Goal: Transaction & Acquisition: Purchase product/service

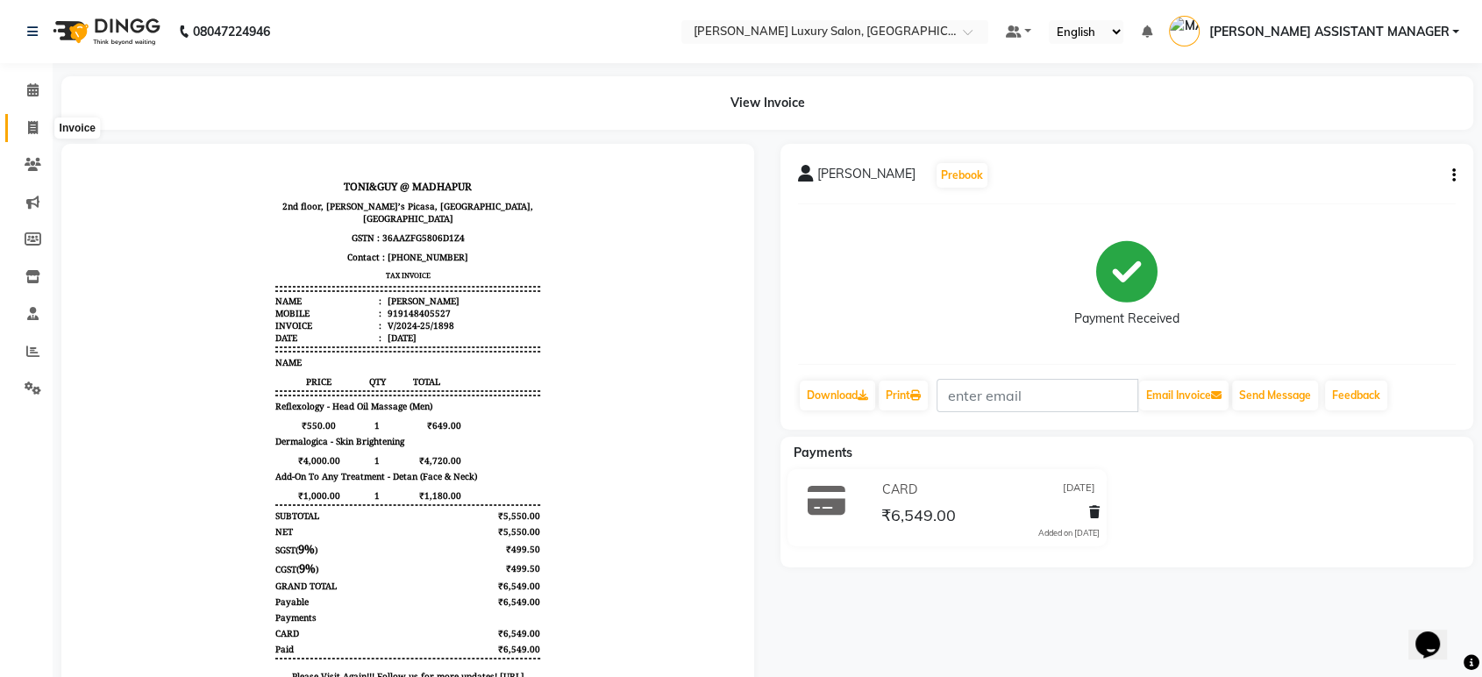
click at [23, 127] on span at bounding box center [33, 128] width 31 height 20
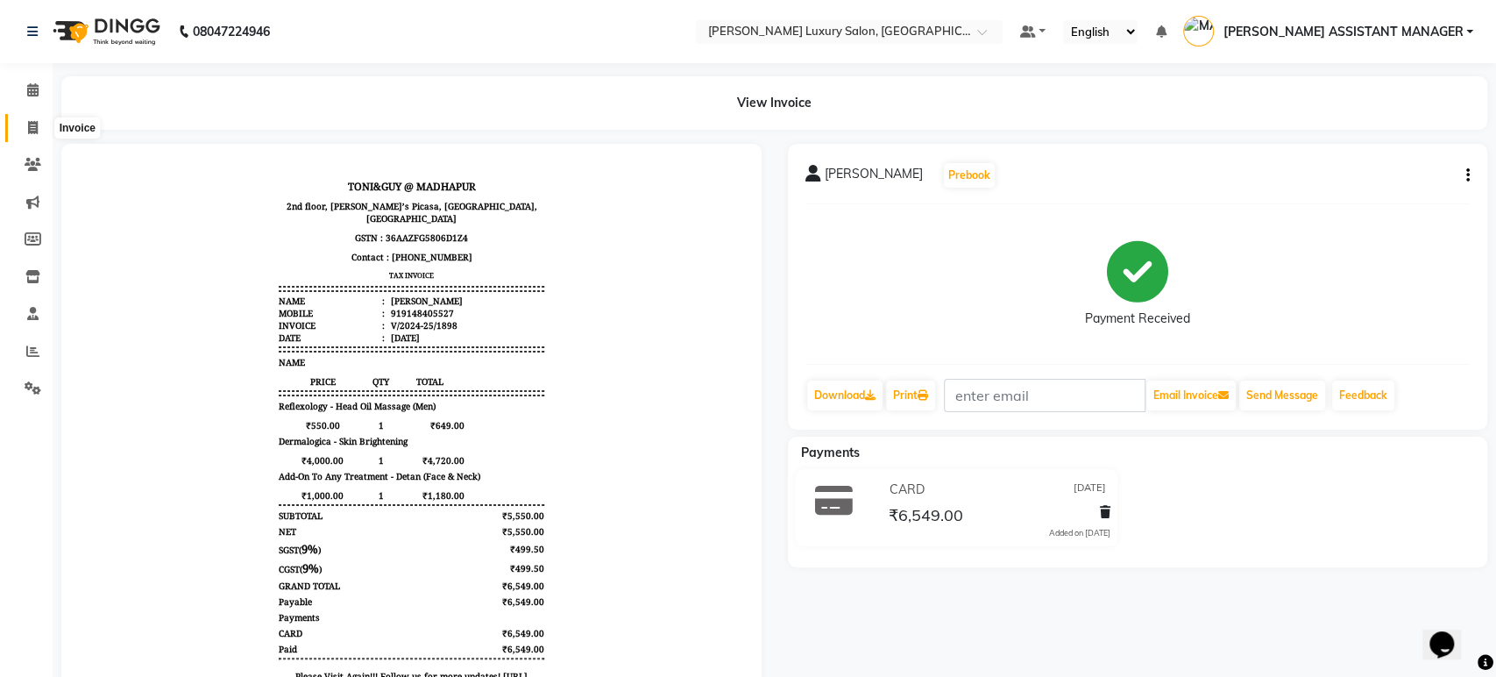
select select "service"
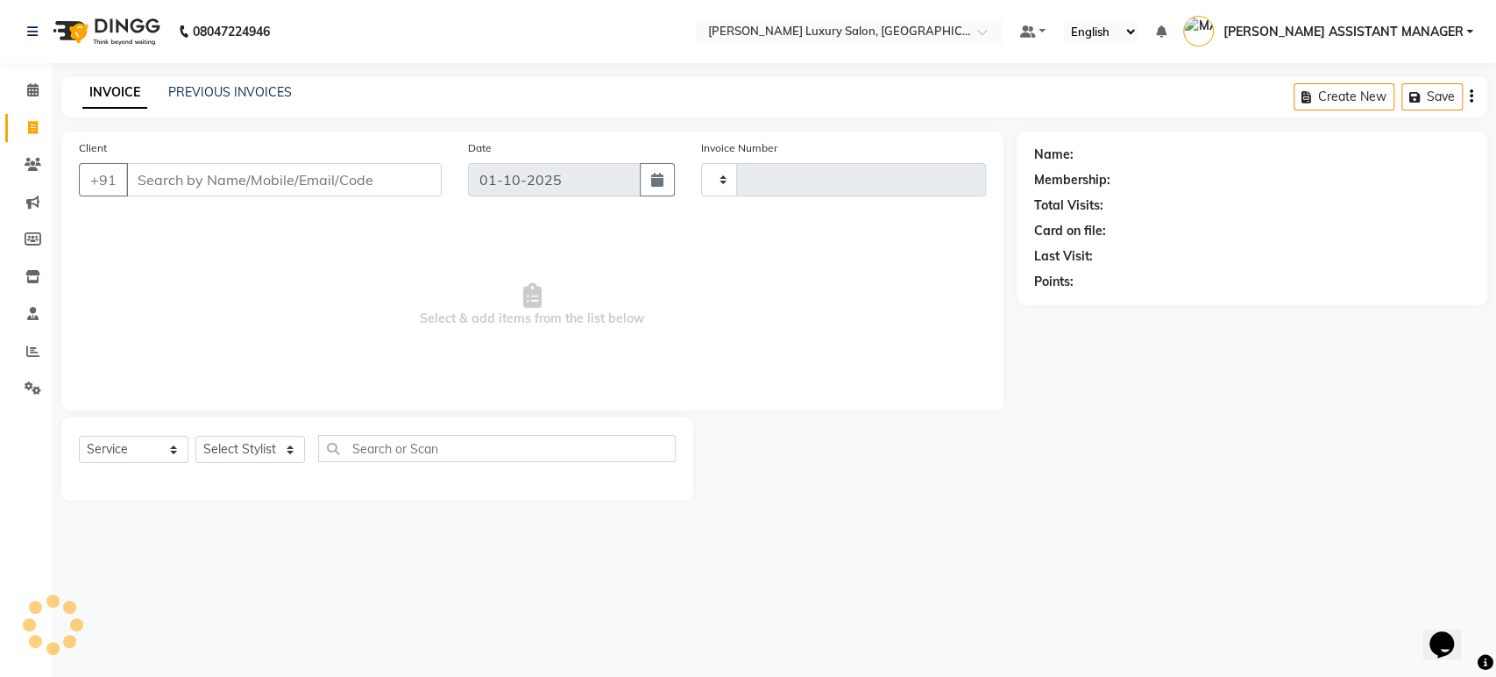
type input "5148"
select select "4712"
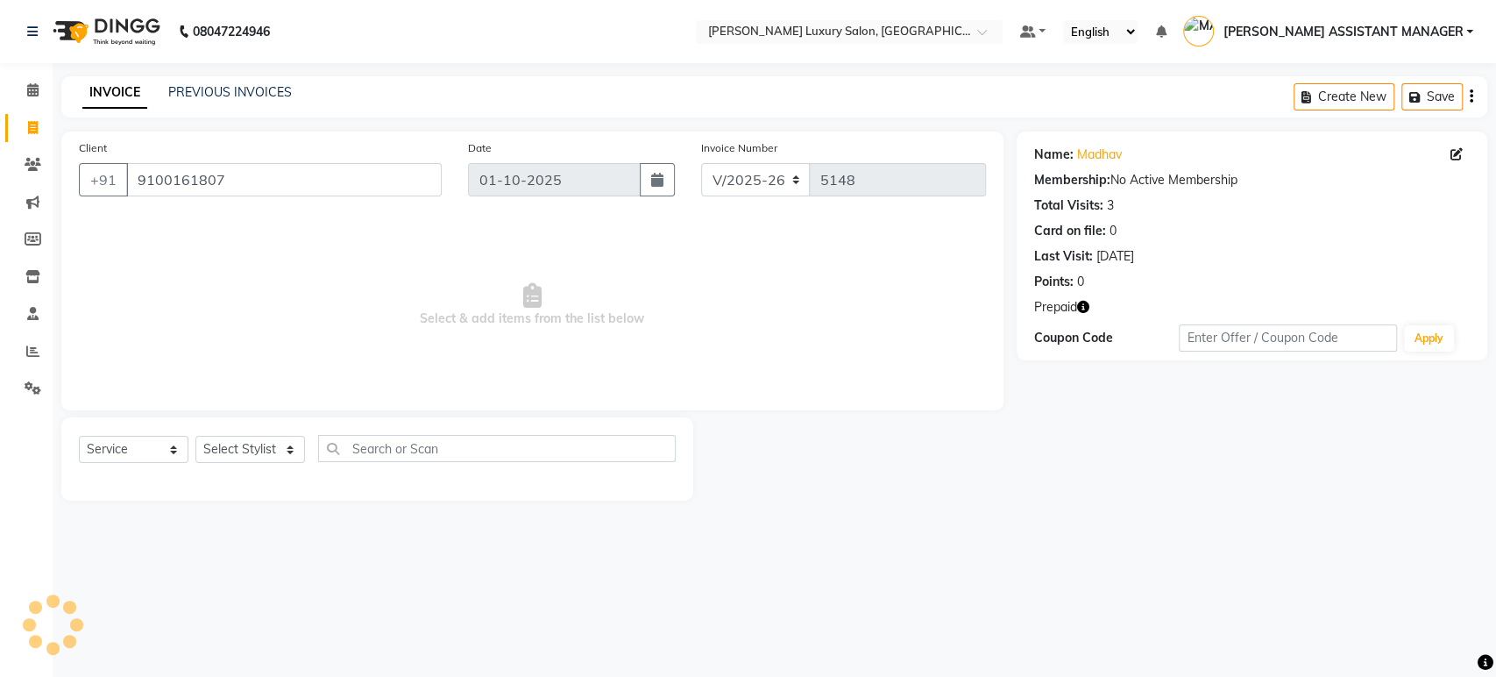
click at [1084, 305] on icon "button" at bounding box center [1083, 307] width 12 height 12
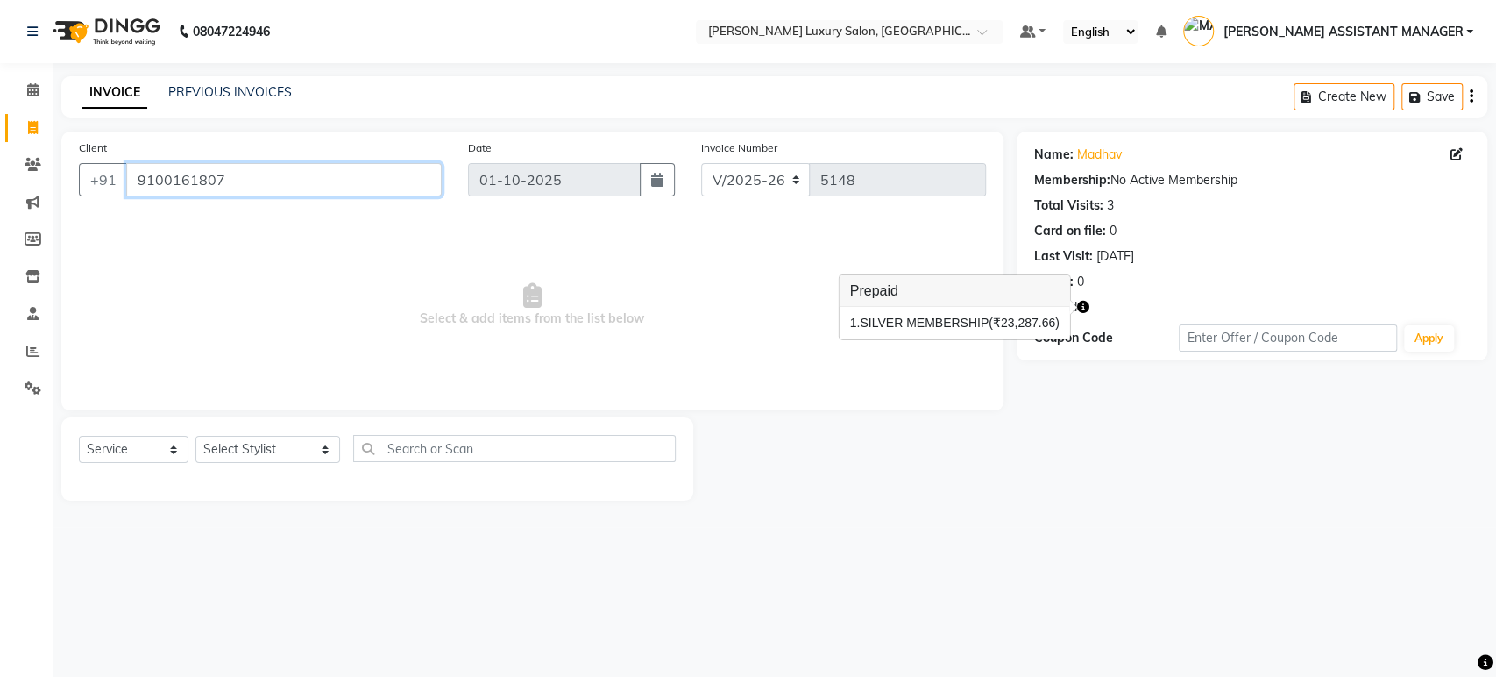
click at [295, 170] on input "9100161807" at bounding box center [284, 179] width 316 height 33
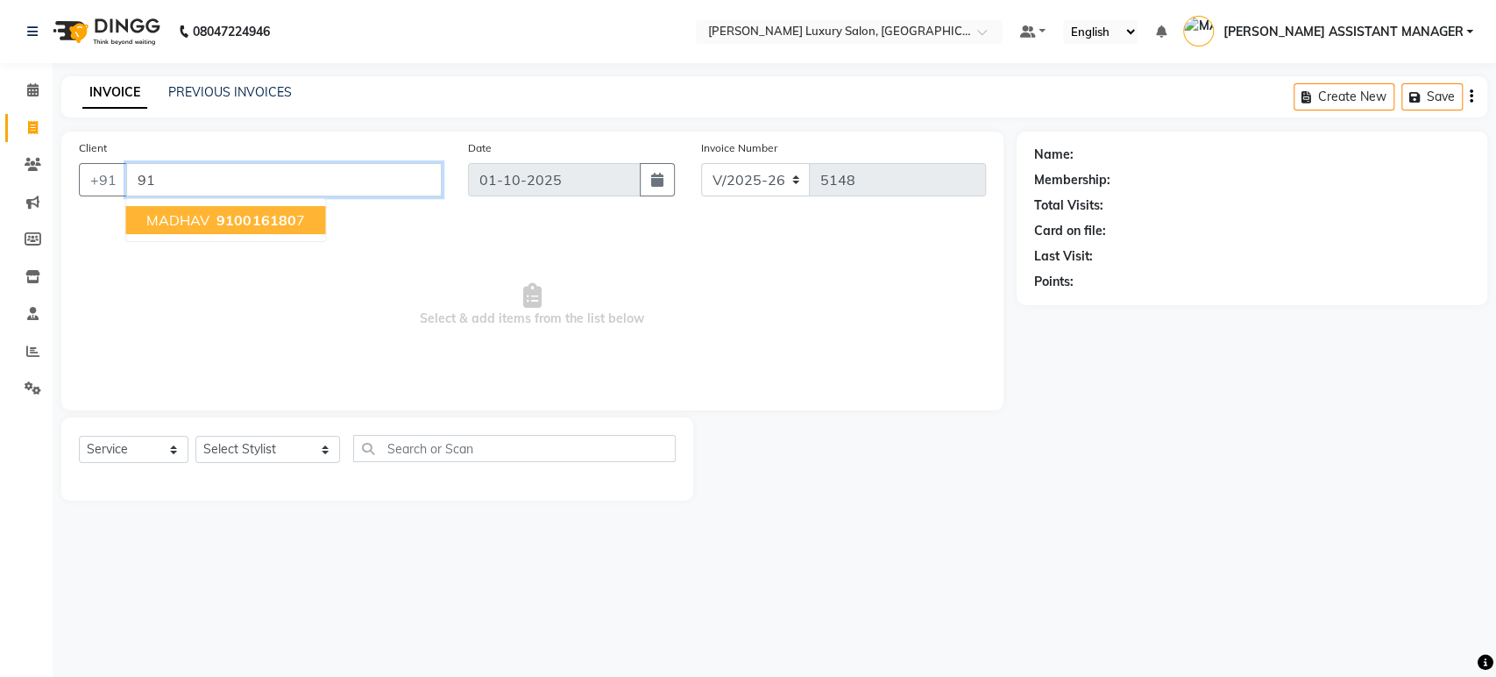
type input "9"
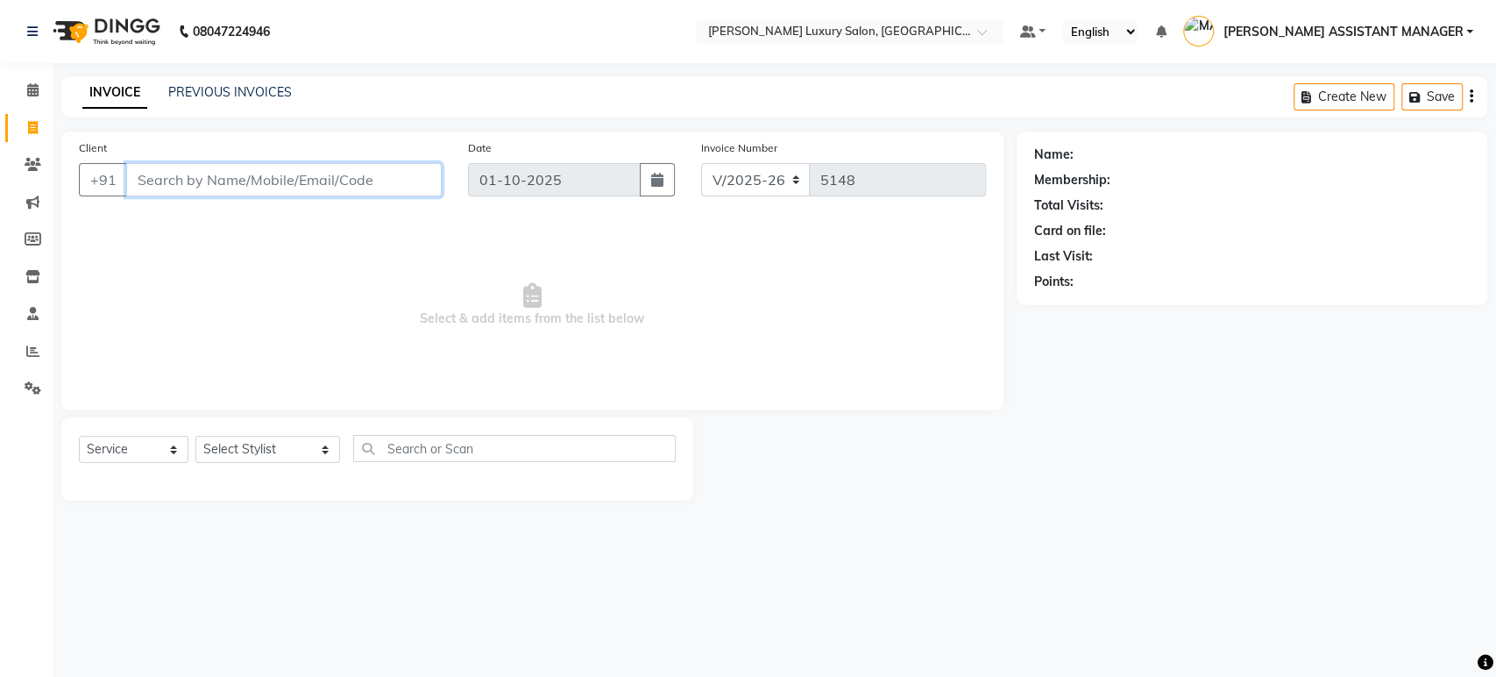
paste input "9100161807"
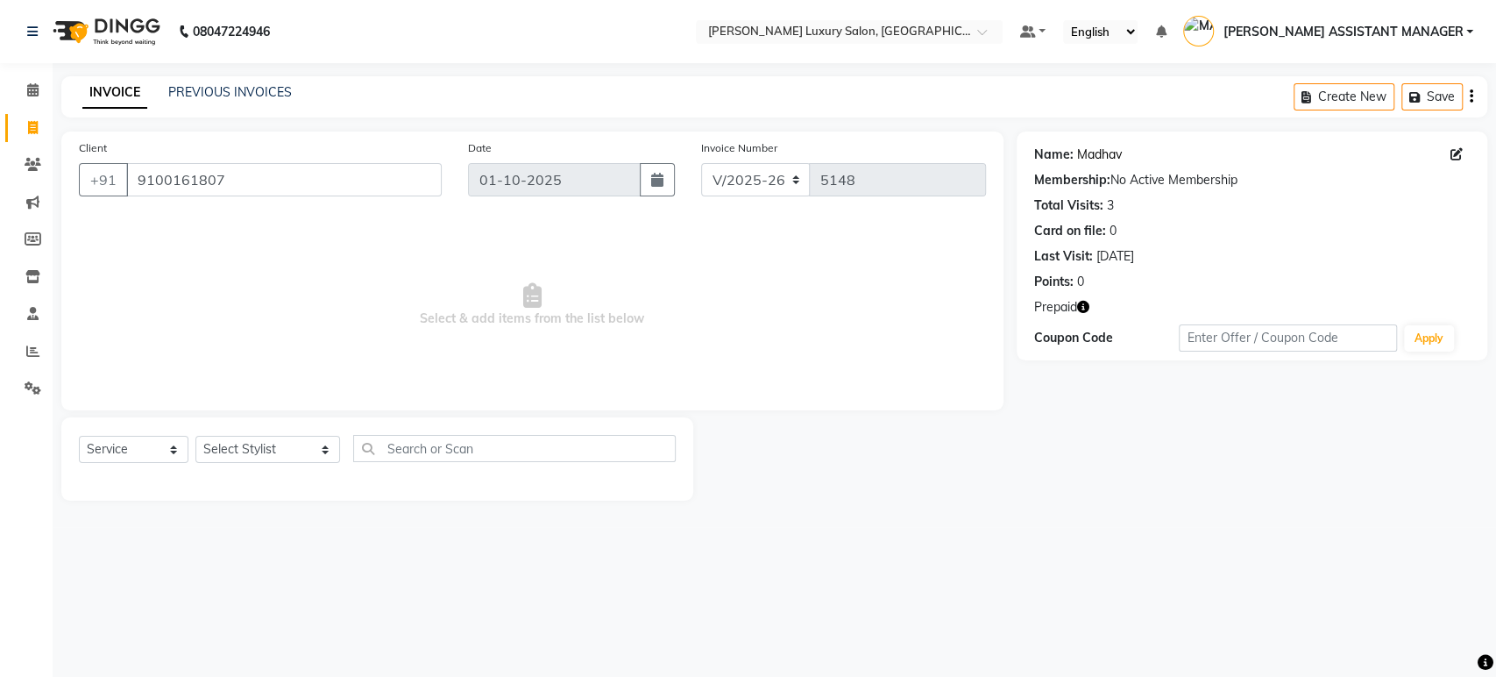
click at [1105, 155] on link "Madhav" at bounding box center [1099, 155] width 45 height 18
click at [355, 168] on input "9100161807" at bounding box center [284, 179] width 316 height 33
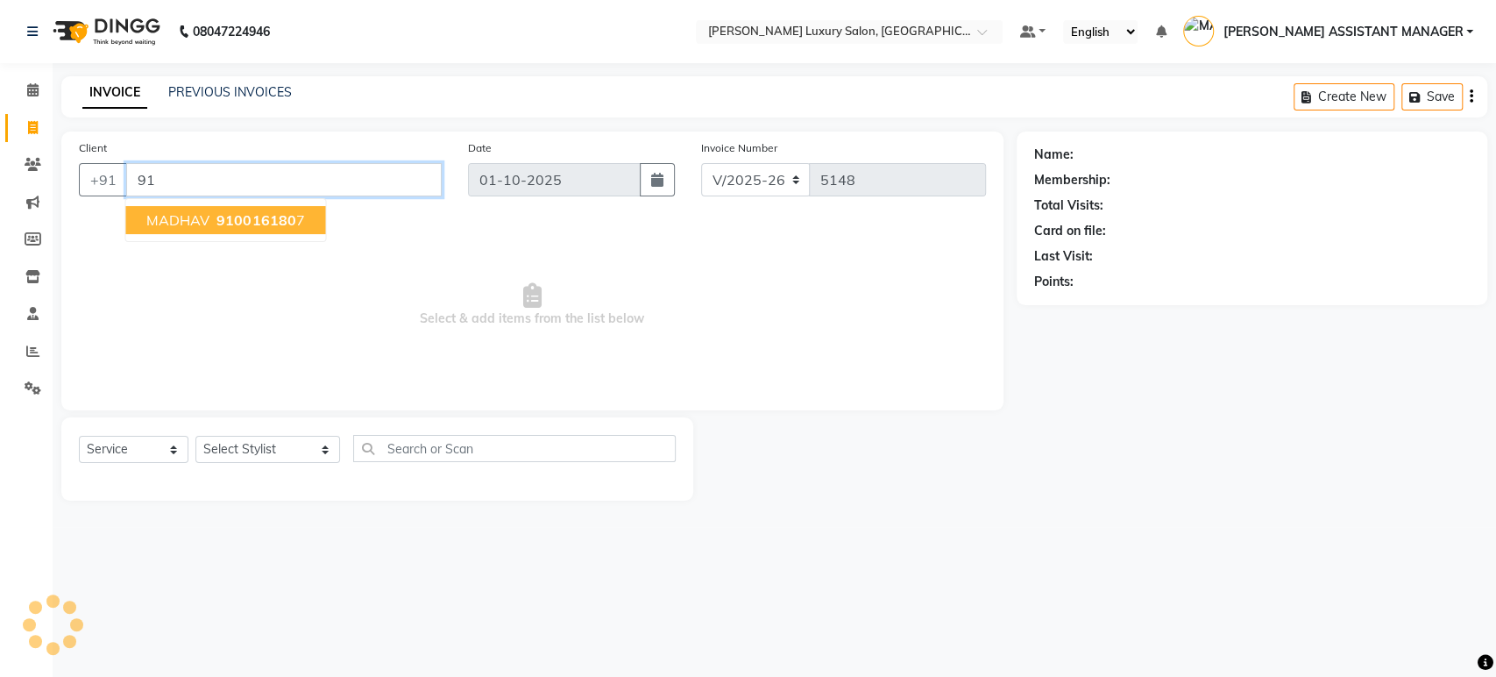
type input "9"
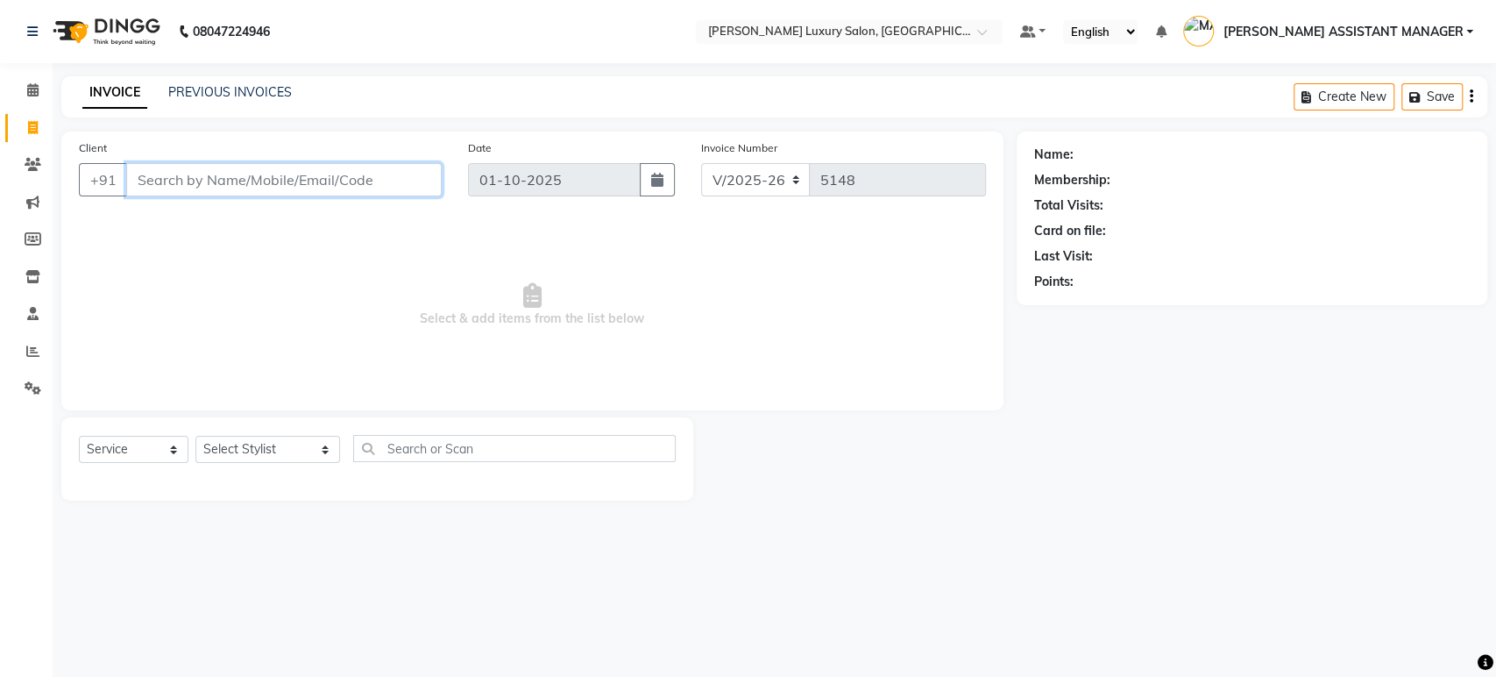
paste input "9100161807"
type input "9100161807"
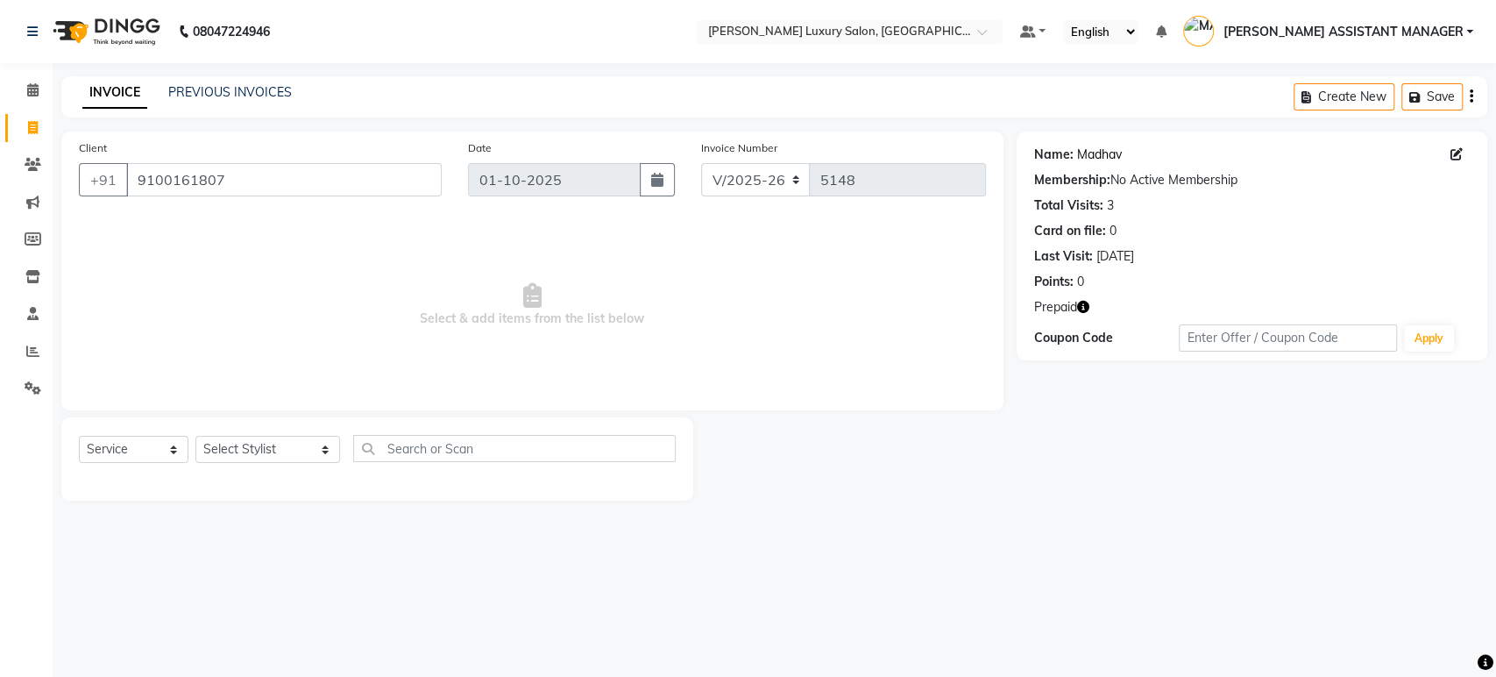
click at [1100, 146] on link "Madhav" at bounding box center [1099, 155] width 45 height 18
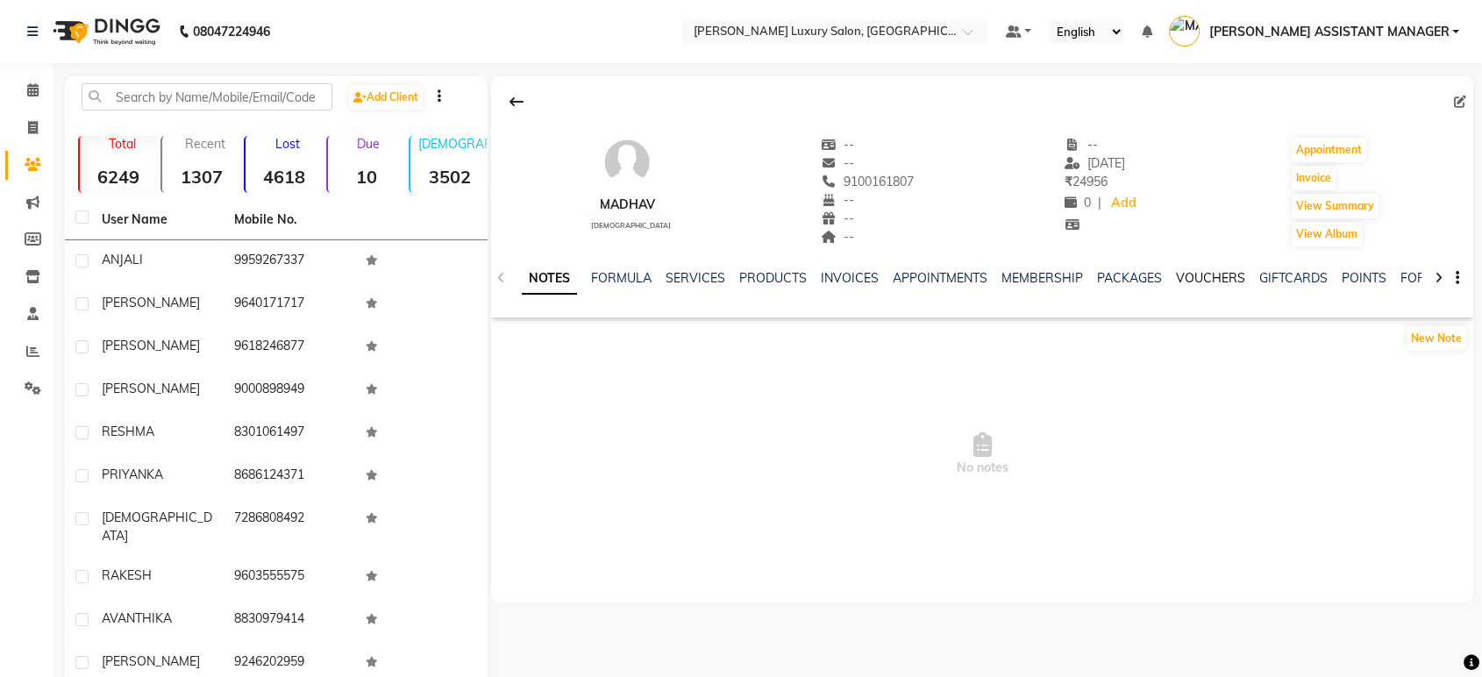
click at [1185, 272] on link "VOUCHERS" at bounding box center [1210, 278] width 69 height 16
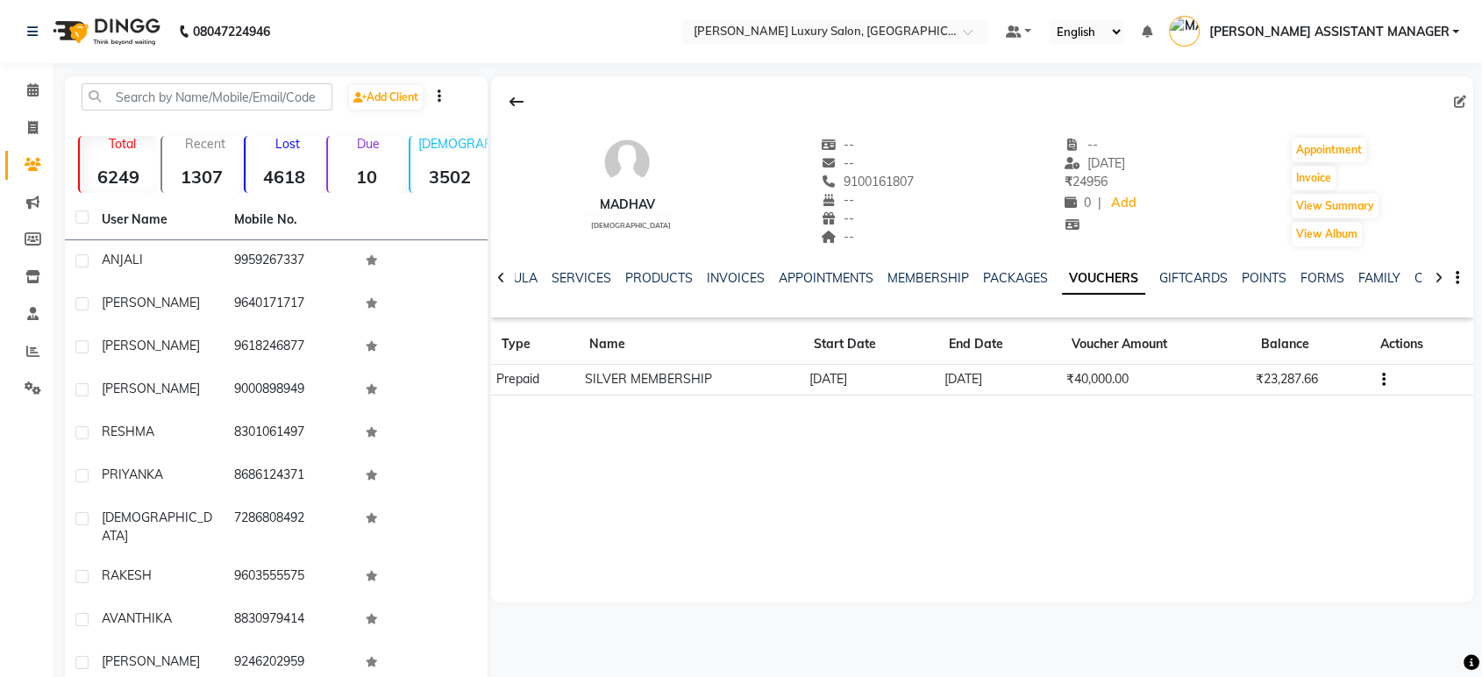
click at [501, 272] on icon at bounding box center [501, 278] width 8 height 12
click at [502, 269] on div at bounding box center [501, 276] width 20 height 34
click at [615, 468] on div "MADHAV male -- -- 9100161807 -- -- -- -- 18-09-2025 ₹ 24956 0 | Add Appointment…" at bounding box center [982, 339] width 982 height 526
click at [564, 438] on div "MADHAV male -- -- 9100161807 -- -- -- -- 18-09-2025 ₹ 24956 0 | Add Appointment…" at bounding box center [982, 339] width 982 height 526
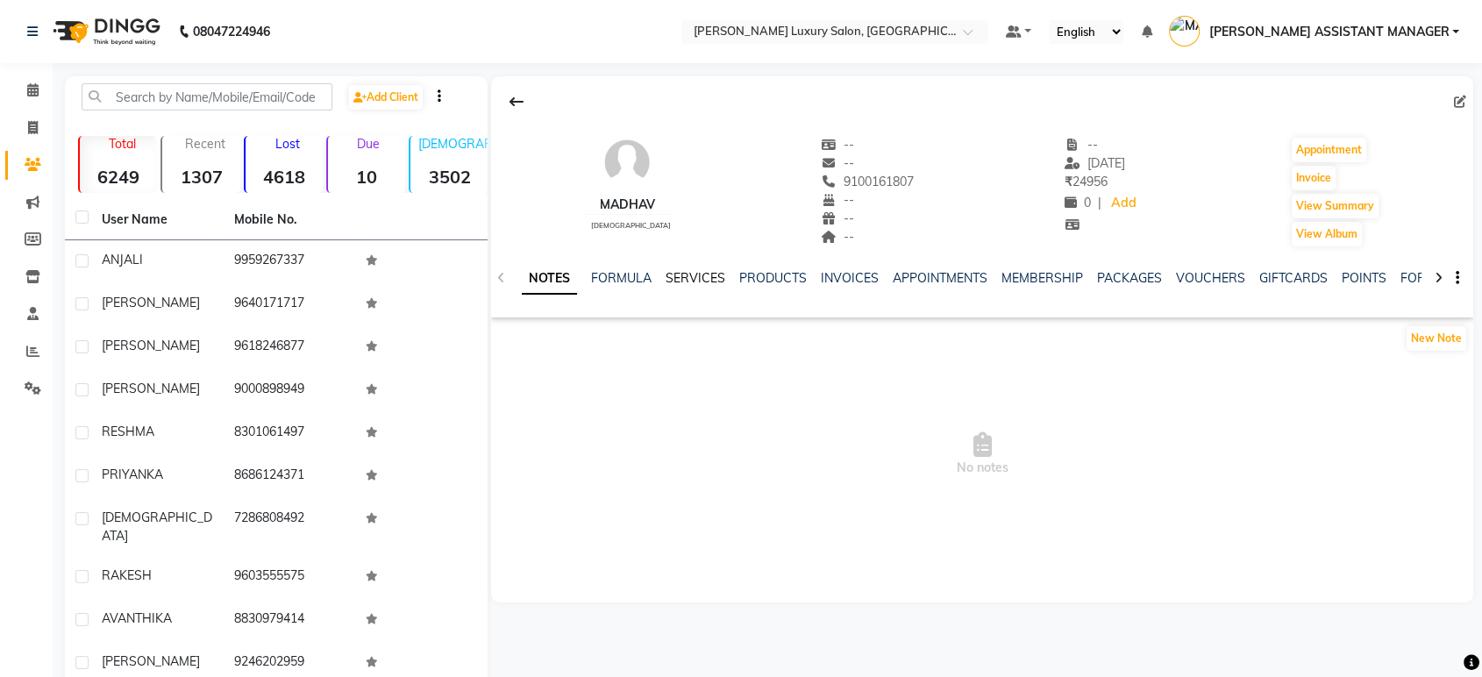
click at [707, 273] on link "SERVICES" at bounding box center [695, 278] width 60 height 16
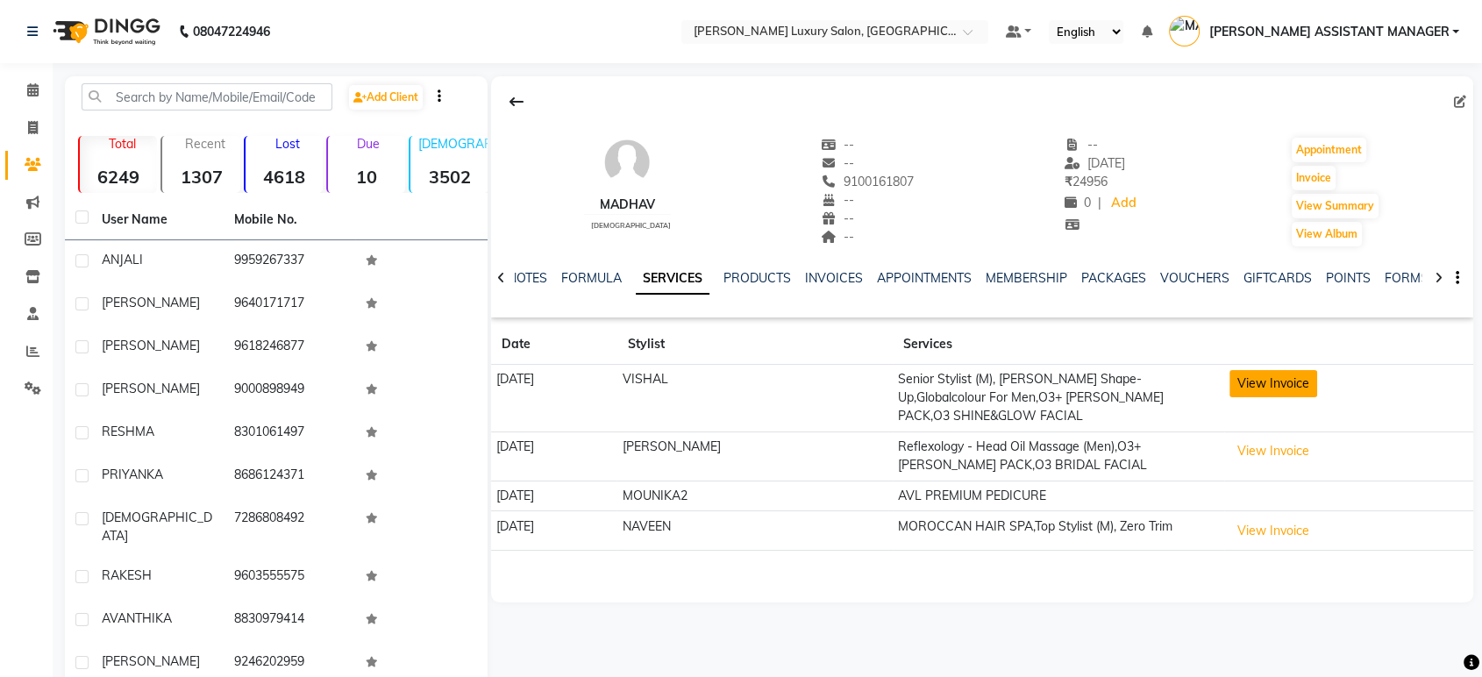
click at [1240, 384] on button "View Invoice" at bounding box center [1273, 383] width 88 height 27
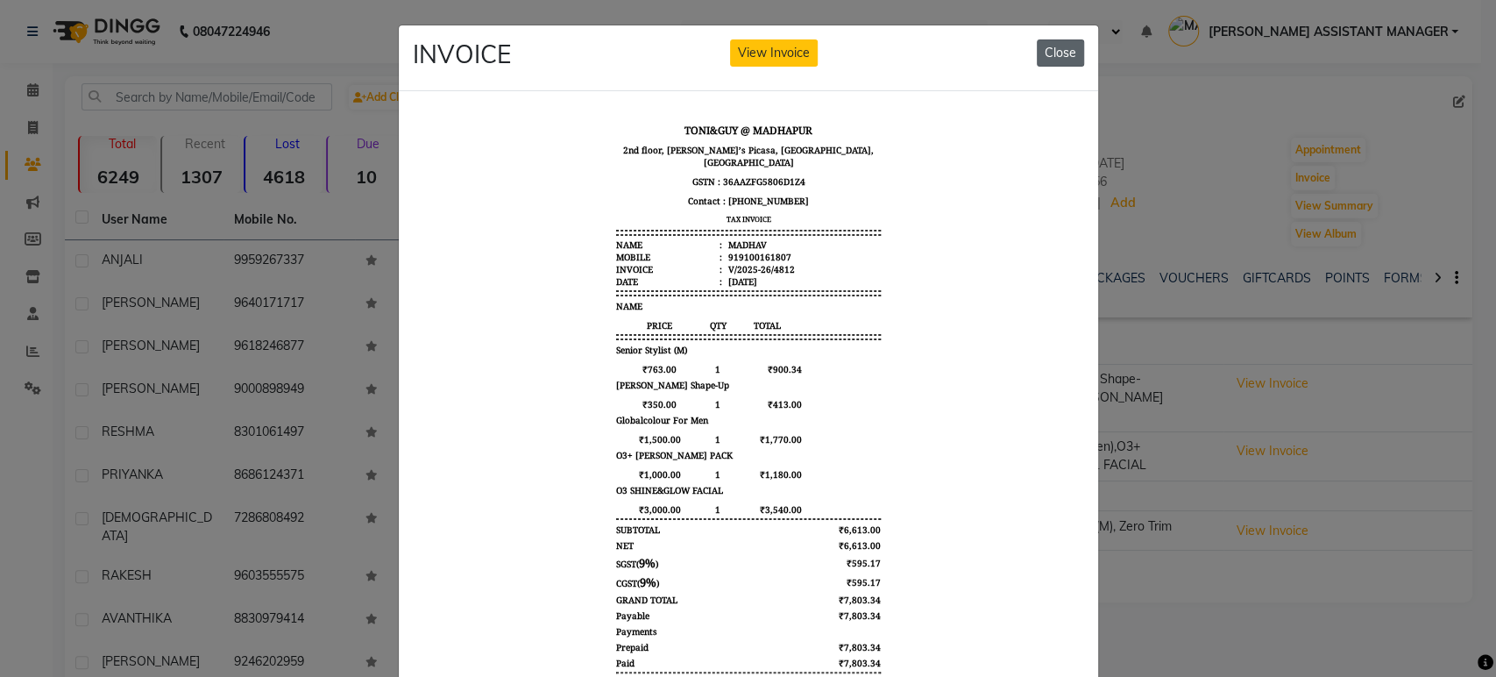
click at [1070, 46] on button "Close" at bounding box center [1060, 52] width 47 height 27
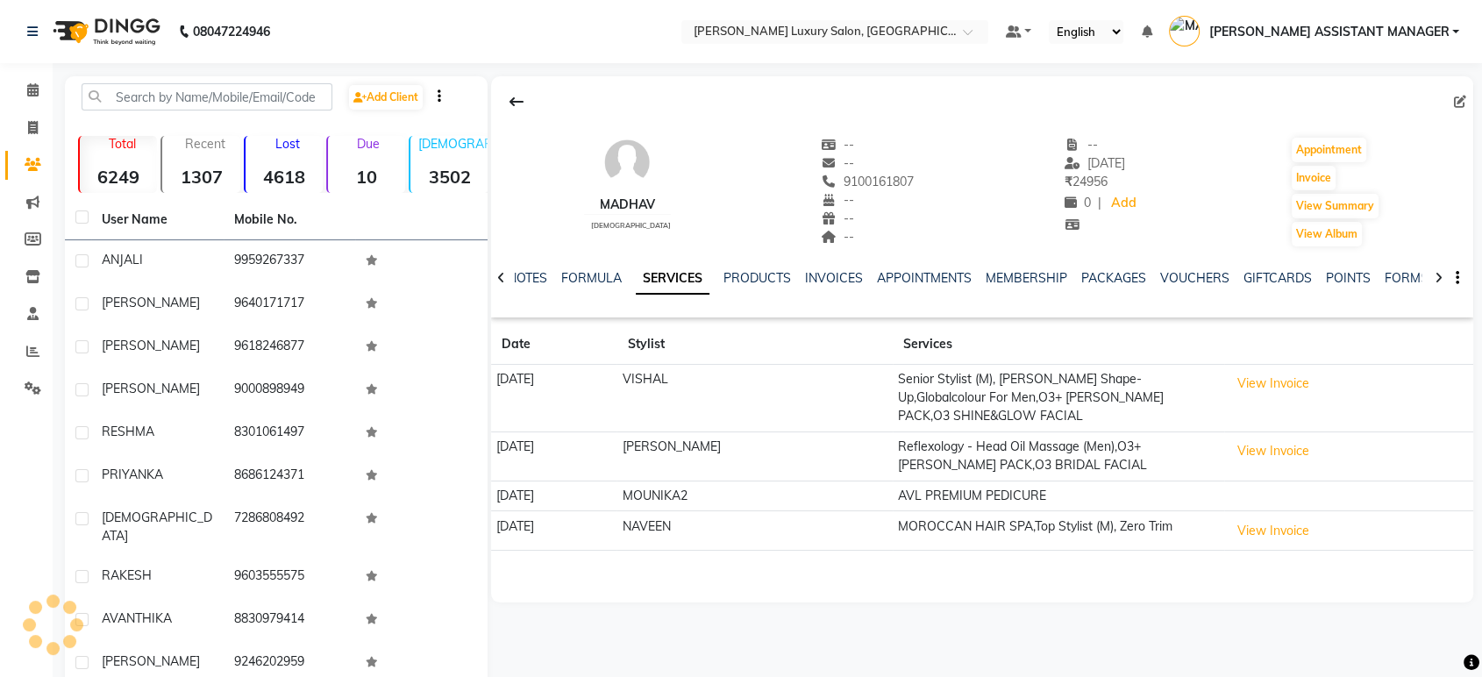
click at [848, 387] on td "VISHAL" at bounding box center [753, 399] width 275 height 68
click at [944, 386] on td "Senior Stylist (M), Beard Shape-Up,Globalcolour For Men,O3+ DE-TAN PACK,O3 SHIN…" at bounding box center [1057, 399] width 331 height 68
click at [595, 370] on td "[DATE]" at bounding box center [554, 399] width 126 height 68
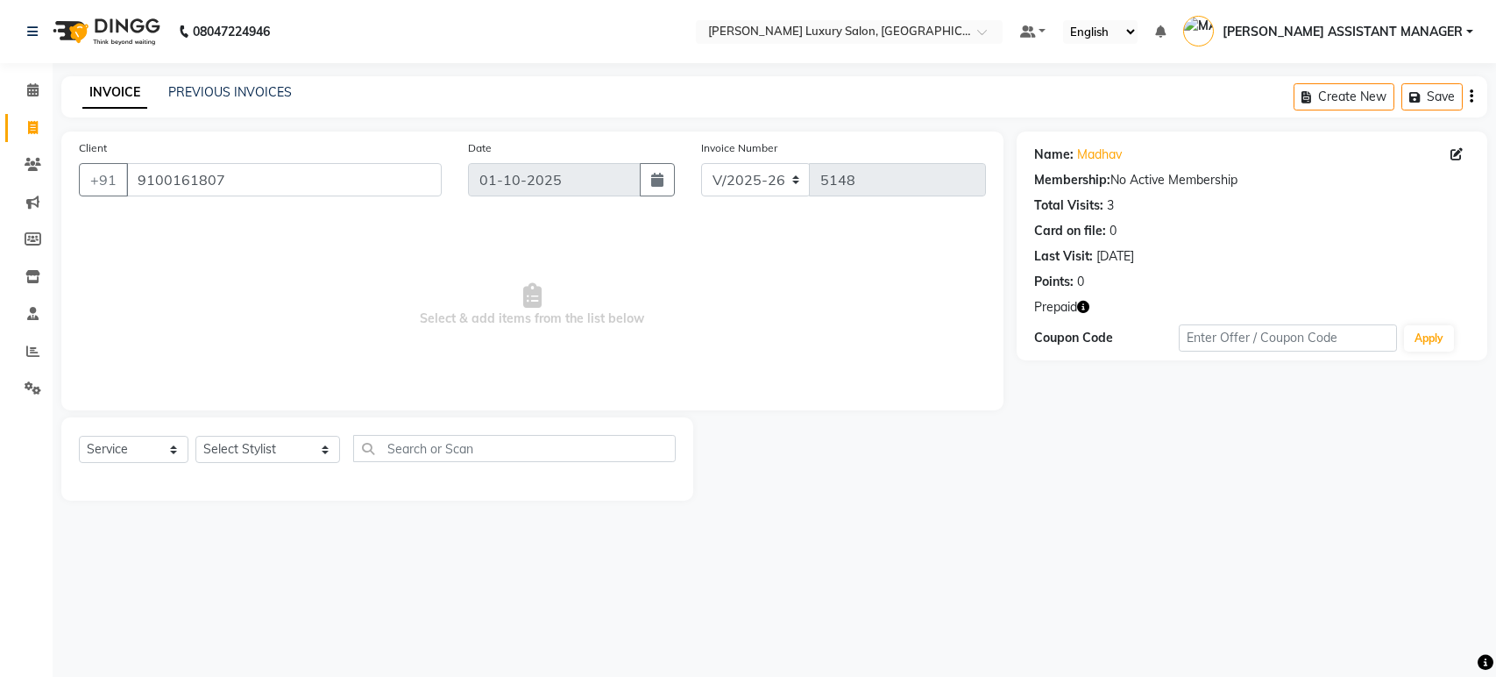
select select "4712"
select select "service"
click at [32, 352] on icon at bounding box center [32, 351] width 13 height 13
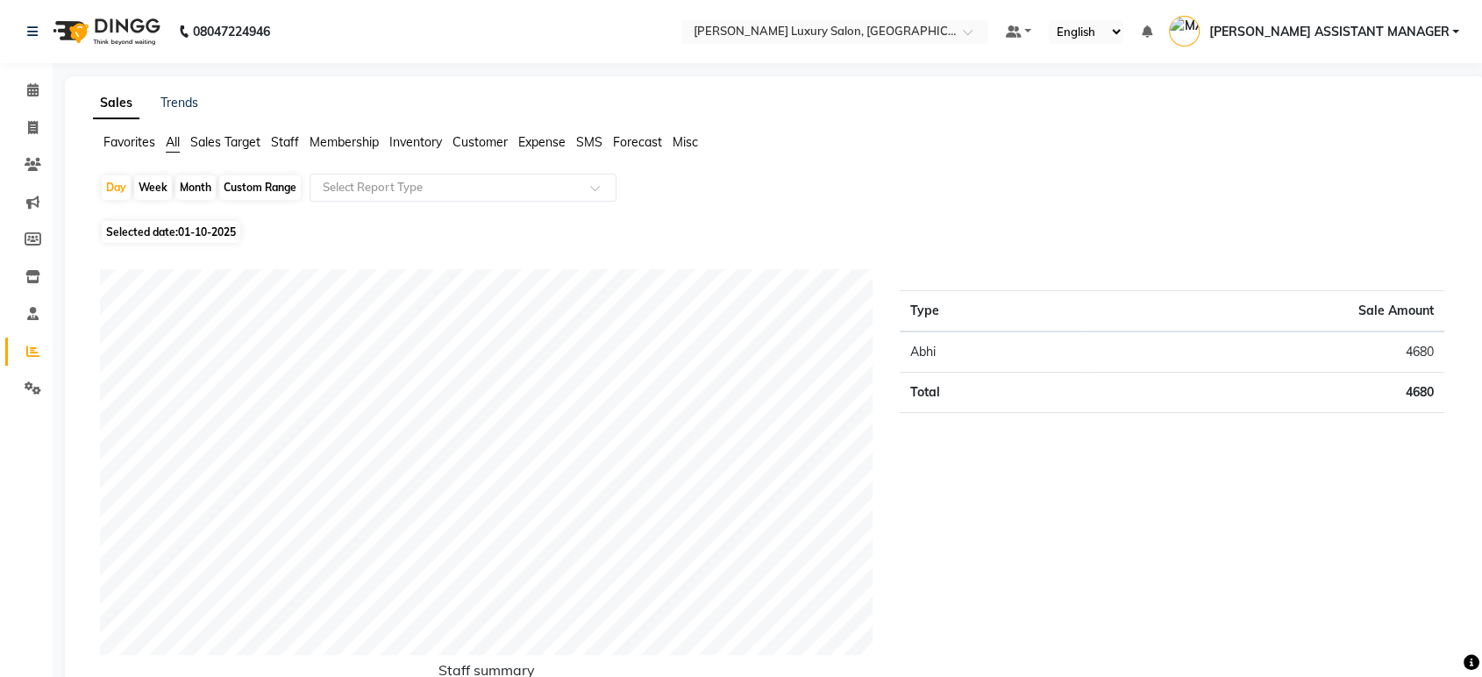
click at [192, 226] on span "01-10-2025" at bounding box center [207, 231] width 58 height 13
select select "10"
select select "2025"
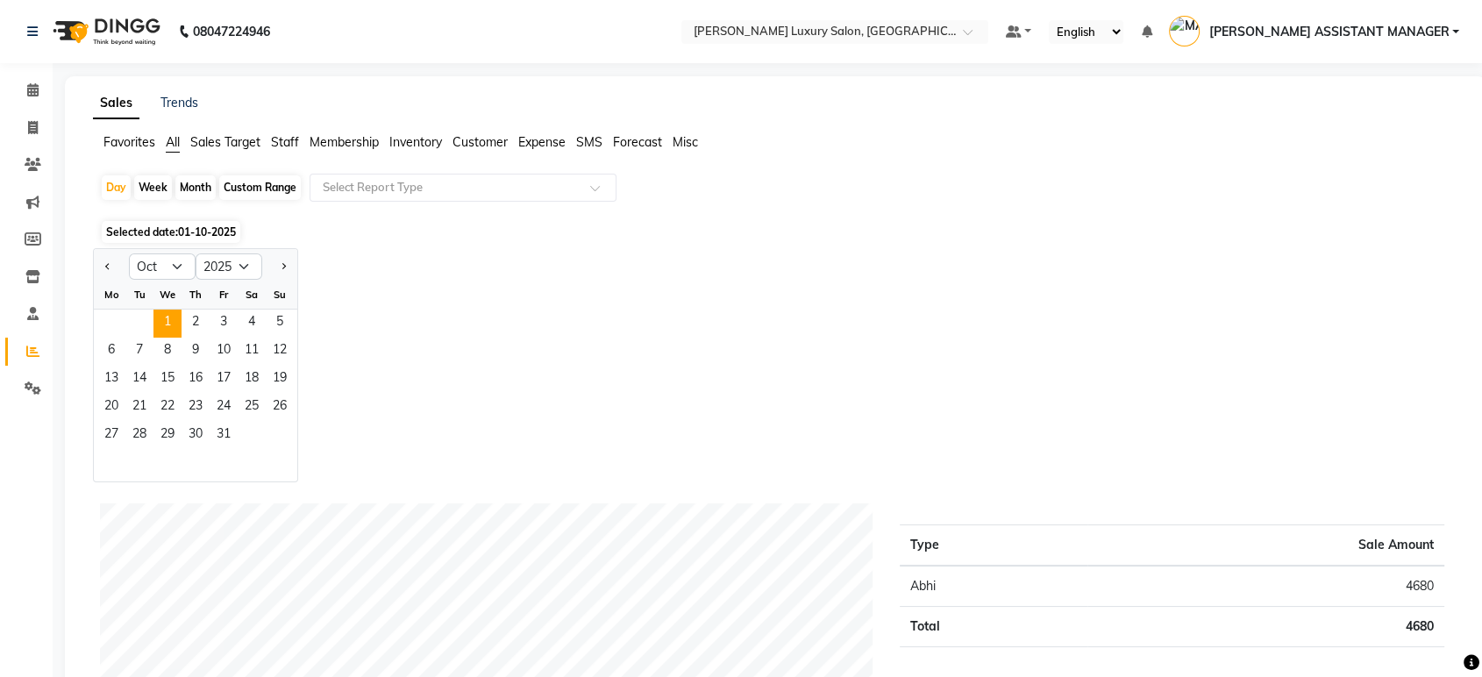
click at [191, 190] on div "Month" at bounding box center [195, 187] width 40 height 25
select select "10"
select select "2025"
click at [192, 189] on div "Month" at bounding box center [195, 187] width 40 height 25
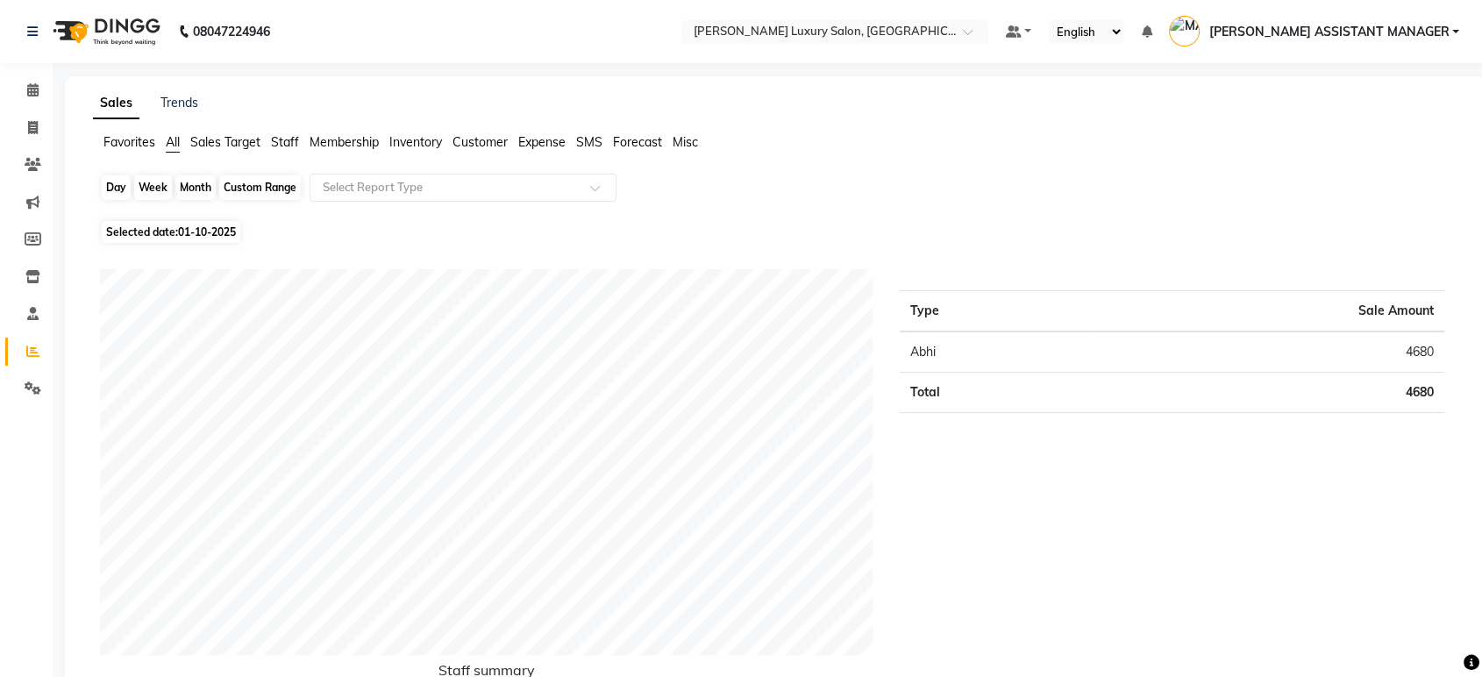
click at [192, 189] on div "Month" at bounding box center [195, 187] width 40 height 25
select select "10"
select select "2025"
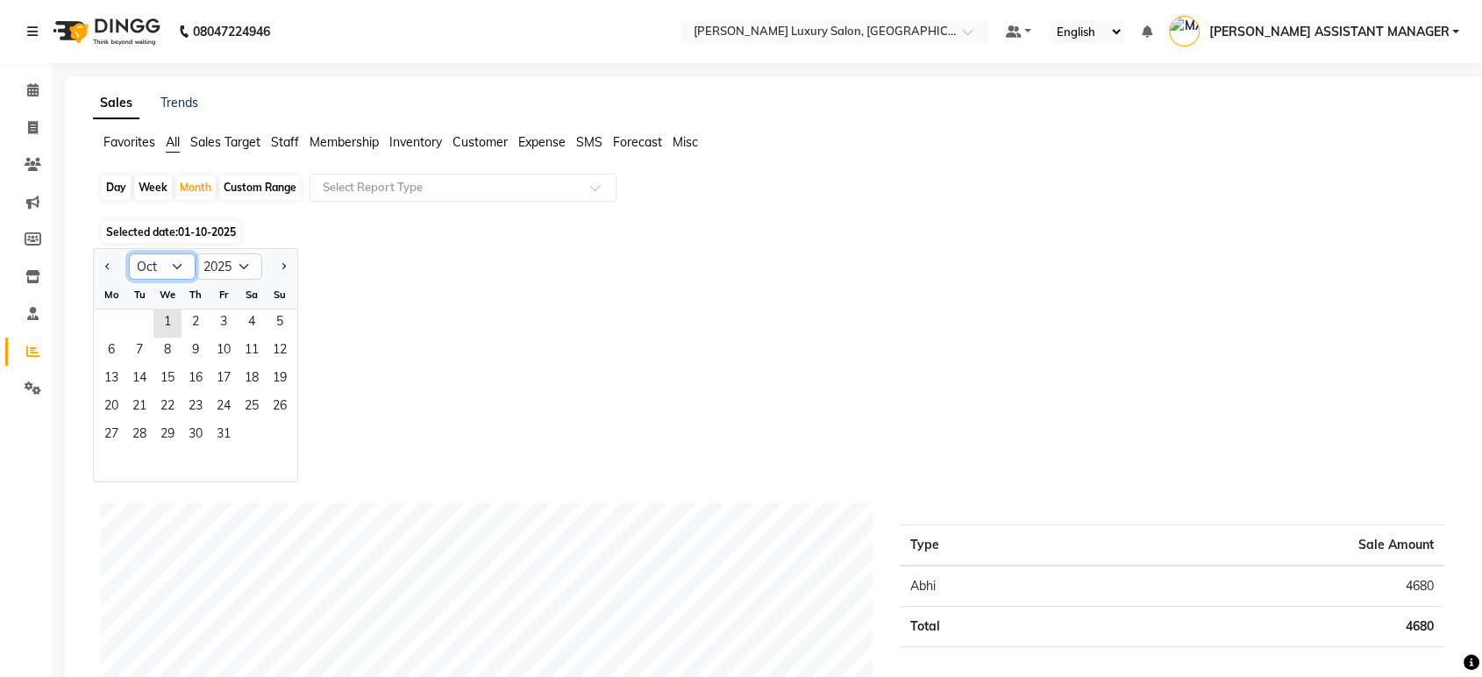
click at [175, 259] on select "Jan Feb Mar Apr May Jun Jul Aug Sep Oct Nov Dec" at bounding box center [162, 266] width 67 height 26
select select "9"
click at [129, 253] on select "Jan Feb Mar Apr May Jun Jul Aug Sep Oct Nov Dec" at bounding box center [162, 266] width 67 height 26
click at [103, 330] on span "1" at bounding box center [111, 323] width 28 height 28
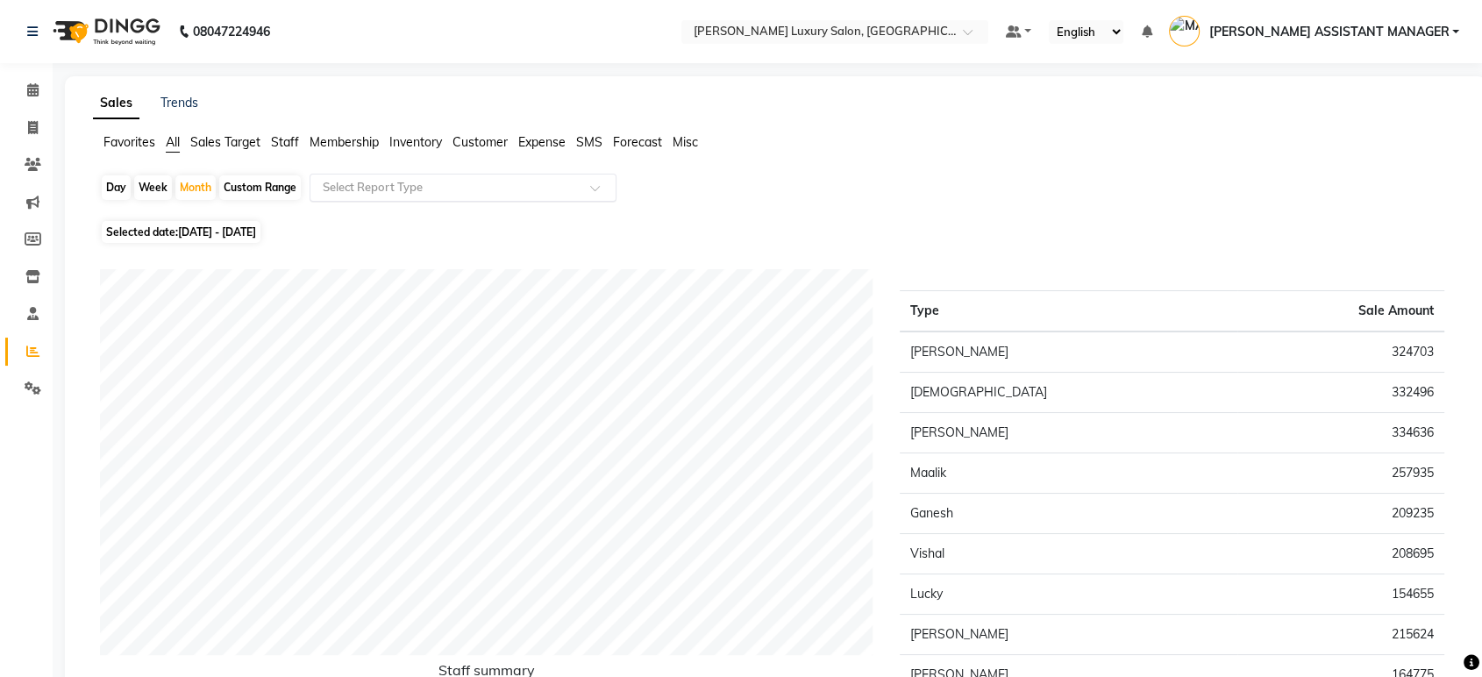
click at [372, 194] on input "text" at bounding box center [445, 188] width 252 height 18
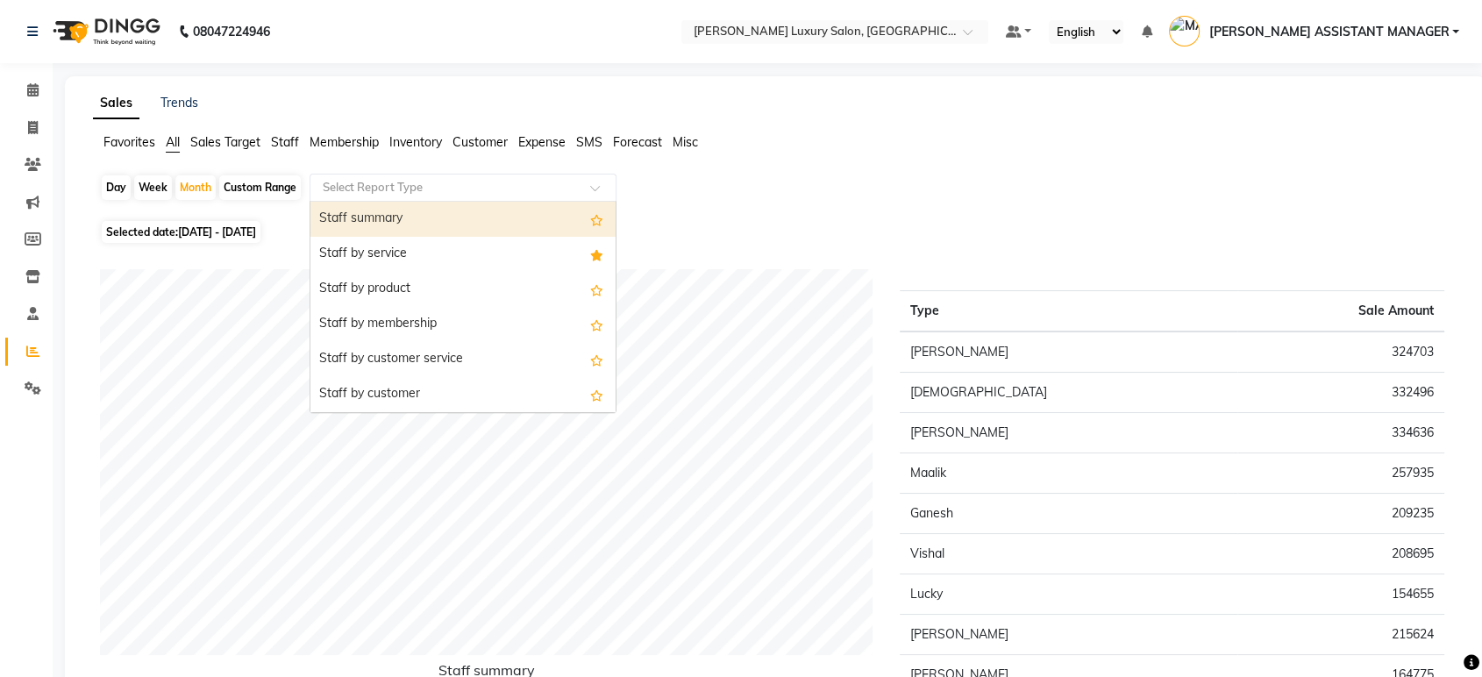
click at [358, 227] on div "Staff summary" at bounding box center [462, 219] width 305 height 35
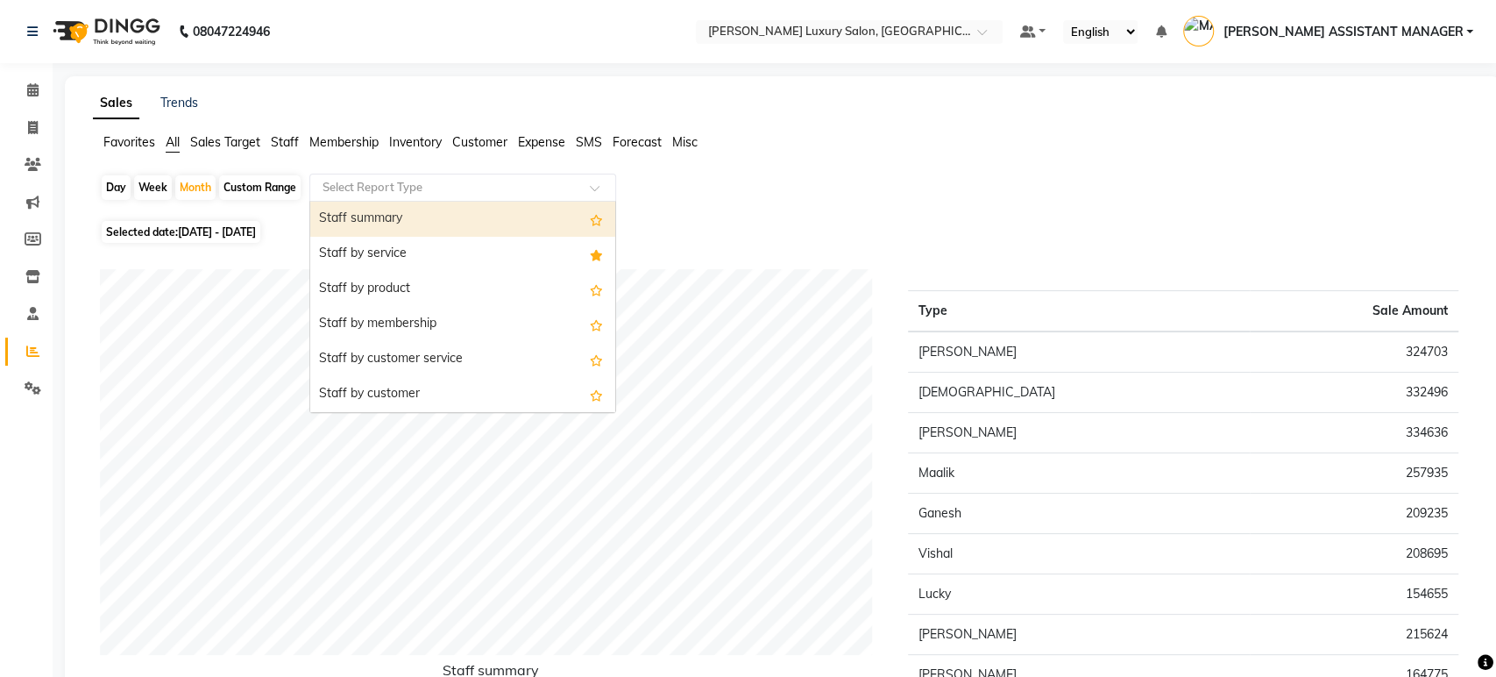
select select "csv"
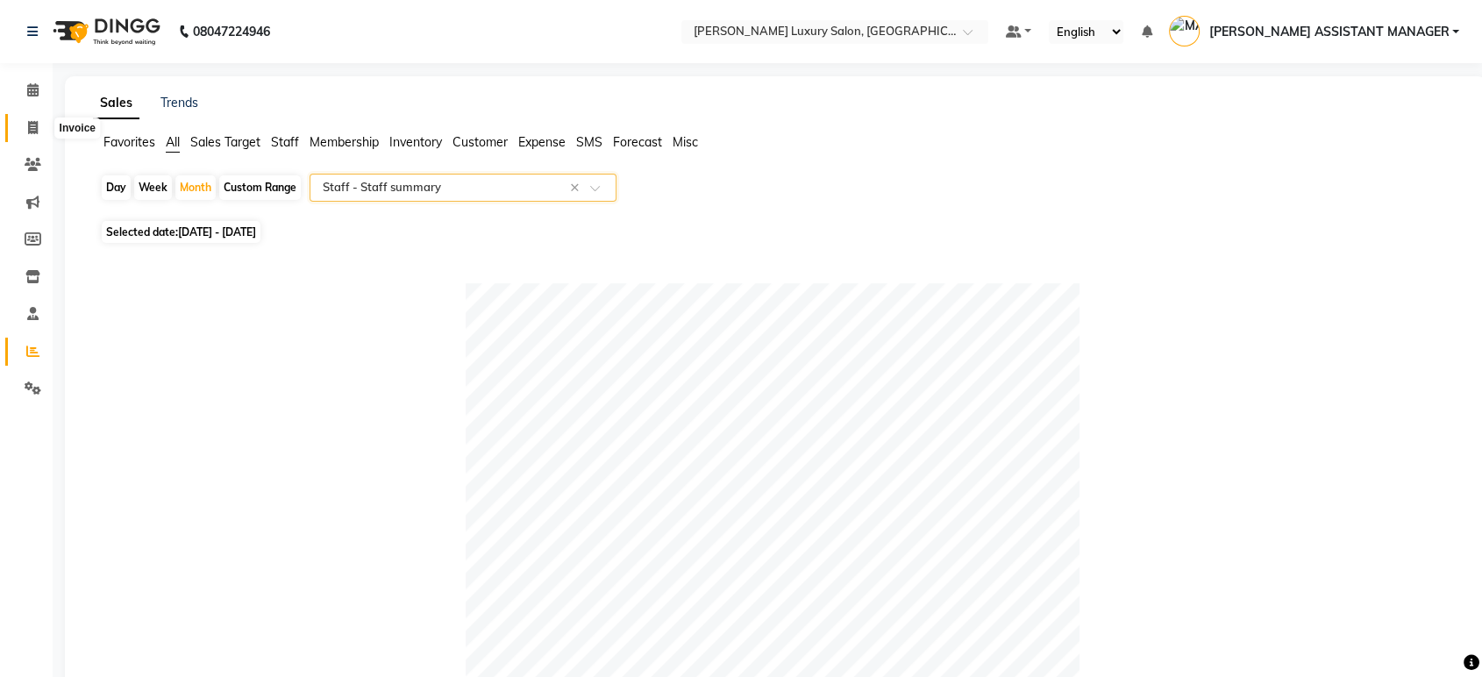
click at [36, 124] on icon at bounding box center [33, 127] width 10 height 13
select select "service"
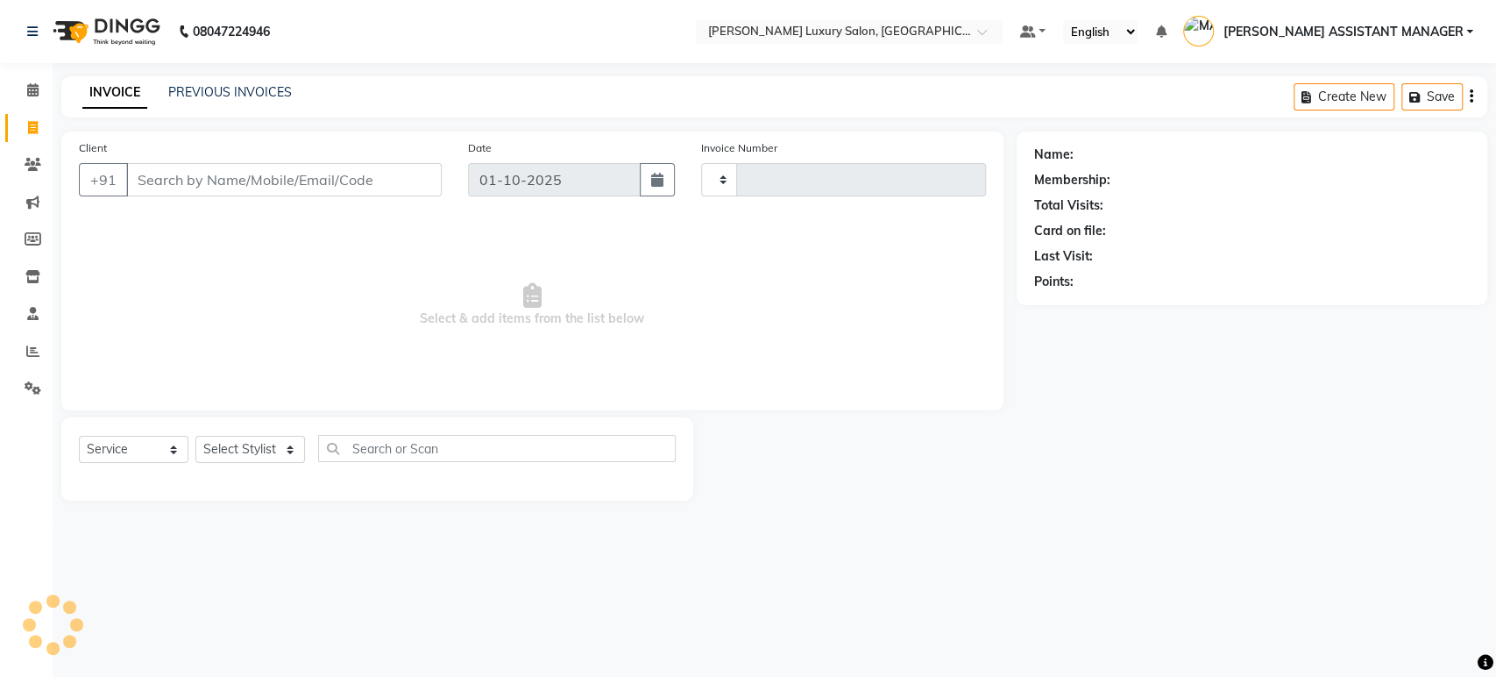
type input "5148"
select select "4712"
click at [263, 448] on select "Select Stylist" at bounding box center [250, 449] width 110 height 27
select select "38537"
click at [195, 436] on select "Select Stylist [PERSON_NAME] ADITI ADITYA [PERSON_NAME] AHON [PERSON_NAME] [PER…" at bounding box center [267, 449] width 145 height 27
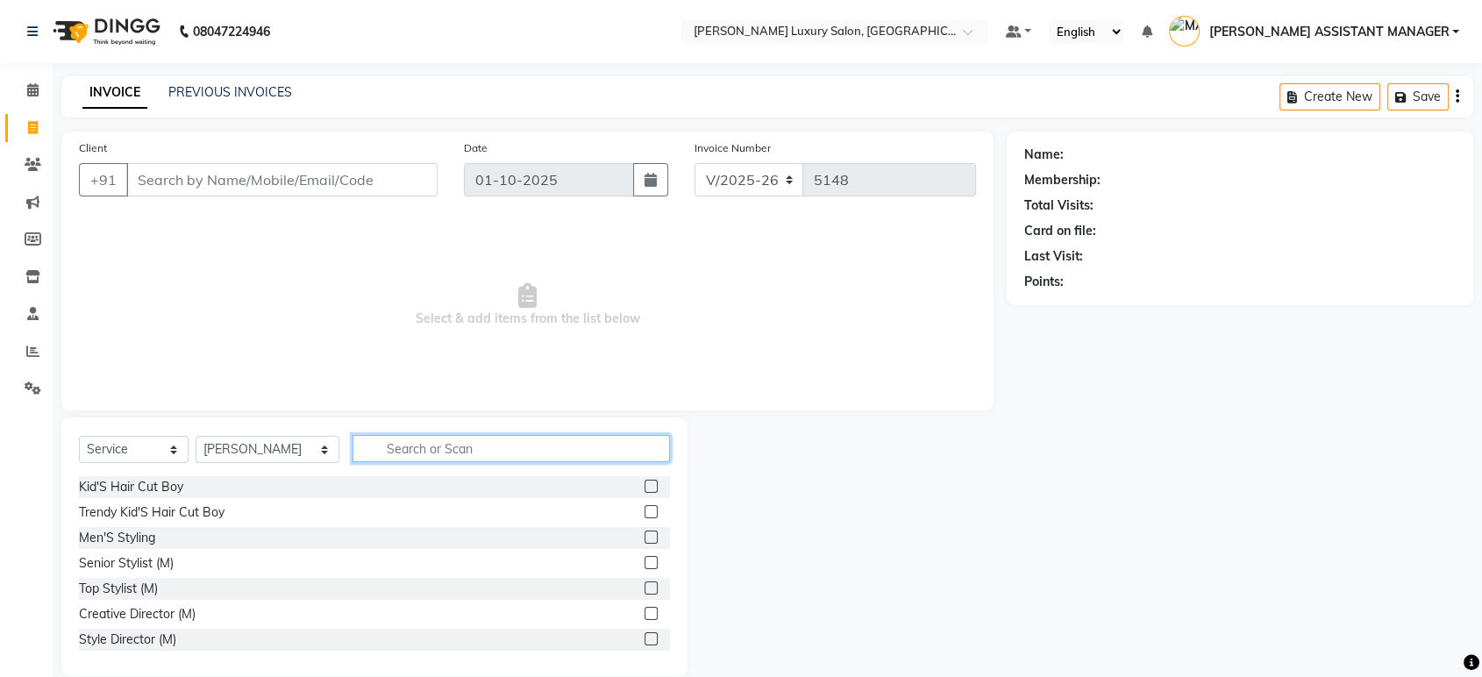
click at [385, 454] on input "text" at bounding box center [510, 448] width 317 height 27
type input "THRE"
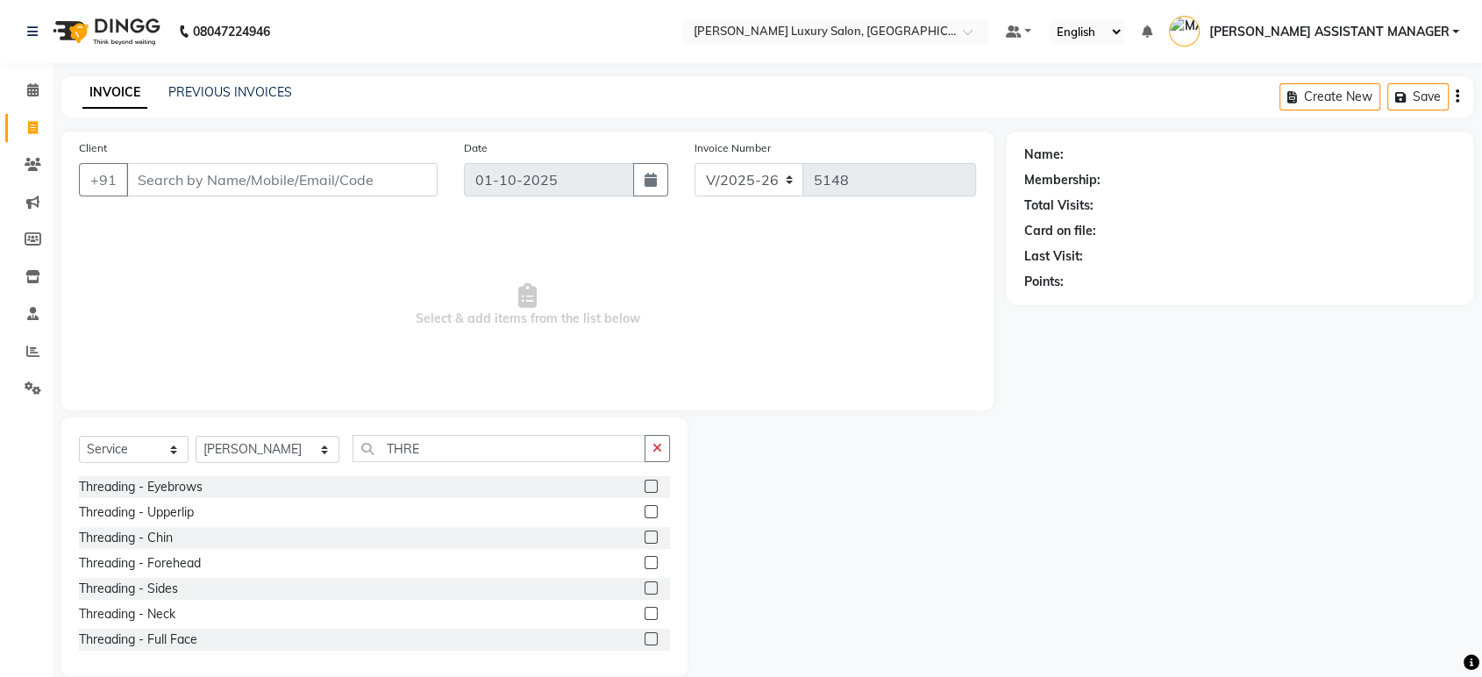
click at [644, 487] on label at bounding box center [650, 486] width 13 height 13
click at [644, 487] on input "checkbox" at bounding box center [649, 486] width 11 height 11
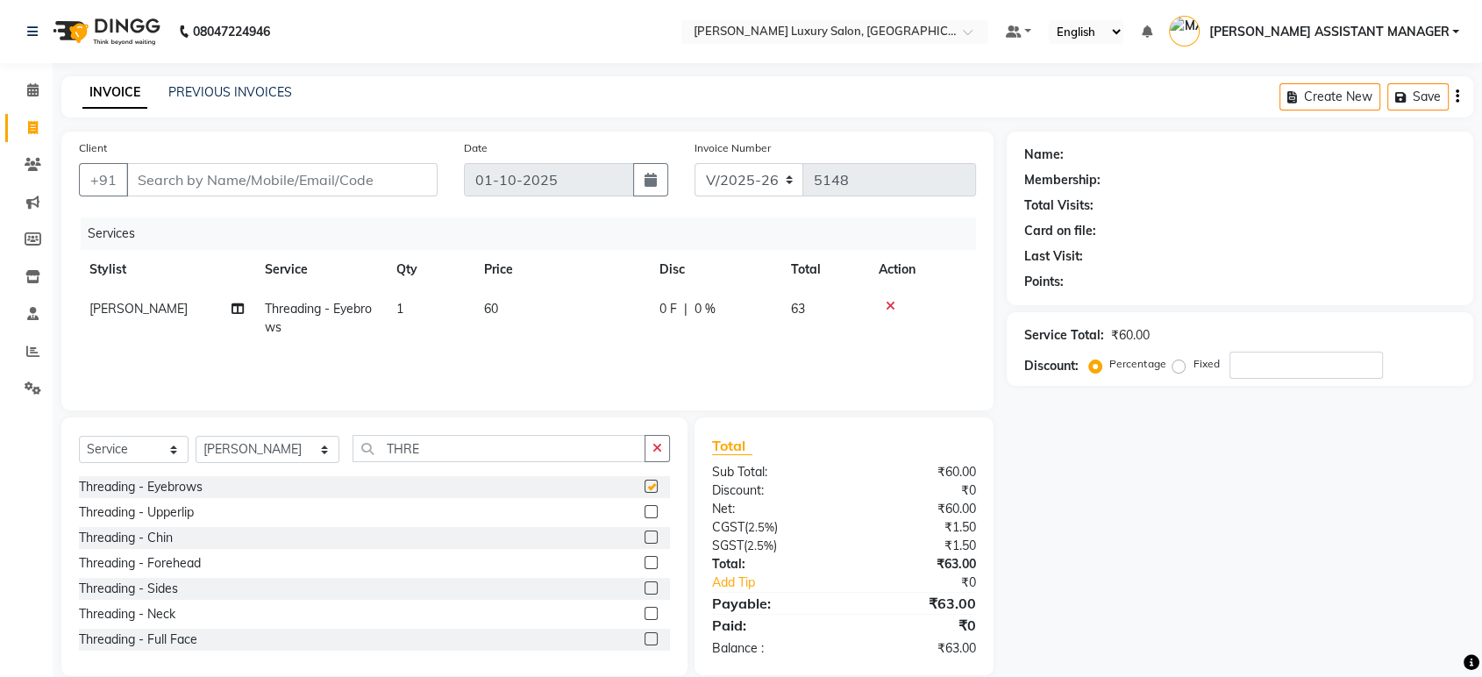
checkbox input "false"
click at [323, 178] on input "Client" at bounding box center [281, 179] width 311 height 33
type input "9"
type input "0"
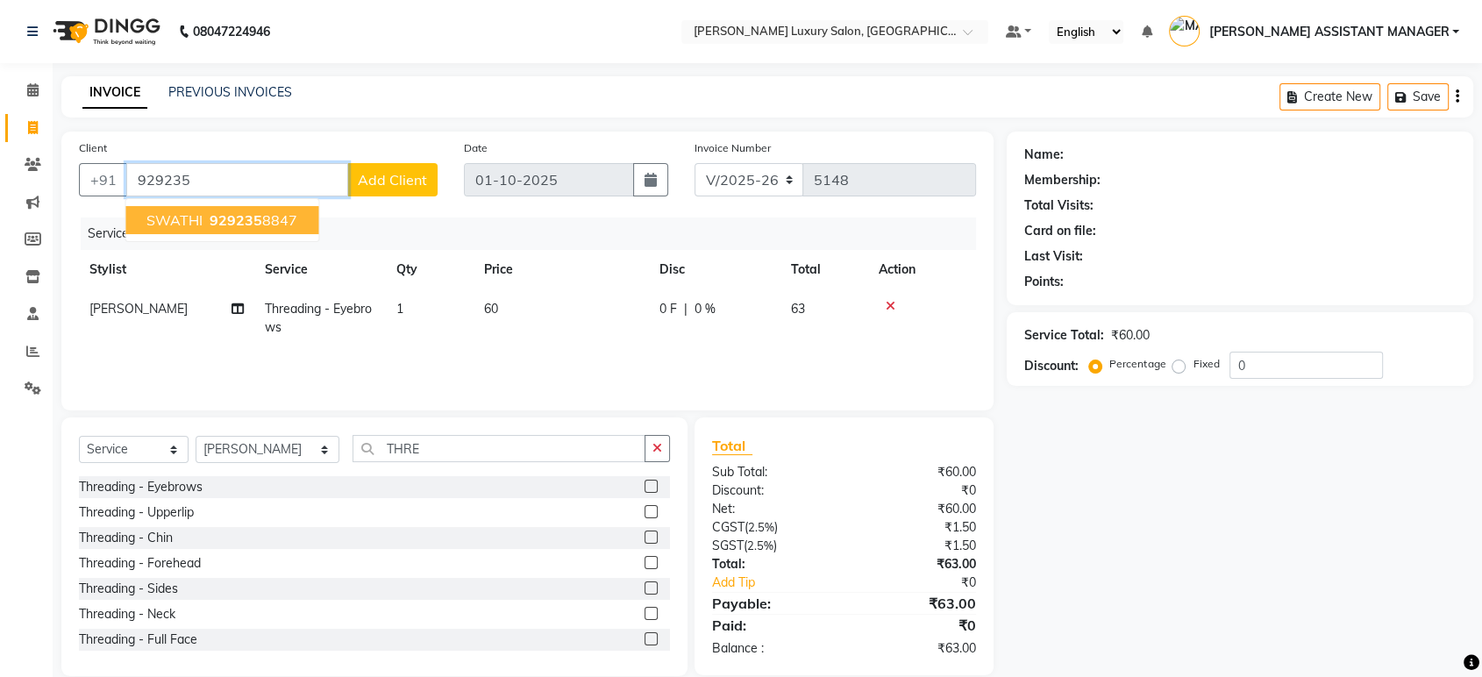
click at [166, 223] on span "SWATHI" at bounding box center [174, 220] width 56 height 18
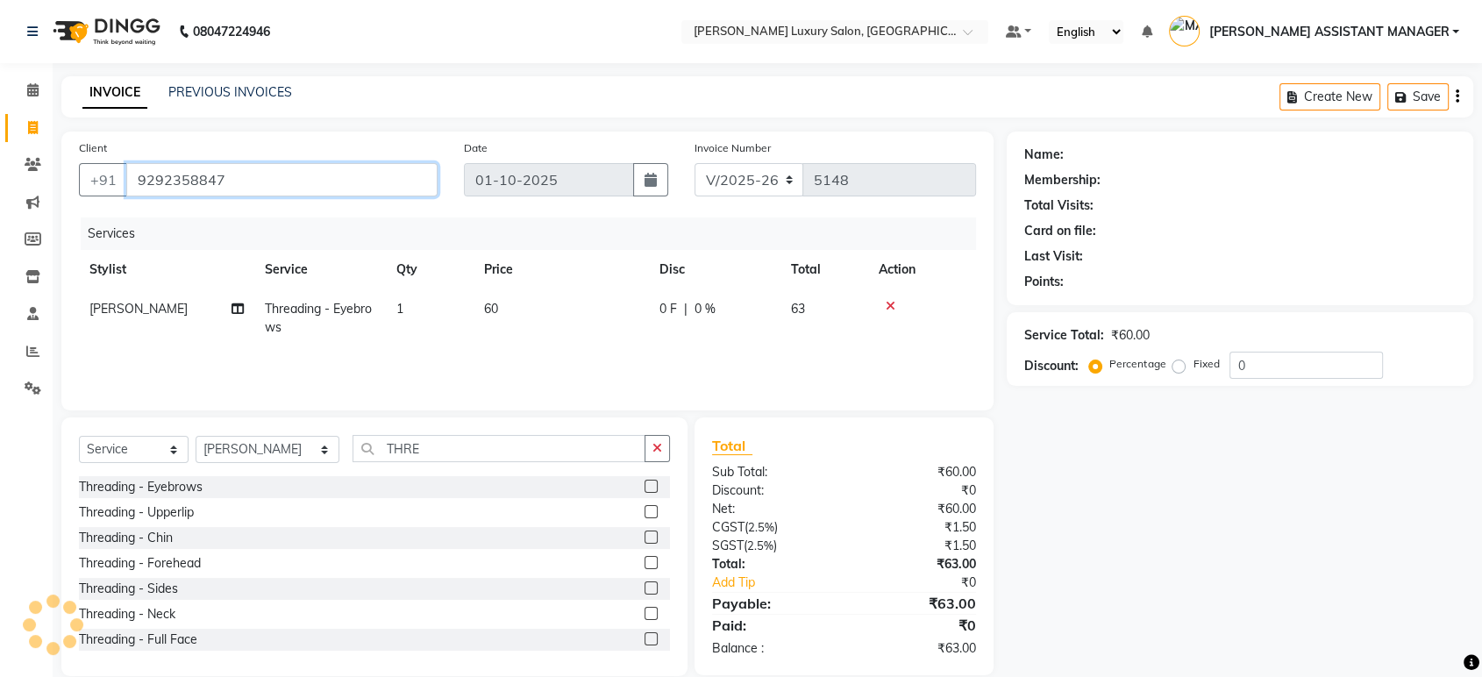
type input "9292358847"
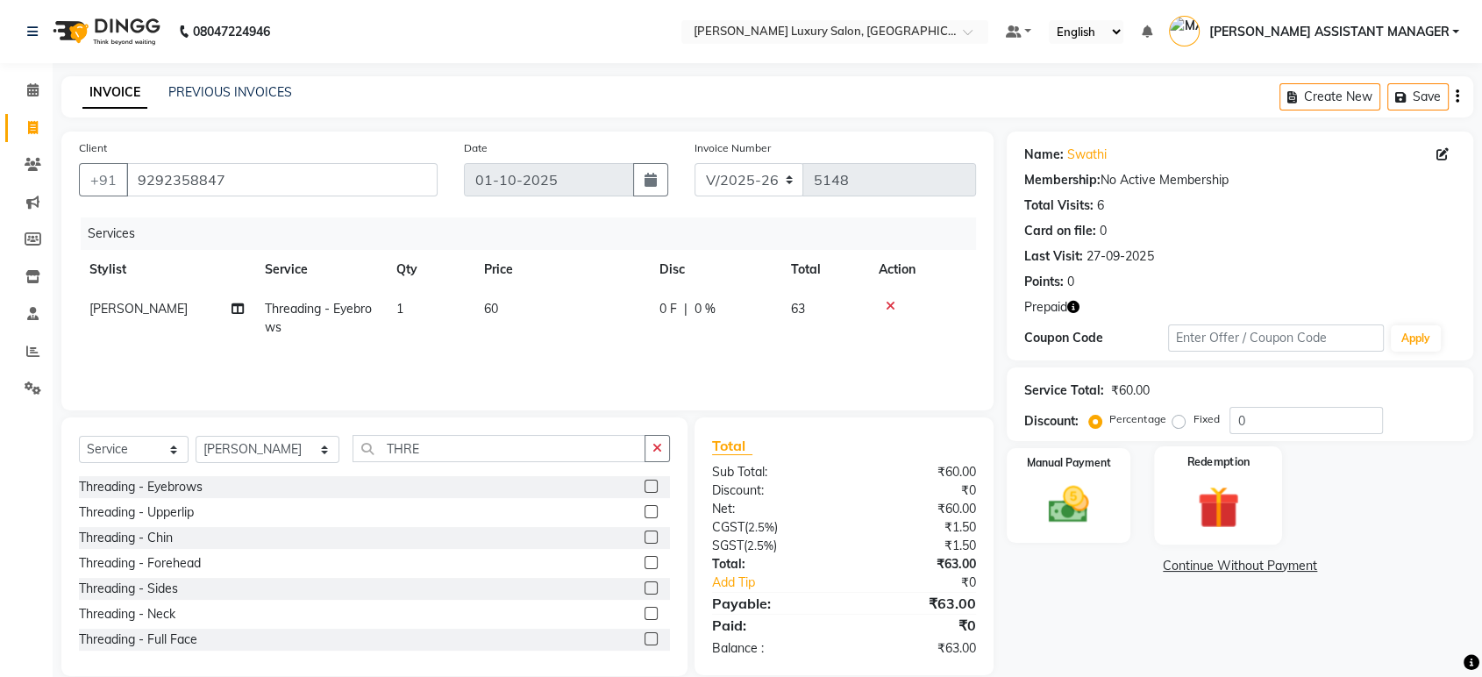
click at [1192, 491] on img at bounding box center [1217, 506] width 68 height 53
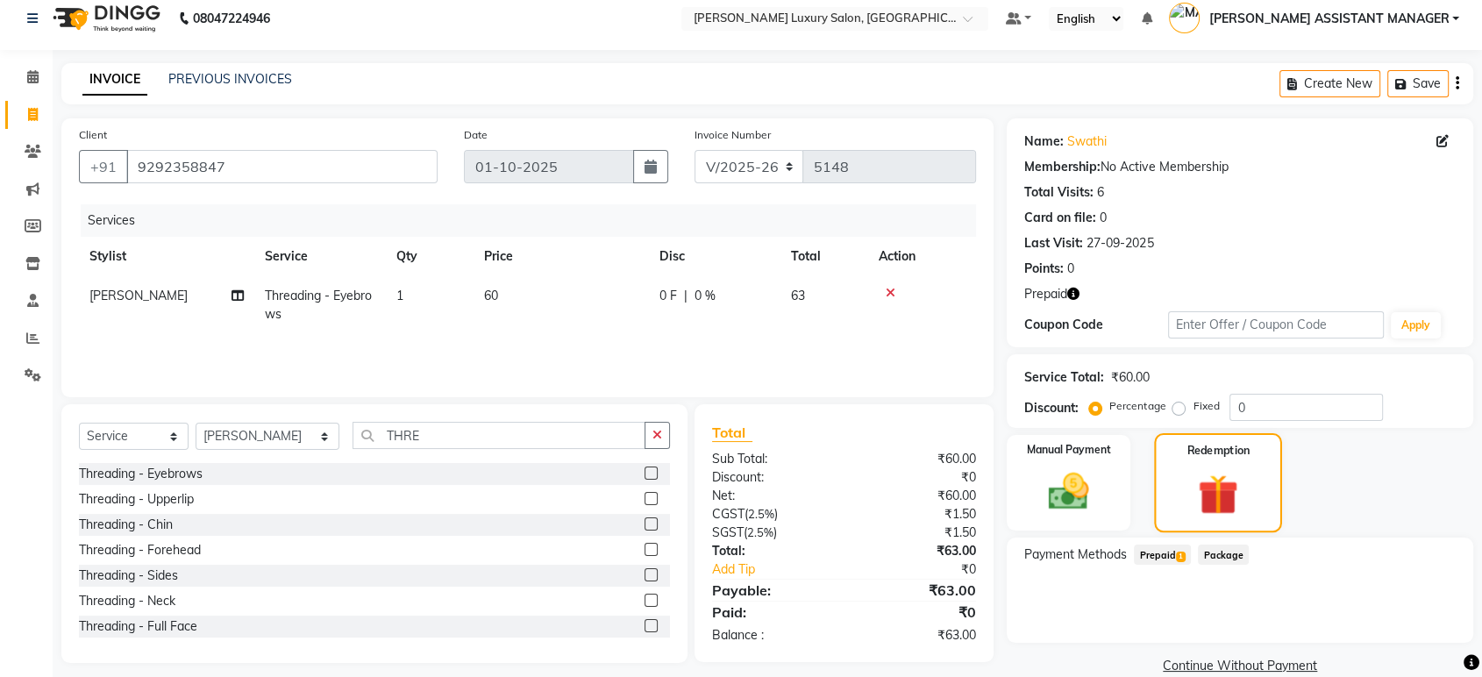
scroll to position [40, 0]
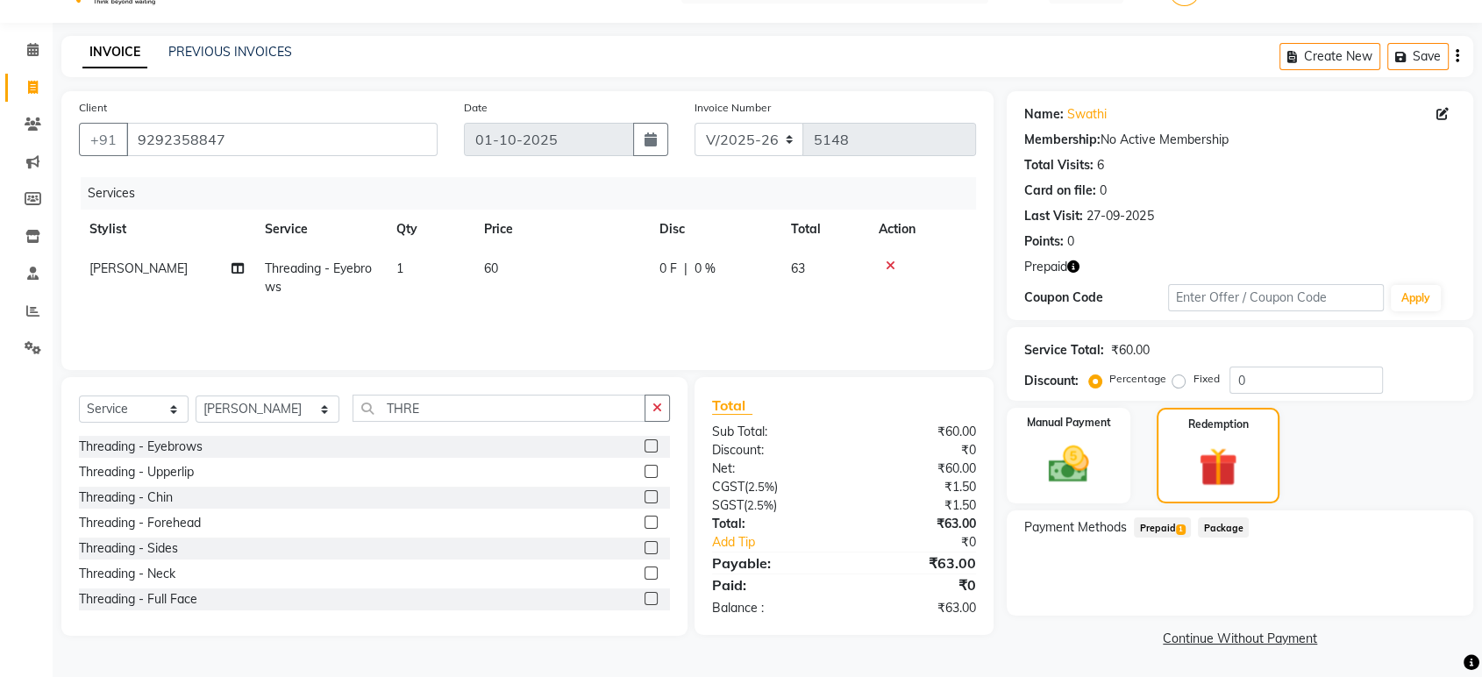
click at [1174, 524] on span "Prepaid 1" at bounding box center [1161, 527] width 57 height 20
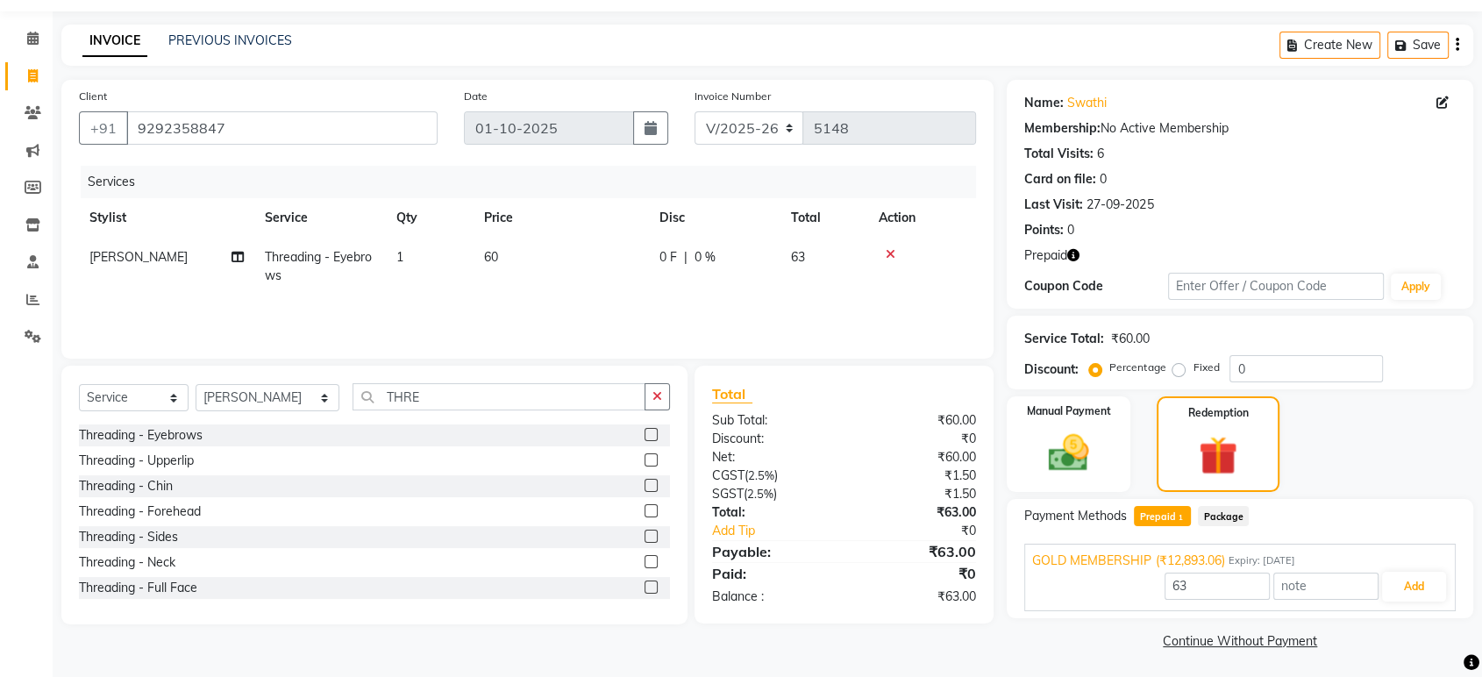
scroll to position [54, 0]
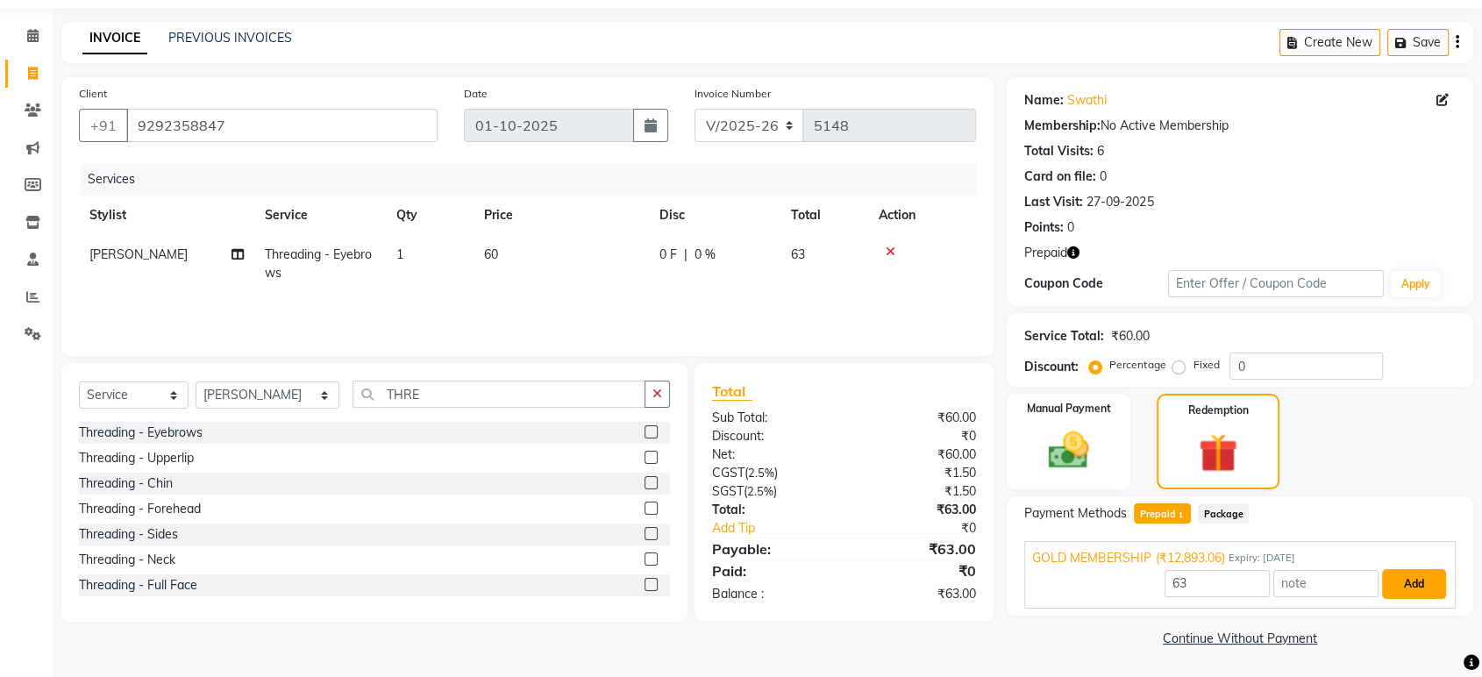
click at [1430, 587] on button "Add" at bounding box center [1414, 584] width 64 height 30
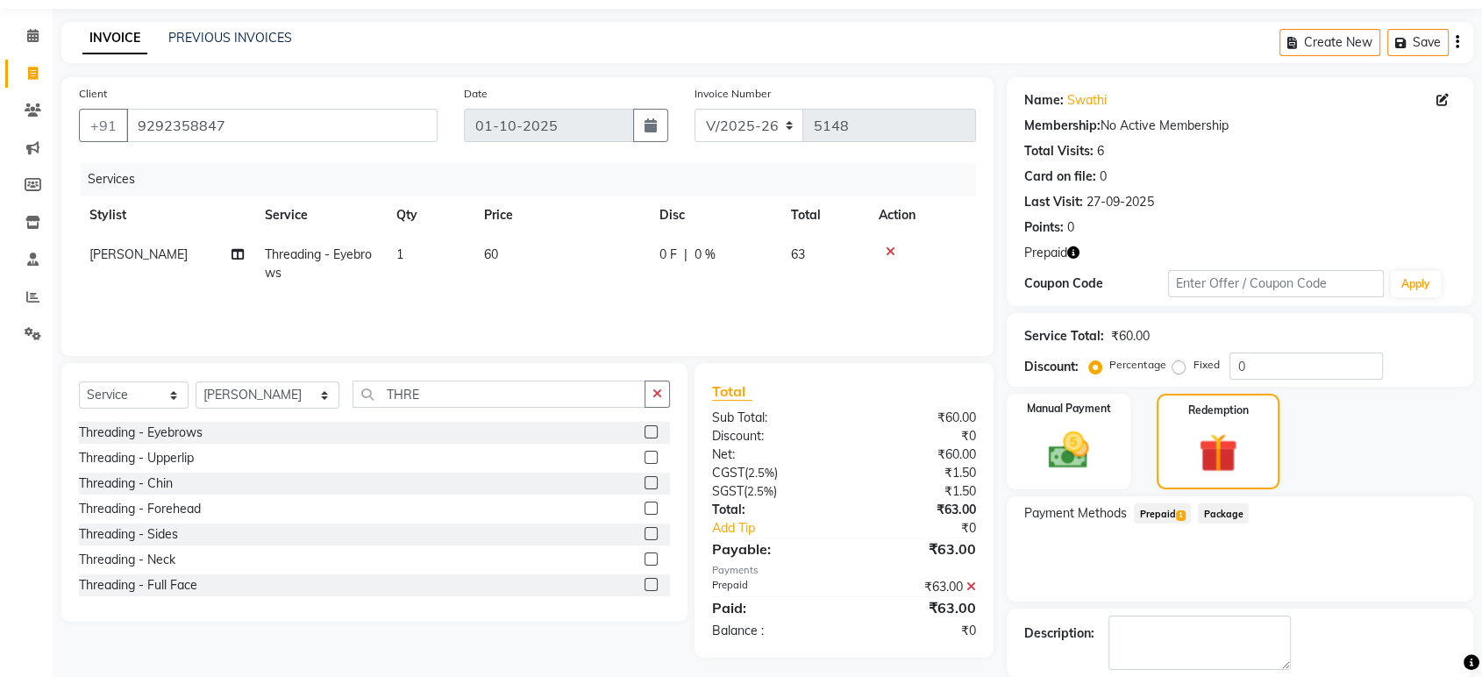
scroll to position [139, 0]
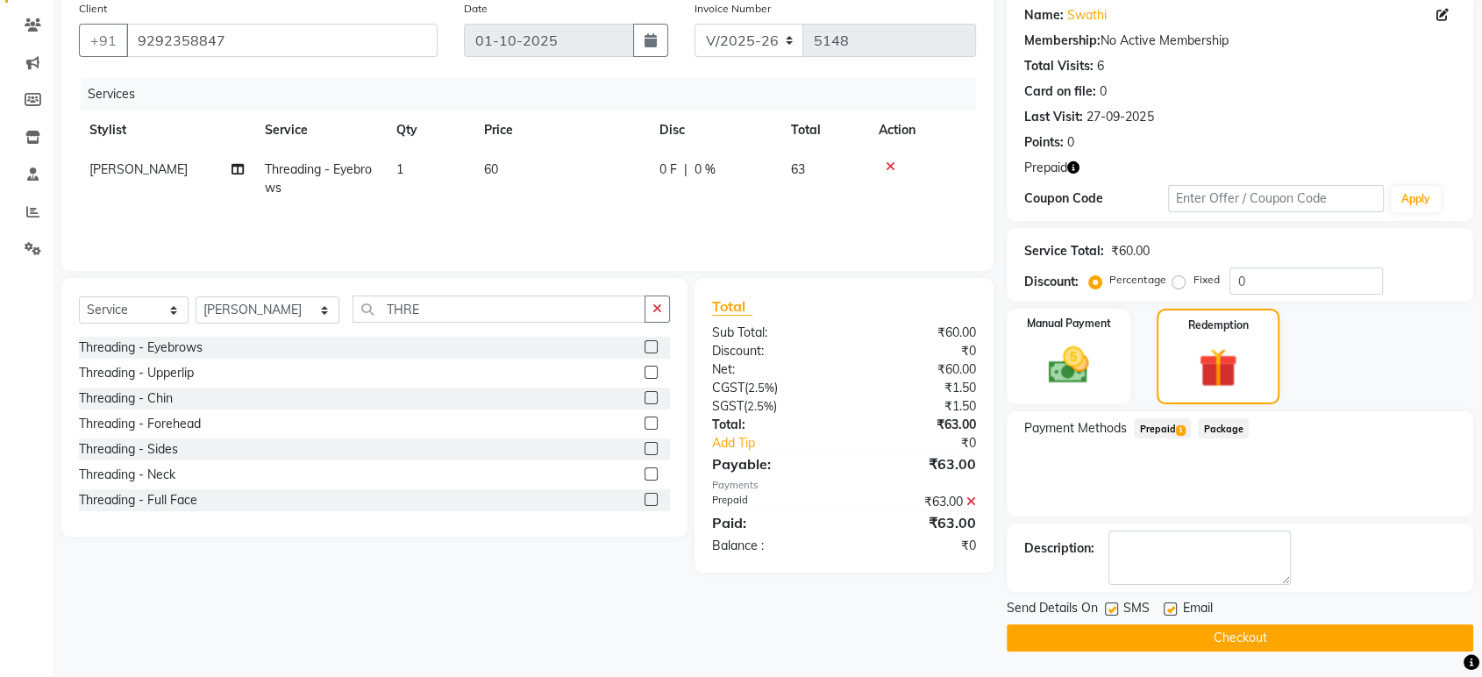
click at [1275, 630] on button "Checkout" at bounding box center [1239, 637] width 466 height 27
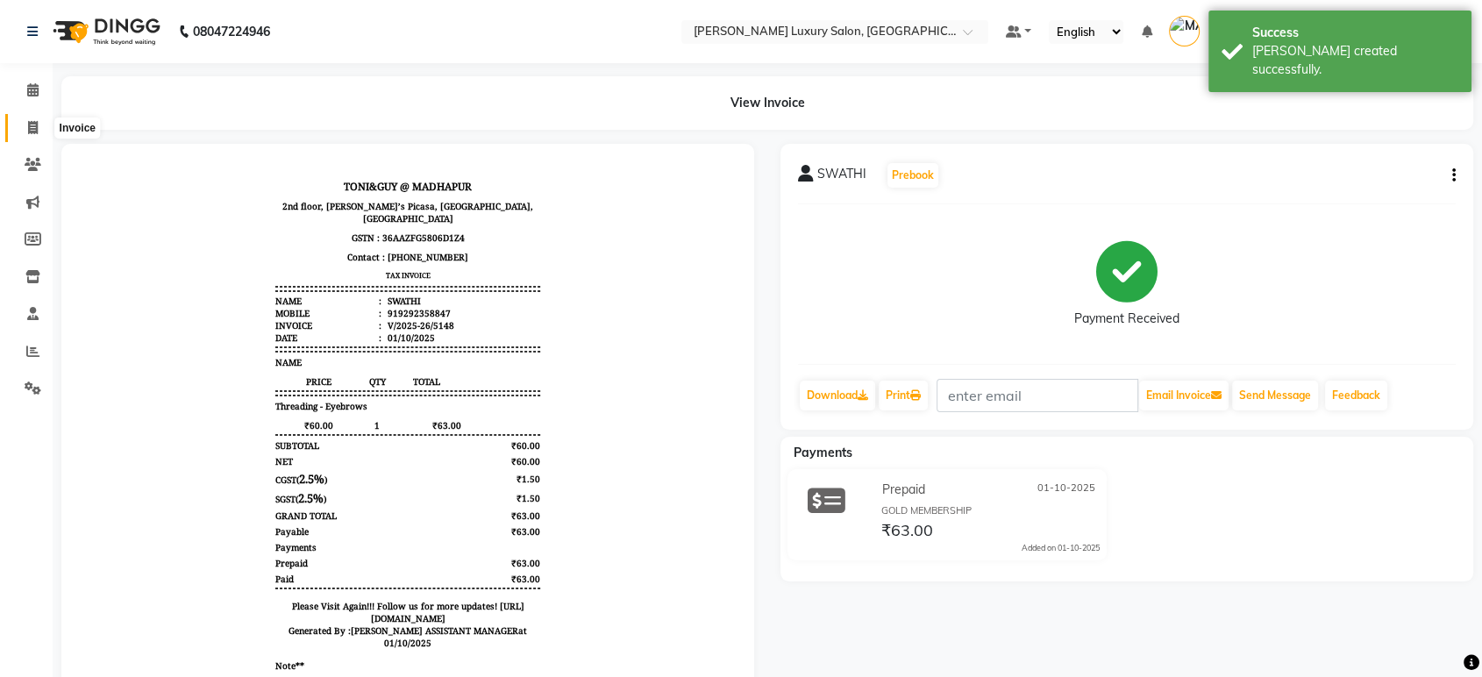
click at [25, 118] on span at bounding box center [33, 128] width 31 height 20
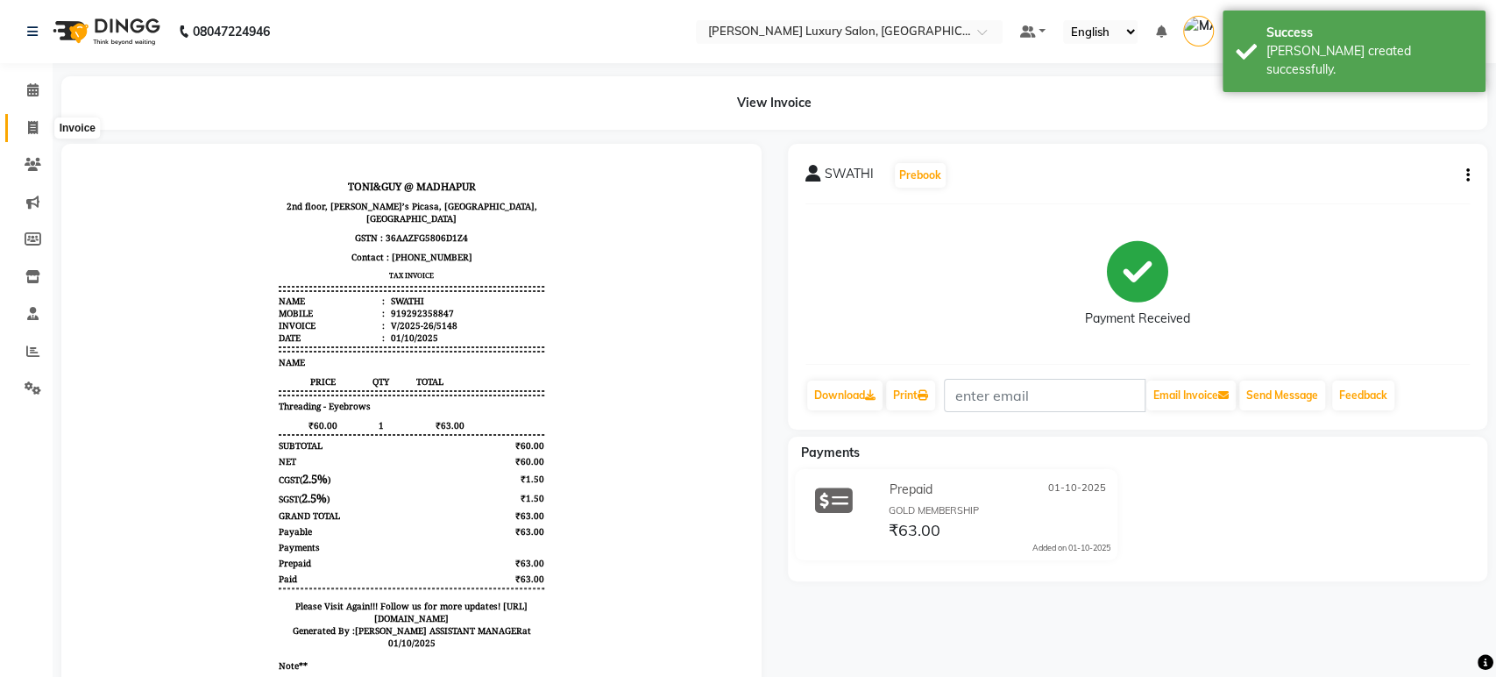
select select "4712"
select select "service"
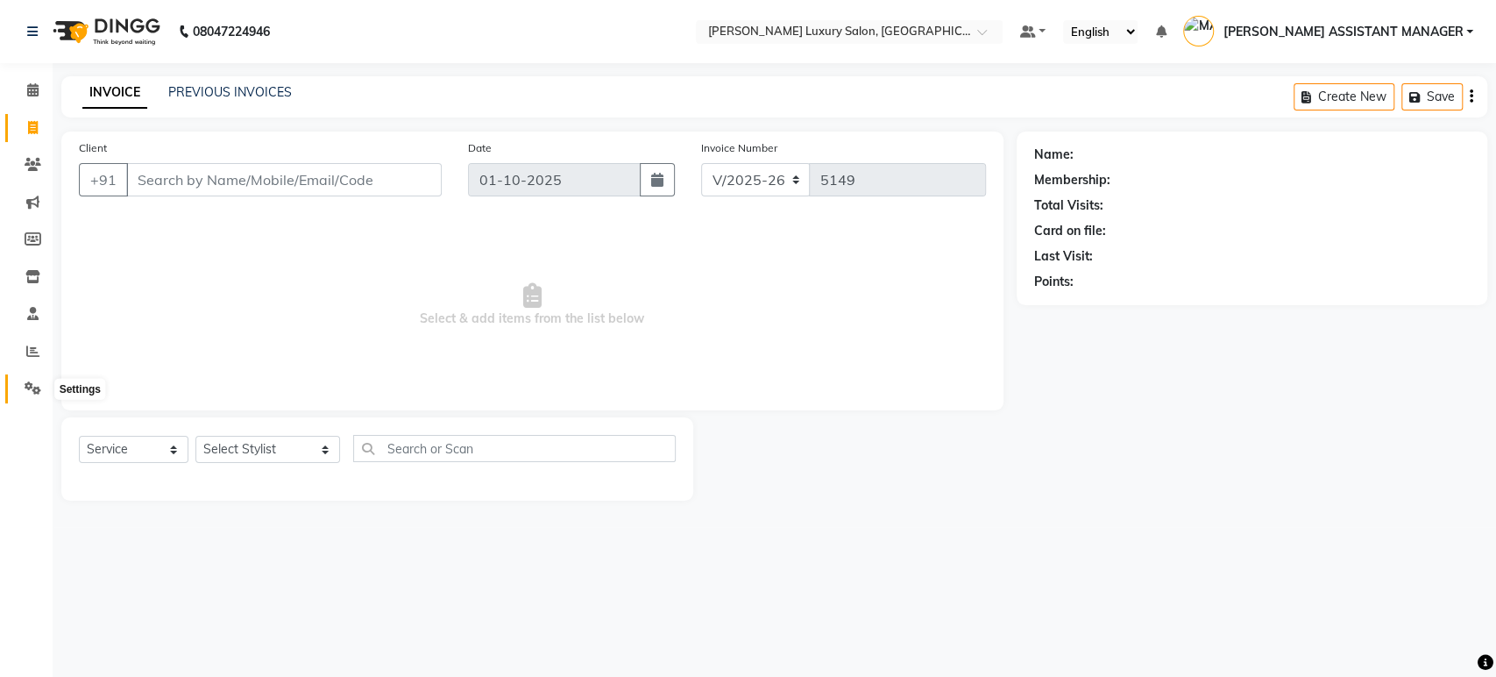
click at [25, 381] on icon at bounding box center [33, 387] width 17 height 13
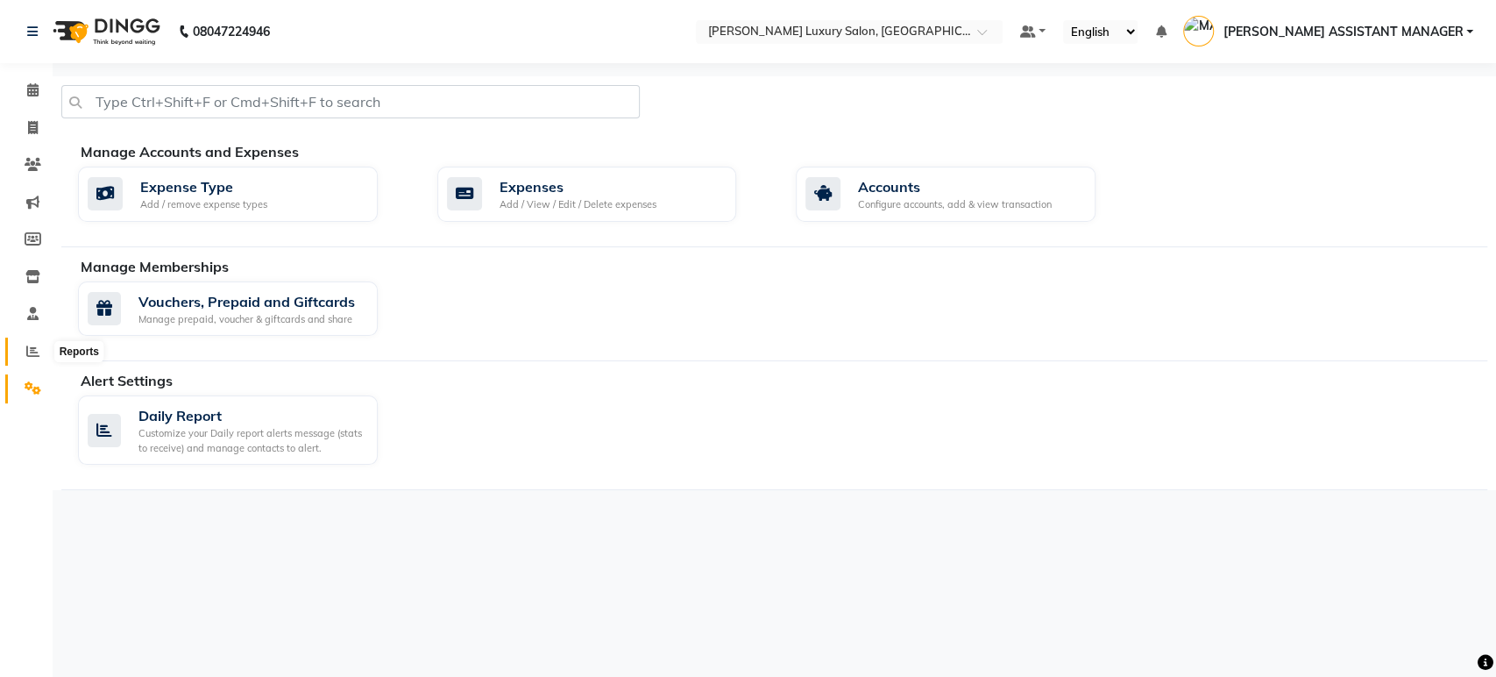
click at [41, 349] on span at bounding box center [33, 352] width 31 height 20
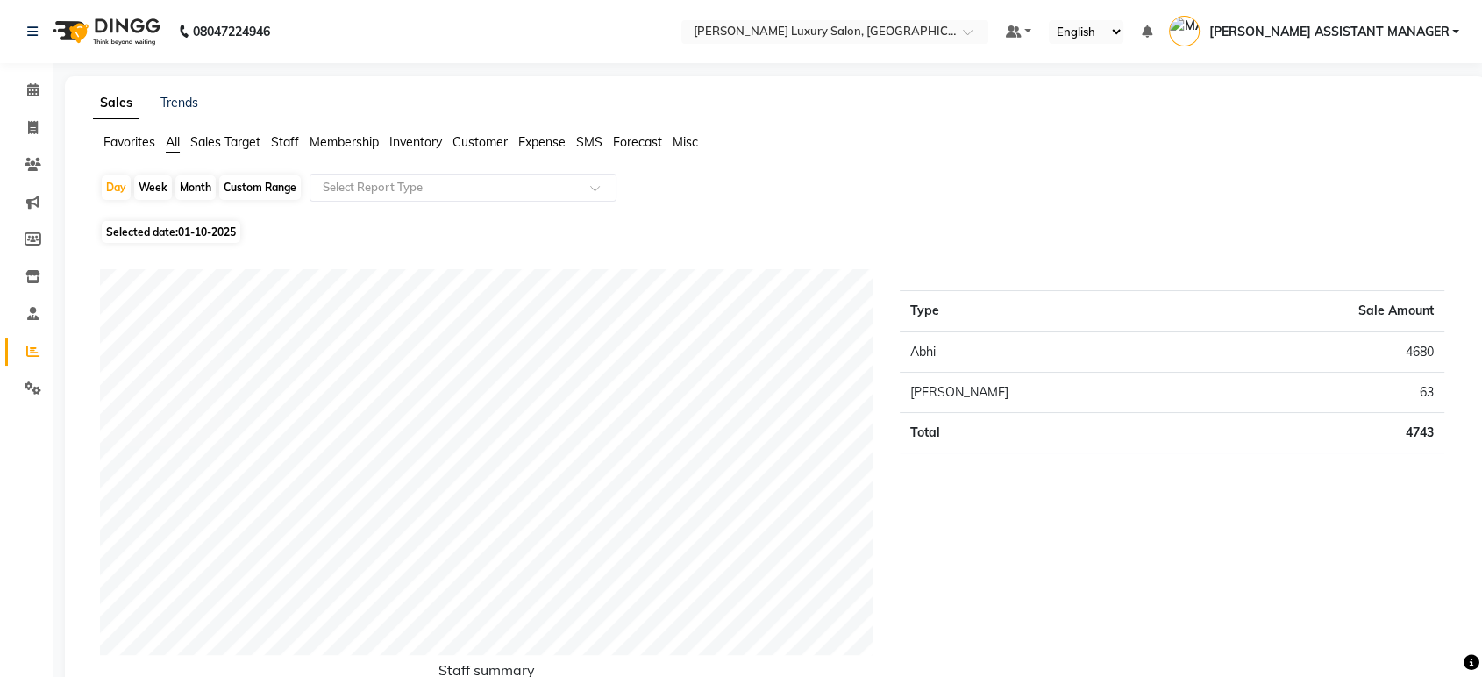
click at [188, 183] on div "Month" at bounding box center [195, 187] width 40 height 25
select select "10"
select select "2025"
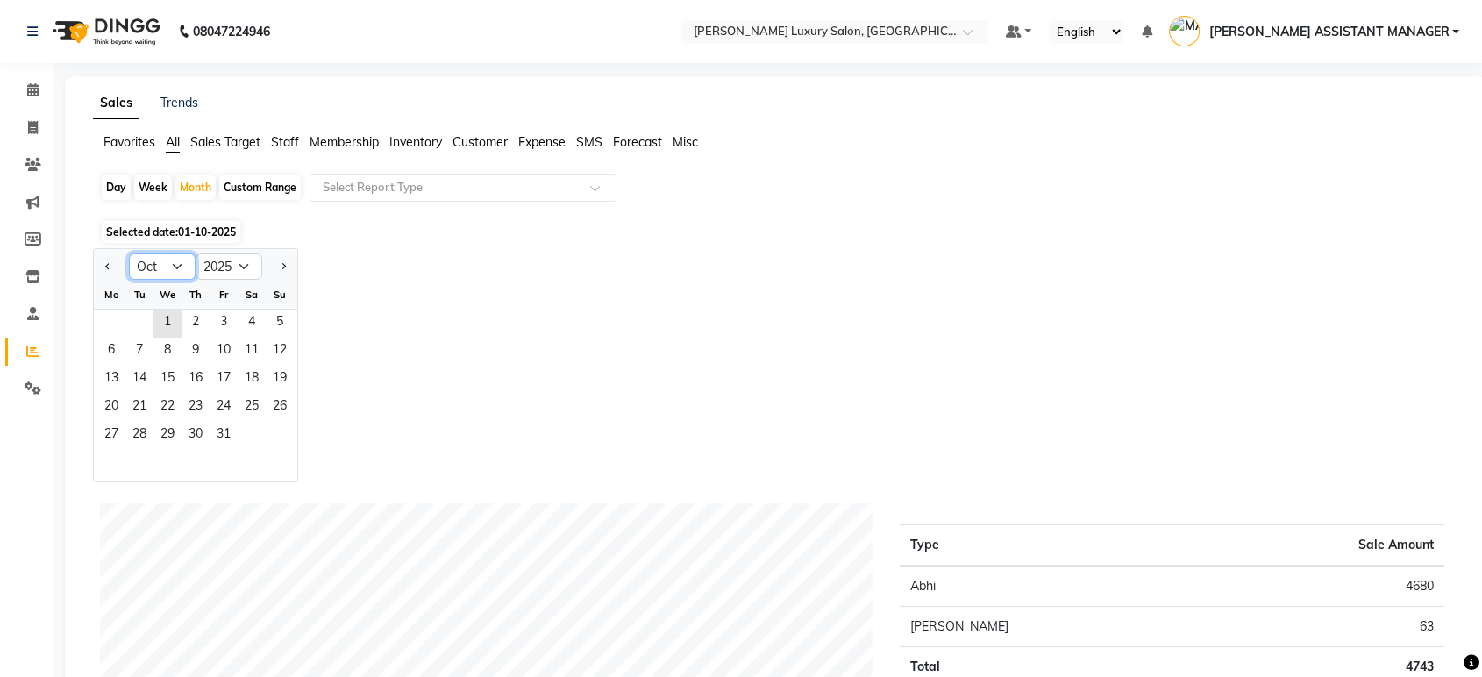
click at [172, 258] on select "Jan Feb Mar Apr May Jun Jul Aug Sep Oct Nov Dec" at bounding box center [162, 266] width 67 height 26
select select "9"
click at [129, 253] on select "Jan Feb Mar Apr May Jun Jul Aug Sep Oct Nov Dec" at bounding box center [162, 266] width 67 height 26
click at [121, 319] on span "1" at bounding box center [111, 323] width 28 height 28
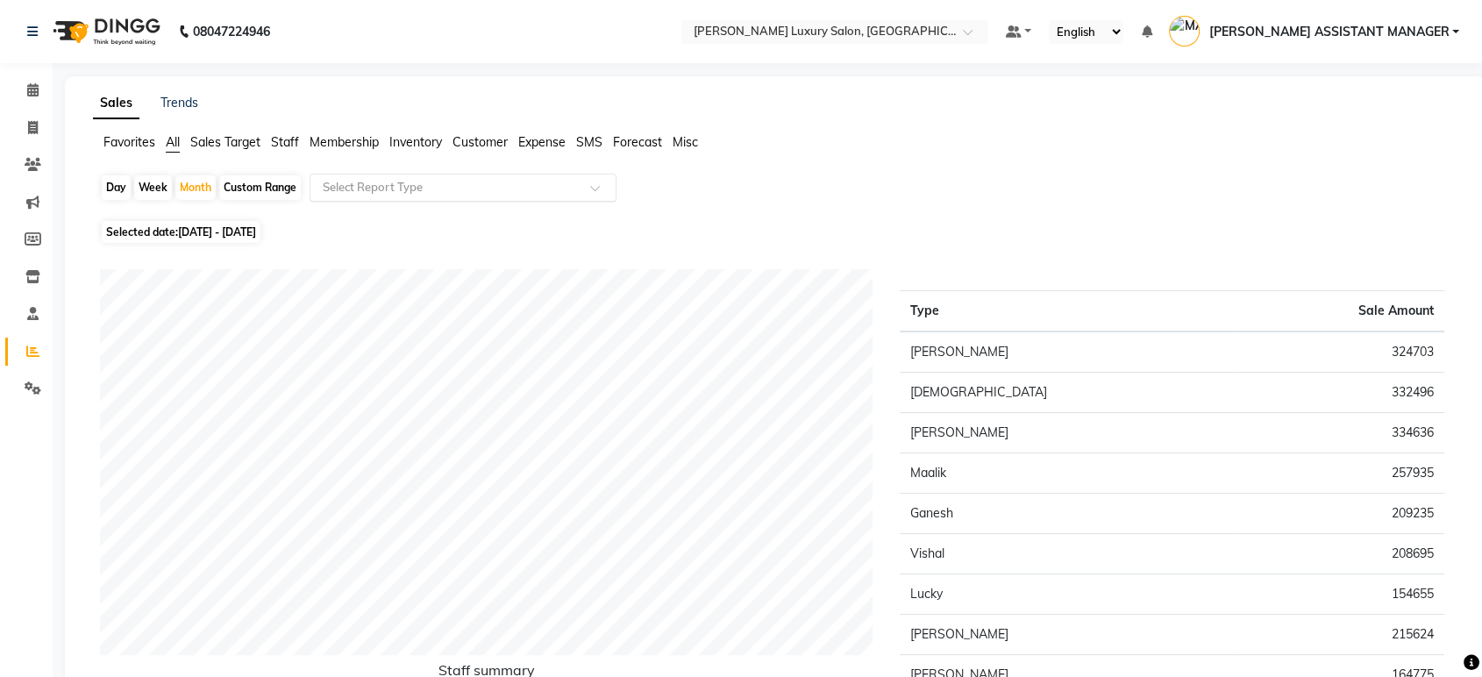
click at [478, 191] on input "text" at bounding box center [445, 188] width 252 height 18
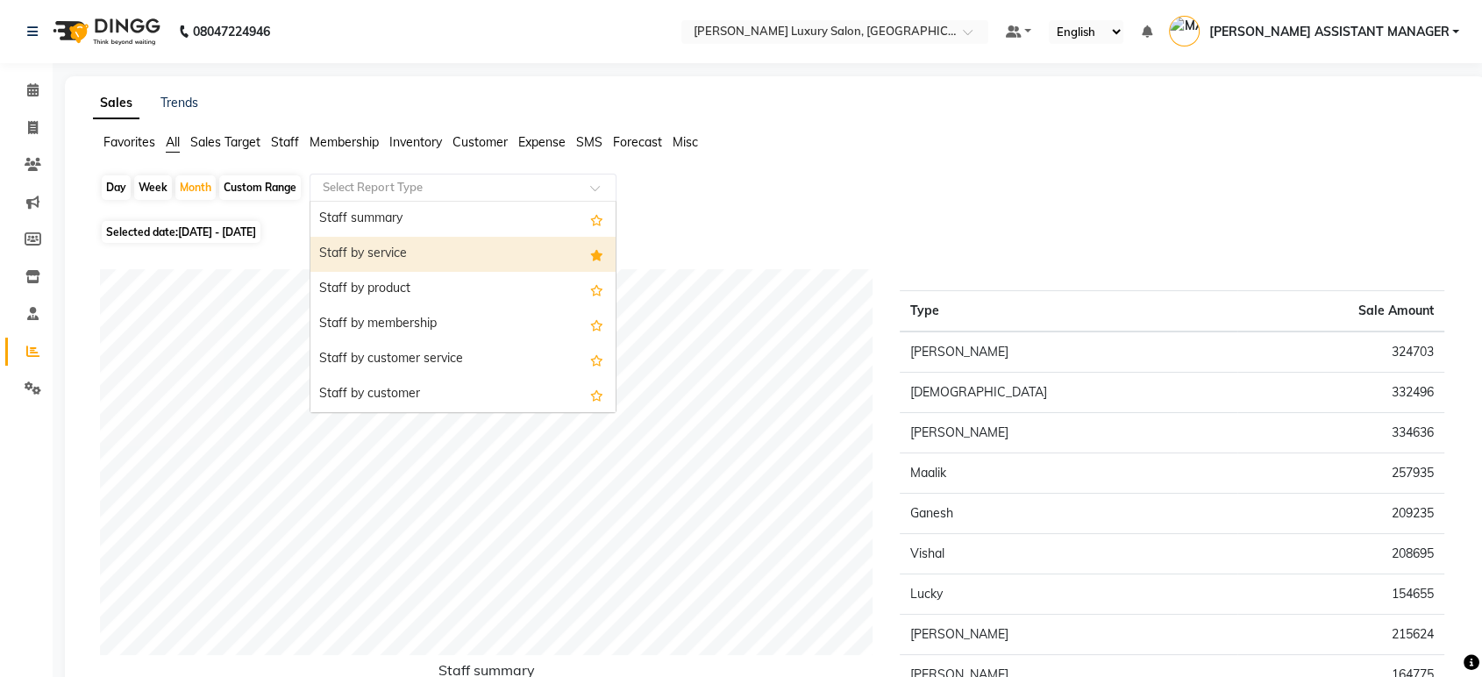
click at [429, 255] on div "Staff by service" at bounding box center [462, 254] width 305 height 35
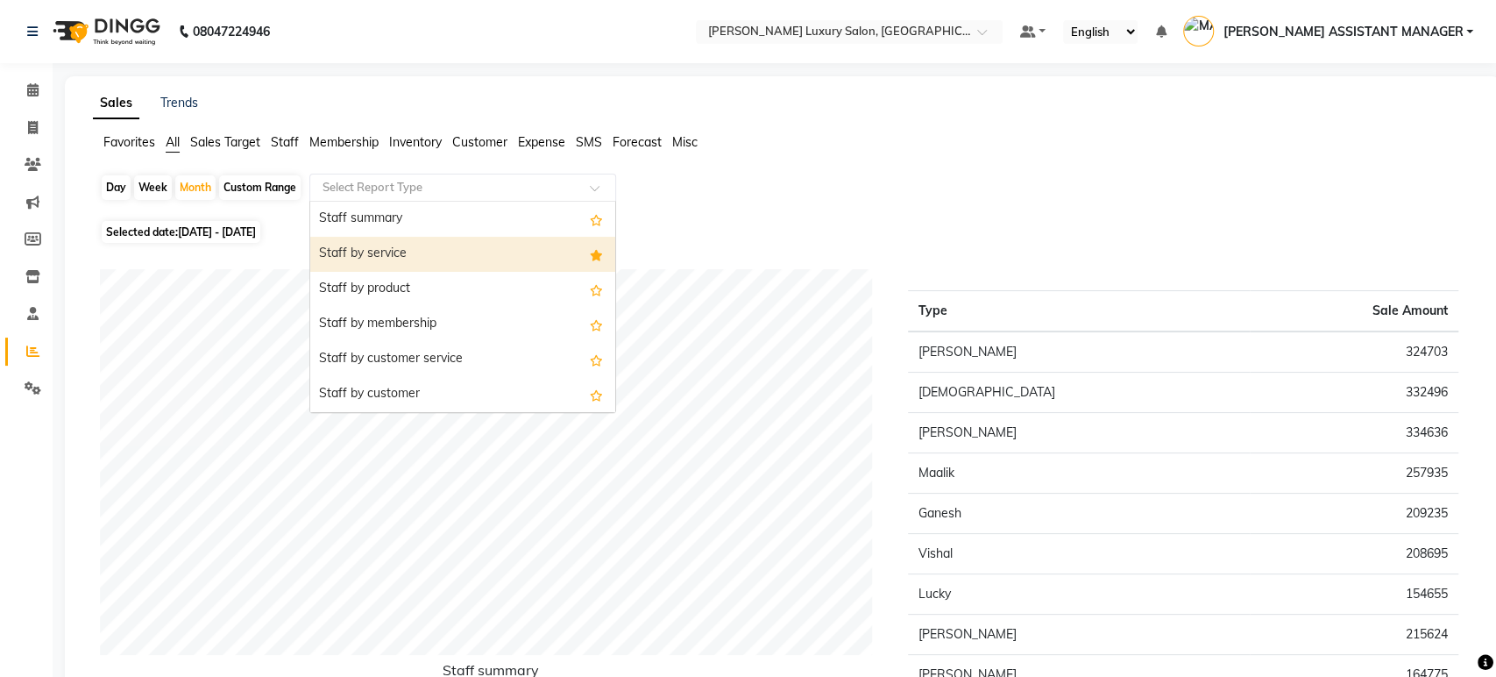
select select "csv"
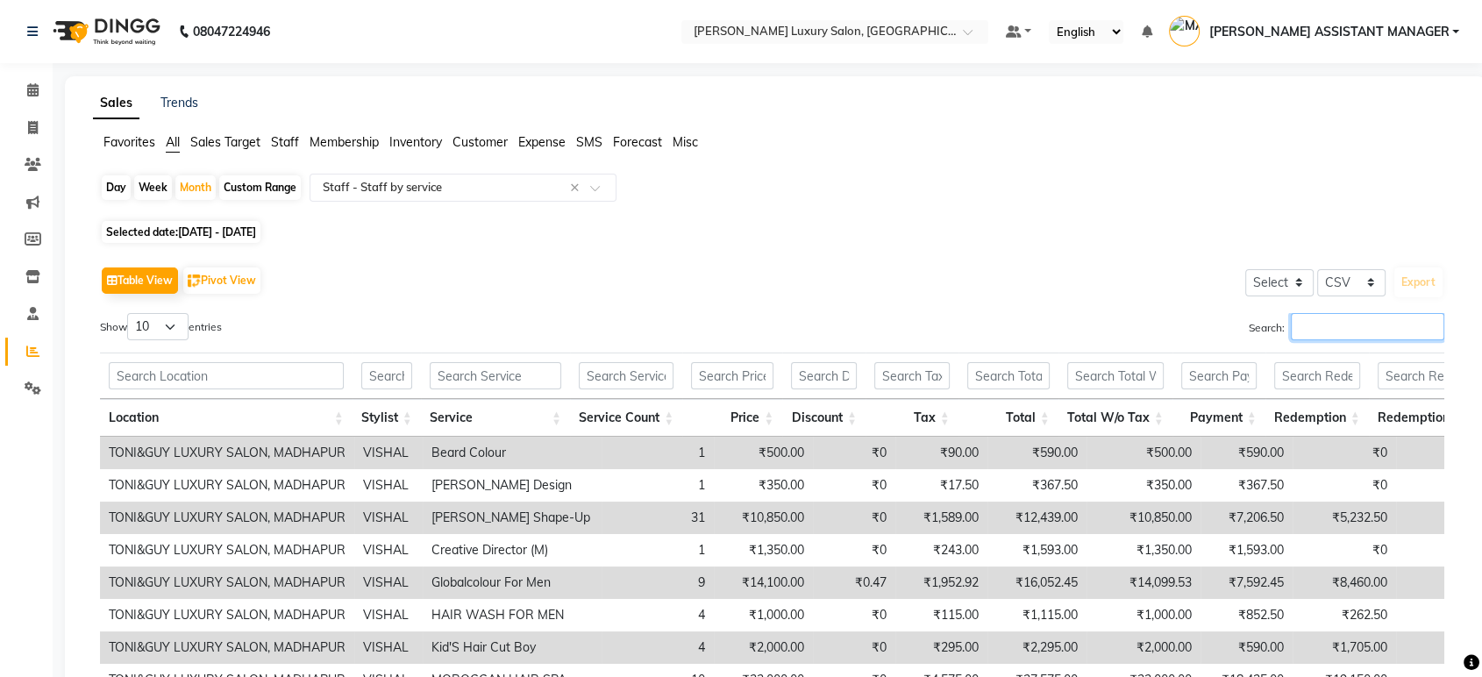
click at [1333, 333] on input "Search:" at bounding box center [1366, 326] width 153 height 27
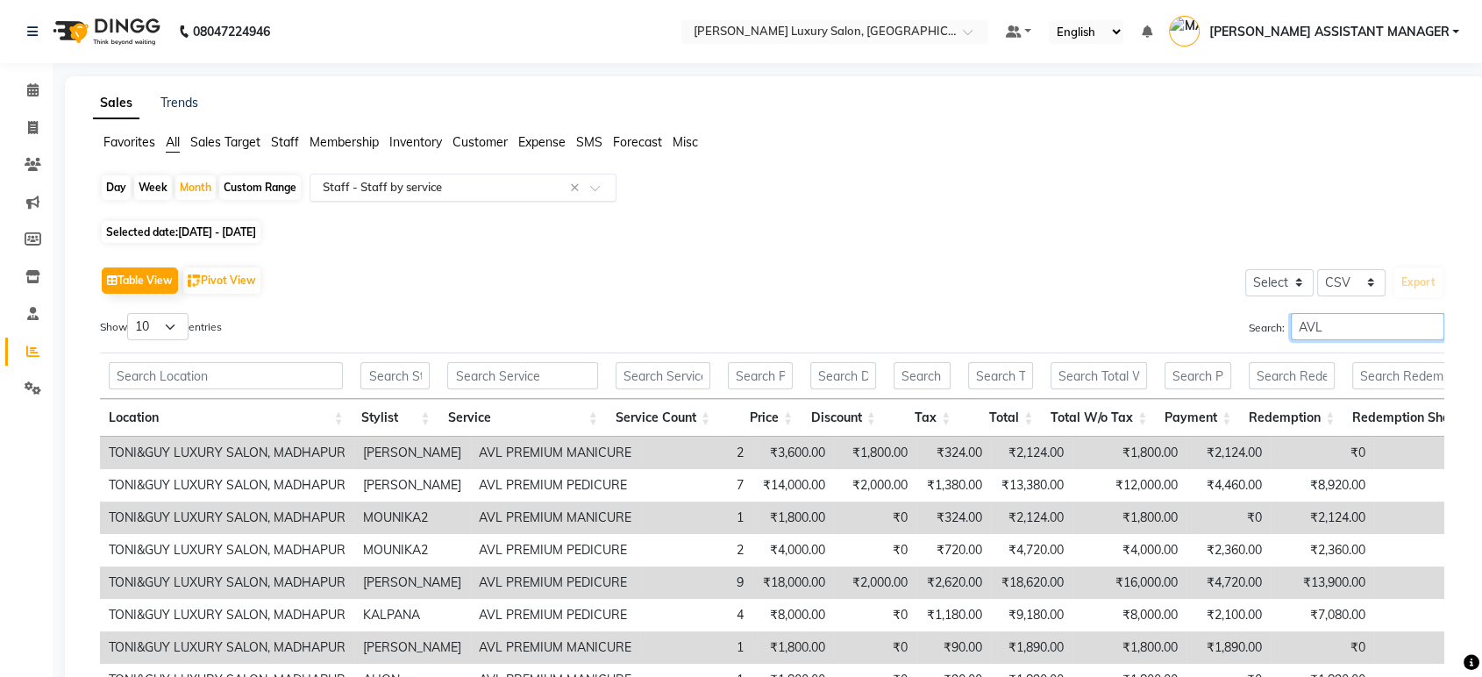
type input "AVL"
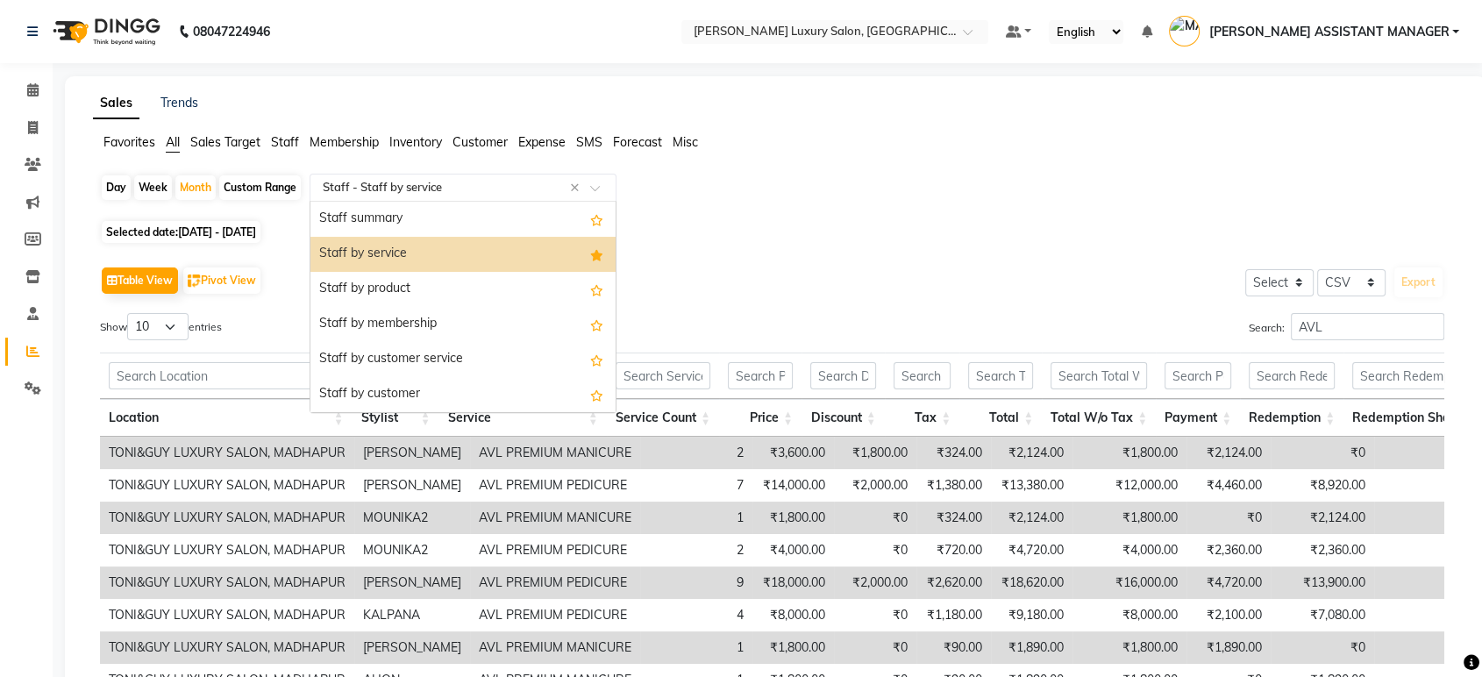
click at [592, 185] on span at bounding box center [601, 193] width 22 height 18
click at [539, 222] on div "Staff summary" at bounding box center [462, 219] width 305 height 35
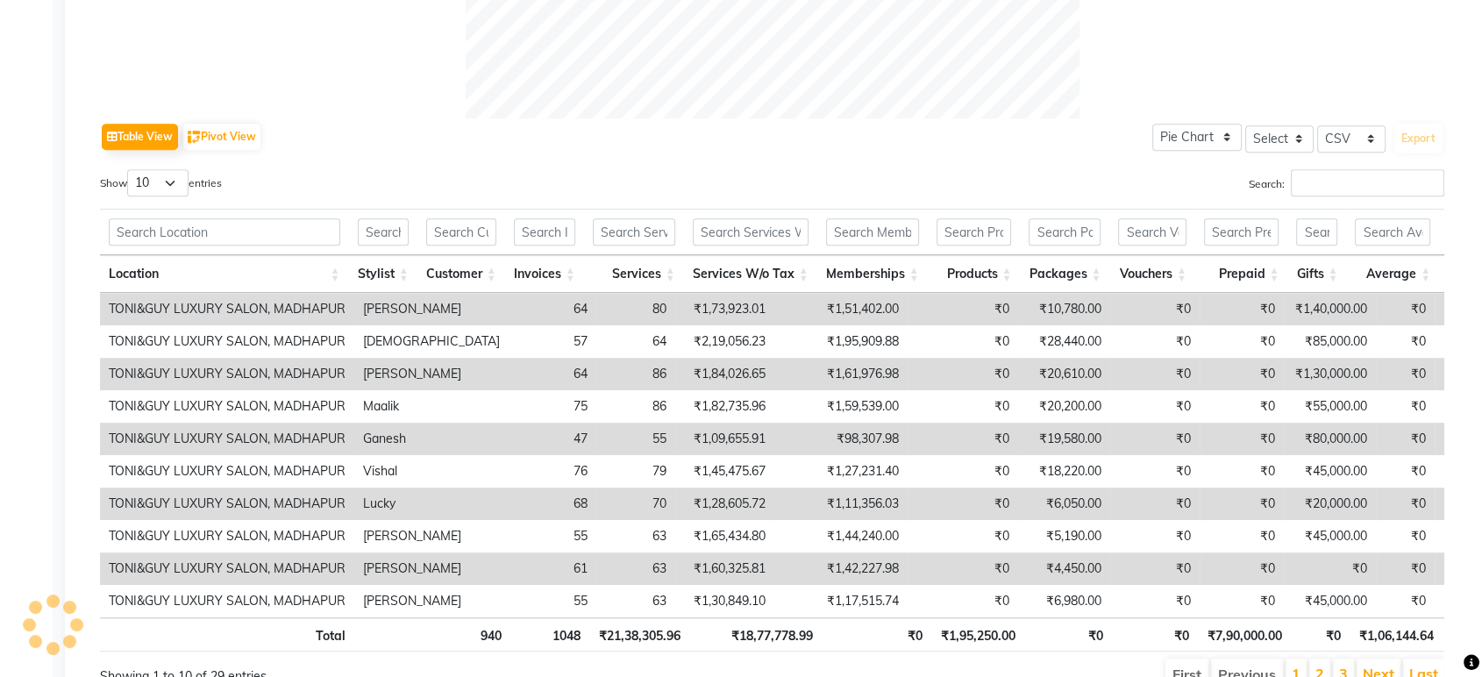
scroll to position [879, 0]
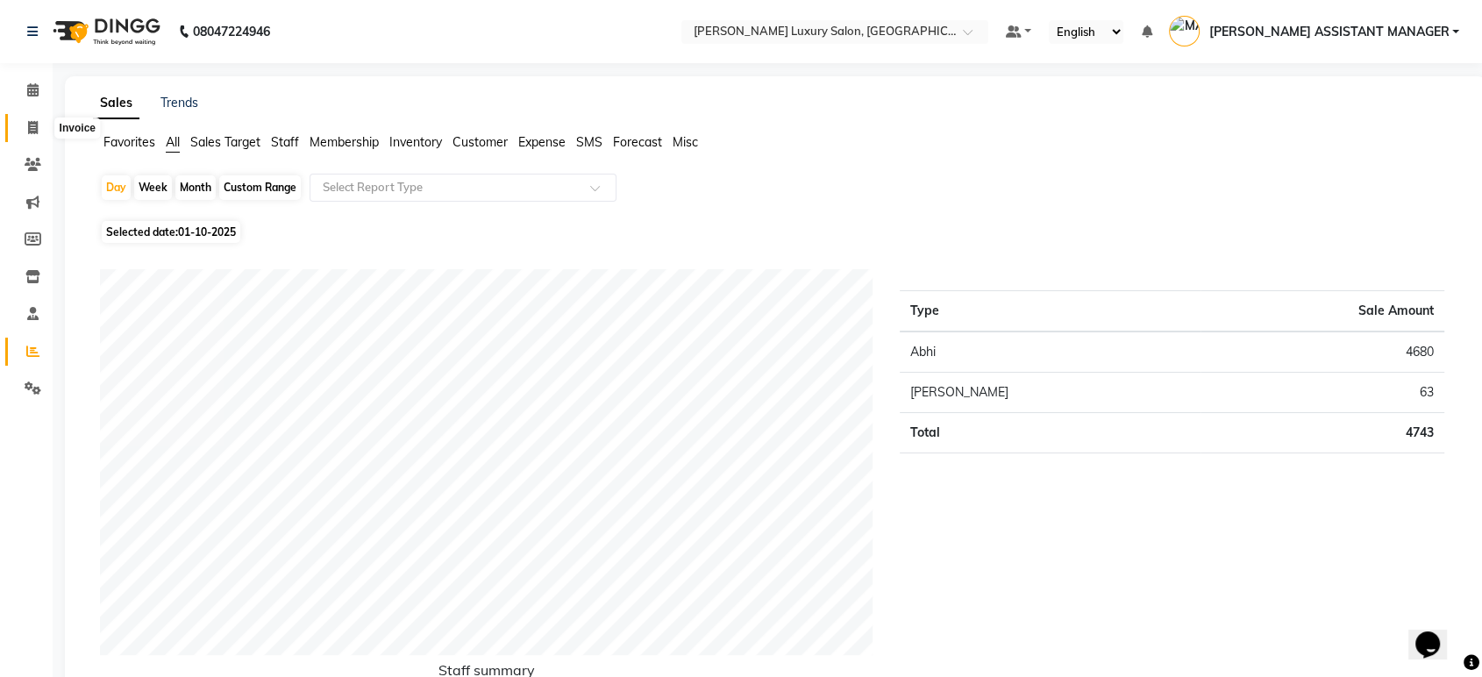
click at [21, 122] on span at bounding box center [33, 128] width 31 height 20
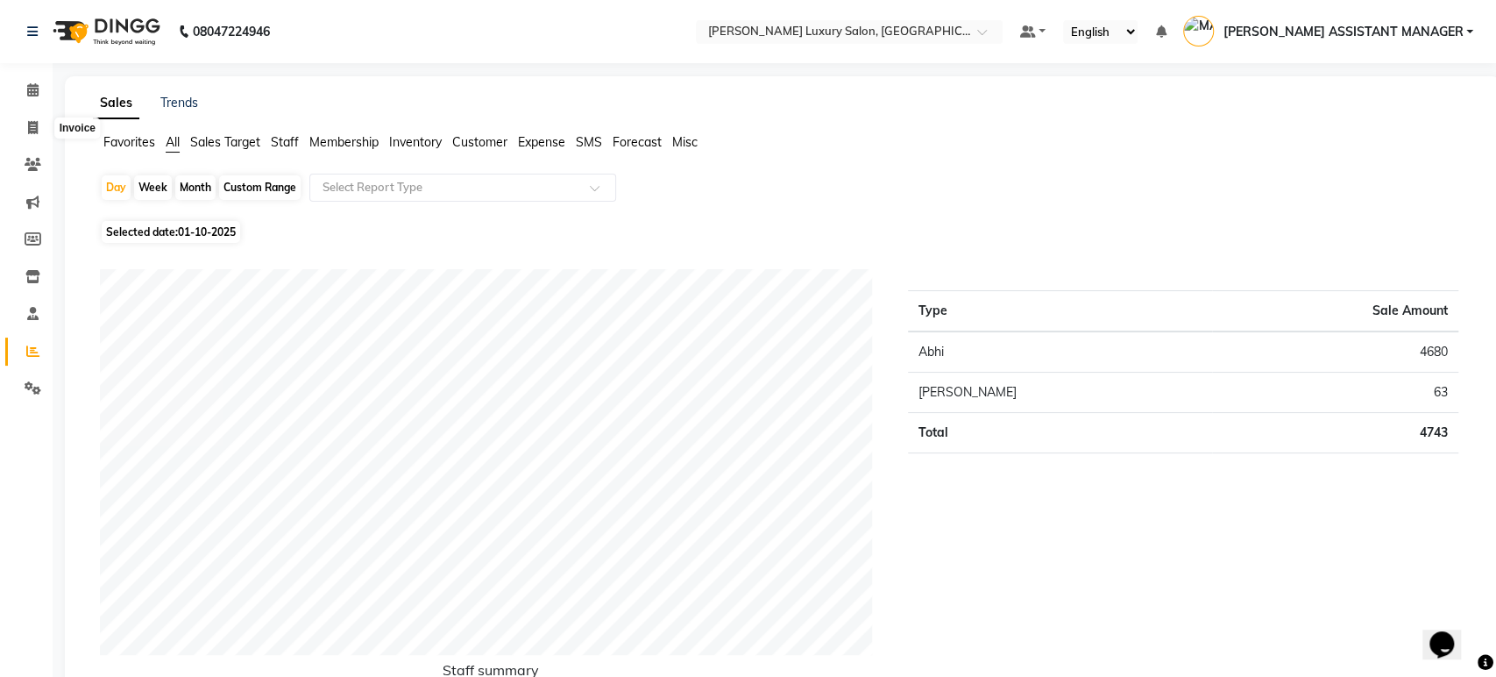
select select "4712"
select select "service"
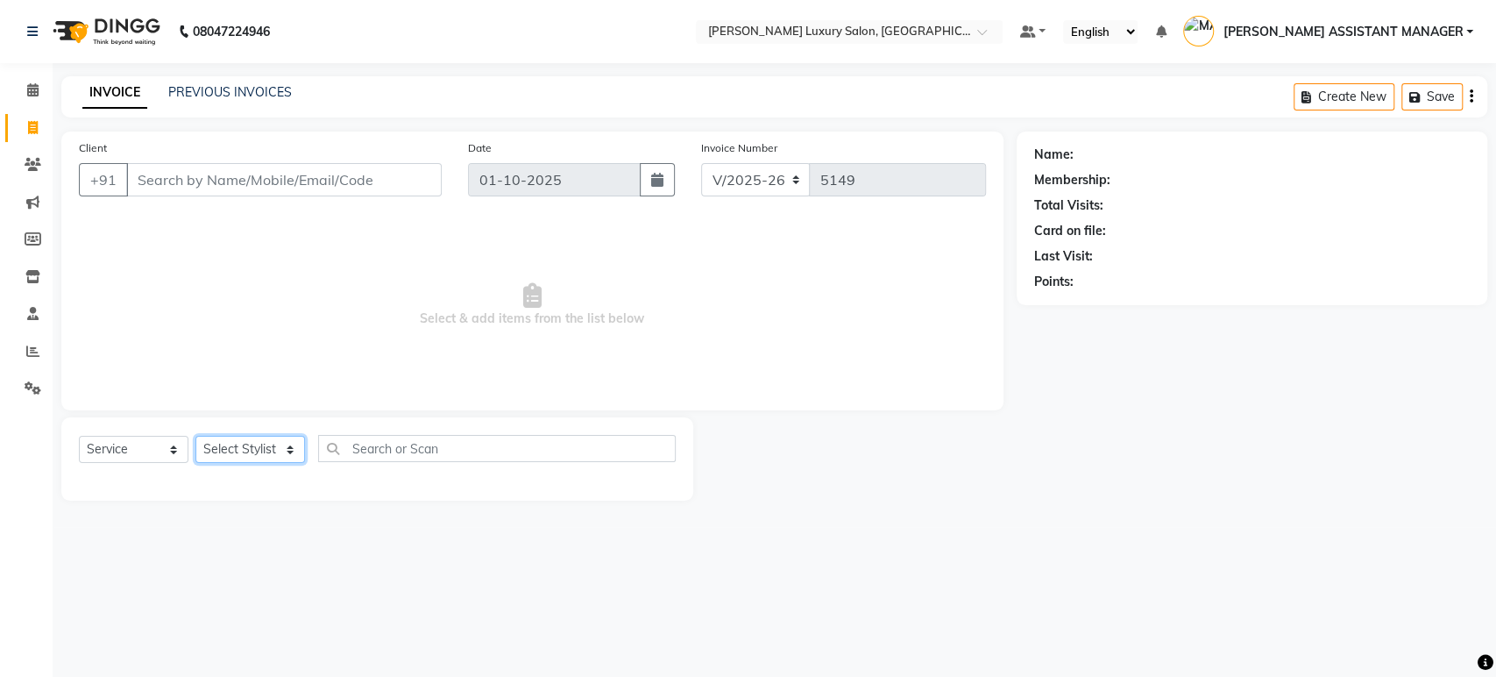
click at [248, 445] on select "Select Stylist" at bounding box center [250, 449] width 110 height 27
select select "39437"
click at [195, 436] on select "Select Stylist [PERSON_NAME] ADITI ADITYA [PERSON_NAME] AHON [PERSON_NAME] [PER…" at bounding box center [267, 449] width 145 height 27
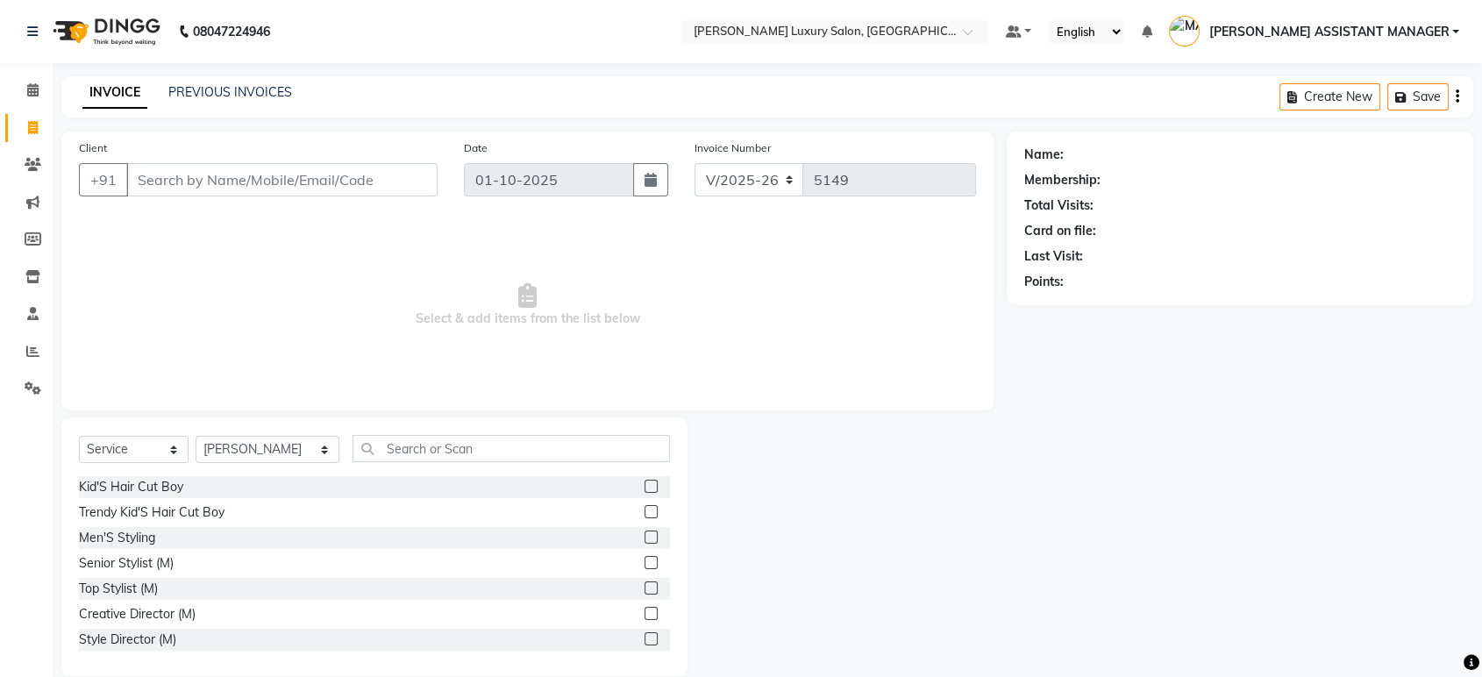
click at [644, 585] on label at bounding box center [650, 587] width 13 height 13
click at [644, 585] on input "checkbox" at bounding box center [649, 588] width 11 height 11
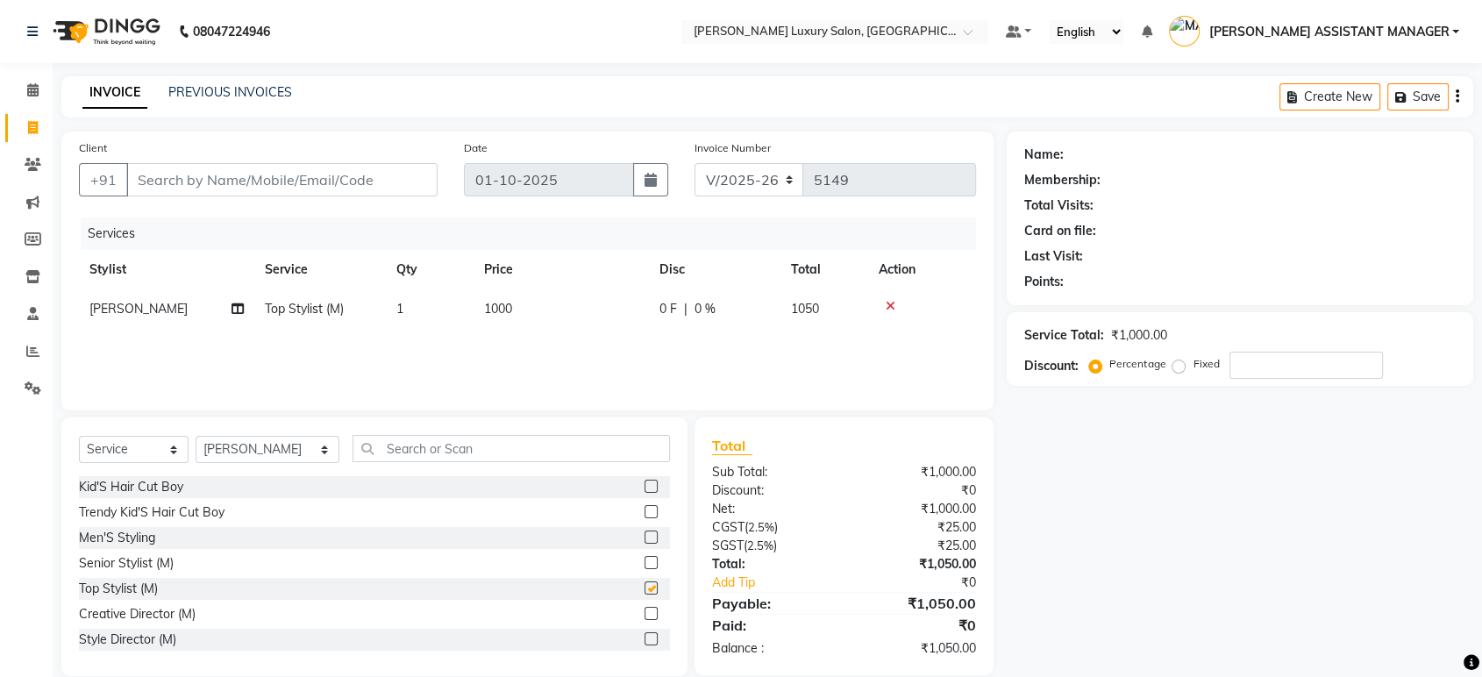
checkbox input "false"
drag, startPoint x: 354, startPoint y: 174, endPoint x: 330, endPoint y: 151, distance: 32.9
click at [344, 164] on input "Client" at bounding box center [281, 179] width 311 height 33
type input "9"
type input "0"
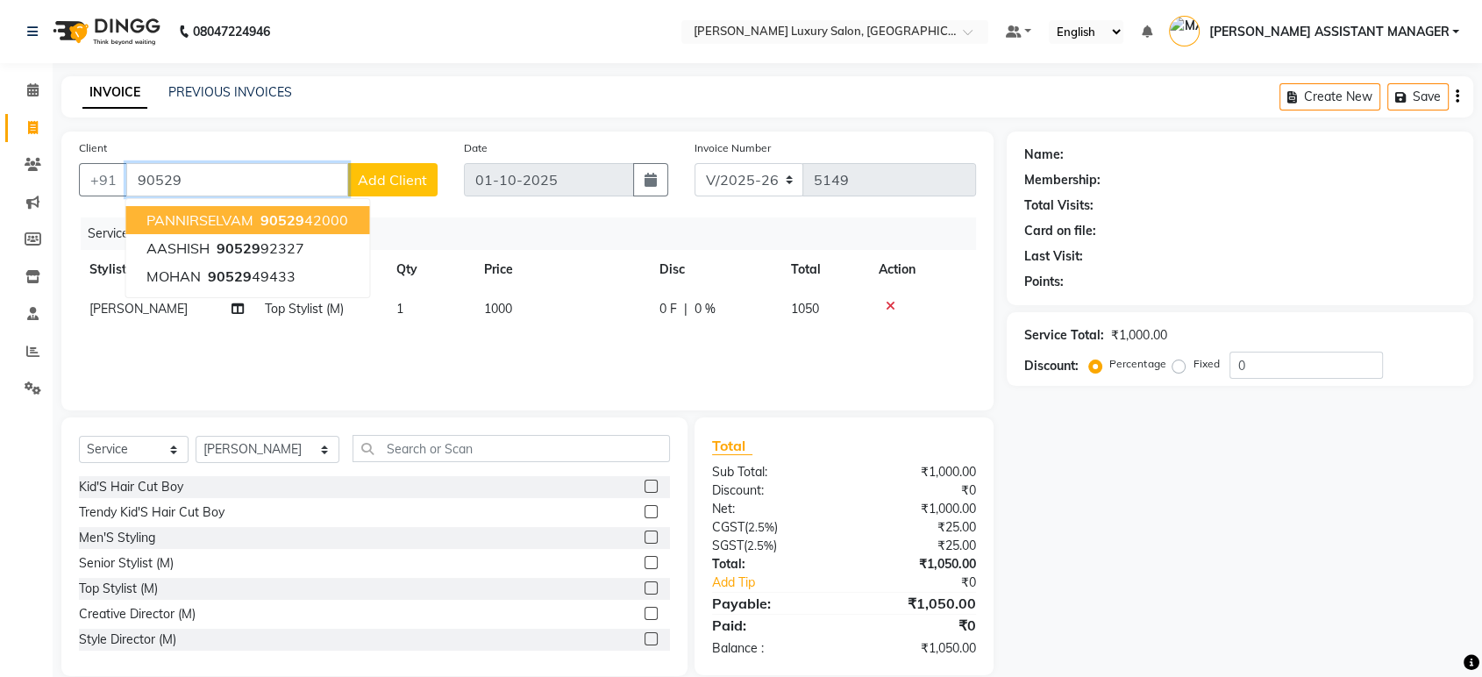
click at [212, 220] on span "PANNIRSELVAM" at bounding box center [199, 220] width 107 height 18
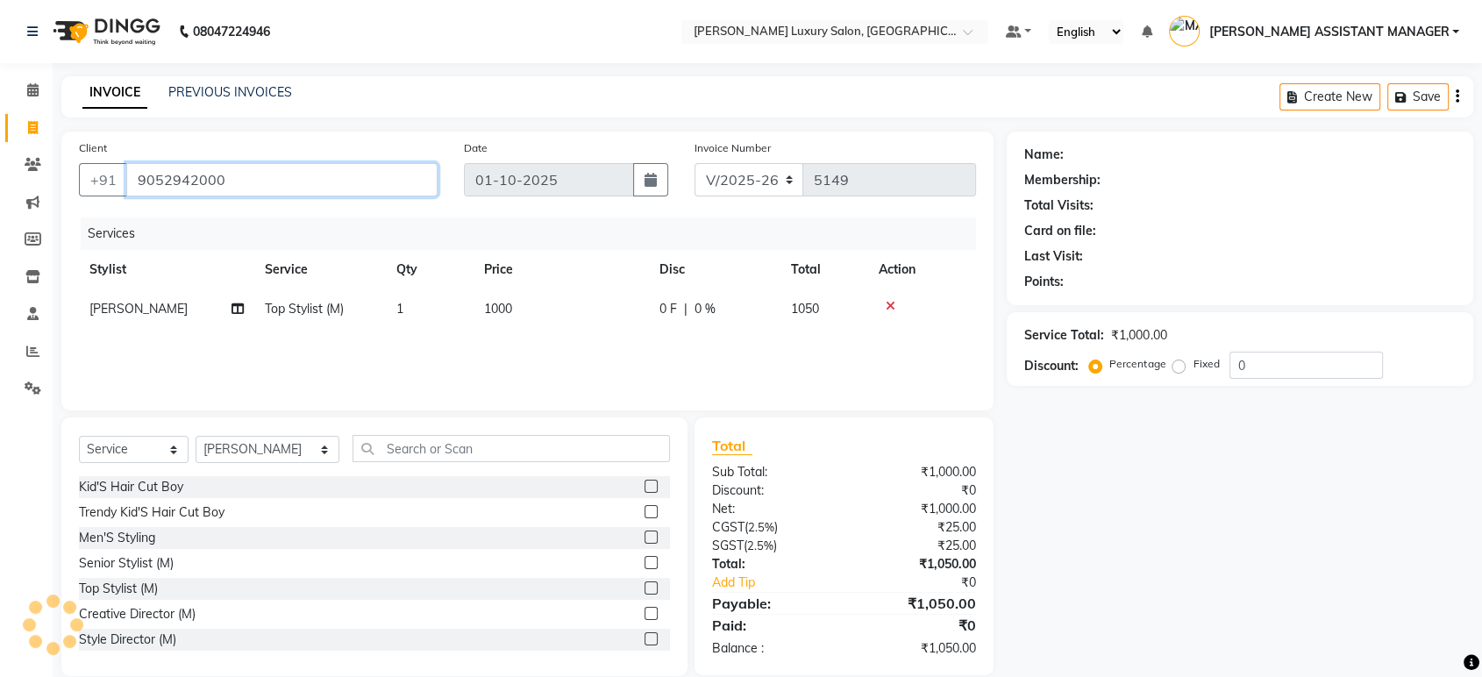
type input "9052942000"
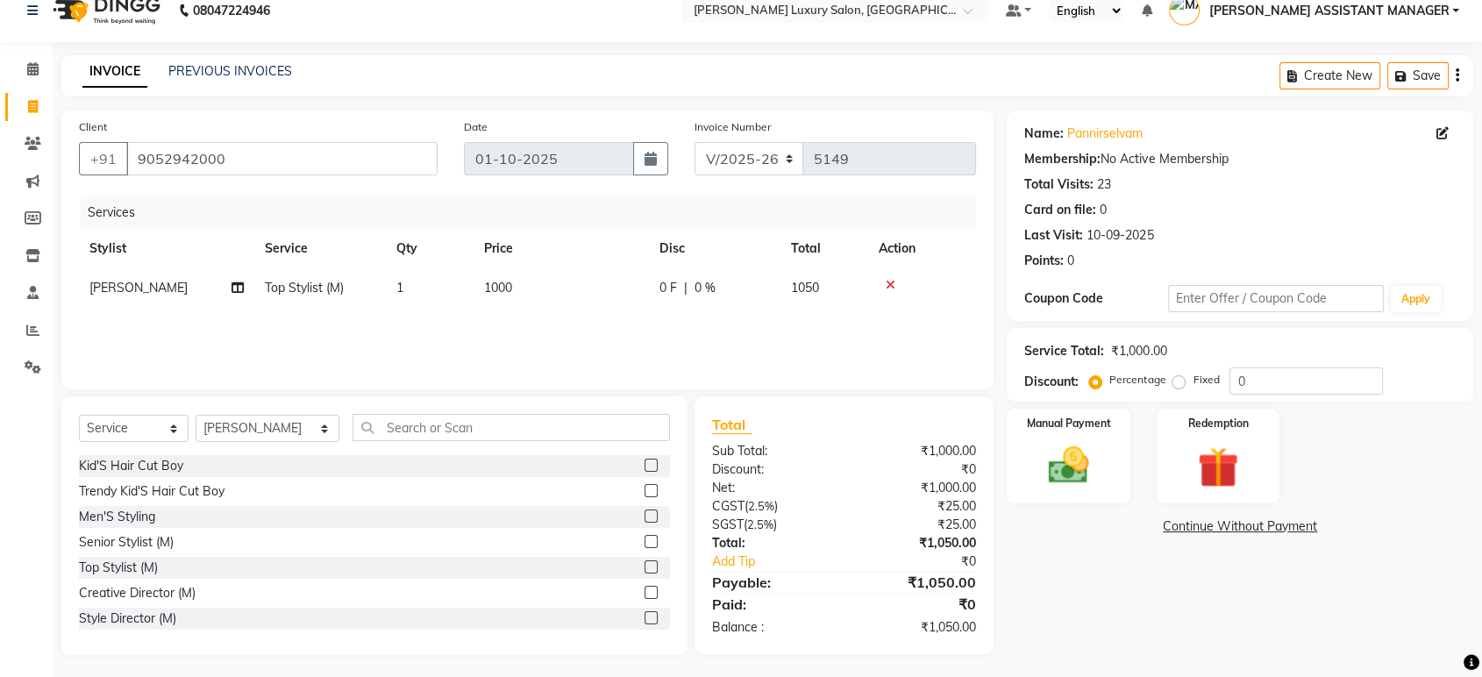
scroll to position [25, 0]
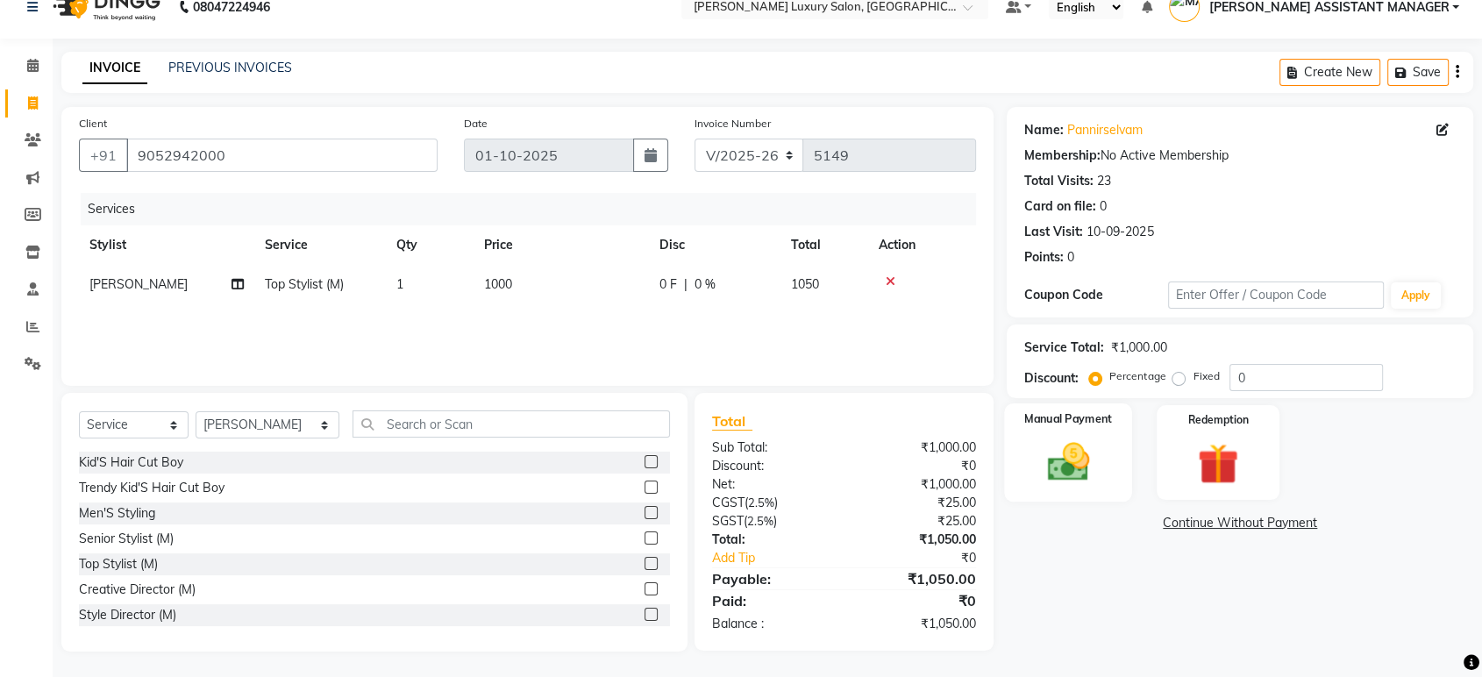
click at [1086, 434] on div "Manual Payment" at bounding box center [1069, 452] width 128 height 98
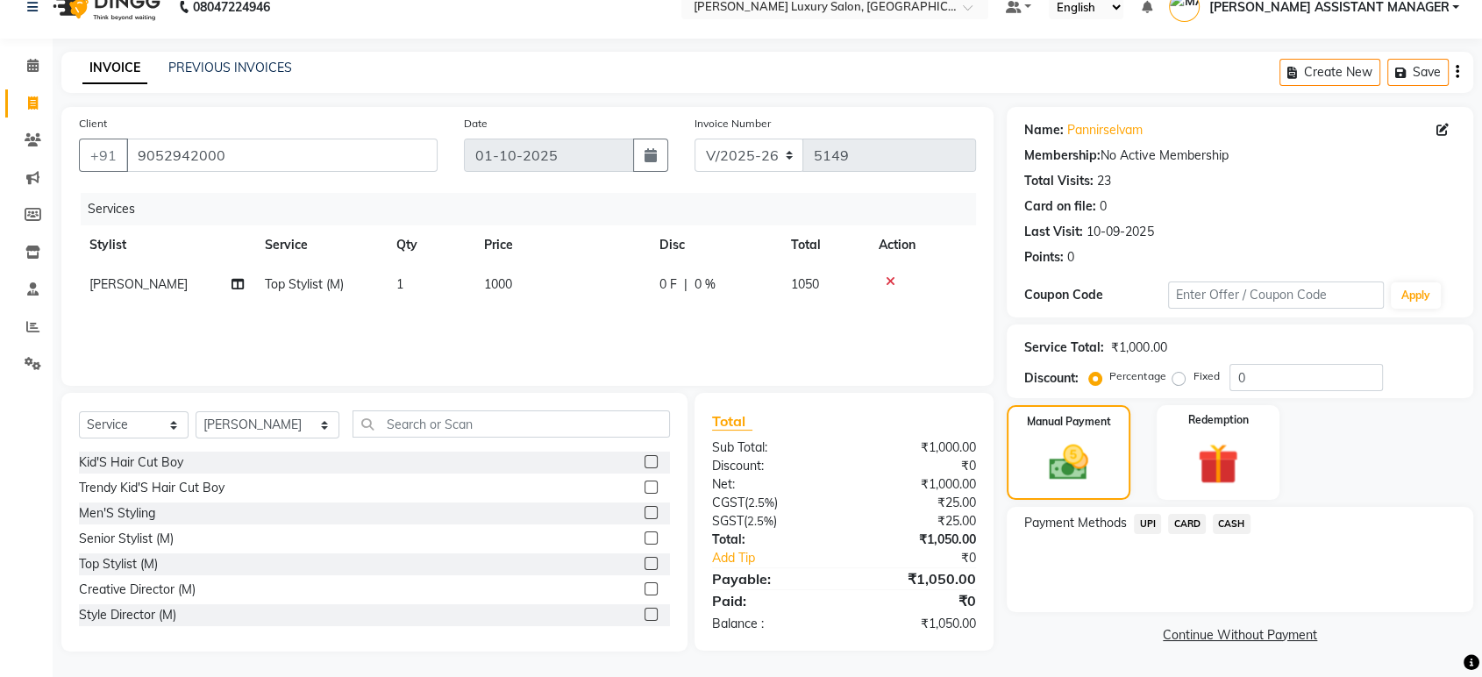
click at [1185, 522] on span "CARD" at bounding box center [1187, 524] width 38 height 20
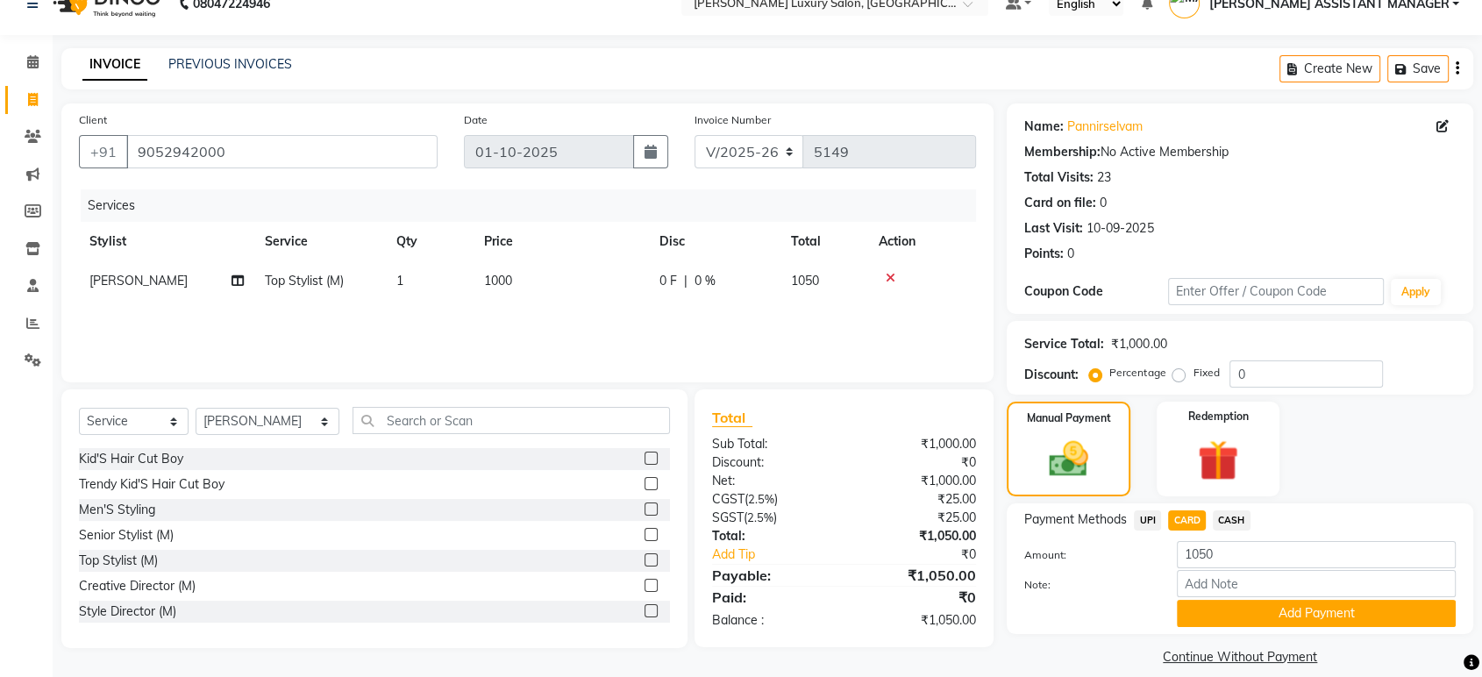
scroll to position [46, 0]
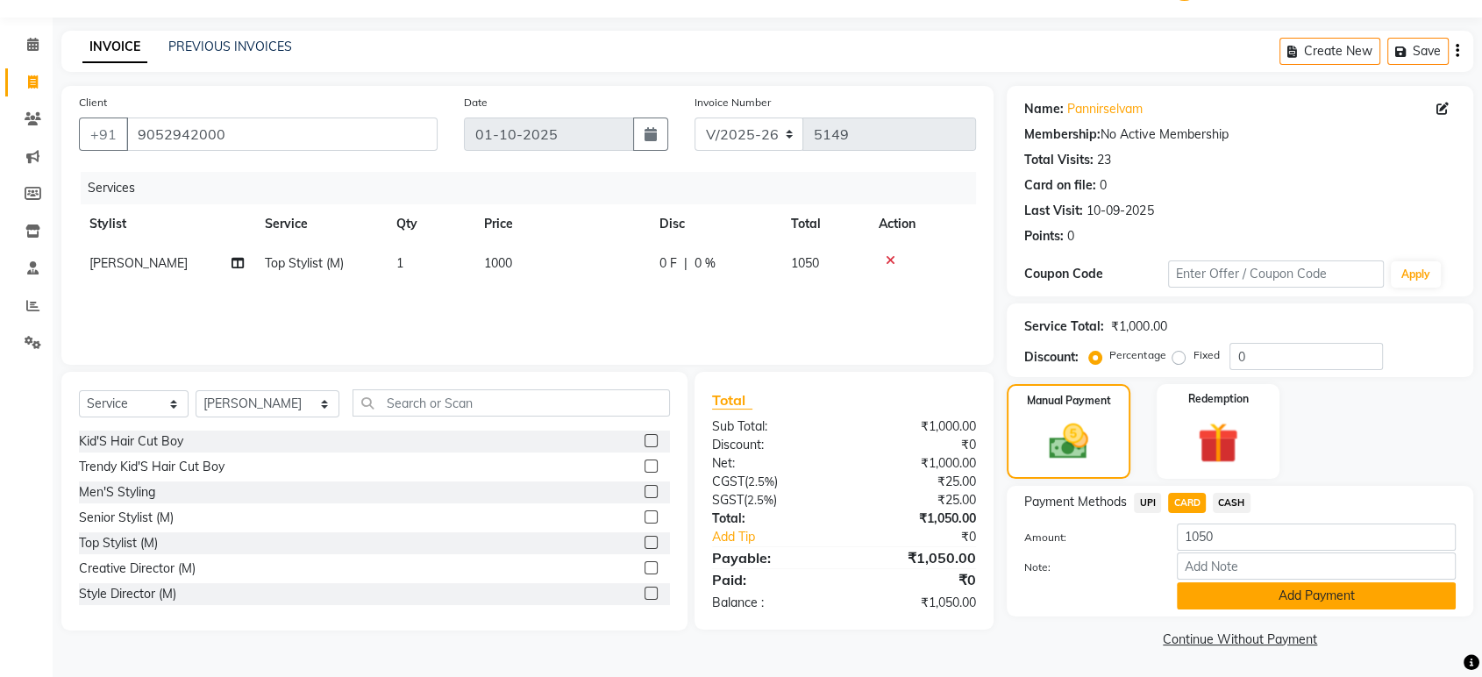
click at [1234, 597] on button "Add Payment" at bounding box center [1315, 595] width 279 height 27
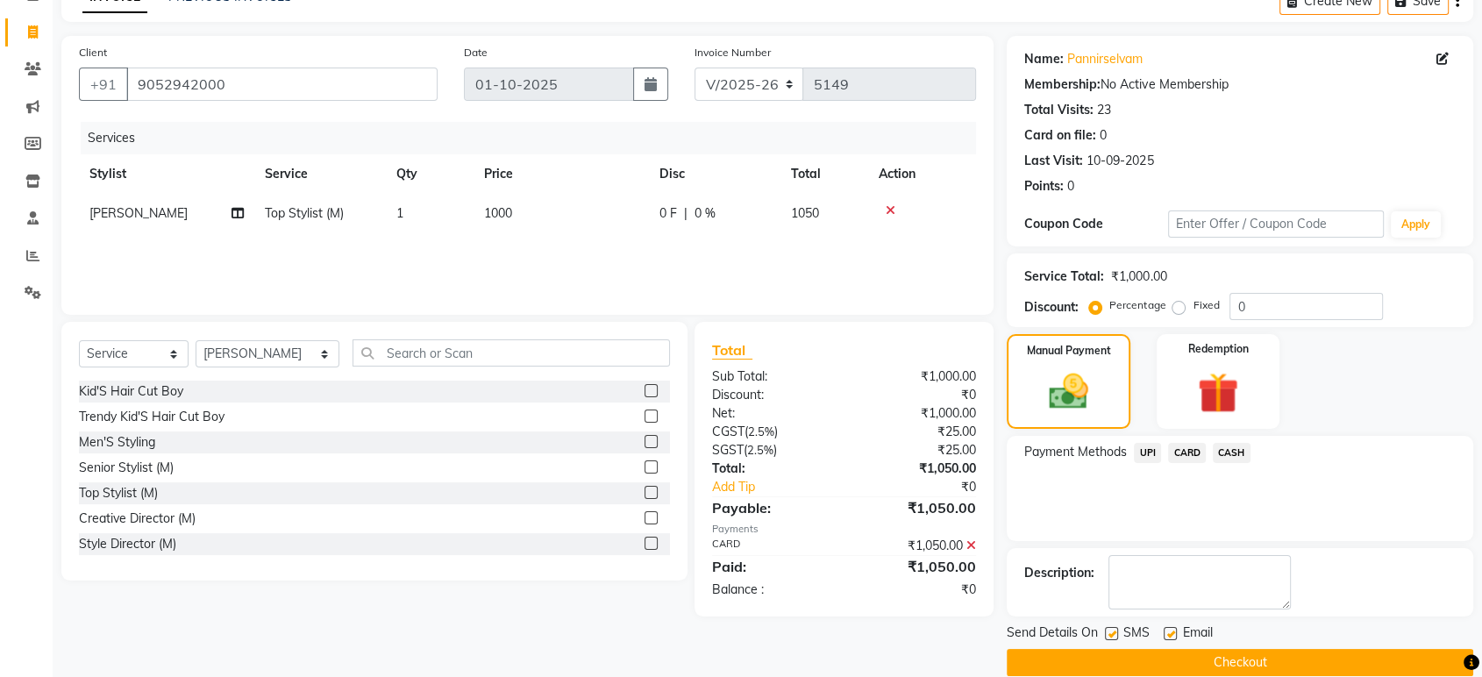
scroll to position [119, 0]
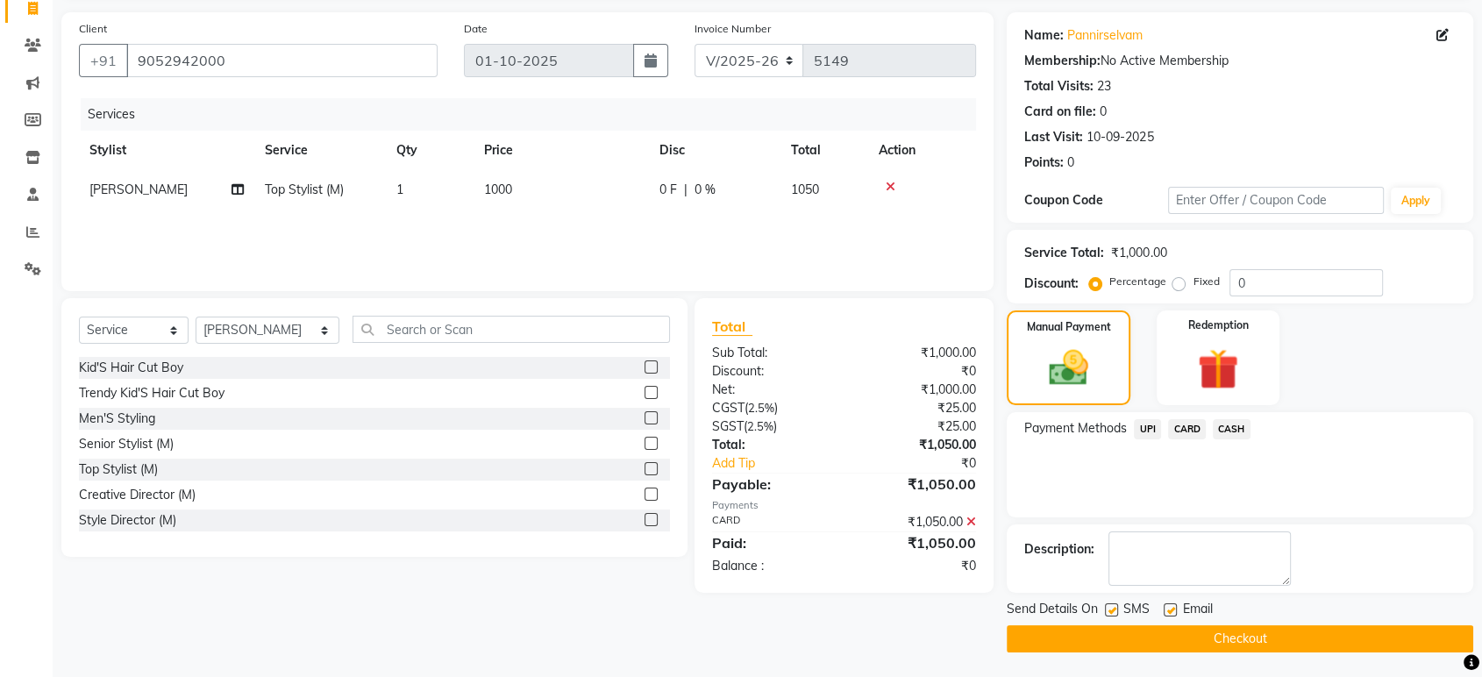
drag, startPoint x: 1236, startPoint y: 631, endPoint x: 1227, endPoint y: 628, distance: 9.4
click at [1236, 632] on button "Checkout" at bounding box center [1239, 638] width 466 height 27
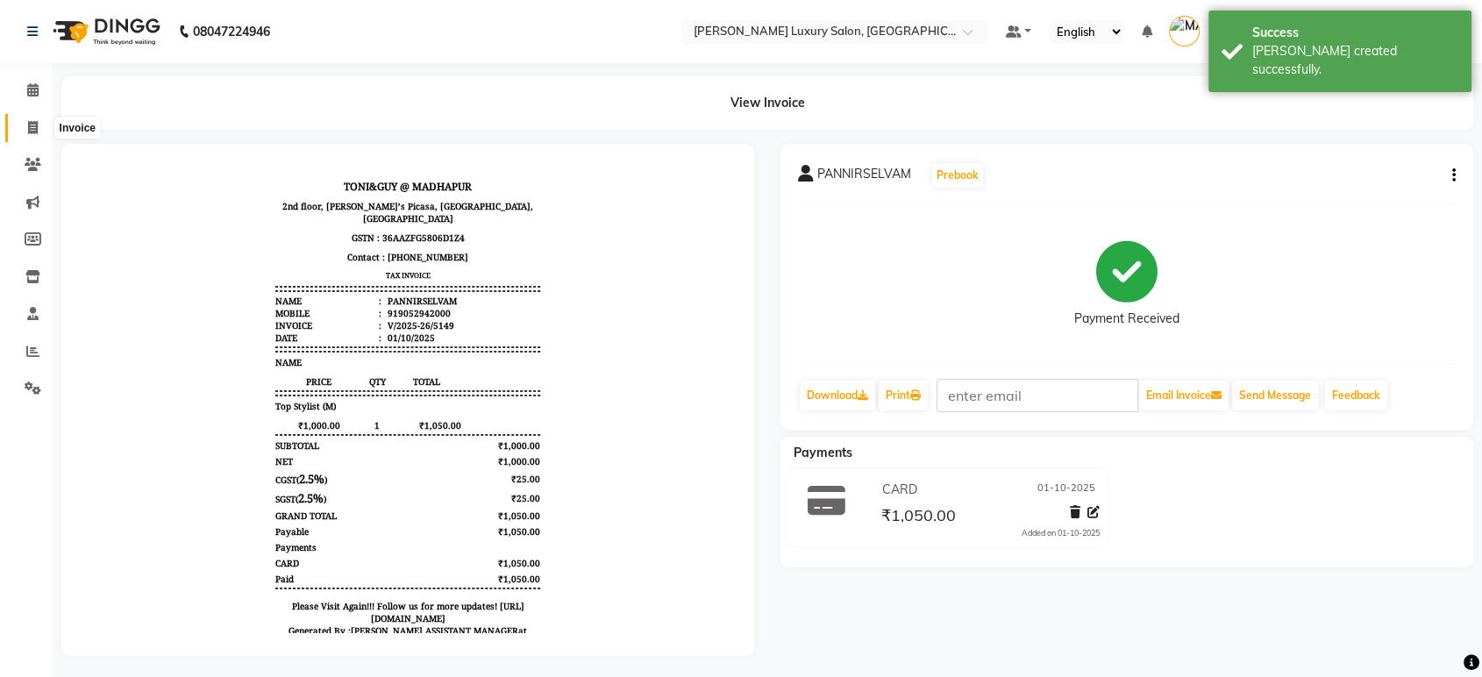
click at [21, 136] on span at bounding box center [33, 128] width 31 height 20
select select "4712"
select select "service"
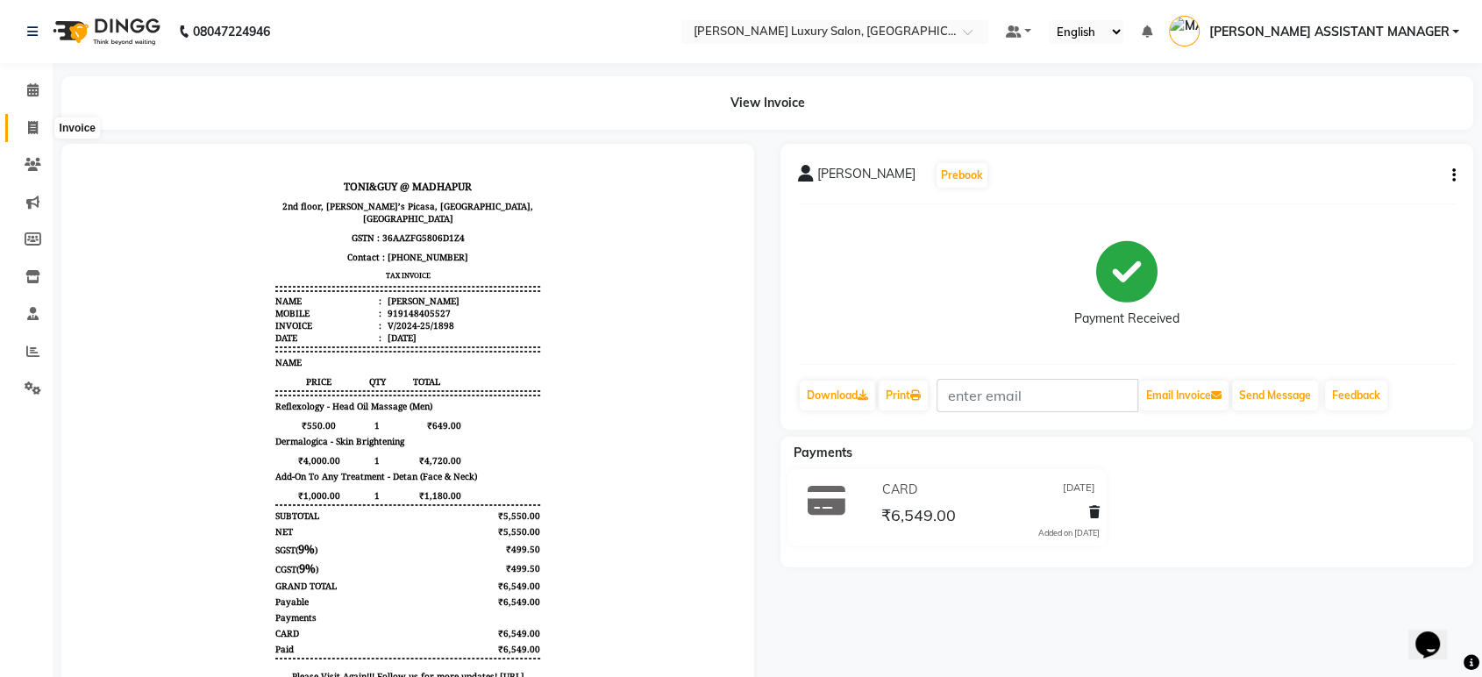
click at [46, 126] on span at bounding box center [33, 128] width 31 height 20
select select "service"
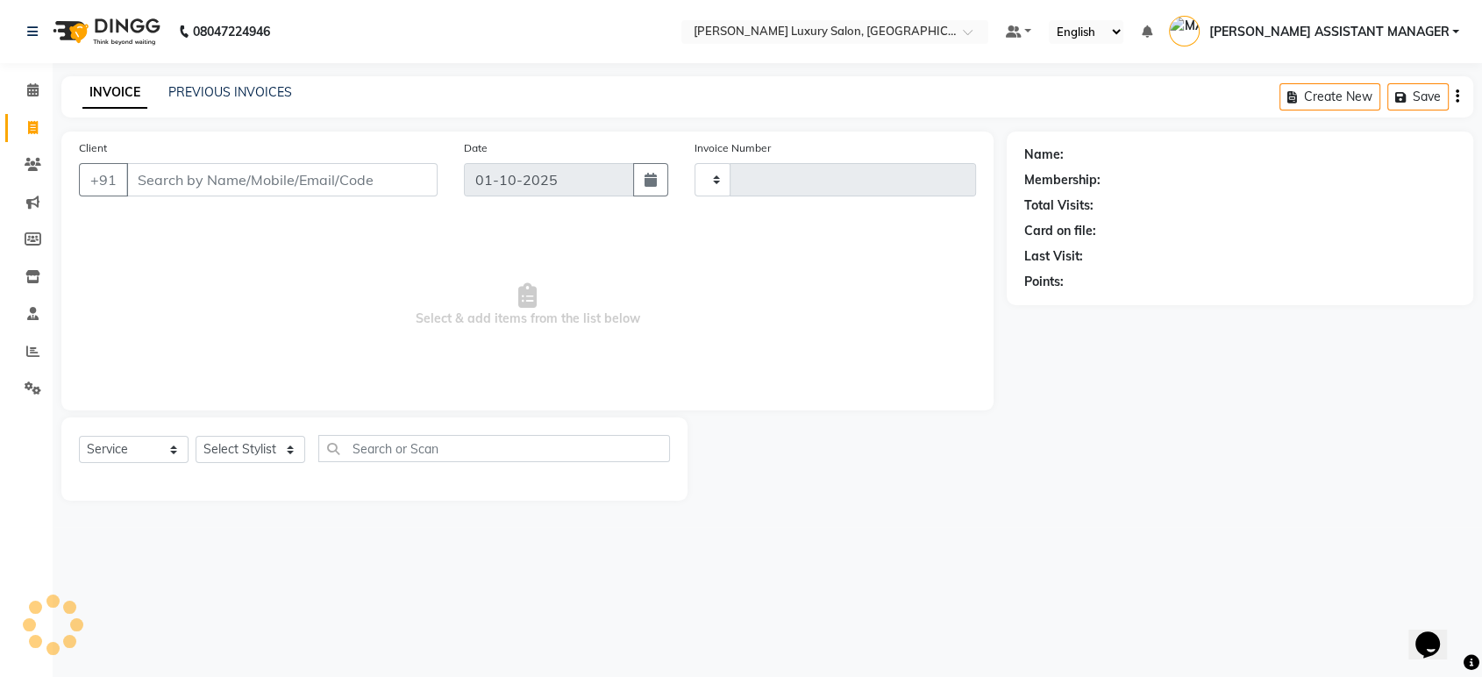
type input "5150"
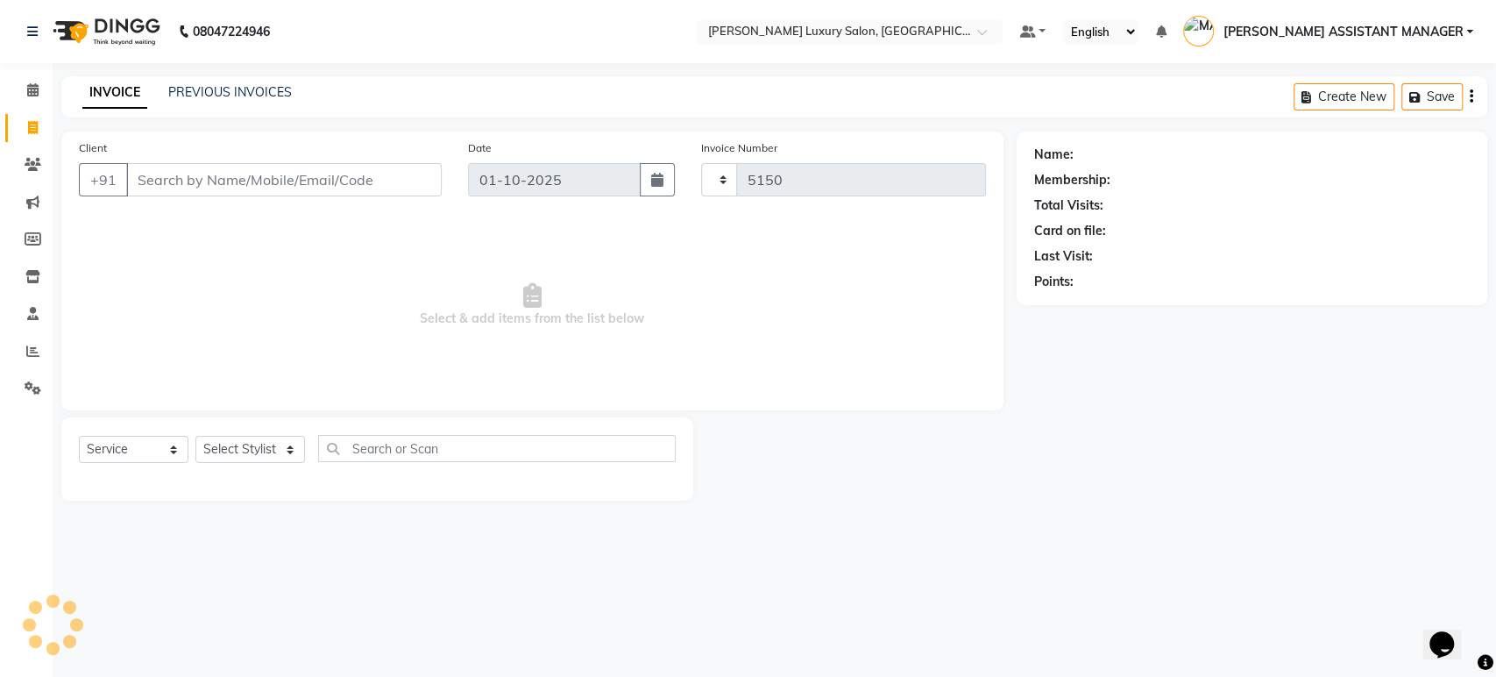
select select "4712"
drag, startPoint x: 266, startPoint y: 451, endPoint x: 262, endPoint y: 443, distance: 9.8
click at [266, 451] on select "Select Stylist" at bounding box center [250, 449] width 110 height 27
click at [195, 186] on input "Client" at bounding box center [284, 179] width 316 height 33
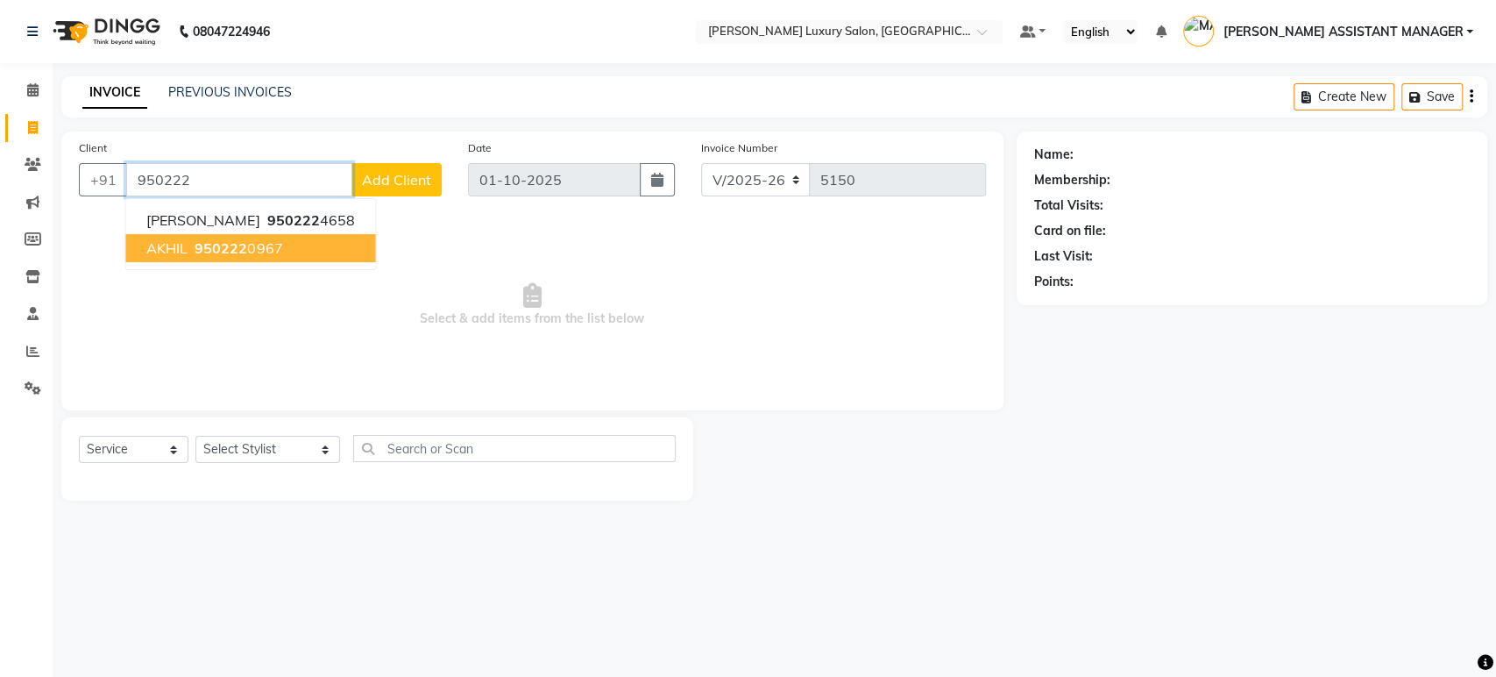
click at [237, 245] on span "950222" at bounding box center [221, 248] width 53 height 18
type input "9502220967"
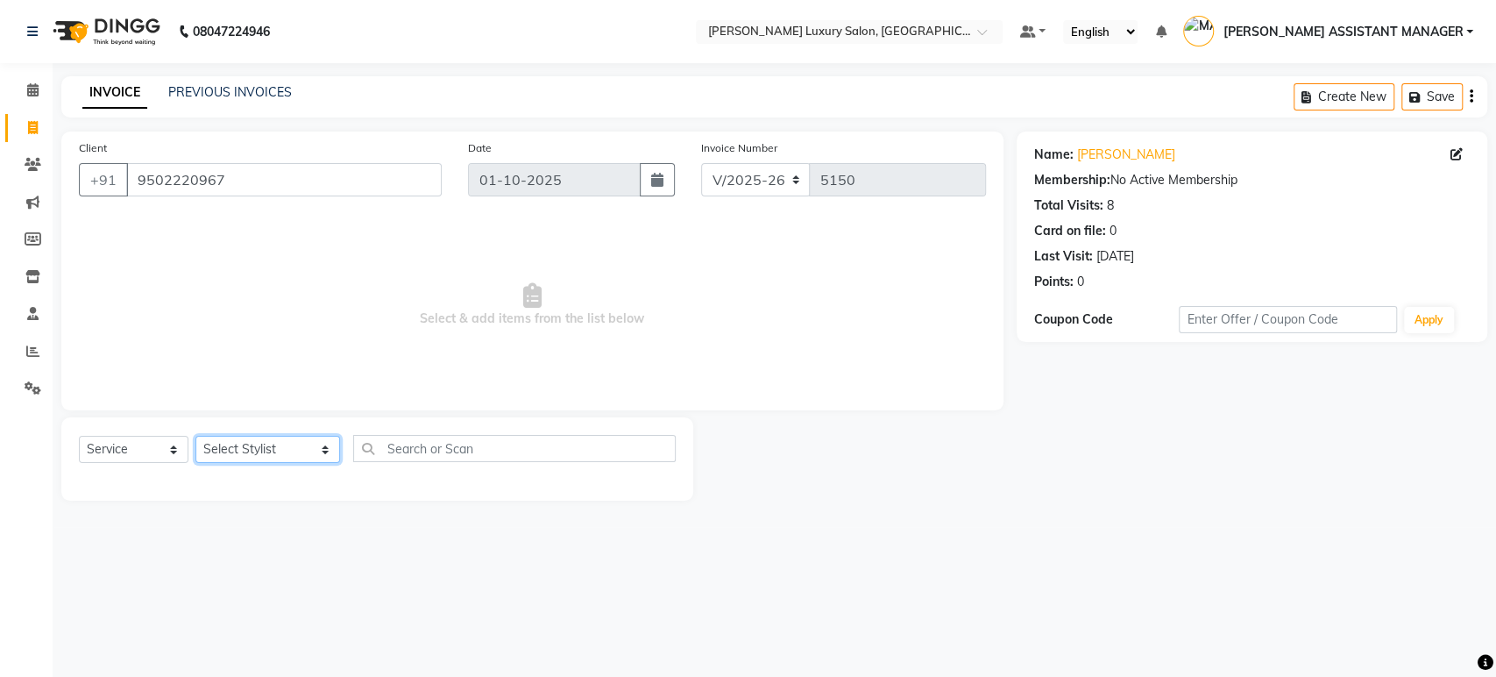
click at [248, 450] on select "Select Stylist [PERSON_NAME] ADITI ADITYA [PERSON_NAME] AHON [PERSON_NAME] [PER…" at bounding box center [267, 449] width 145 height 27
select select "82526"
click at [195, 436] on select "Select Stylist [PERSON_NAME] ADITI ADITYA [PERSON_NAME] AHON [PERSON_NAME] [PER…" at bounding box center [267, 449] width 145 height 27
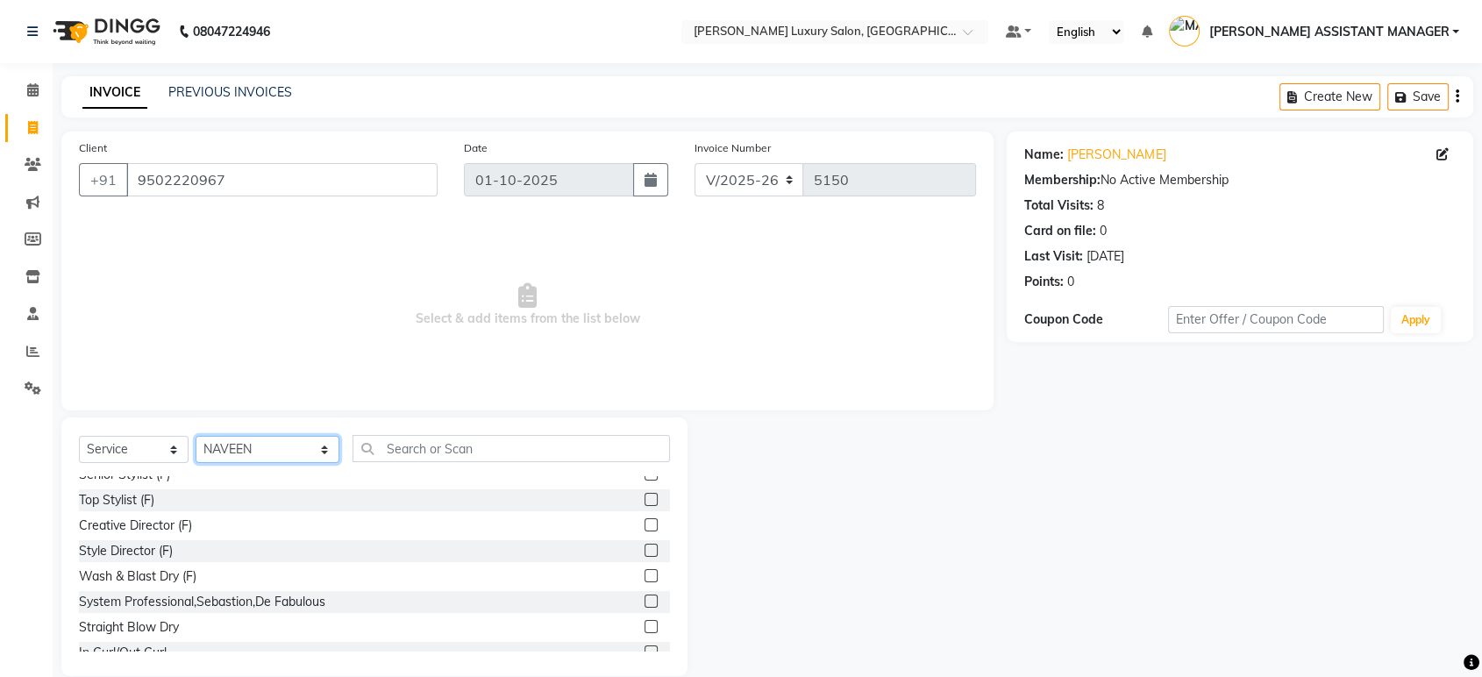
scroll to position [195, 0]
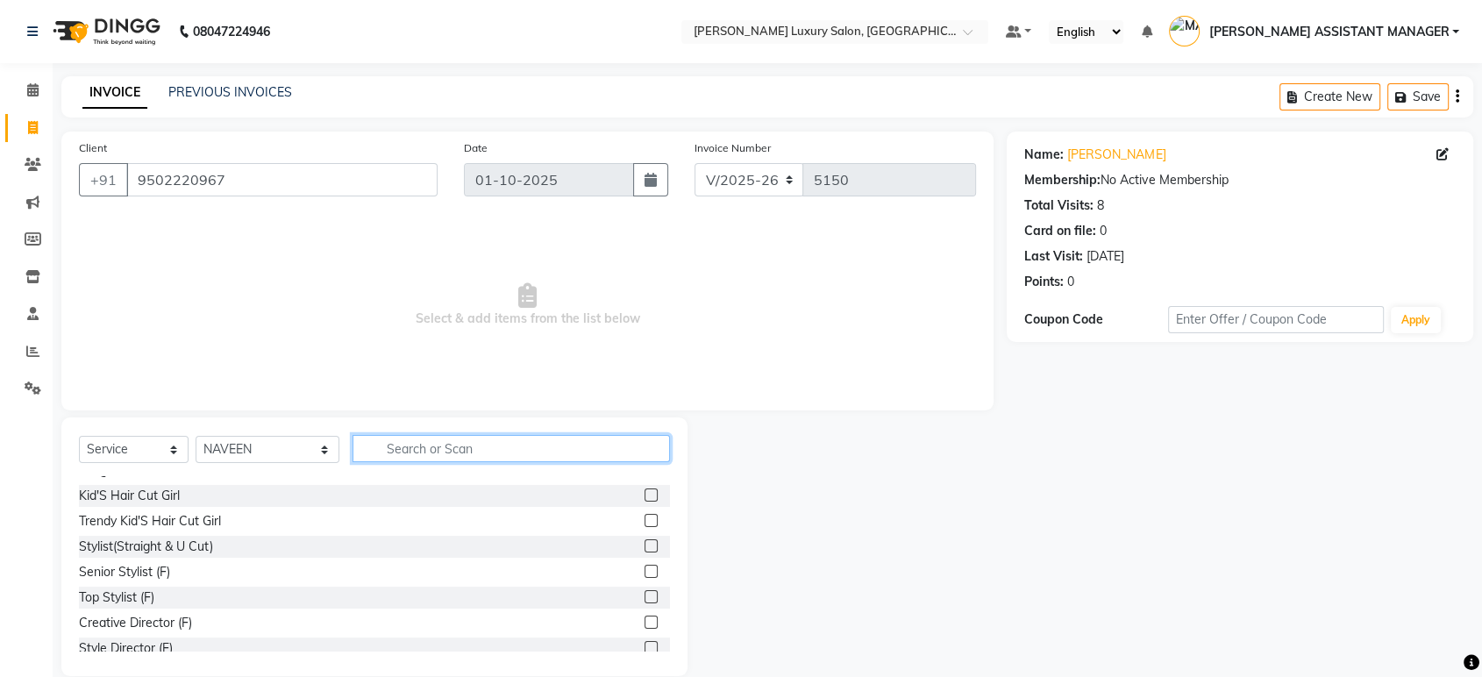
click at [418, 447] on input "text" at bounding box center [510, 448] width 317 height 27
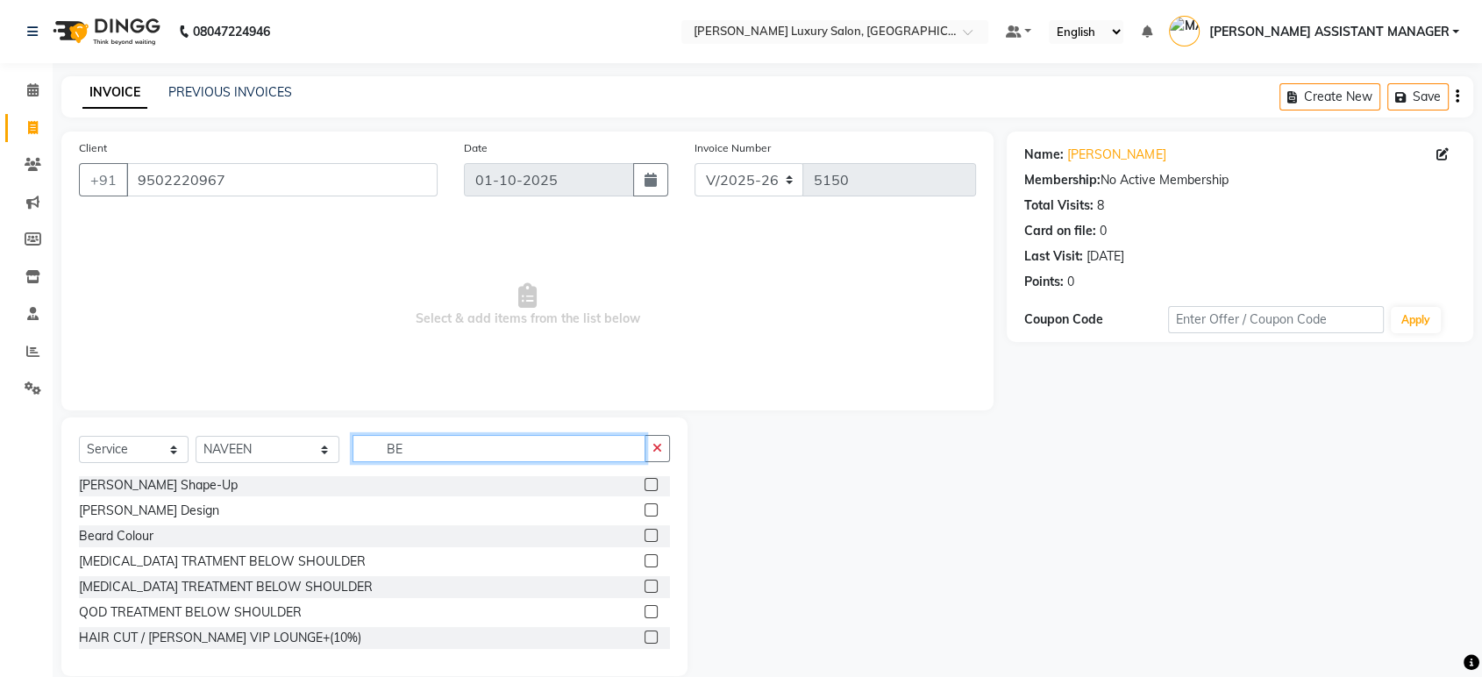
scroll to position [0, 0]
type input "BE"
click at [644, 486] on label at bounding box center [650, 486] width 13 height 13
click at [644, 486] on input "checkbox" at bounding box center [649, 486] width 11 height 11
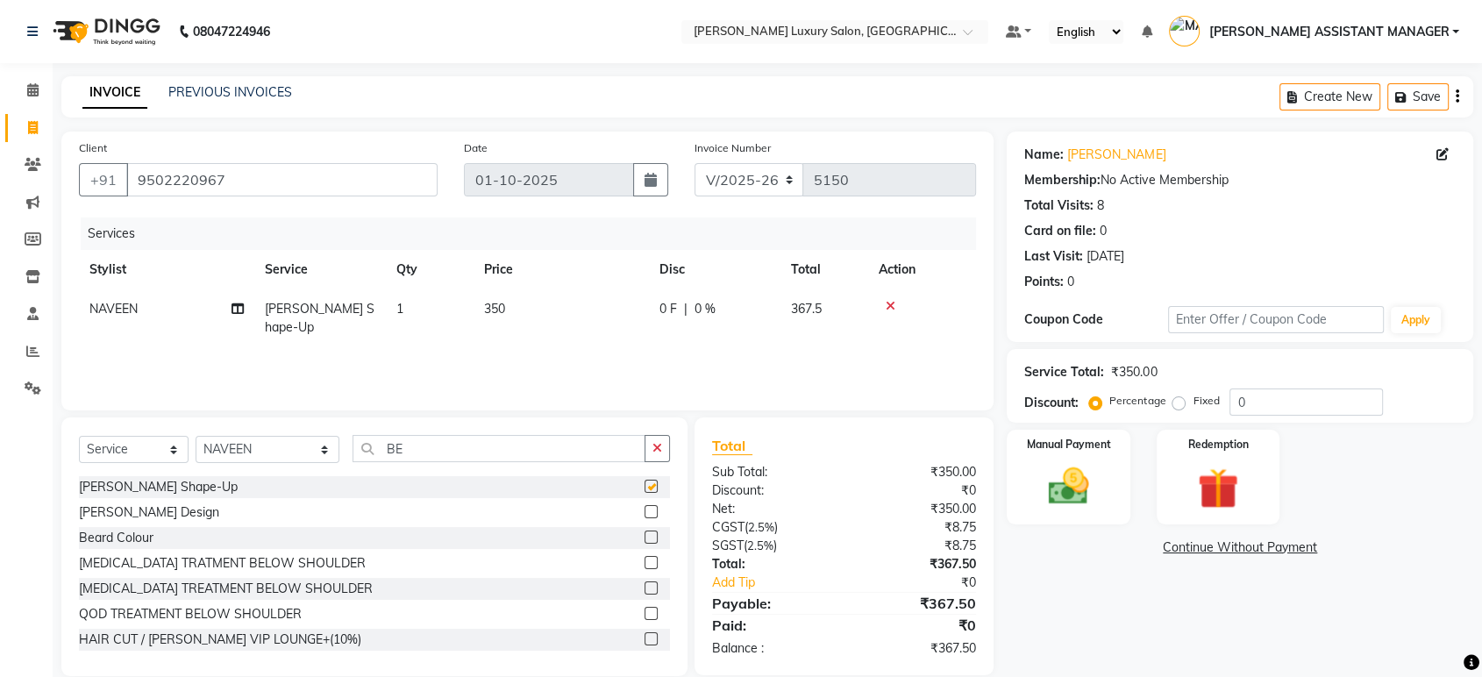
checkbox input "false"
click at [1070, 481] on img at bounding box center [1068, 486] width 68 height 49
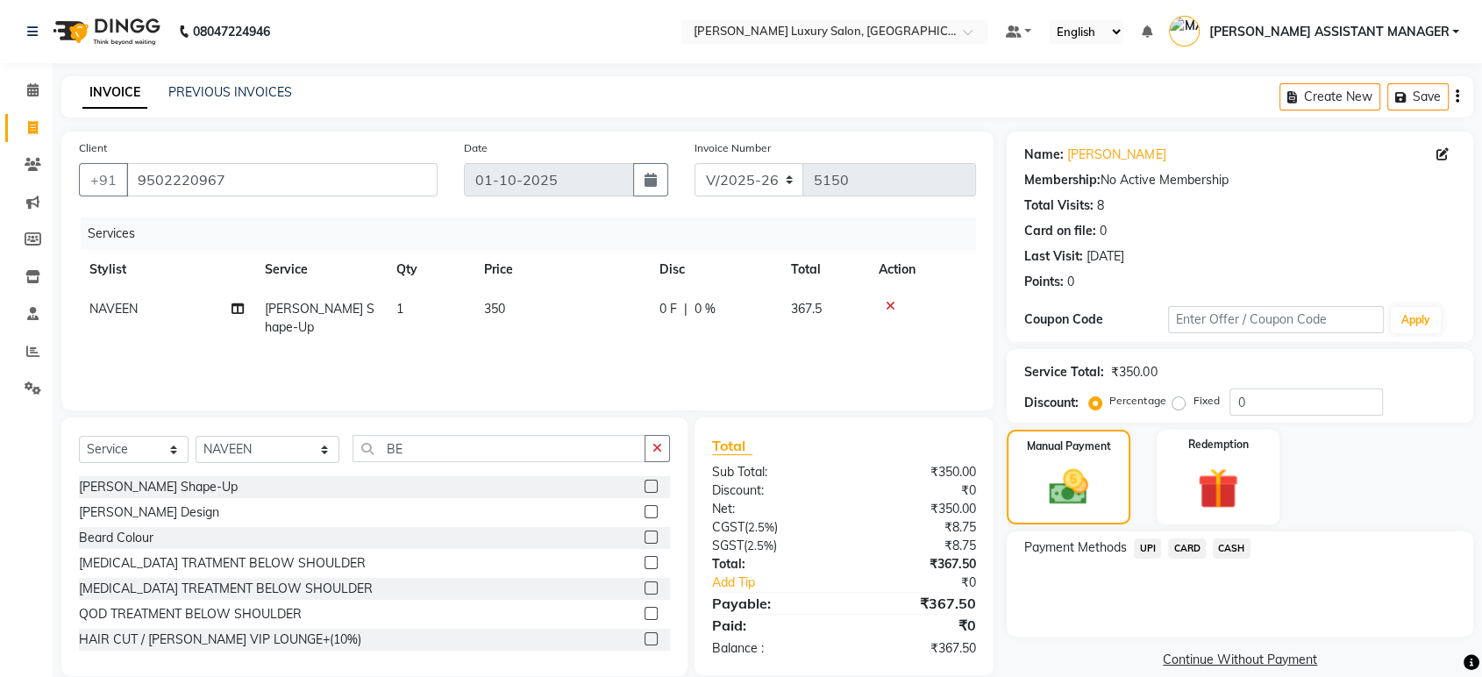
click at [1144, 544] on span "UPI" at bounding box center [1146, 548] width 27 height 20
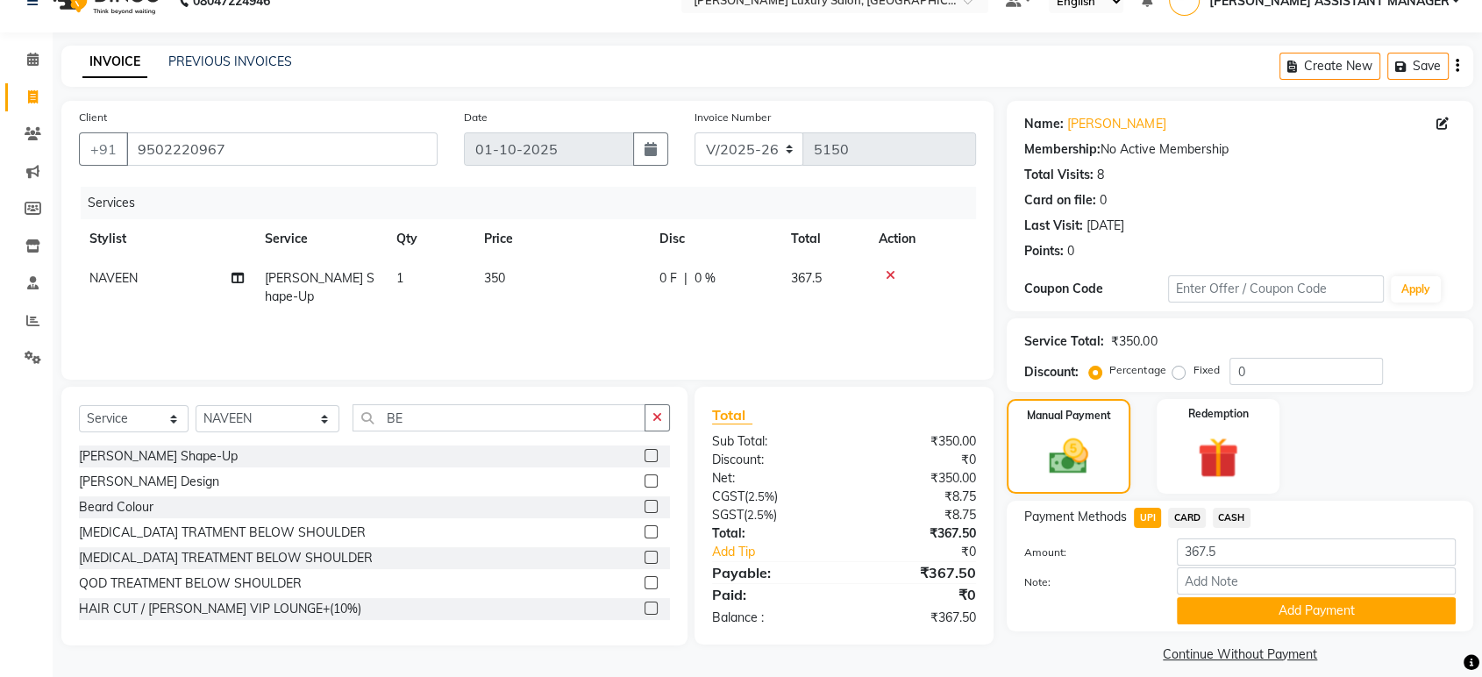
scroll to position [46, 0]
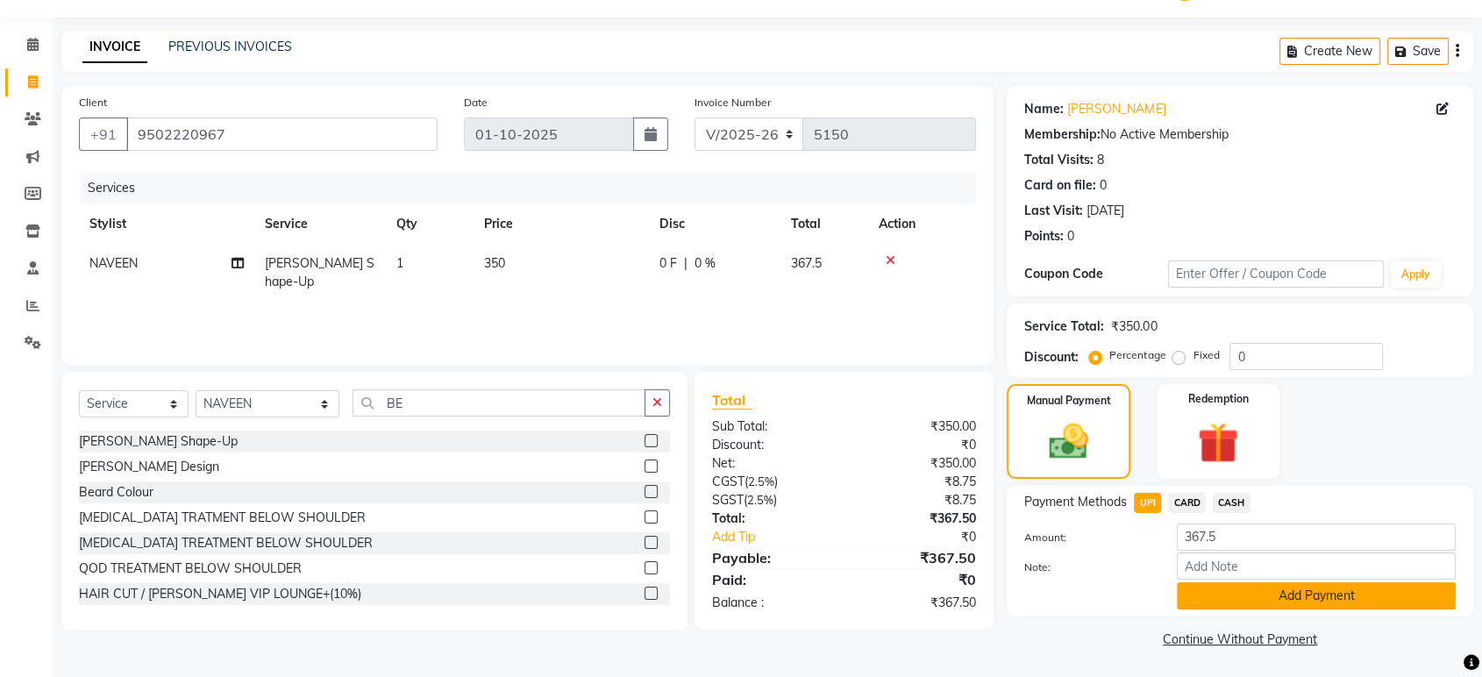
click at [1333, 592] on button "Add Payment" at bounding box center [1315, 595] width 279 height 27
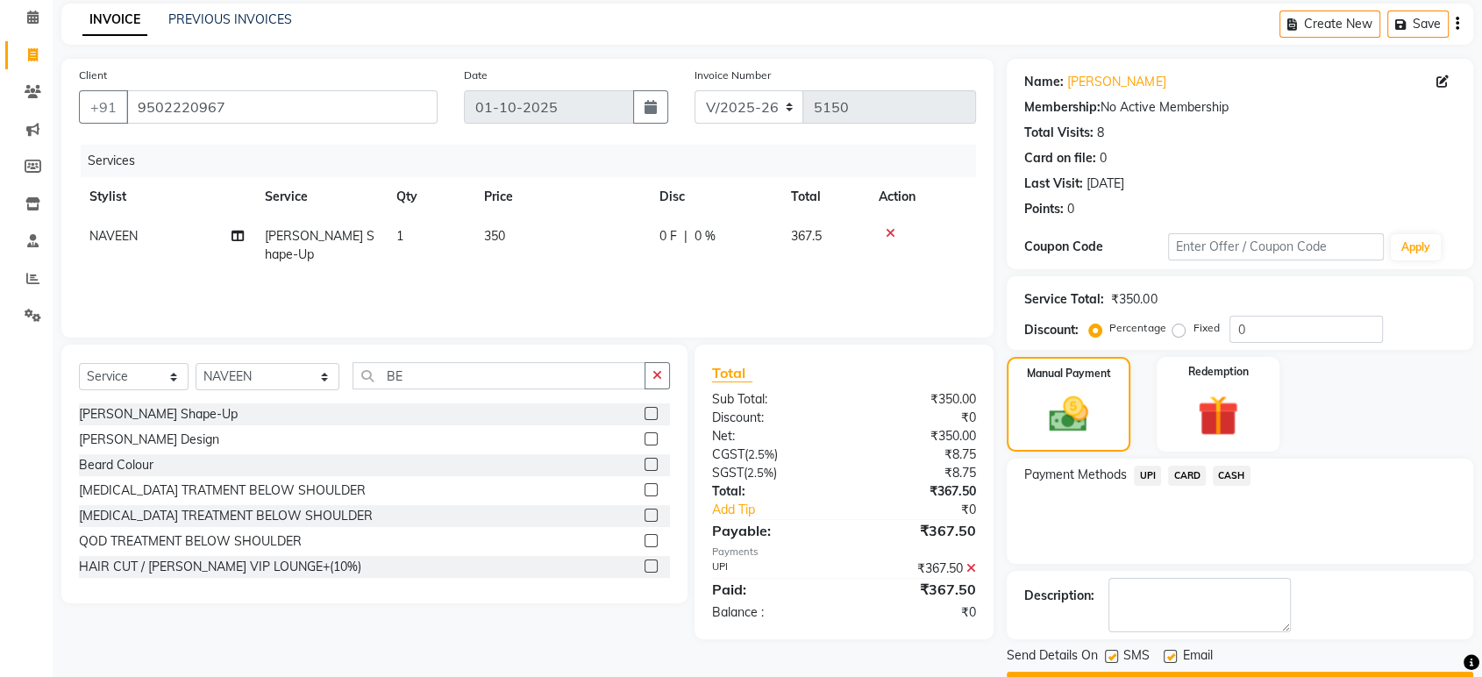
scroll to position [119, 0]
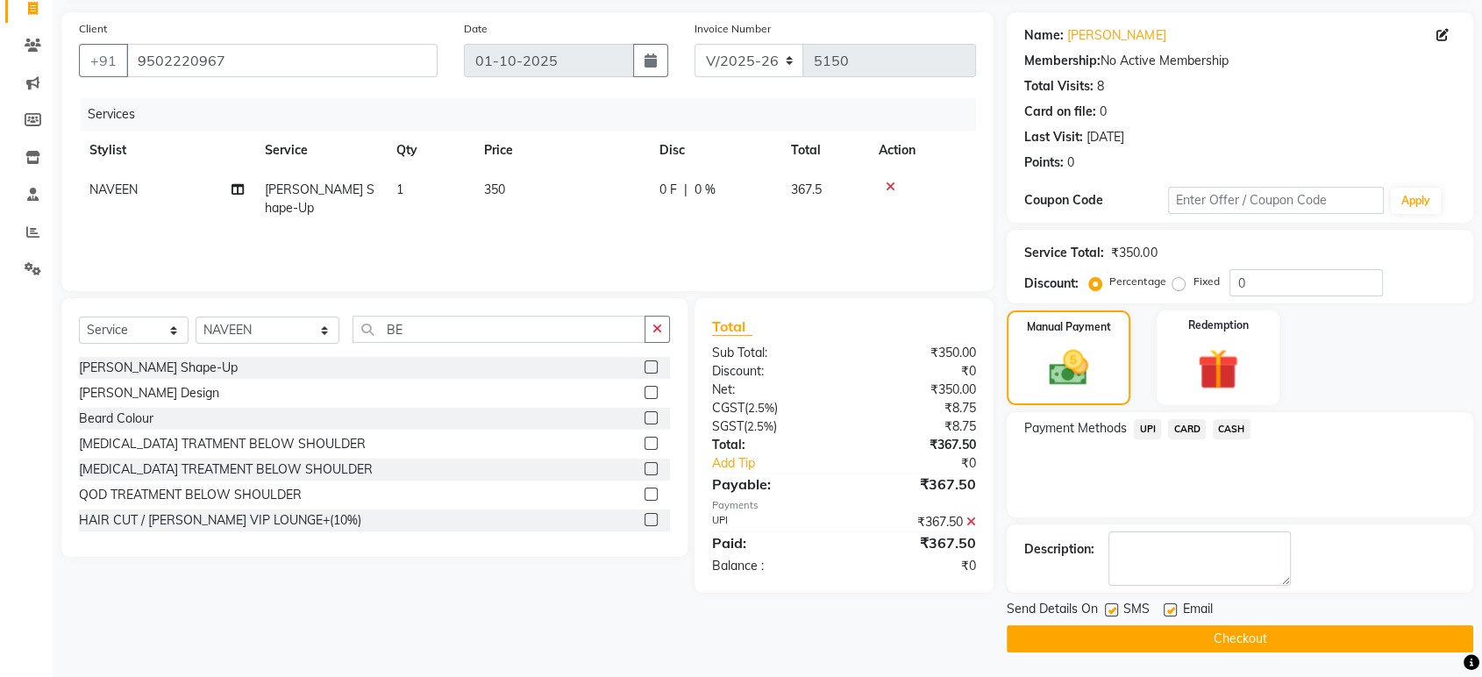
click at [1295, 637] on button "Checkout" at bounding box center [1239, 638] width 466 height 27
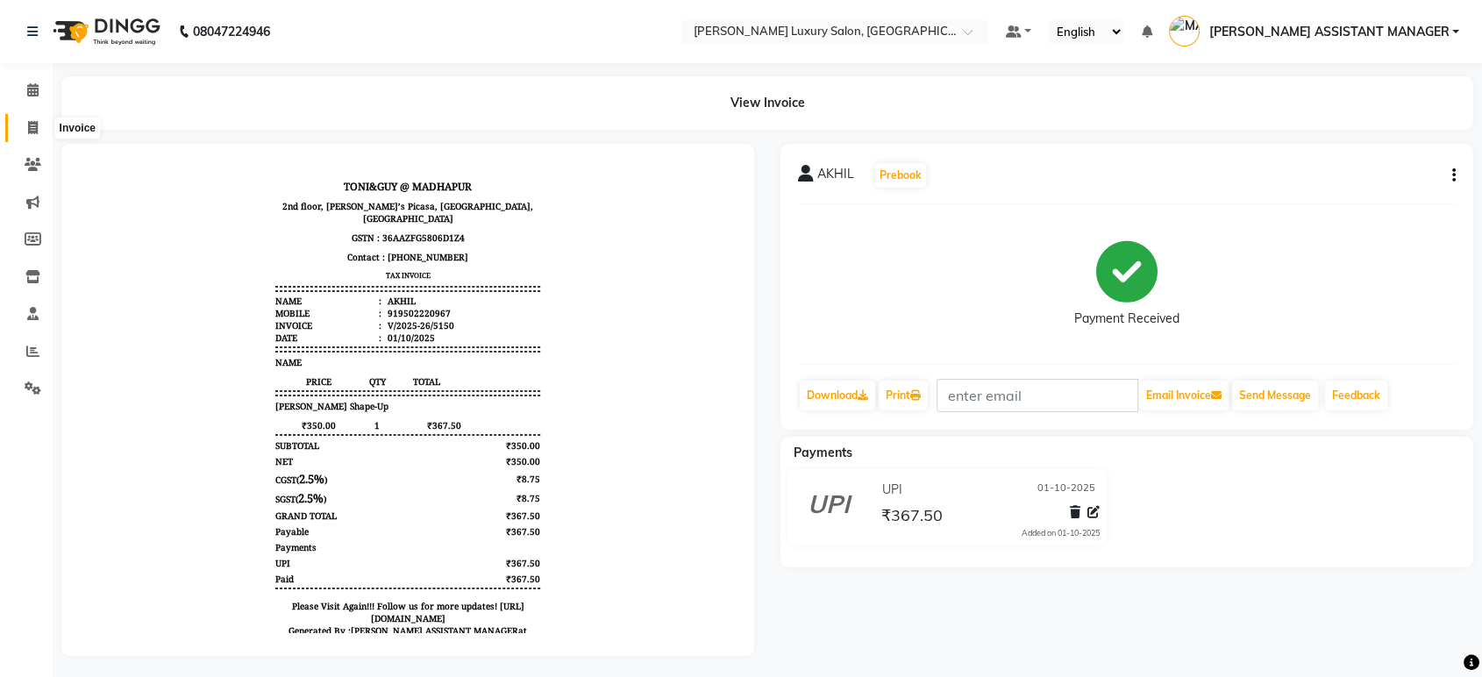
click at [36, 131] on icon at bounding box center [33, 127] width 10 height 13
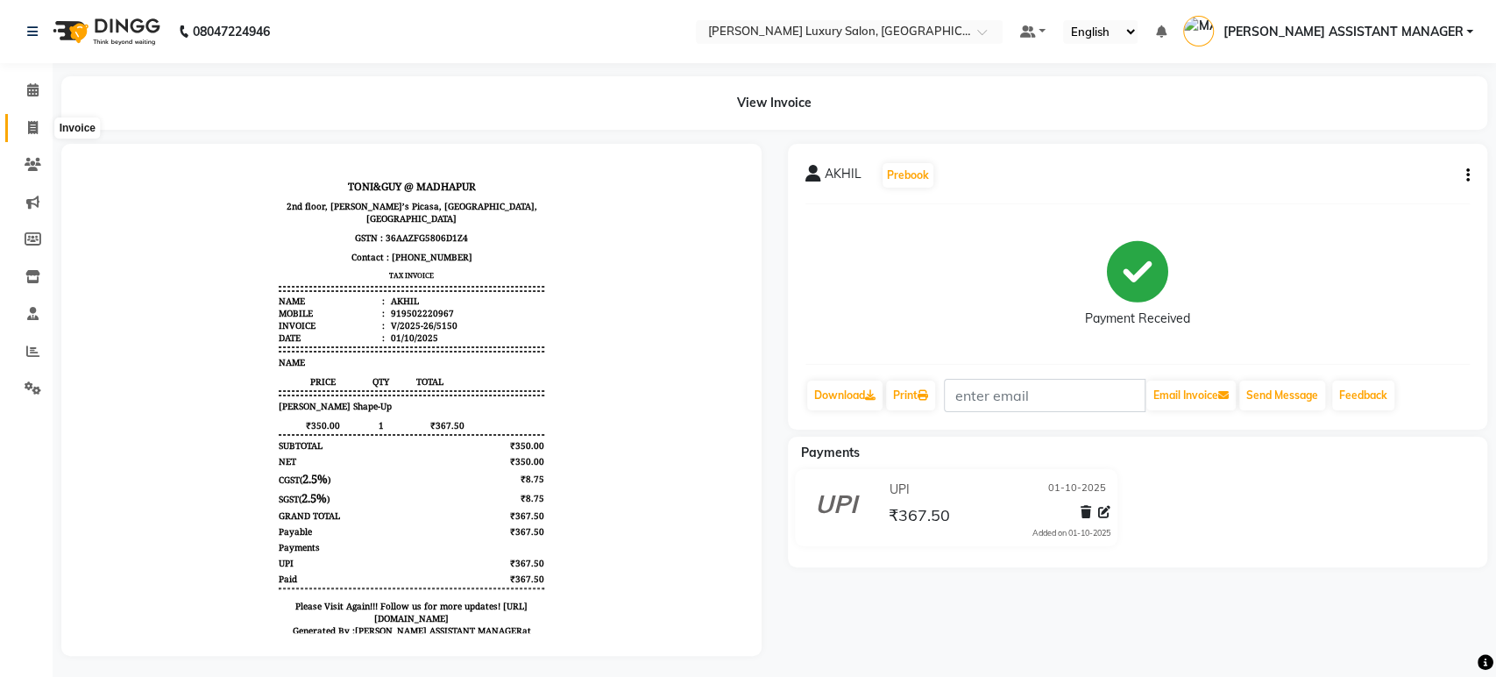
select select "4712"
select select "service"
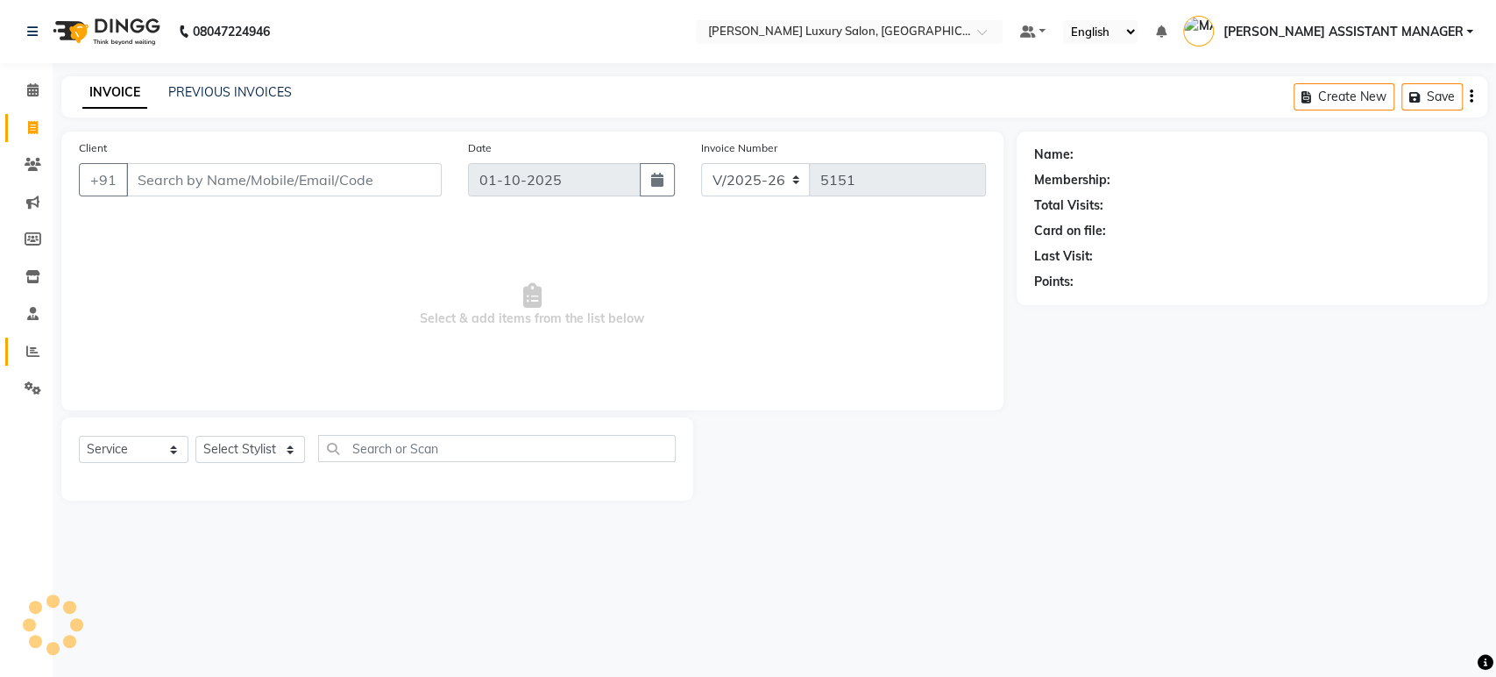
click at [23, 338] on link "Reports" at bounding box center [26, 352] width 42 height 29
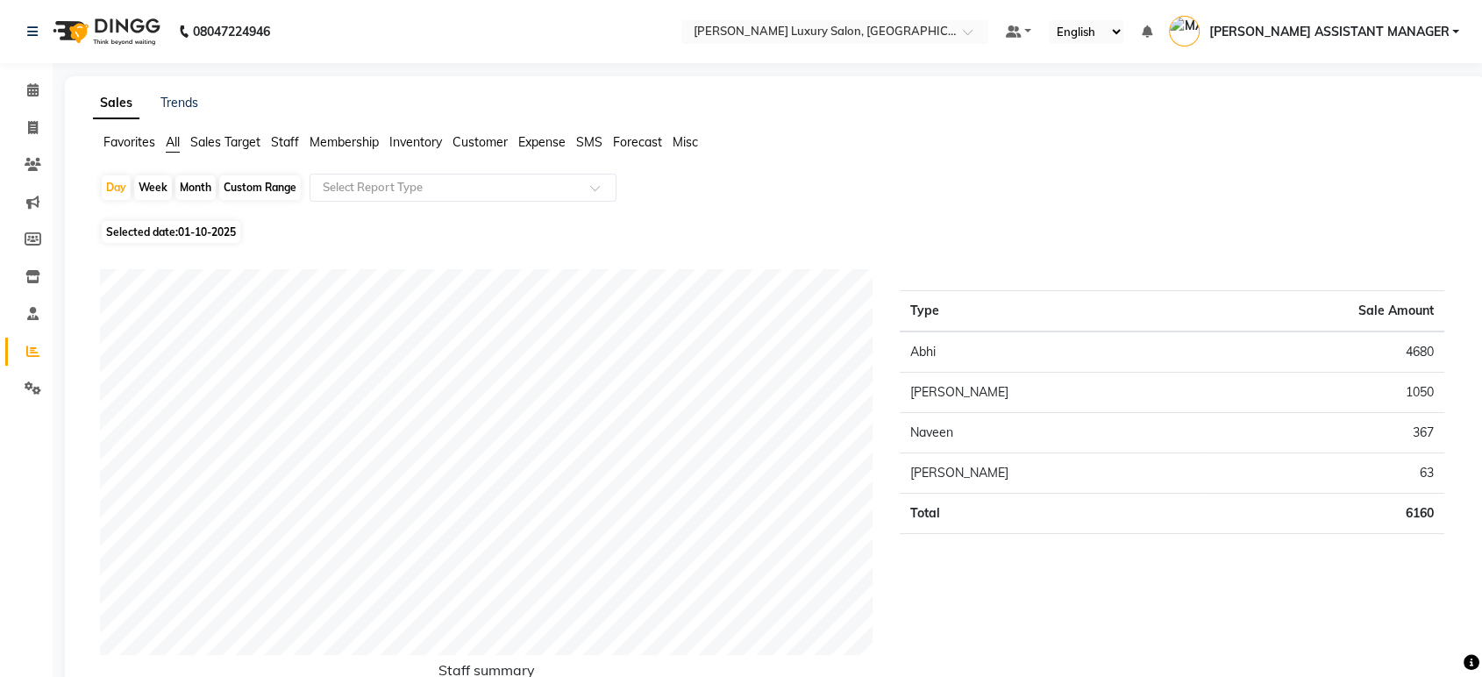
click at [195, 187] on div "Month" at bounding box center [195, 187] width 40 height 25
select select "10"
select select "2025"
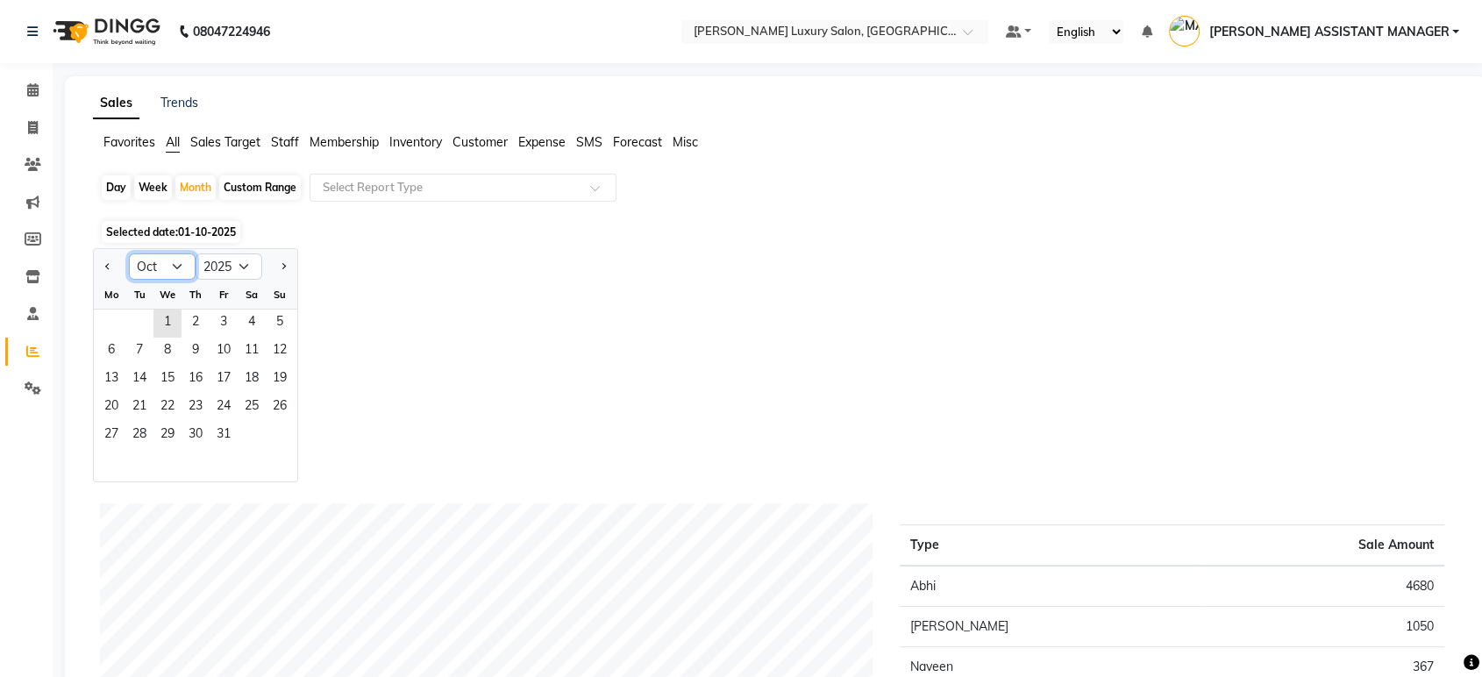
click at [175, 263] on select "Jan Feb Mar Apr May Jun [DATE] Aug Sep Oct Nov Dec" at bounding box center [162, 266] width 67 height 26
select select "9"
click at [129, 253] on select "Jan Feb Mar Apr May Jun [DATE] Aug Sep Oct Nov Dec" at bounding box center [162, 266] width 67 height 26
click at [99, 324] on span "1" at bounding box center [111, 323] width 28 height 28
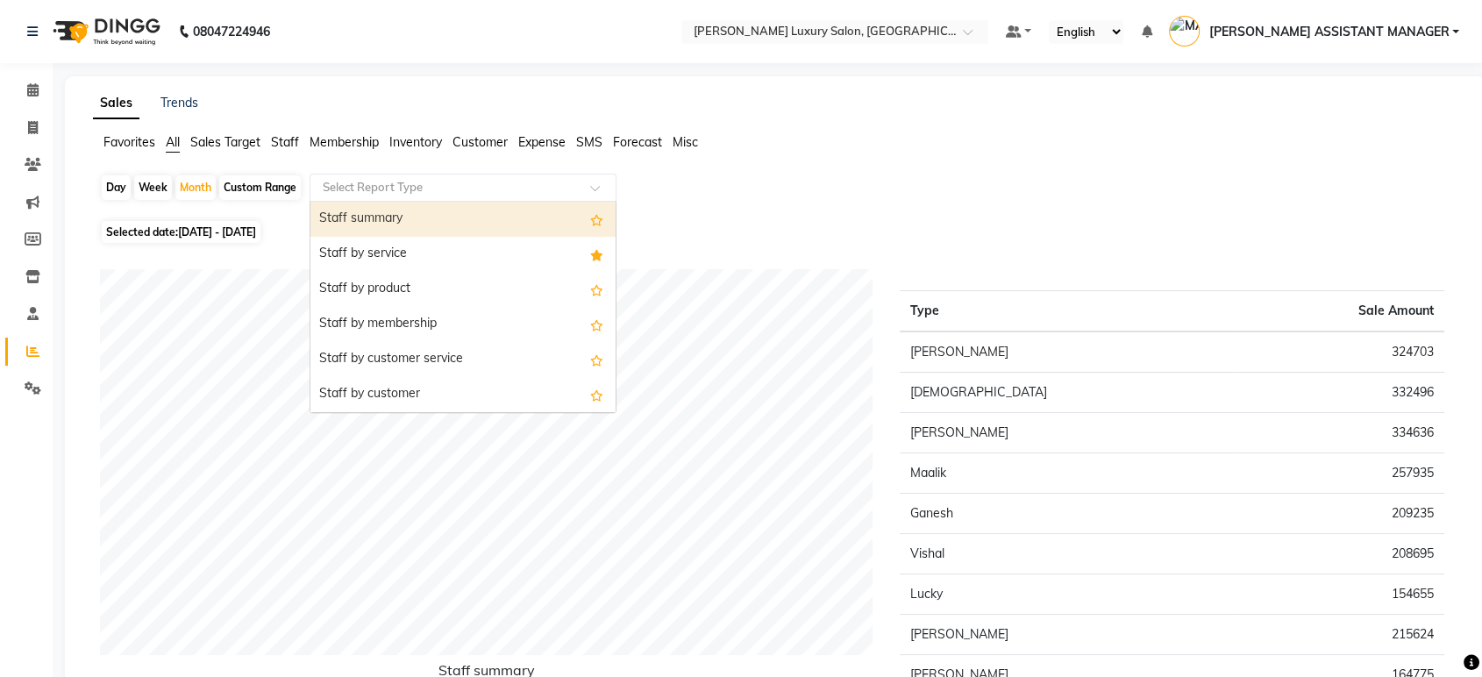
click at [409, 188] on input "text" at bounding box center [445, 188] width 252 height 18
click at [360, 218] on div "Staff summary" at bounding box center [462, 219] width 305 height 35
select select "csv"
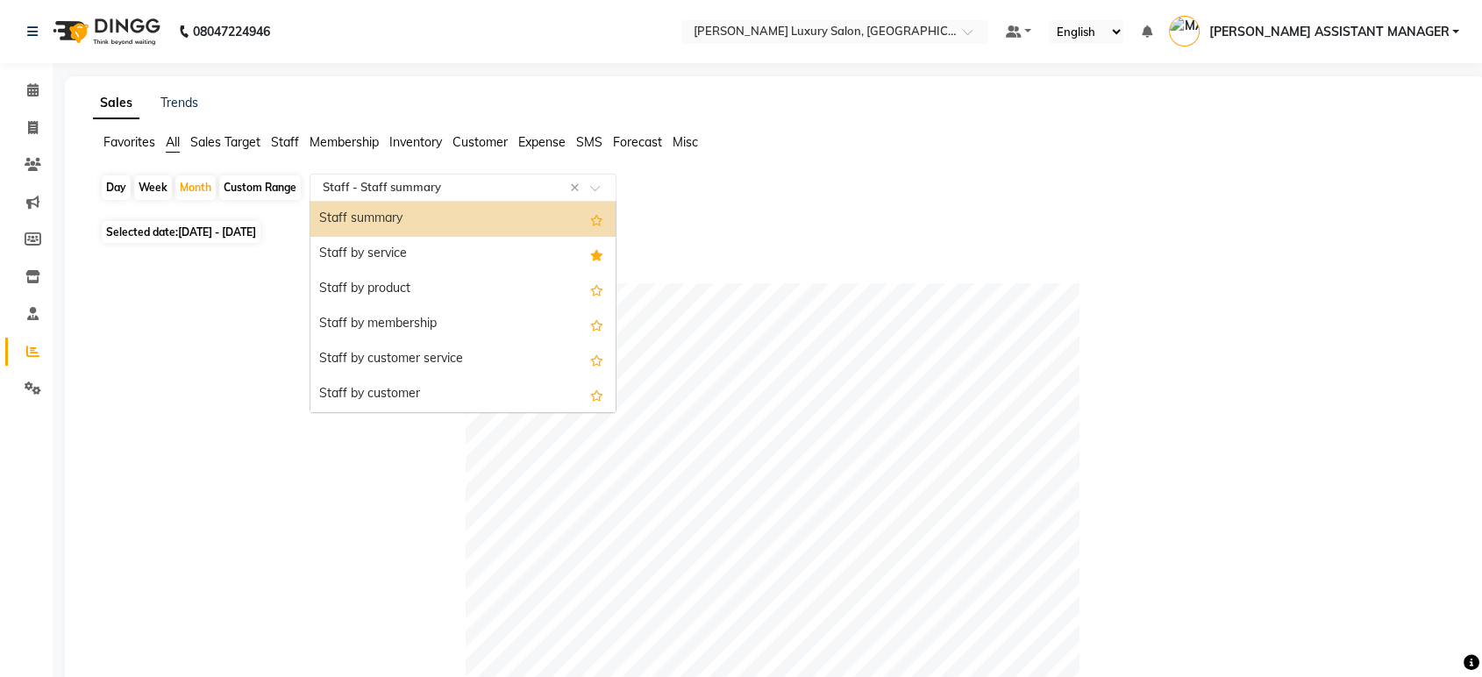
click at [488, 188] on input "text" at bounding box center [445, 188] width 252 height 18
click at [439, 244] on div "Staff by service" at bounding box center [462, 254] width 305 height 35
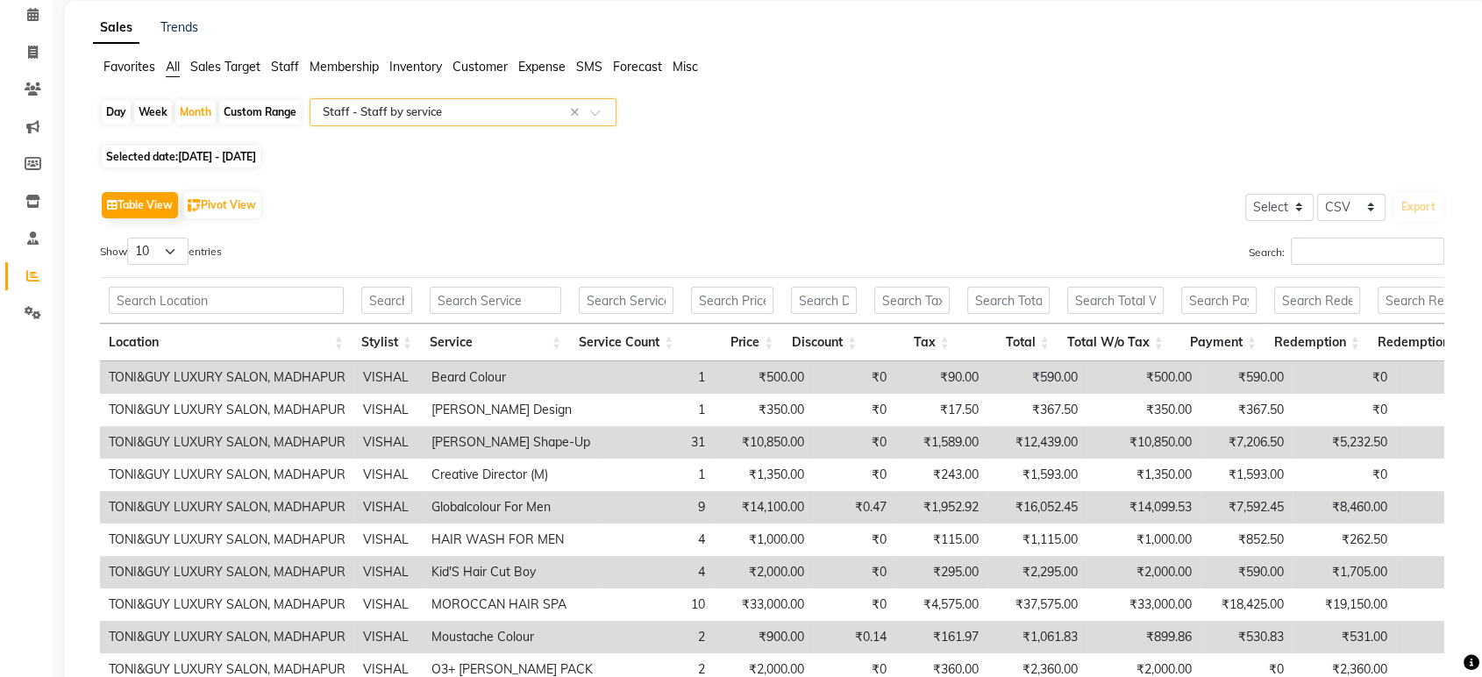
scroll to position [195, 0]
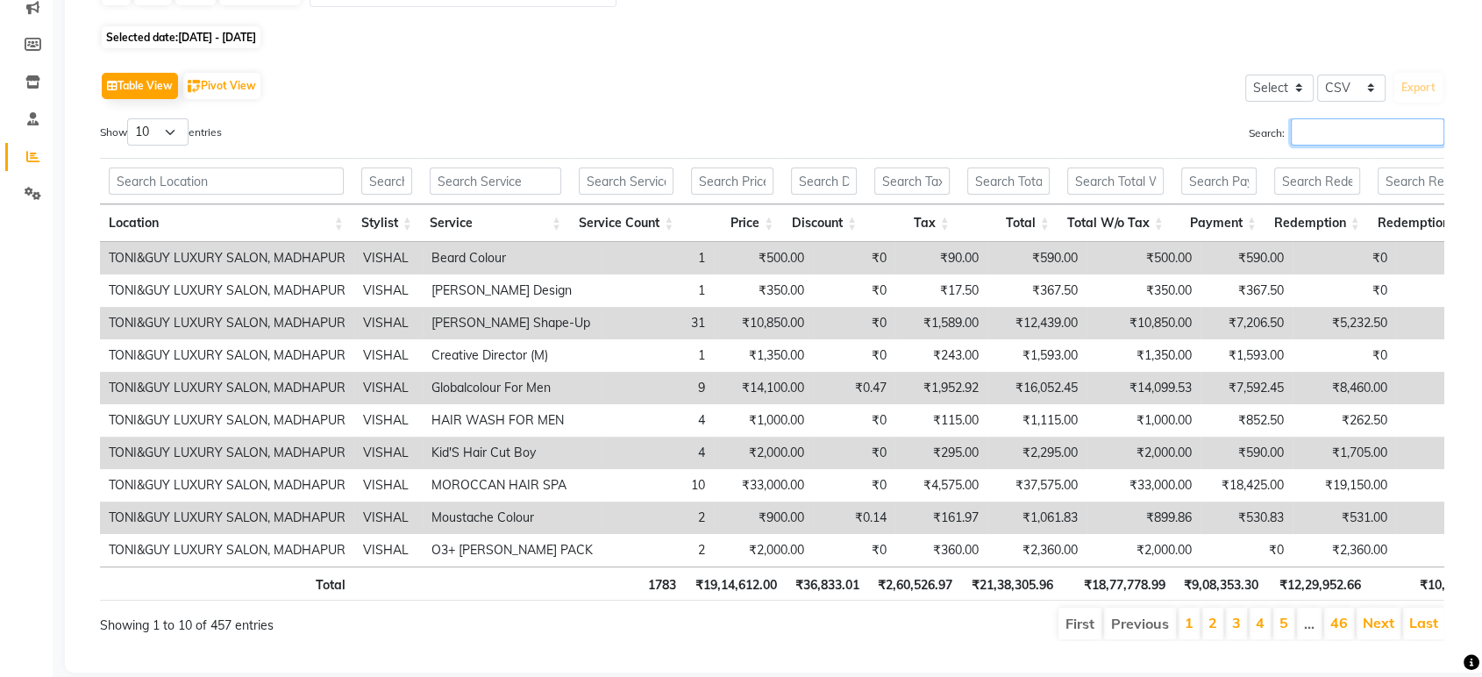
click at [1311, 121] on input "Search:" at bounding box center [1366, 131] width 153 height 27
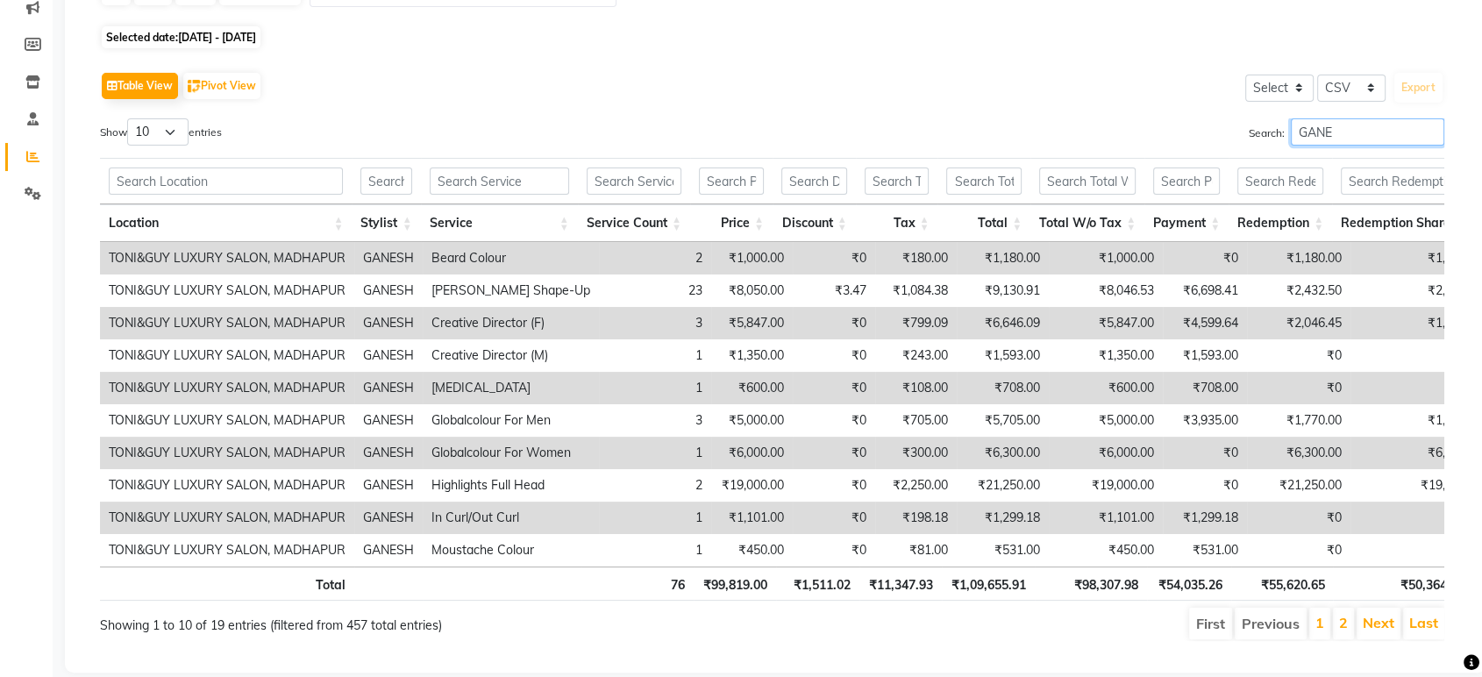
type input "GANES"
click at [1423, 130] on input "GANES" at bounding box center [1366, 131] width 153 height 27
click at [1433, 134] on input "GANES" at bounding box center [1366, 131] width 153 height 27
click at [1431, 130] on input "GANES" at bounding box center [1366, 131] width 153 height 27
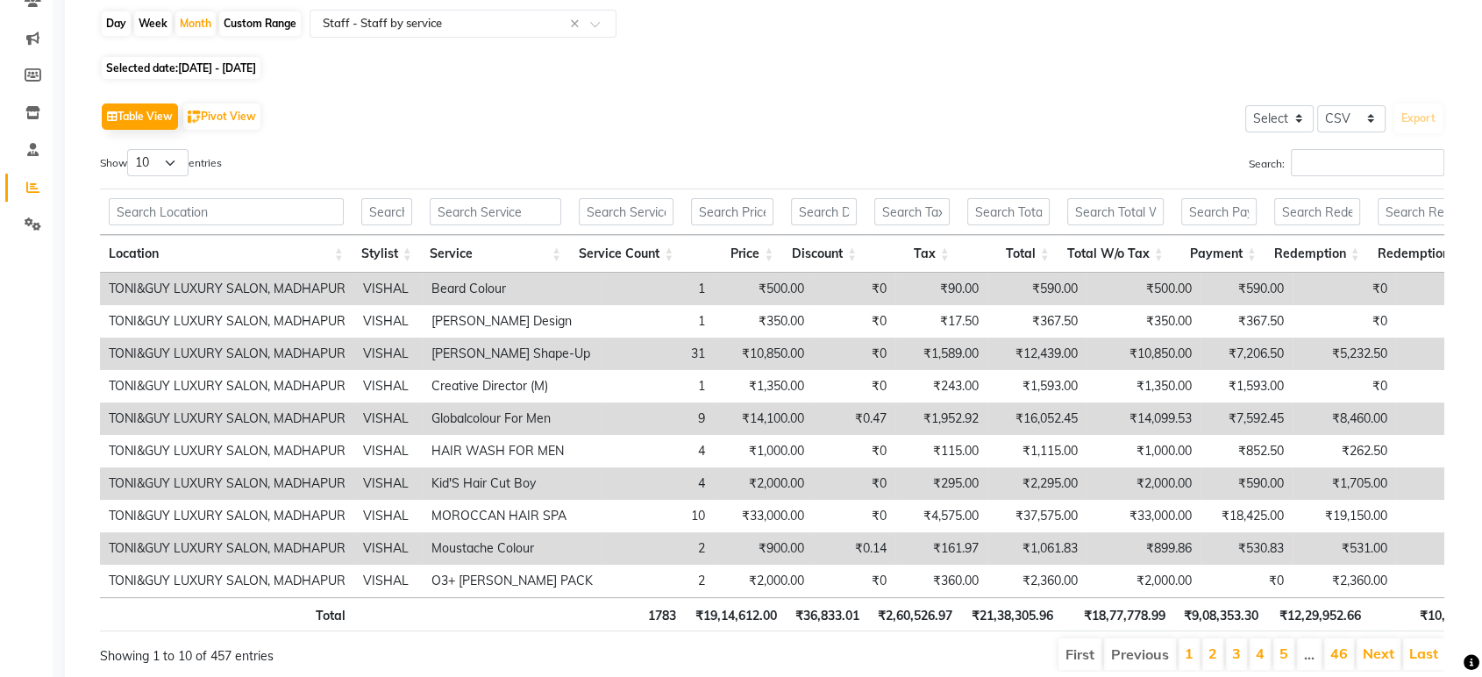
scroll to position [168, 0]
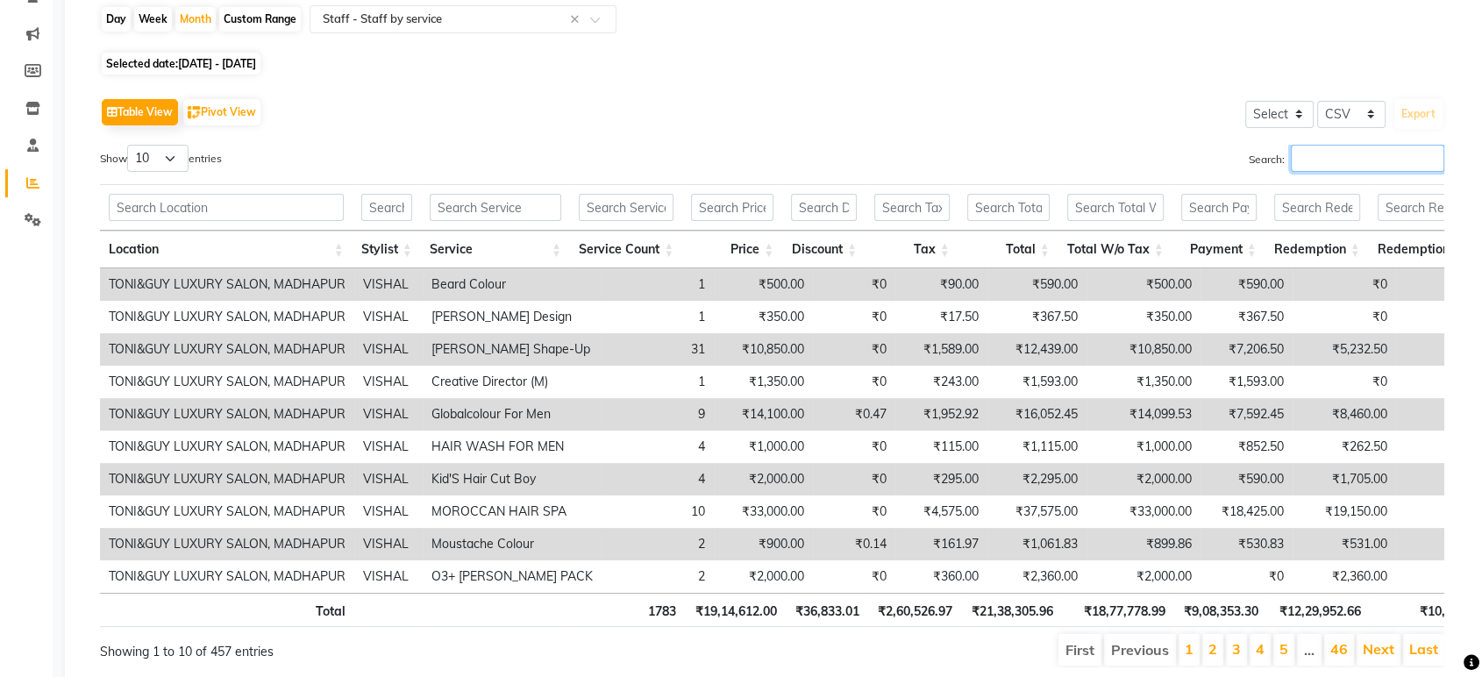
click at [1324, 157] on input "Search:" at bounding box center [1366, 158] width 153 height 27
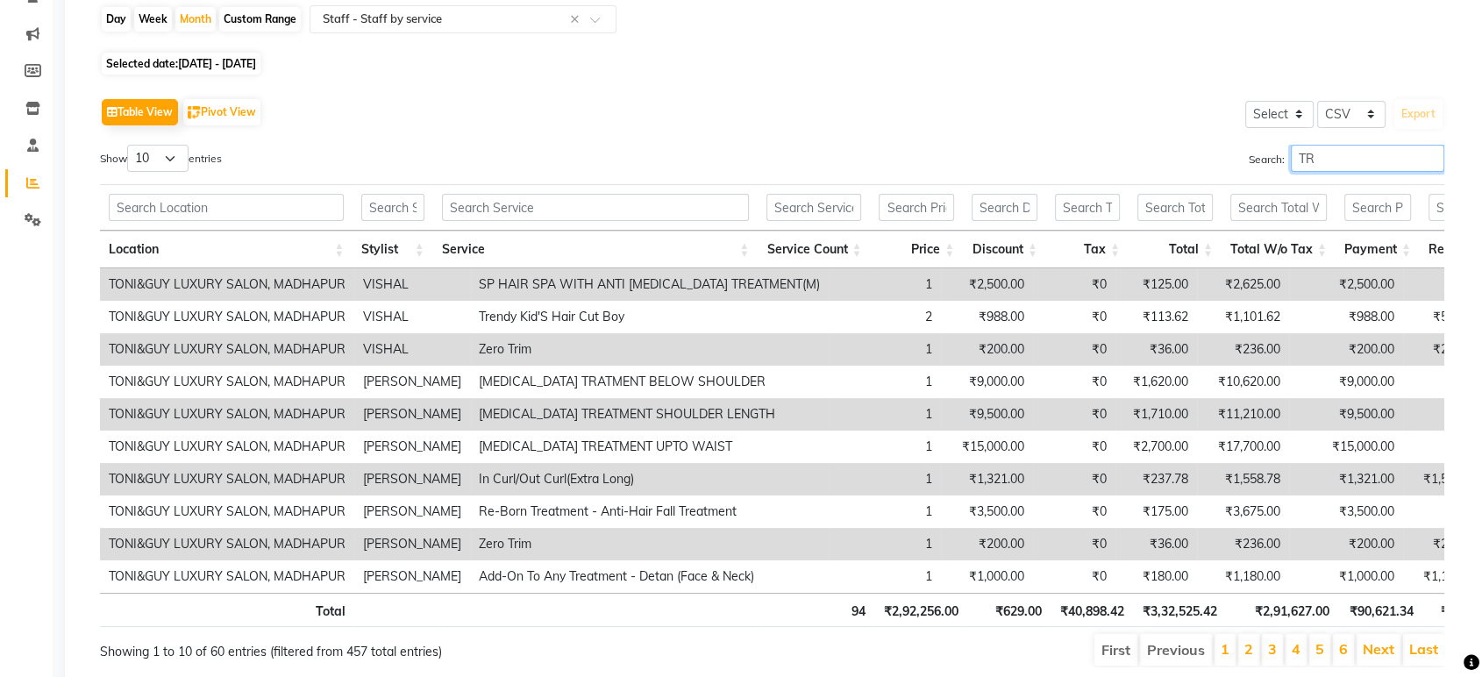
type input "TRE"
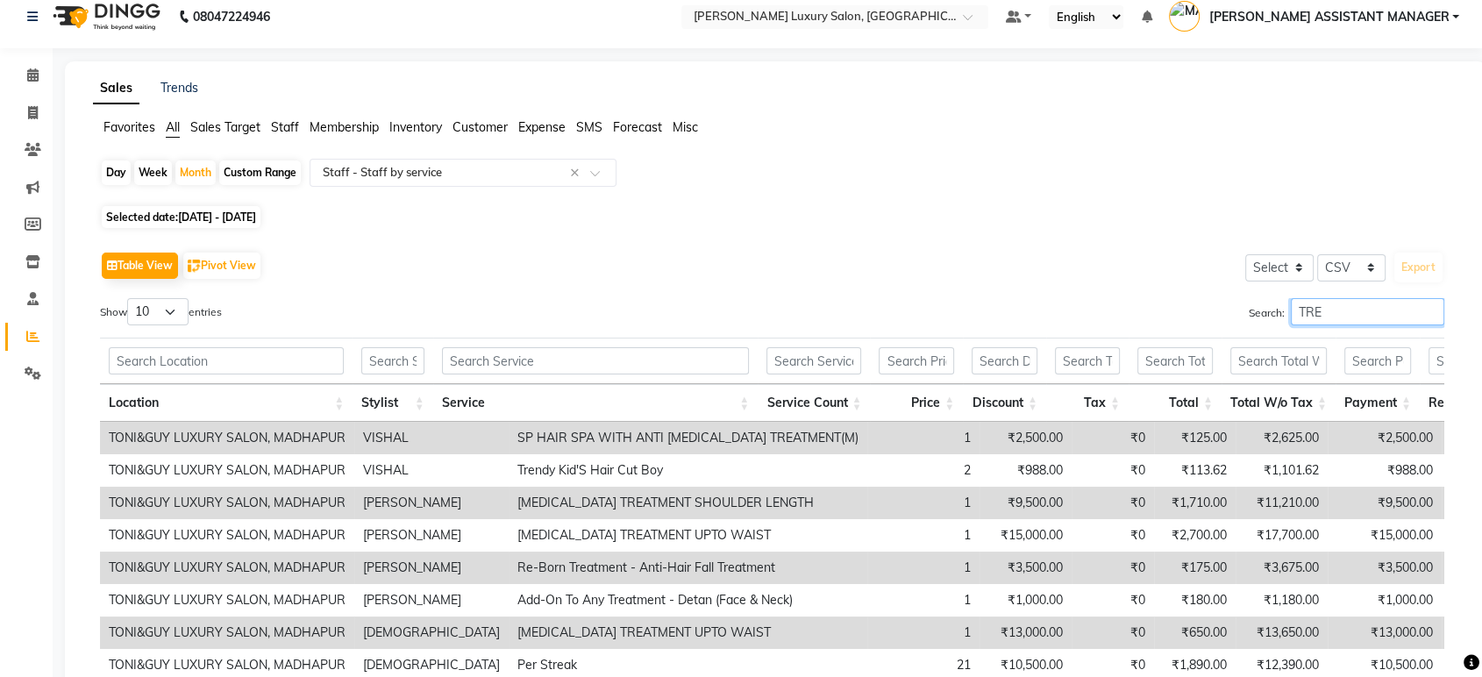
scroll to position [0, 0]
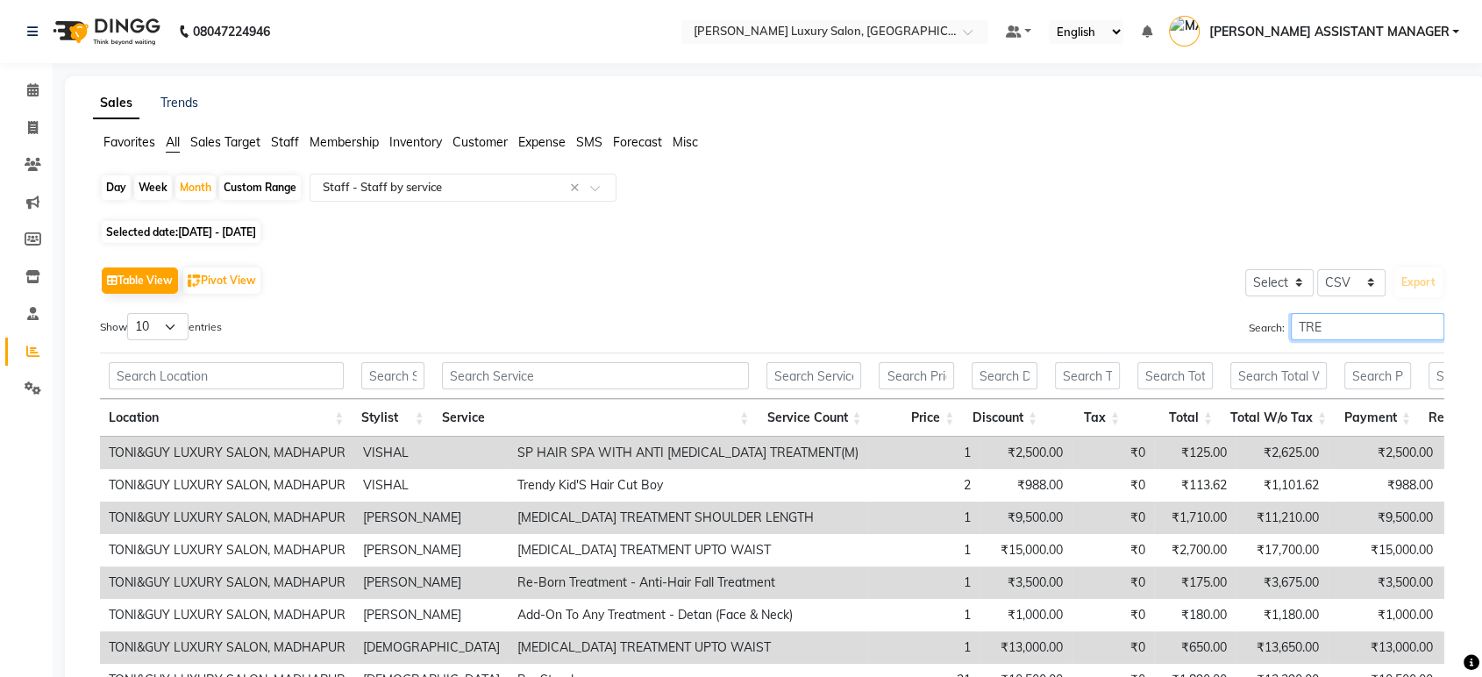
click at [1430, 327] on input "TRE" at bounding box center [1366, 326] width 153 height 27
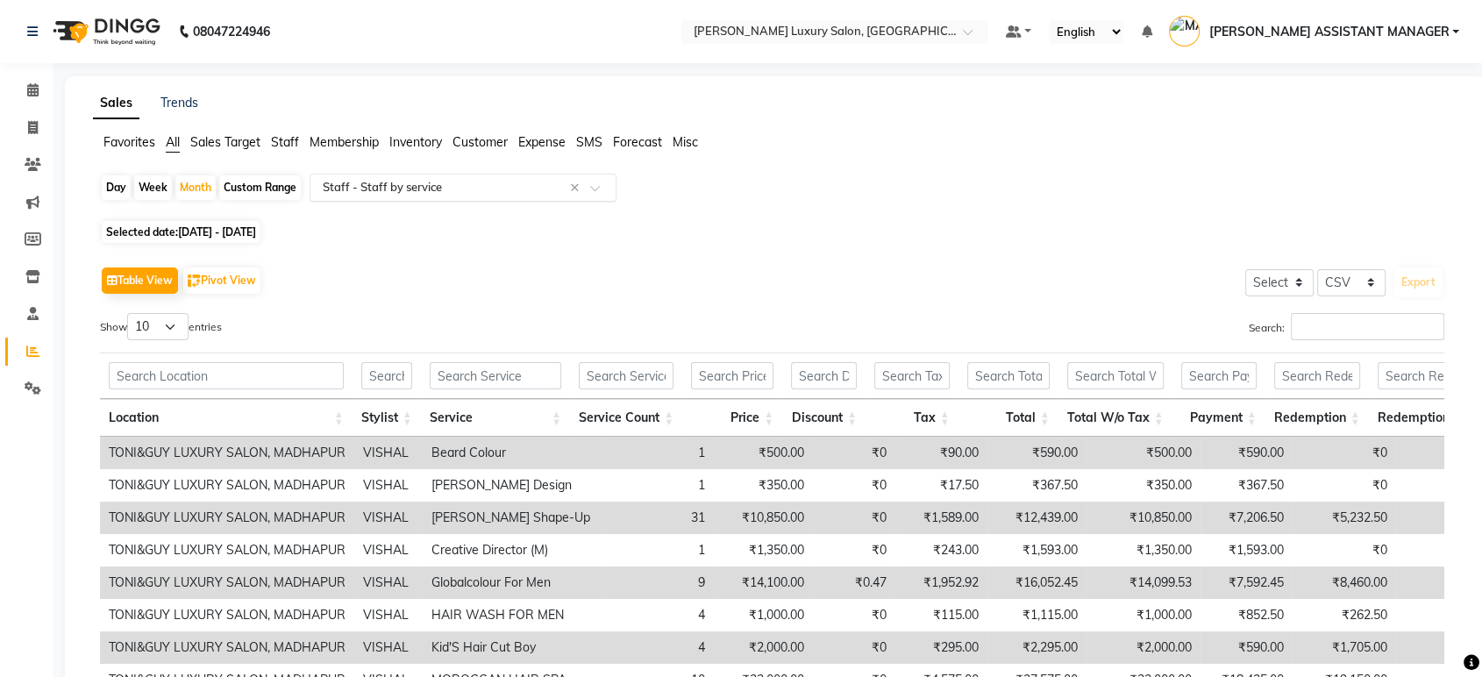
click at [594, 188] on span at bounding box center [601, 193] width 22 height 18
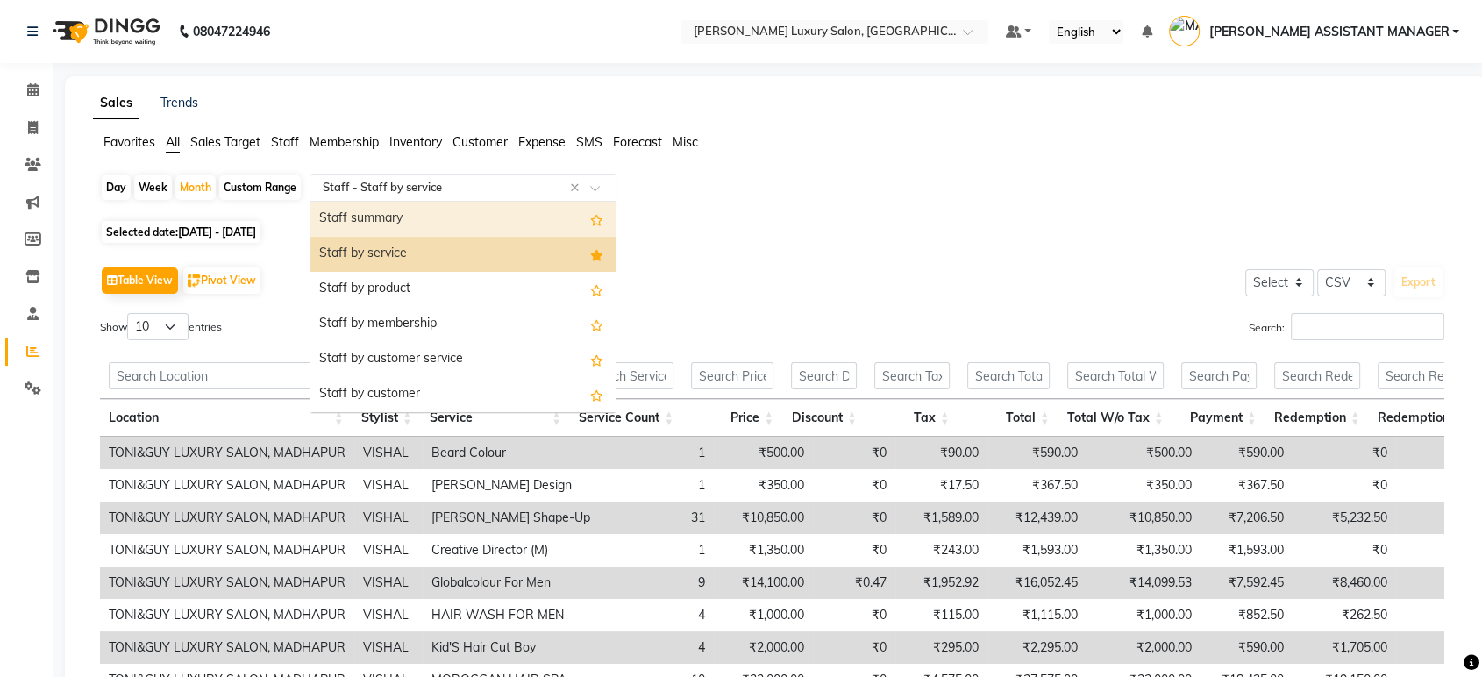
click at [488, 218] on div "Staff summary" at bounding box center [462, 219] width 305 height 35
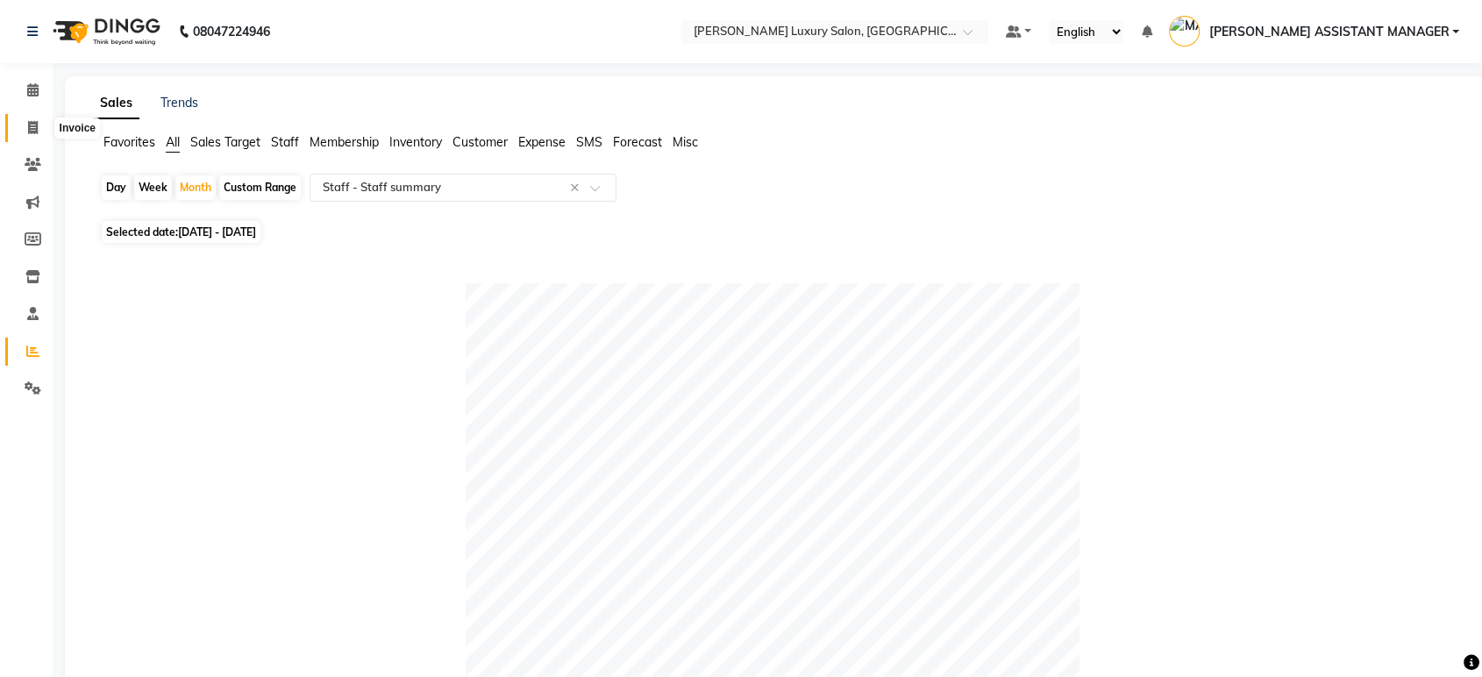
click at [24, 124] on span at bounding box center [33, 128] width 31 height 20
select select "service"
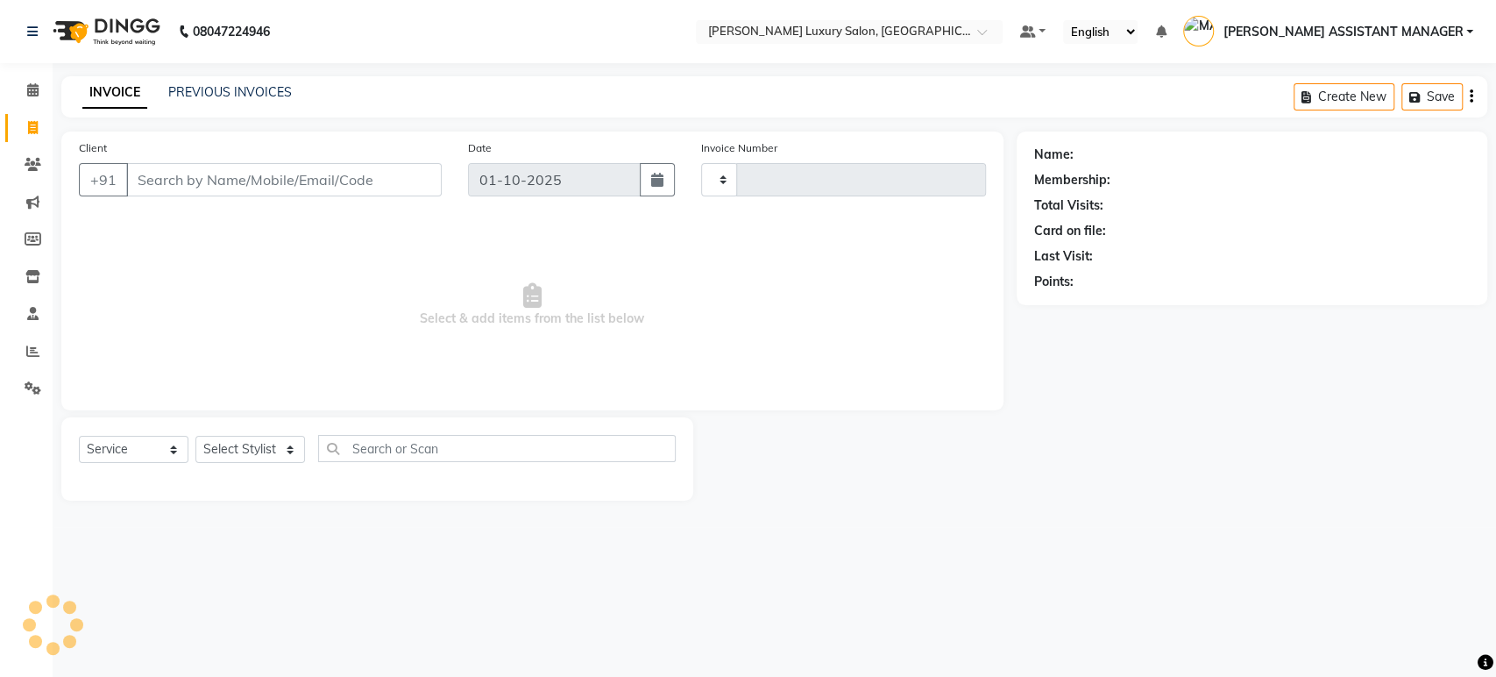
type input "5151"
select select "4712"
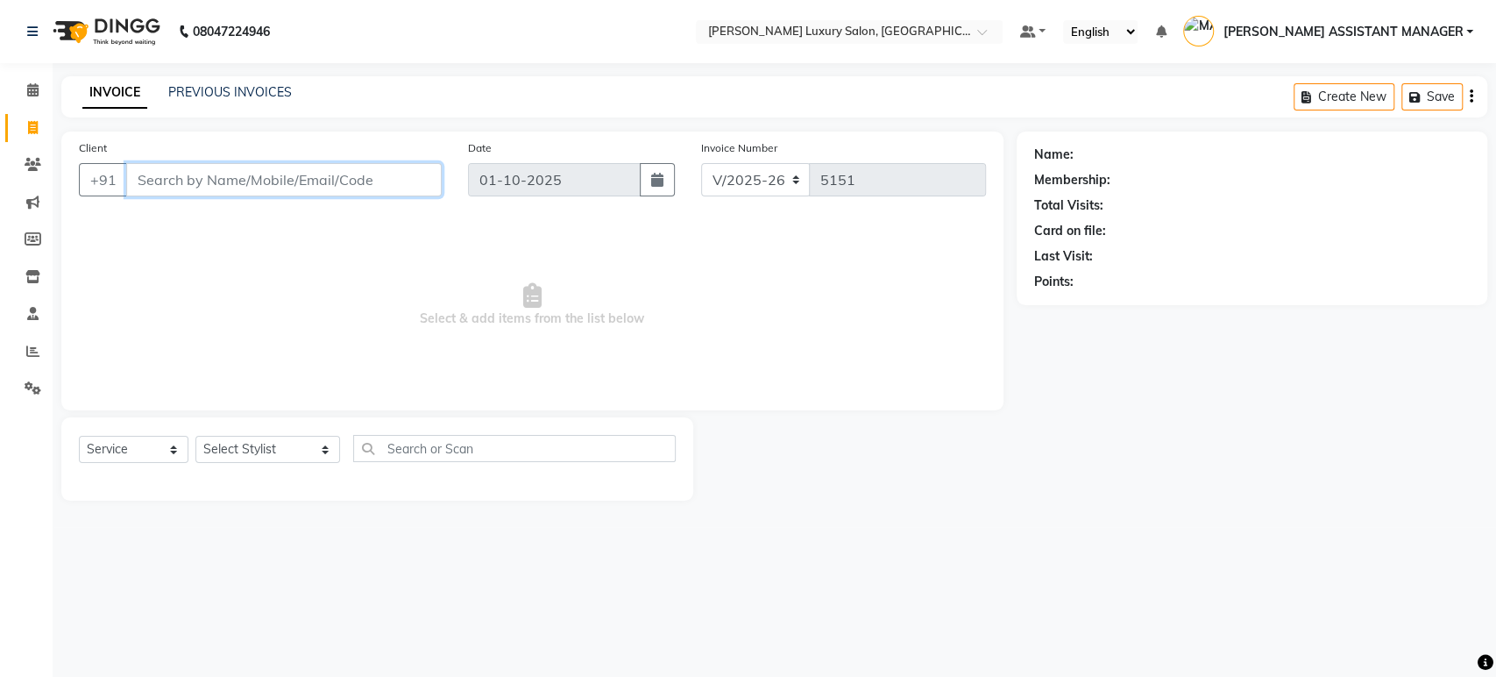
paste input "9100161807"
type input "9100161807"
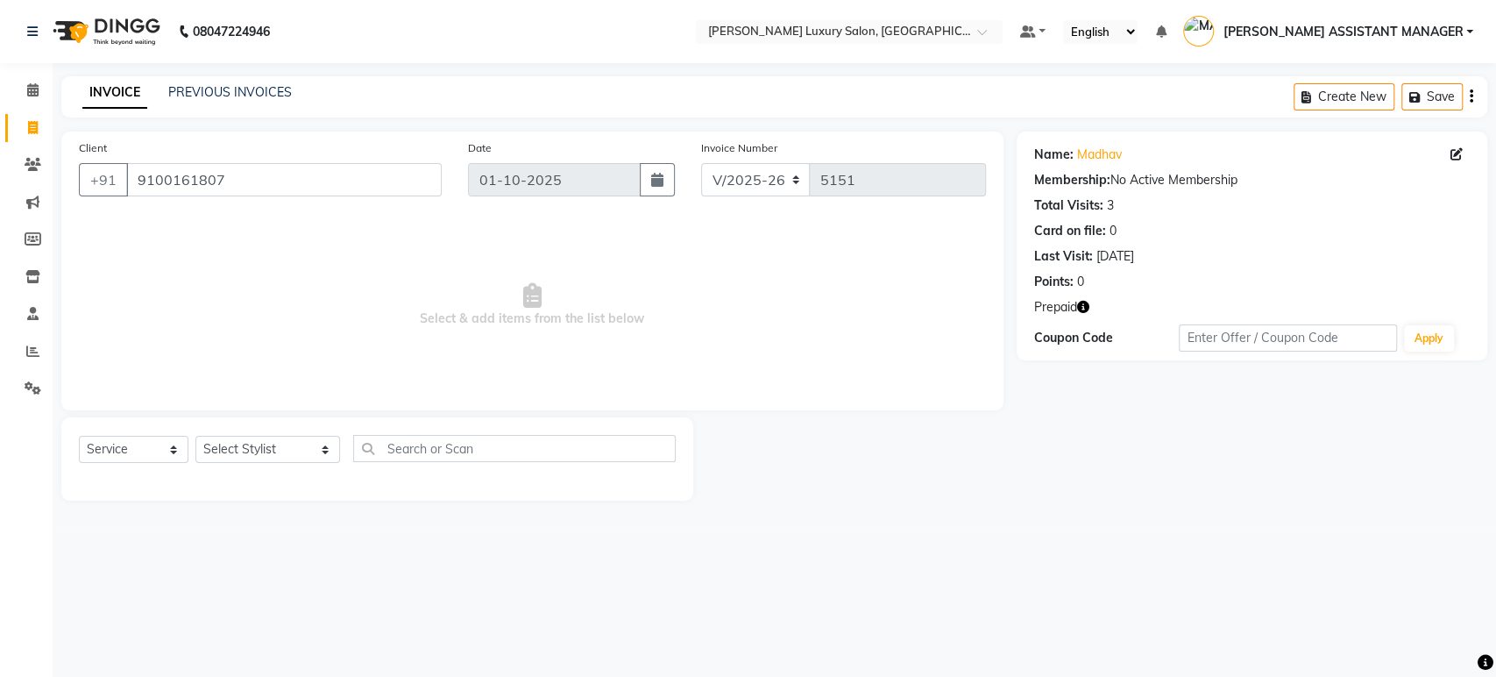
click at [1084, 310] on icon "button" at bounding box center [1083, 307] width 12 height 12
drag, startPoint x: 757, startPoint y: 389, endPoint x: 609, endPoint y: 360, distance: 150.1
click at [743, 389] on span "Select & add items from the list below" at bounding box center [532, 304] width 907 height 175
click at [298, 174] on input "9100161807" at bounding box center [284, 179] width 316 height 33
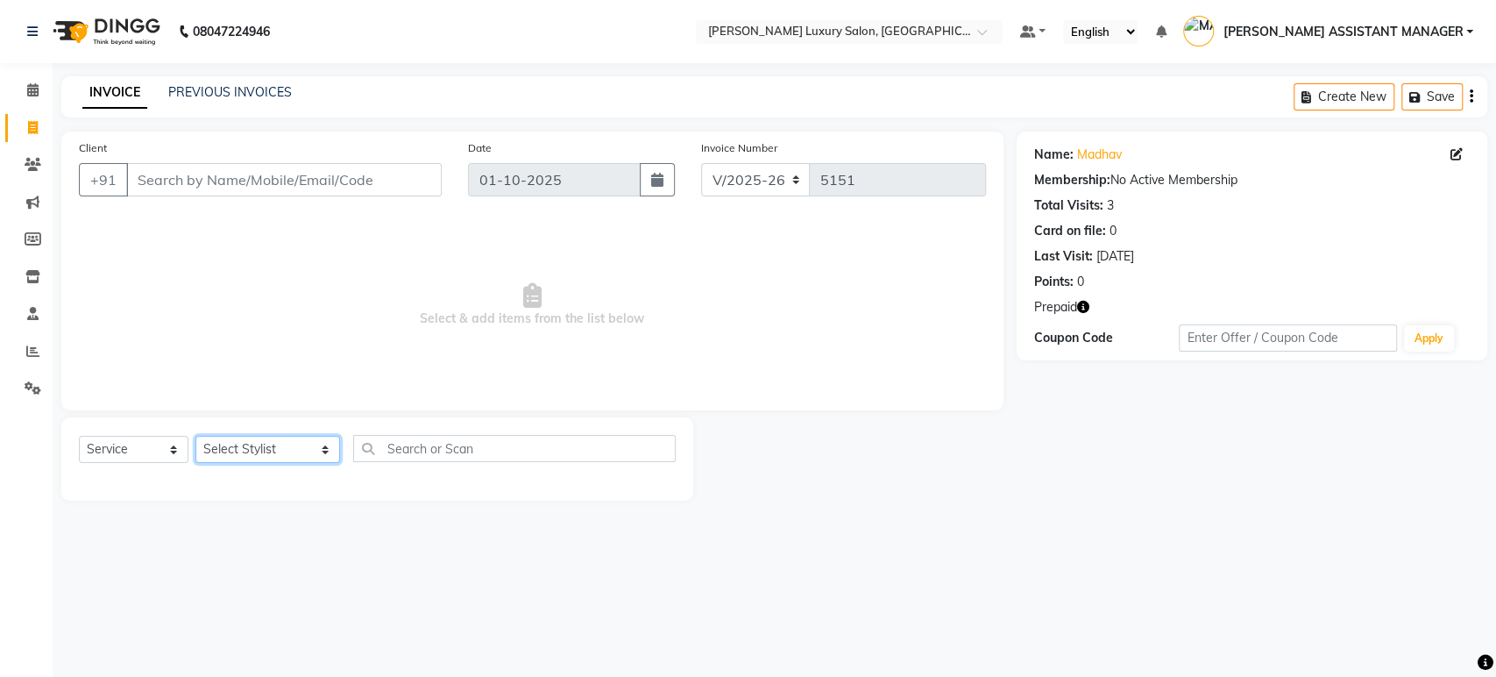
click at [240, 442] on select "Select Stylist [PERSON_NAME] ADITI ADITYA [PERSON_NAME] AHON [PERSON_NAME] [PER…" at bounding box center [267, 449] width 145 height 27
select select "51764"
click at [195, 436] on select "Select Stylist ABHI ADIL ADITI ADITYA AFREEN AHON AHSAN ALI ALIYA ANKITH ARAVIN…" at bounding box center [267, 449] width 145 height 27
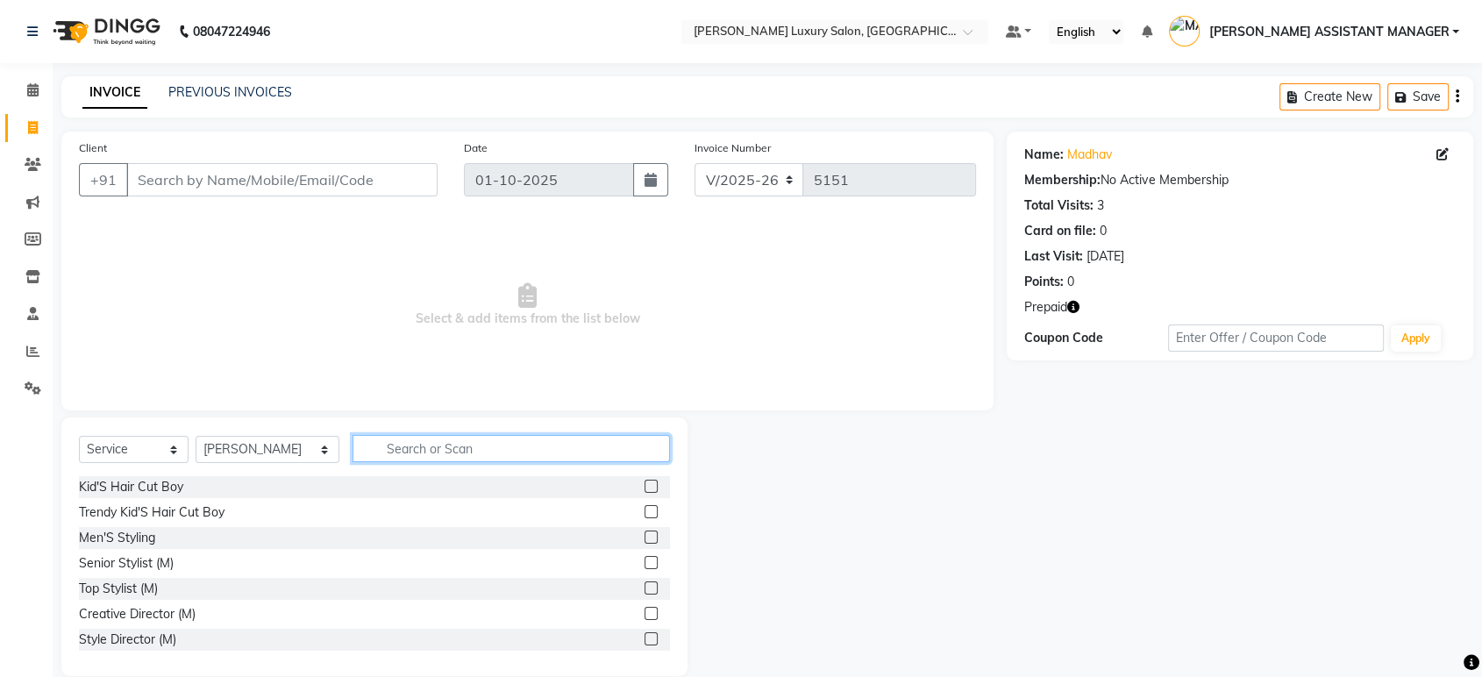
click at [409, 448] on input "text" at bounding box center [510, 448] width 317 height 27
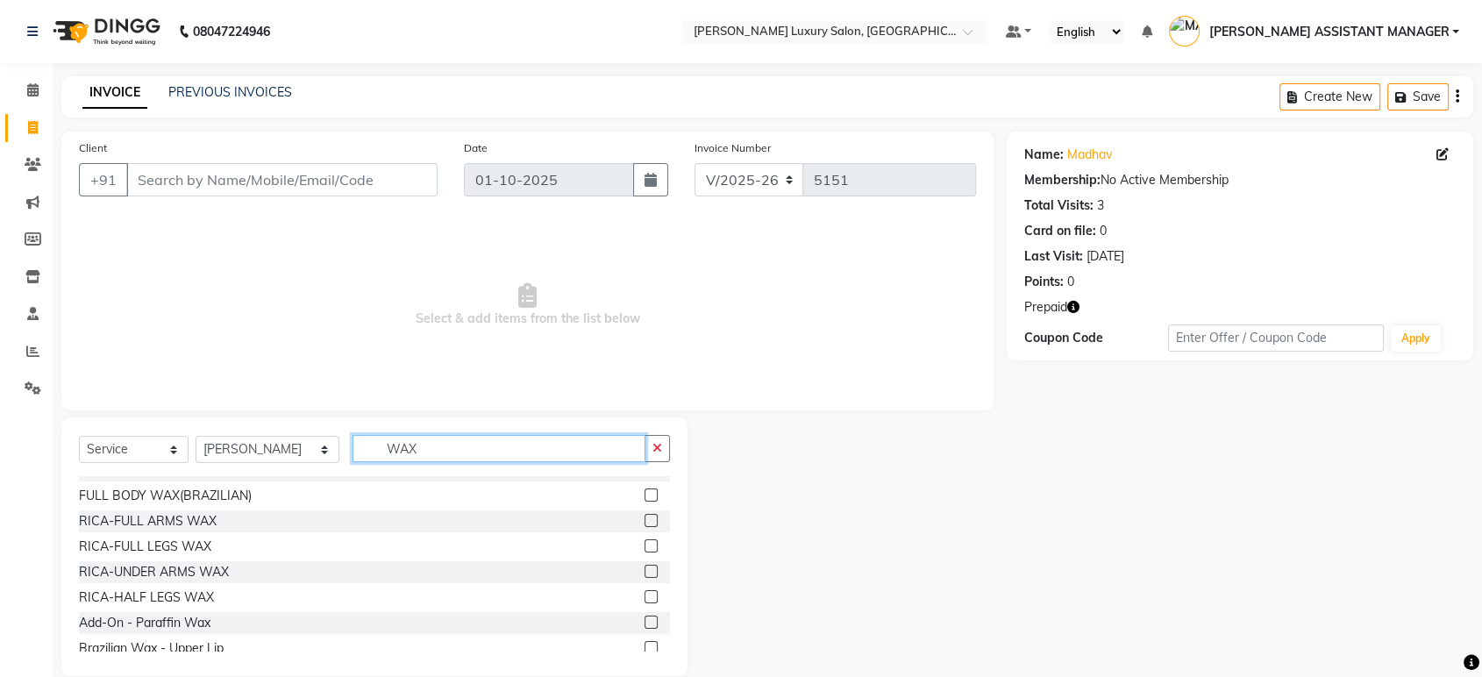
scroll to position [292, 0]
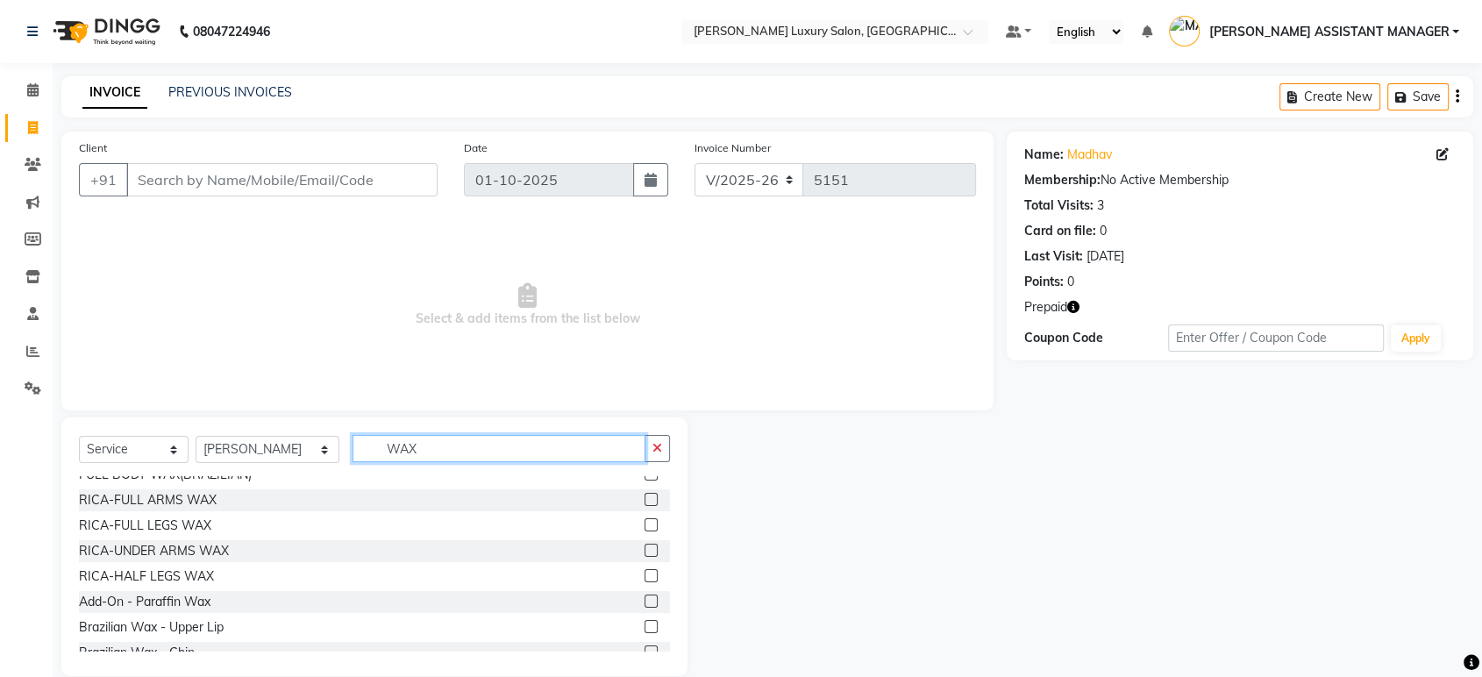
type input "WAX"
click at [644, 500] on label at bounding box center [650, 499] width 13 height 13
click at [644, 500] on input "checkbox" at bounding box center [649, 499] width 11 height 11
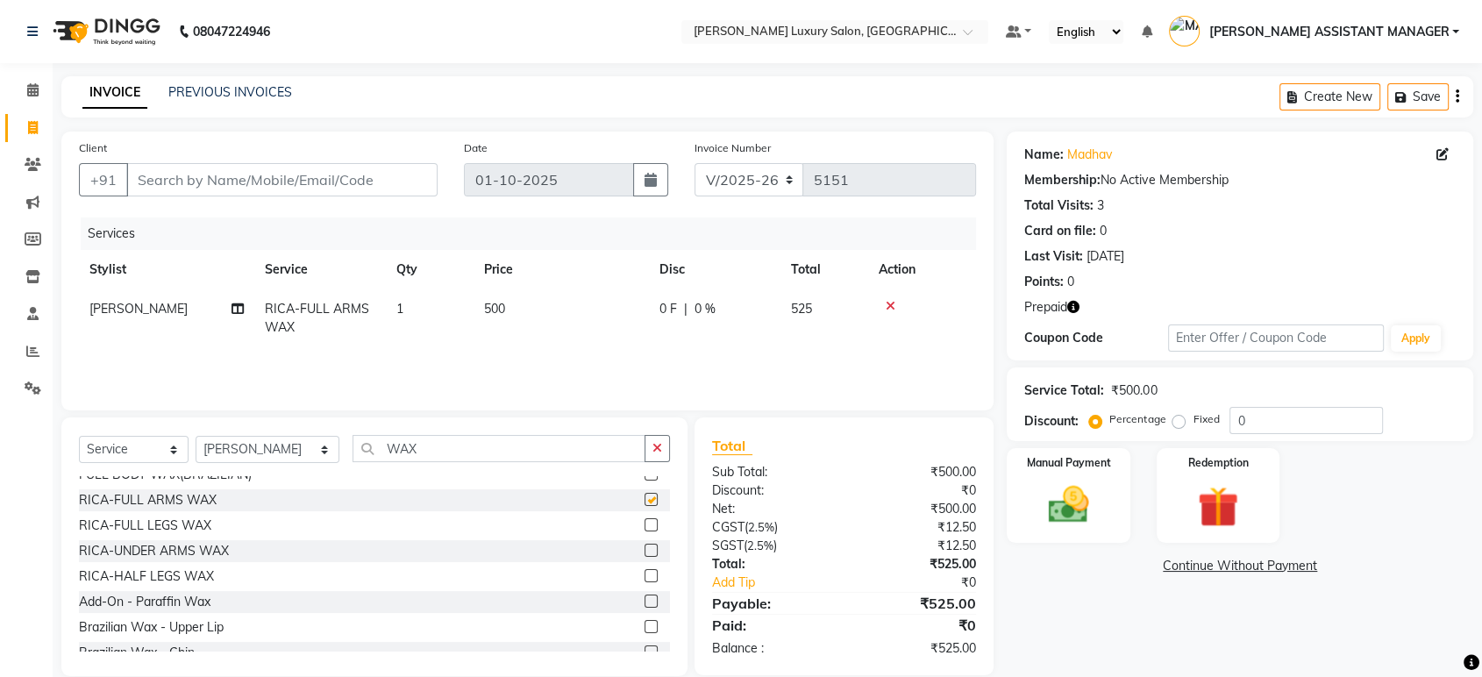
checkbox input "false"
click at [644, 576] on label at bounding box center [650, 575] width 13 height 13
click at [644, 576] on input "checkbox" at bounding box center [649, 576] width 11 height 11
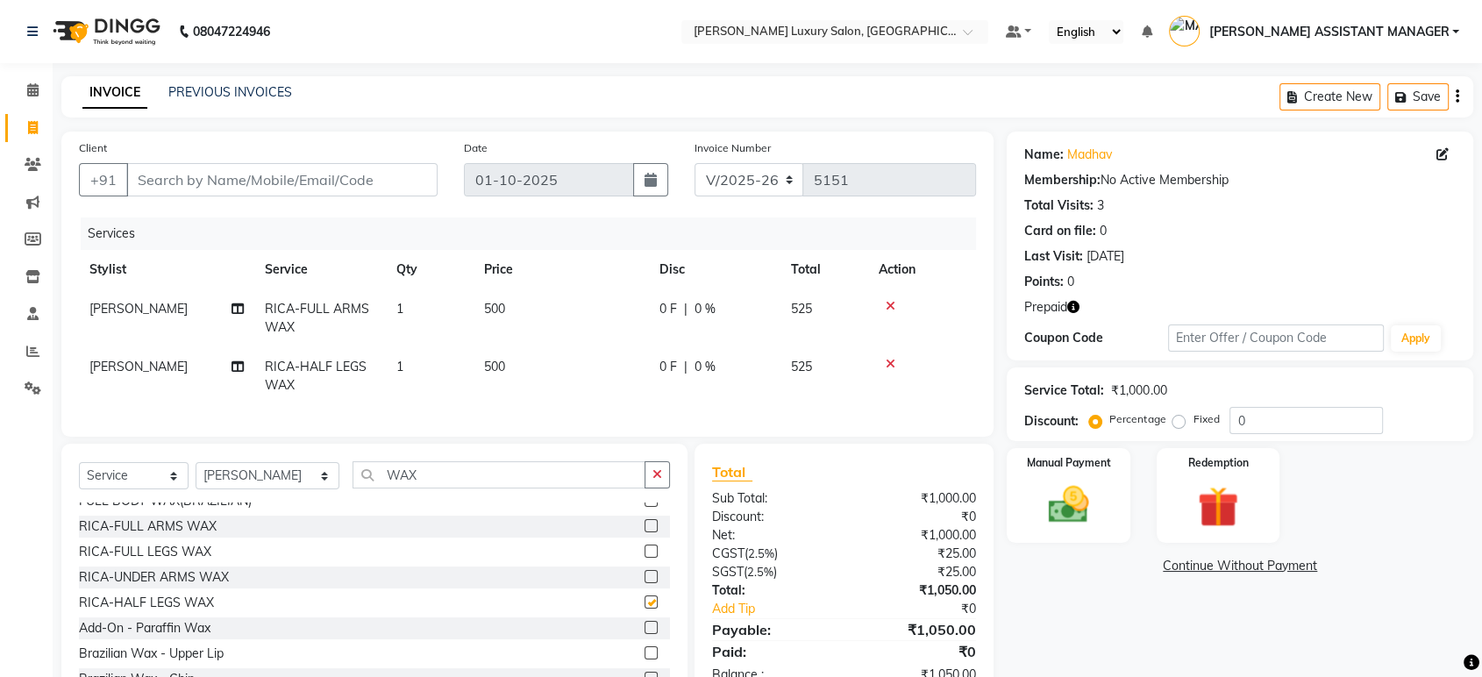
checkbox input "false"
click at [644, 583] on label at bounding box center [650, 576] width 13 height 13
click at [644, 583] on input "checkbox" at bounding box center [649, 577] width 11 height 11
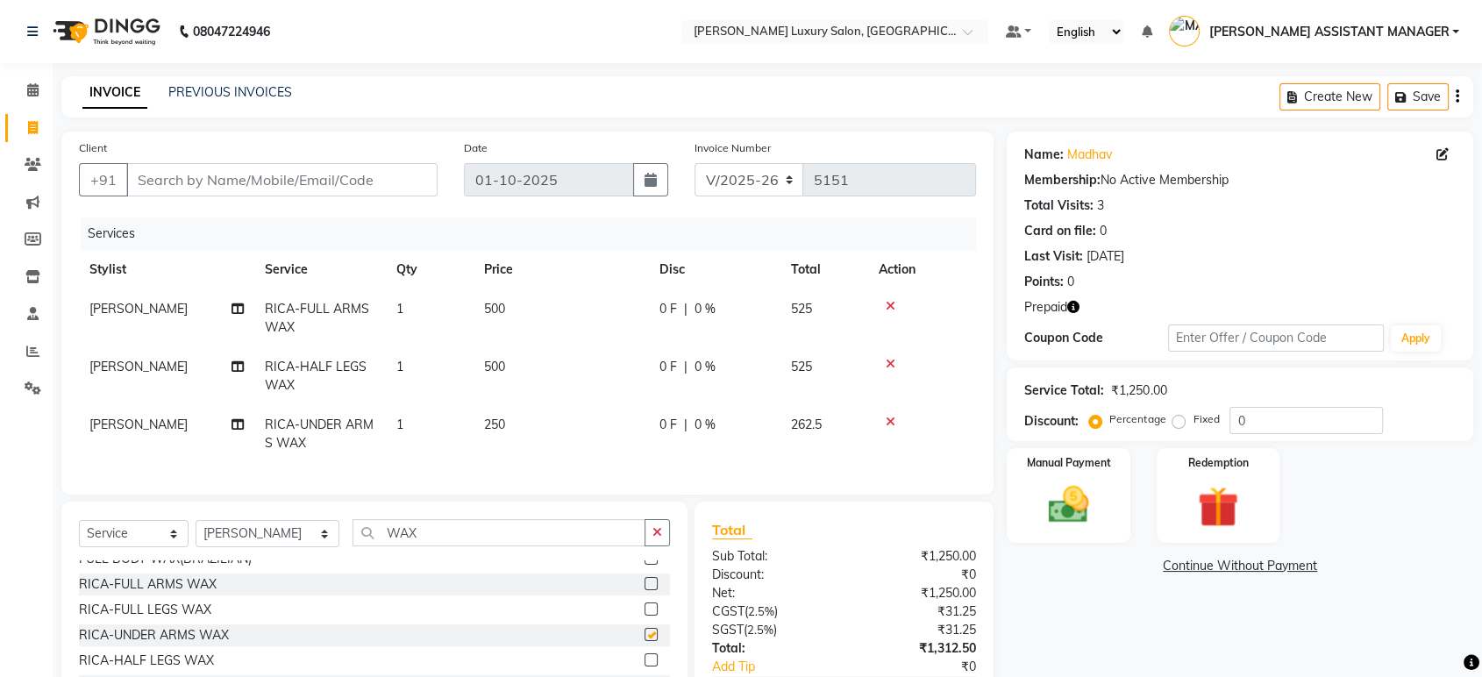
checkbox input "false"
click at [655, 538] on icon "button" at bounding box center [657, 532] width 10 height 12
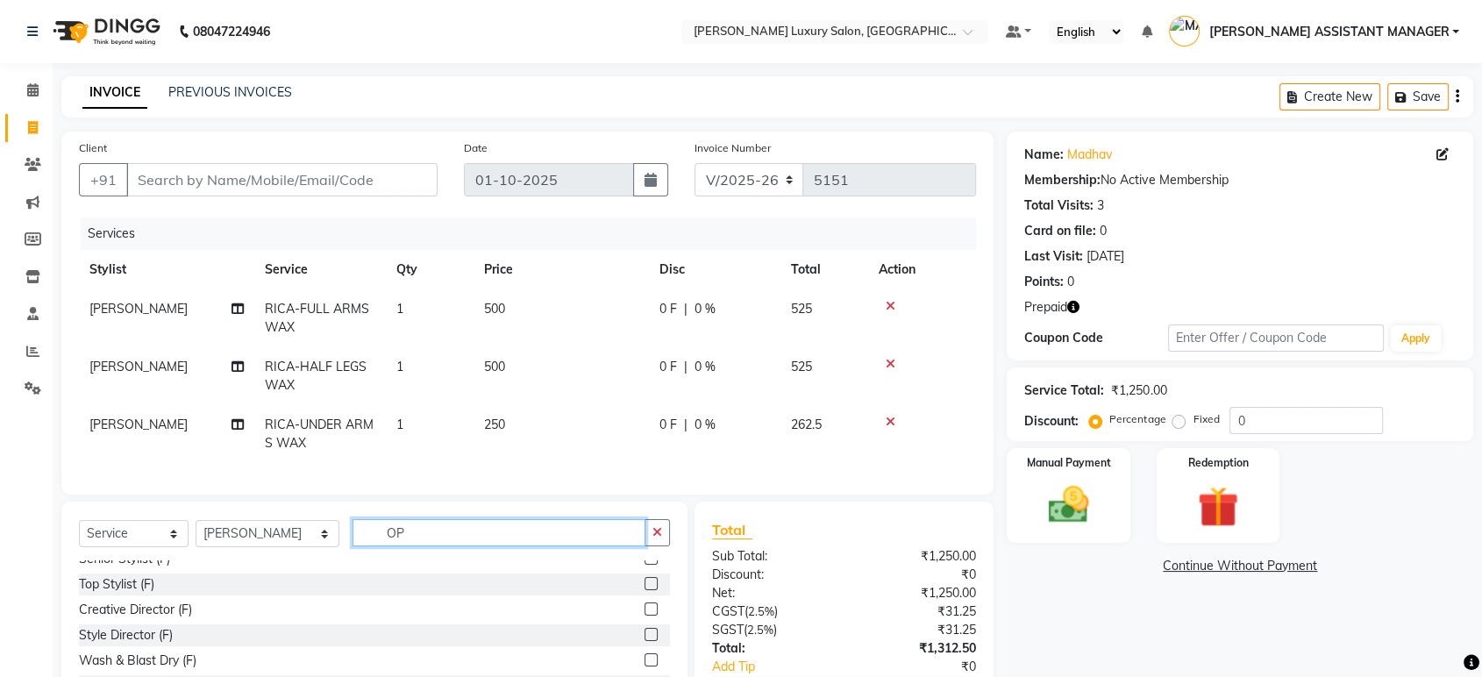
scroll to position [0, 0]
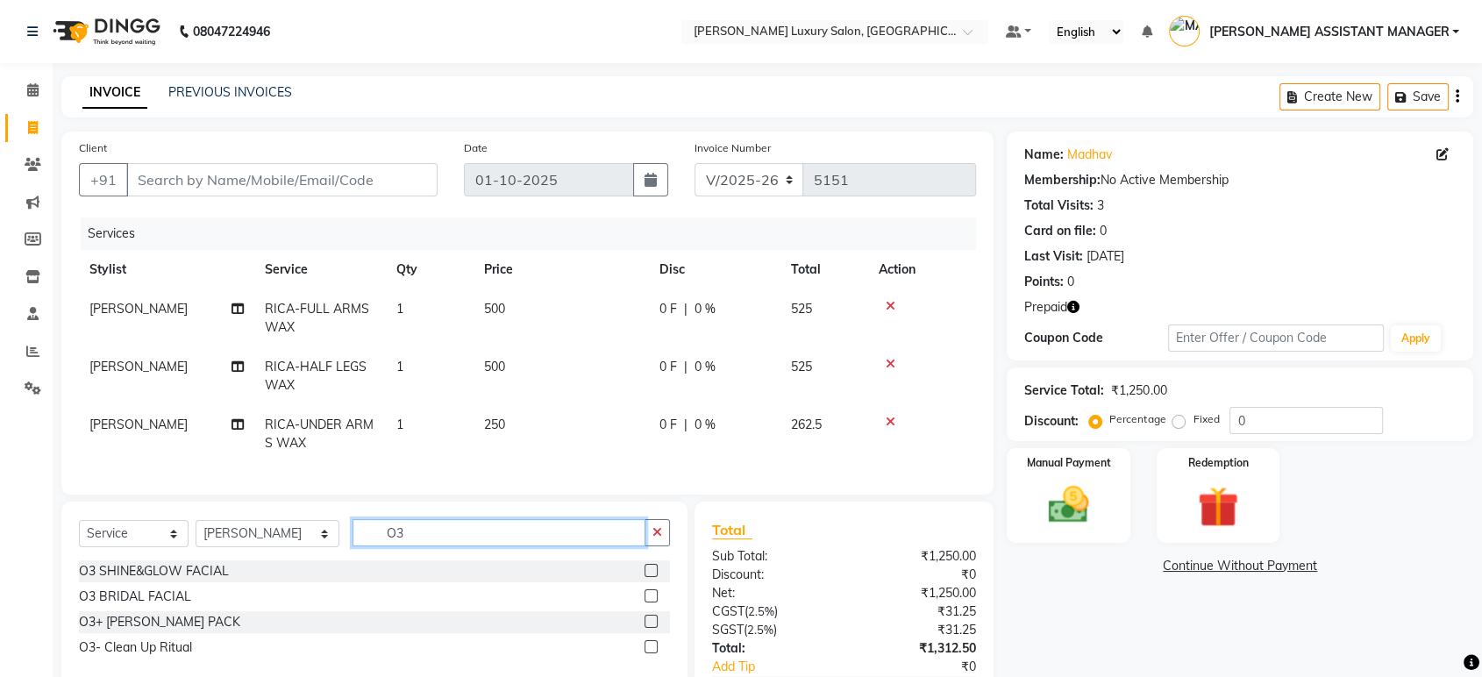
type input "O3"
click at [650, 628] on label at bounding box center [650, 621] width 13 height 13
click at [650, 628] on input "checkbox" at bounding box center [649, 621] width 11 height 11
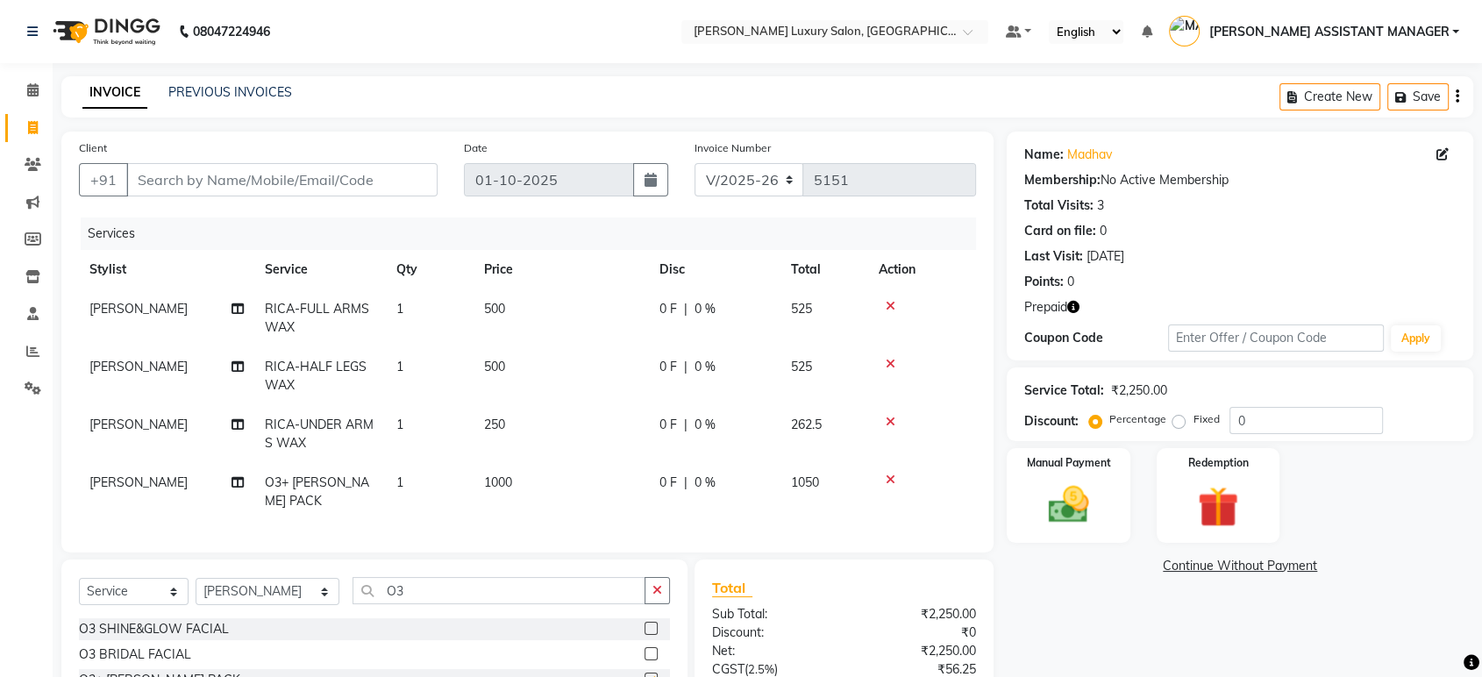
checkbox input "false"
click at [657, 587] on icon "button" at bounding box center [657, 590] width 10 height 12
click at [641, 586] on input "text" at bounding box center [510, 590] width 317 height 27
type input "O3"
click at [655, 618] on div at bounding box center [656, 629] width 25 height 22
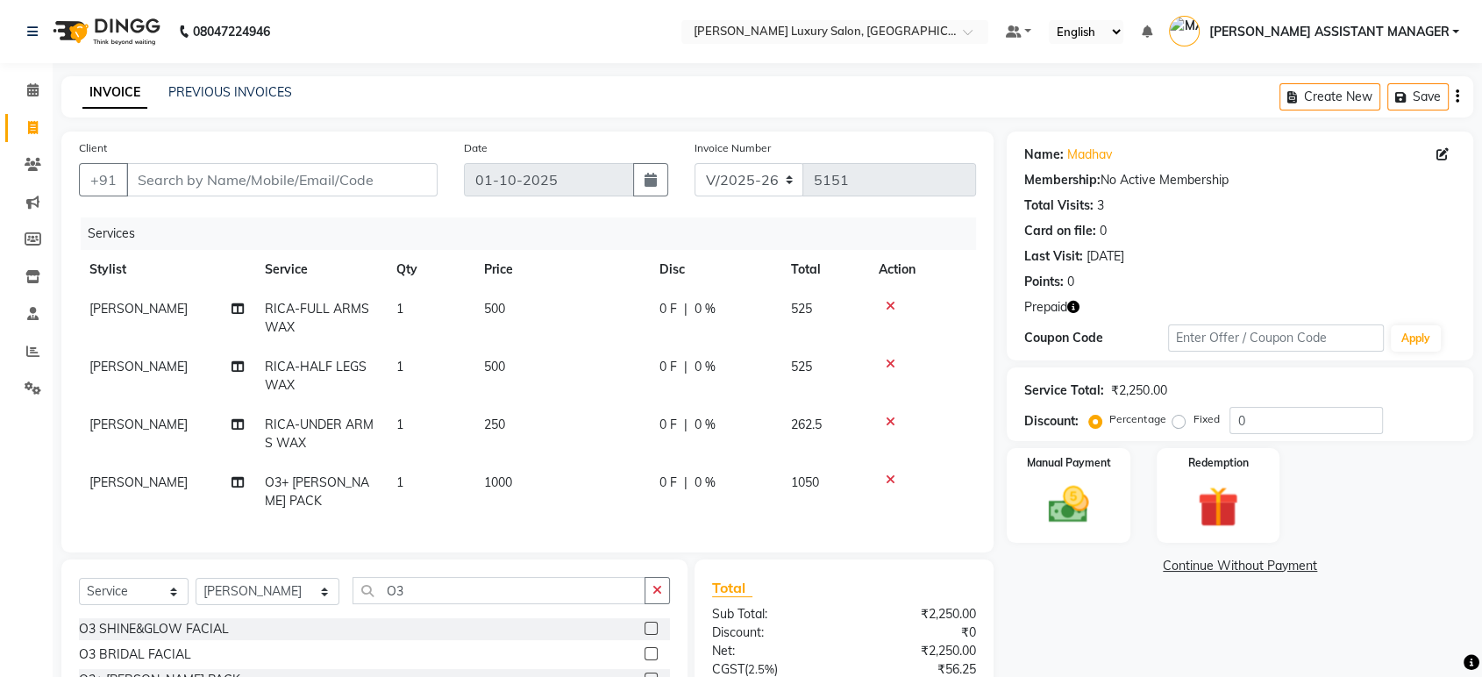
click at [653, 627] on label at bounding box center [650, 628] width 13 height 13
click at [653, 627] on input "checkbox" at bounding box center [649, 628] width 11 height 11
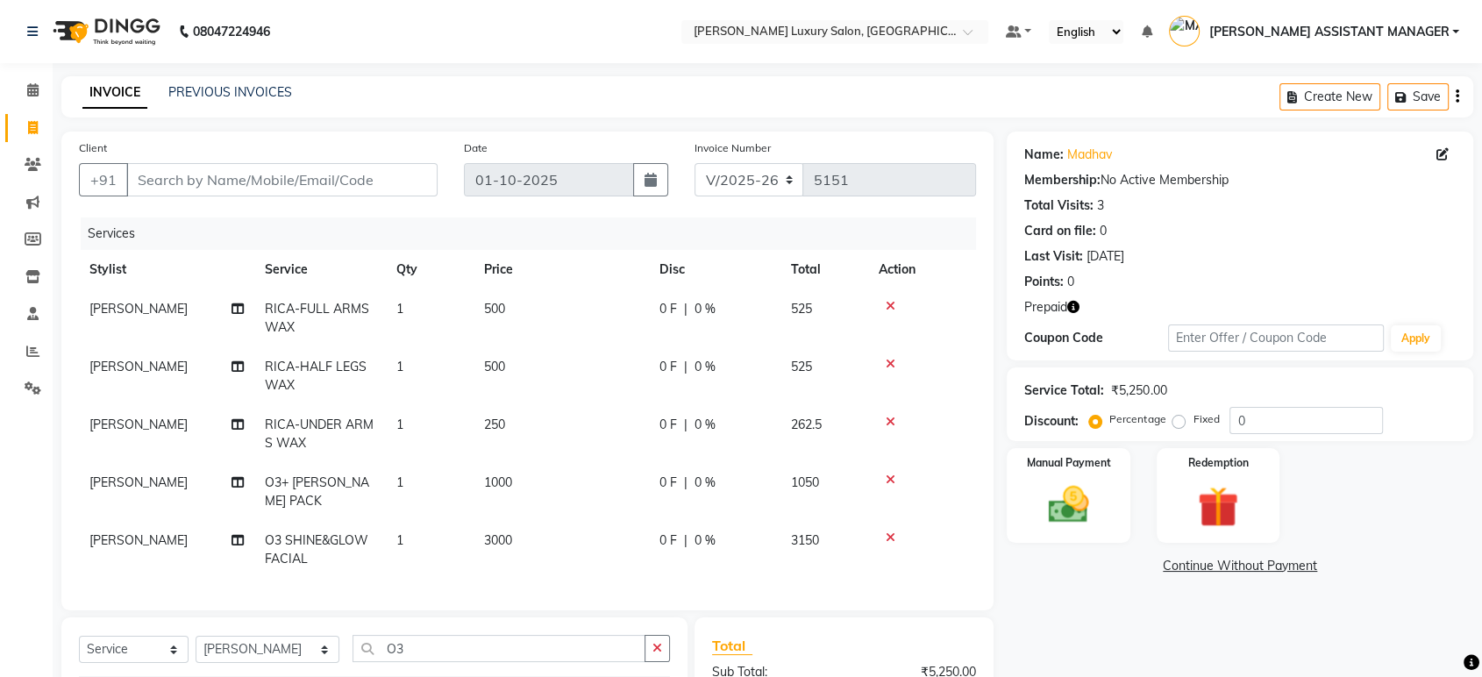
checkbox input "false"
click at [488, 532] on span "3000" at bounding box center [498, 540] width 28 height 16
select select "51764"
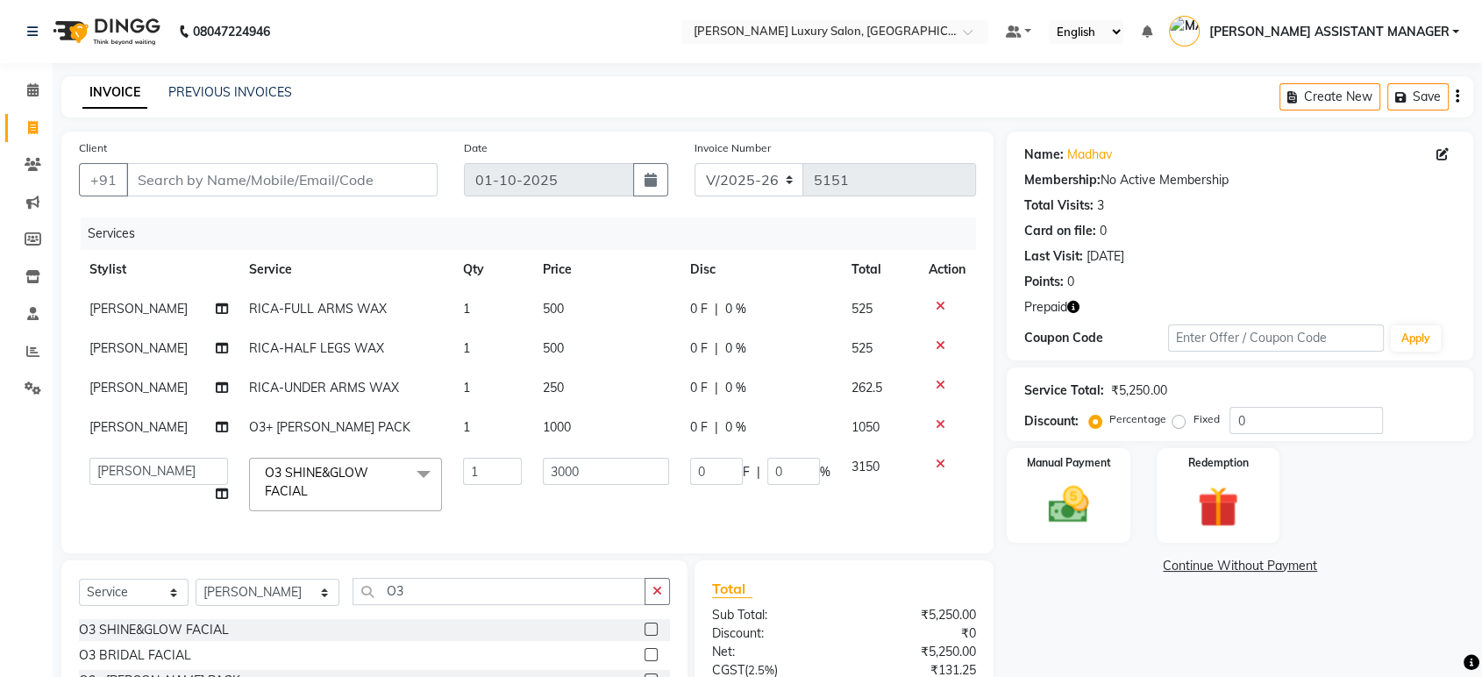
click at [488, 515] on td "1" at bounding box center [492, 484] width 80 height 75
click at [578, 469] on input "3000" at bounding box center [605, 471] width 125 height 27
click at [942, 461] on tbody "SRI LATHA RICA-FULL ARMS WAX 1 500 0 F | 0 % 525 SRI LATHA RICA-HALF LEGS WAX 1…" at bounding box center [527, 405] width 897 height 232
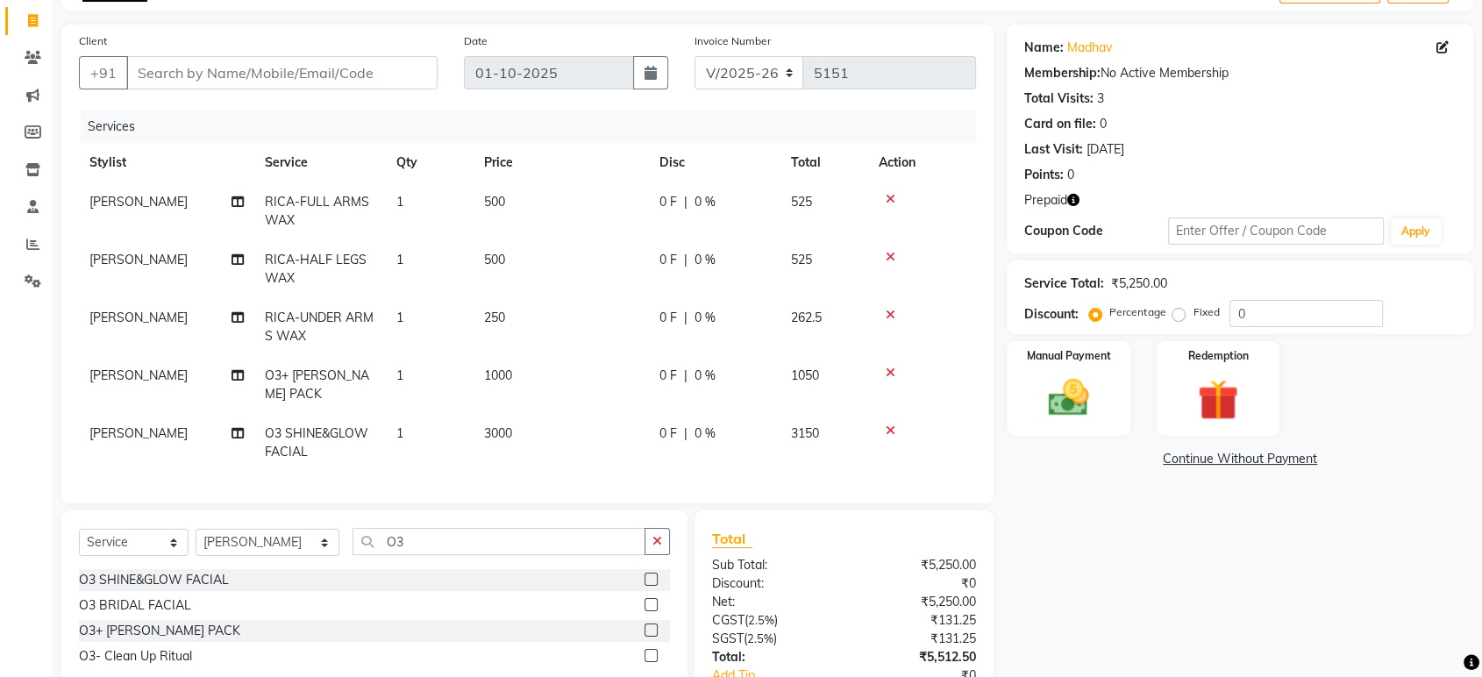
scroll to position [195, 0]
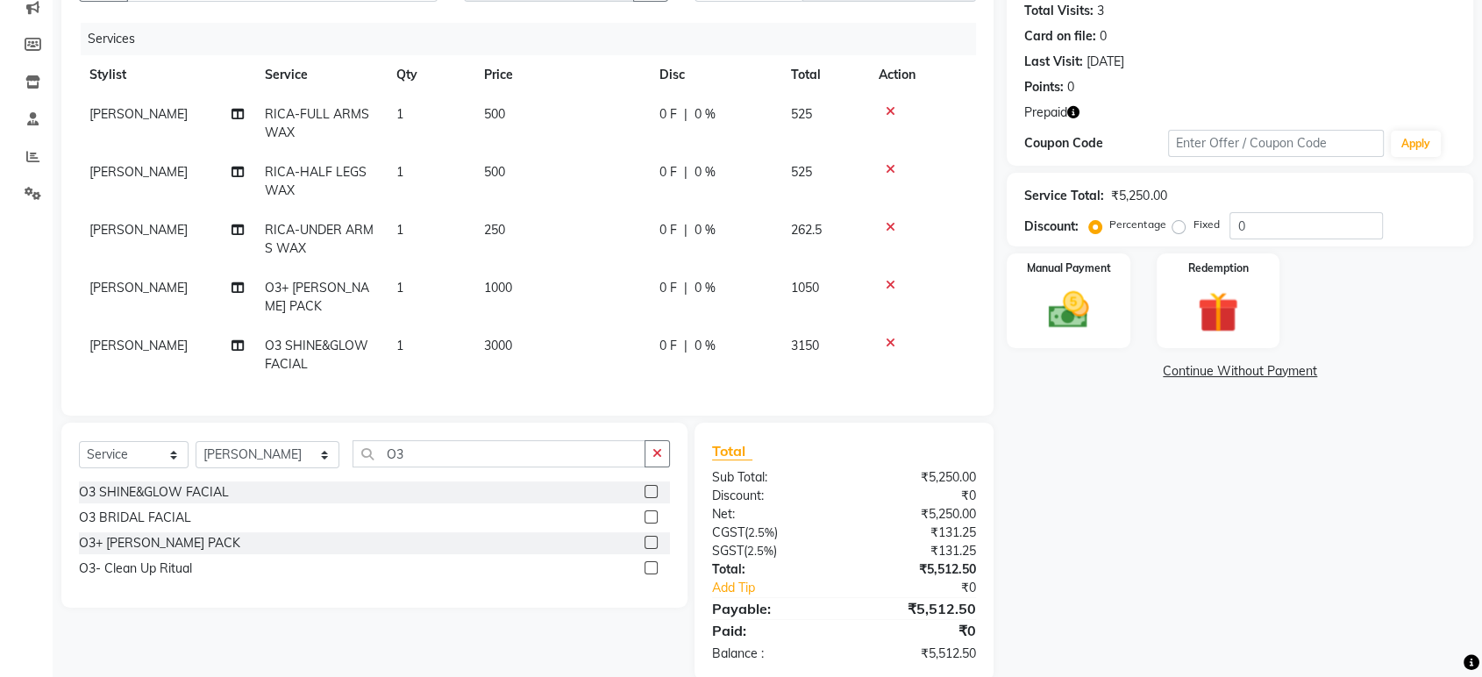
click at [888, 337] on icon at bounding box center [890, 343] width 10 height 12
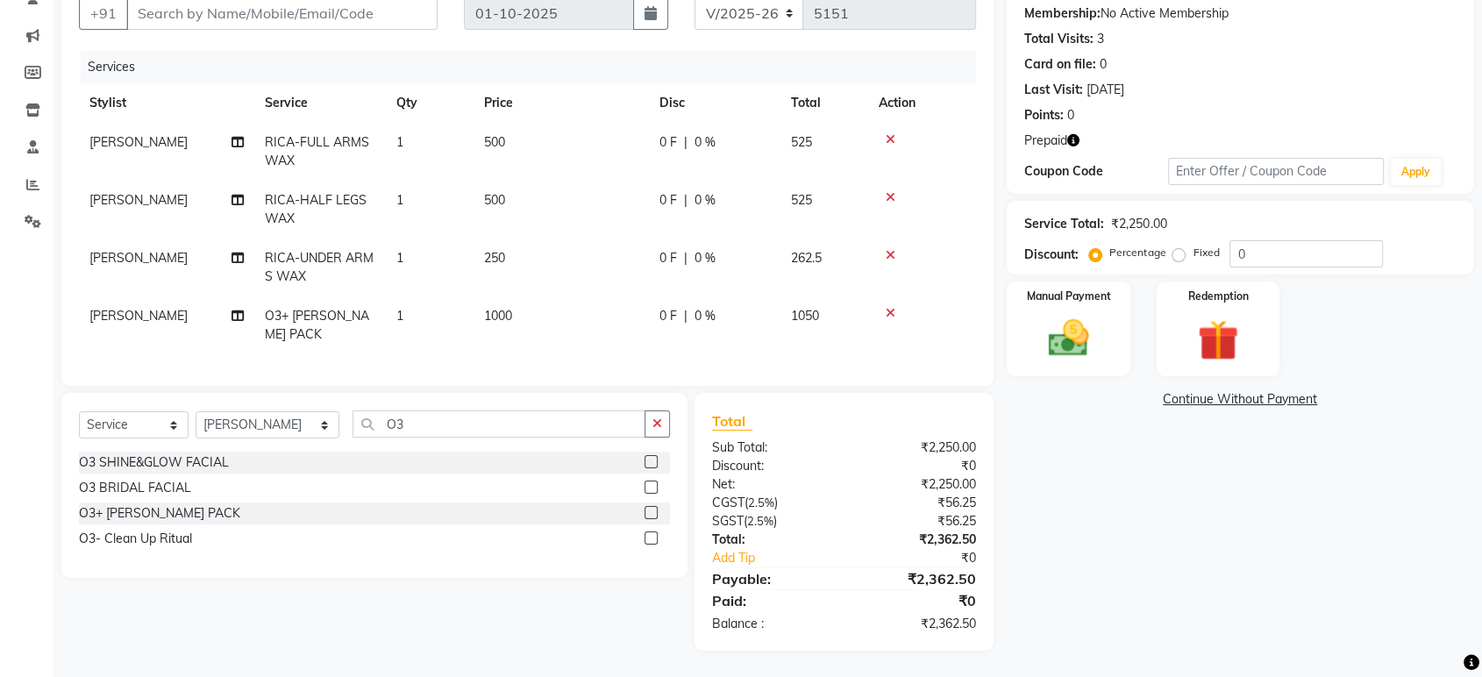
scroll to position [161, 0]
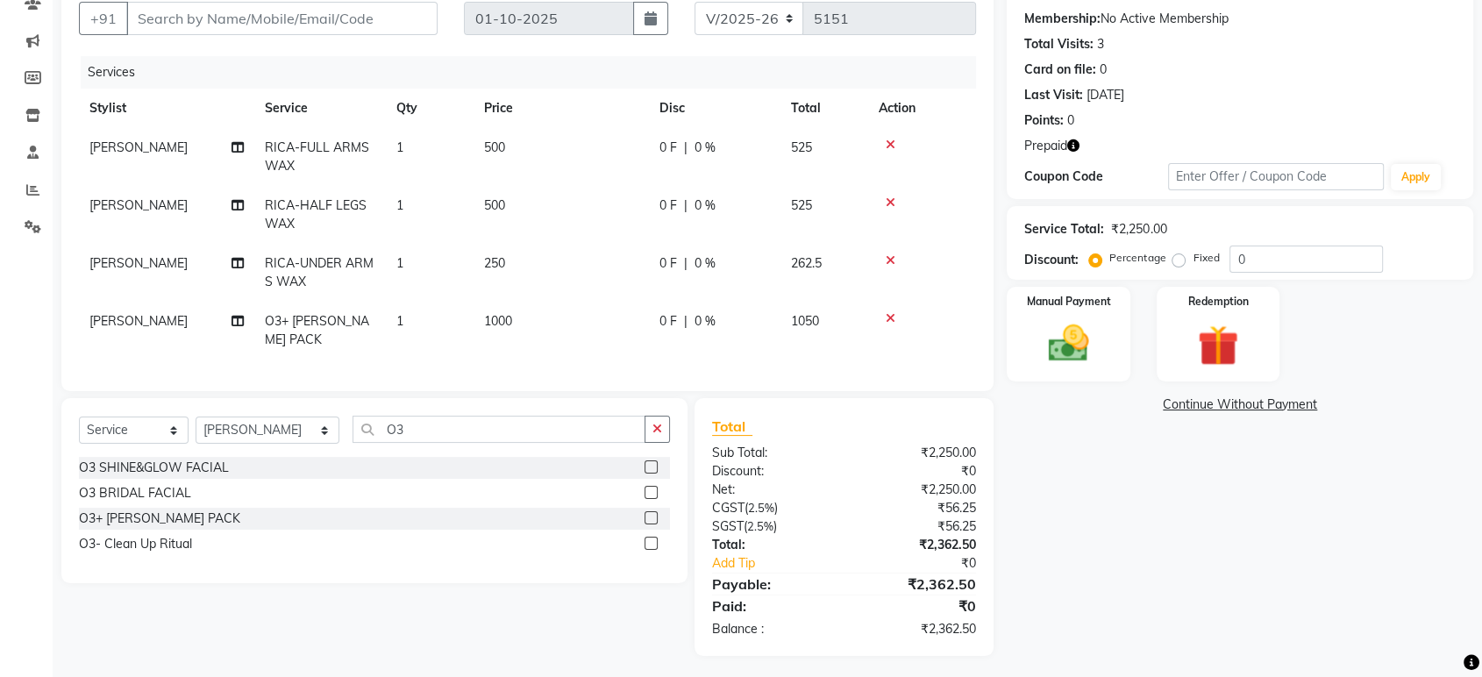
click at [650, 486] on label at bounding box center [650, 492] width 13 height 13
click at [650, 487] on input "checkbox" at bounding box center [649, 492] width 11 height 11
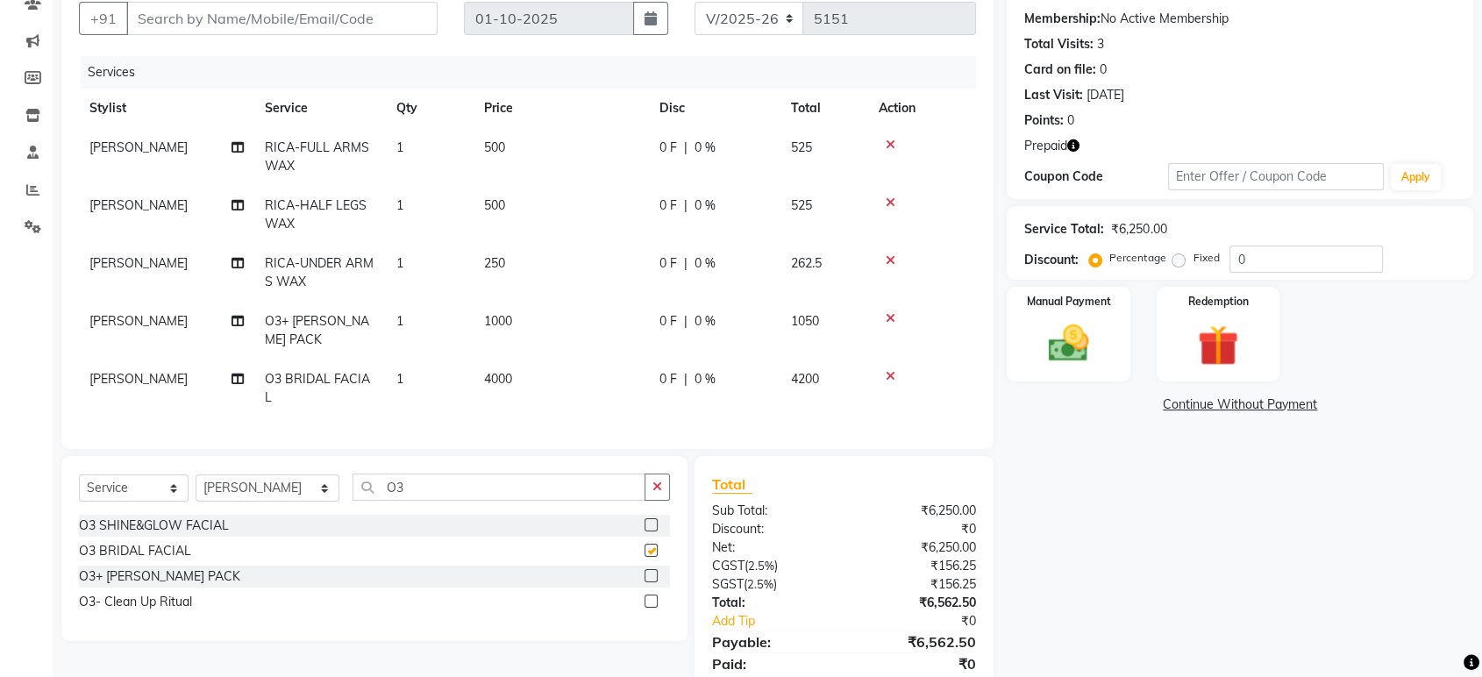
scroll to position [195, 0]
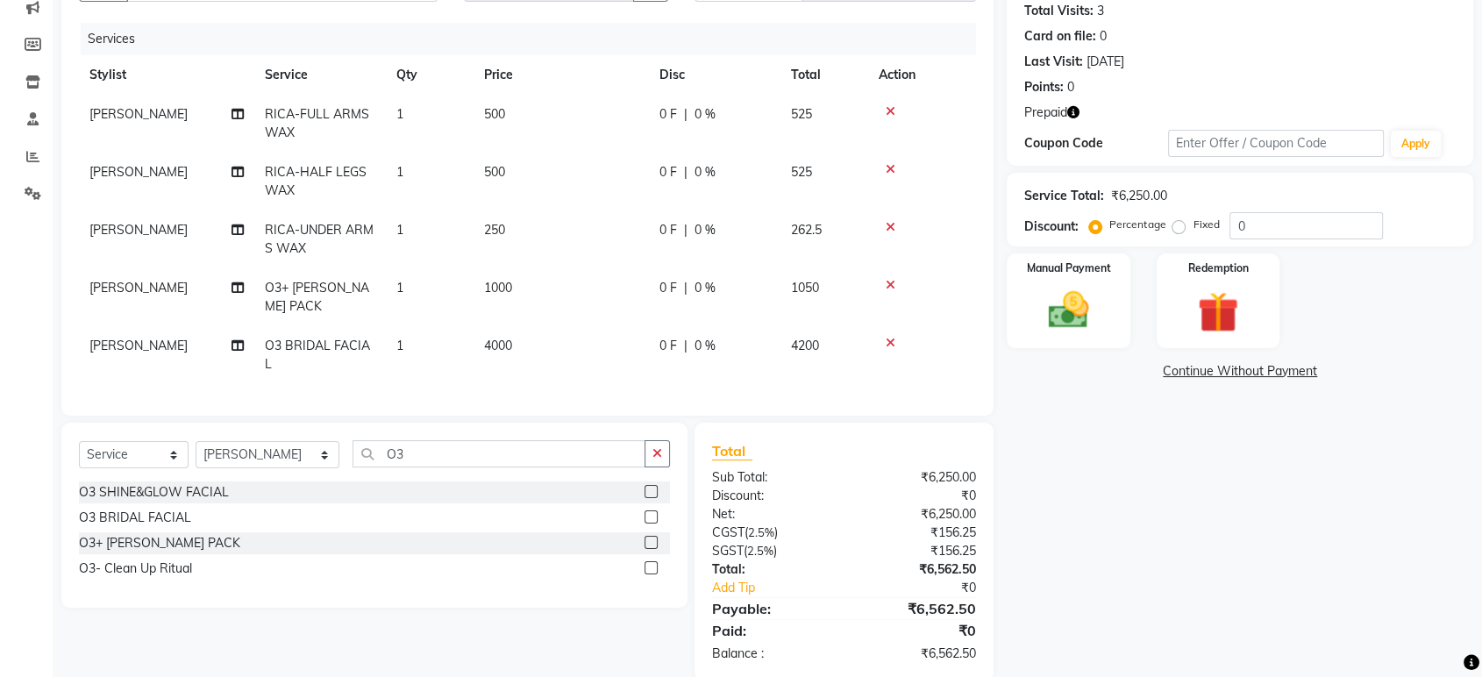
checkbox input "false"
click at [654, 447] on icon "button" at bounding box center [657, 453] width 10 height 12
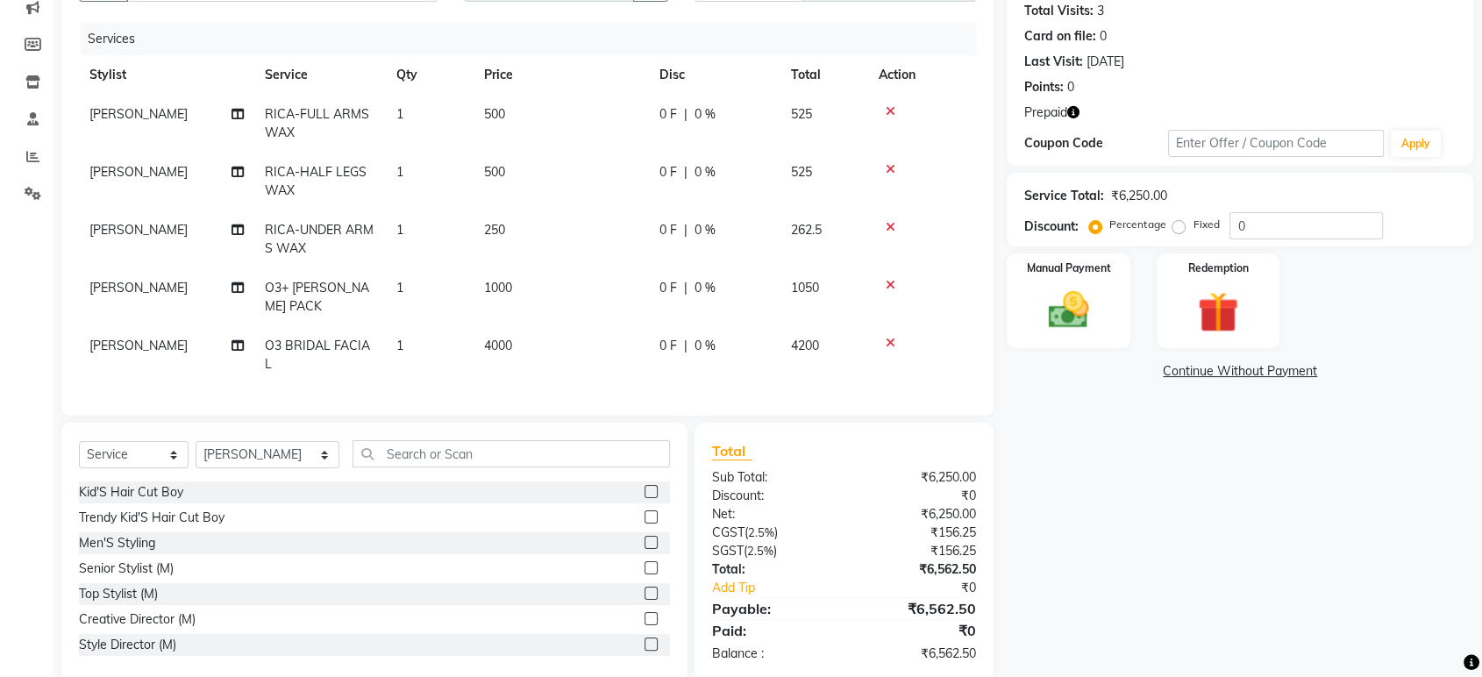
click at [529, 328] on td "4000" at bounding box center [560, 355] width 175 height 58
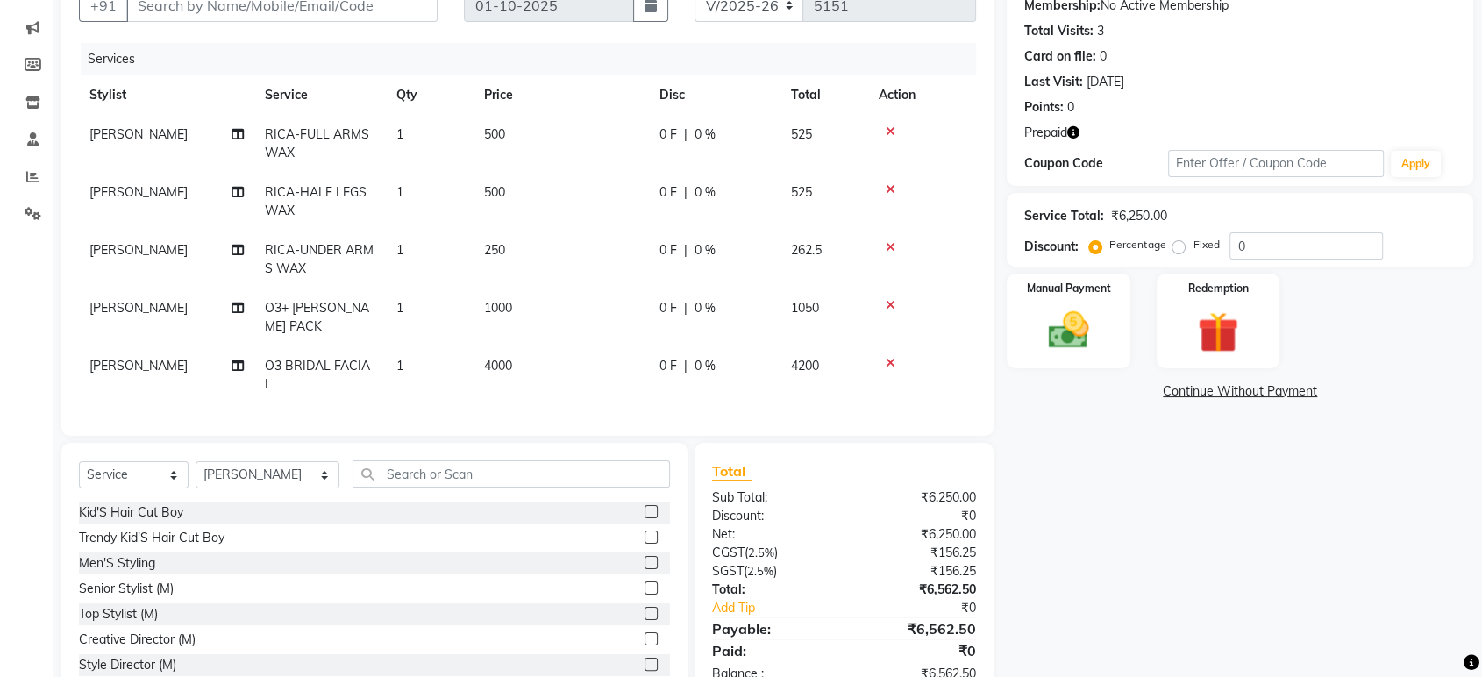
select select "51764"
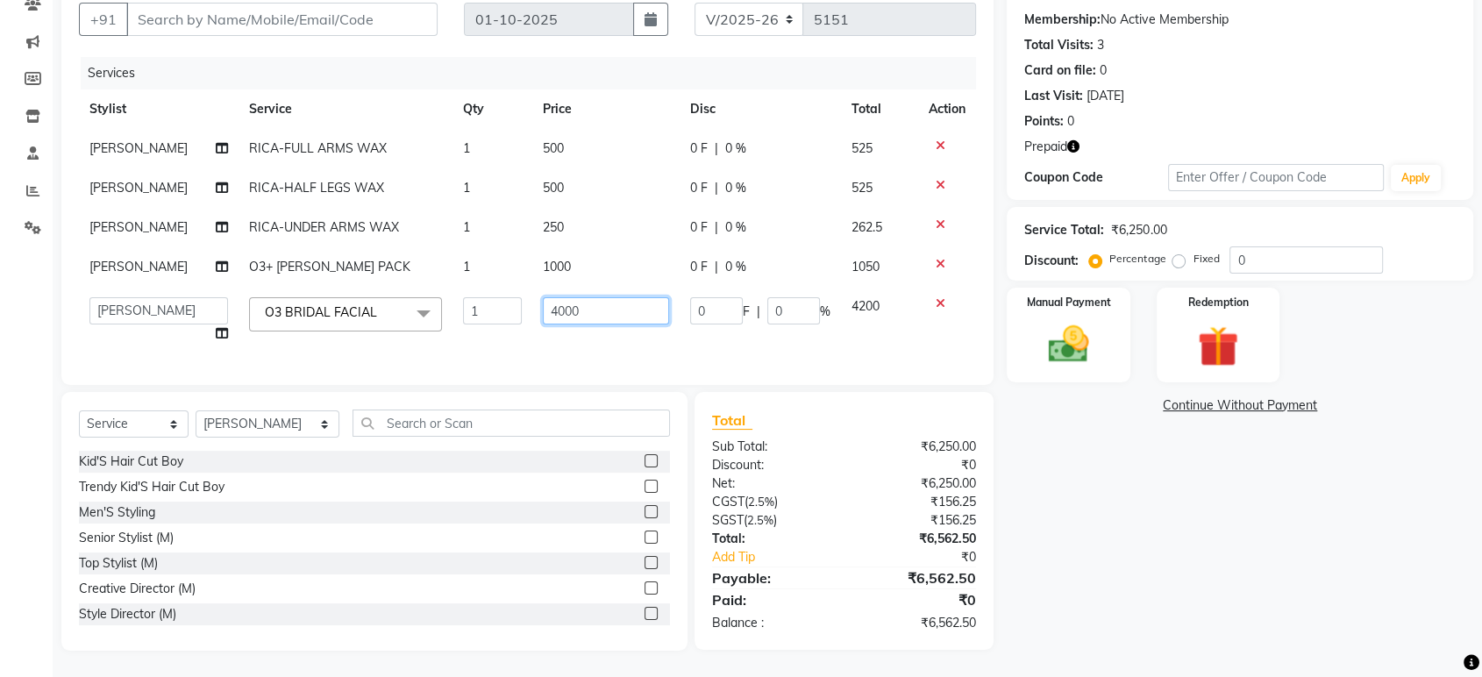
click at [592, 297] on input "4000" at bounding box center [605, 310] width 125 height 27
type input "4"
type input "5000"
click at [563, 340] on div "Services Stylist Service Qty Price Disc Total Action SRI LATHA RICA-FULL ARMS W…" at bounding box center [527, 212] width 897 height 310
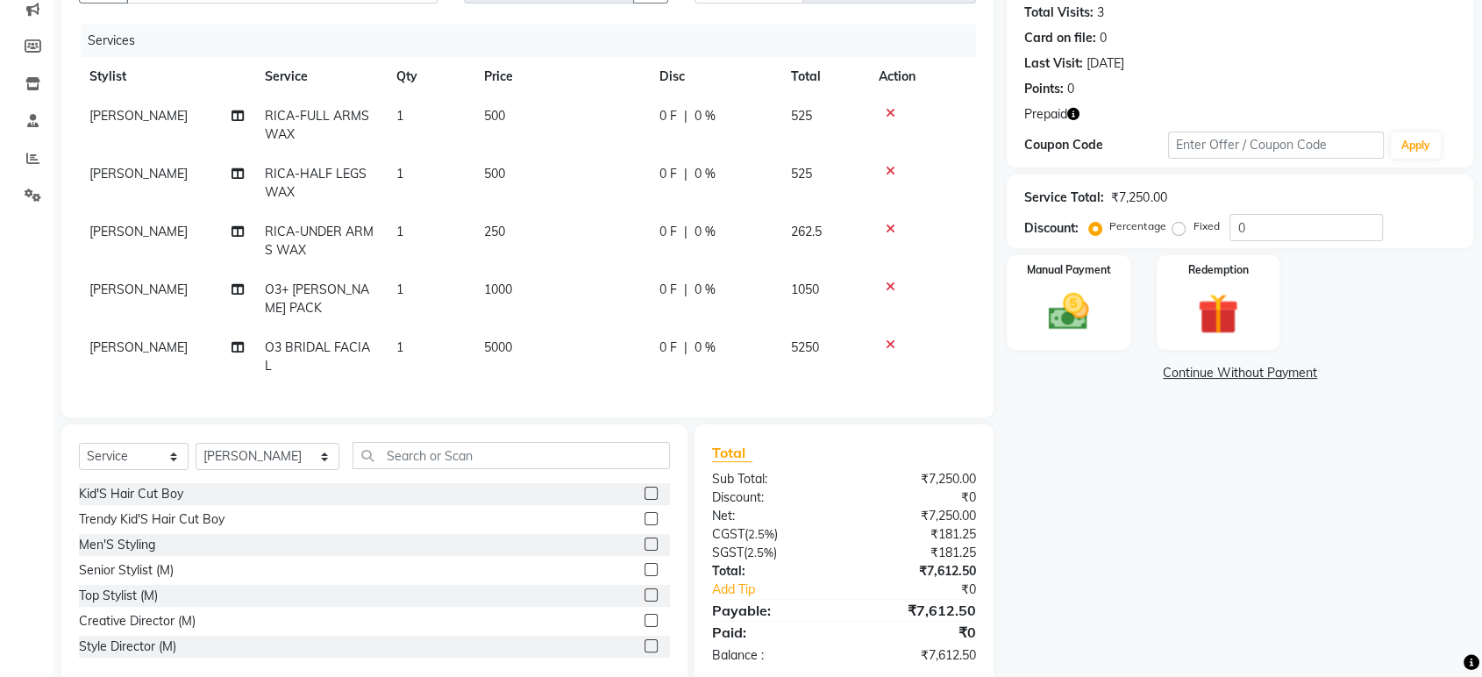
scroll to position [195, 0]
click at [366, 440] on input "text" at bounding box center [510, 453] width 317 height 27
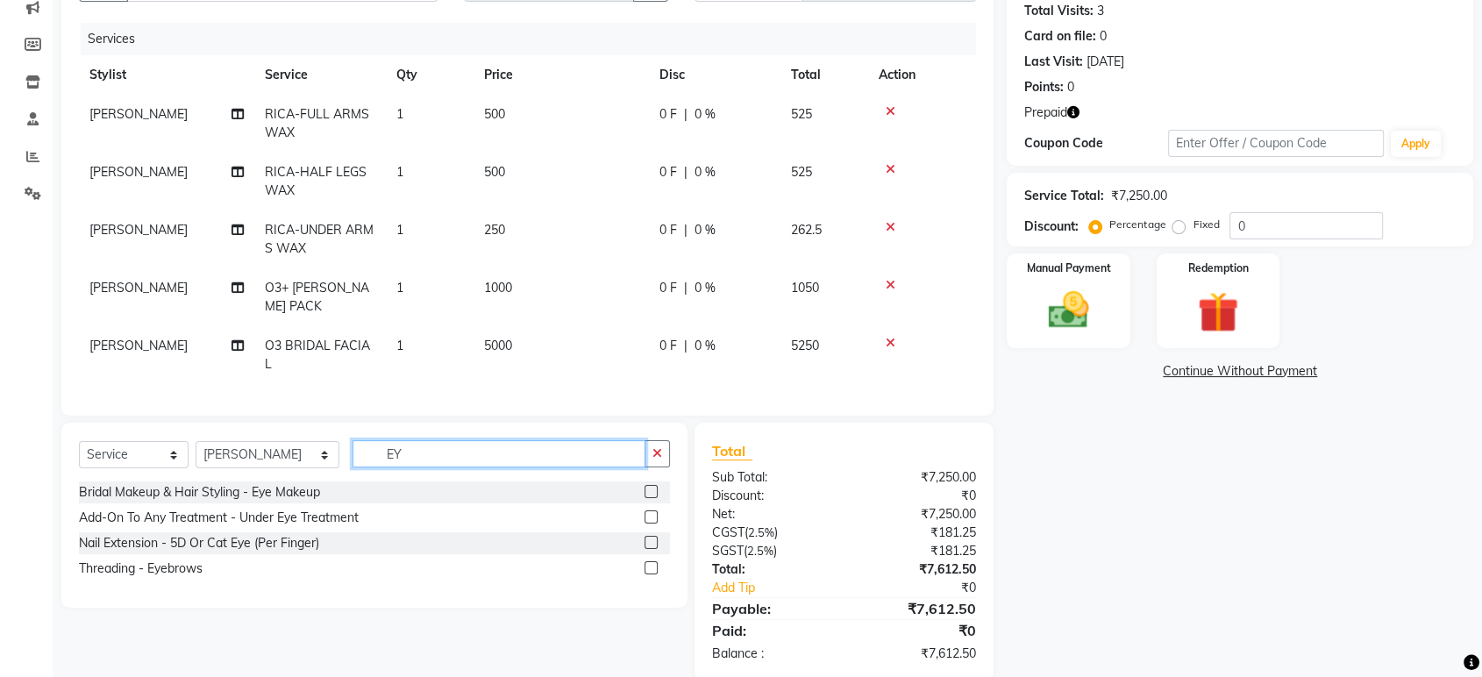
type input "E"
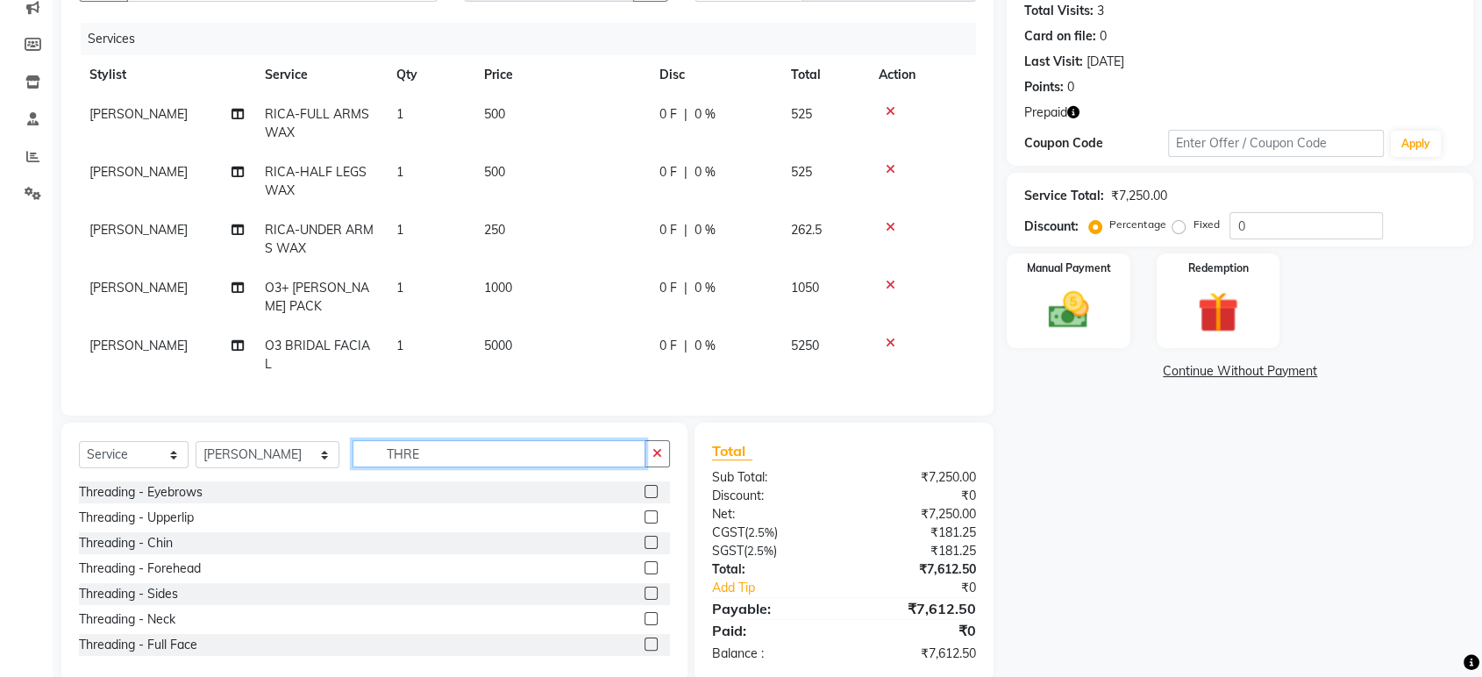
type input "THRE"
click at [644, 510] on label at bounding box center [650, 516] width 13 height 13
click at [644, 512] on input "checkbox" at bounding box center [649, 517] width 11 height 11
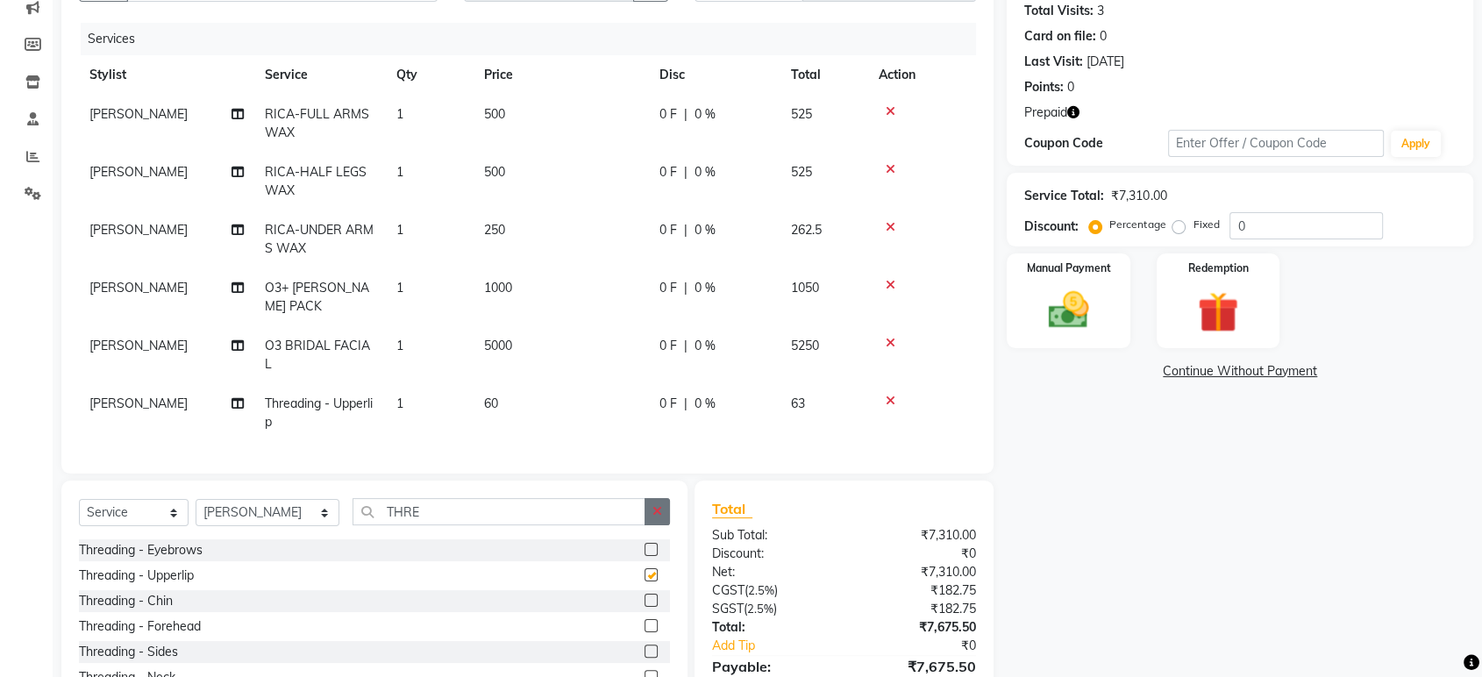
checkbox input "false"
click at [644, 498] on button "button" at bounding box center [656, 511] width 25 height 27
click at [532, 503] on div "Select Service Product Membership Package Voucher Prepaid Gift Card Select Styl…" at bounding box center [374, 518] width 591 height 41
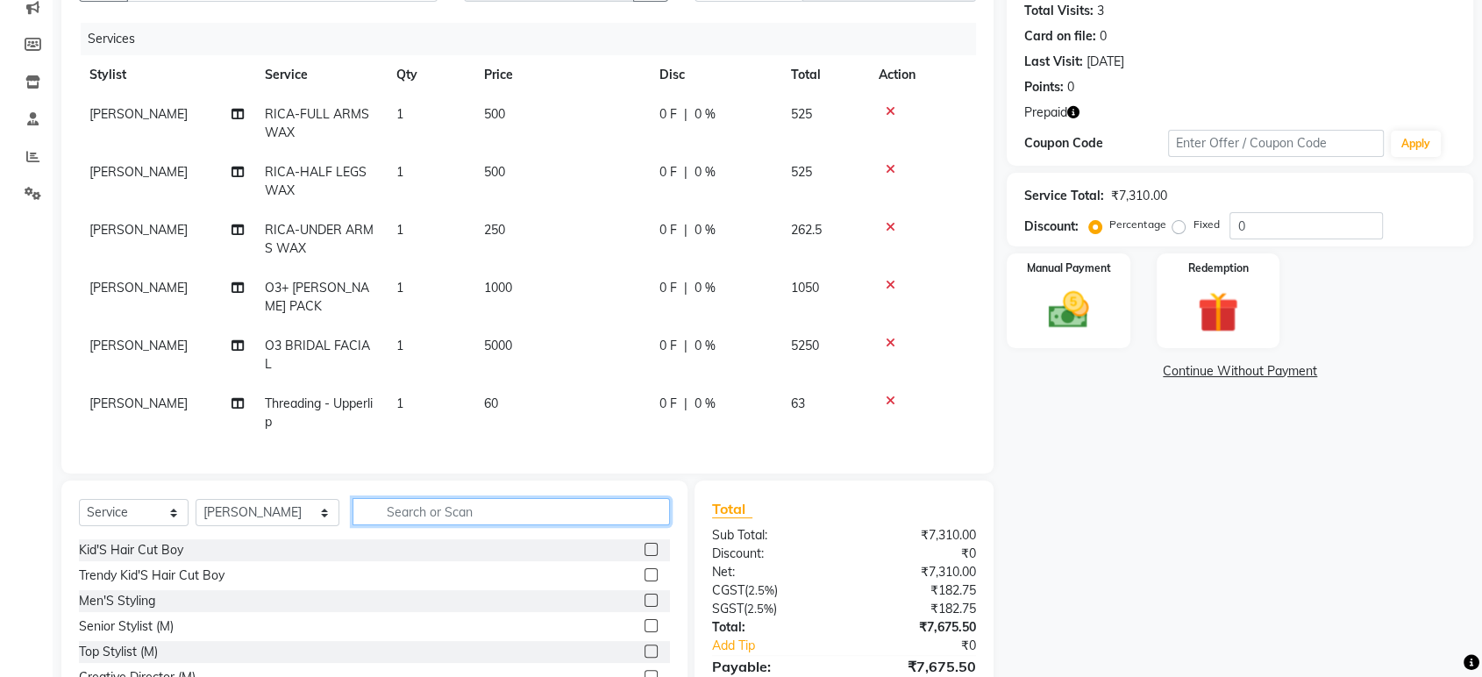
click at [494, 498] on input "text" at bounding box center [510, 511] width 317 height 27
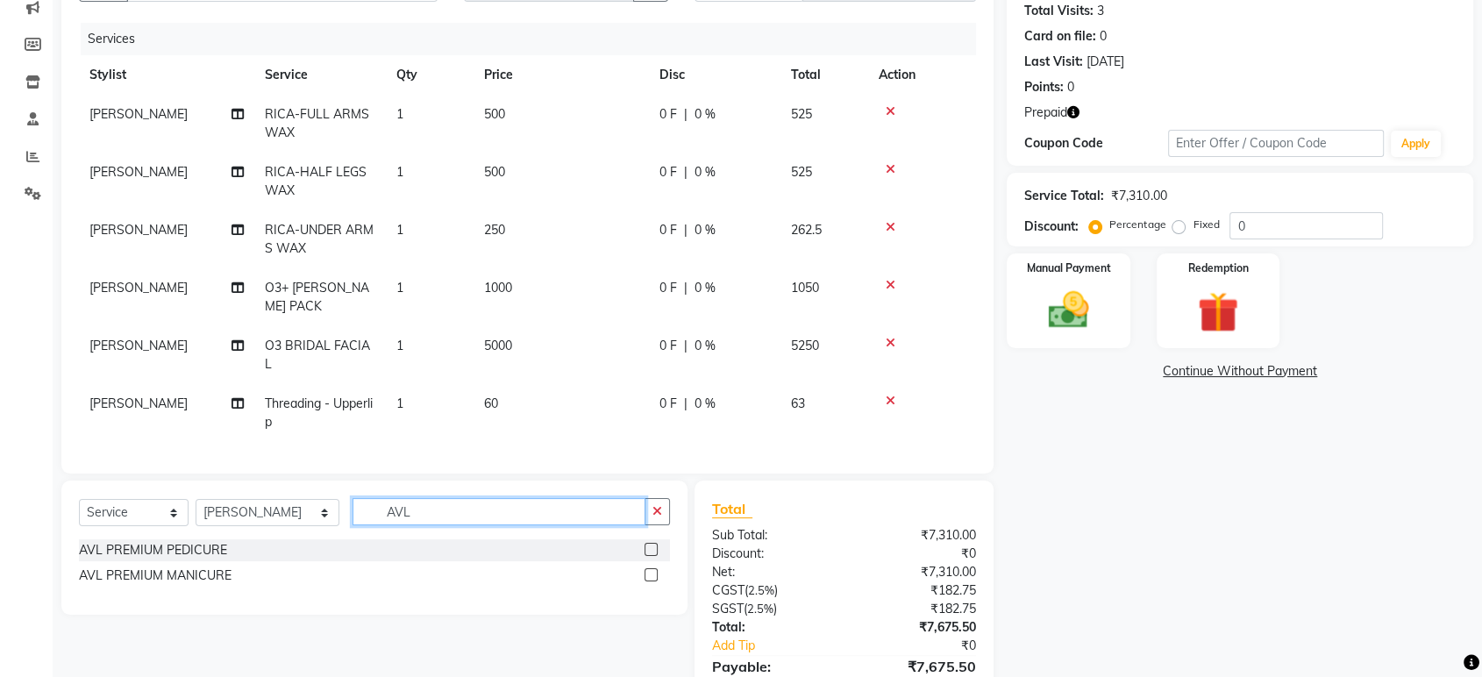
type input "AVL"
click at [274, 499] on select "Select Stylist ABHI ADIL ADITI ADITYA AFREEN AHON AHSAN ALI ALIYA ANKITH ARAVIN…" at bounding box center [267, 512] width 144 height 27
select select "90116"
click at [195, 499] on select "Select Stylist ABHI ADIL ADITI ADITYA AFREEN AHON AHSAN ALI ALIYA ANKITH ARAVIN…" at bounding box center [267, 512] width 144 height 27
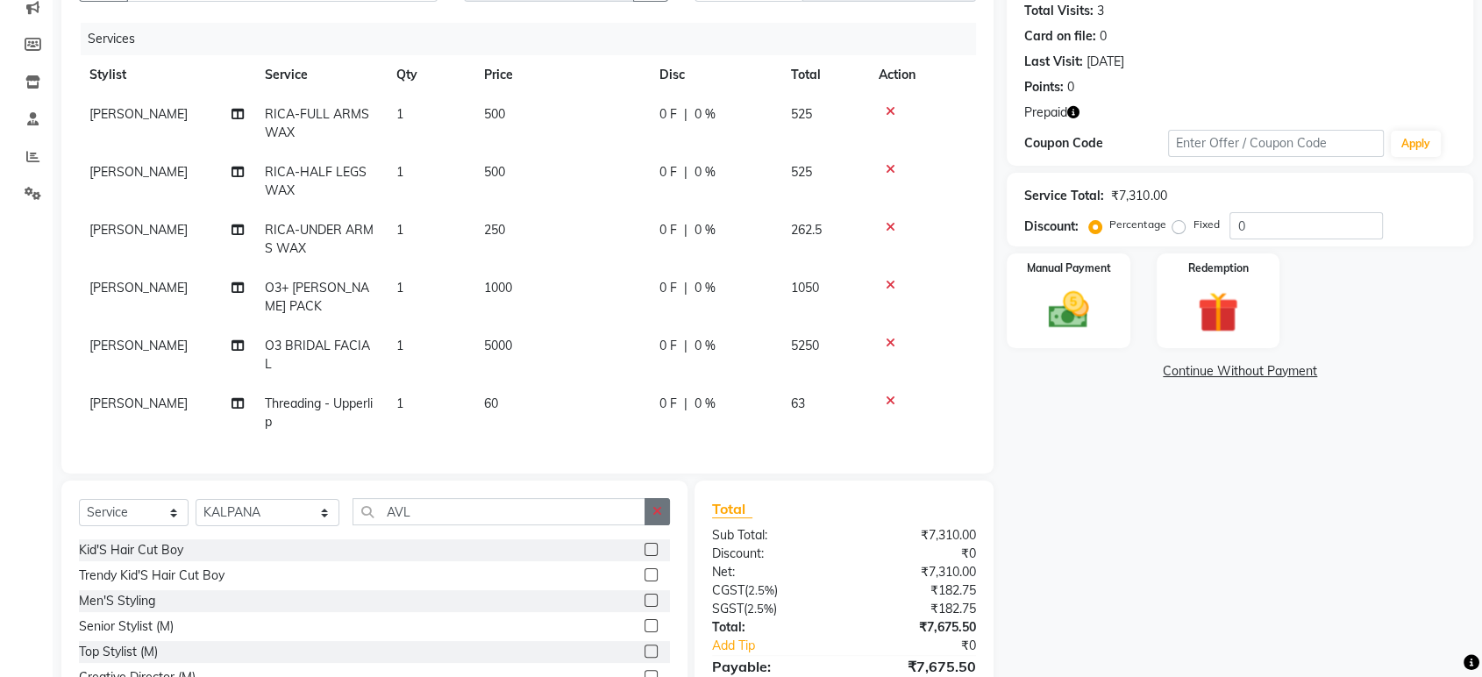
click at [657, 505] on icon "button" at bounding box center [657, 511] width 10 height 12
click at [512, 498] on input "text" at bounding box center [510, 511] width 317 height 27
click at [513, 498] on input "text" at bounding box center [510, 511] width 317 height 27
click at [515, 498] on input "text" at bounding box center [510, 511] width 317 height 27
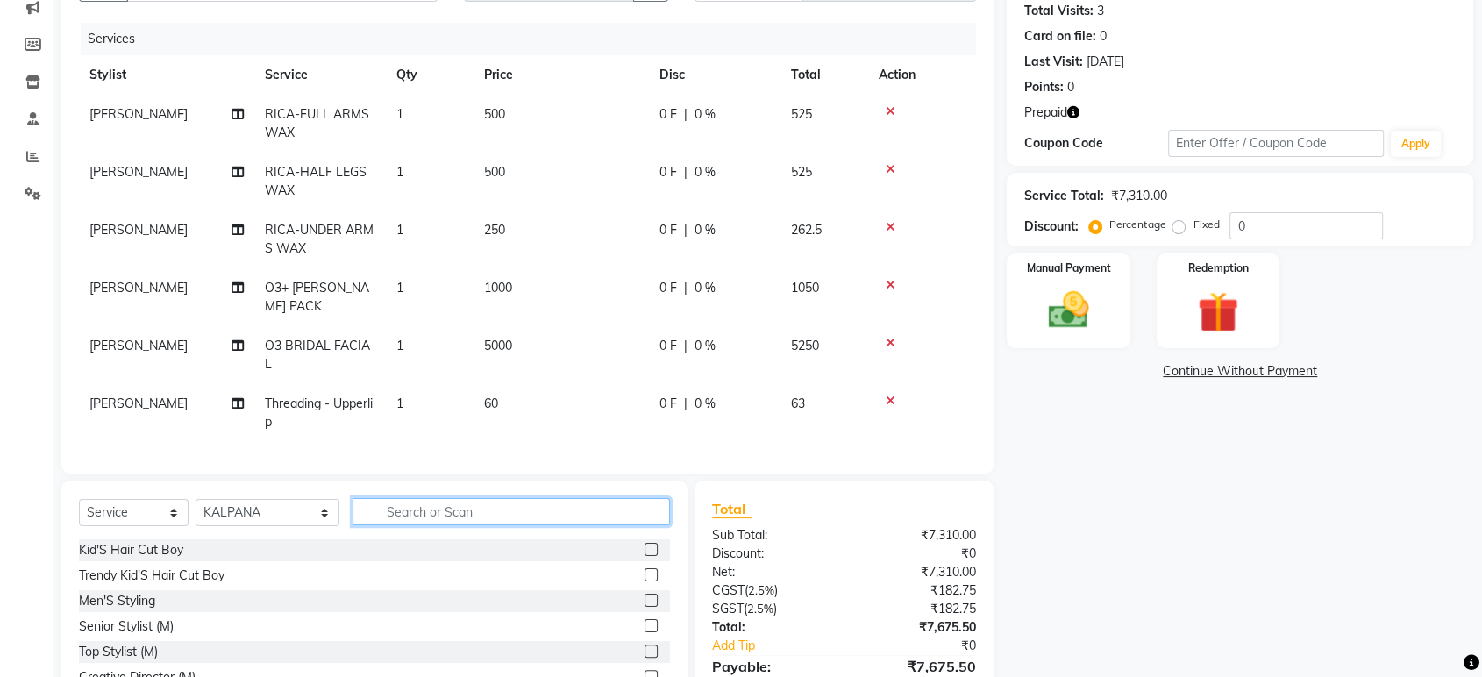
click at [498, 498] on input "text" at bounding box center [510, 511] width 317 height 27
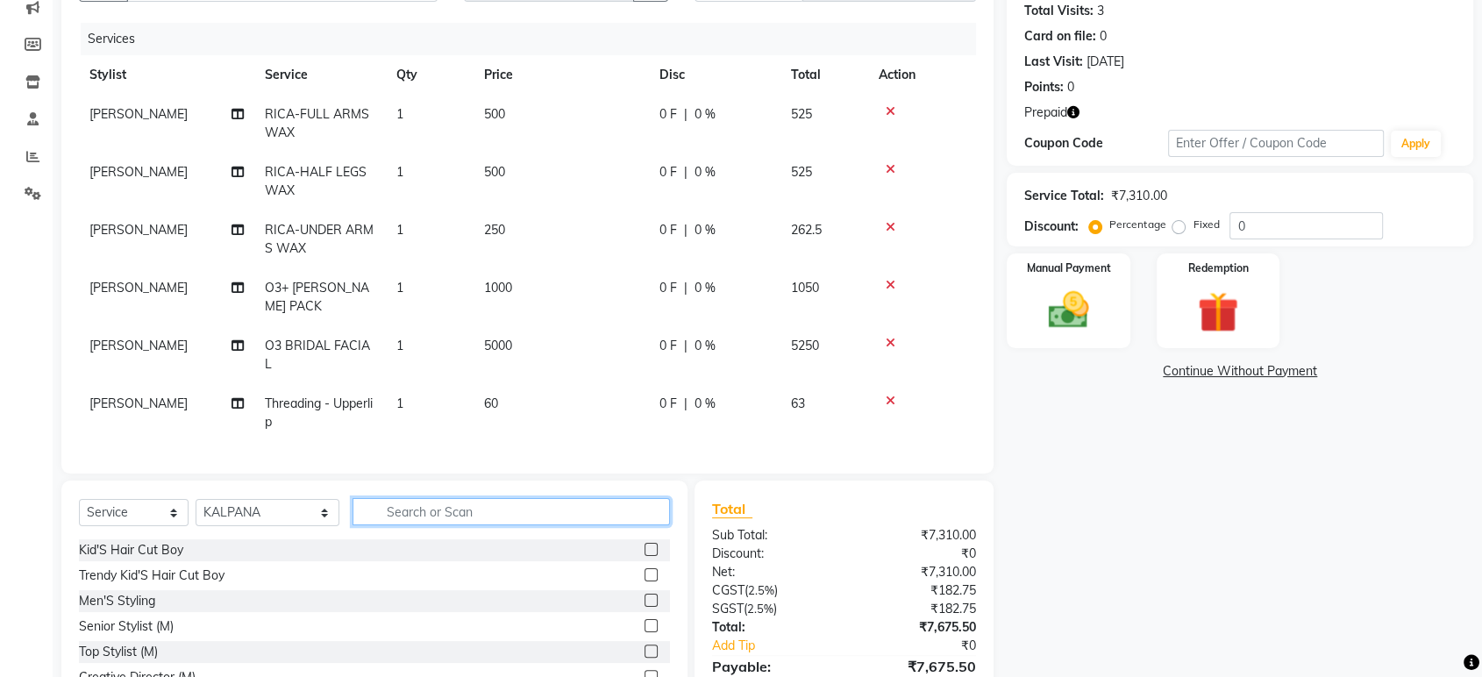
click at [498, 498] on input "text" at bounding box center [510, 511] width 317 height 27
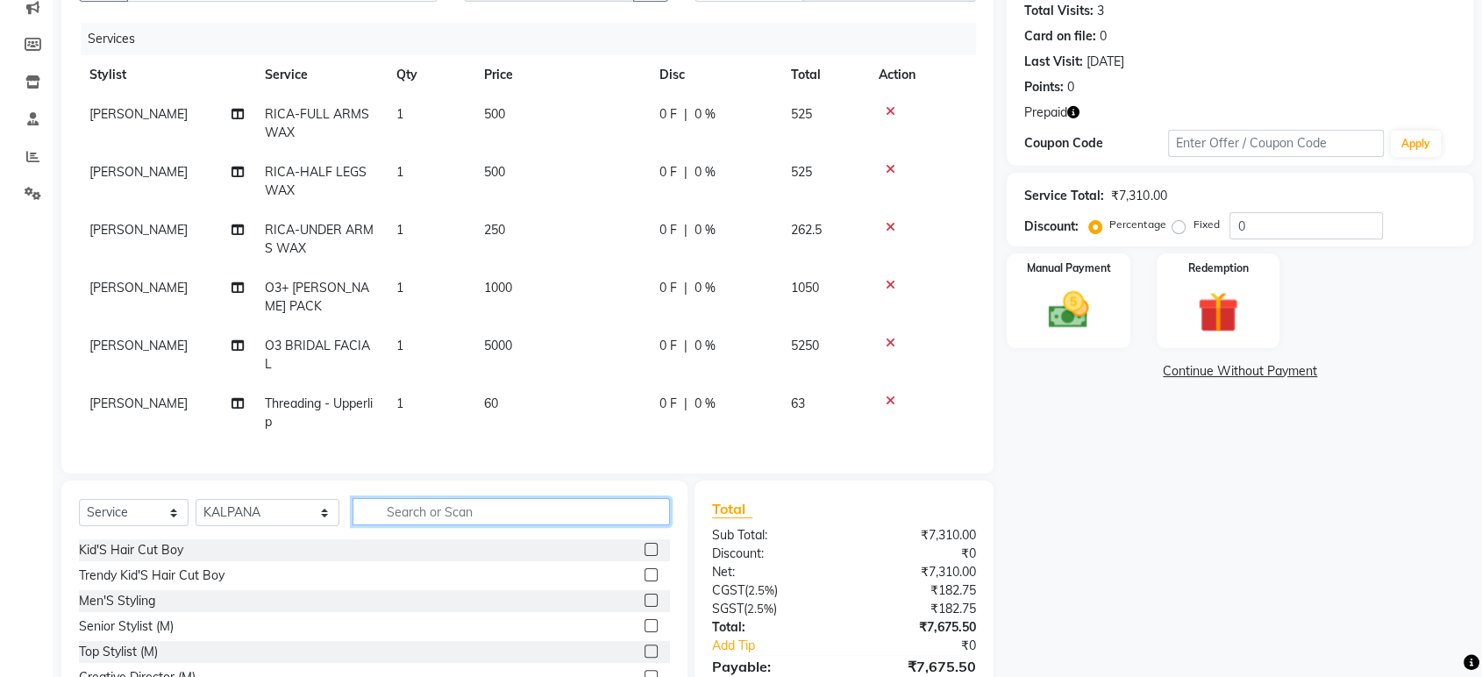
click at [498, 498] on input "text" at bounding box center [510, 511] width 317 height 27
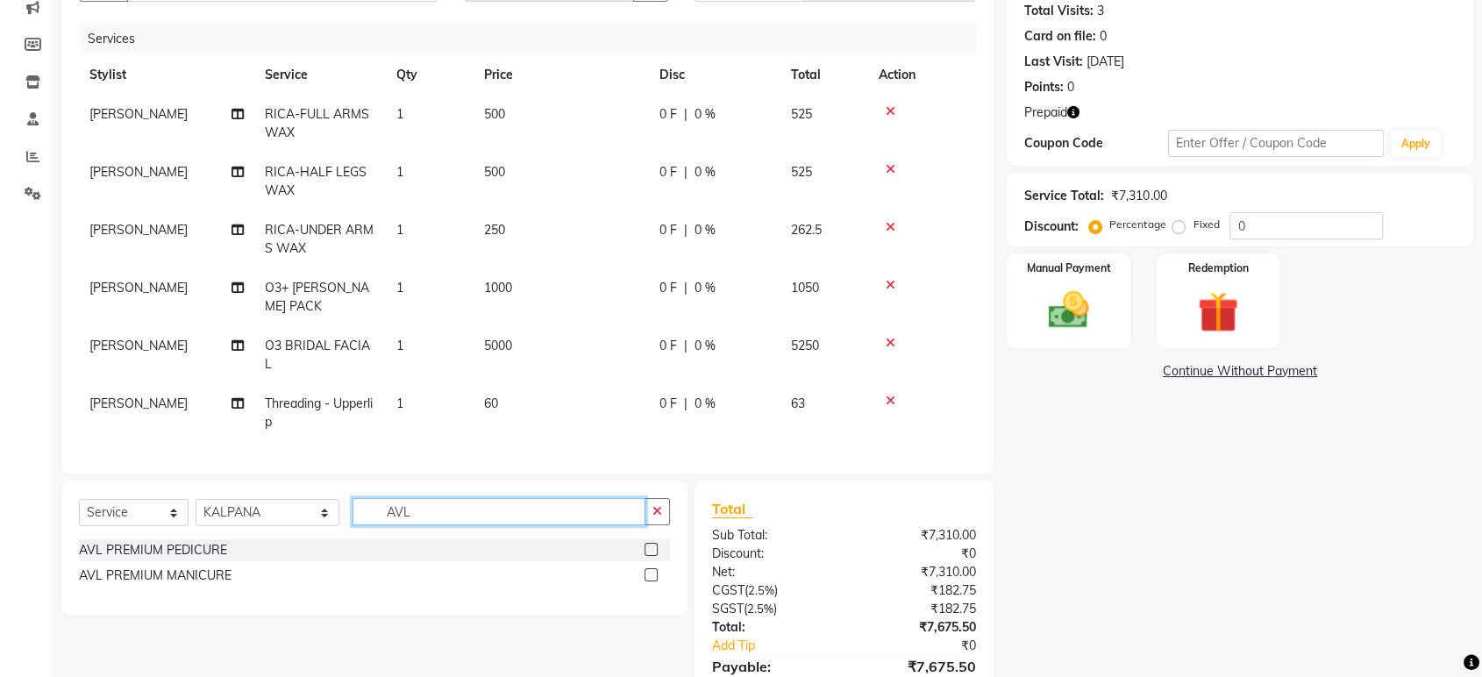
type input "AVL"
click at [656, 543] on label at bounding box center [650, 549] width 13 height 13
click at [656, 544] on input "checkbox" at bounding box center [649, 549] width 11 height 11
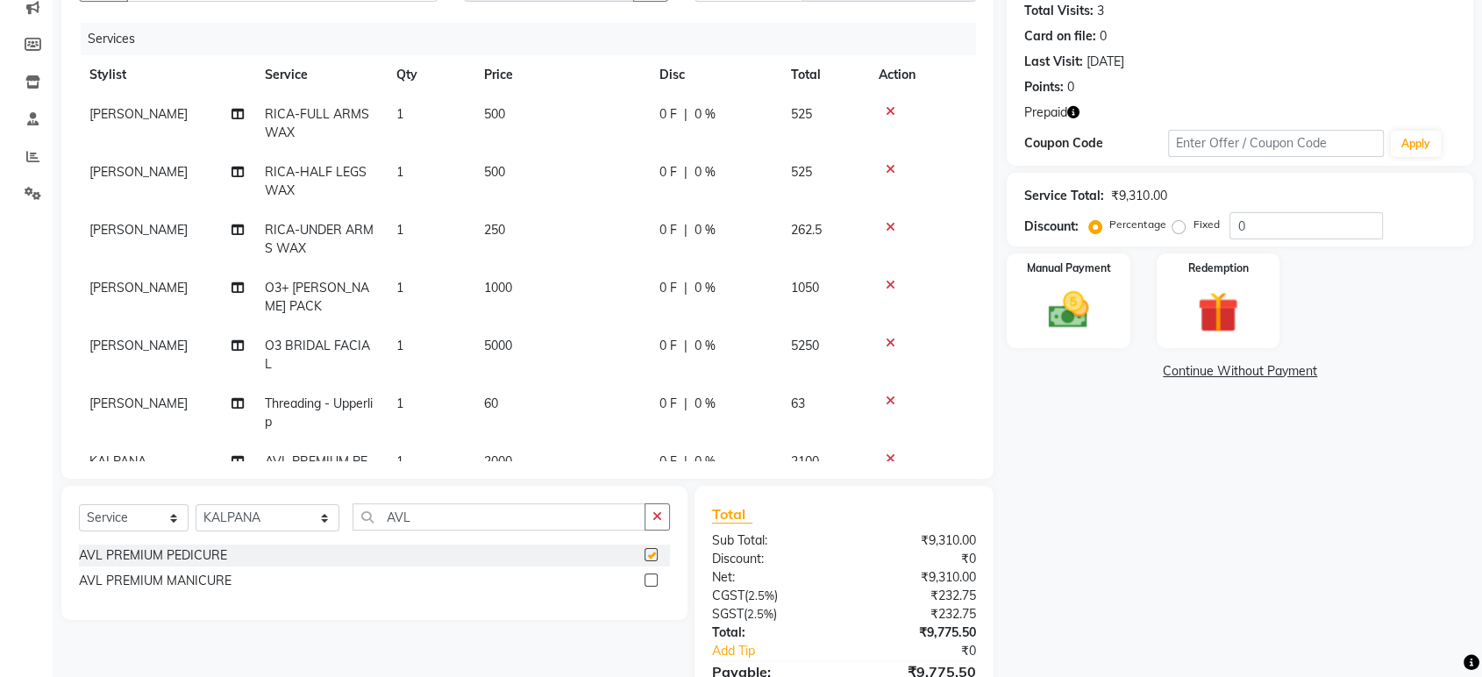
checkbox input "false"
click at [270, 521] on select "Select Stylist ABHI ADIL ADITI ADITYA AFREEN AHON AHSAN ALI ALIYA ANKITH ARAVIN…" at bounding box center [267, 517] width 144 height 27
select select "91614"
click at [195, 504] on select "Select Stylist ABHI ADIL ADITI ADITYA AFREEN AHON AHSAN ALI ALIYA ANKITH ARAVIN…" at bounding box center [267, 517] width 144 height 27
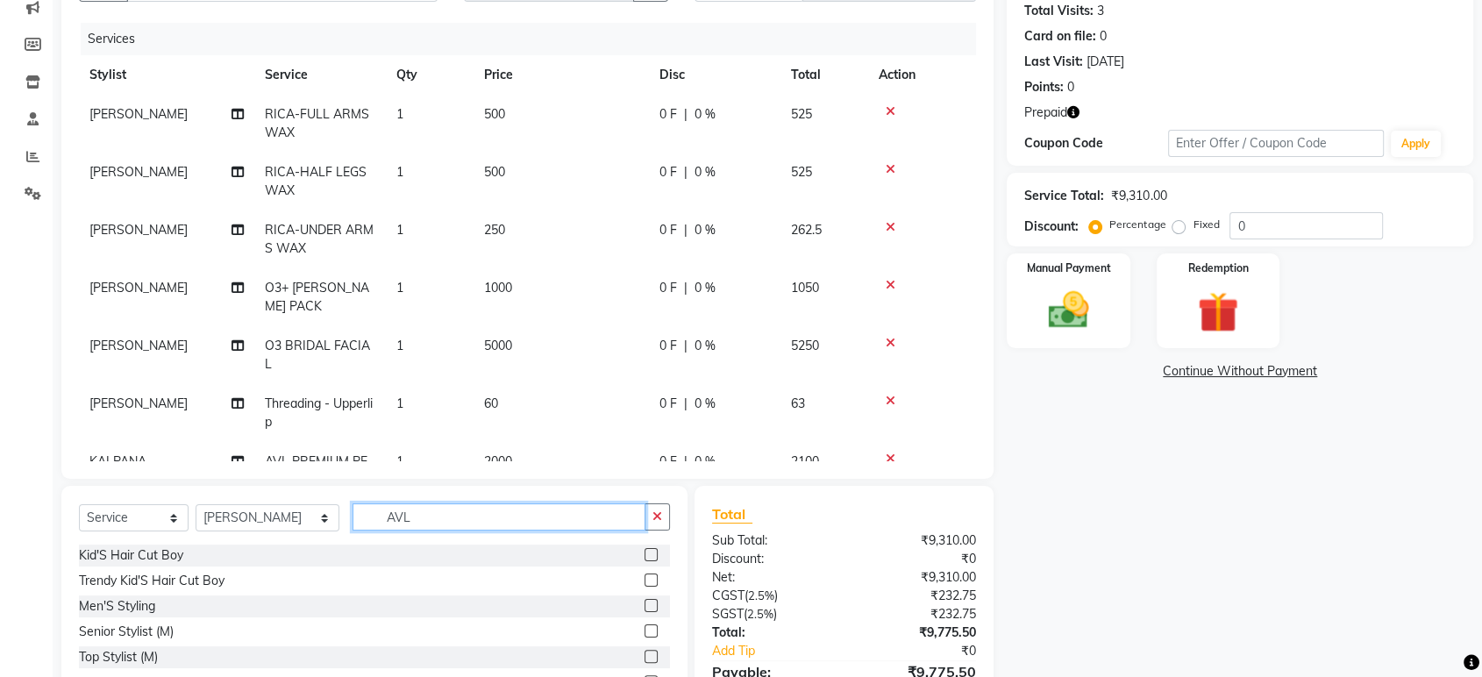
click at [584, 519] on input "AVL" at bounding box center [498, 516] width 293 height 27
type input "AVL"
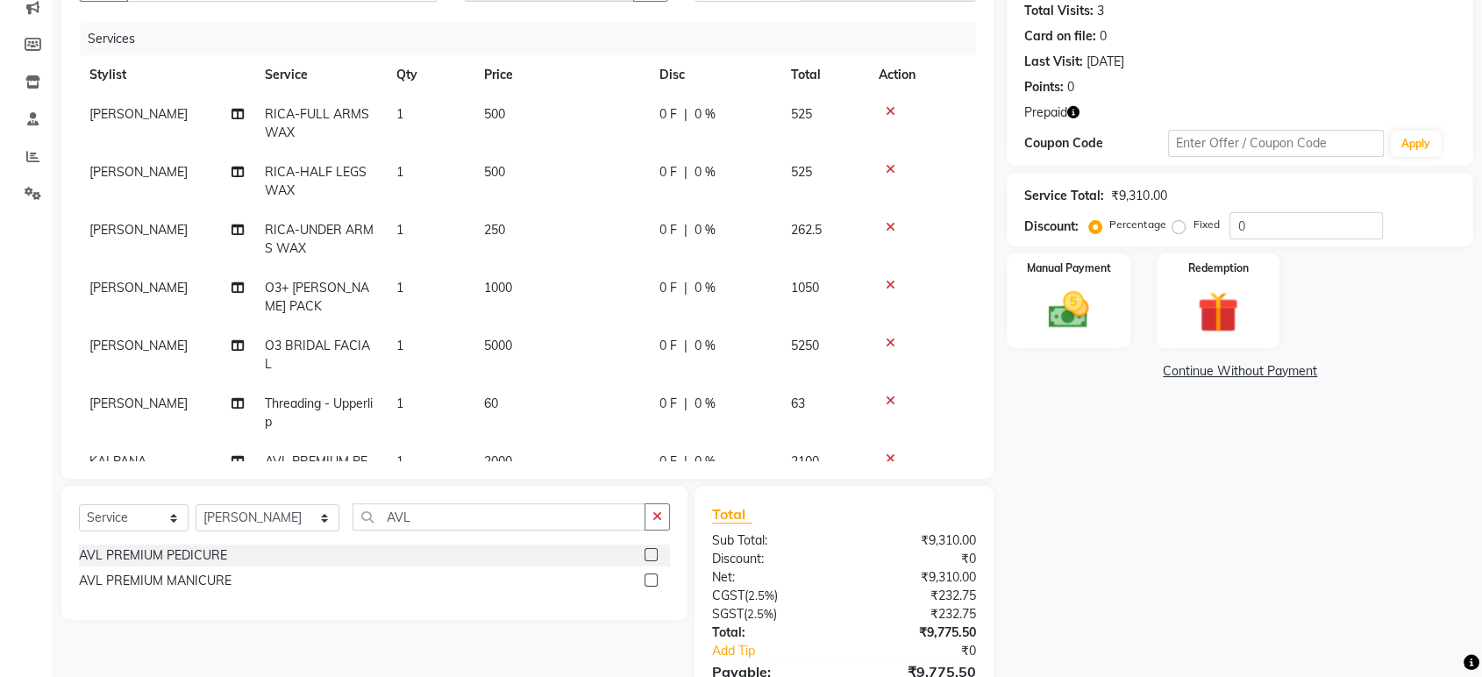
click at [653, 553] on label at bounding box center [650, 554] width 13 height 13
click at [653, 553] on input "checkbox" at bounding box center [649, 555] width 11 height 11
checkbox input "false"
click at [644, 509] on button "button" at bounding box center [656, 516] width 25 height 27
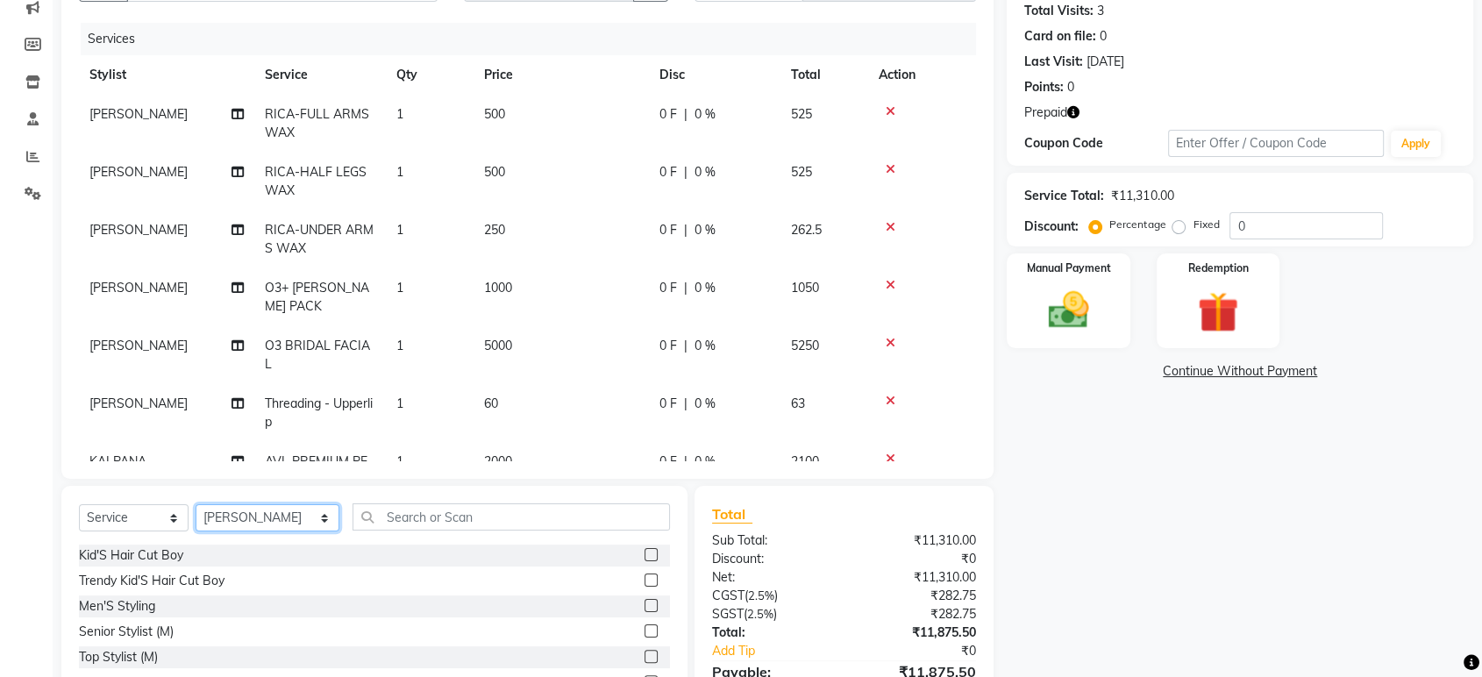
click at [221, 518] on select "Select Stylist [PERSON_NAME] ADITI ADITYA [PERSON_NAME] AHON [PERSON_NAME] [PER…" at bounding box center [267, 517] width 144 height 27
select select "68861"
click at [195, 504] on select "Select Stylist [PERSON_NAME] ADITI ADITYA [PERSON_NAME] AHON [PERSON_NAME] [PER…" at bounding box center [267, 517] width 144 height 27
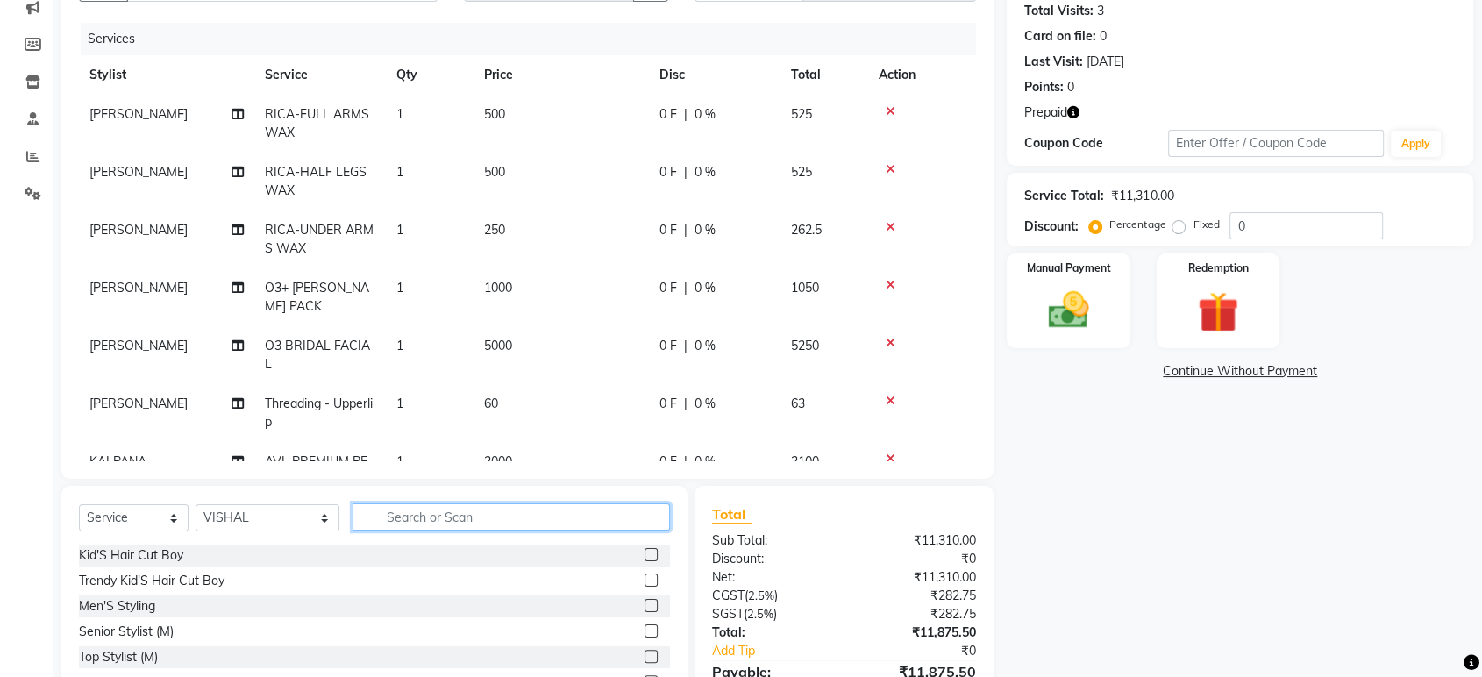
click at [432, 518] on input "text" at bounding box center [510, 516] width 317 height 27
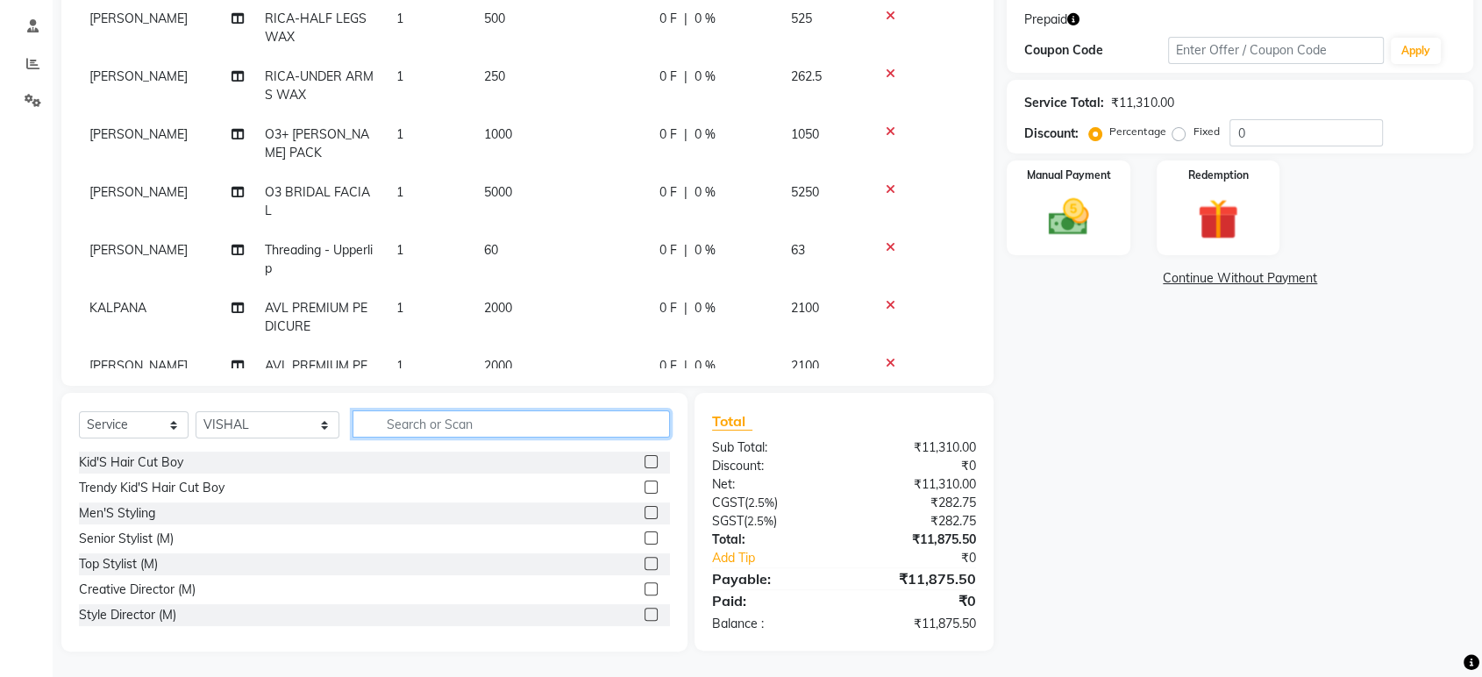
scroll to position [88, 0]
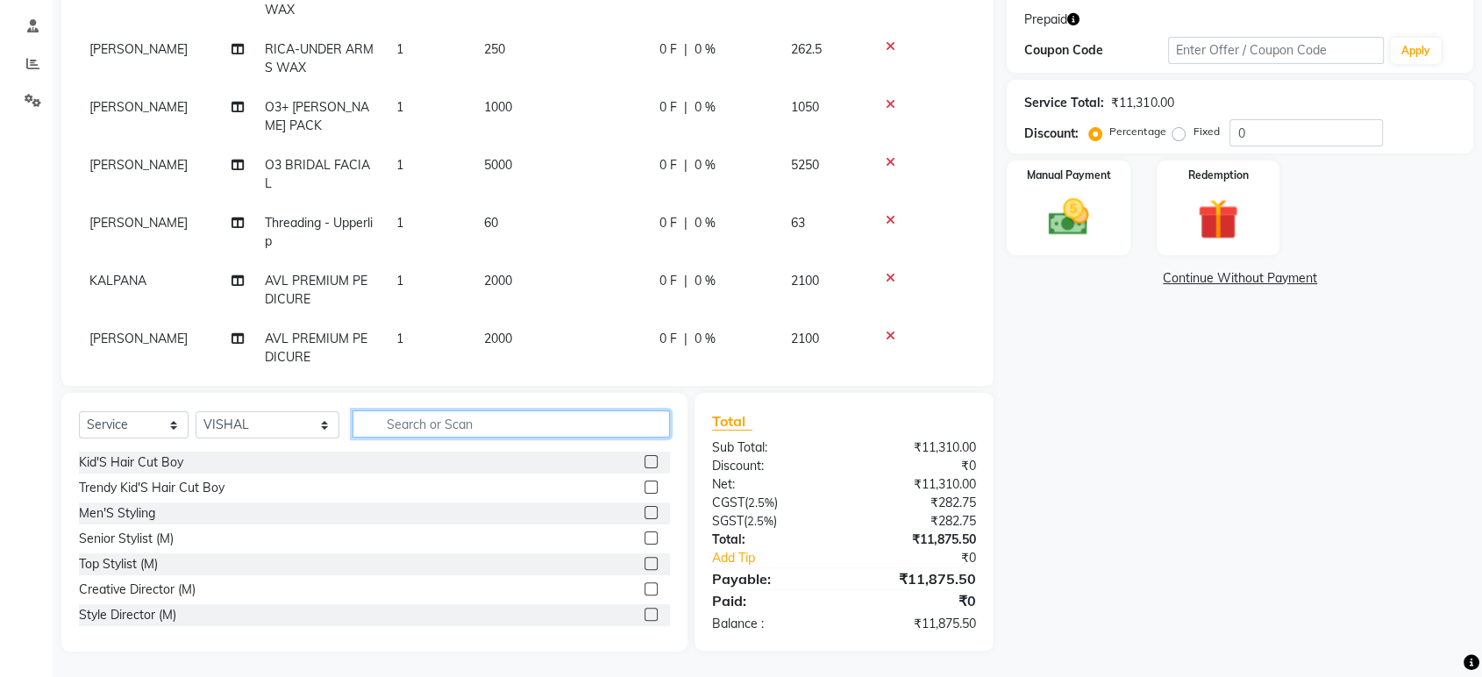
click at [420, 429] on input "text" at bounding box center [510, 423] width 317 height 27
click at [414, 427] on input "text" at bounding box center [510, 423] width 317 height 27
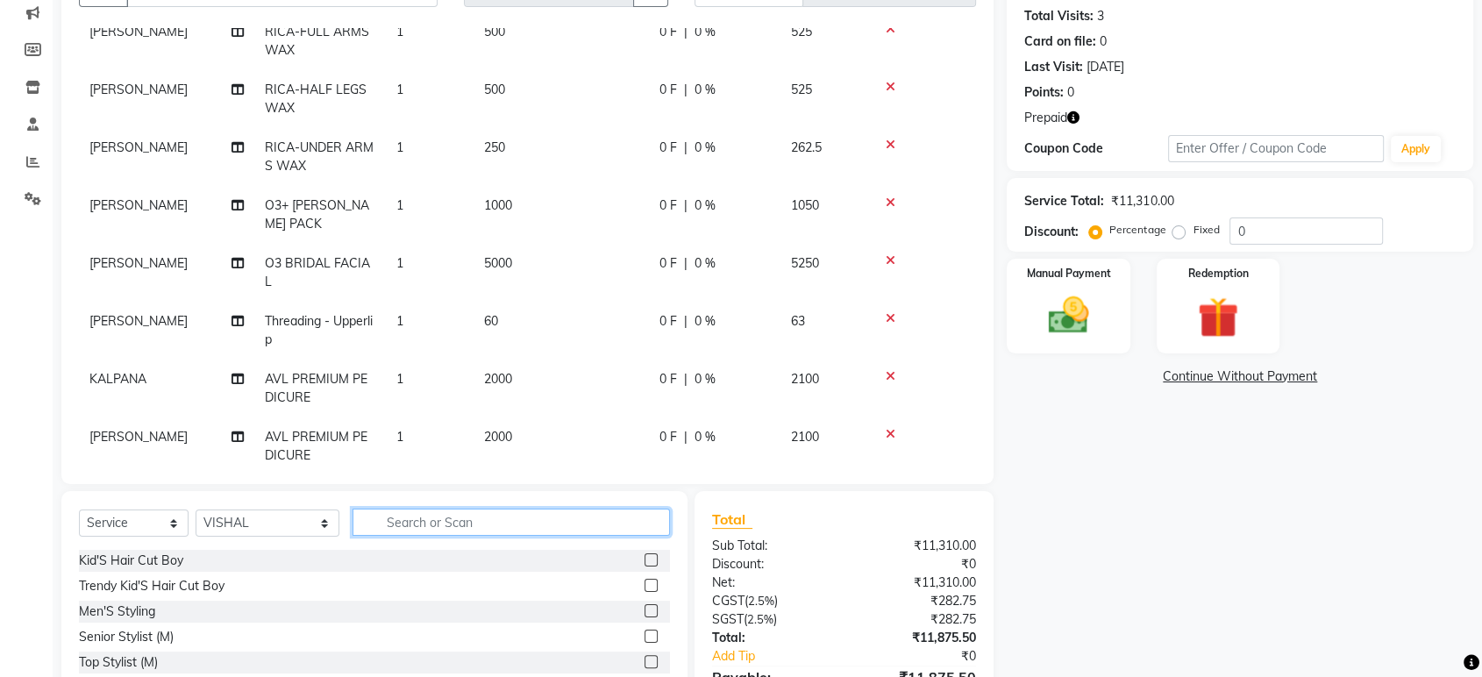
scroll to position [195, 0]
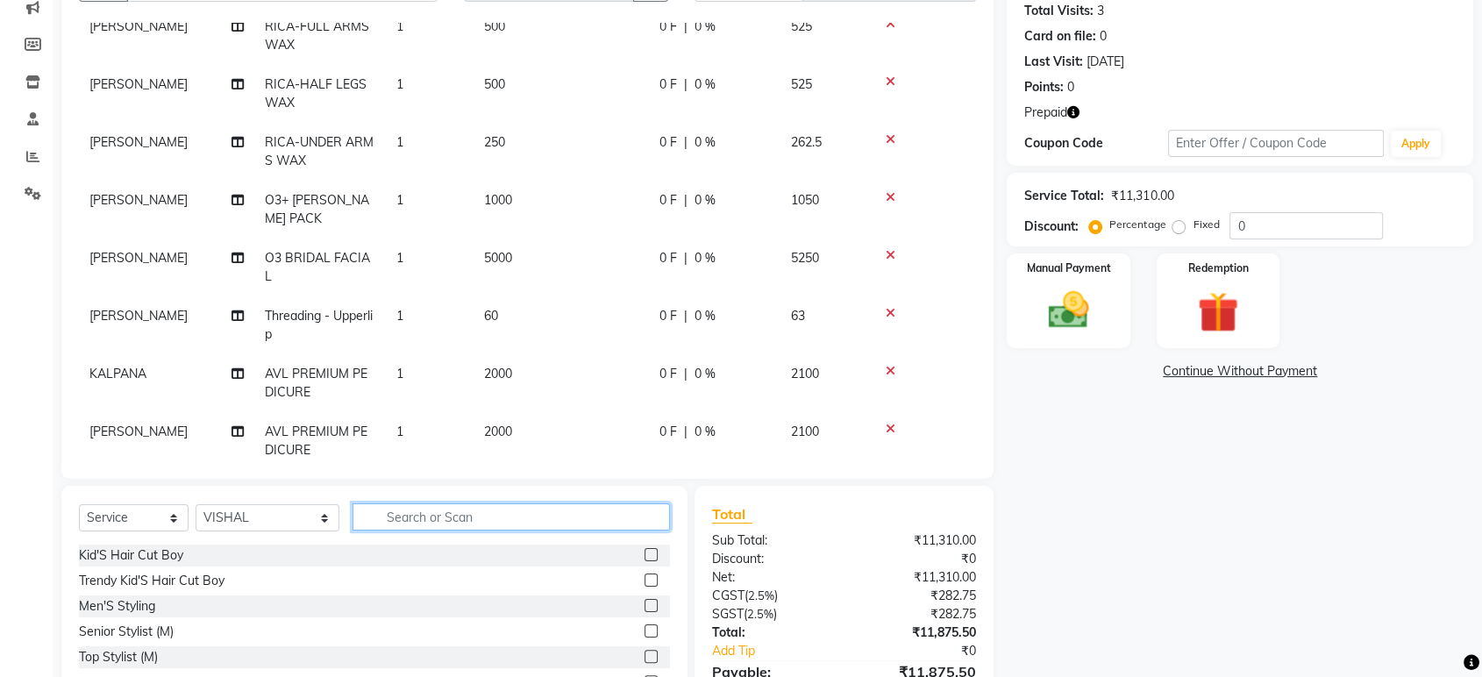
click at [398, 516] on input "text" at bounding box center [510, 516] width 317 height 27
click at [410, 520] on input "text" at bounding box center [510, 516] width 317 height 27
click at [408, 507] on input "text" at bounding box center [510, 516] width 317 height 27
type input "BE"
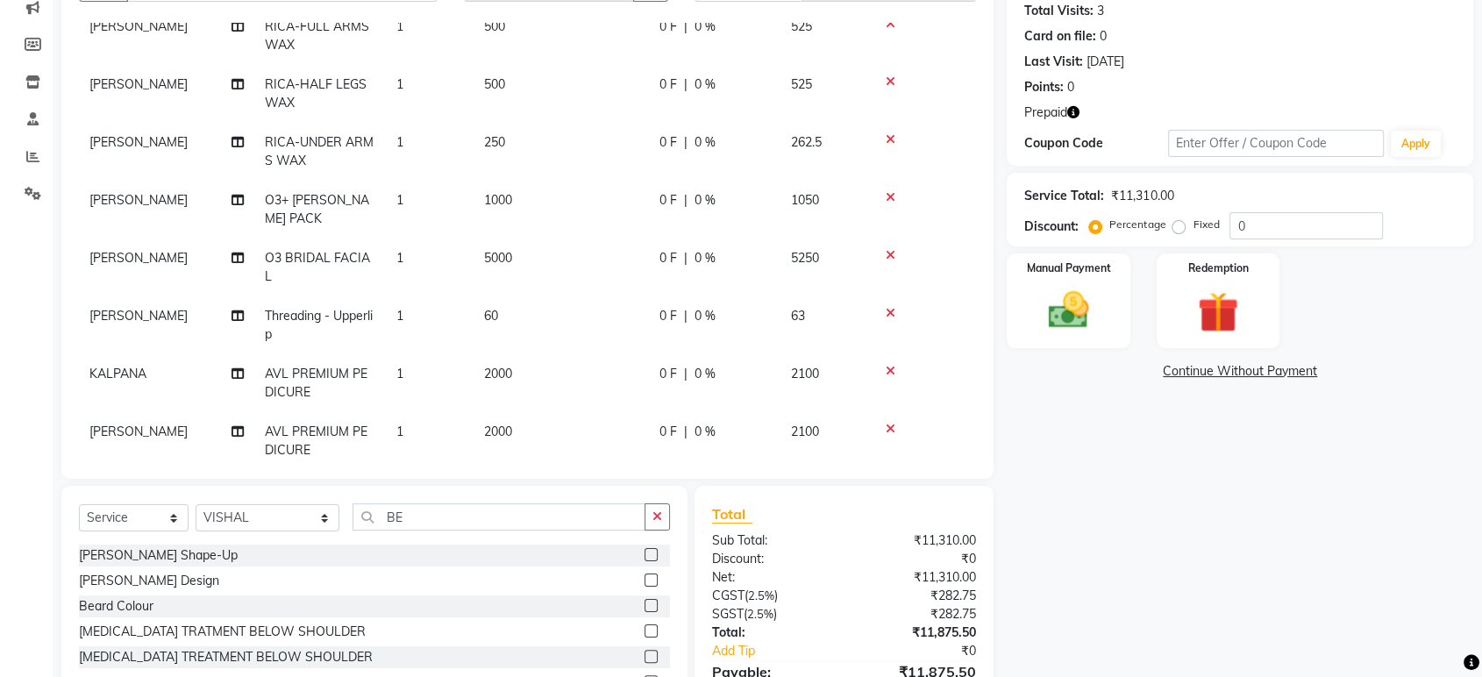
click at [644, 559] on label at bounding box center [650, 554] width 13 height 13
click at [644, 559] on input "checkbox" at bounding box center [649, 555] width 11 height 11
checkbox input "false"
click at [661, 522] on button "button" at bounding box center [656, 516] width 25 height 27
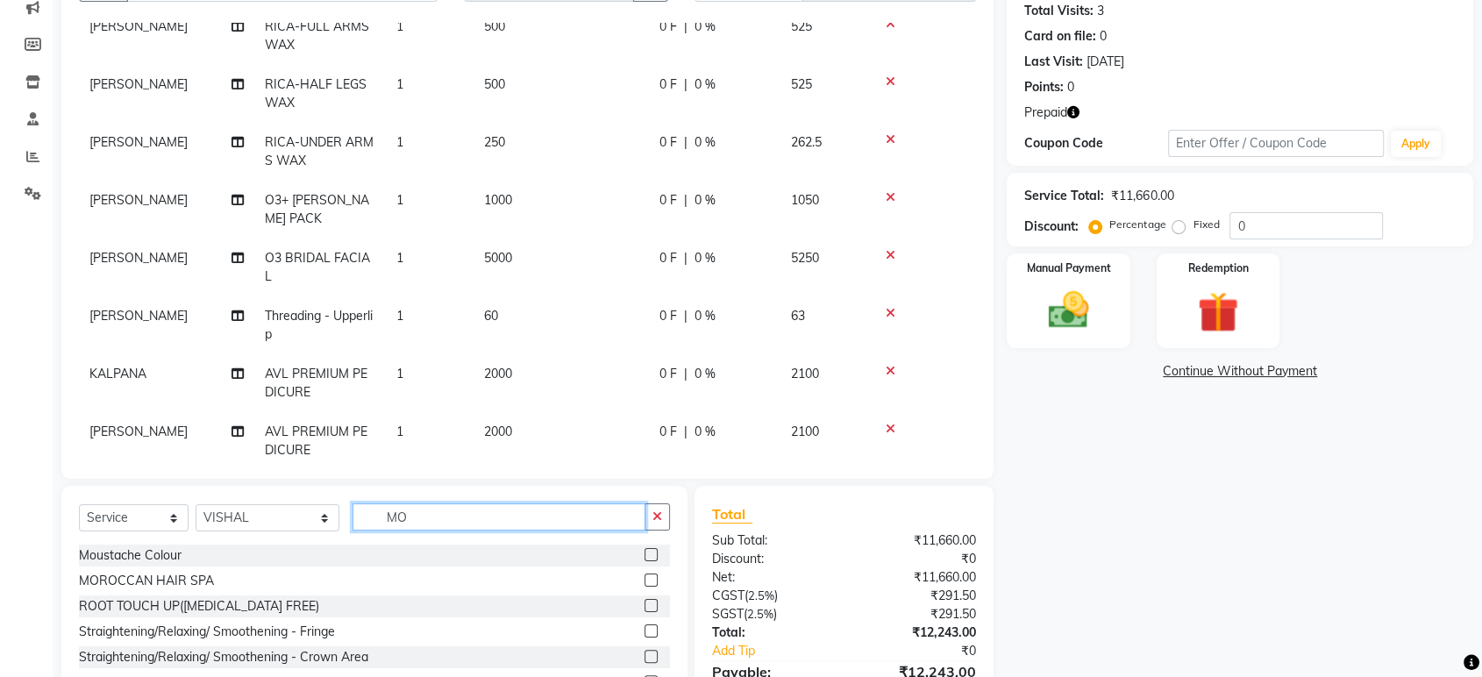
type input "MO"
click at [644, 579] on label at bounding box center [650, 579] width 13 height 13
click at [644, 579] on input "checkbox" at bounding box center [649, 580] width 11 height 11
checkbox input "false"
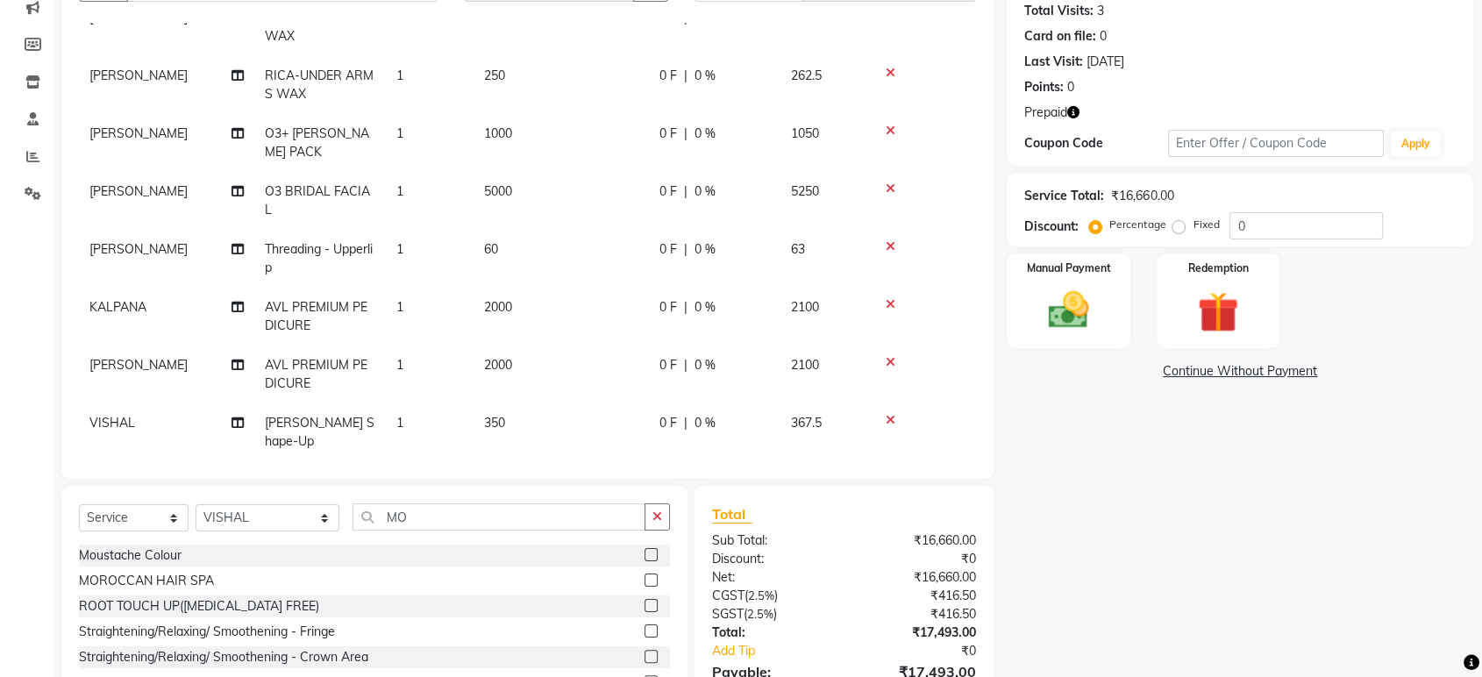
scroll to position [185, 0]
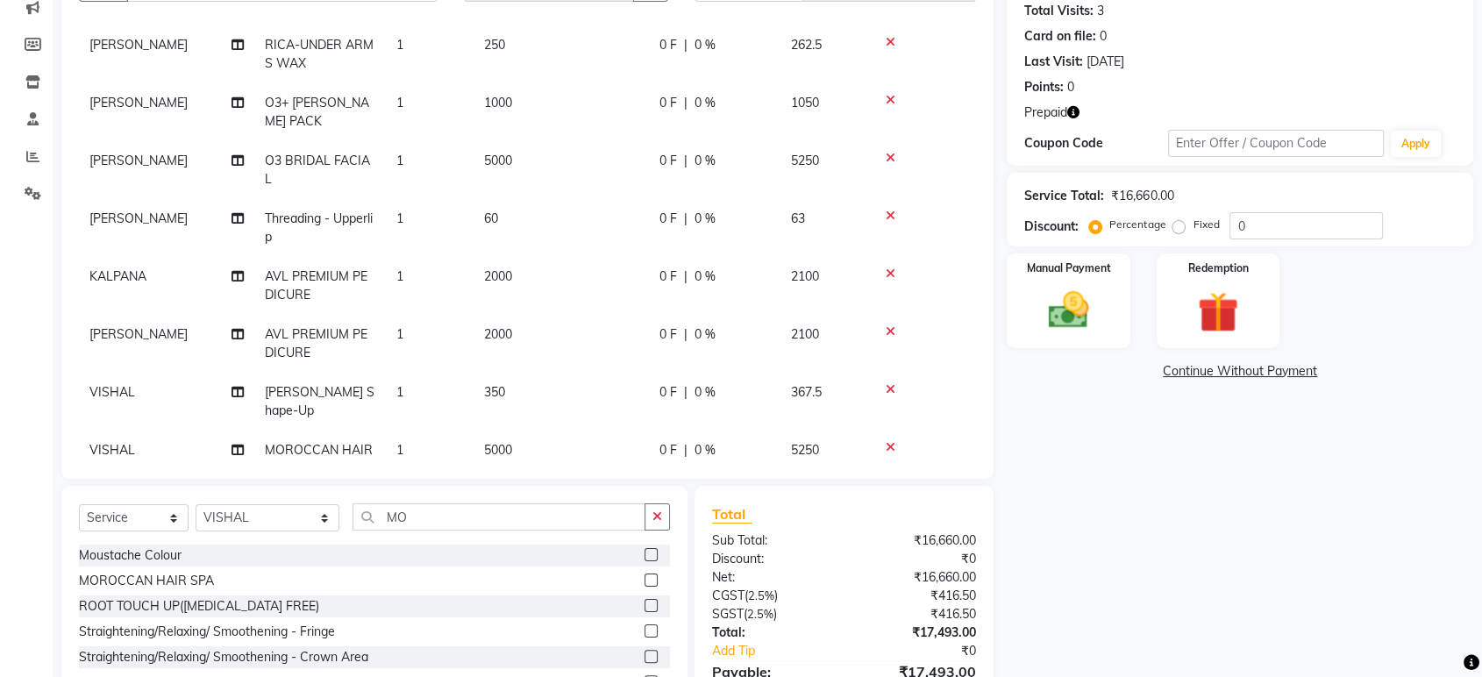
click at [659, 522] on button "button" at bounding box center [656, 516] width 25 height 27
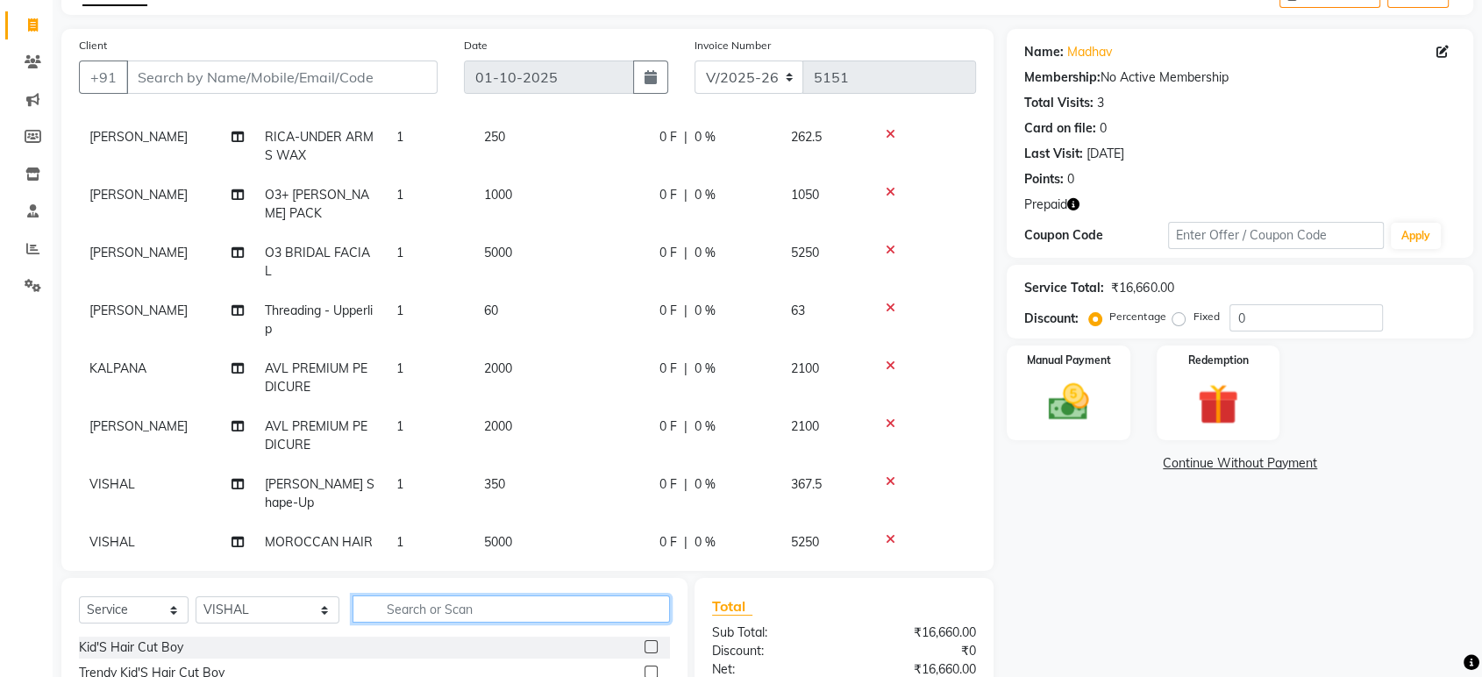
scroll to position [0, 0]
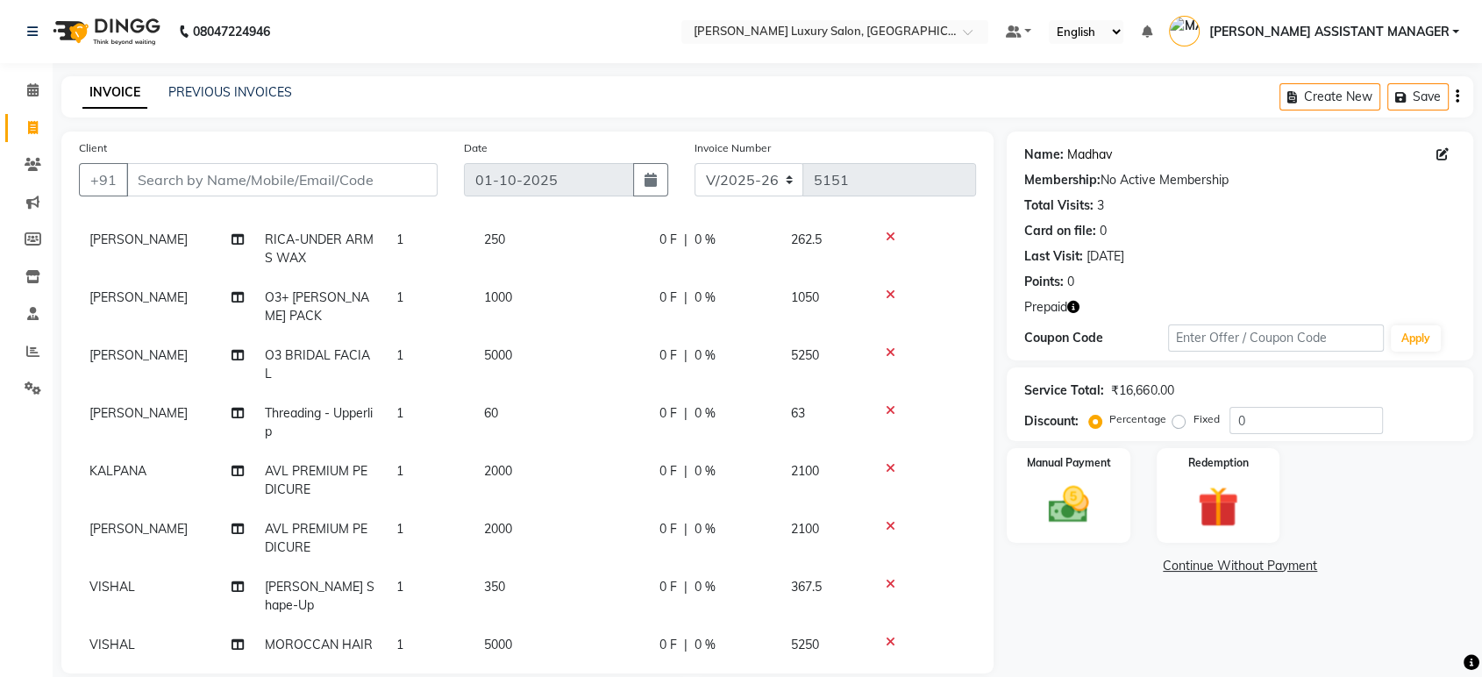
click at [1080, 158] on link "Madhav" at bounding box center [1089, 155] width 45 height 18
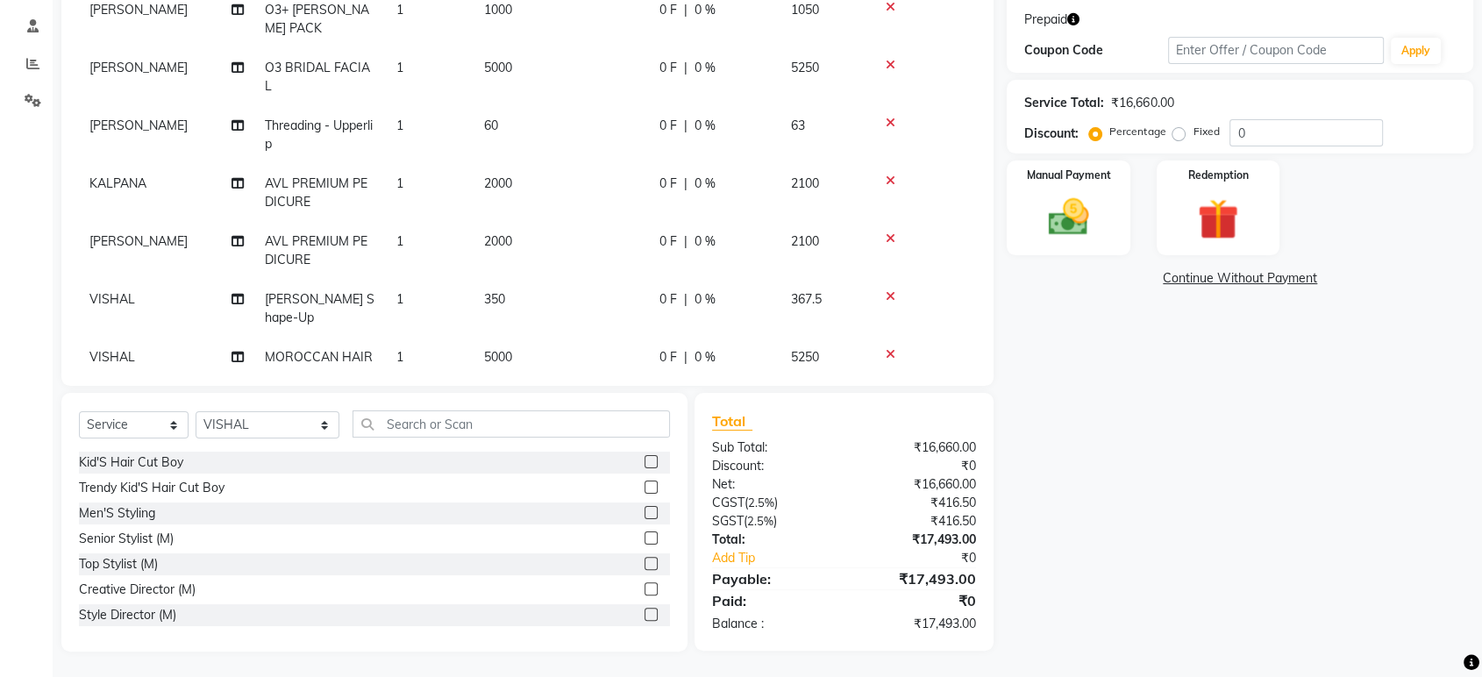
click at [522, 338] on td "5000" at bounding box center [560, 367] width 175 height 58
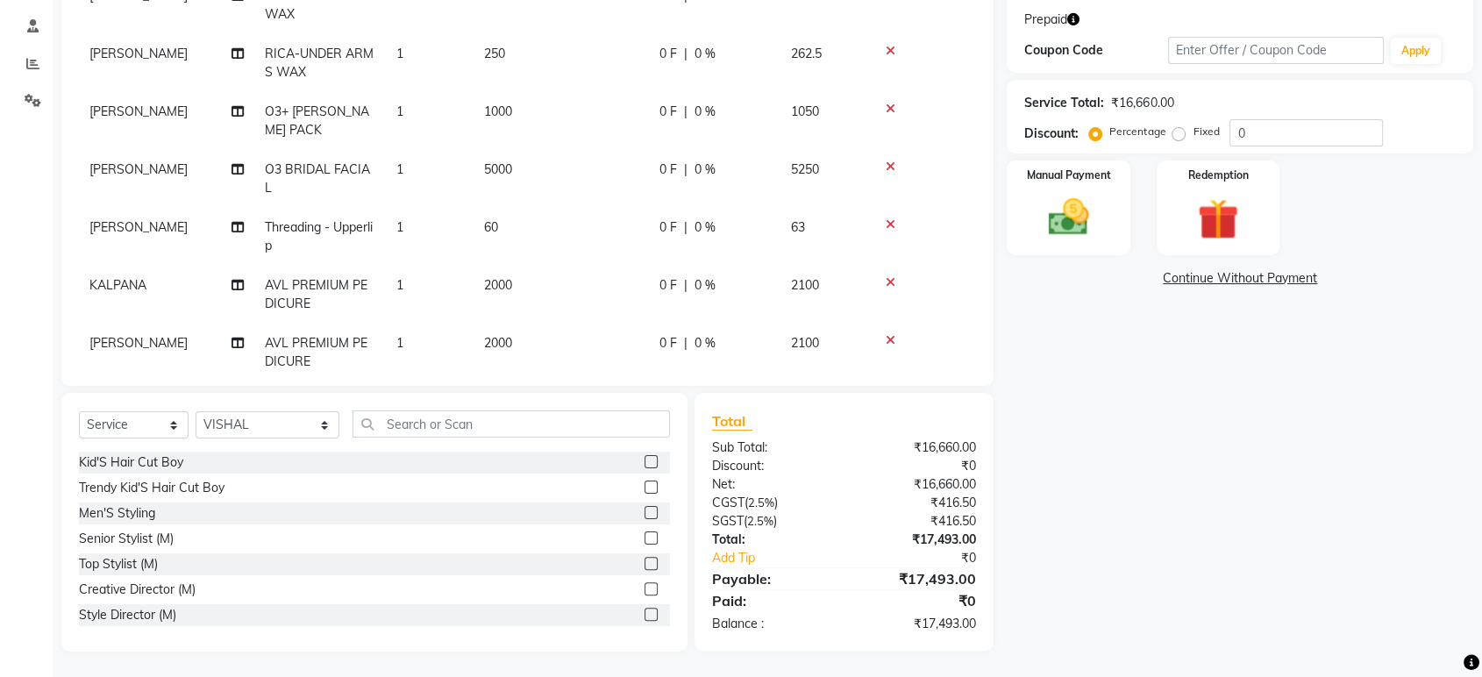
select select "68861"
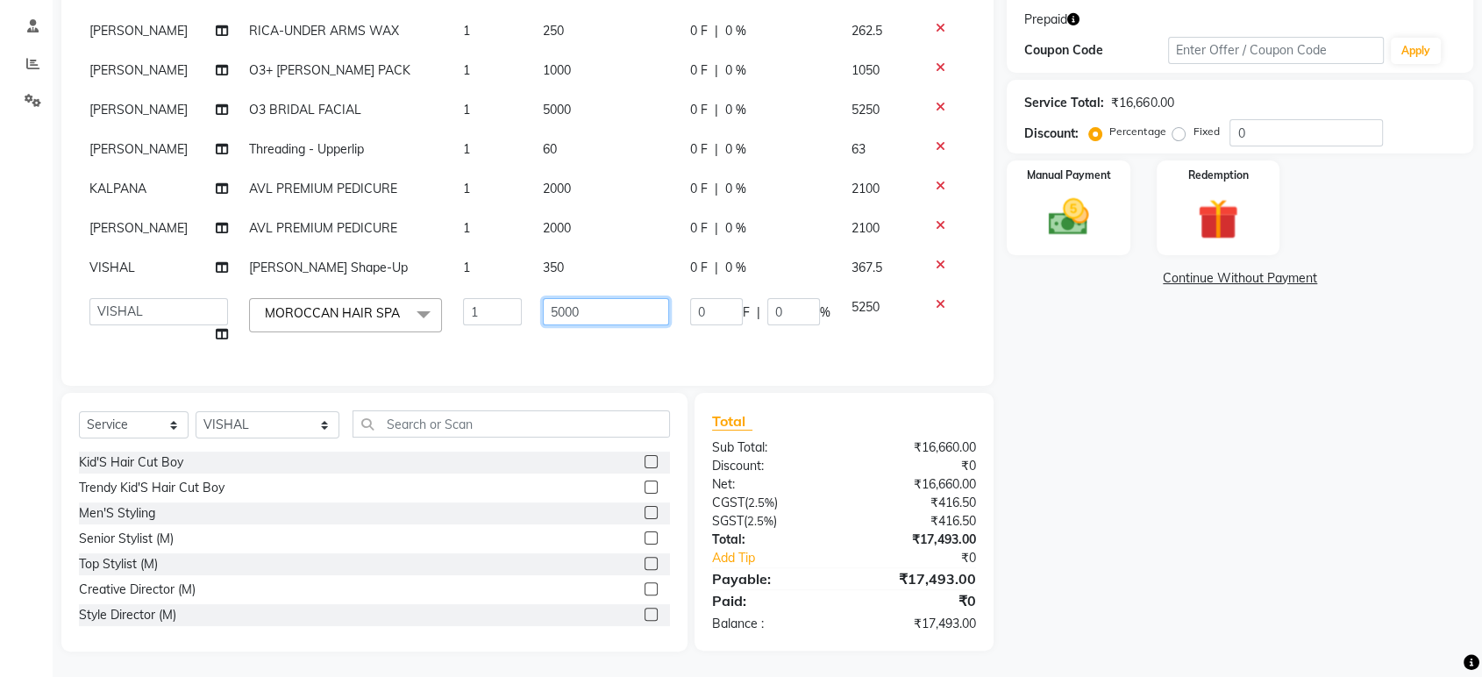
click at [575, 298] on input "5000" at bounding box center [605, 311] width 125 height 27
type input "5"
type input "3500"
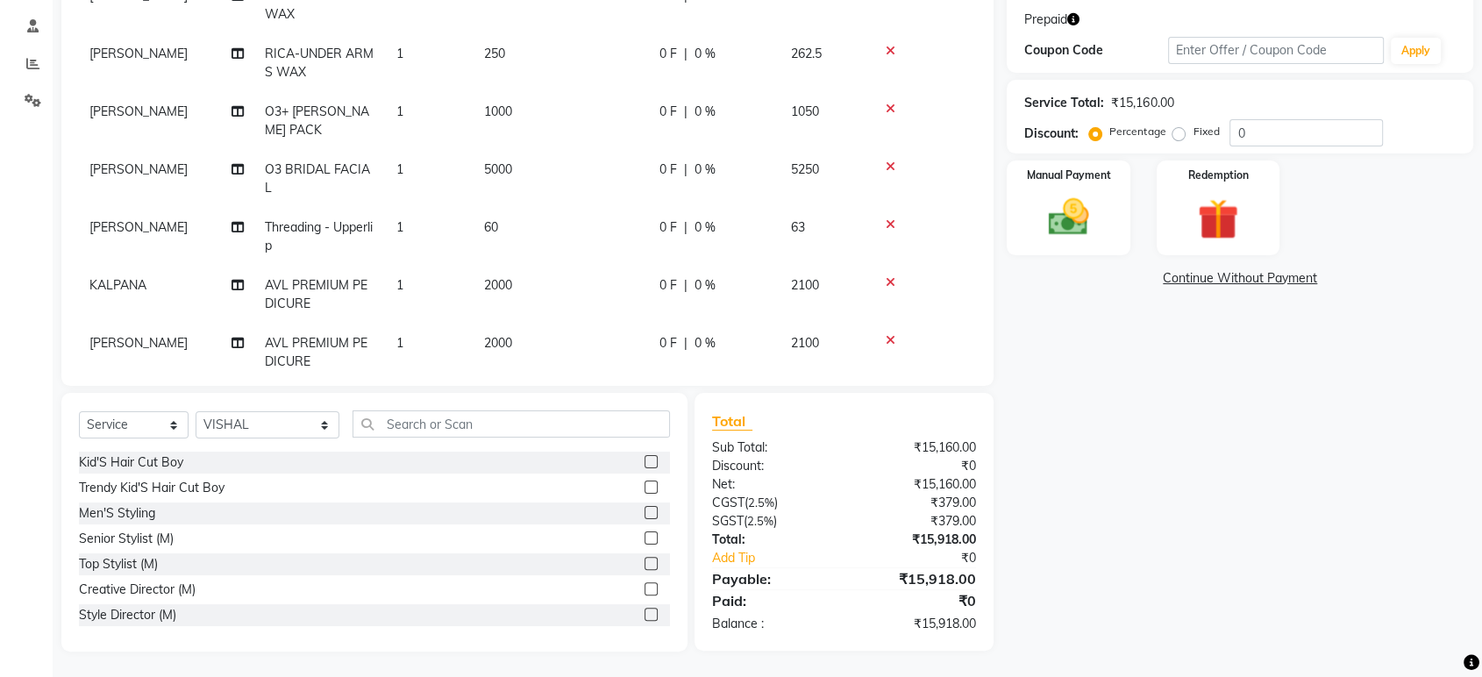
click at [477, 339] on tbody "SRI LATHA RICA-FULL ARMS WAX 1 500 0 F | 0 % 525 SRI LATHA RICA-HALF LEGS WAX 1…" at bounding box center [527, 207] width 897 height 579
click at [254, 424] on select "Select Stylist ABHI ADIL ADITI ADITYA AFREEN AHON AHSAN ALI ALIYA ANKITH ARAVIN…" at bounding box center [267, 424] width 144 height 27
select select "54813"
click at [195, 411] on select "Select Stylist ABHI ADIL ADITI ADITYA AFREEN AHON AHSAN ALI ALIYA ANKITH ARAVIN…" at bounding box center [267, 424] width 144 height 27
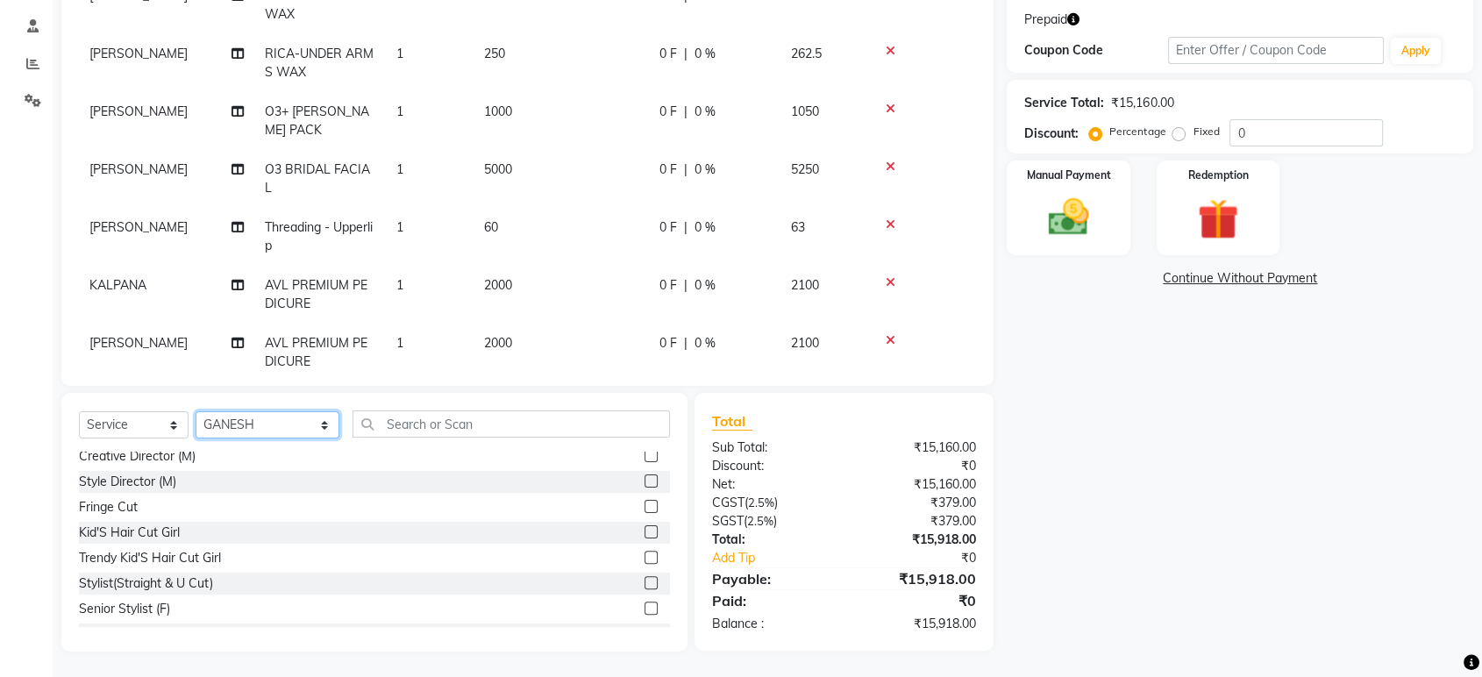
scroll to position [292, 0]
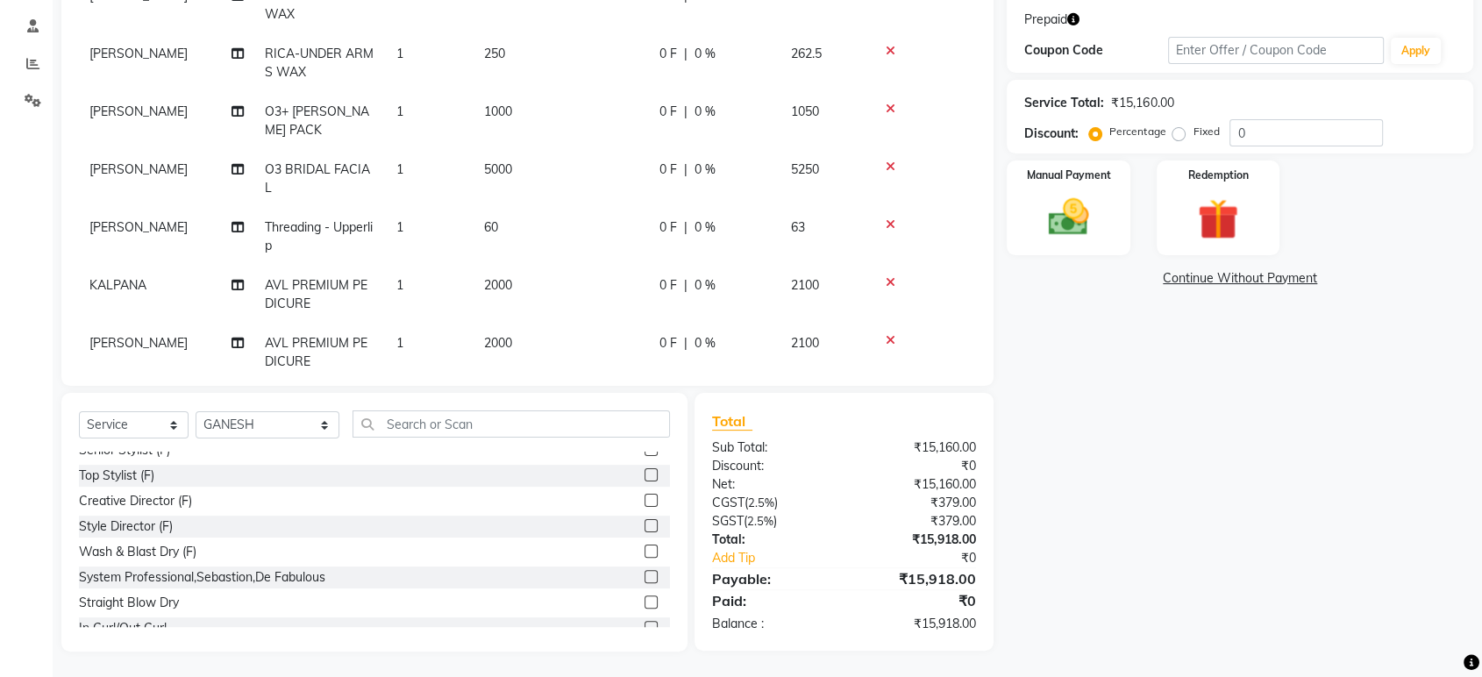
click at [644, 473] on label at bounding box center [650, 474] width 13 height 13
click at [644, 473] on input "checkbox" at bounding box center [649, 475] width 11 height 11
checkbox input "false"
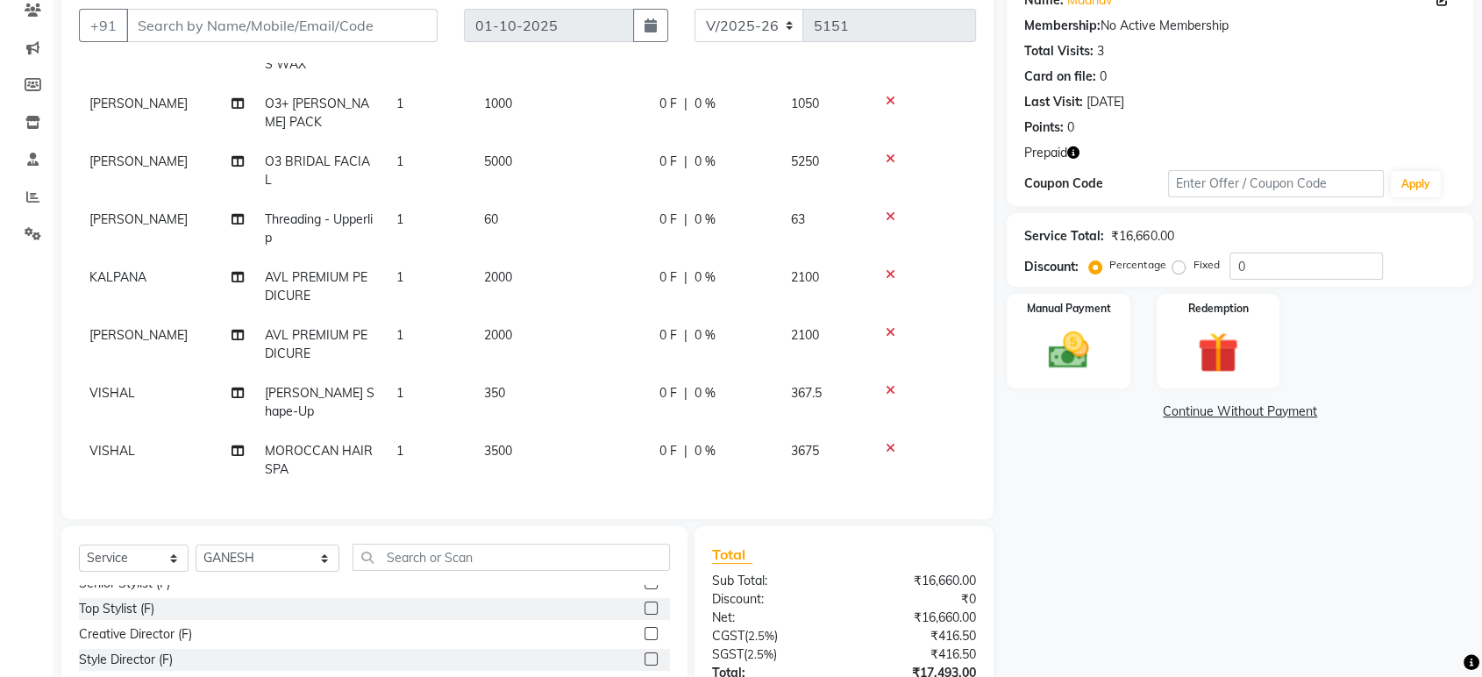
scroll to position [0, 0]
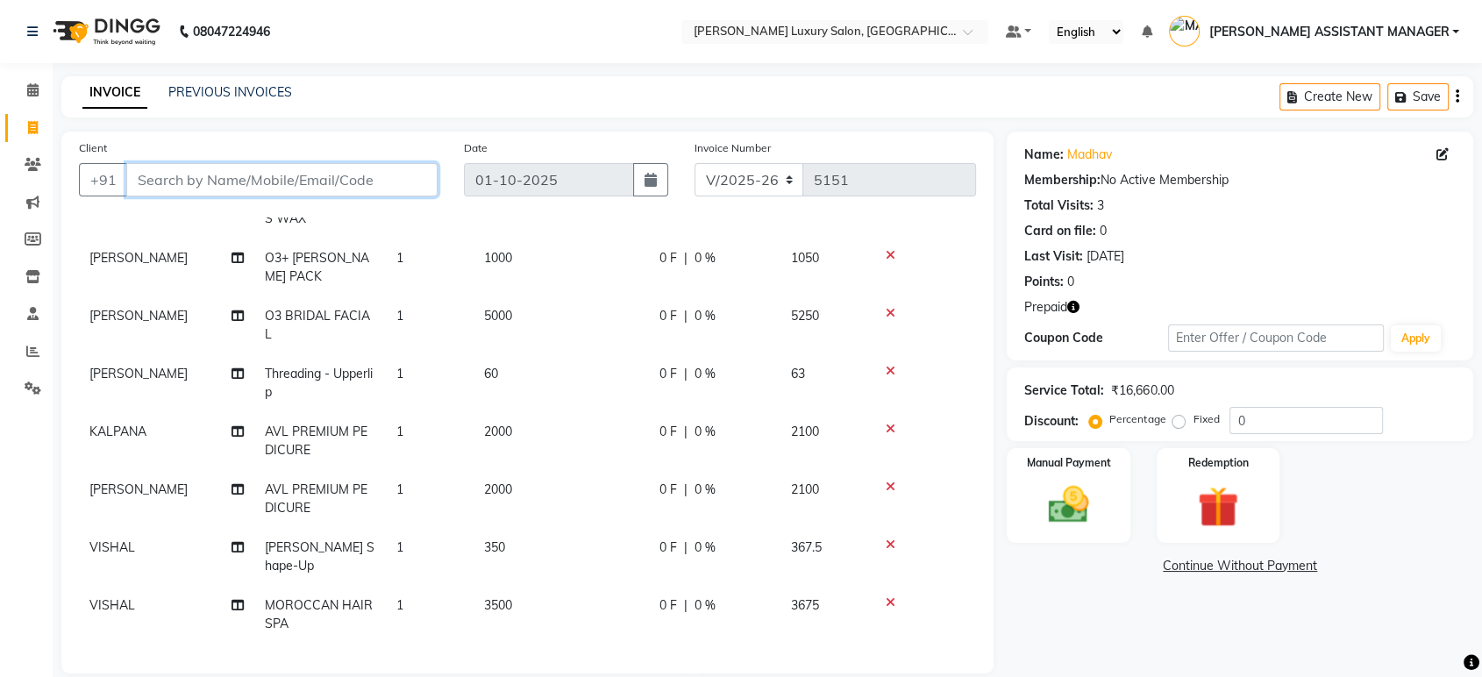
click at [352, 177] on input "Client" at bounding box center [281, 179] width 311 height 33
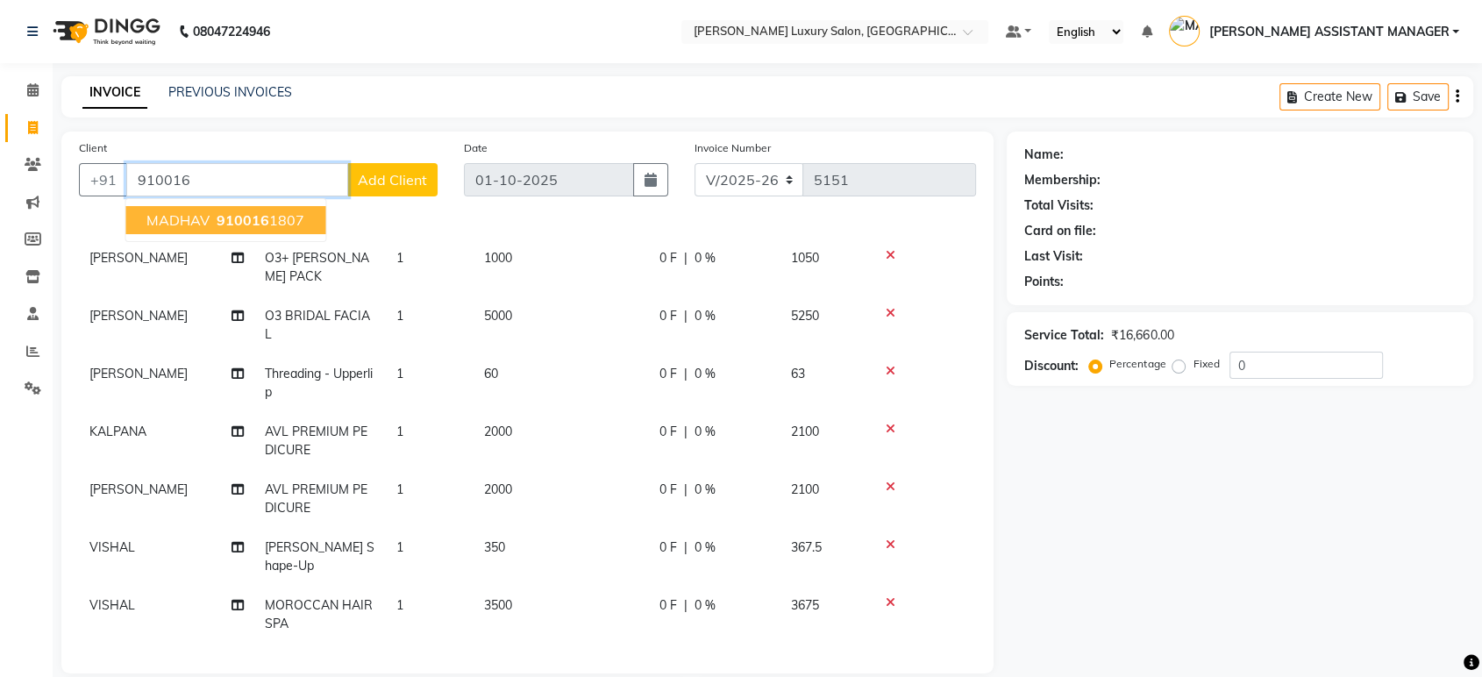
click at [250, 223] on span "910016" at bounding box center [243, 220] width 53 height 18
type input "9100161807"
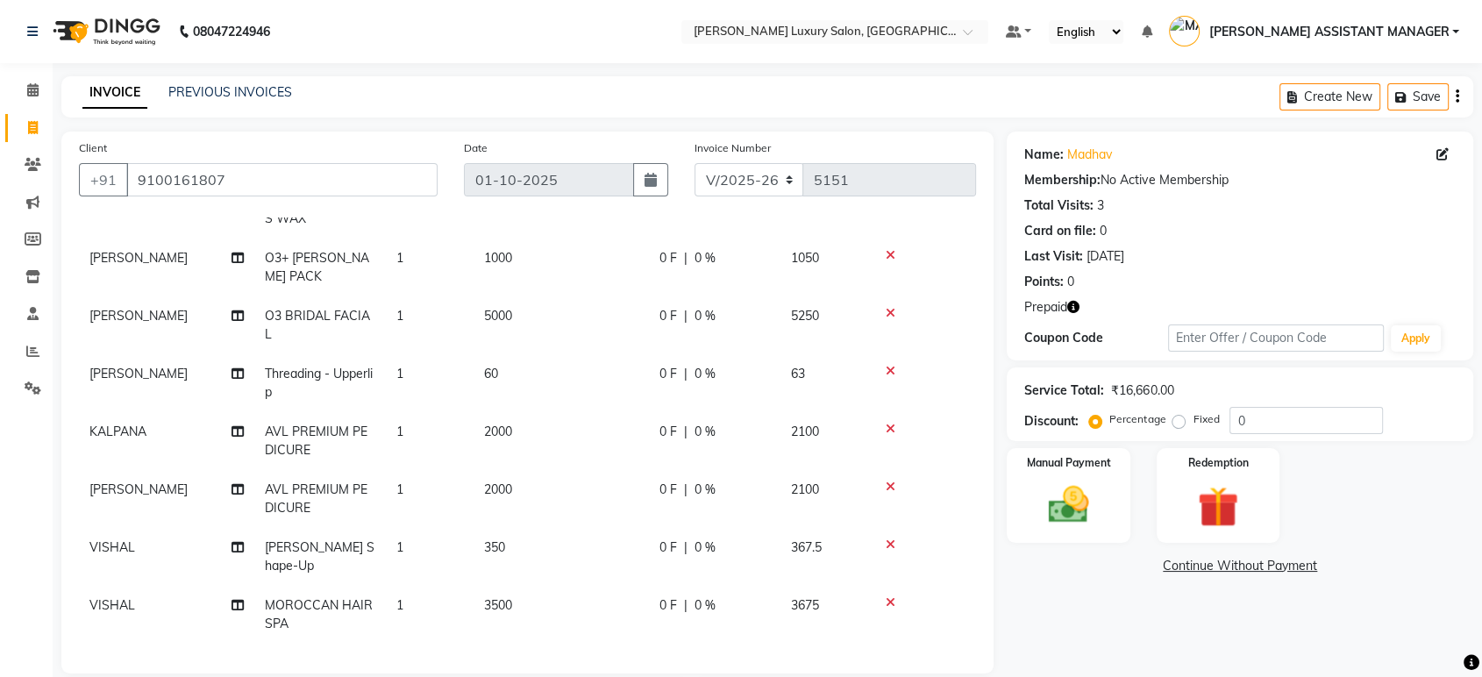
click at [1074, 312] on icon "button" at bounding box center [1073, 307] width 12 height 12
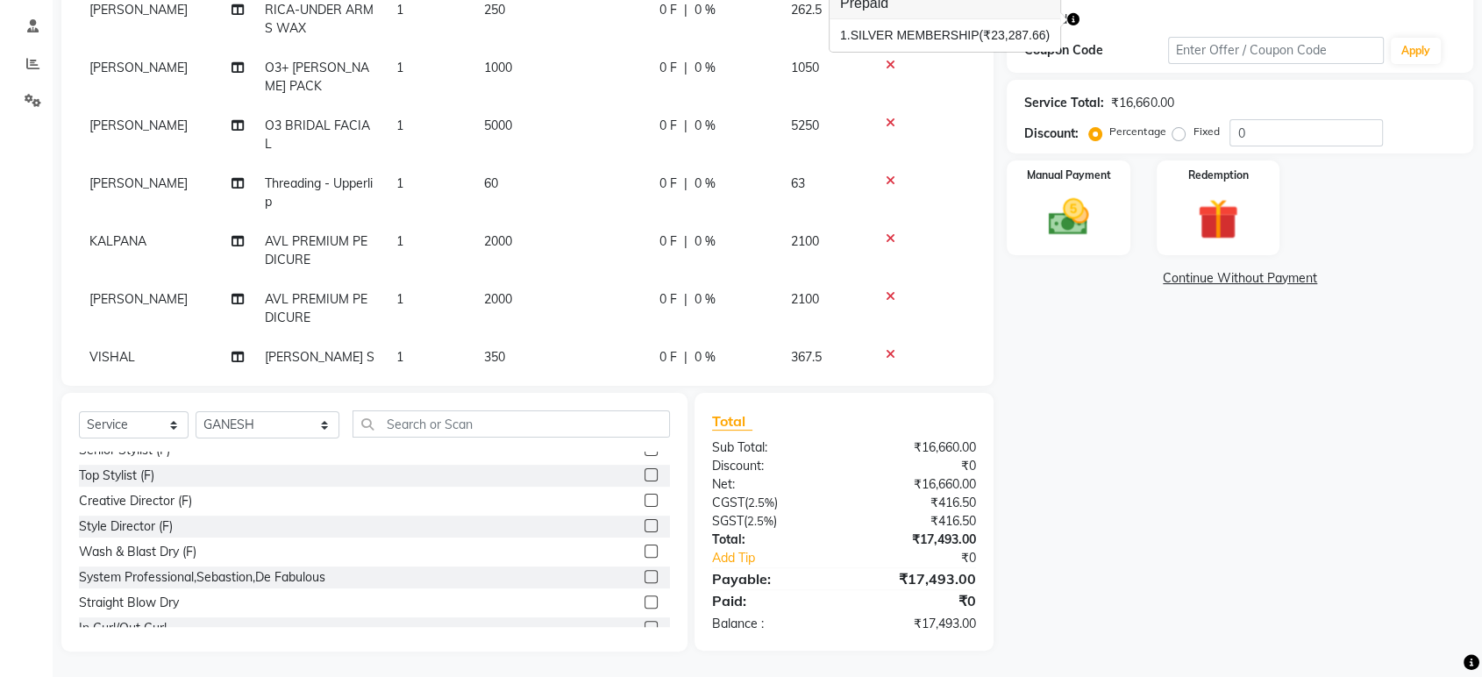
scroll to position [224, 0]
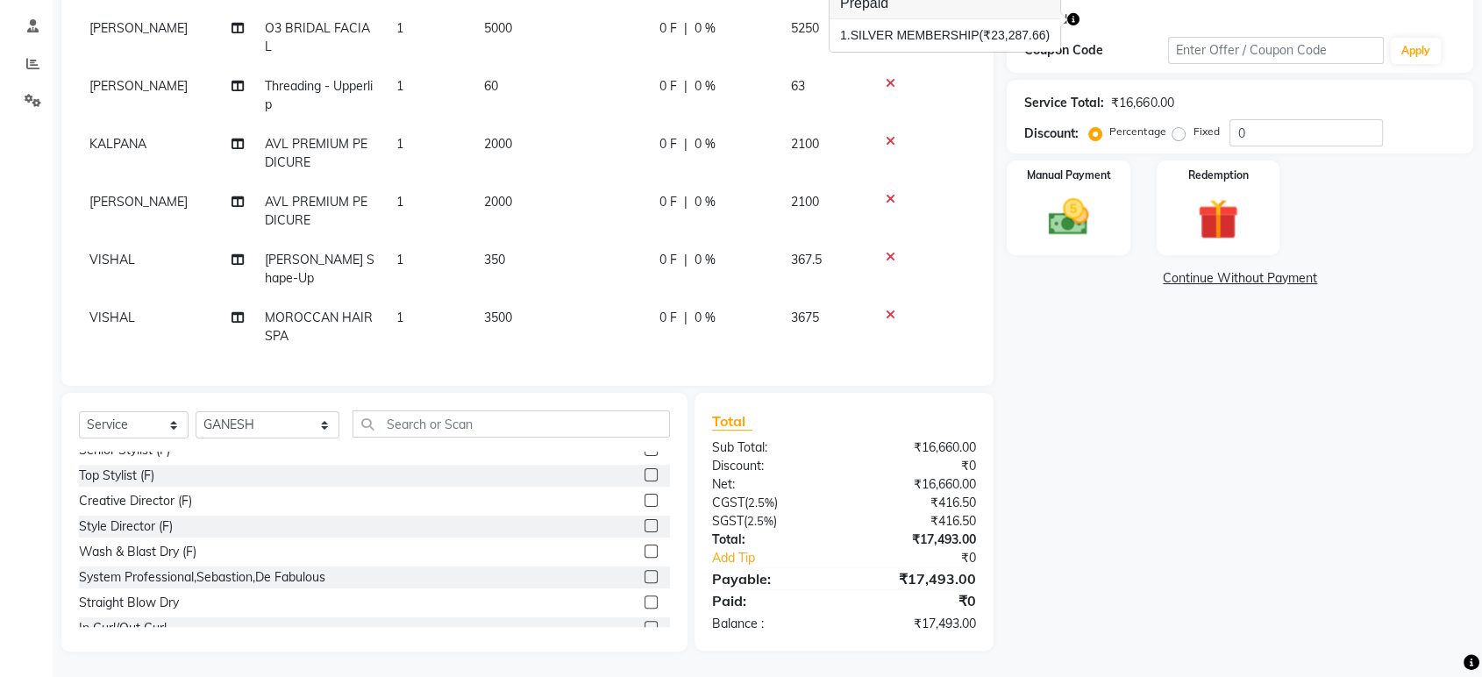
click at [884, 309] on div at bounding box center [921, 315] width 87 height 12
click at [887, 309] on icon at bounding box center [890, 315] width 10 height 12
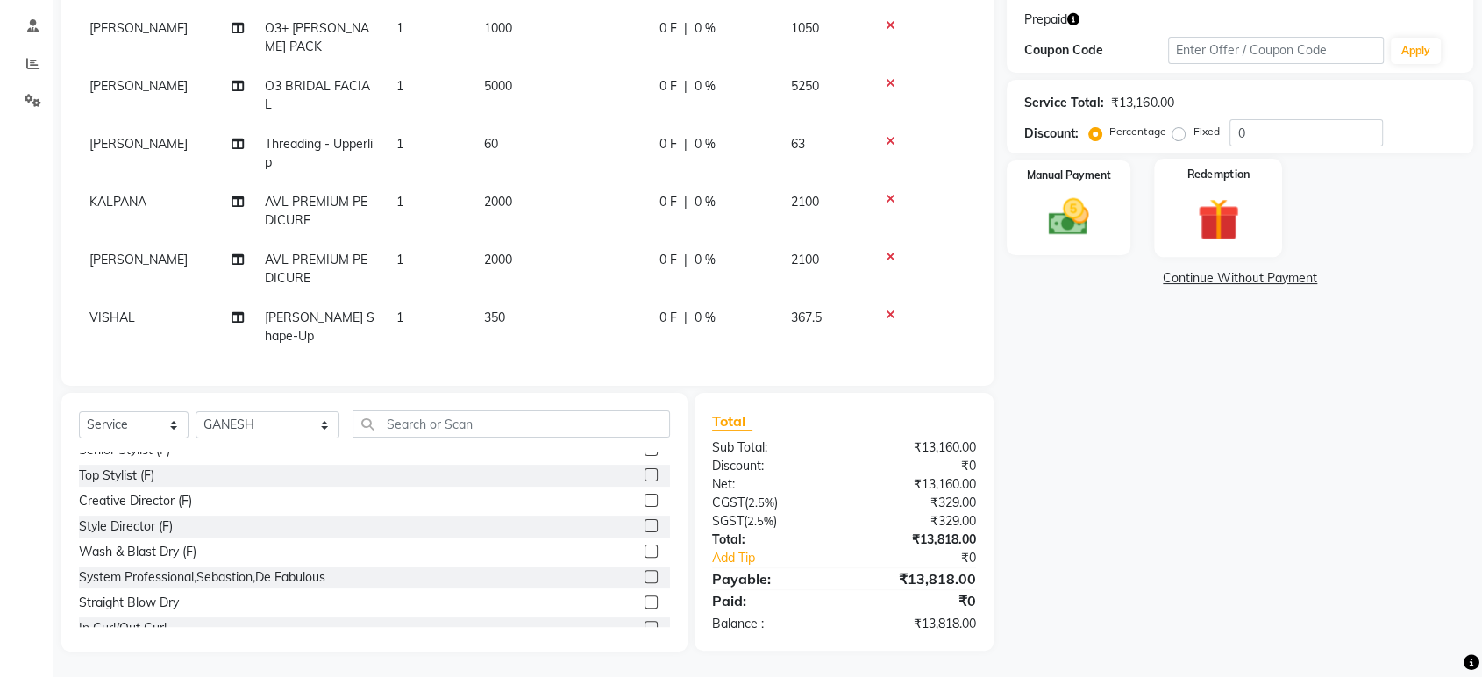
click at [1184, 212] on img at bounding box center [1217, 219] width 68 height 53
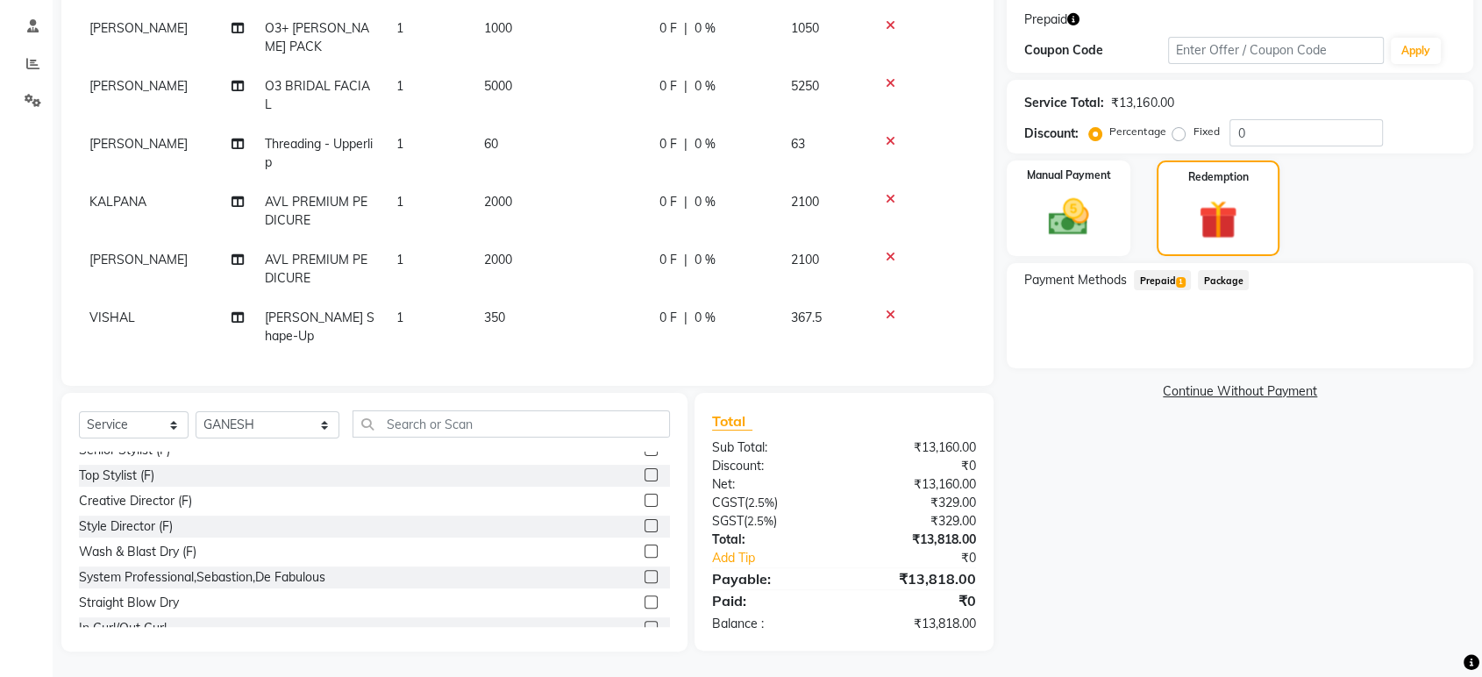
click at [1178, 281] on span "1" at bounding box center [1181, 282] width 10 height 11
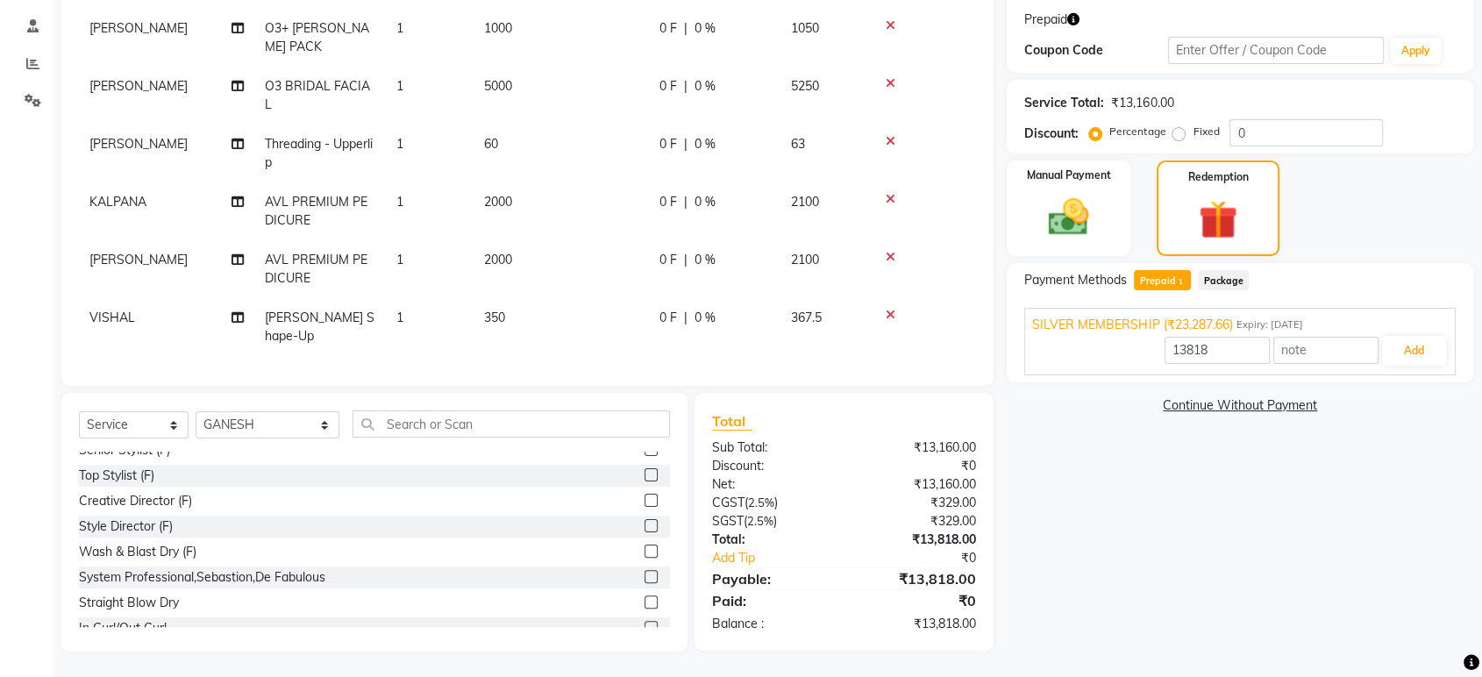
click at [1075, 18] on icon "button" at bounding box center [1073, 19] width 12 height 12
click at [1415, 349] on button "Add" at bounding box center [1414, 351] width 64 height 30
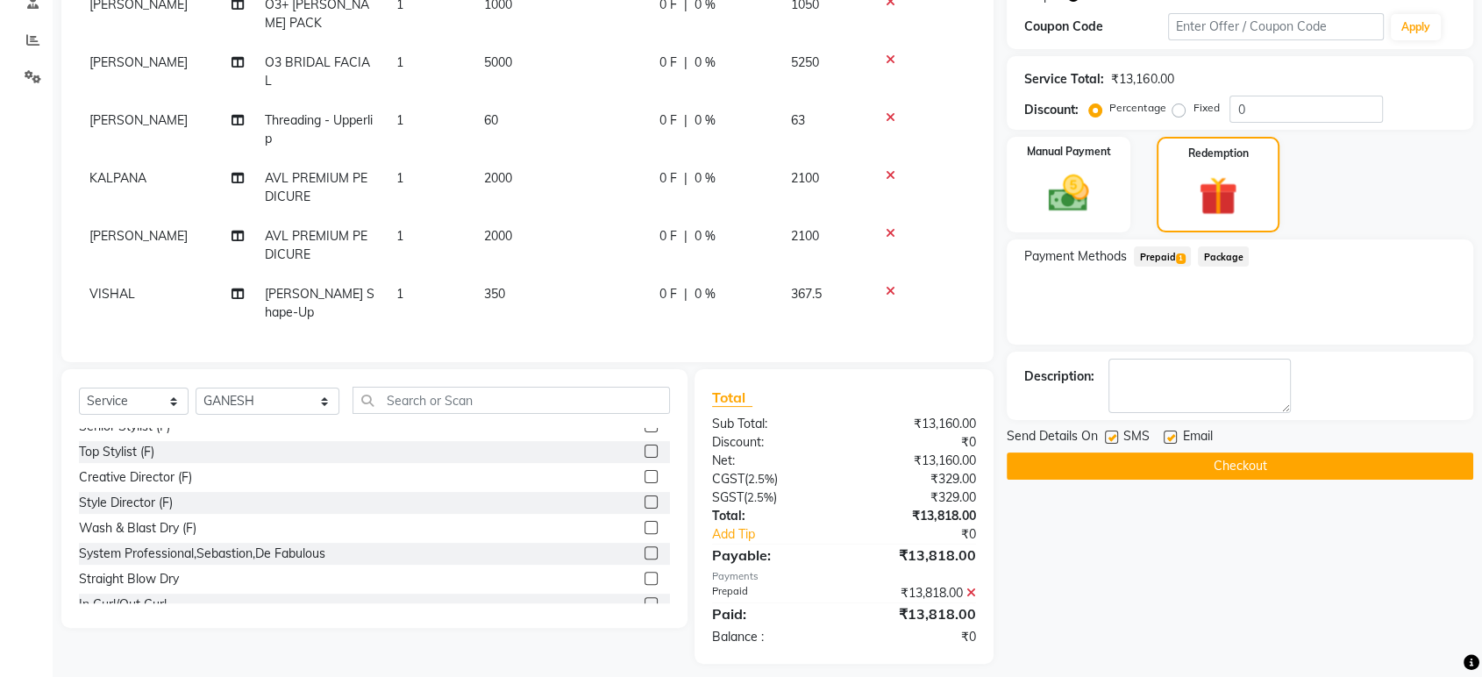
scroll to position [323, 0]
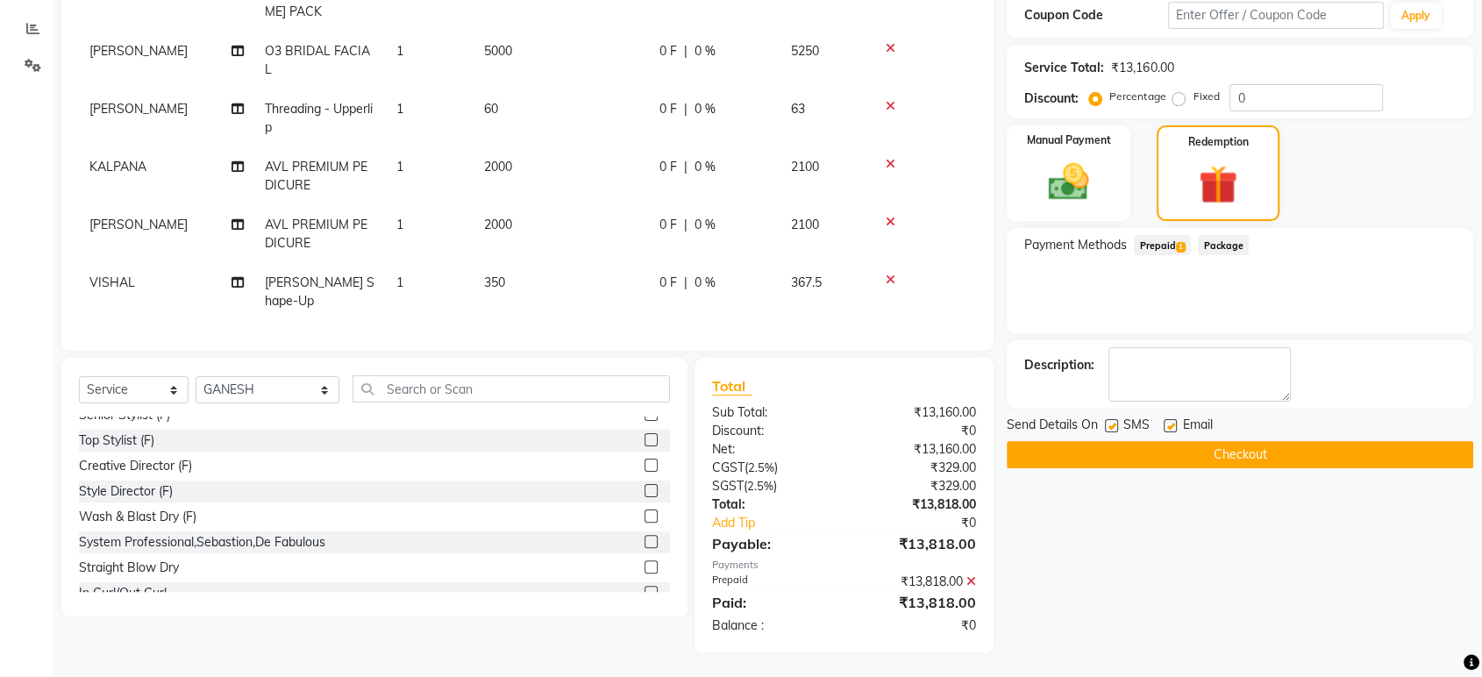
click at [1277, 452] on button "Checkout" at bounding box center [1239, 454] width 466 height 27
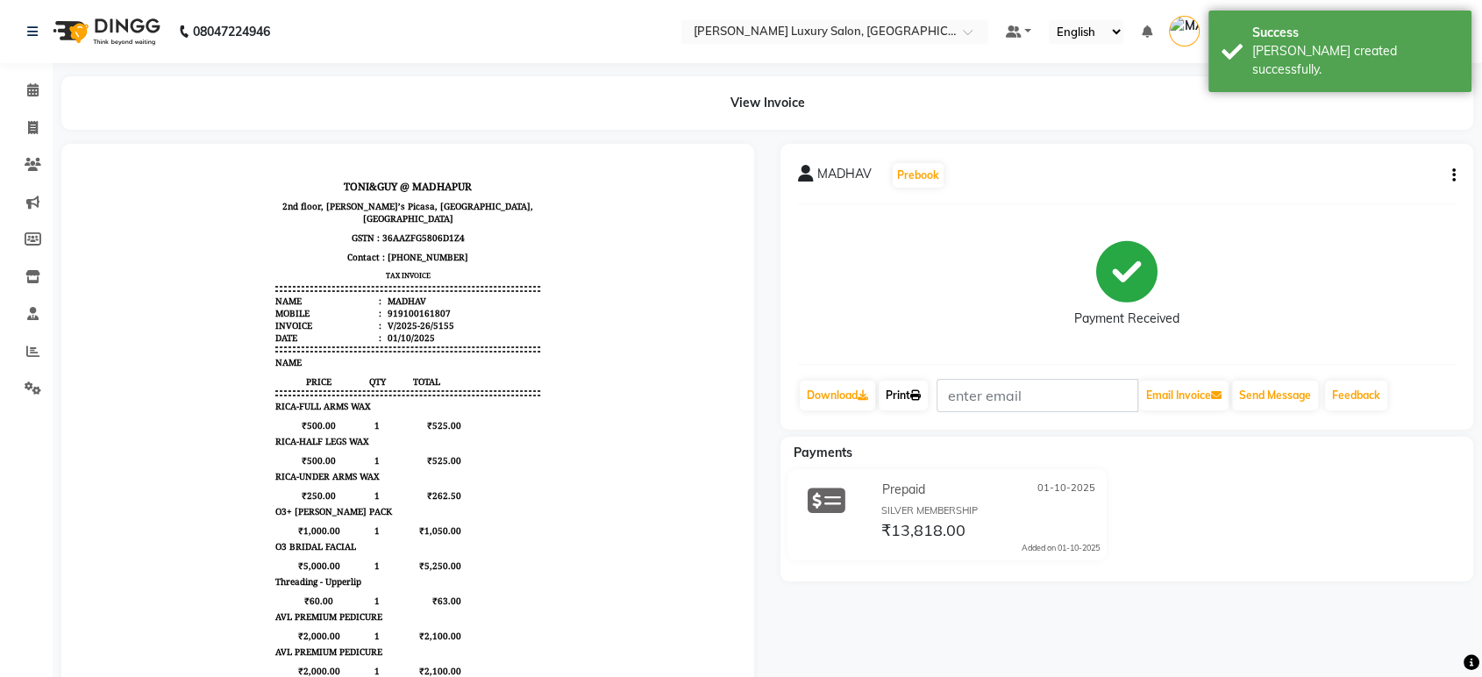
click at [920, 399] on icon at bounding box center [915, 395] width 11 height 11
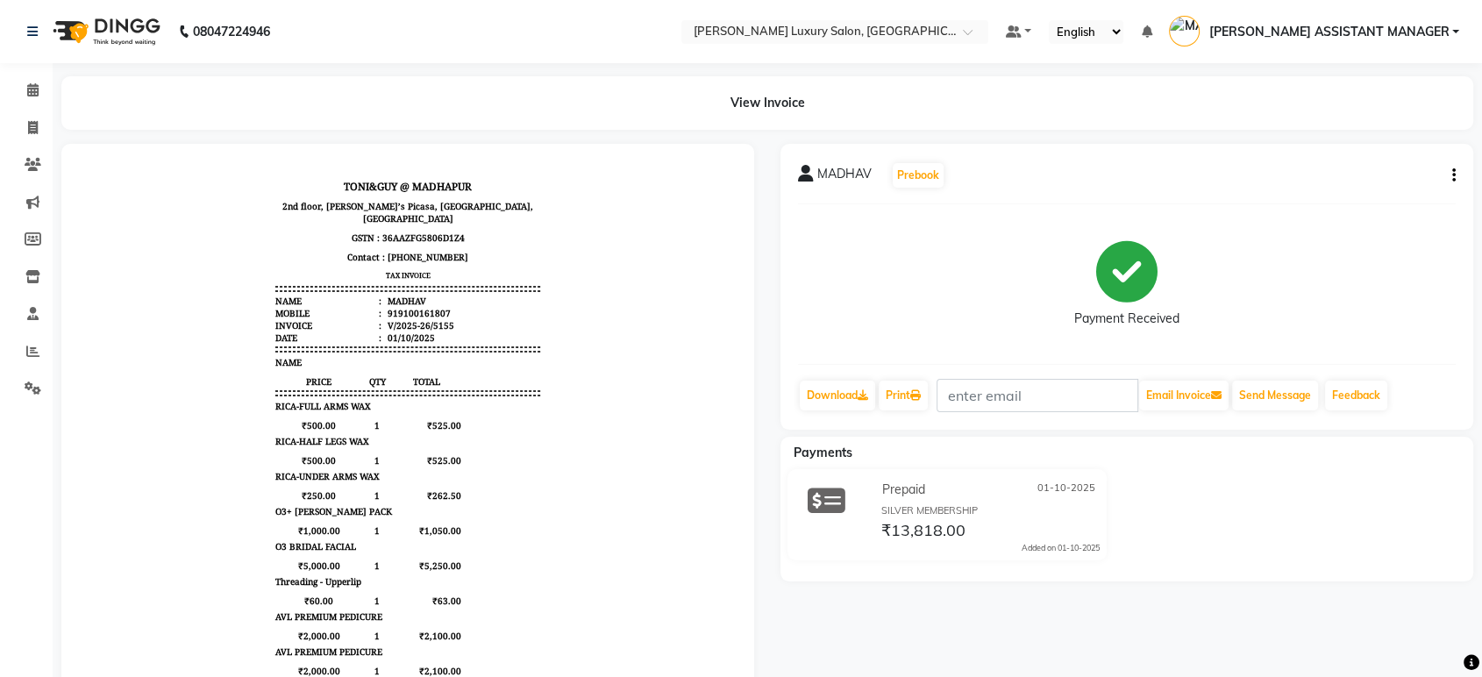
click at [1348, 226] on div "Payment Received" at bounding box center [1126, 283] width 657 height 131
click at [21, 126] on span at bounding box center [33, 128] width 31 height 20
select select "service"
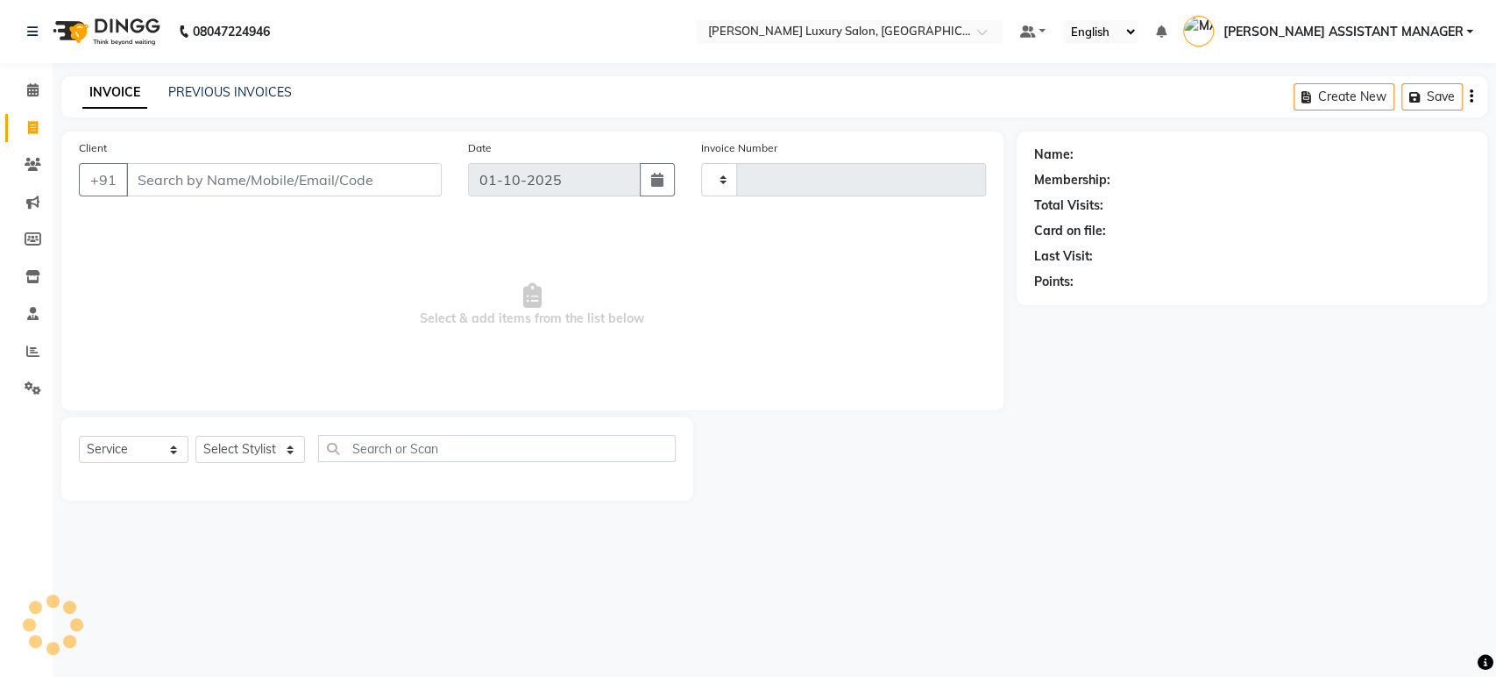
type input "5156"
select select "4712"
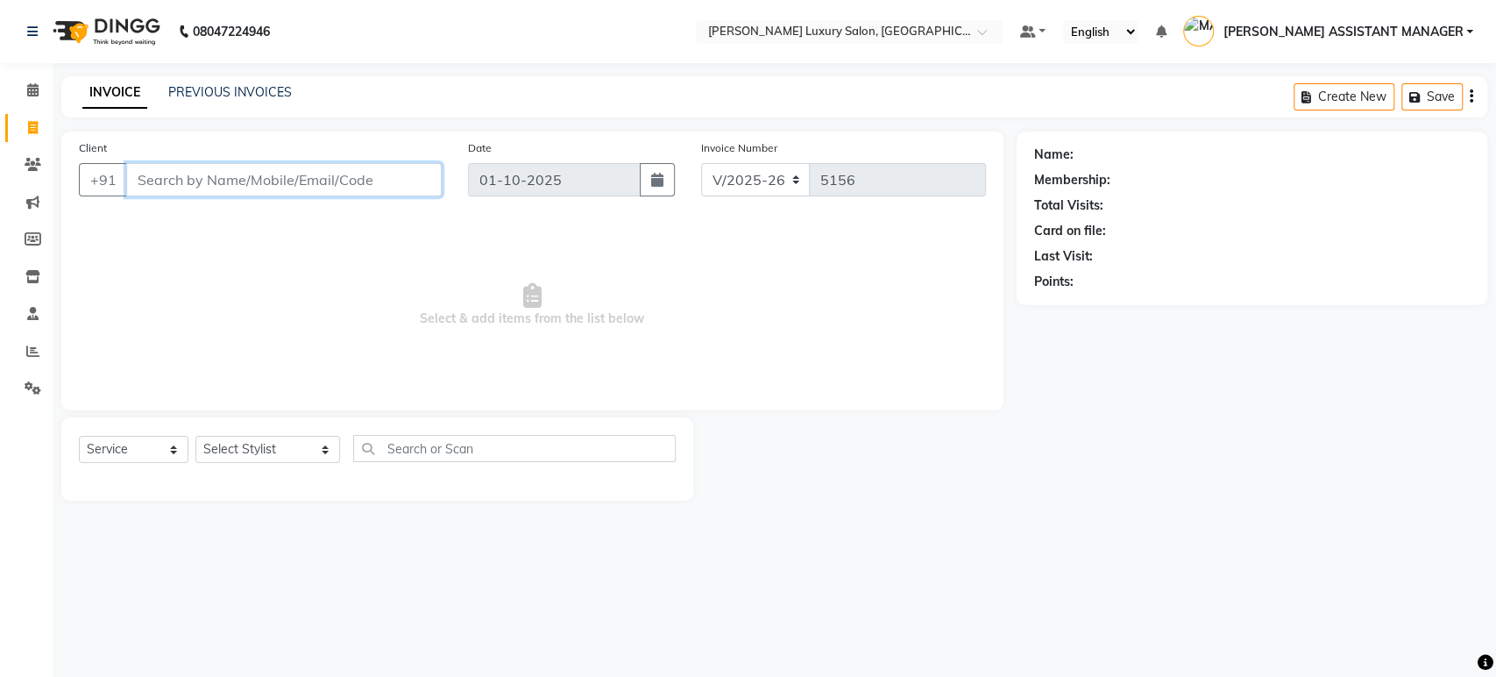
click at [314, 181] on input "Client" at bounding box center [284, 179] width 316 height 33
paste input "9100161807"
type input "9100161807"
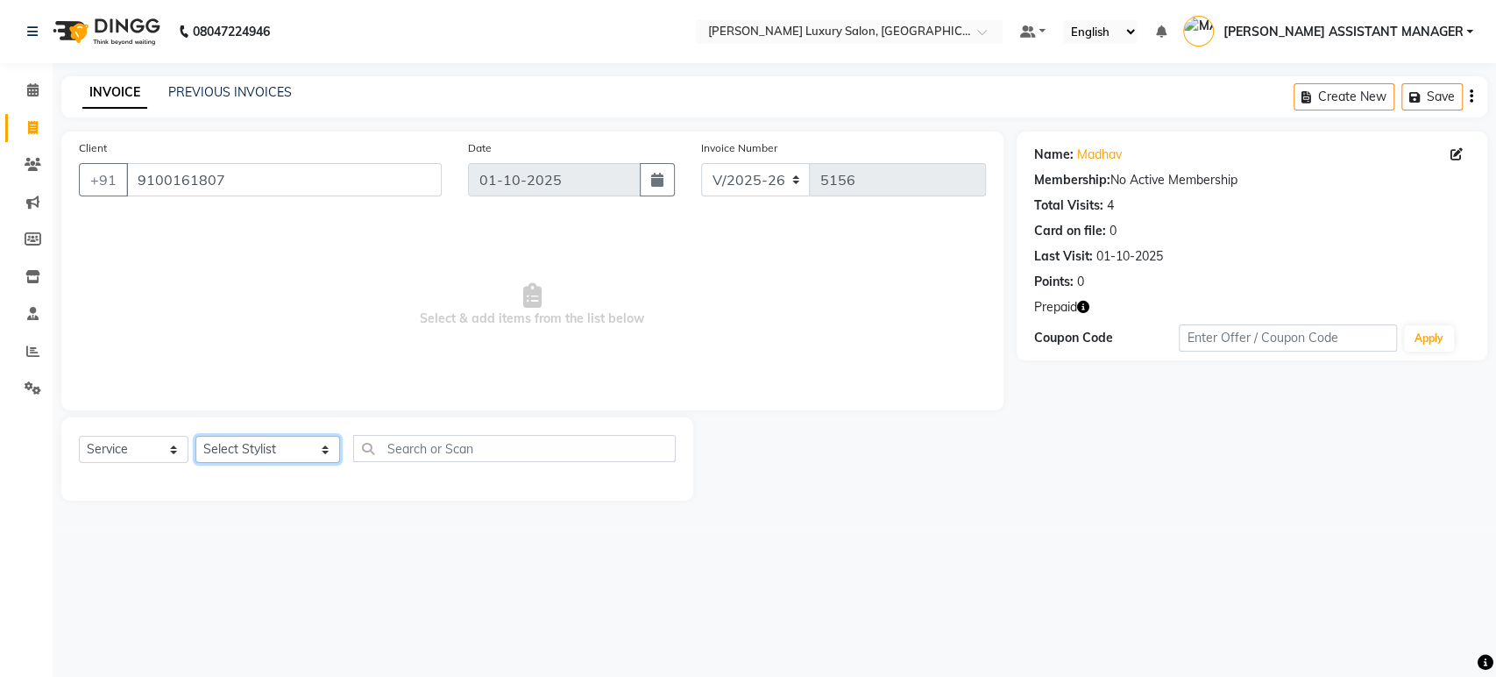
click at [263, 456] on select "Select Stylist ABHI ADIL ADITI ADITYA AFREEN AHON AHSAN ALI ALIYA ANKITH ARAVIN…" at bounding box center [267, 449] width 145 height 27
click at [257, 444] on select "Select Stylist ABHI ADIL ADITI ADITYA AFREEN AHON AHSAN ALI ALIYA ANKITH ARAVIN…" at bounding box center [267, 449] width 145 height 27
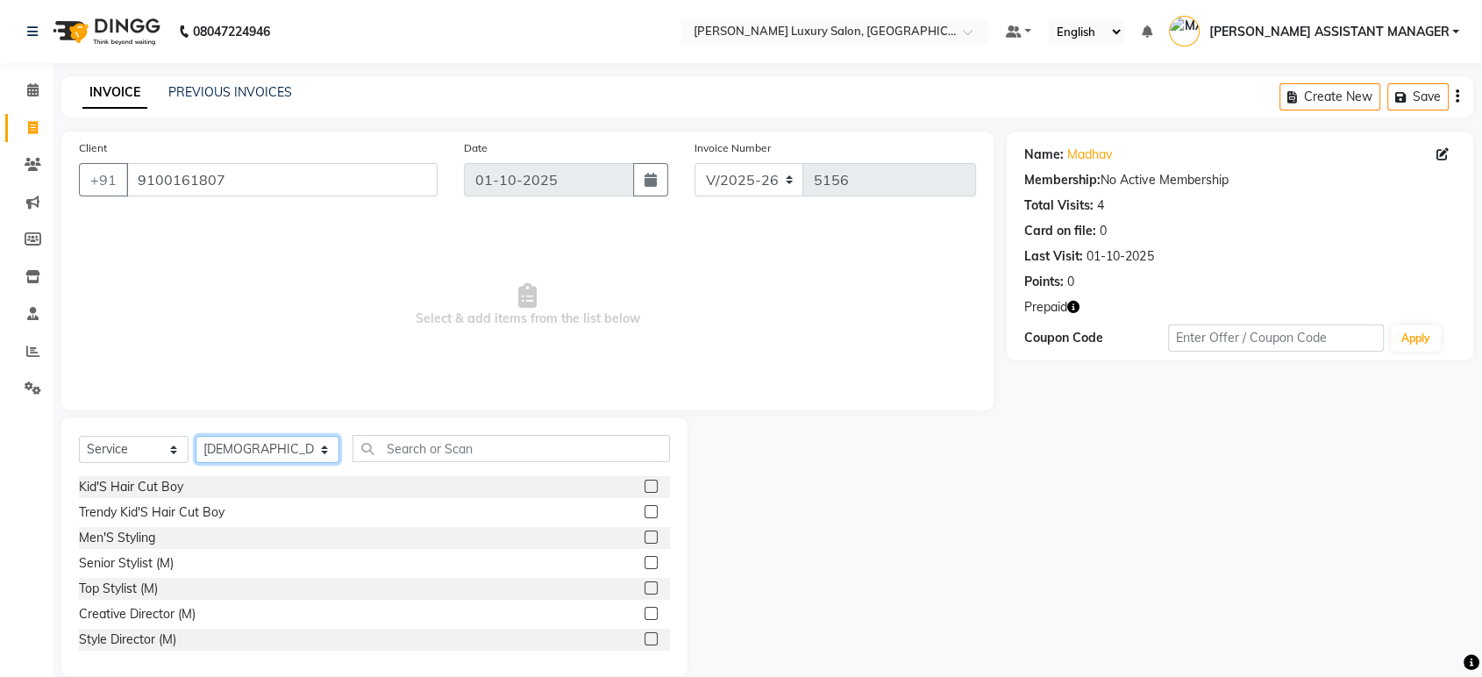
select select "68861"
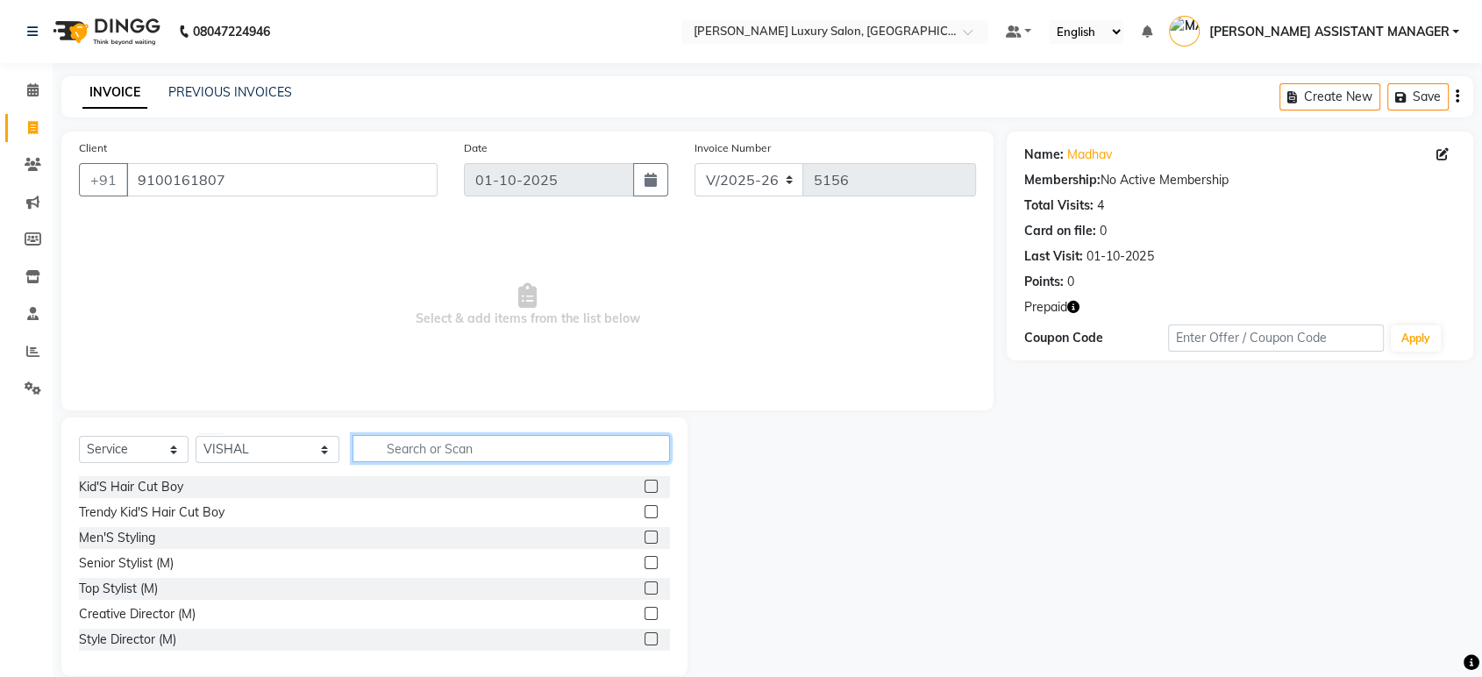
click at [497, 436] on input "text" at bounding box center [510, 448] width 317 height 27
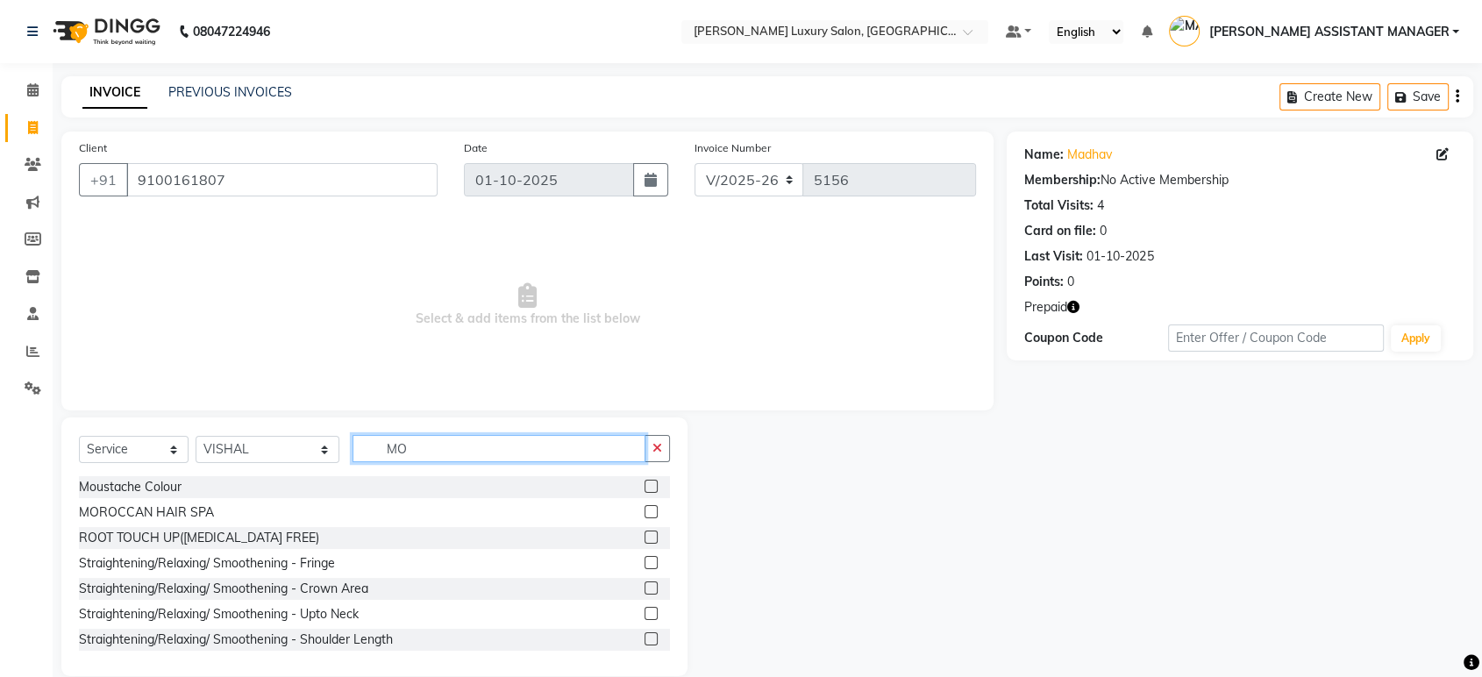
type input "MO"
click at [644, 510] on label at bounding box center [650, 511] width 13 height 13
click at [644, 510] on input "checkbox" at bounding box center [649, 512] width 11 height 11
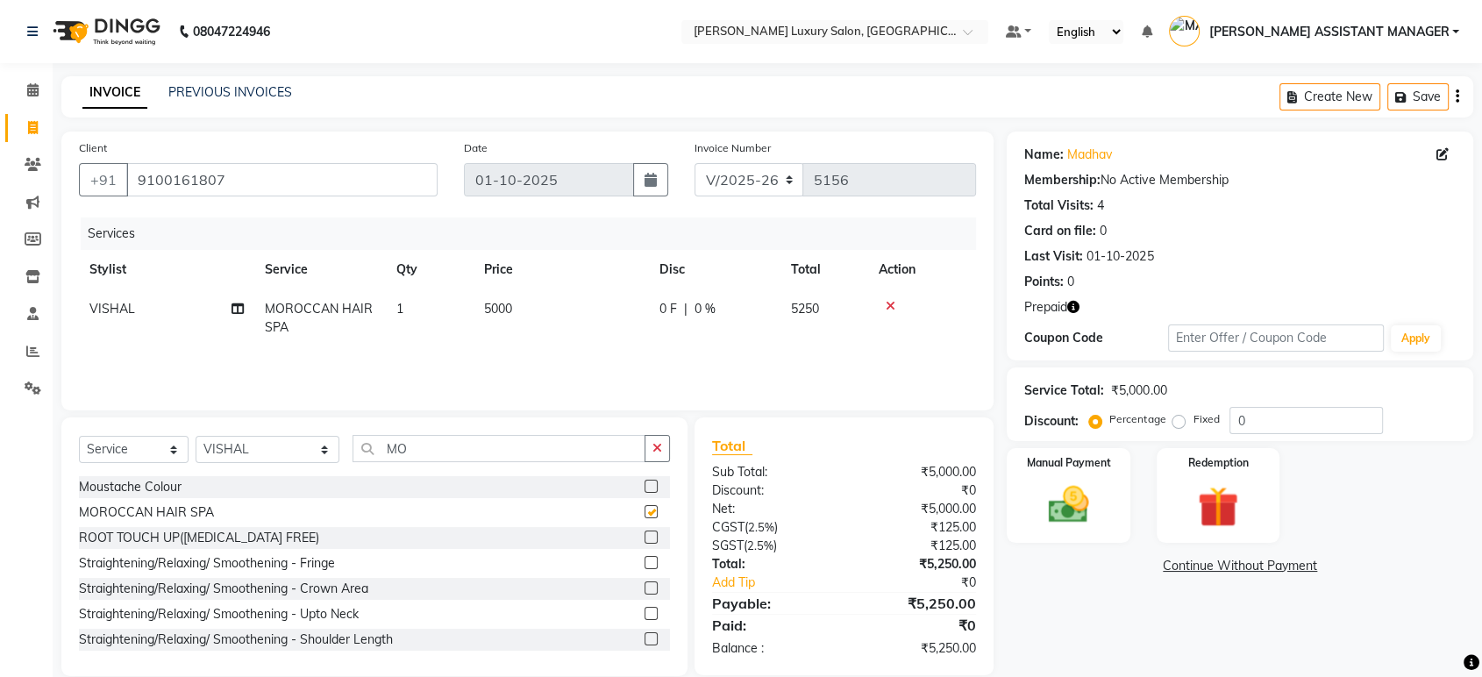
checkbox input "false"
click at [521, 307] on td "5000" at bounding box center [560, 318] width 175 height 58
select select "68861"
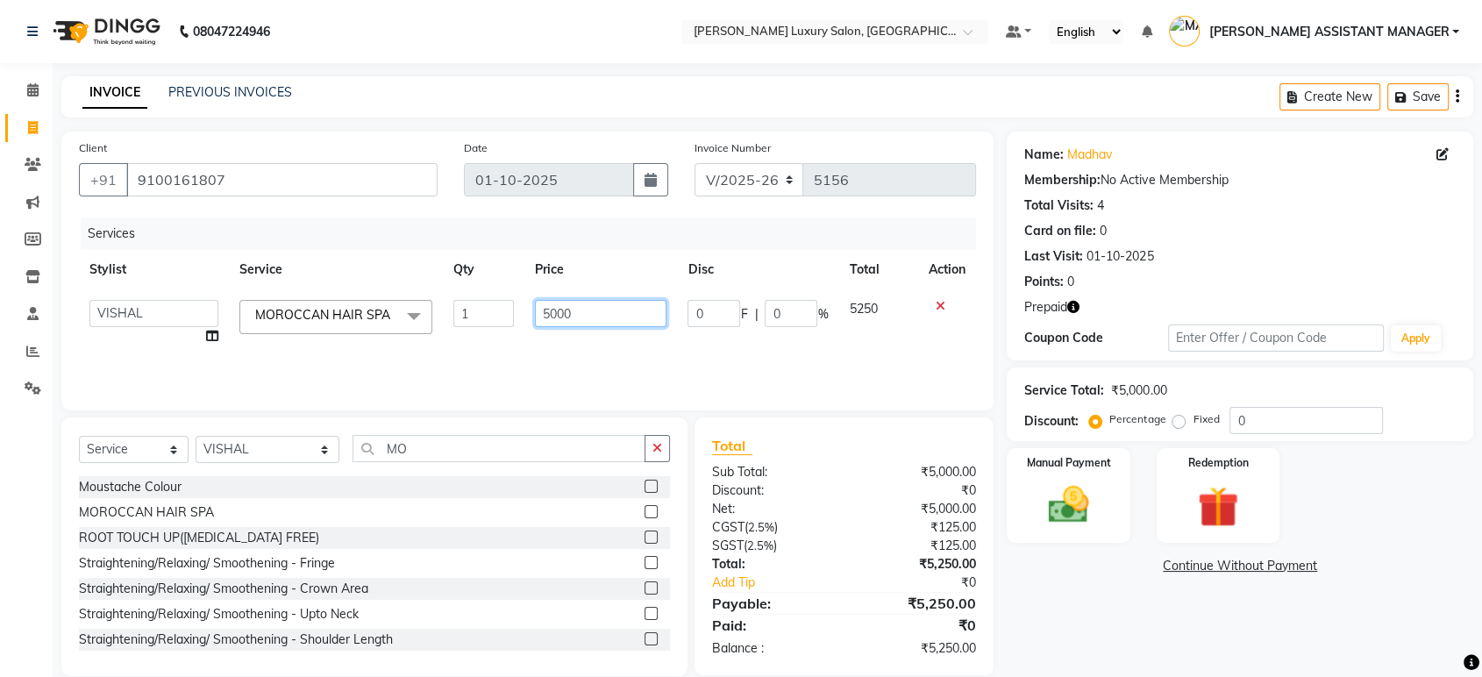
click at [585, 318] on input "5000" at bounding box center [601, 313] width 132 height 27
type input "5"
type input "3500"
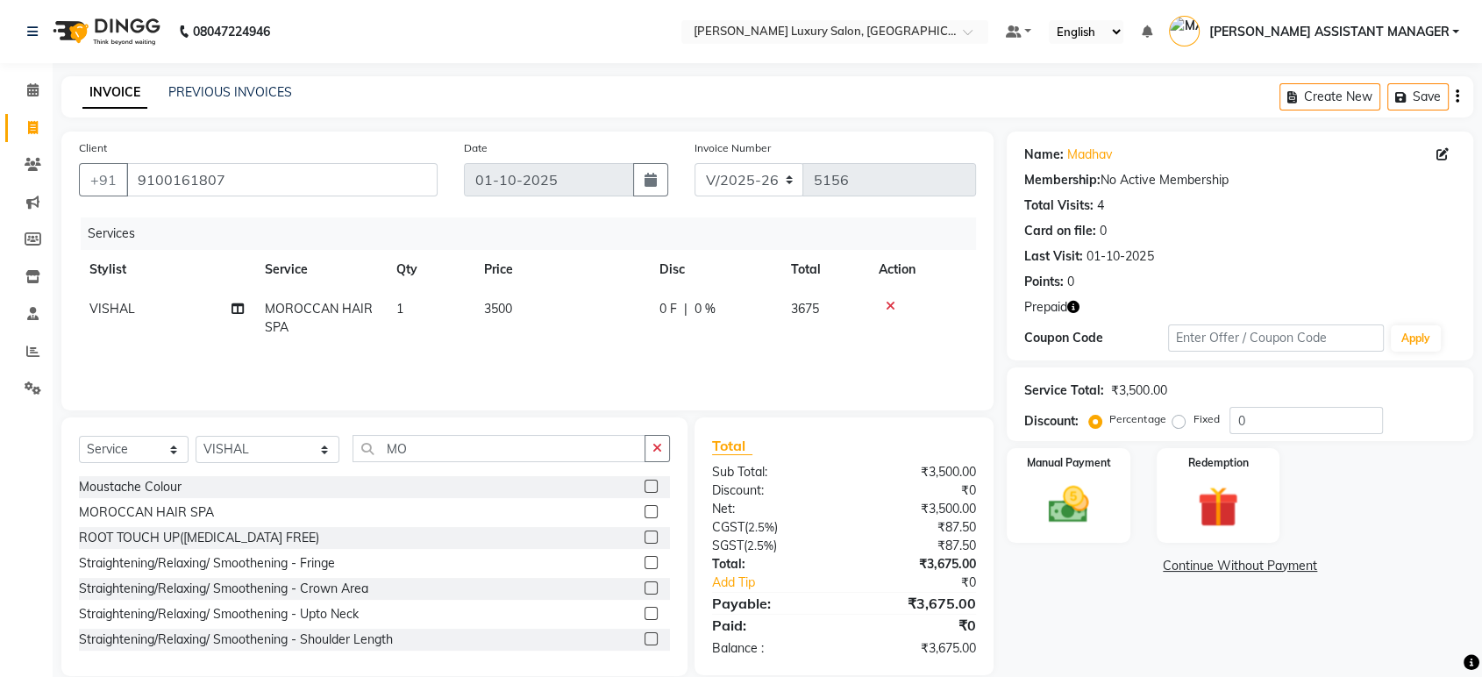
click at [399, 343] on tr "VISHAL MOROCCAN HAIR SPA 1 3500 0 F | 0 % 3675" at bounding box center [527, 318] width 897 height 58
click at [295, 449] on select "Select Stylist ABHI ADIL ADITI ADITYA AFREEN AHON AHSAN ALI ALIYA ANKITH ARAVIN…" at bounding box center [267, 449] width 144 height 27
select select "90116"
click at [414, 451] on input "MO" at bounding box center [498, 448] width 293 height 27
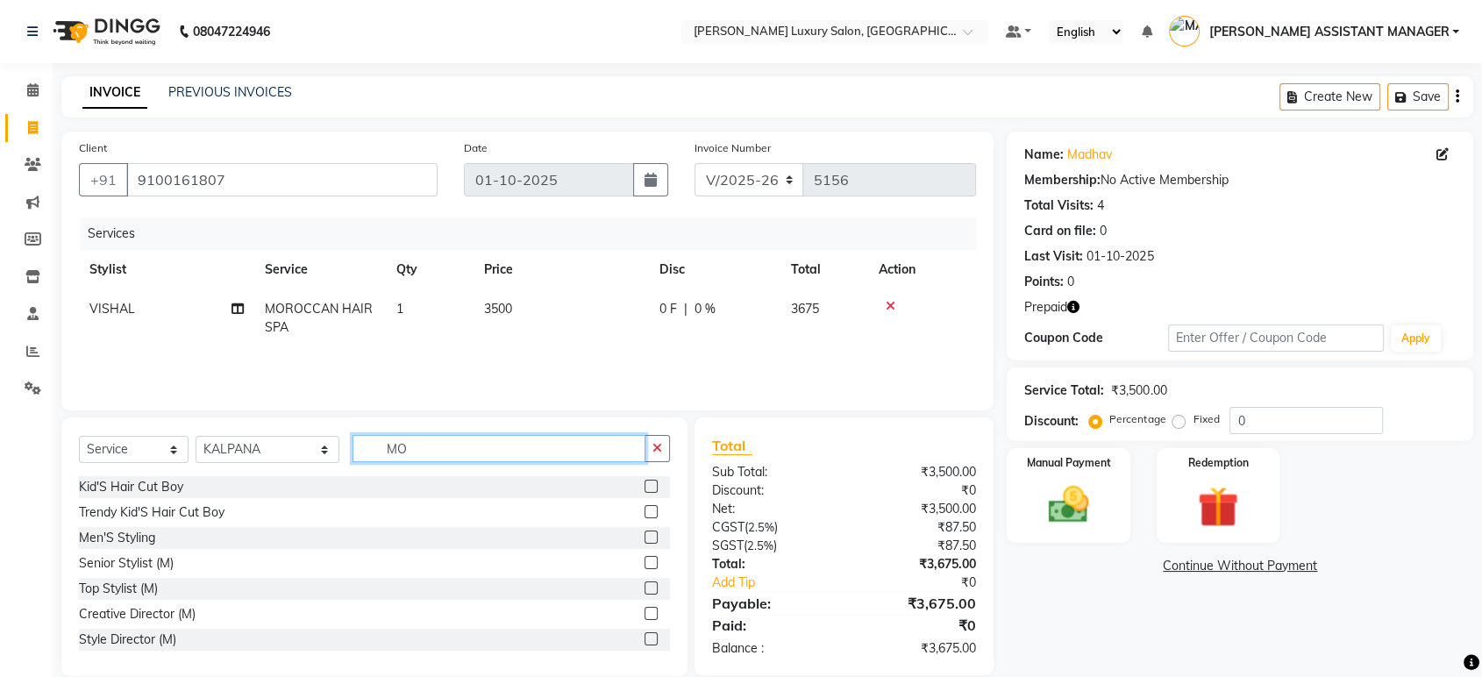
type input "M"
type input "G"
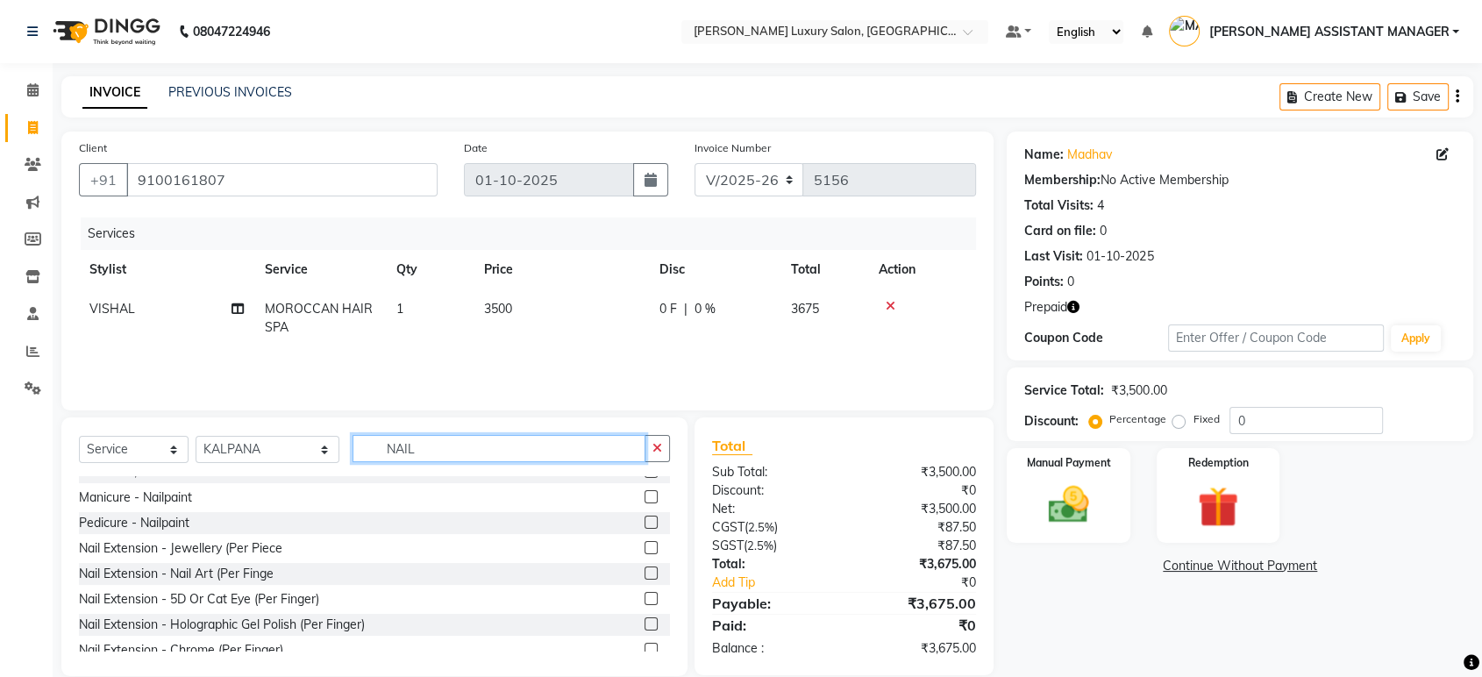
scroll to position [97, 0]
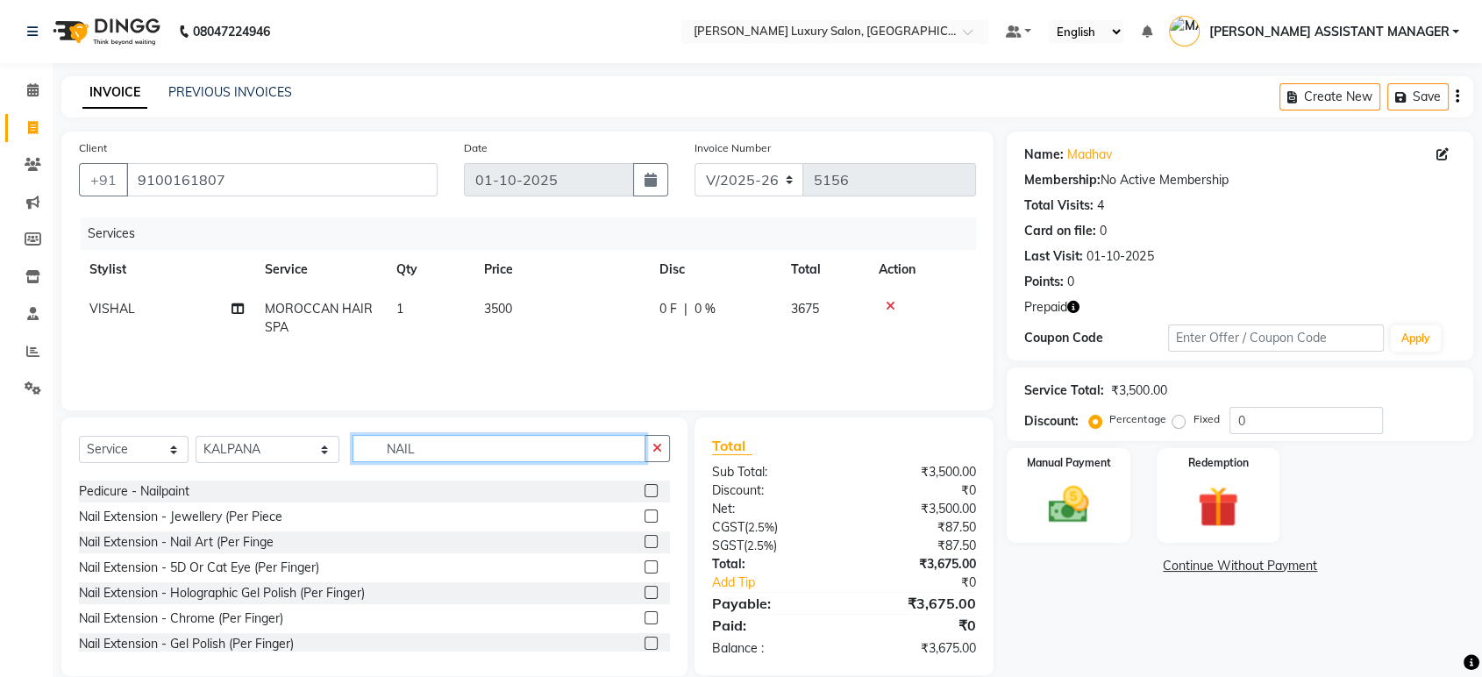
type input "NAIL"
click at [644, 538] on label at bounding box center [650, 541] width 13 height 13
click at [644, 538] on input "checkbox" at bounding box center [649, 542] width 11 height 11
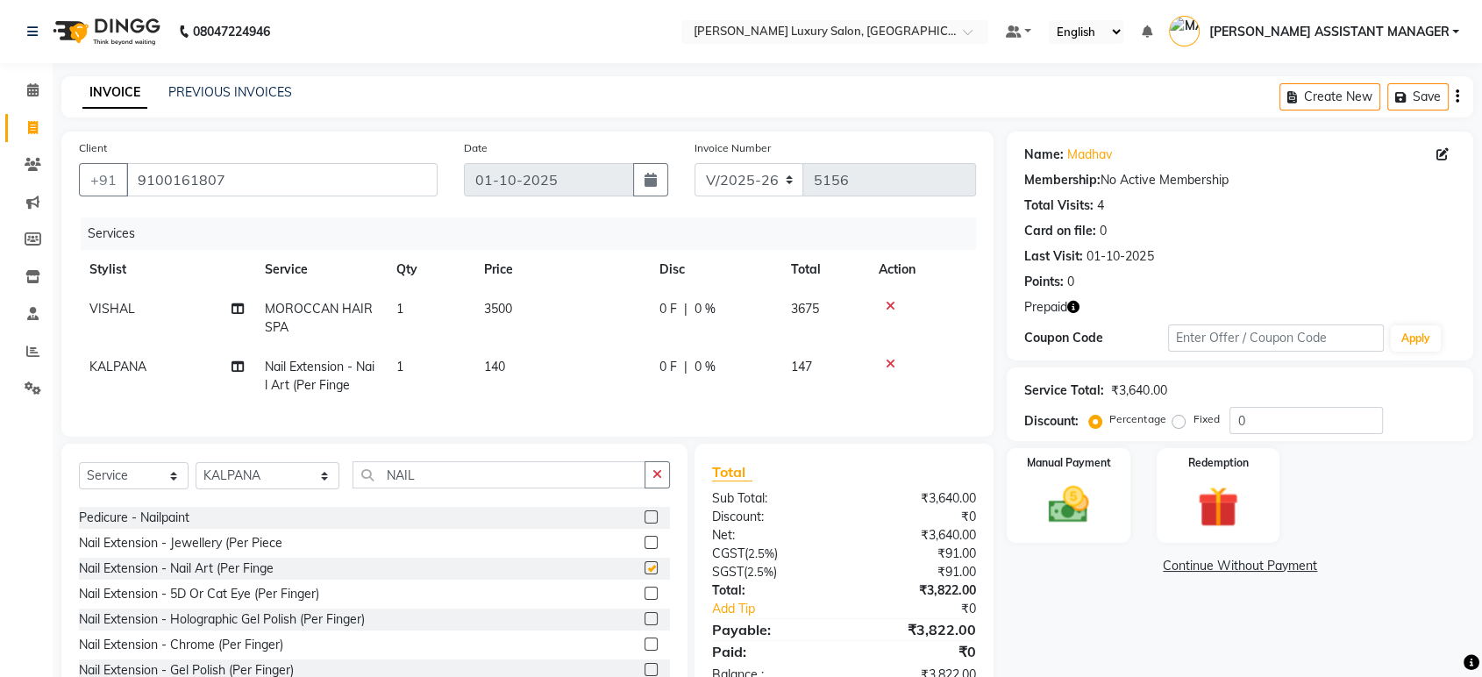
checkbox input "false"
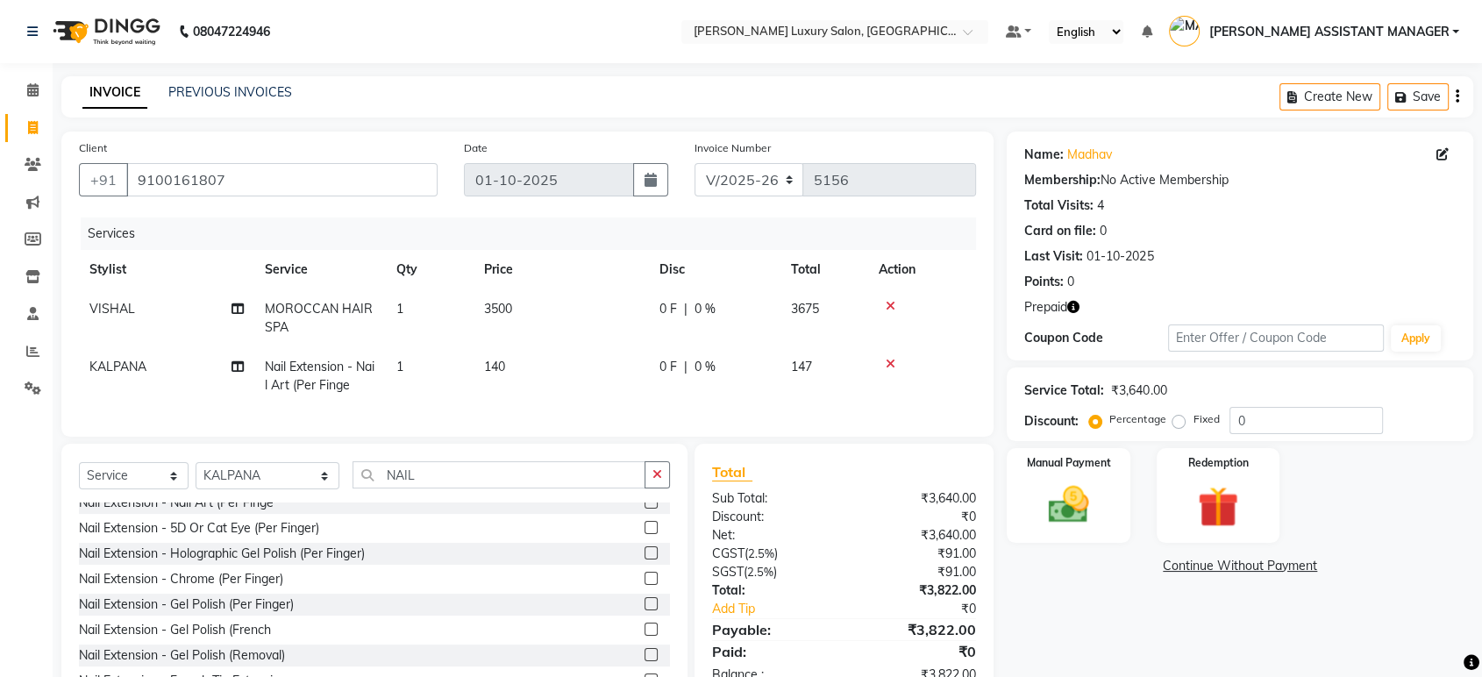
scroll to position [195, 0]
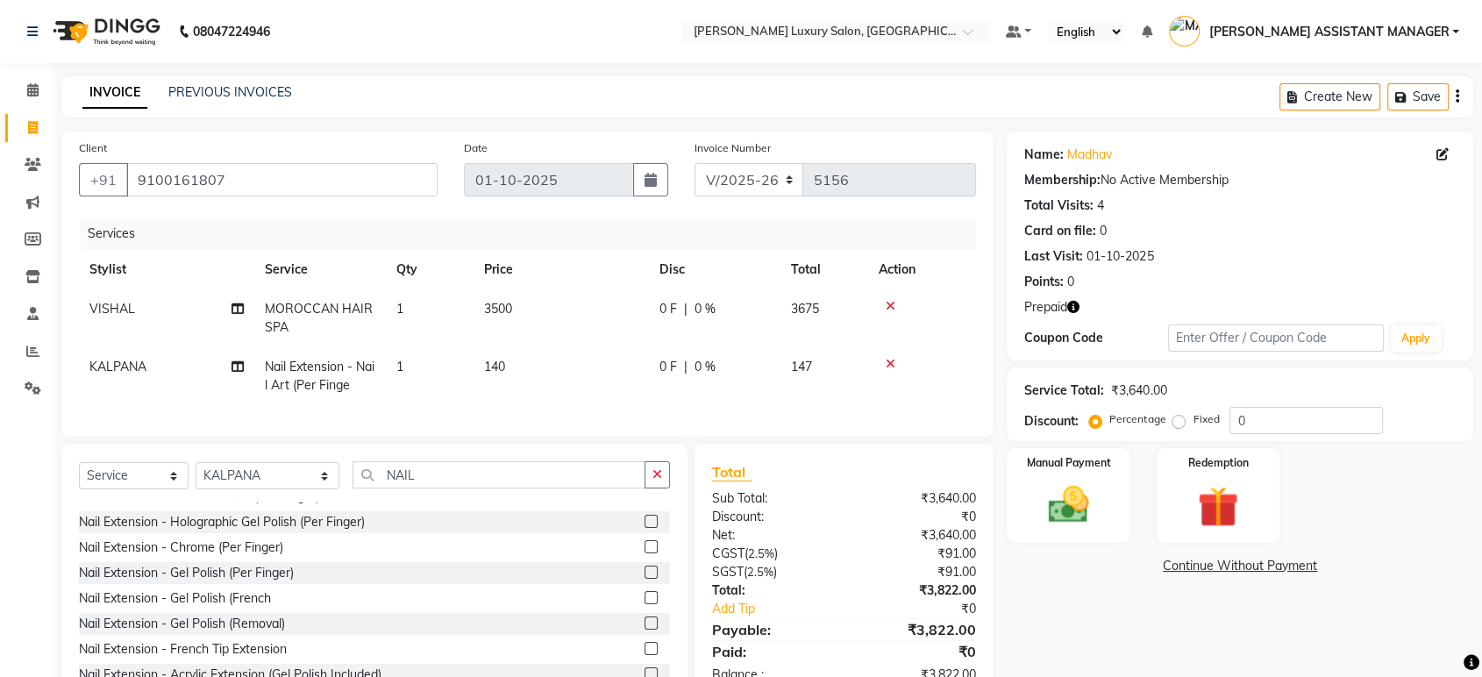
click at [644, 528] on label at bounding box center [650, 521] width 13 height 13
click at [644, 528] on input "checkbox" at bounding box center [649, 521] width 11 height 11
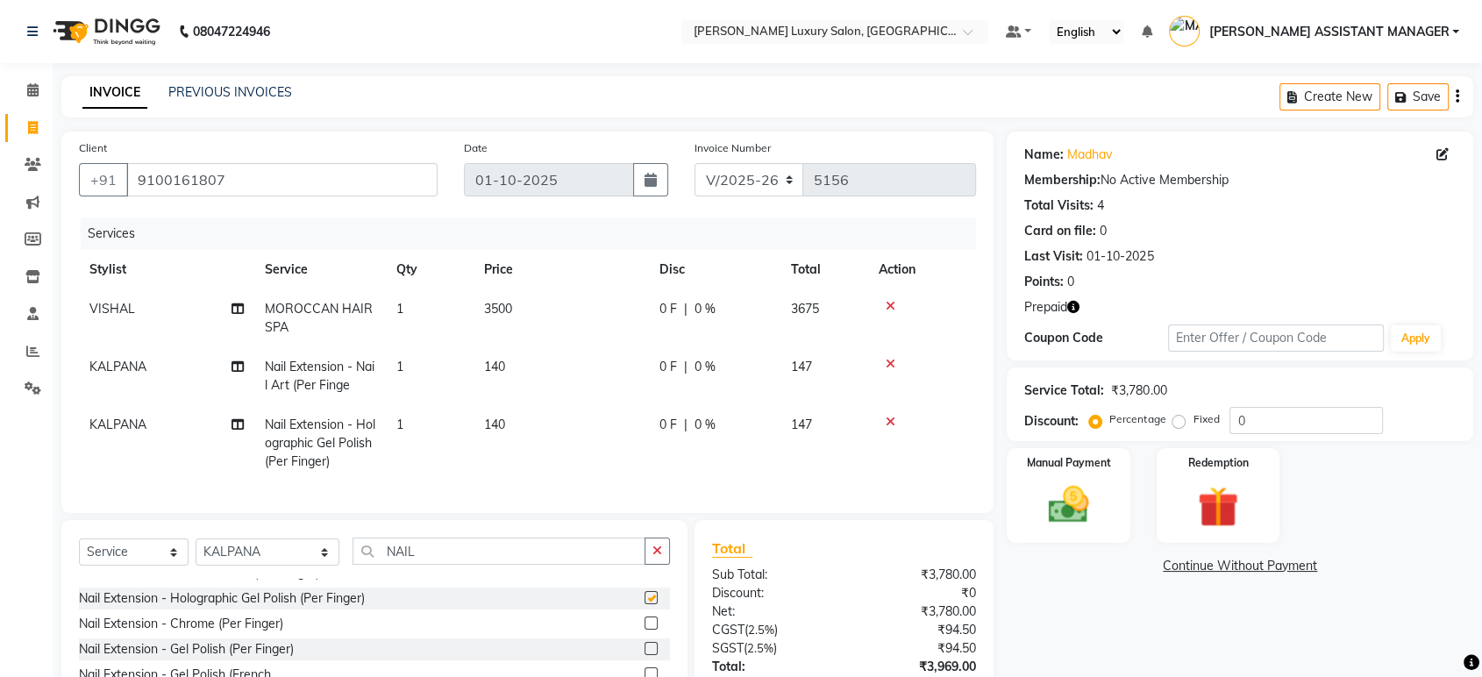
checkbox input "false"
click at [886, 423] on icon at bounding box center [890, 422] width 10 height 12
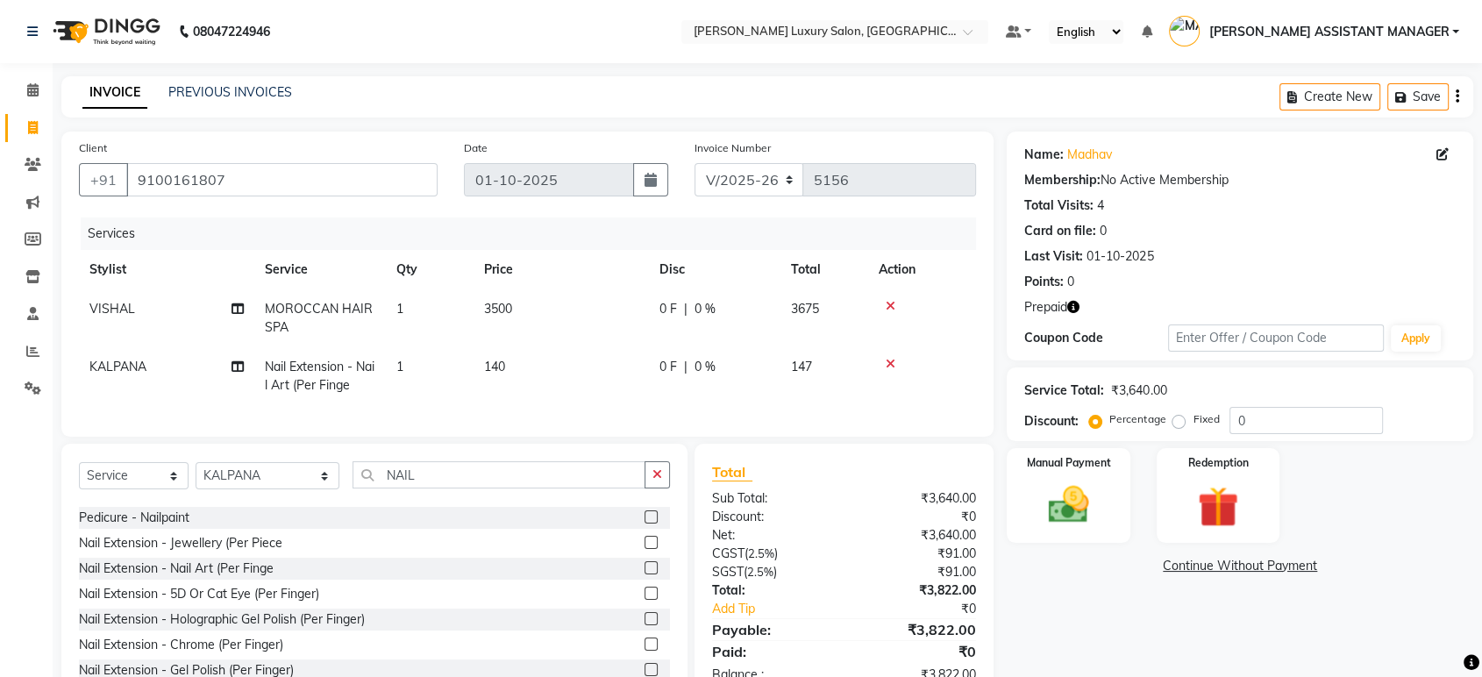
scroll to position [0, 0]
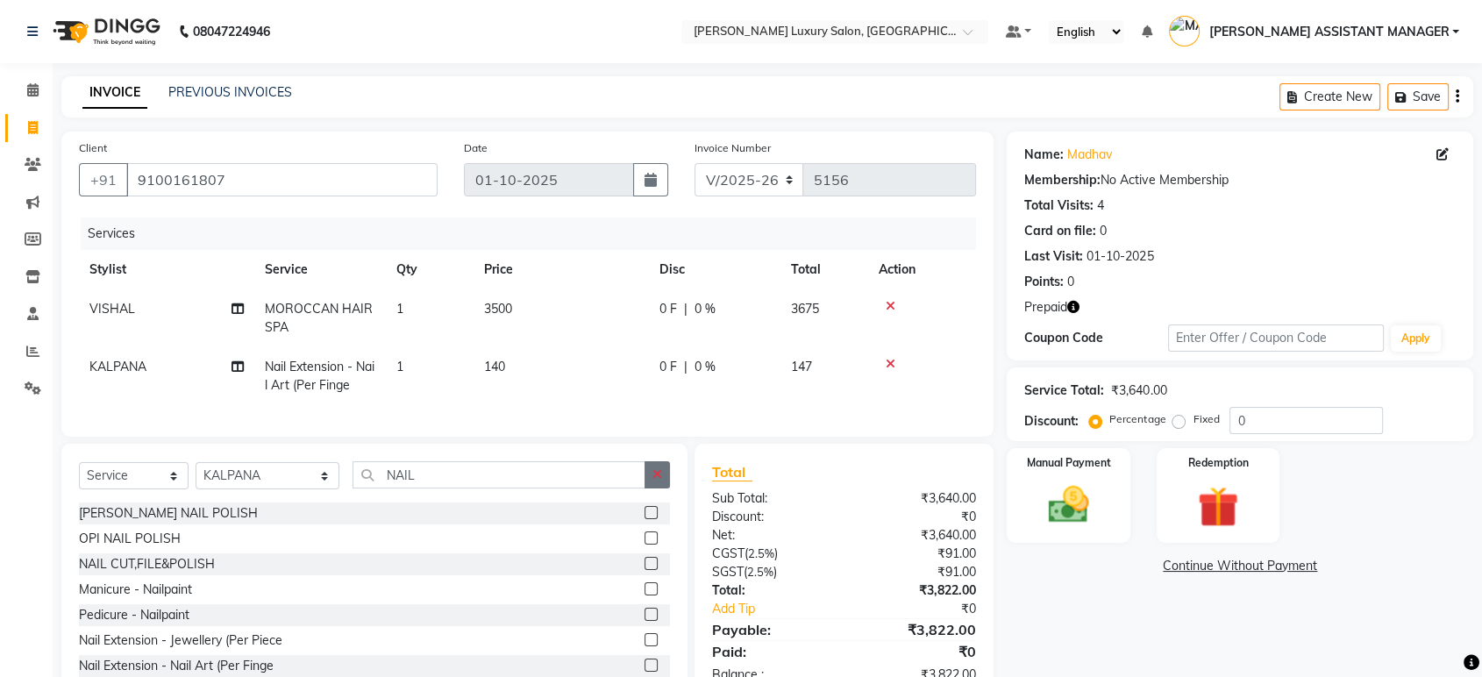
click at [656, 480] on icon "button" at bounding box center [657, 474] width 10 height 12
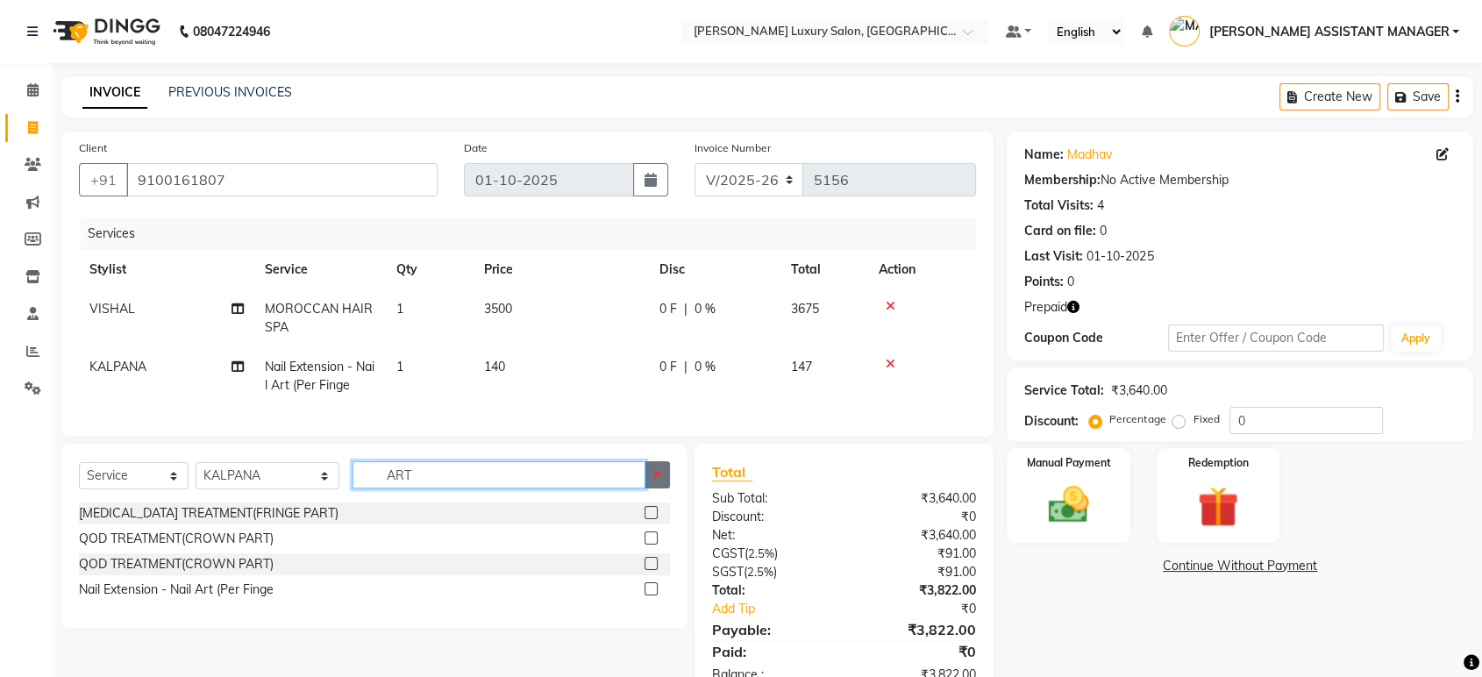
type input "ART"
click at [655, 480] on icon "button" at bounding box center [657, 474] width 10 height 12
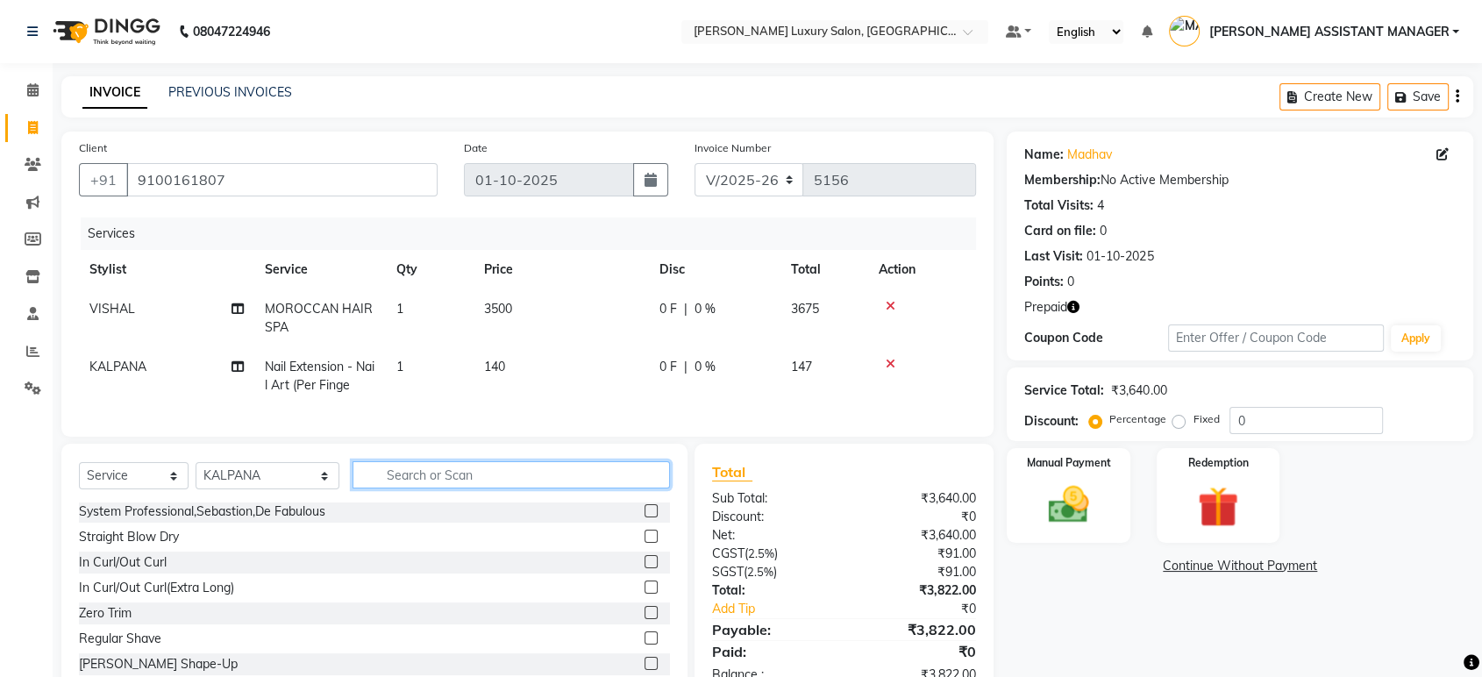
scroll to position [681, 0]
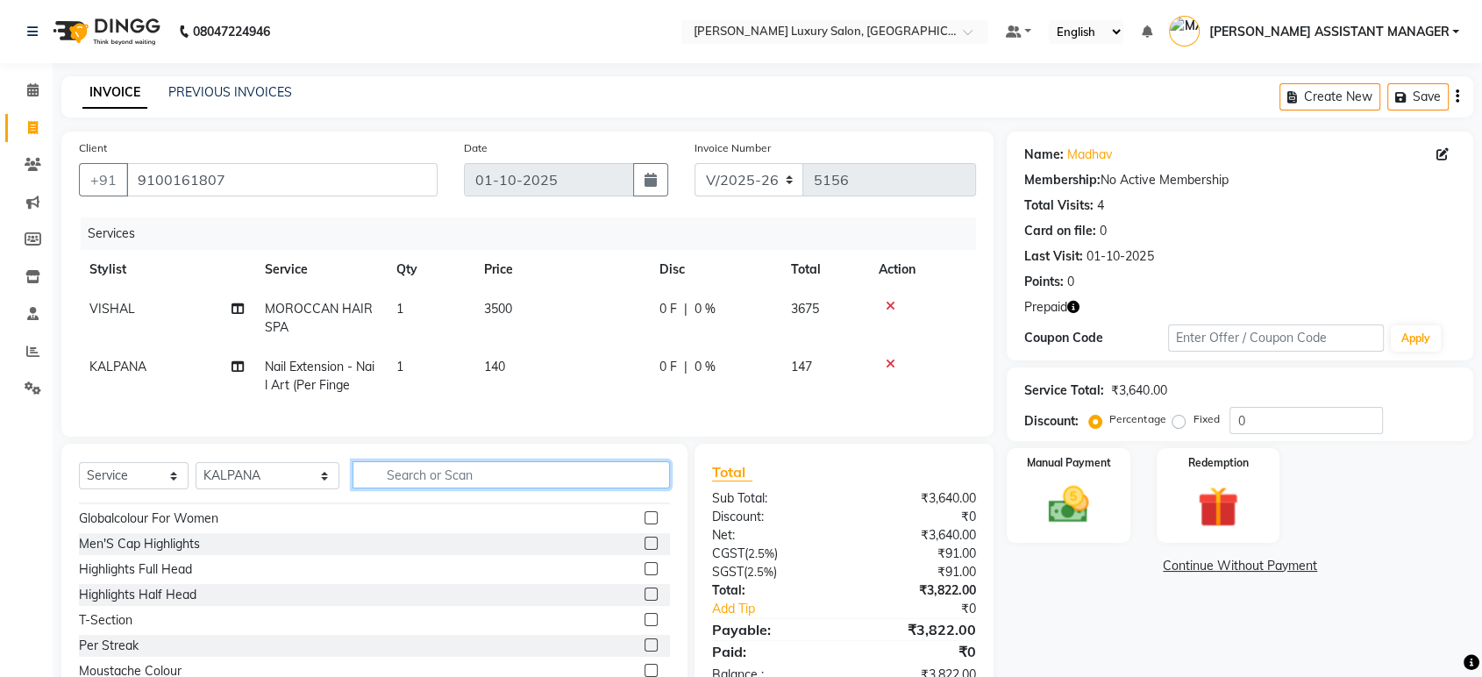
click at [435, 488] on input "text" at bounding box center [510, 474] width 317 height 27
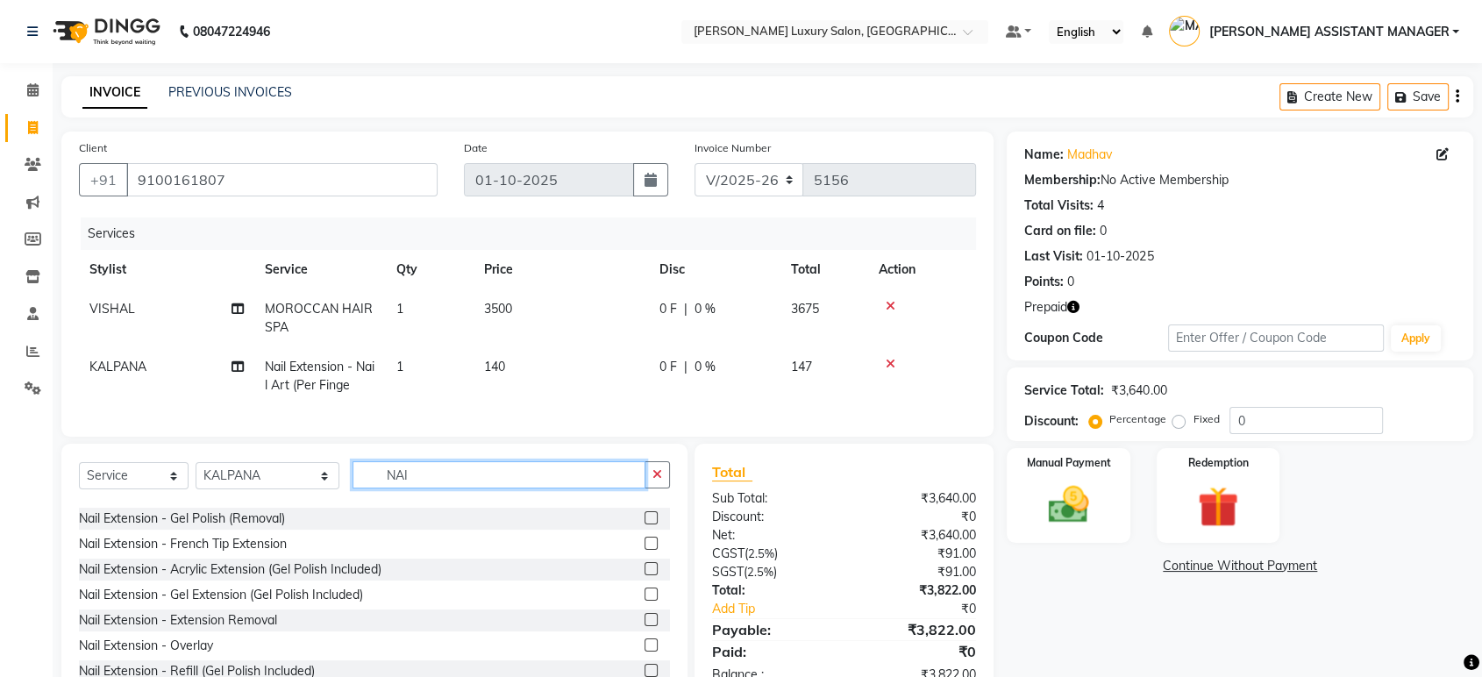
scroll to position [96, 0]
type input "NAIL"
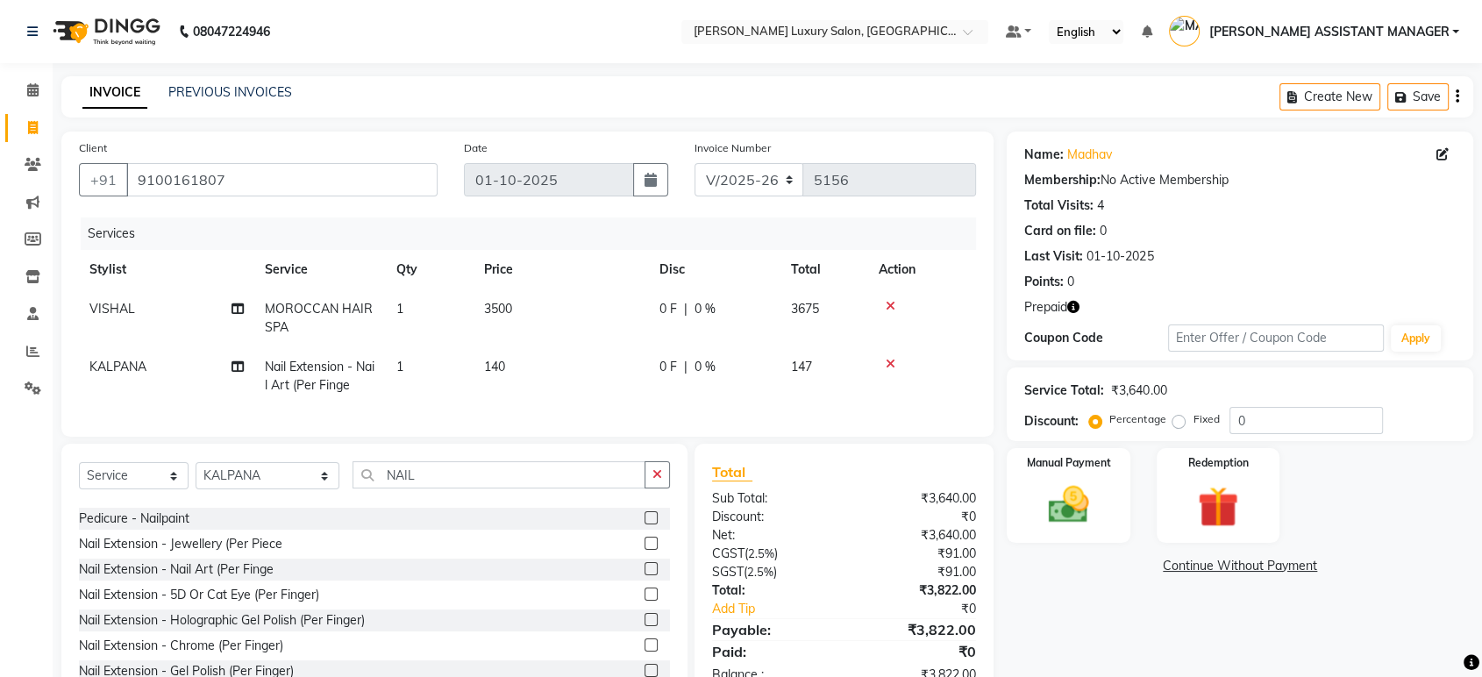
click at [644, 600] on label at bounding box center [650, 593] width 13 height 13
click at [644, 600] on input "checkbox" at bounding box center [649, 594] width 11 height 11
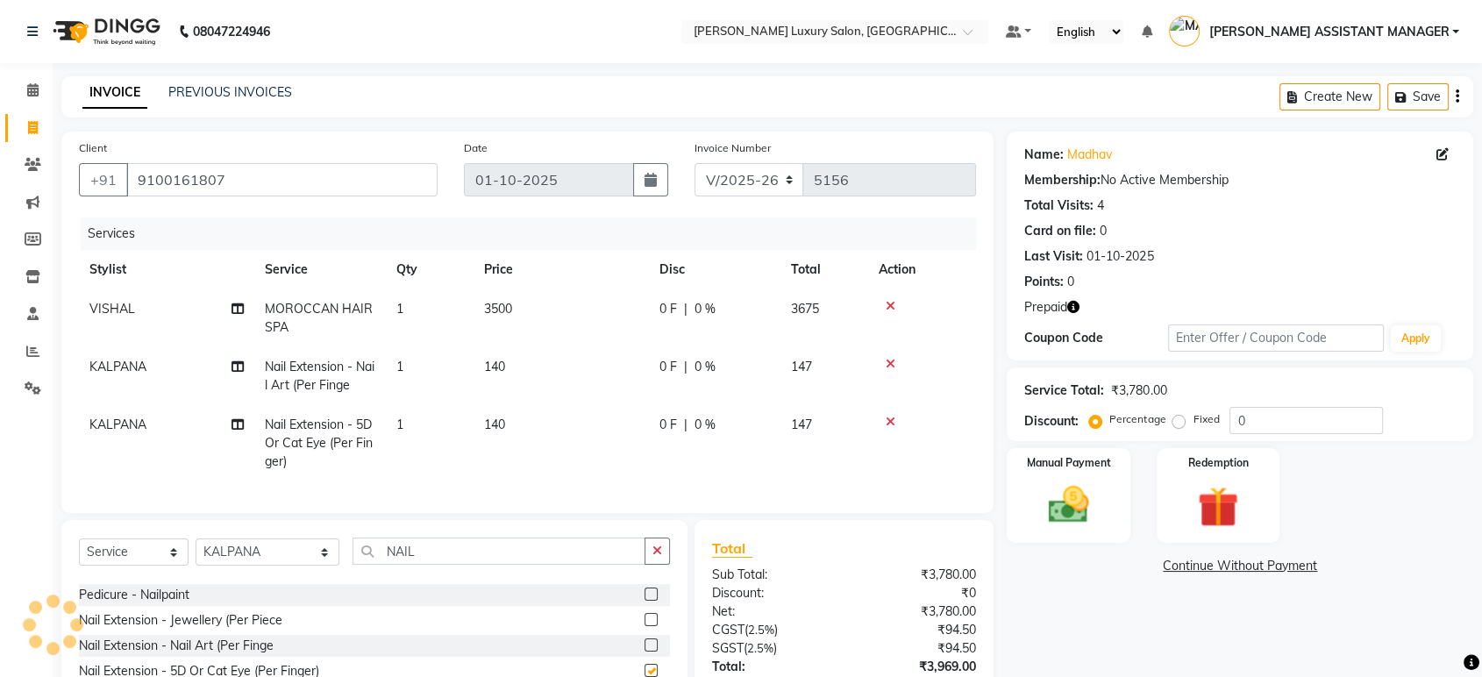
checkbox input "false"
click at [884, 421] on div at bounding box center [921, 422] width 87 height 12
click at [887, 421] on icon at bounding box center [890, 422] width 10 height 12
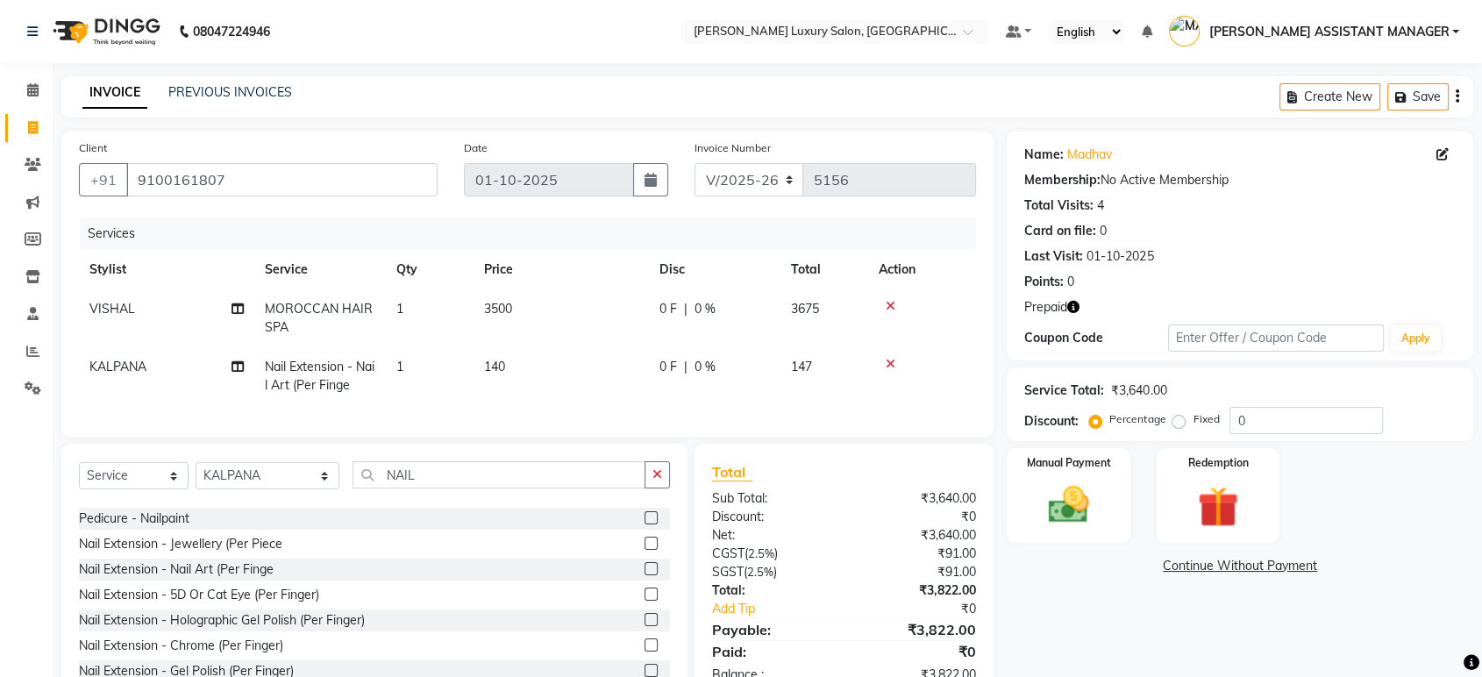
scroll to position [194, 0]
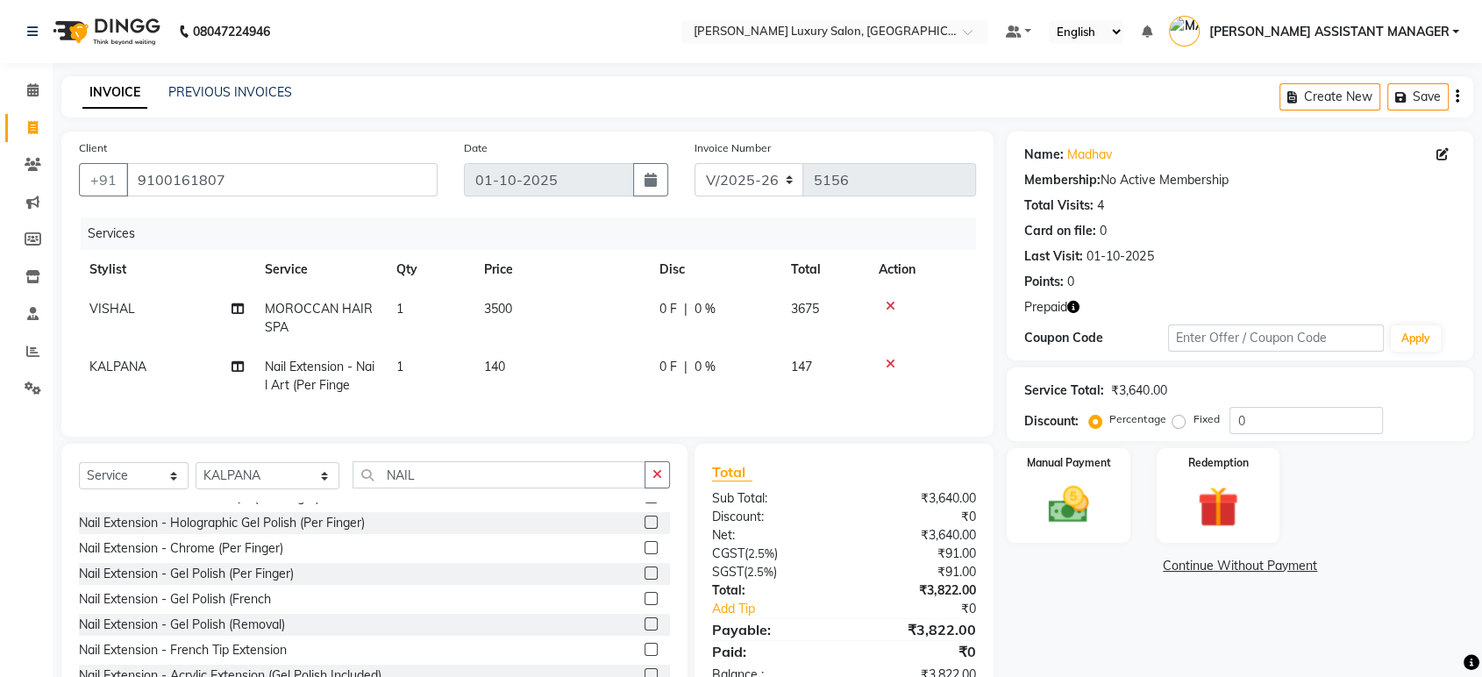
click at [644, 554] on label at bounding box center [650, 547] width 13 height 13
click at [644, 554] on input "checkbox" at bounding box center [649, 548] width 11 height 11
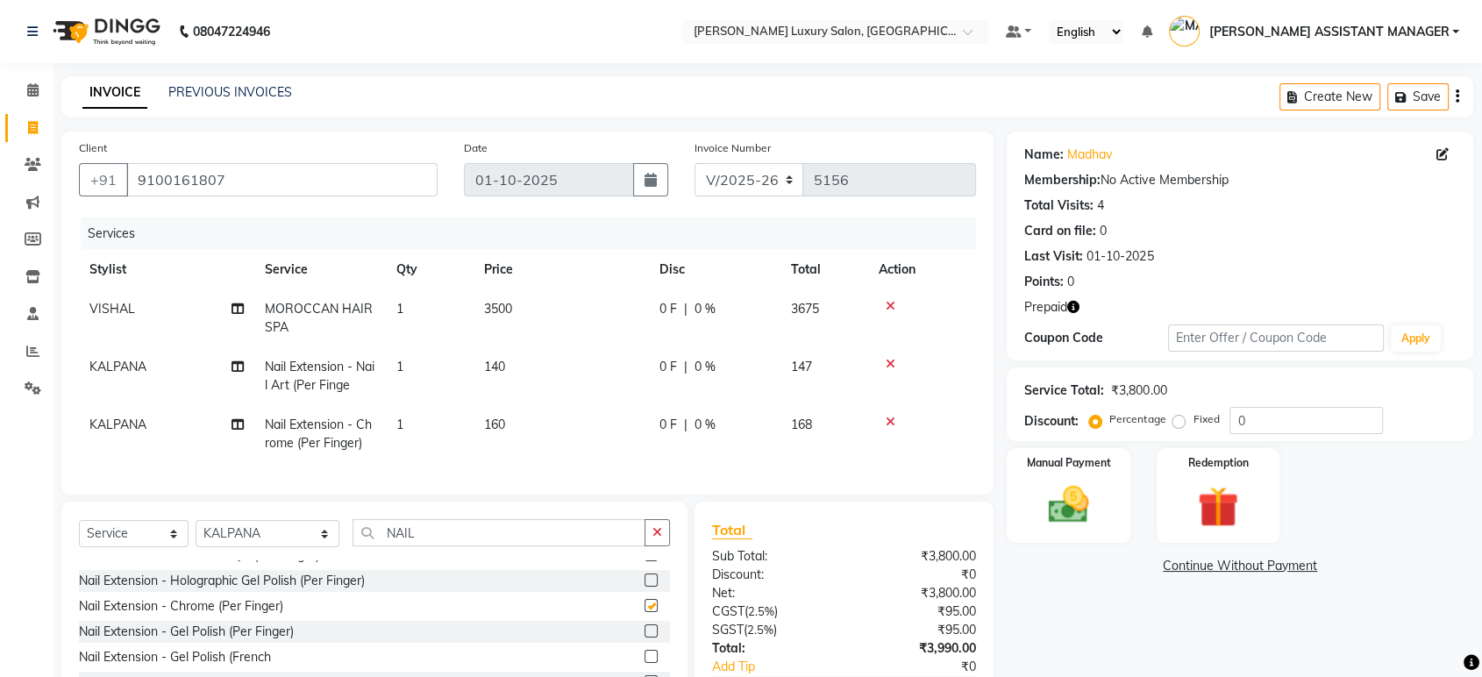
checkbox input "false"
drag, startPoint x: 891, startPoint y: 418, endPoint x: 802, endPoint y: 455, distance: 95.9
click at [890, 417] on icon at bounding box center [890, 422] width 10 height 12
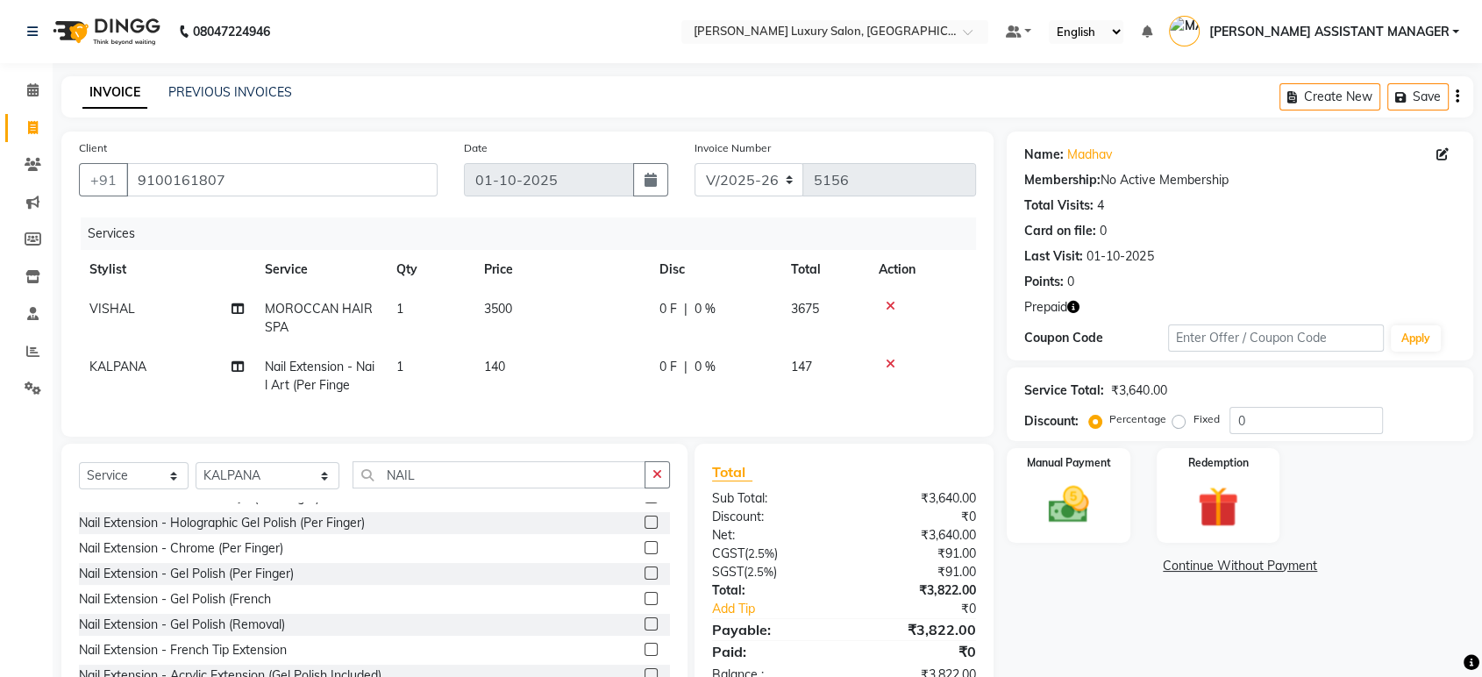
click at [644, 656] on label at bounding box center [650, 649] width 13 height 13
click at [644, 656] on input "checkbox" at bounding box center [649, 649] width 11 height 11
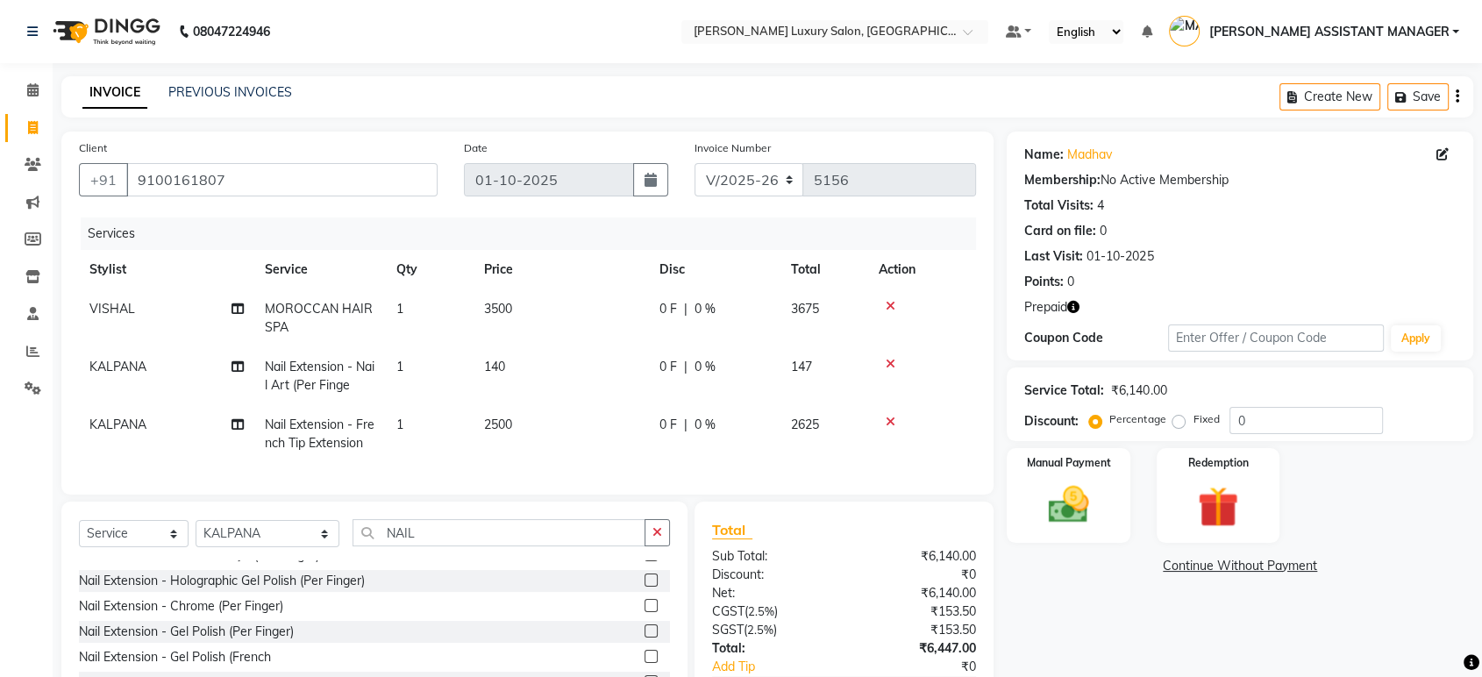
checkbox input "false"
click at [888, 416] on icon at bounding box center [890, 422] width 10 height 12
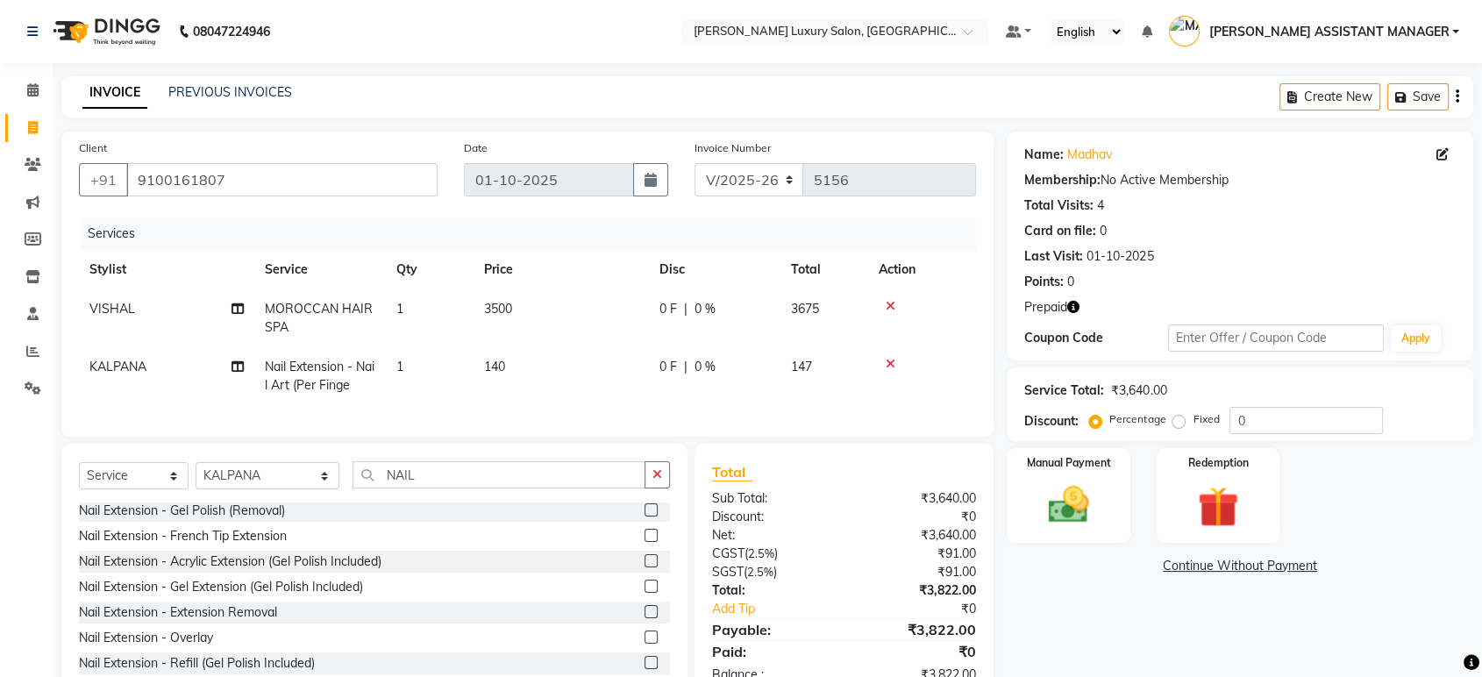
scroll to position [210, 0]
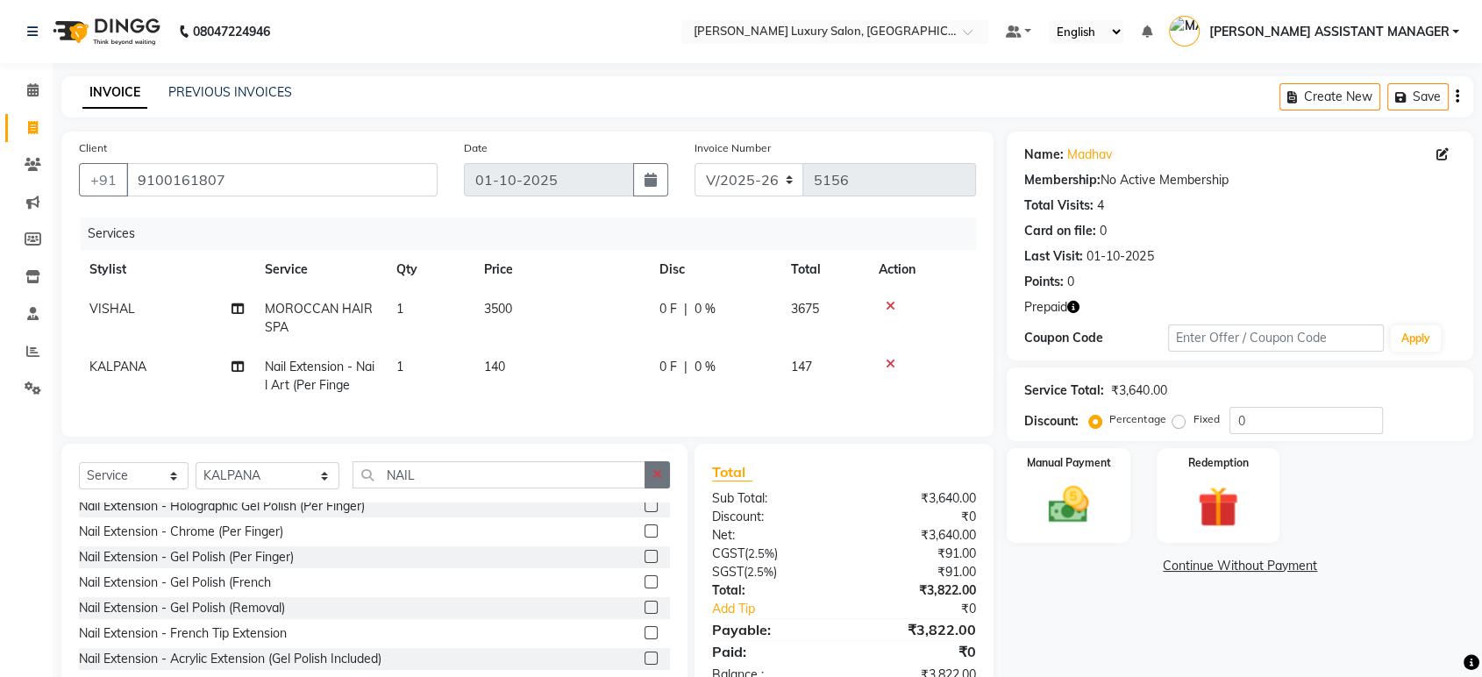
click at [662, 488] on button "button" at bounding box center [656, 474] width 25 height 27
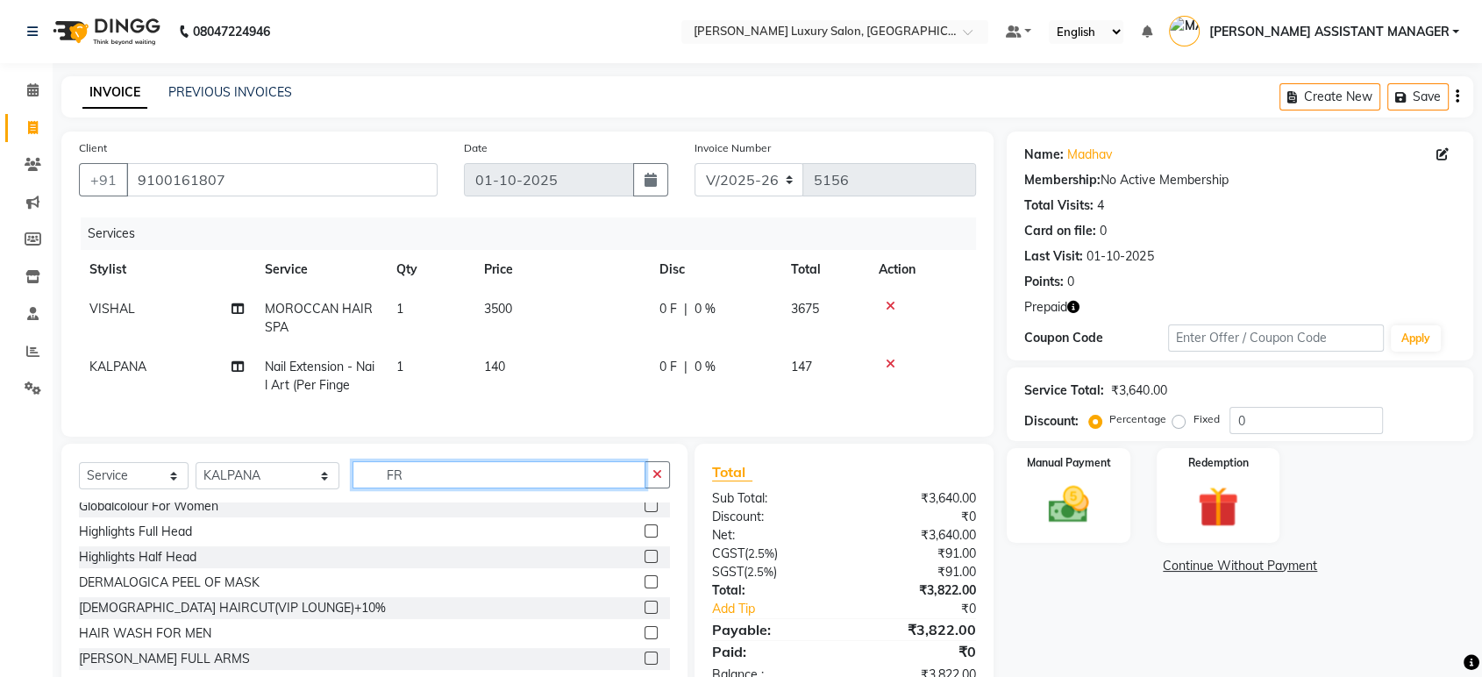
scroll to position [0, 0]
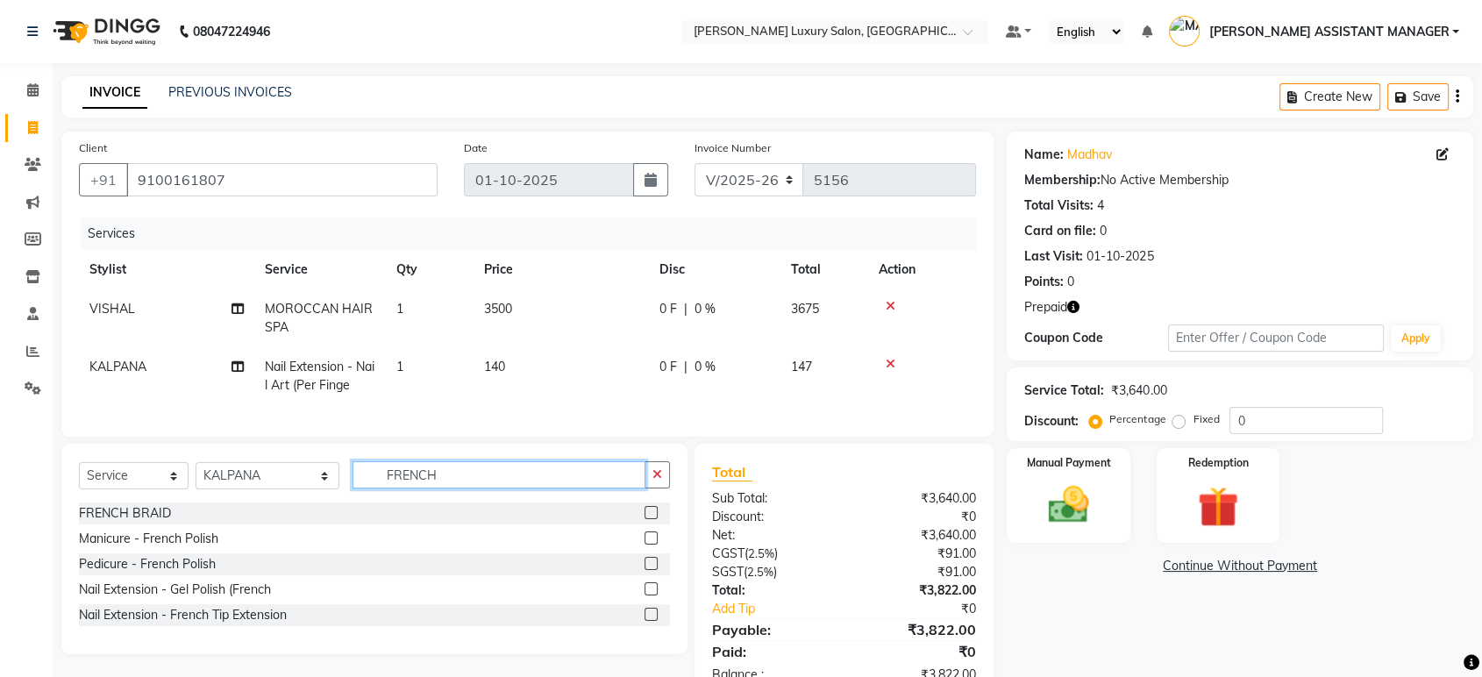
type input "FRENCH"
click at [644, 621] on label at bounding box center [650, 614] width 13 height 13
click at [644, 621] on input "checkbox" at bounding box center [649, 614] width 11 height 11
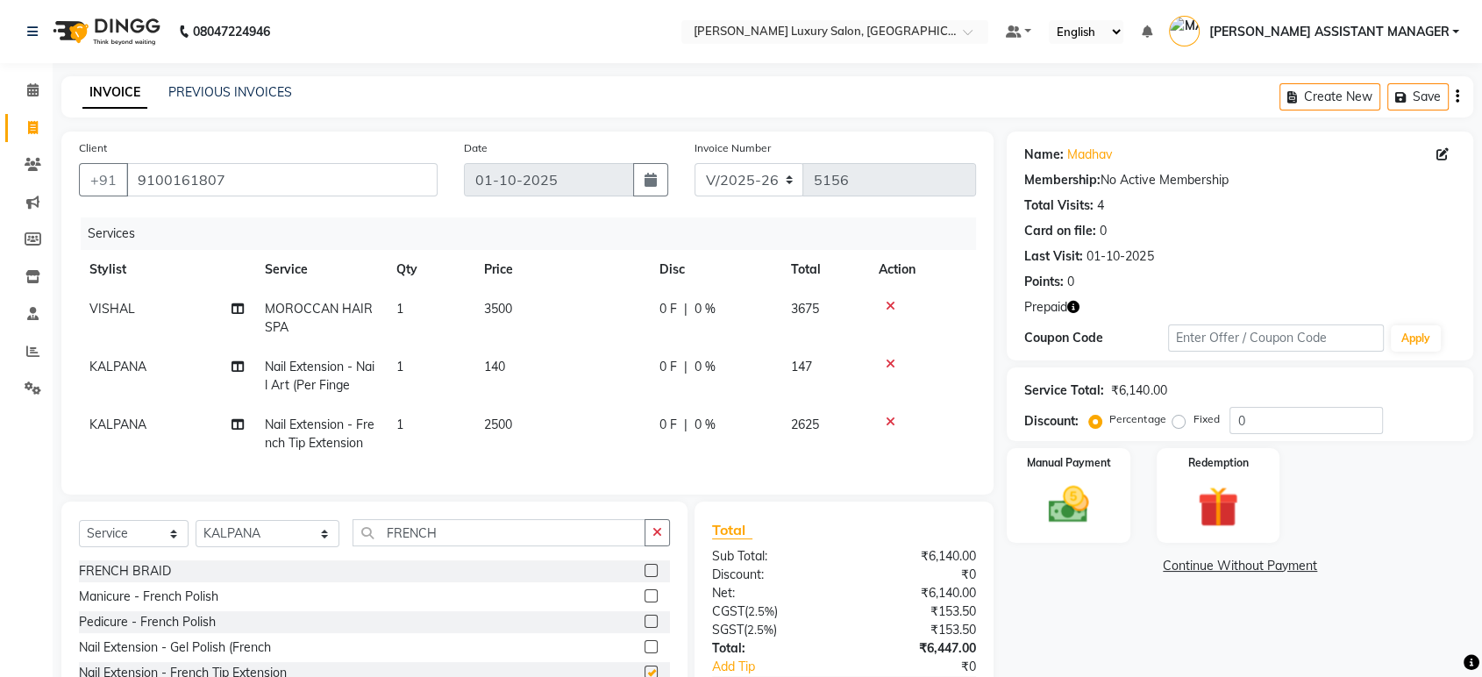
checkbox input "false"
click at [542, 426] on td "2500" at bounding box center [560, 434] width 175 height 58
select select "90116"
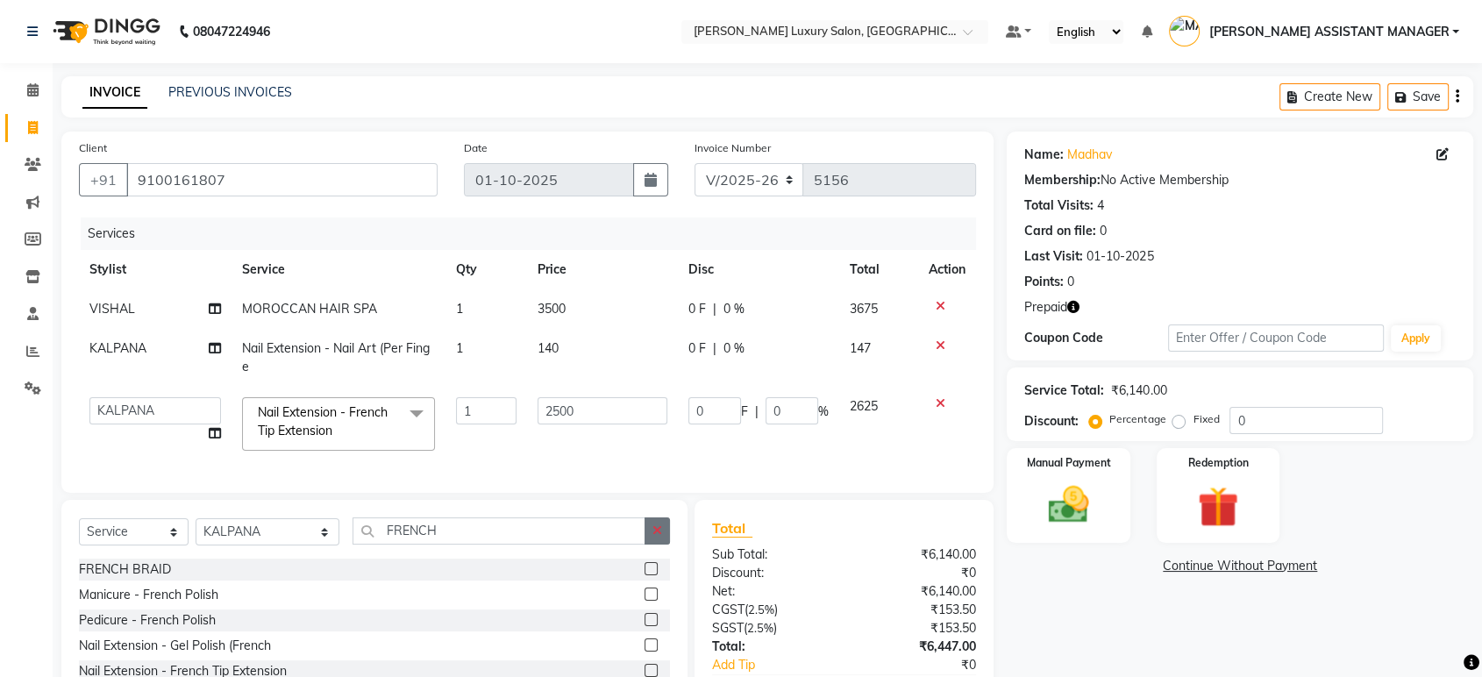
click at [659, 537] on icon "button" at bounding box center [657, 530] width 10 height 12
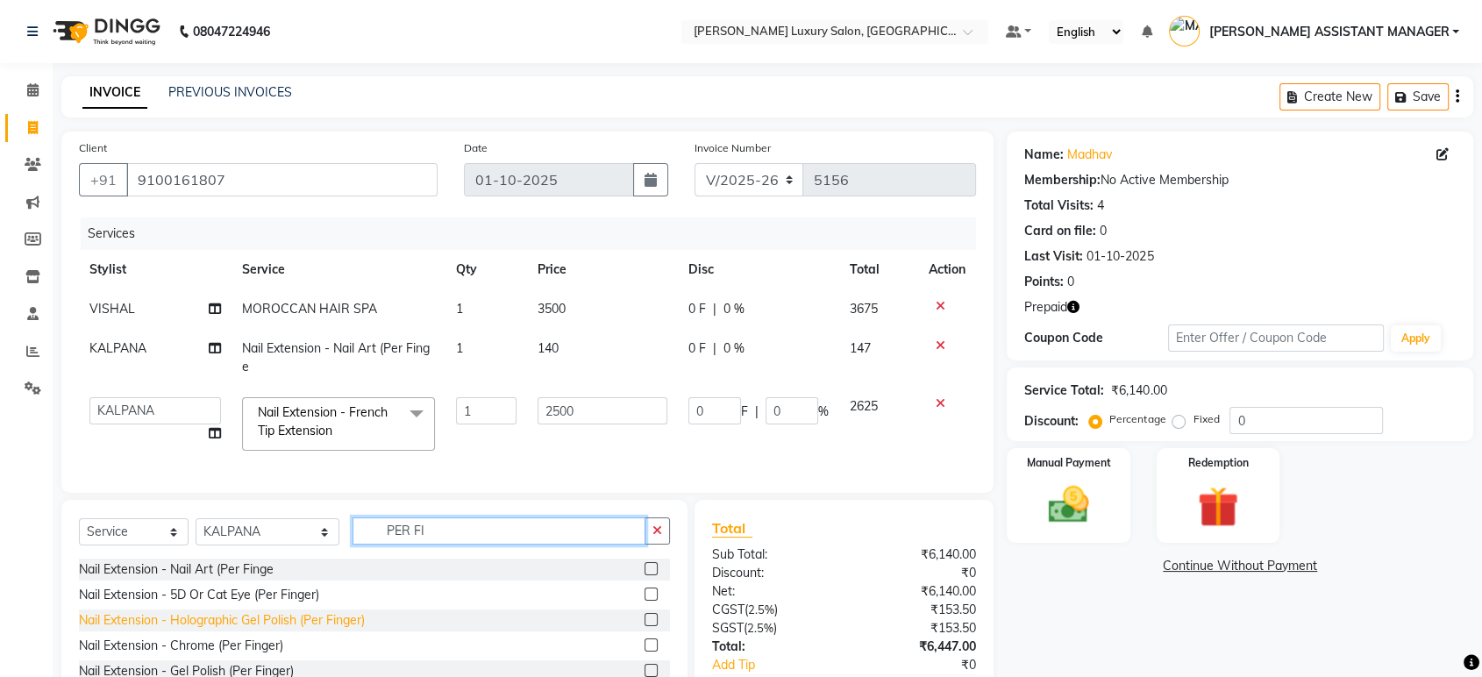
scroll to position [97, 0]
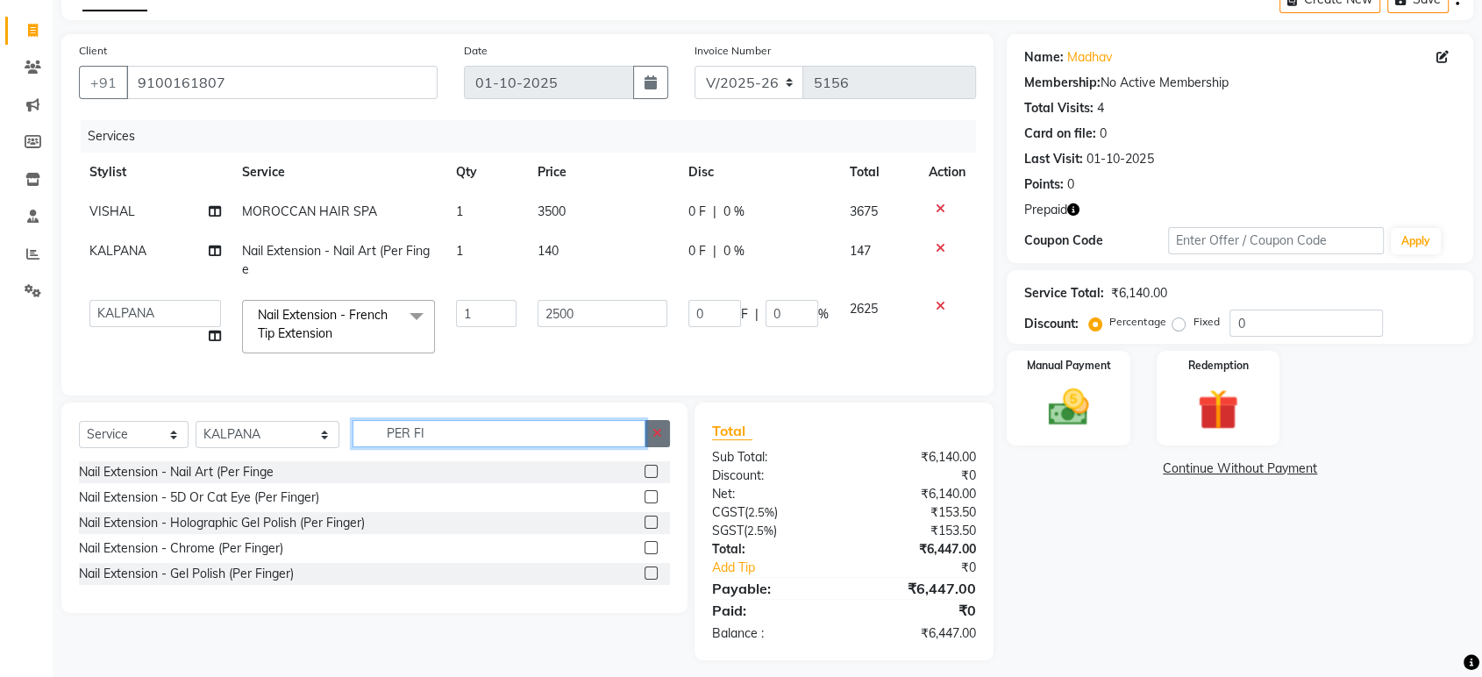
type input "PER FI"
click at [652, 436] on button "button" at bounding box center [656, 433] width 25 height 27
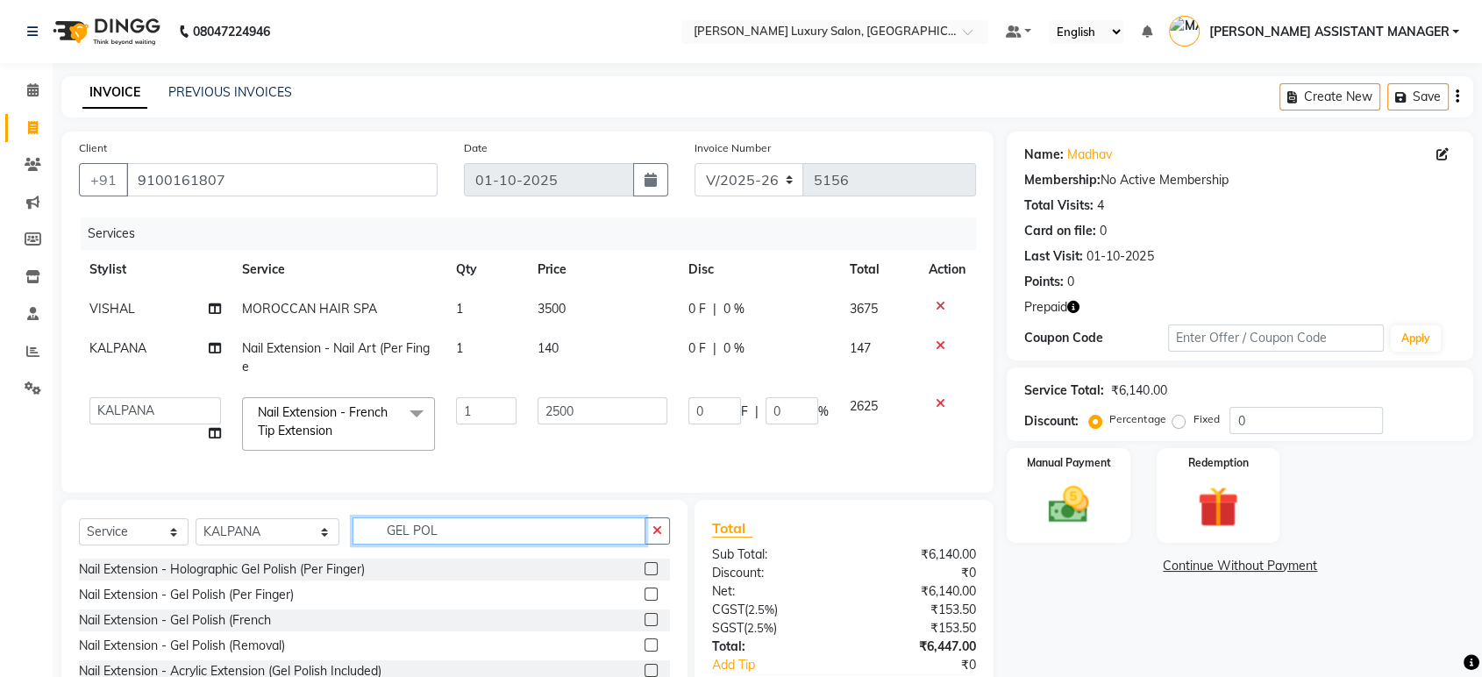
scroll to position [121, 0]
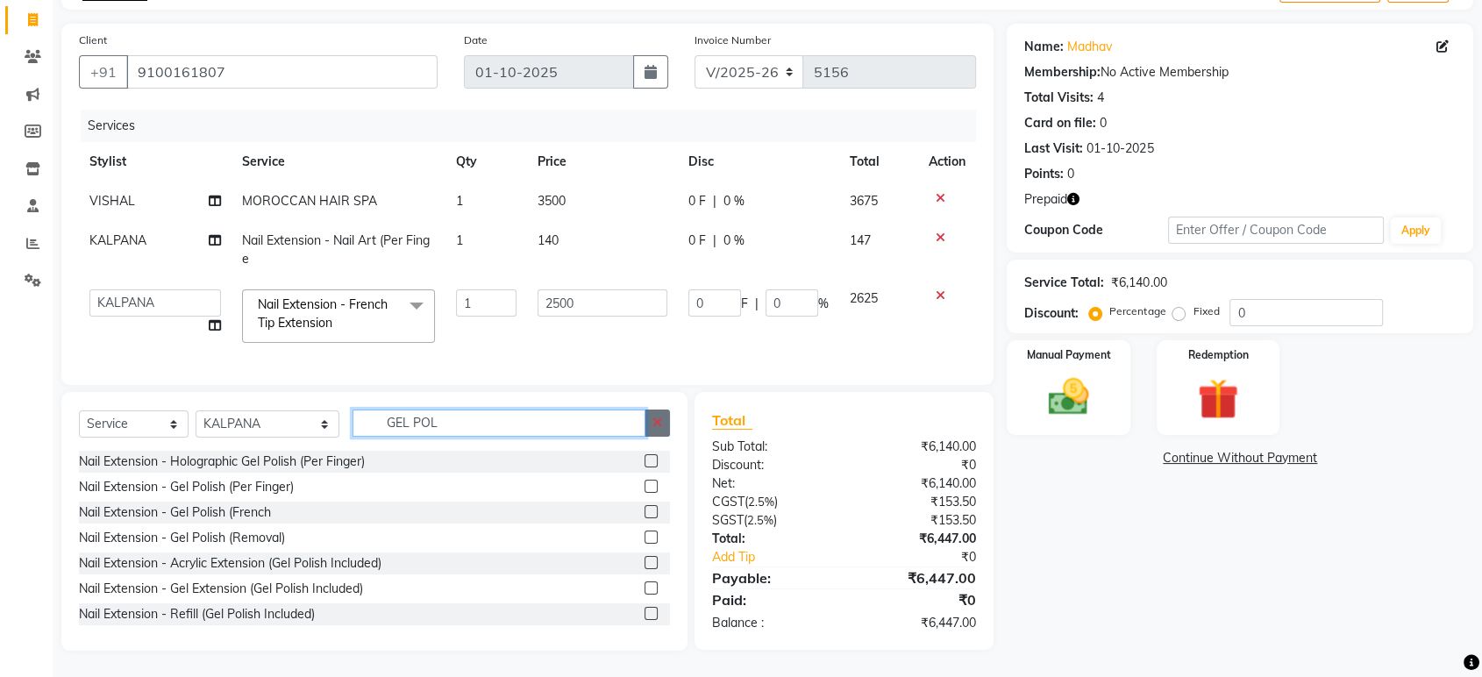
type input "GEL POL"
click at [660, 423] on icon "button" at bounding box center [657, 422] width 10 height 12
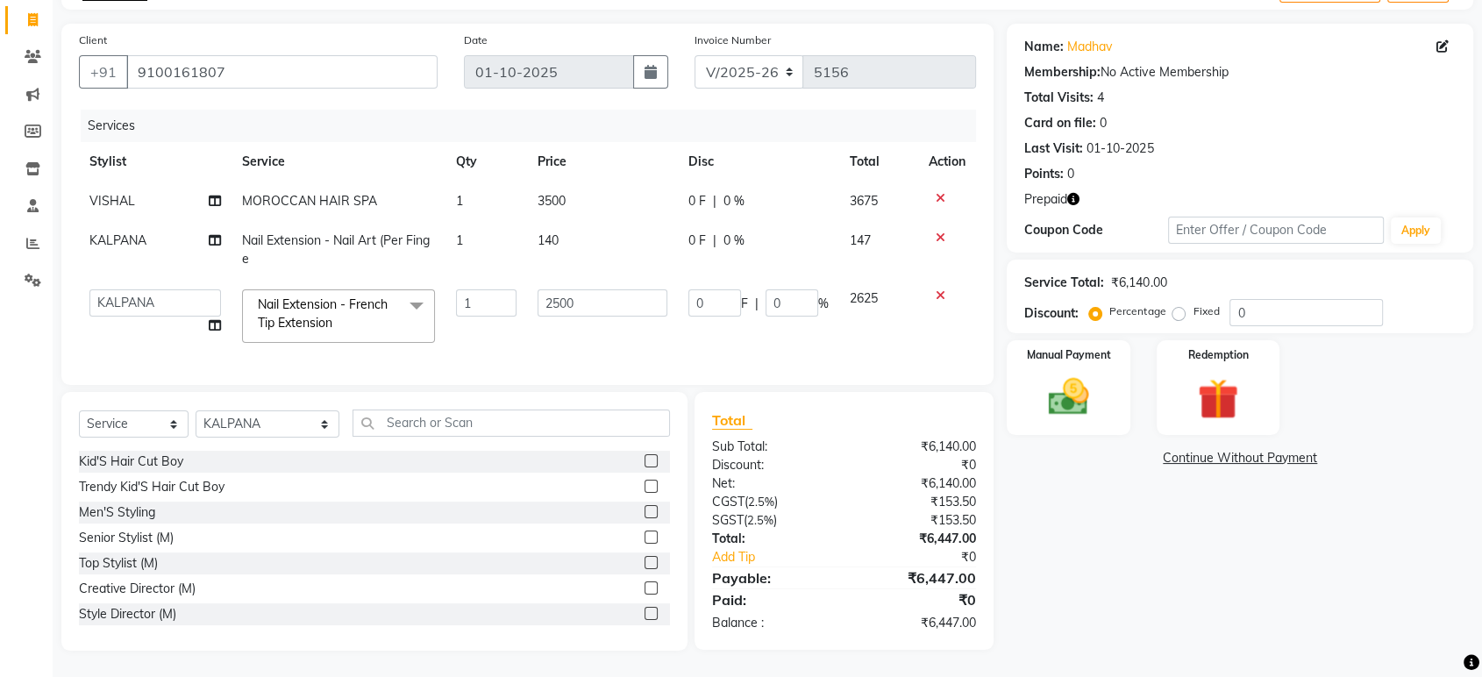
click at [936, 289] on icon at bounding box center [940, 295] width 10 height 12
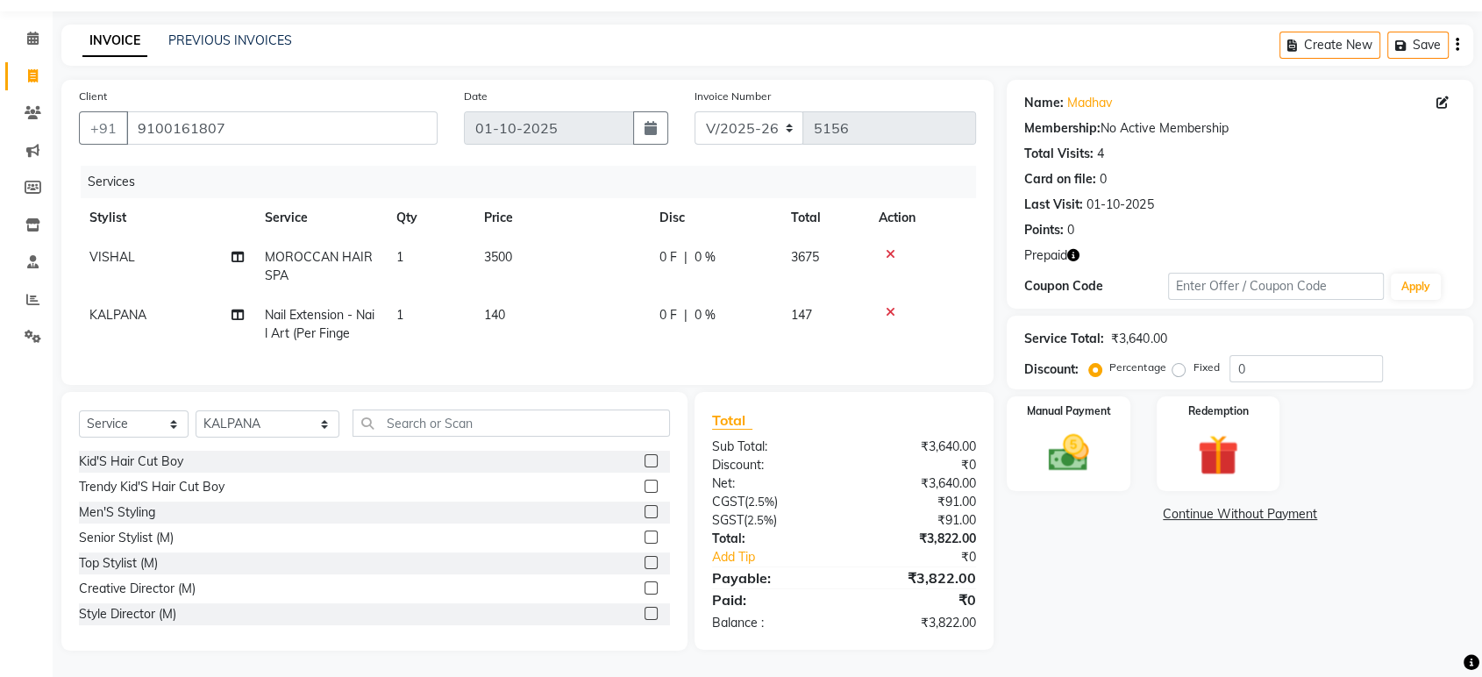
click at [503, 307] on span "140" at bounding box center [494, 315] width 21 height 16
select select "90116"
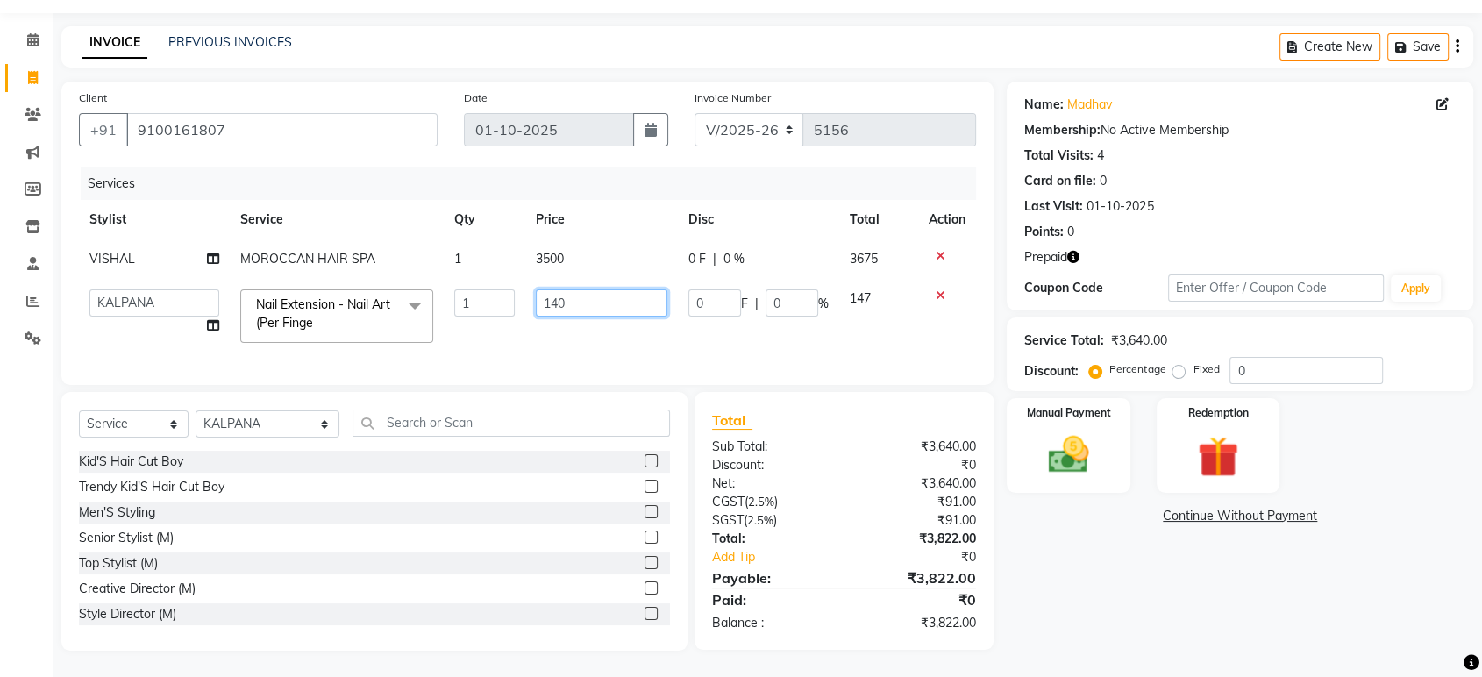
click at [569, 289] on input "140" at bounding box center [601, 302] width 131 height 27
type input "1"
type input "250"
click at [539, 345] on div "Services Stylist Service Qty Price Disc Total Action VISHAL MOROCCAN HAIR SPA 1…" at bounding box center [527, 267] width 897 height 200
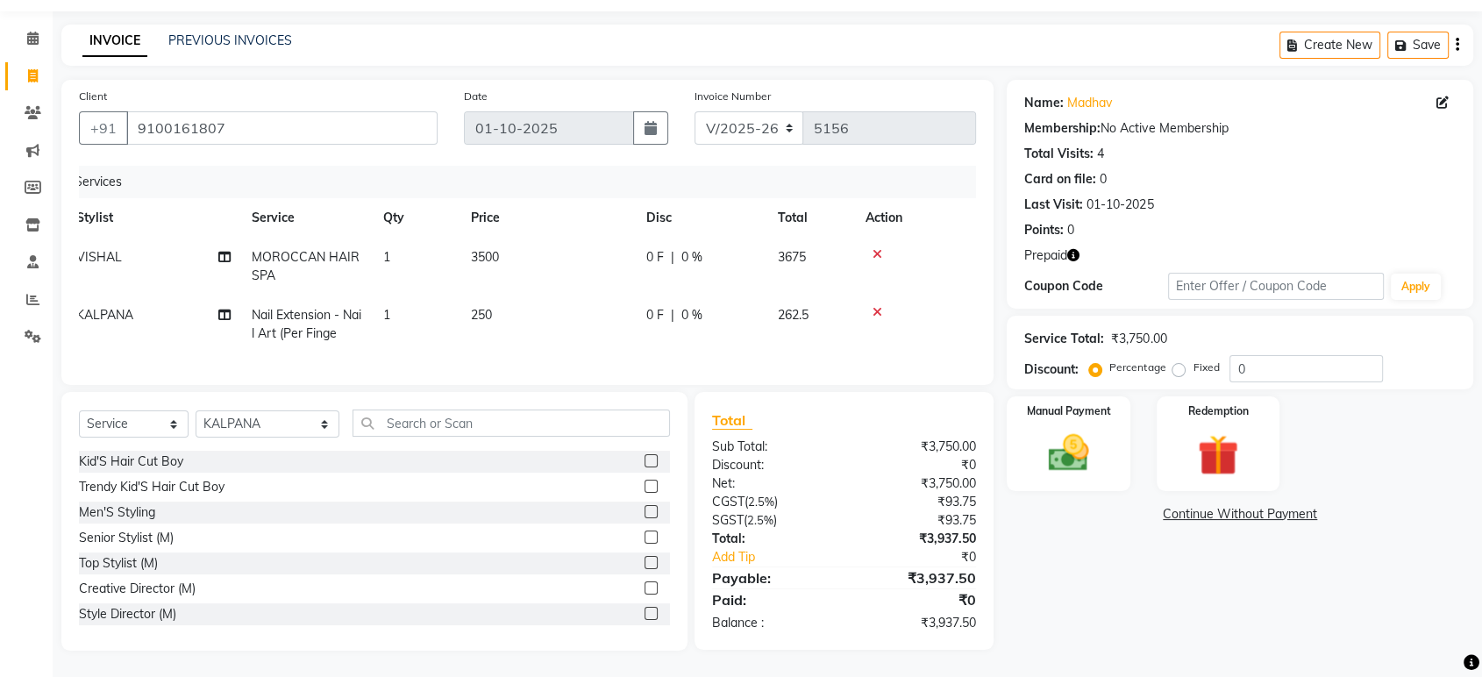
scroll to position [0, 5]
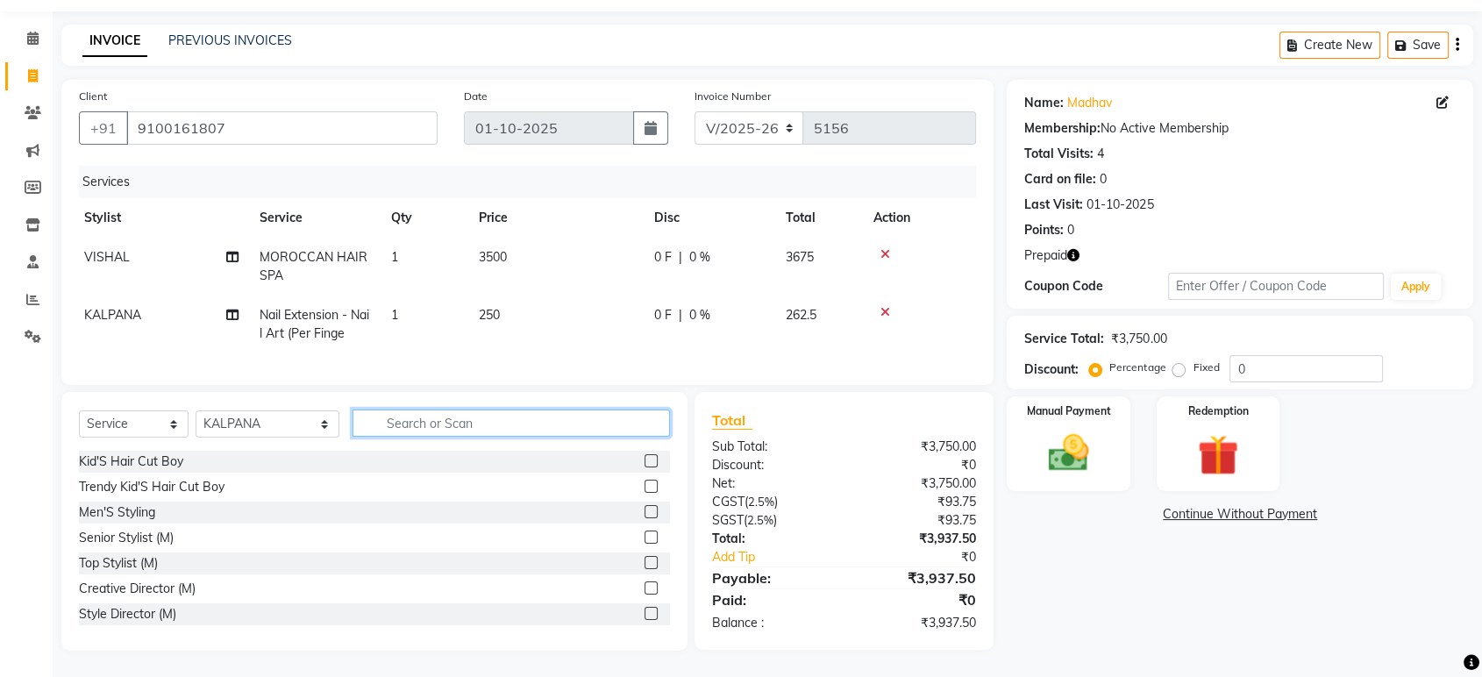
click at [387, 430] on input "text" at bounding box center [510, 422] width 317 height 27
type input "T"
type input "A"
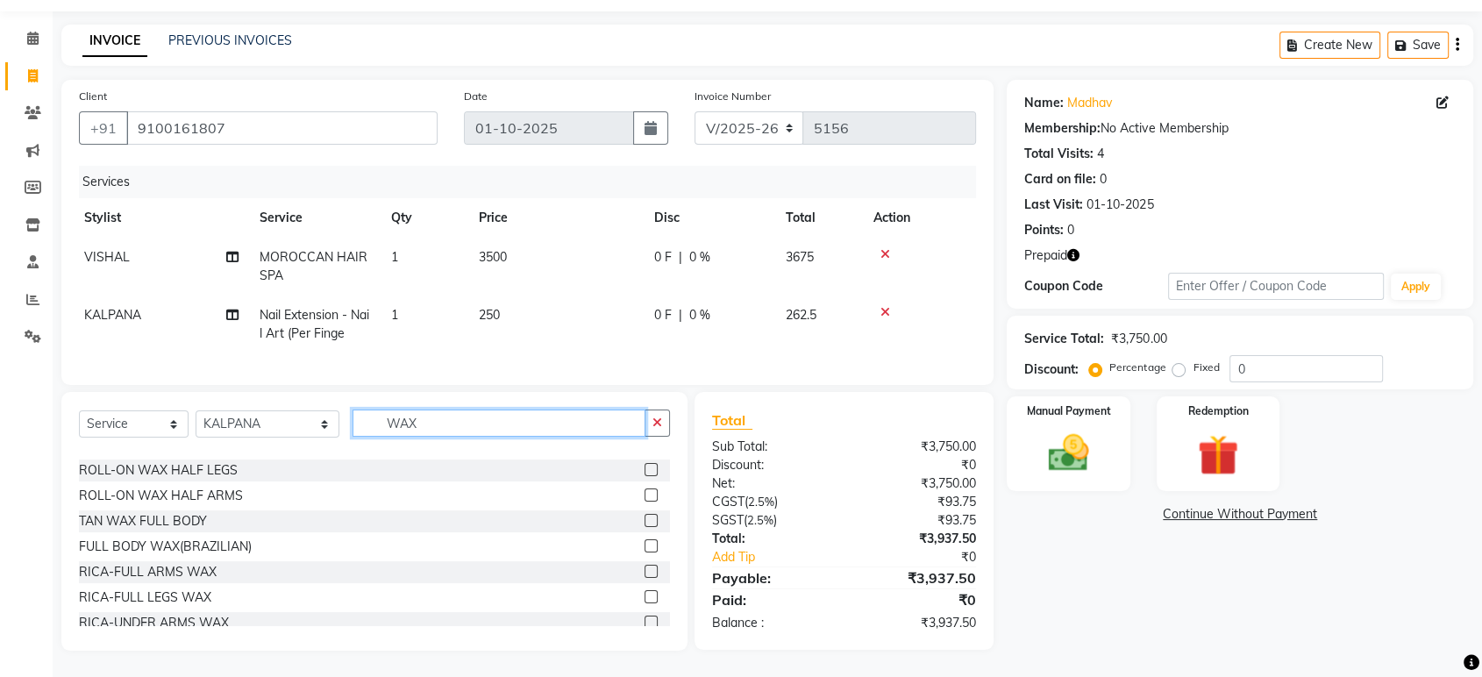
scroll to position [292, 0]
type input "WAX"
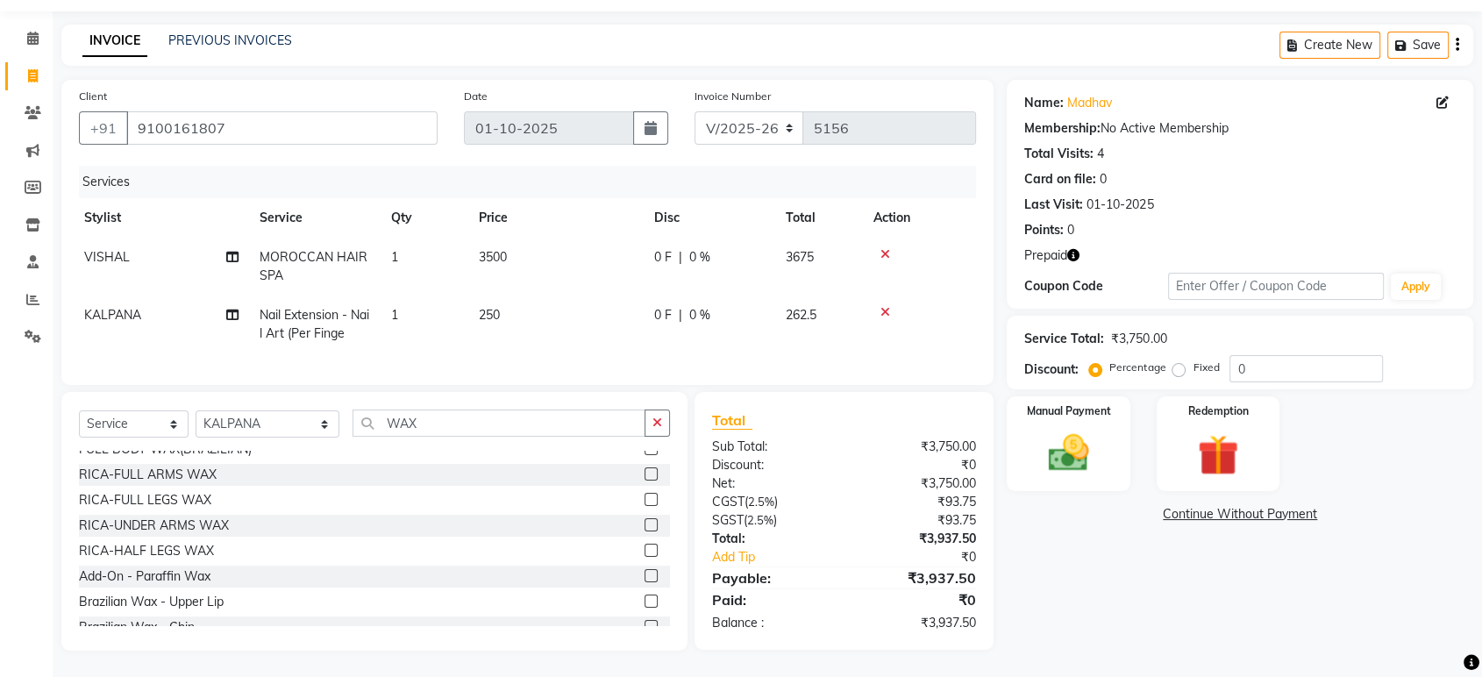
click at [644, 602] on label at bounding box center [650, 600] width 13 height 13
click at [644, 602] on input "checkbox" at bounding box center [649, 601] width 11 height 11
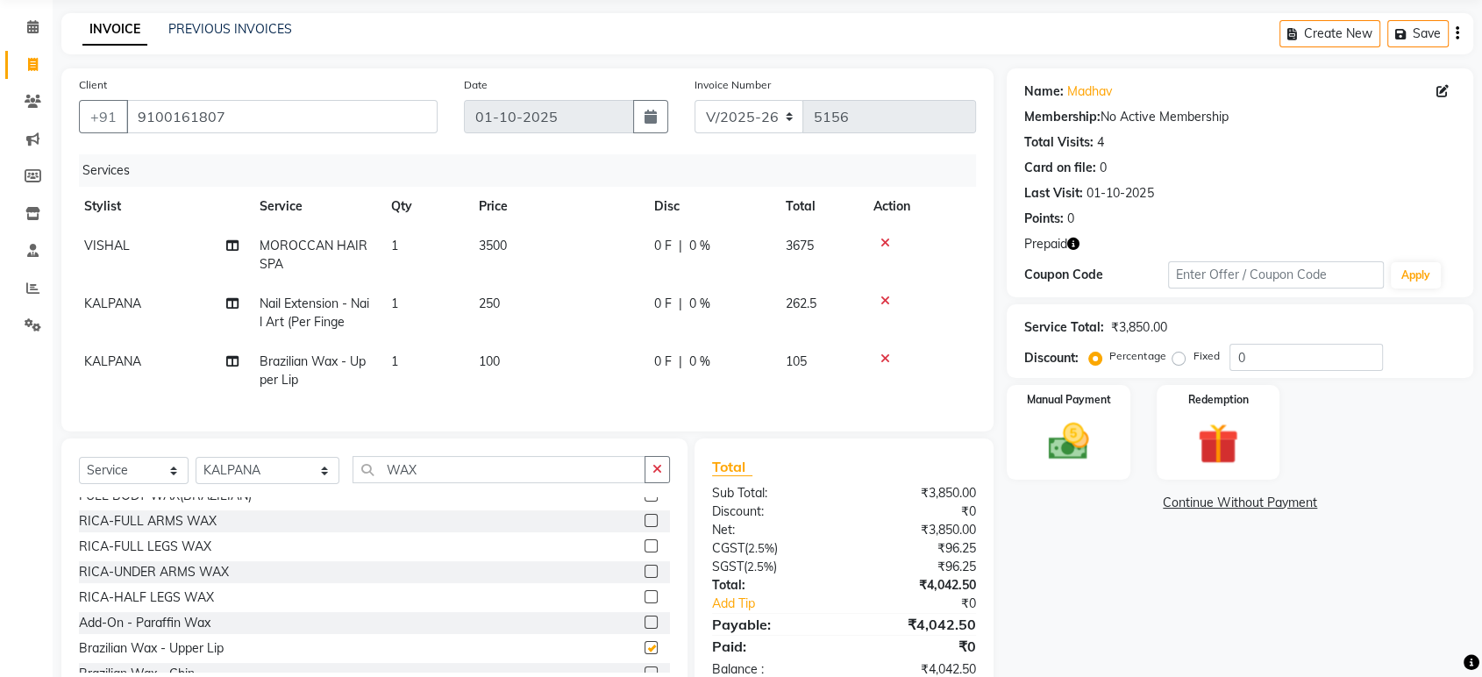
checkbox input "false"
click at [655, 475] on icon "button" at bounding box center [657, 469] width 10 height 12
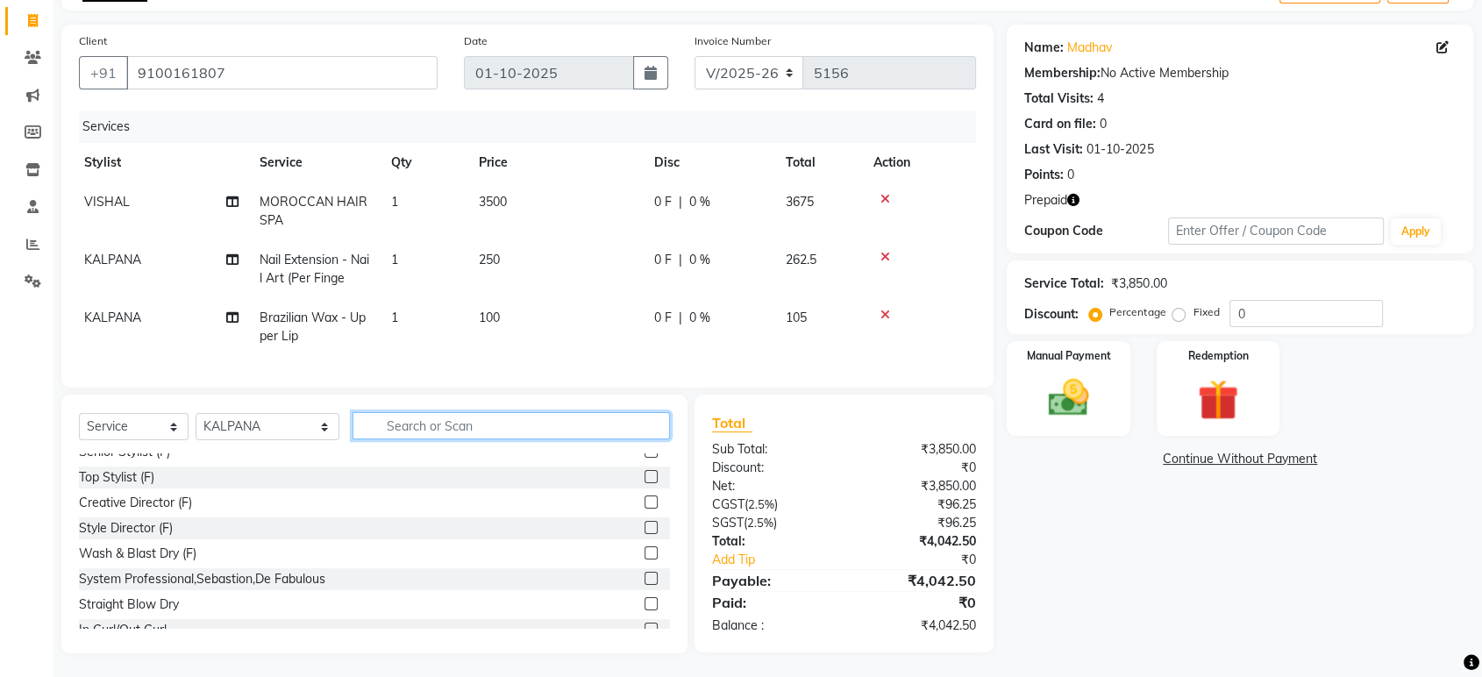
scroll to position [124, 0]
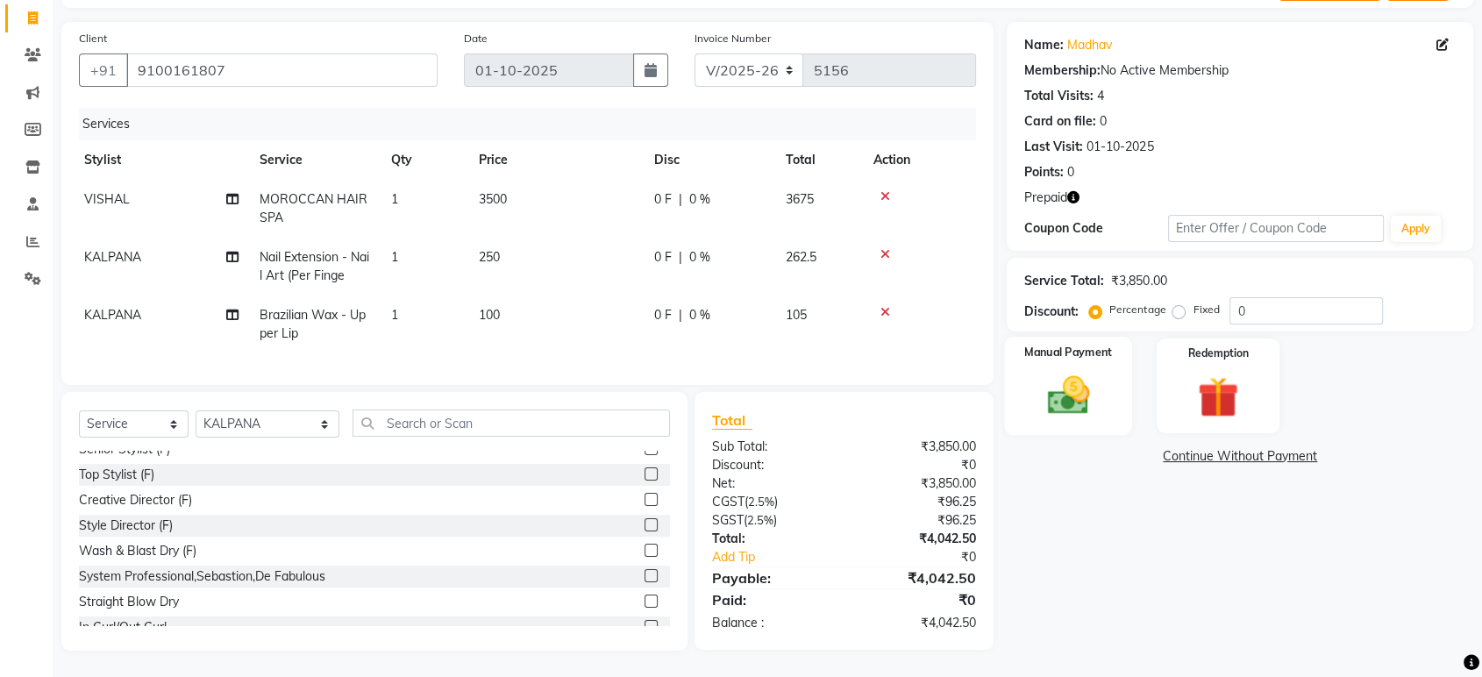
click at [1077, 380] on img at bounding box center [1068, 395] width 68 height 49
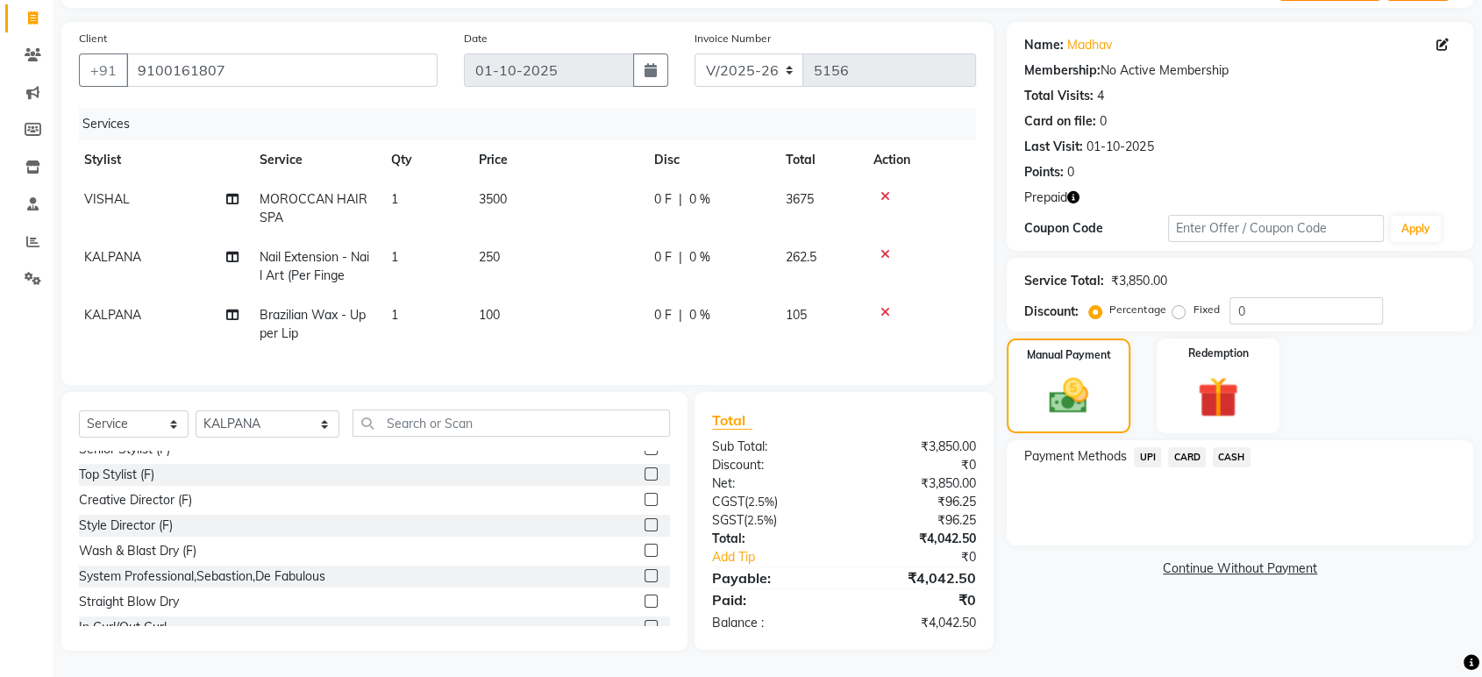
click at [1146, 447] on span "UPI" at bounding box center [1146, 457] width 27 height 20
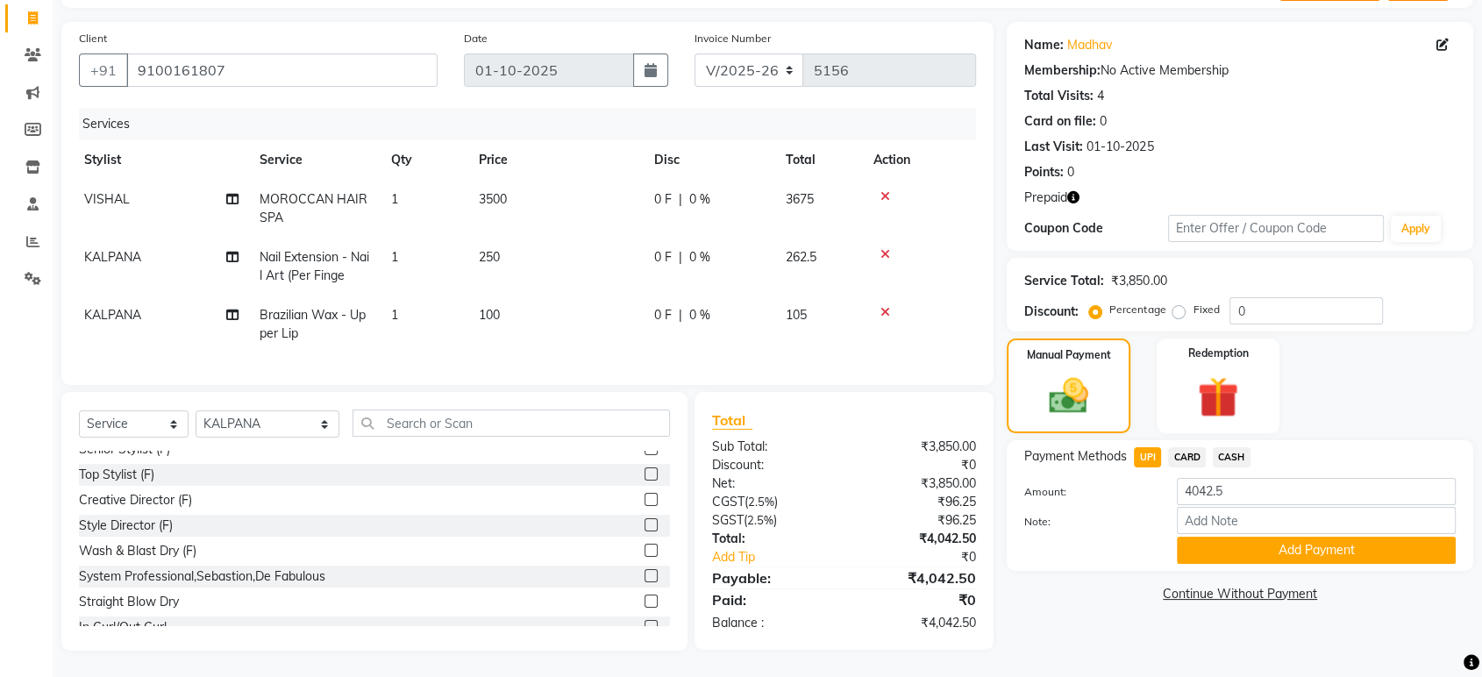
click at [1228, 447] on span "CASH" at bounding box center [1231, 457] width 38 height 20
click at [1207, 537] on button "Add Payment" at bounding box center [1315, 550] width 279 height 27
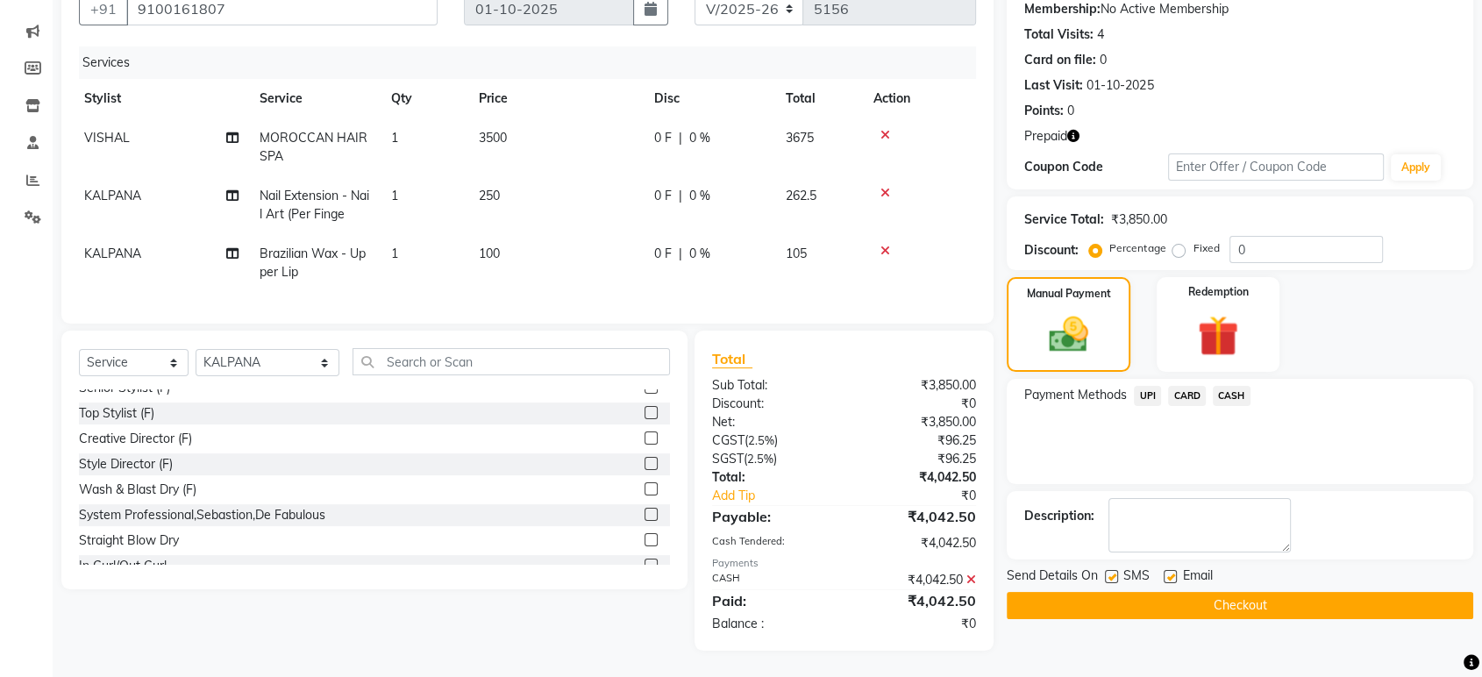
scroll to position [184, 0]
click at [1172, 592] on button "Checkout" at bounding box center [1239, 605] width 466 height 27
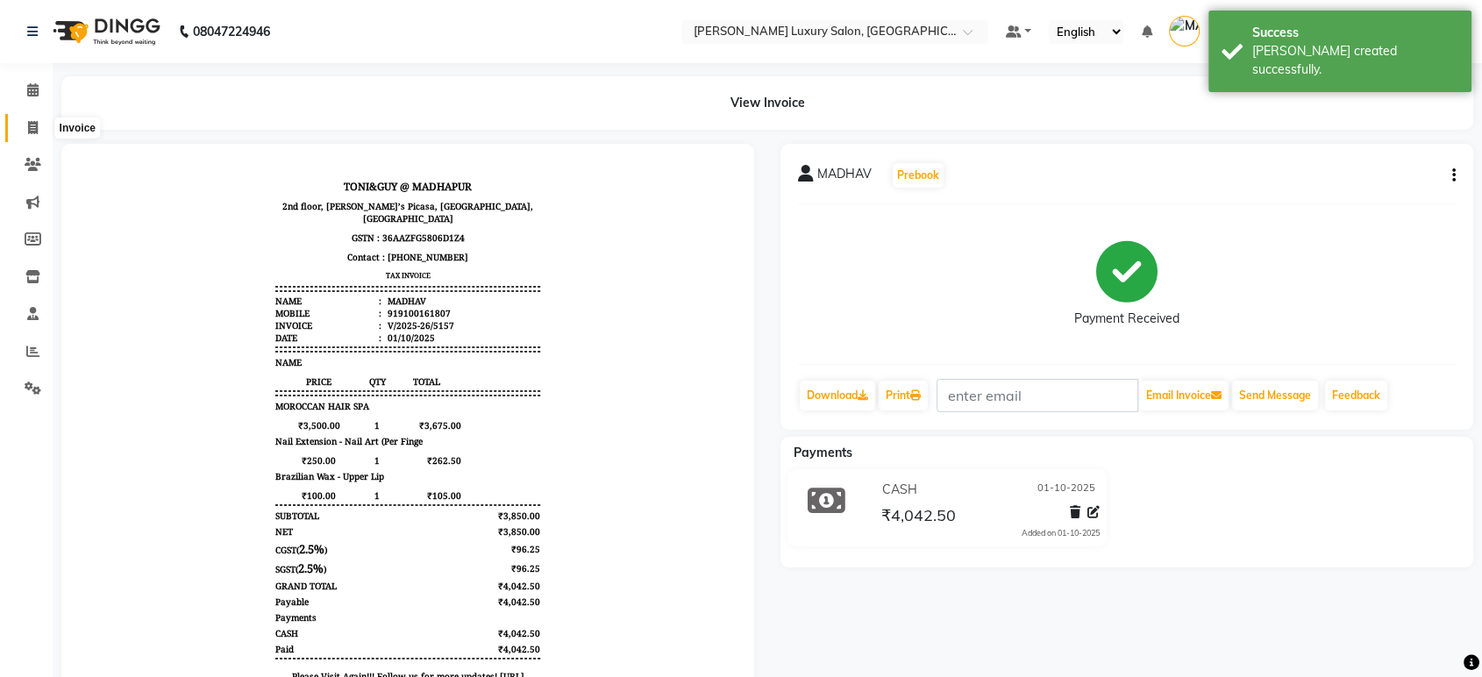
click at [35, 124] on icon at bounding box center [33, 127] width 10 height 13
select select "service"
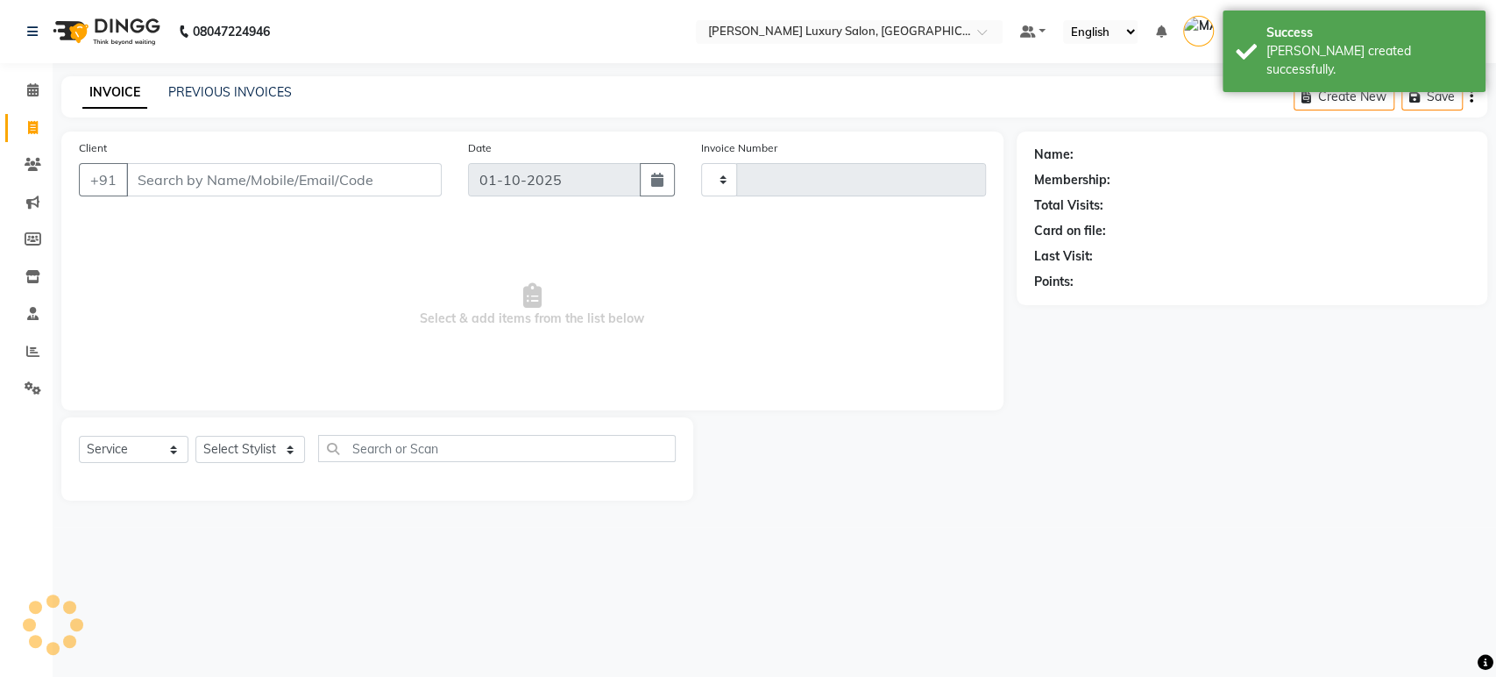
type input "5158"
select select "4712"
click at [290, 89] on div "INVOICE PREVIOUS INVOICES" at bounding box center [187, 93] width 252 height 20
click at [276, 91] on link "PREVIOUS INVOICES" at bounding box center [230, 92] width 124 height 16
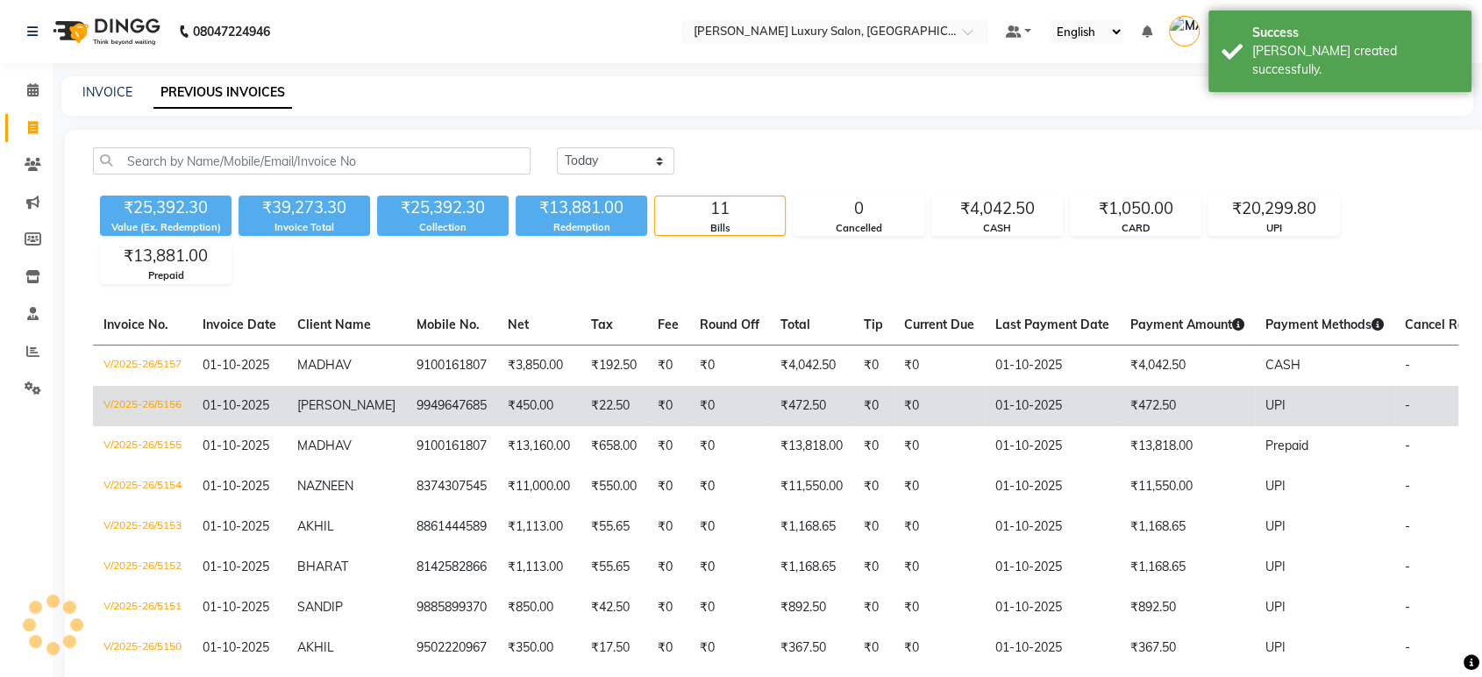
click at [300, 402] on span "[PERSON_NAME]" at bounding box center [346, 405] width 98 height 16
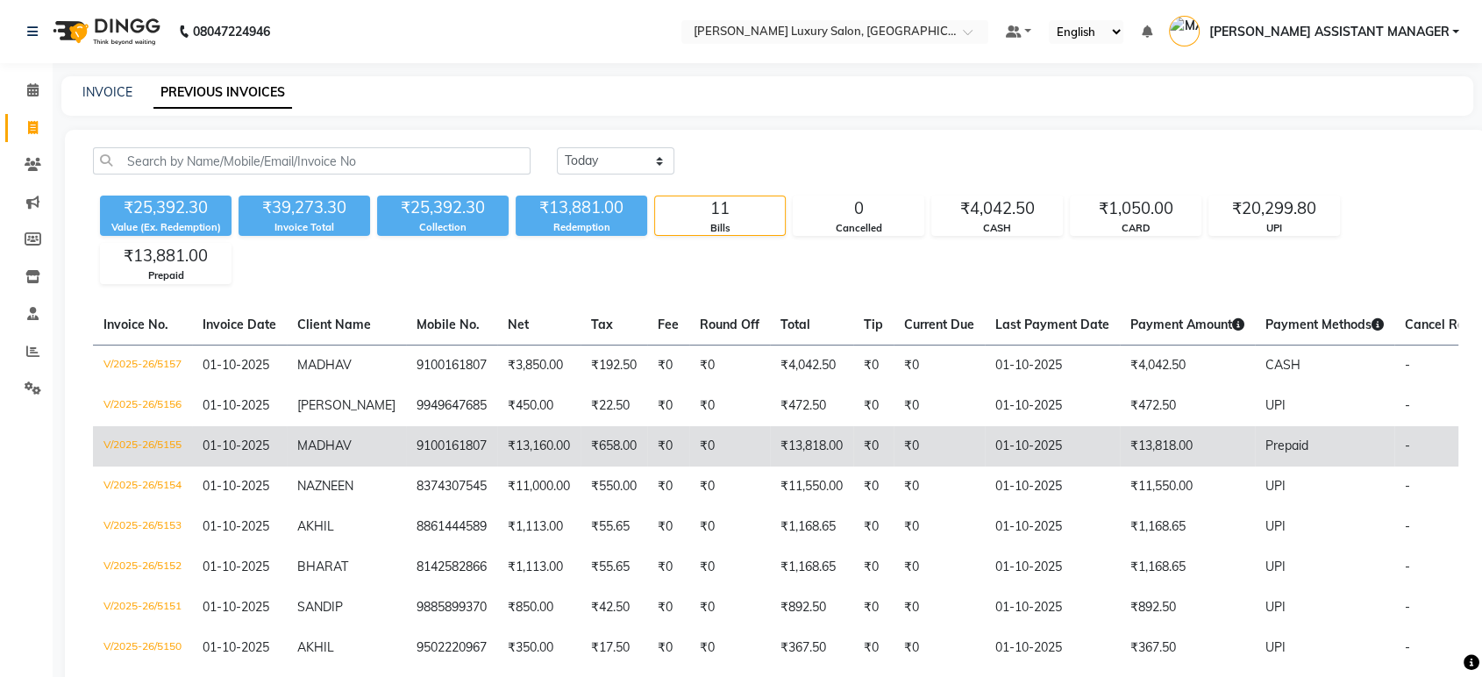
click at [496, 450] on td "9100161807" at bounding box center [451, 446] width 91 height 40
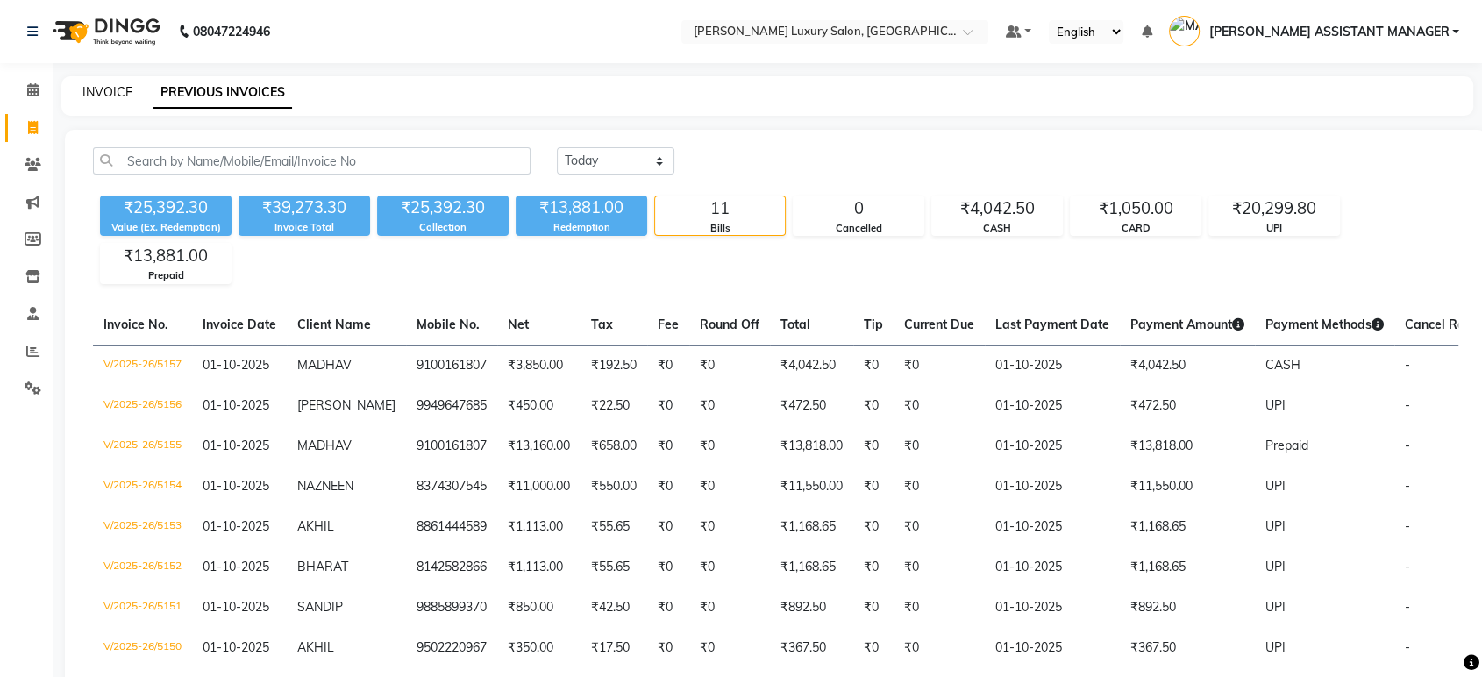
click at [124, 96] on link "INVOICE" at bounding box center [107, 92] width 50 height 16
select select "service"
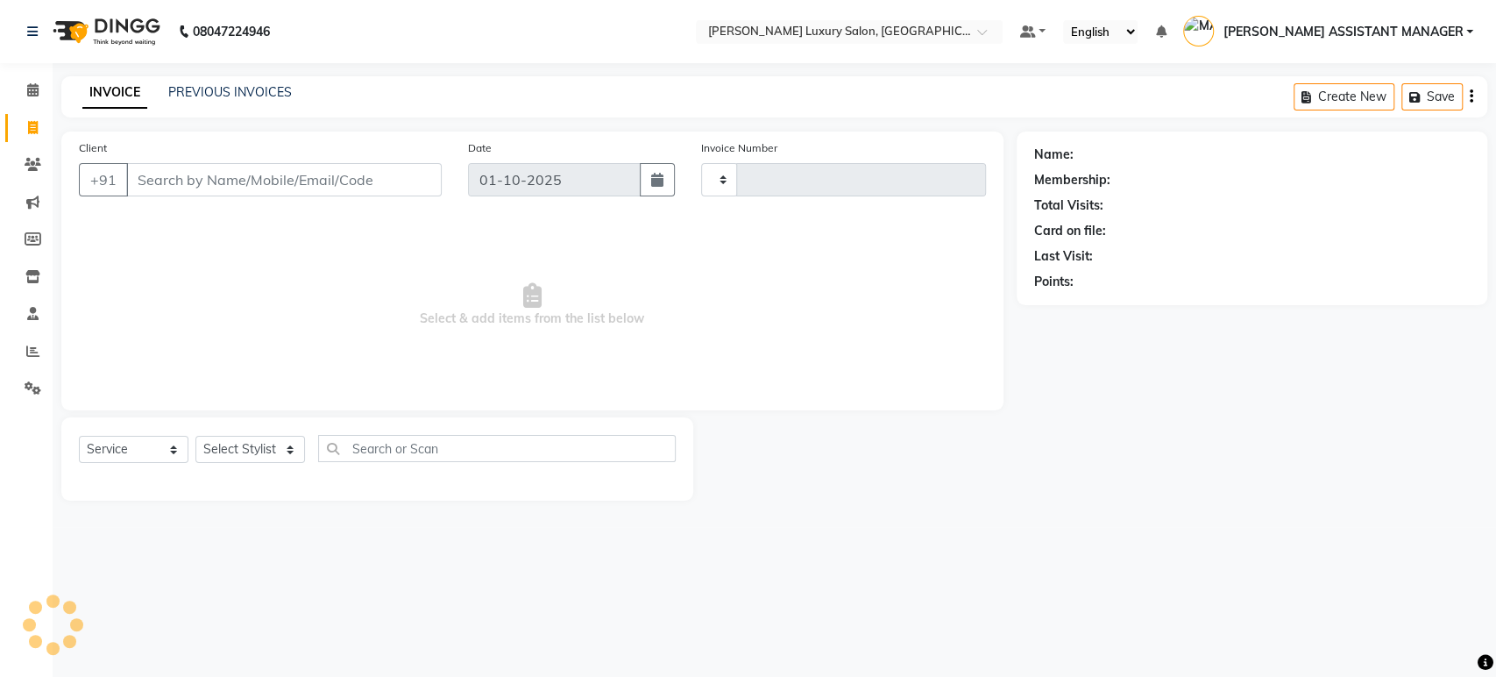
type input "5158"
select select "4712"
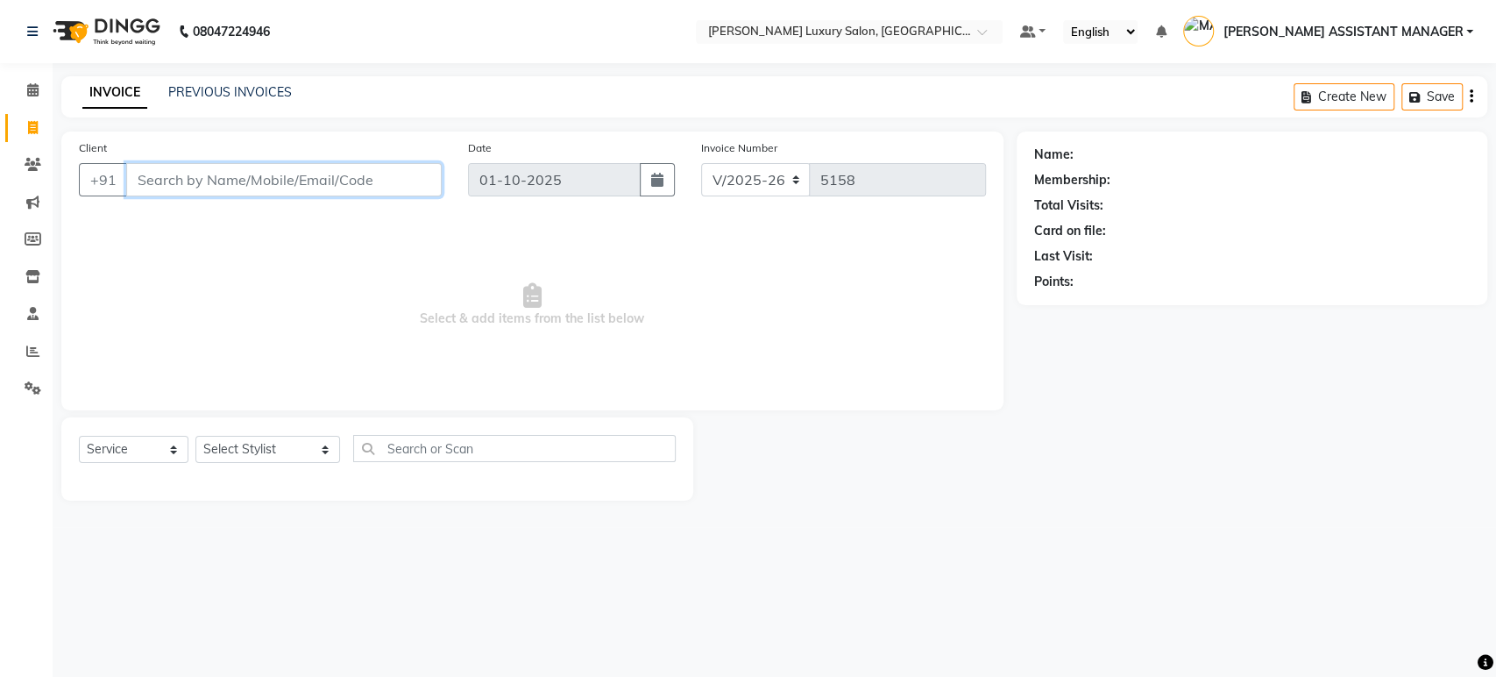
paste input "9160777787"
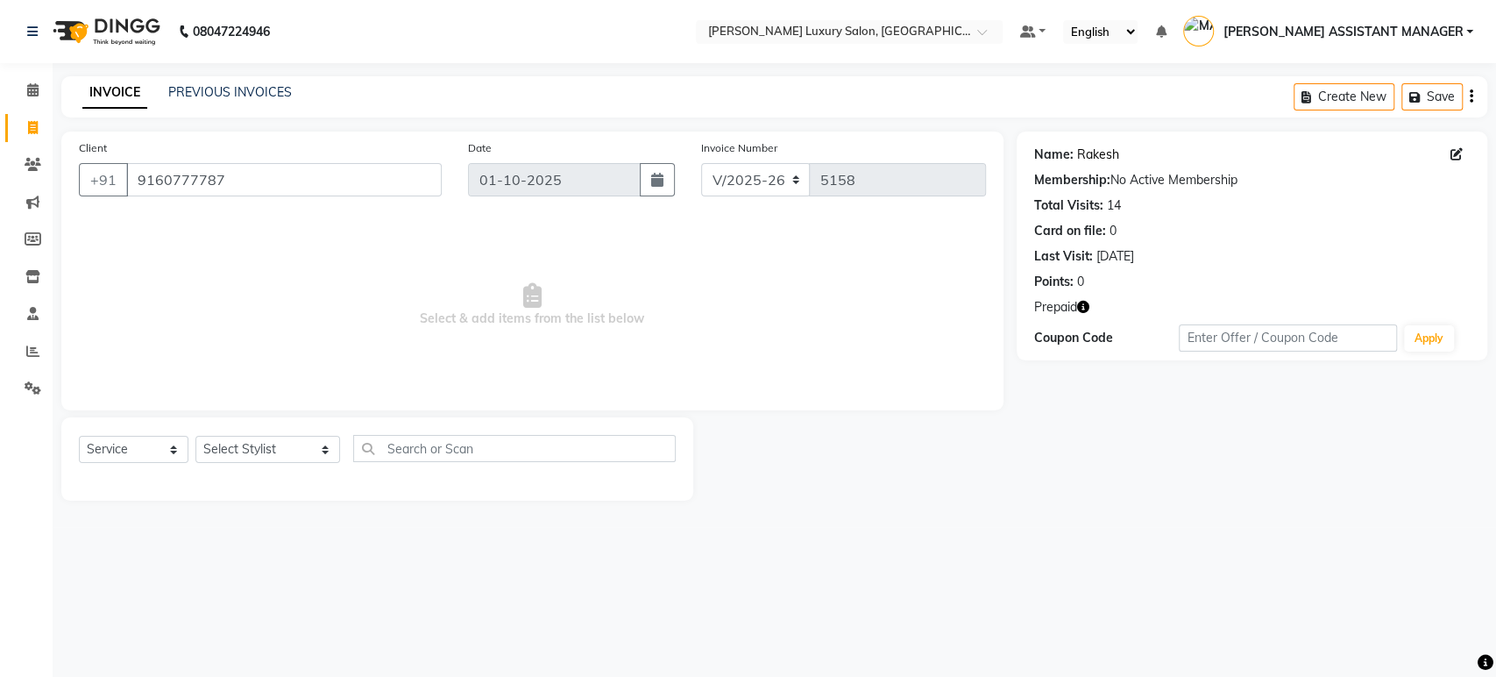
click at [1091, 153] on link "Rakesh" at bounding box center [1098, 155] width 42 height 18
click at [354, 160] on div "Client +91 9160777787" at bounding box center [260, 175] width 389 height 72
click at [345, 175] on input "9160777787" at bounding box center [284, 179] width 316 height 33
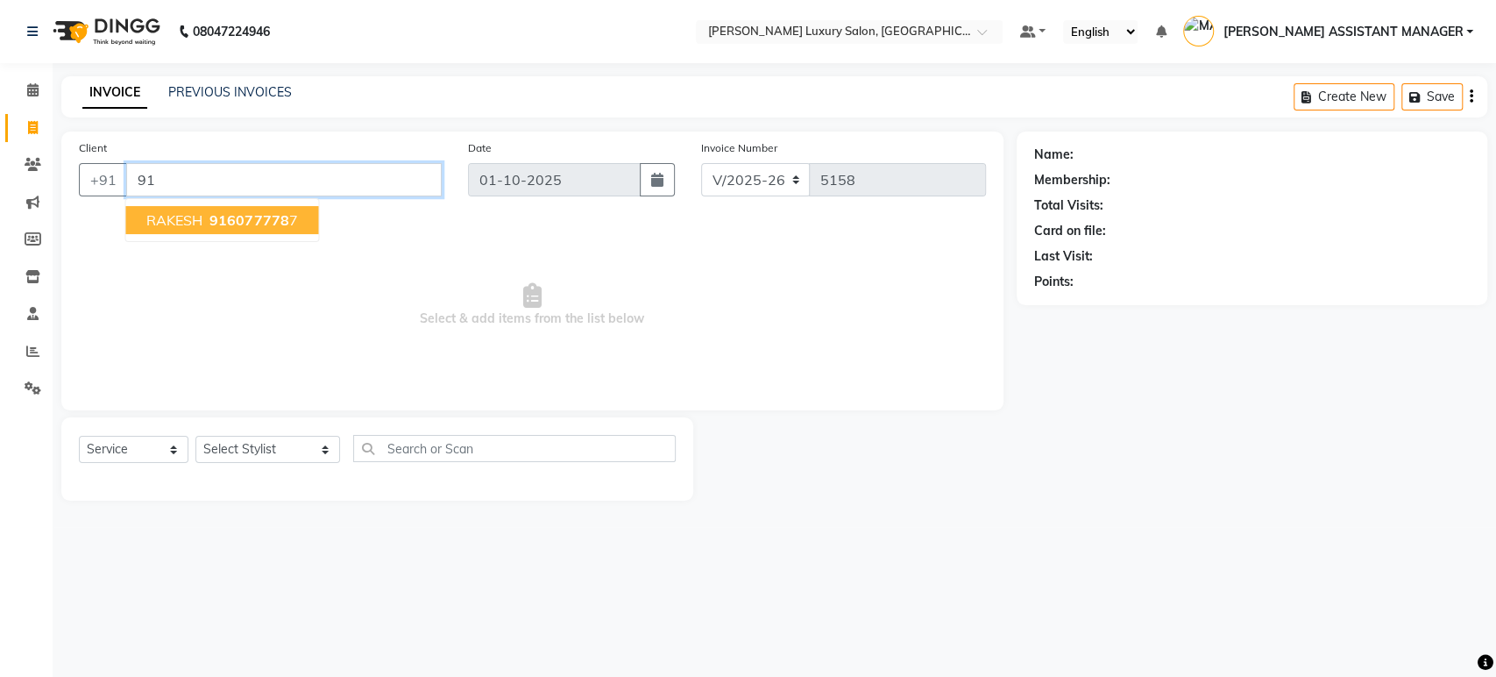
type input "9"
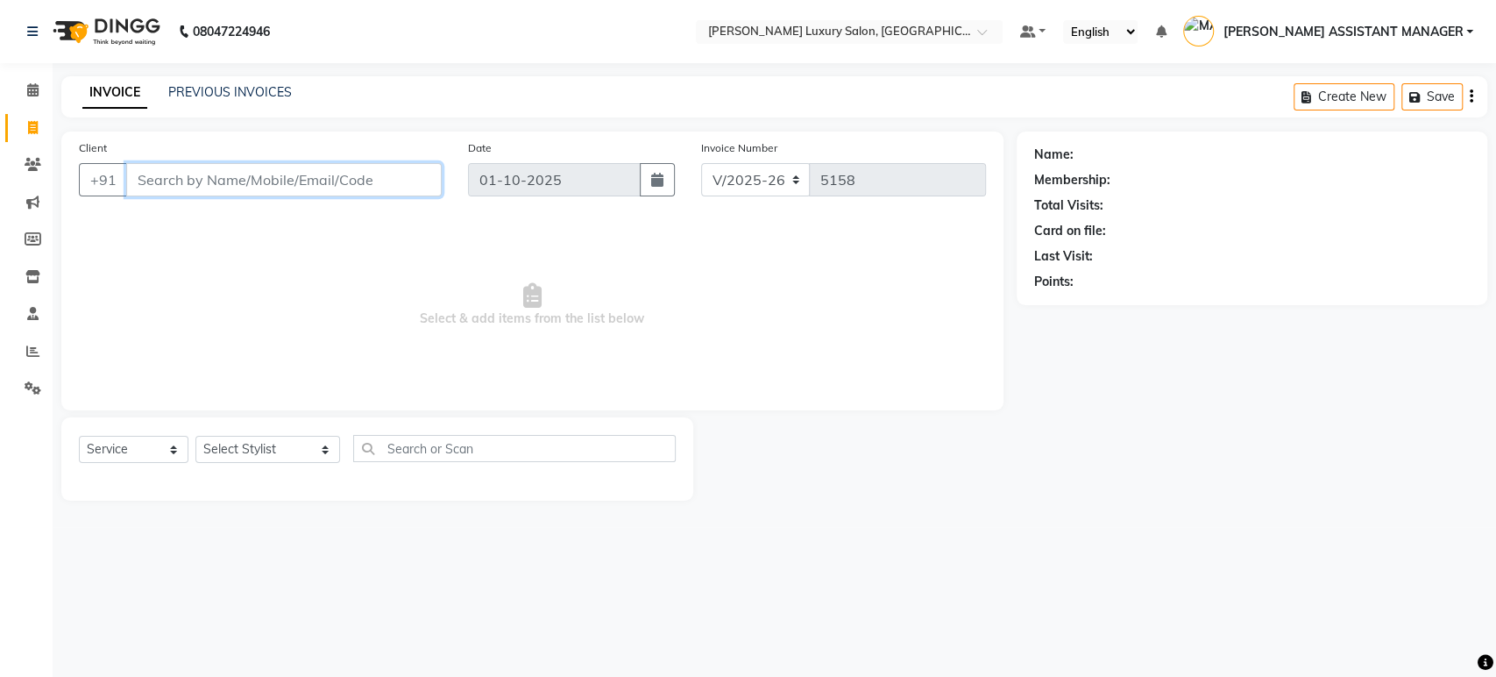
paste input "7276036711"
type input "7276036711"
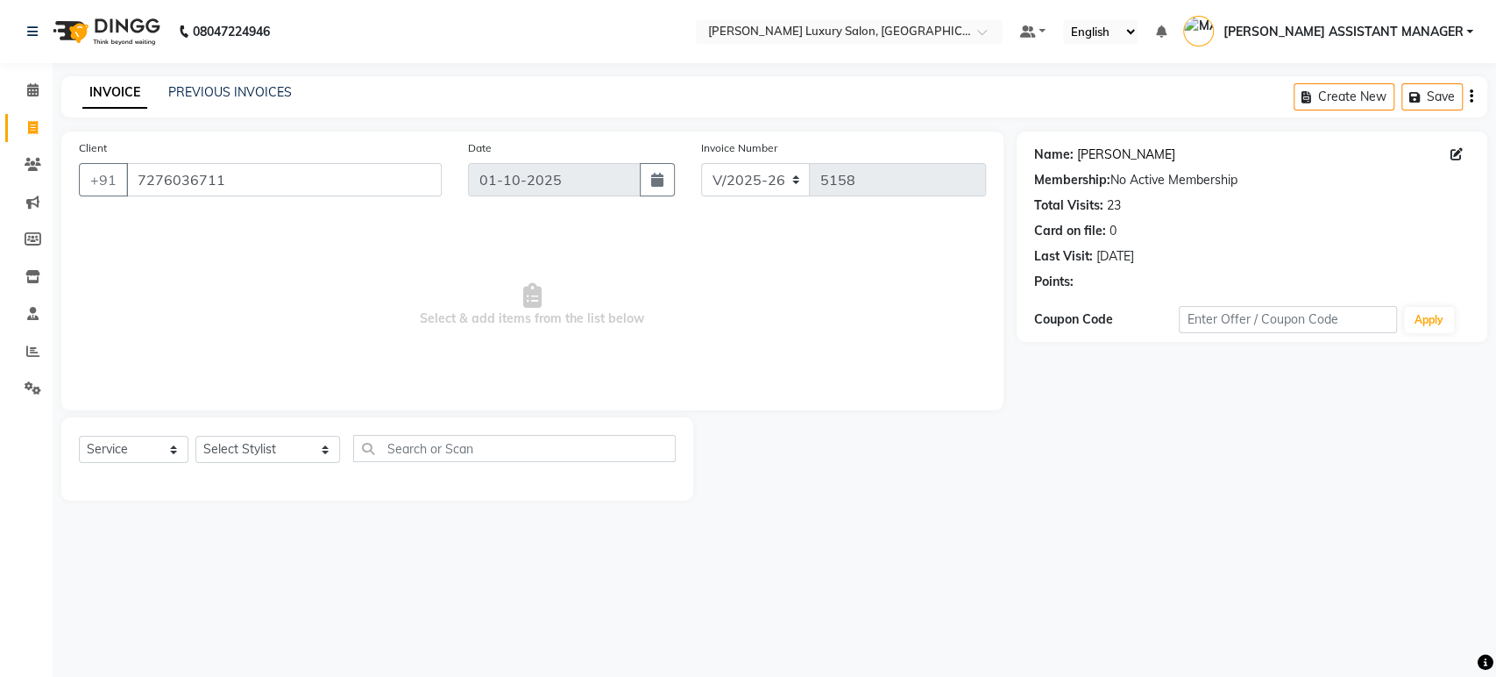
click at [1112, 155] on link "Abhiman Das" at bounding box center [1126, 155] width 98 height 18
click at [1085, 307] on icon "button" at bounding box center [1083, 307] width 12 height 12
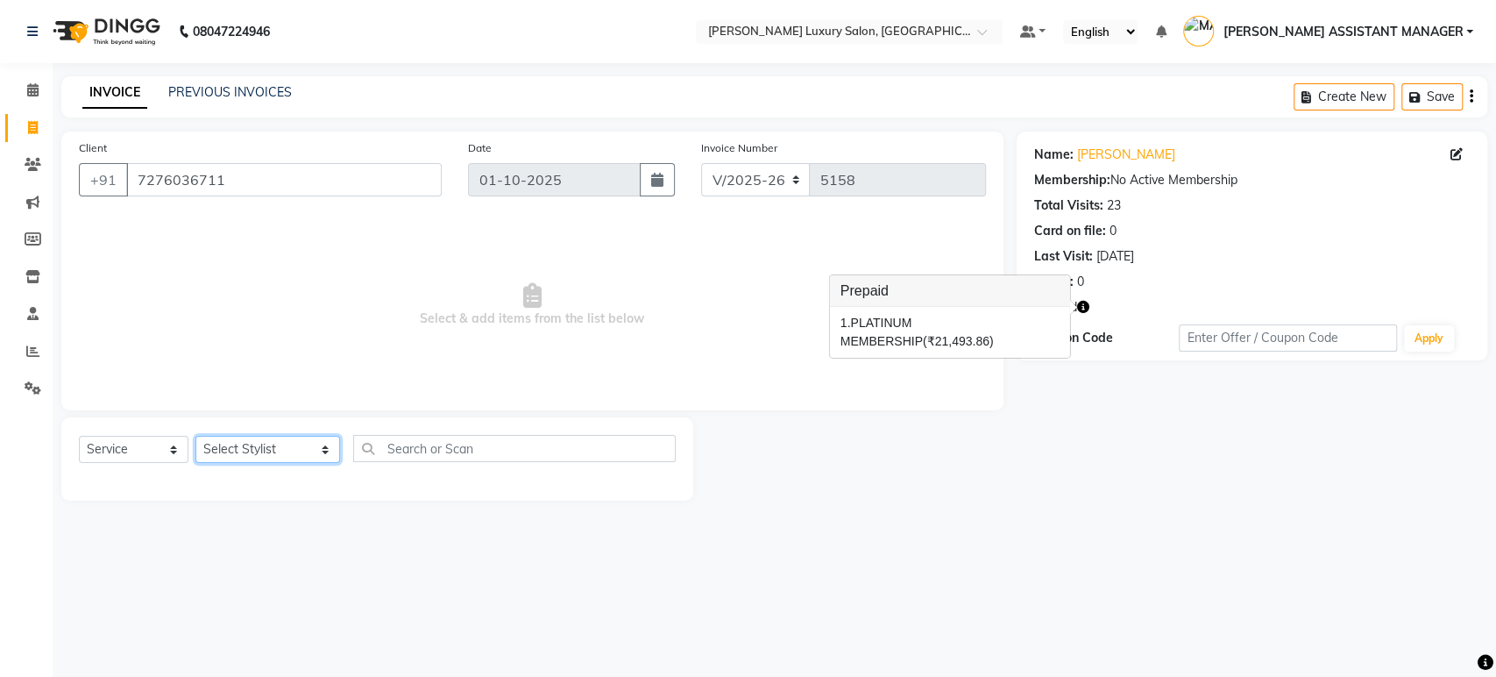
click at [269, 450] on select "Select Stylist ABHI ADIL ADITI ADITYA AFREEN AHON AHSAN ALI ALIYA ANKITH ARAVIN…" at bounding box center [267, 449] width 145 height 27
select select "69452"
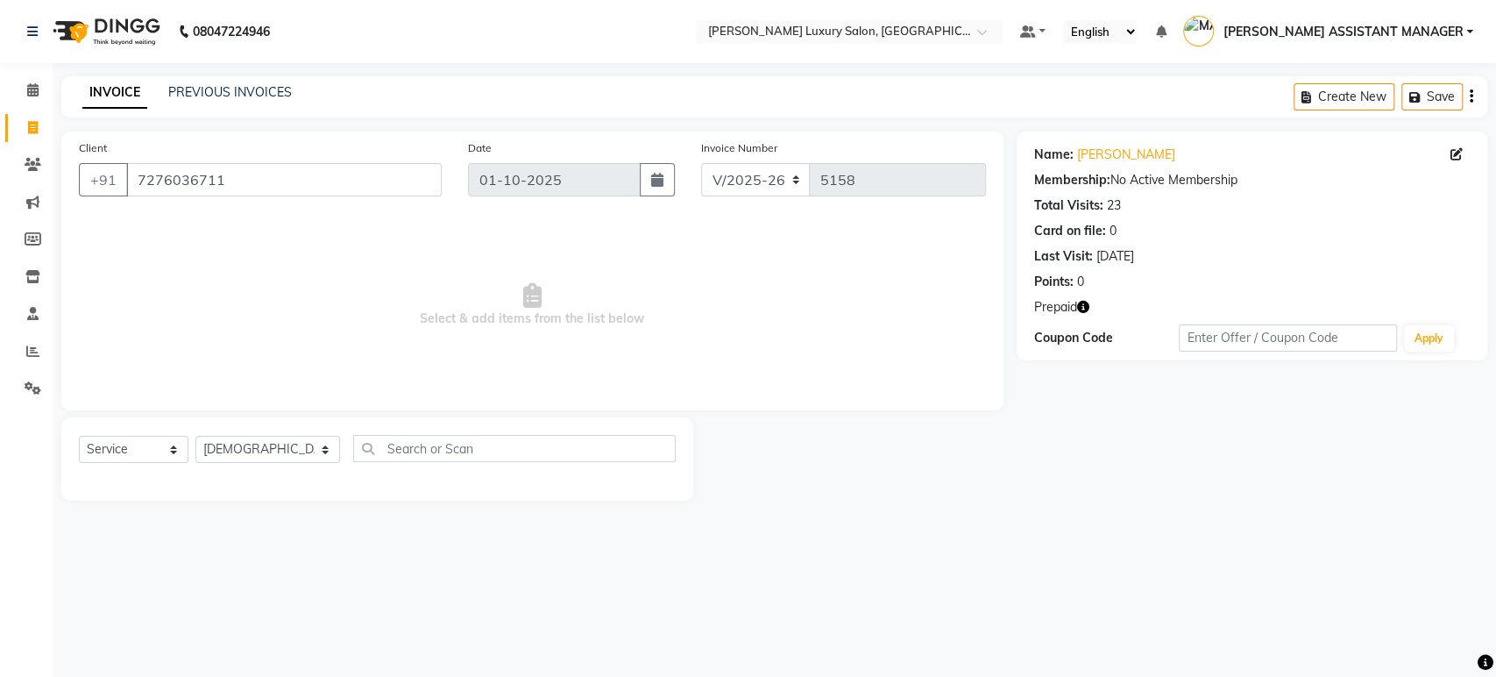
click at [715, 349] on span "Select & add items from the list below" at bounding box center [532, 304] width 907 height 175
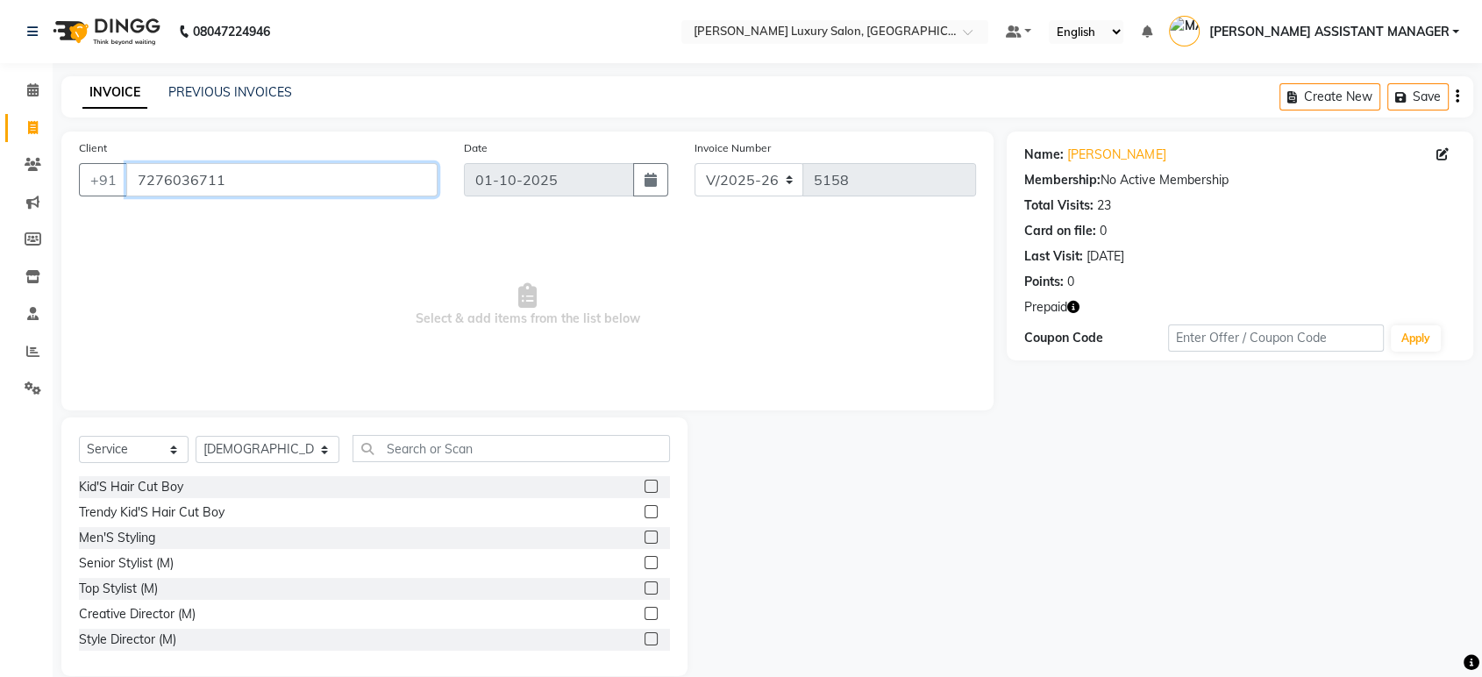
click at [250, 184] on input "7276036711" at bounding box center [281, 179] width 311 height 33
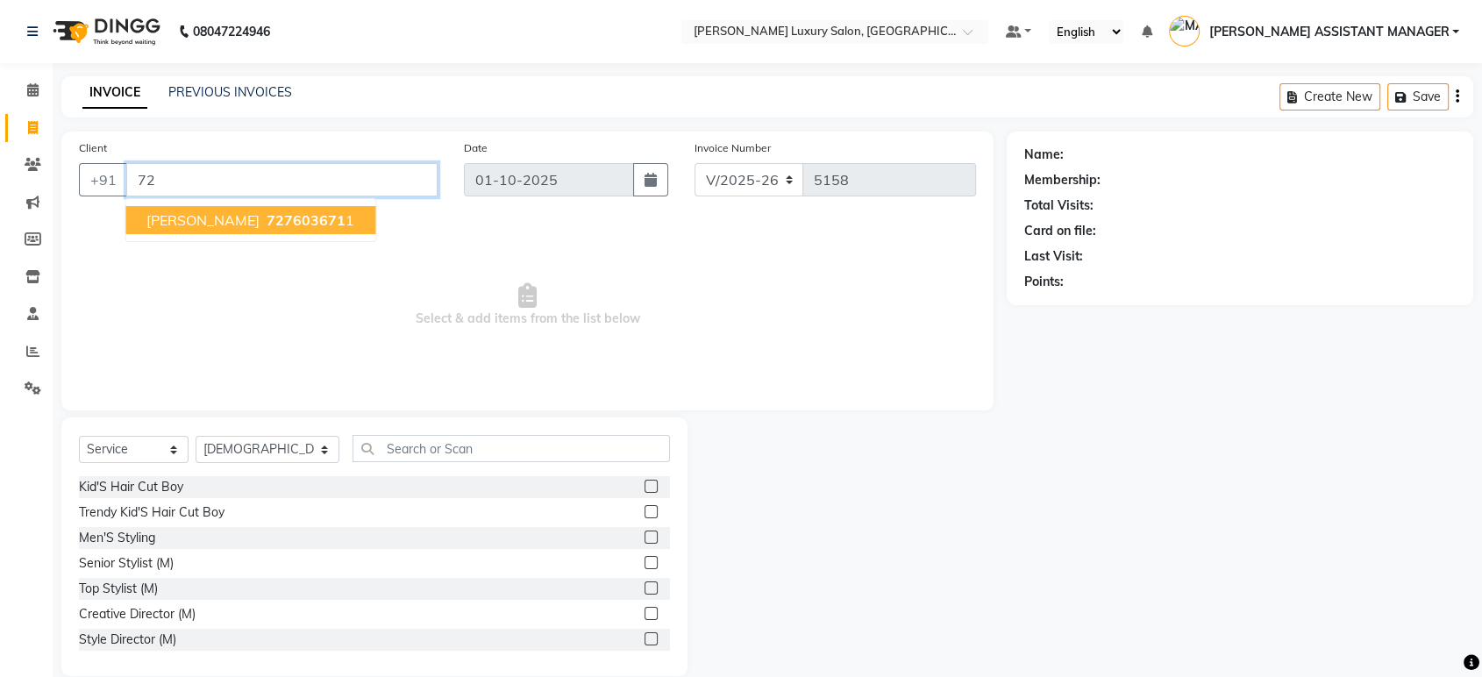
type input "7"
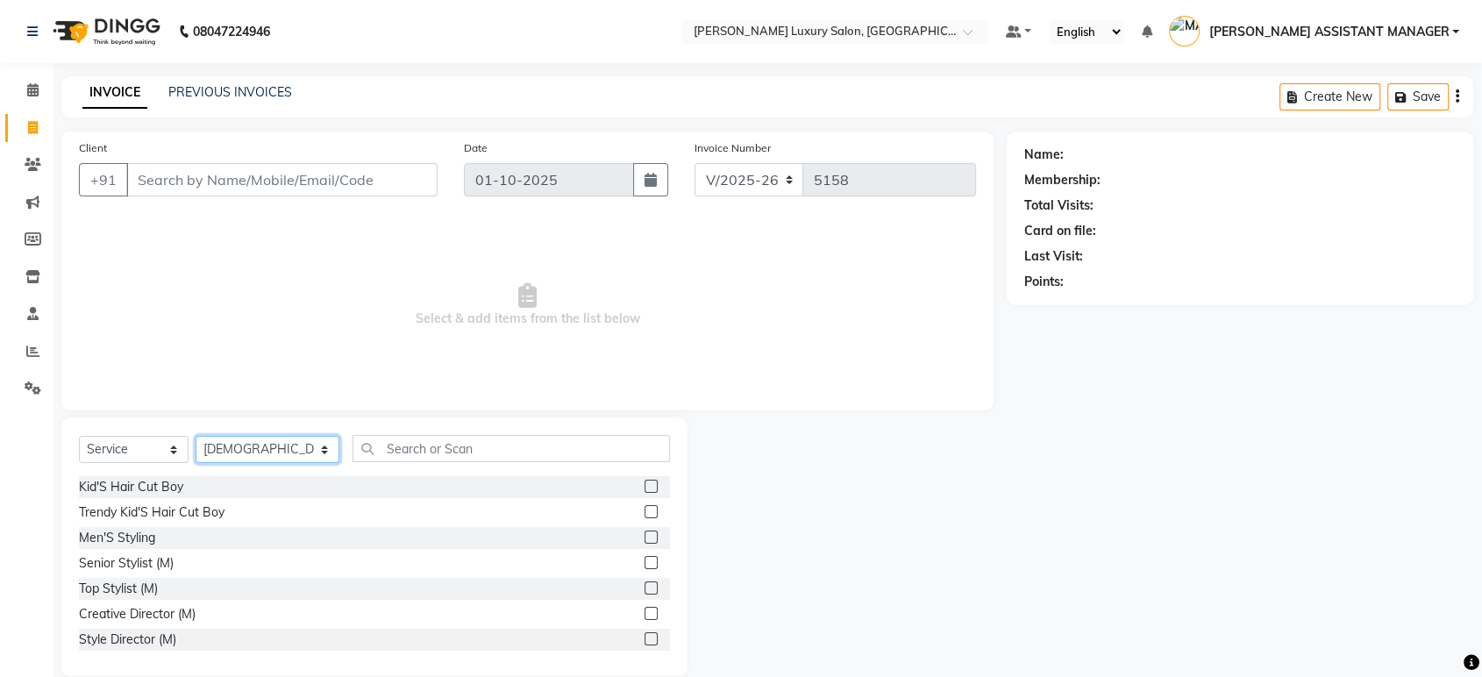
click at [228, 444] on select "Select Stylist ABHI ADIL ADITI ADITYA AFREEN AHON AHSAN ALI ALIYA ANKITH ARAVIN…" at bounding box center [267, 449] width 144 height 27
select select "39437"
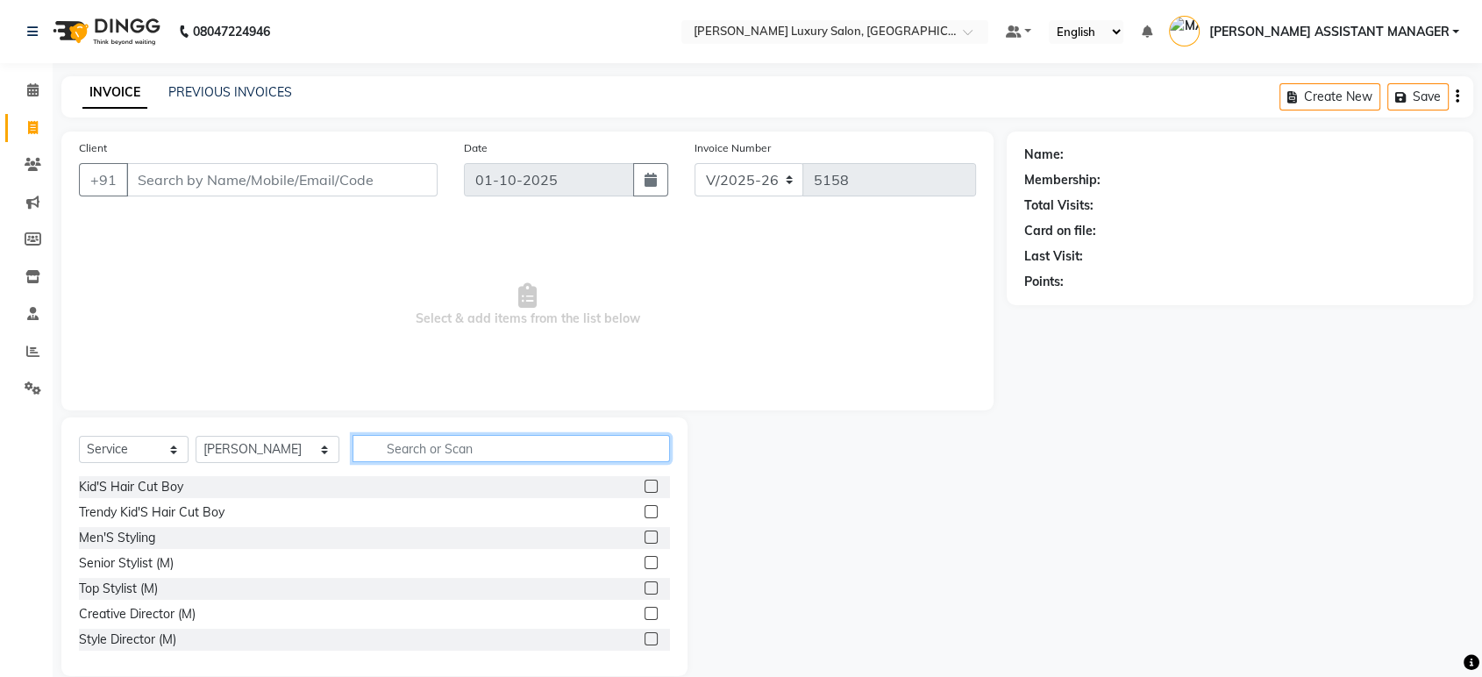
click at [427, 454] on input "text" at bounding box center [510, 448] width 317 height 27
click at [644, 565] on label at bounding box center [650, 562] width 13 height 13
click at [644, 565] on input "checkbox" at bounding box center [649, 563] width 11 height 11
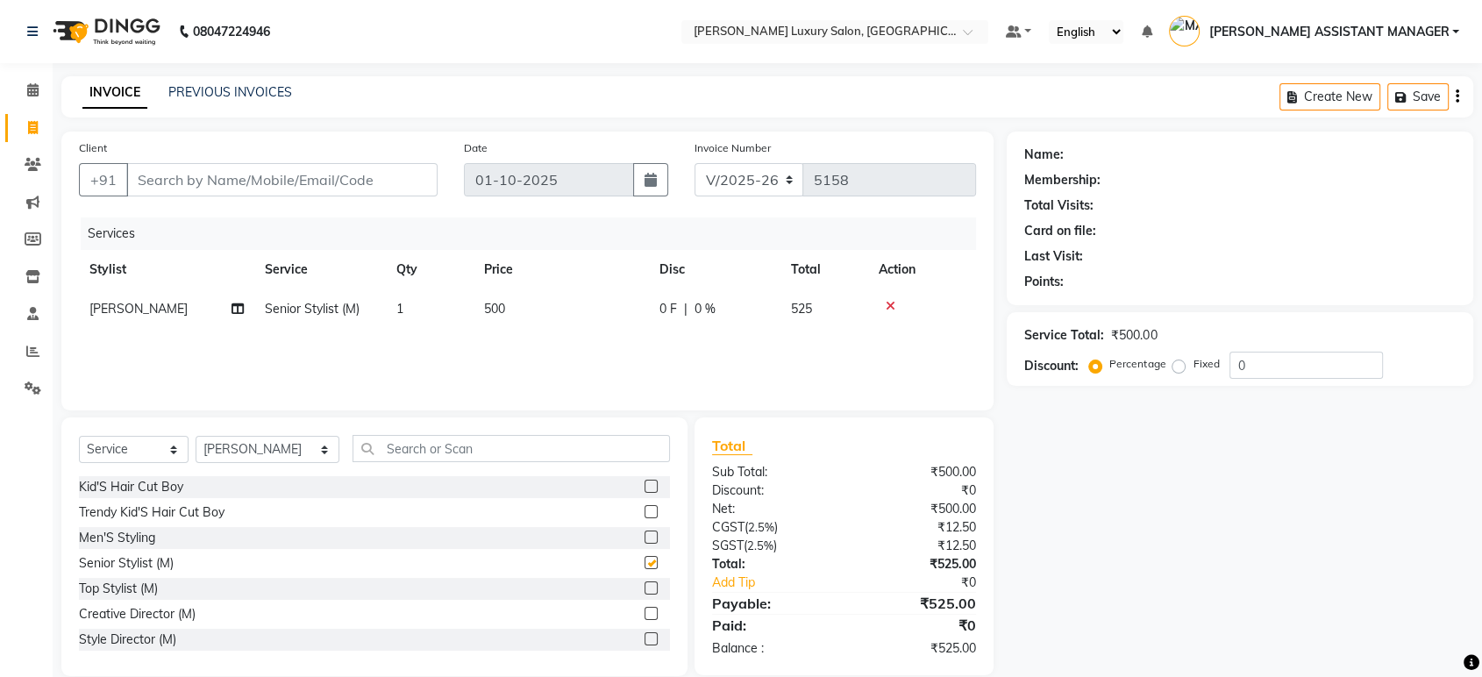
checkbox input "false"
click at [524, 307] on td "500" at bounding box center [560, 308] width 175 height 39
select select "39437"
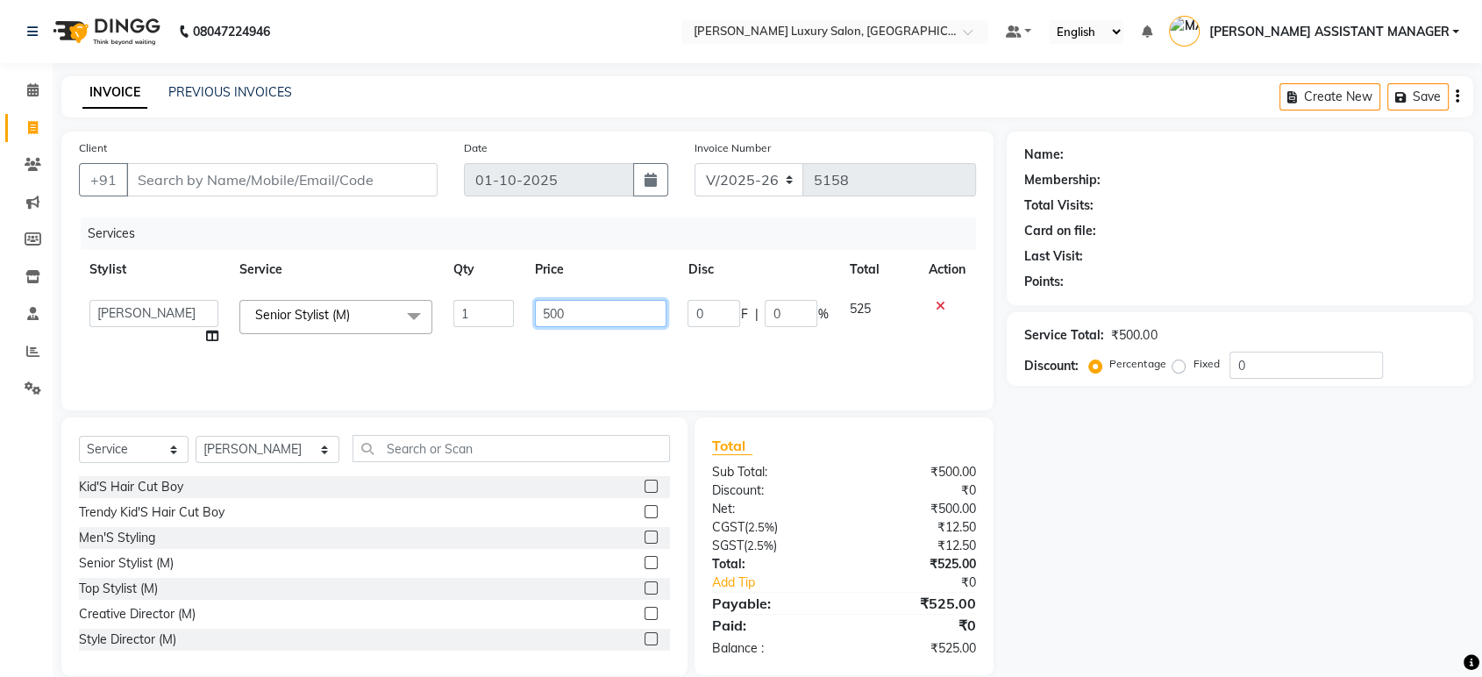
click at [574, 309] on input "500" at bounding box center [601, 313] width 132 height 27
type input "5"
type input "763"
click at [571, 376] on div "Services Stylist Service Qty Price Disc Total Action ABHI ADIL ADITI ADITYA AFR…" at bounding box center [527, 304] width 897 height 175
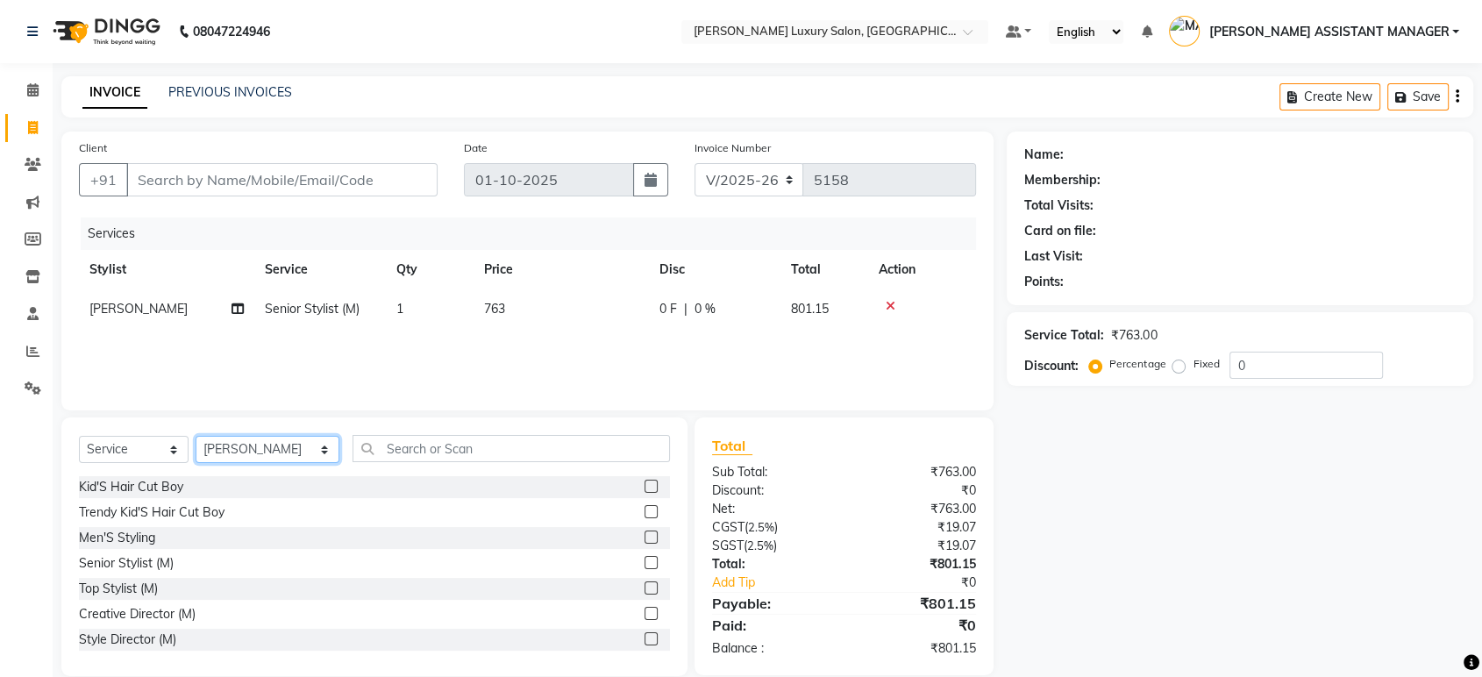
click at [279, 449] on select "Select Stylist ABHI ADIL ADITI ADITYA AFREEN AHON AHSAN ALI ALIYA ANKITH ARAVIN…" at bounding box center [267, 449] width 144 height 27
select select "68686"
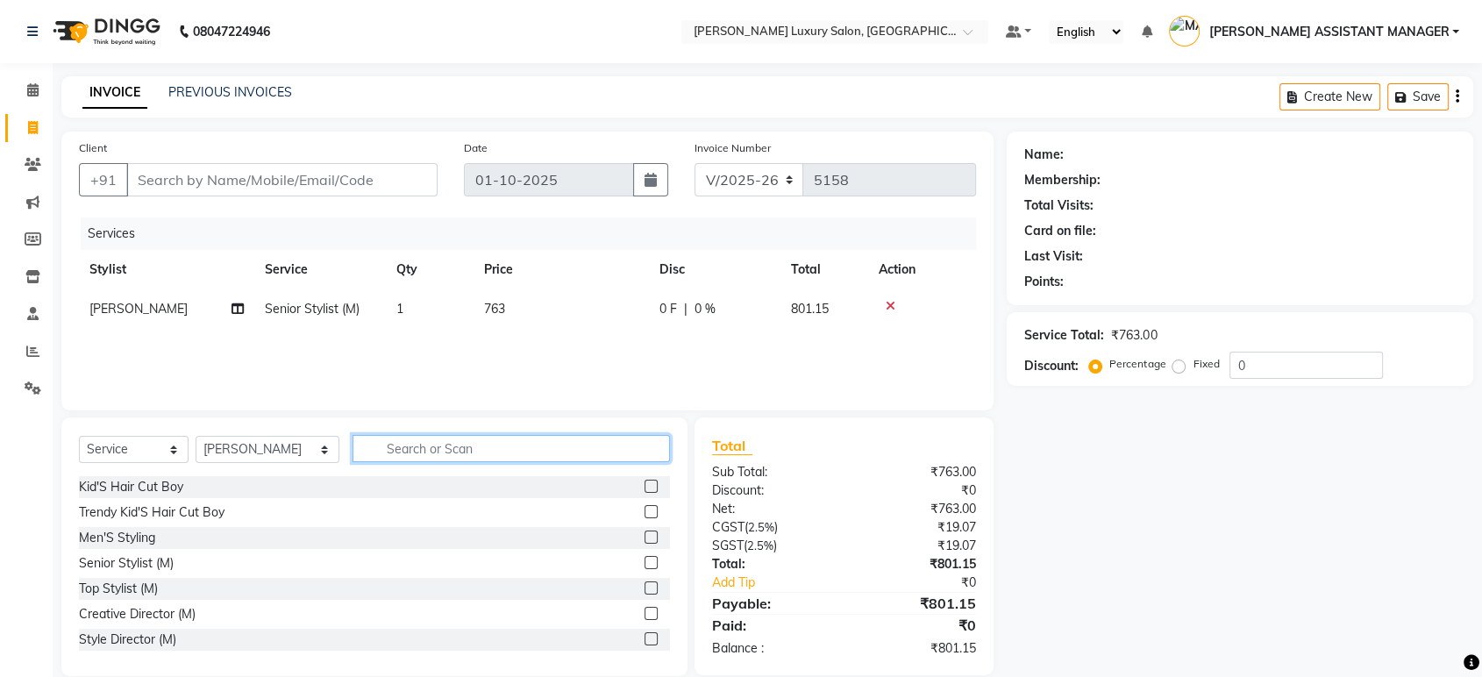
click at [426, 444] on input "text" at bounding box center [510, 448] width 317 height 27
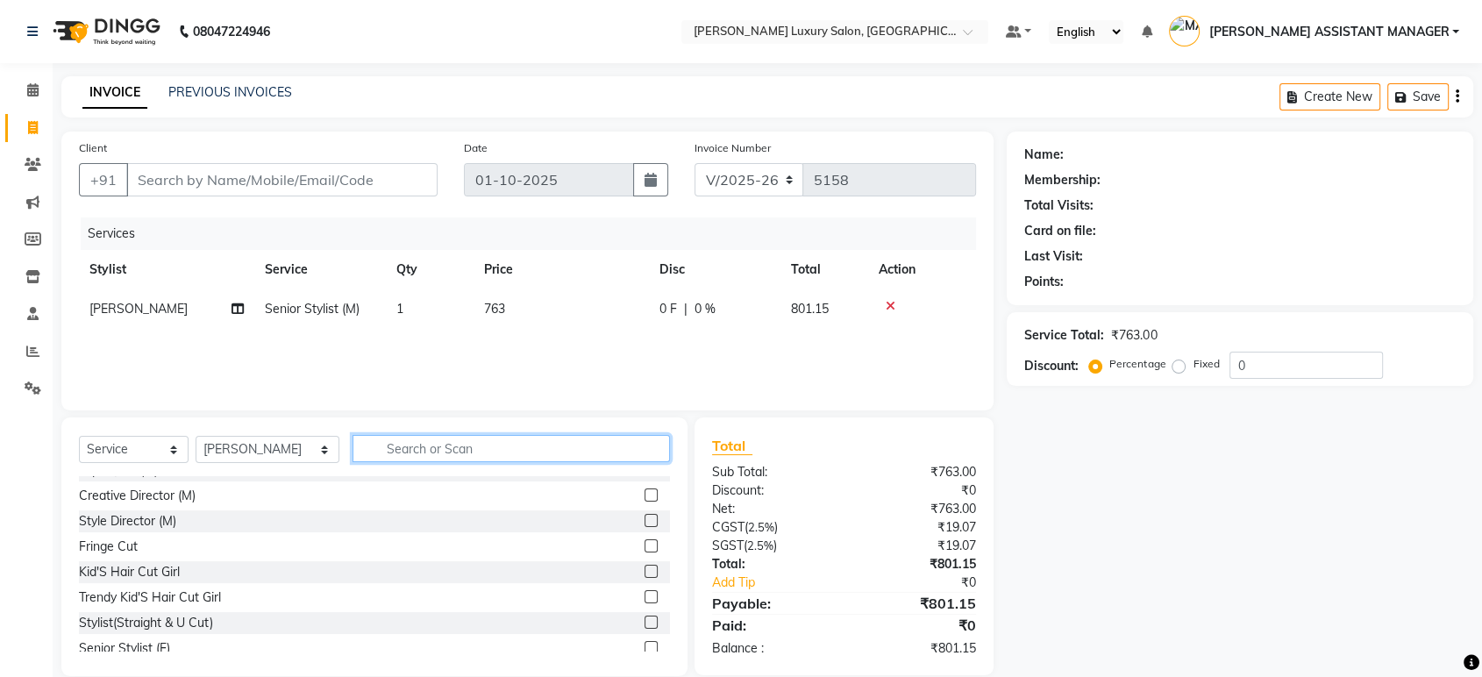
scroll to position [195, 0]
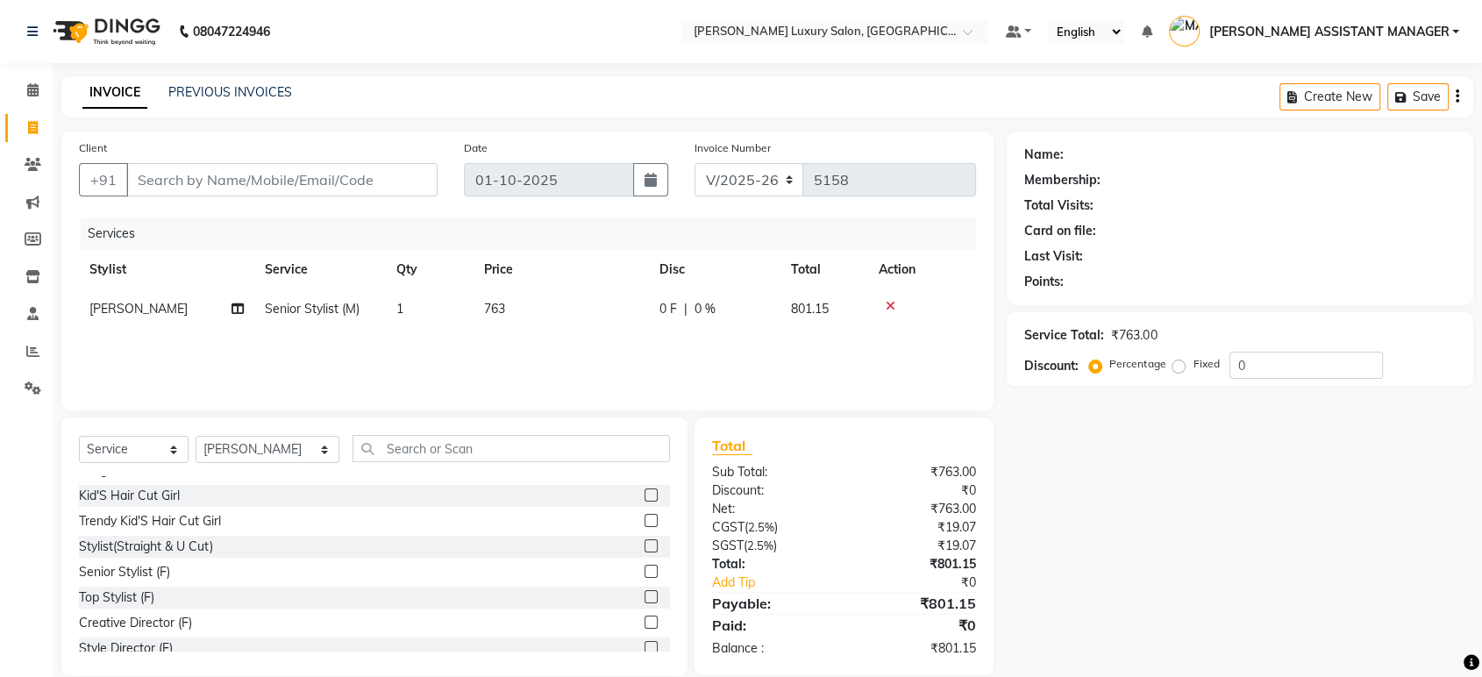
click at [644, 597] on label at bounding box center [650, 596] width 13 height 13
click at [644, 597] on input "checkbox" at bounding box center [649, 597] width 11 height 11
checkbox input "false"
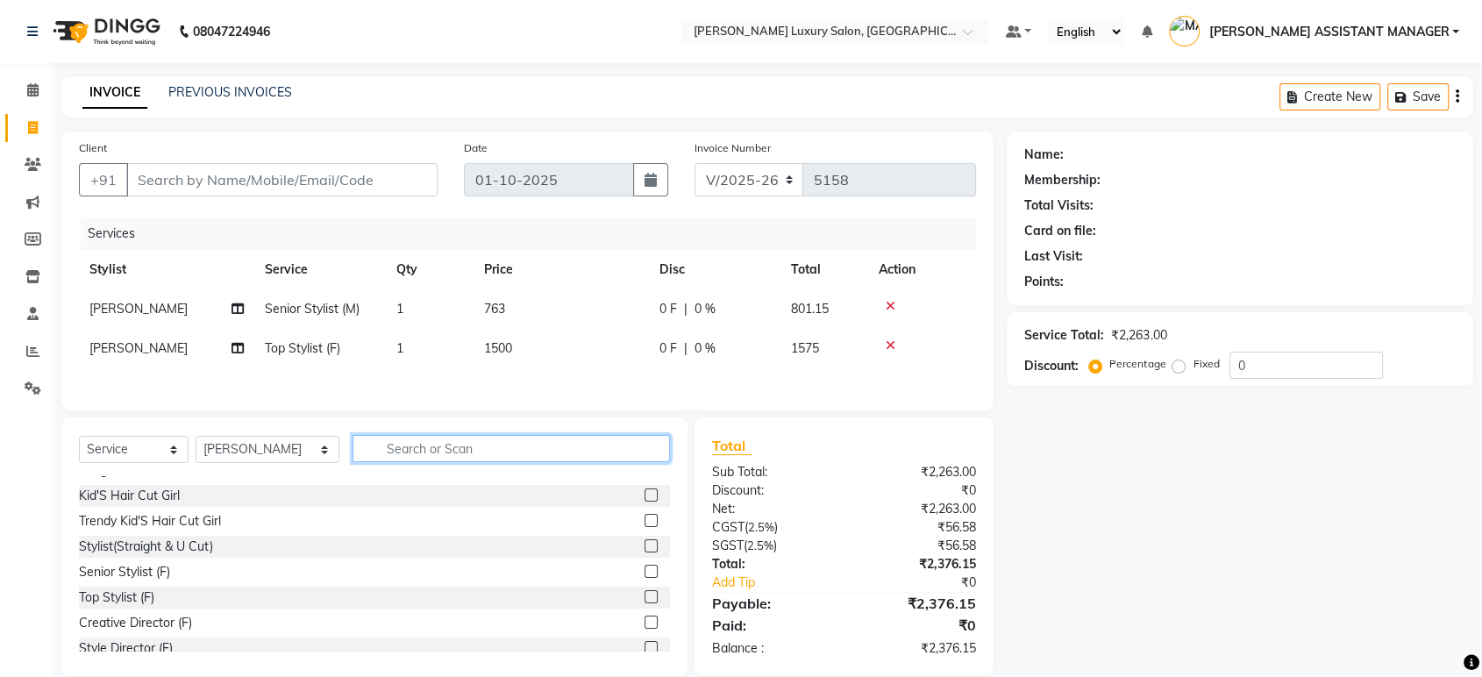
click at [614, 454] on input "text" at bounding box center [510, 448] width 317 height 27
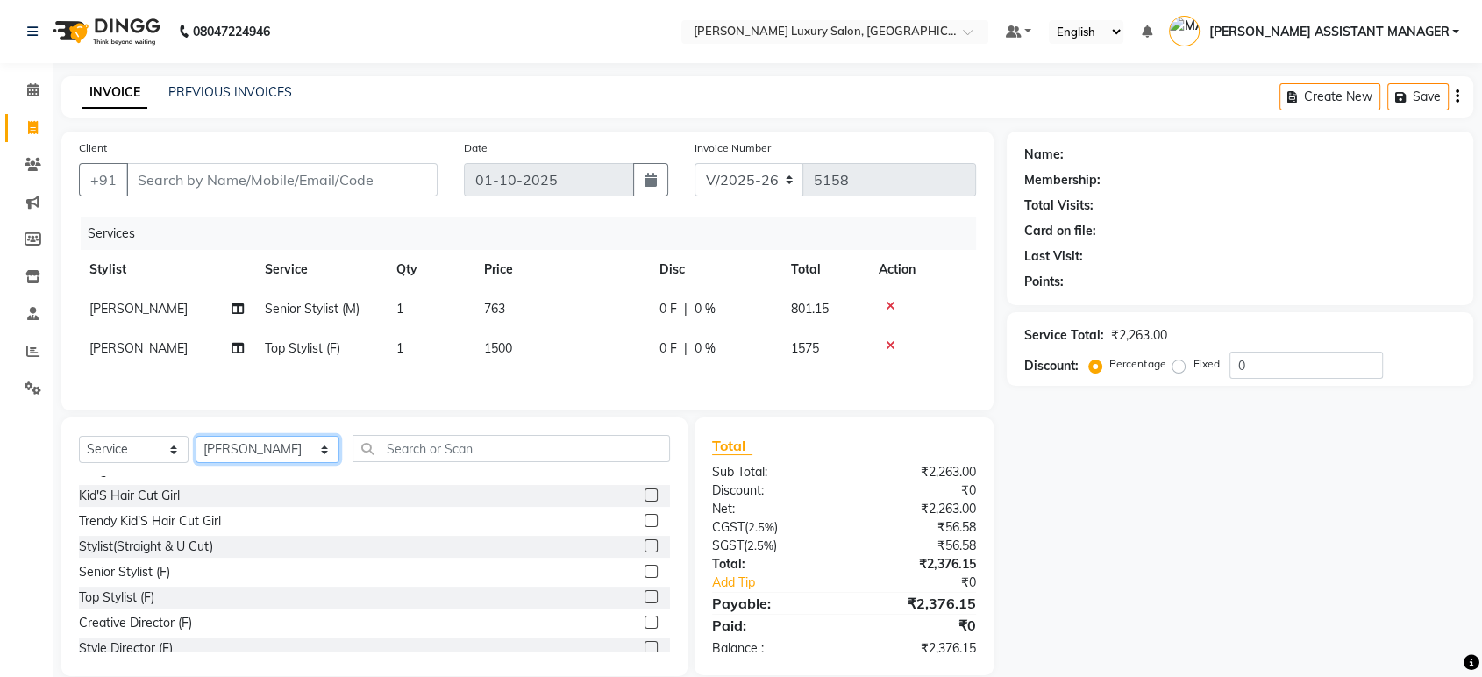
click at [279, 451] on select "Select Stylist ABHI ADIL ADITI ADITYA AFREEN AHON AHSAN ALI ALIYA ANKITH ARAVIN…" at bounding box center [267, 449] width 144 height 27
select select "90116"
click at [195, 440] on select "Select Stylist ABHI ADIL ADITI ADITYA AFREEN AHON AHSAN ALI ALIYA ANKITH ARAVIN…" at bounding box center [267, 449] width 144 height 27
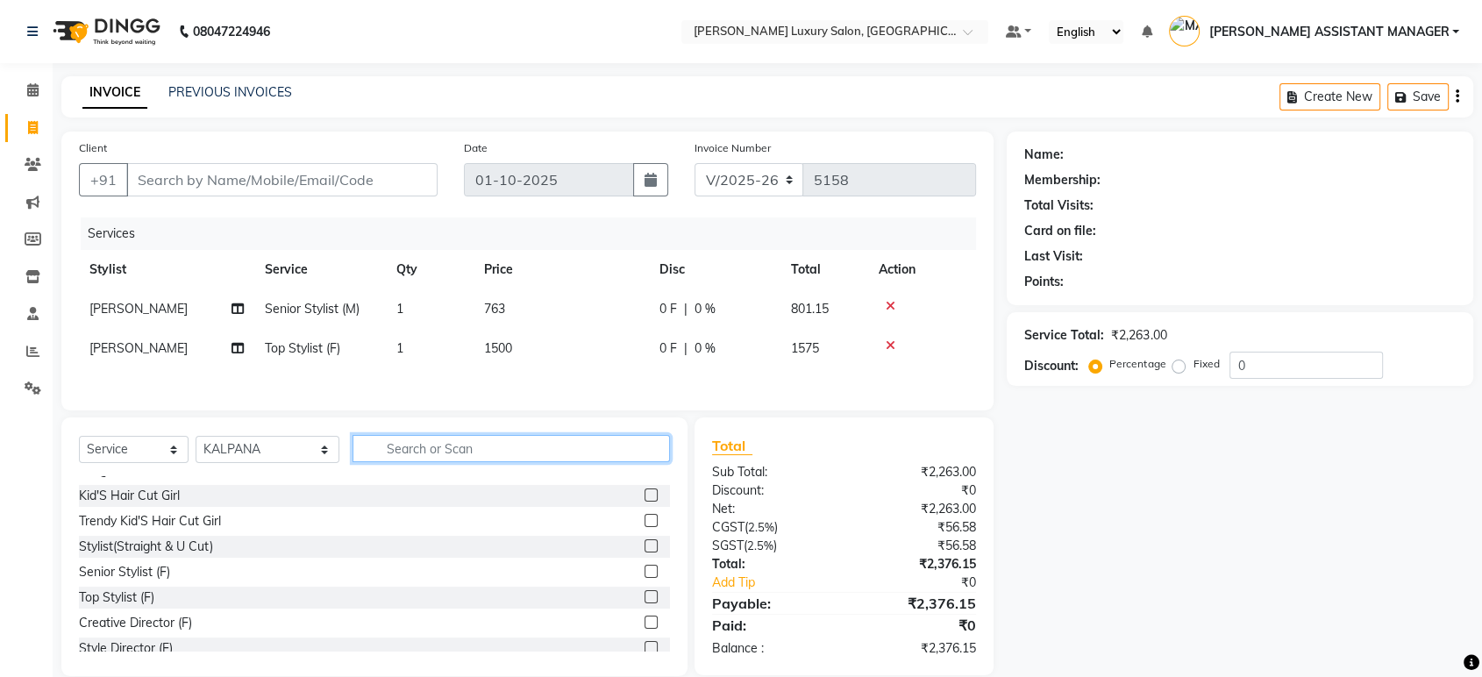
click at [387, 454] on input "text" at bounding box center [510, 448] width 317 height 27
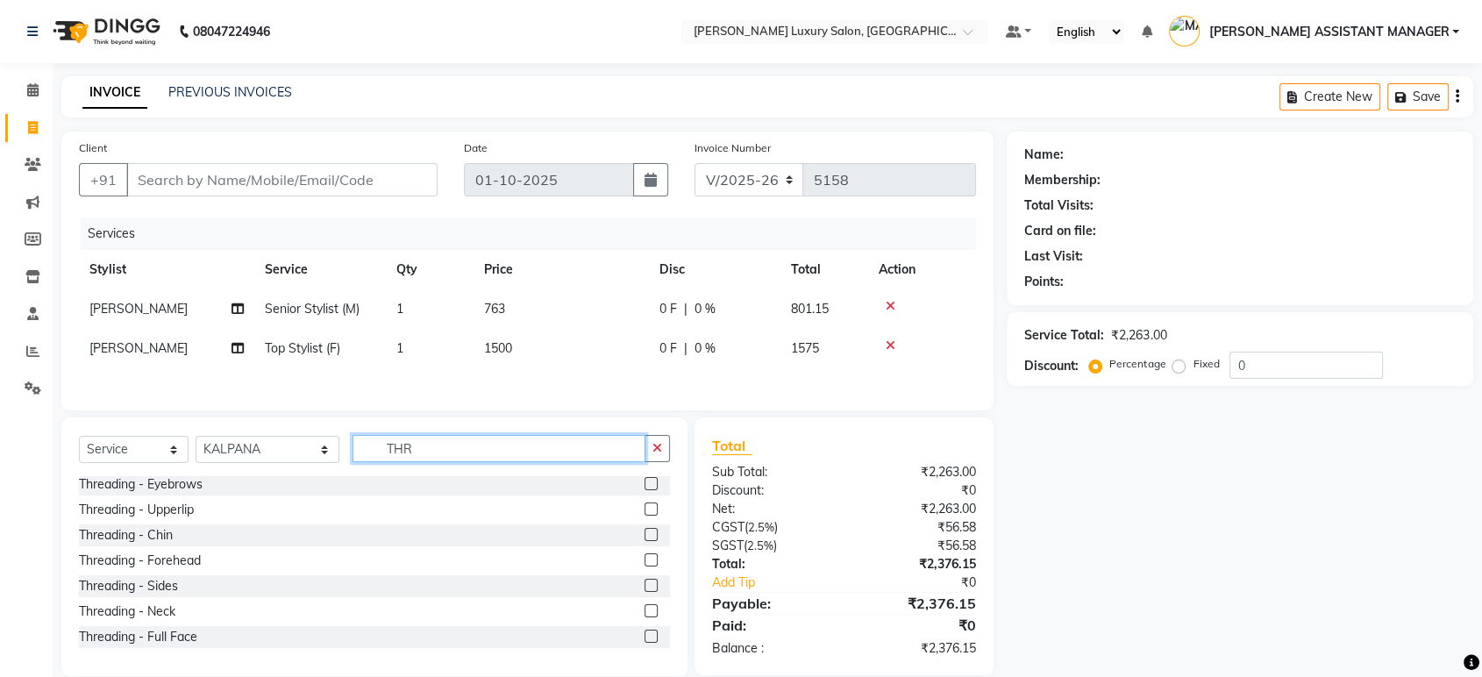
scroll to position [2, 0]
type input "THR"
click at [644, 489] on label at bounding box center [650, 484] width 13 height 13
click at [644, 489] on input "checkbox" at bounding box center [649, 485] width 11 height 11
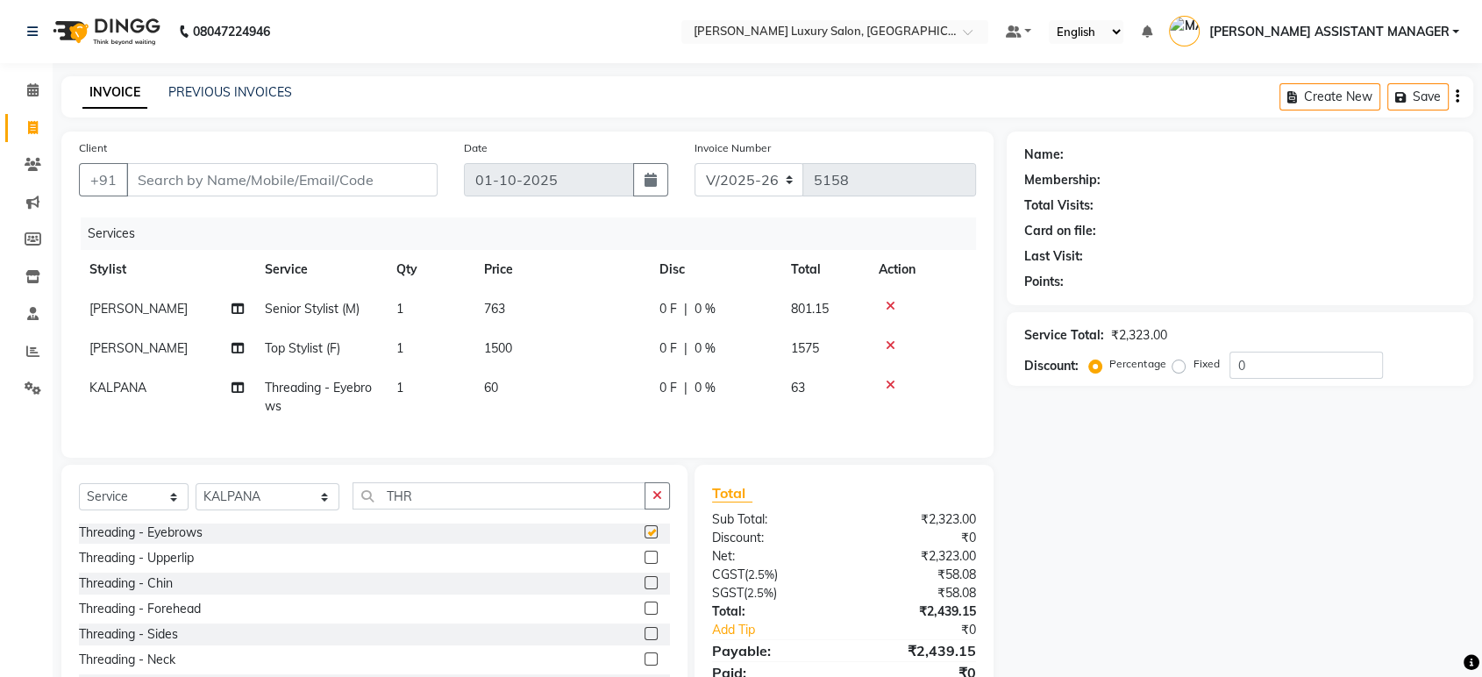
checkbox input "false"
click at [358, 174] on input "Client" at bounding box center [281, 179] width 311 height 33
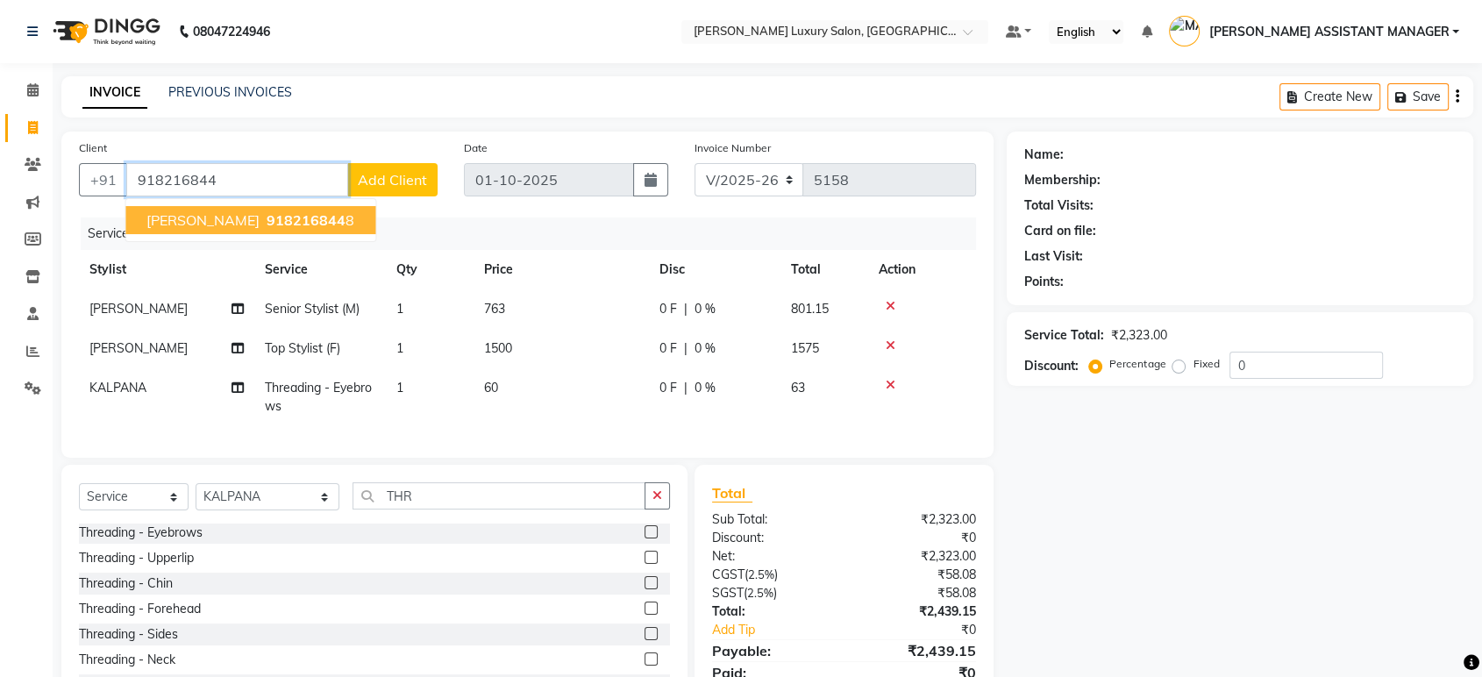
click at [281, 225] on span "918216844" at bounding box center [305, 220] width 79 height 18
type input "9182168448"
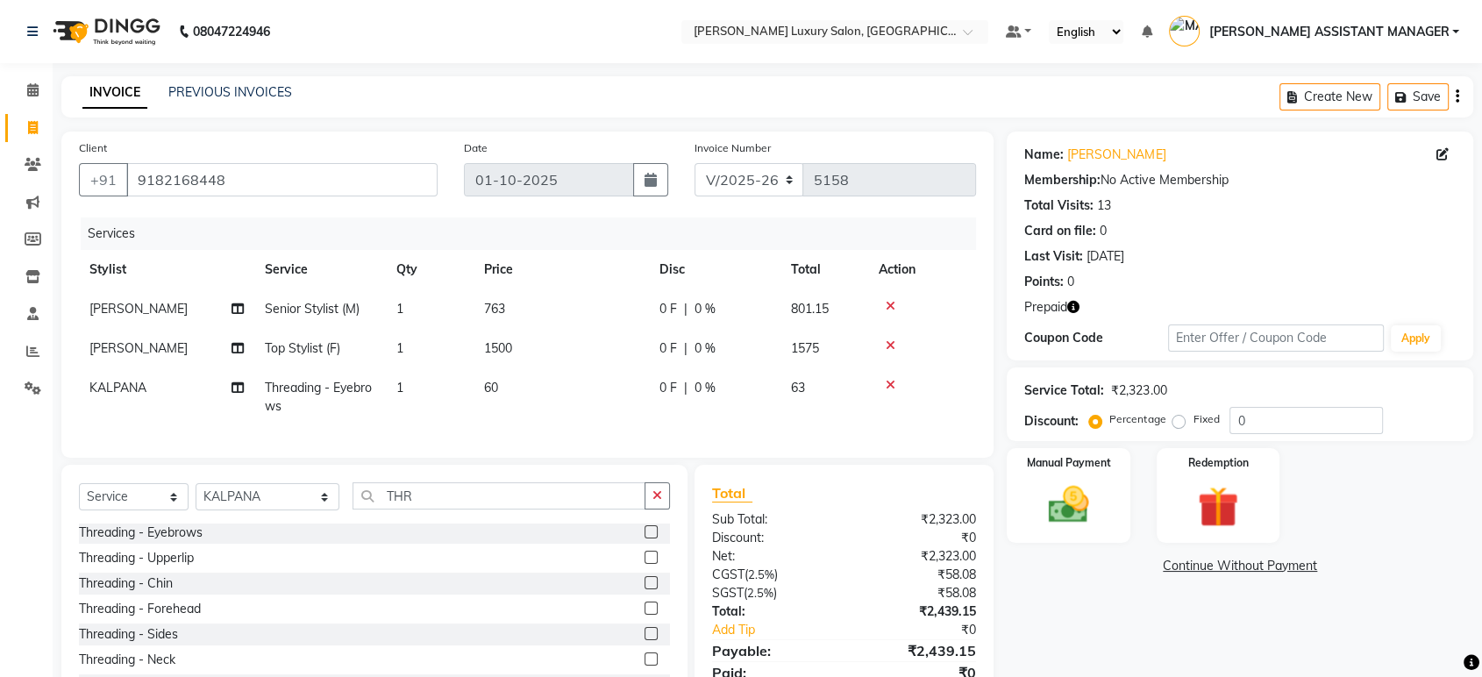
click at [1077, 309] on icon "button" at bounding box center [1073, 307] width 12 height 12
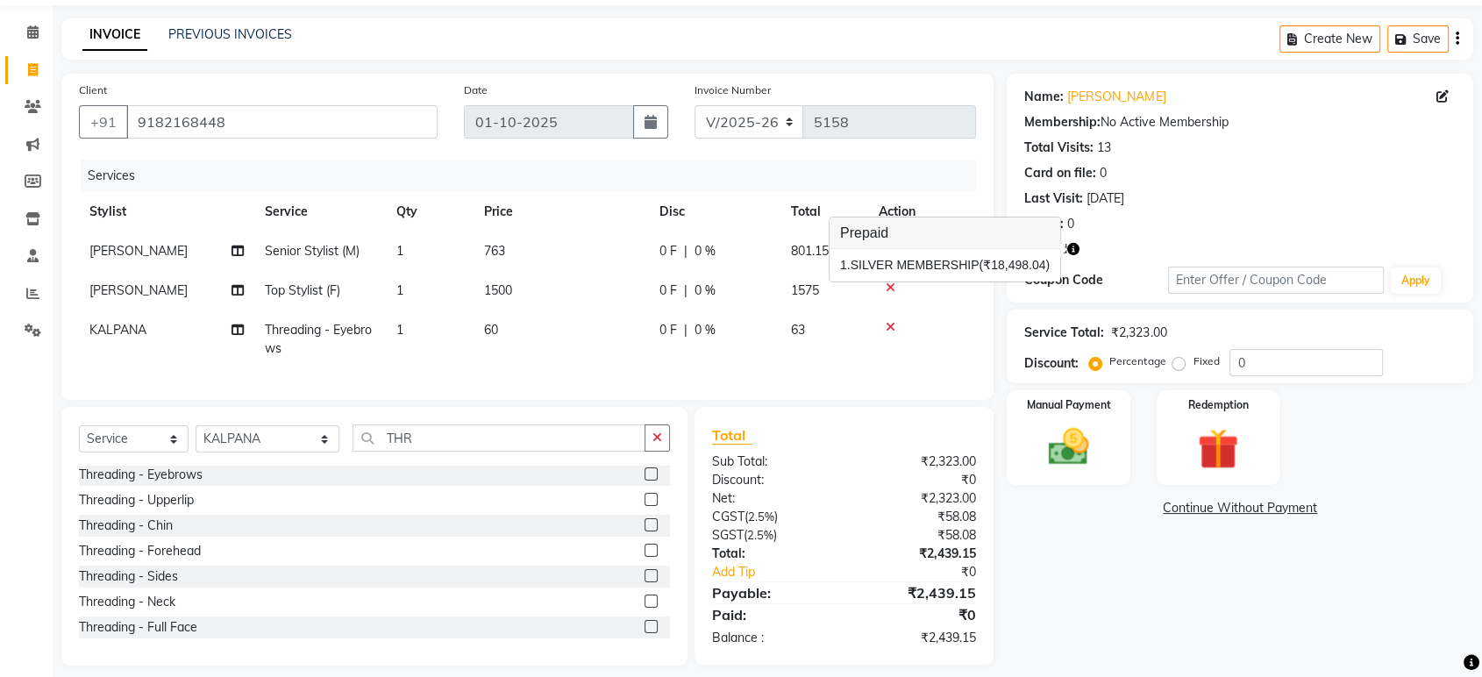
scroll to position [86, 0]
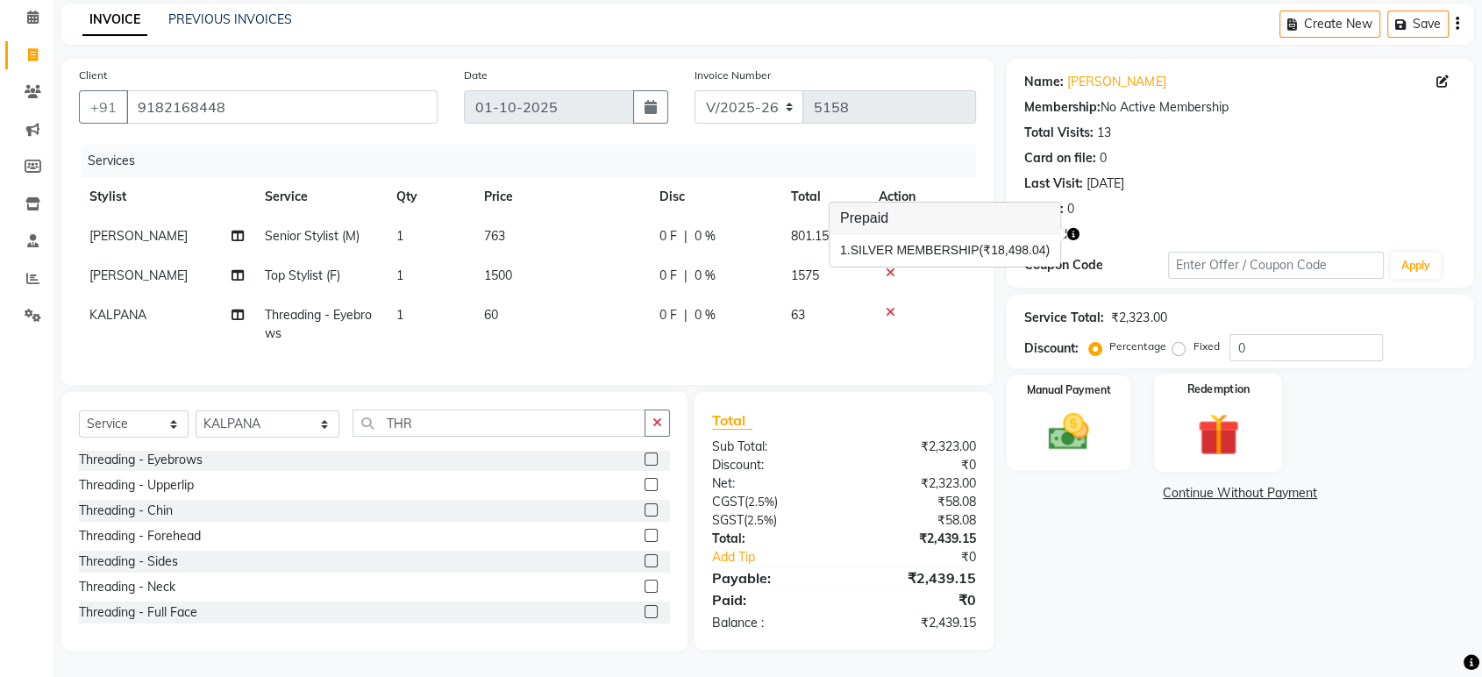
click at [1190, 420] on img at bounding box center [1217, 434] width 68 height 53
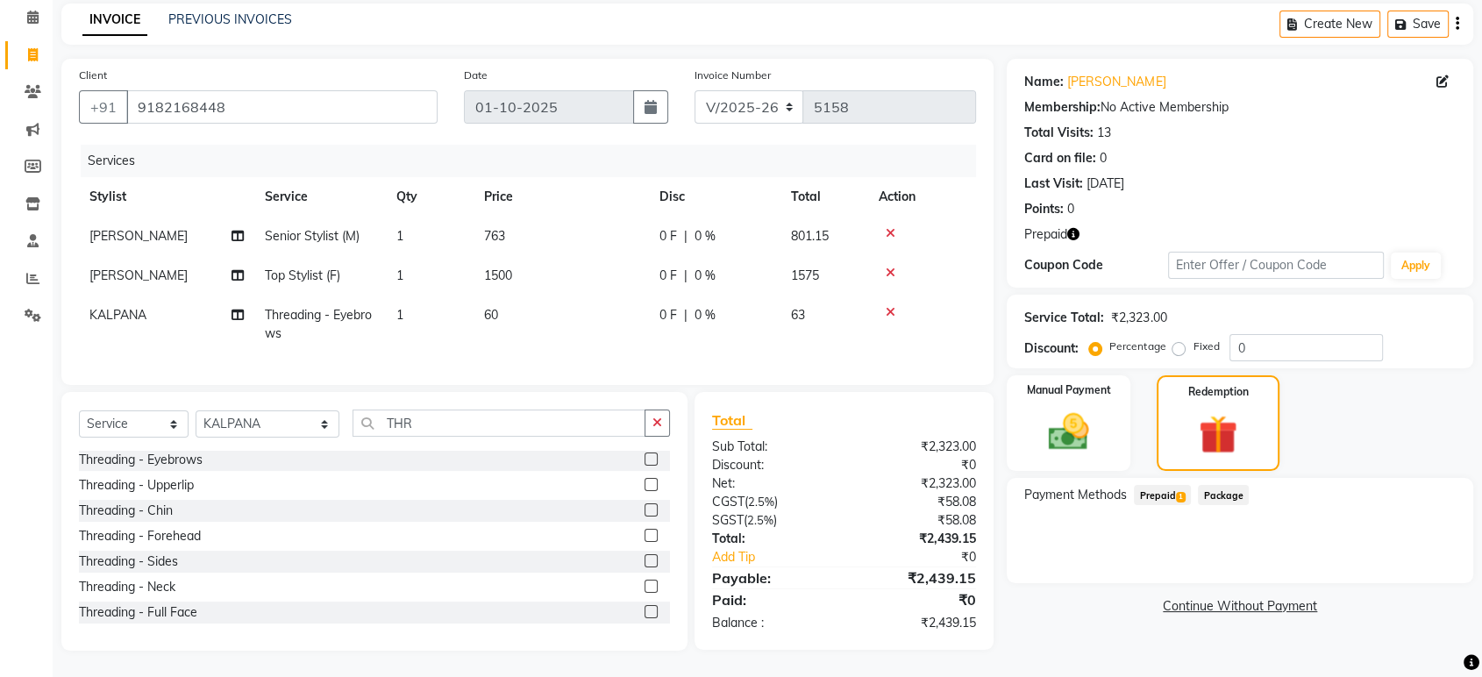
click at [1173, 485] on span "Prepaid 1" at bounding box center [1161, 495] width 57 height 20
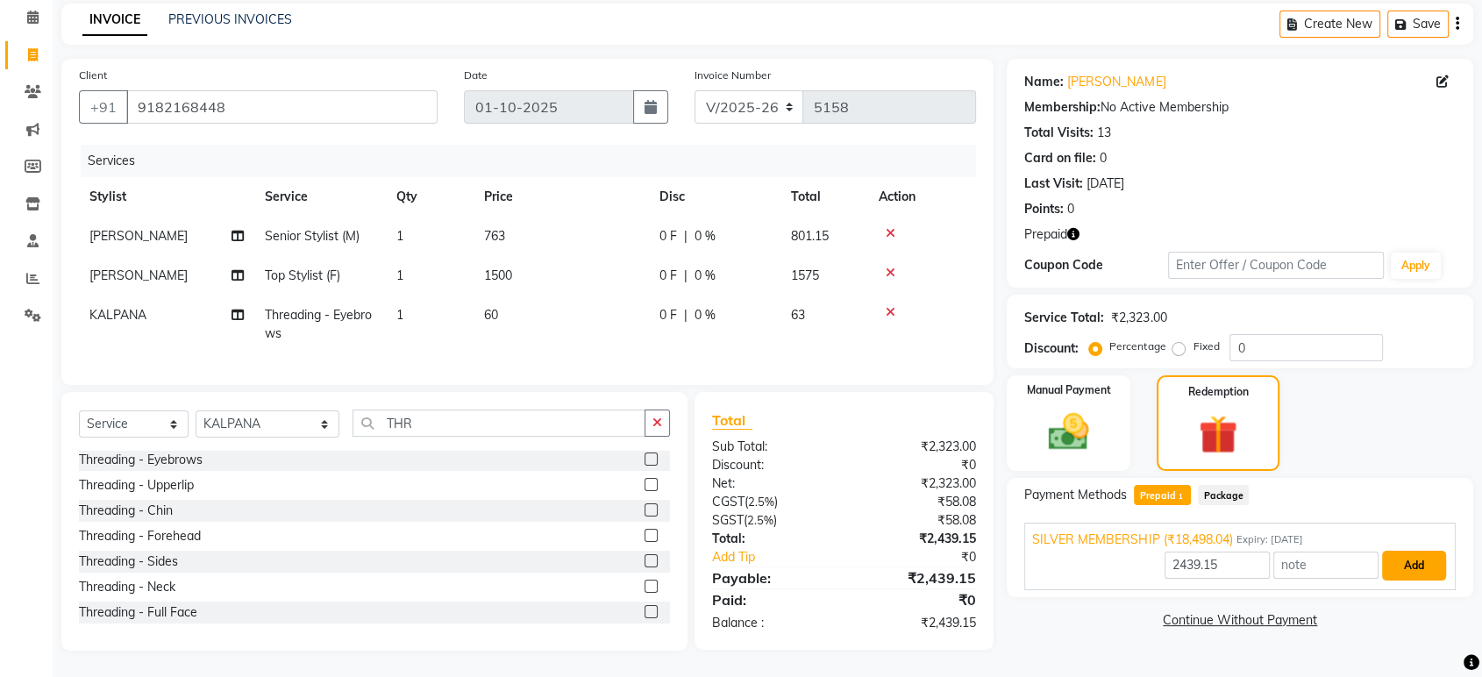
click at [1425, 551] on button "Add" at bounding box center [1414, 566] width 64 height 30
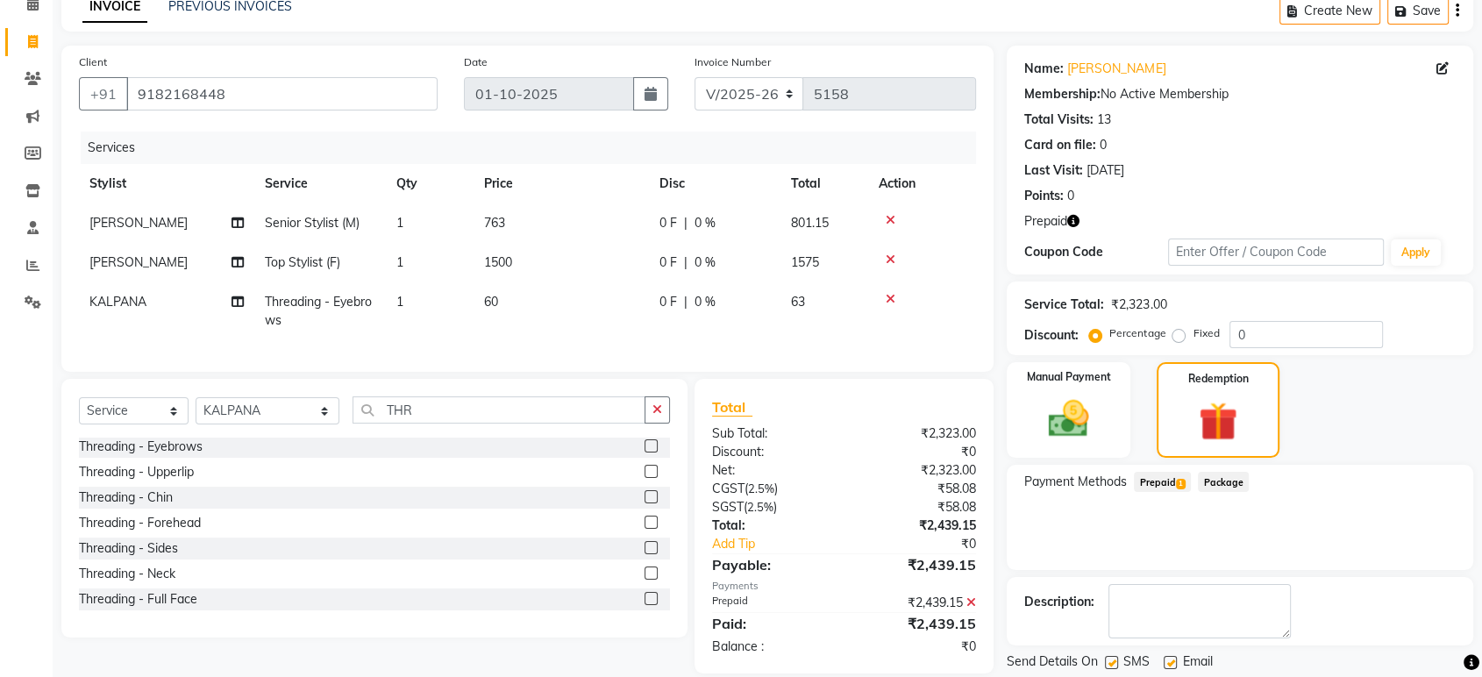
scroll to position [139, 0]
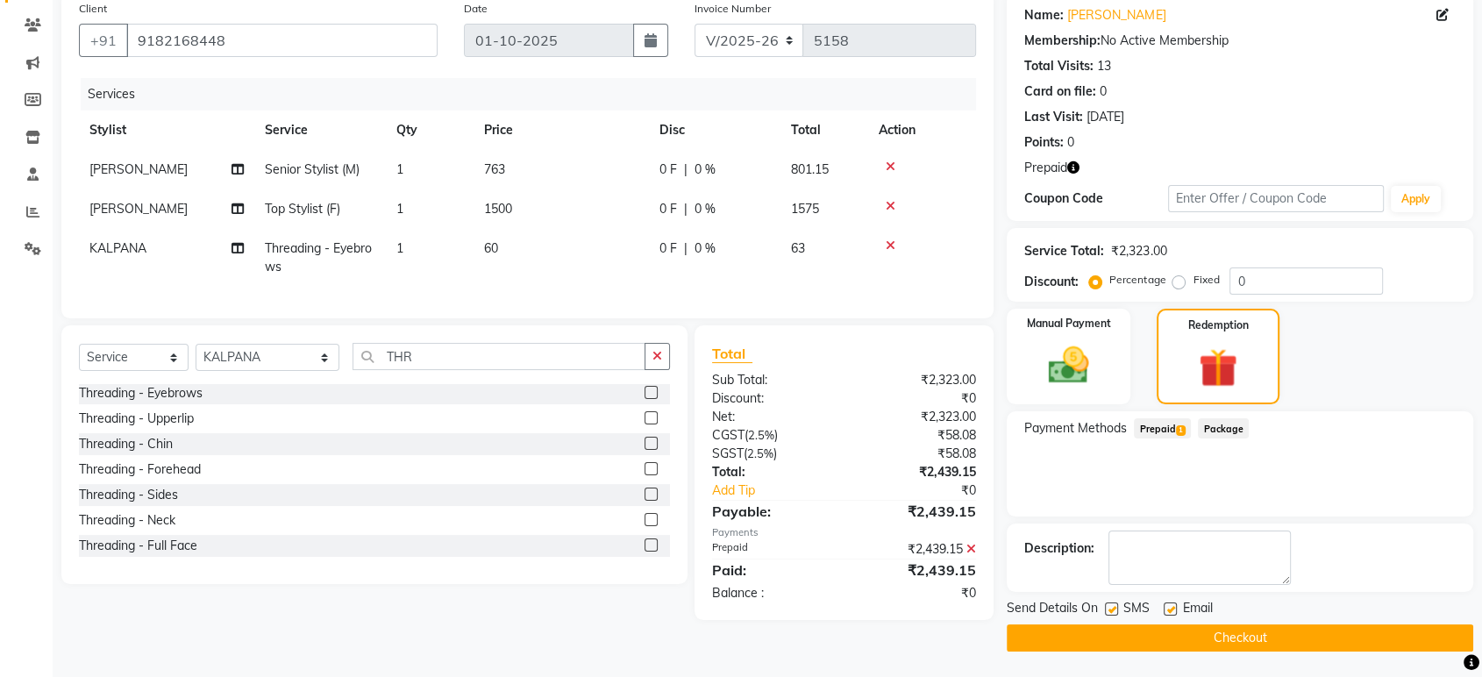
click at [1241, 636] on button "Checkout" at bounding box center [1239, 637] width 466 height 27
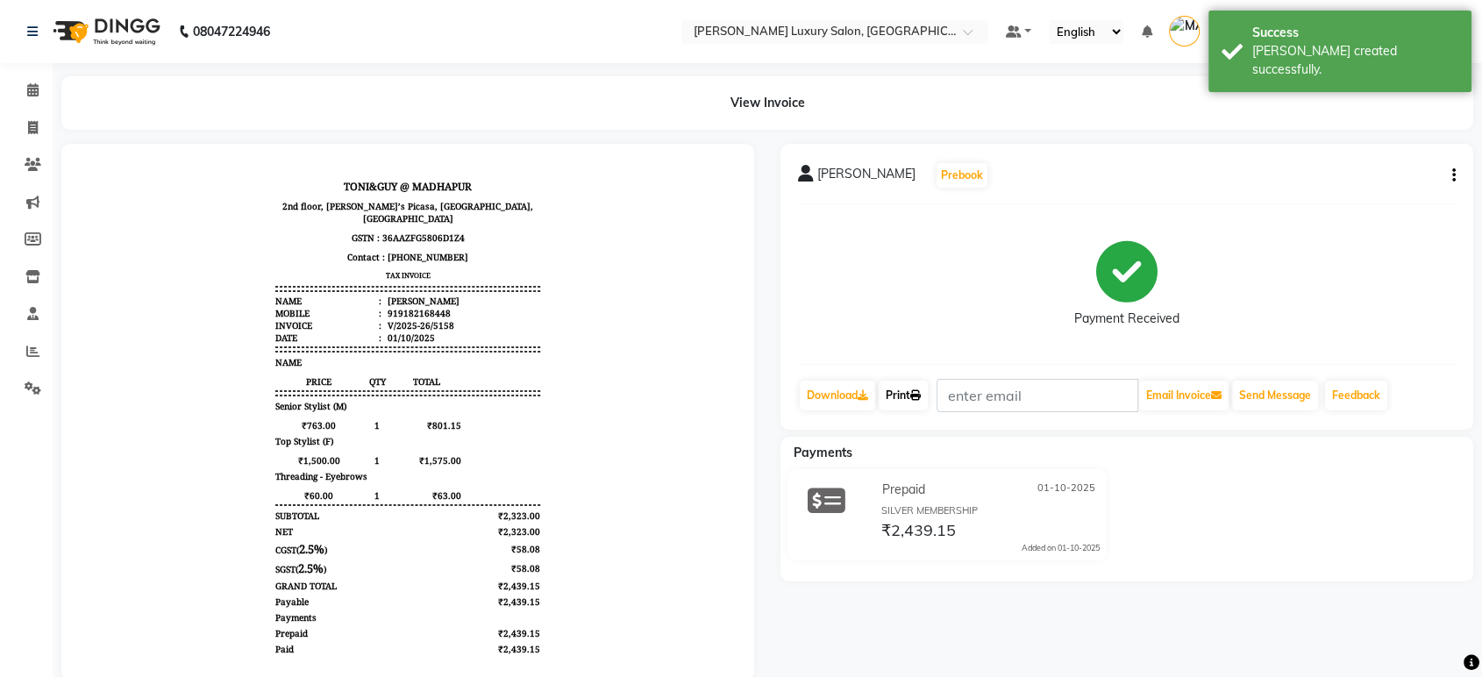
click at [891, 388] on link "Print" at bounding box center [902, 395] width 49 height 30
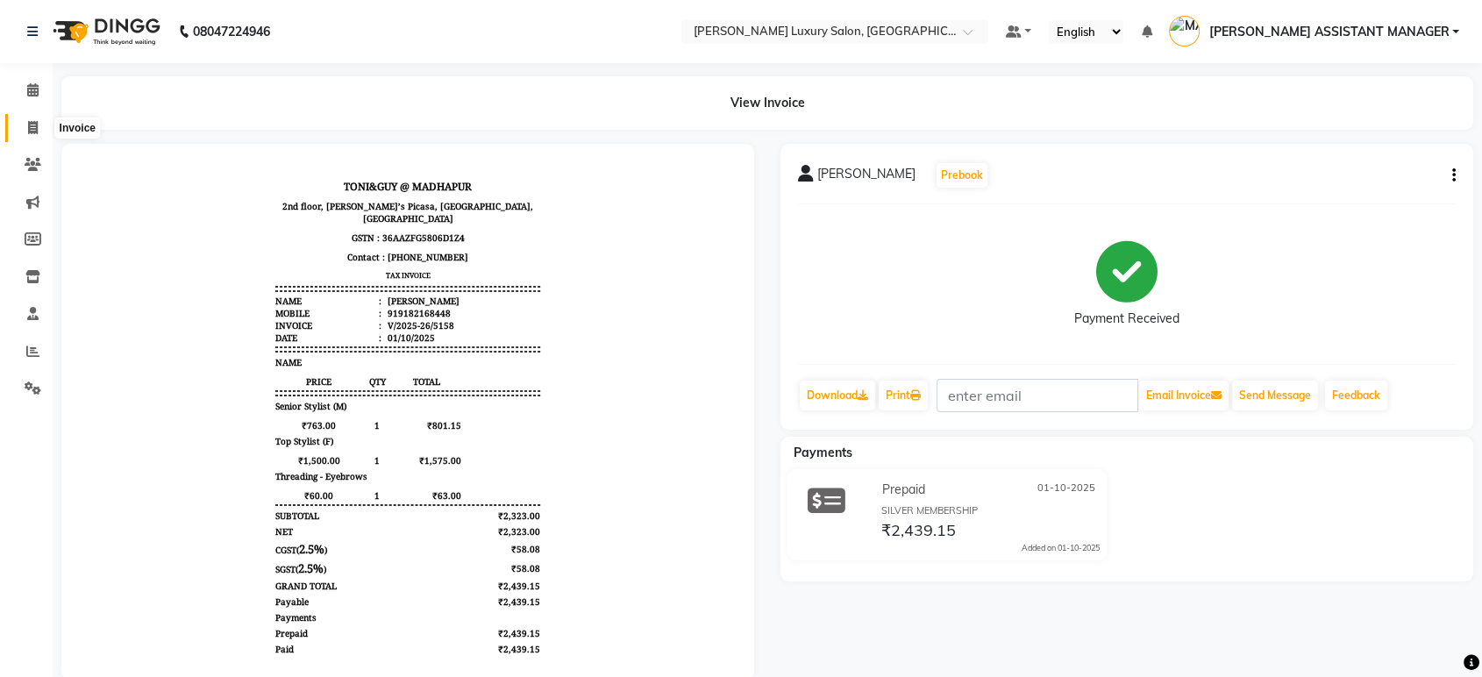
click at [31, 127] on icon at bounding box center [33, 127] width 10 height 13
select select "service"
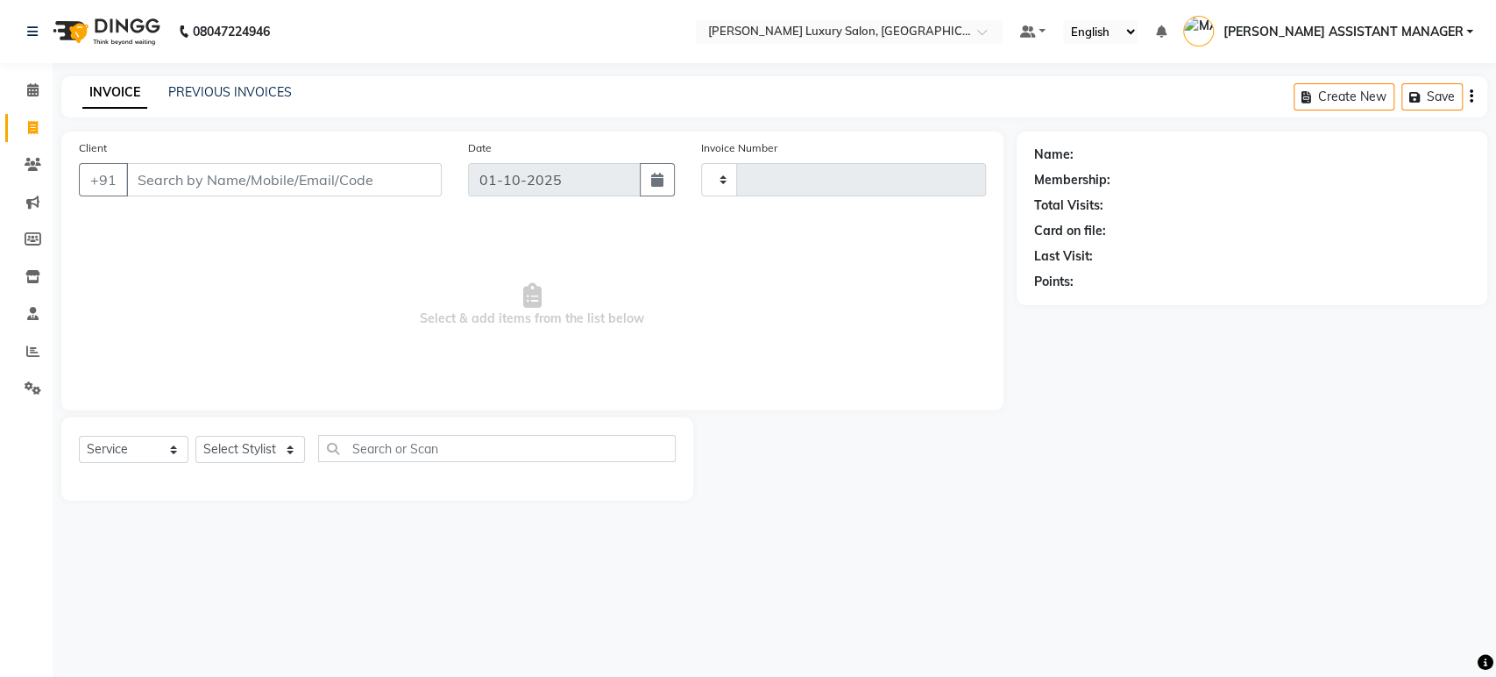
type input "5159"
select select "4712"
click at [251, 448] on select "Select Stylist" at bounding box center [250, 449] width 110 height 27
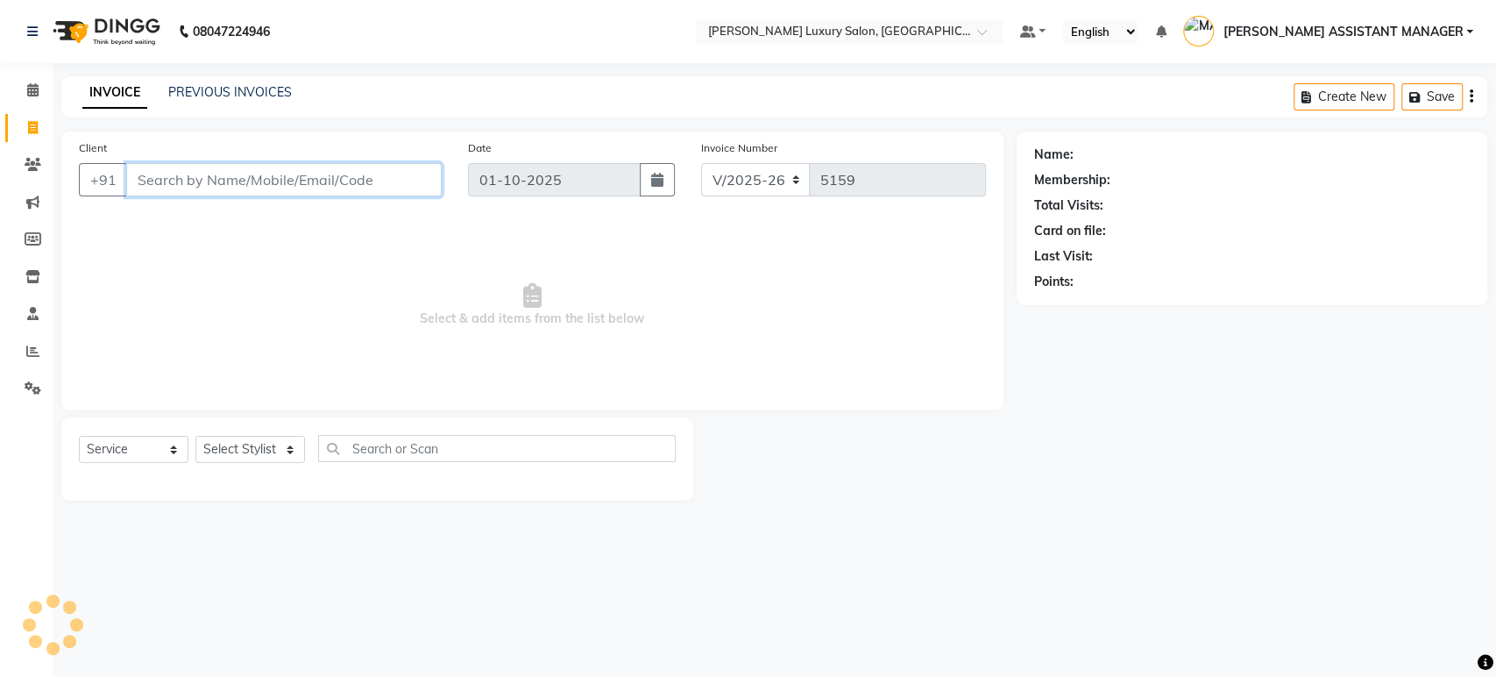
click at [258, 185] on input "Client" at bounding box center [284, 179] width 316 height 33
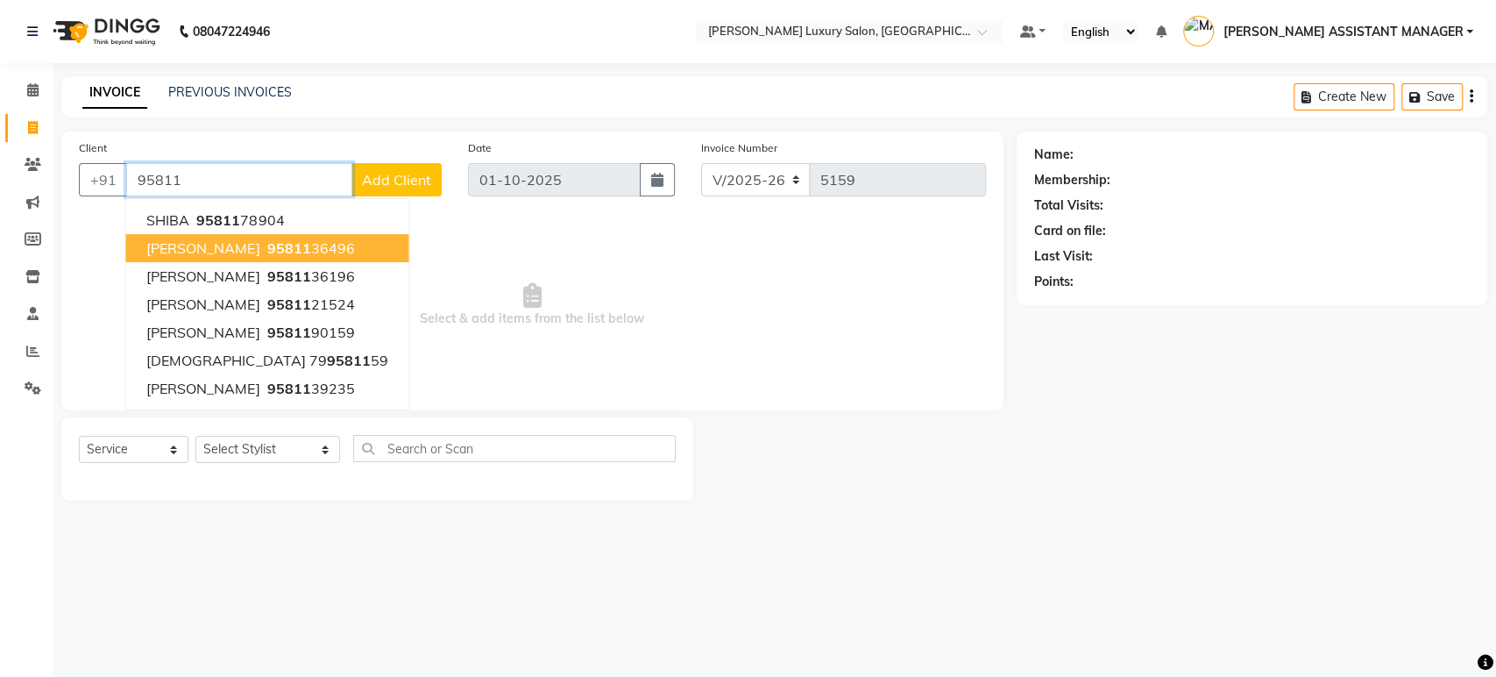
click at [274, 241] on button "MOHAMMAD 95811 36496" at bounding box center [266, 248] width 283 height 28
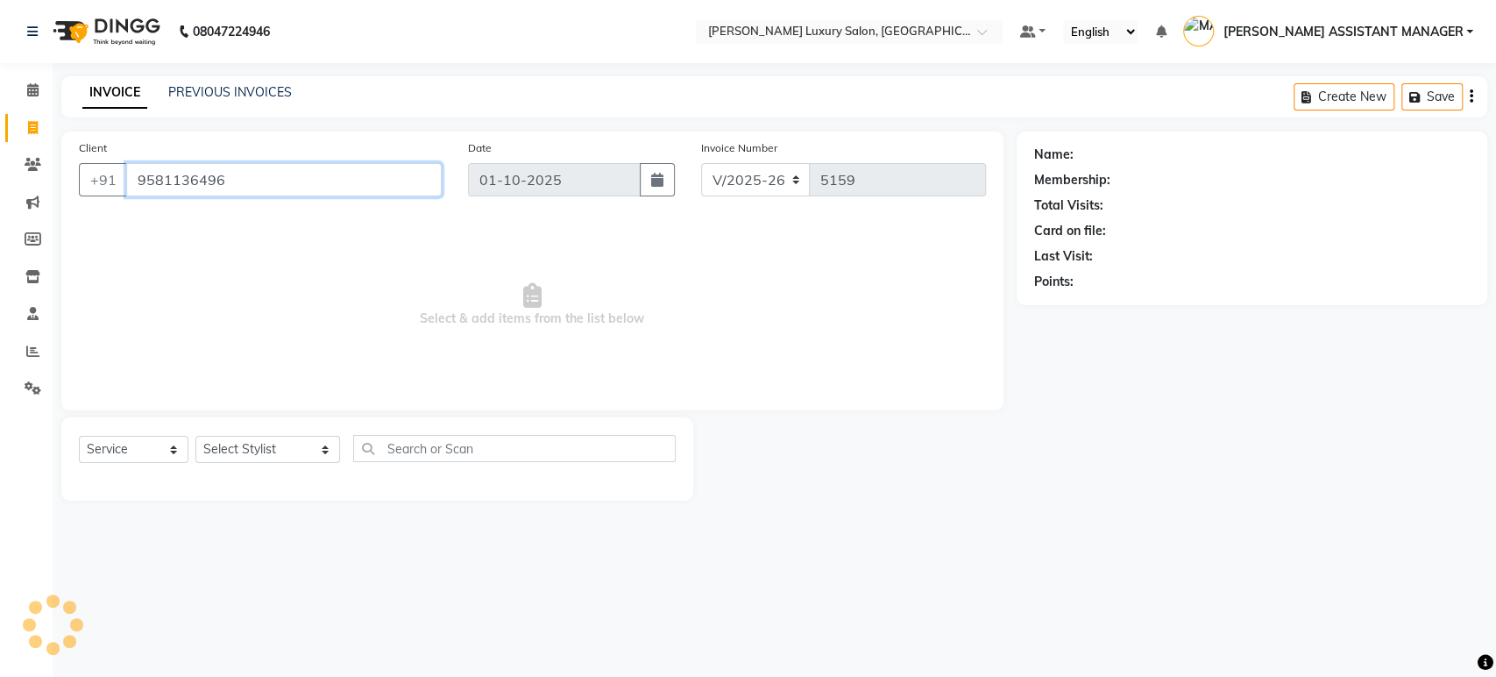
type input "9581136496"
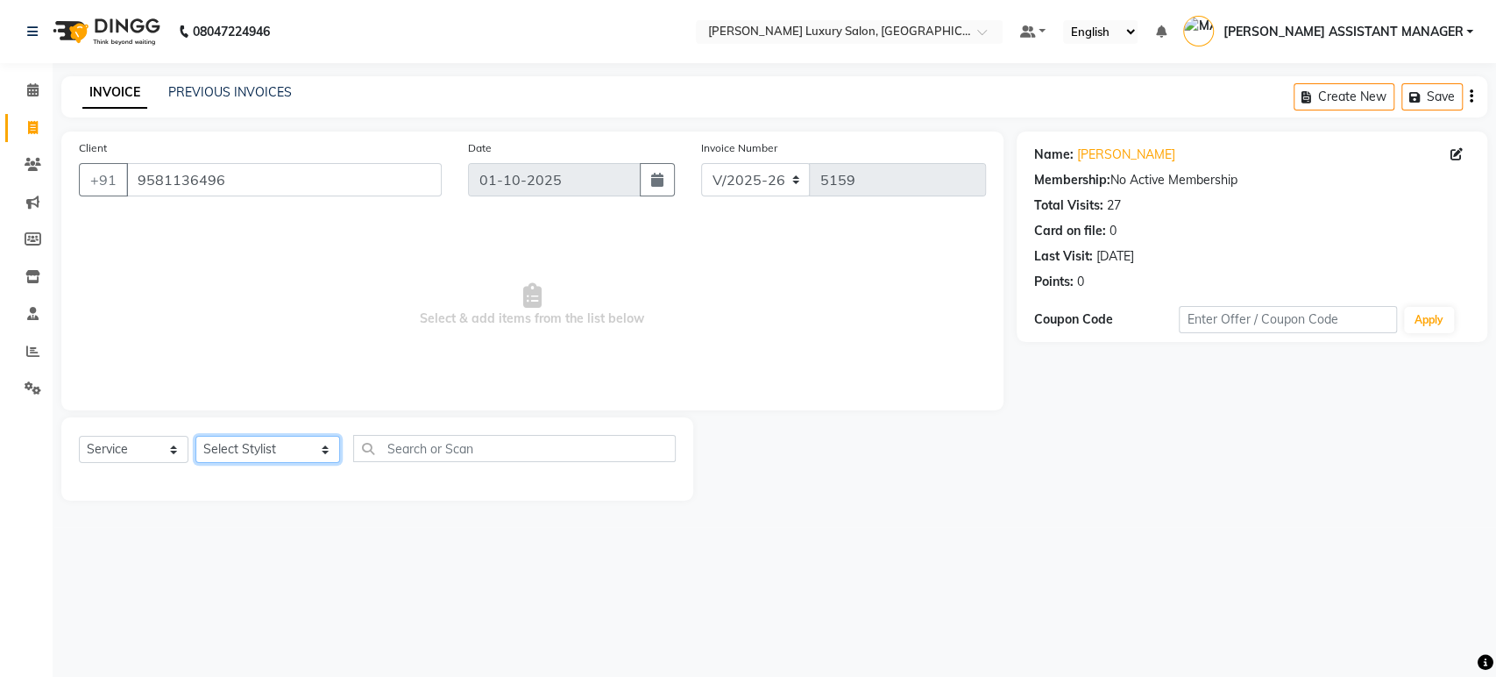
click at [250, 449] on select "Select Stylist ABHI ADIL ADITI ADITYA AFREEN AHON AHSAN ALI ALIYA ANKITH ARAVIN…" at bounding box center [267, 449] width 145 height 27
select select "54813"
click at [195, 436] on select "Select Stylist ABHI ADIL ADITI ADITYA AFREEN AHON AHSAN ALI ALIYA ANKITH ARAVIN…" at bounding box center [267, 449] width 145 height 27
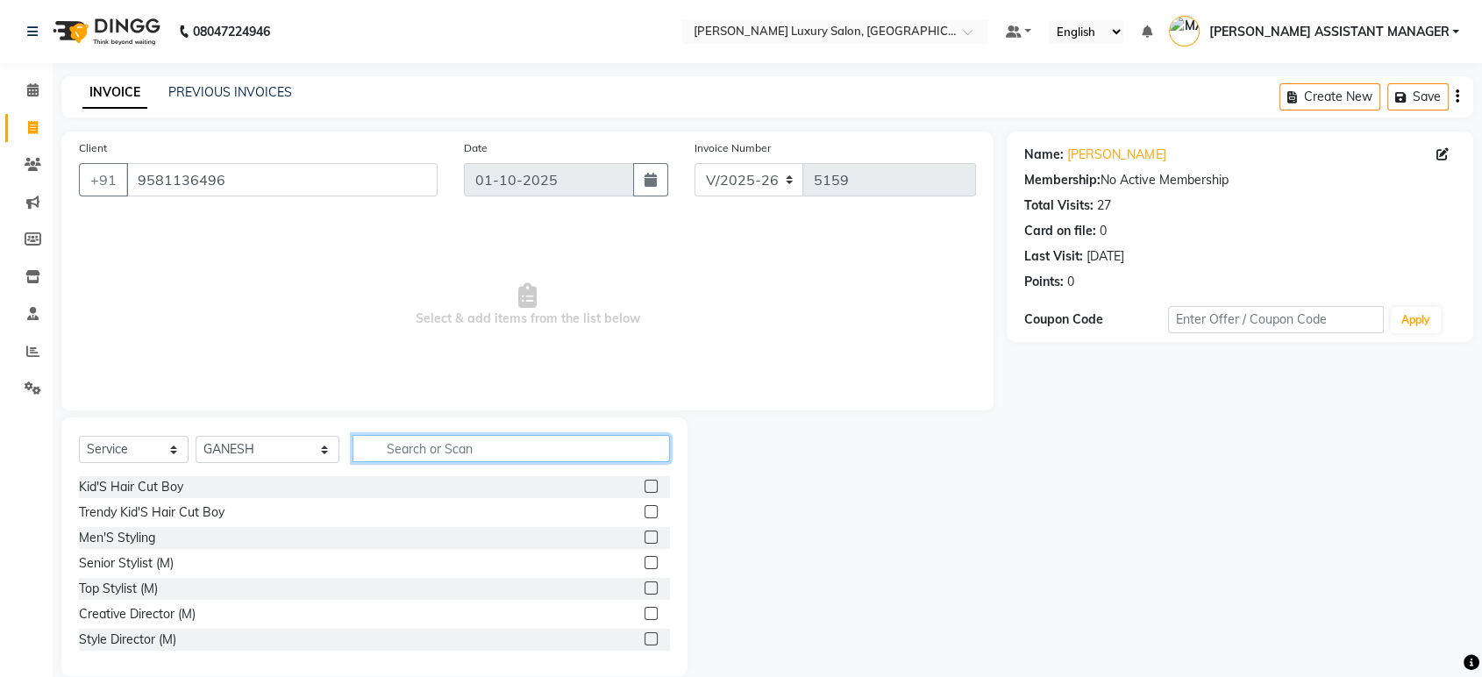
click at [388, 451] on input "text" at bounding box center [510, 448] width 317 height 27
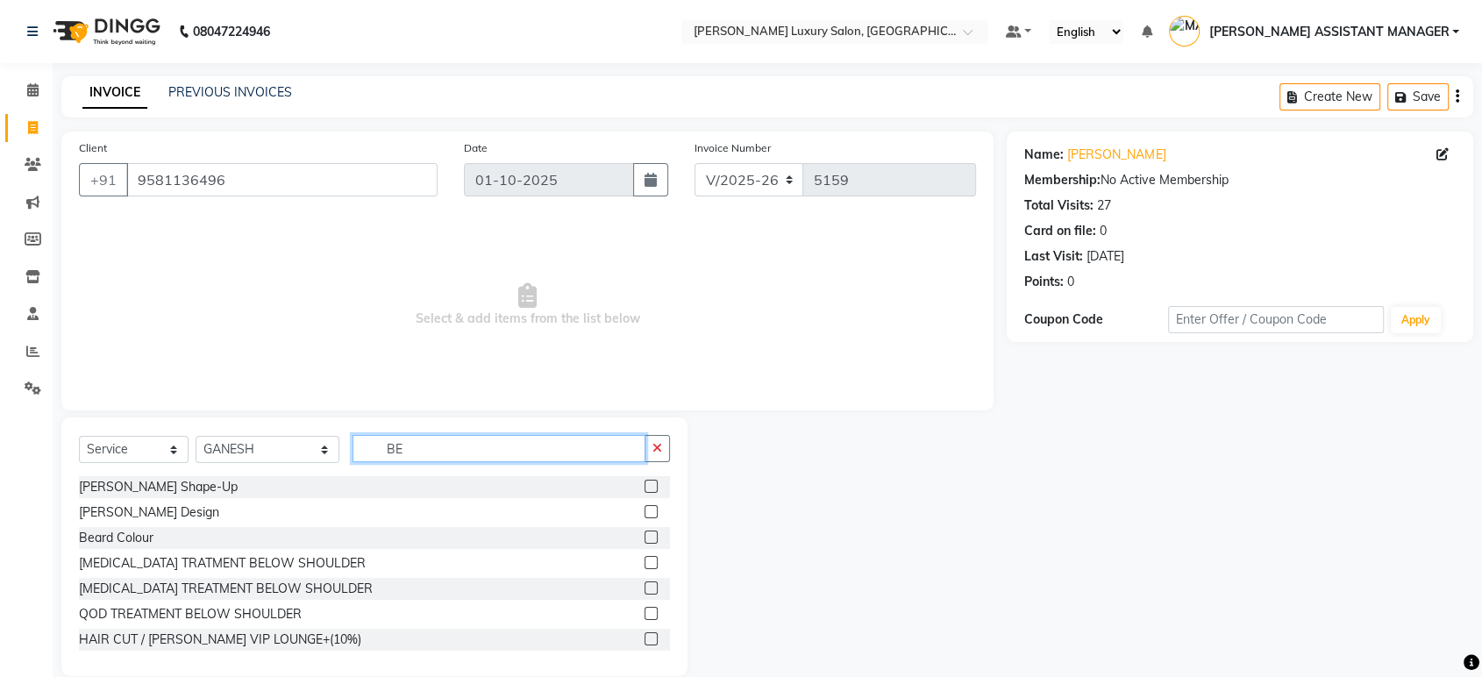
type input "BE"
click at [644, 484] on label at bounding box center [650, 486] width 13 height 13
click at [644, 484] on input "checkbox" at bounding box center [649, 486] width 11 height 11
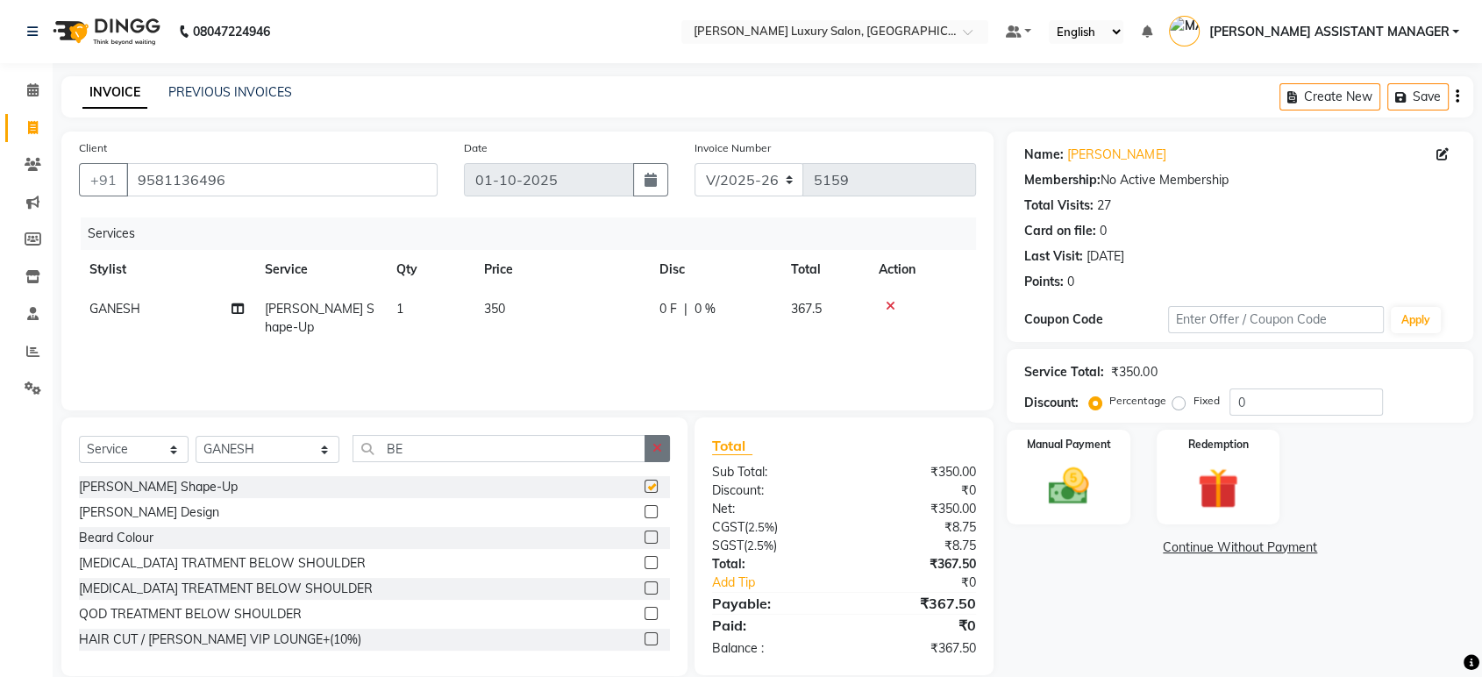
checkbox input "false"
click at [659, 448] on icon "button" at bounding box center [657, 448] width 10 height 12
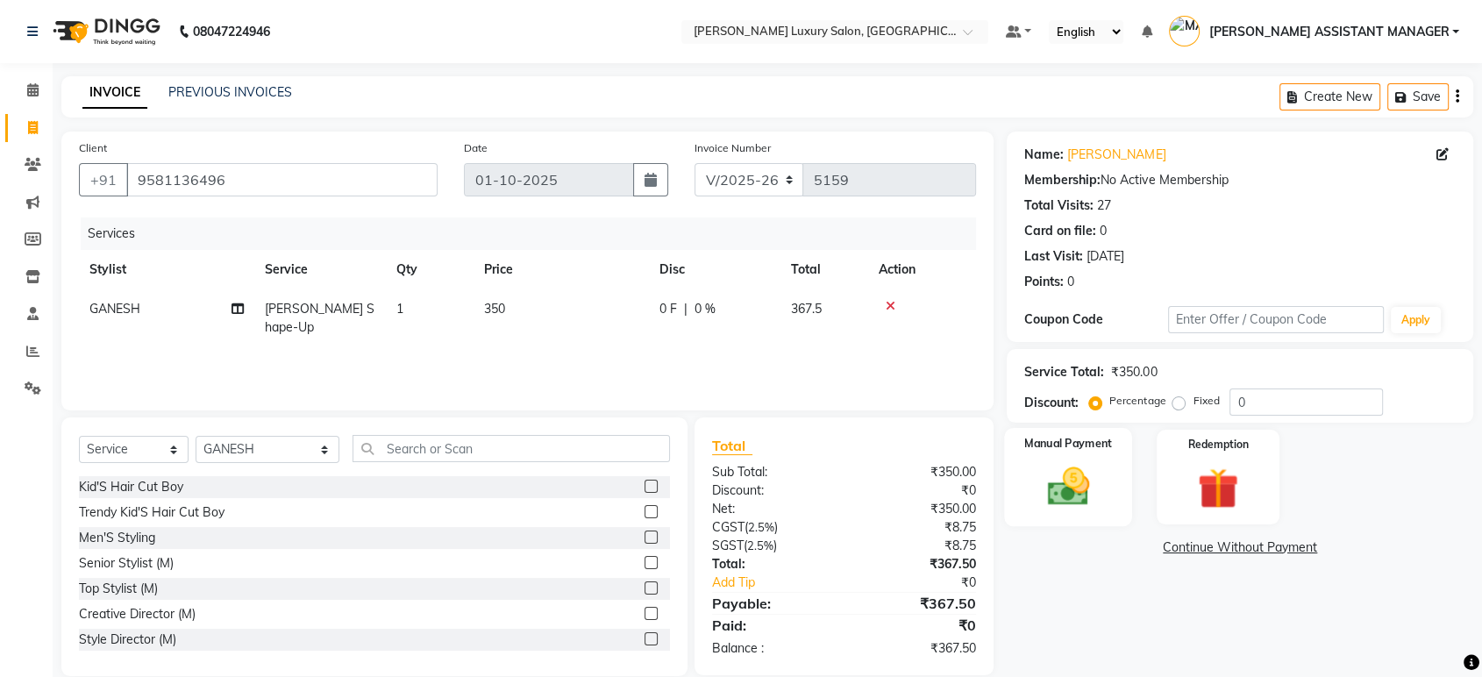
click at [1044, 470] on img at bounding box center [1068, 486] width 68 height 49
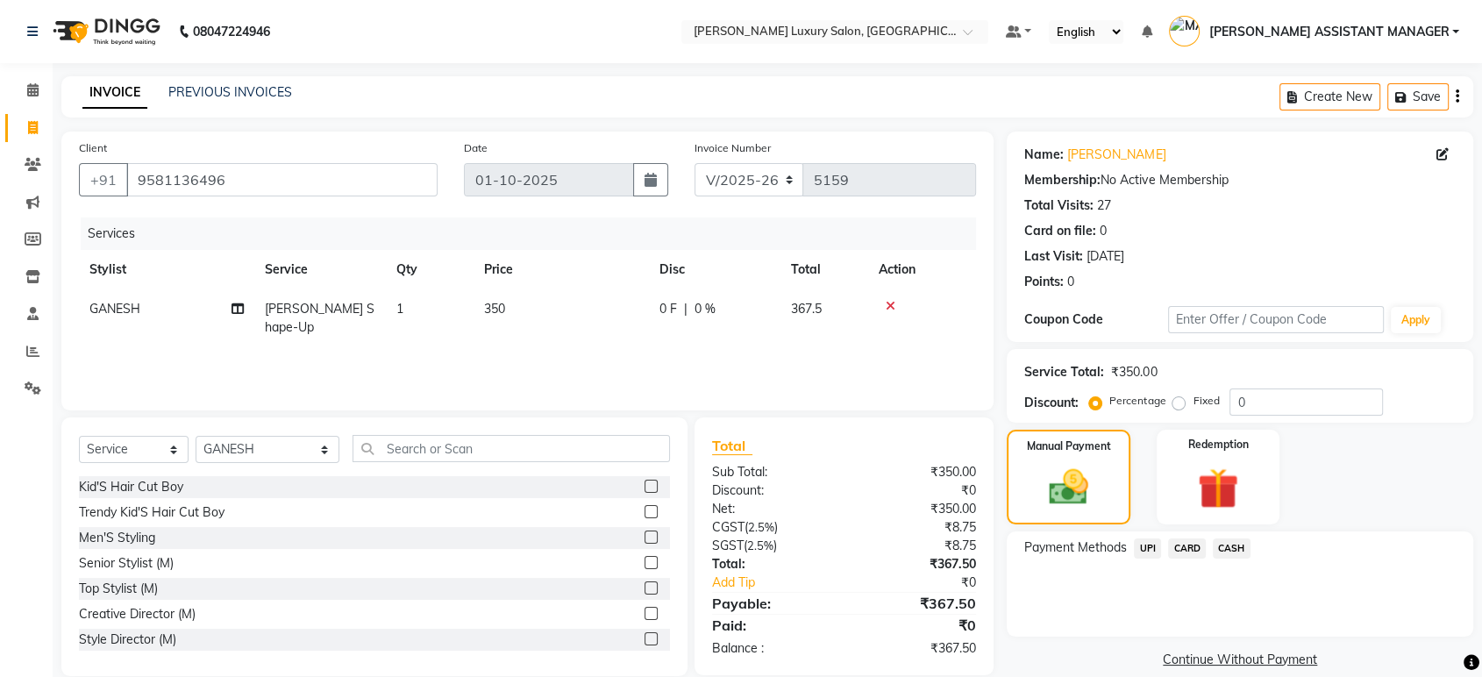
click at [1153, 547] on span "UPI" at bounding box center [1146, 548] width 27 height 20
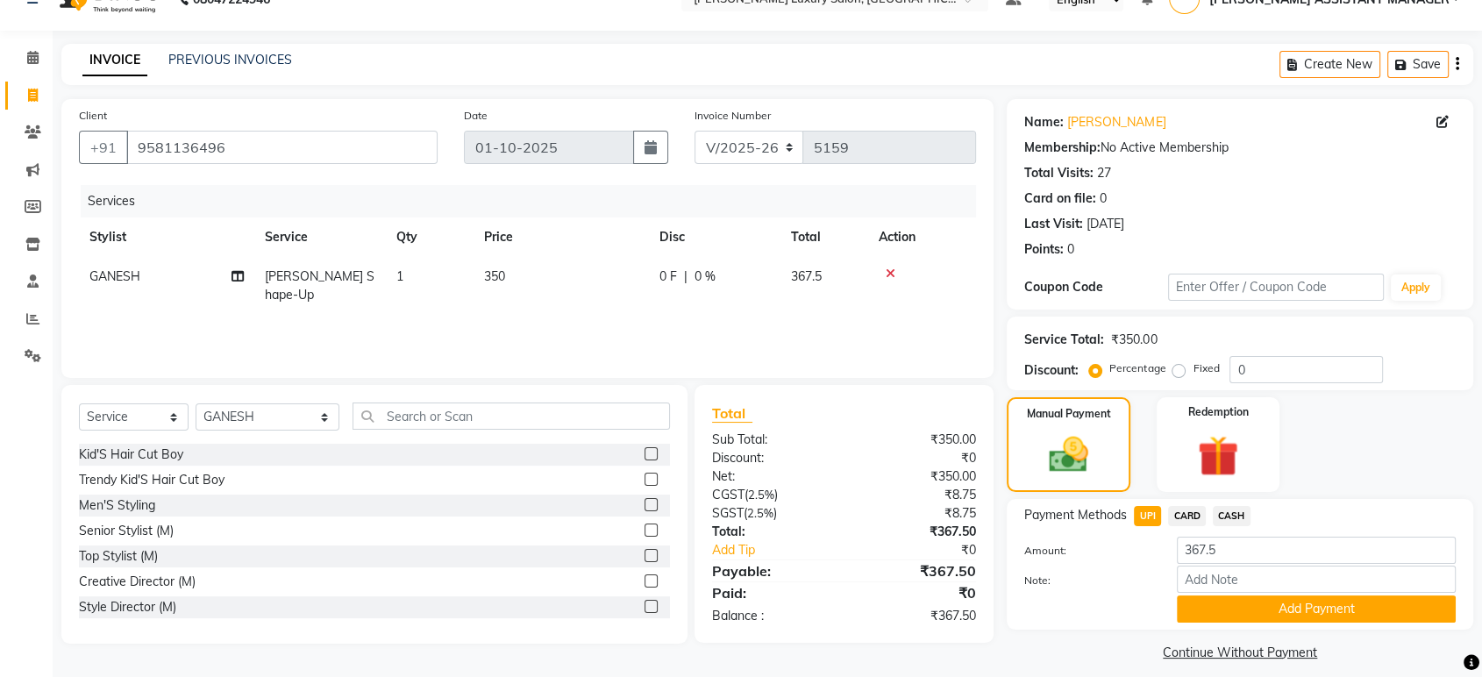
scroll to position [46, 0]
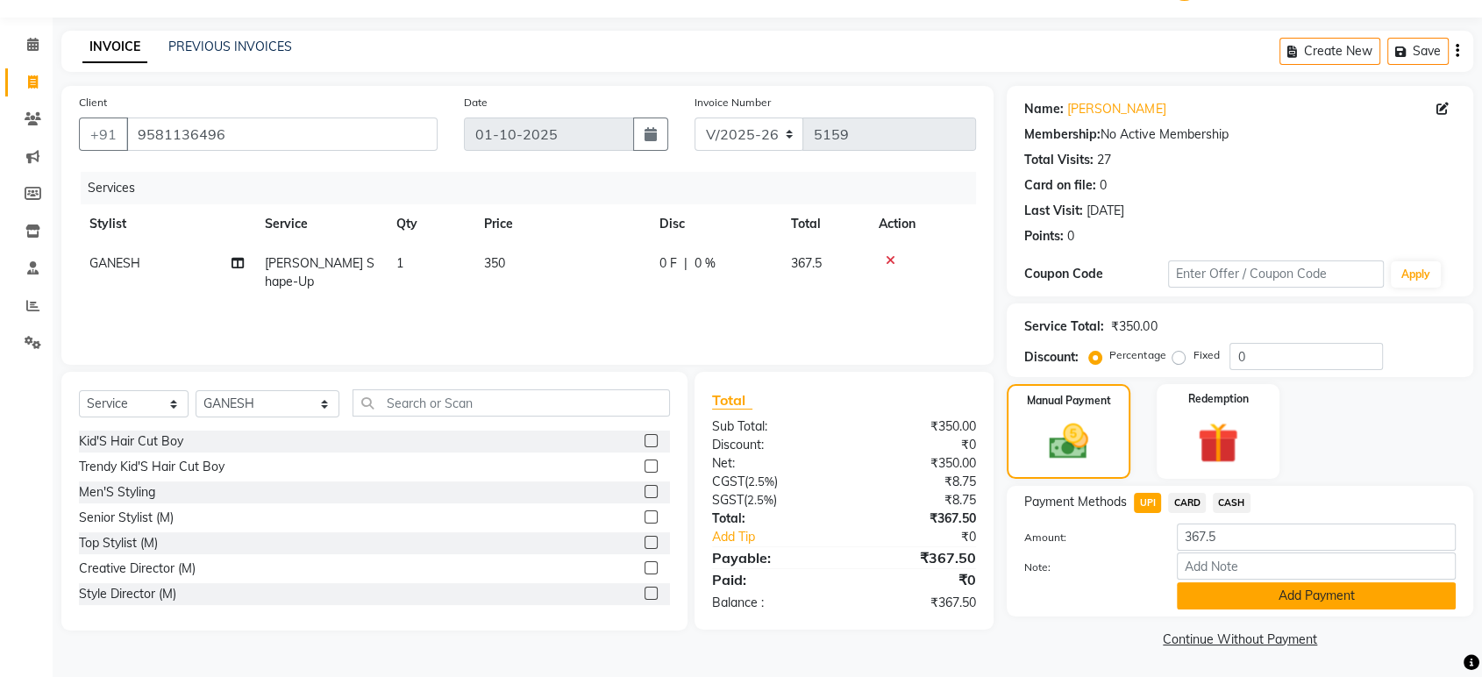
click at [1202, 602] on button "Add Payment" at bounding box center [1315, 595] width 279 height 27
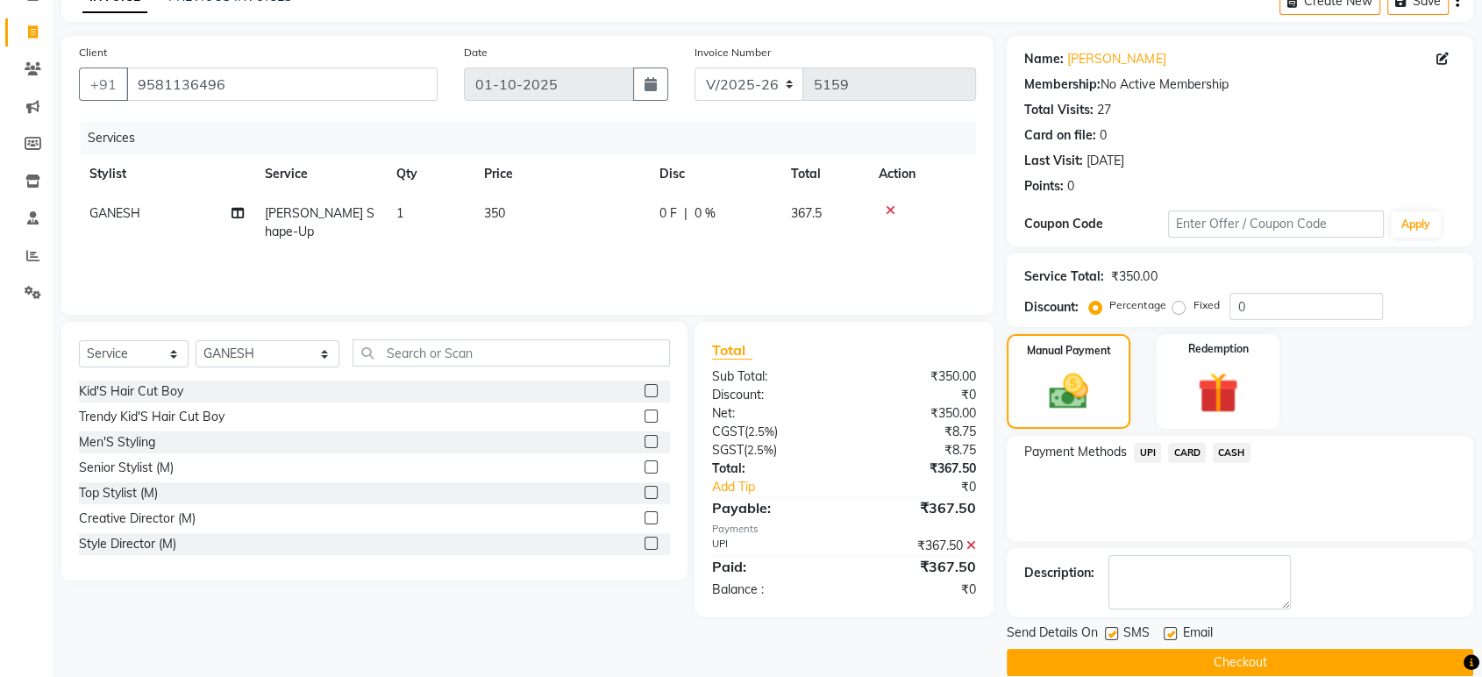
scroll to position [119, 0]
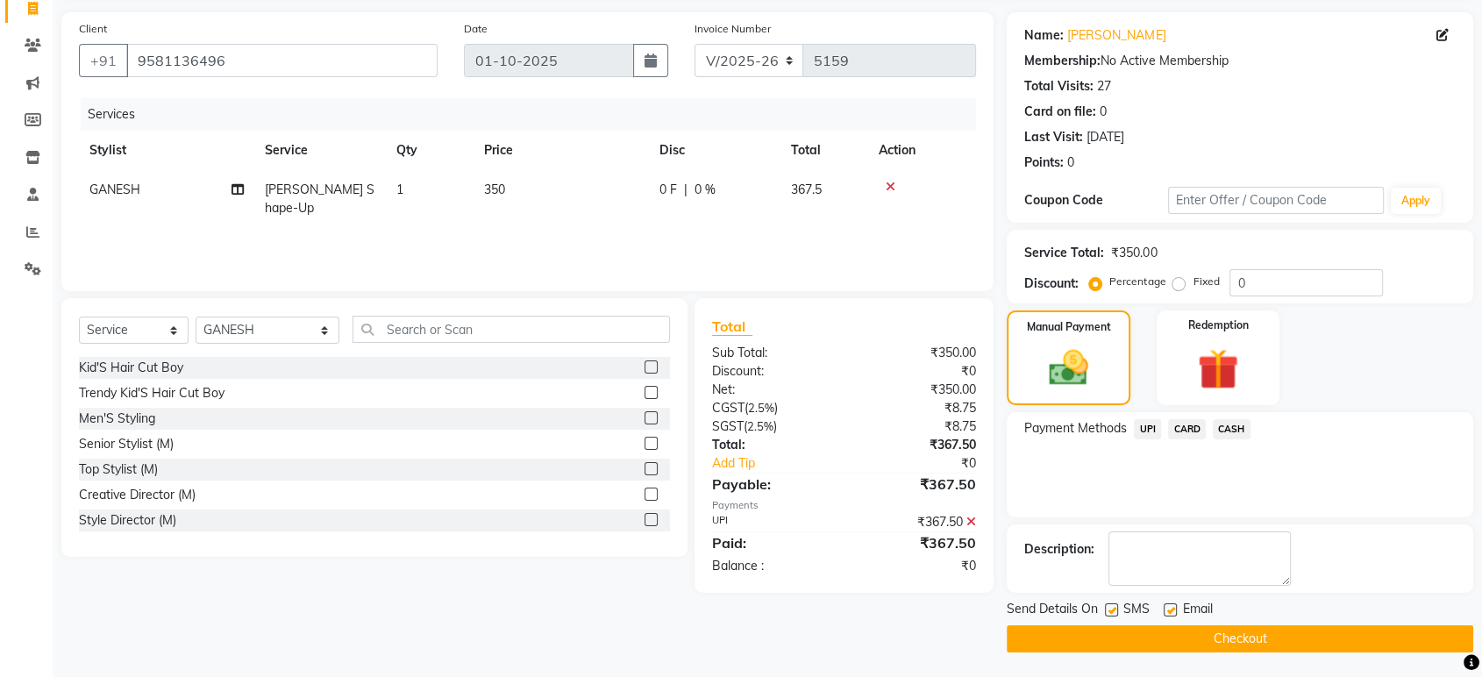
click at [1155, 629] on button "Checkout" at bounding box center [1239, 638] width 466 height 27
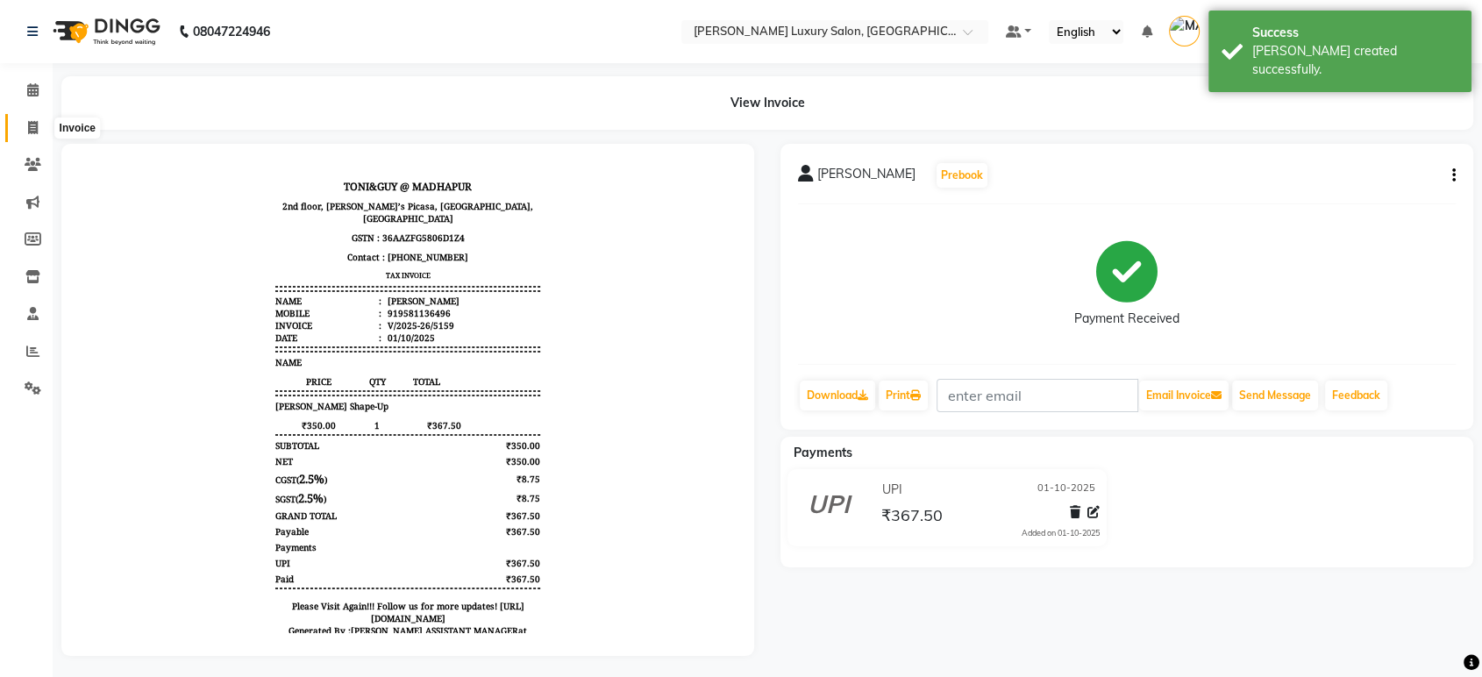
click at [35, 125] on icon at bounding box center [33, 127] width 10 height 13
select select "service"
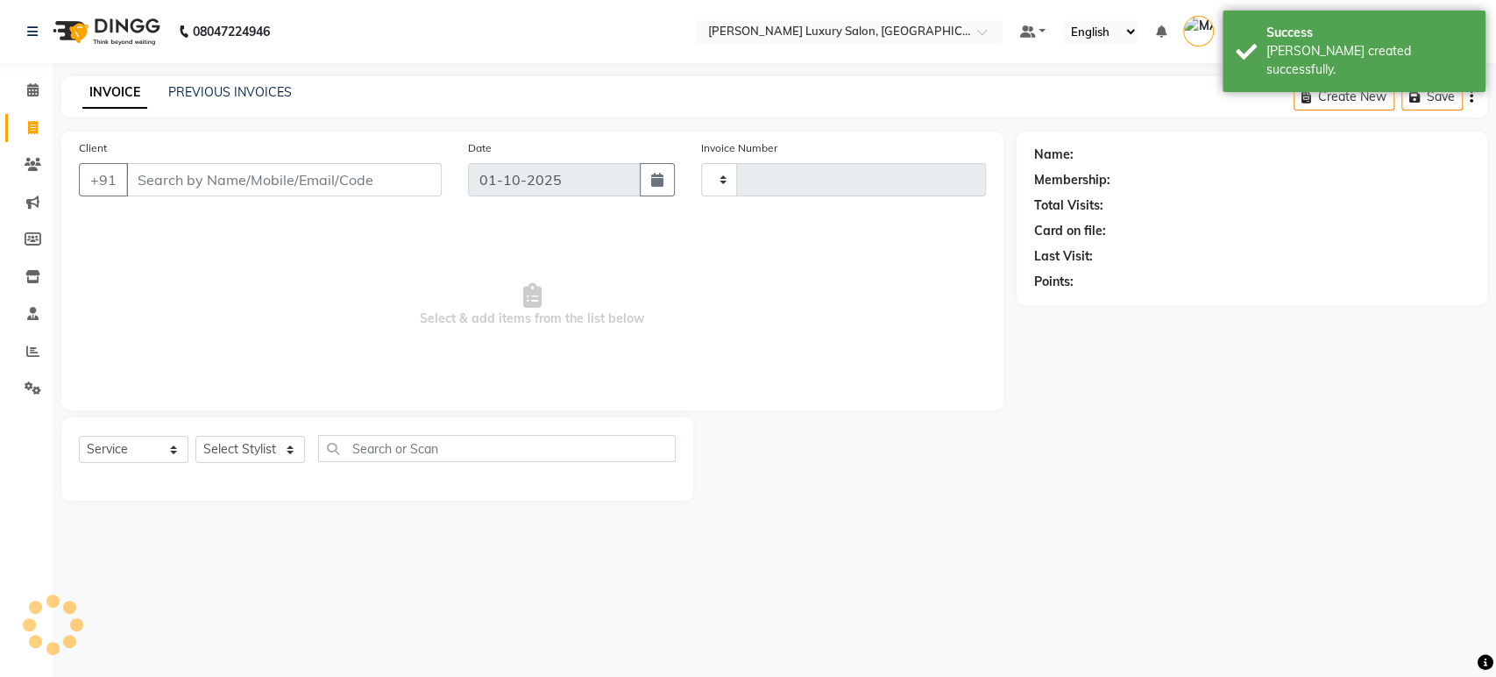
type input "5160"
select select "4712"
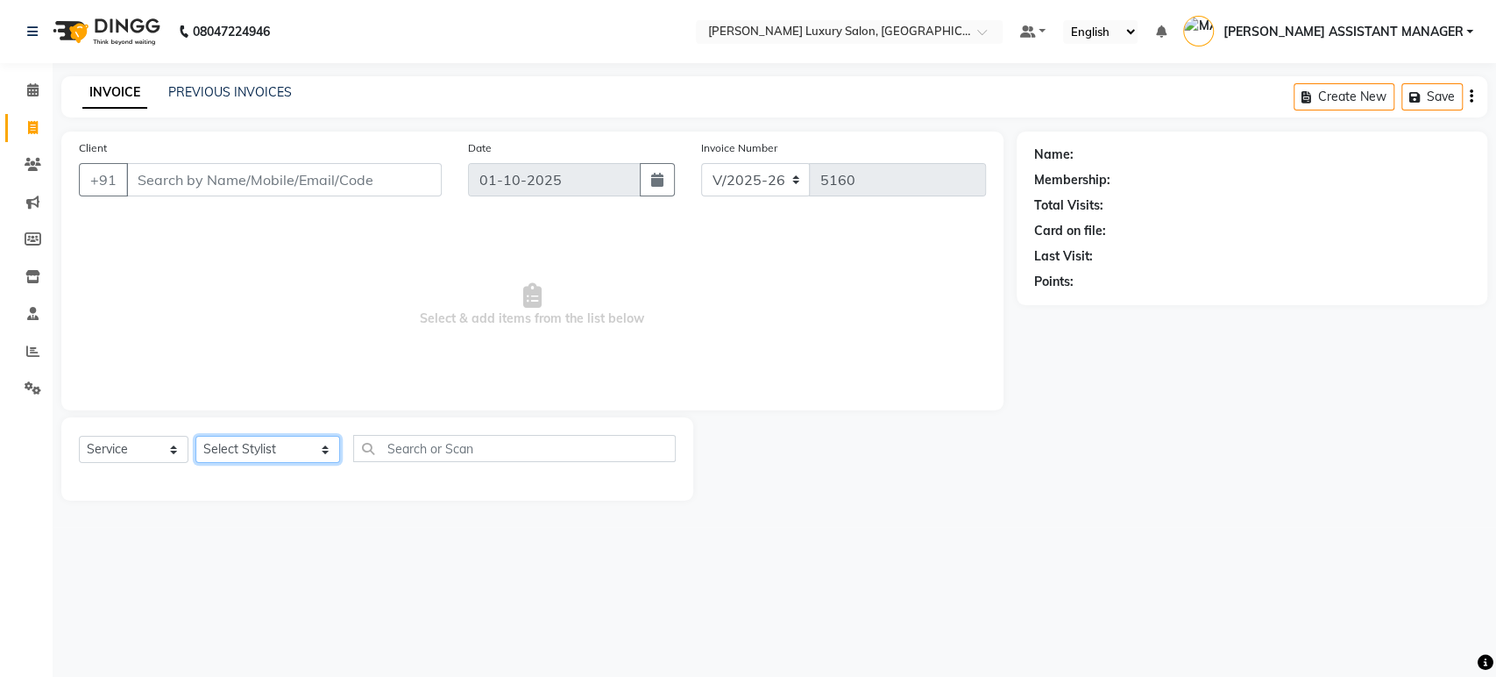
click at [251, 457] on select "Select Stylist ABHI ADIL ADITI ADITYA AFREEN AHON AHSAN ALI ALIYA ANKITH ARAVIN…" at bounding box center [267, 449] width 145 height 27
select select "68861"
click at [195, 436] on select "Select Stylist ABHI ADIL ADITI ADITYA AFREEN AHON AHSAN ALI ALIYA ANKITH ARAVIN…" at bounding box center [267, 449] width 145 height 27
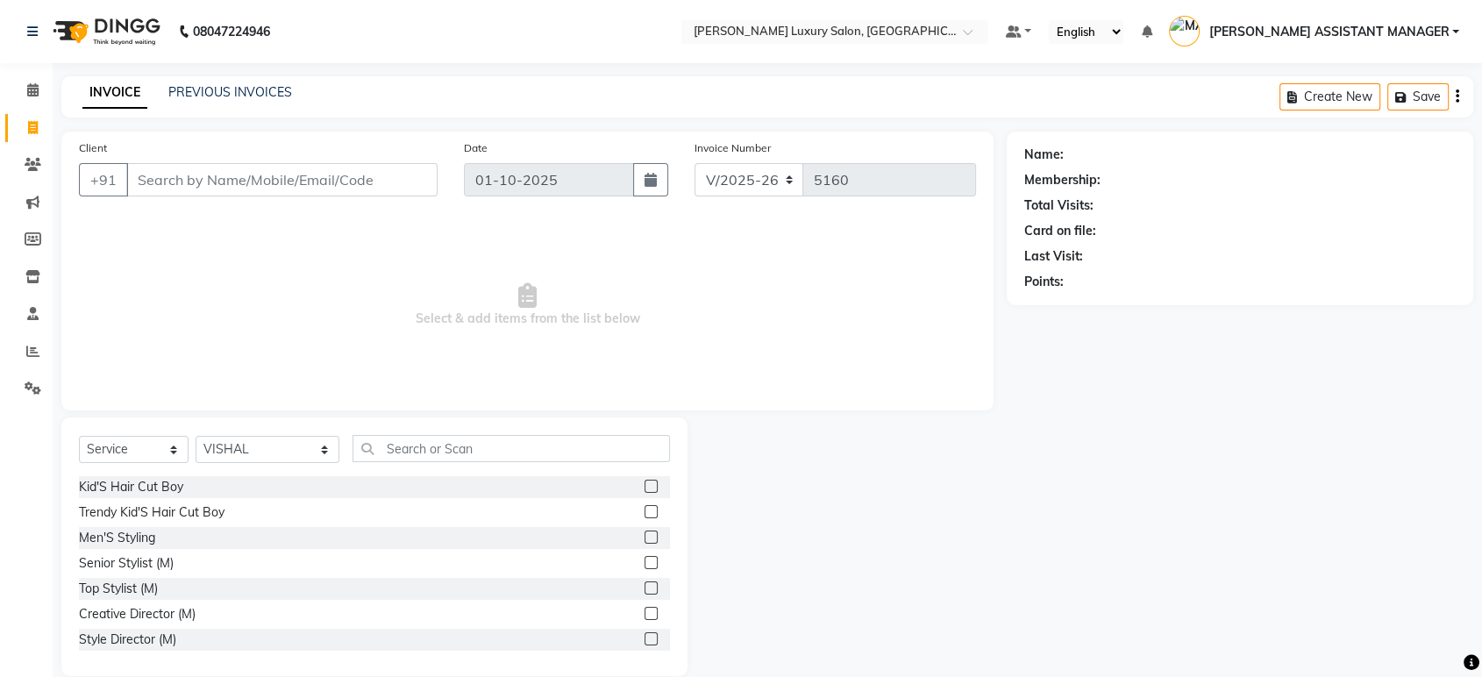
click at [644, 563] on label at bounding box center [650, 562] width 13 height 13
click at [644, 563] on input "checkbox" at bounding box center [649, 563] width 11 height 11
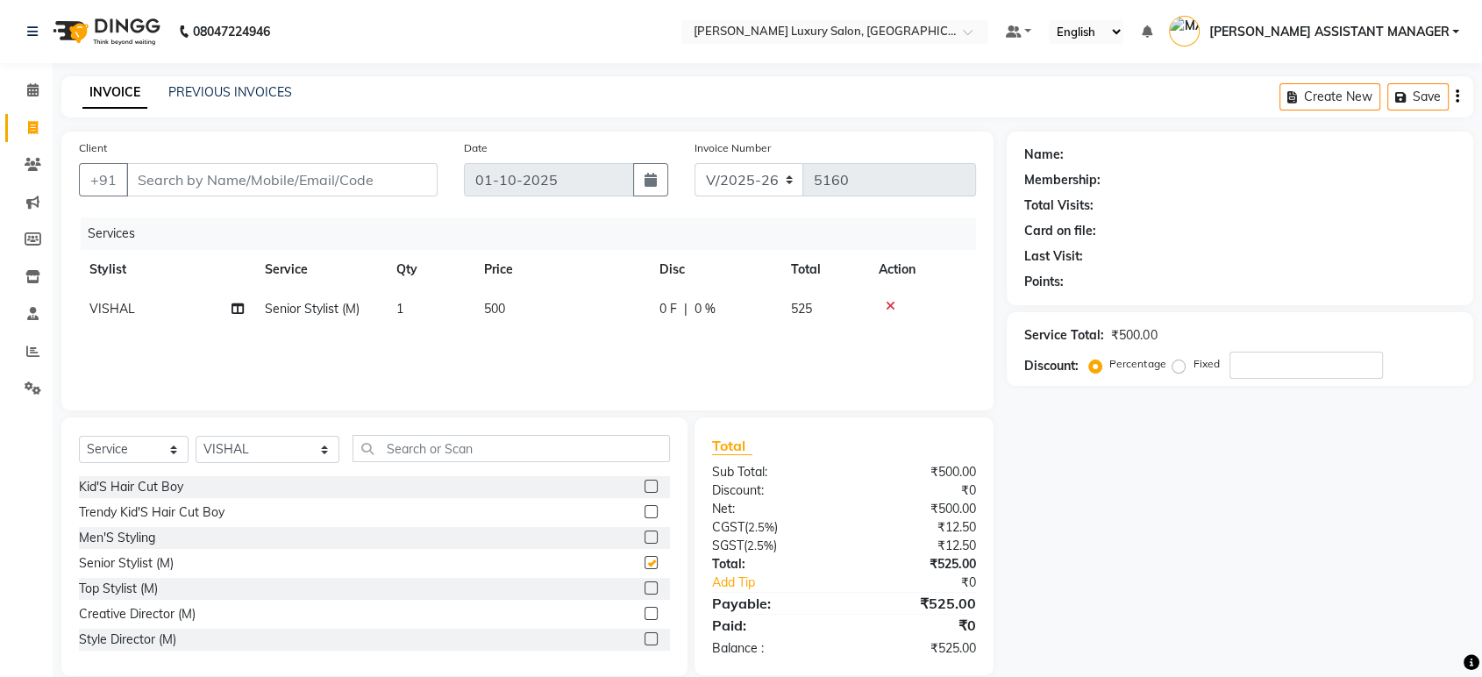
checkbox input "false"
click at [491, 454] on input "text" at bounding box center [510, 448] width 317 height 27
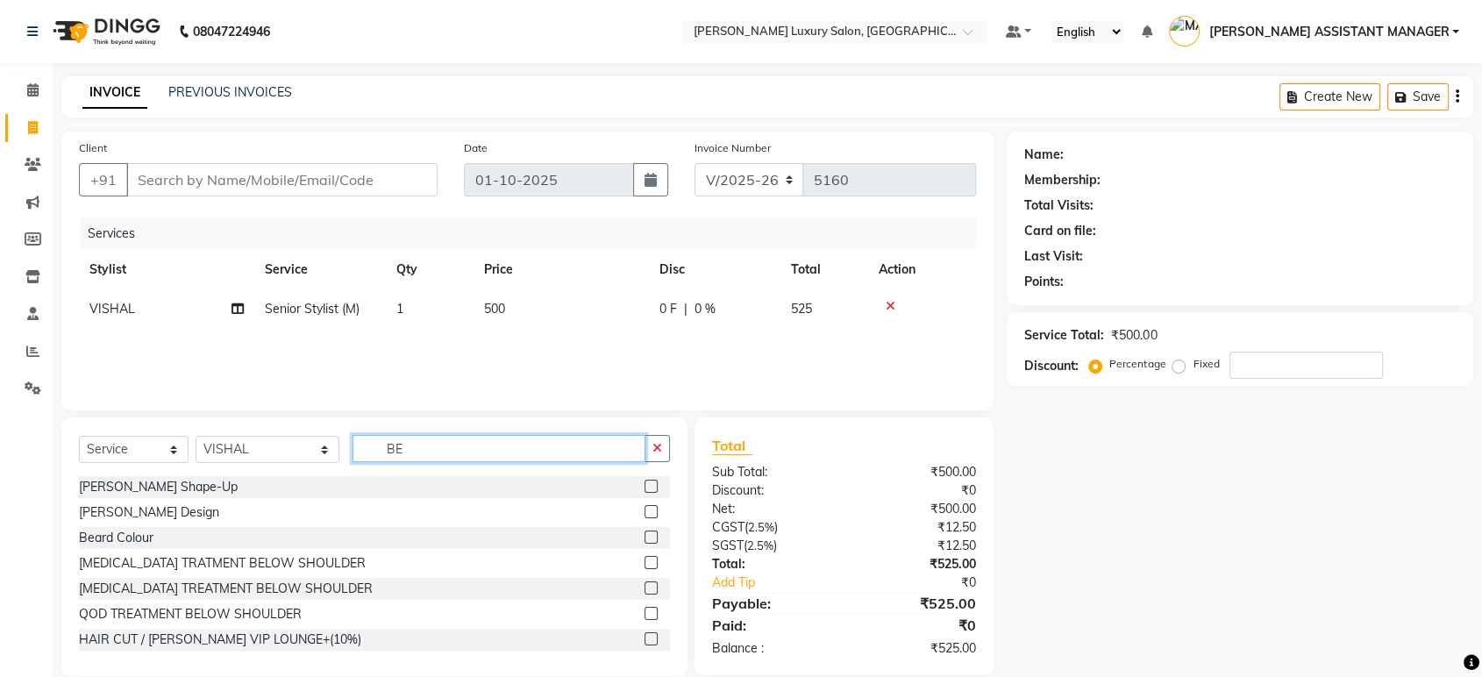
type input "BE"
click at [644, 483] on label at bounding box center [650, 486] width 13 height 13
click at [644, 483] on input "checkbox" at bounding box center [649, 486] width 11 height 11
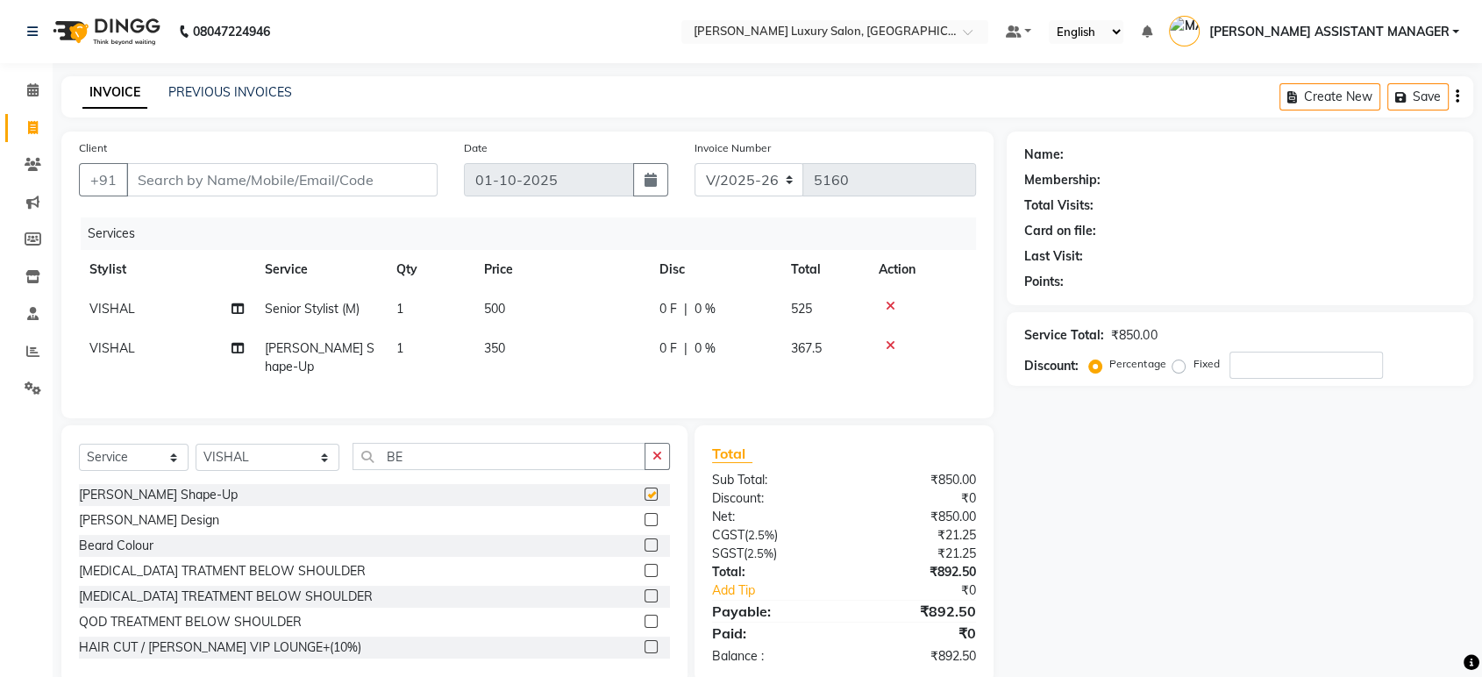
checkbox input "false"
click at [541, 307] on td "500" at bounding box center [560, 308] width 175 height 39
select select "68861"
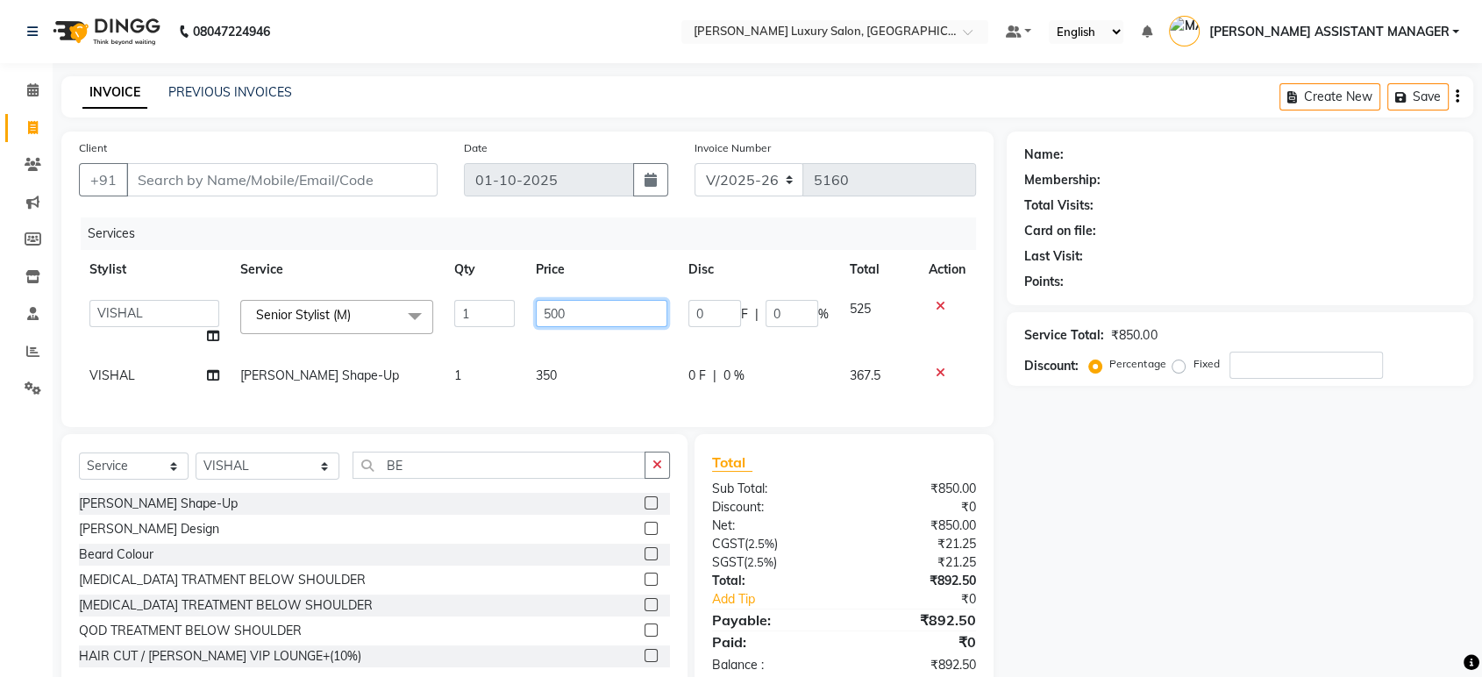
click at [541, 307] on input "500" at bounding box center [601, 313] width 131 height 27
type input "763"
click at [262, 160] on div "Client +91" at bounding box center [258, 175] width 385 height 72
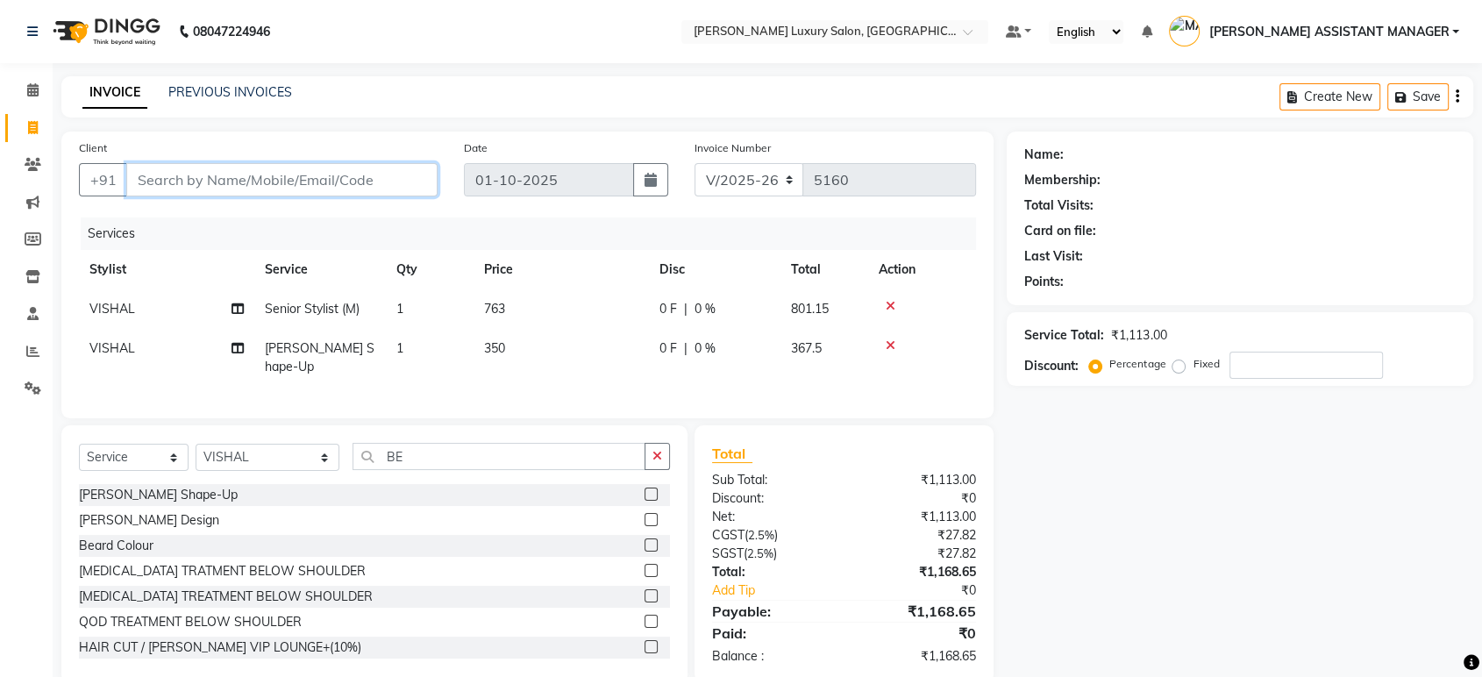
click at [270, 175] on input "Client" at bounding box center [281, 179] width 311 height 33
type input "9"
type input "0"
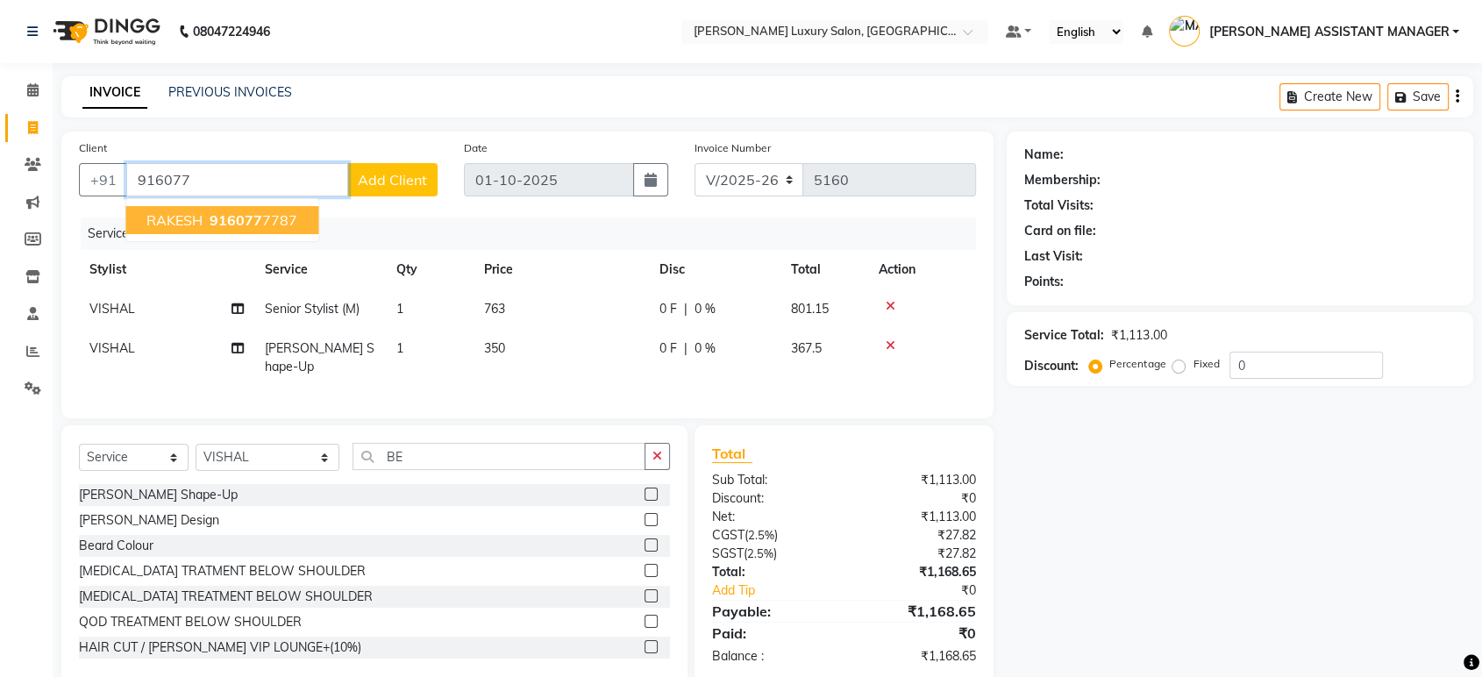
click at [294, 217] on ngb-highlight "916077 7787" at bounding box center [251, 220] width 91 height 18
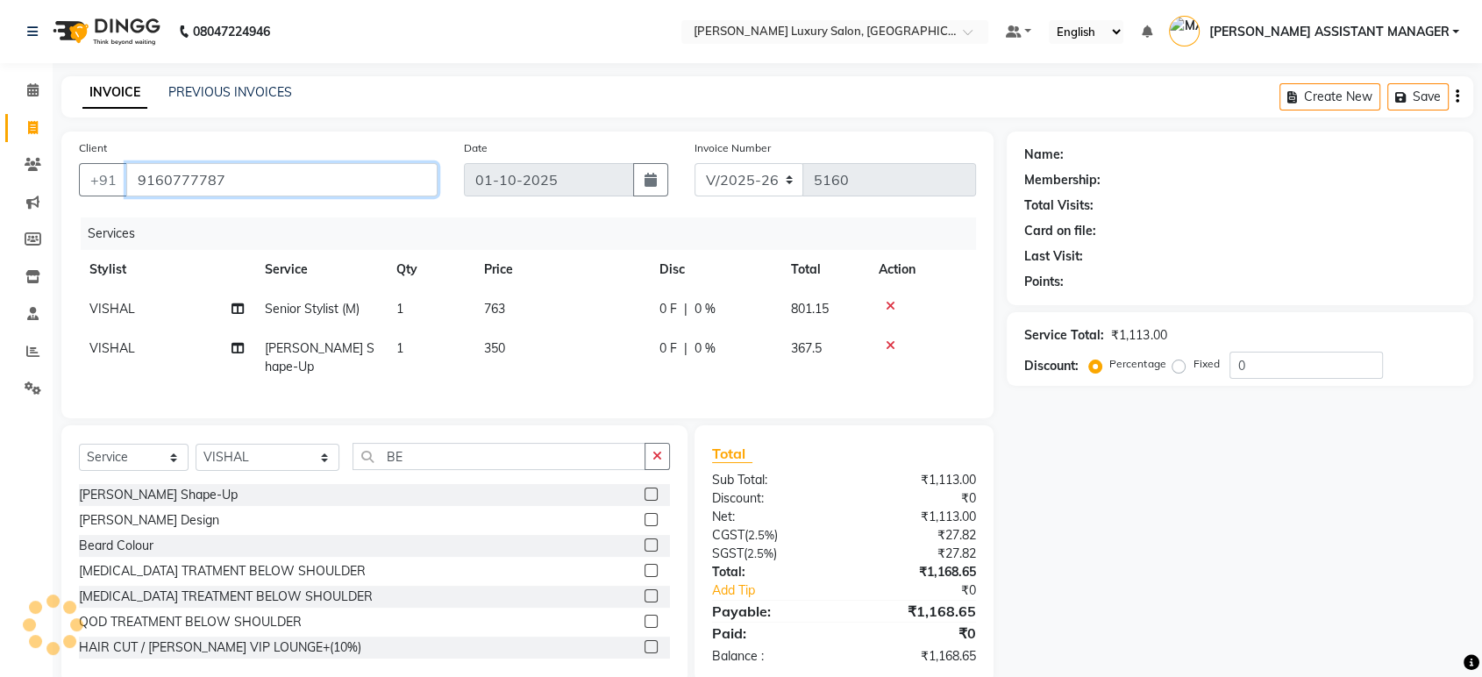
type input "9160777787"
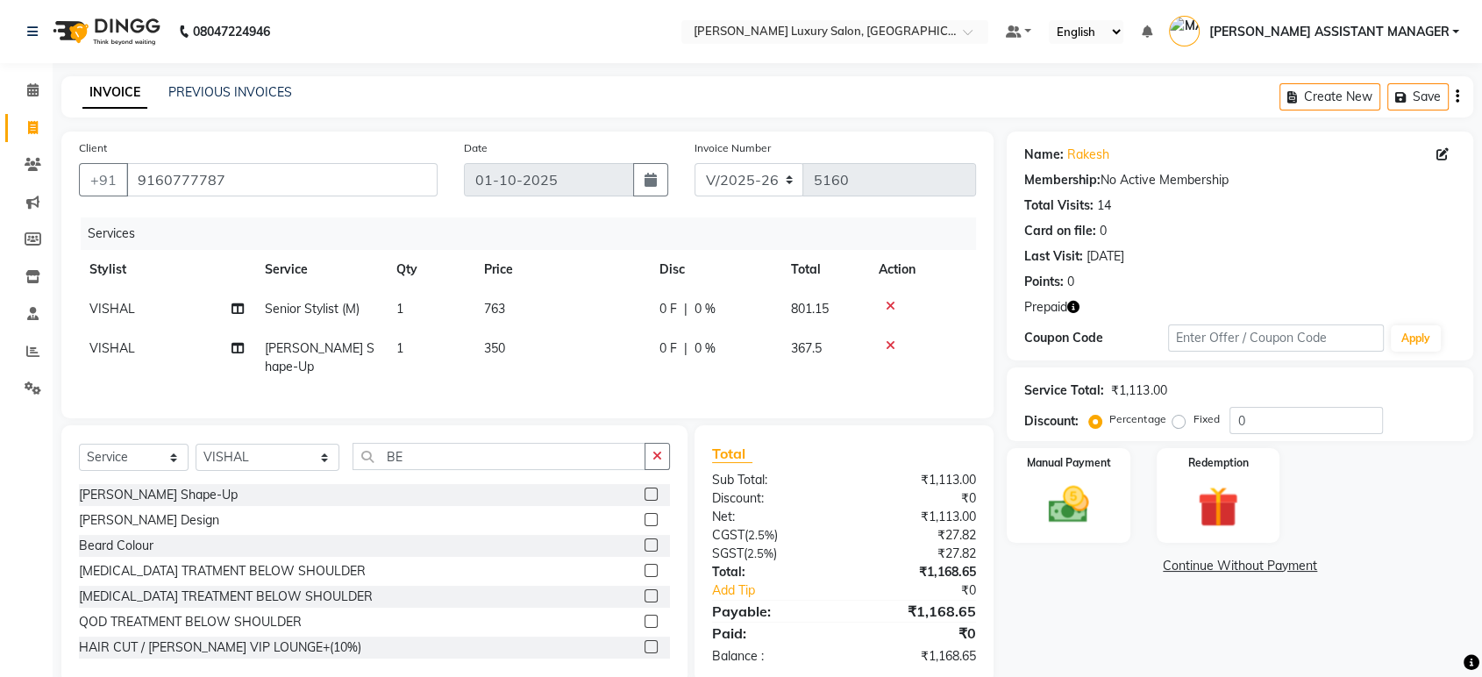
click at [1081, 306] on div "Prepaid" at bounding box center [1239, 307] width 431 height 18
click at [1077, 305] on icon "button" at bounding box center [1073, 307] width 12 height 12
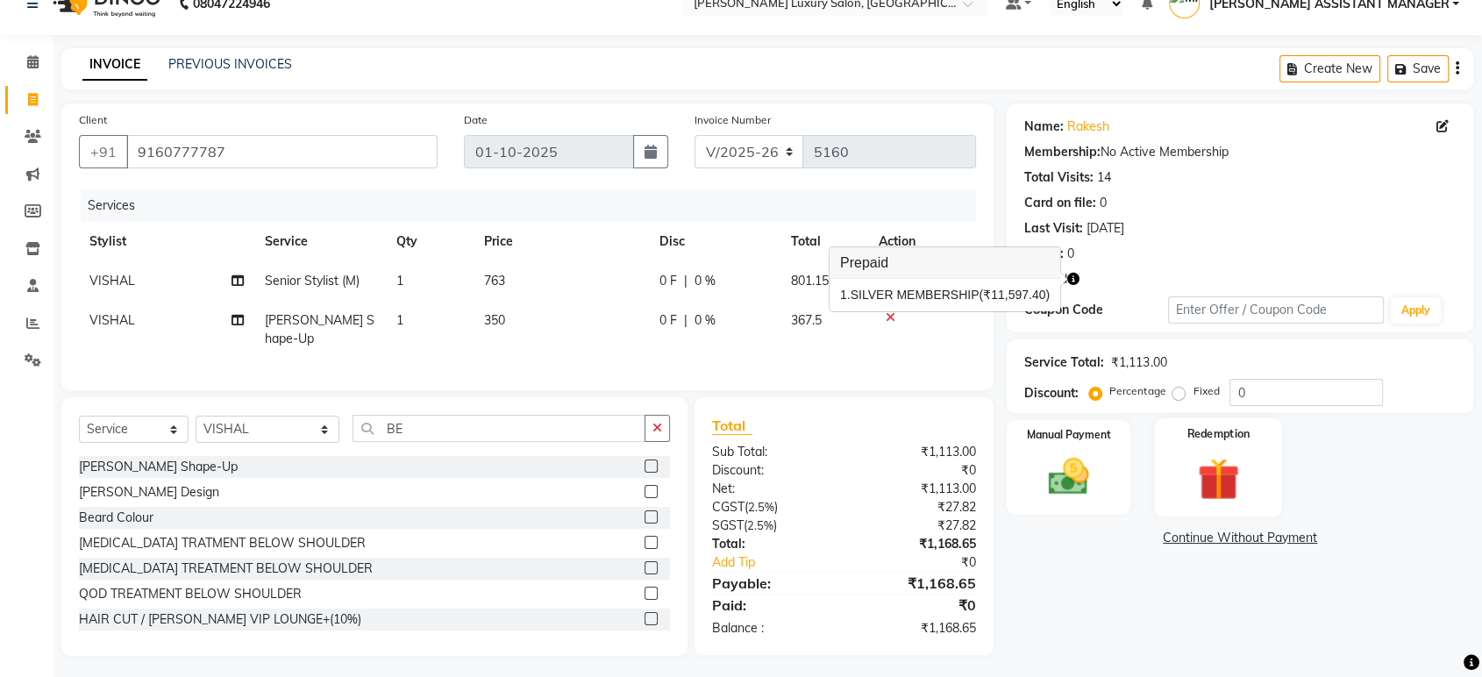
click at [1199, 487] on img at bounding box center [1217, 478] width 68 height 53
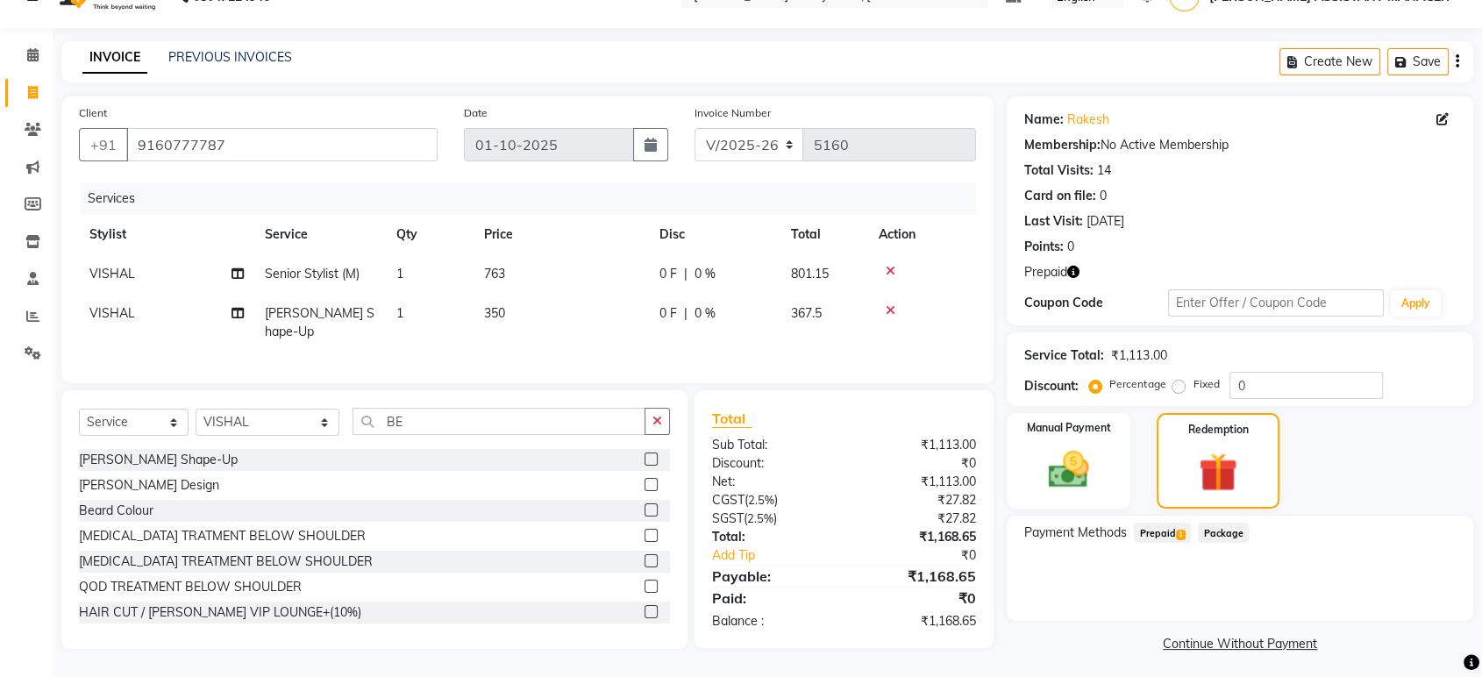
scroll to position [40, 0]
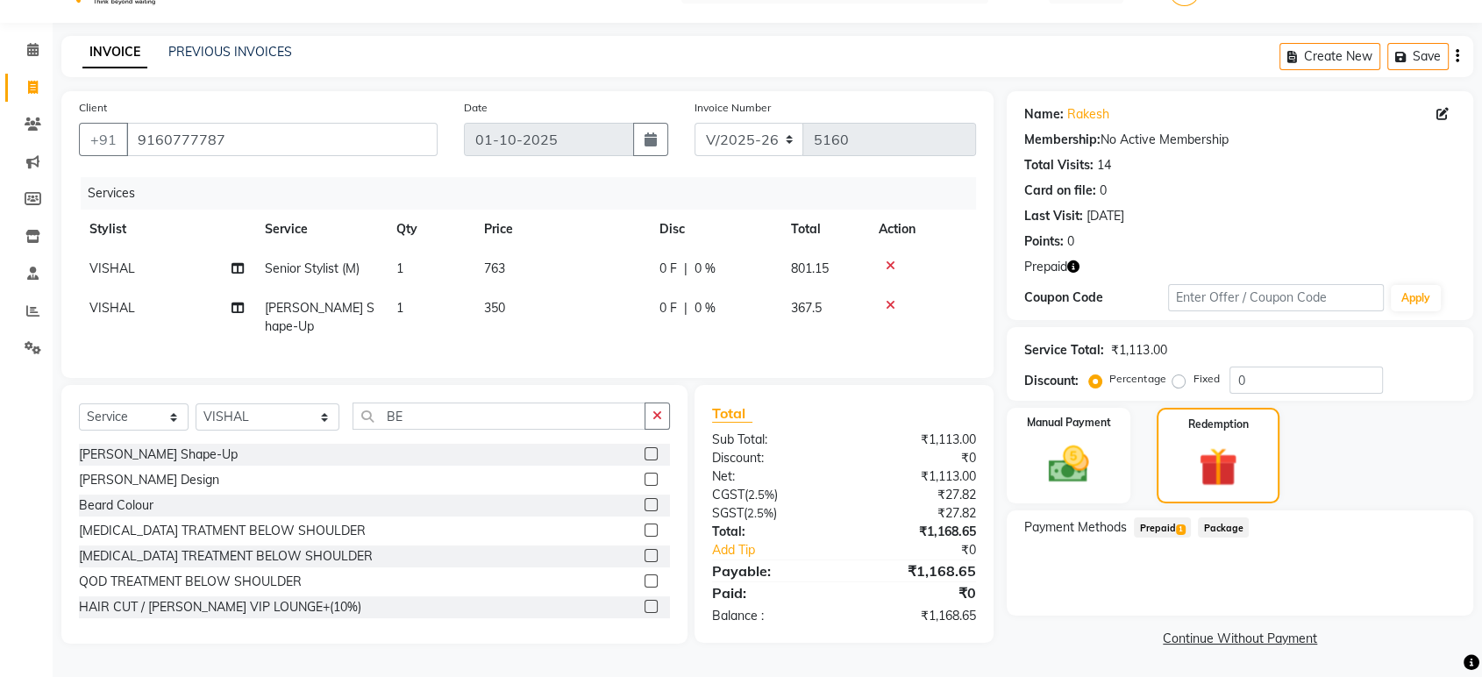
click at [1173, 524] on span "Prepaid 1" at bounding box center [1161, 527] width 57 height 20
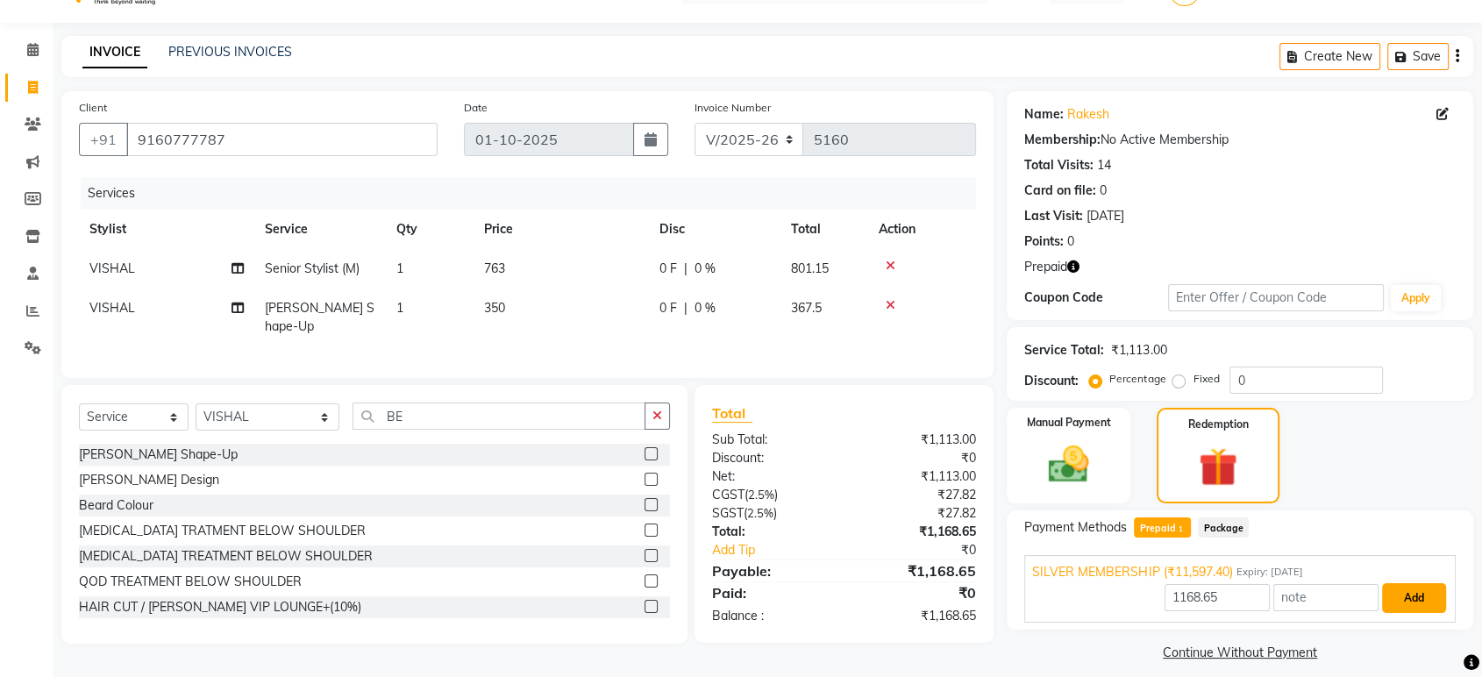
click at [1411, 596] on button "Add" at bounding box center [1414, 598] width 64 height 30
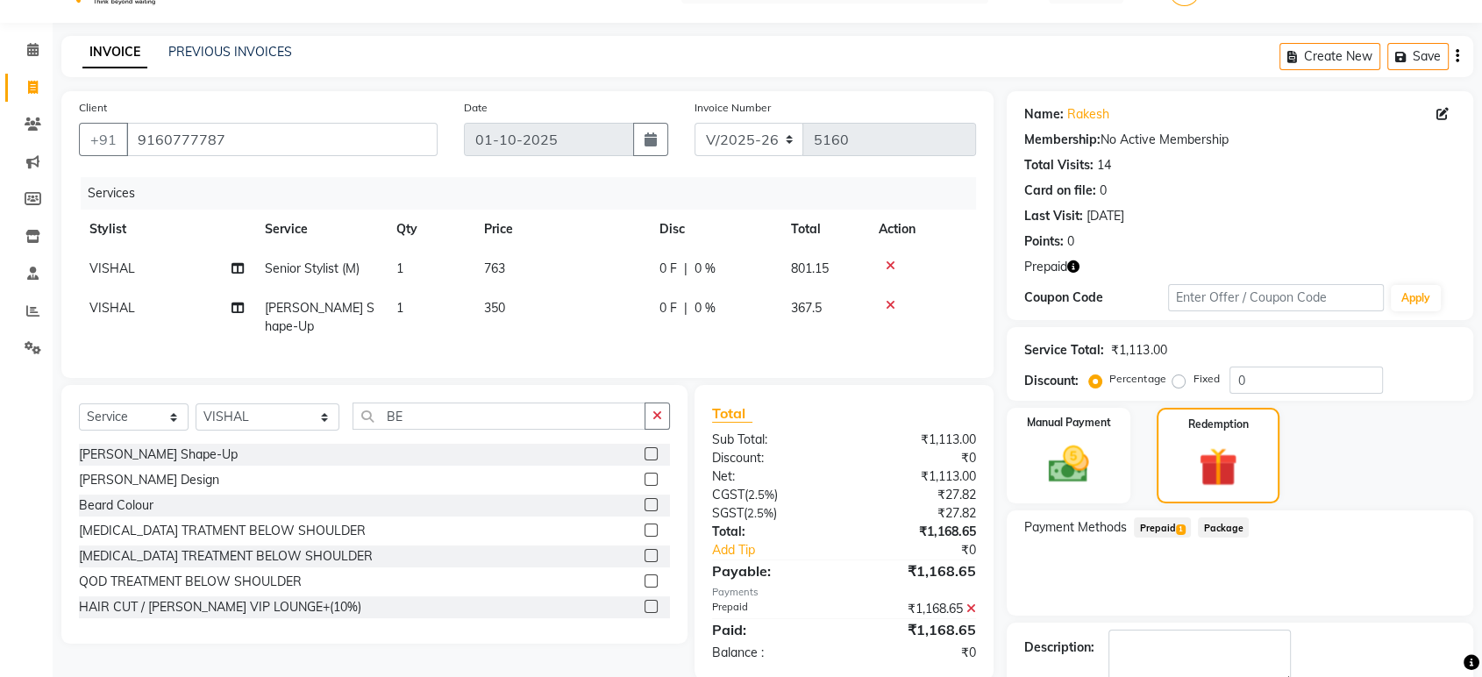
scroll to position [139, 0]
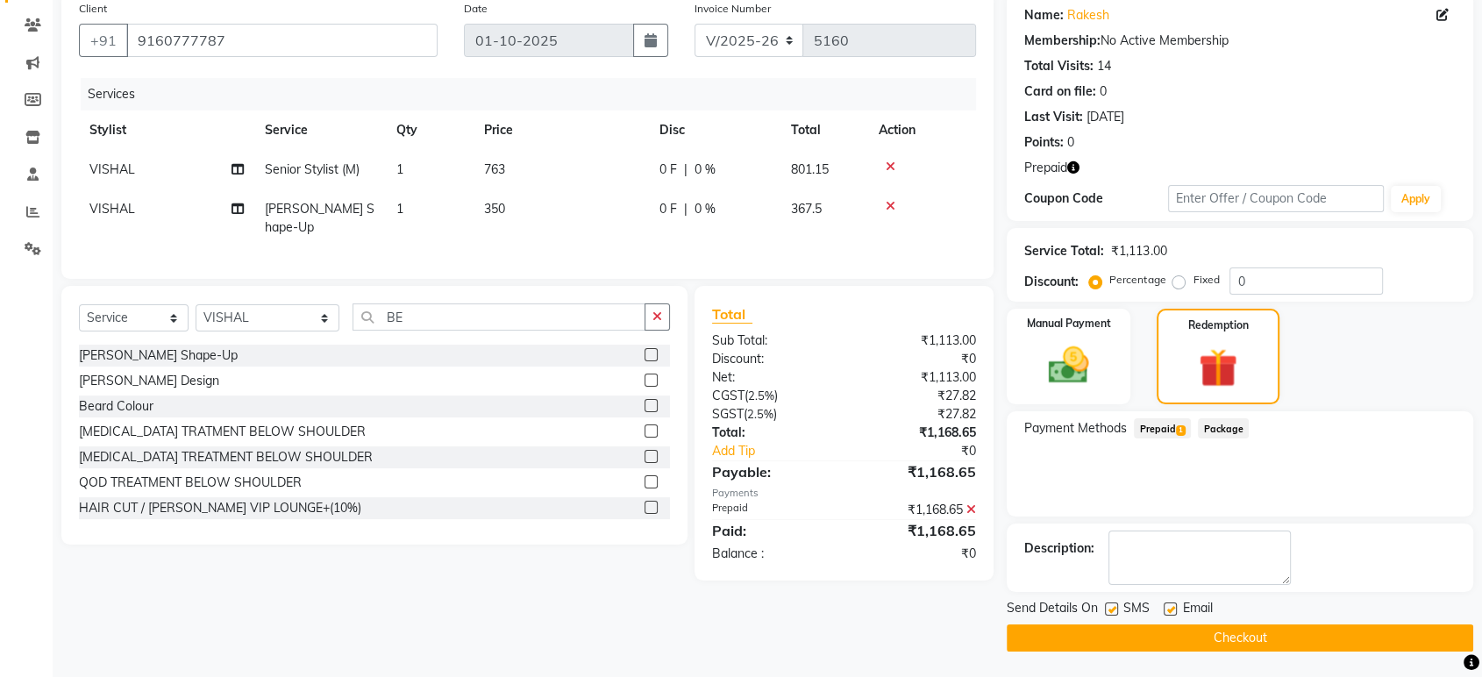
click at [1212, 636] on button "Checkout" at bounding box center [1239, 637] width 466 height 27
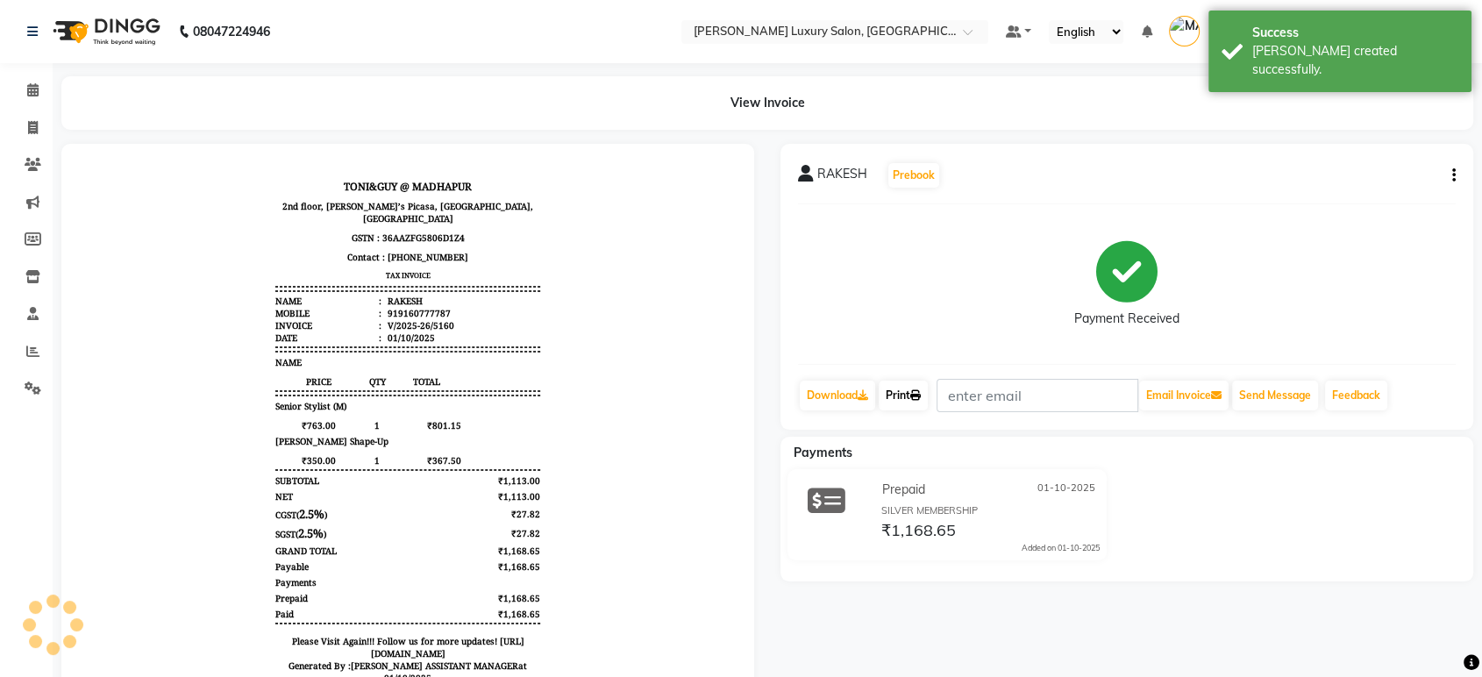
click at [910, 398] on link "Print" at bounding box center [902, 395] width 49 height 30
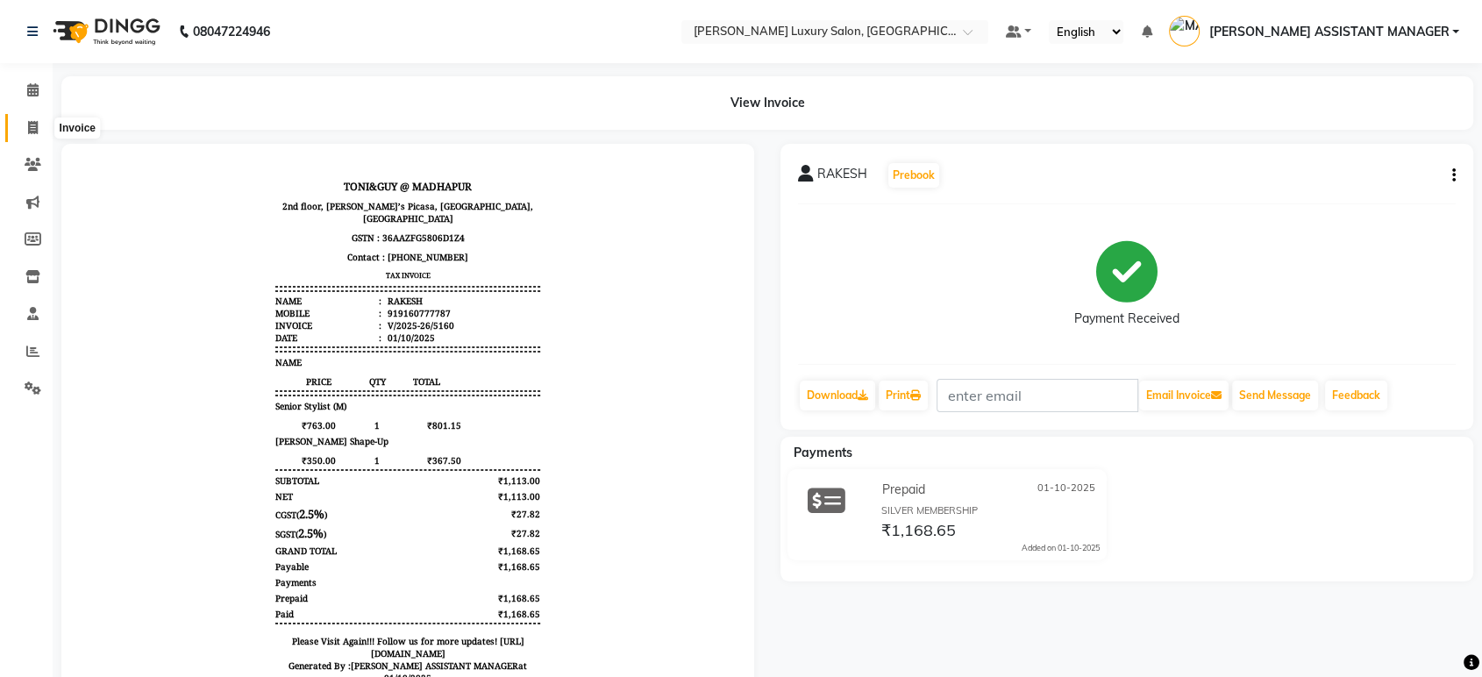
click at [38, 131] on span at bounding box center [33, 128] width 31 height 20
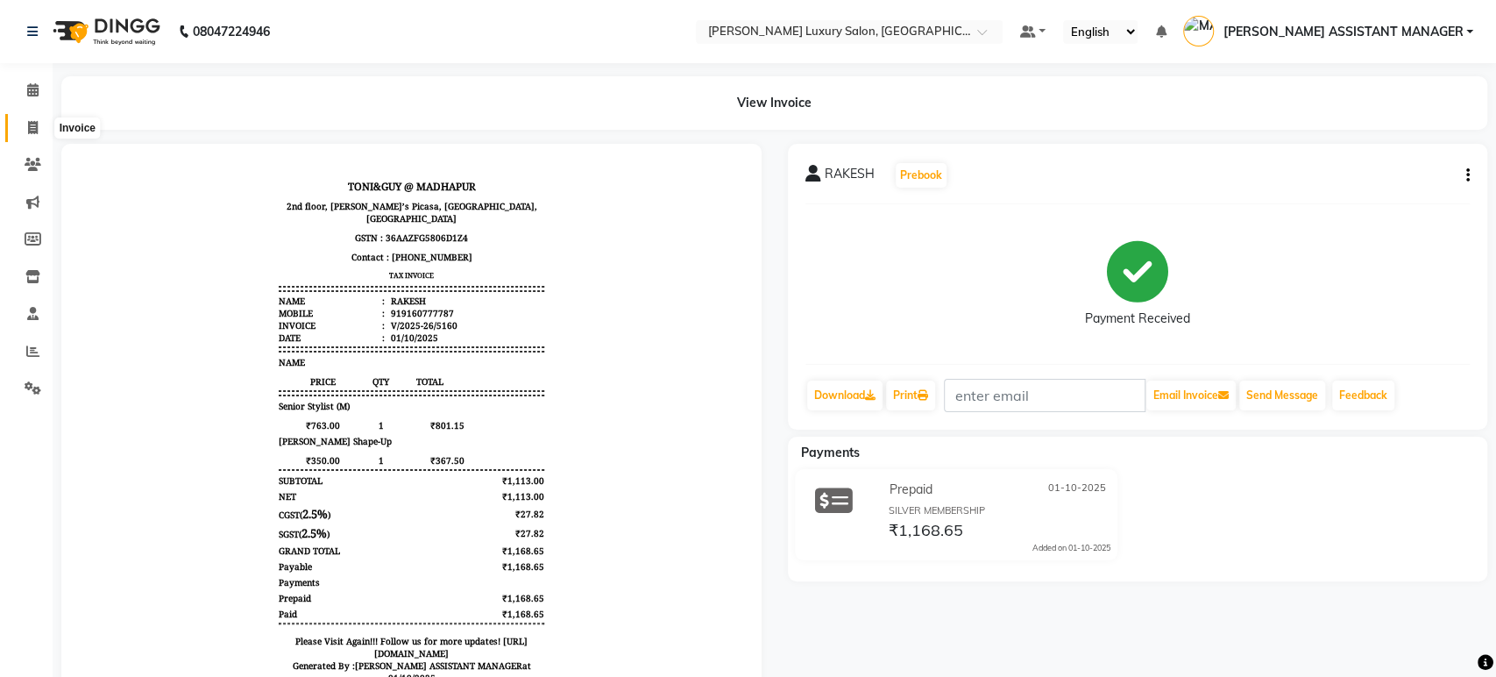
select select "4712"
select select "service"
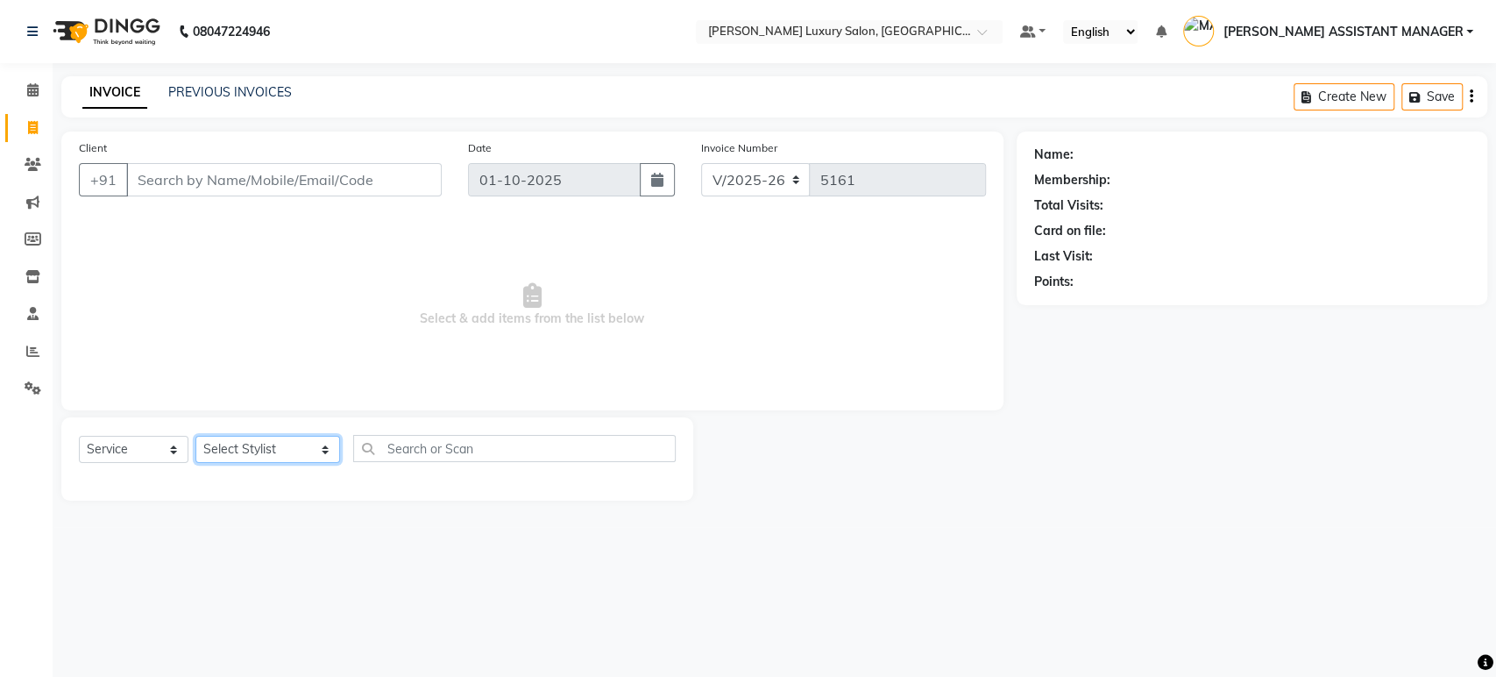
click at [262, 457] on select "Select Stylist ABHI ADIL ADITI ADITYA AFREEN AHON AHSAN ALI ALIYA ANKITH ARAVIN…" at bounding box center [267, 449] width 145 height 27
select select "82526"
click at [195, 436] on select "Select Stylist ABHI ADIL ADITI ADITYA AFREEN AHON AHSAN ALI ALIYA ANKITH ARAVIN…" at bounding box center [267, 449] width 145 height 27
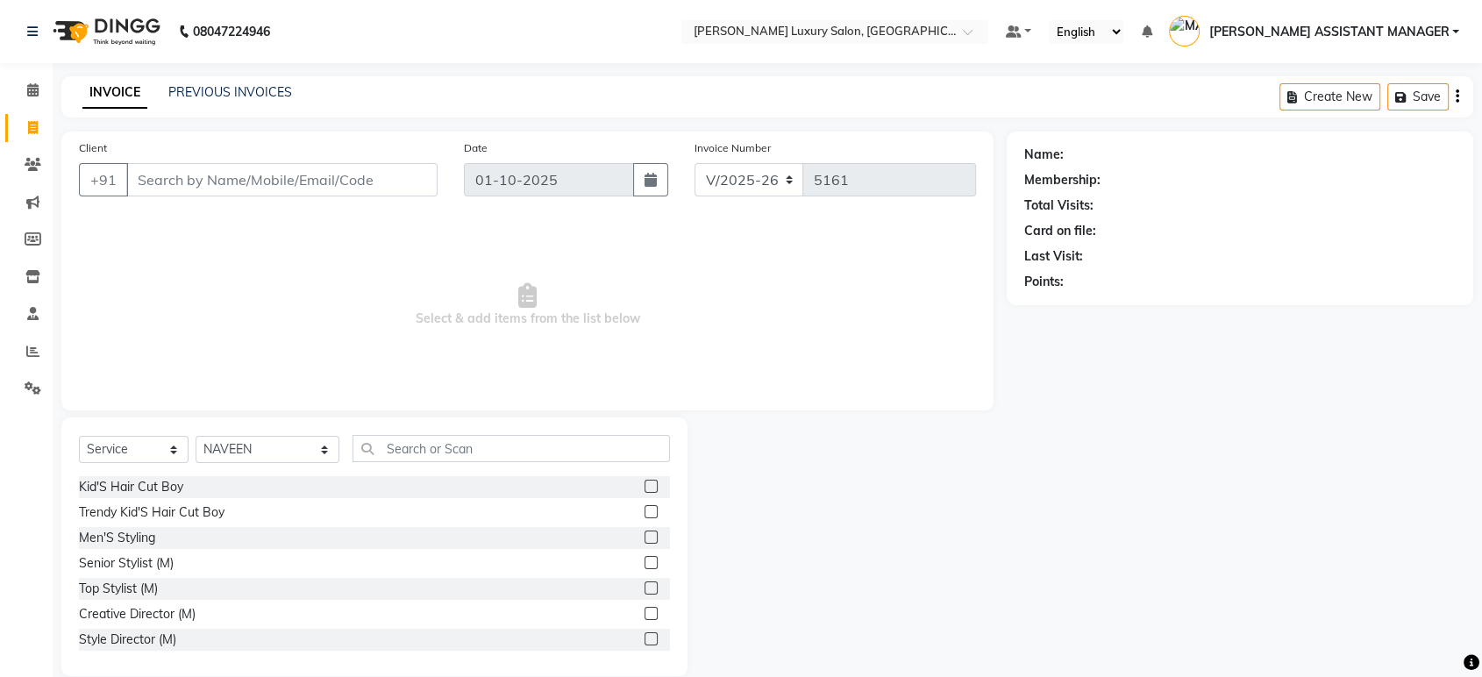
click at [644, 562] on label at bounding box center [650, 562] width 13 height 13
click at [644, 562] on input "checkbox" at bounding box center [649, 563] width 11 height 11
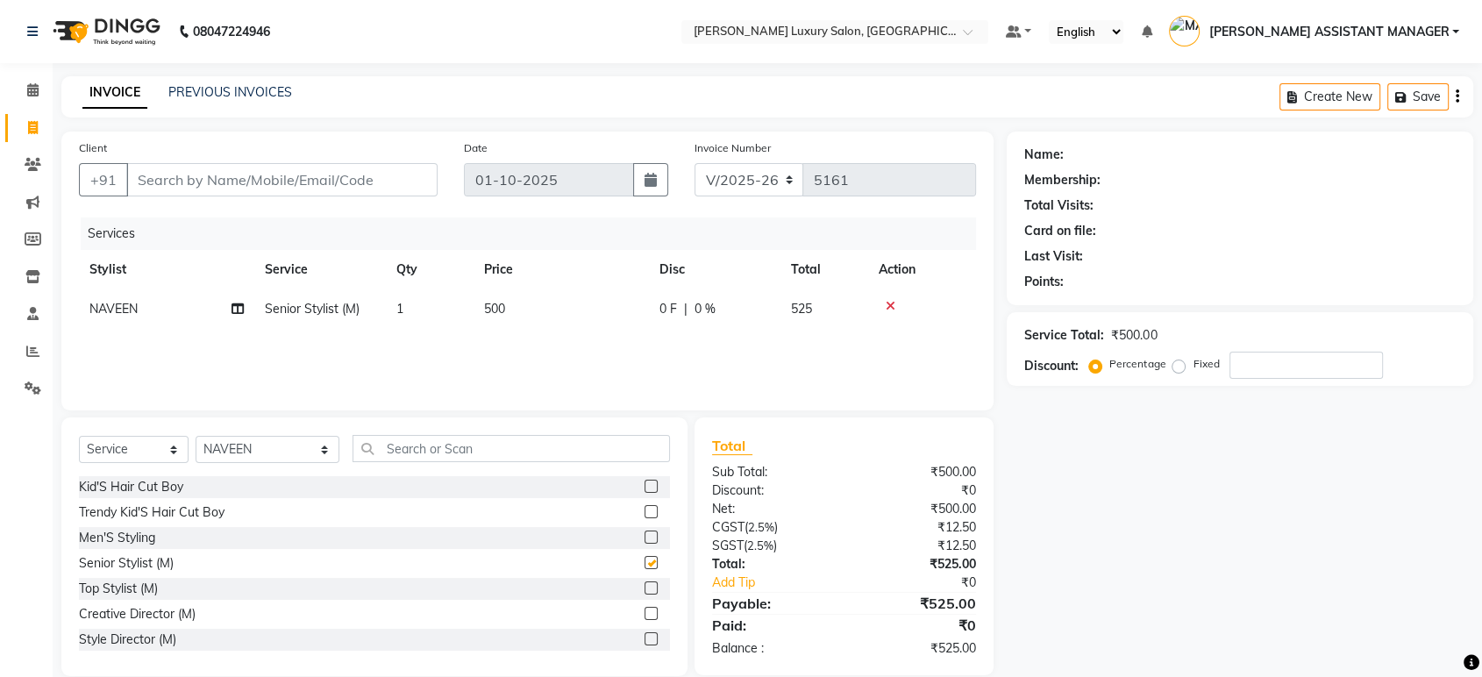
checkbox input "false"
click at [575, 446] on input "text" at bounding box center [510, 448] width 317 height 27
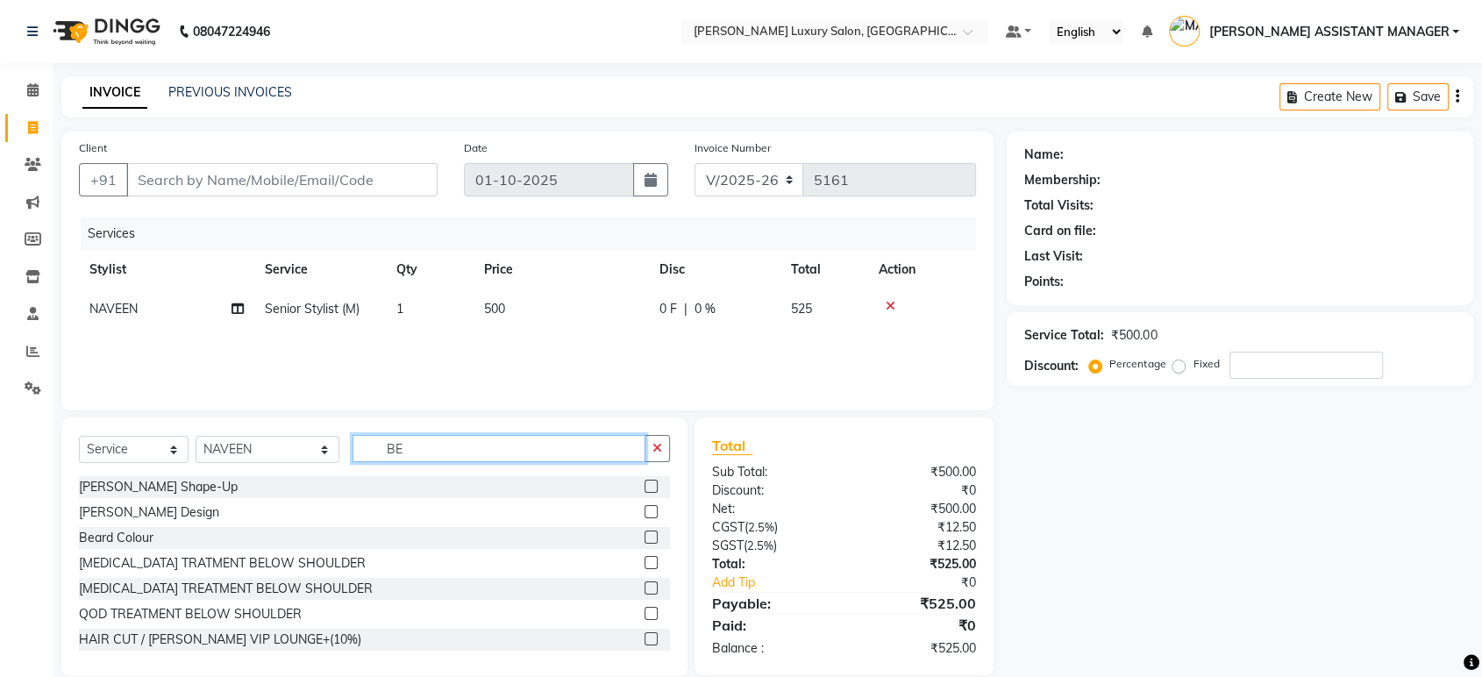
type input "BE"
click at [644, 488] on label at bounding box center [650, 486] width 13 height 13
click at [644, 488] on input "checkbox" at bounding box center [649, 486] width 11 height 11
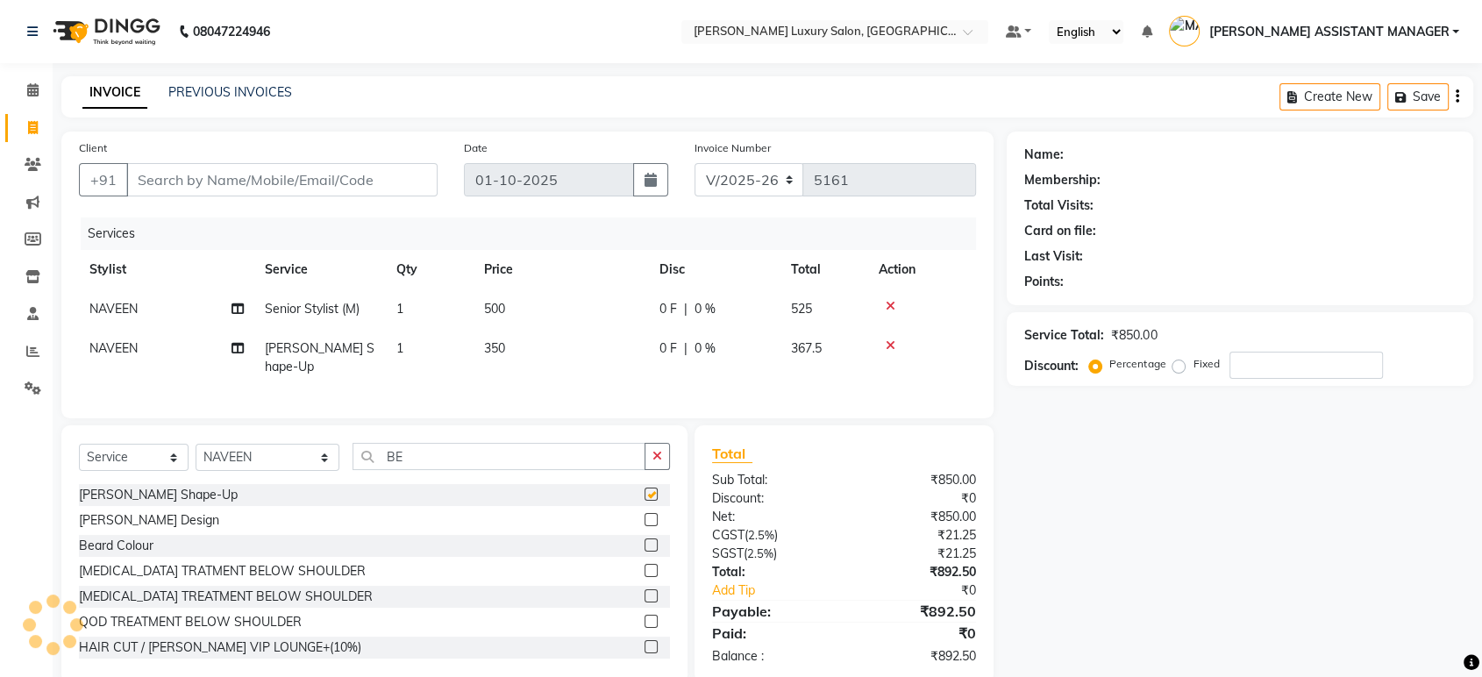
checkbox input "false"
click at [507, 295] on td "500" at bounding box center [560, 308] width 175 height 39
select select "82526"
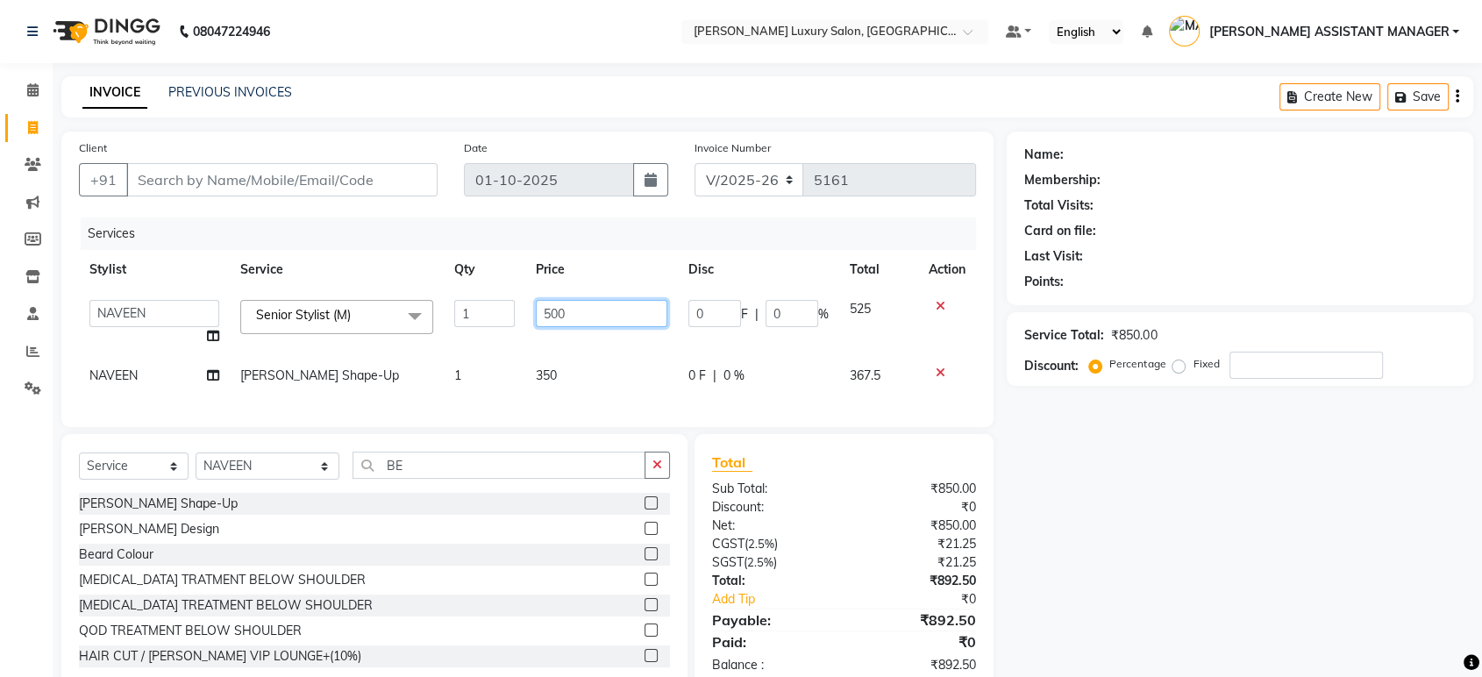
click at [562, 316] on input "500" at bounding box center [601, 313] width 131 height 27
click at [570, 316] on input "500" at bounding box center [601, 313] width 131 height 27
click at [571, 316] on input "500" at bounding box center [601, 313] width 131 height 27
type input "763"
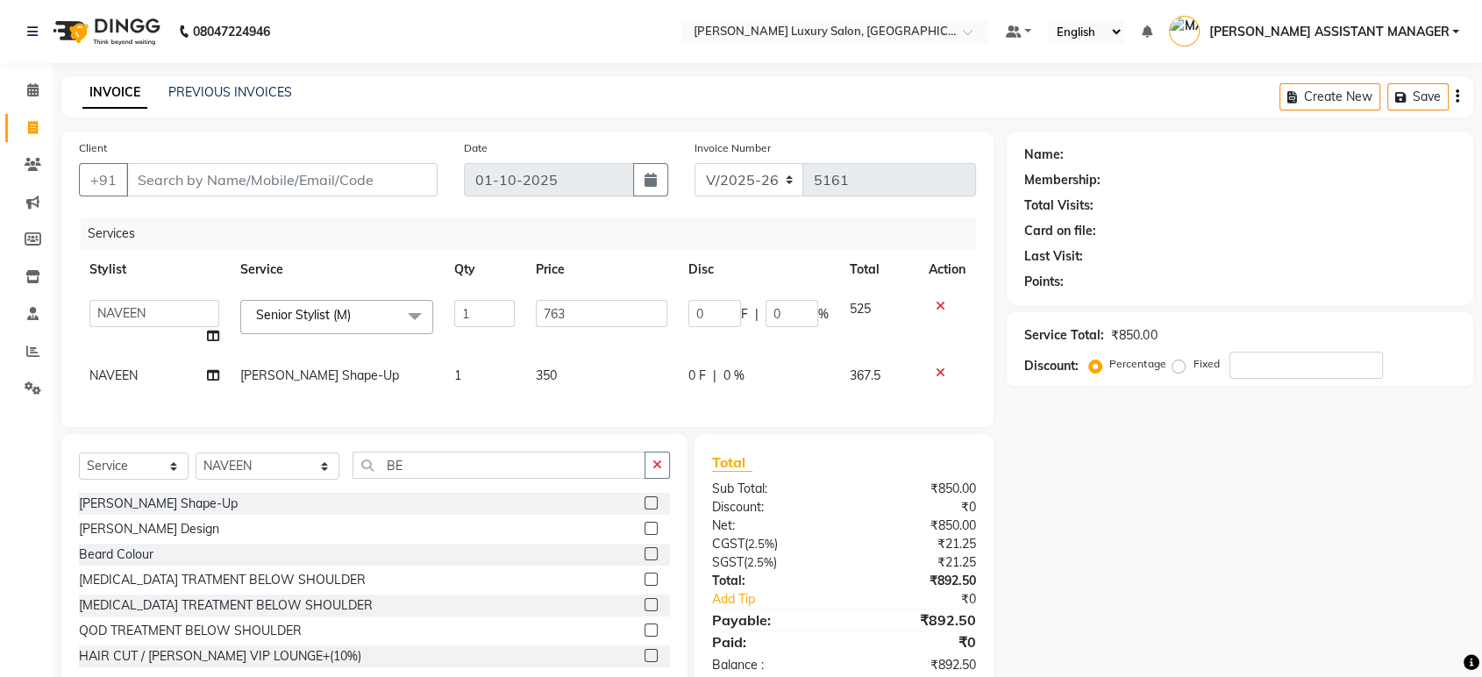
click at [349, 405] on div "Client +91 Date 01-10-2025 Invoice Number V/2025 V/2025-26 5161 Services Stylis…" at bounding box center [527, 278] width 932 height 295
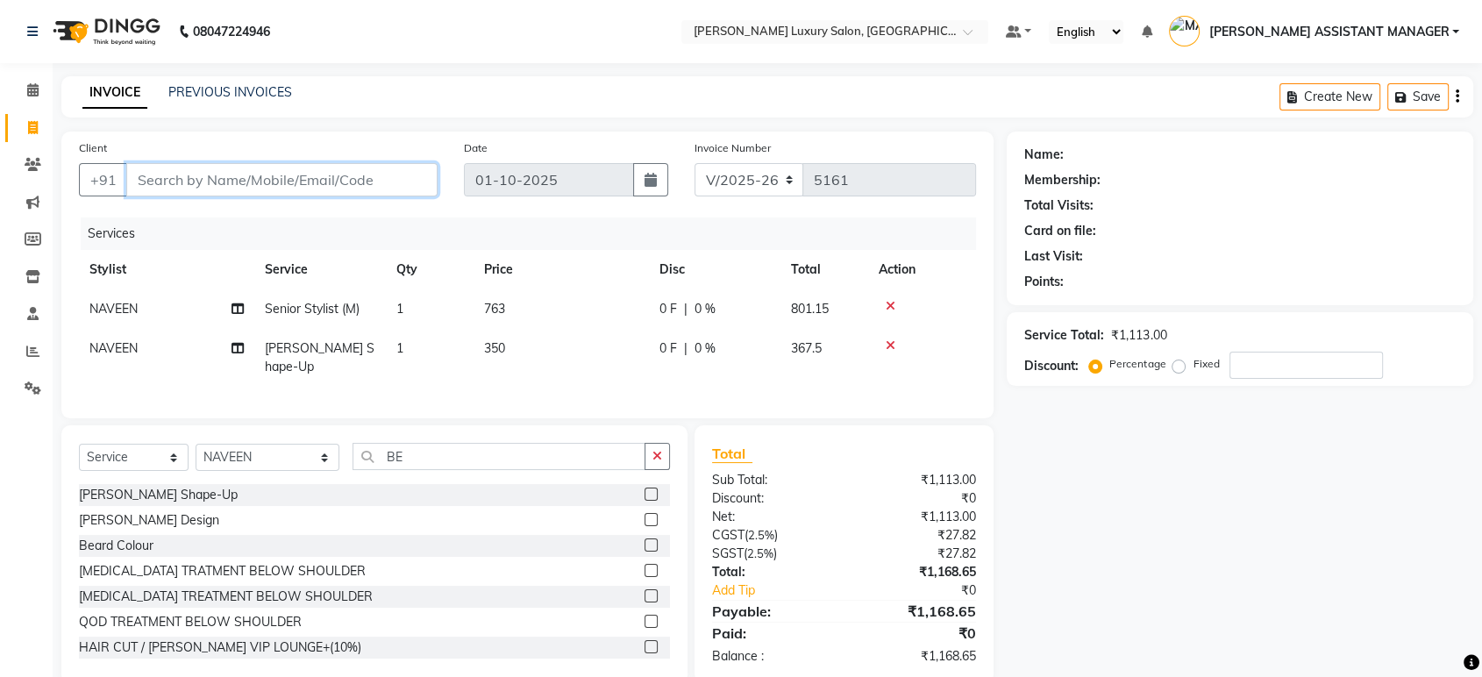
click at [285, 167] on input "Client" at bounding box center [281, 179] width 311 height 33
type input "9"
type input "0"
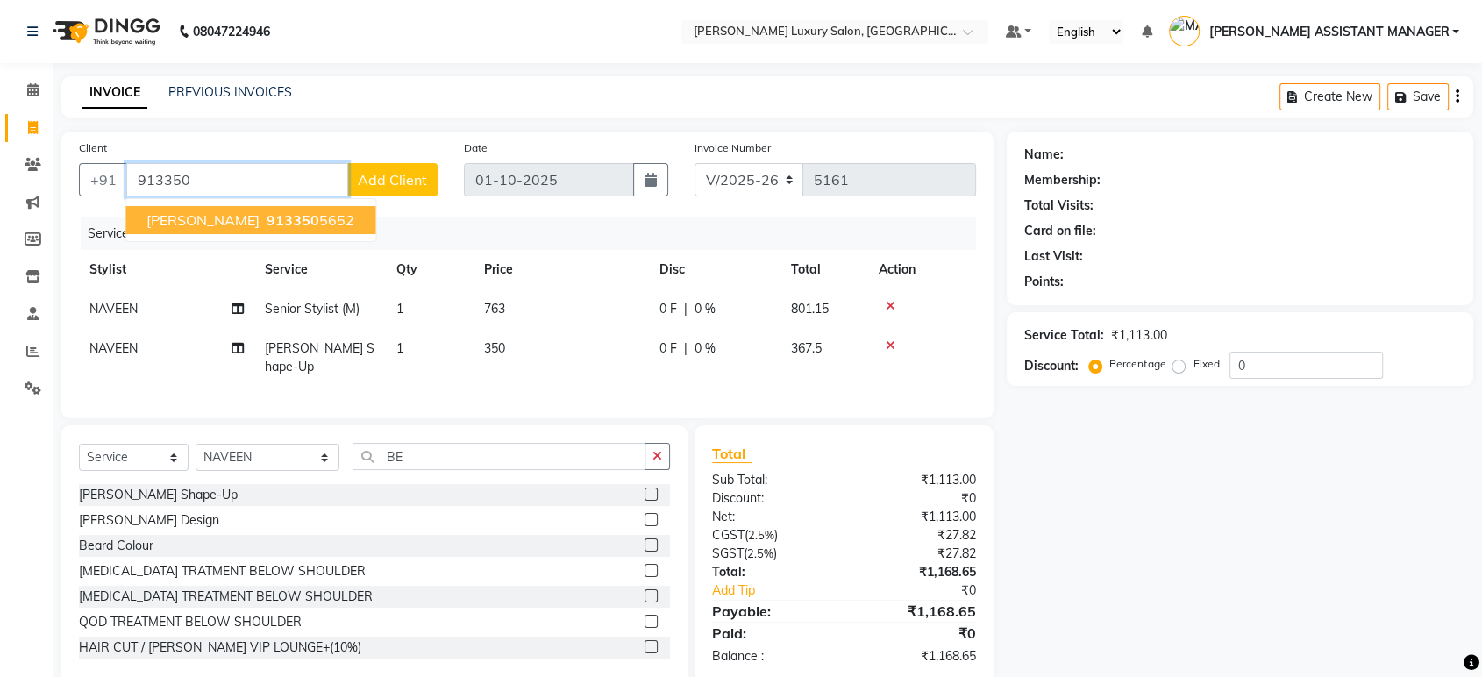
click at [215, 230] on button "ABHINAV 913350 5652" at bounding box center [250, 220] width 250 height 28
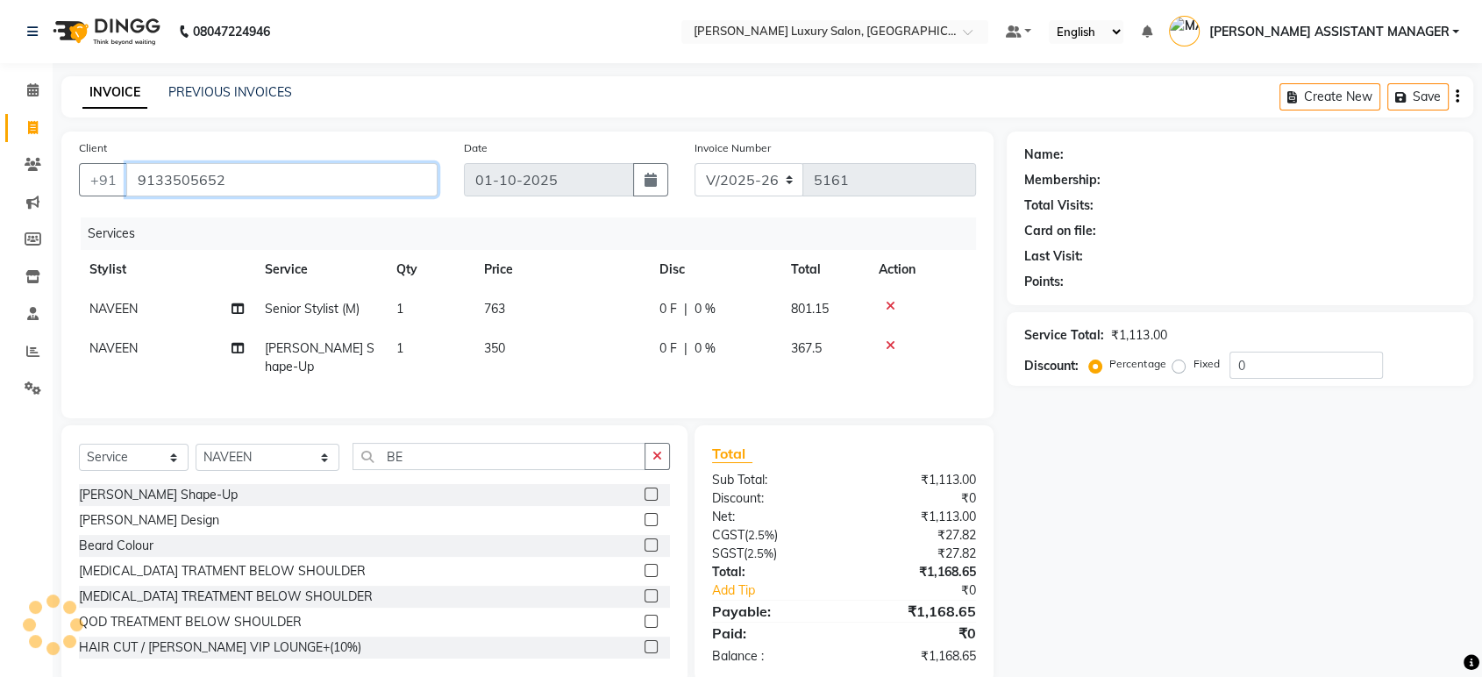
type input "9133505652"
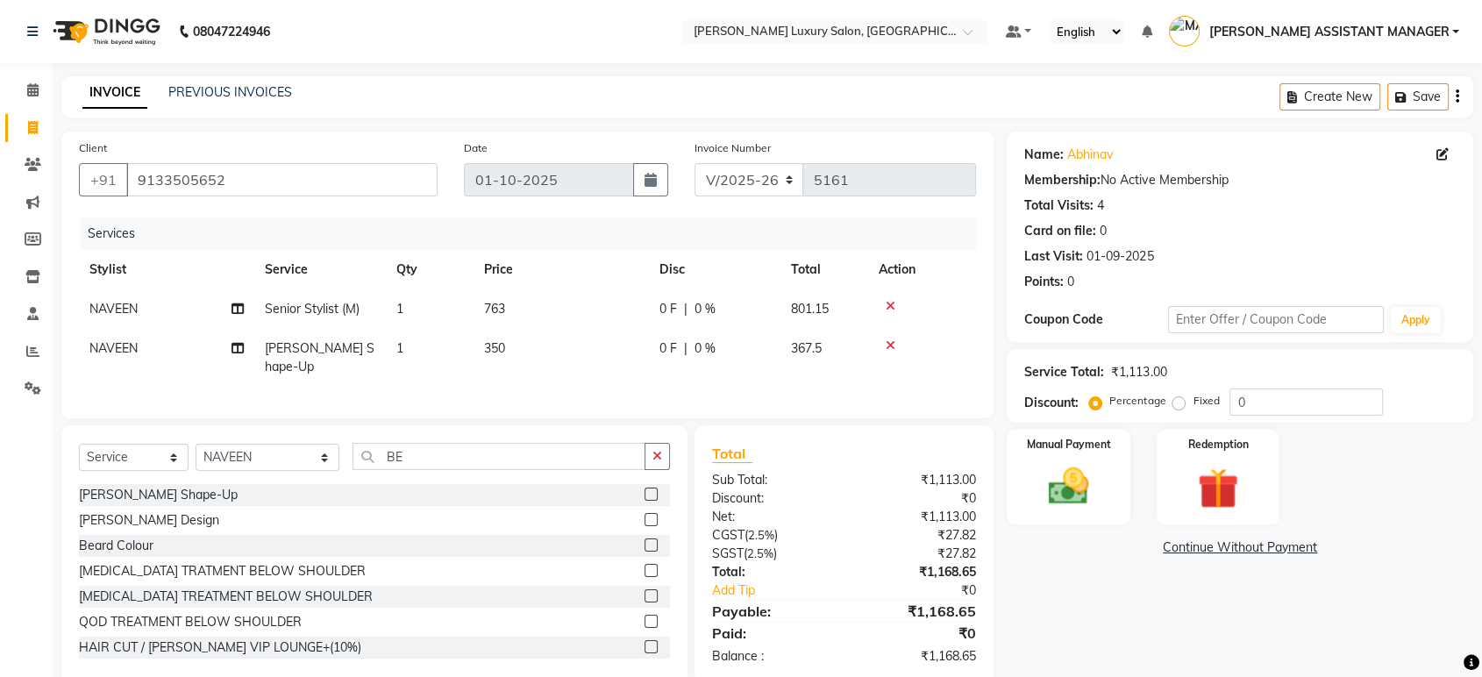
scroll to position [28, 0]
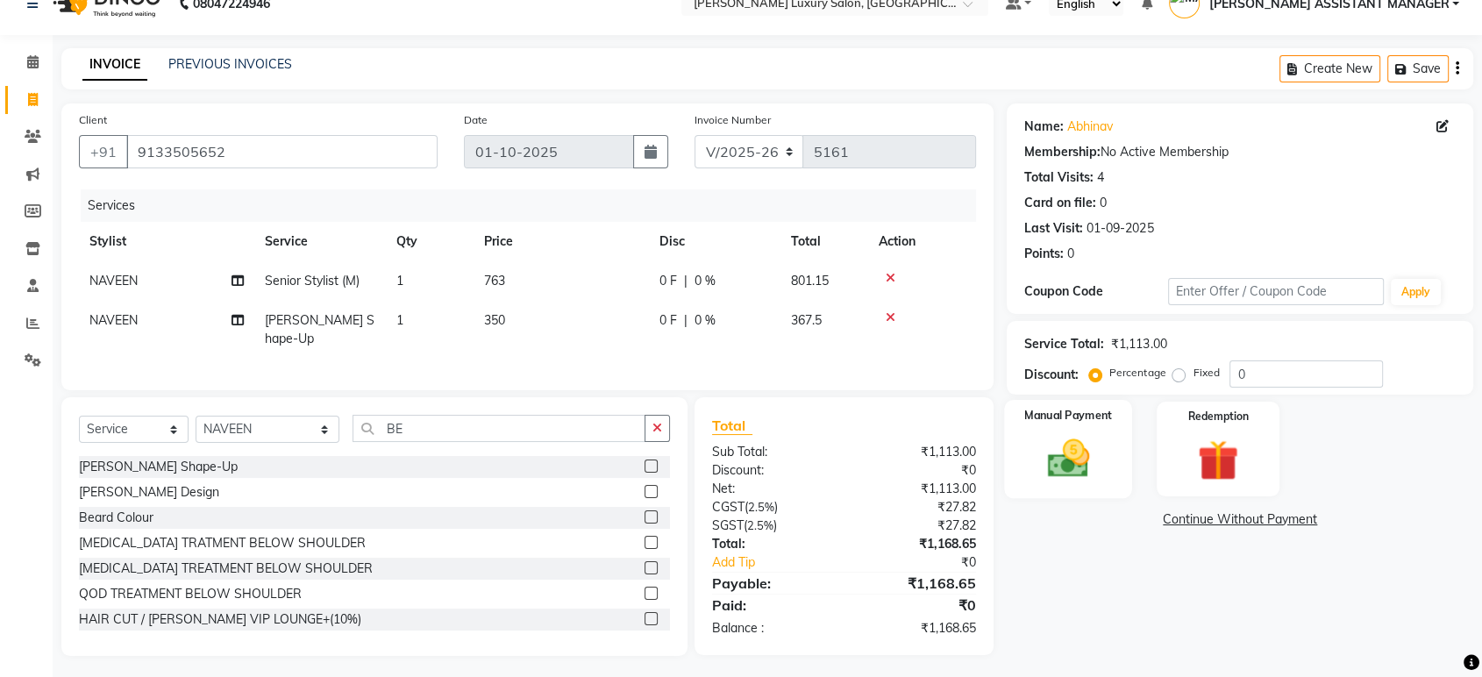
click at [1059, 468] on img at bounding box center [1068, 458] width 68 height 49
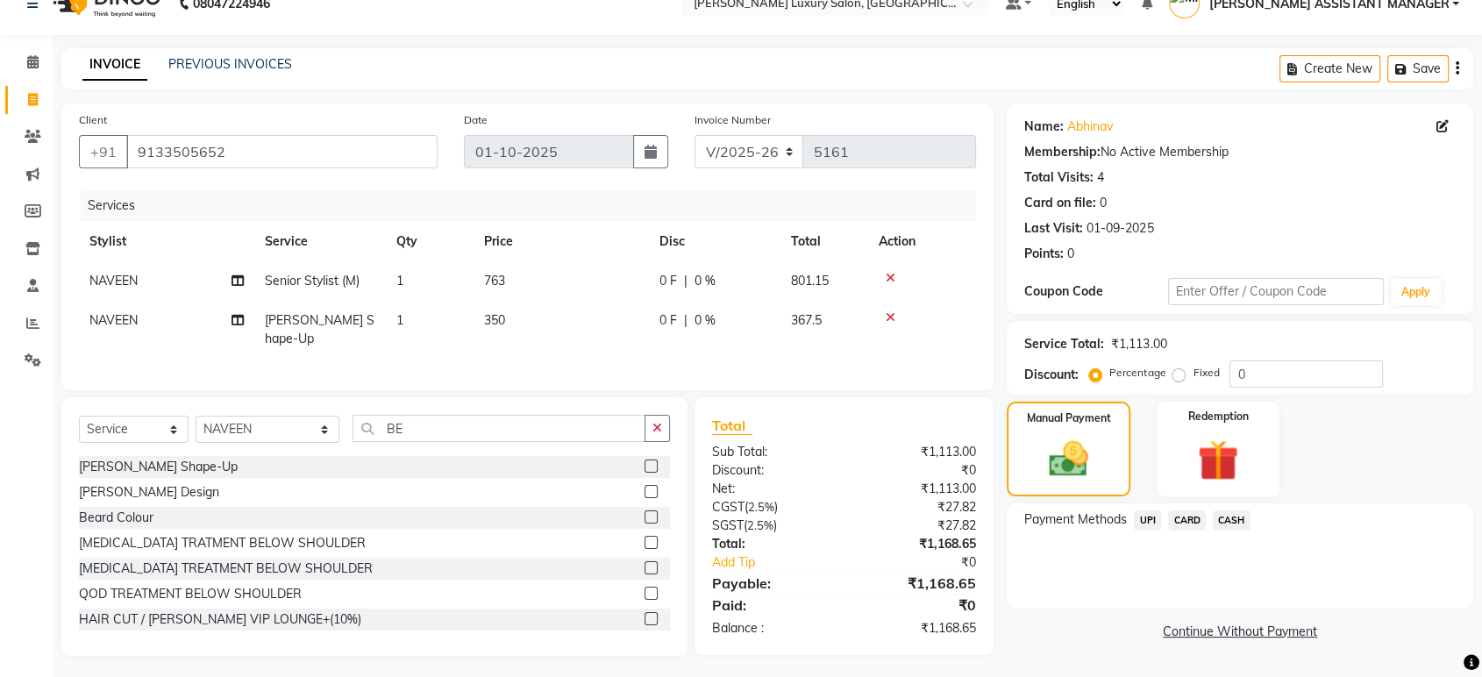
click at [1238, 522] on span "CASH" at bounding box center [1231, 520] width 38 height 20
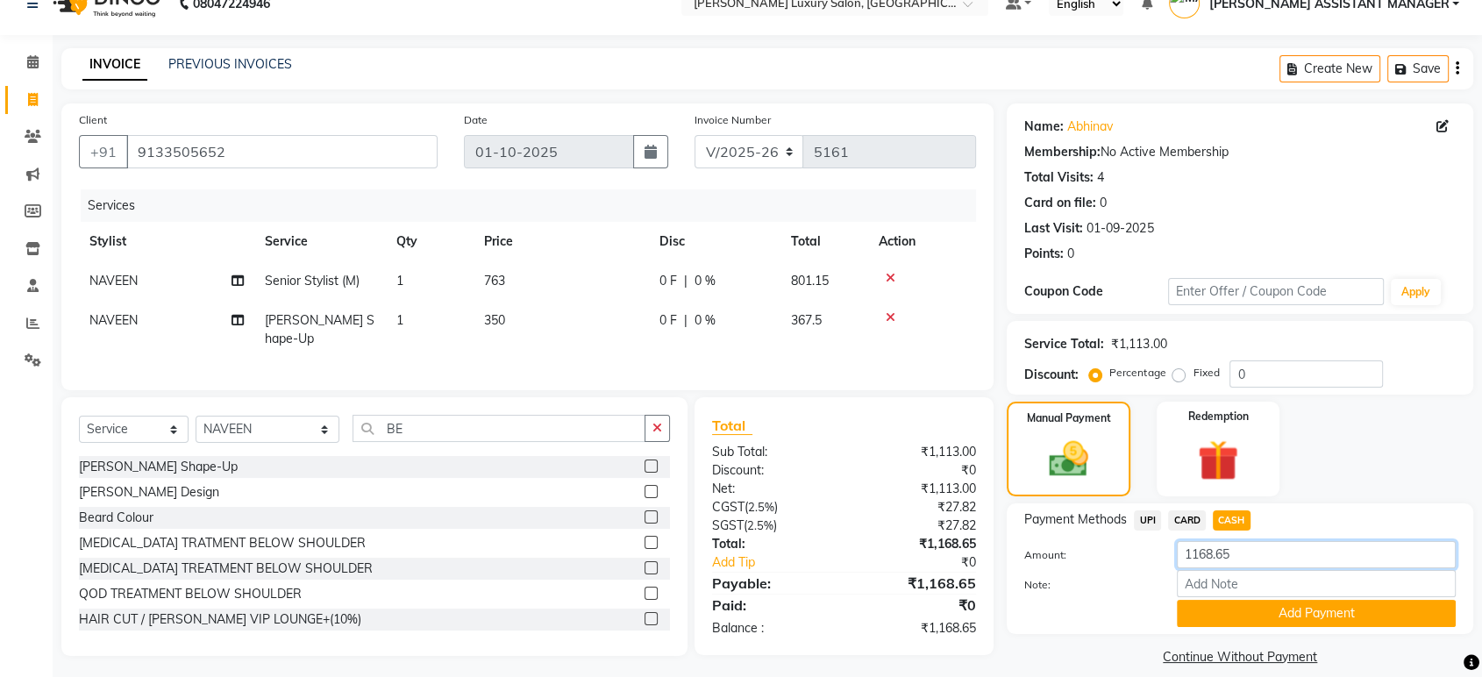
click at [1239, 544] on input "1168.65" at bounding box center [1315, 554] width 279 height 27
type input "1000"
click at [1255, 603] on button "Add Payment" at bounding box center [1315, 613] width 279 height 27
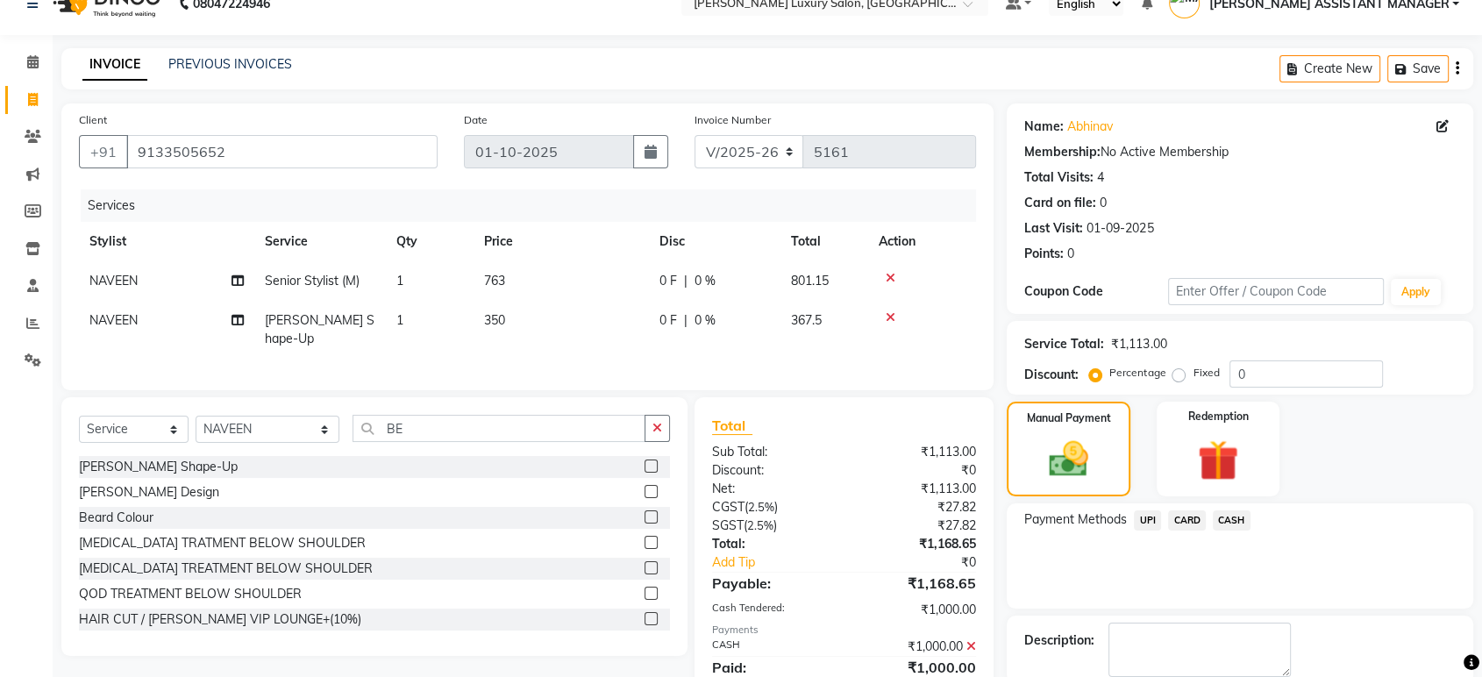
click at [1151, 523] on span "UPI" at bounding box center [1146, 520] width 27 height 20
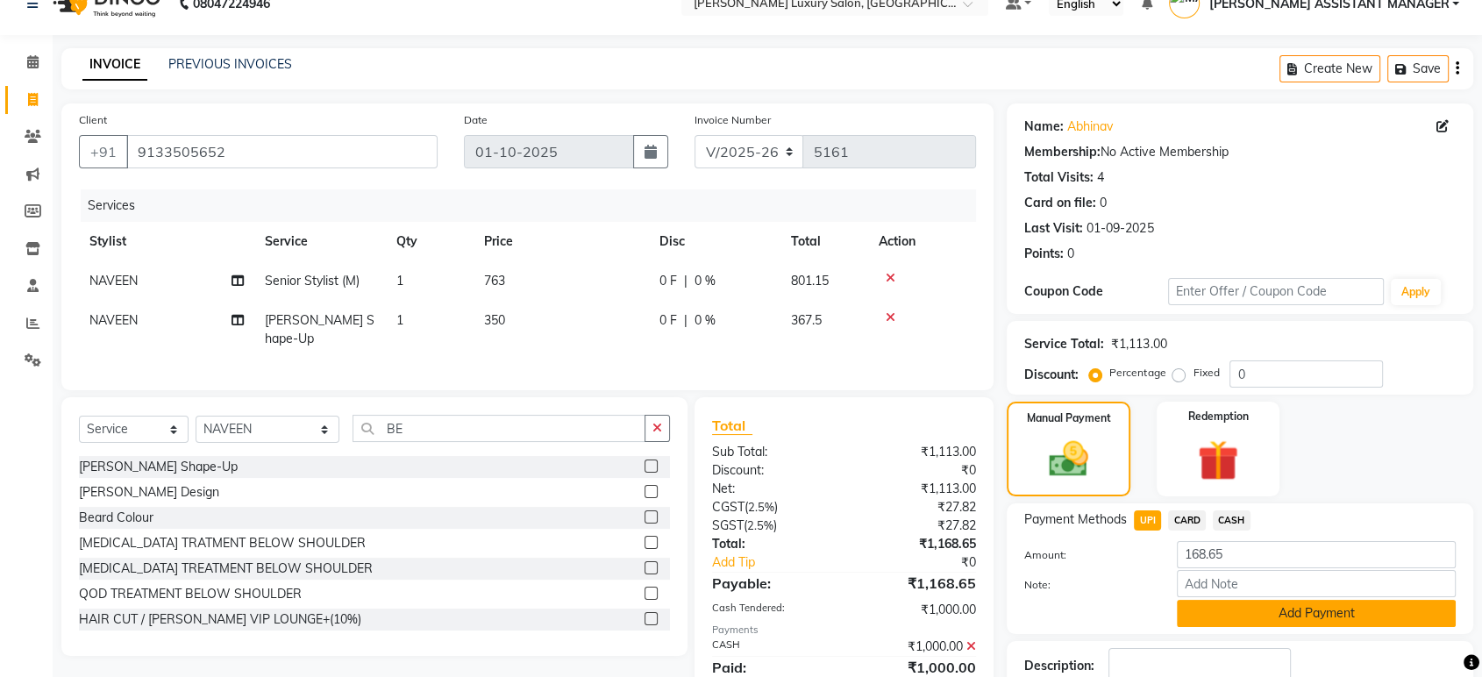
click at [1284, 622] on button "Add Payment" at bounding box center [1315, 613] width 279 height 27
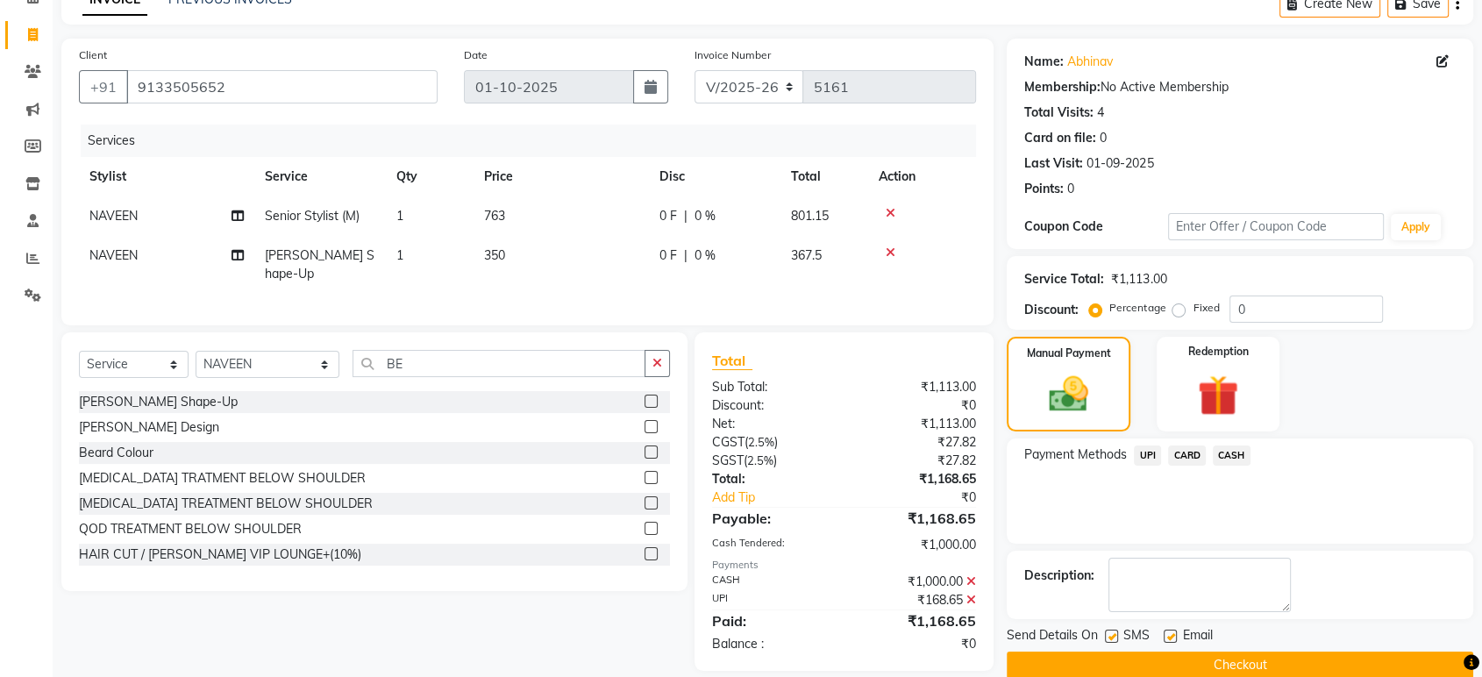
scroll to position [119, 0]
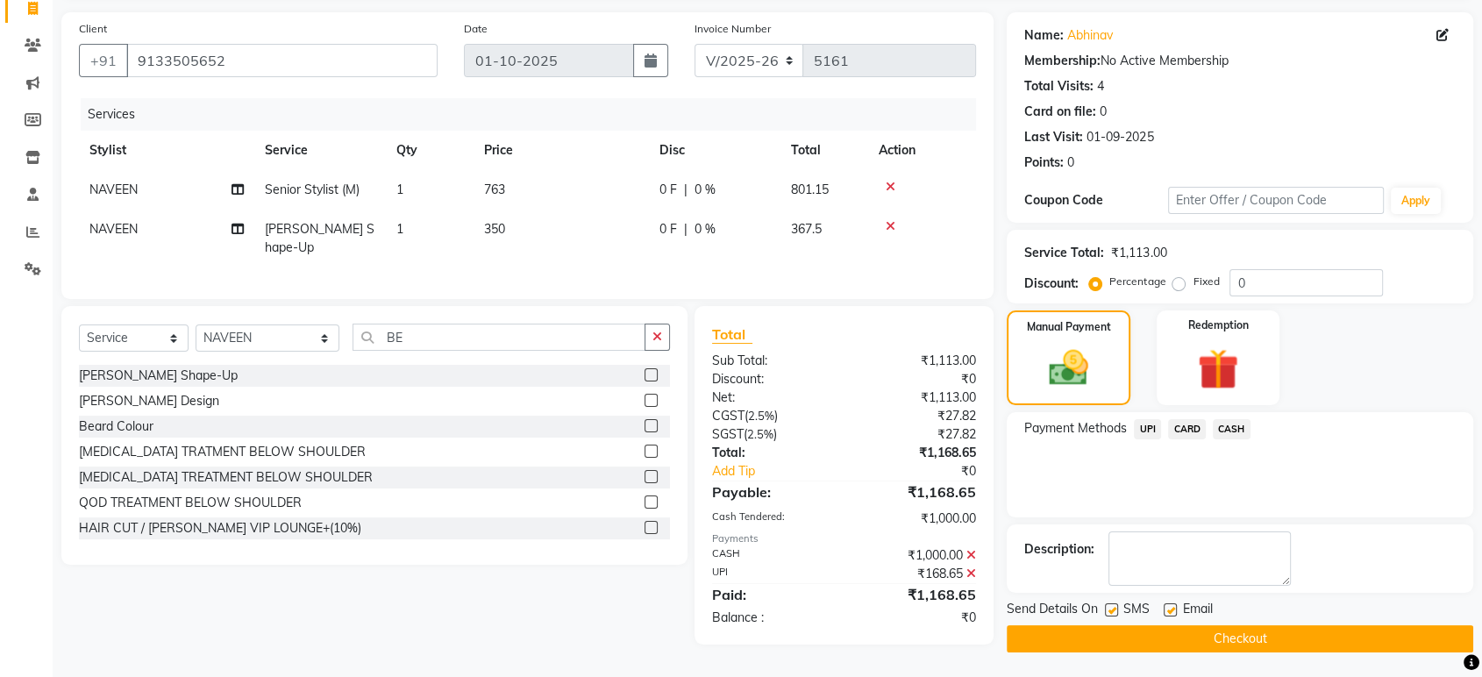
click at [1281, 642] on button "Checkout" at bounding box center [1239, 638] width 466 height 27
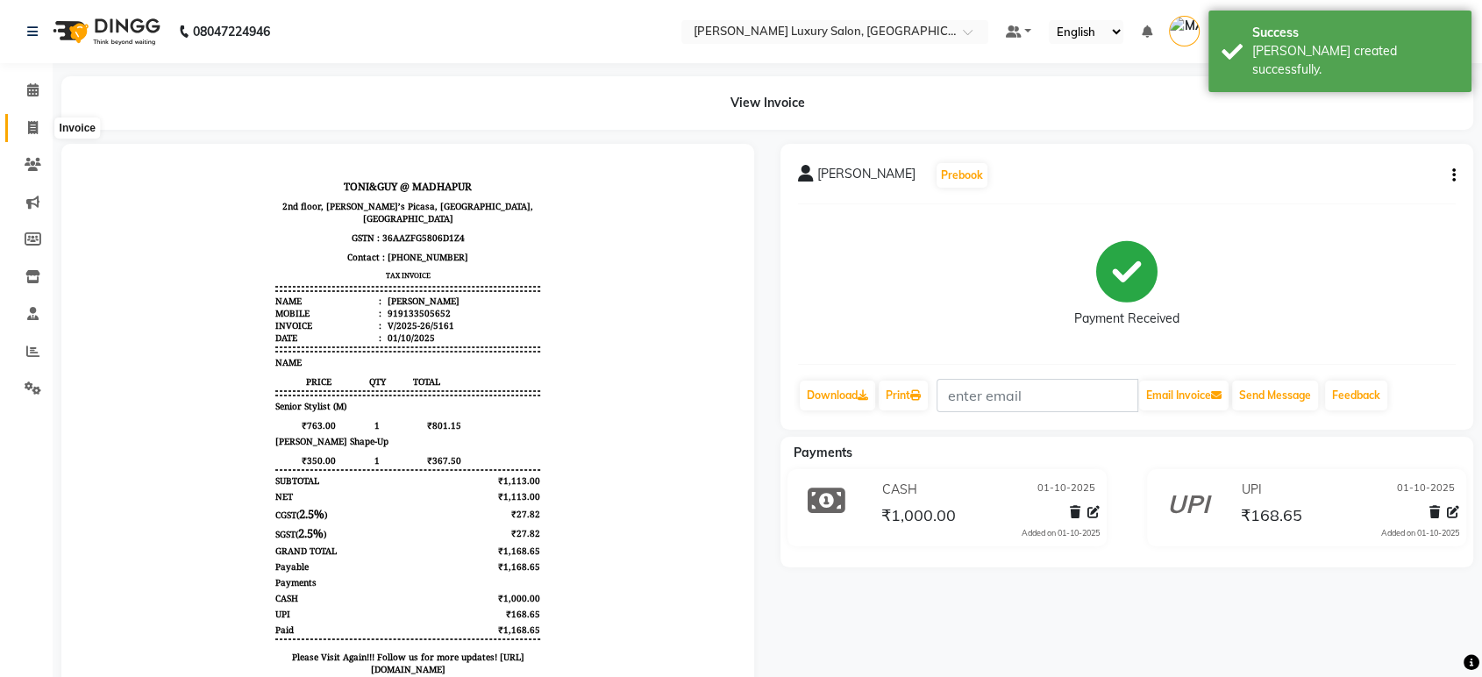
click at [42, 127] on span at bounding box center [33, 128] width 31 height 20
select select "service"
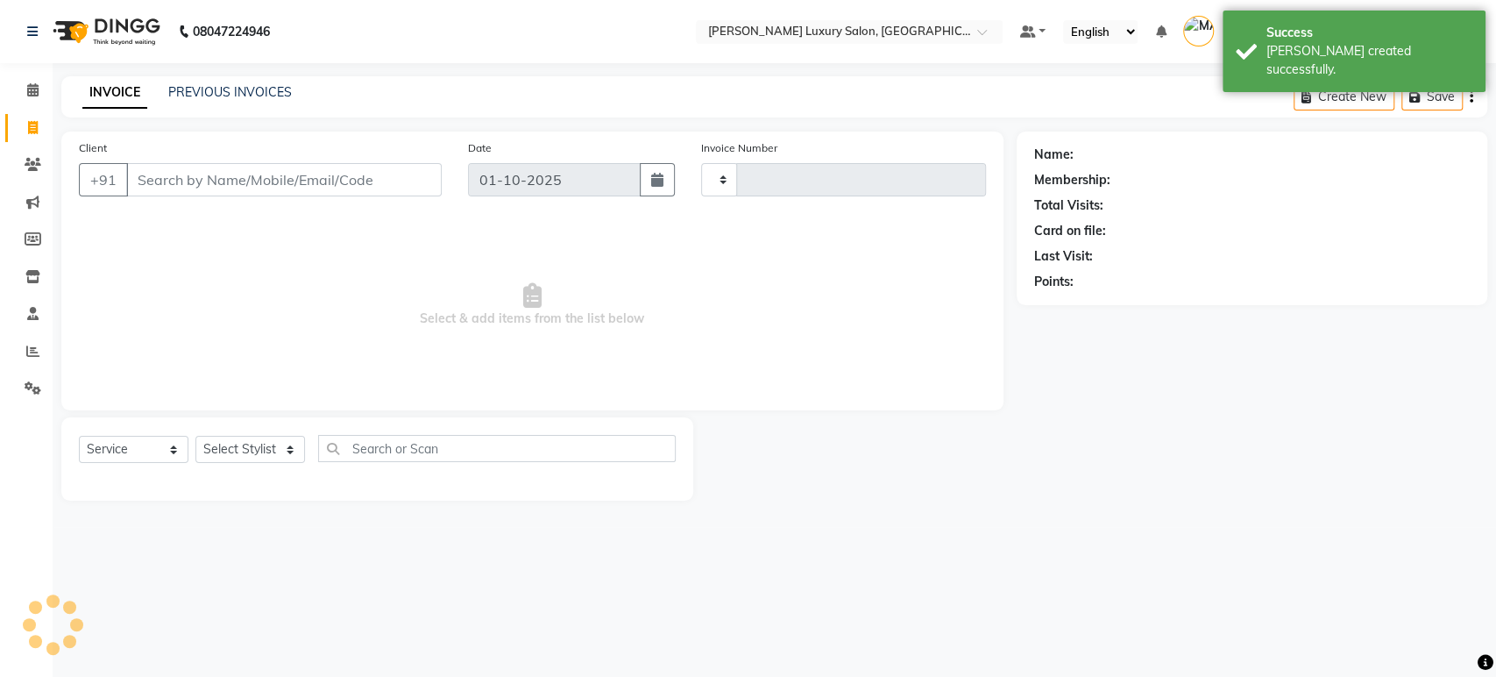
type input "5162"
select select "4712"
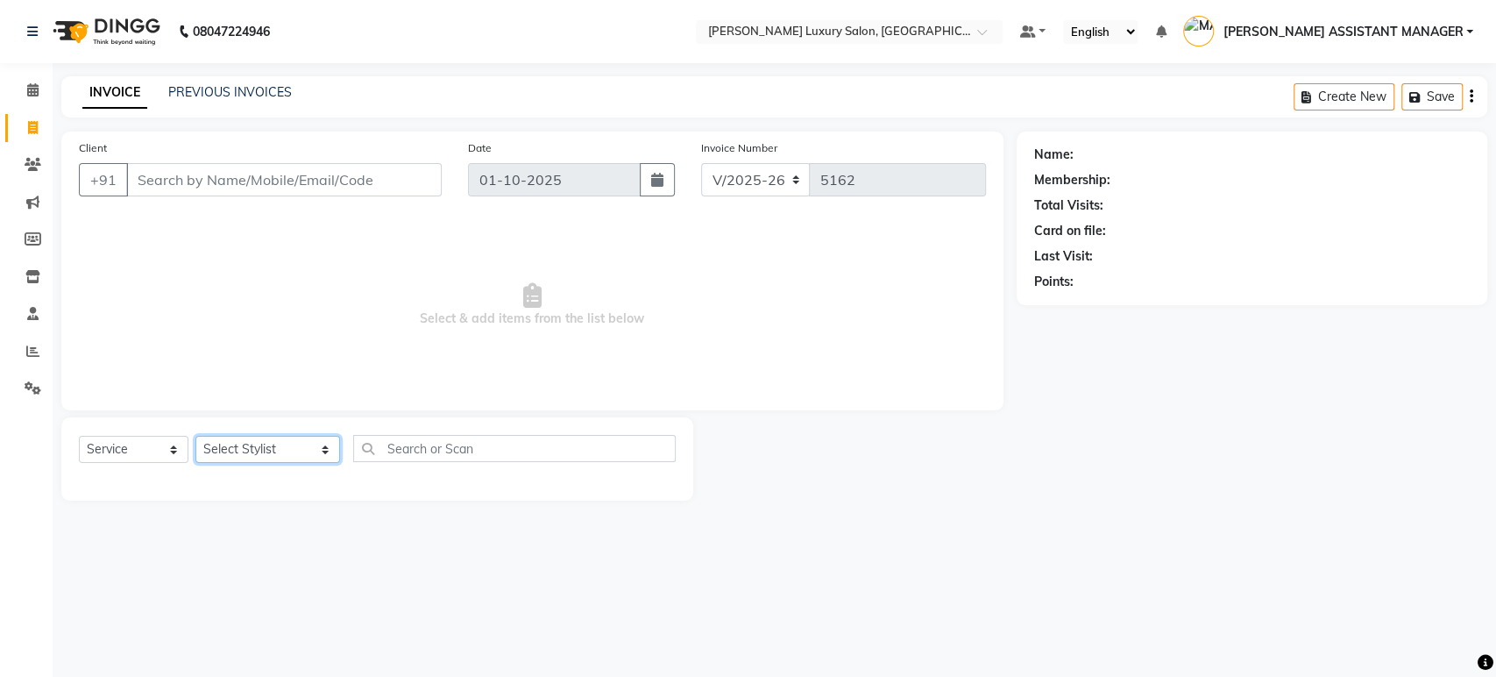
click at [291, 447] on select "Select Stylist ABHI ADIL ADITI ADITYA AFREEN AHON AHSAN ALI ALIYA ANKITH ARAVIN…" at bounding box center [267, 449] width 145 height 27
select select "54813"
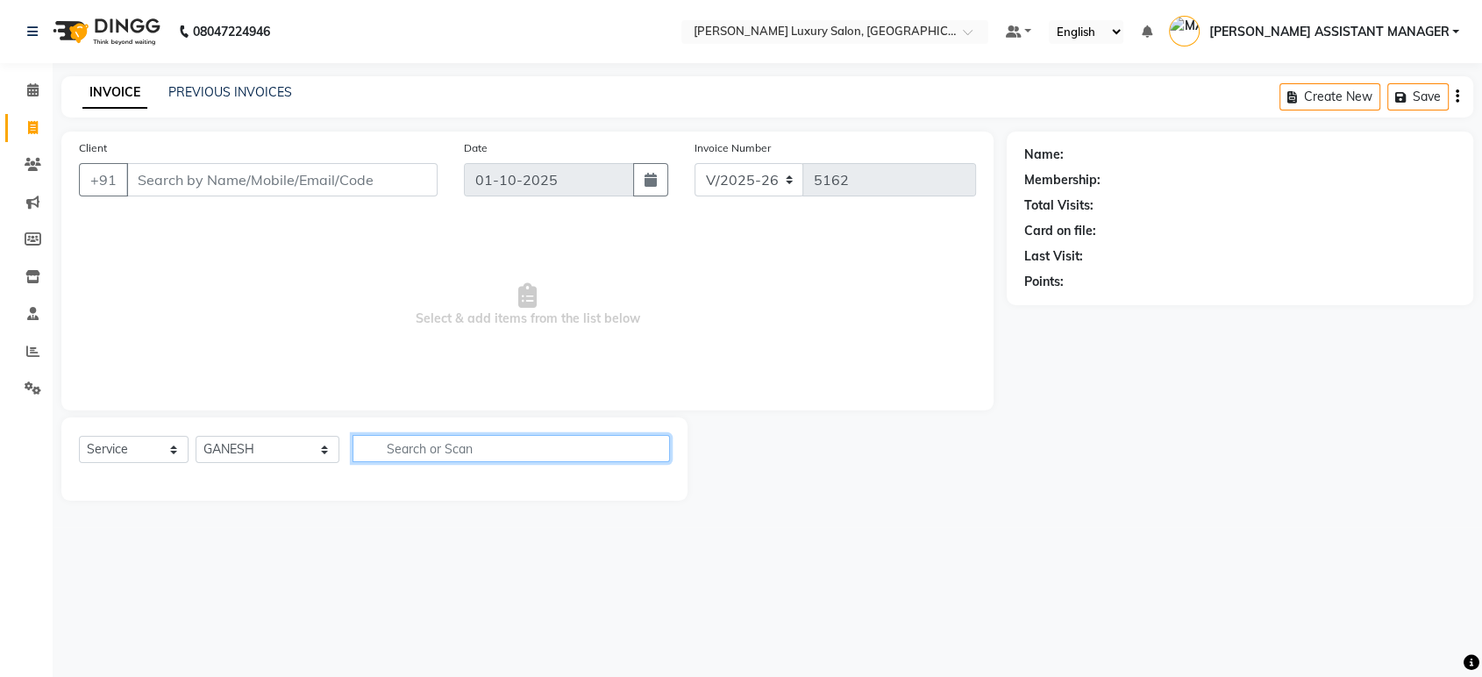
click at [406, 447] on input "text" at bounding box center [510, 448] width 317 height 27
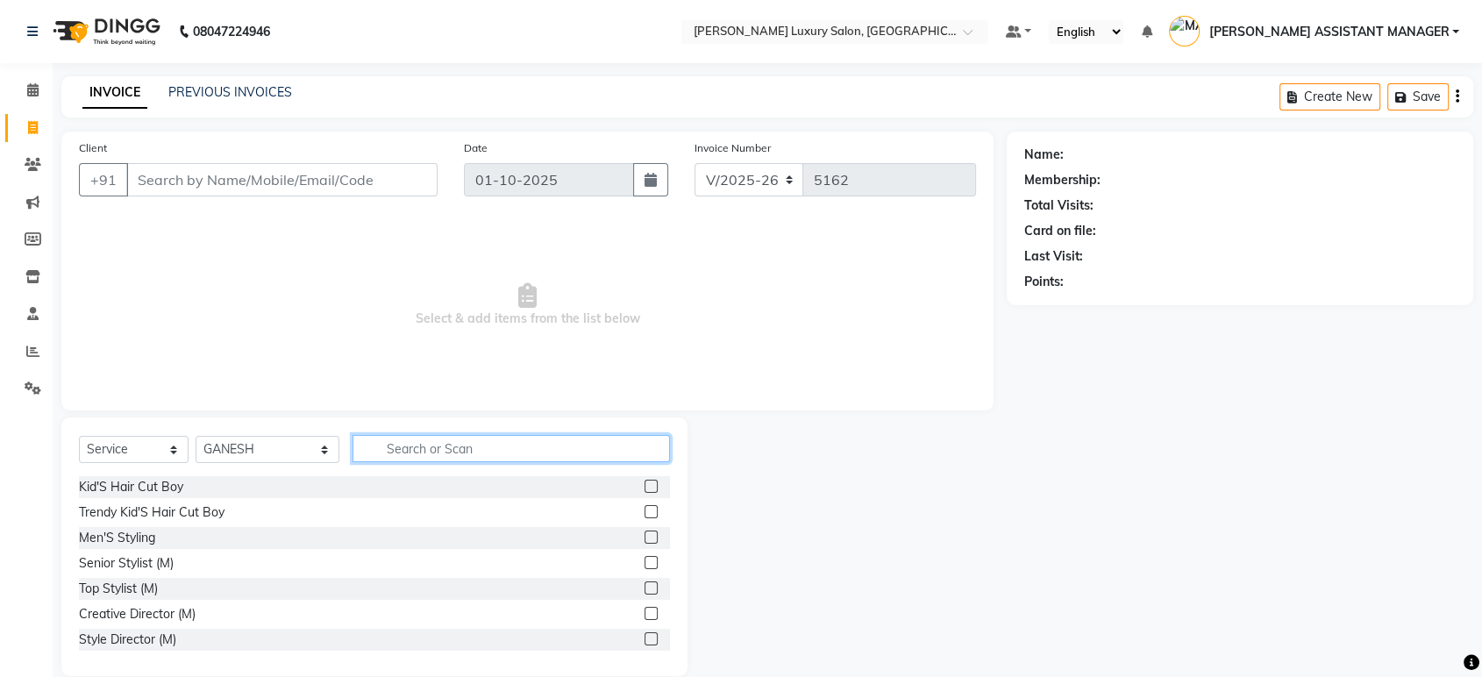
type input "V"
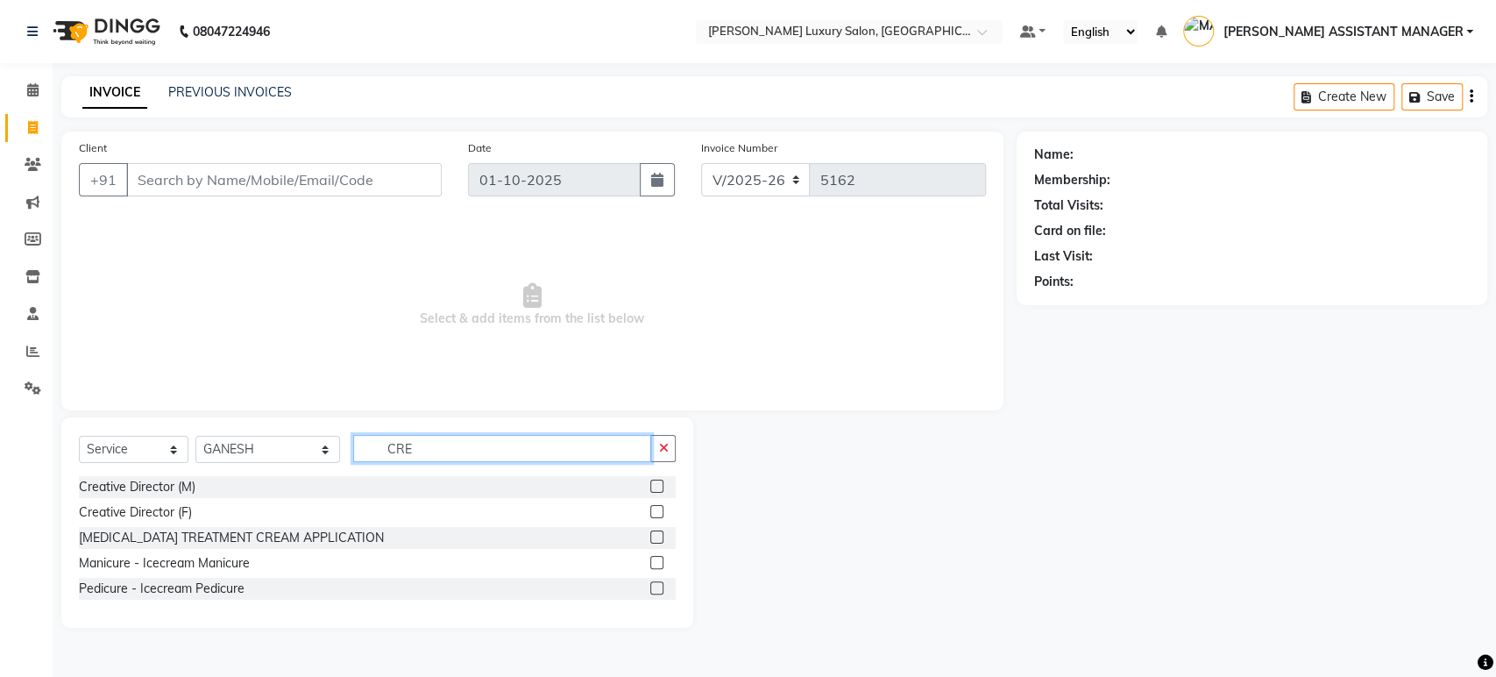
type input "CRE"
click at [657, 484] on label at bounding box center [656, 486] width 13 height 13
click at [657, 484] on input "checkbox" at bounding box center [655, 486] width 11 height 11
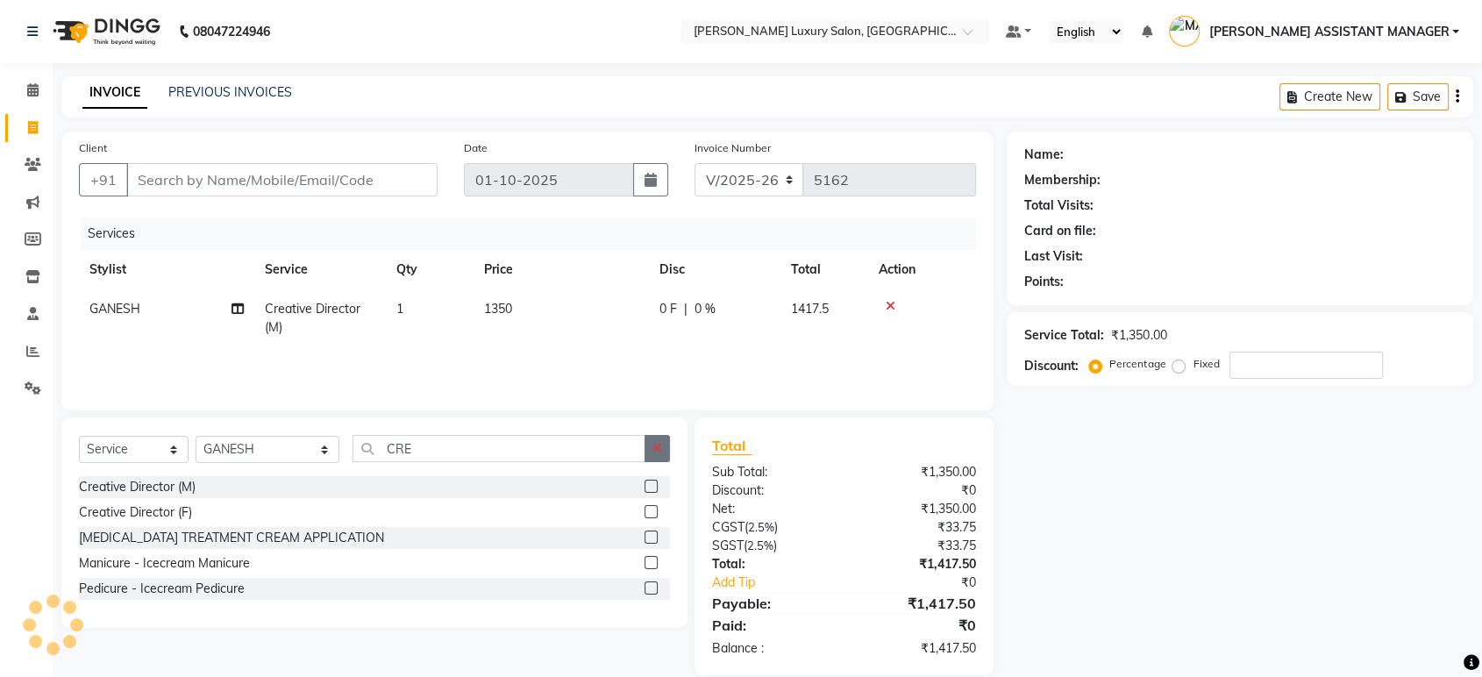
checkbox input "false"
click at [649, 458] on button "button" at bounding box center [656, 448] width 25 height 27
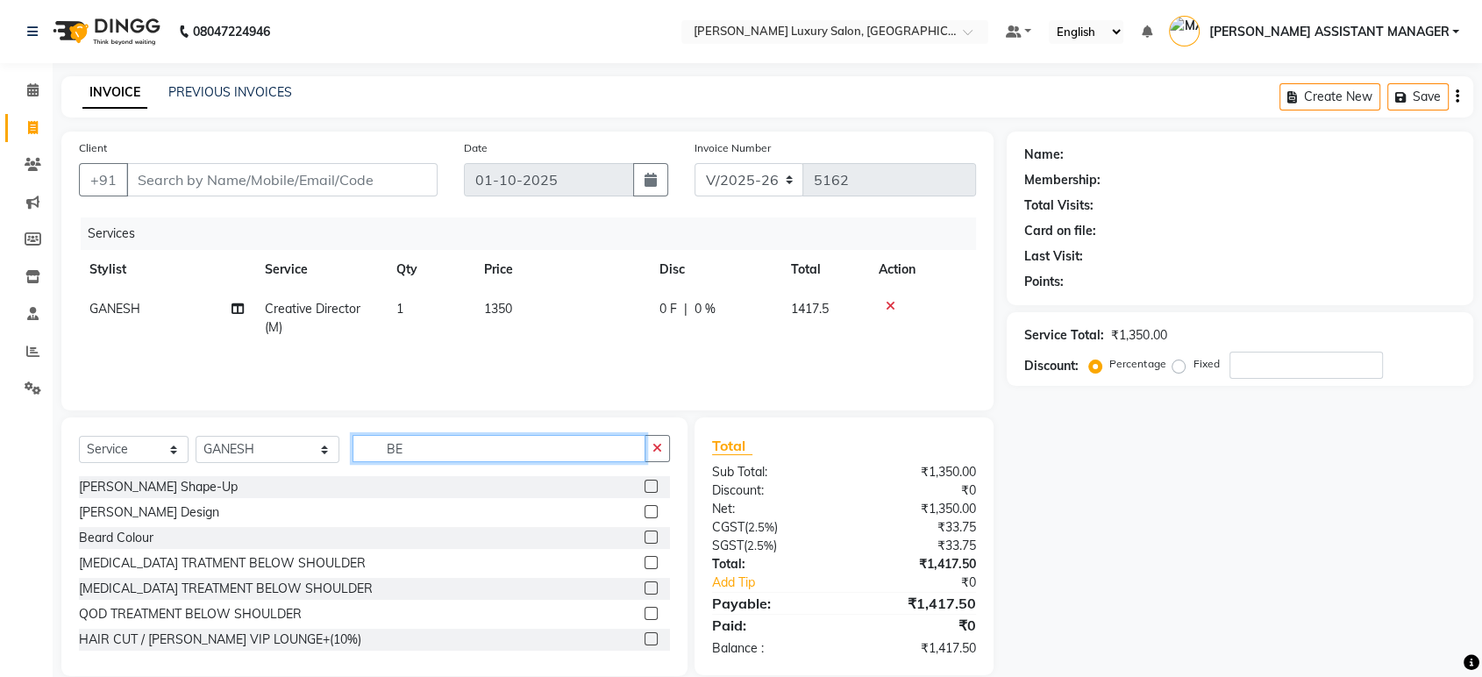
type input "BE"
click at [644, 480] on label at bounding box center [650, 486] width 13 height 13
click at [644, 481] on input "checkbox" at bounding box center [649, 486] width 11 height 11
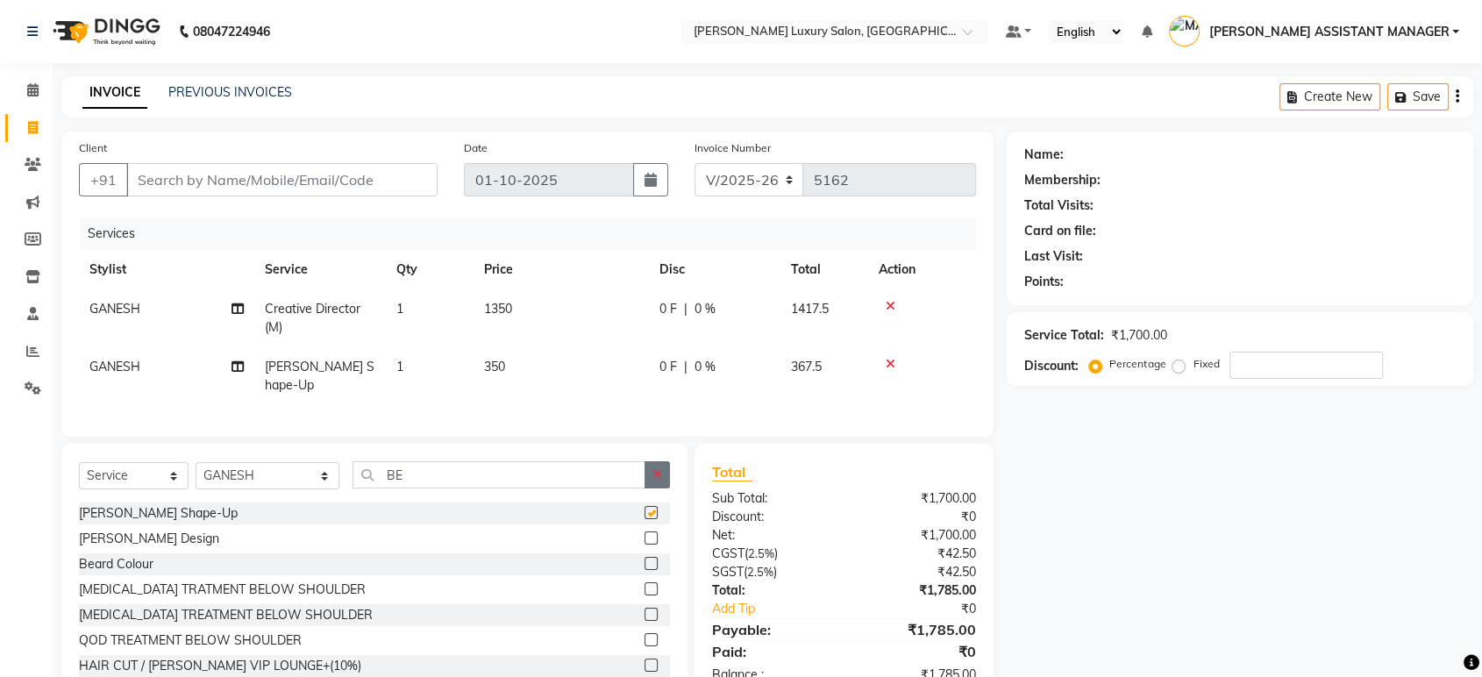
checkbox input "false"
click at [663, 468] on button "button" at bounding box center [656, 474] width 25 height 27
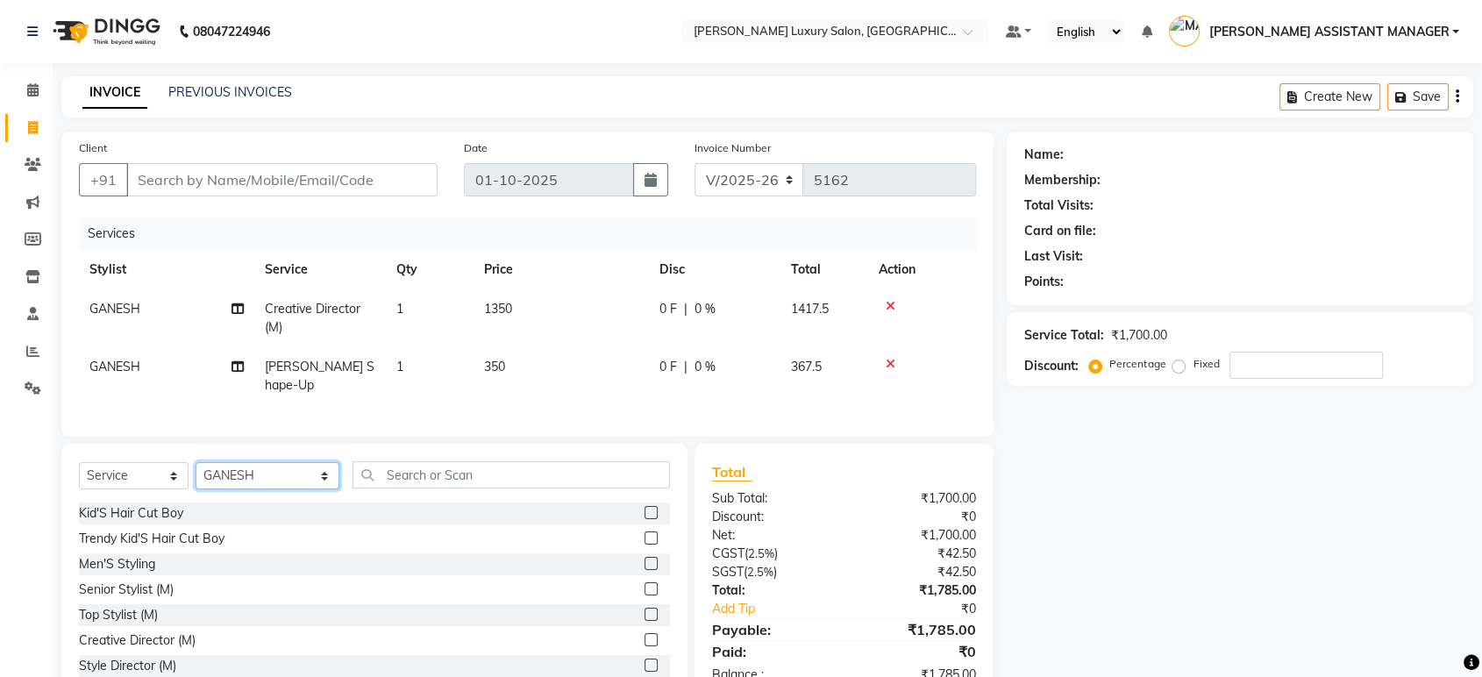
click at [274, 475] on select "Select Stylist ABHI ADIL ADITI ADITYA AFREEN AHON AHSAN ALI ALIYA ANKITH ARAVIN…" at bounding box center [267, 475] width 144 height 27
select select "63351"
click at [195, 462] on select "Select Stylist ABHI ADIL ADITI ADITYA AFREEN AHON AHSAN ALI ALIYA ANKITH ARAVIN…" at bounding box center [267, 475] width 144 height 27
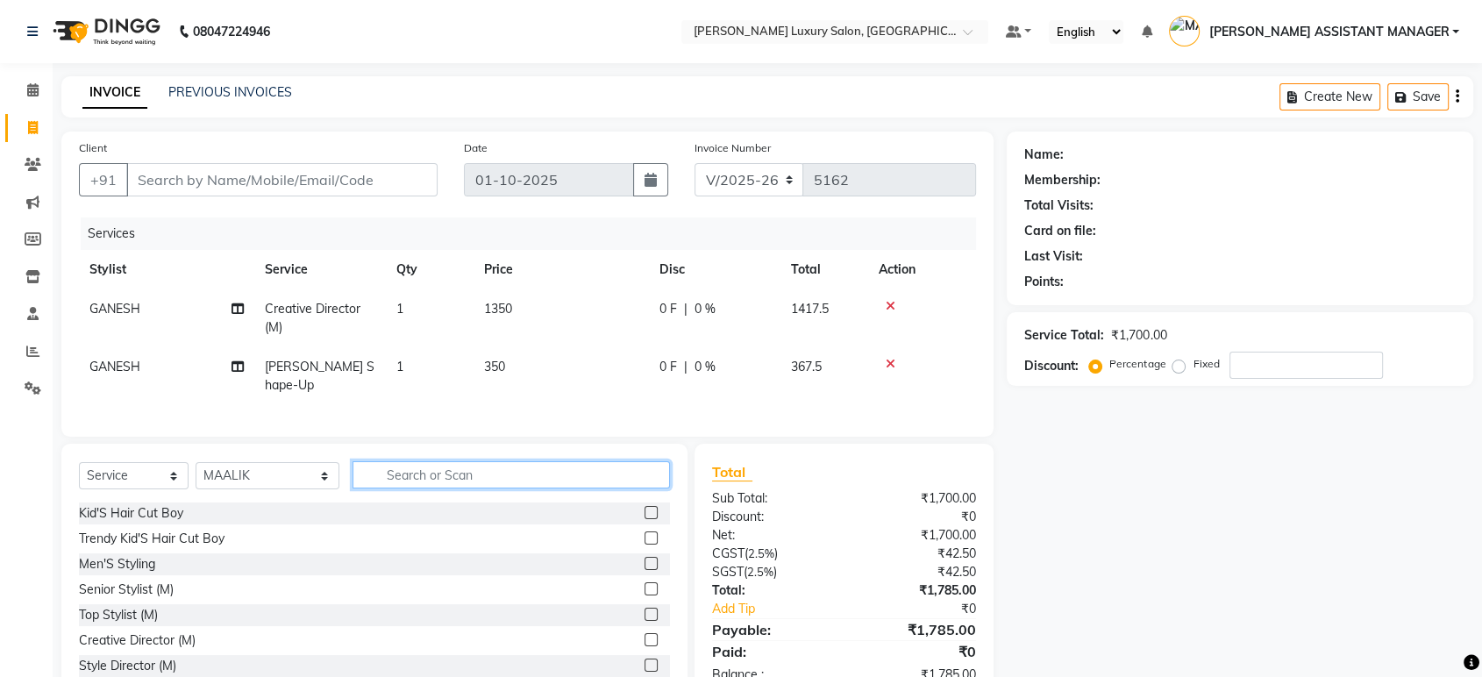
click at [449, 461] on input "text" at bounding box center [510, 474] width 317 height 27
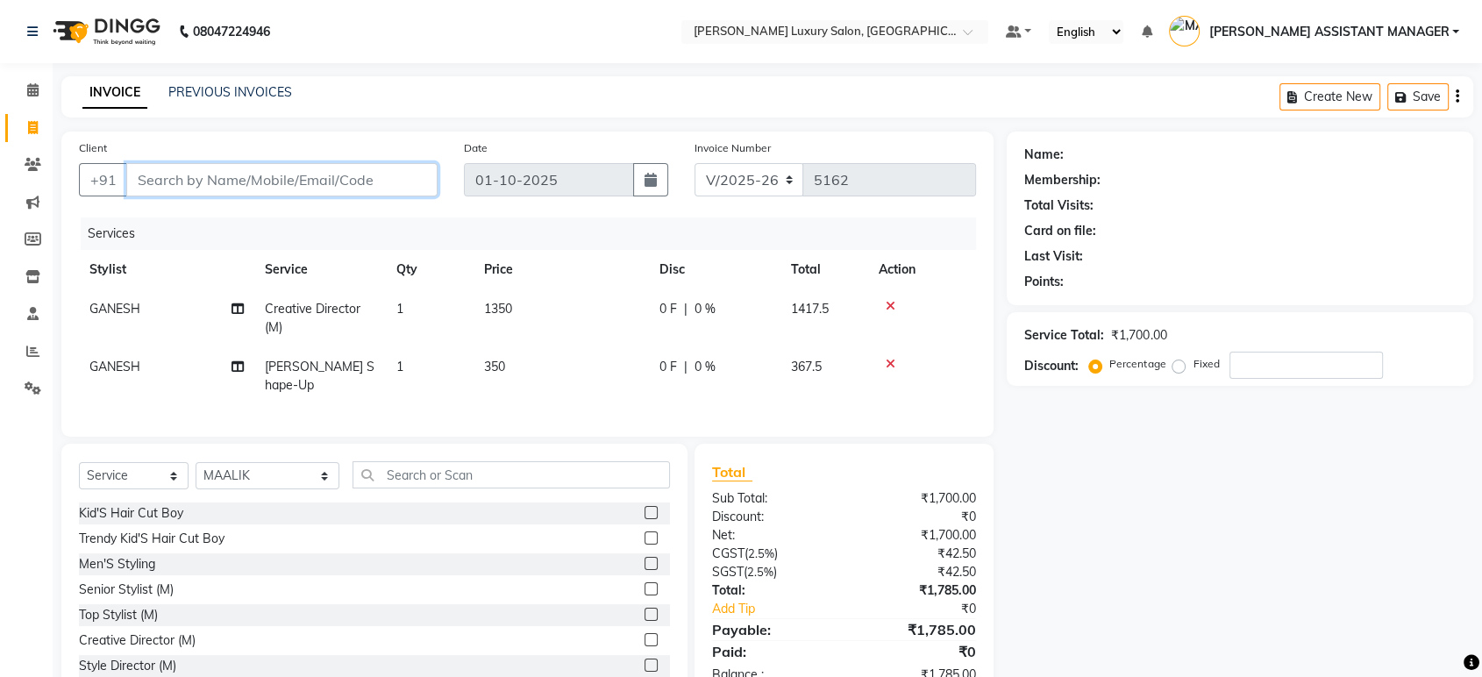
click at [344, 188] on input "Client" at bounding box center [281, 179] width 311 height 33
type input "7"
type input "0"
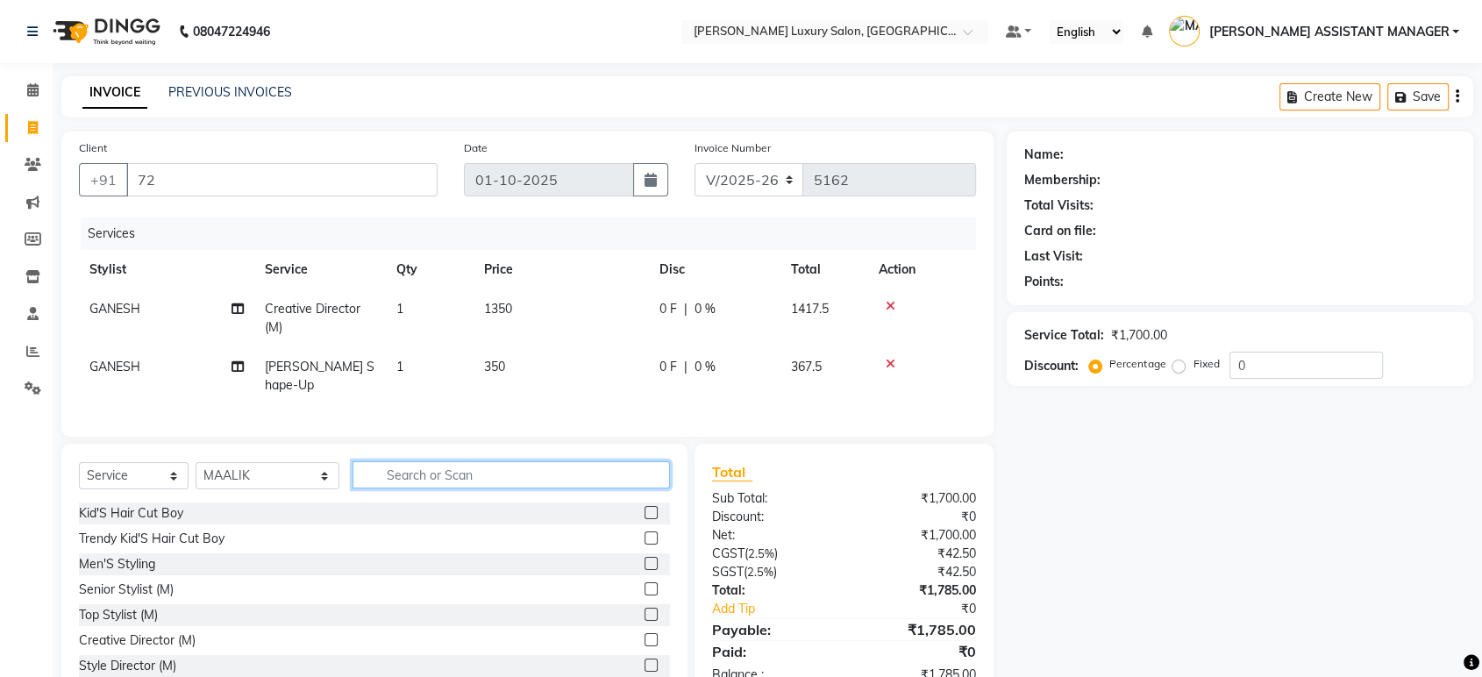
click at [407, 478] on input "text" at bounding box center [510, 474] width 317 height 27
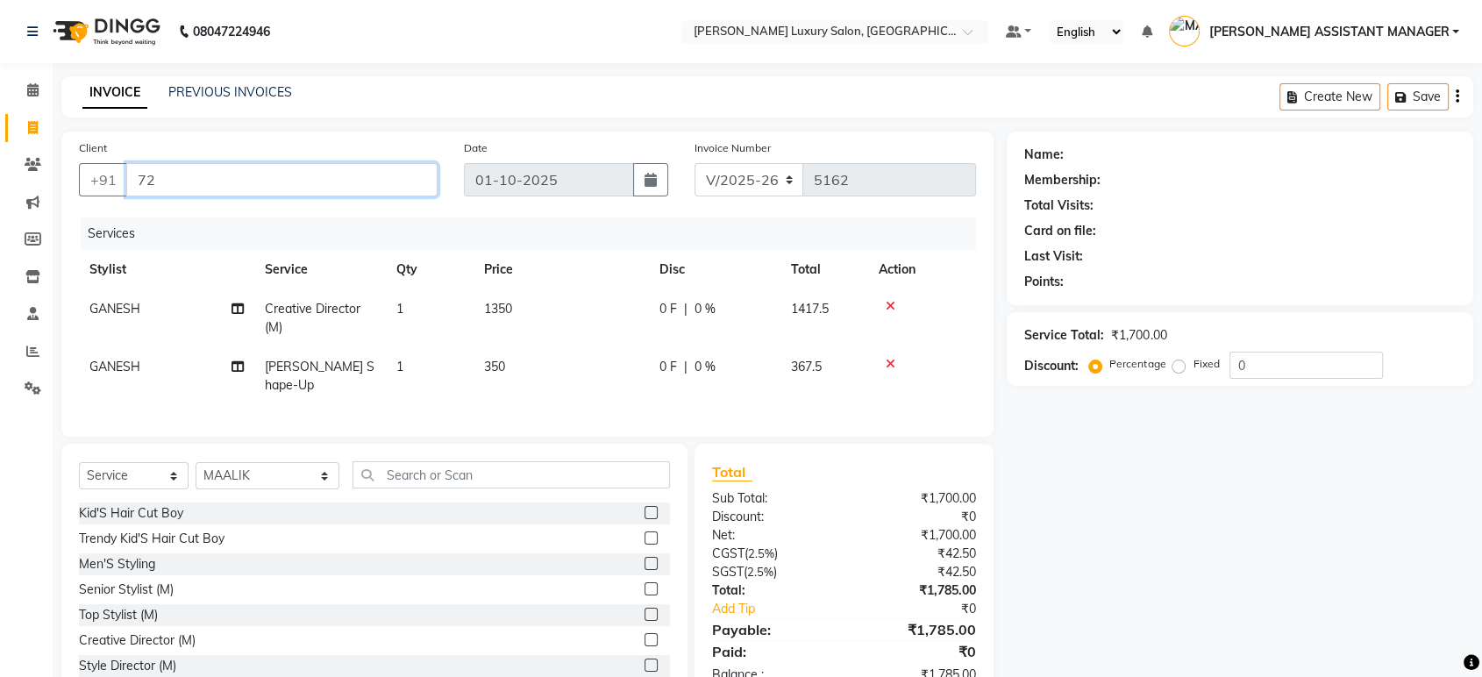
click at [198, 175] on input "72" at bounding box center [281, 179] width 311 height 33
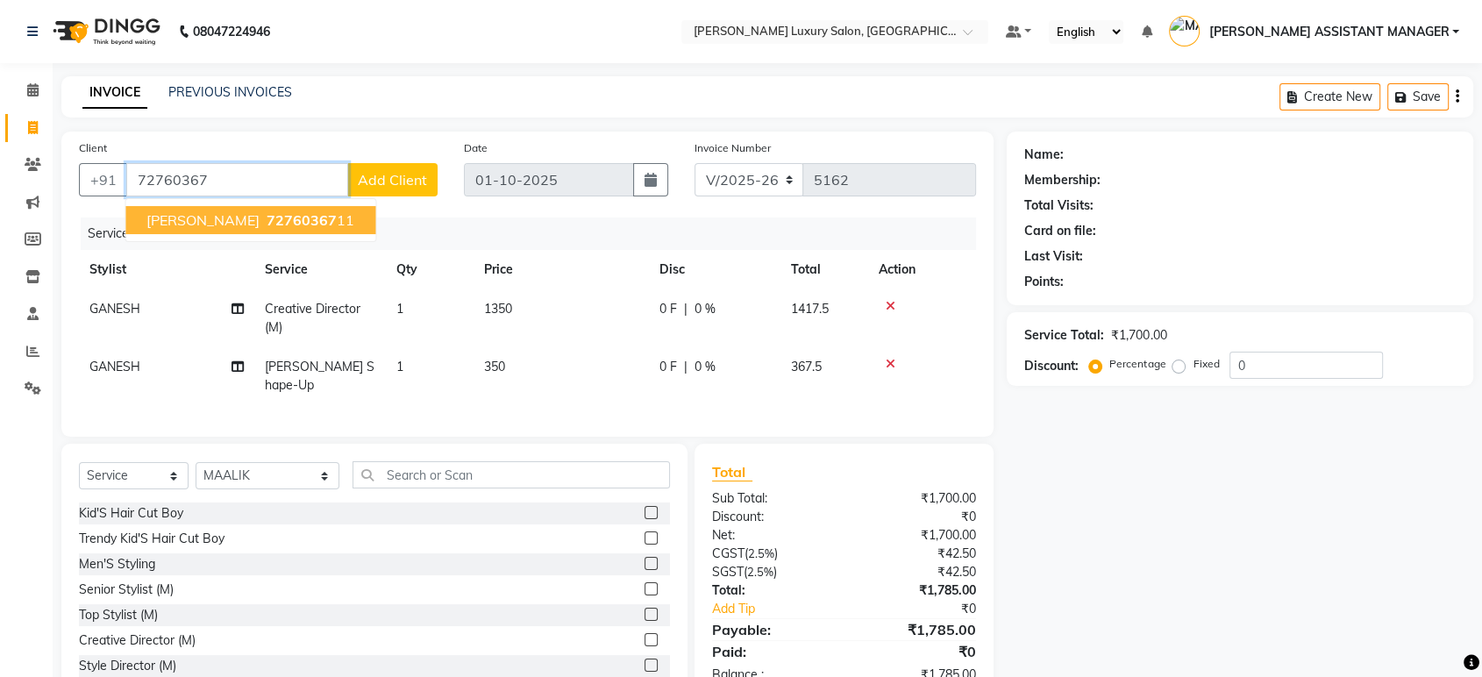
click at [324, 216] on ngb-highlight "72760367 11" at bounding box center [308, 220] width 91 height 18
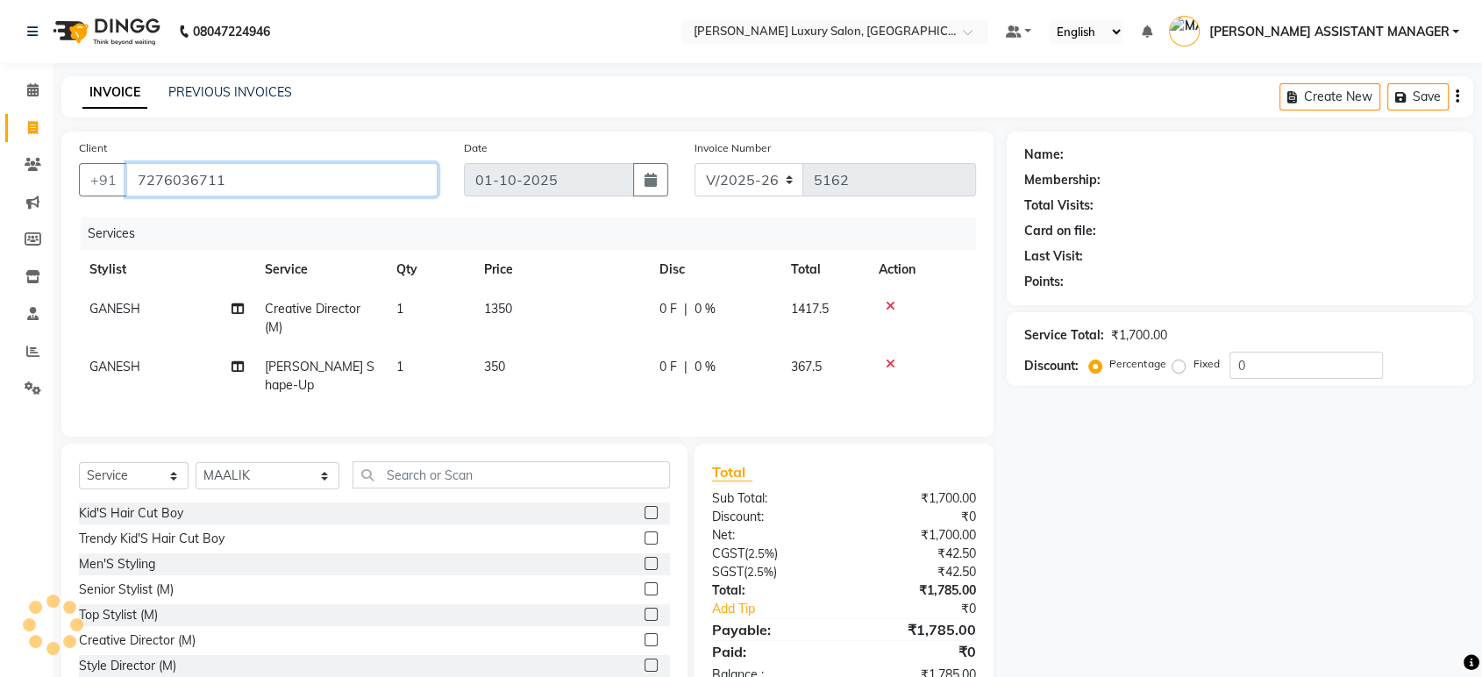
type input "7276036711"
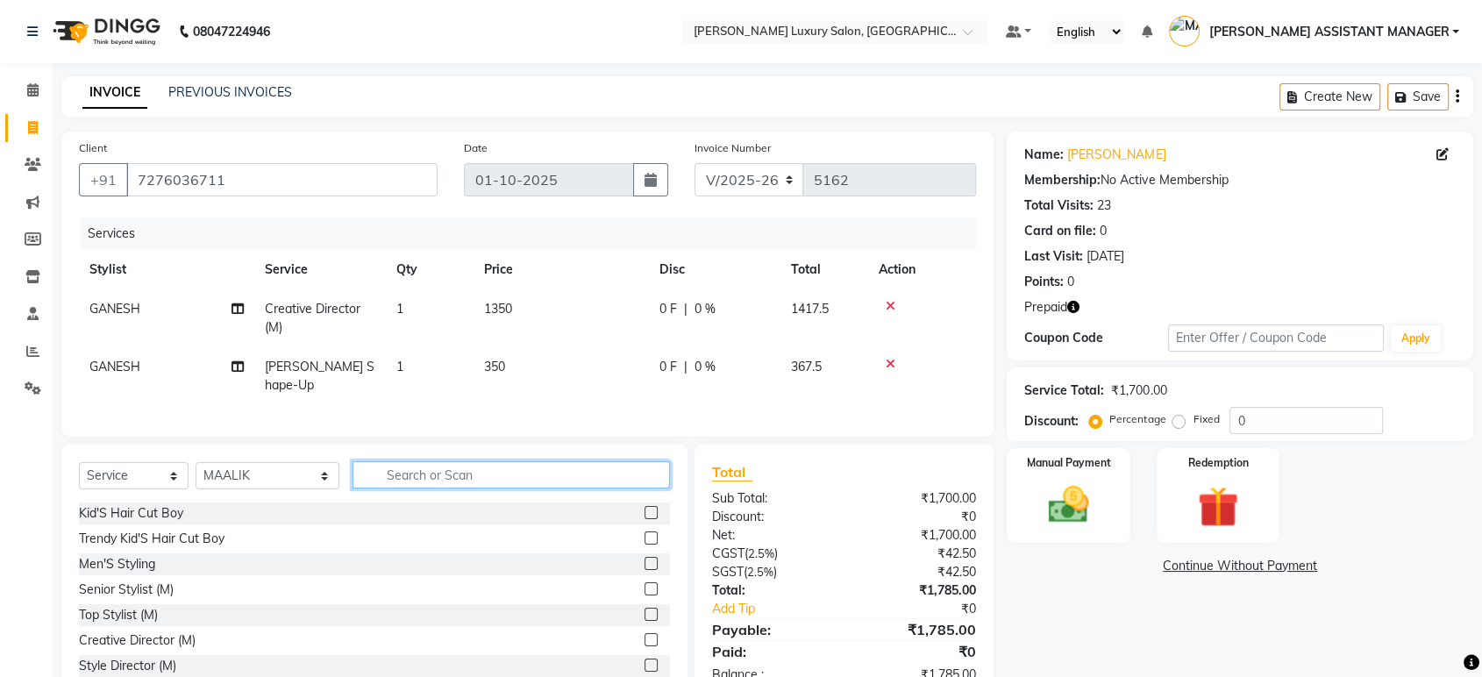
click at [396, 468] on input "text" at bounding box center [510, 474] width 317 height 27
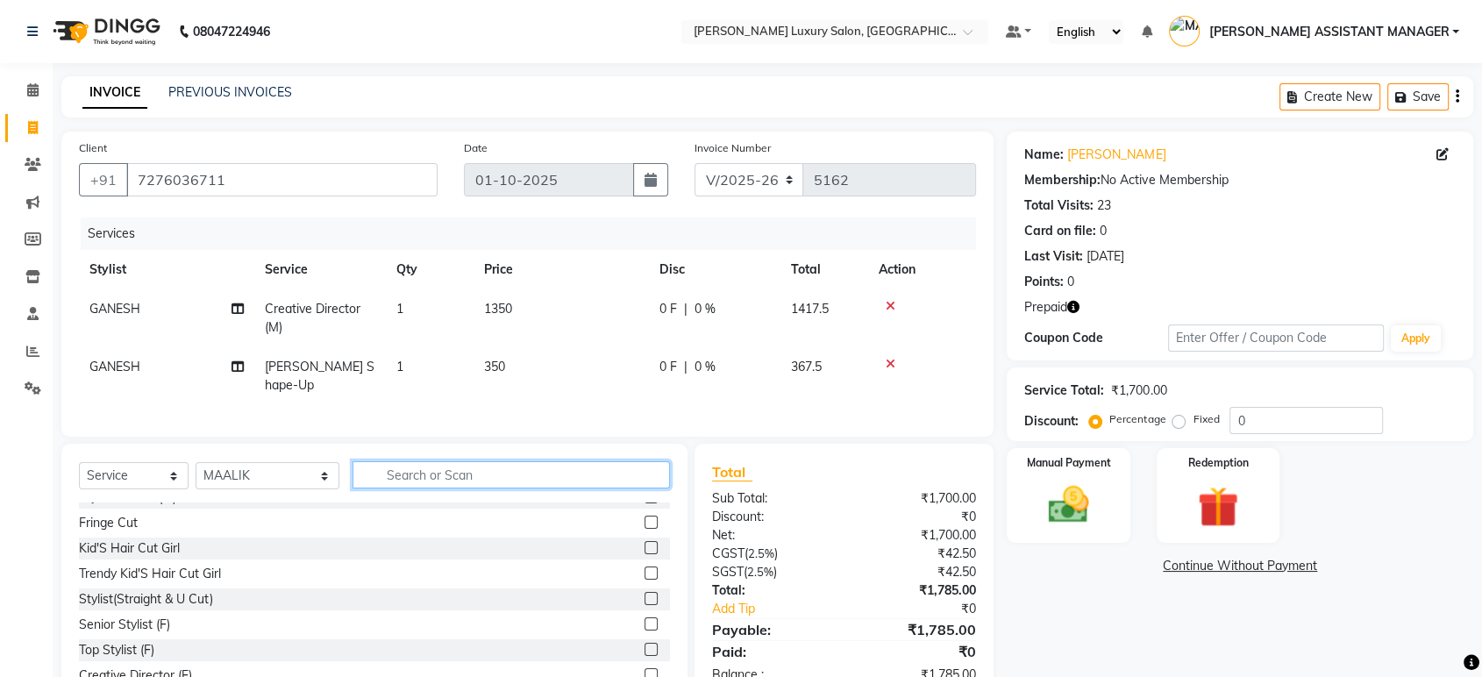
scroll to position [195, 0]
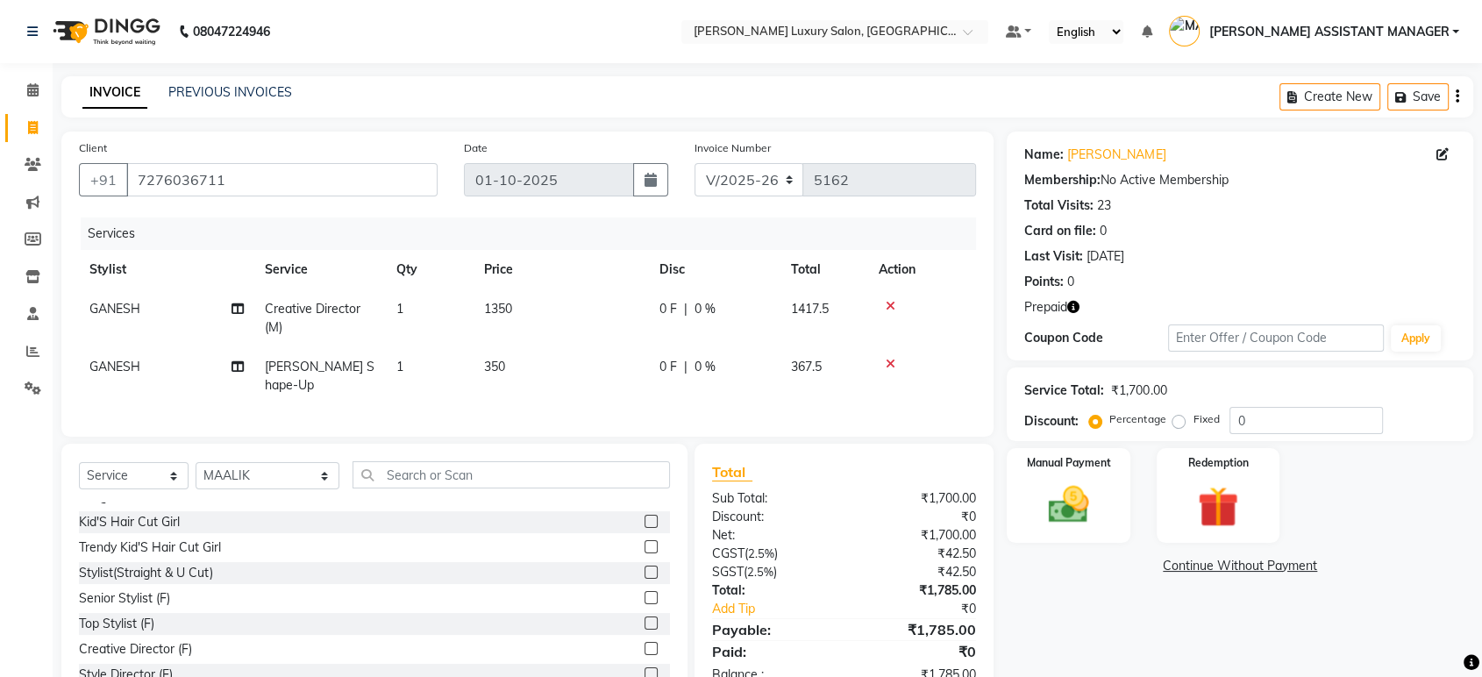
click at [644, 597] on label at bounding box center [650, 597] width 13 height 13
click at [644, 597] on input "checkbox" at bounding box center [649, 598] width 11 height 11
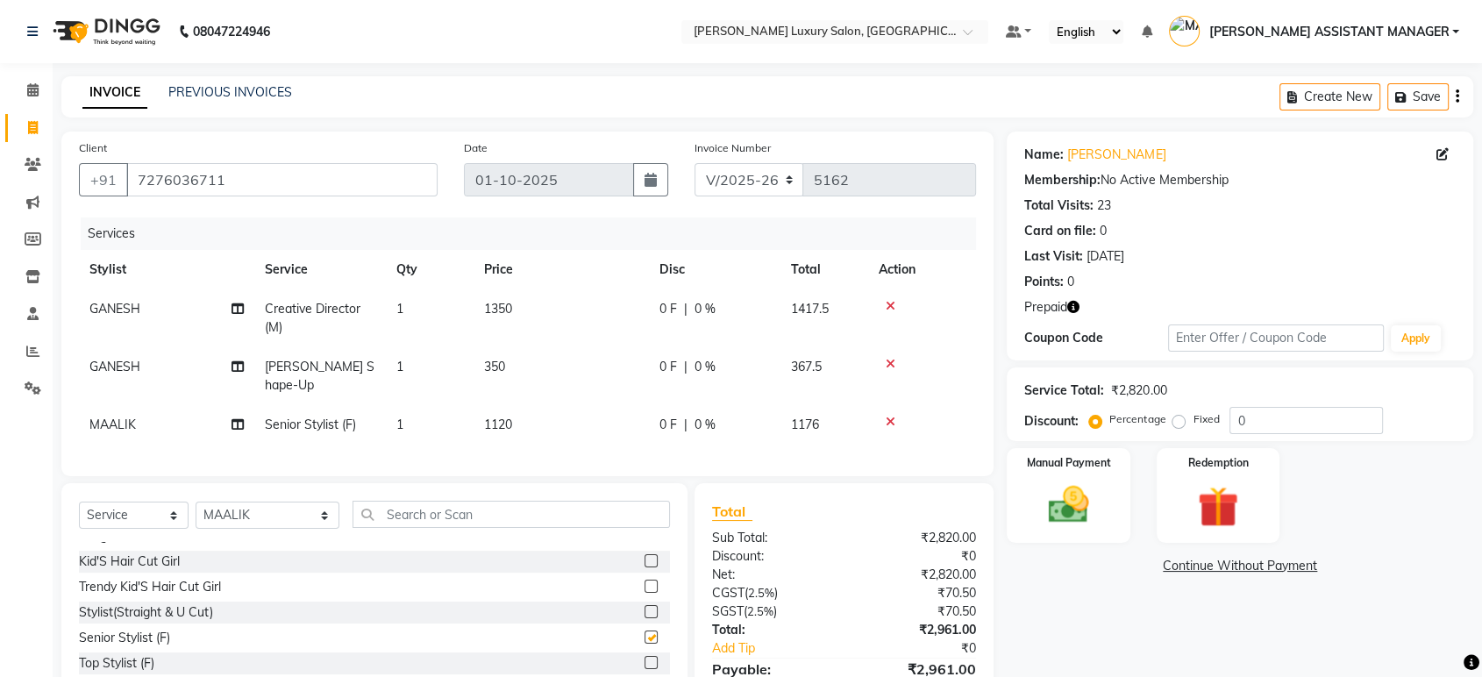
checkbox input "false"
click at [883, 416] on div at bounding box center [921, 422] width 87 height 12
click at [644, 657] on div at bounding box center [656, 663] width 25 height 22
click at [644, 657] on label at bounding box center [650, 662] width 13 height 13
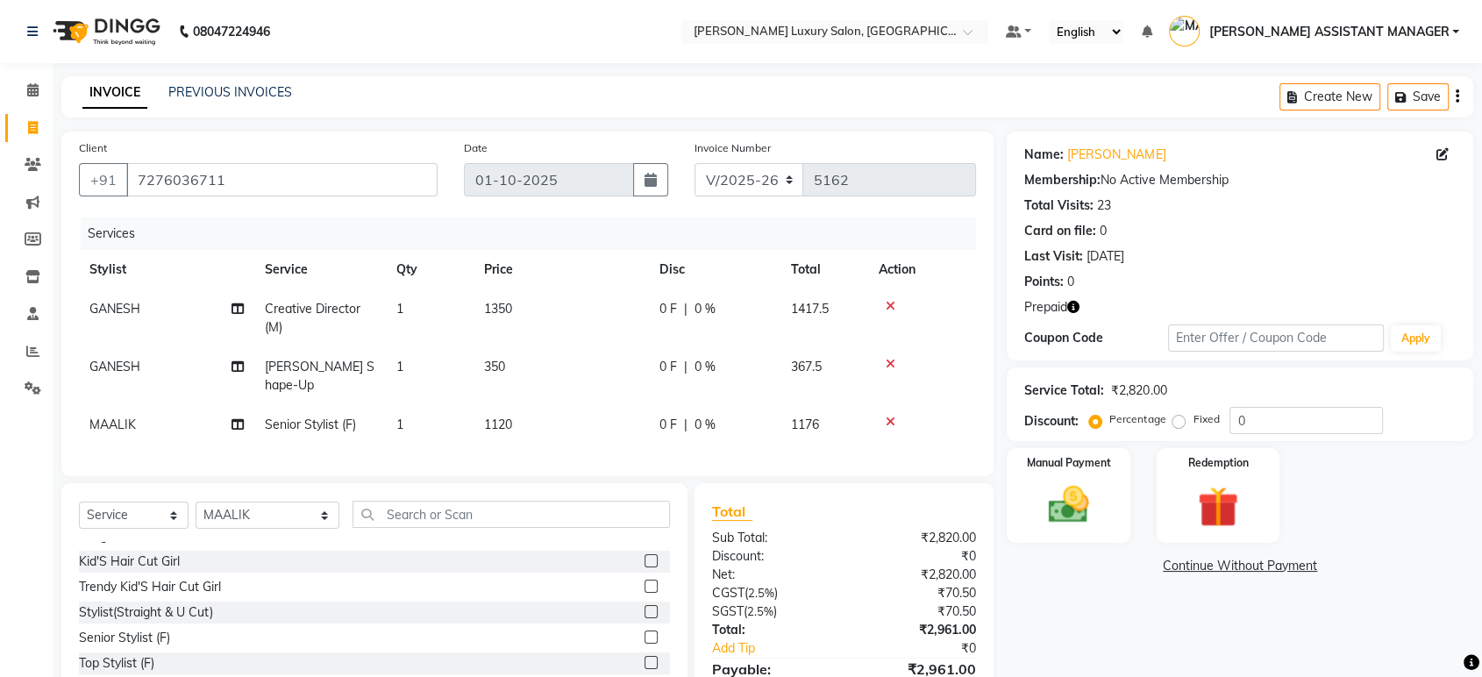
click at [644, 657] on input "checkbox" at bounding box center [649, 662] width 11 height 11
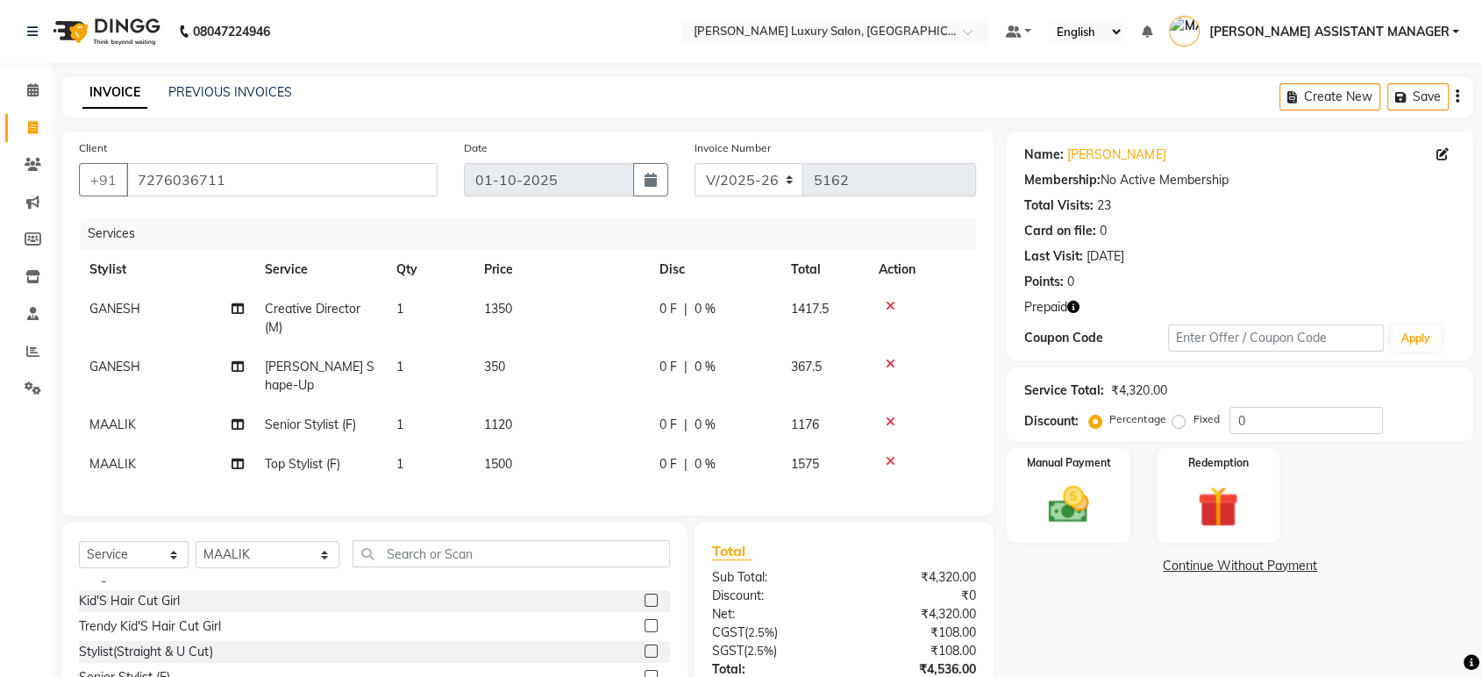
checkbox input "false"
click at [892, 416] on icon at bounding box center [890, 422] width 10 height 12
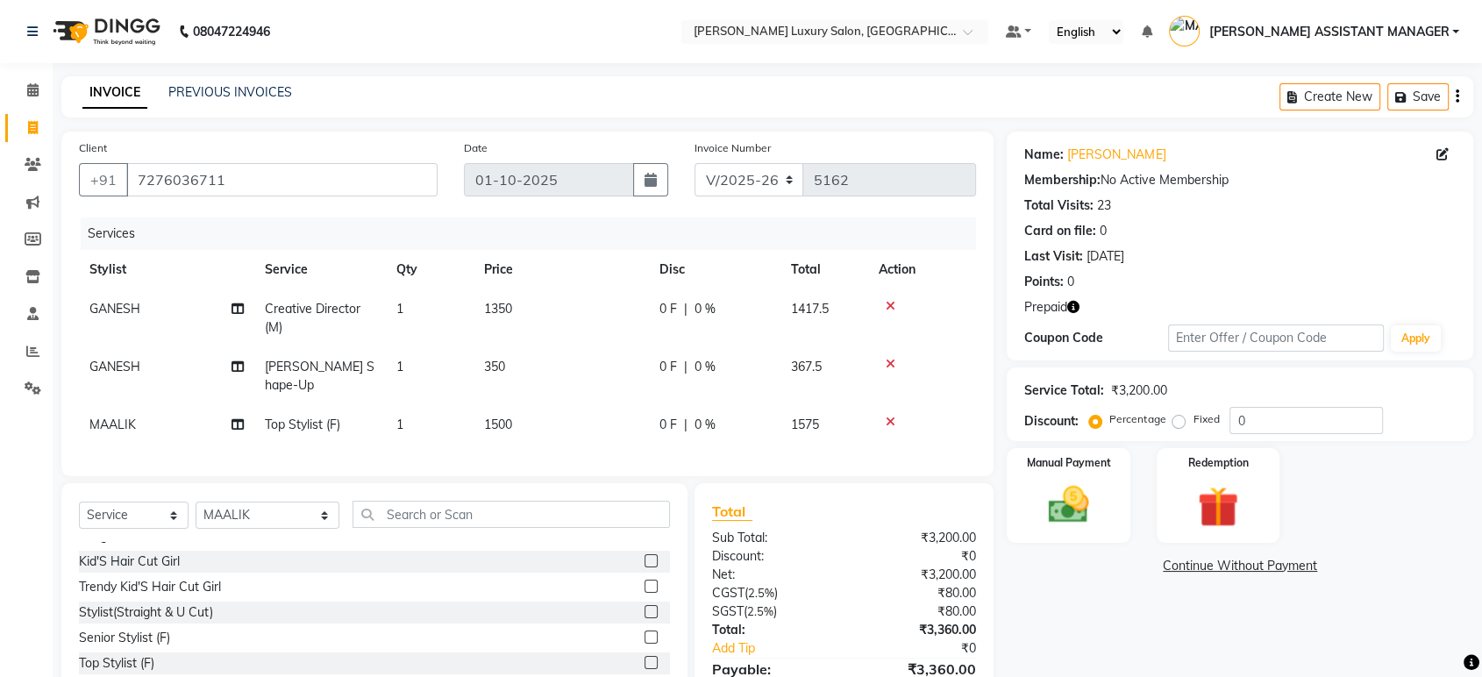
click at [1070, 302] on icon "button" at bounding box center [1073, 307] width 12 height 12
click at [1221, 504] on img at bounding box center [1217, 506] width 68 height 53
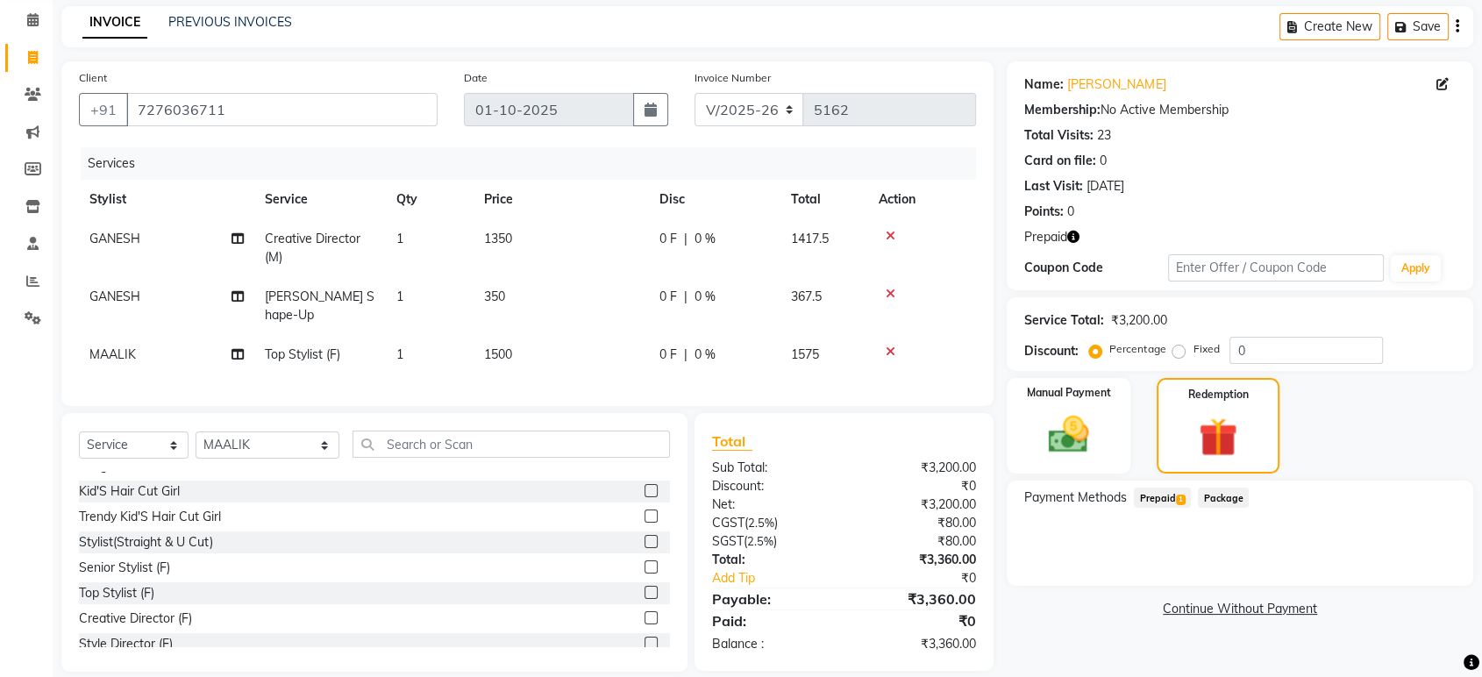
scroll to position [86, 0]
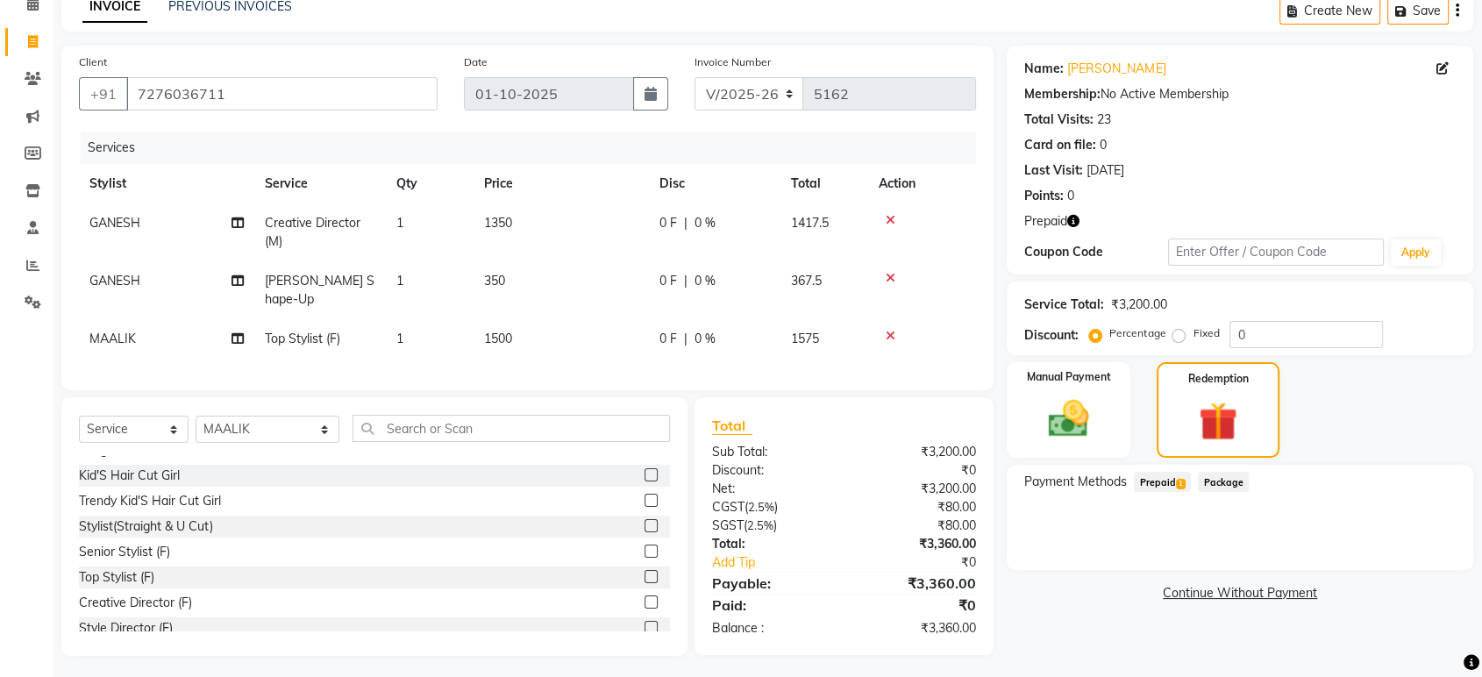
click at [1170, 487] on span "Prepaid 1" at bounding box center [1161, 482] width 57 height 20
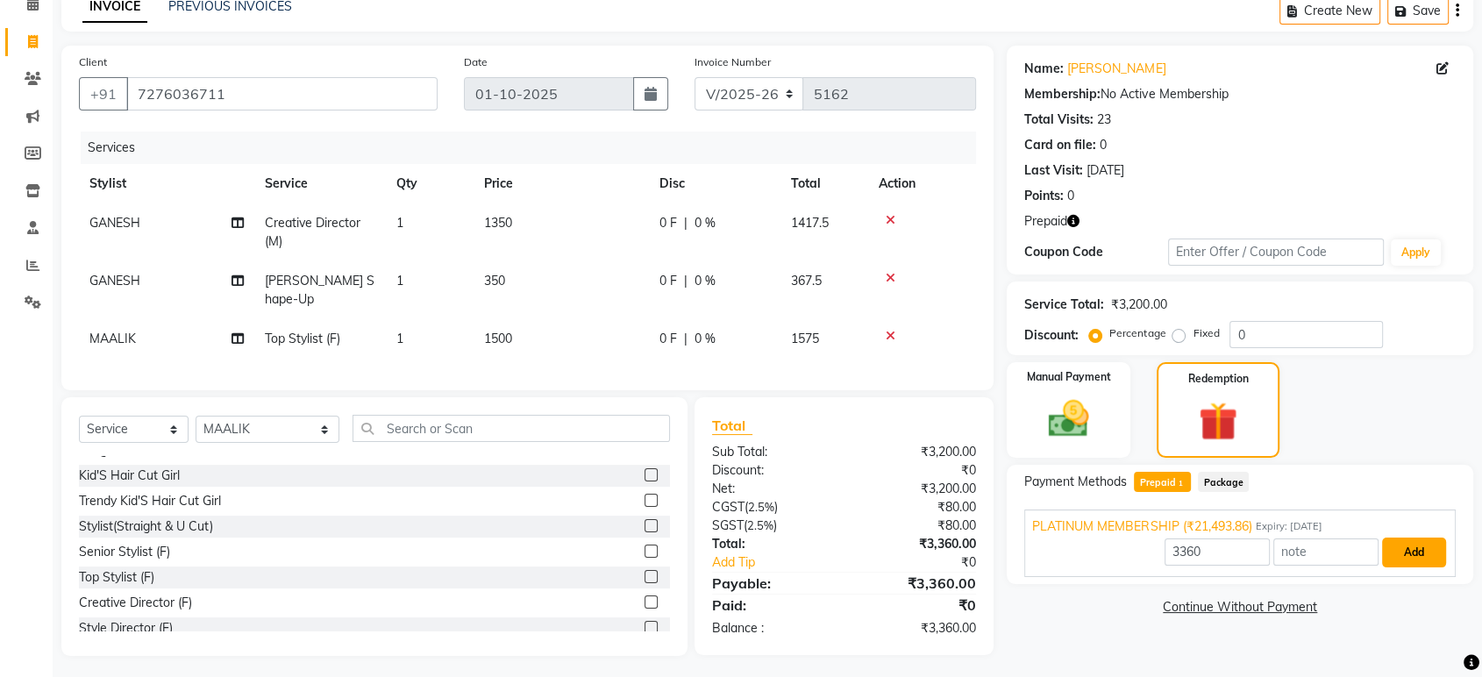
click at [1396, 546] on button "Add" at bounding box center [1414, 552] width 64 height 30
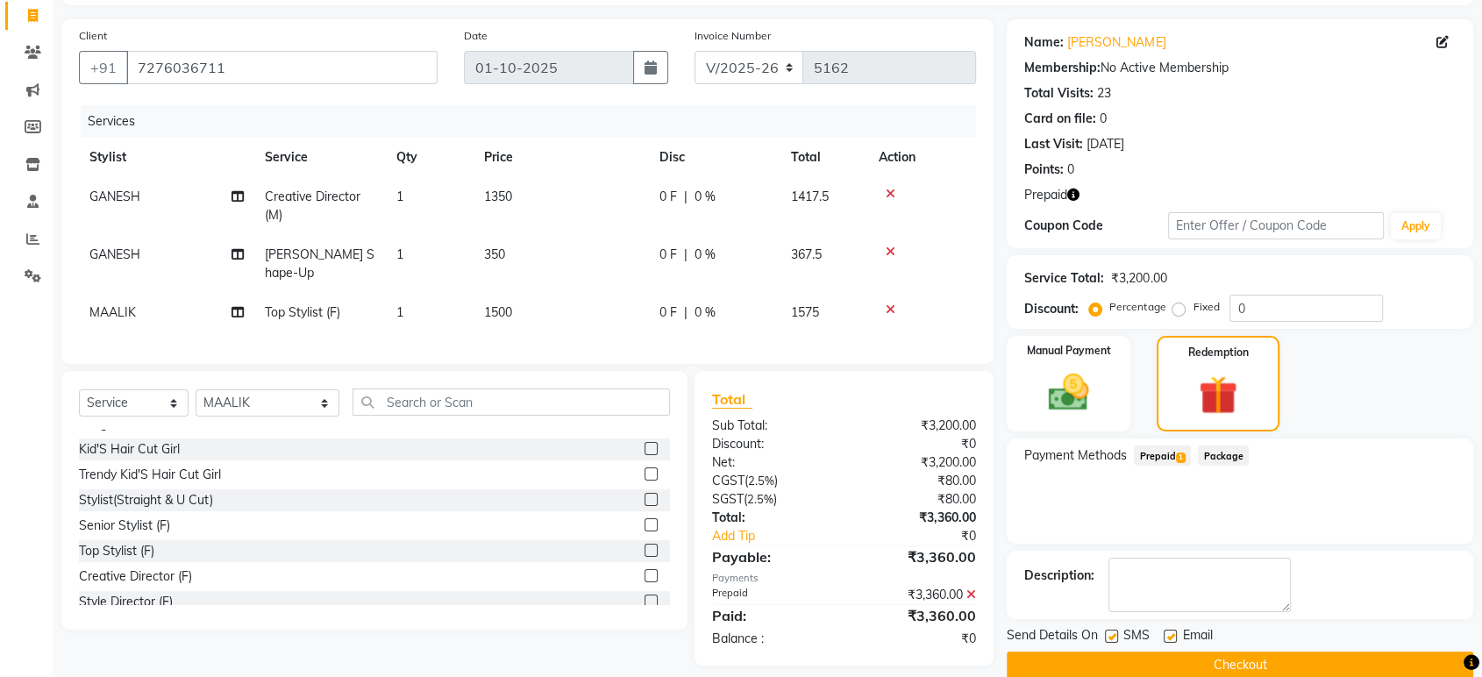
scroll to position [139, 0]
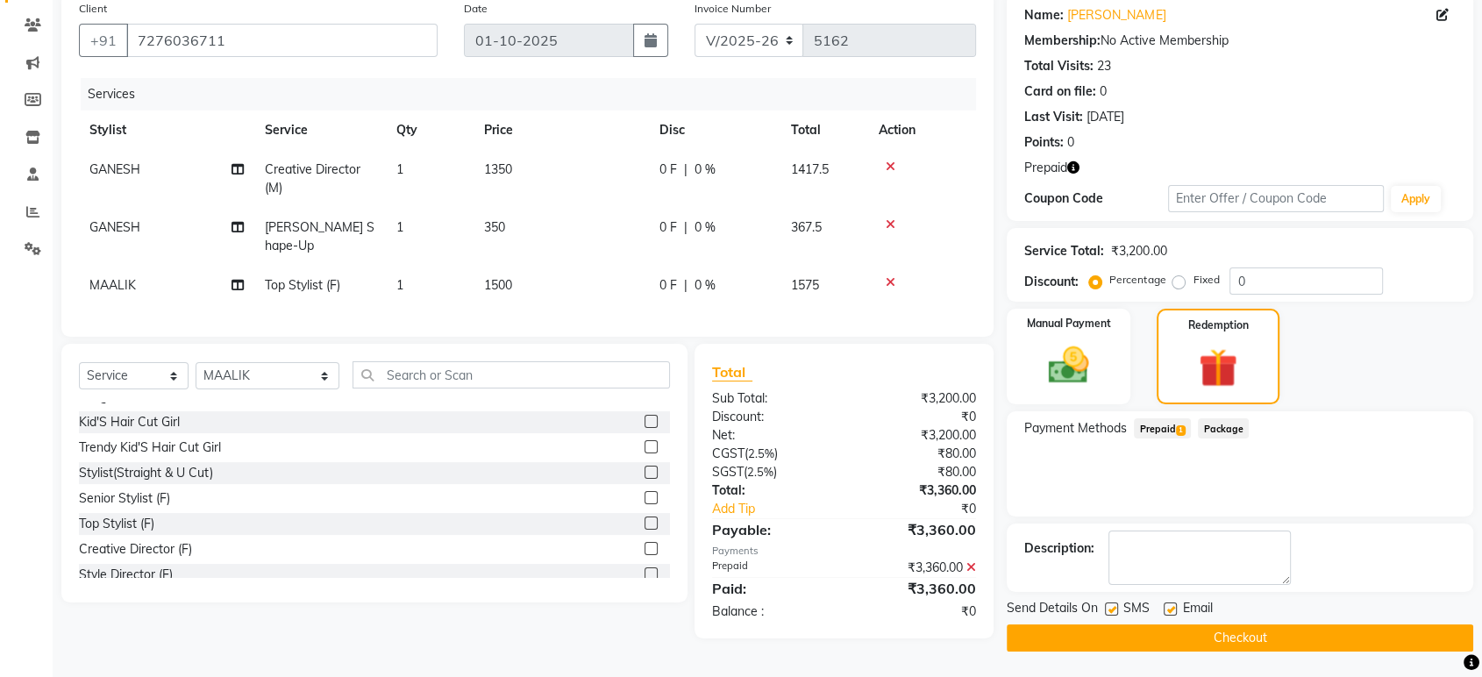
click at [1291, 624] on button "Checkout" at bounding box center [1239, 637] width 466 height 27
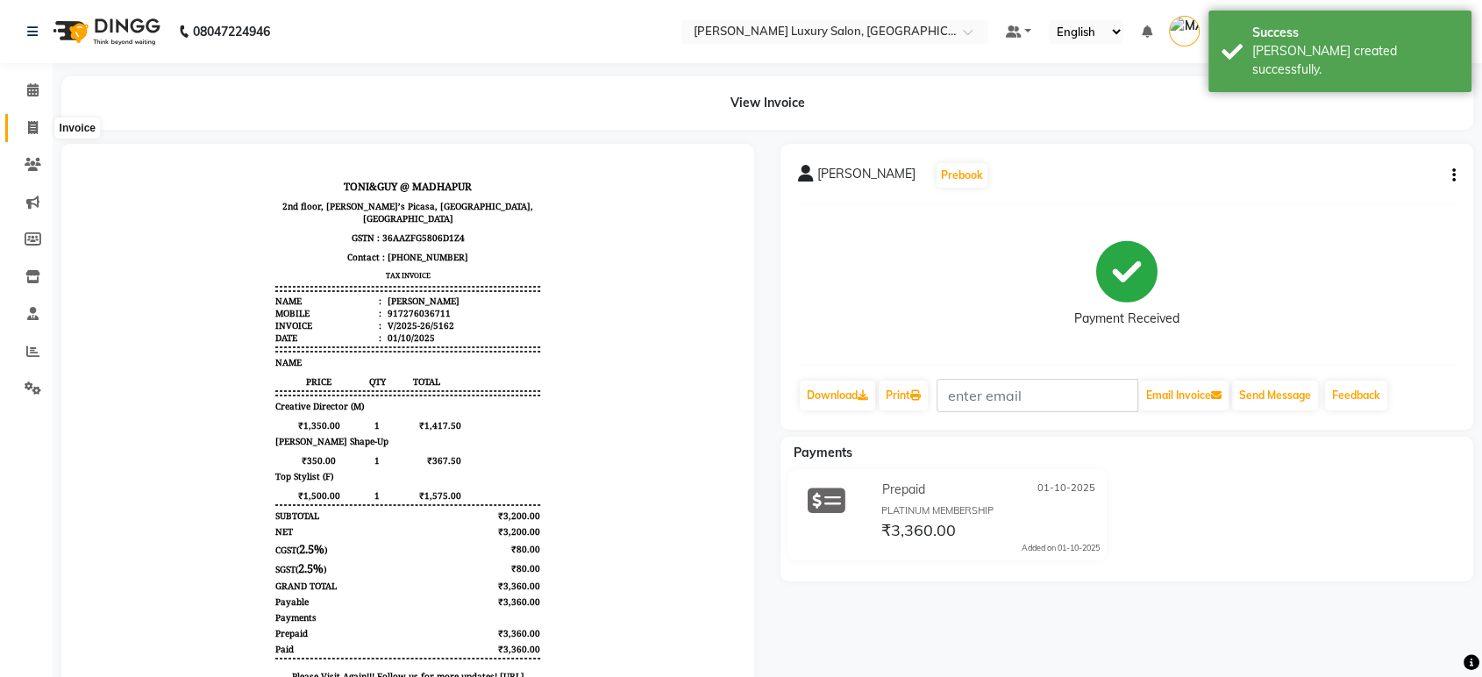
click at [35, 118] on span at bounding box center [33, 128] width 31 height 20
select select "service"
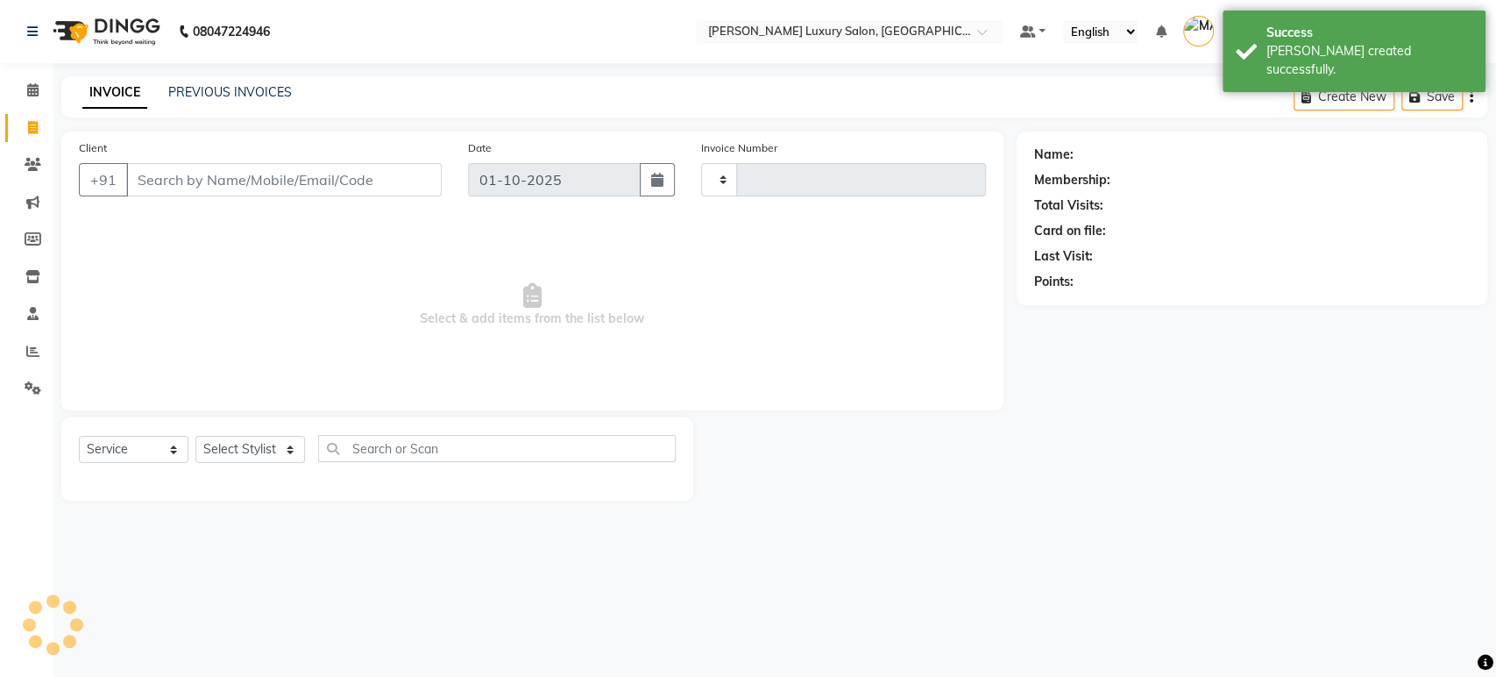
type input "5163"
select select "4712"
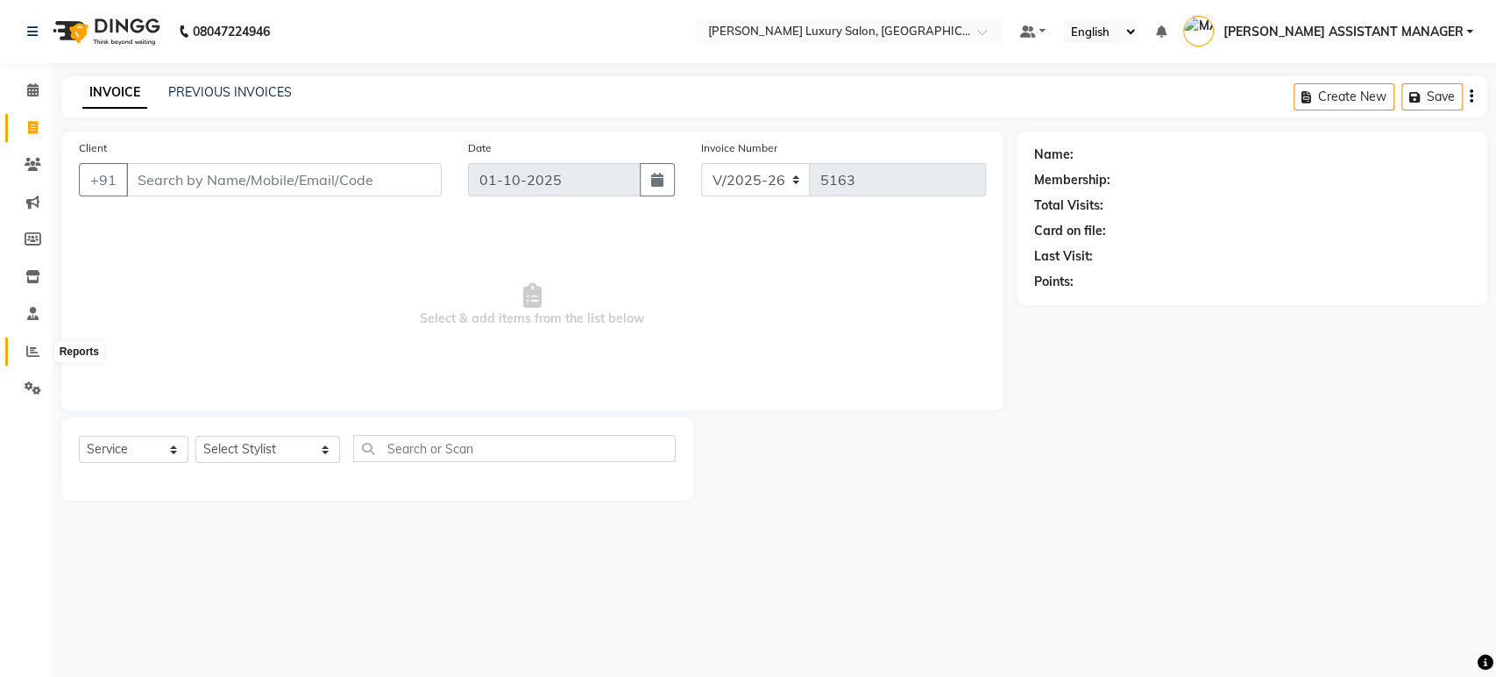
click at [40, 342] on span at bounding box center [33, 352] width 31 height 20
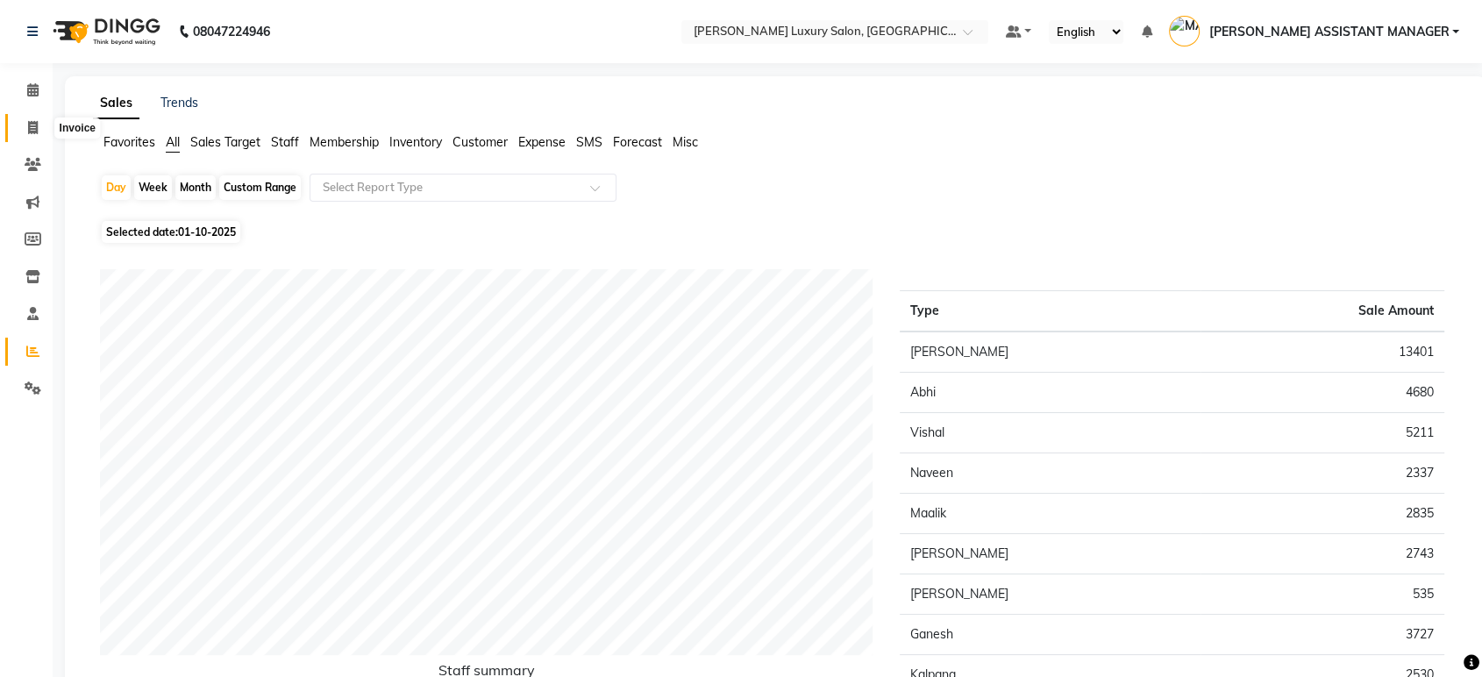
click at [39, 118] on span at bounding box center [33, 128] width 31 height 20
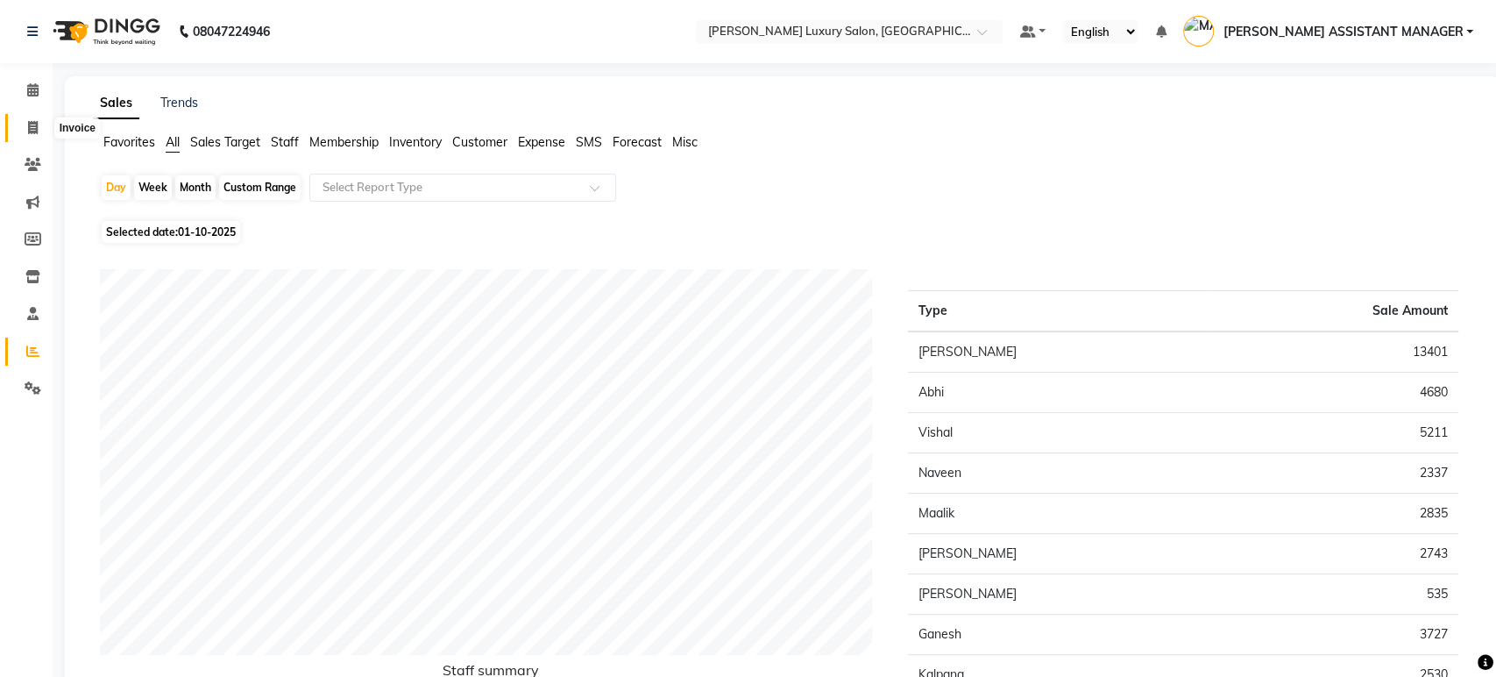
select select "4712"
select select "service"
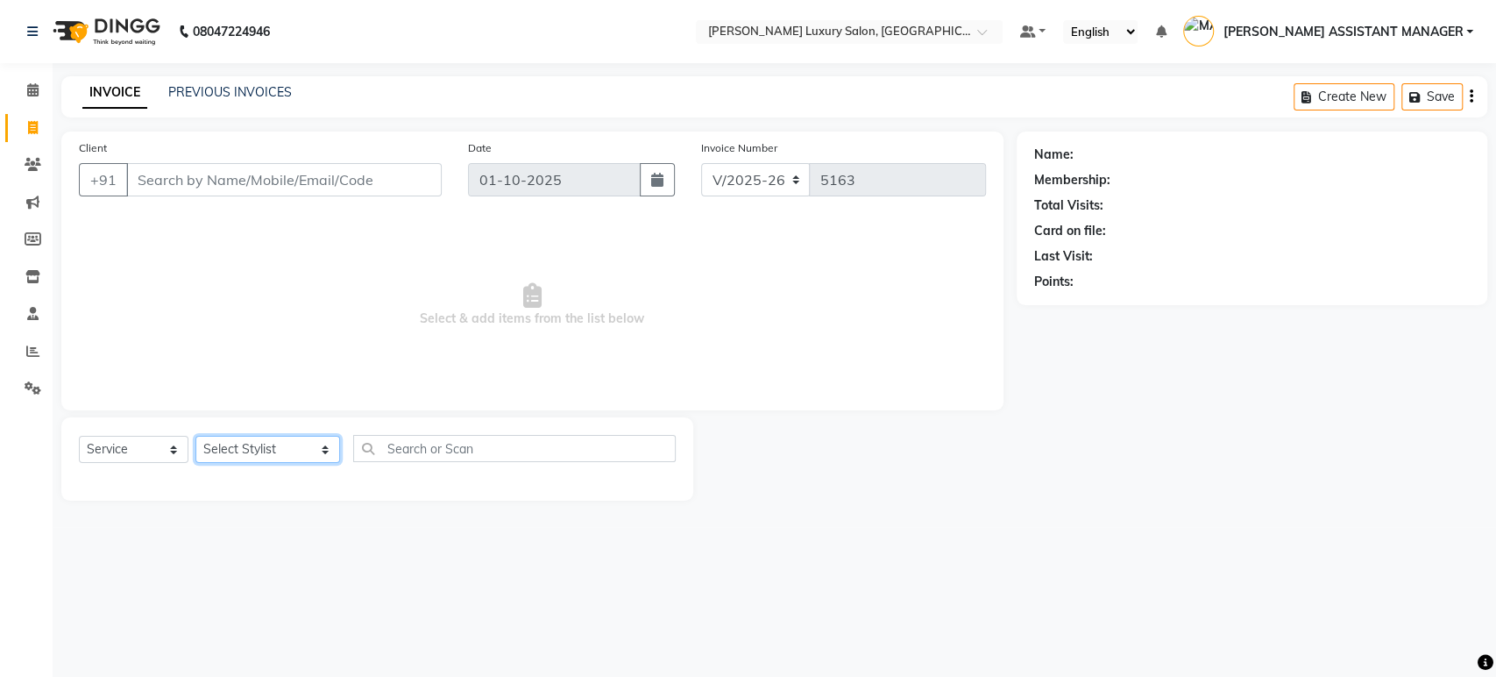
click at [217, 446] on select "Select Stylist ABHI ADIL ADITI ADITYA AFREEN AHON AHSAN ALI ALIYA ANKITH ARAVIN…" at bounding box center [267, 449] width 145 height 27
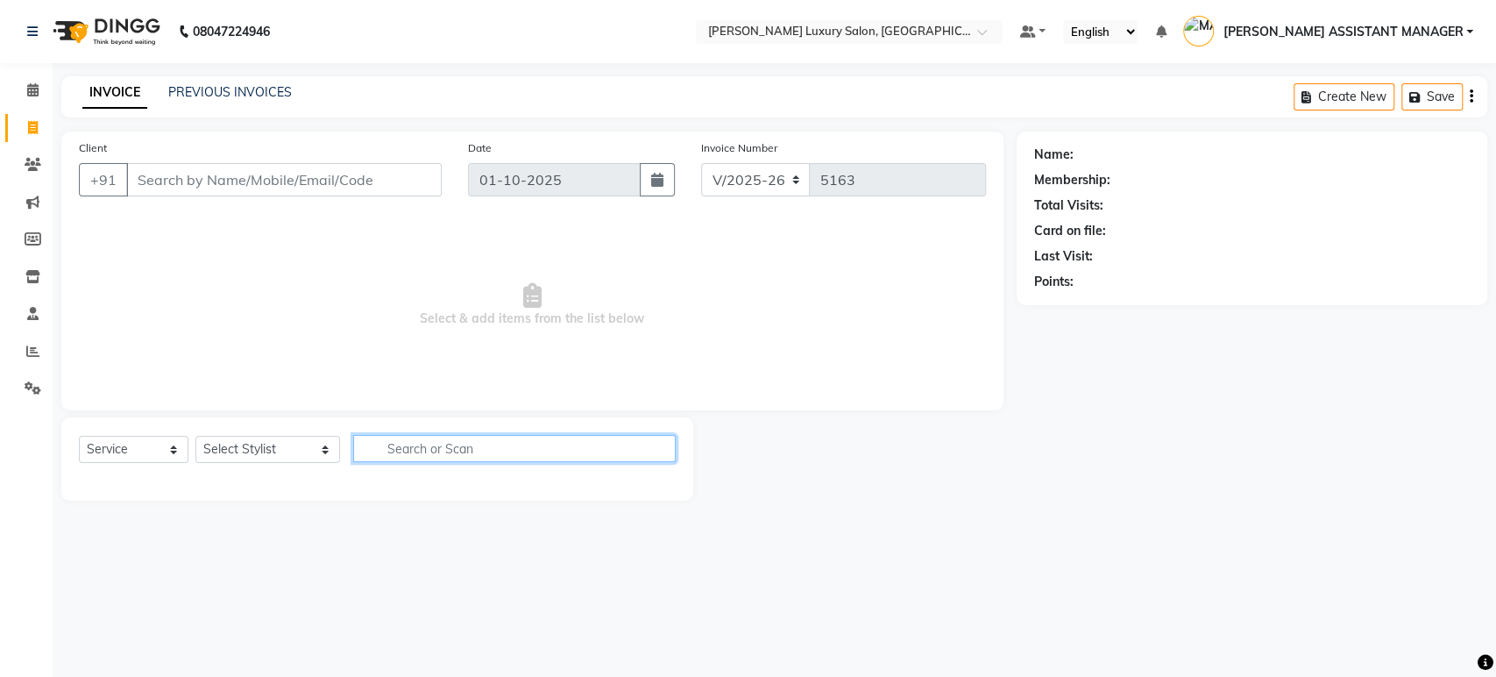
click at [375, 451] on input "text" at bounding box center [514, 448] width 323 height 27
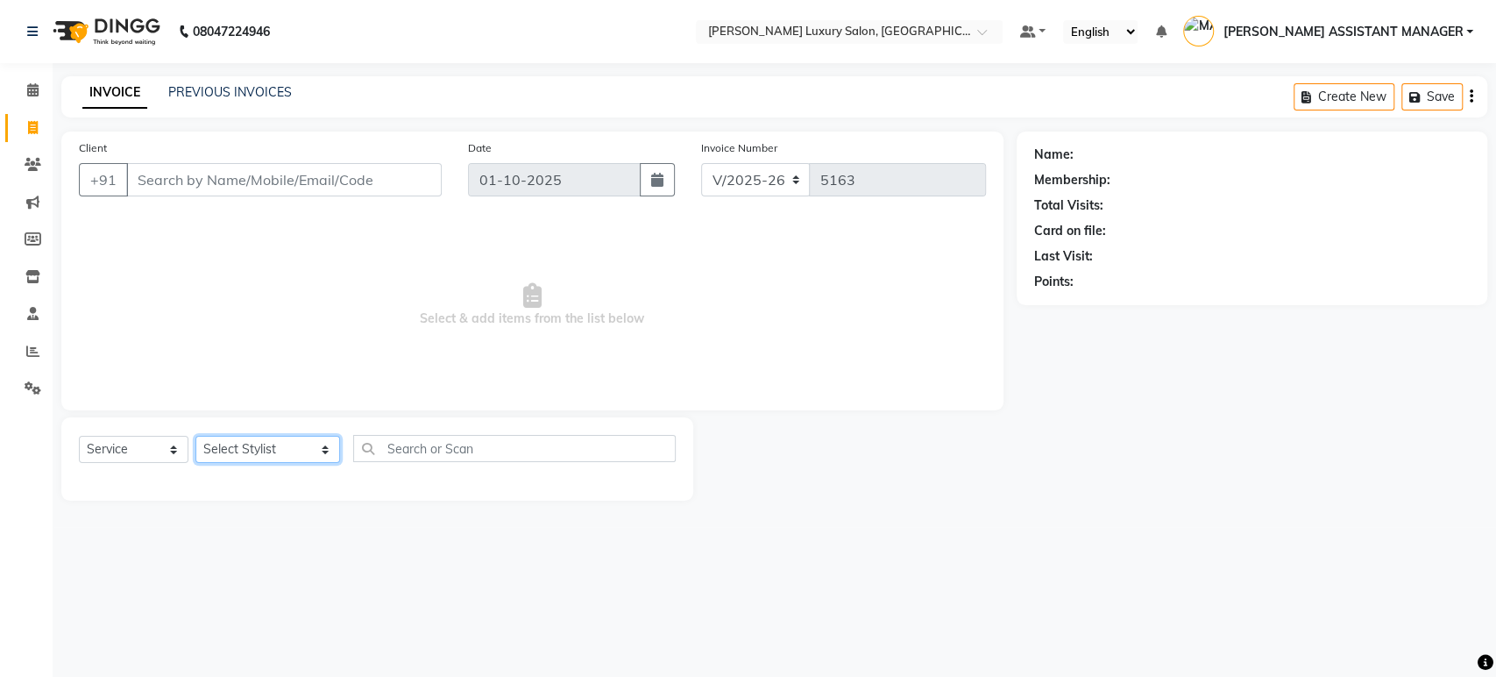
click at [262, 456] on select "Select Stylist ABHI ADIL ADITI ADITYA AFREEN AHON AHSAN ALI ALIYA ANKITH ARAVIN…" at bounding box center [267, 449] width 145 height 27
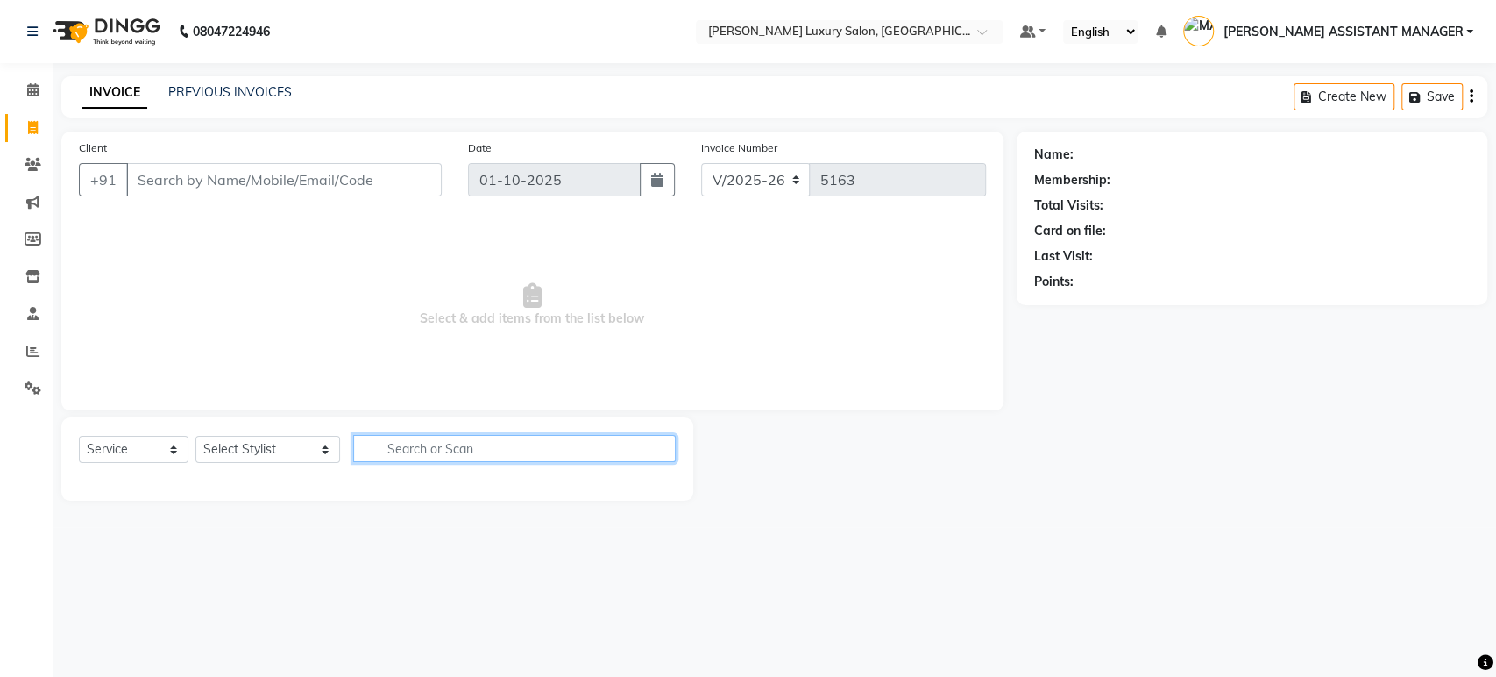
click at [411, 451] on input "text" at bounding box center [514, 448] width 323 height 27
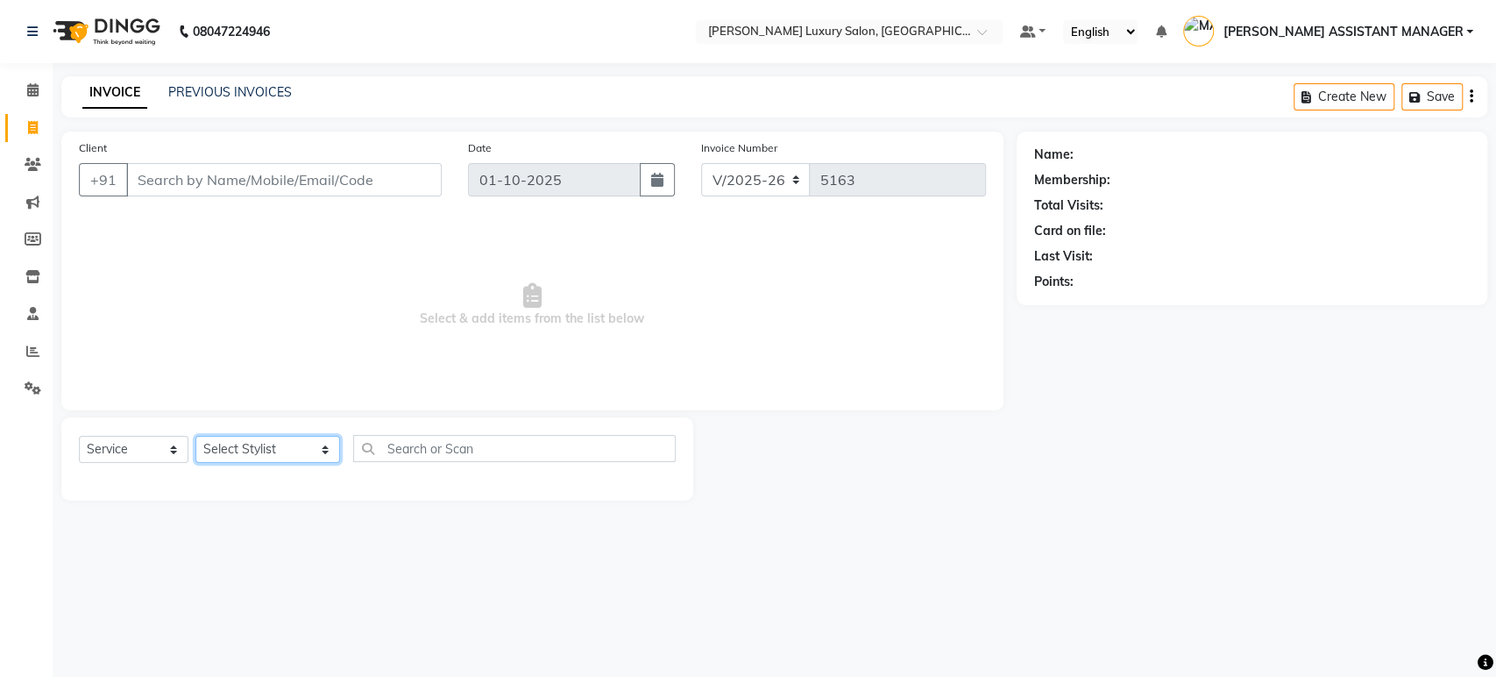
click at [285, 458] on select "Select Stylist ABHI ADIL ADITI ADITYA AFREEN AHON AHSAN ALI ALIYA ANKITH ARAVIN…" at bounding box center [267, 449] width 145 height 27
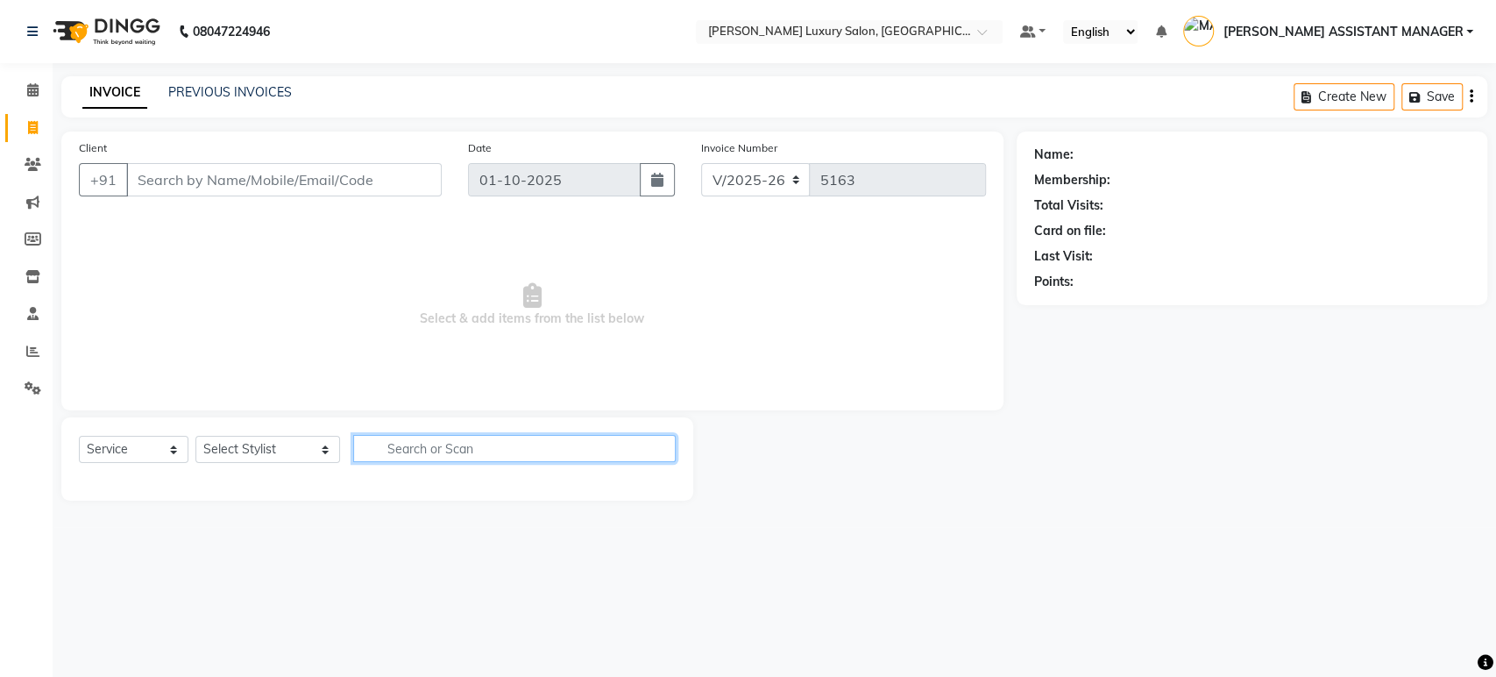
click at [379, 454] on input "text" at bounding box center [514, 448] width 323 height 27
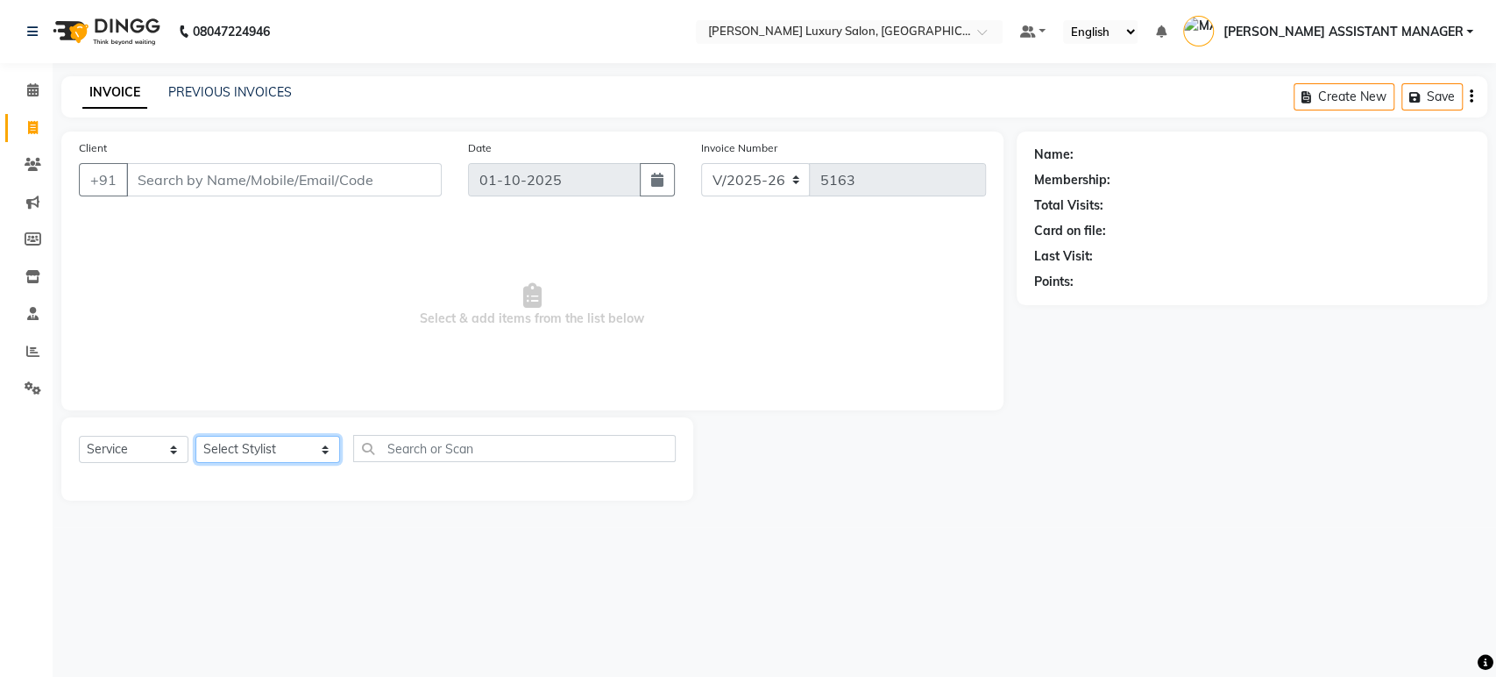
click at [275, 452] on select "Select Stylist ABHI ADIL ADITI ADITYA AFREEN AHON AHSAN ALI ALIYA ANKITH ARAVIN…" at bounding box center [267, 449] width 145 height 27
click at [107, 287] on span "Select & add items from the list below" at bounding box center [532, 304] width 907 height 175
click at [296, 318] on span "Select & add items from the list below" at bounding box center [532, 304] width 907 height 175
click at [252, 451] on select "Select Stylist ABHI ADIL ADITI ADITYA AFREEN AHON AHSAN ALI ALIYA ANKITH ARAVIN…" at bounding box center [267, 449] width 145 height 27
click at [98, 310] on span "Select & add items from the list below" at bounding box center [532, 304] width 907 height 175
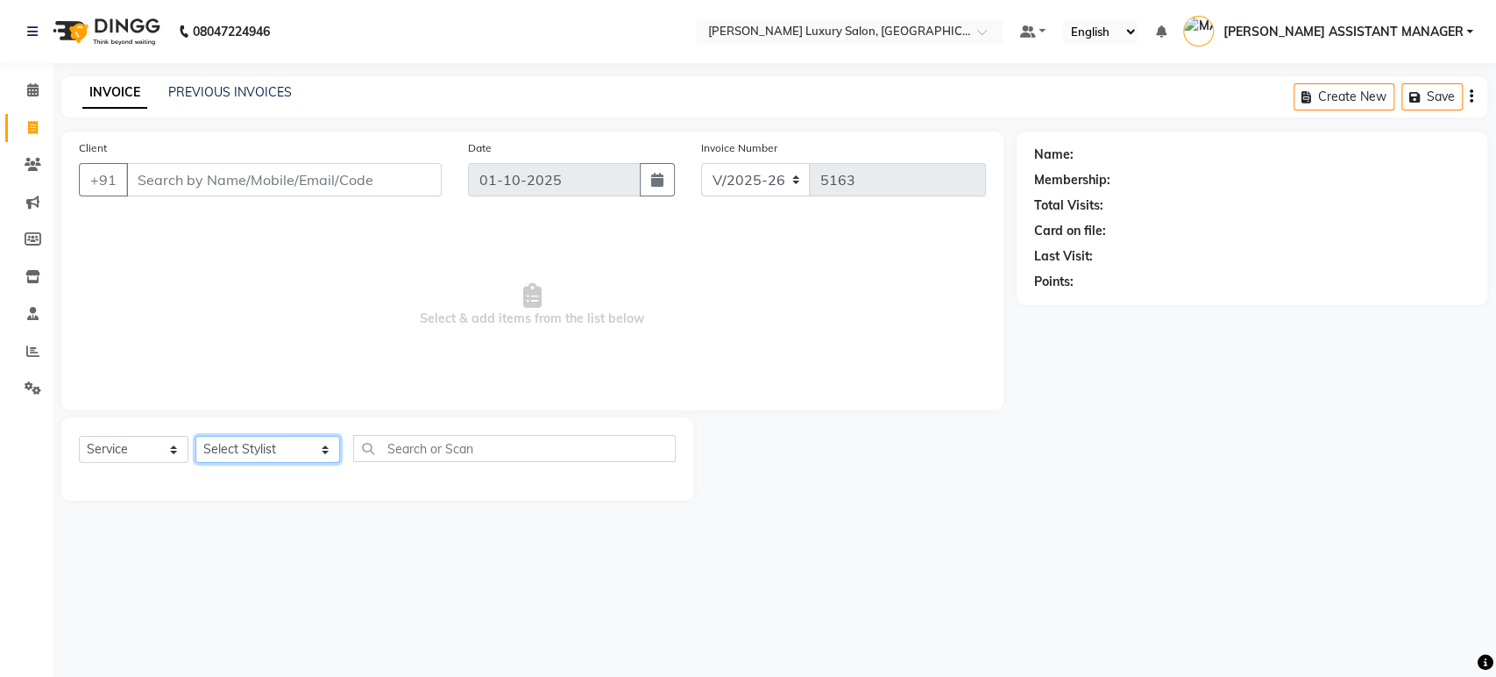
click at [271, 437] on select "Select Stylist ABHI ADIL ADITI ADITYA AFREEN AHON AHSAN ALI ALIYA ANKITH ARAVIN…" at bounding box center [267, 449] width 145 height 27
click at [195, 436] on select "Select Stylist ABHI ADIL ADITI ADITYA AFREEN AHON AHSAN ALI ALIYA ANKITH ARAVIN…" at bounding box center [267, 449] width 145 height 27
click at [285, 443] on select "Select Stylist ABHI ADIL ADITI ADITYA AFREEN AHON AHSAN ALI ALIYA ANKITH ARAVIN…" at bounding box center [267, 449] width 145 height 27
select select "91614"
click at [195, 436] on select "Select Stylist ABHI ADIL ADITI ADITYA AFREEN AHON AHSAN ALI ALIYA ANKITH ARAVIN…" at bounding box center [267, 449] width 145 height 27
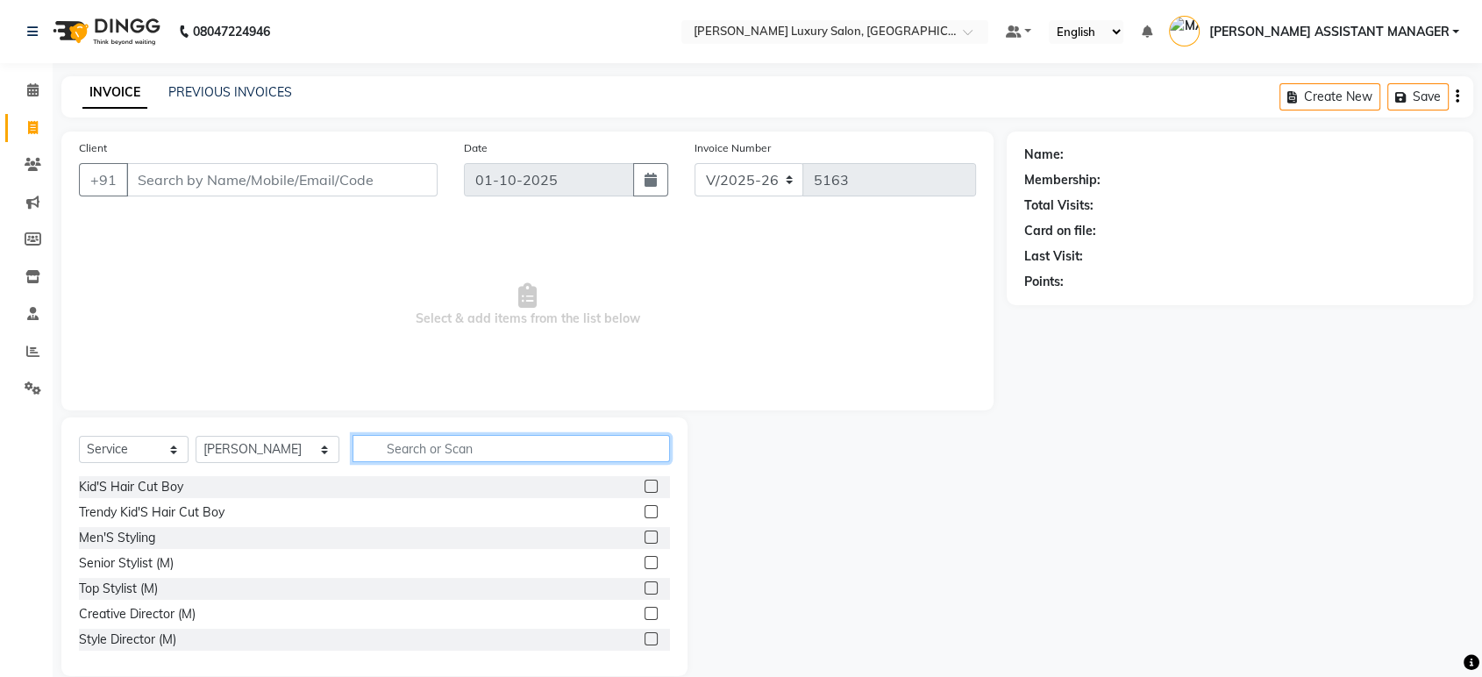
click at [393, 450] on input "text" at bounding box center [510, 448] width 317 height 27
type input "THRE"
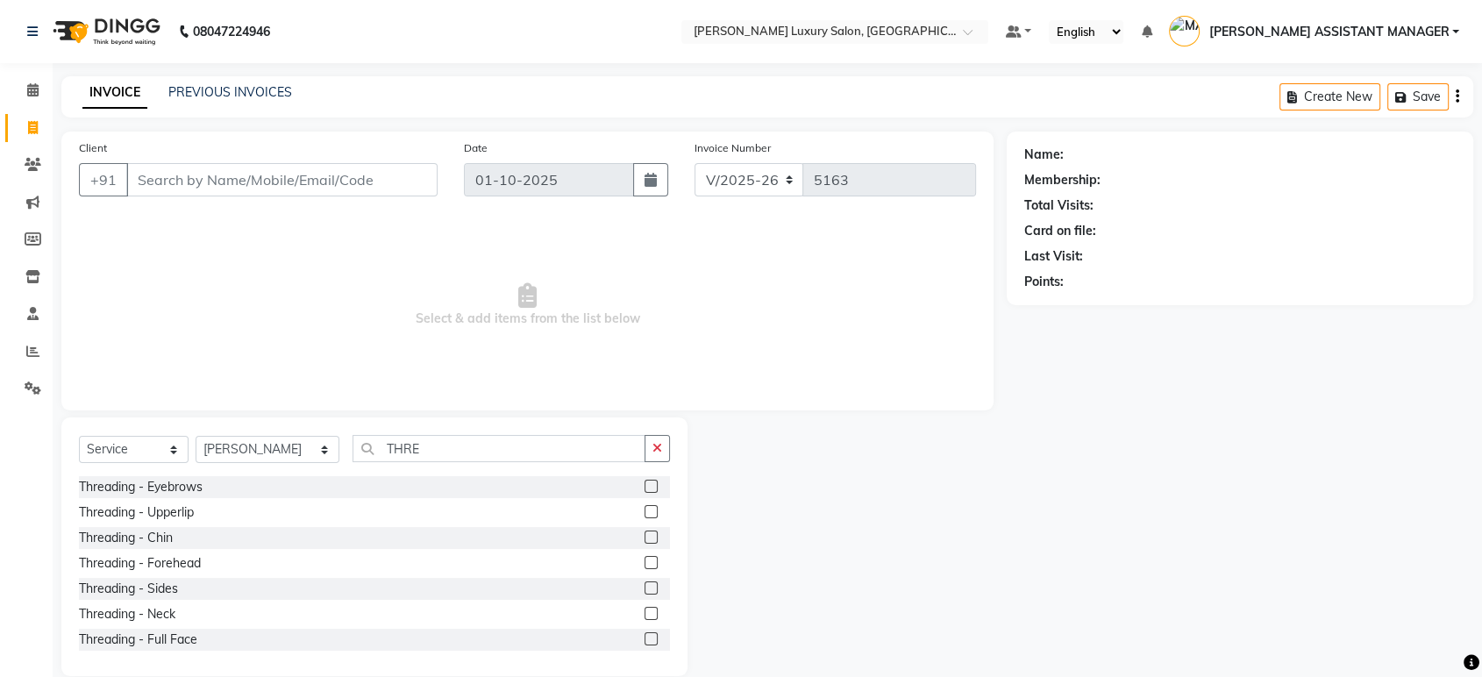
click at [644, 482] on label at bounding box center [650, 486] width 13 height 13
click at [644, 482] on input "checkbox" at bounding box center [649, 486] width 11 height 11
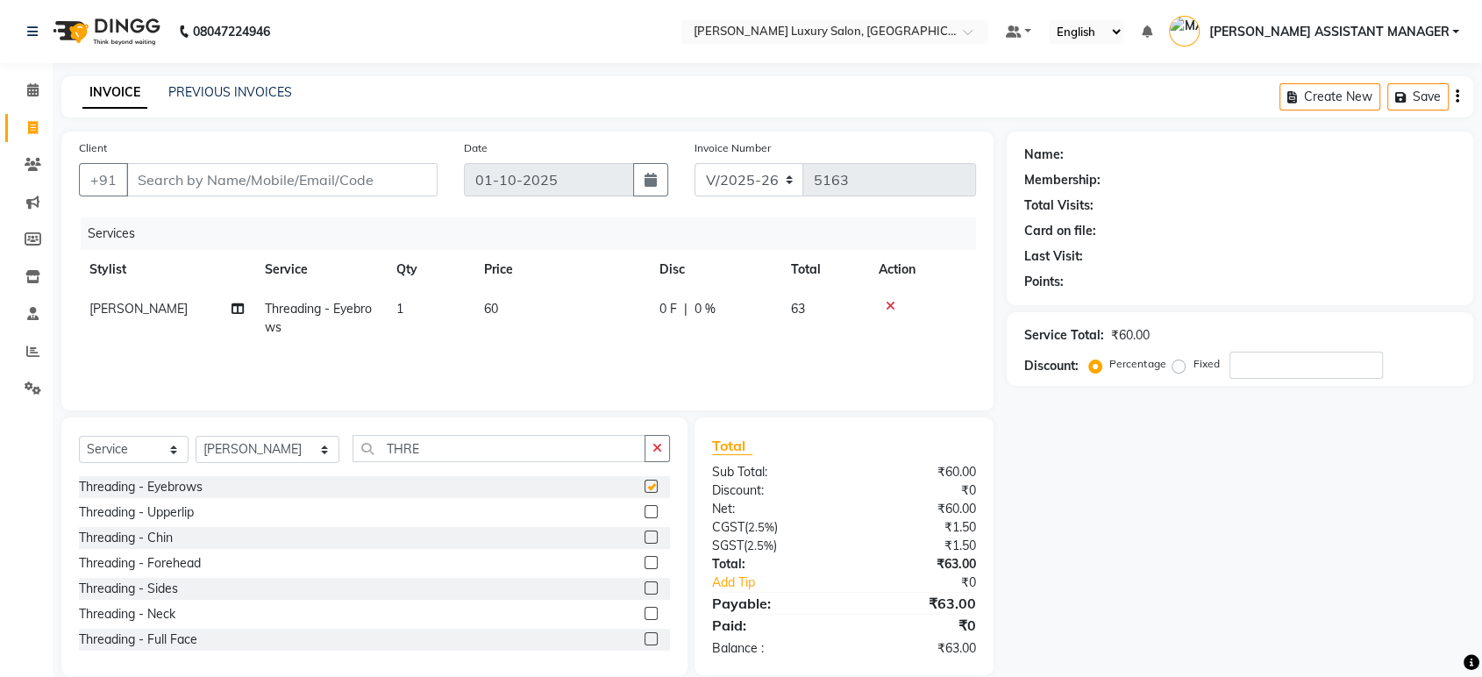
checkbox input "false"
click at [357, 181] on input "Client" at bounding box center [281, 179] width 311 height 33
type input "9"
type input "0"
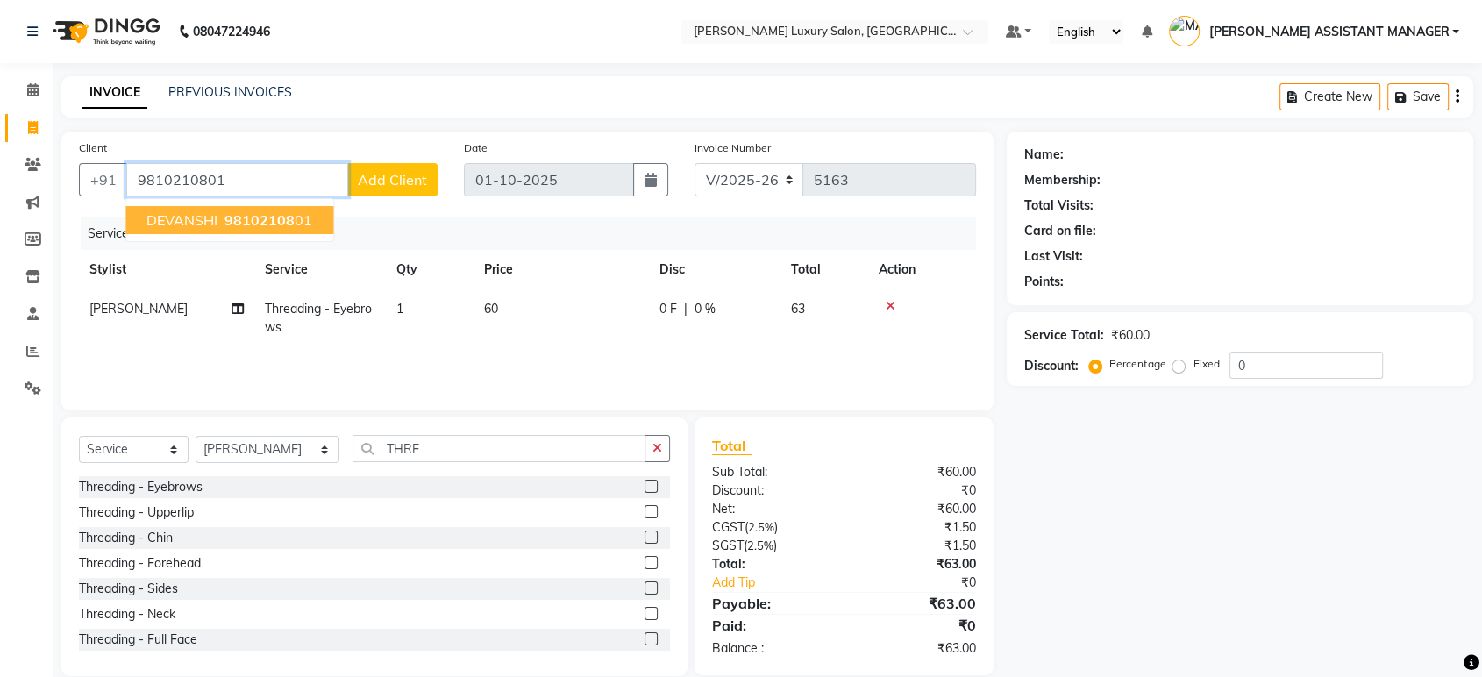
type input "9810210801"
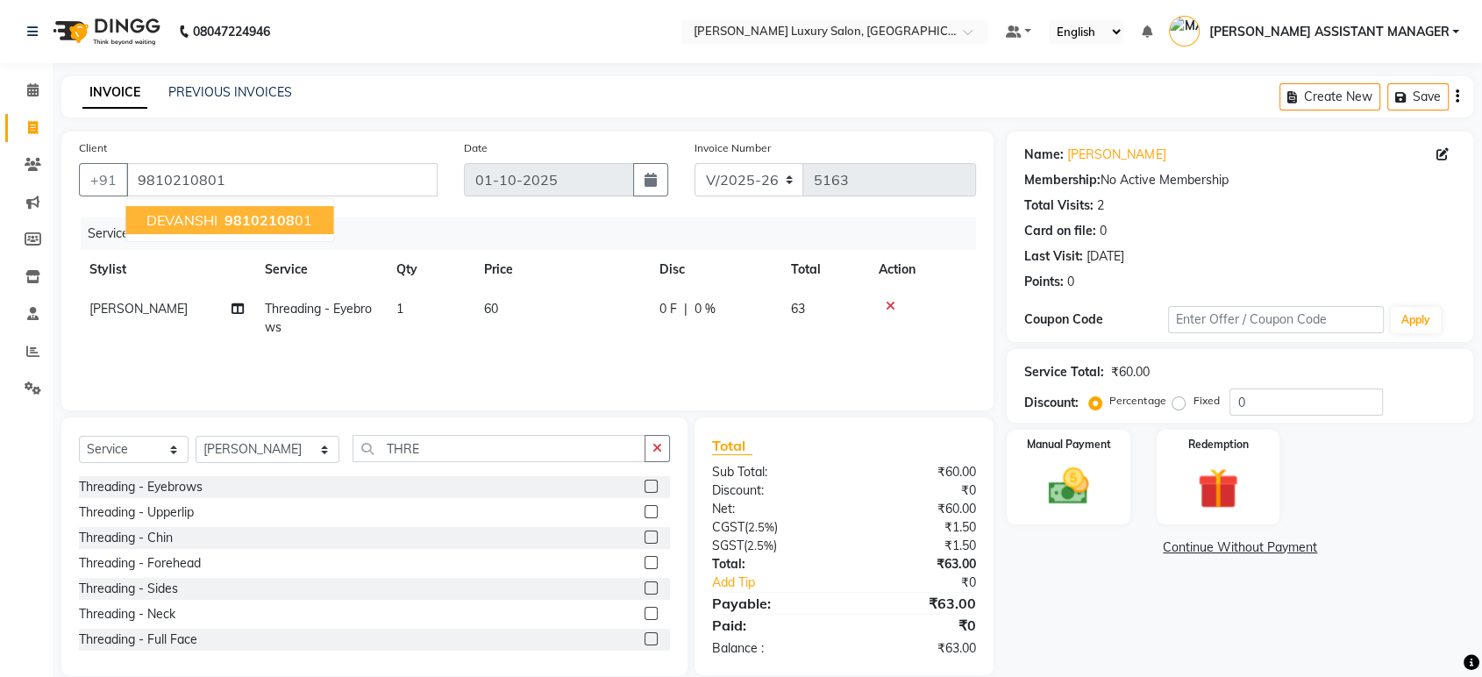
click at [246, 221] on span "98102108" at bounding box center [259, 220] width 70 height 18
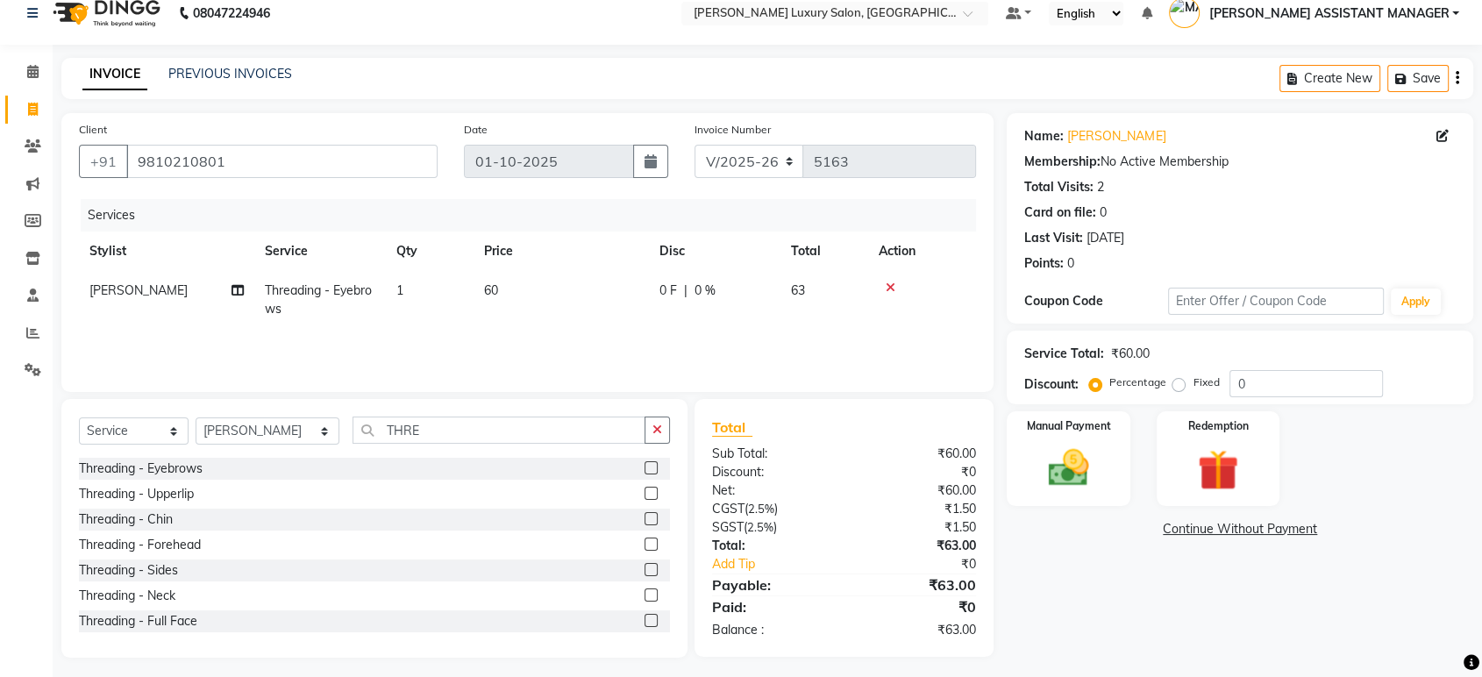
scroll to position [25, 0]
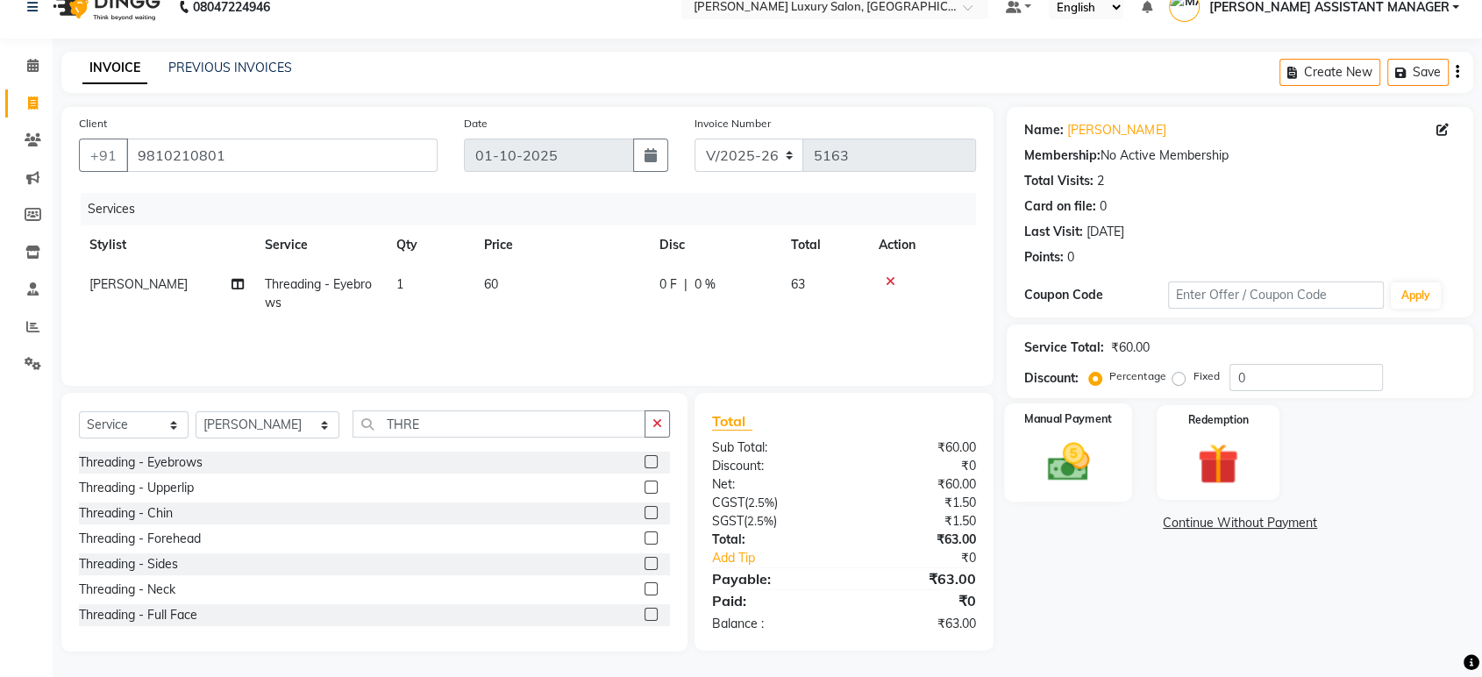
click at [1055, 459] on img at bounding box center [1068, 461] width 68 height 49
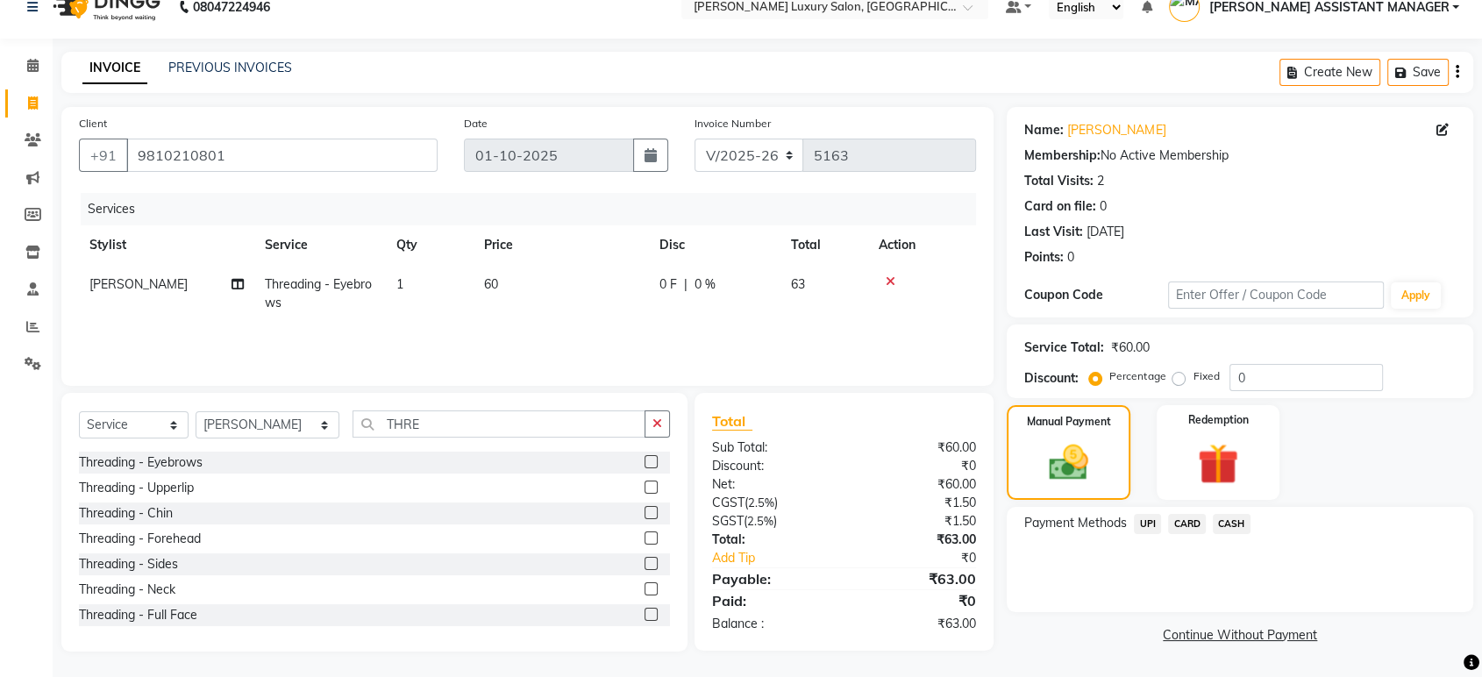
click at [1146, 524] on span "UPI" at bounding box center [1146, 524] width 27 height 20
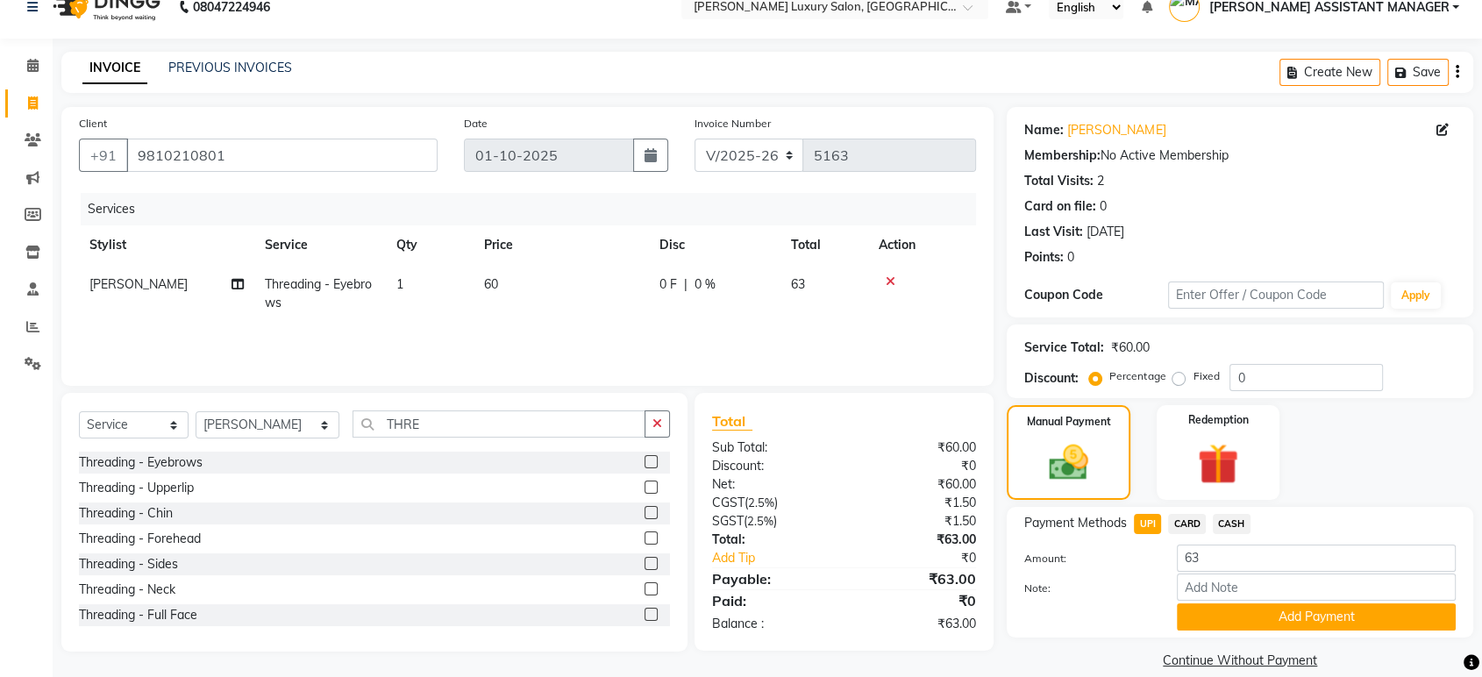
click at [1254, 616] on button "Add Payment" at bounding box center [1315, 616] width 279 height 27
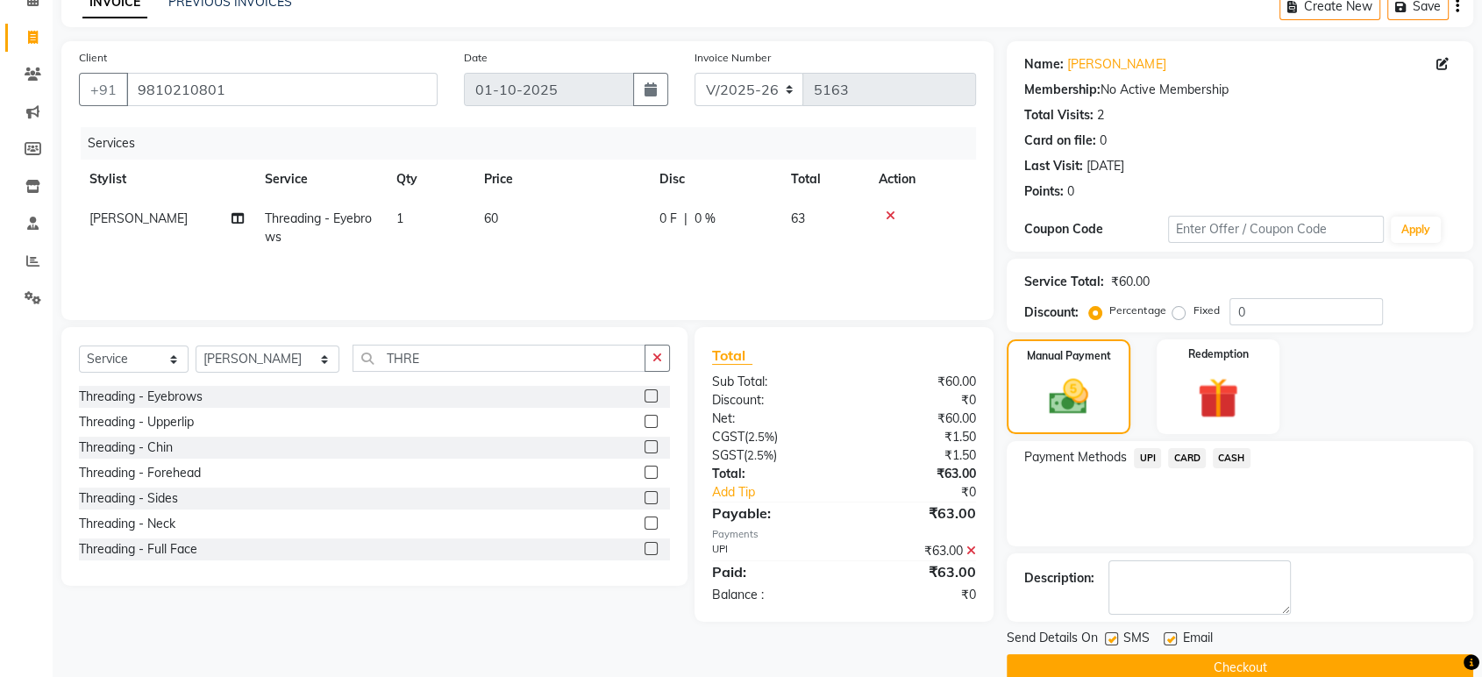
scroll to position [119, 0]
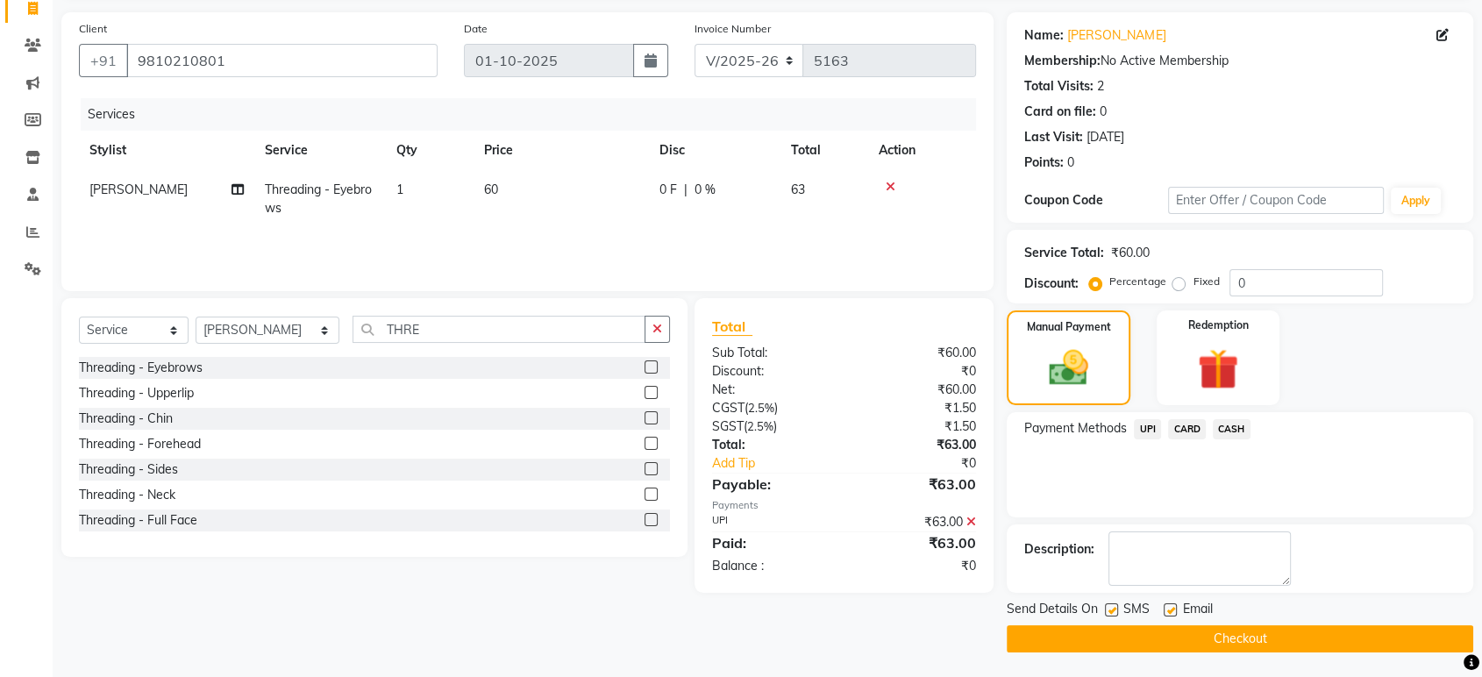
click at [1225, 630] on button "Checkout" at bounding box center [1239, 638] width 466 height 27
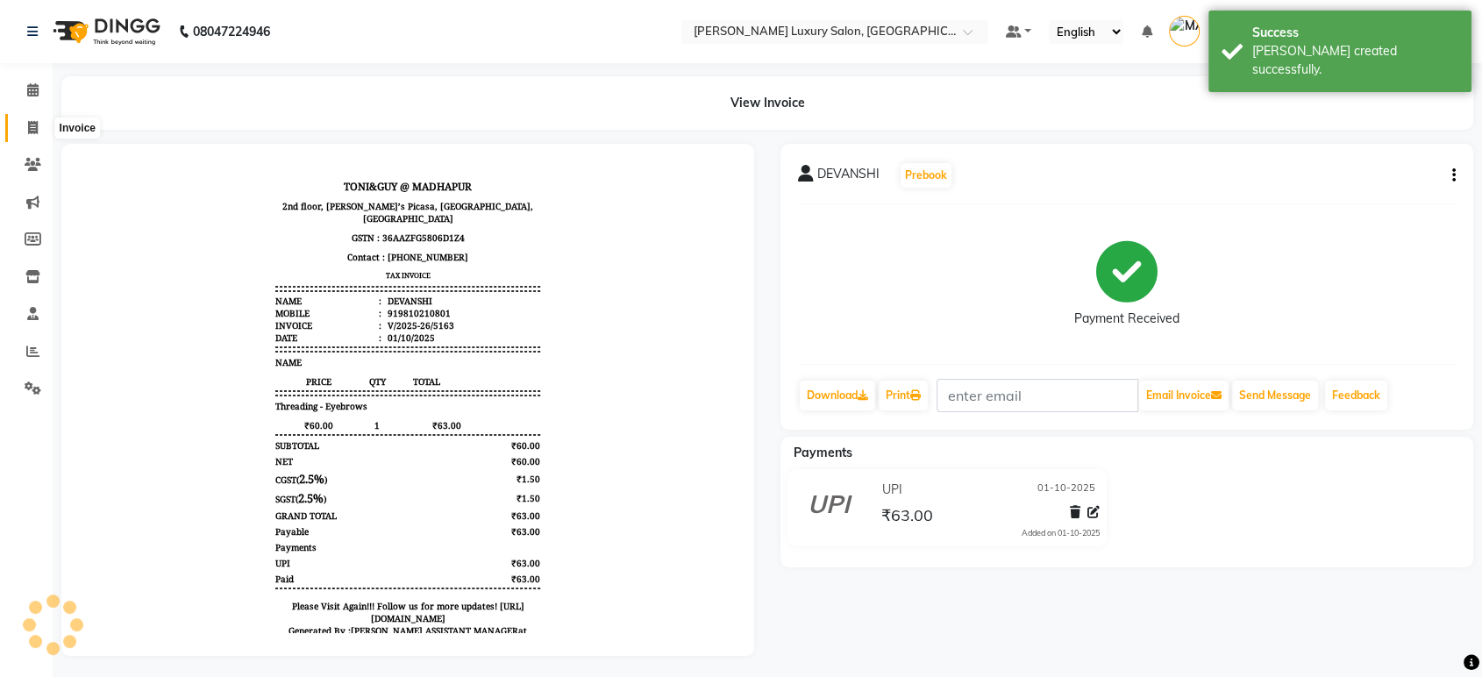
click at [30, 121] on icon at bounding box center [33, 127] width 10 height 13
select select "4712"
select select "service"
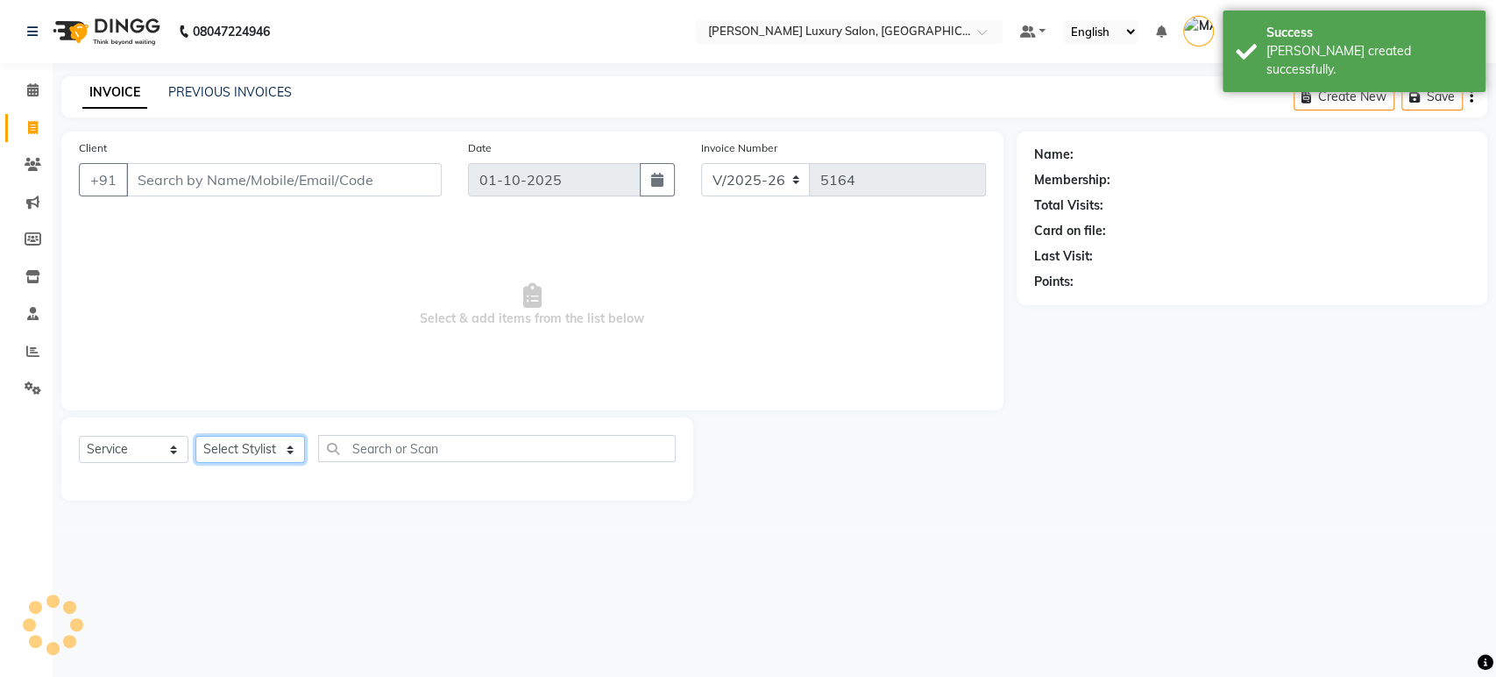
click at [247, 458] on select "Select Stylist" at bounding box center [250, 449] width 110 height 27
click at [259, 454] on select "Select Stylist" at bounding box center [250, 449] width 110 height 27
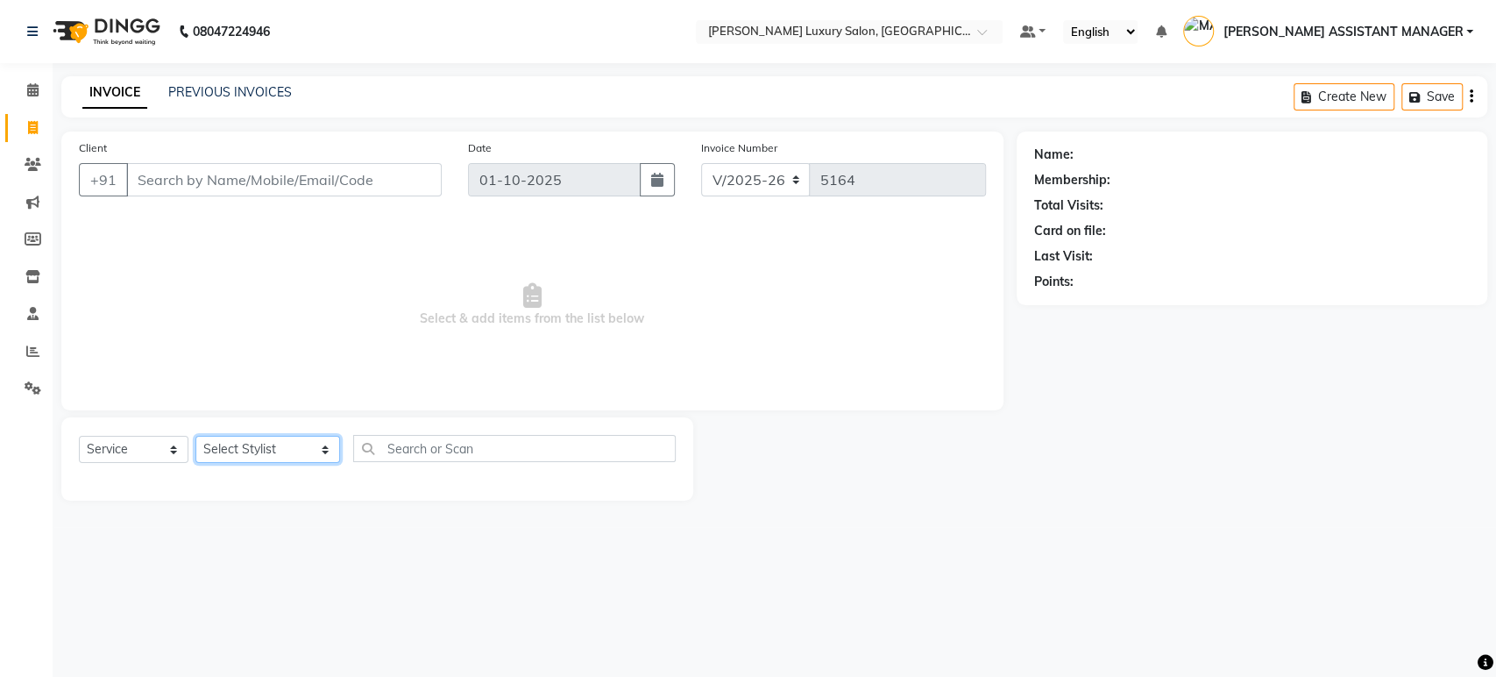
select select "68861"
click at [195, 436] on select "Select Stylist ABHI ADIL ADITI ADITYA AFREEN AHON AHSAN ALI ALIYA ANKITH ARAVIN…" at bounding box center [267, 449] width 145 height 27
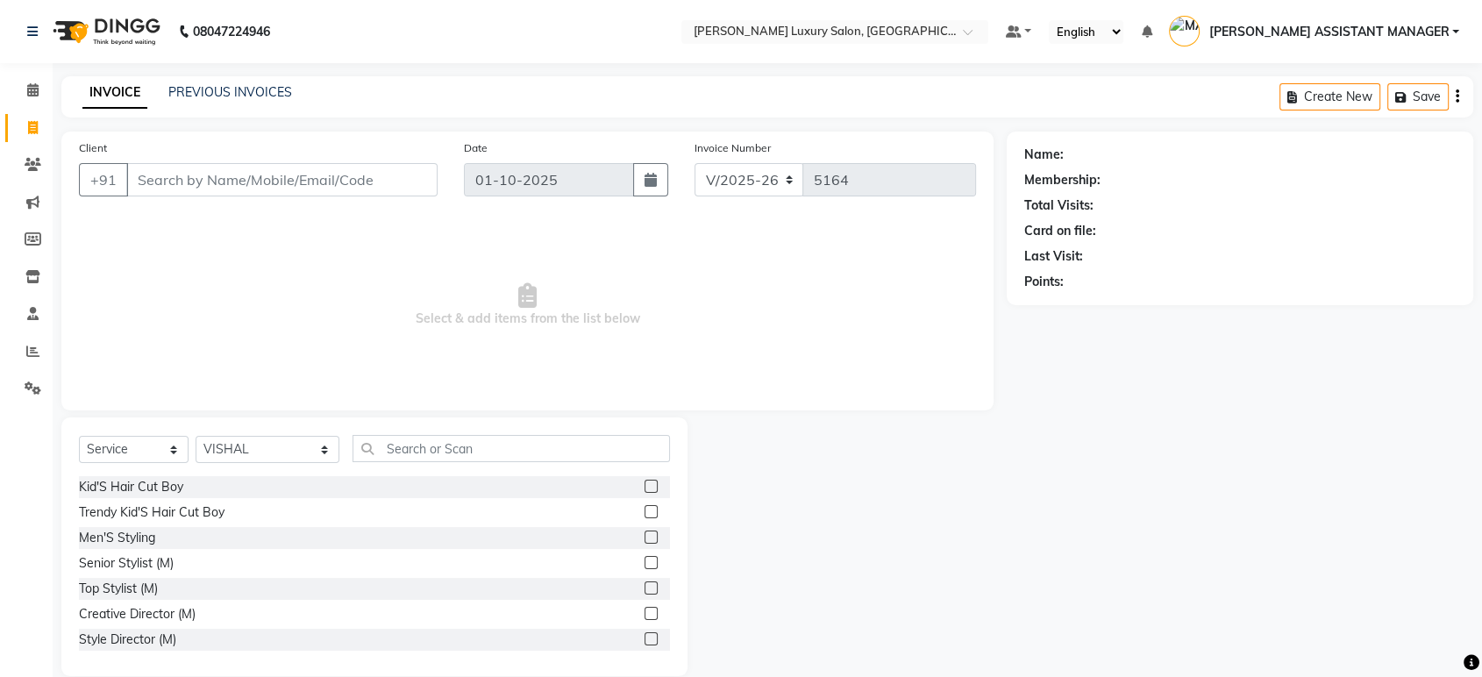
click at [644, 593] on label at bounding box center [650, 587] width 13 height 13
click at [644, 593] on input "checkbox" at bounding box center [649, 588] width 11 height 11
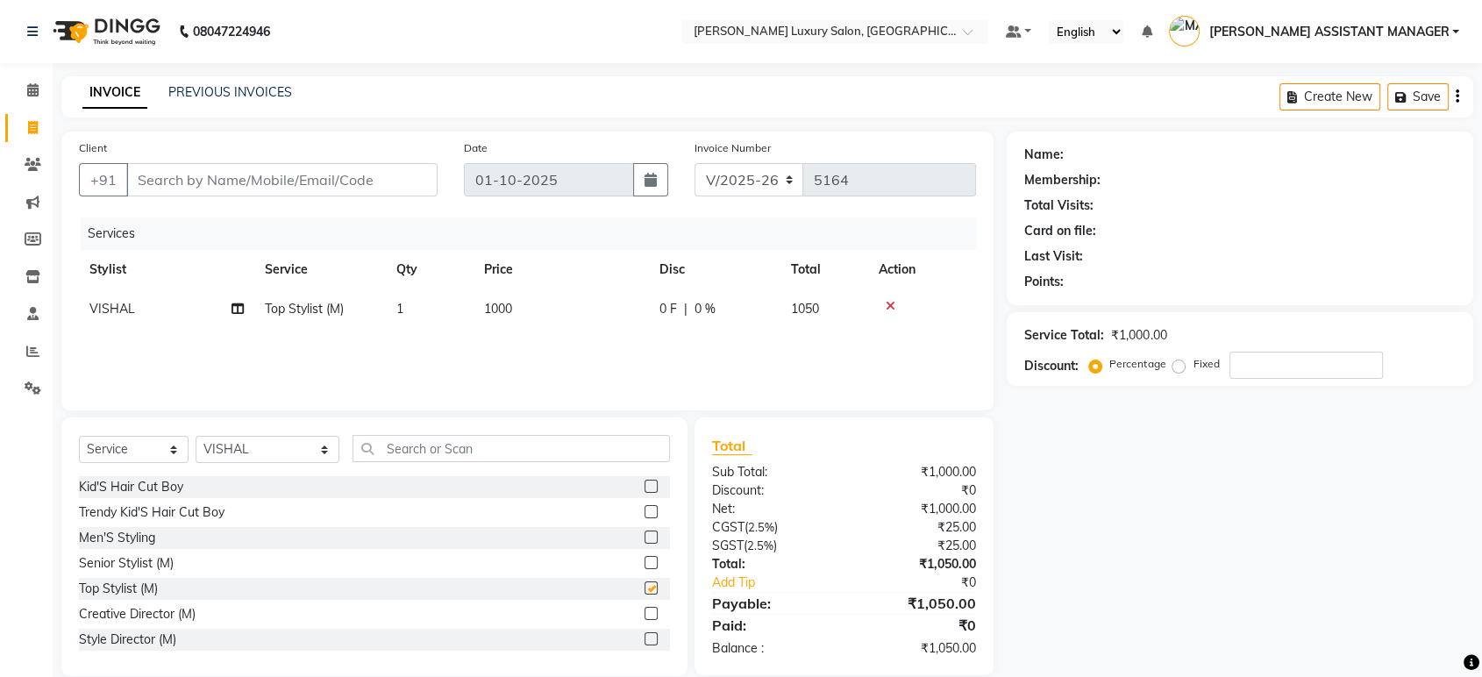
checkbox input "false"
click at [415, 442] on input "text" at bounding box center [510, 448] width 317 height 27
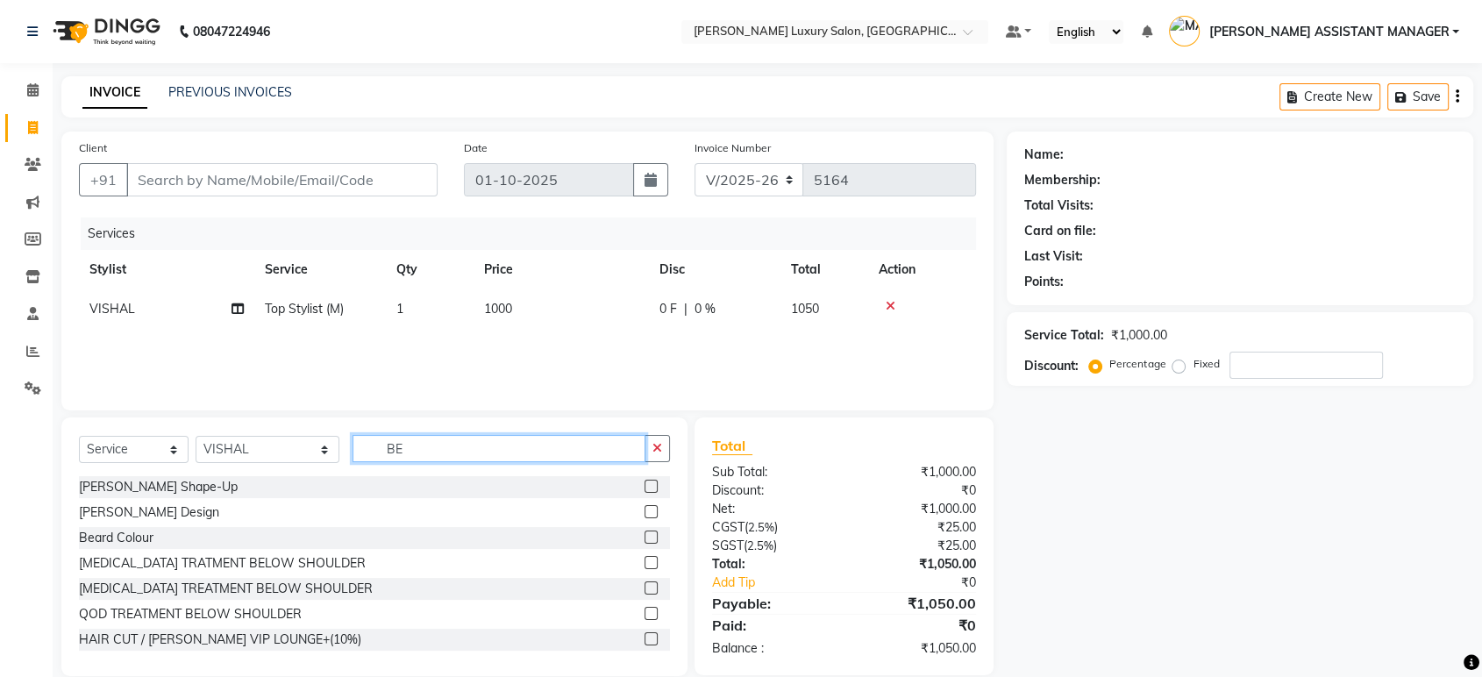
type input "BE"
click at [644, 486] on label at bounding box center [650, 486] width 13 height 13
click at [644, 486] on input "checkbox" at bounding box center [649, 486] width 11 height 11
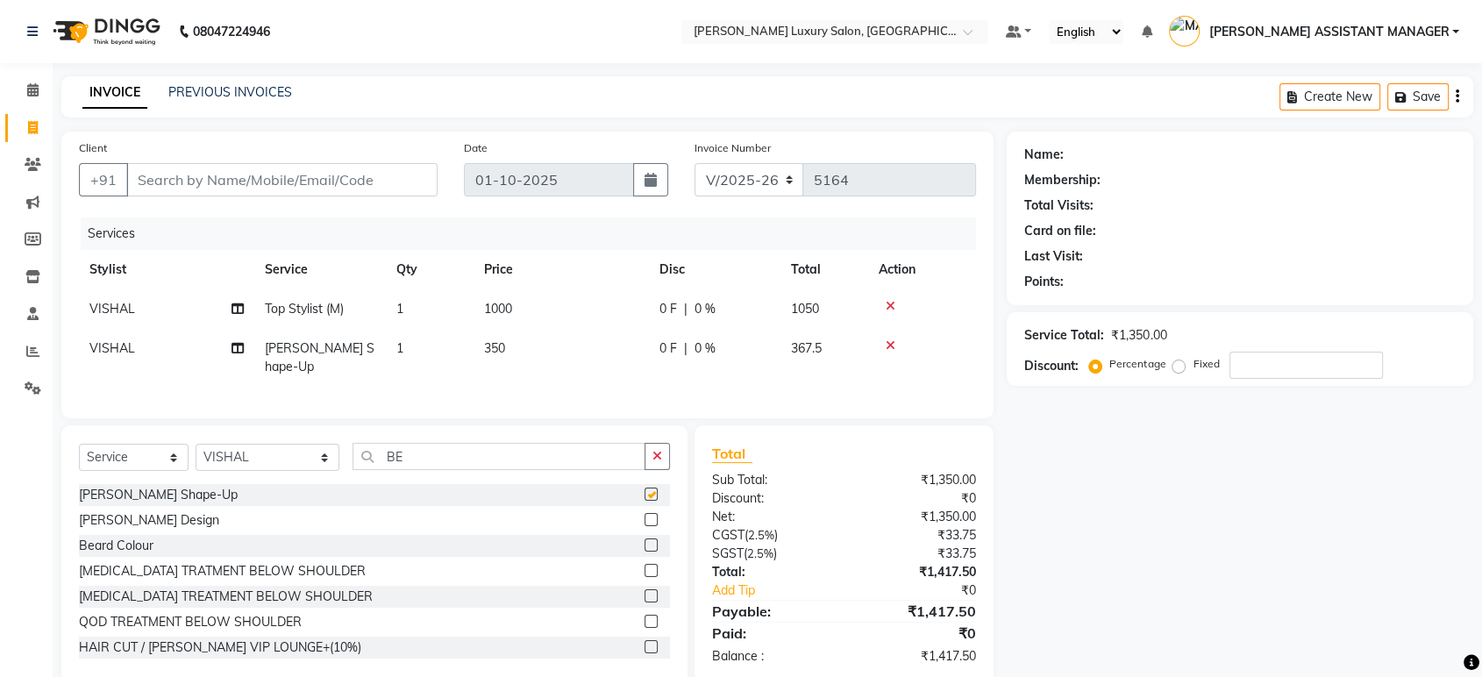
checkbox input "false"
click at [653, 461] on button "button" at bounding box center [656, 456] width 25 height 27
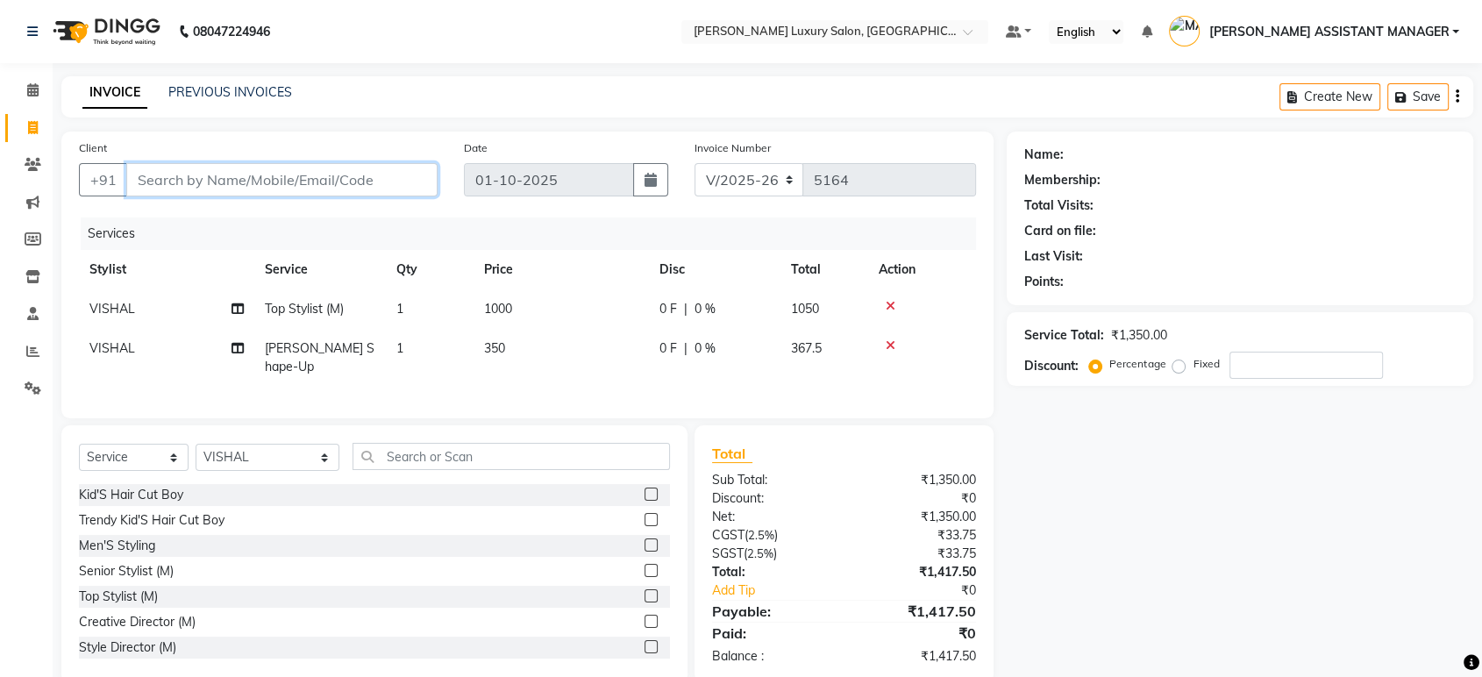
click at [392, 188] on input "Client" at bounding box center [281, 179] width 311 height 33
type input "8"
type input "0"
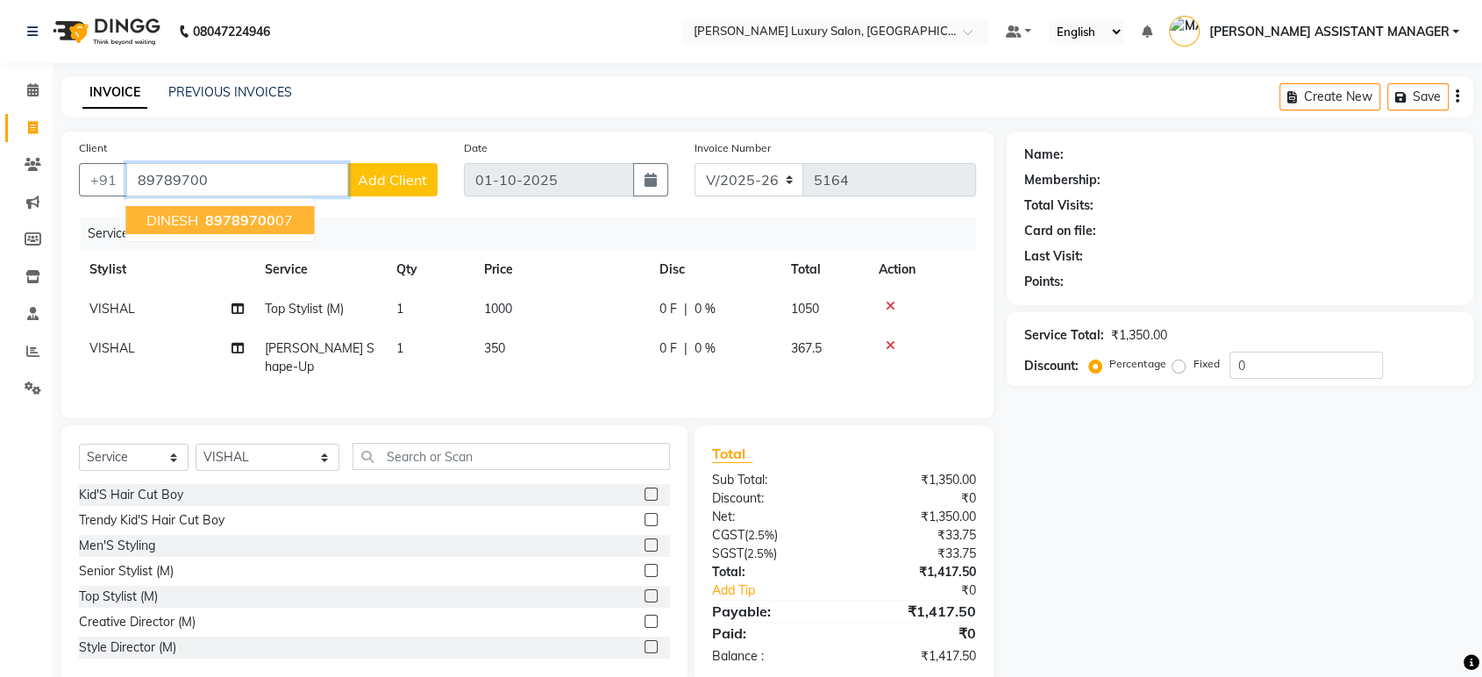
click at [272, 223] on span "89789700" at bounding box center [240, 220] width 70 height 18
type input "8978970007"
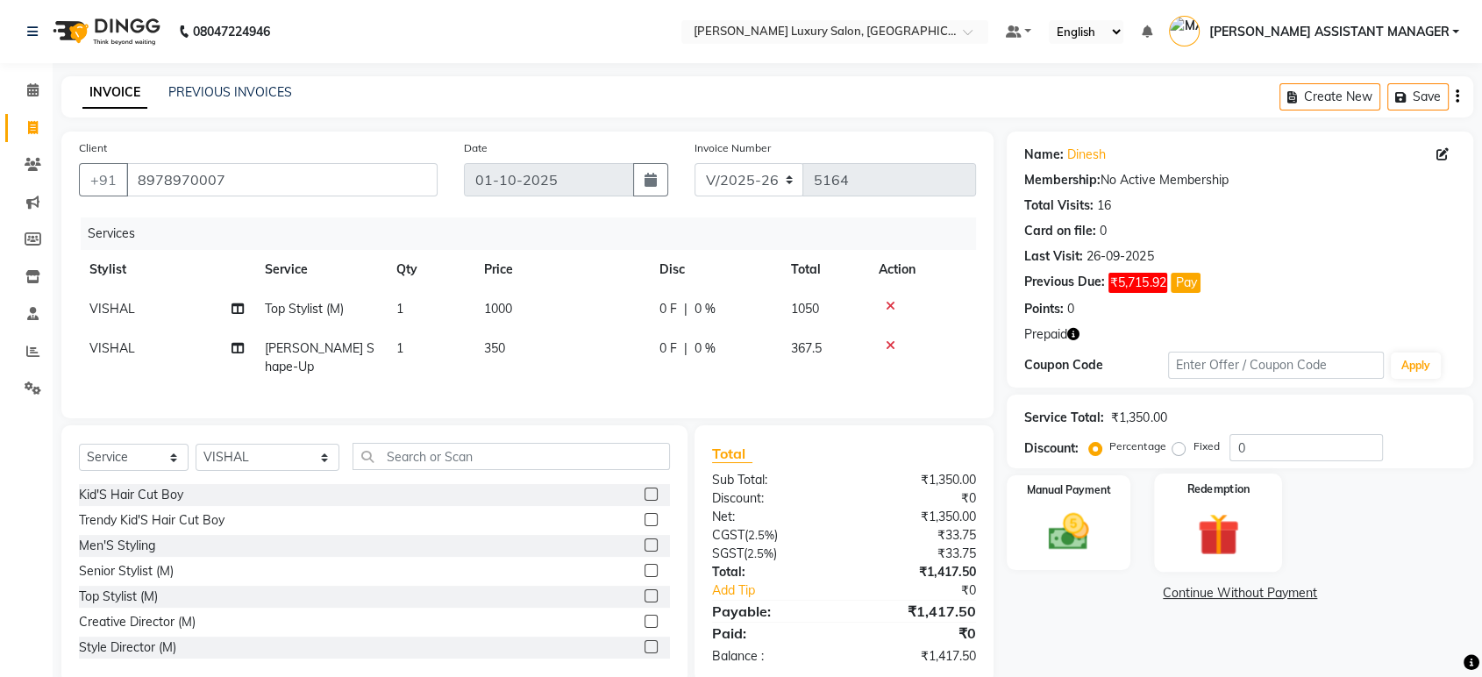
click at [1219, 508] on img at bounding box center [1217, 534] width 68 height 53
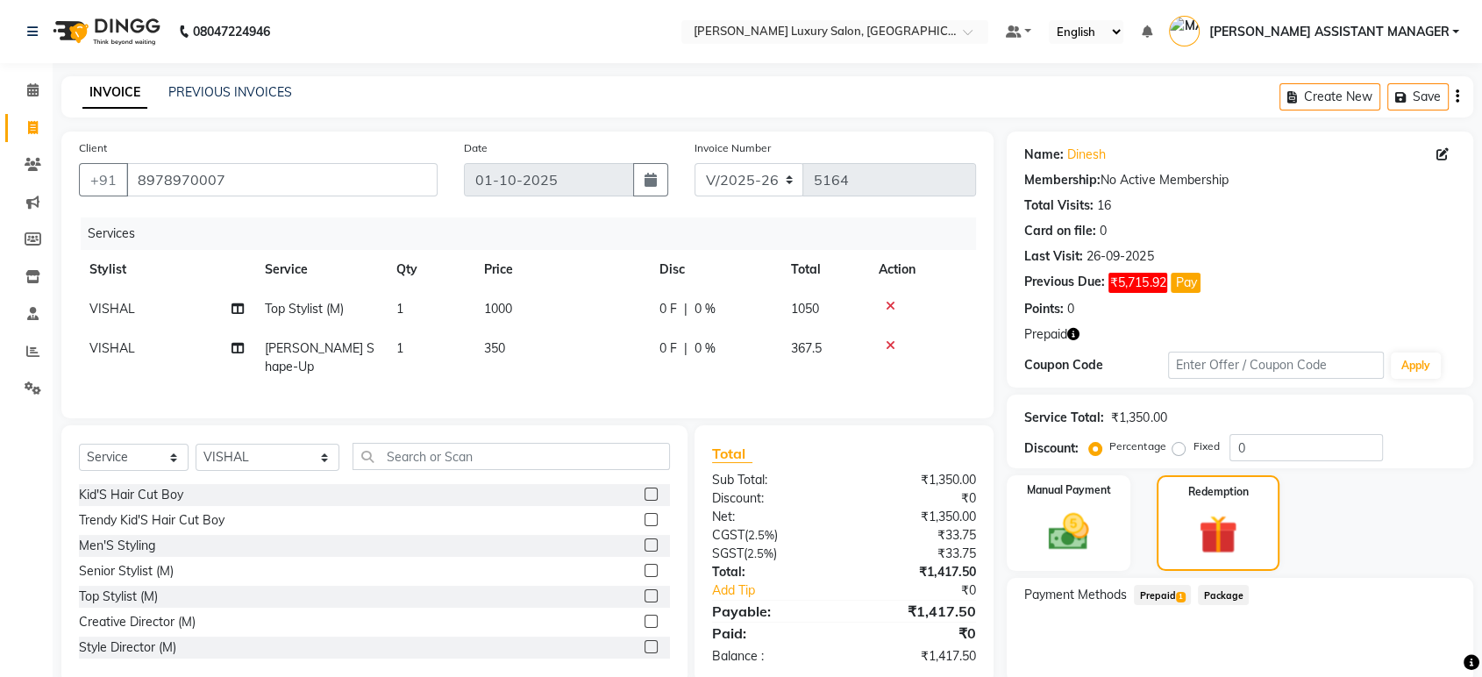
click at [1157, 592] on span "Prepaid 1" at bounding box center [1161, 595] width 57 height 20
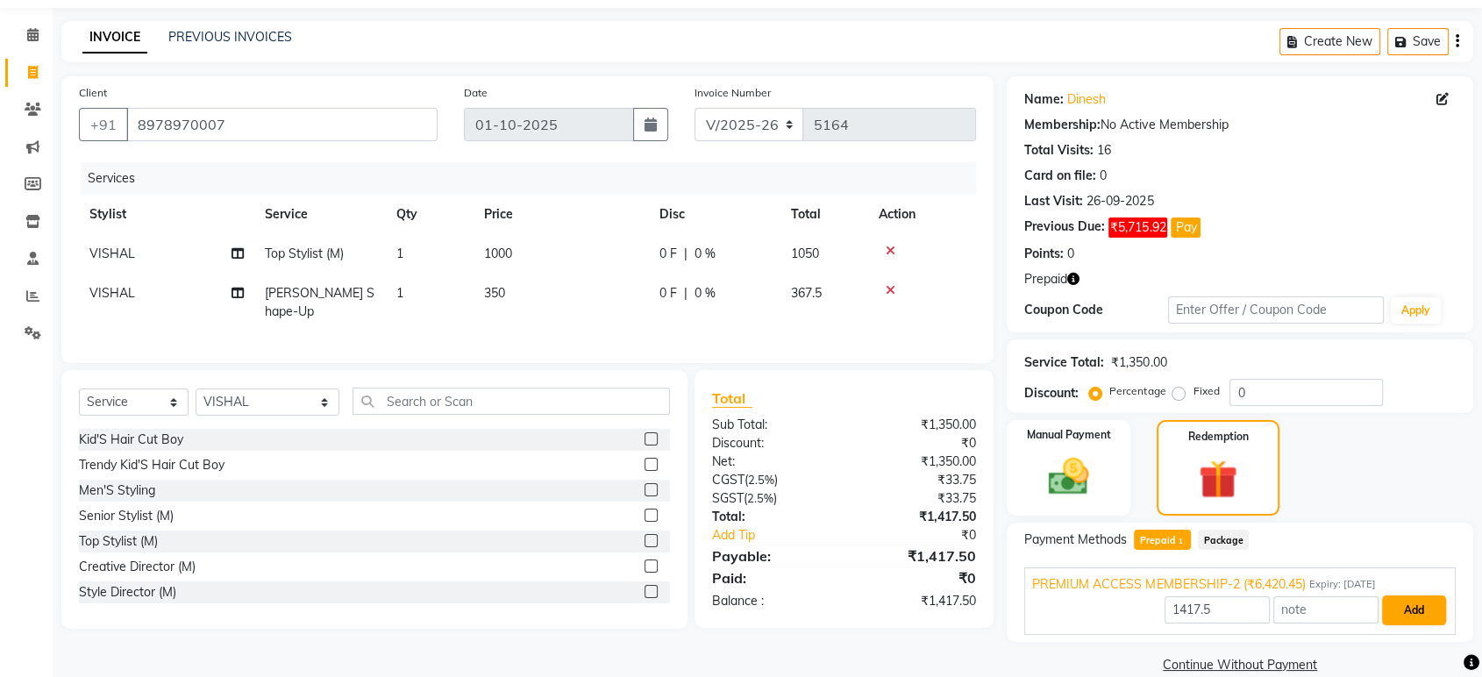
scroll to position [82, 0]
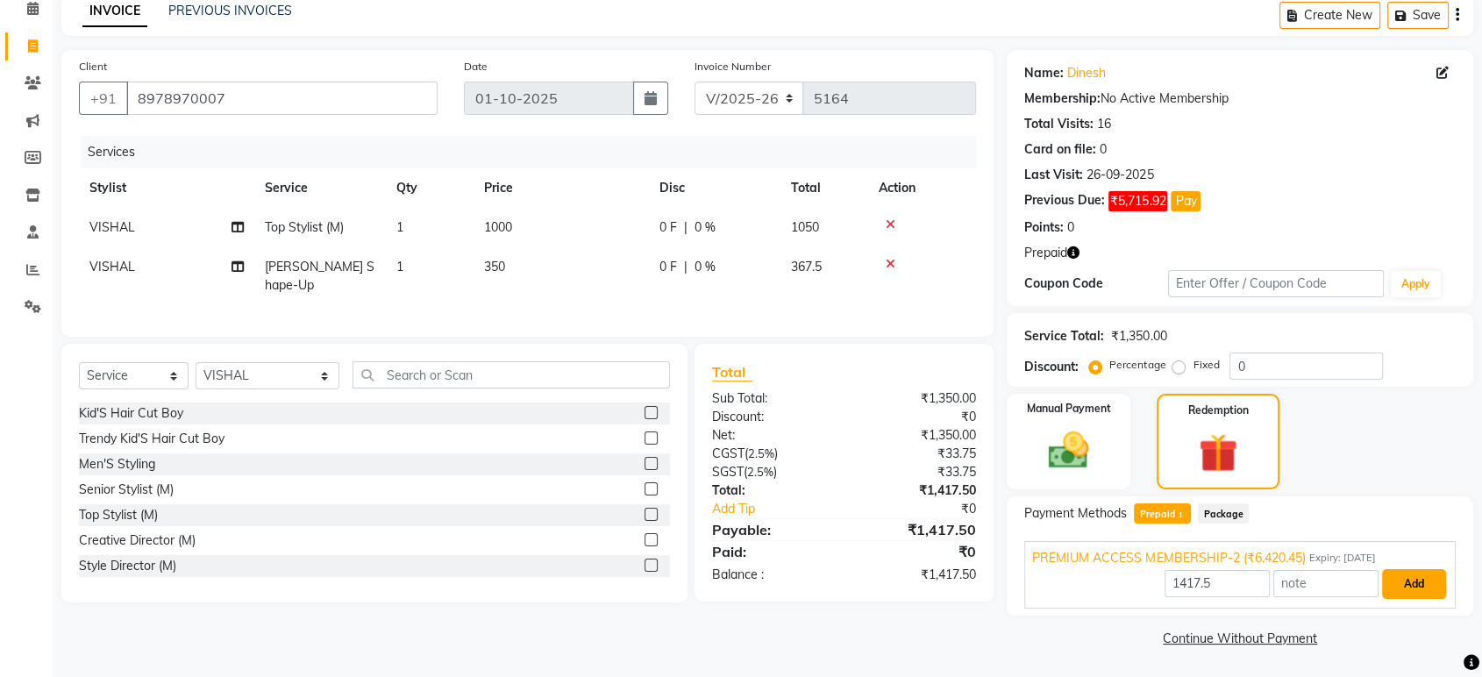
click at [1420, 586] on button "Add" at bounding box center [1414, 584] width 64 height 30
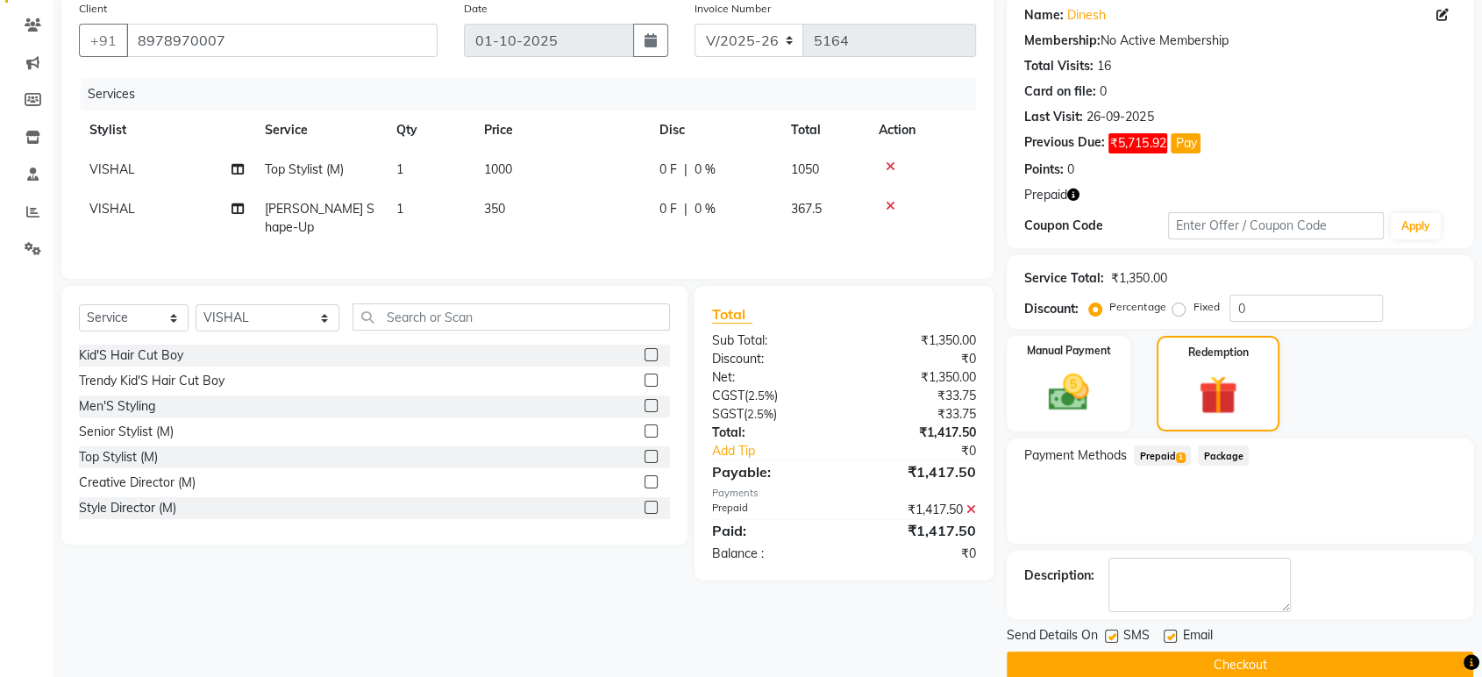
scroll to position [167, 0]
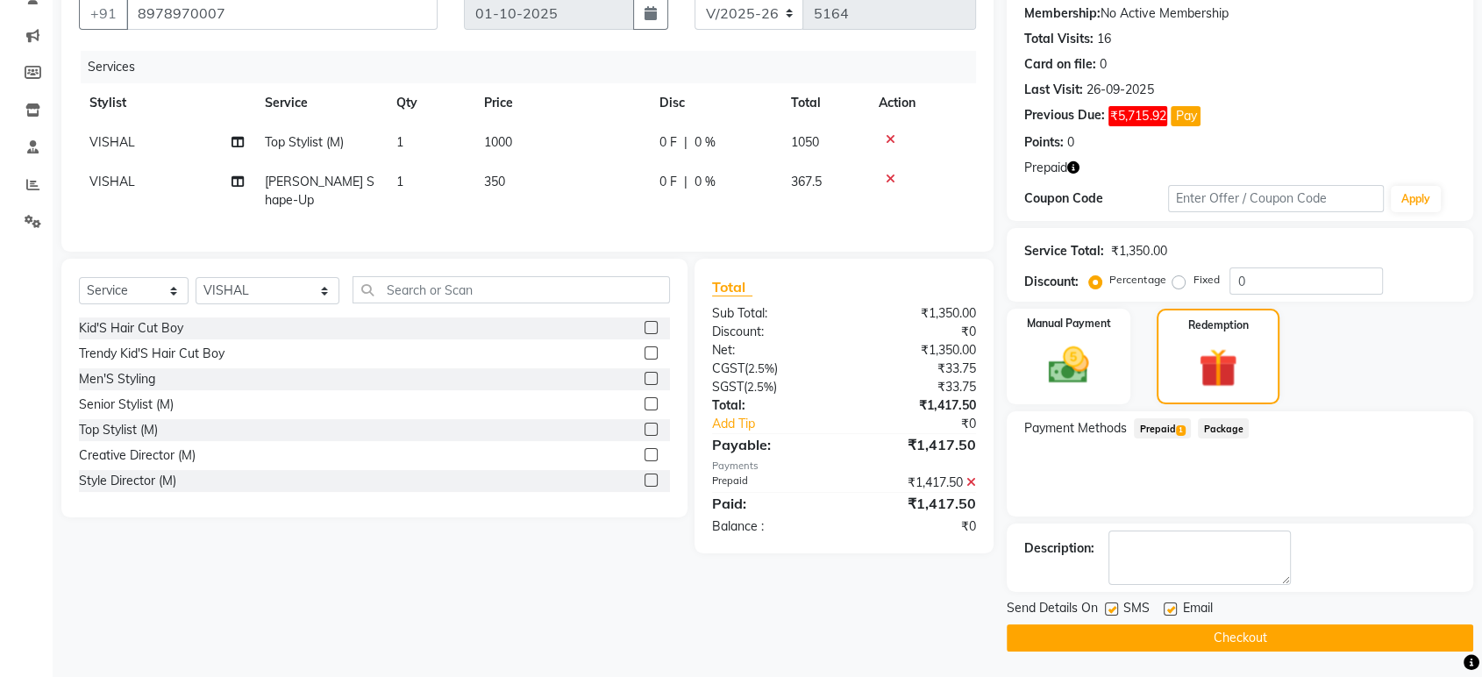
click at [1292, 639] on button "Checkout" at bounding box center [1239, 637] width 466 height 27
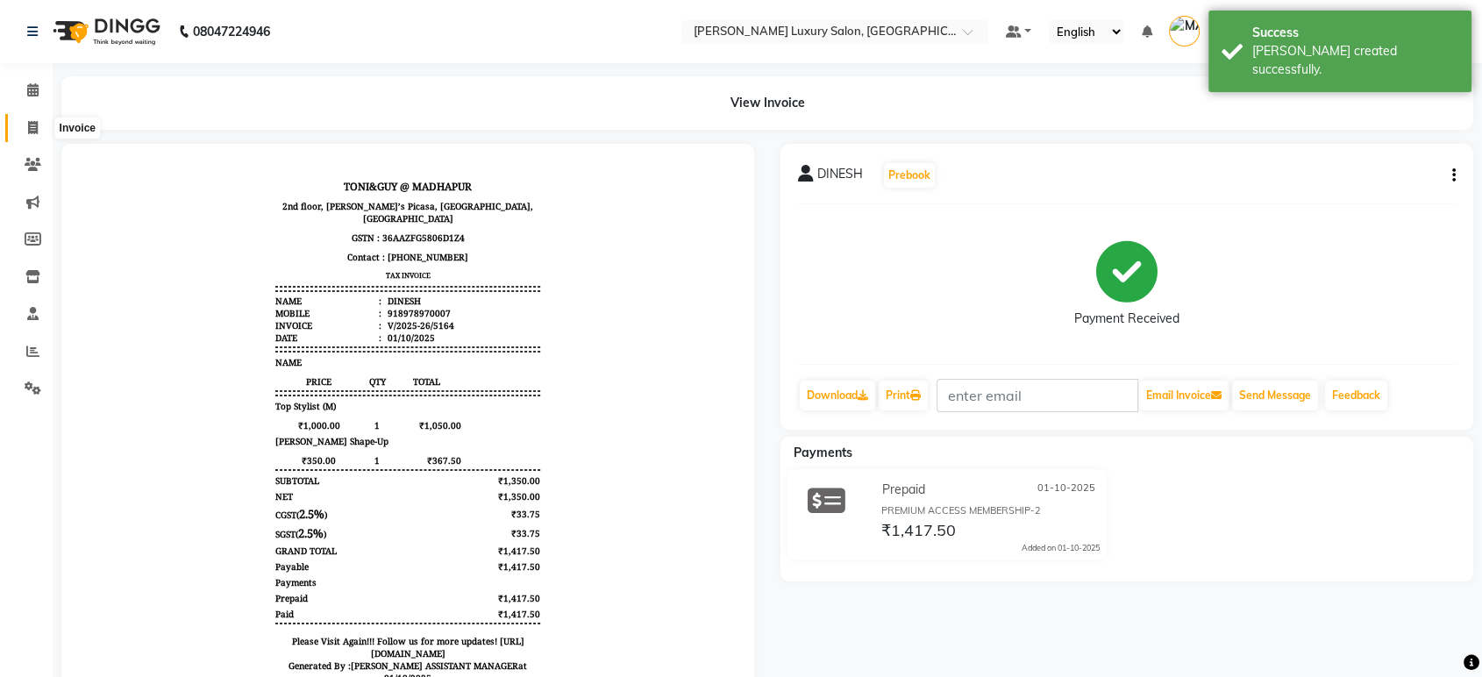
click at [33, 118] on span at bounding box center [33, 128] width 31 height 20
select select "service"
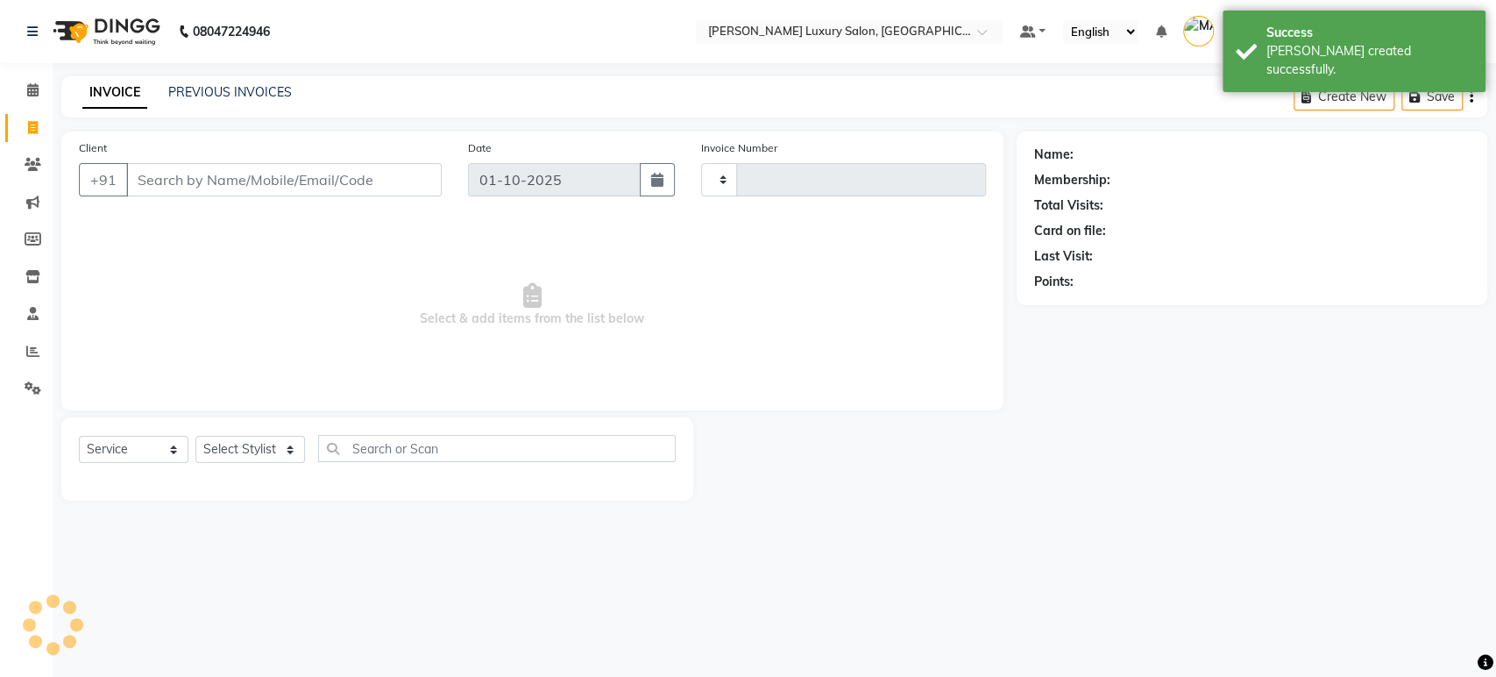
type input "5165"
select select "4712"
drag, startPoint x: 284, startPoint y: 435, endPoint x: 284, endPoint y: 444, distance: 9.6
click at [285, 436] on div "Select Stylist ABHI ADIL ADITI ADITYA AFREEN AHON AHSAN ALI ALIYA ANKITH ARAVIN…" at bounding box center [267, 449] width 145 height 27
click at [284, 445] on select "Select Stylist ABHI ADIL ADITI ADITYA AFREEN AHON AHSAN ALI ALIYA ANKITH ARAVIN…" at bounding box center [267, 449] width 145 height 27
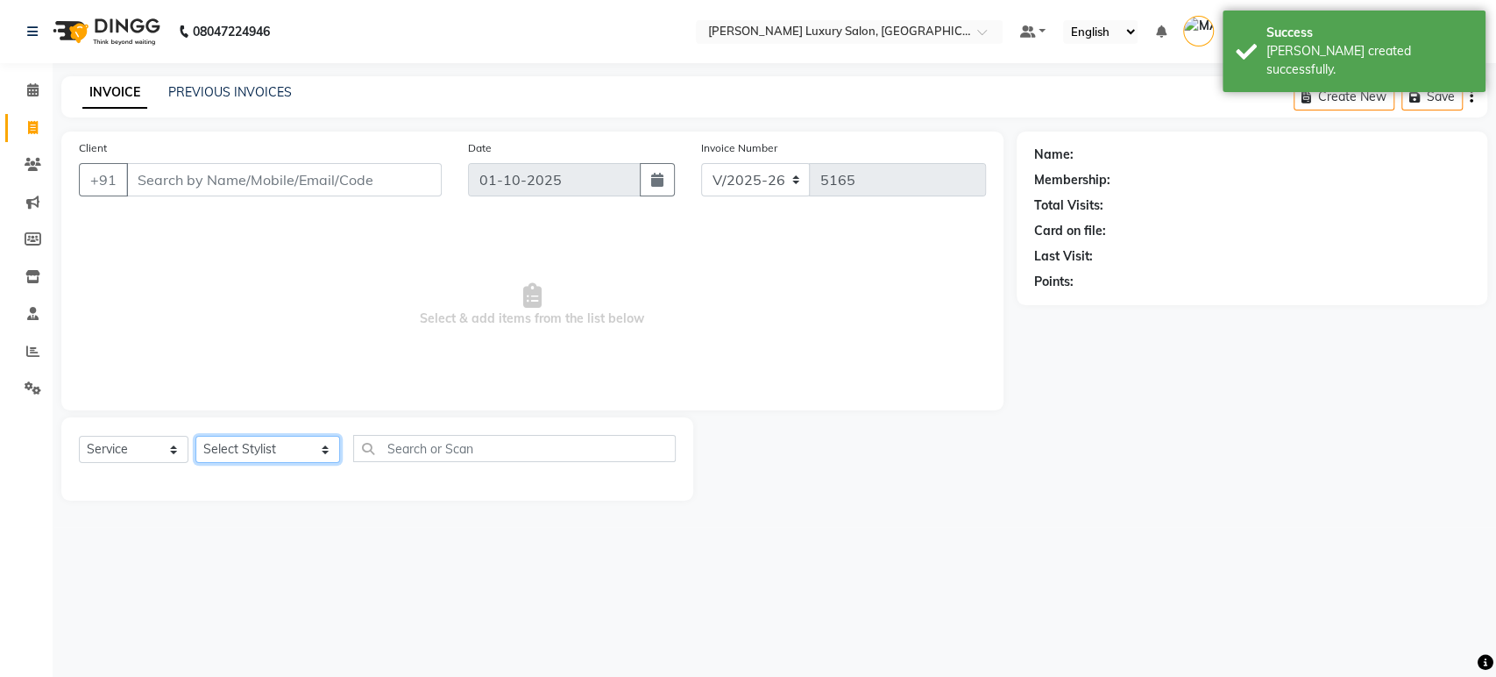
select select "68686"
click at [195, 436] on select "Select Stylist ABHI ADIL ADITI ADITYA AFREEN AHON AHSAN ALI ALIYA ANKITH ARAVIN…" at bounding box center [267, 449] width 145 height 27
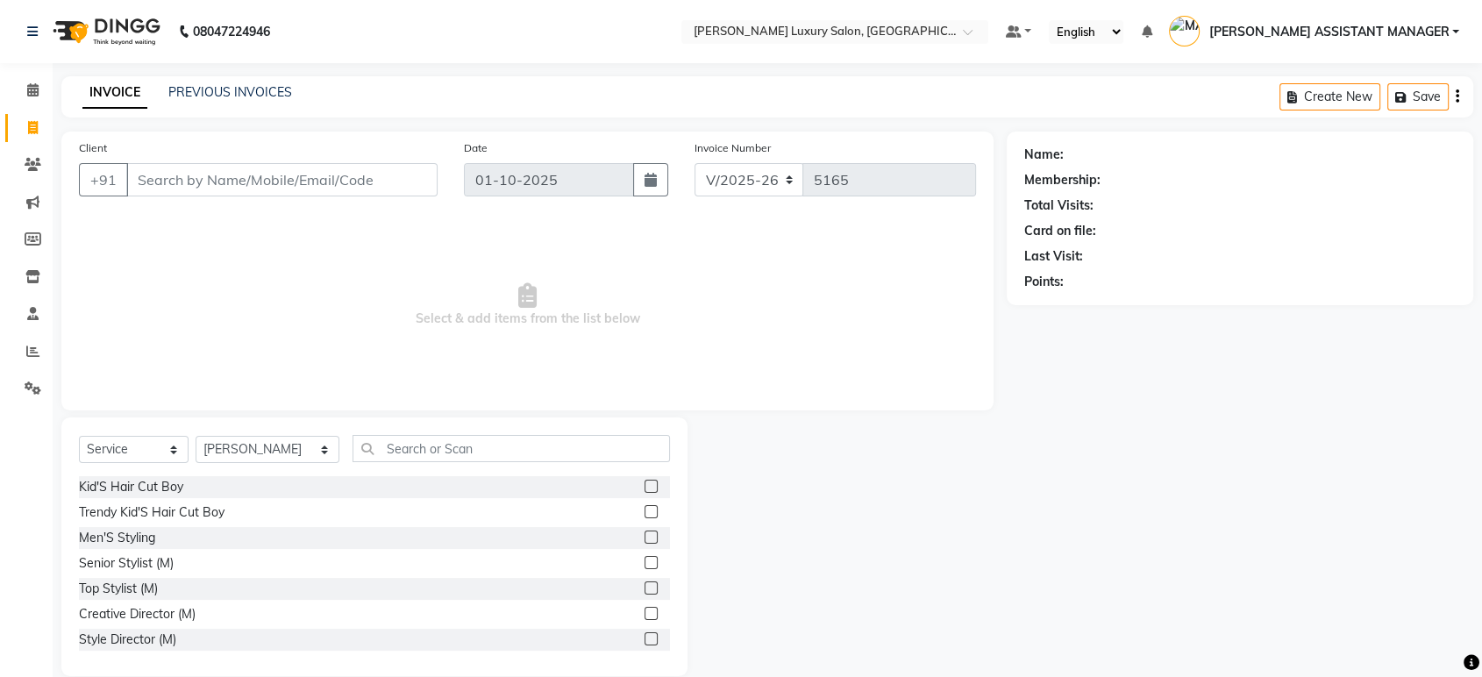
click at [644, 567] on label at bounding box center [650, 562] width 13 height 13
click at [644, 567] on input "checkbox" at bounding box center [649, 563] width 11 height 11
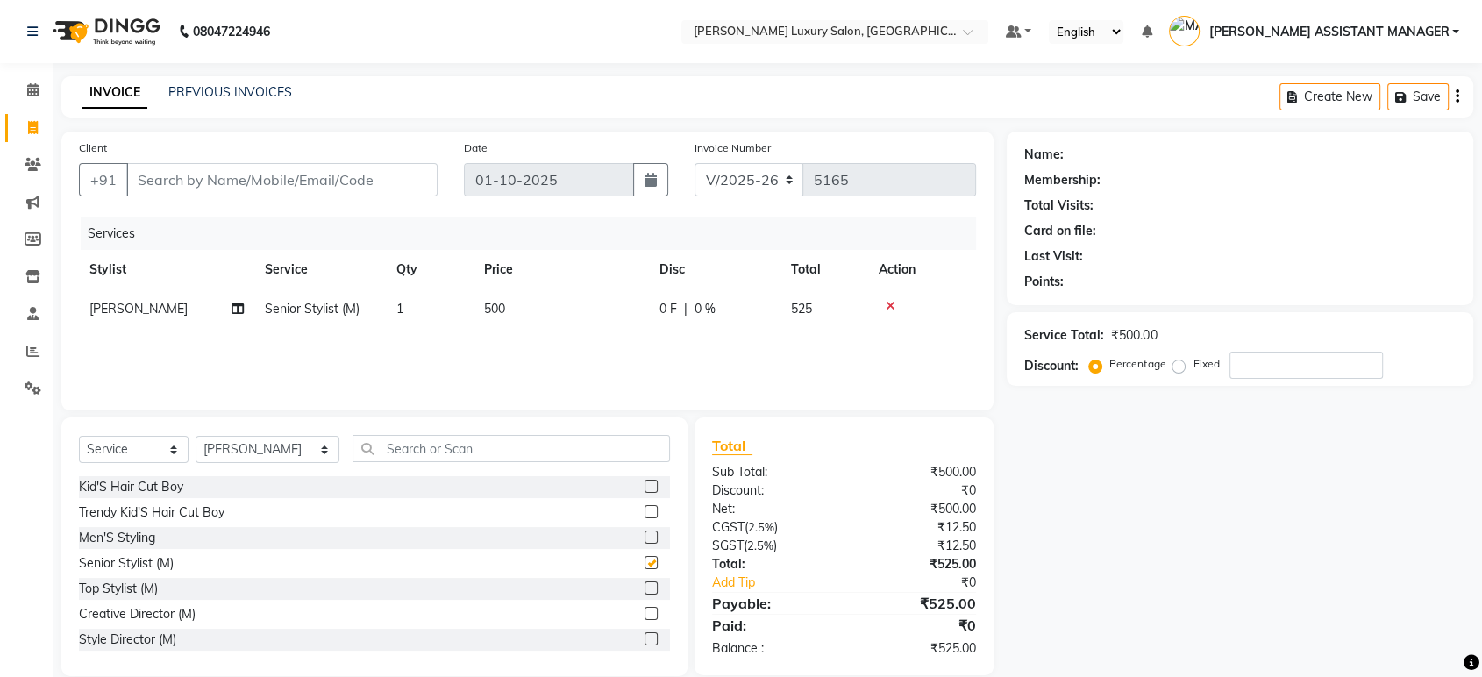
checkbox input "false"
click at [530, 449] on input "text" at bounding box center [510, 448] width 317 height 27
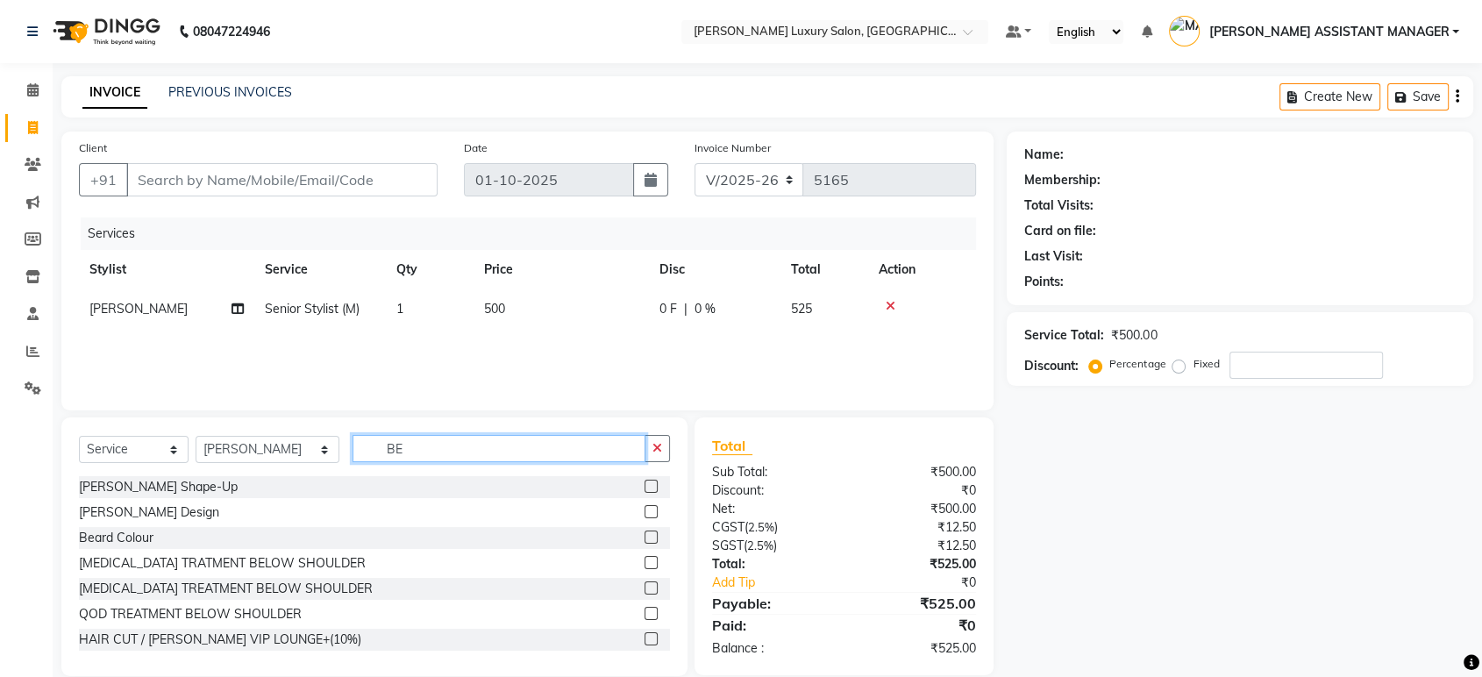
type input "BE"
click at [644, 484] on label at bounding box center [650, 486] width 13 height 13
click at [644, 484] on input "checkbox" at bounding box center [649, 486] width 11 height 11
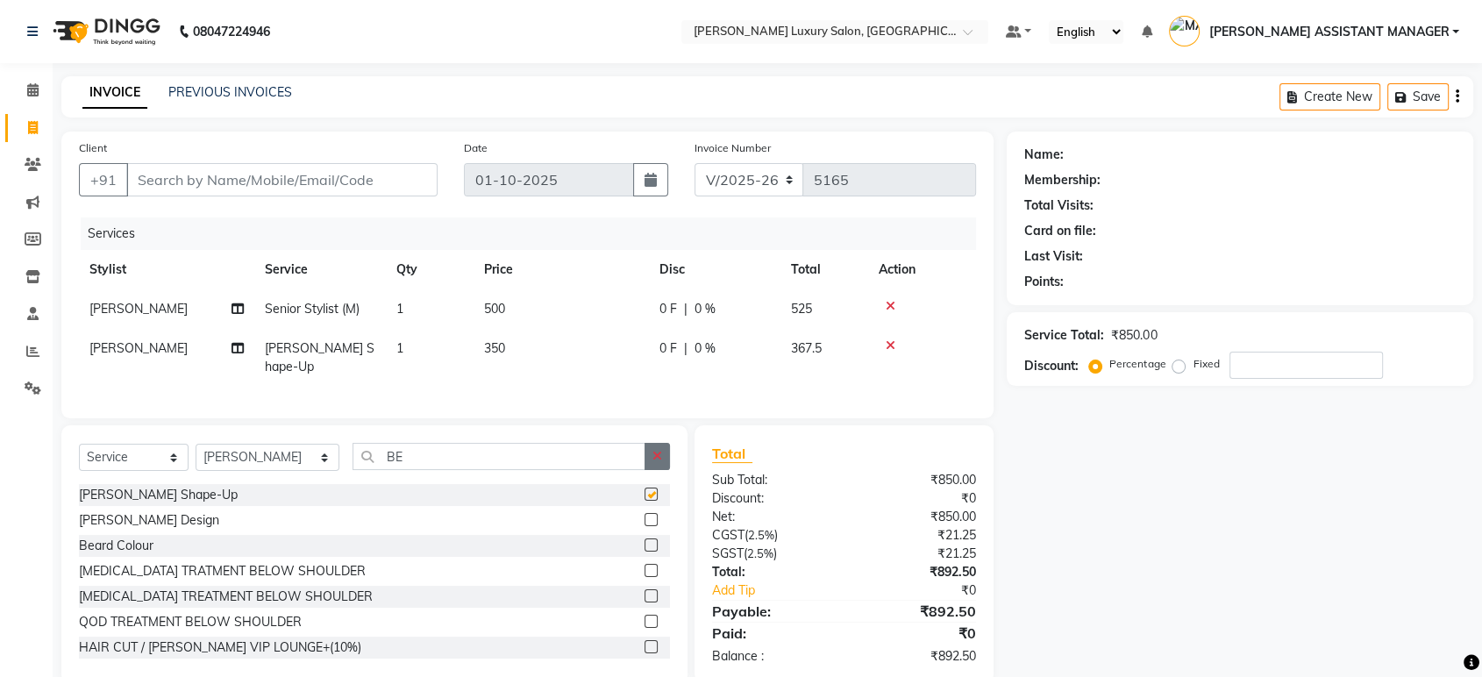
checkbox input "false"
click at [660, 450] on icon "button" at bounding box center [657, 456] width 10 height 12
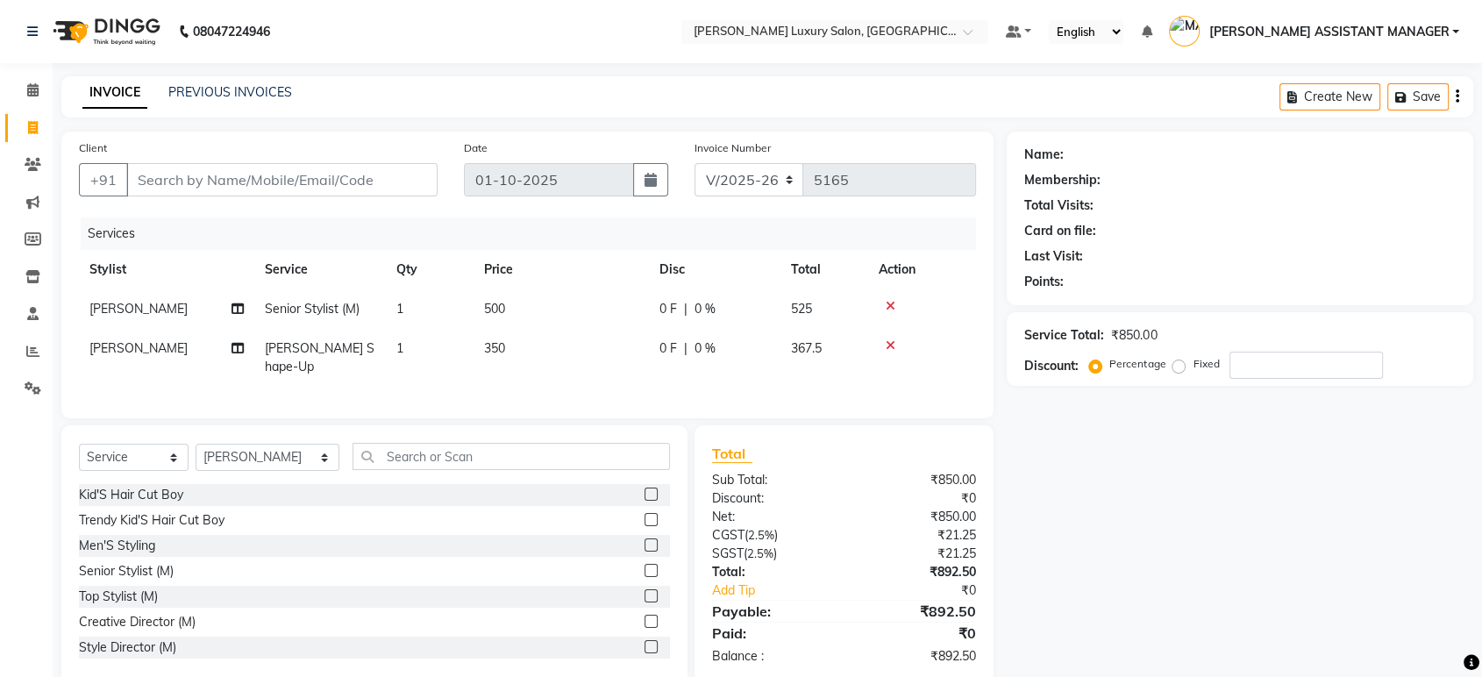
click at [540, 299] on td "500" at bounding box center [560, 308] width 175 height 39
select select "68686"
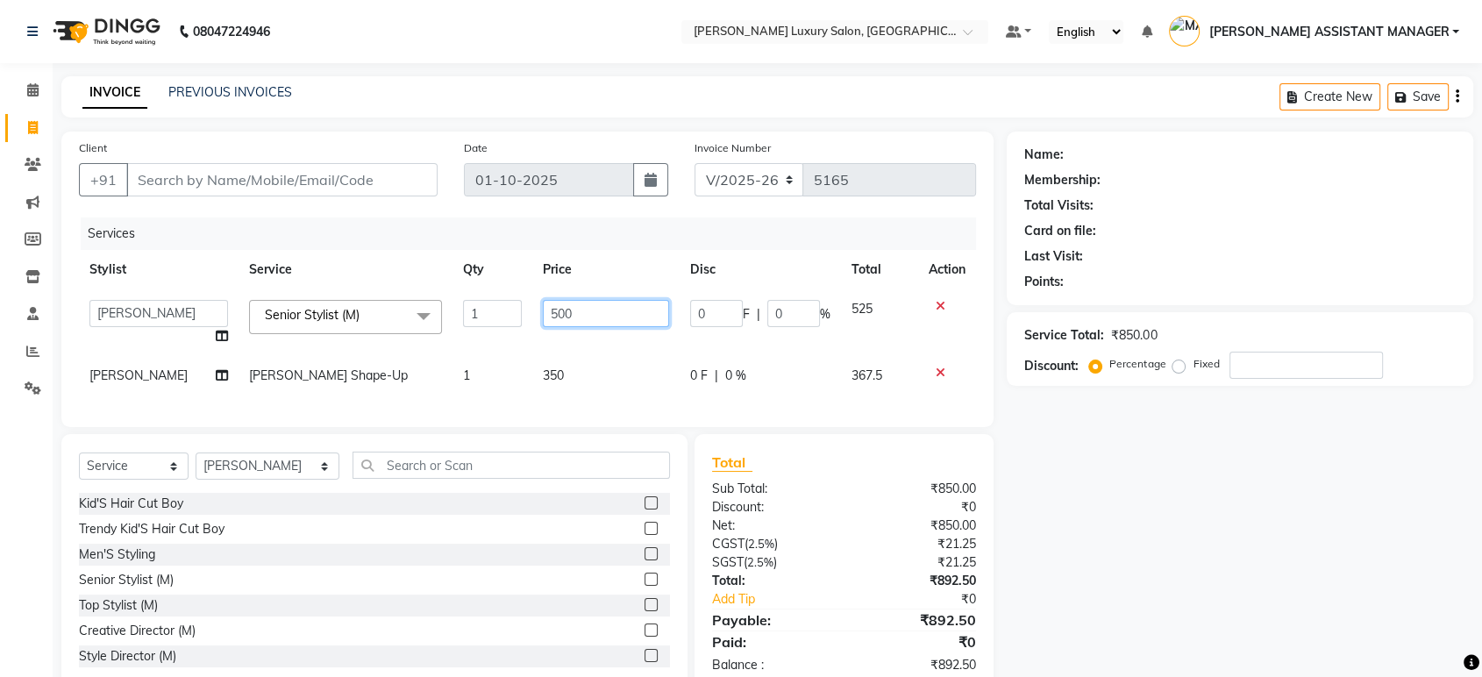
click at [595, 305] on input "500" at bounding box center [605, 313] width 125 height 27
type input "5"
type input "763"
click at [233, 186] on input "Client" at bounding box center [281, 179] width 311 height 33
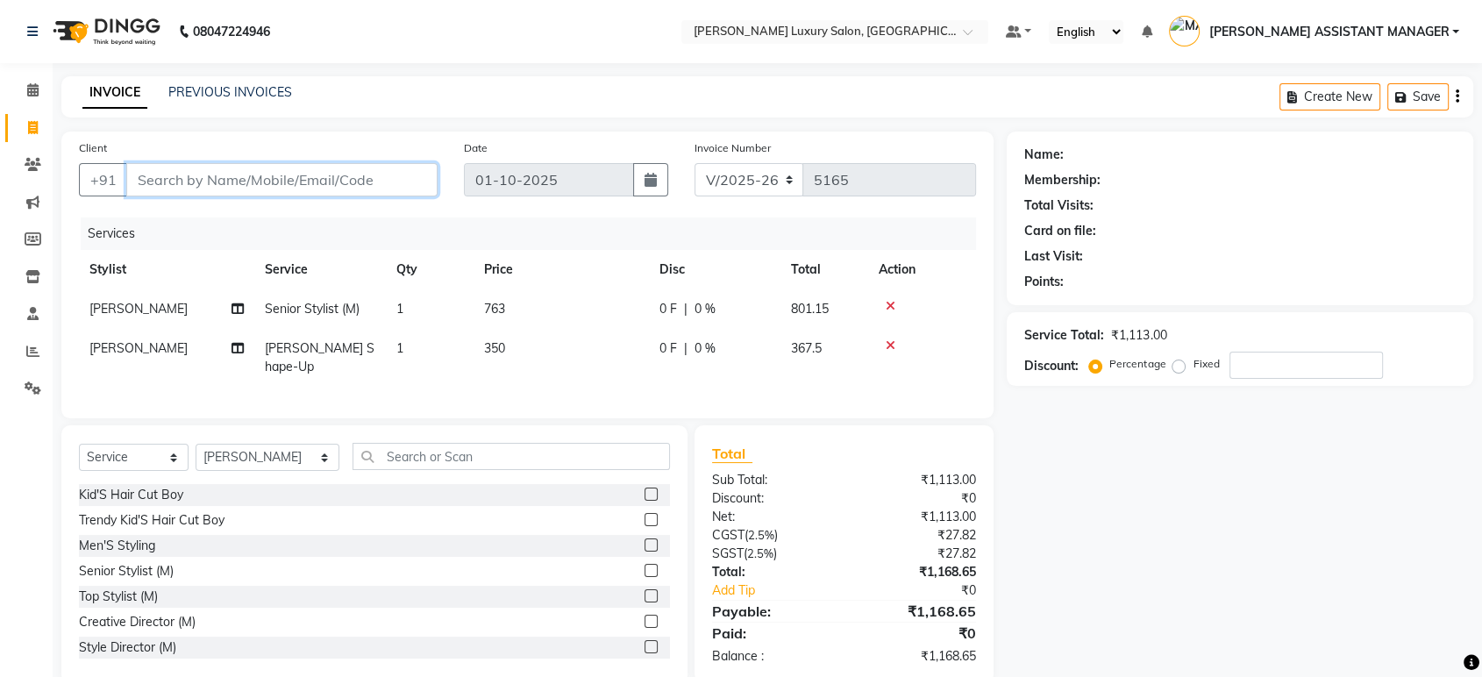
type input "9"
type input "0"
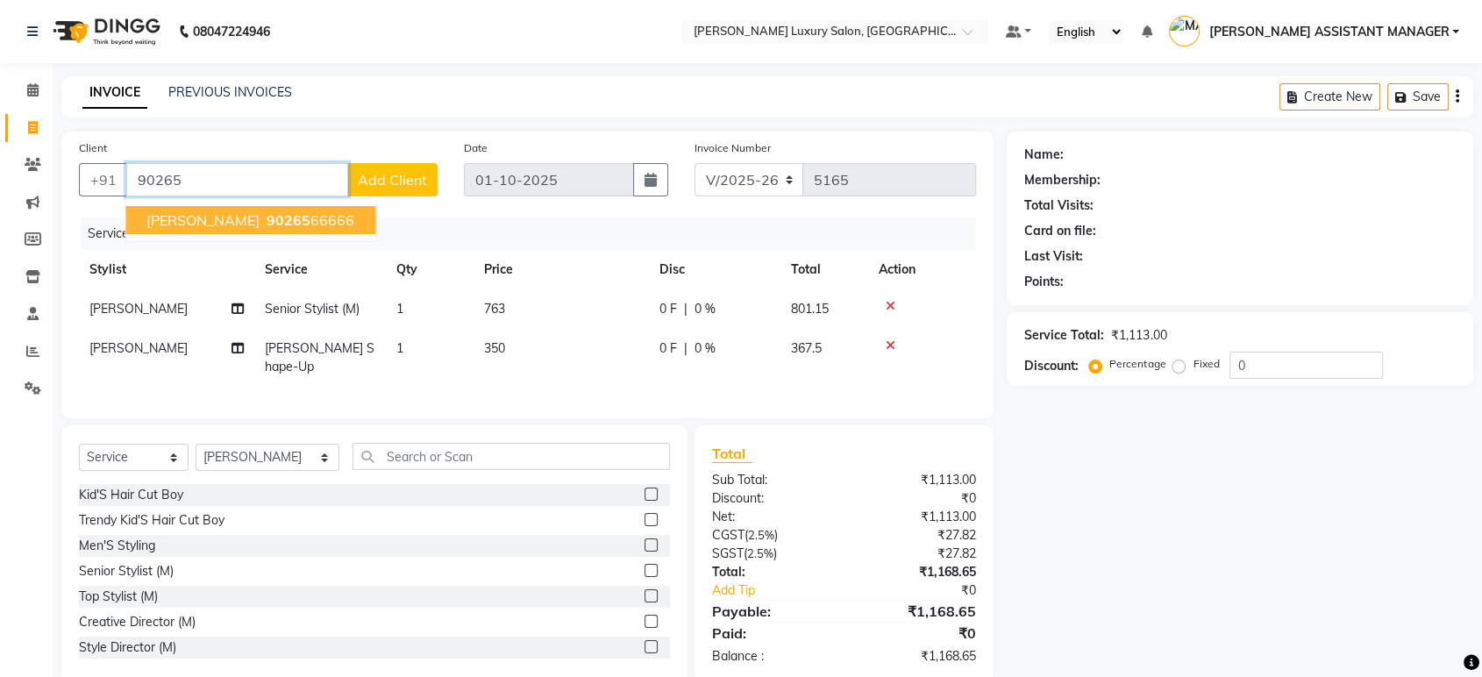
click at [266, 215] on span "90265" at bounding box center [288, 220] width 44 height 18
type input "9026566666"
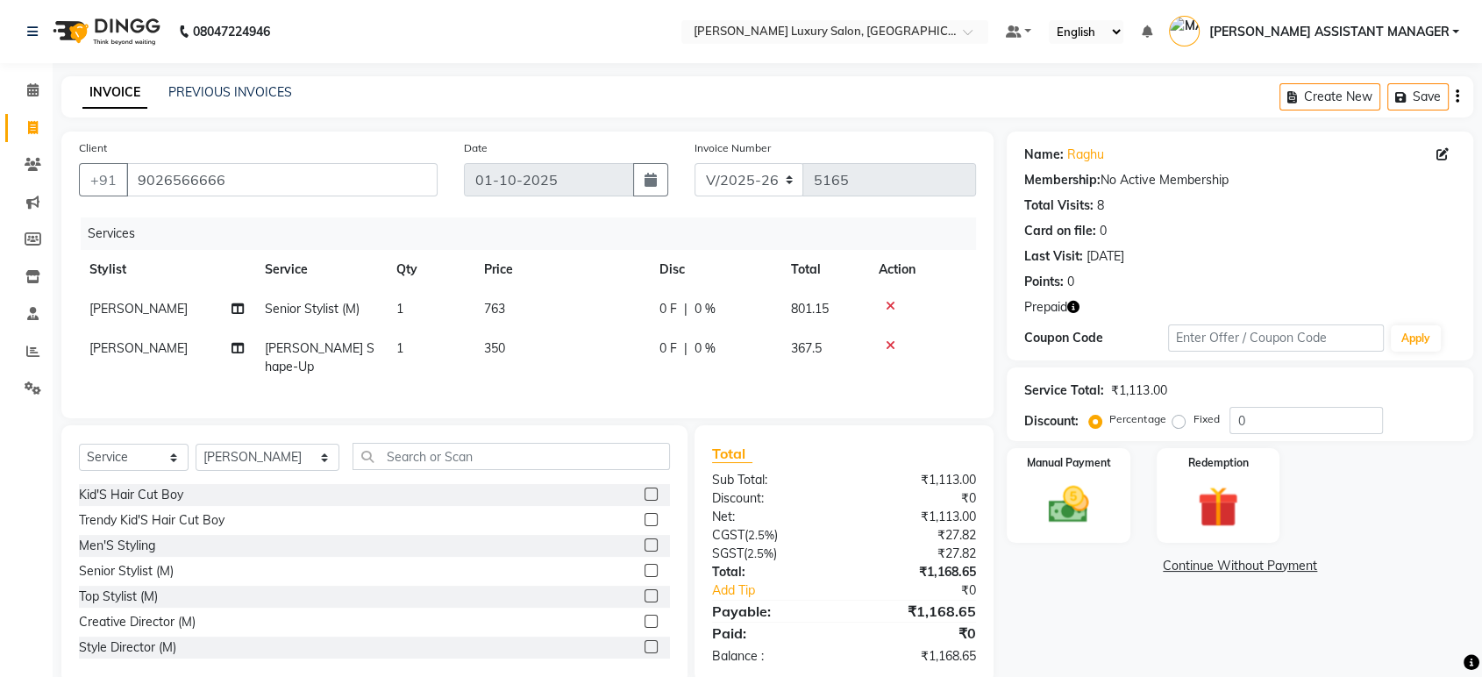
click at [1077, 312] on icon "button" at bounding box center [1073, 307] width 12 height 12
click at [1108, 317] on div "Name: Raghu Membership: No Active Membership Total Visits: 8 Card on file: 0 La…" at bounding box center [1239, 245] width 466 height 229
click at [1183, 482] on img at bounding box center [1217, 506] width 68 height 53
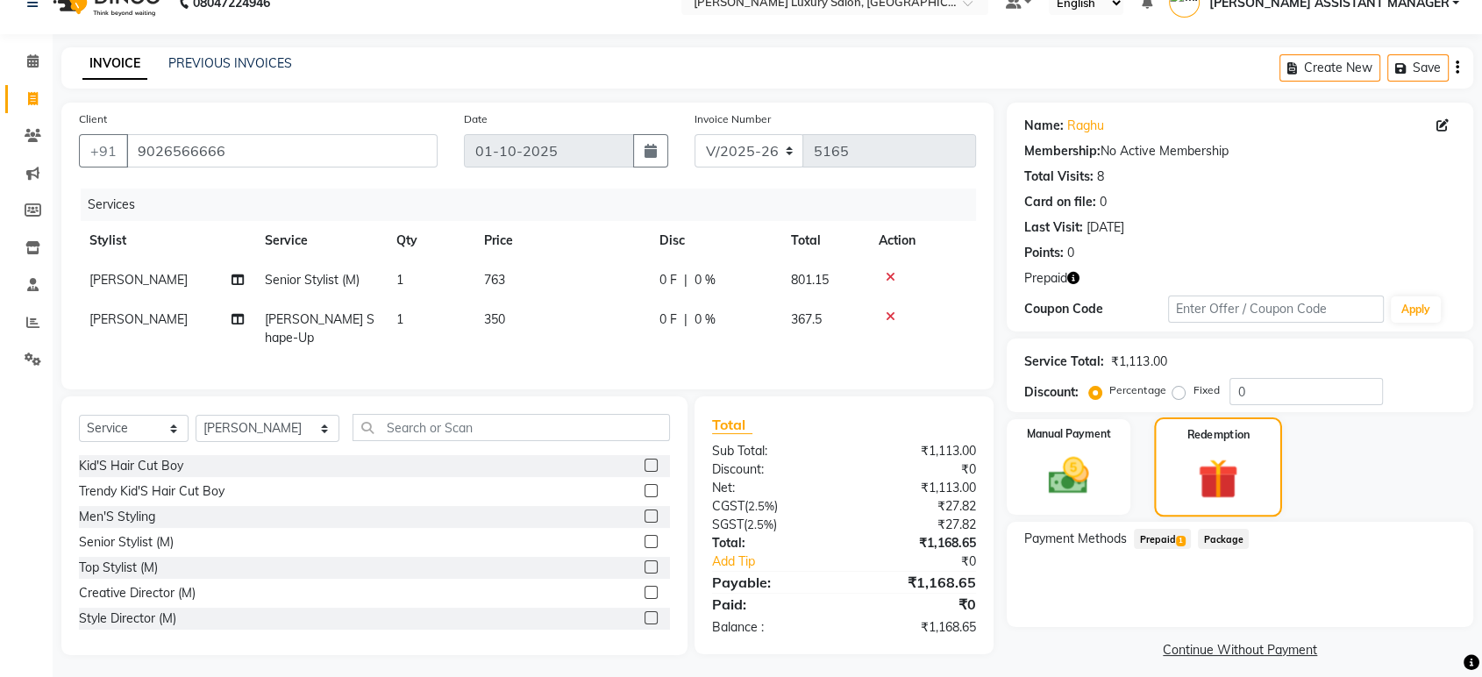
scroll to position [40, 0]
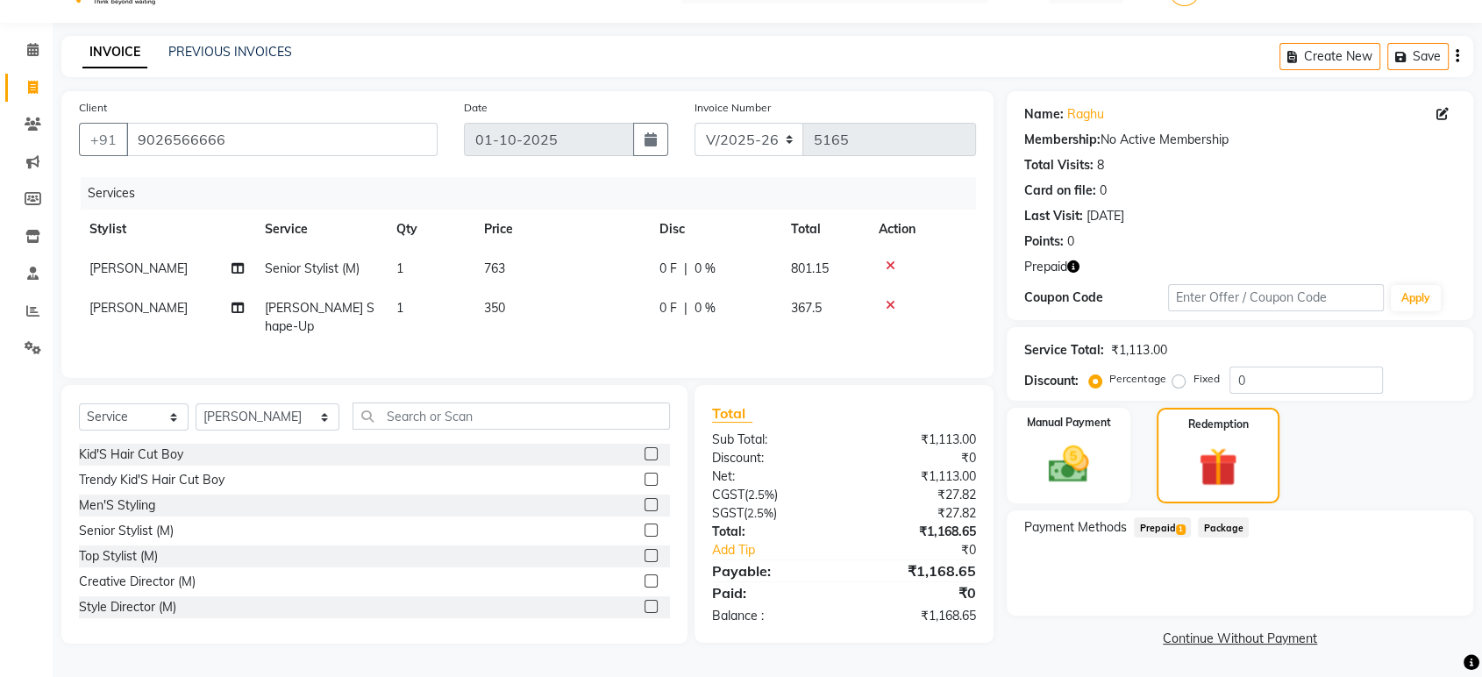
click at [1141, 524] on span "Prepaid 1" at bounding box center [1161, 527] width 57 height 20
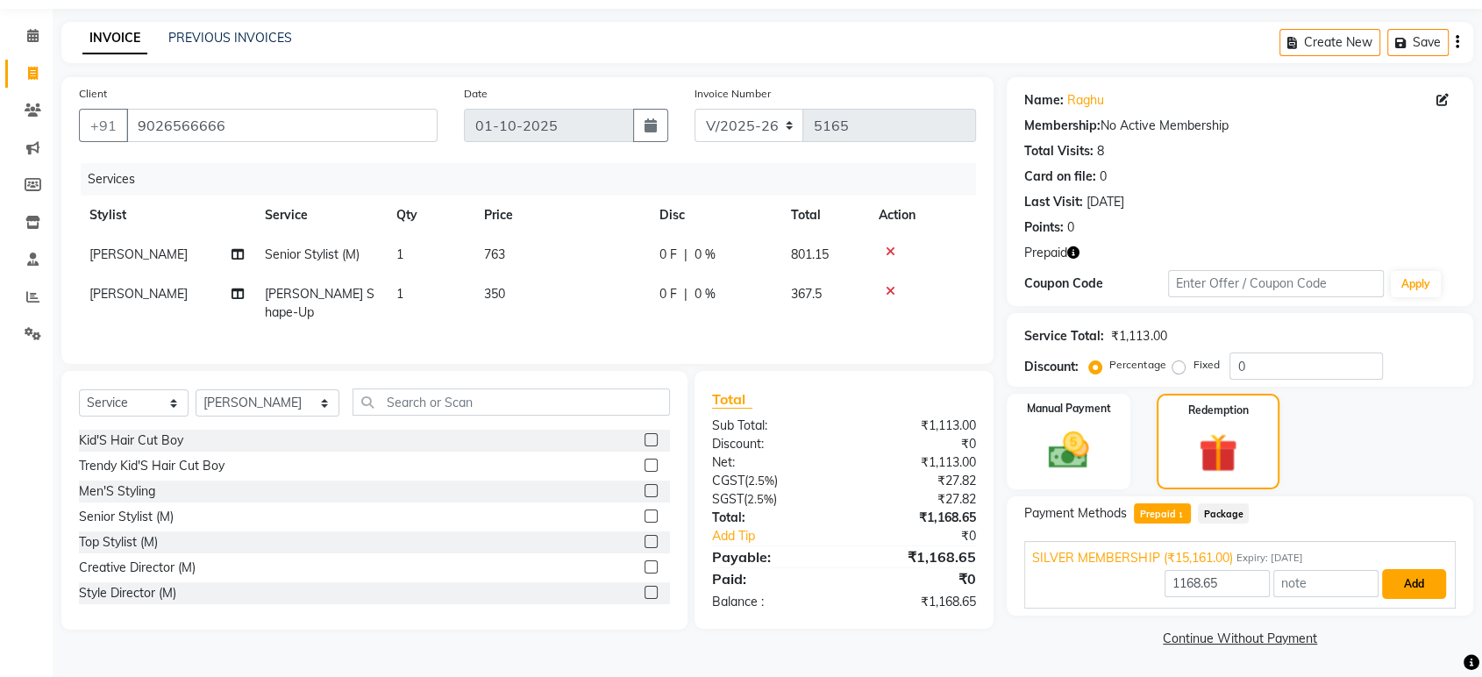
click at [1417, 574] on button "Add" at bounding box center [1414, 584] width 64 height 30
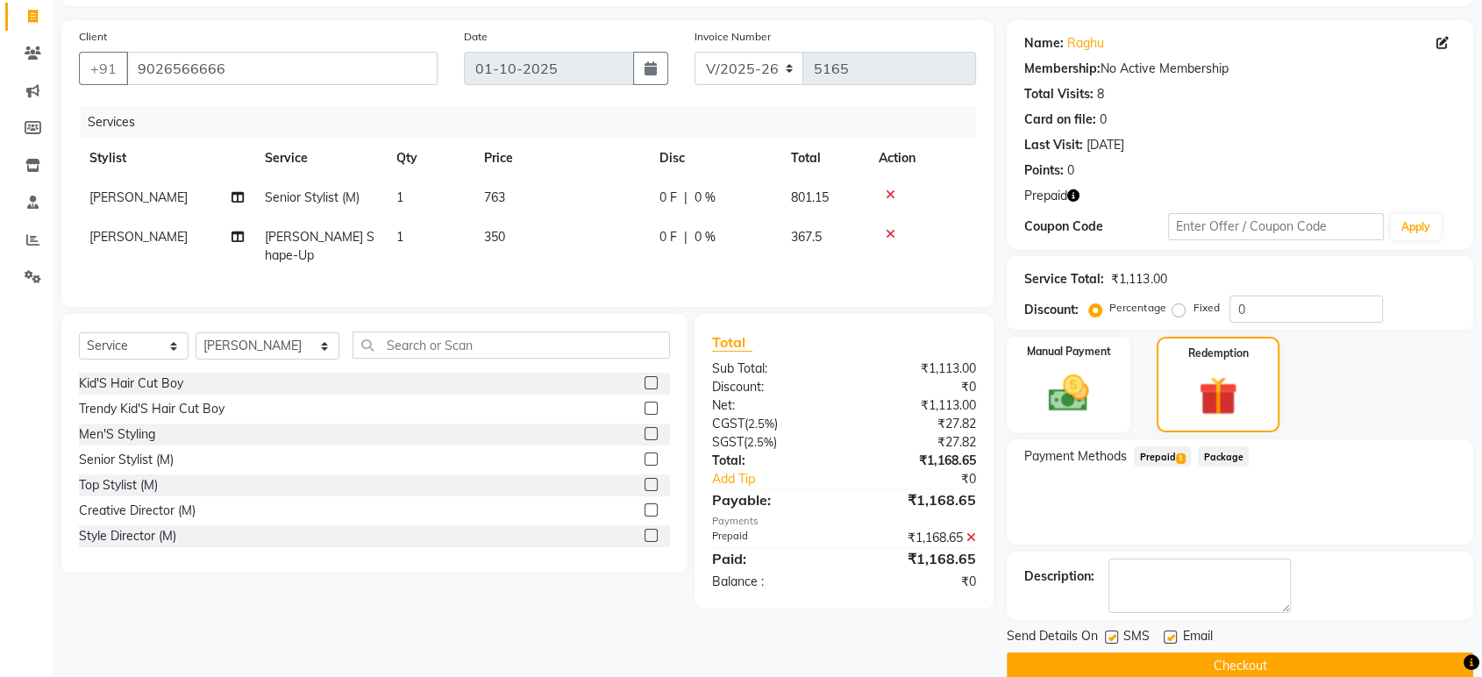
scroll to position [139, 0]
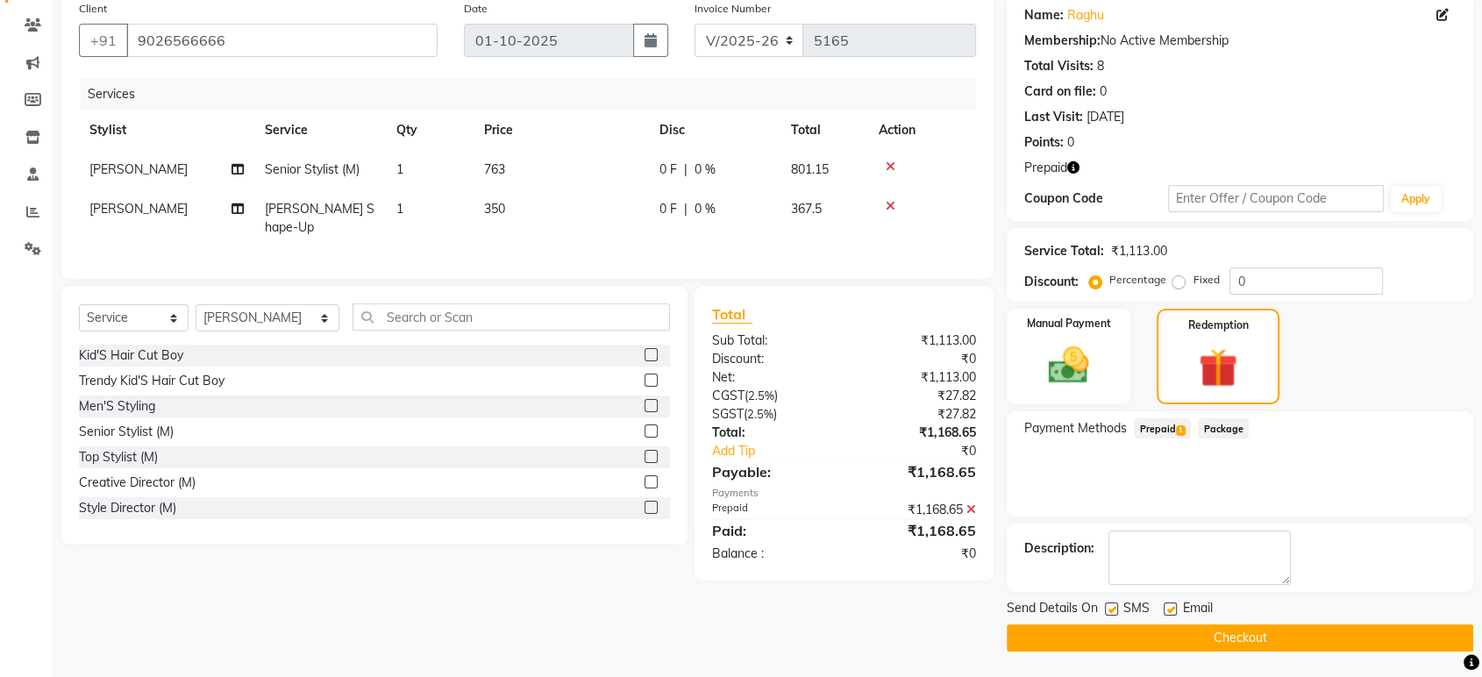
click at [1268, 641] on button "Checkout" at bounding box center [1239, 637] width 466 height 27
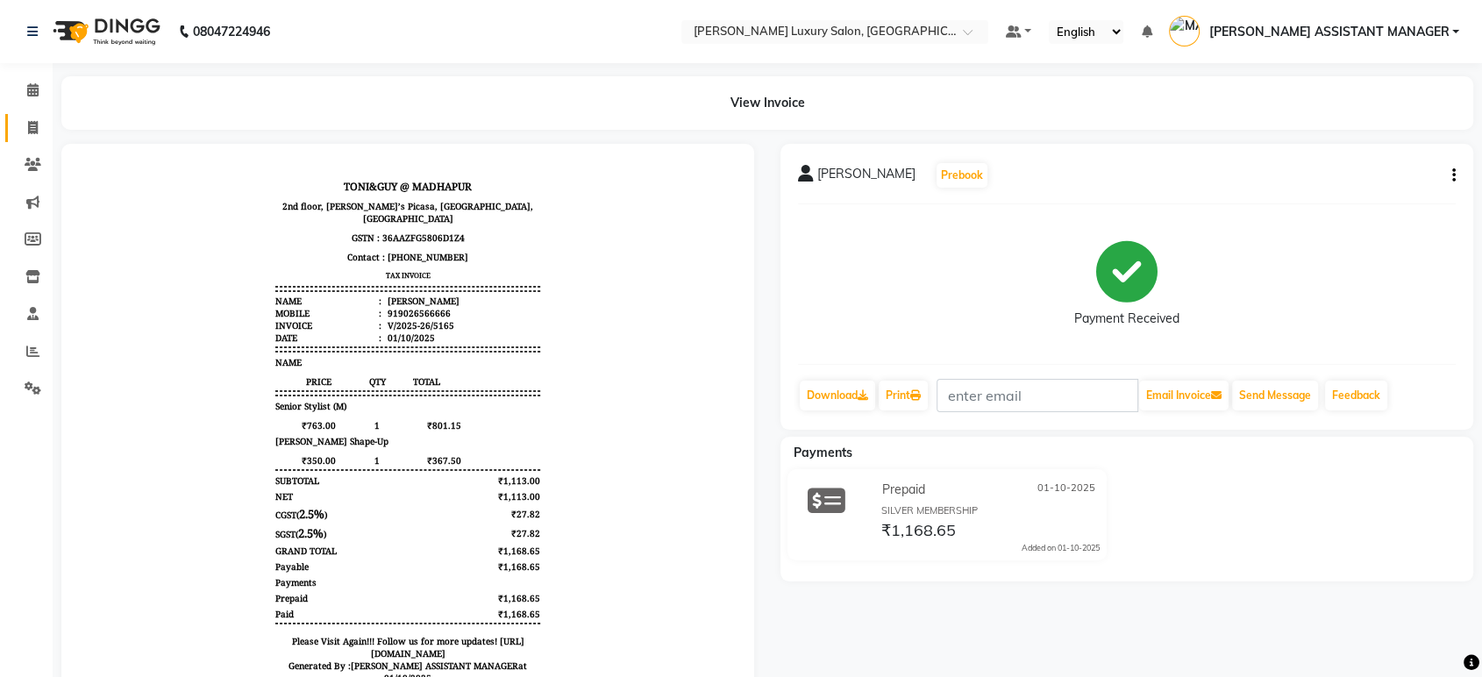
click at [24, 114] on link "Invoice" at bounding box center [26, 128] width 42 height 29
select select "4712"
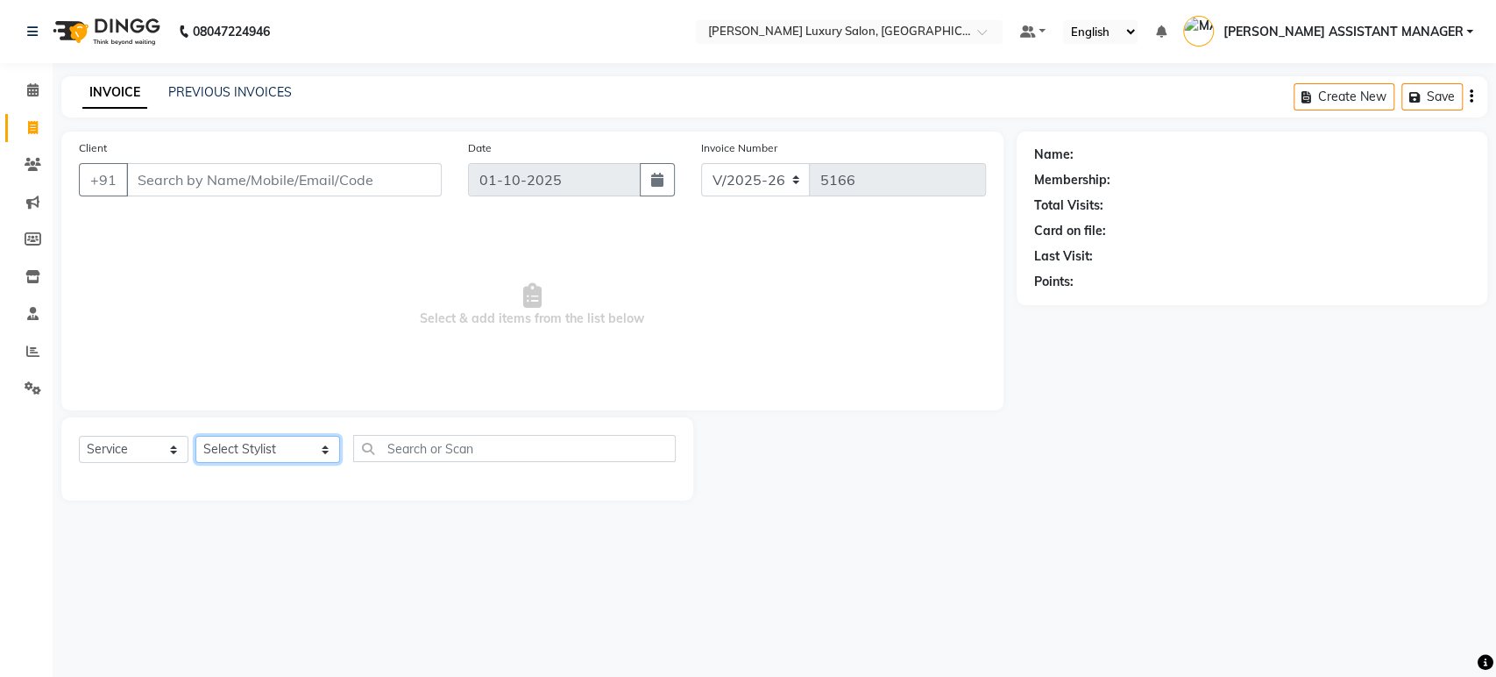
click at [259, 458] on select "Select Stylist ABHI ADIL ADITI ADITYA AFREEN AHON AHSAN ALI ALIYA ANKITH ARAVIN…" at bounding box center [267, 449] width 145 height 27
click at [195, 436] on select "Select Stylist ABHI ADIL ADITI ADITYA AFREEN AHON AHSAN ALI ALIYA ANKITH ARAVIN…" at bounding box center [267, 449] width 145 height 27
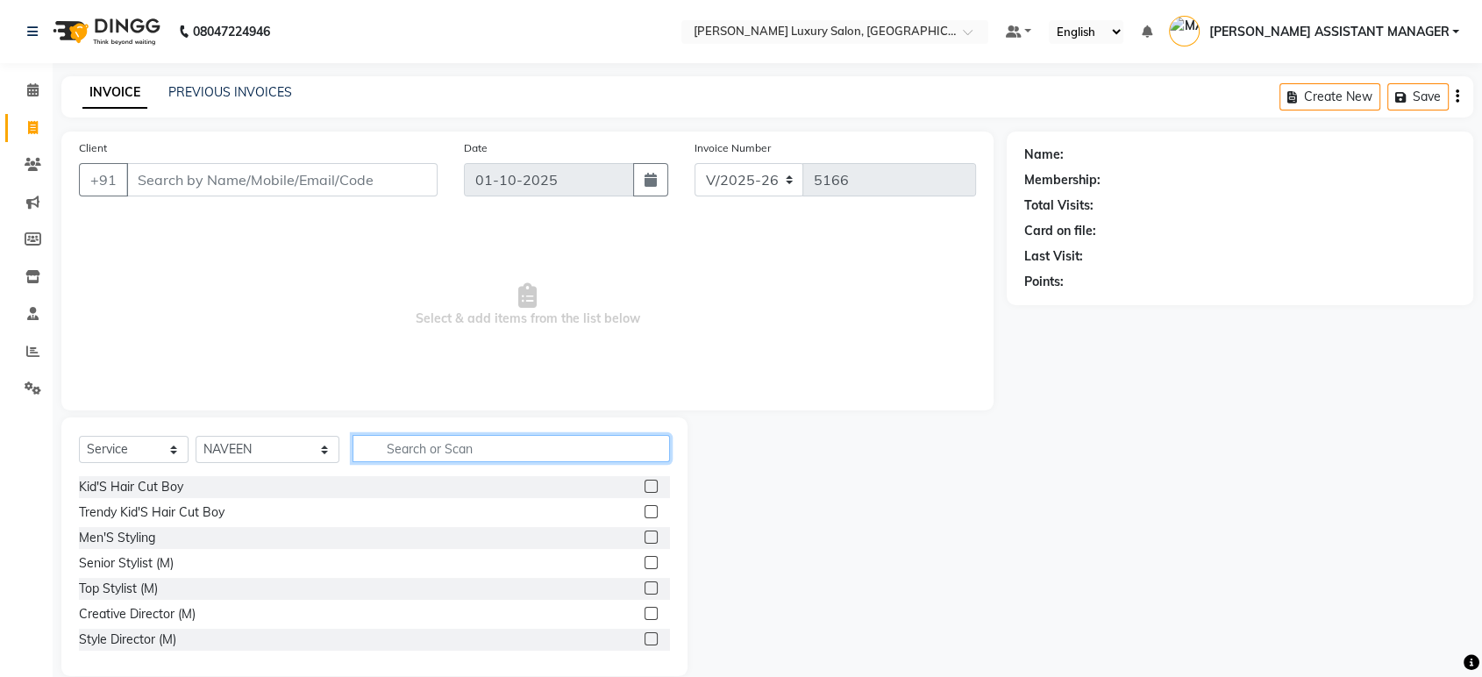
click at [450, 448] on input "text" at bounding box center [510, 448] width 317 height 27
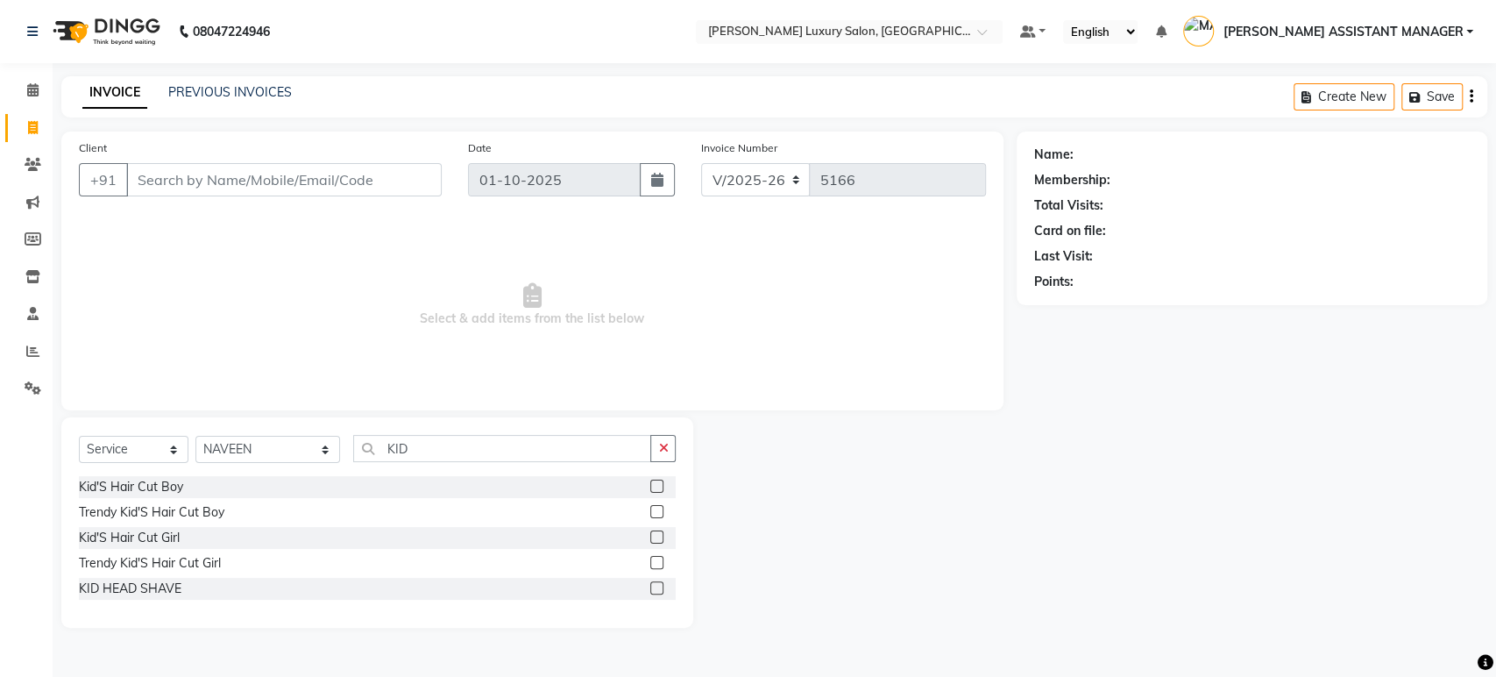
click at [659, 511] on label at bounding box center [656, 511] width 13 height 13
click at [659, 511] on input "checkbox" at bounding box center [655, 512] width 11 height 11
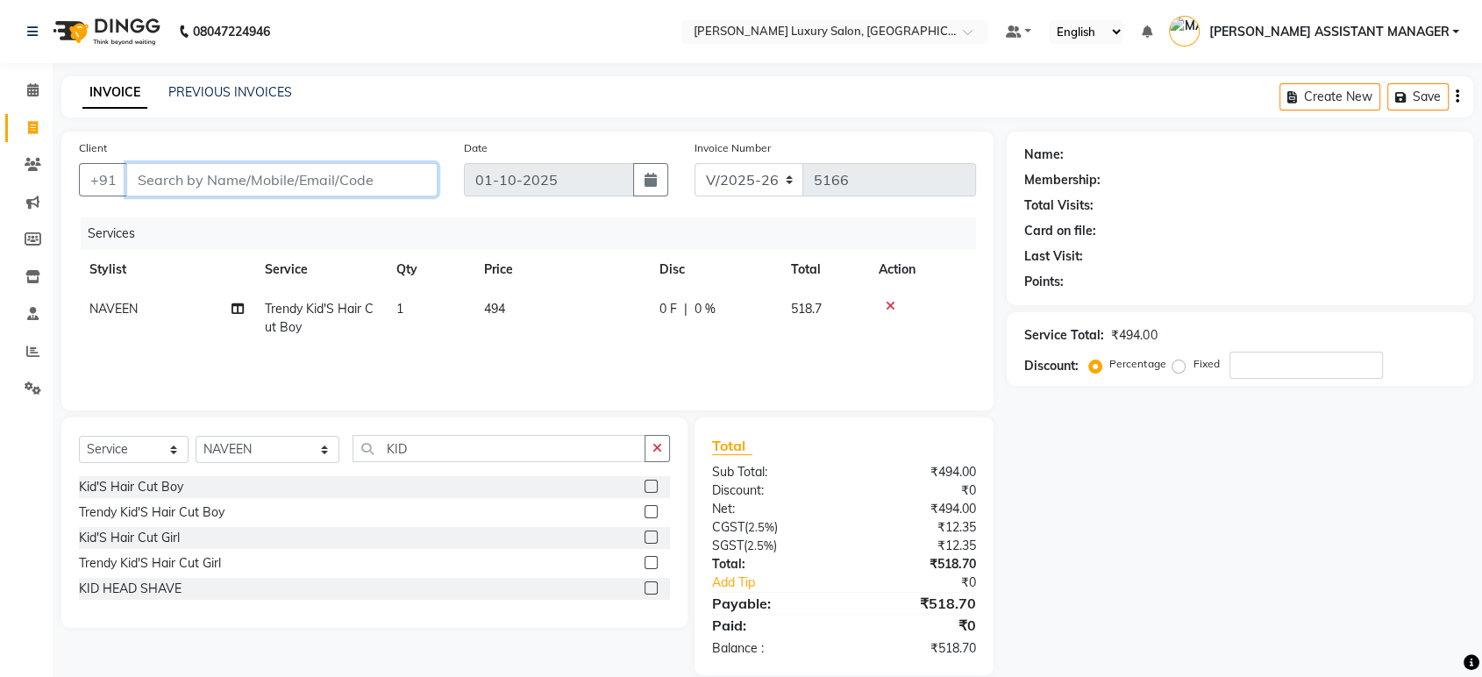
click at [255, 173] on input "Client" at bounding box center [281, 179] width 311 height 33
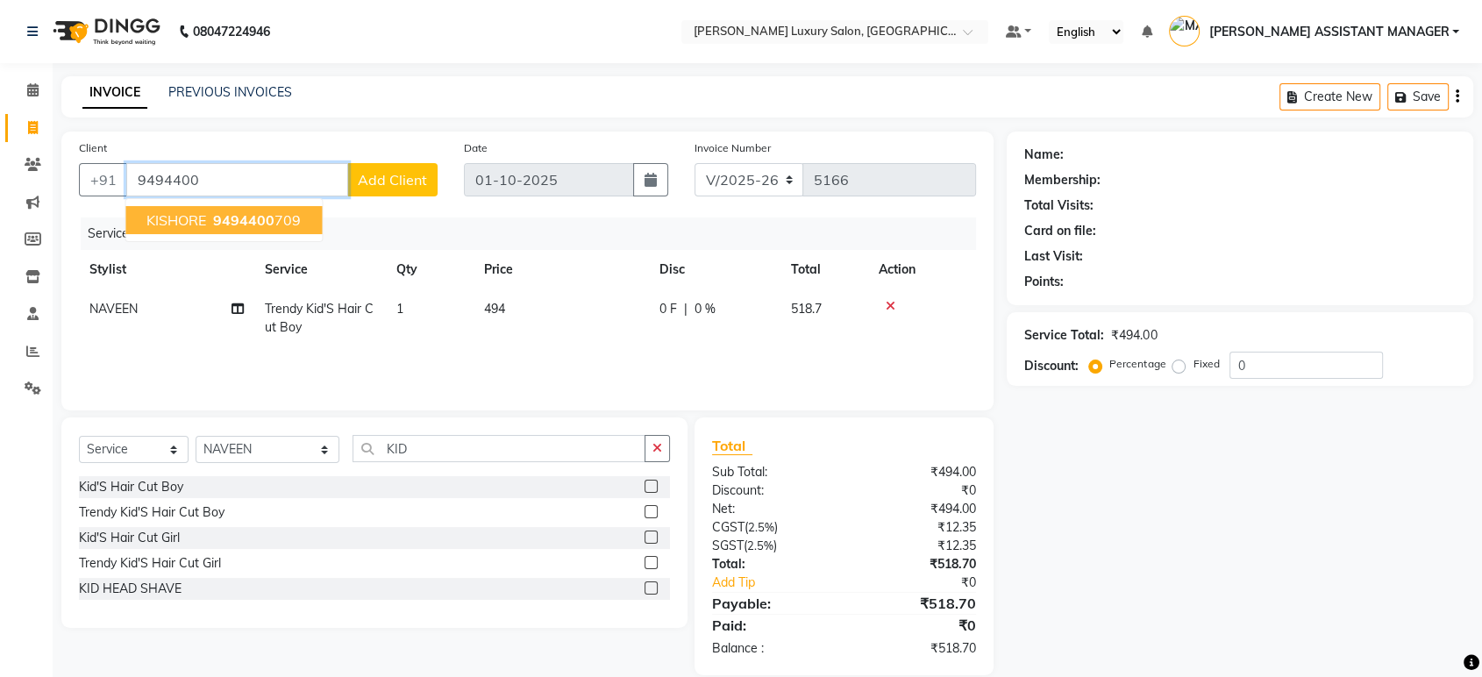
click at [274, 217] on ngb-highlight "9494400 709" at bounding box center [255, 220] width 91 height 18
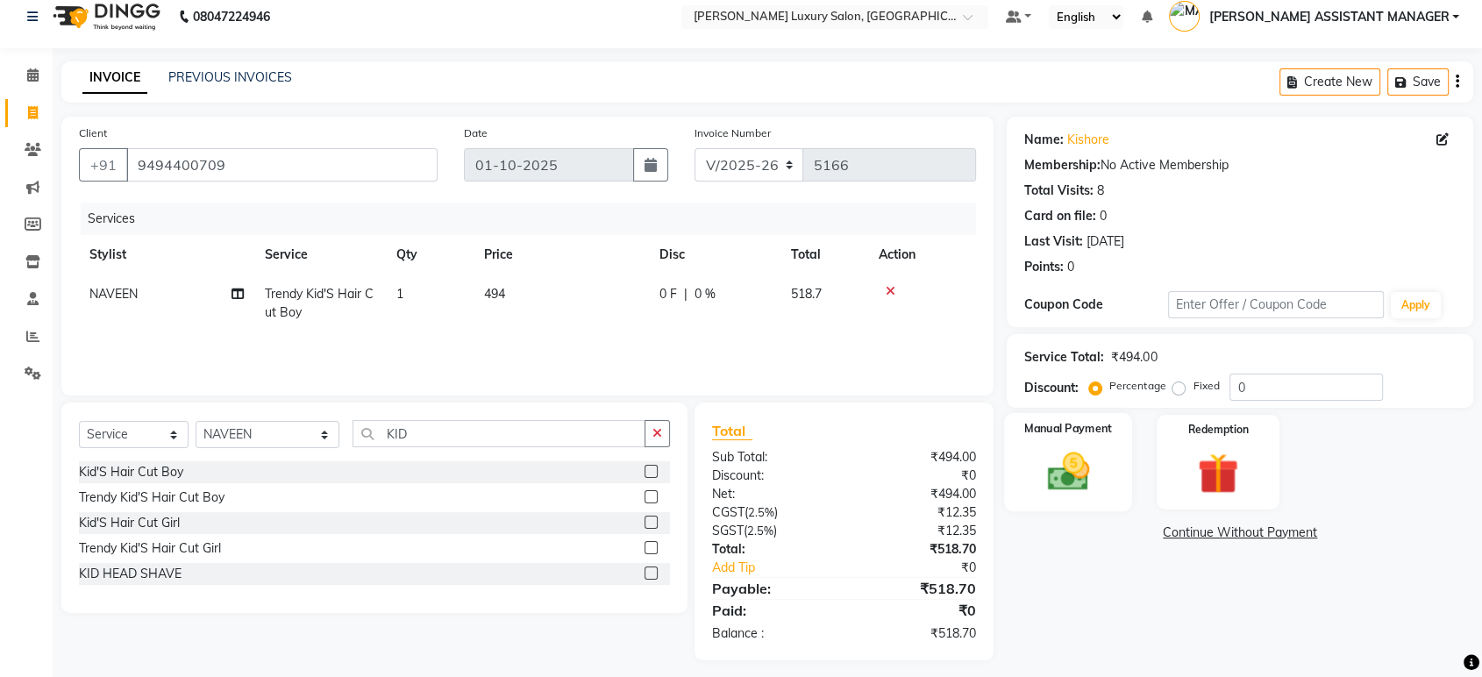
scroll to position [23, 0]
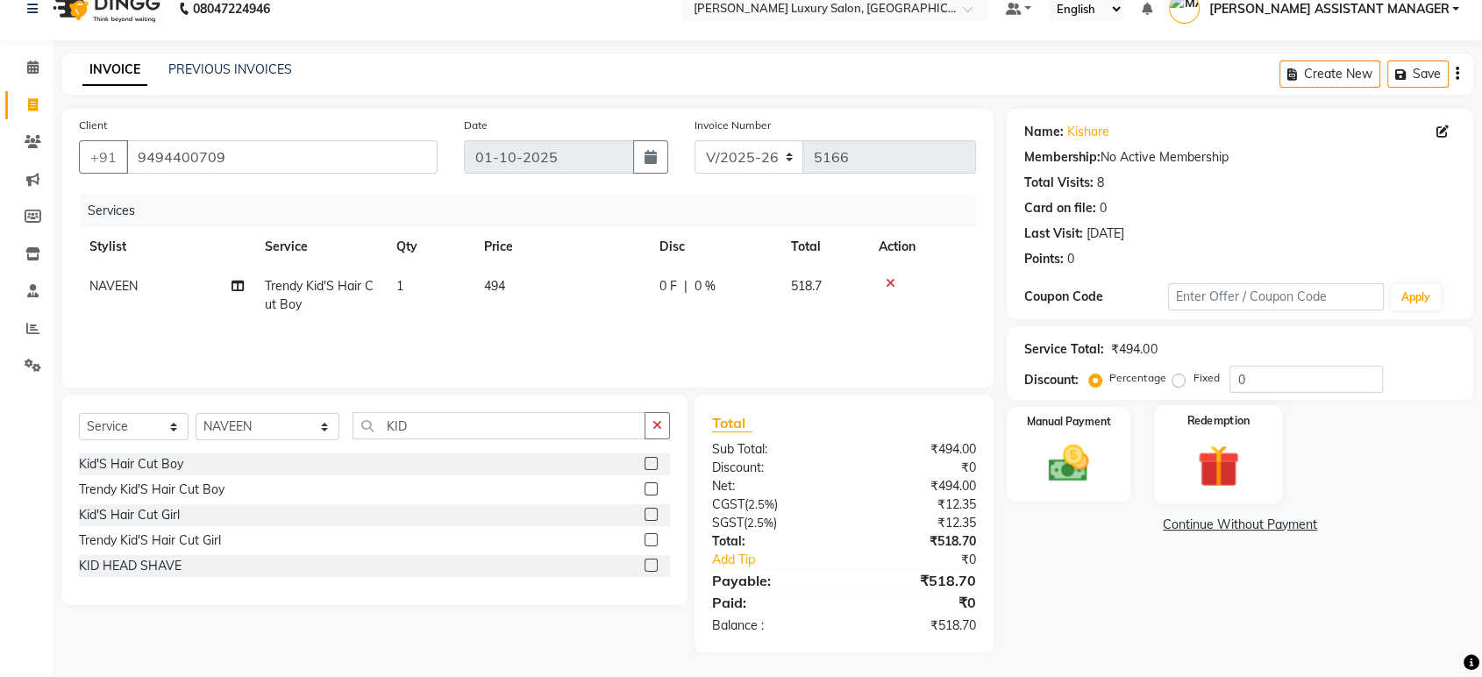
drag, startPoint x: 1166, startPoint y: 444, endPoint x: 1169, endPoint y: 452, distance: 9.4
click at [1167, 447] on div "Redemption" at bounding box center [1218, 454] width 128 height 98
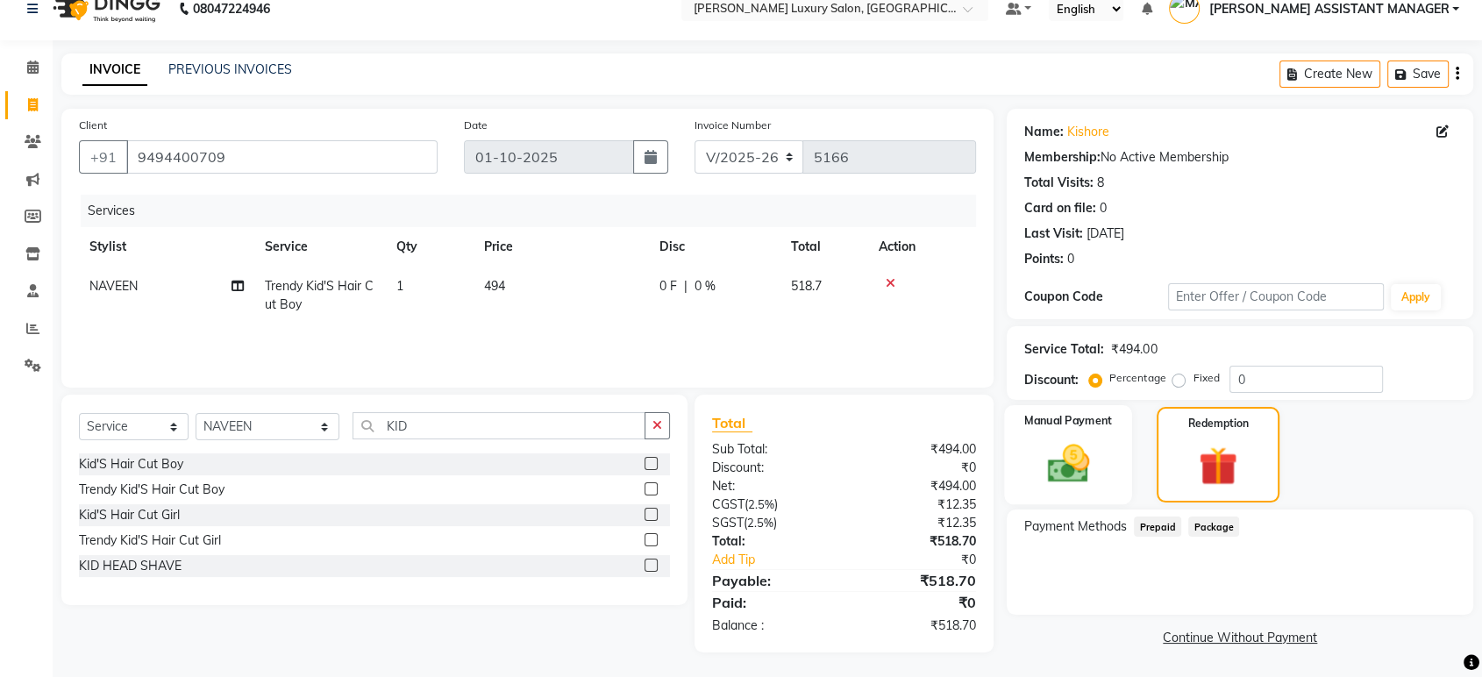
click at [1122, 467] on div "Manual Payment" at bounding box center [1069, 455] width 128 height 100
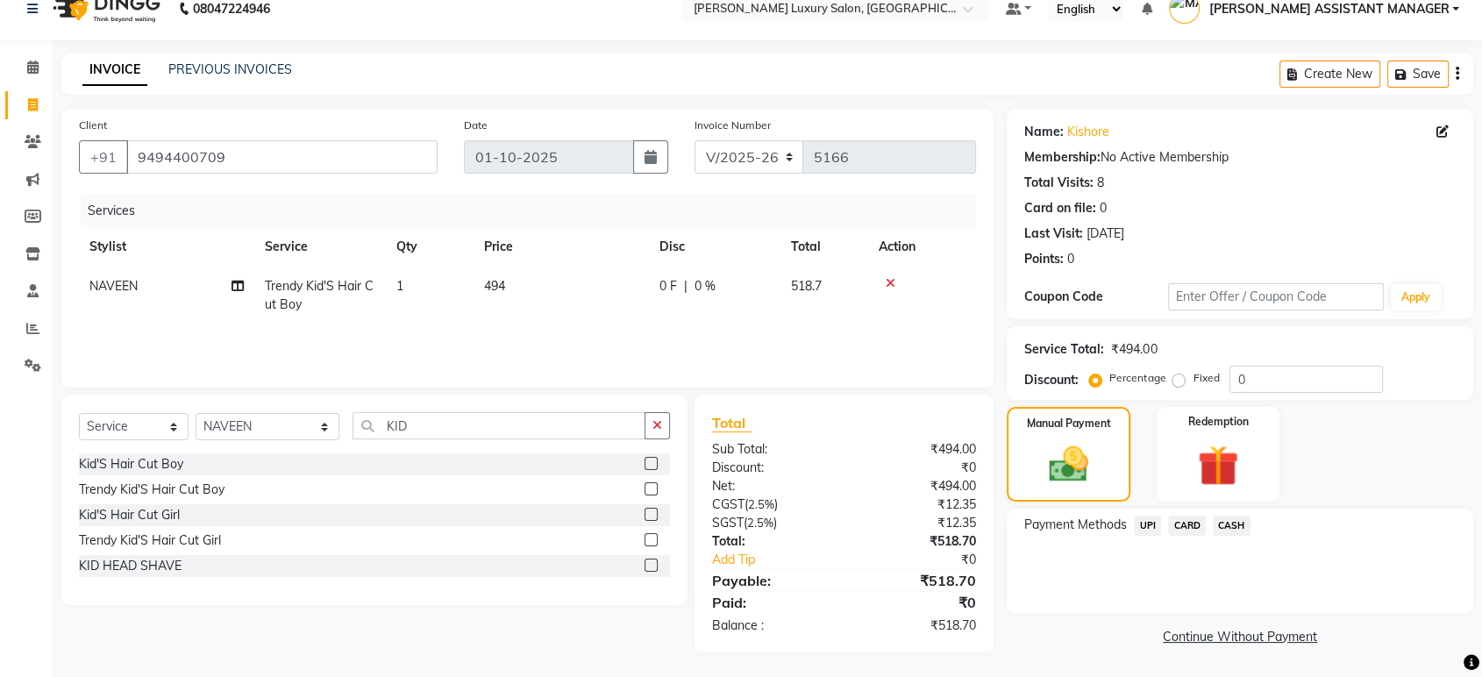
click at [1183, 528] on span "CARD" at bounding box center [1187, 525] width 38 height 20
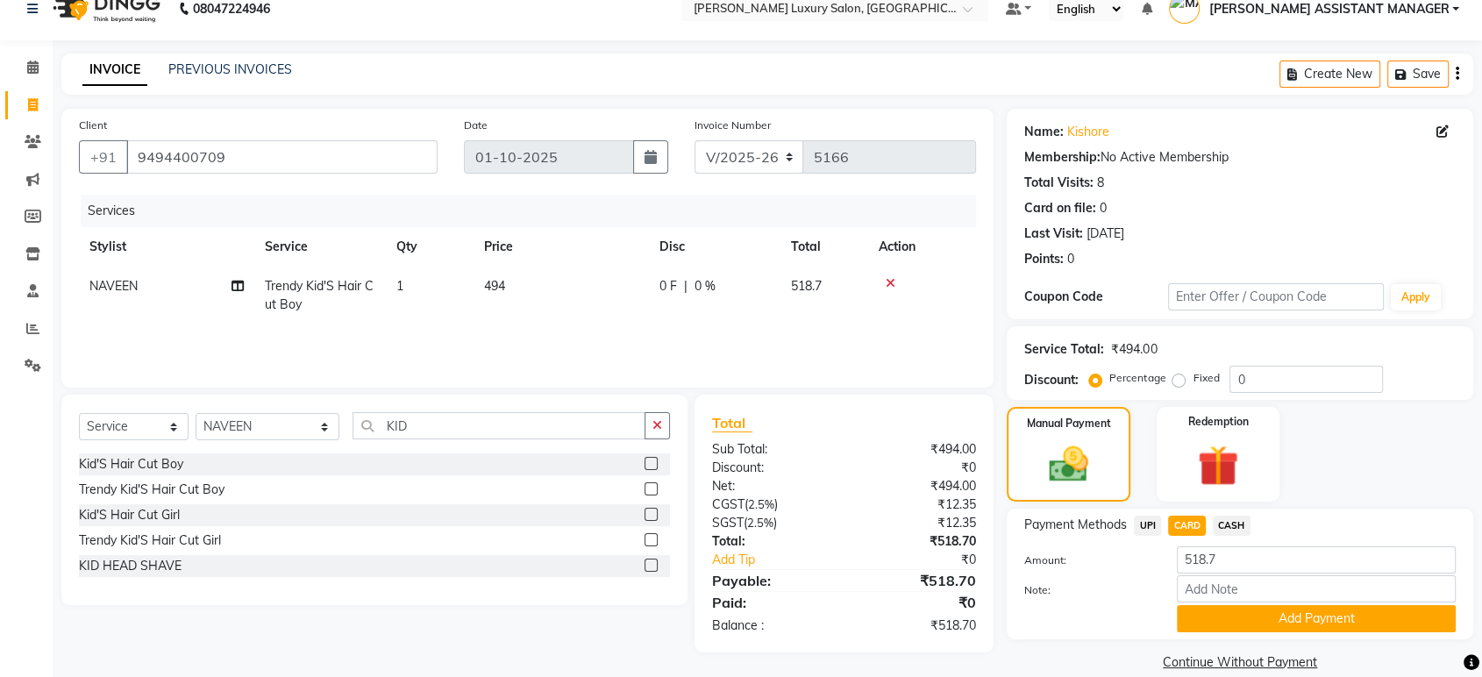
scroll to position [46, 0]
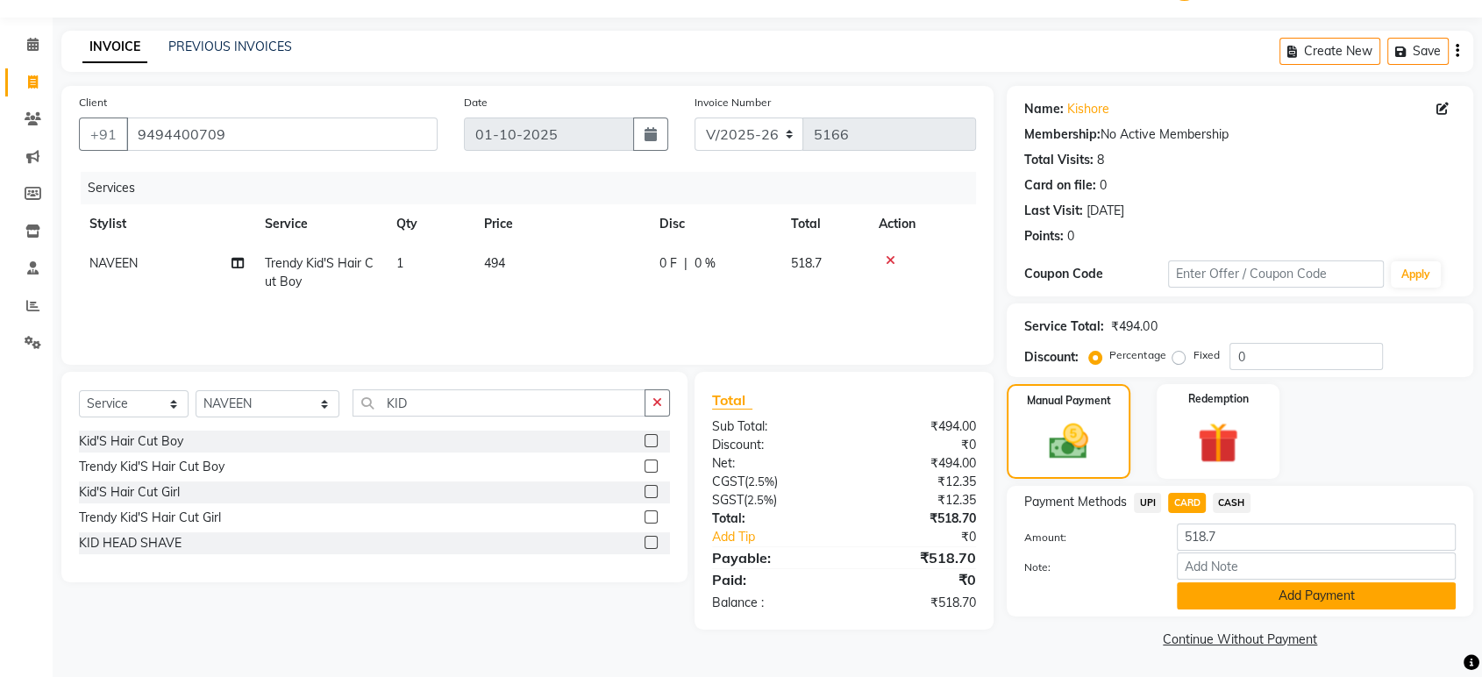
click at [1403, 599] on button "Add Payment" at bounding box center [1315, 595] width 279 height 27
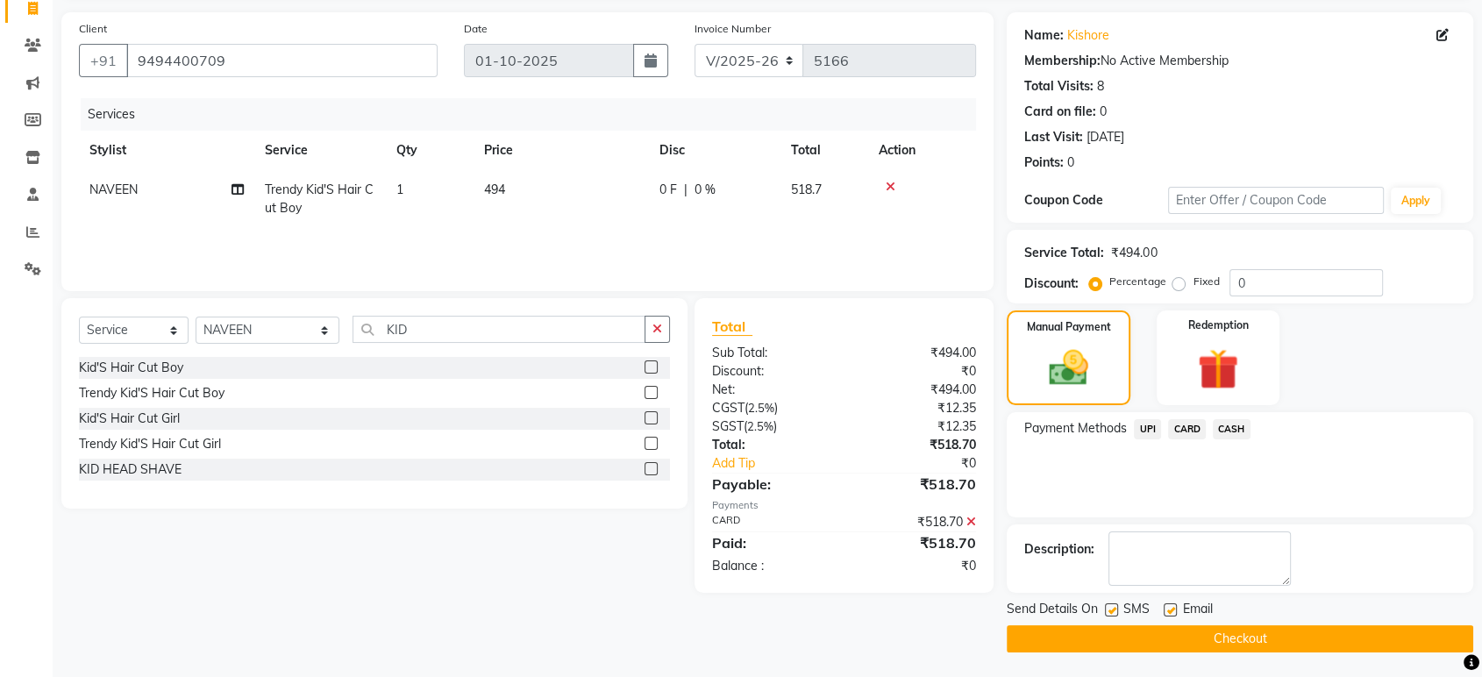
scroll to position [119, 0]
click at [1319, 632] on button "Checkout" at bounding box center [1239, 638] width 466 height 27
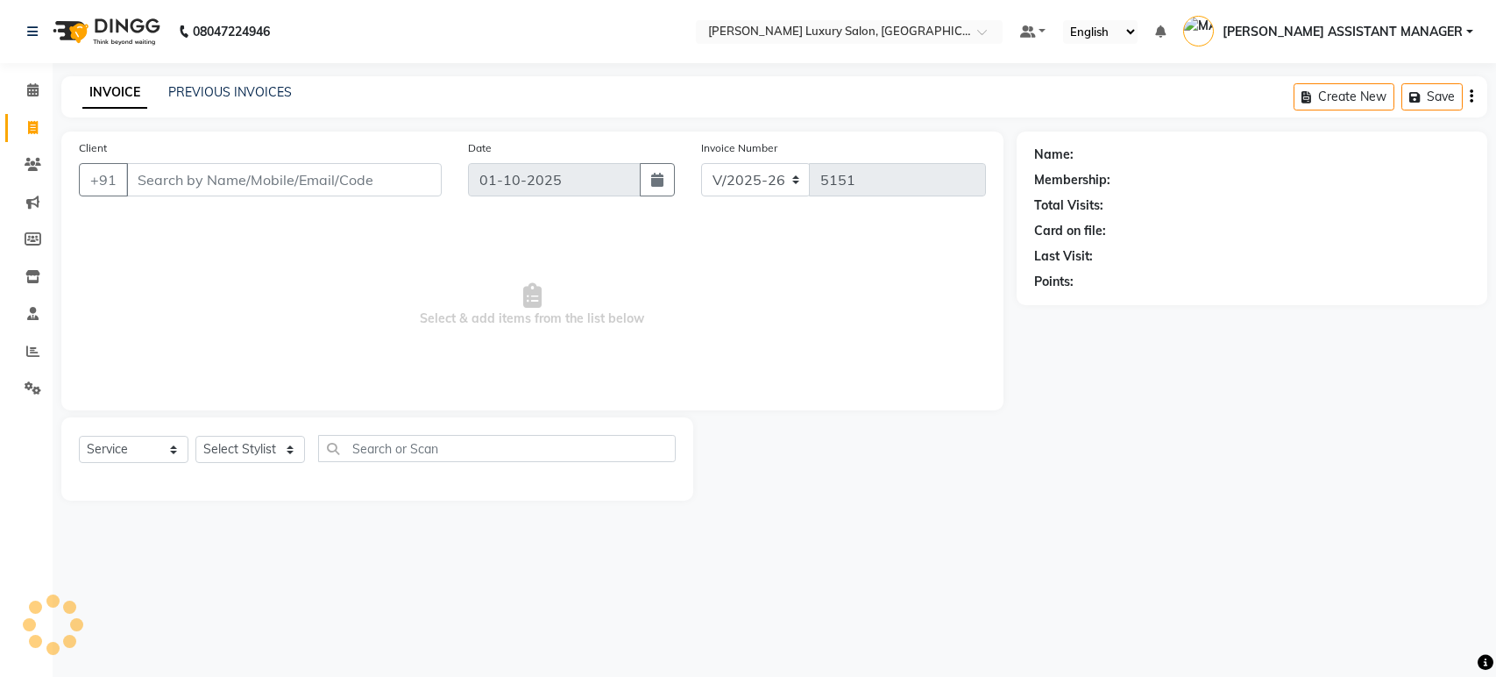
select select "4712"
select select "service"
click at [375, 188] on input "Client" at bounding box center [284, 179] width 316 height 33
type input "9885899370"
click at [384, 190] on button "Add Client" at bounding box center [397, 179] width 90 height 33
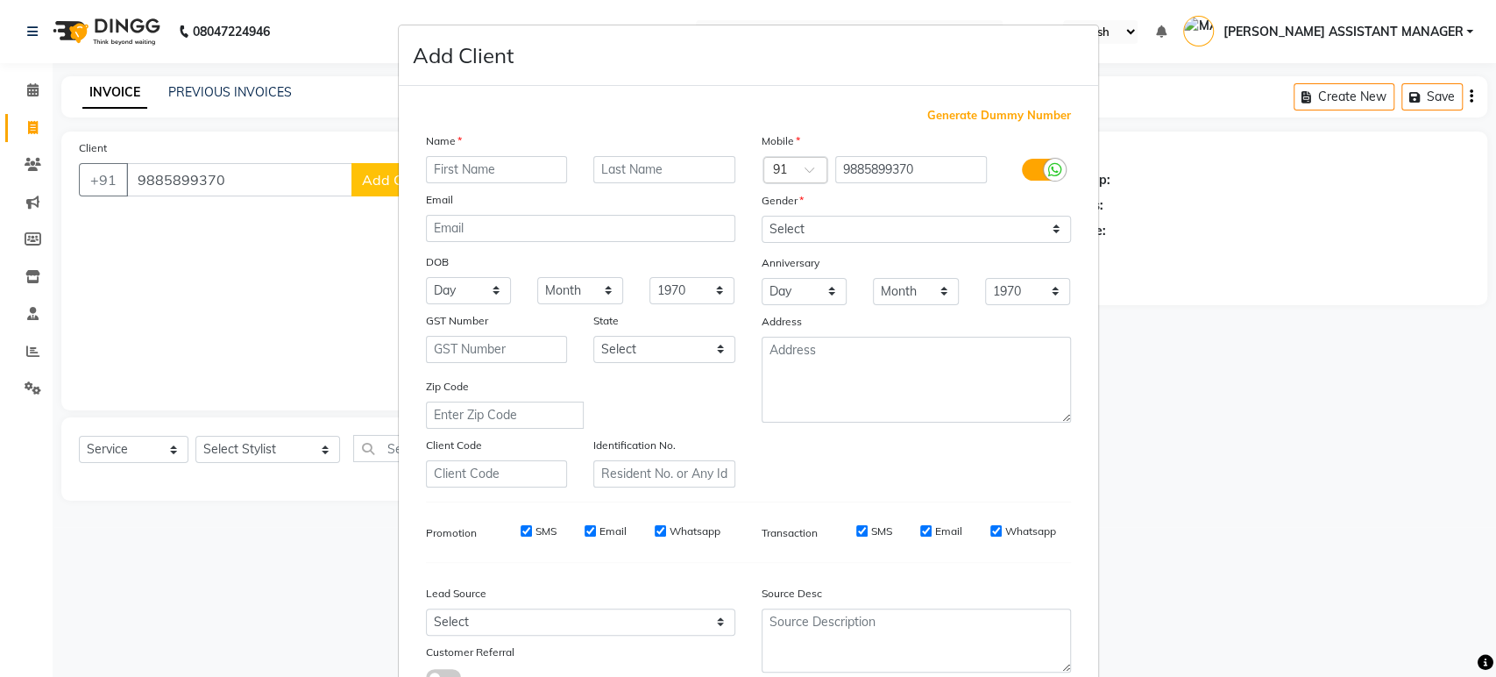
click at [514, 166] on input "text" at bounding box center [497, 169] width 142 height 27
type input "SANDIP"
click at [912, 231] on select "Select Male Female Other Prefer Not To Say" at bounding box center [916, 229] width 309 height 27
select select "male"
click at [762, 216] on select "Select Male Female Other Prefer Not To Say" at bounding box center [916, 229] width 309 height 27
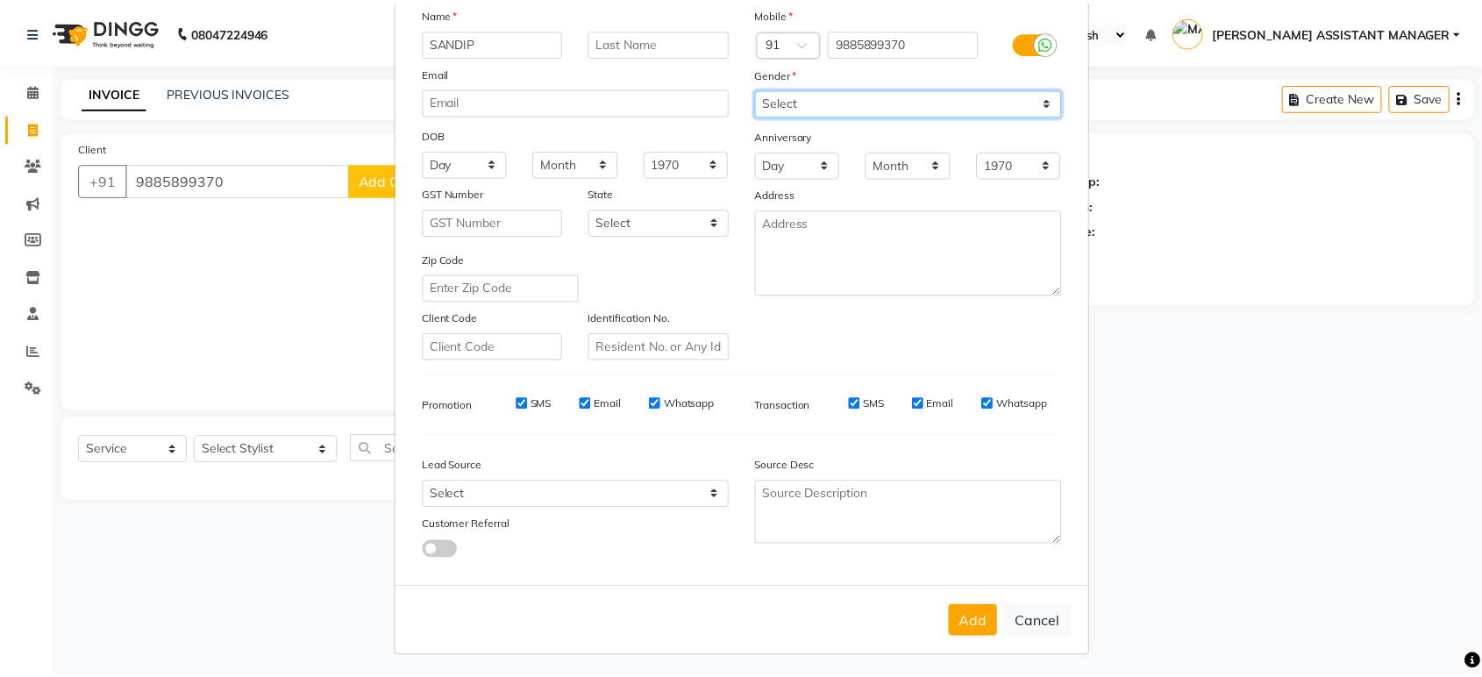
scroll to position [128, 0]
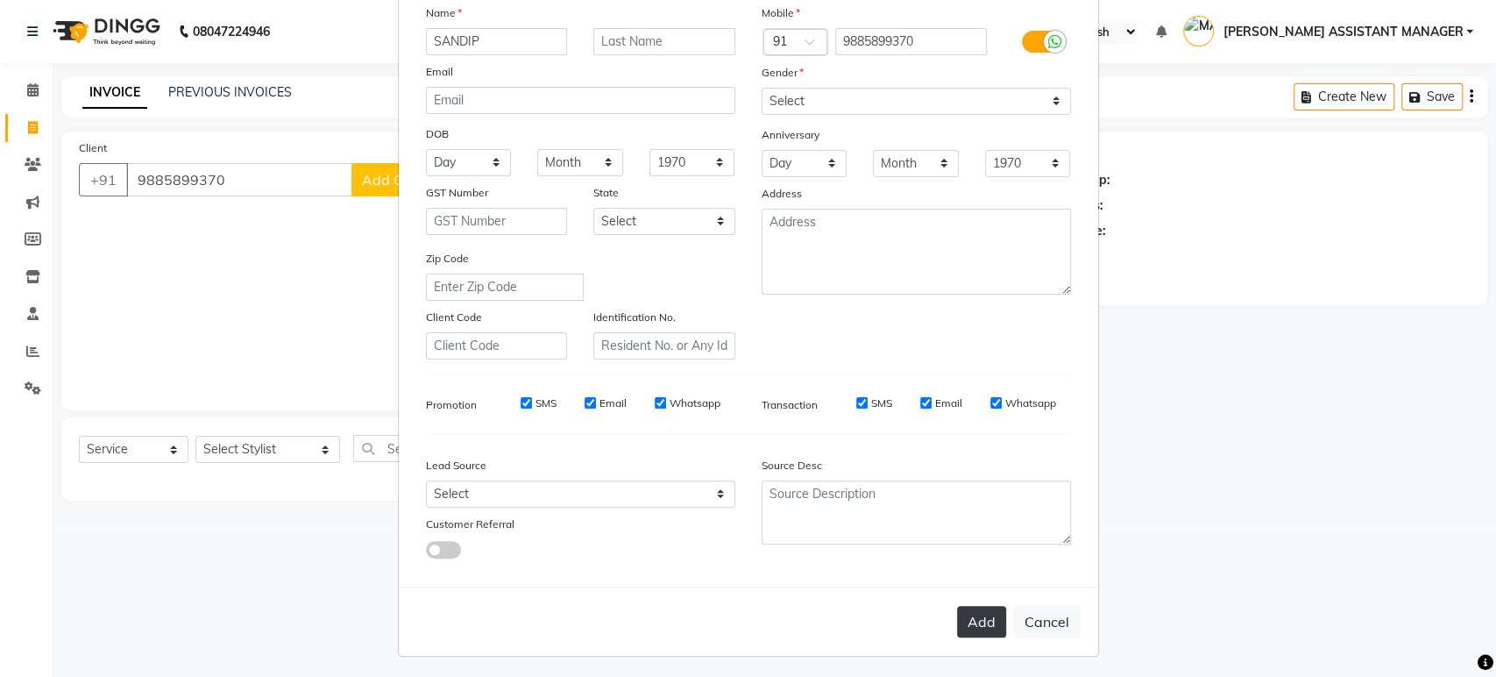
click at [976, 616] on button "Add" at bounding box center [981, 622] width 49 height 32
select select
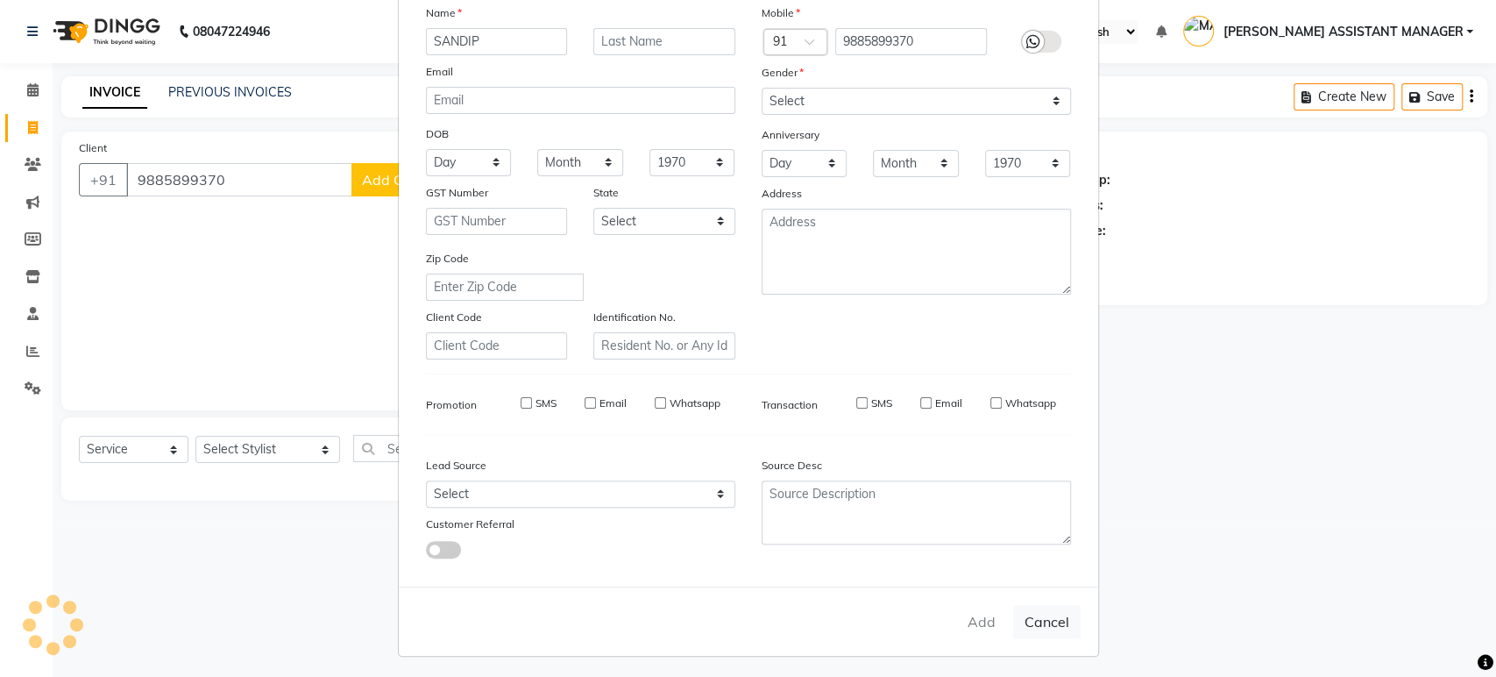
select select
checkbox input "false"
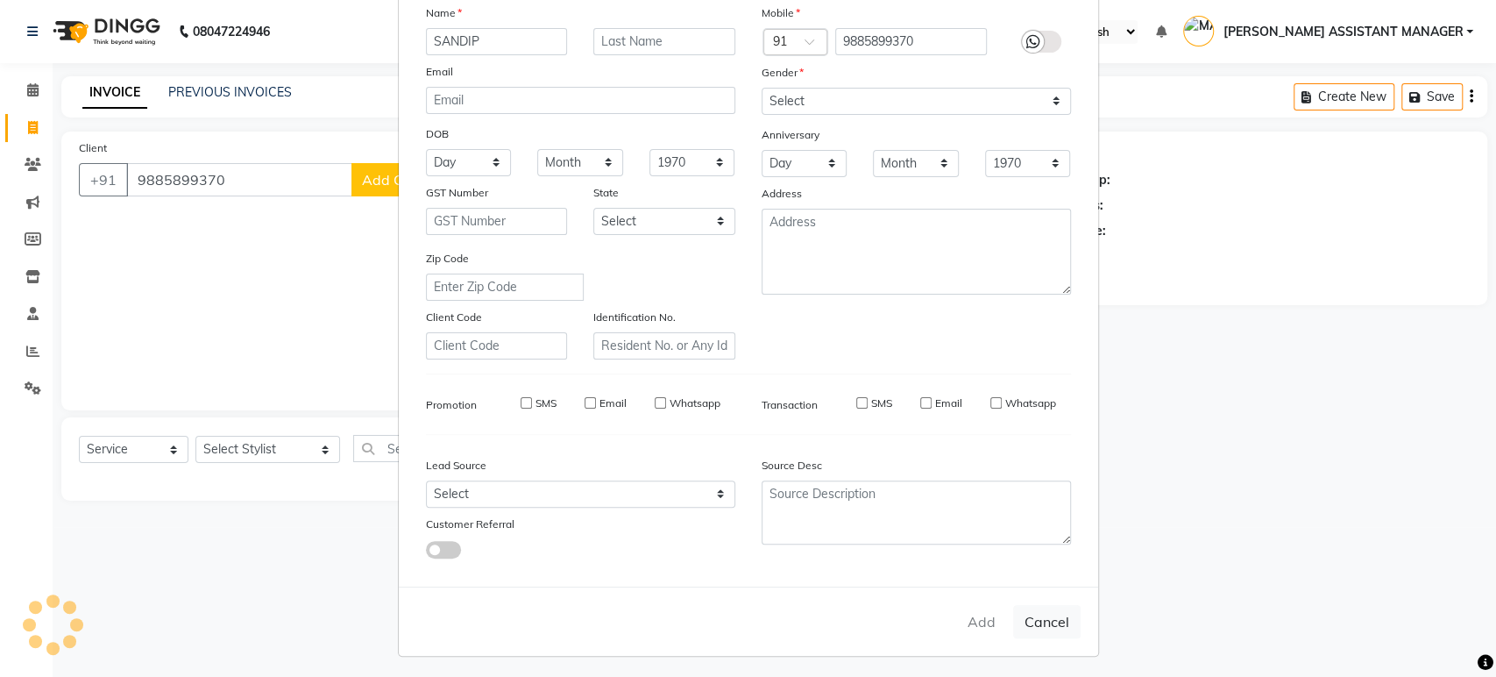
checkbox input "false"
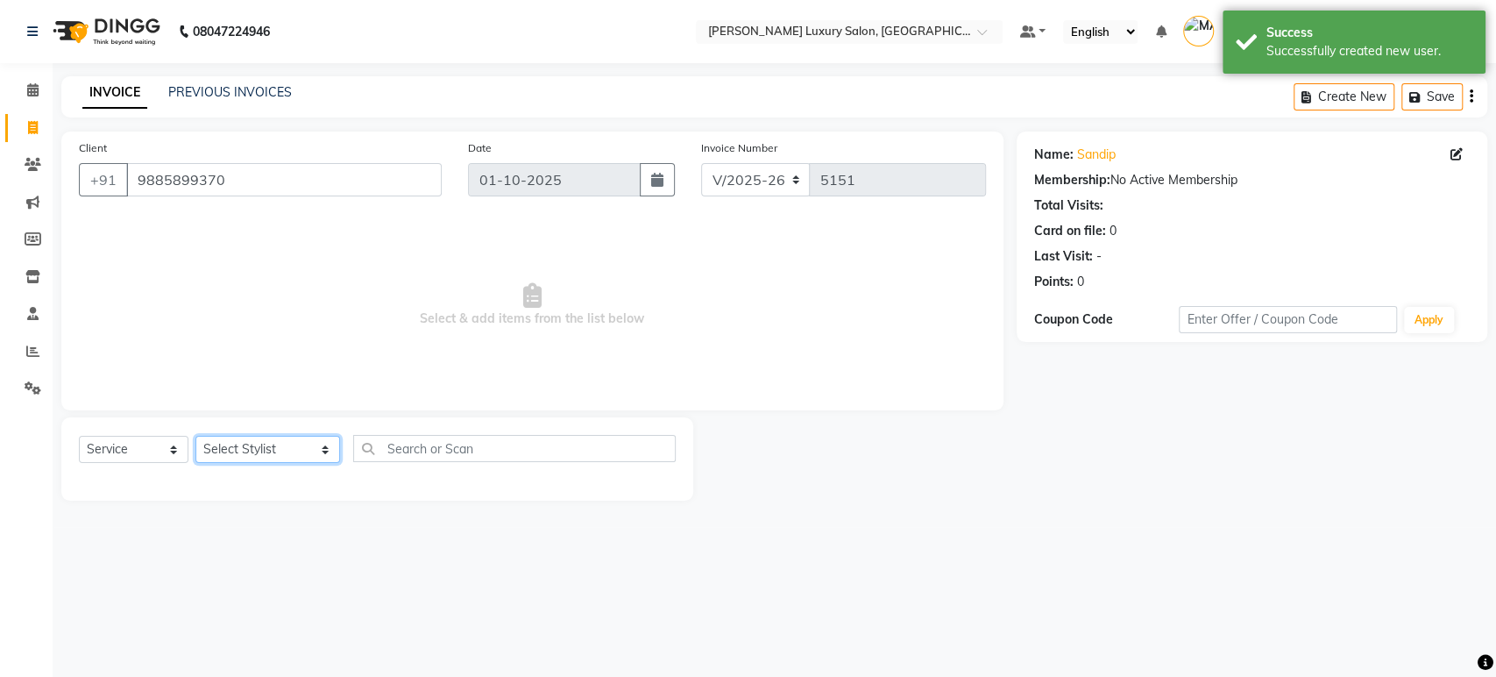
click at [314, 445] on select "Select Stylist ABHI ADIL ADITI ADITYA AFREEN AHON AHSAN ALI ALIYA ANKITH ARAVIN…" at bounding box center [267, 449] width 145 height 27
select select "63351"
click at [195, 436] on select "Select Stylist ABHI ADIL ADITI ADITYA AFREEN AHON AHSAN ALI ALIYA ANKITH ARAVIN…" at bounding box center [267, 449] width 145 height 27
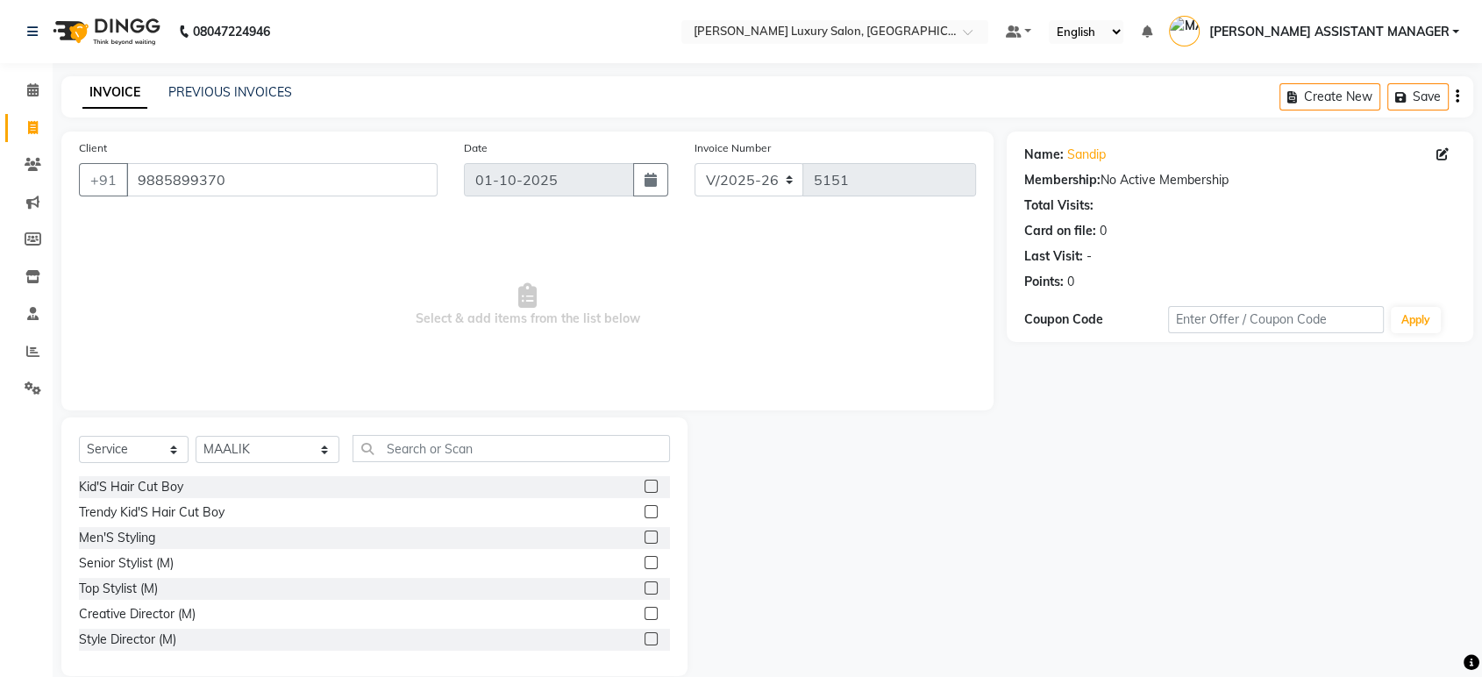
click at [644, 563] on label at bounding box center [650, 562] width 13 height 13
click at [644, 563] on input "checkbox" at bounding box center [649, 563] width 11 height 11
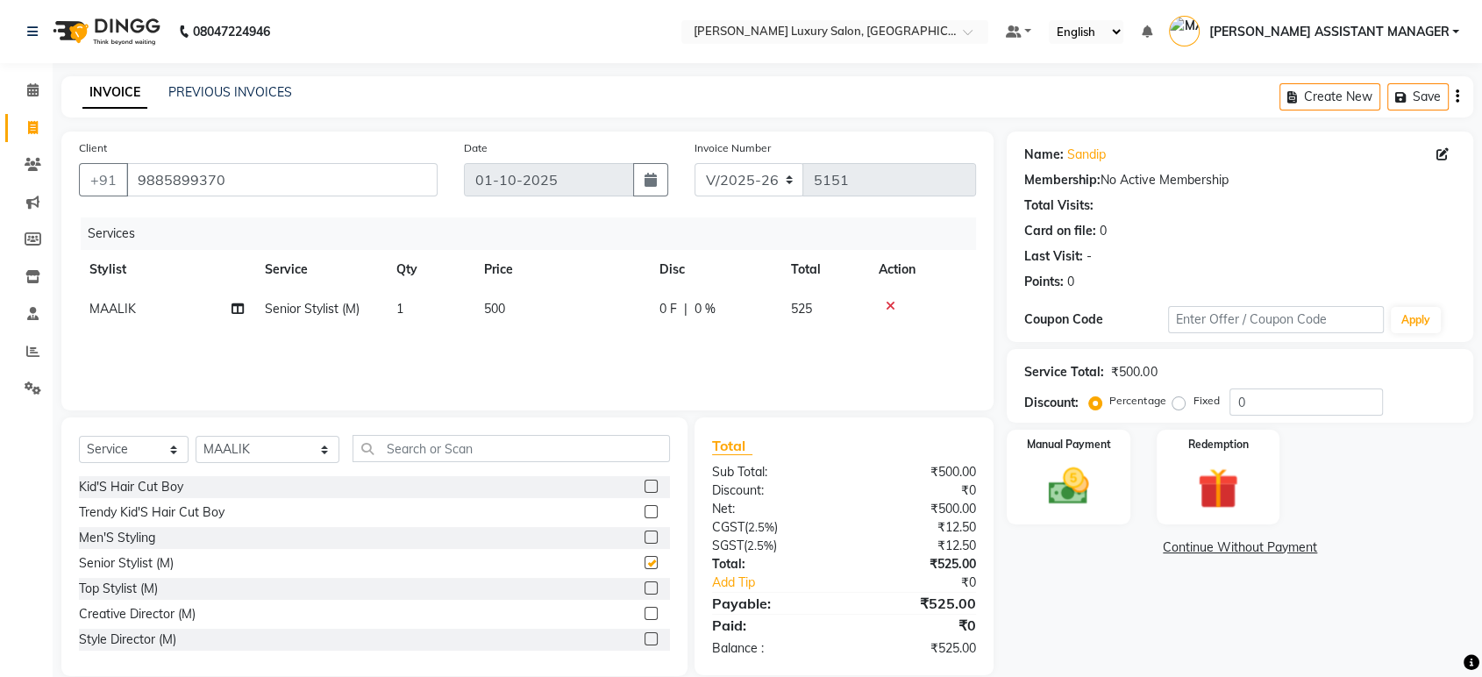
checkbox input "false"
click at [388, 439] on input "text" at bounding box center [510, 448] width 317 height 27
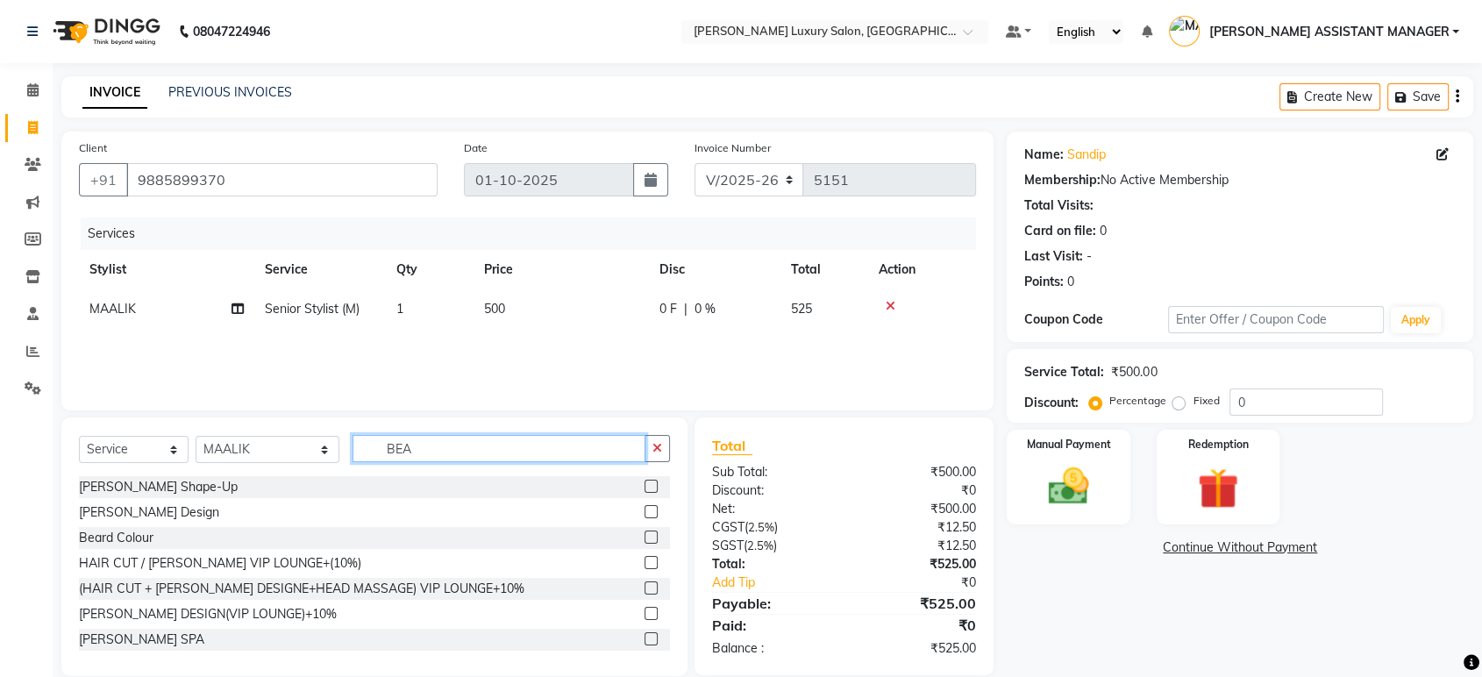
type input "BEA"
click at [503, 486] on div "Beard Shape-Up" at bounding box center [374, 487] width 591 height 22
click at [160, 484] on div "Beard Shape-Up" at bounding box center [158, 487] width 159 height 18
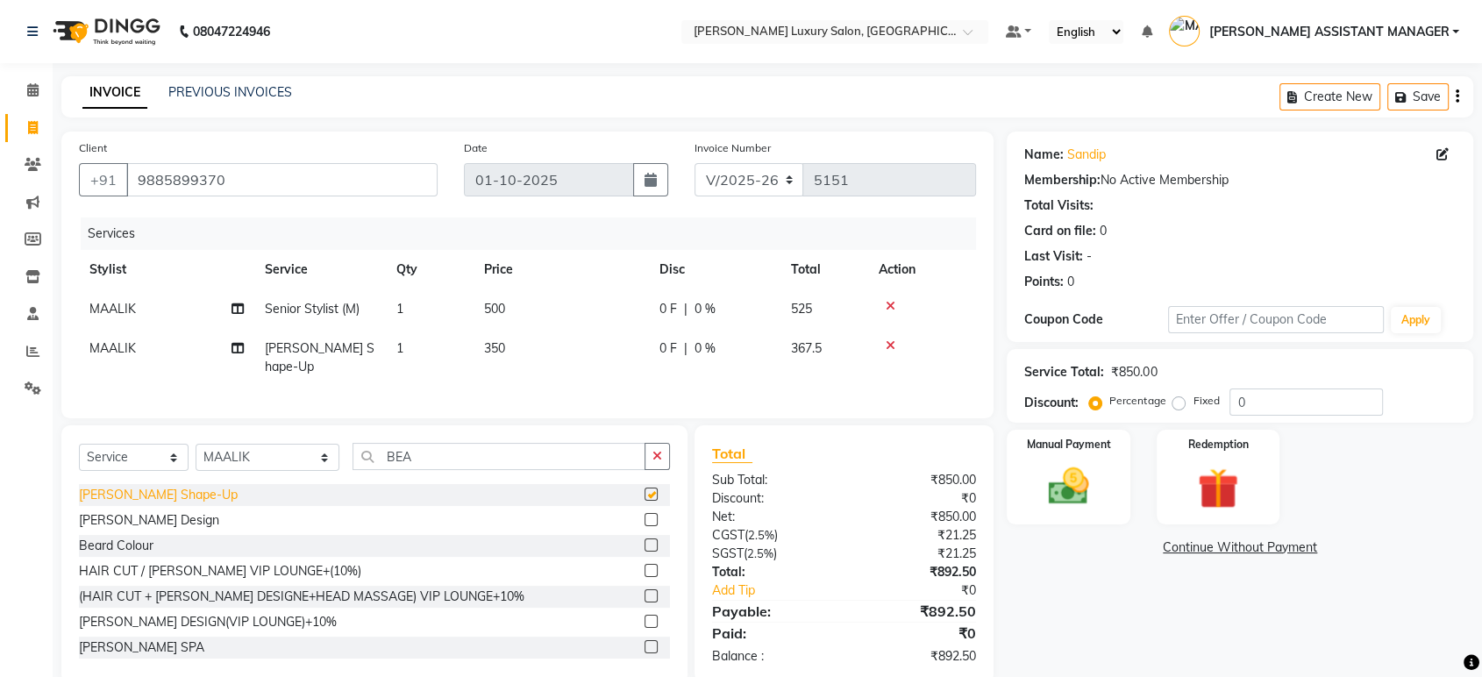
checkbox input "false"
click at [1062, 482] on img at bounding box center [1068, 486] width 68 height 49
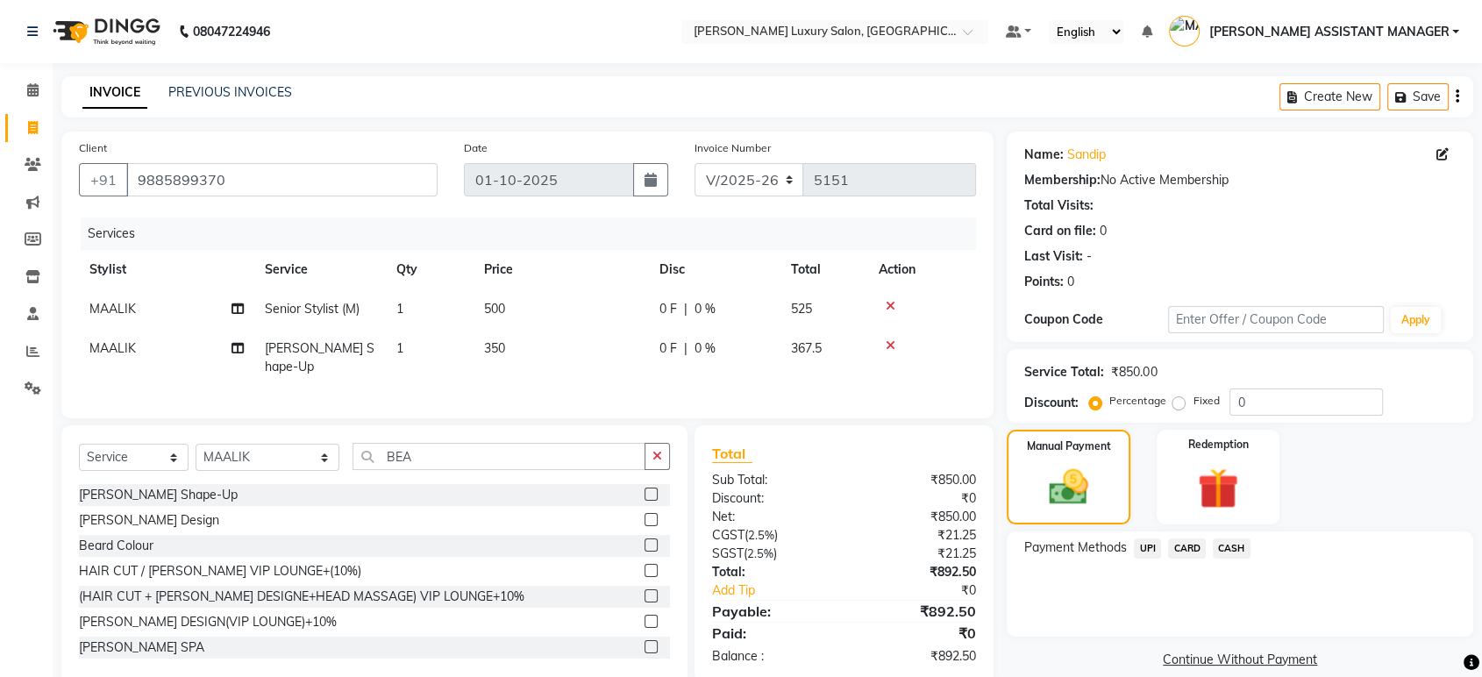
click at [1150, 545] on span "UPI" at bounding box center [1146, 548] width 27 height 20
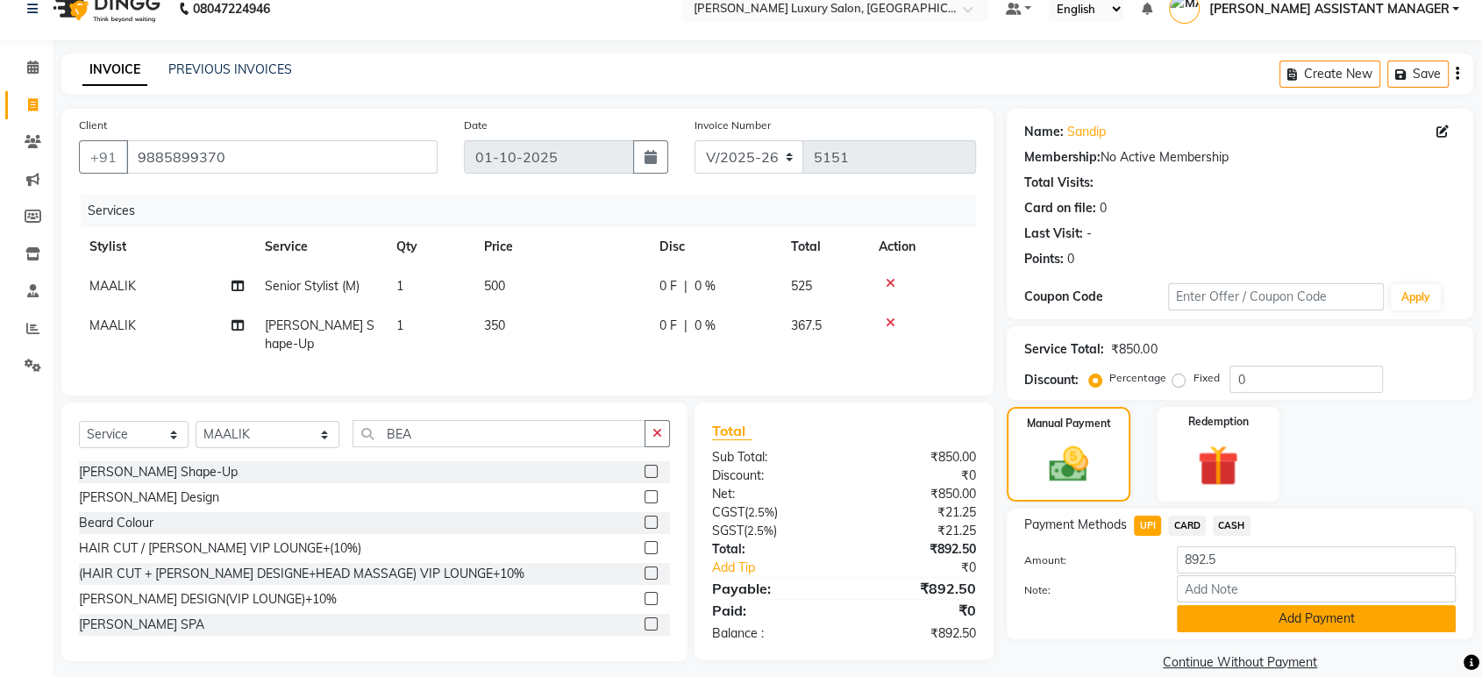
scroll to position [46, 0]
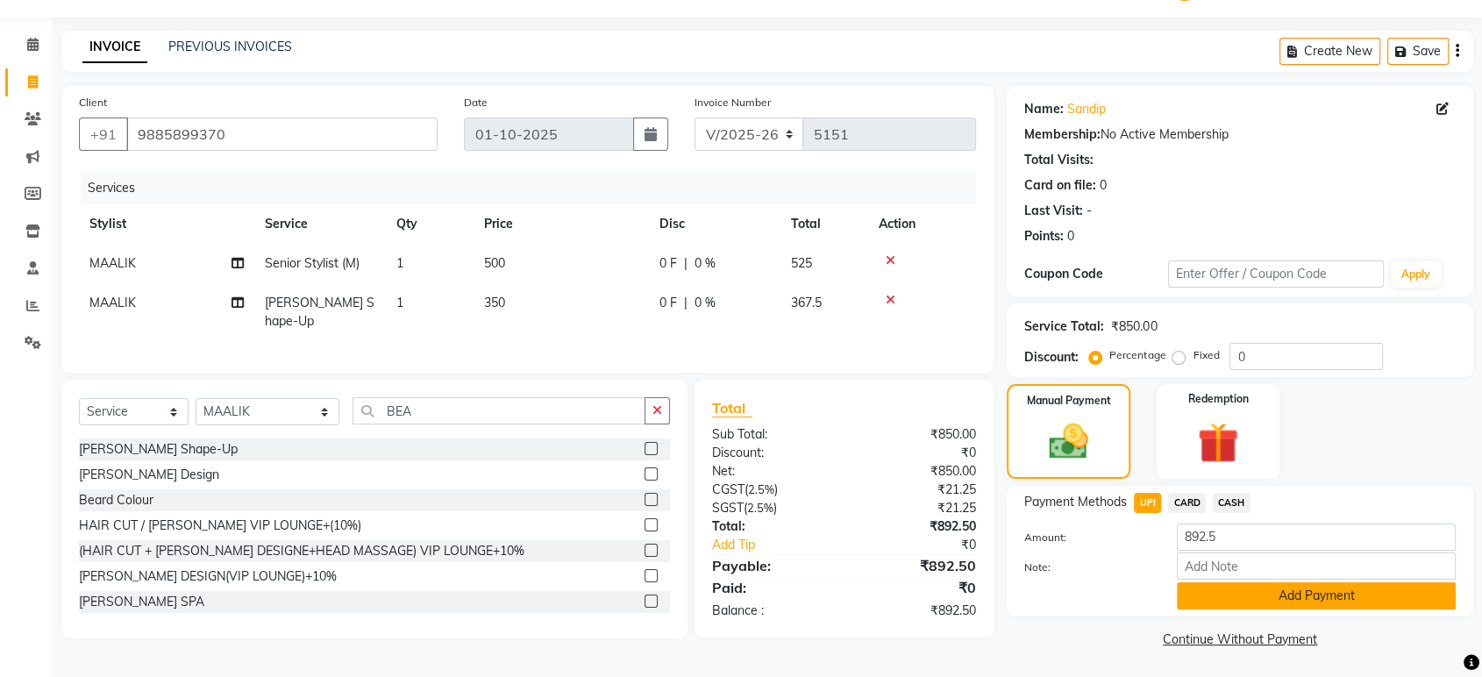
click at [1327, 590] on button "Add Payment" at bounding box center [1315, 595] width 279 height 27
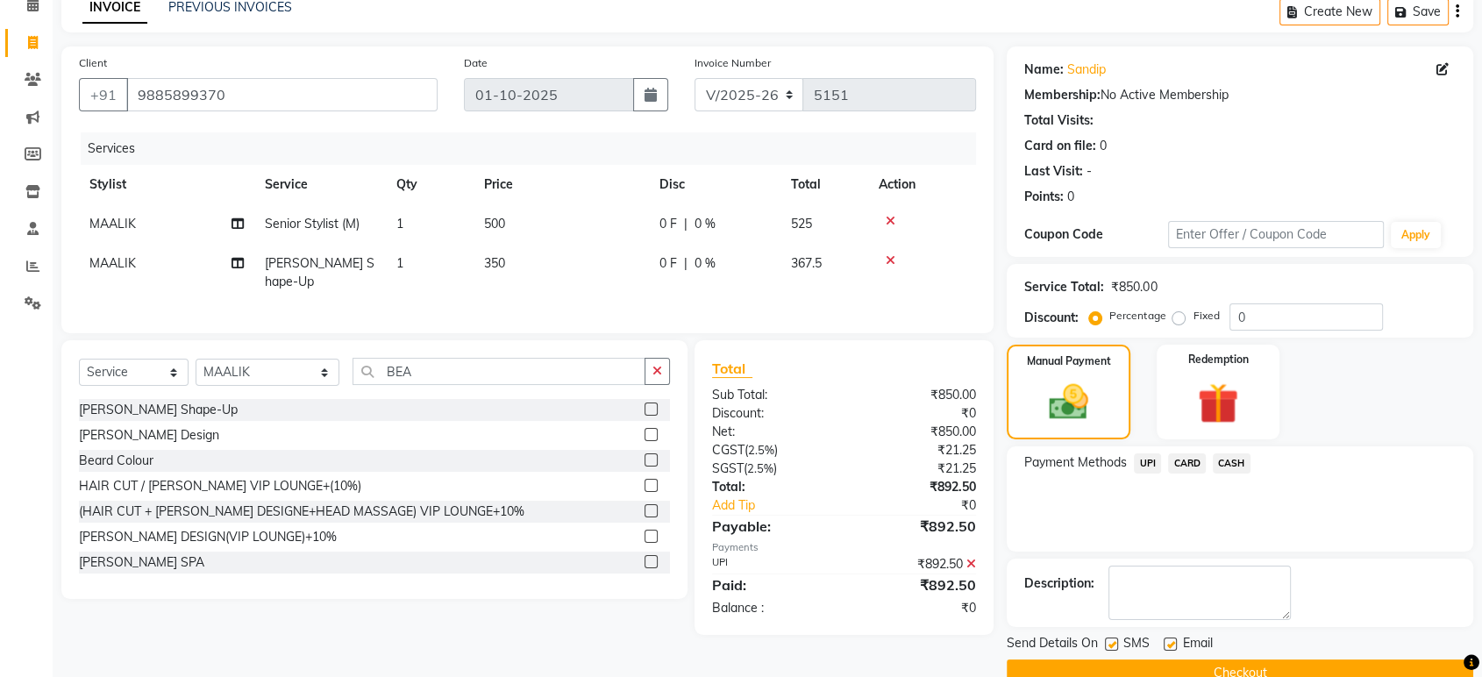
scroll to position [119, 0]
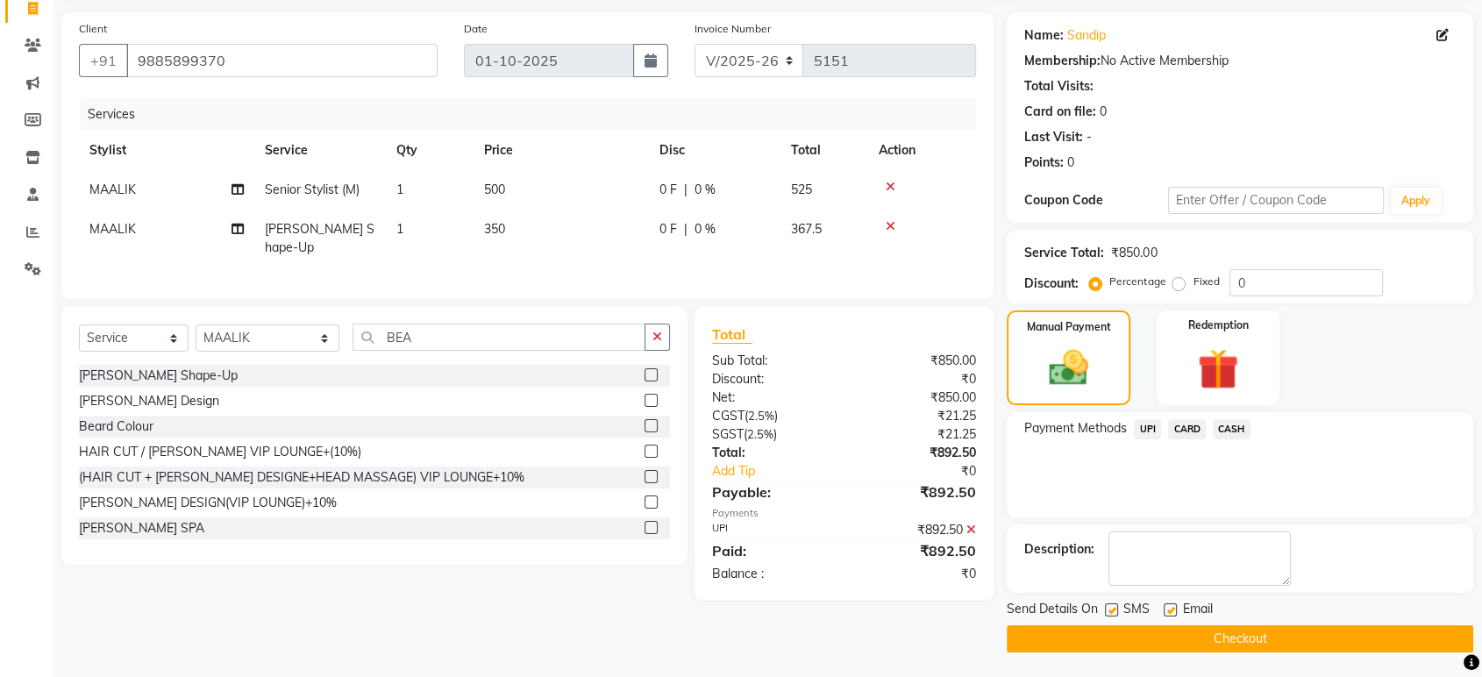
click at [1252, 634] on button "Checkout" at bounding box center [1239, 638] width 466 height 27
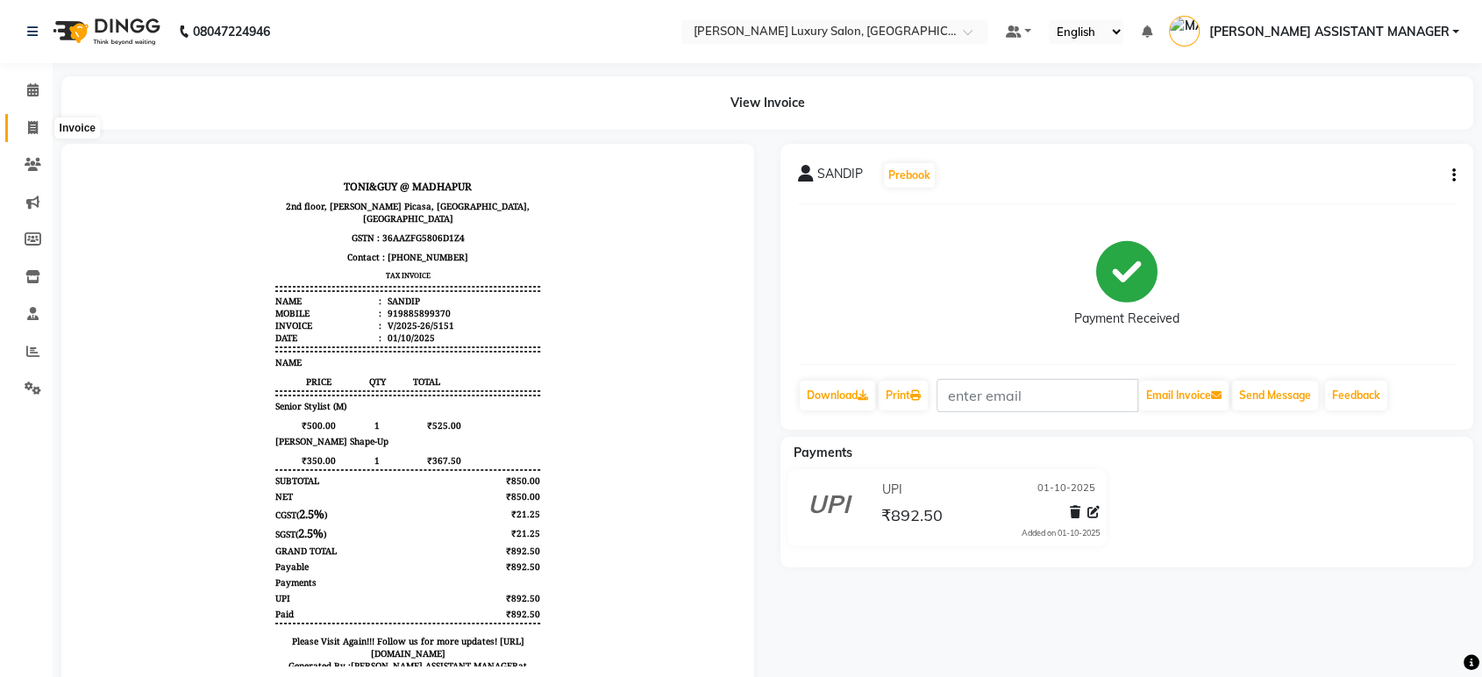
click at [25, 129] on span at bounding box center [33, 128] width 31 height 20
select select "service"
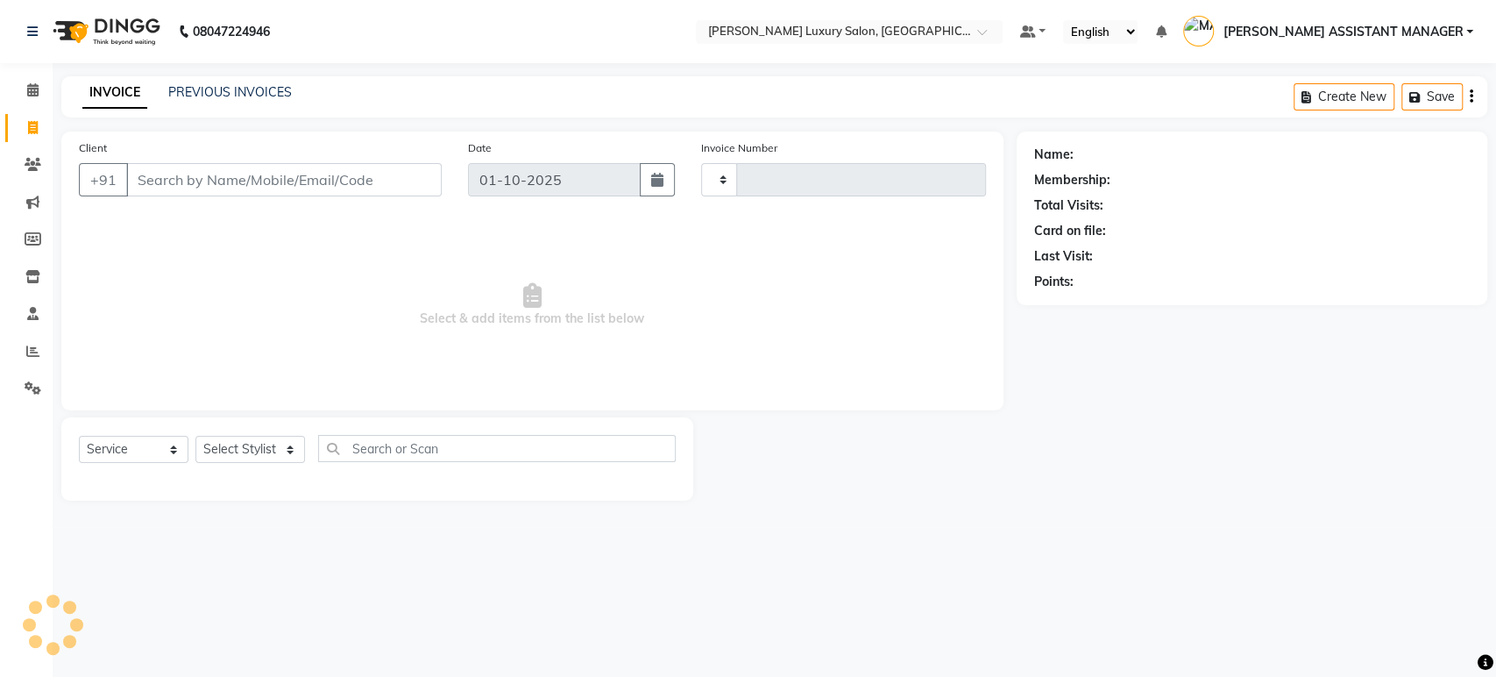
type input "5152"
select select "4712"
drag, startPoint x: 253, startPoint y: 451, endPoint x: 261, endPoint y: 457, distance: 10.0
click at [258, 454] on select "Select Stylist [PERSON_NAME] ADITI ADITYA [PERSON_NAME] AHON [PERSON_NAME] [PER…" at bounding box center [267, 449] width 145 height 27
select select "82526"
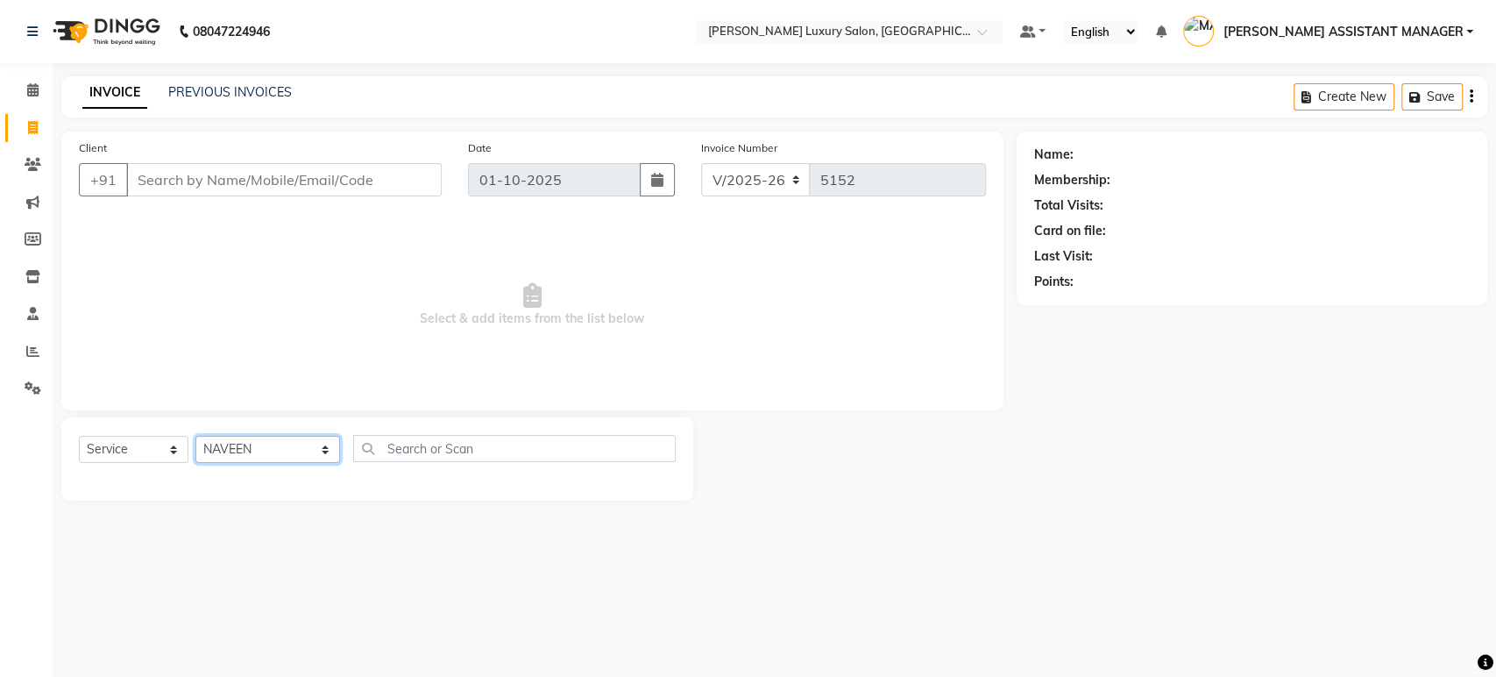
click at [195, 436] on select "Select Stylist [PERSON_NAME] ADITI ADITYA [PERSON_NAME] AHON [PERSON_NAME] [PER…" at bounding box center [267, 449] width 145 height 27
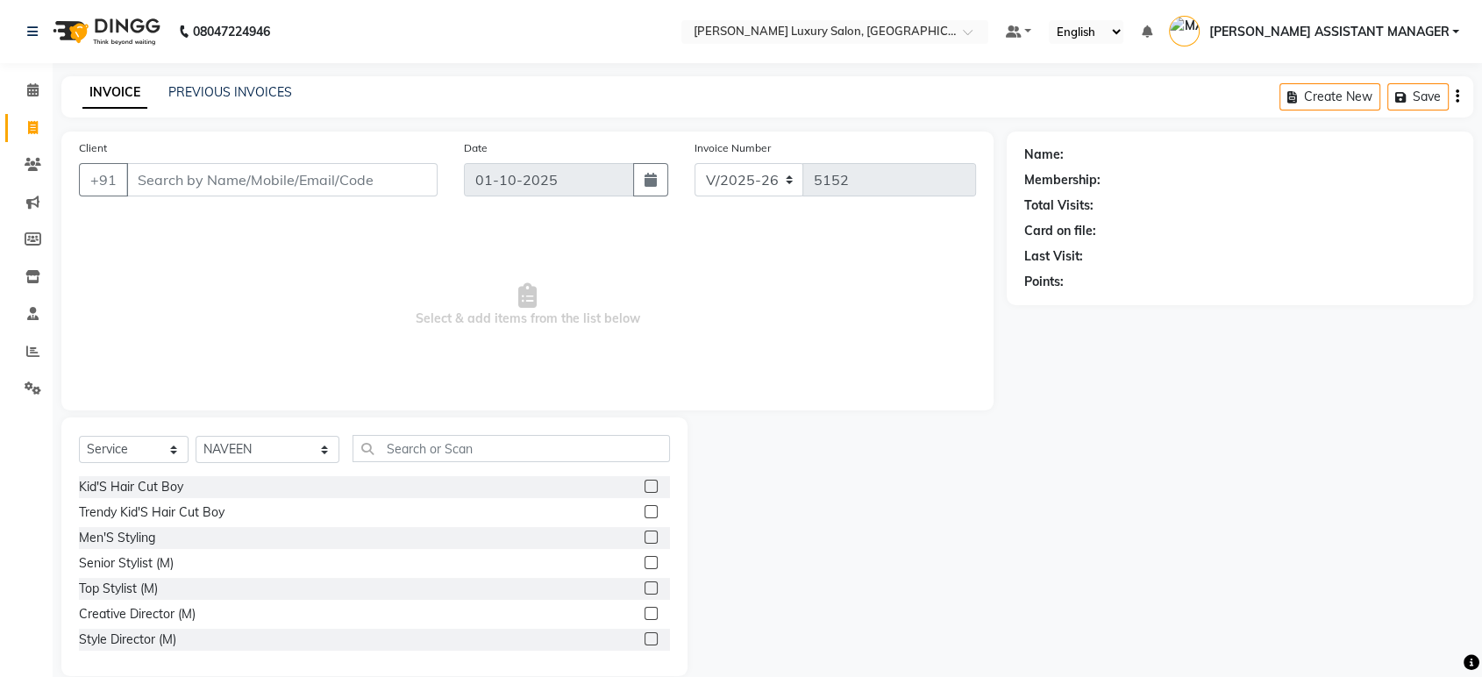
click at [644, 559] on label at bounding box center [650, 562] width 13 height 13
click at [644, 559] on input "checkbox" at bounding box center [649, 563] width 11 height 11
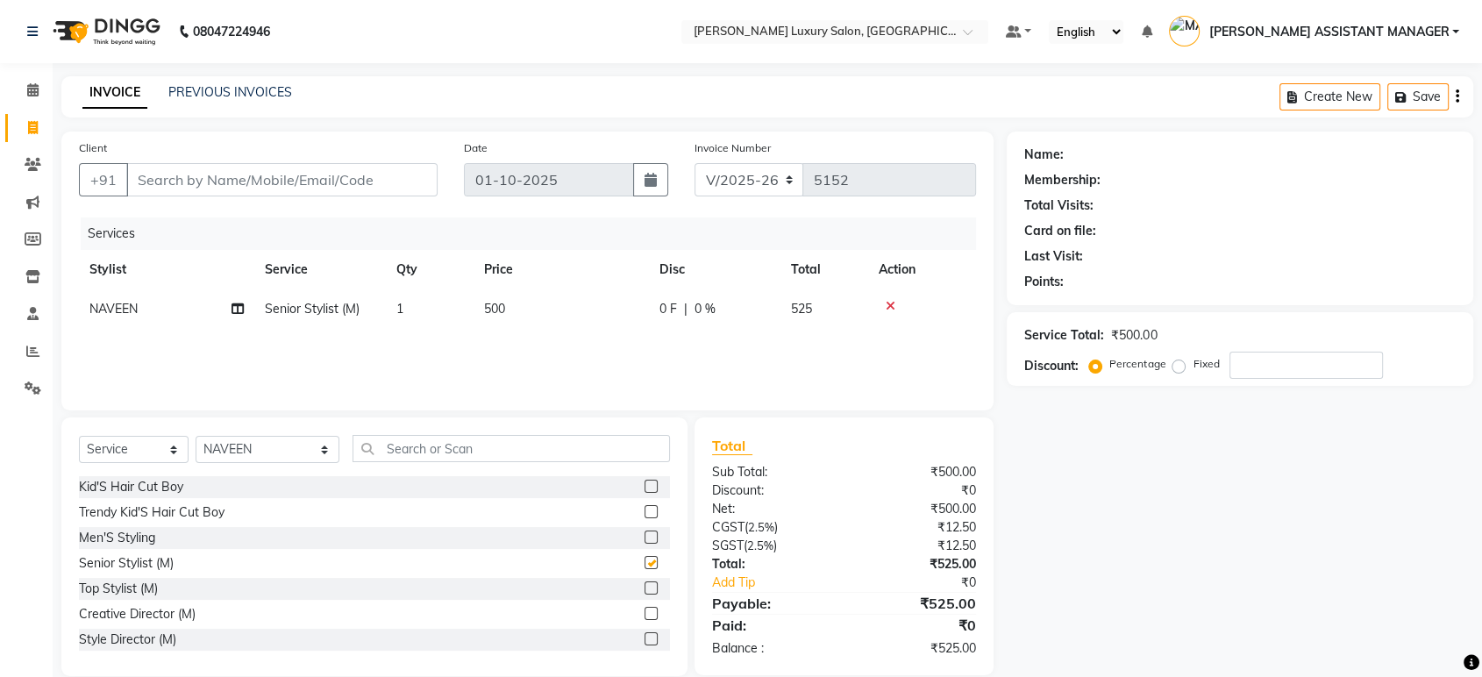
checkbox input "false"
click at [511, 300] on td "500" at bounding box center [560, 308] width 175 height 39
select select "82526"
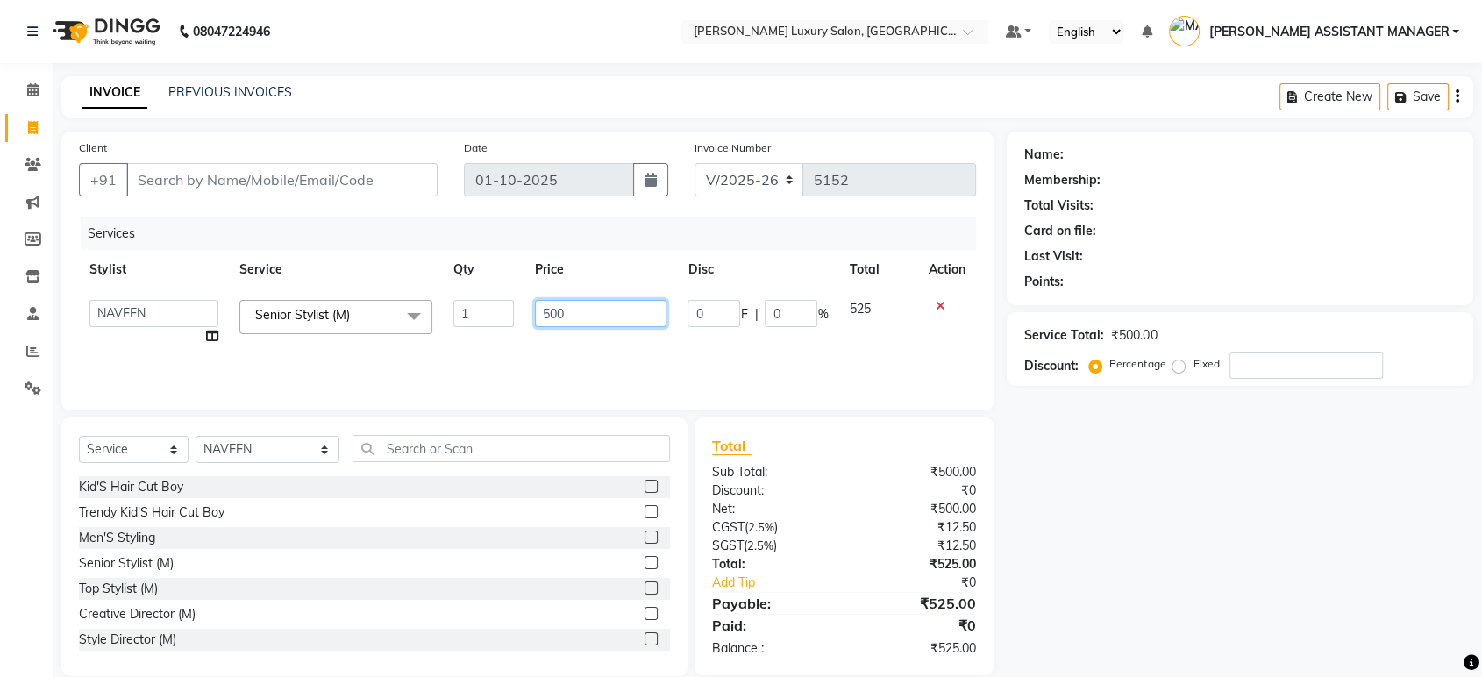
click at [570, 308] on input "500" at bounding box center [601, 313] width 132 height 27
type input "5"
type input "763"
click at [544, 354] on div "Services Stylist Service Qty Price Disc Total Action ABHI ADIL ADITI ADITYA AFR…" at bounding box center [527, 304] width 897 height 175
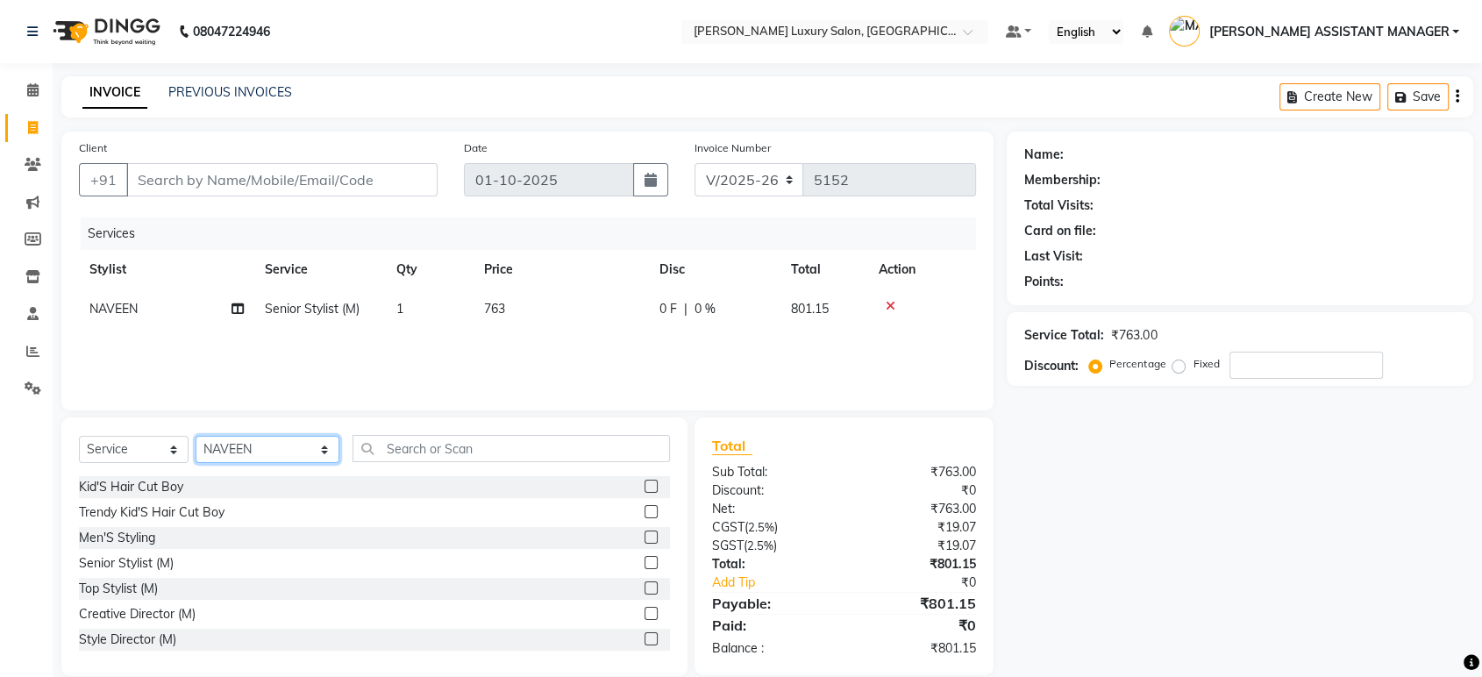
click at [253, 448] on select "Select Stylist ABHI ADIL ADITI ADITYA AFREEN AHON AHSAN ALI ALIYA ANKITH ARAVIN…" at bounding box center [267, 449] width 144 height 27
select select "63351"
click at [195, 436] on select "Select Stylist ABHI ADIL ADITI ADITYA AFREEN AHON AHSAN ALI ALIYA ANKITH ARAVIN…" at bounding box center [267, 449] width 144 height 27
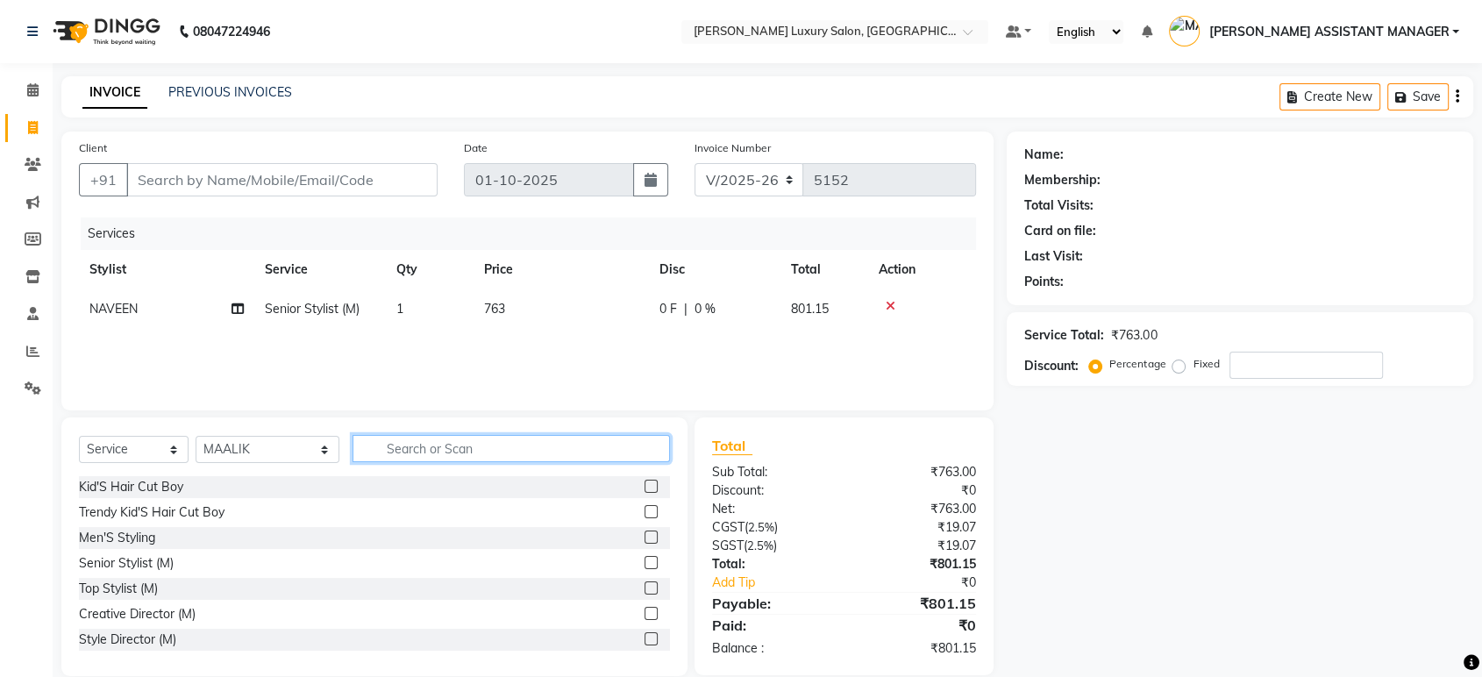
click at [436, 446] on input "text" at bounding box center [510, 448] width 317 height 27
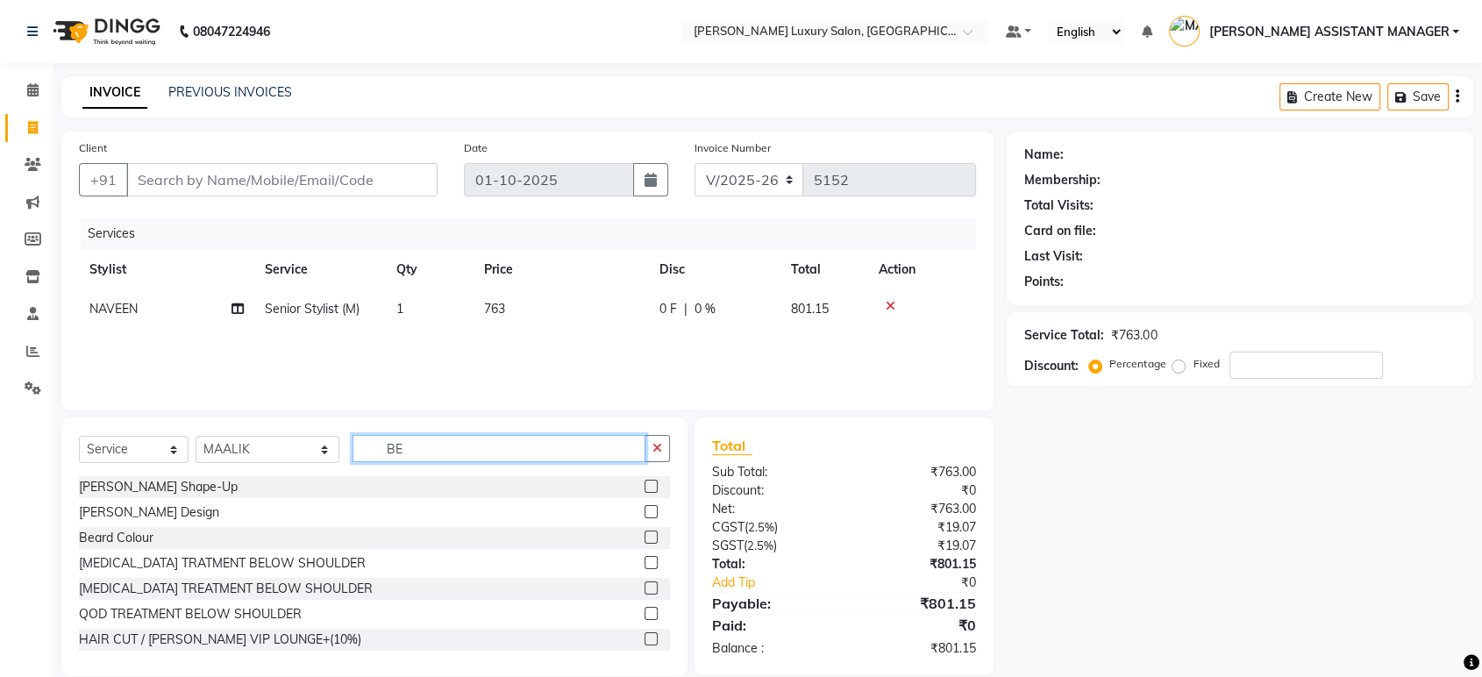
type input "BE"
click at [644, 482] on label at bounding box center [650, 486] width 13 height 13
click at [644, 482] on input "checkbox" at bounding box center [649, 486] width 11 height 11
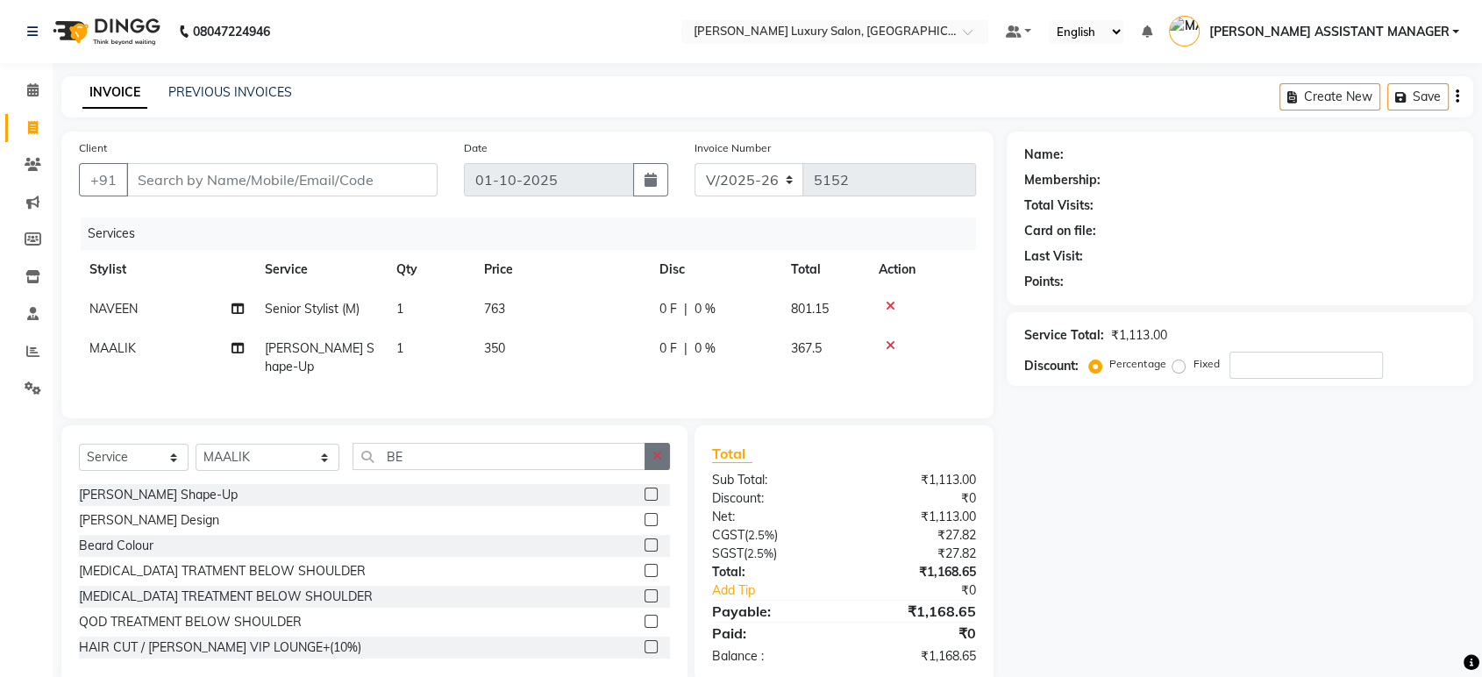
checkbox input "false"
click at [652, 454] on icon "button" at bounding box center [657, 456] width 10 height 12
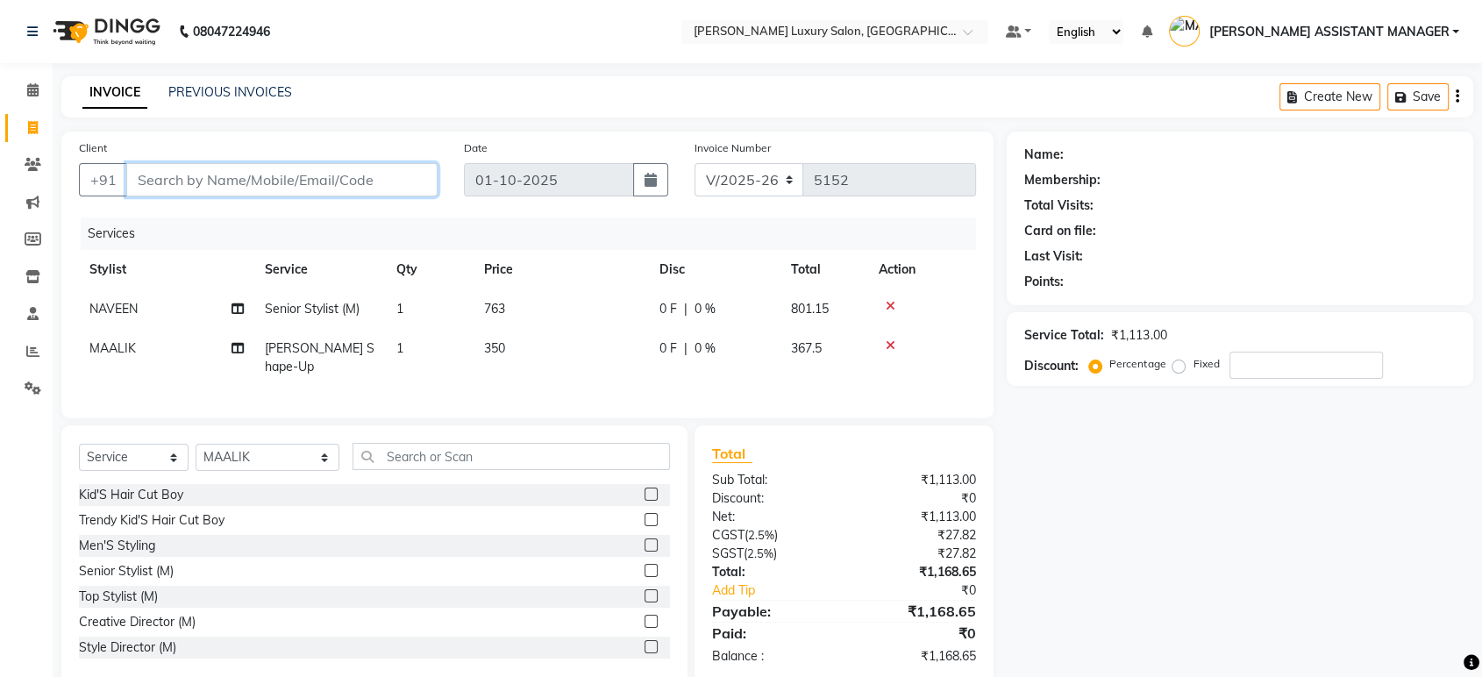
click at [328, 186] on input "Client" at bounding box center [281, 179] width 311 height 33
type input "8"
type input "0"
type input "8861444589"
click at [405, 167] on button "Add Client" at bounding box center [392, 179] width 90 height 33
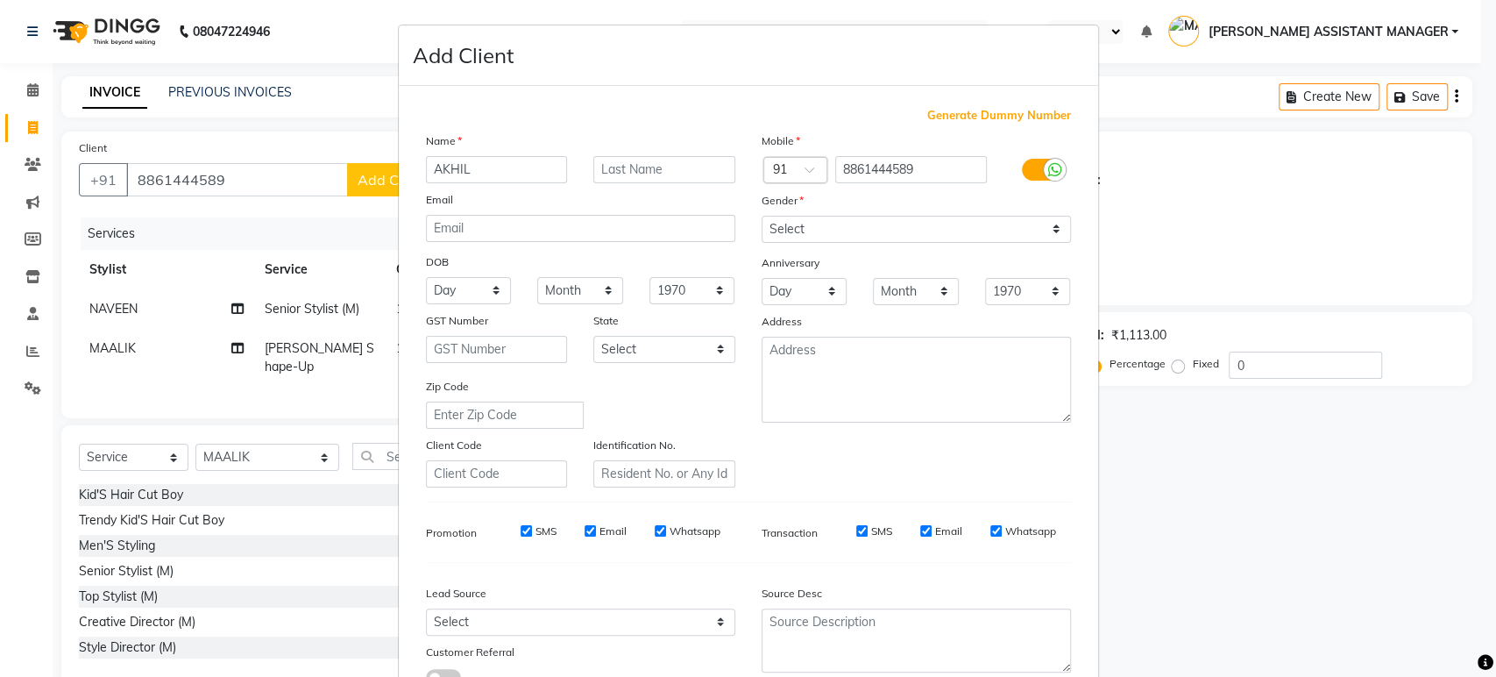
type input "AKHIL"
click at [818, 223] on select "Select Male Female Other Prefer Not To Say" at bounding box center [916, 229] width 309 height 27
select select "[DEMOGRAPHIC_DATA]"
click at [762, 216] on select "Select Male Female Other Prefer Not To Say" at bounding box center [916, 229] width 309 height 27
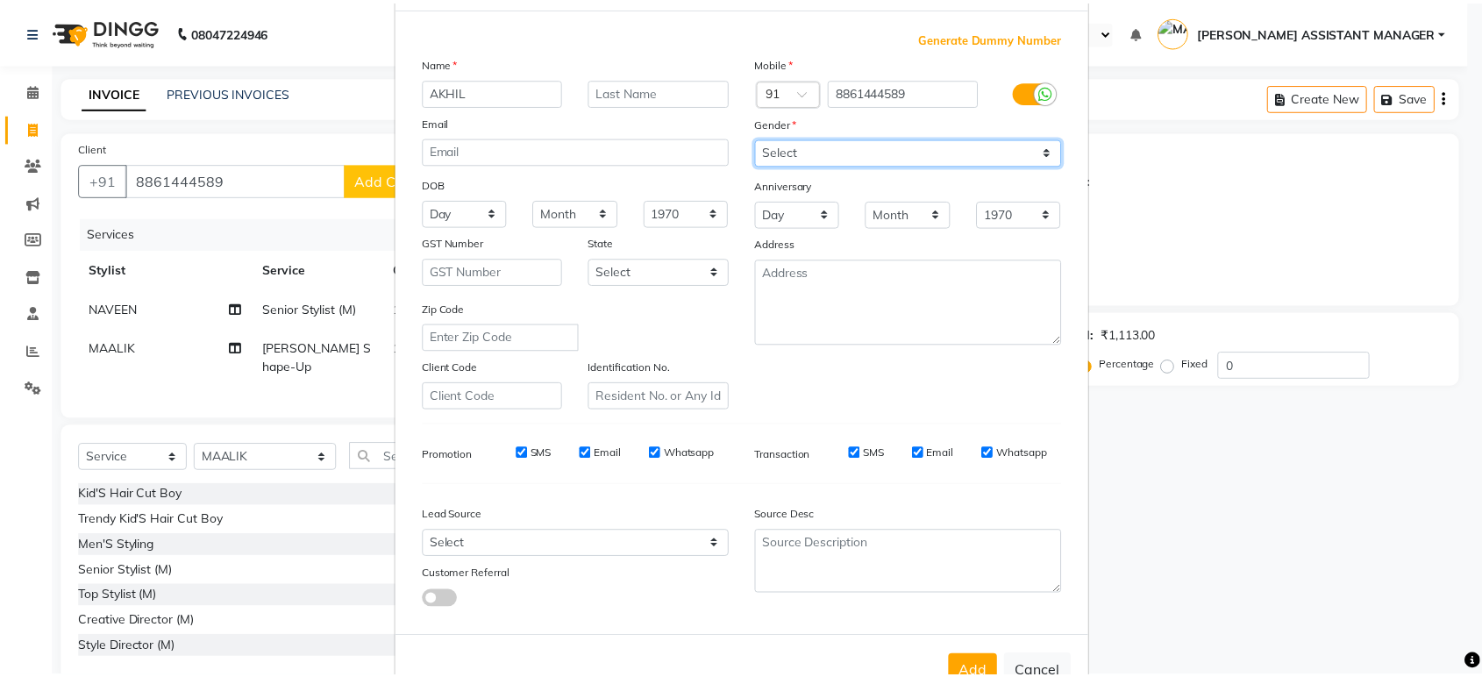
scroll to position [128, 0]
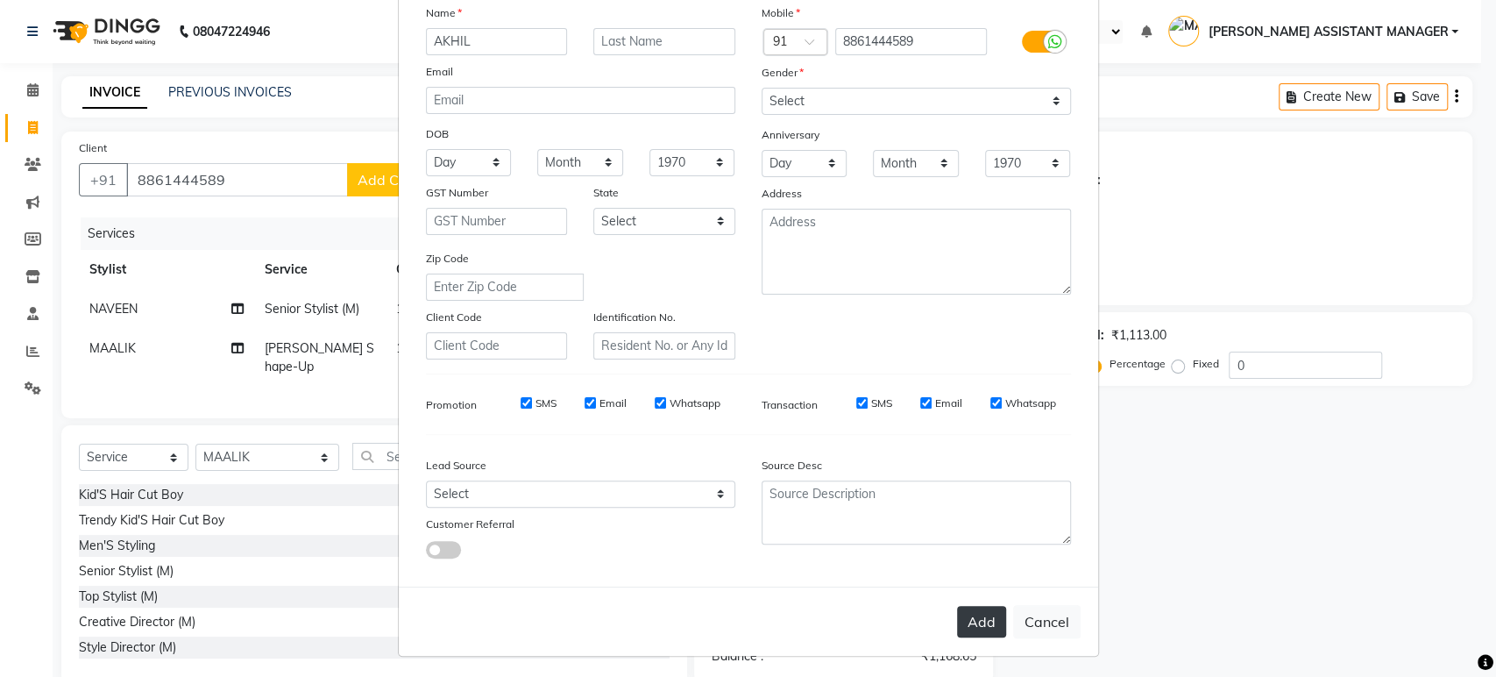
click at [981, 624] on button "Add" at bounding box center [981, 622] width 49 height 32
select select
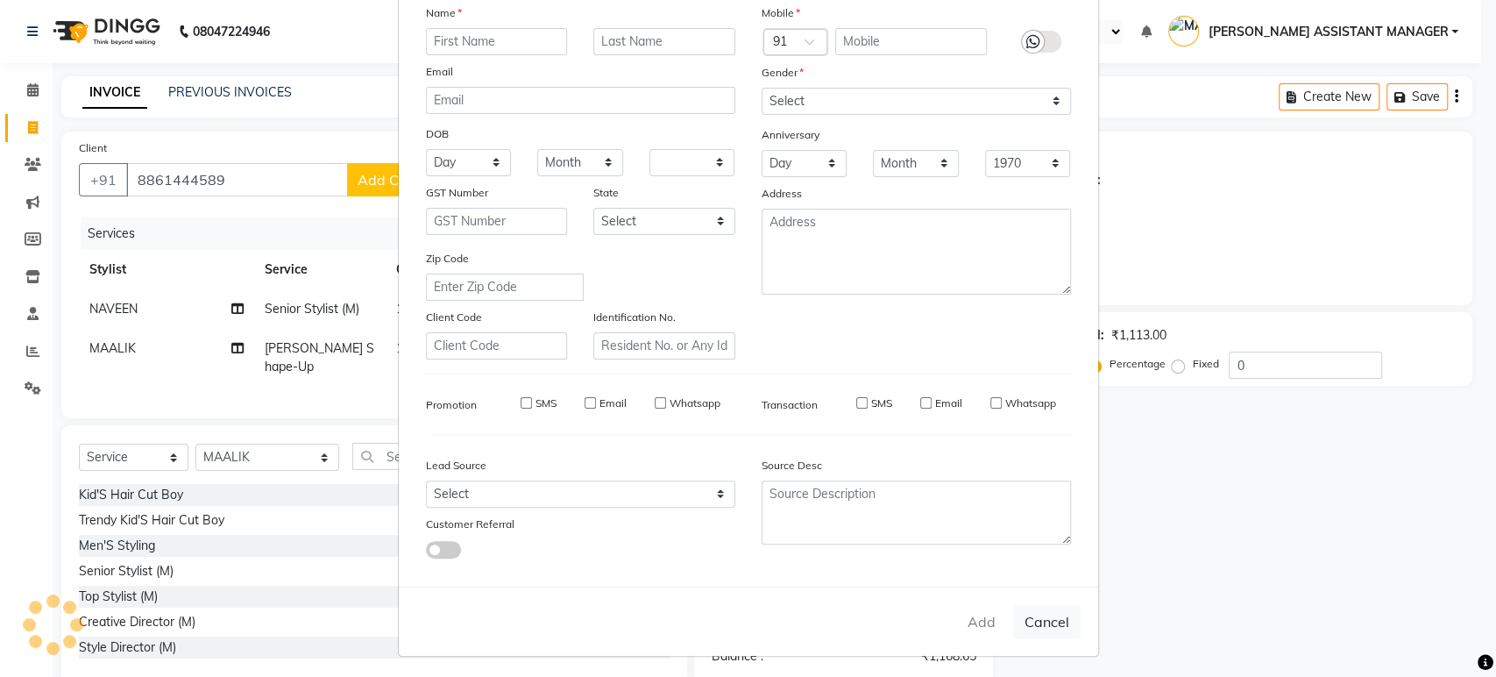
select select
checkbox input "false"
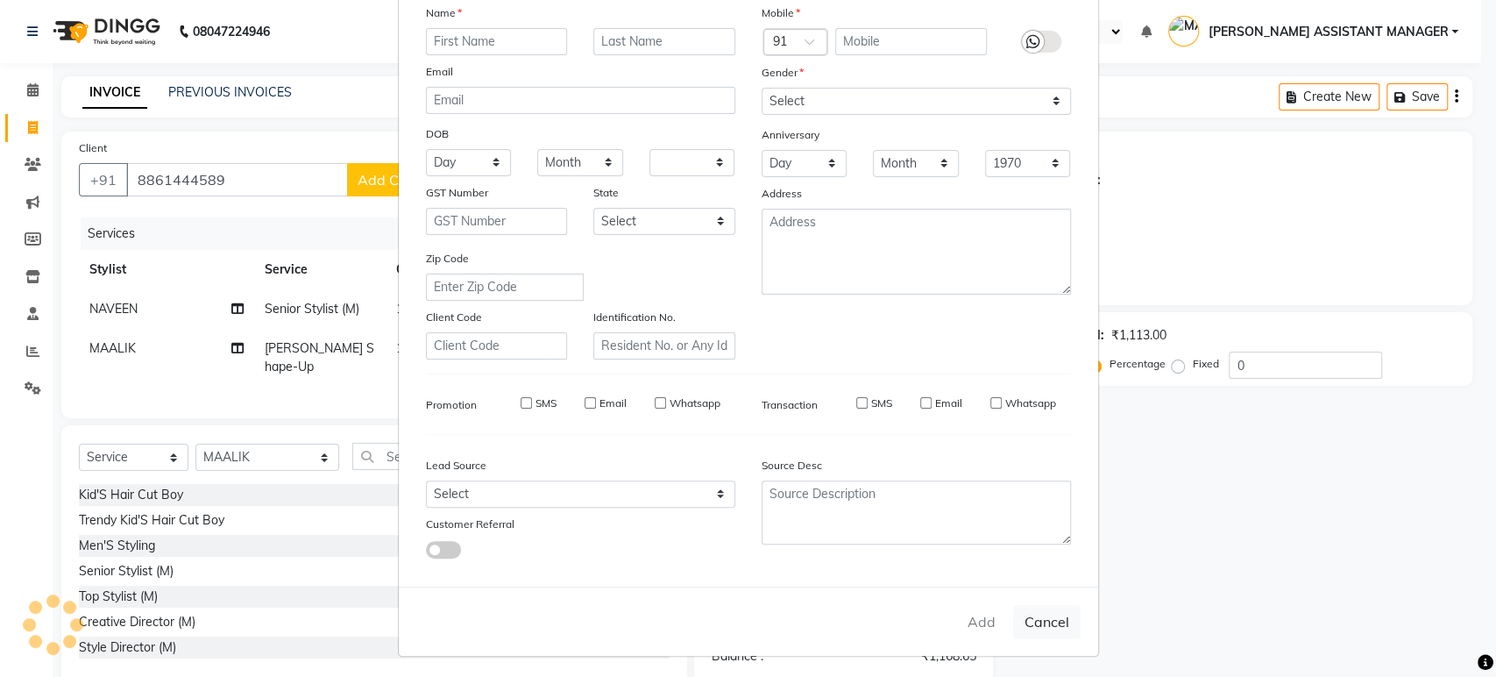
checkbox input "false"
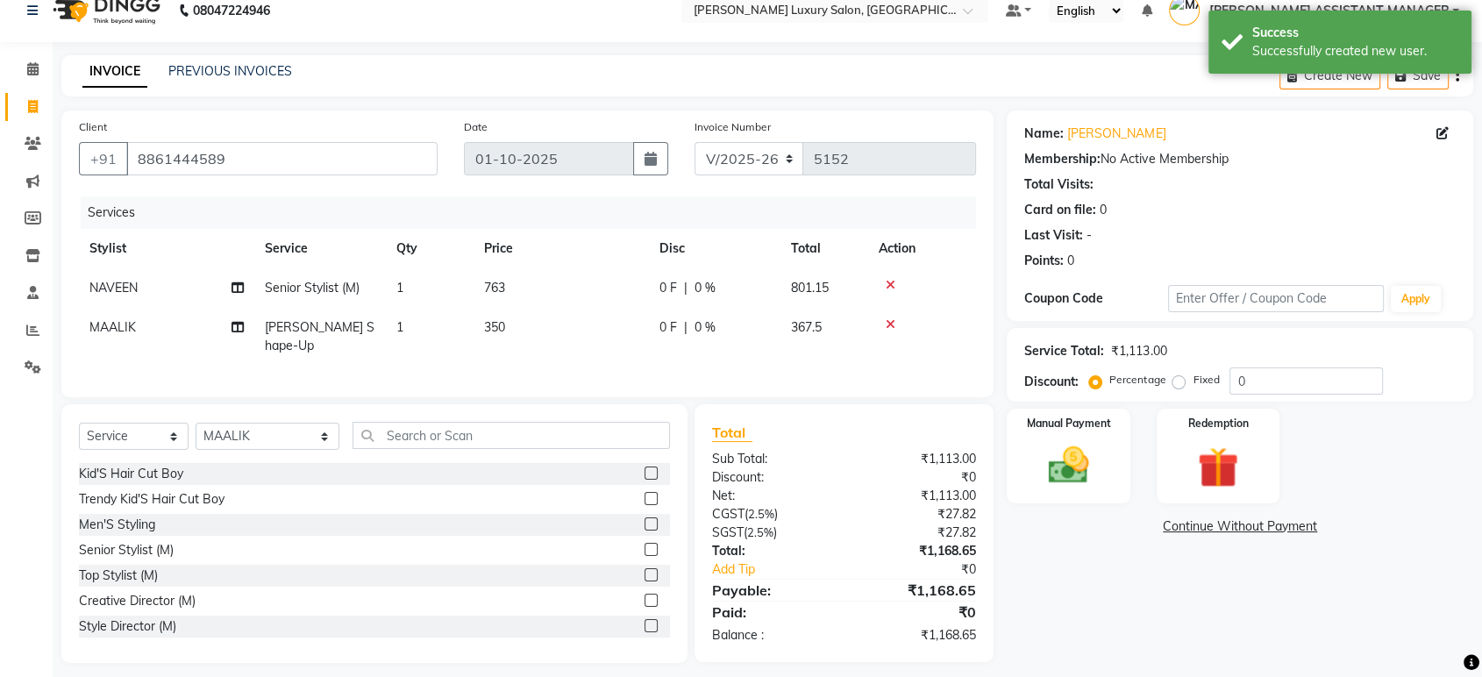
scroll to position [28, 0]
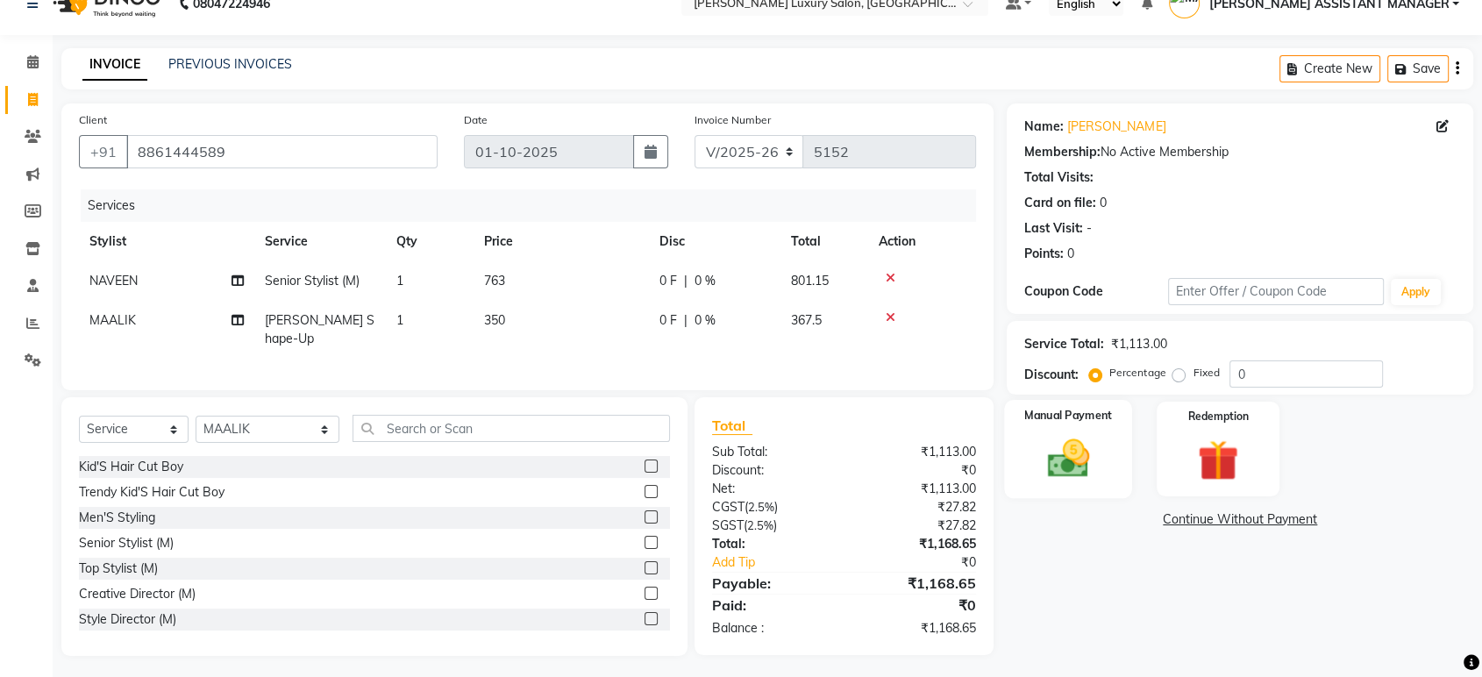
click at [1054, 425] on div "Manual Payment" at bounding box center [1069, 449] width 128 height 98
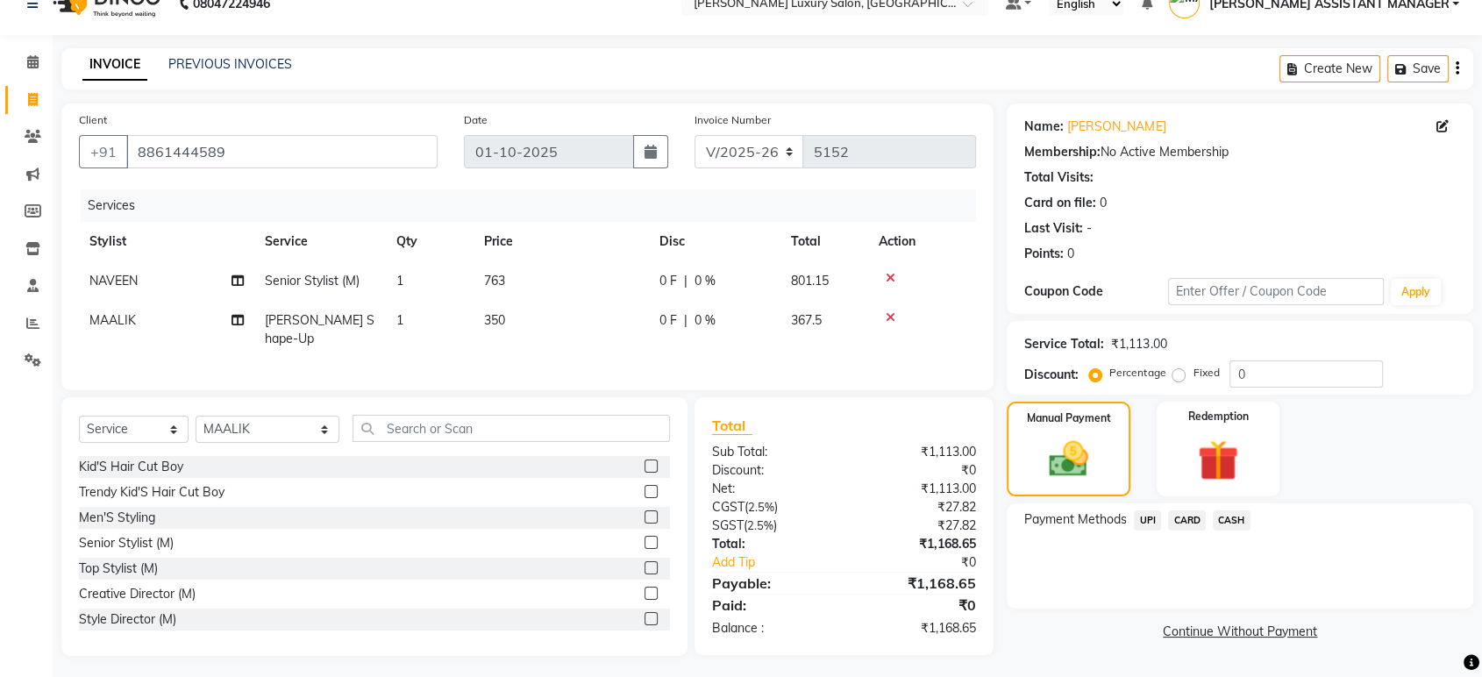
click at [1154, 511] on span "UPI" at bounding box center [1146, 520] width 27 height 20
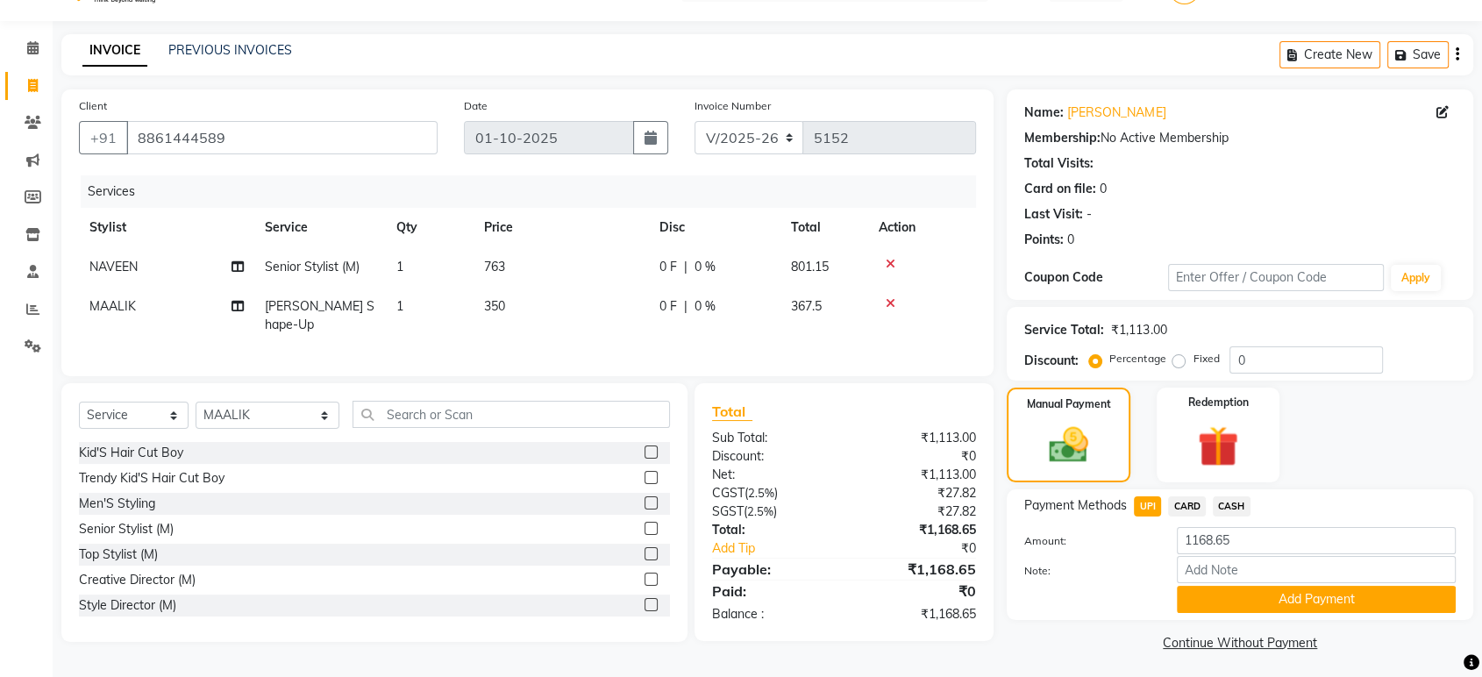
scroll to position [46, 0]
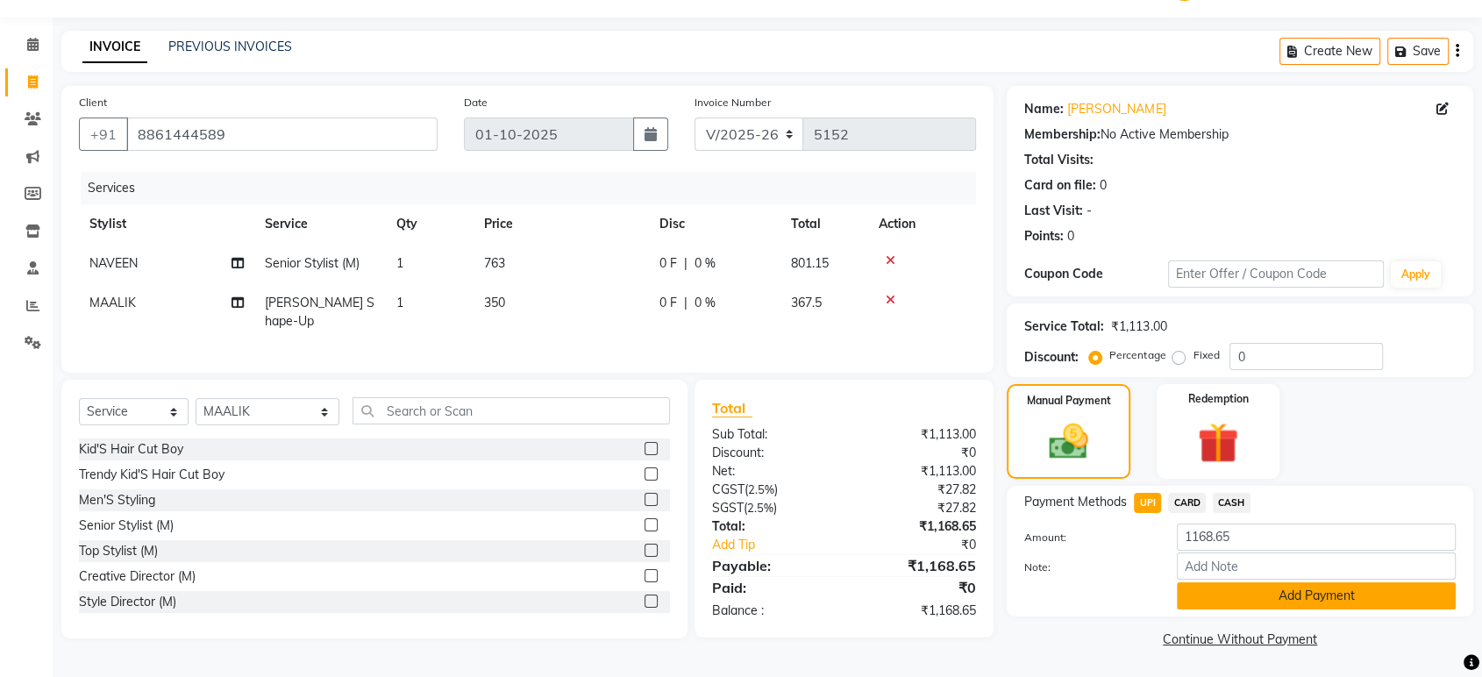
click at [1190, 595] on button "Add Payment" at bounding box center [1315, 595] width 279 height 27
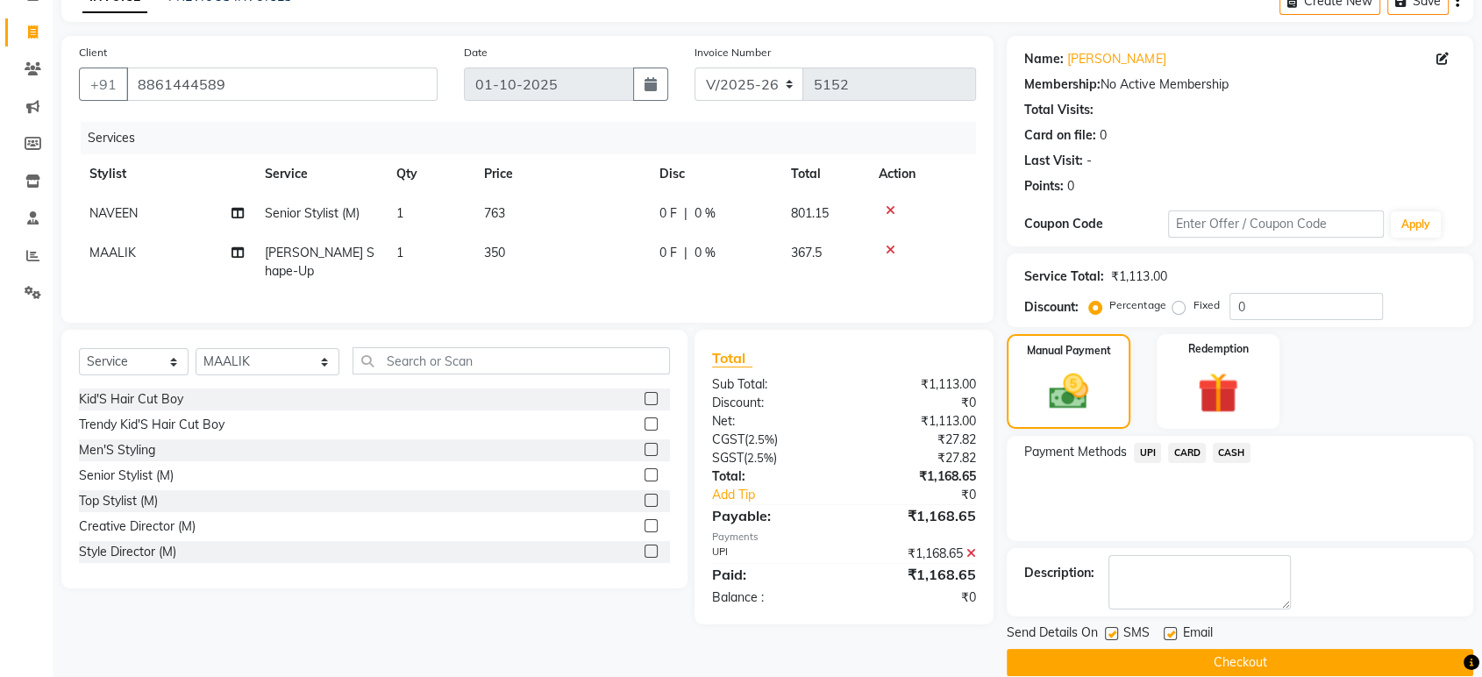
scroll to position [119, 0]
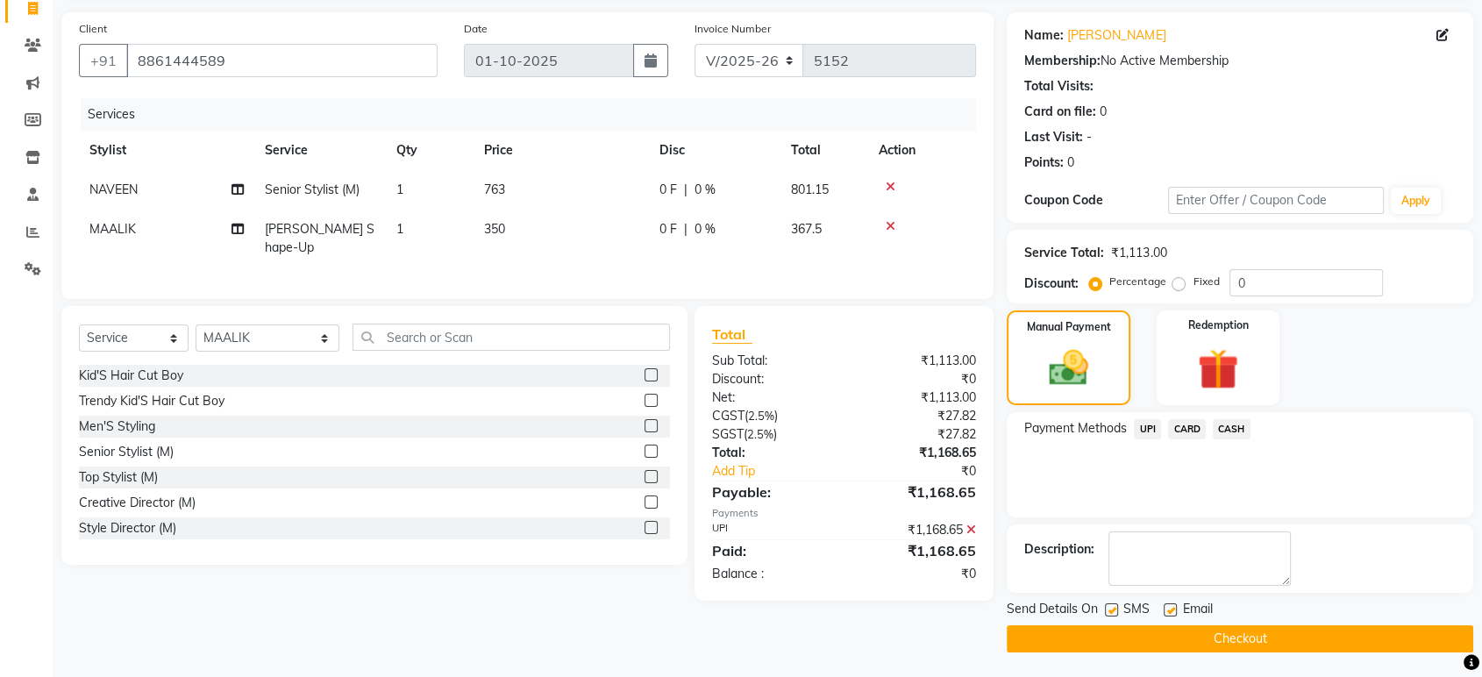
click at [1179, 633] on button "Checkout" at bounding box center [1239, 638] width 466 height 27
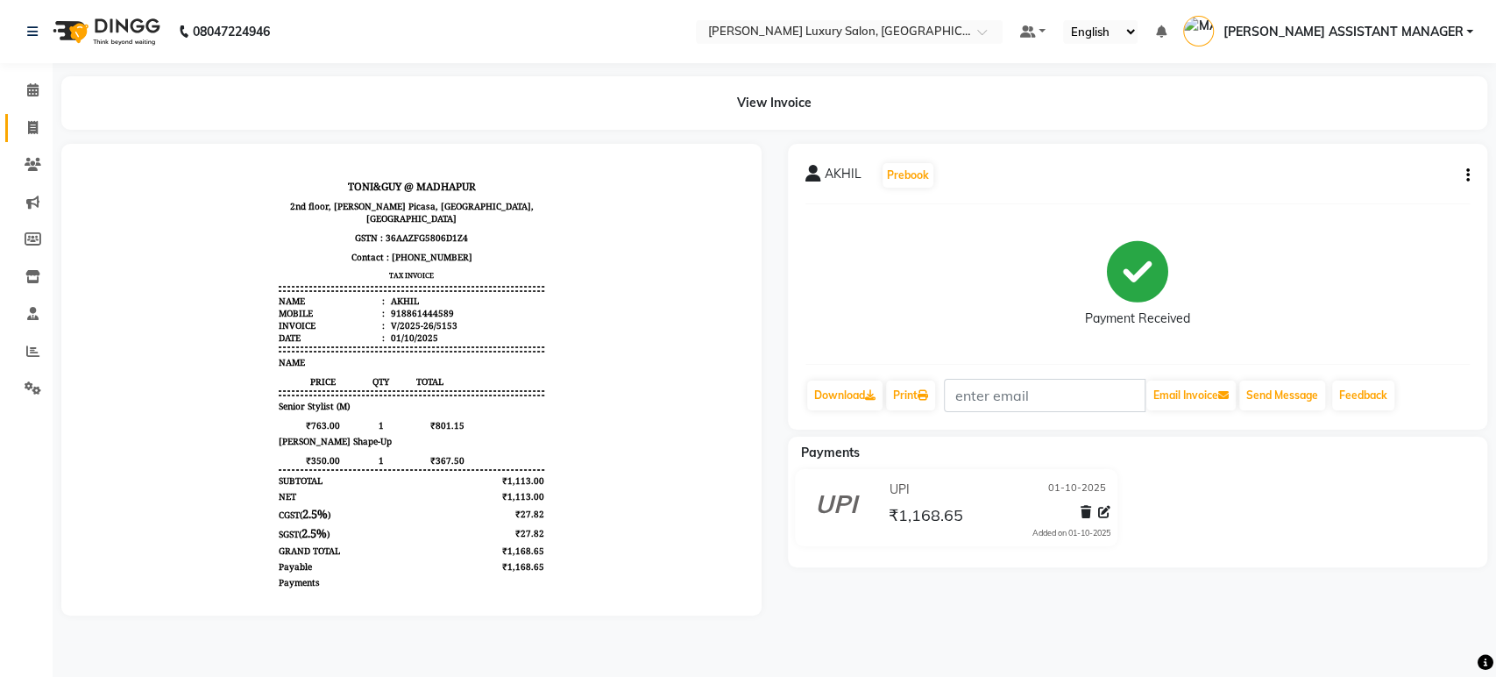
click at [12, 114] on link "Invoice" at bounding box center [26, 128] width 42 height 29
select select "4712"
select select "service"
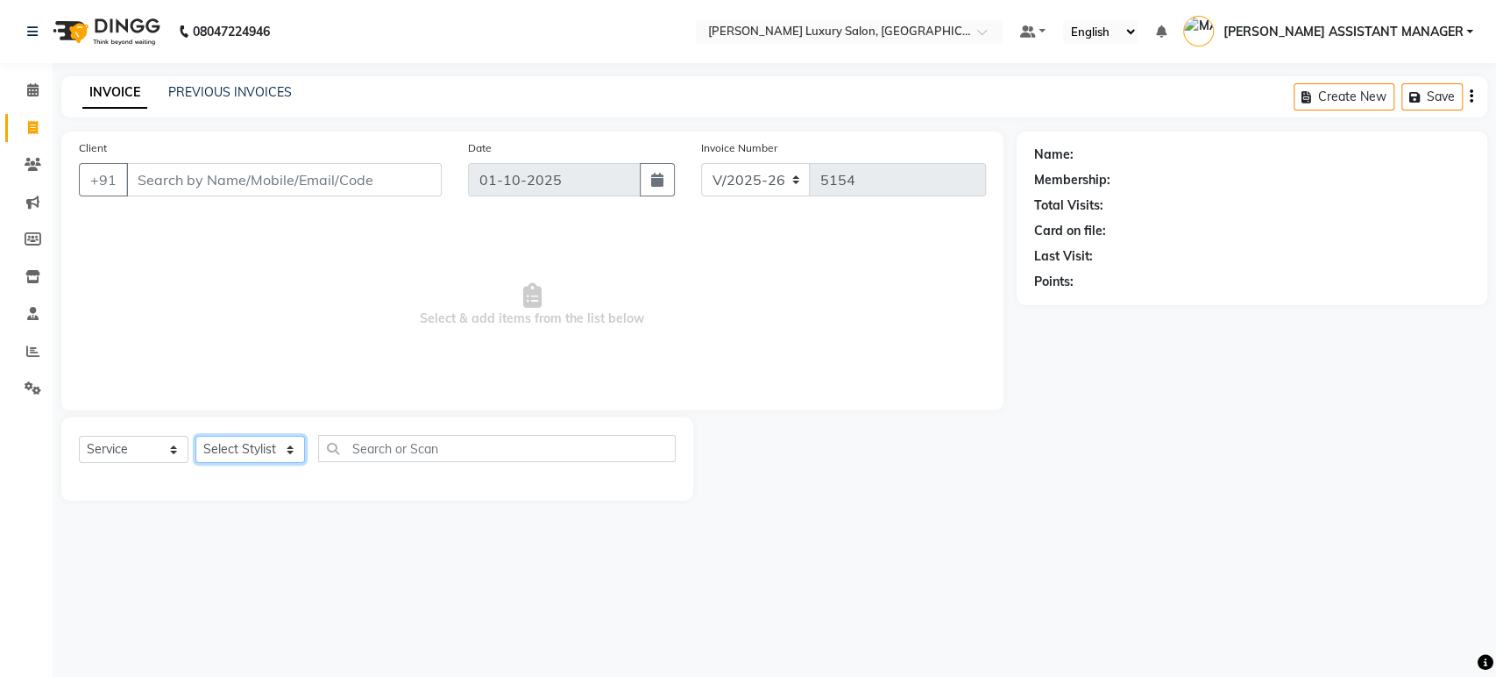
click at [247, 444] on select "Select Stylist" at bounding box center [250, 449] width 110 height 27
select select "39437"
click at [195, 436] on select "Select Stylist ABHI ADIL ADITI ADITYA AFREEN AHON AHSAN ALI ALIYA ANKITH ARAVIN…" at bounding box center [267, 449] width 145 height 27
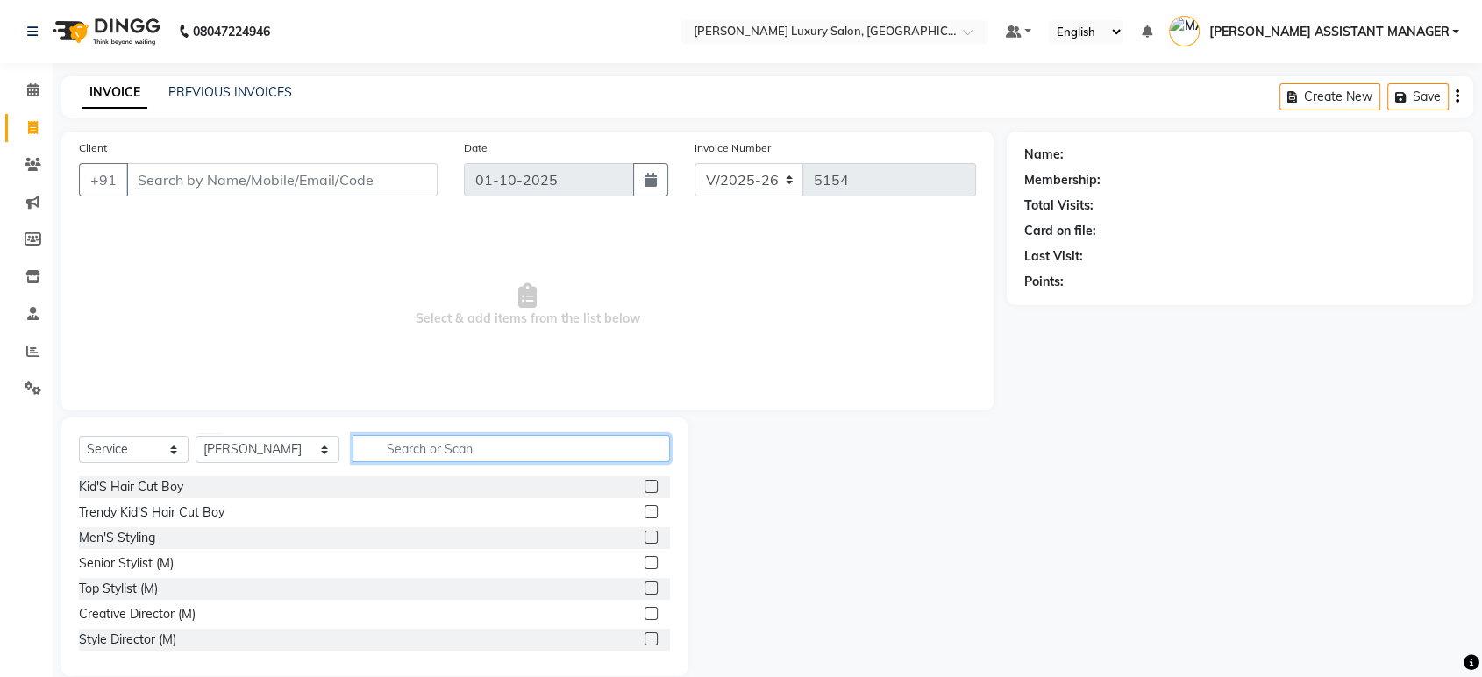
click at [433, 454] on input "text" at bounding box center [510, 448] width 317 height 27
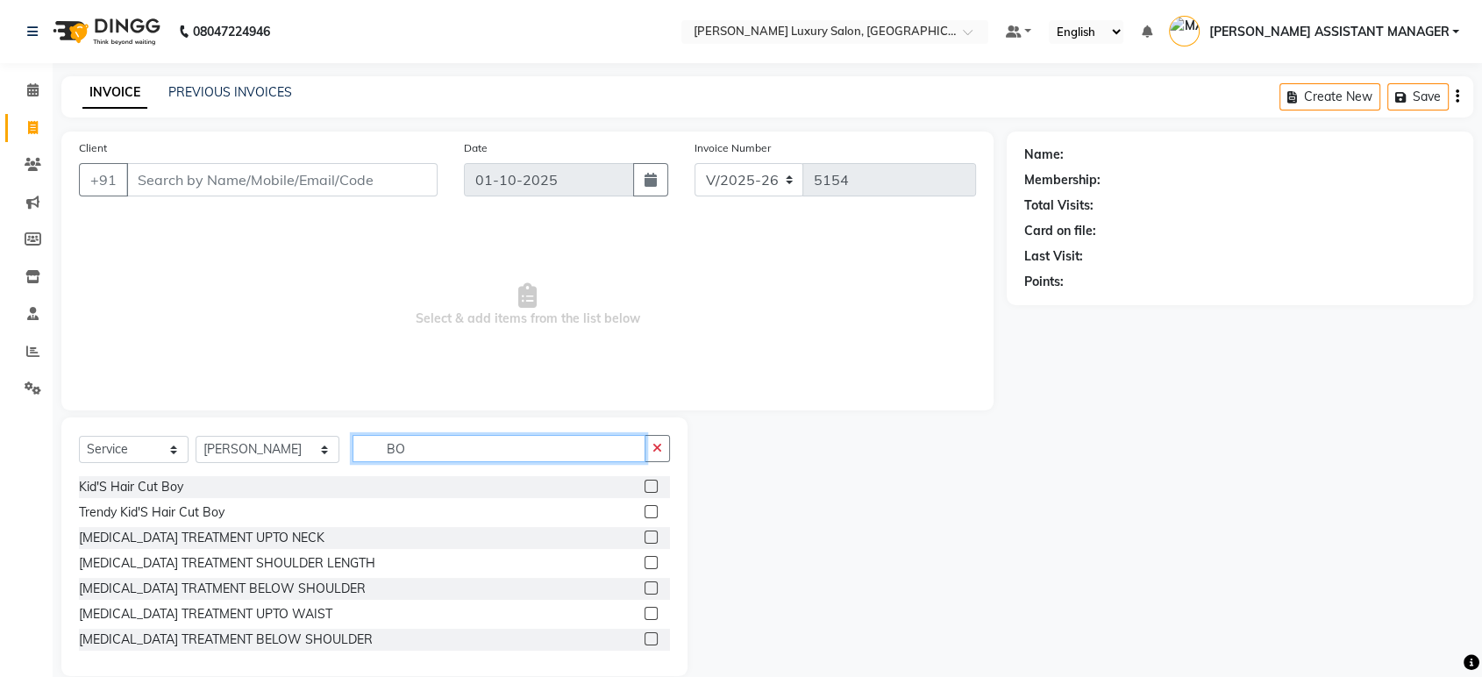
type input "B"
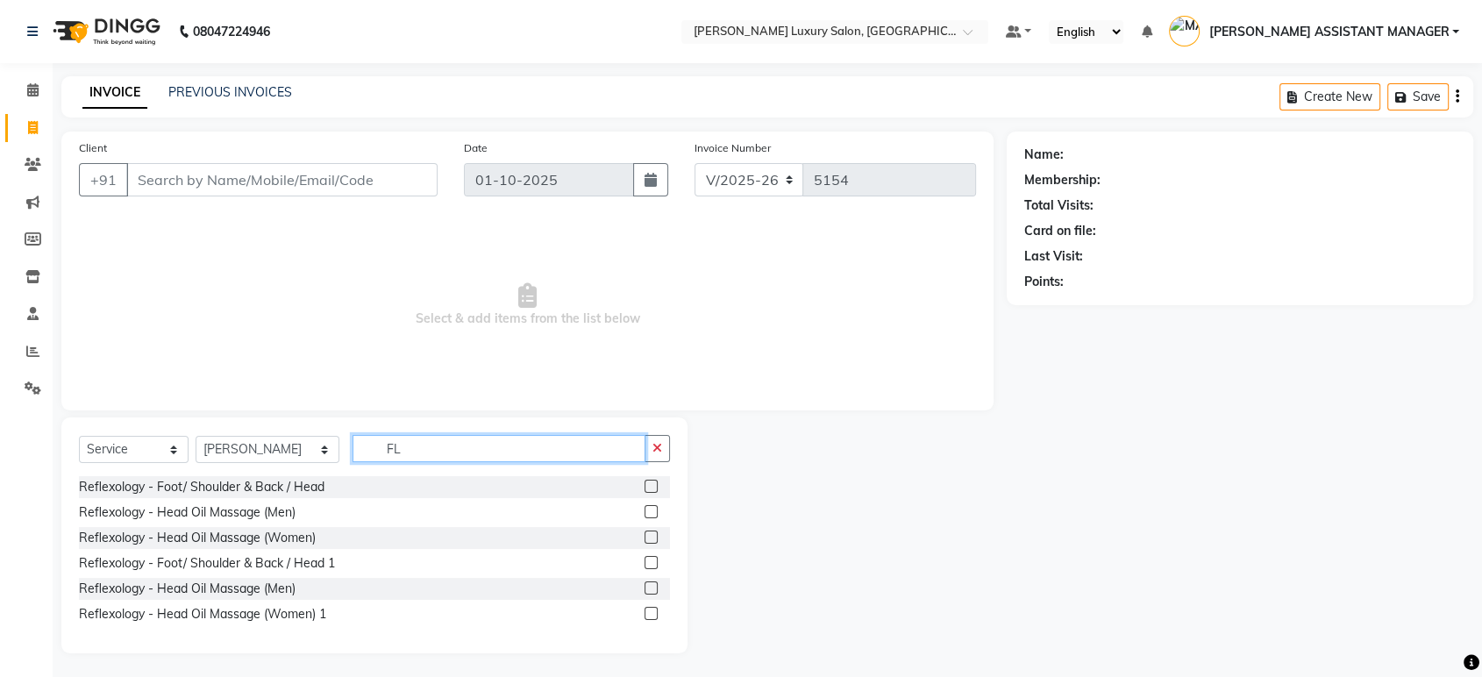
type input "F"
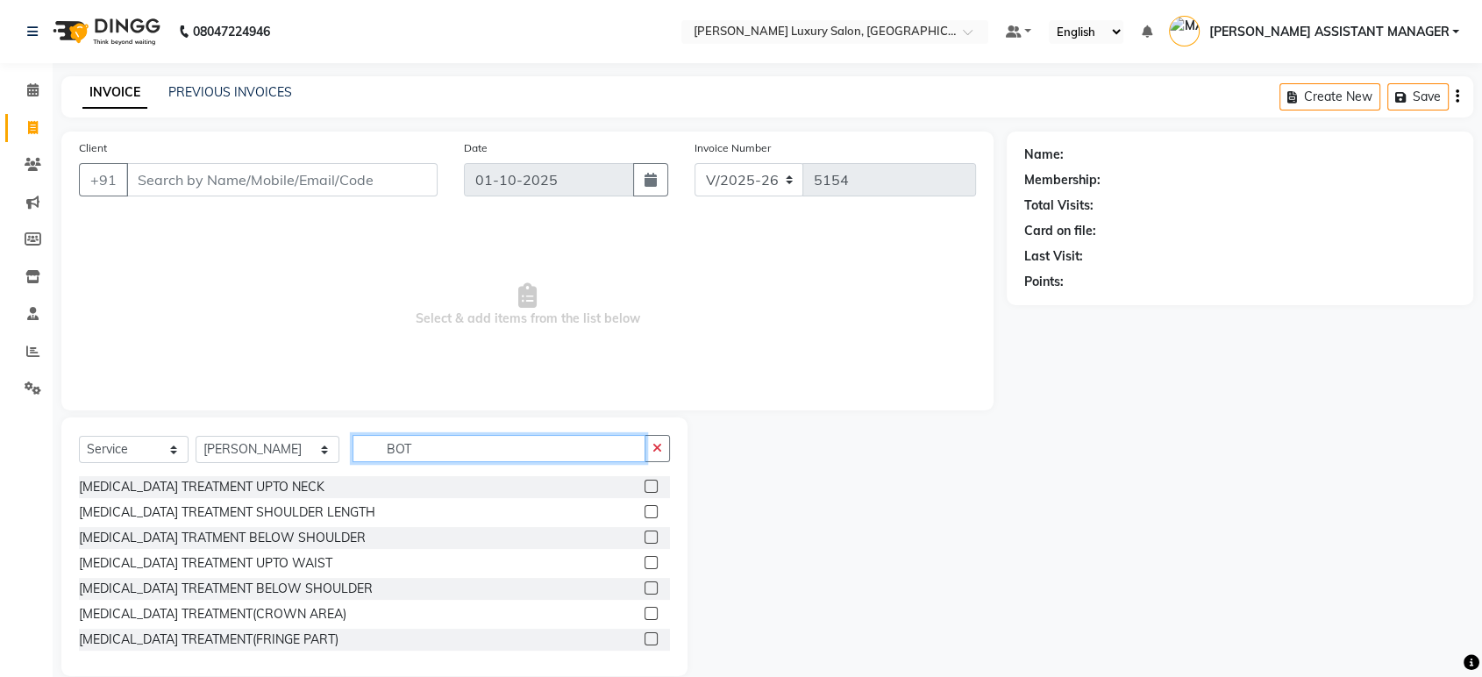
type input "BOT"
click at [644, 509] on label at bounding box center [650, 511] width 13 height 13
click at [644, 509] on input "checkbox" at bounding box center [649, 512] width 11 height 11
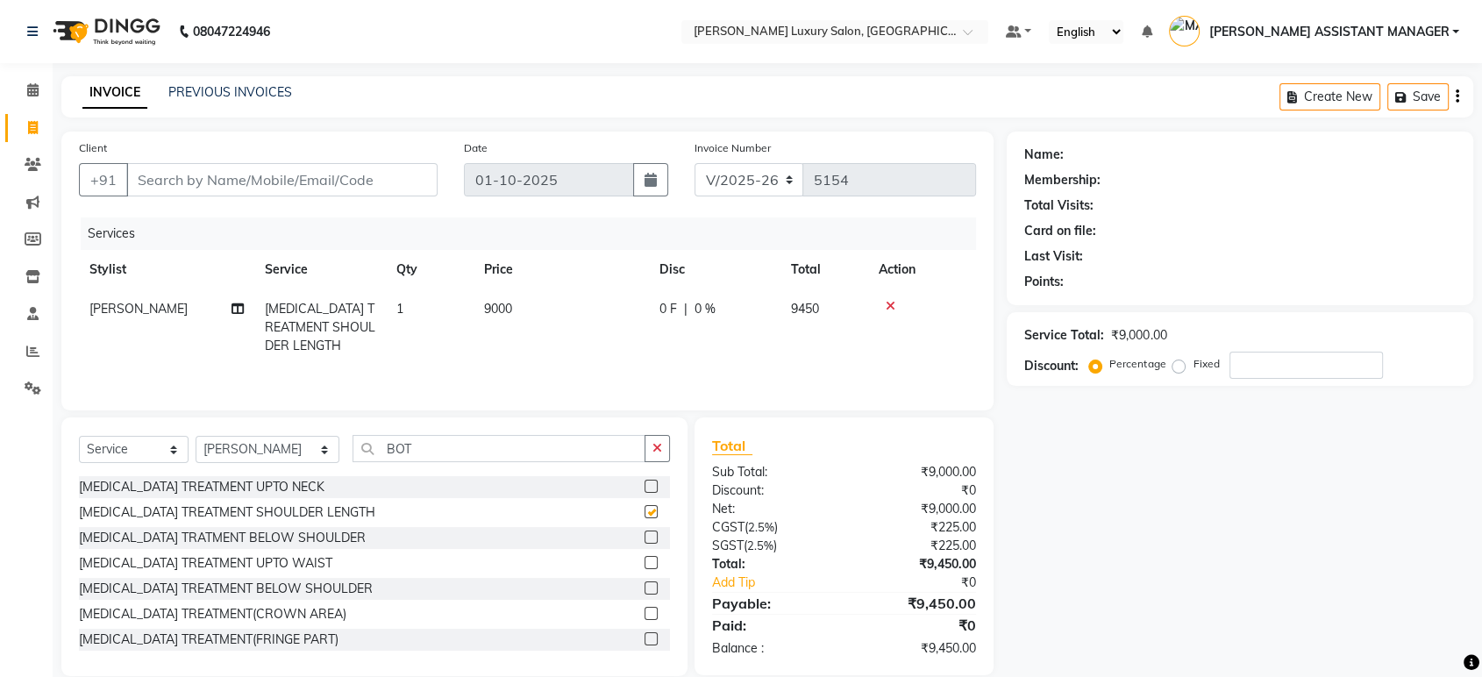
checkbox input "false"
drag, startPoint x: 659, startPoint y: 464, endPoint x: 630, endPoint y: 435, distance: 40.9
click at [660, 463] on div "Select Service Product Membership Package Voucher Prepaid Gift Card Select Styl…" at bounding box center [374, 455] width 591 height 41
click at [660, 456] on button "button" at bounding box center [656, 448] width 25 height 27
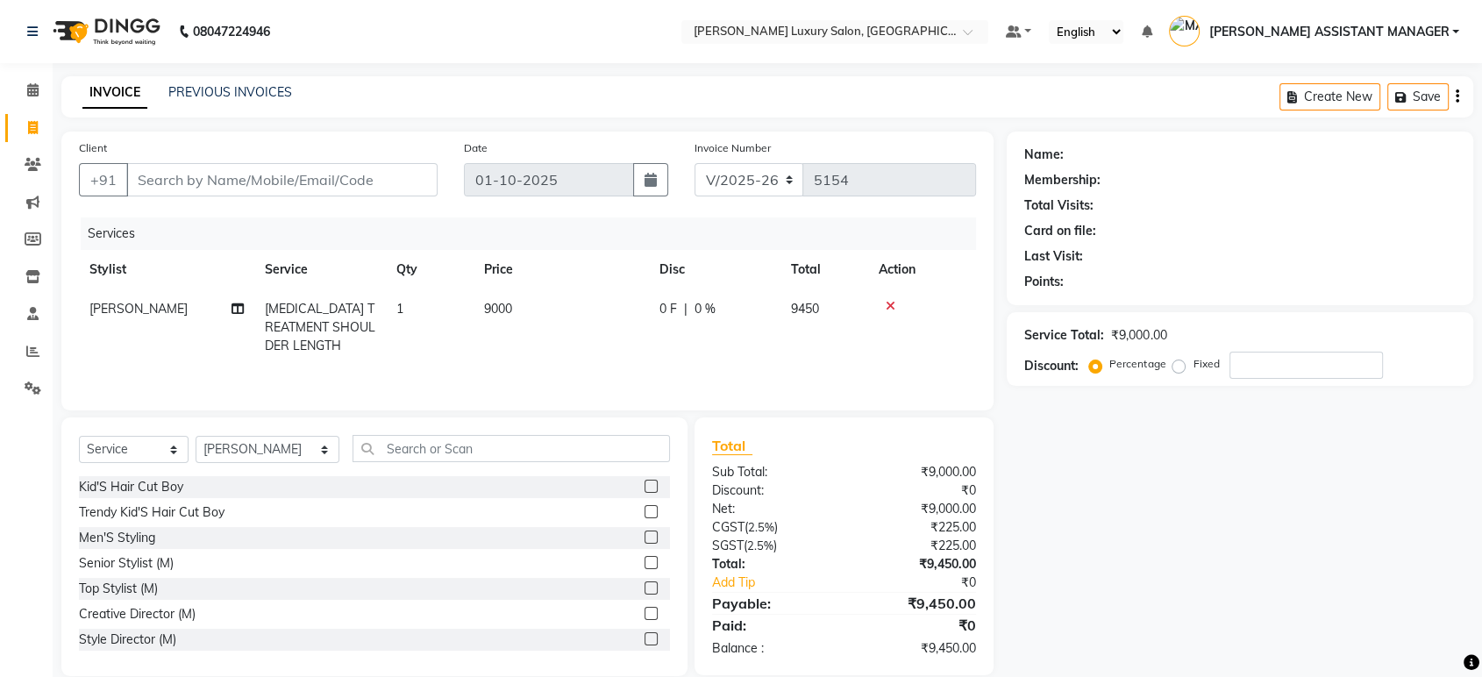
click at [522, 305] on td "9000" at bounding box center [560, 327] width 175 height 76
select select "39437"
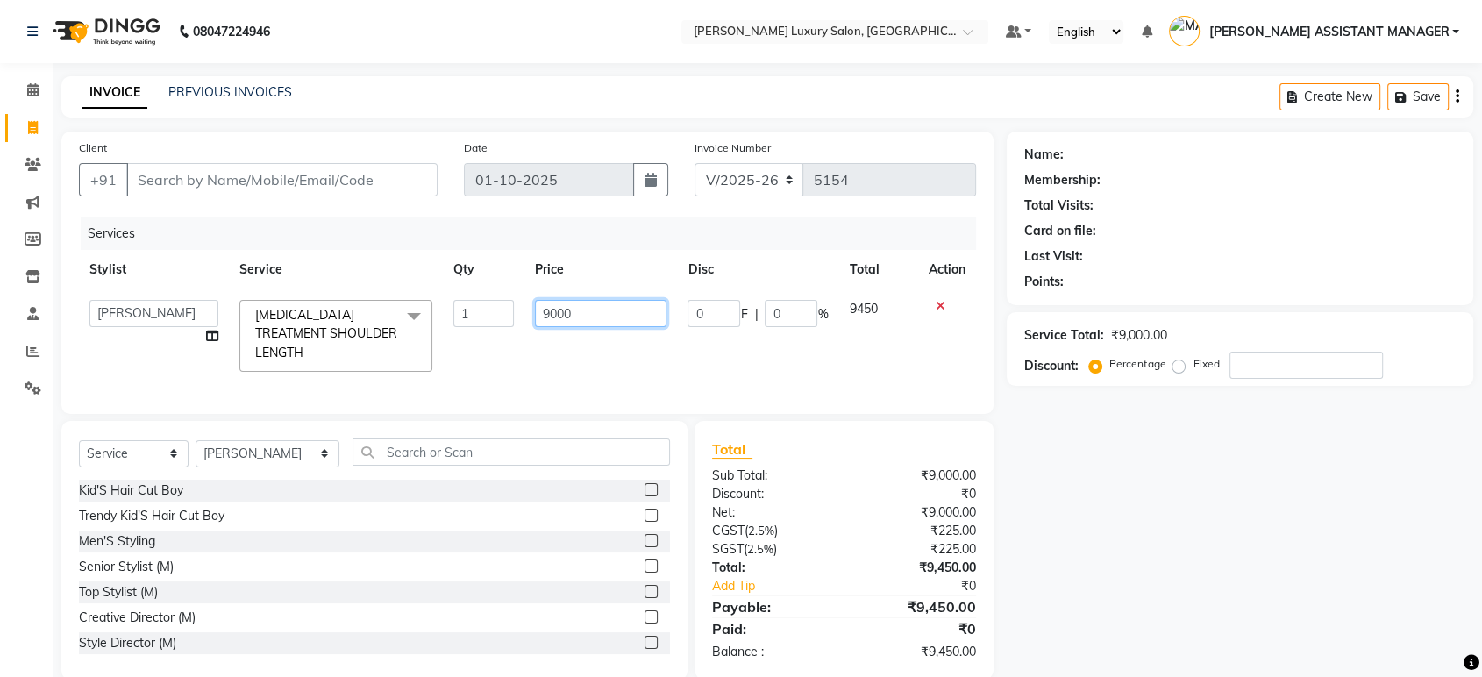
click at [579, 314] on input "9000" at bounding box center [601, 313] width 132 height 27
click at [937, 302] on div at bounding box center [946, 306] width 37 height 12
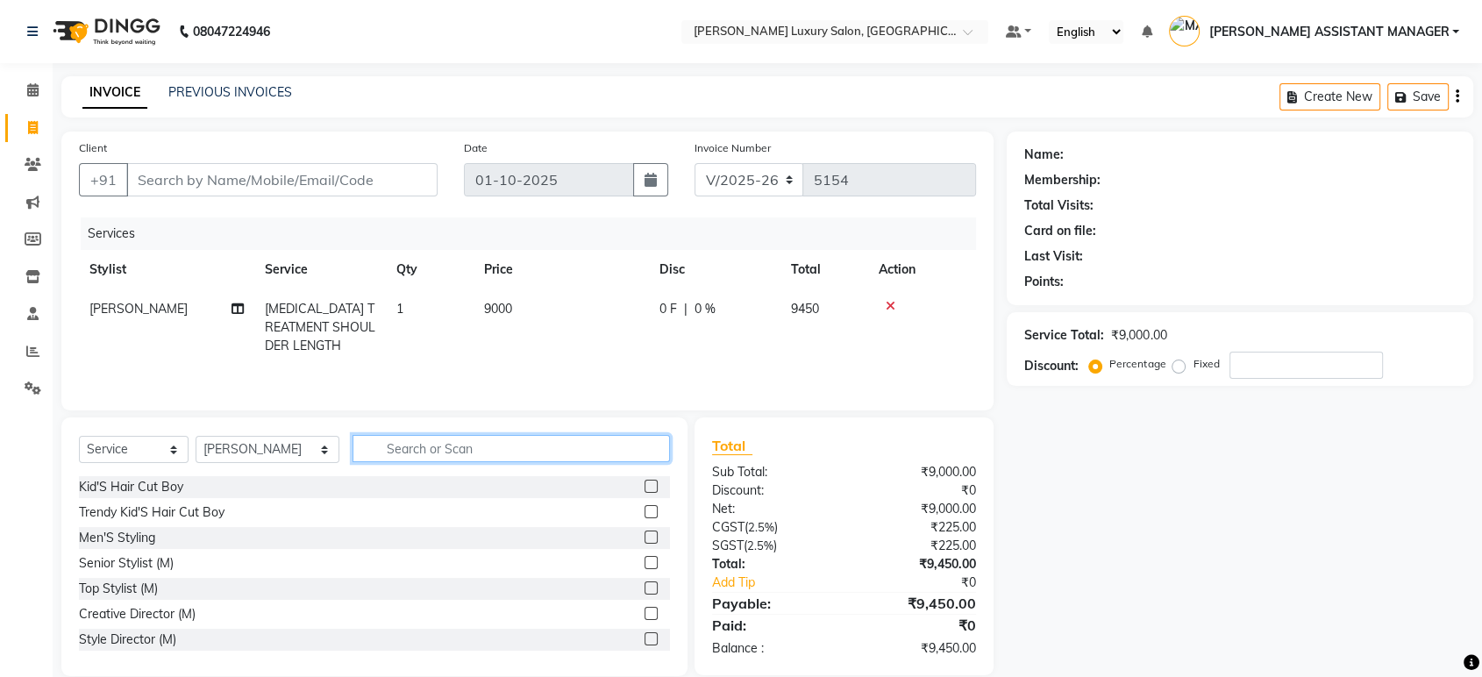
click at [469, 458] on input "text" at bounding box center [510, 448] width 317 height 27
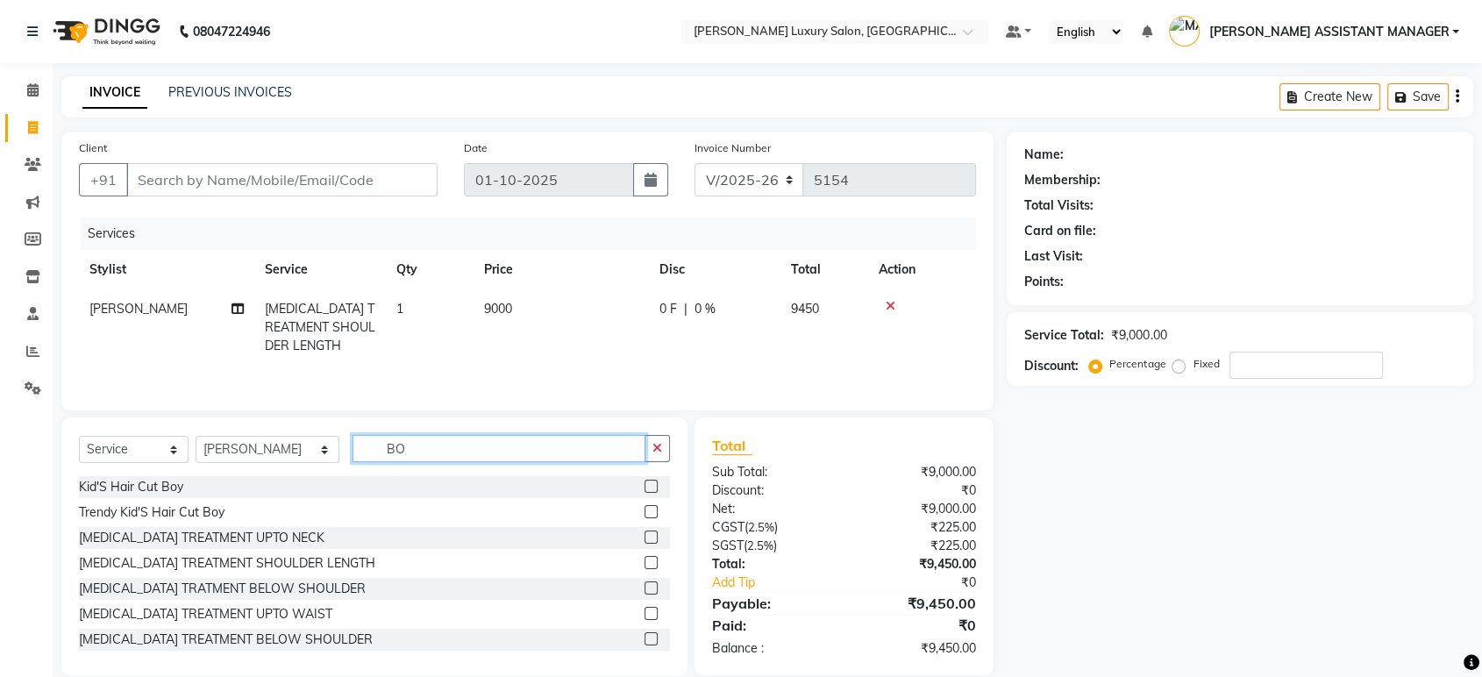
type input "BO"
click at [644, 587] on label at bounding box center [650, 587] width 13 height 13
click at [644, 587] on input "checkbox" at bounding box center [649, 588] width 11 height 11
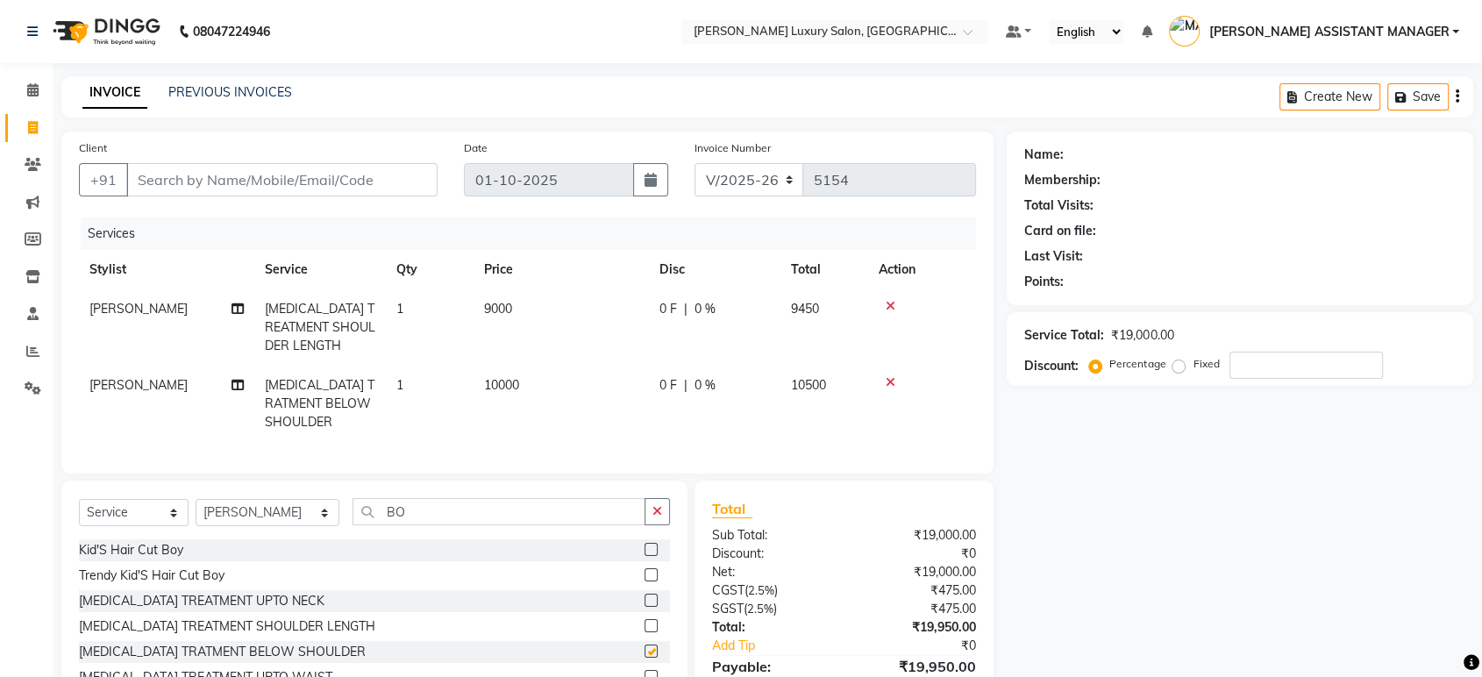
checkbox input "false"
click at [885, 300] on icon at bounding box center [890, 306] width 10 height 12
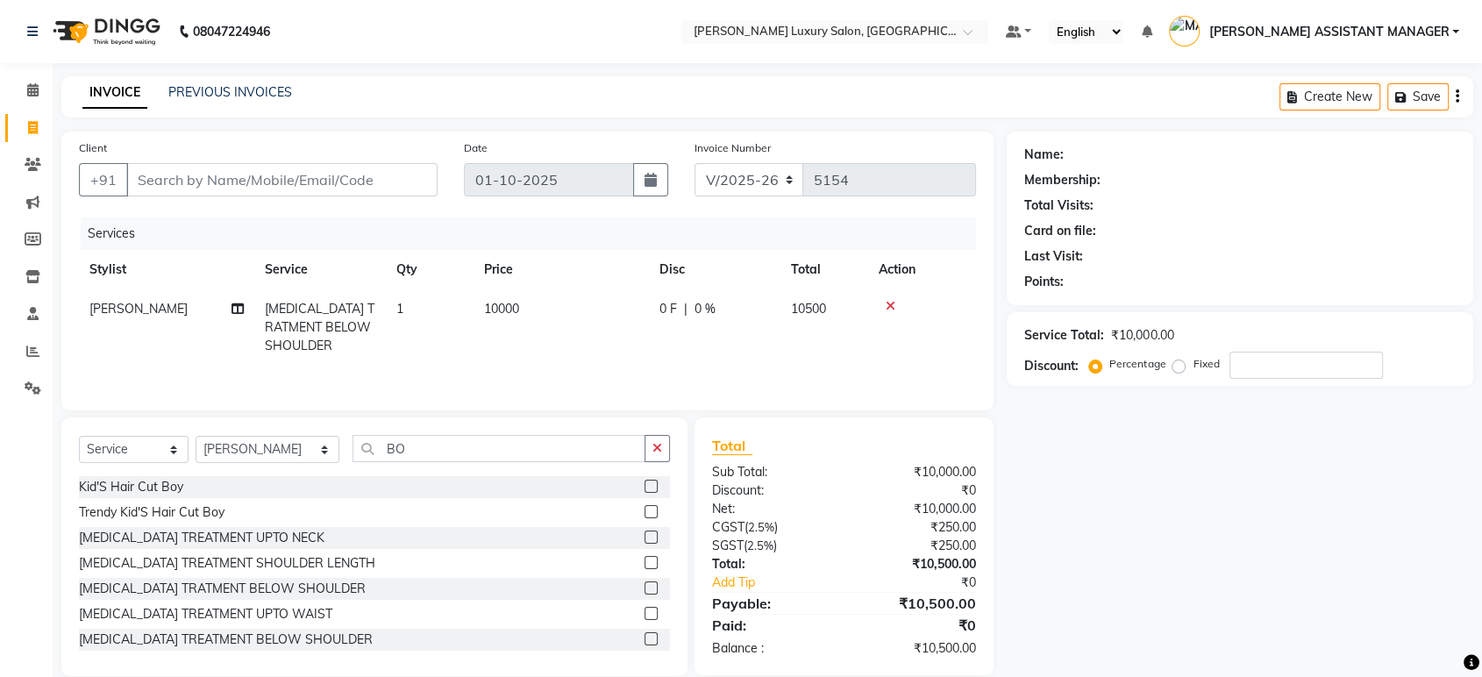
click at [523, 310] on td "10000" at bounding box center [560, 327] width 175 height 76
select select "39437"
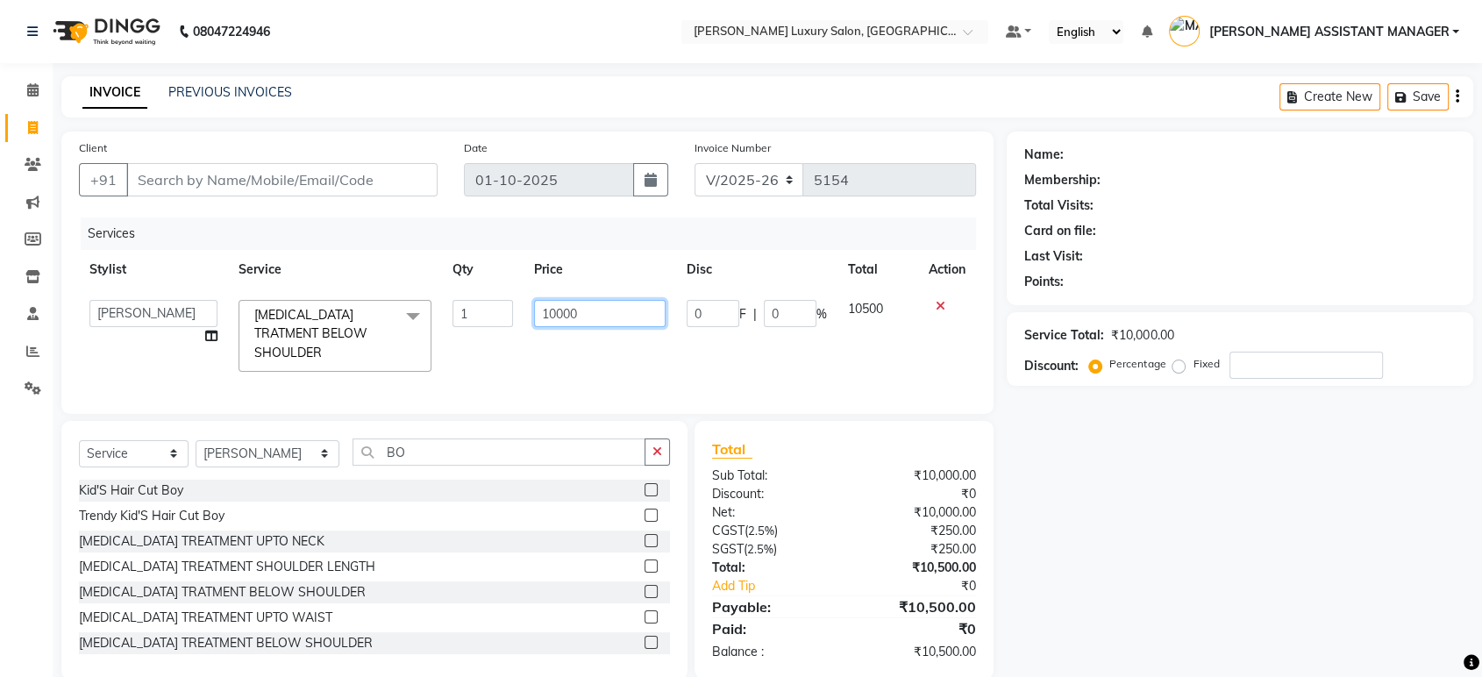
click at [605, 314] on input "10000" at bounding box center [599, 313] width 131 height 27
type input "11000"
click at [366, 187] on input "Client" at bounding box center [281, 179] width 311 height 33
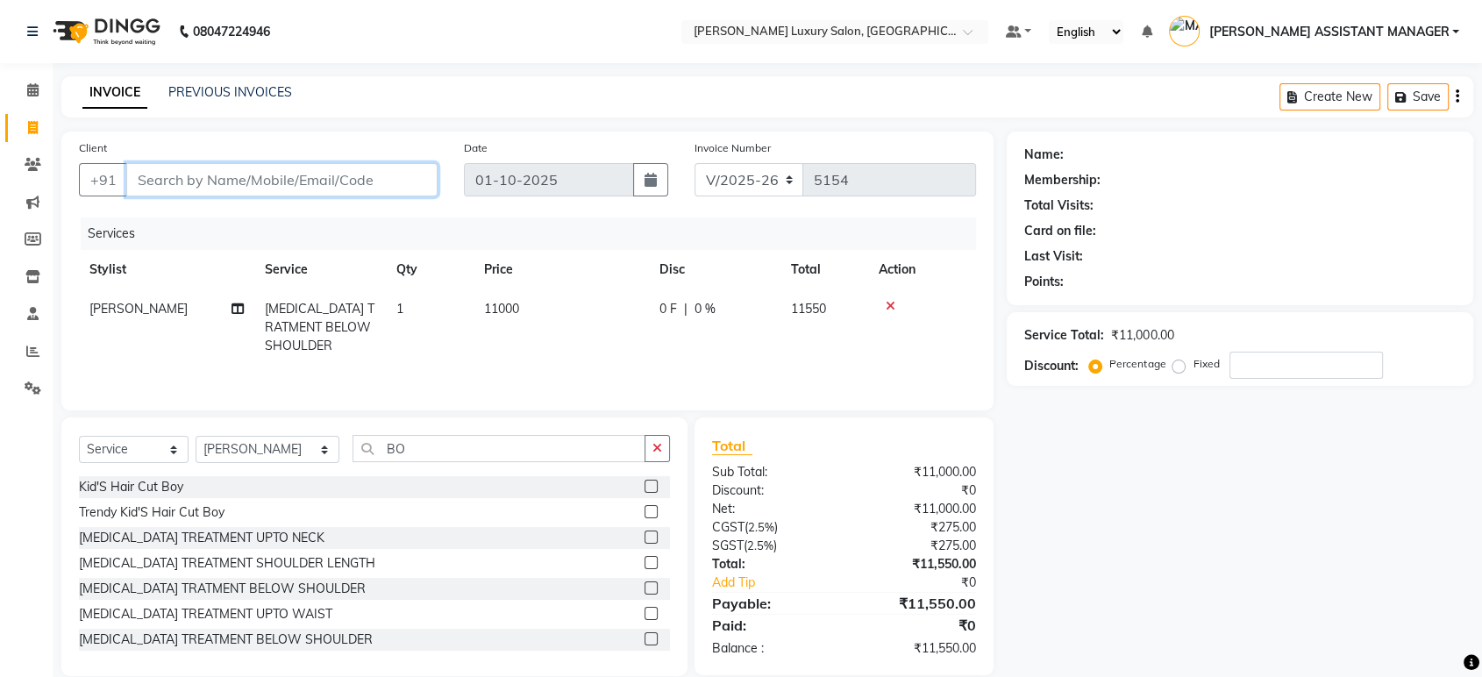
type input "8"
type input "0"
type input "8374307545"
click at [394, 184] on span "Add Client" at bounding box center [392, 180] width 69 height 18
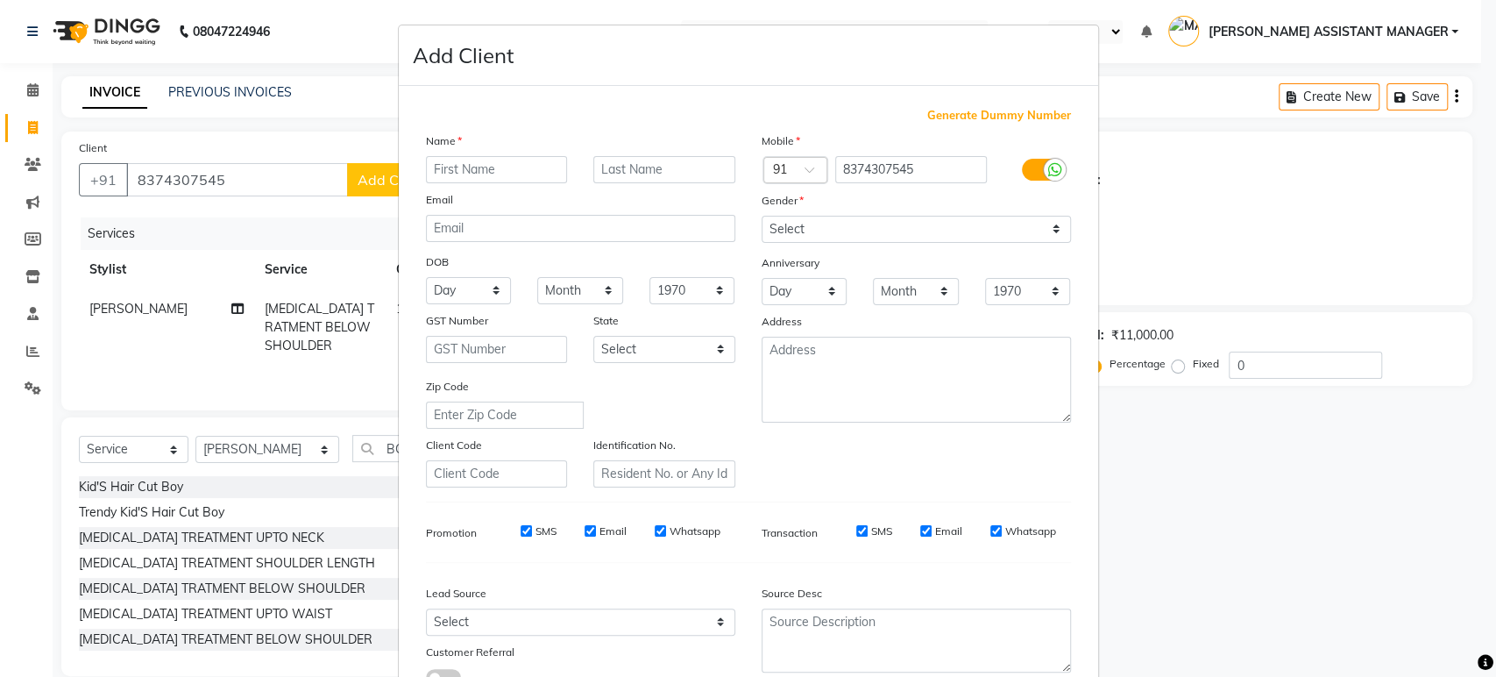
click at [507, 161] on input "text" at bounding box center [497, 169] width 142 height 27
type input "N"
paste input "NAZNEEN"
type input "NAZNEEN"
click at [814, 218] on select "Select Male Female Other Prefer Not To Say" at bounding box center [916, 229] width 309 height 27
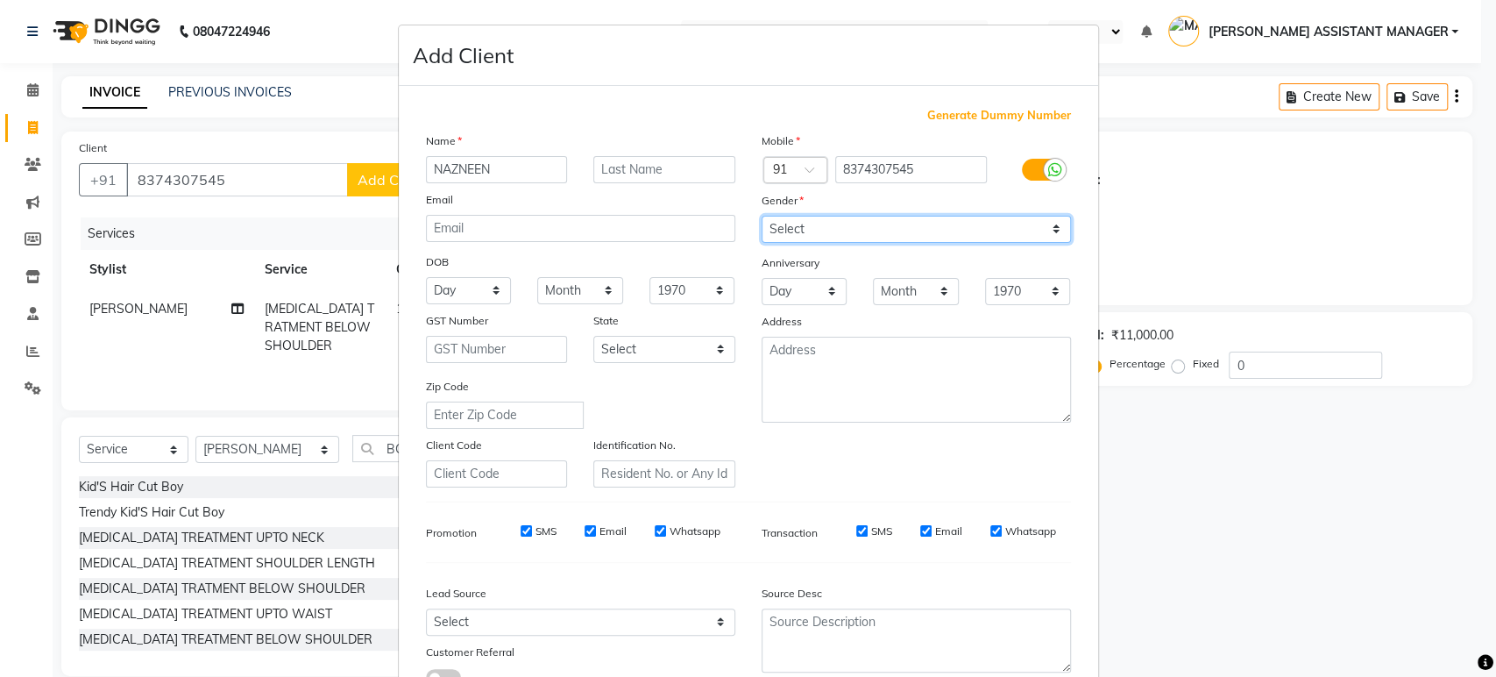
select select "female"
click at [762, 216] on select "Select Male Female Other Prefer Not To Say" at bounding box center [916, 229] width 309 height 27
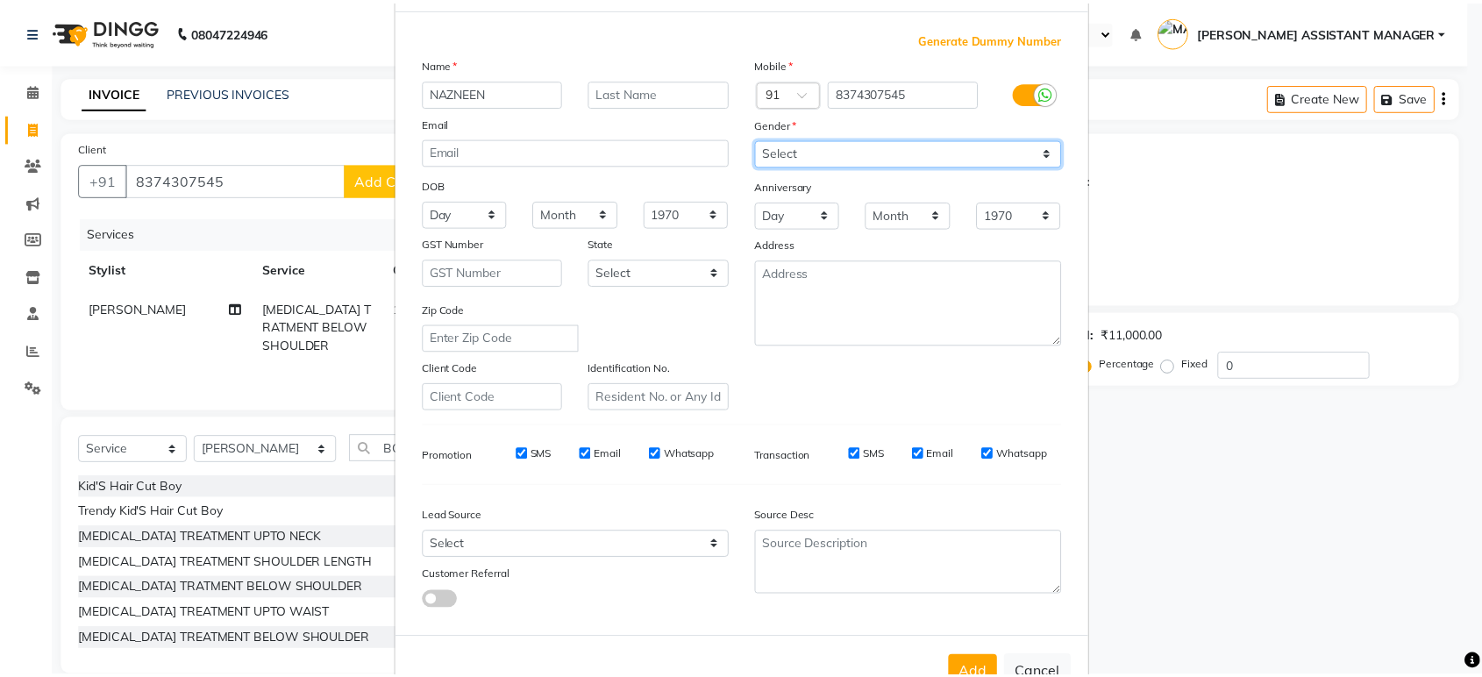
scroll to position [128, 0]
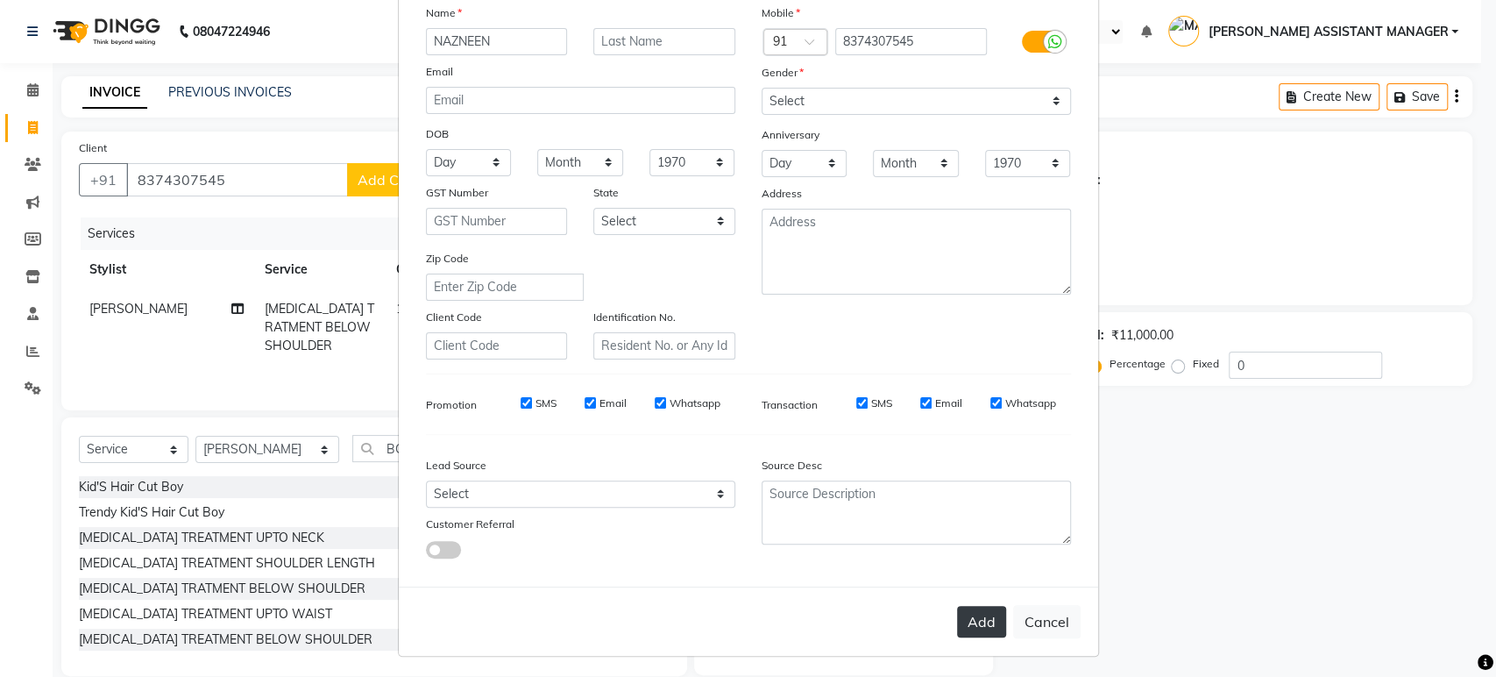
click at [971, 622] on button "Add" at bounding box center [981, 622] width 49 height 32
select select
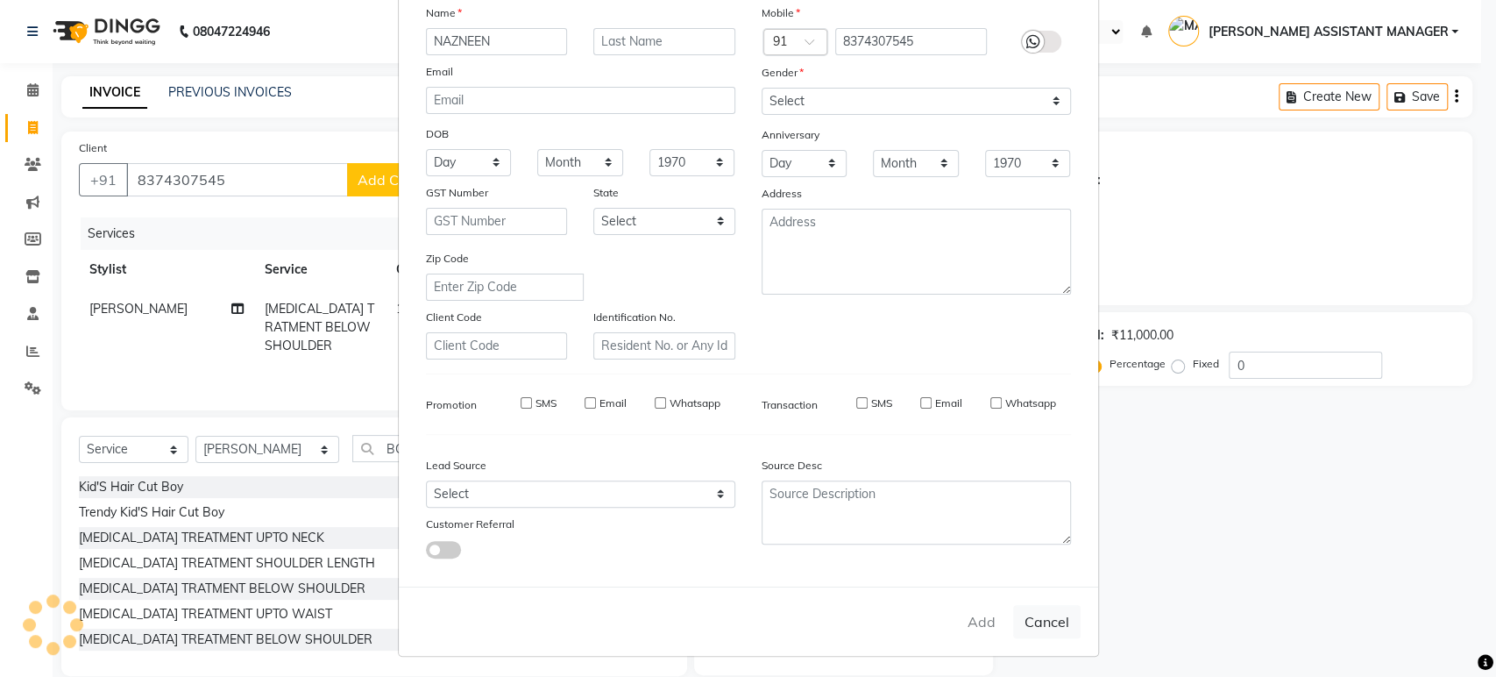
select select
checkbox input "false"
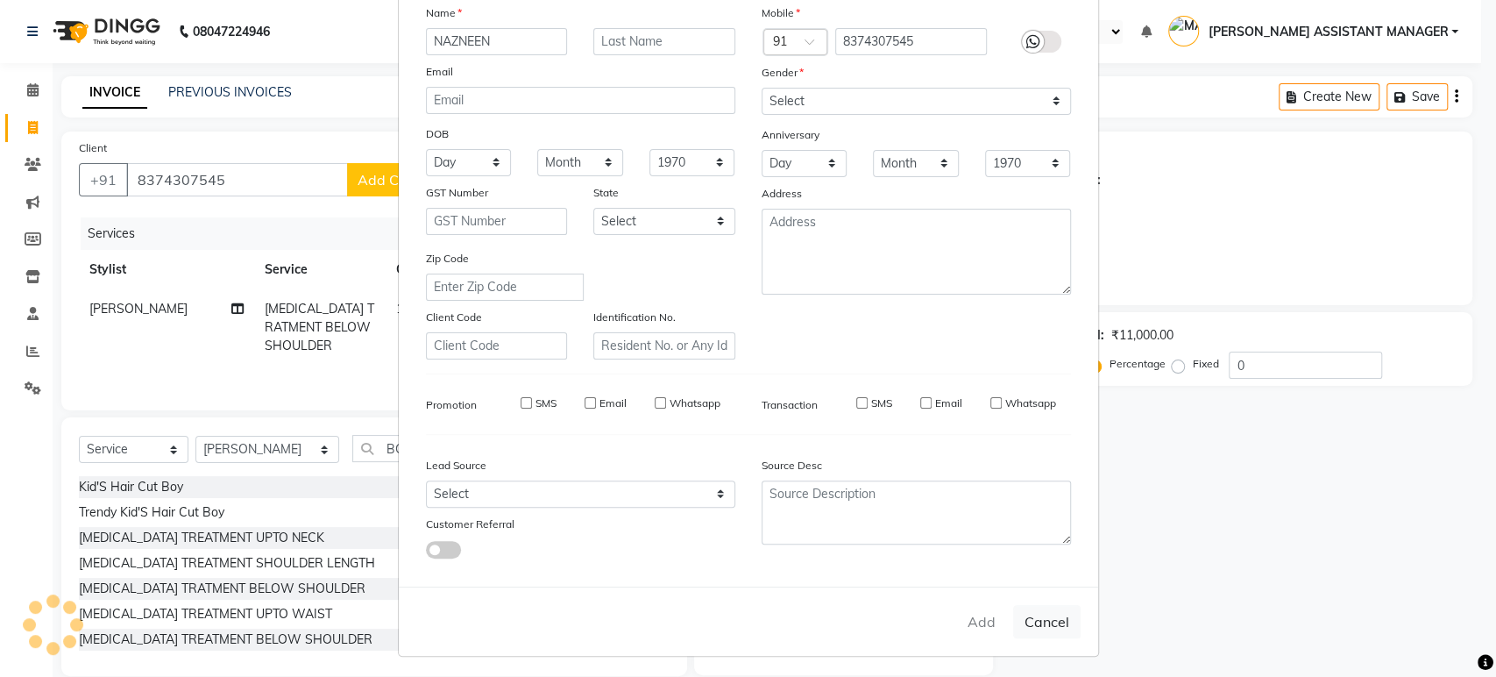
checkbox input "false"
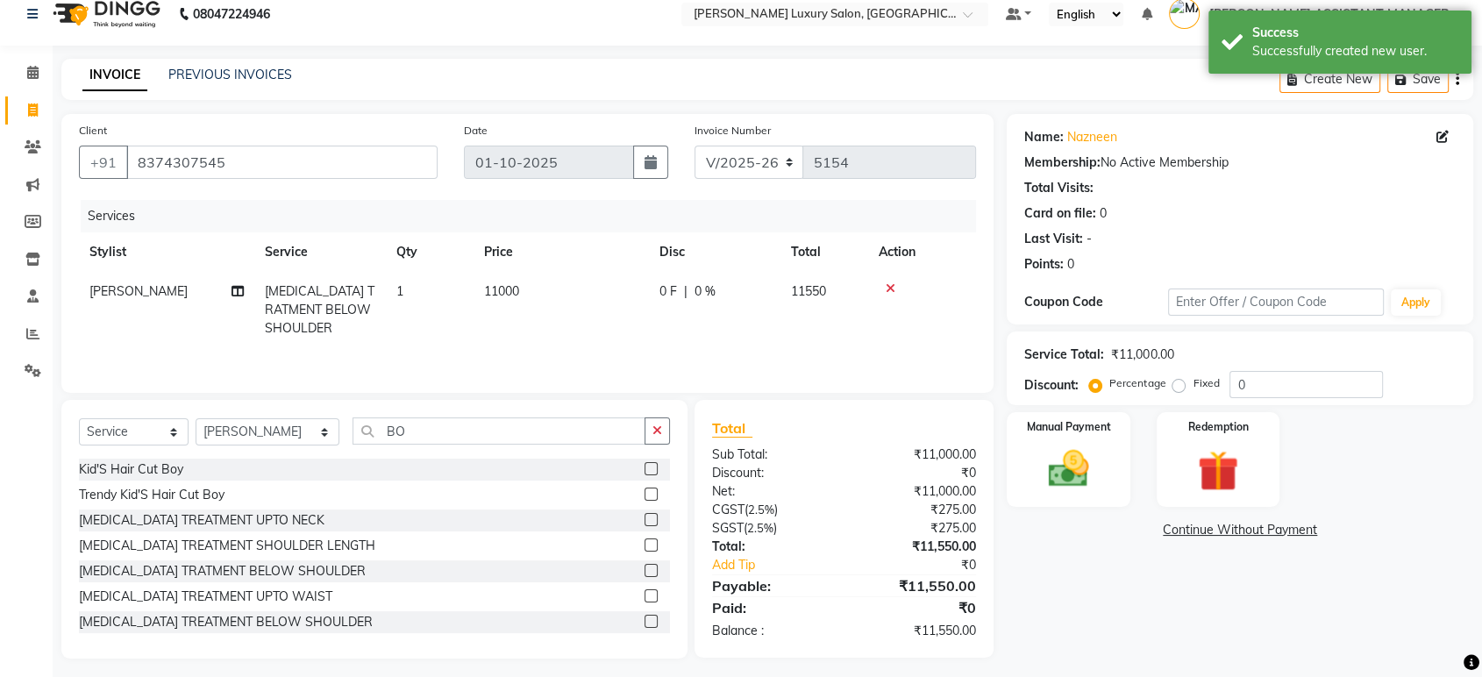
scroll to position [26, 0]
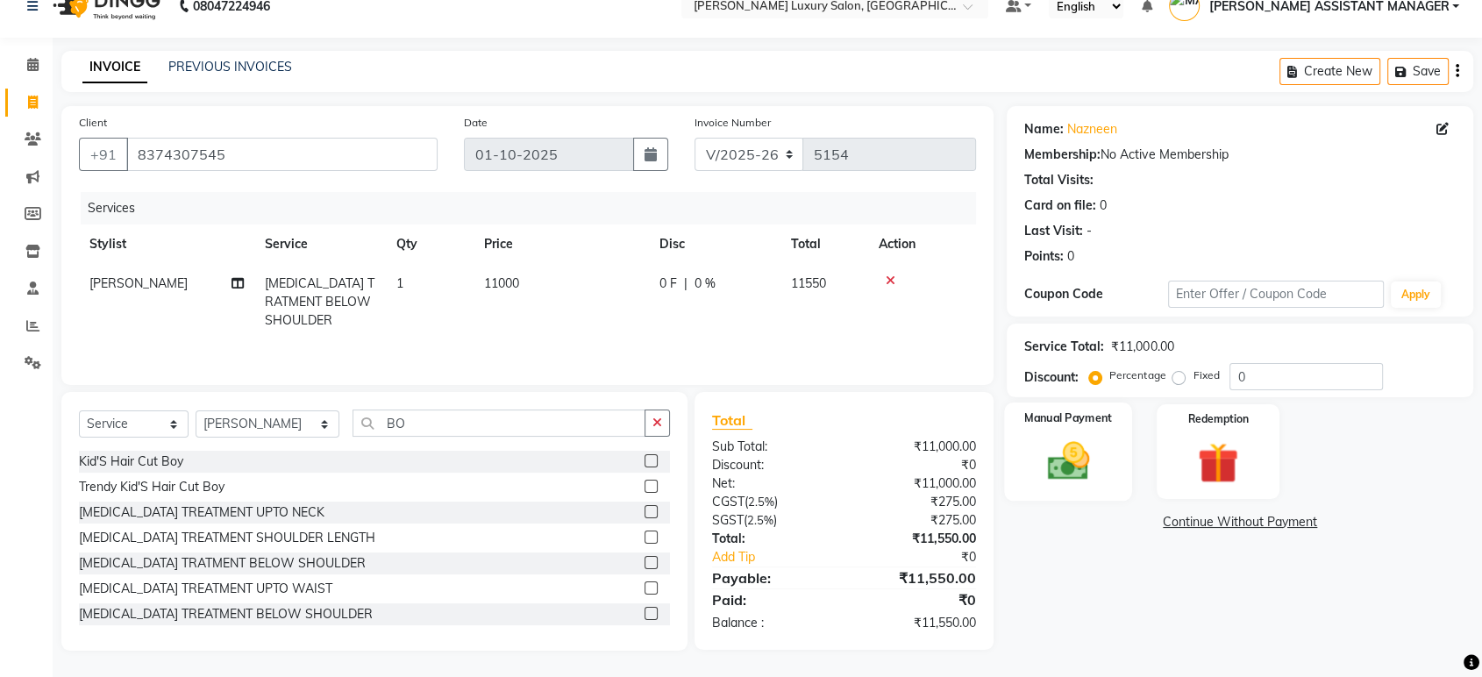
click at [1102, 430] on div "Manual Payment" at bounding box center [1069, 451] width 128 height 98
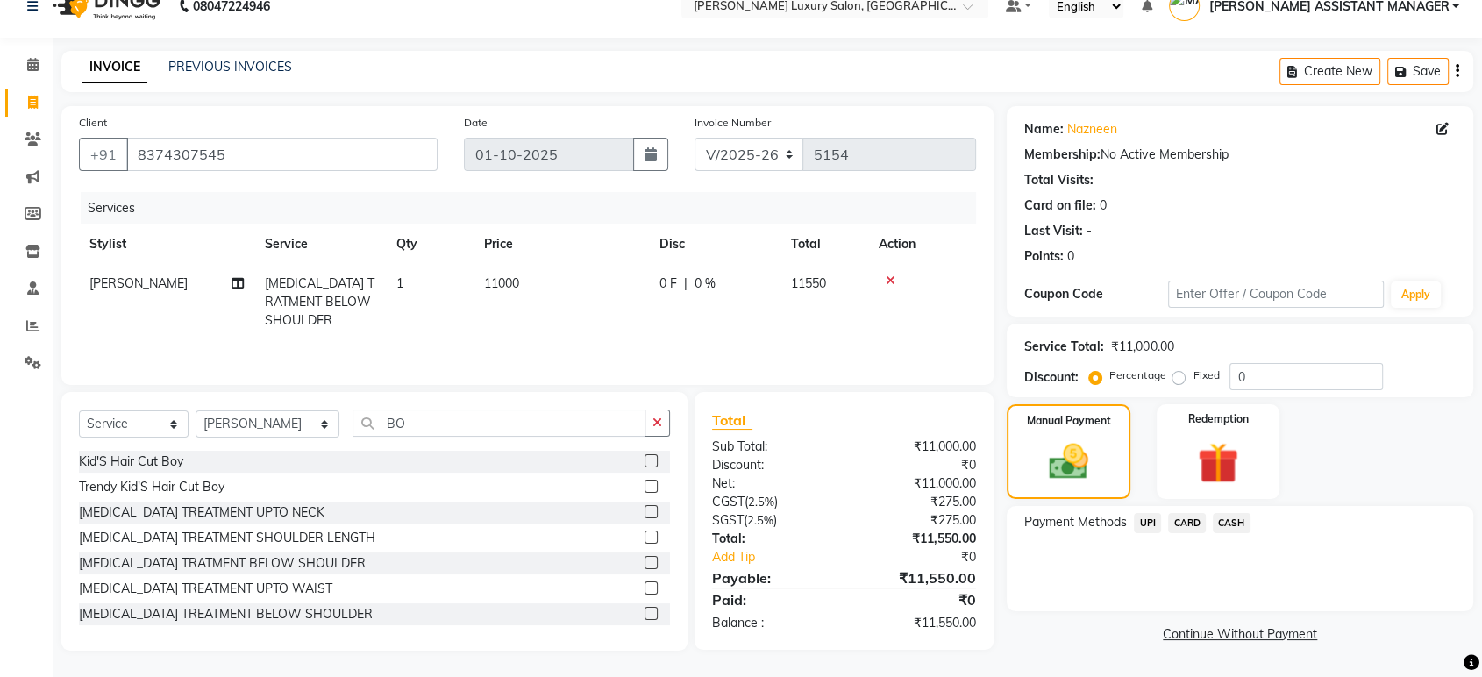
click at [1148, 519] on span "UPI" at bounding box center [1146, 523] width 27 height 20
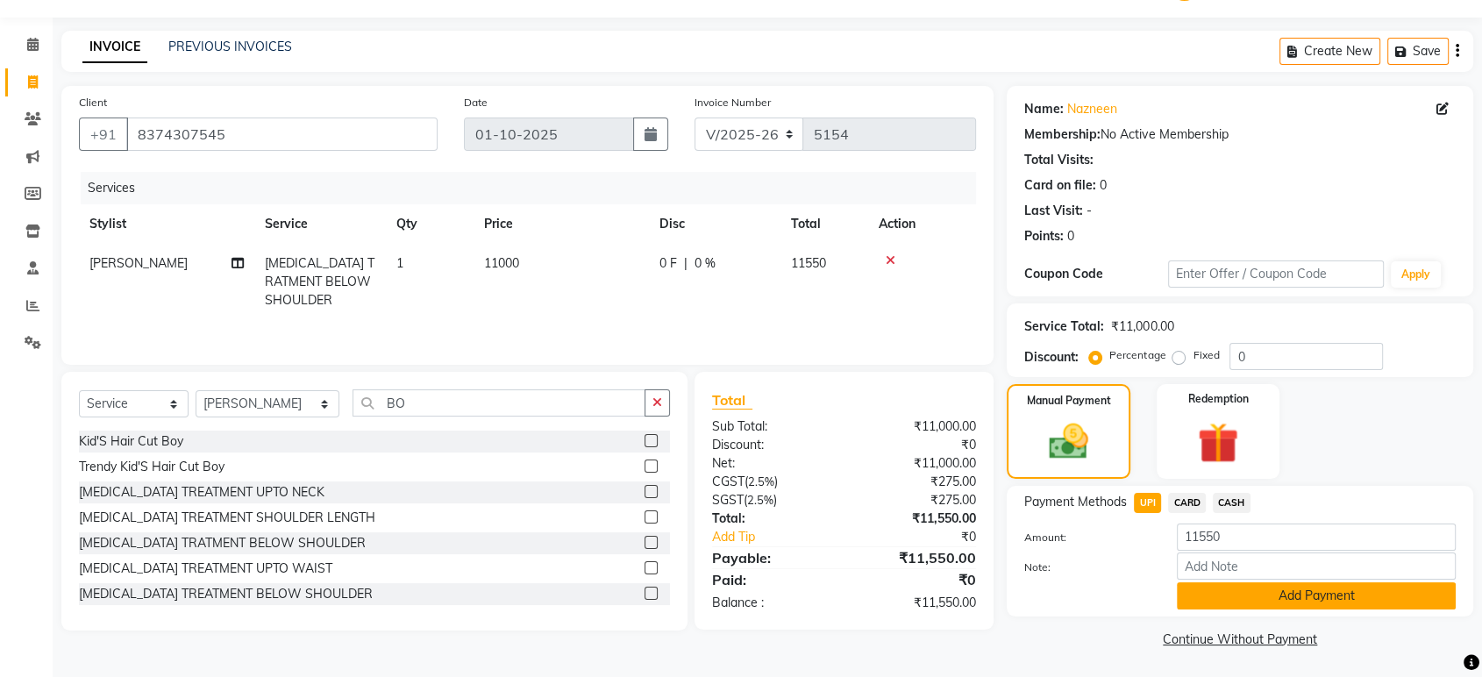
click at [1245, 596] on button "Add Payment" at bounding box center [1315, 595] width 279 height 27
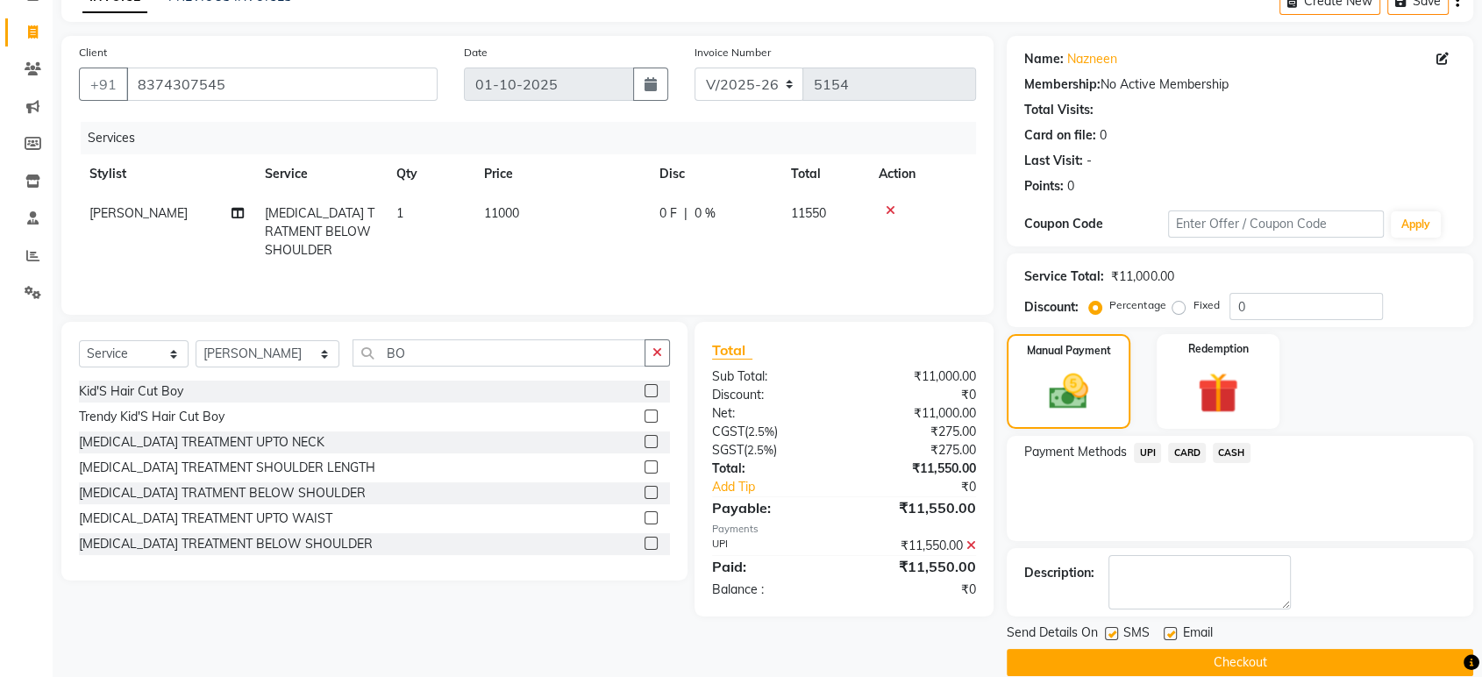
scroll to position [119, 0]
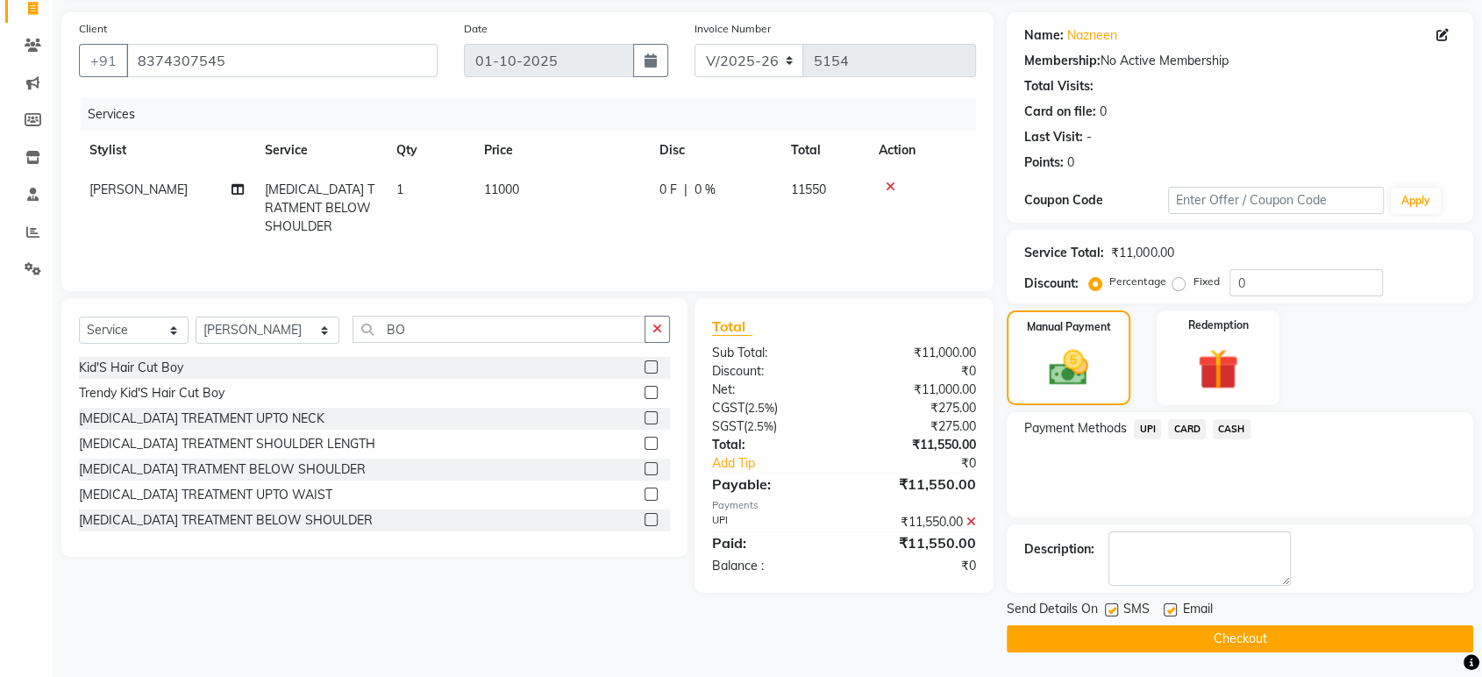
click at [1234, 636] on button "Checkout" at bounding box center [1239, 638] width 466 height 27
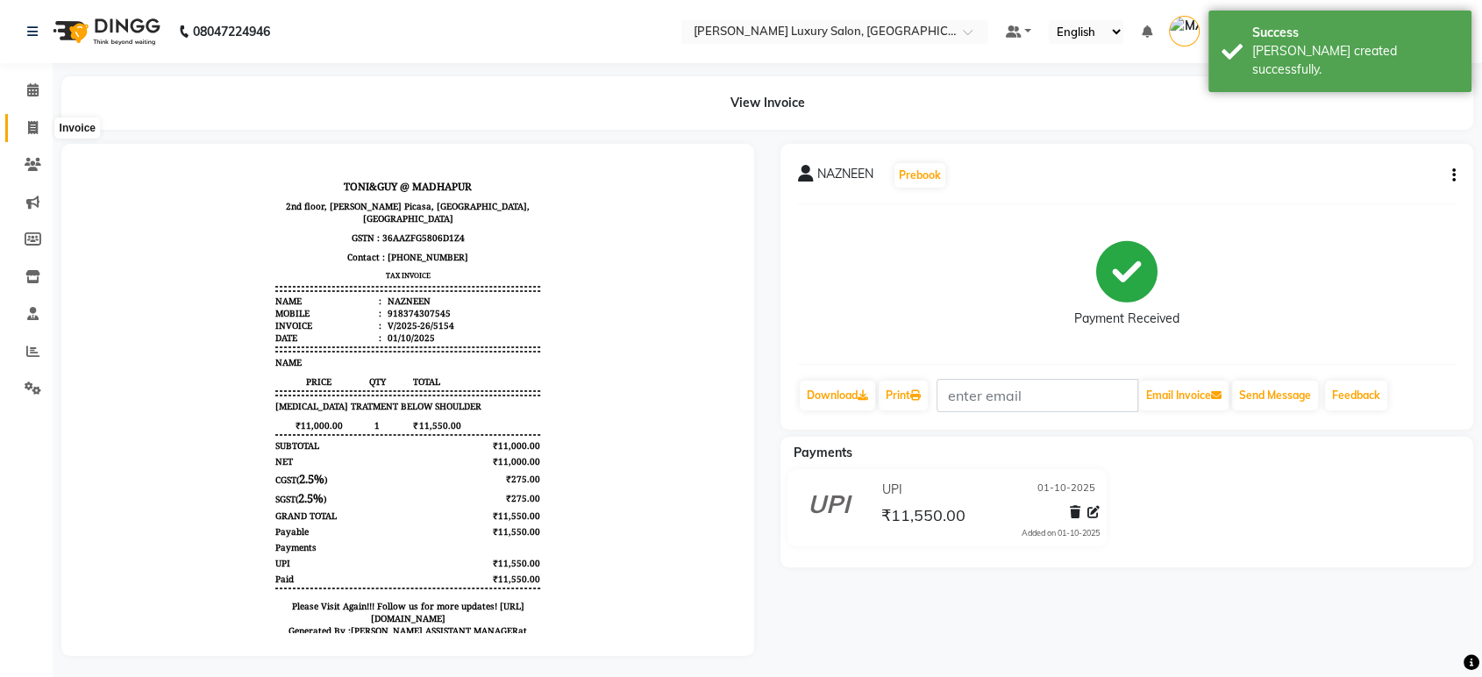
click at [36, 124] on icon at bounding box center [33, 127] width 10 height 13
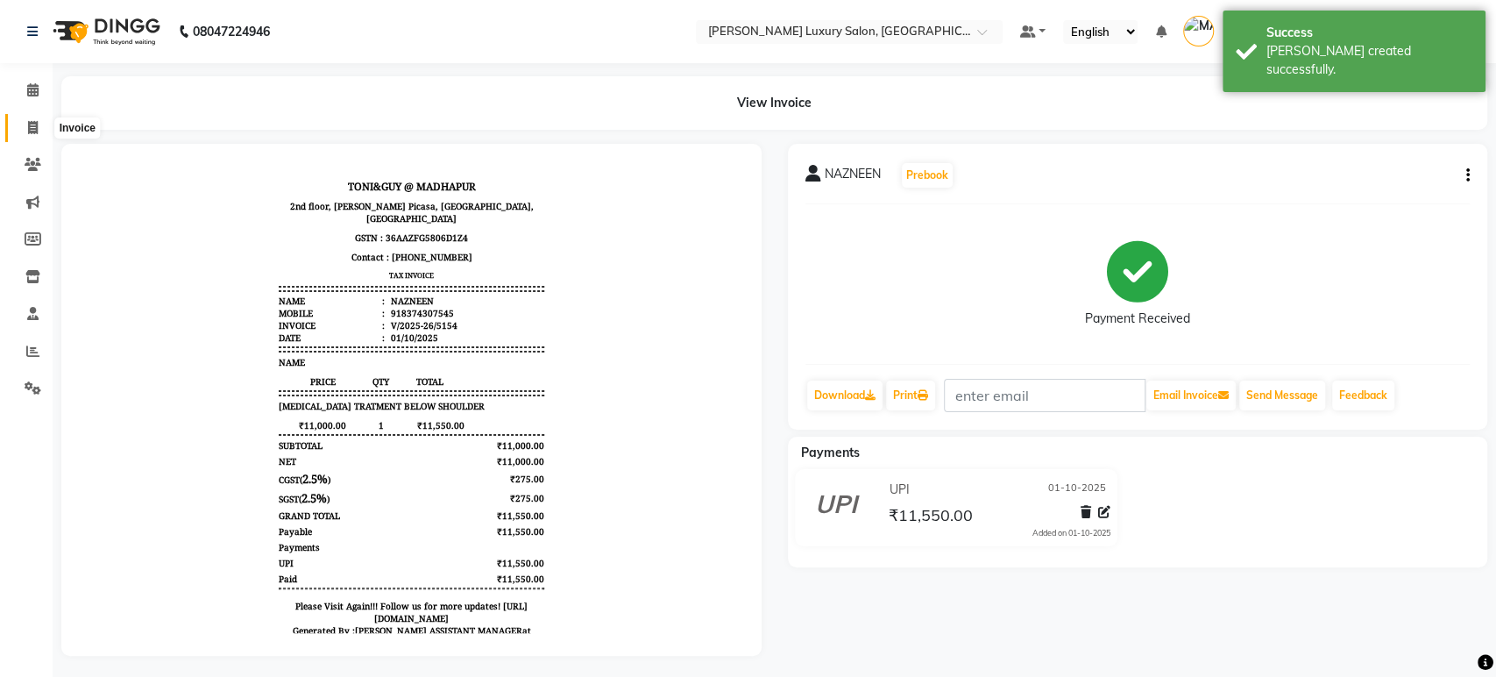
select select "4712"
select select "service"
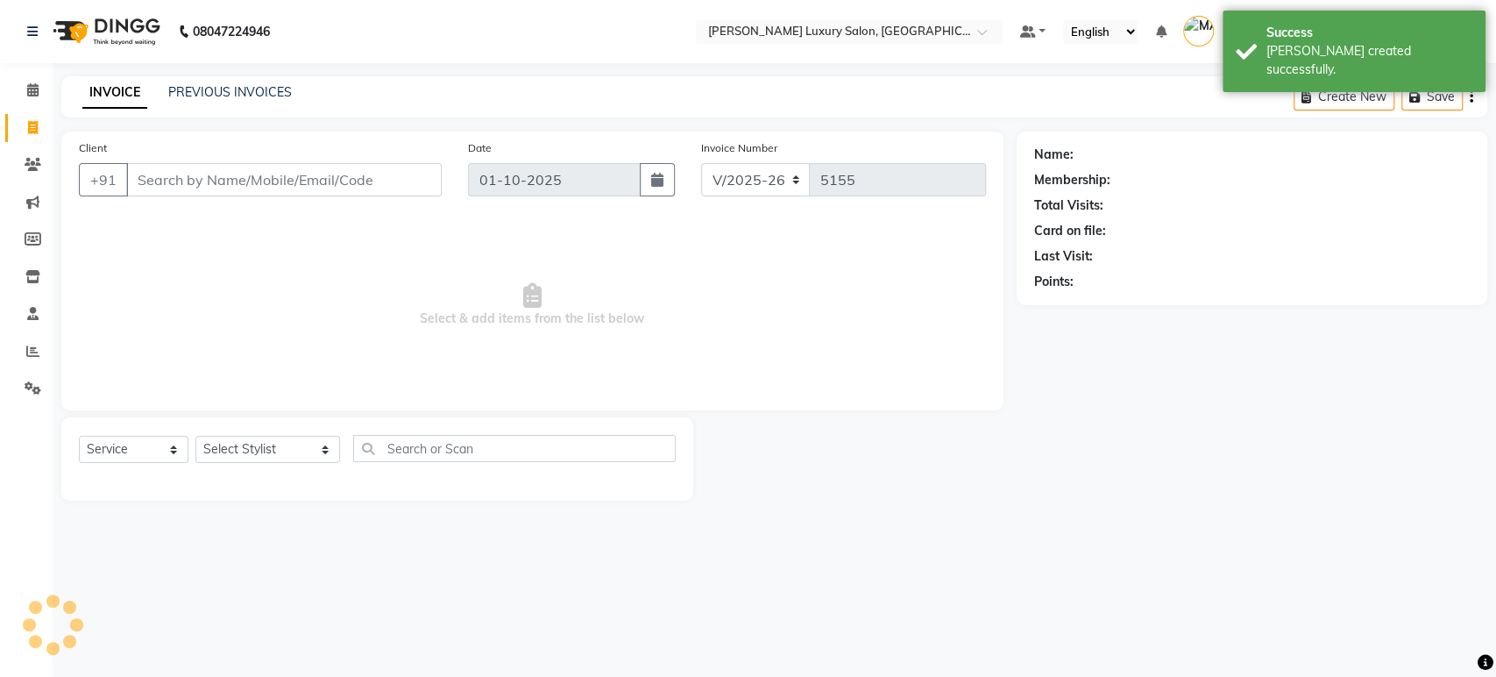
click at [229, 81] on div "INVOICE PREVIOUS INVOICES Create New Save" at bounding box center [774, 96] width 1426 height 41
click at [231, 85] on link "PREVIOUS INVOICES" at bounding box center [230, 92] width 124 height 16
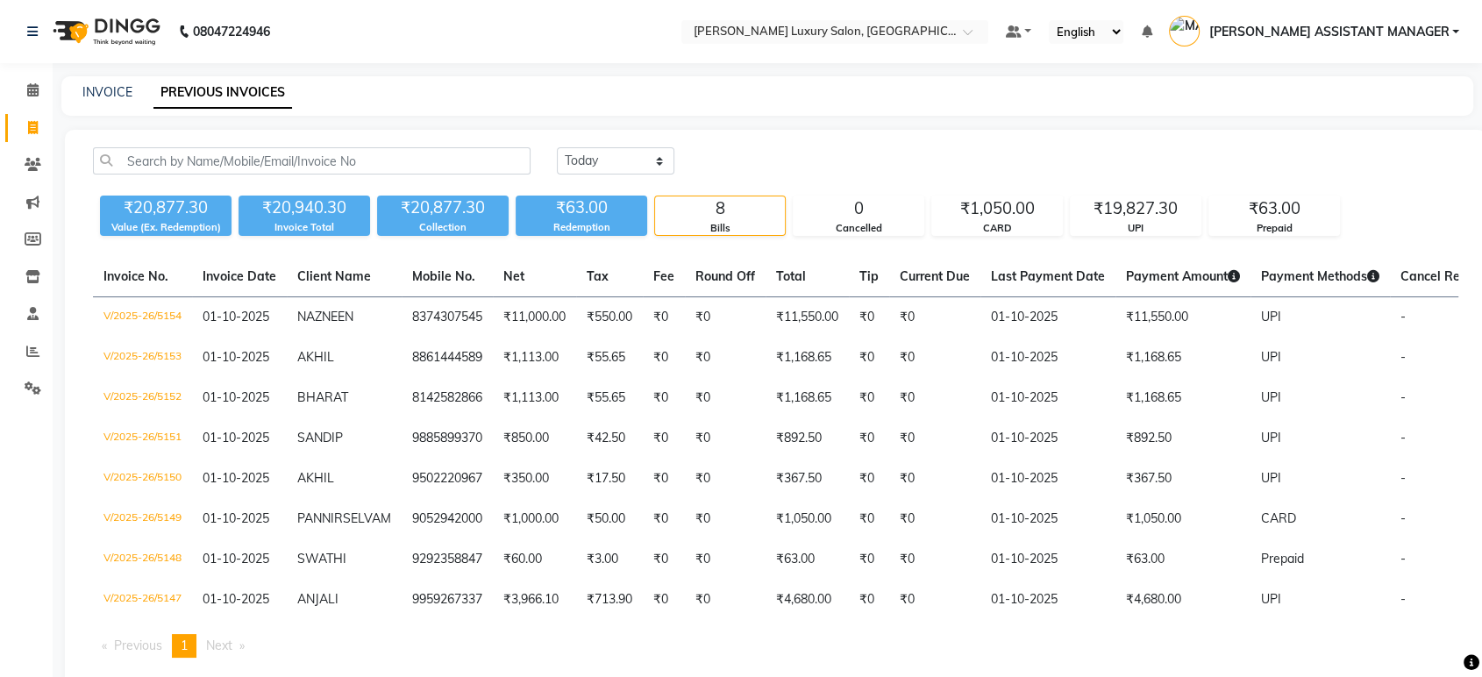
click at [123, 103] on div "INVOICE PREVIOUS INVOICES" at bounding box center [766, 95] width 1411 height 39
click at [123, 99] on link "INVOICE" at bounding box center [107, 92] width 50 height 16
select select "service"
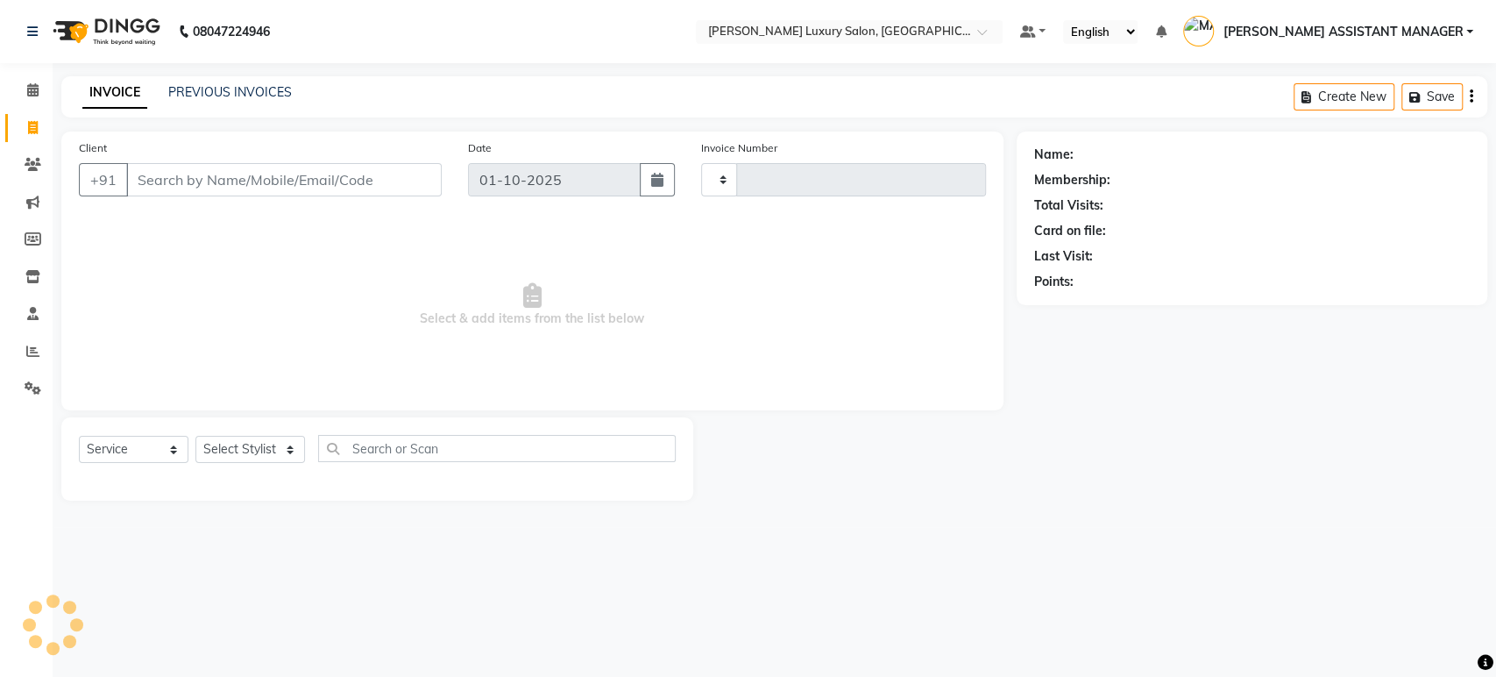
type input "5155"
select select "4712"
click at [244, 96] on link "PREVIOUS INVOICES" at bounding box center [230, 92] width 124 height 16
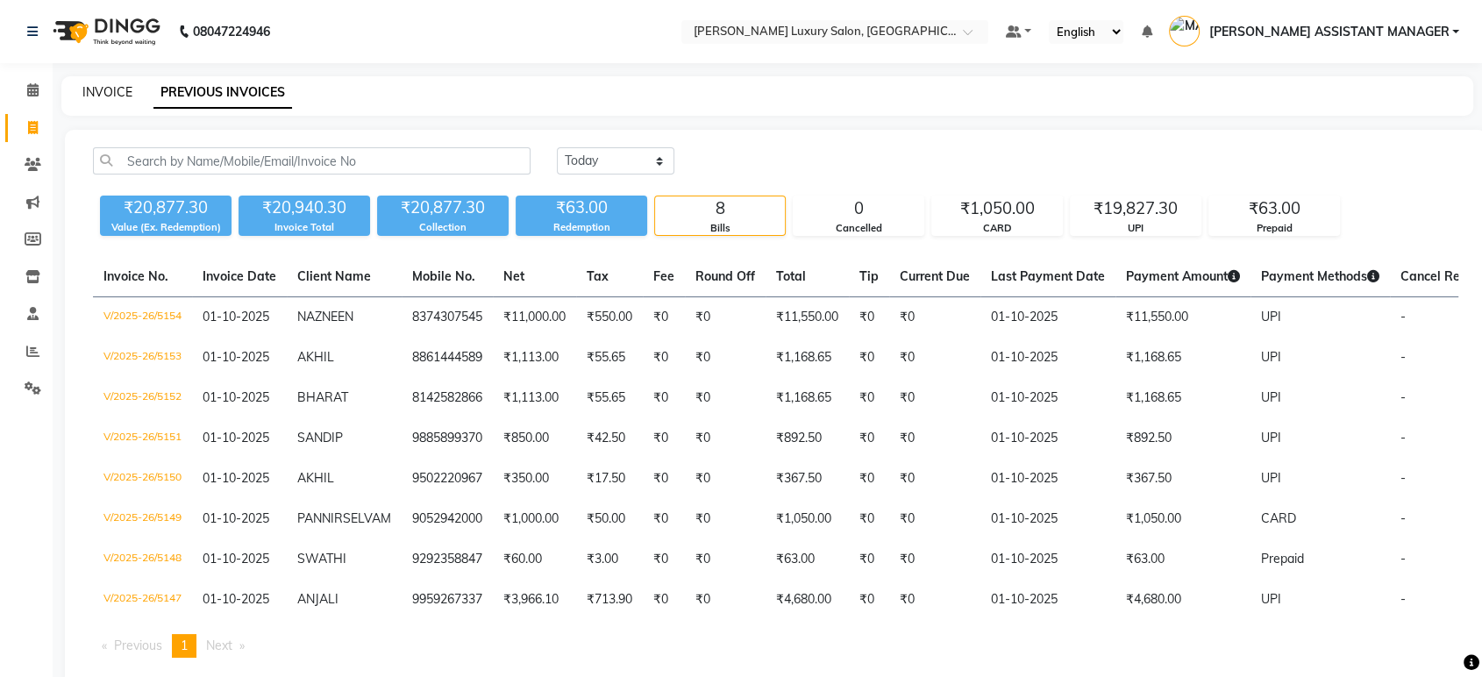
click at [117, 85] on link "INVOICE" at bounding box center [107, 92] width 50 height 16
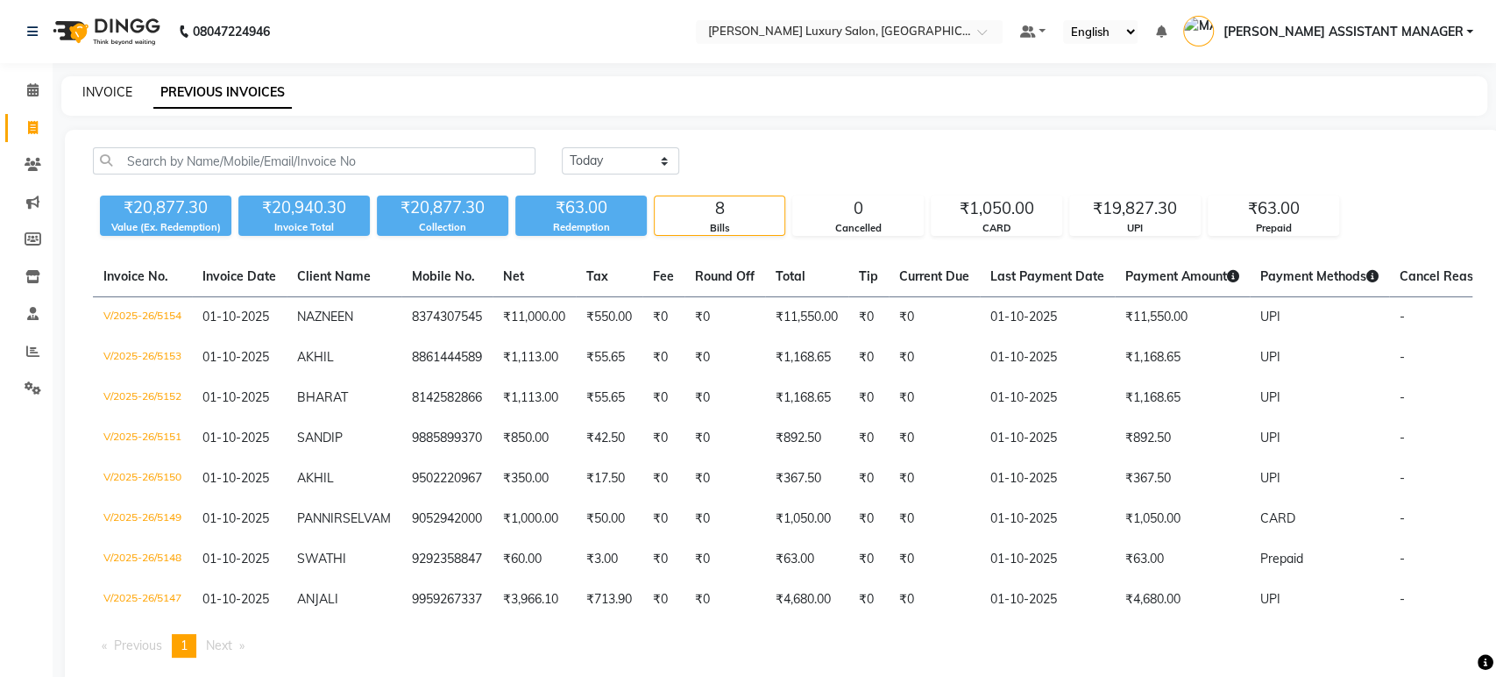
select select "4712"
select select "service"
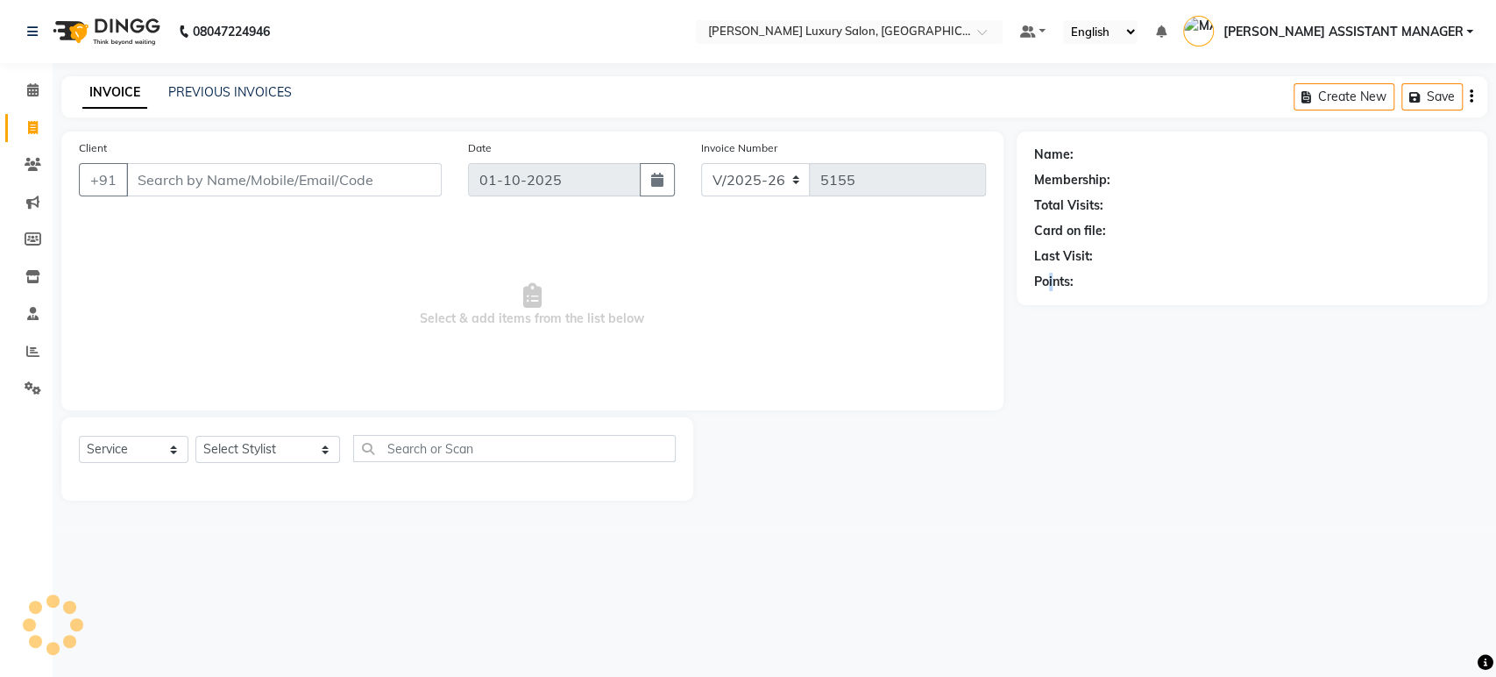
click at [1050, 516] on main "INVOICE PREVIOUS INVOICES Create New Save Client +91 Date 01-10-2025 Invoice Nu…" at bounding box center [775, 301] width 1444 height 451
click at [878, 365] on span "Select & add items from the list below" at bounding box center [532, 304] width 907 height 175
click at [238, 89] on link "PREVIOUS INVOICES" at bounding box center [230, 92] width 124 height 16
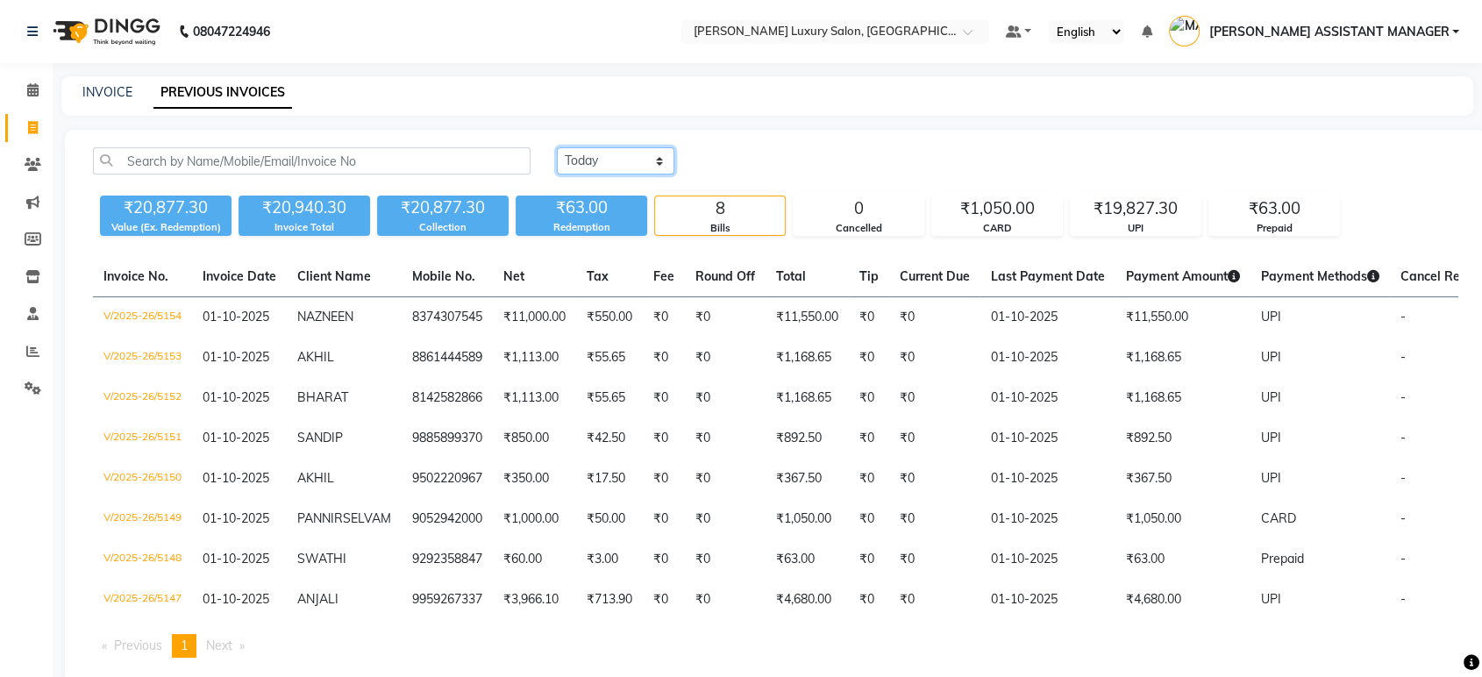
click at [585, 164] on select "Today Yesterday Custom Range" at bounding box center [615, 160] width 117 height 27
select select "yesterday"
click at [557, 147] on select "Today Yesterday Custom Range" at bounding box center [615, 160] width 117 height 27
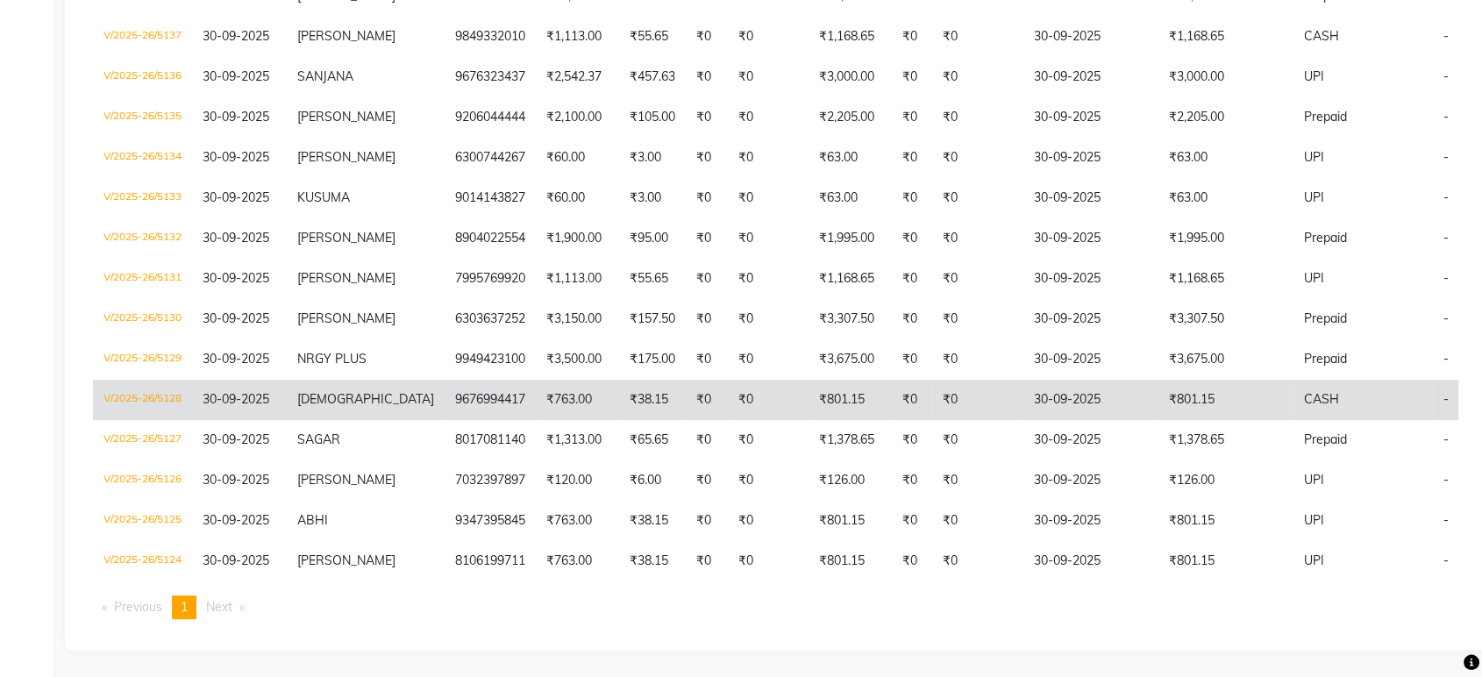
scroll to position [725, 0]
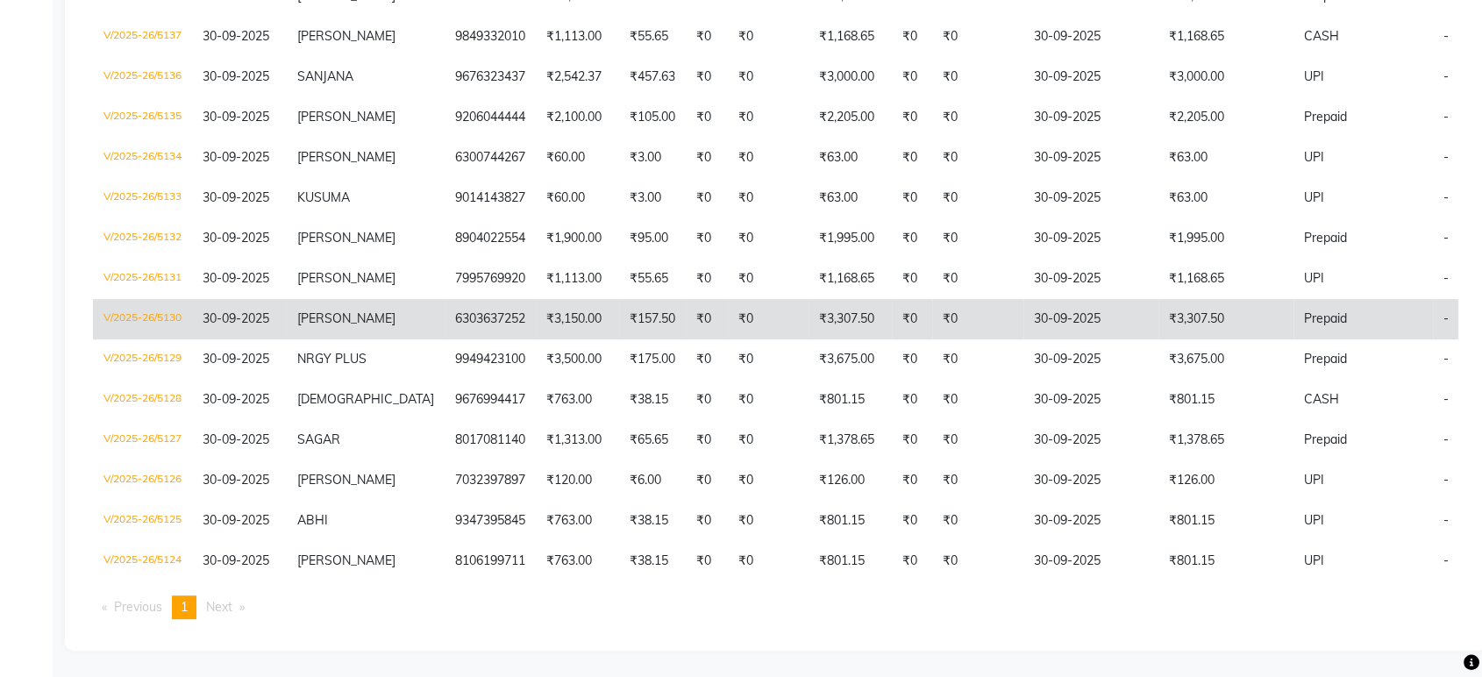
click at [444, 299] on td "6303637252" at bounding box center [489, 319] width 91 height 40
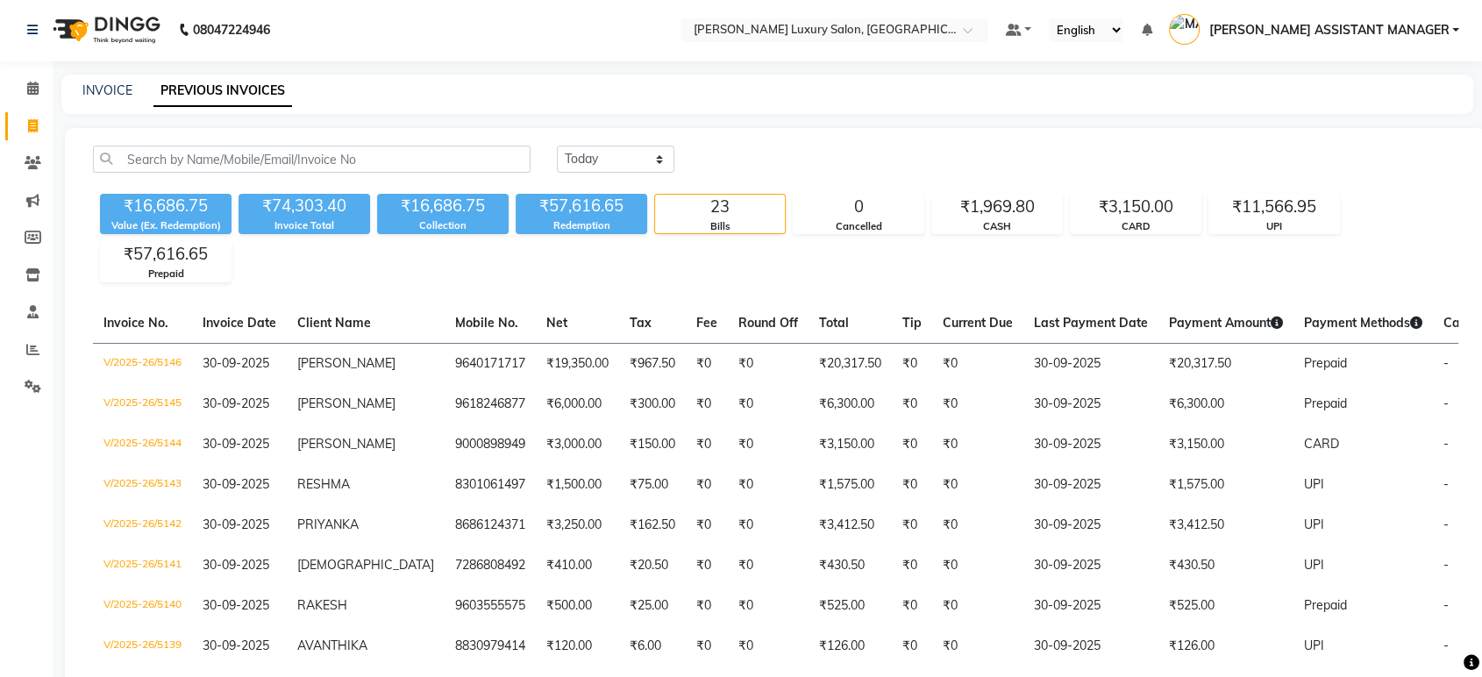
scroll to position [0, 0]
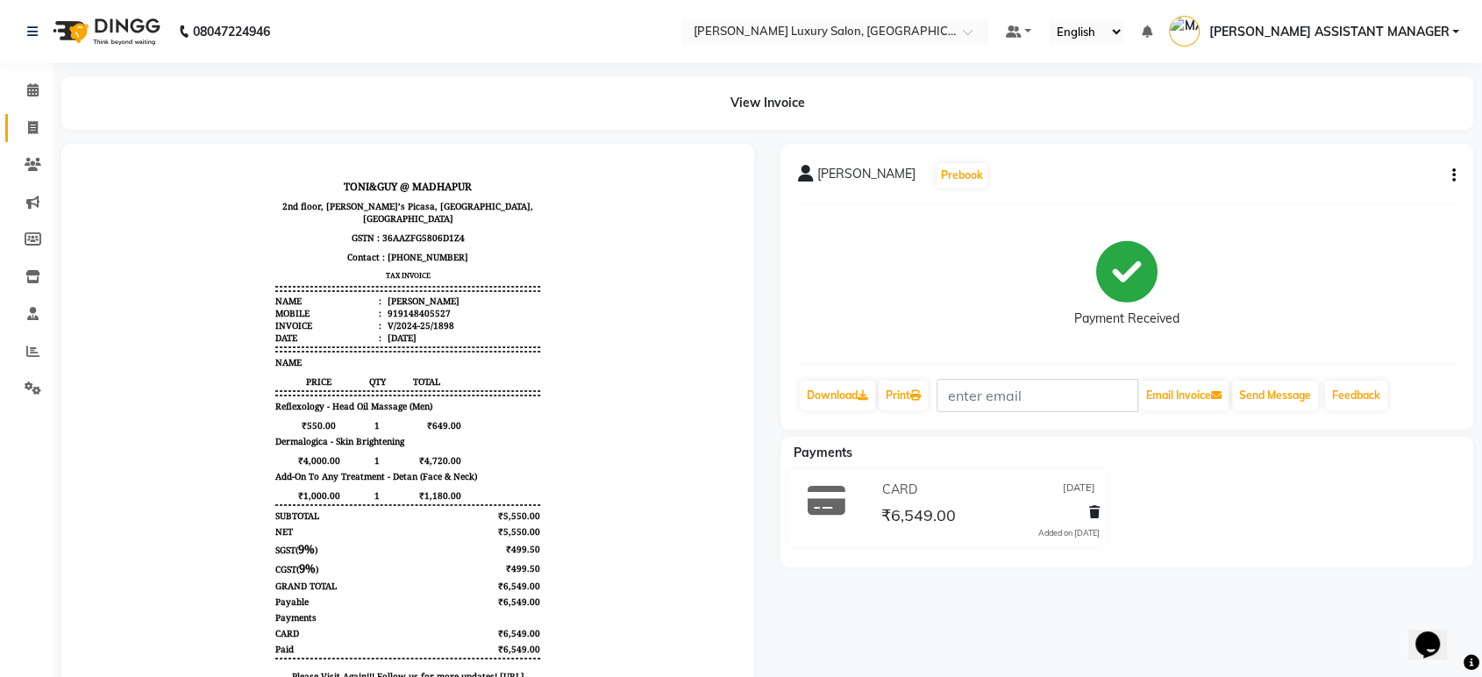
drag, startPoint x: 29, startPoint y: 124, endPoint x: 38, endPoint y: 147, distance: 24.4
click at [29, 124] on icon at bounding box center [33, 127] width 10 height 13
select select "service"
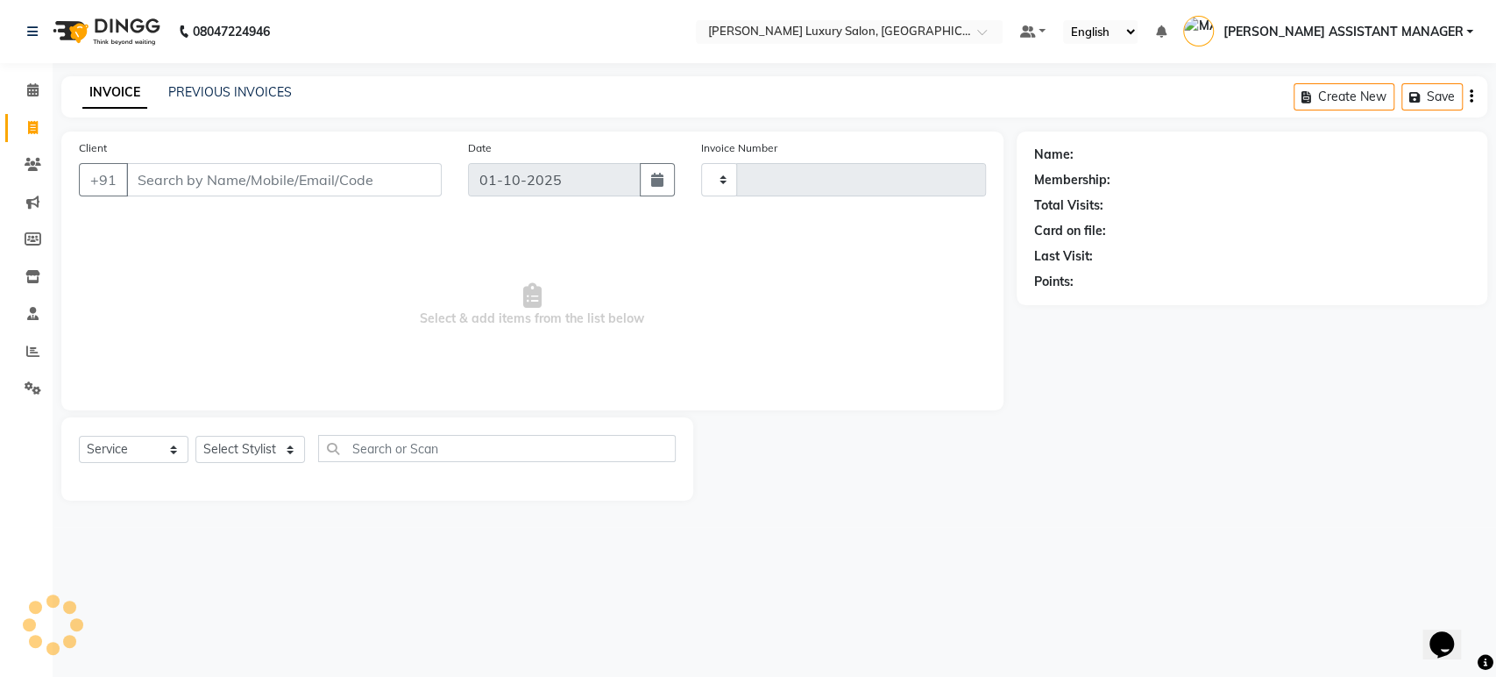
type input "5152"
select select "4712"
click at [237, 450] on select "Select Stylist" at bounding box center [250, 449] width 110 height 27
click at [195, 436] on select "Select Stylist" at bounding box center [250, 449] width 110 height 27
click at [260, 453] on select "Select Stylist" at bounding box center [250, 449] width 110 height 27
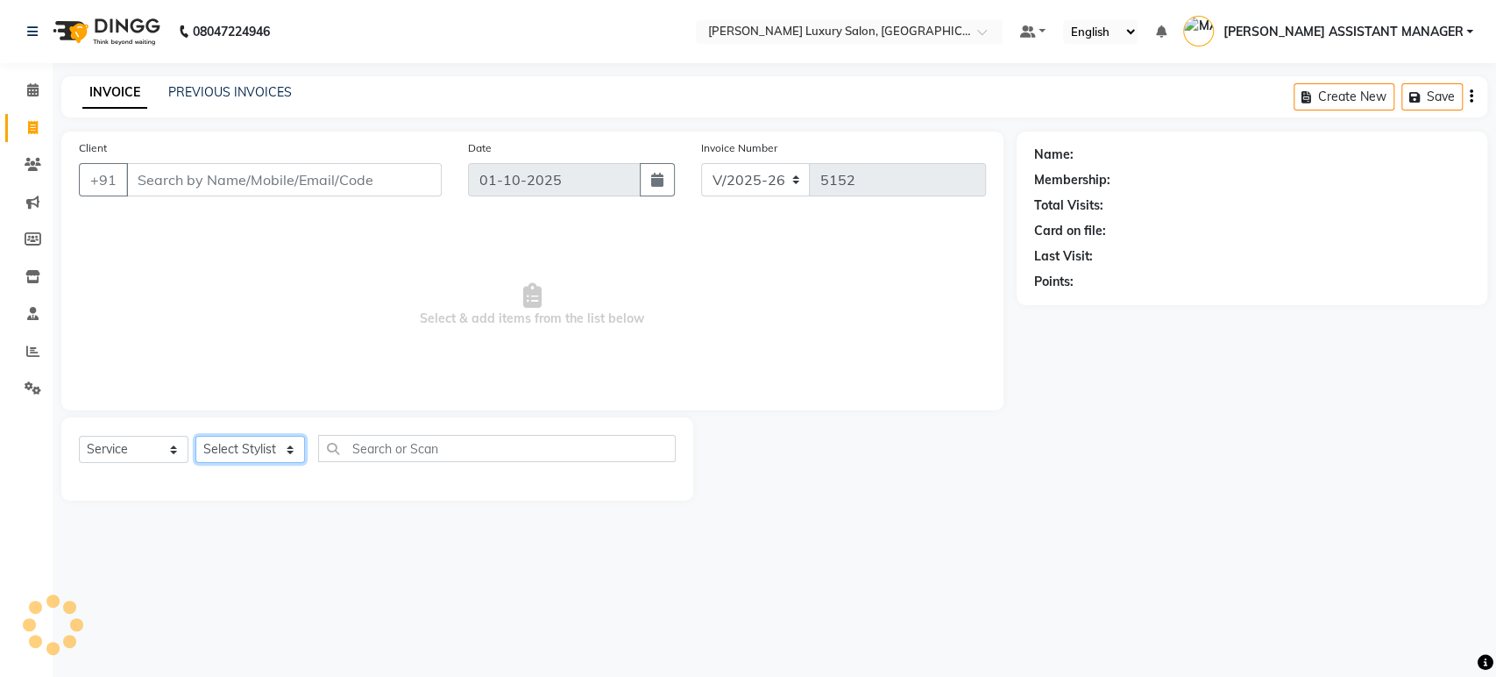
click at [260, 453] on select "Select Stylist" at bounding box center [250, 449] width 110 height 27
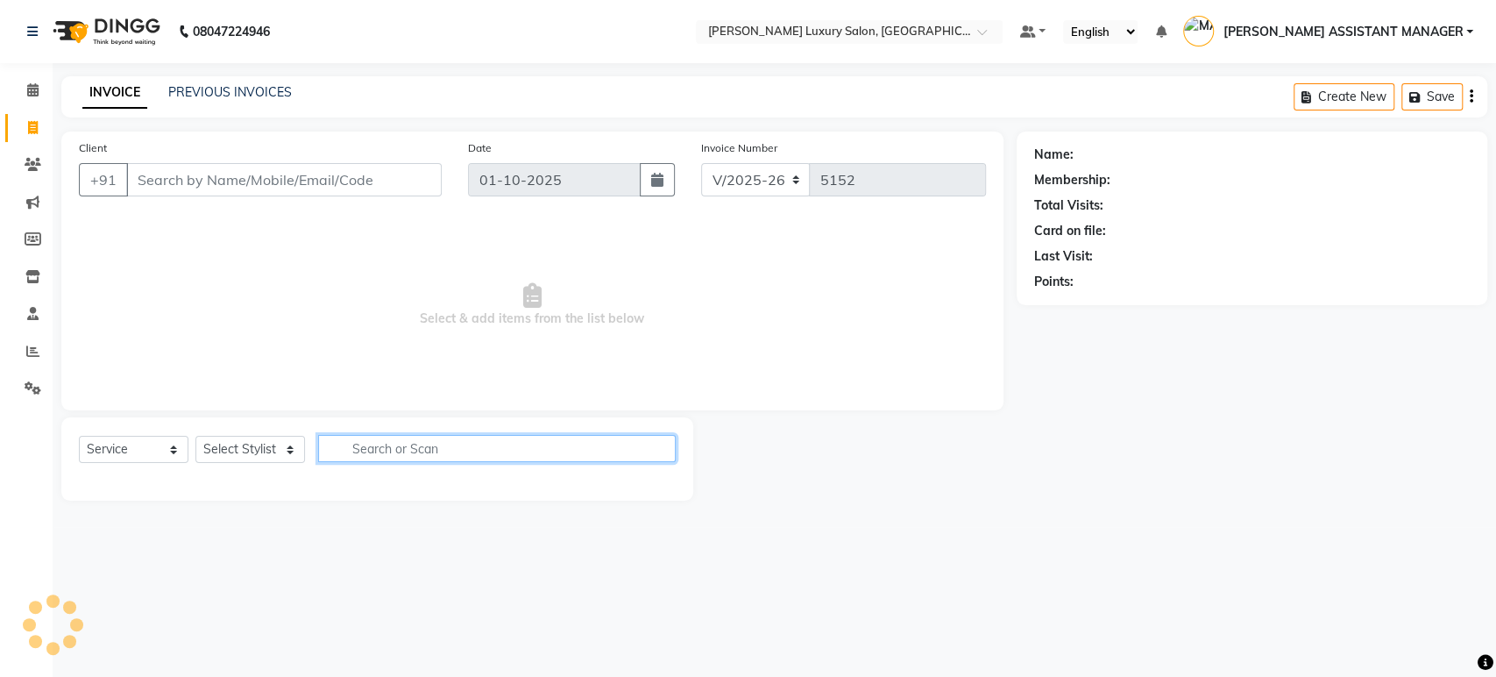
click at [363, 440] on input "text" at bounding box center [497, 448] width 358 height 27
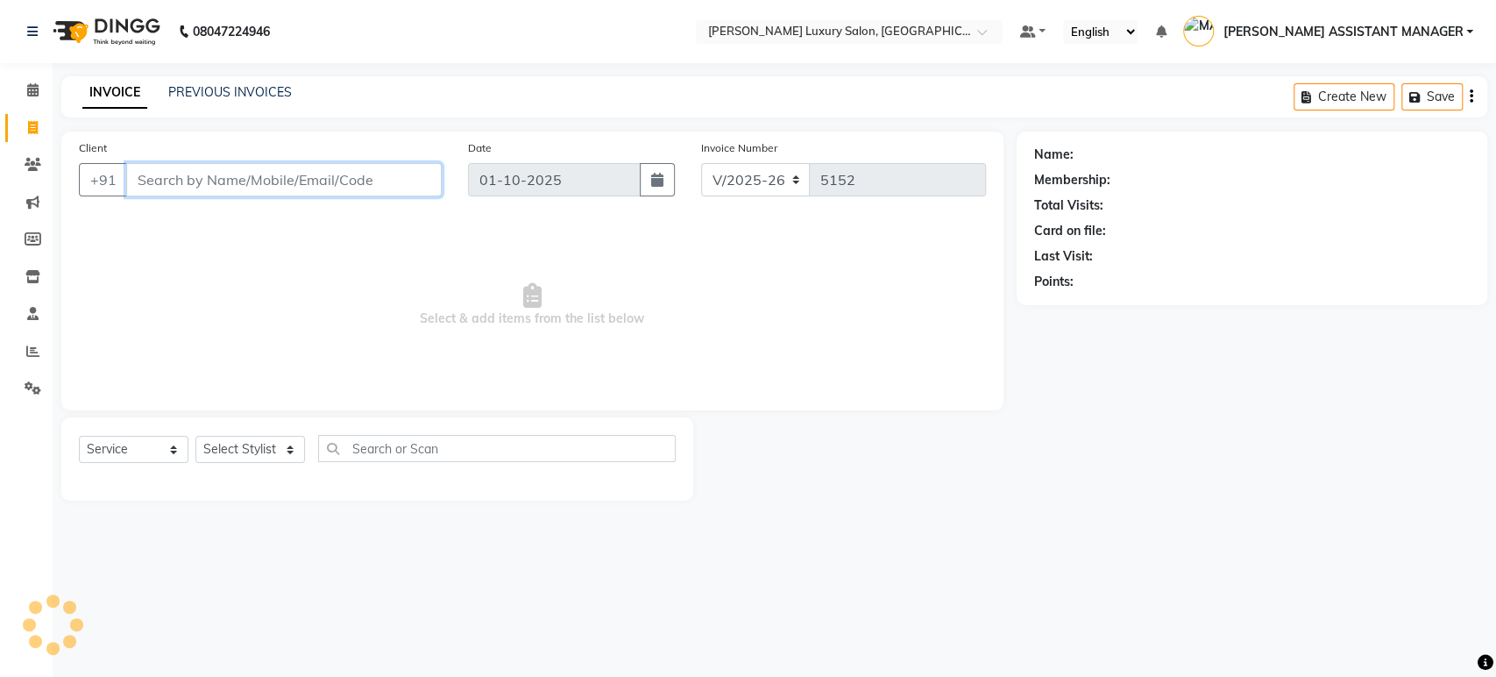
click at [303, 188] on input "Client" at bounding box center [284, 179] width 316 height 33
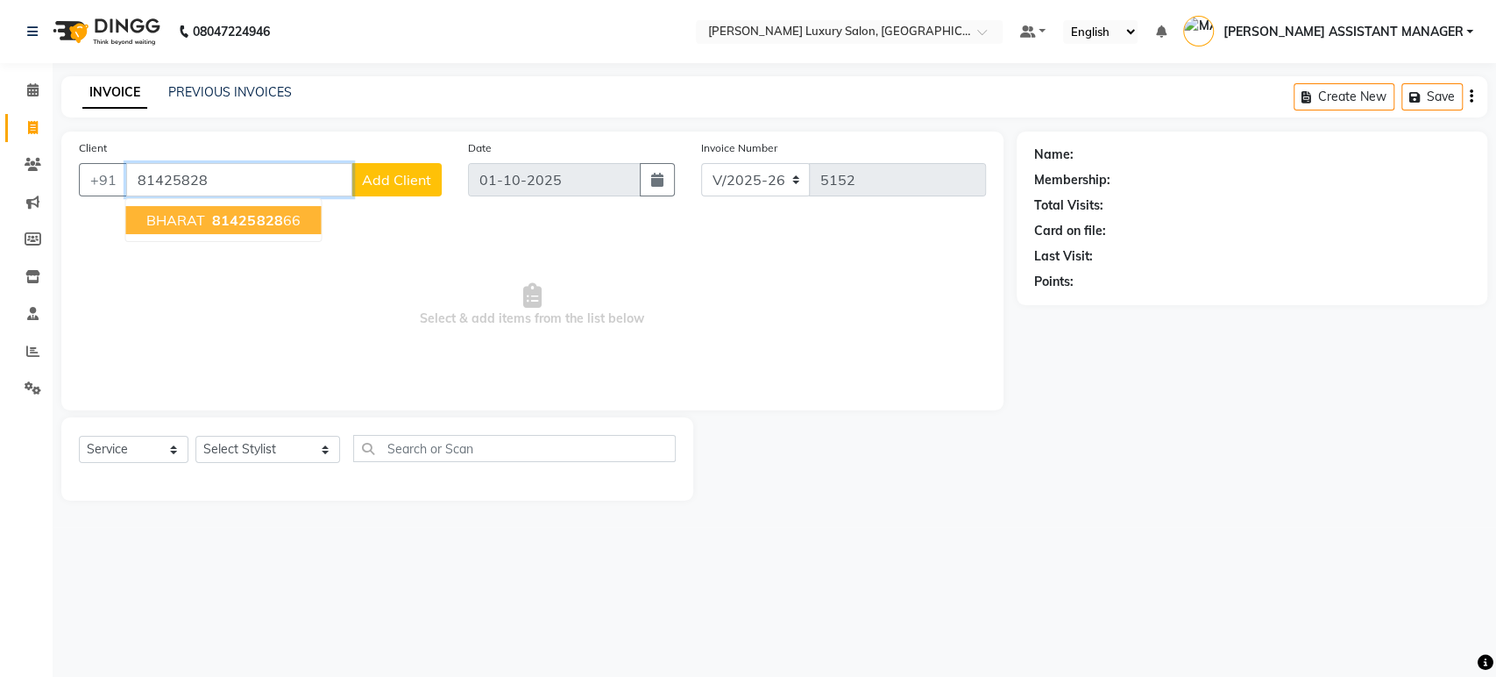
click at [239, 224] on span "81425828" at bounding box center [247, 220] width 70 height 18
type input "8142582866"
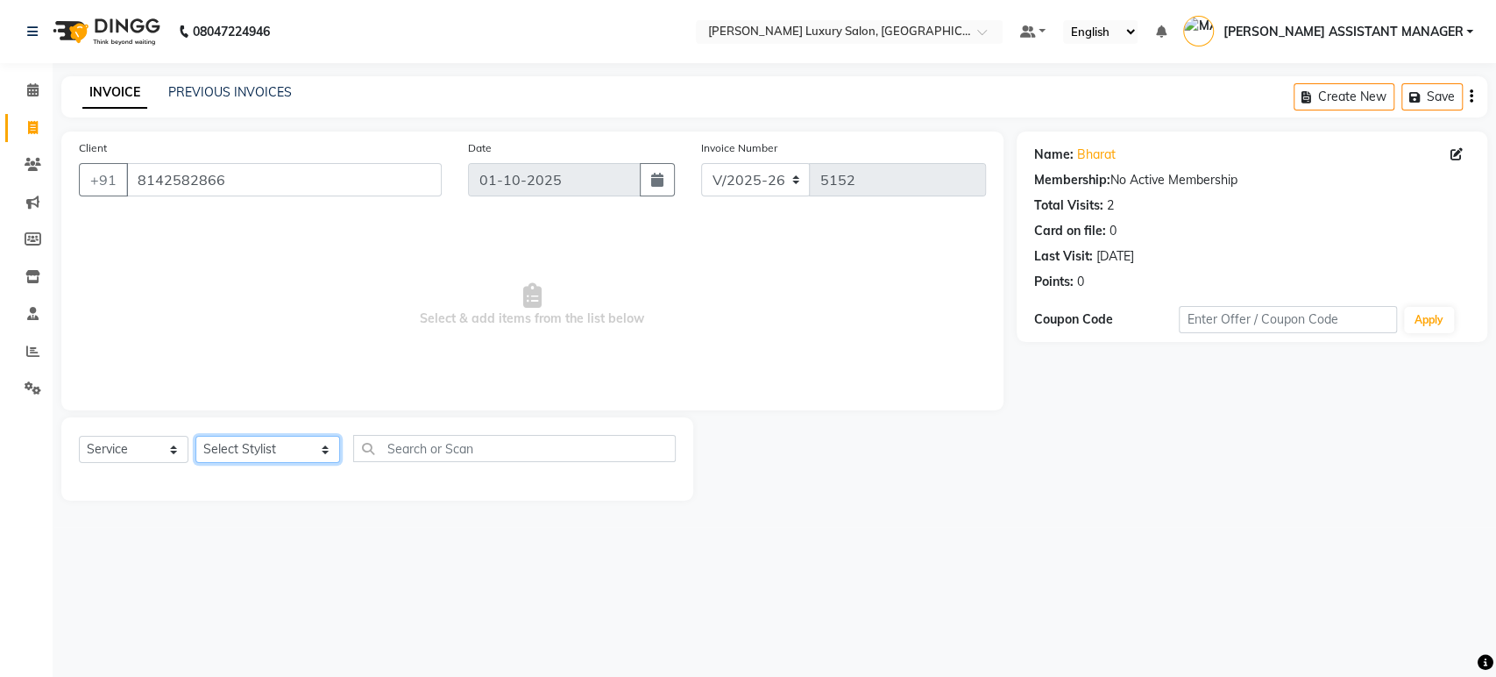
drag, startPoint x: 272, startPoint y: 447, endPoint x: 281, endPoint y: 445, distance: 9.8
click at [274, 447] on select "Select Stylist ABHI ADIL ADITI ADITYA AFREEN AHON AHSAN ALI ALIYA ANKITH ARAVIN…" at bounding box center [267, 449] width 145 height 27
select select "68686"
click at [195, 436] on select "Select Stylist ABHI ADIL ADITI ADITYA AFREEN AHON AHSAN ALI ALIYA ANKITH ARAVIN…" at bounding box center [267, 449] width 145 height 27
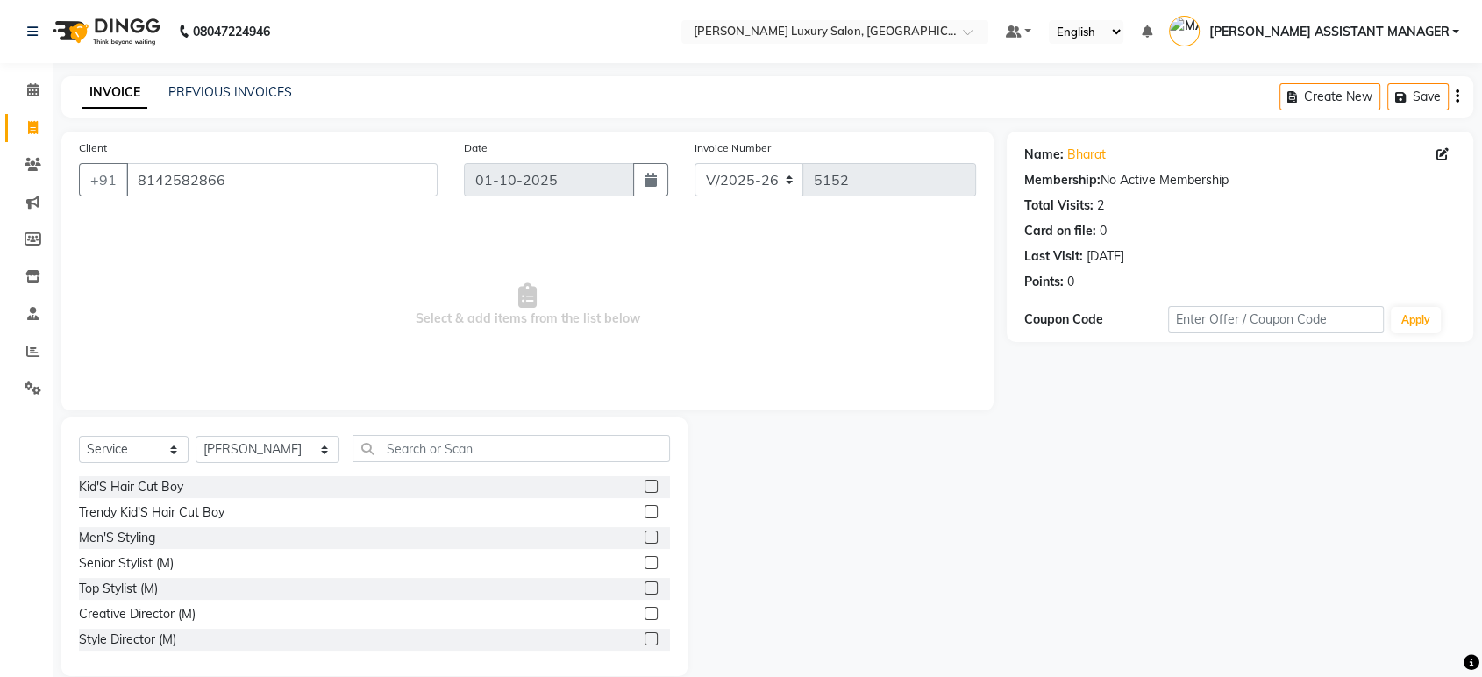
click at [644, 565] on label at bounding box center [650, 562] width 13 height 13
click at [644, 565] on input "checkbox" at bounding box center [649, 563] width 11 height 11
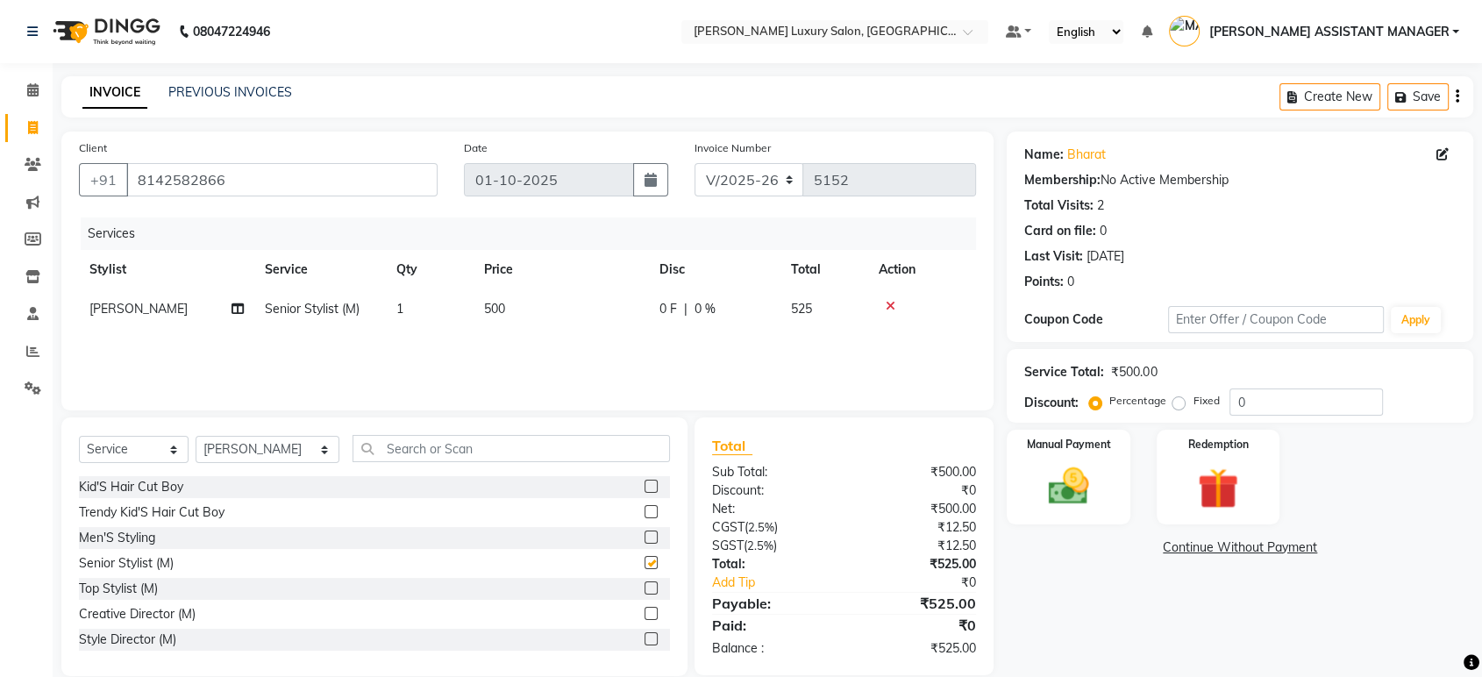
checkbox input "false"
click at [580, 448] on input "text" at bounding box center [510, 448] width 317 height 27
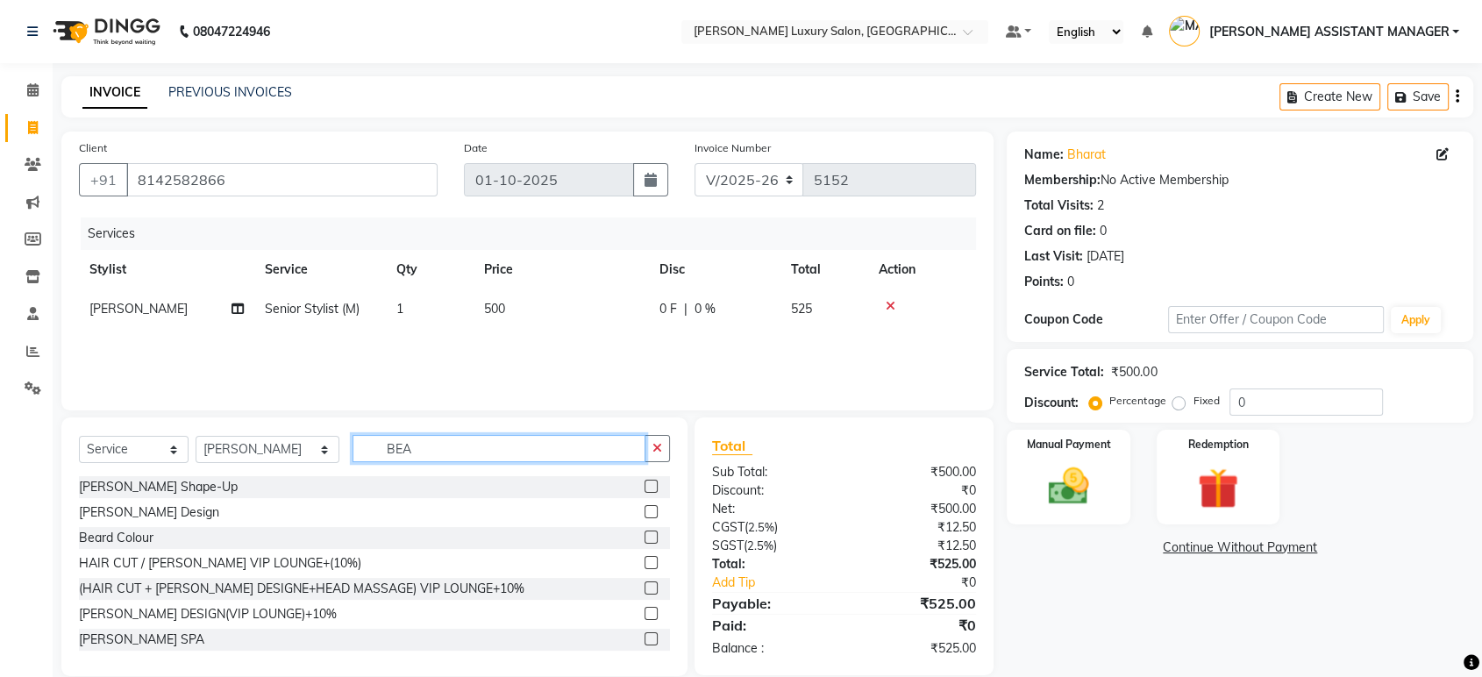
type input "BEA"
click at [644, 483] on label at bounding box center [650, 486] width 13 height 13
click at [644, 483] on input "checkbox" at bounding box center [649, 486] width 11 height 11
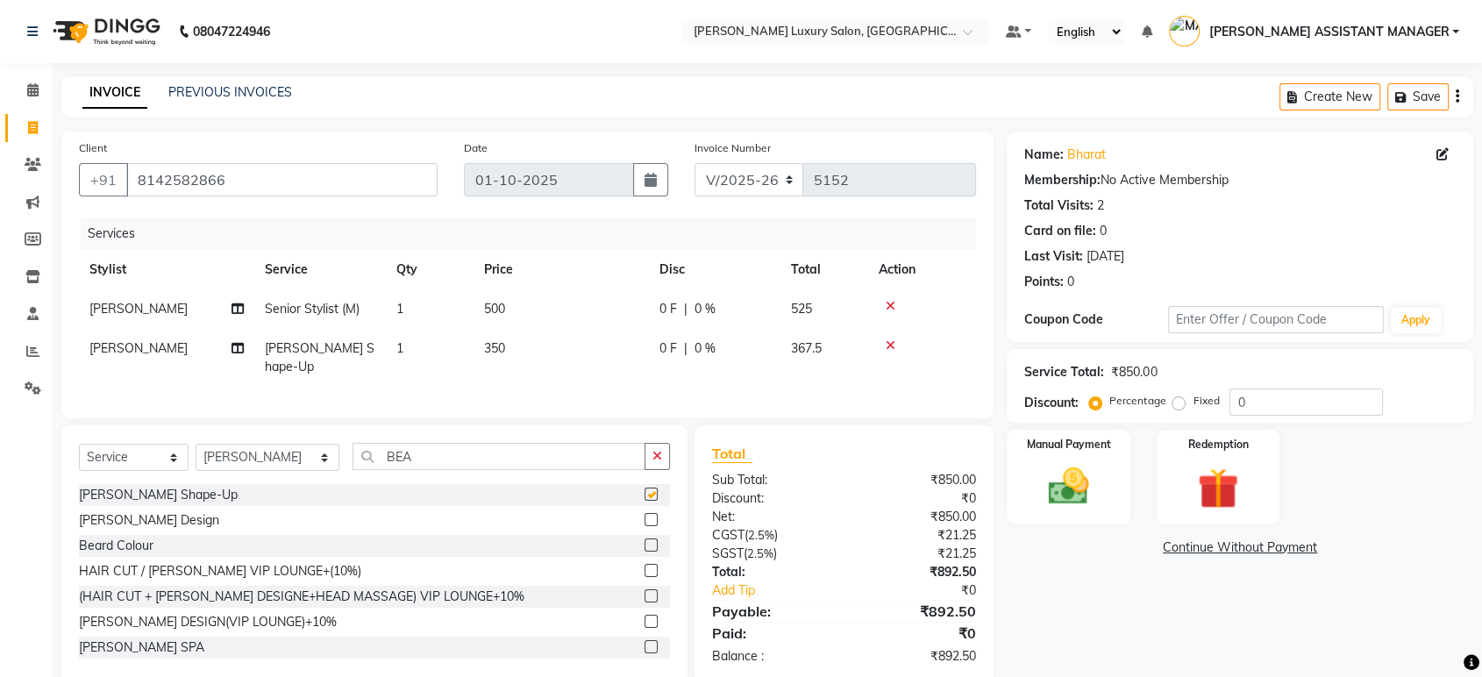
checkbox input "false"
click at [509, 304] on td "500" at bounding box center [560, 308] width 175 height 39
select select "68686"
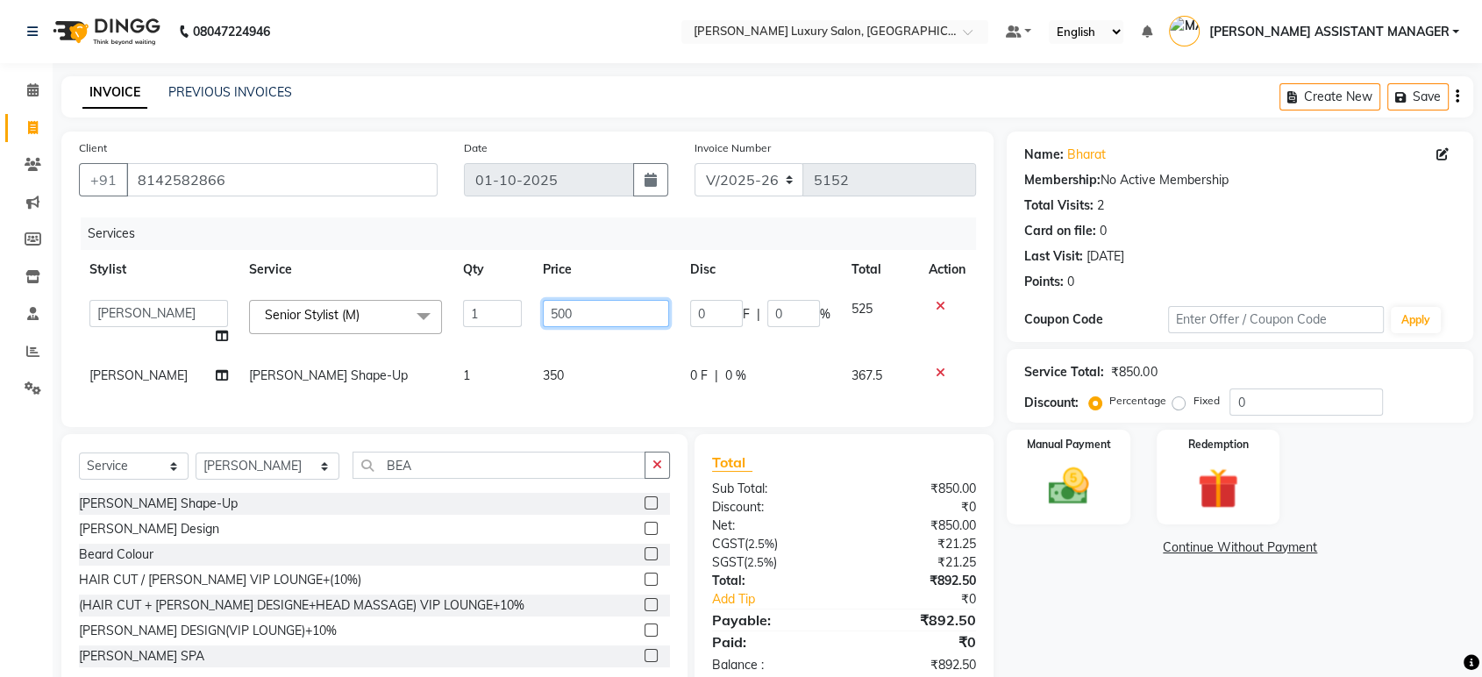
click at [593, 308] on input "500" at bounding box center [605, 313] width 125 height 27
type input "5"
type input "763"
click at [527, 400] on div "Client +91 8142582866 Date 01-10-2025 Invoice Number V/2025 V/2025-26 5152 Serv…" at bounding box center [527, 278] width 932 height 295
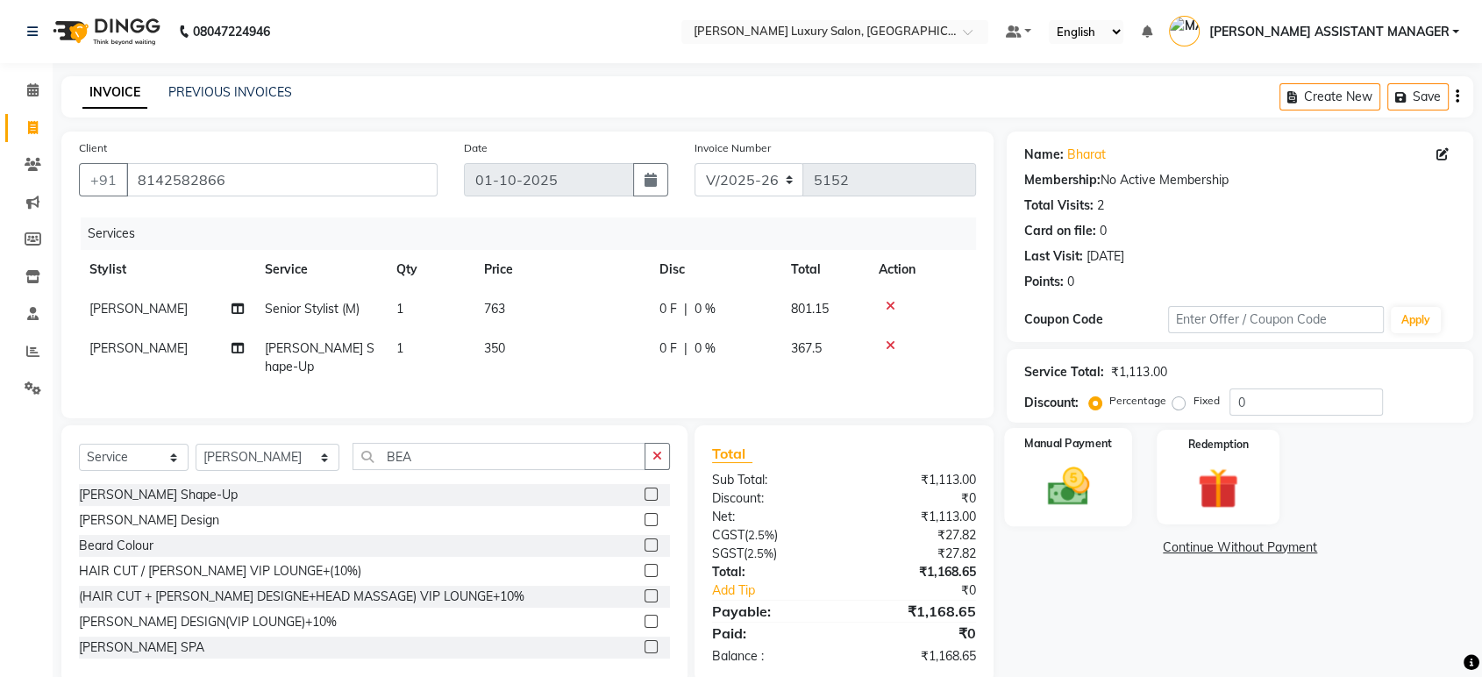
click at [1103, 468] on div "Manual Payment" at bounding box center [1069, 477] width 128 height 98
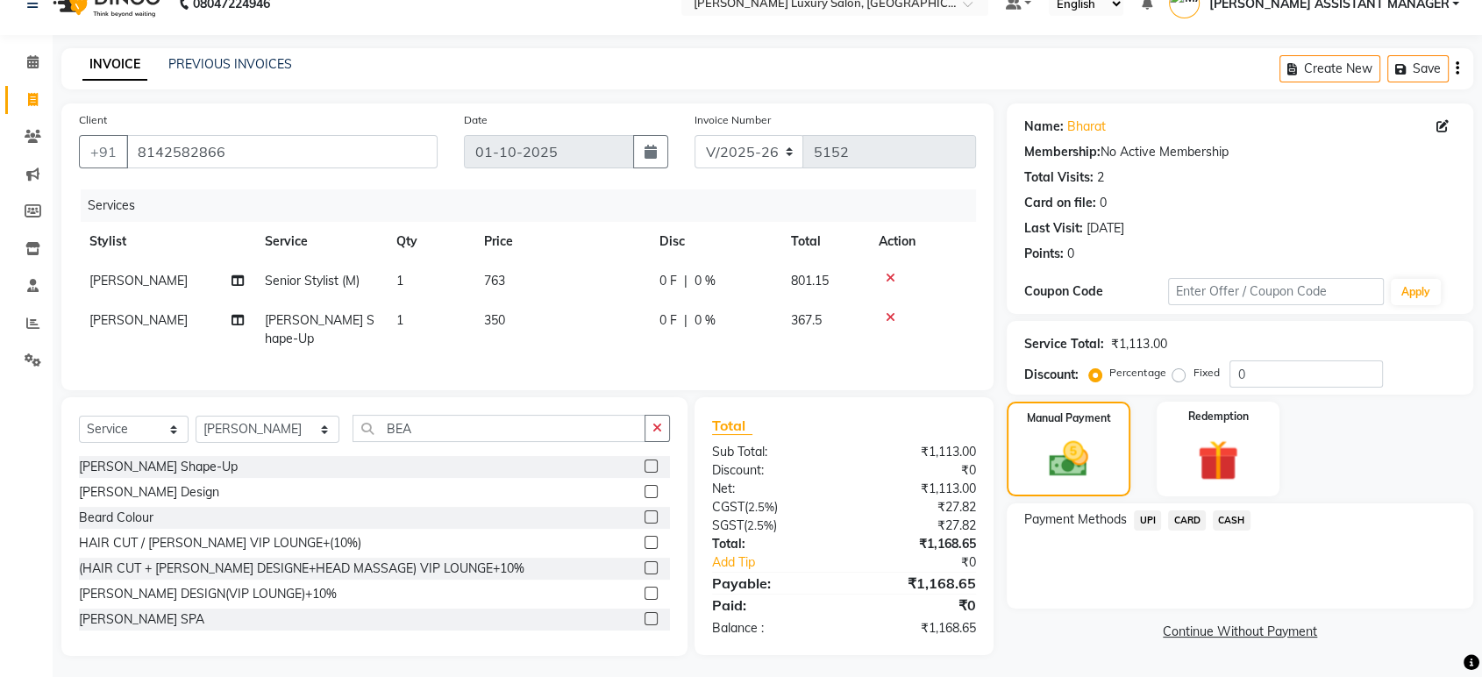
click at [1150, 514] on span "UPI" at bounding box center [1146, 520] width 27 height 20
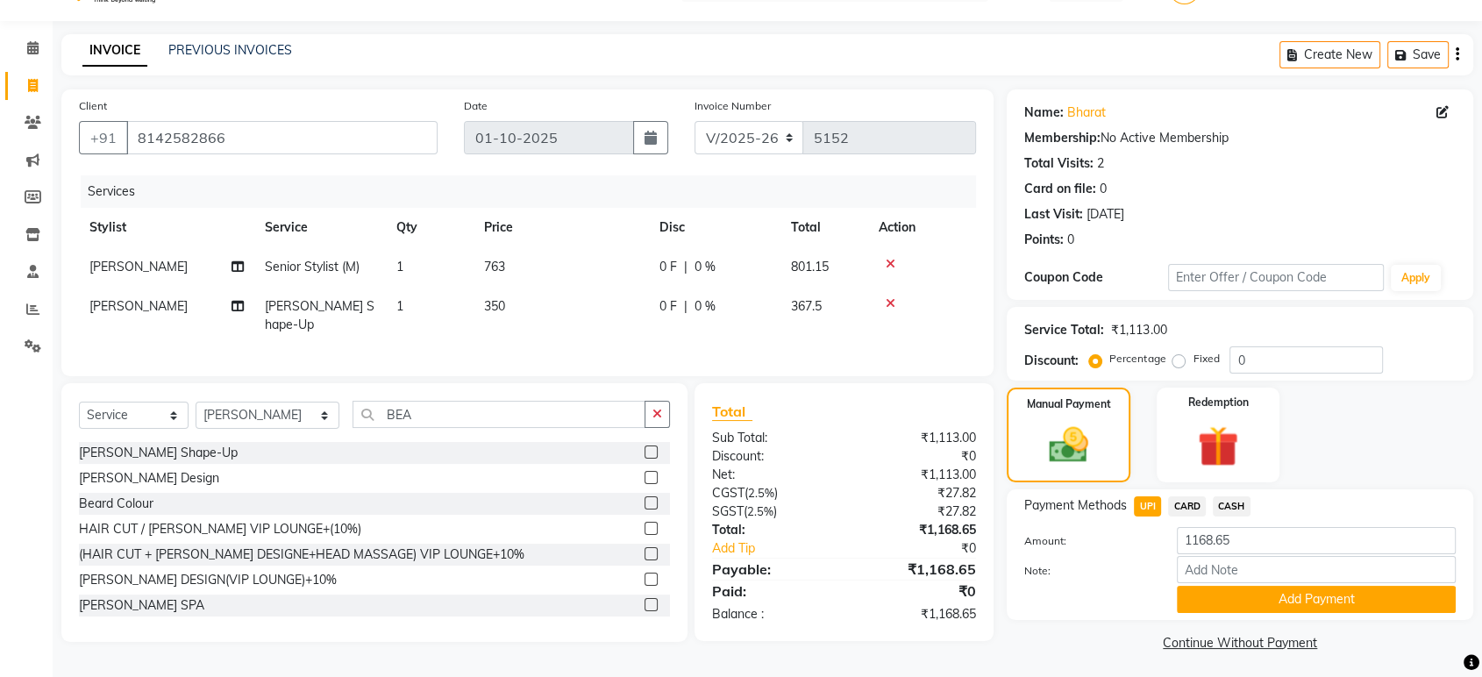
scroll to position [46, 0]
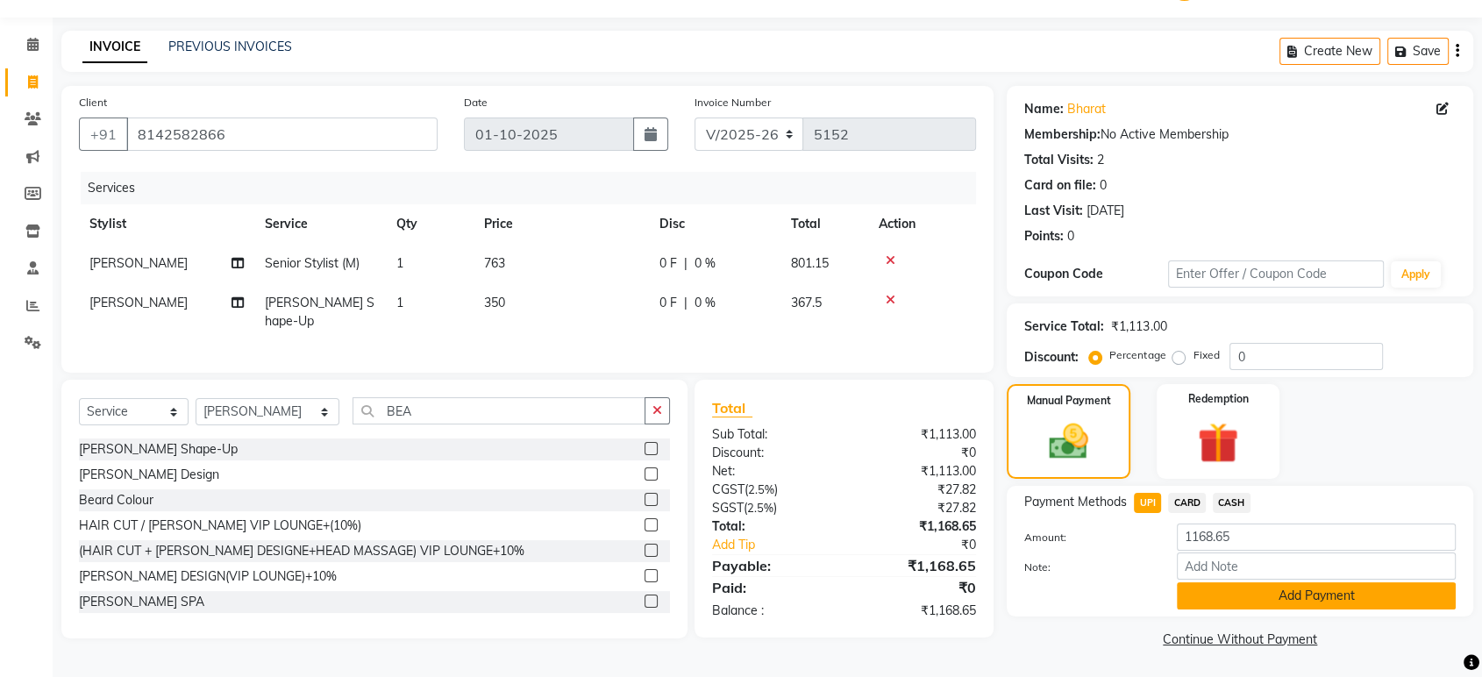
click at [1248, 594] on button "Add Payment" at bounding box center [1315, 595] width 279 height 27
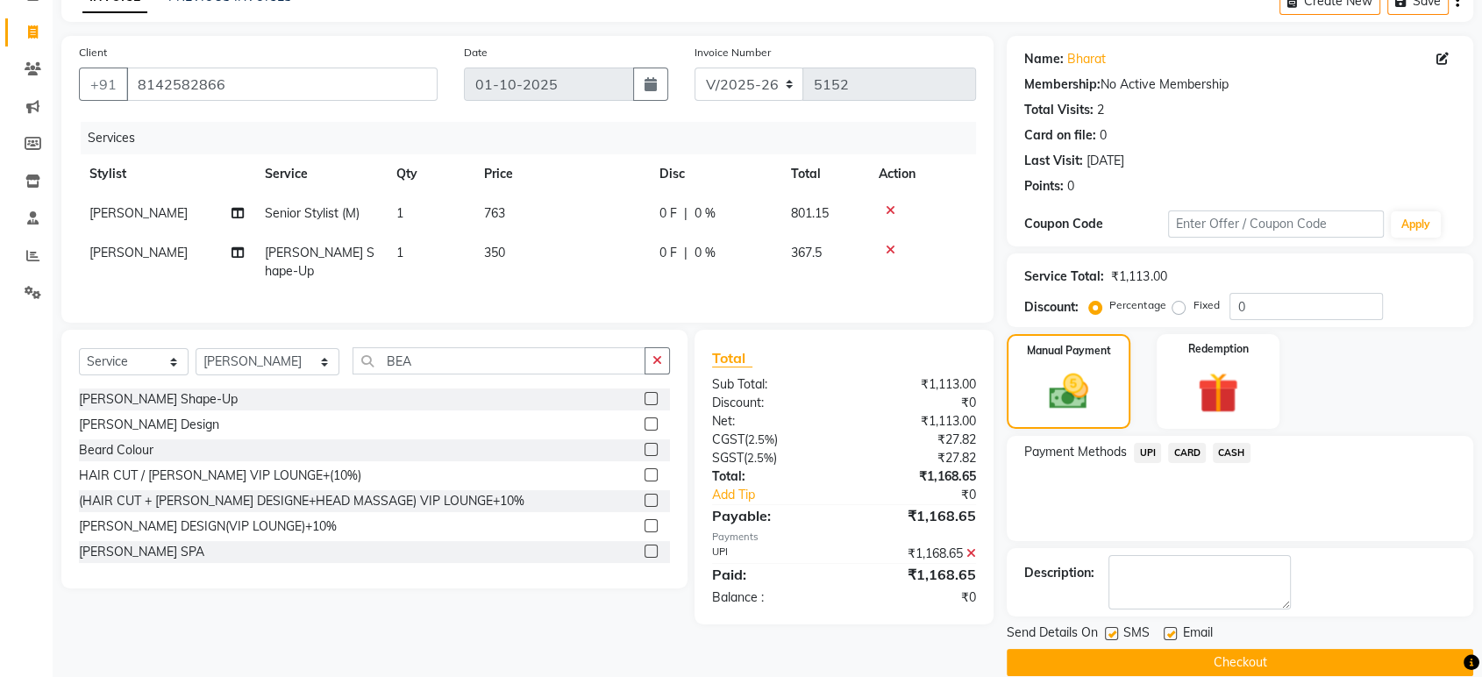
scroll to position [119, 0]
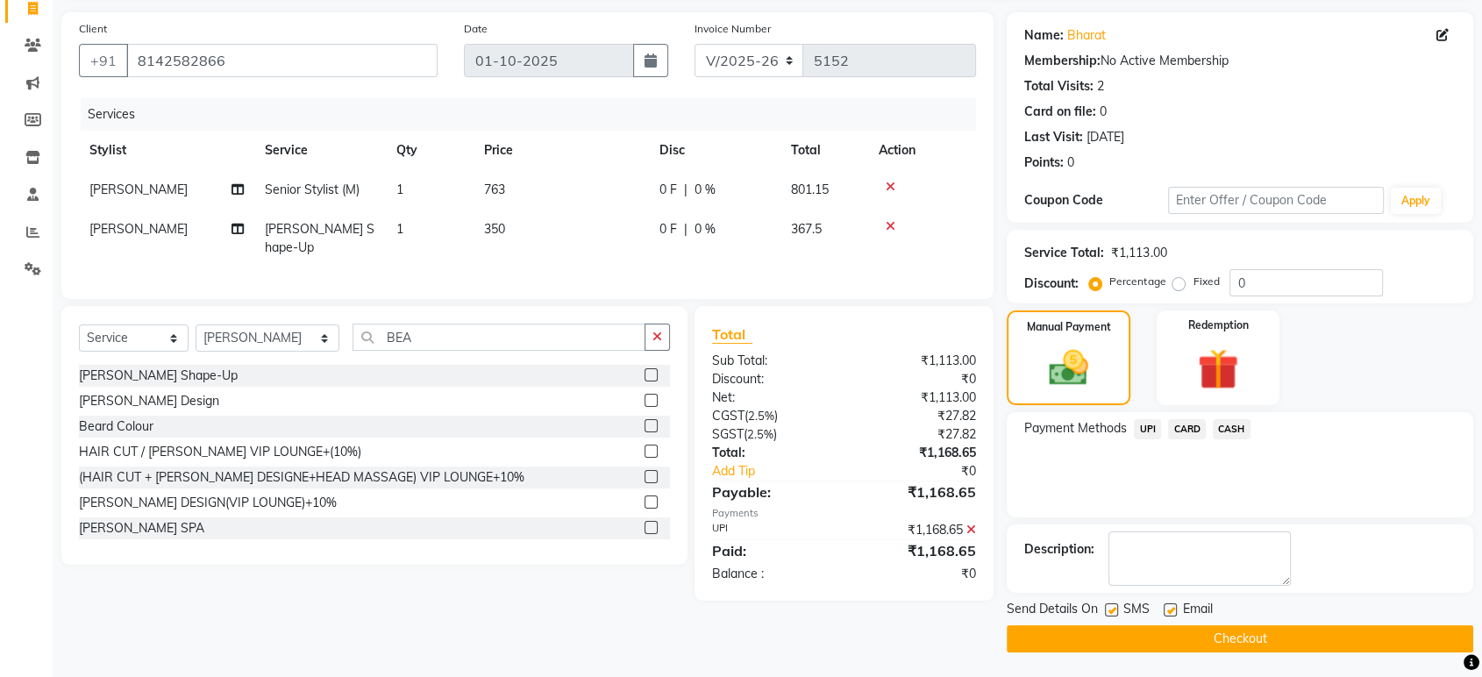
click at [1279, 641] on button "Checkout" at bounding box center [1239, 638] width 466 height 27
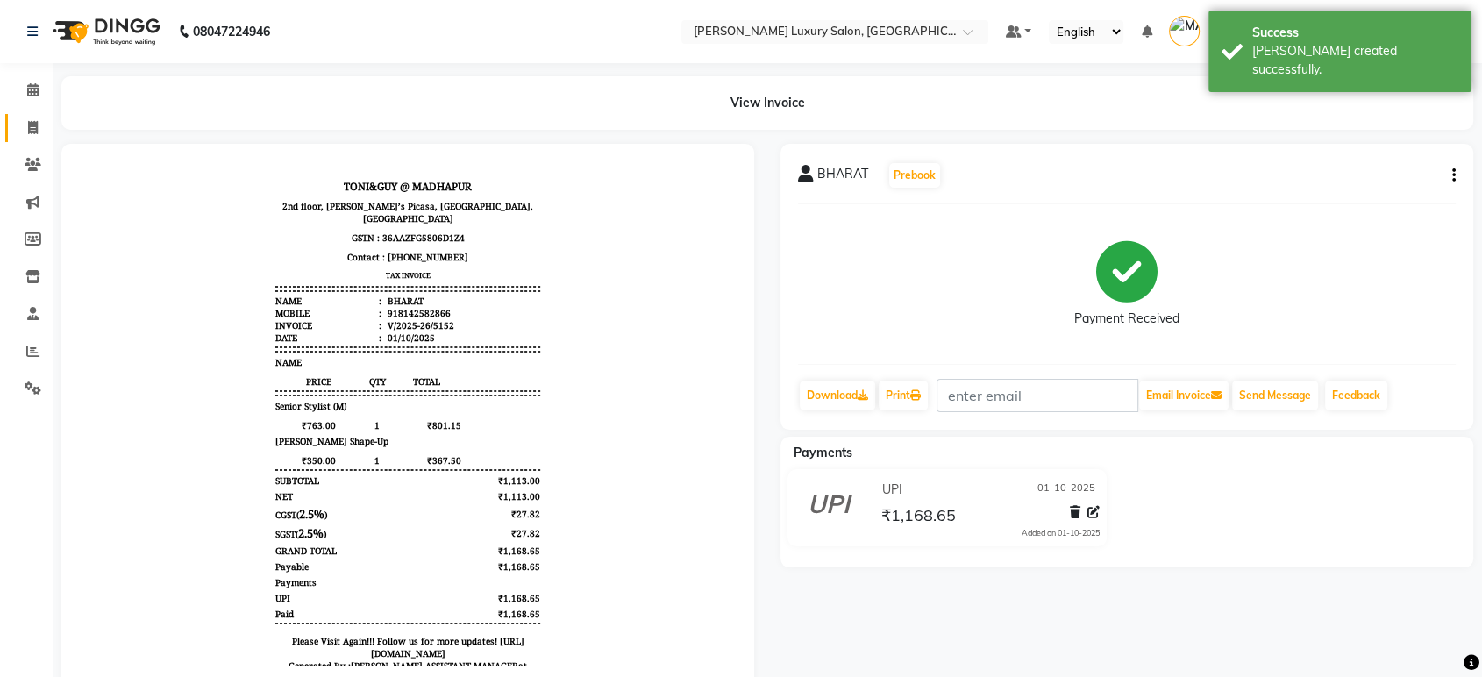
drag, startPoint x: 32, startPoint y: 124, endPoint x: 226, endPoint y: 54, distance: 205.7
click at [32, 124] on icon at bounding box center [33, 127] width 10 height 13
select select "4712"
select select "service"
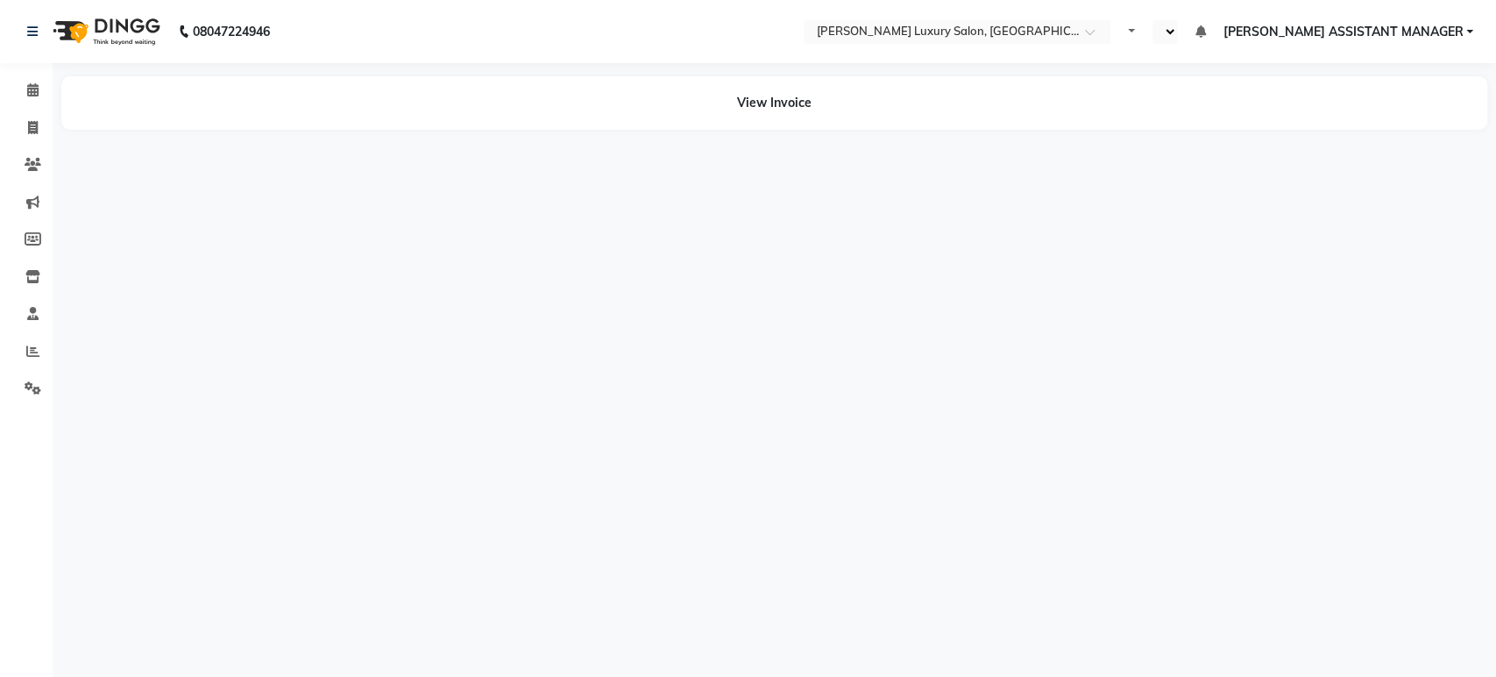
select select "en"
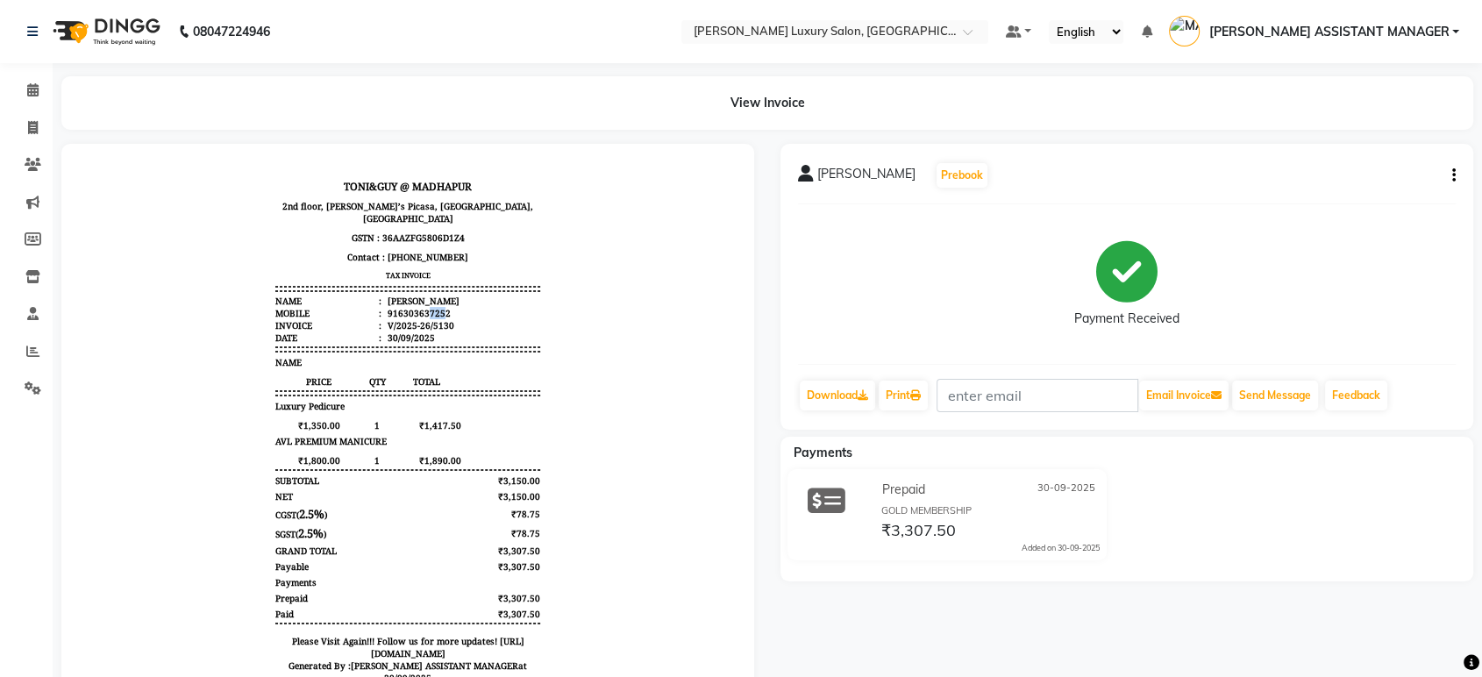
drag, startPoint x: 427, startPoint y: 298, endPoint x: 409, endPoint y: 300, distance: 17.6
click at [409, 307] on div "916303637252" at bounding box center [417, 313] width 67 height 12
click at [448, 307] on li "Mobile : 916303637252" at bounding box center [407, 313] width 265 height 12
drag, startPoint x: 430, startPoint y: 295, endPoint x: 369, endPoint y: 297, distance: 61.4
click at [384, 307] on div "916303637252" at bounding box center [417, 313] width 67 height 12
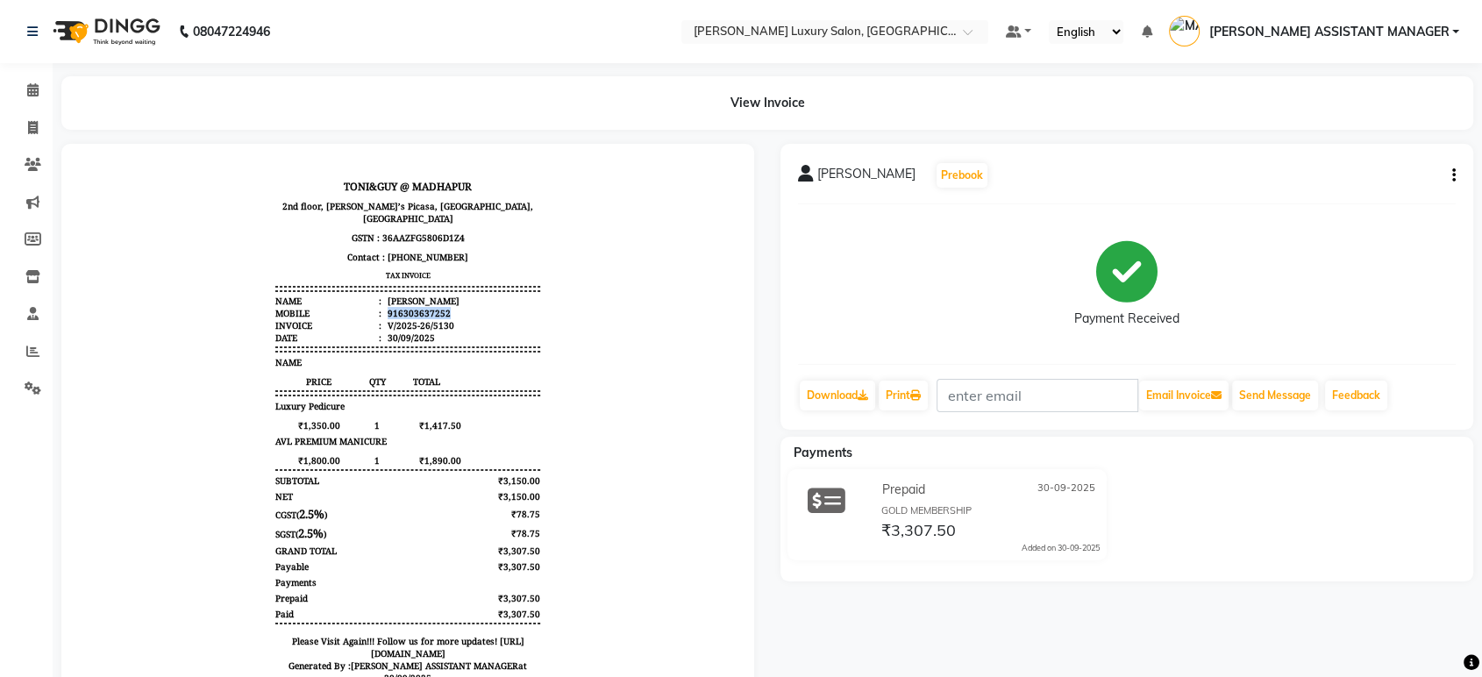
copy div "916303637252"
drag, startPoint x: 453, startPoint y: 307, endPoint x: 302, endPoint y: 345, distance: 156.3
click at [302, 356] on div "NAME" at bounding box center [407, 362] width 265 height 12
drag, startPoint x: 430, startPoint y: 294, endPoint x: 374, endPoint y: 292, distance: 56.1
click at [384, 307] on div "916303637252" at bounding box center [417, 313] width 67 height 12
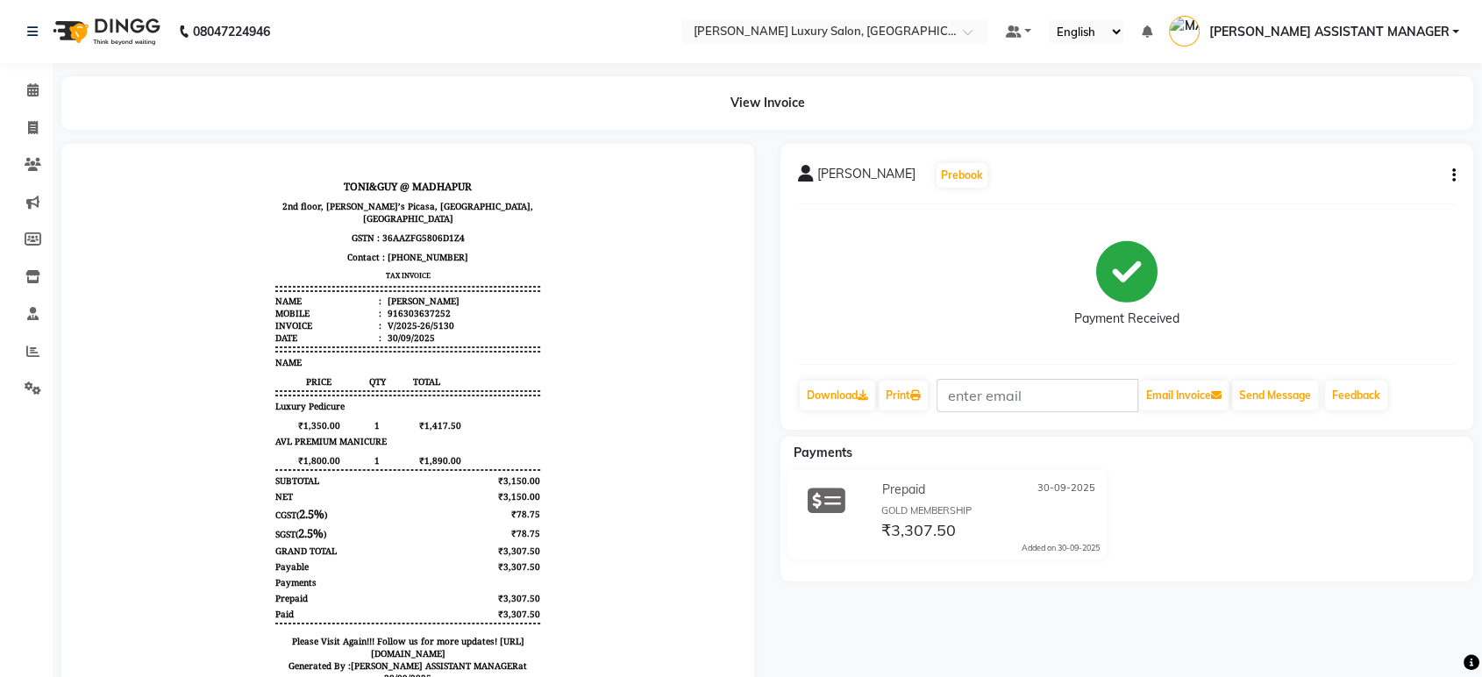
drag, startPoint x: 384, startPoint y: 142, endPoint x: 0, endPoint y: 345, distance: 434.5
click at [0, 345] on li "Reports" at bounding box center [26, 352] width 53 height 38
drag, startPoint x: 27, startPoint y: 125, endPoint x: 54, endPoint y: 124, distance: 27.2
click at [28, 125] on icon at bounding box center [33, 127] width 10 height 13
select select "service"
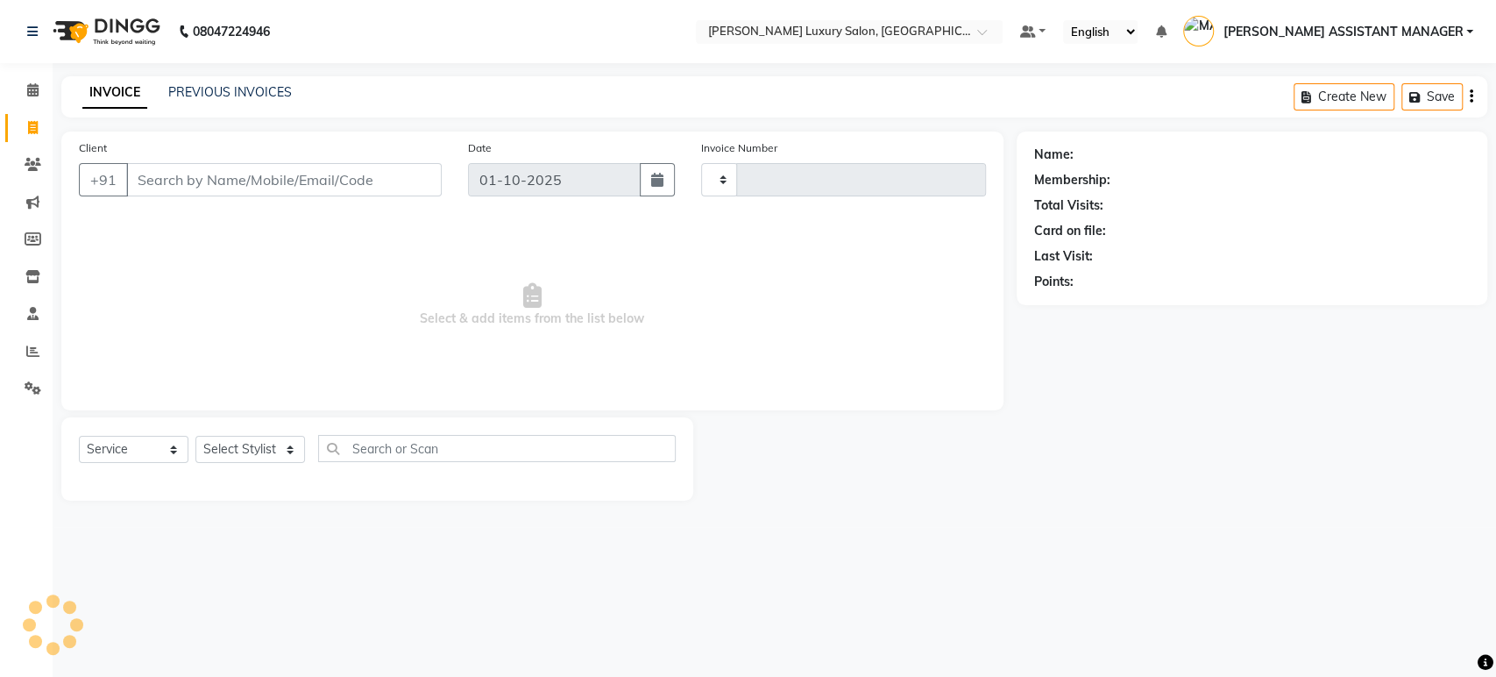
type input "5155"
select select "4712"
type input "916303637252"
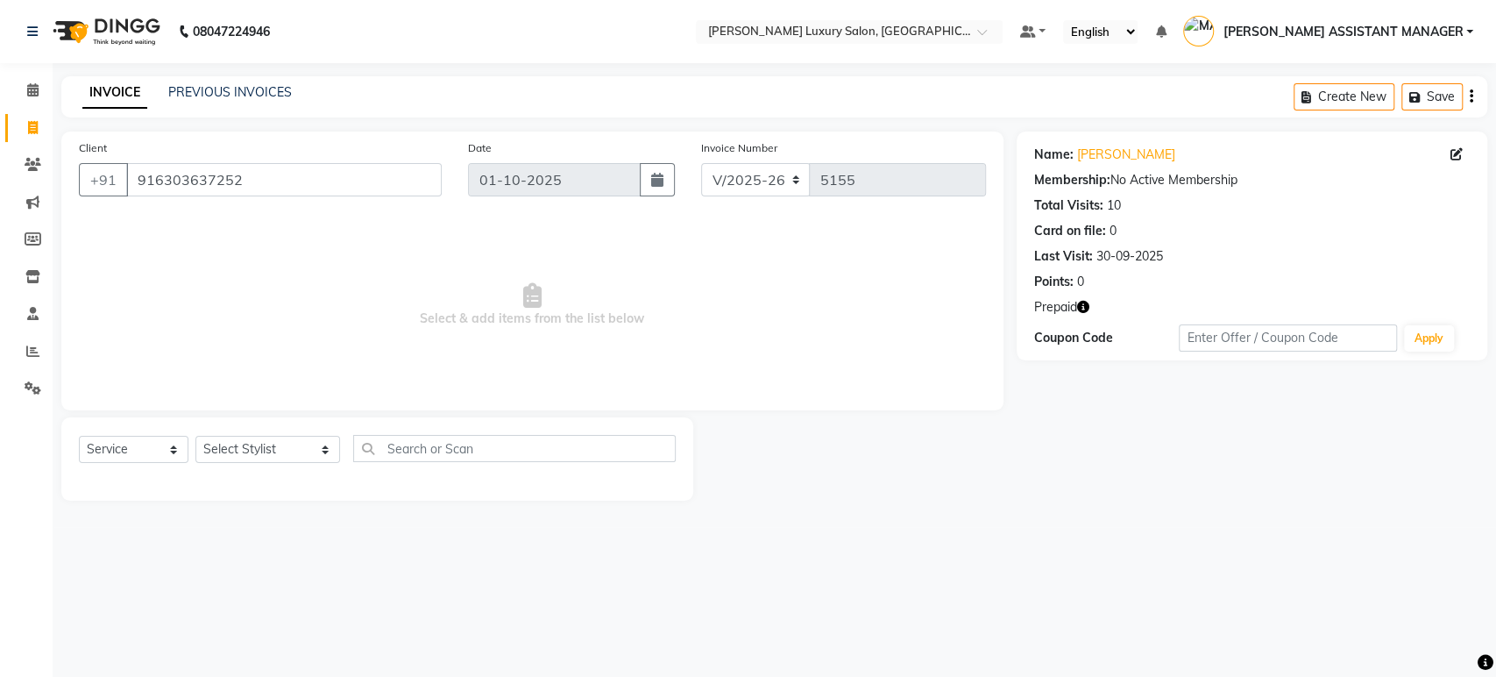
click at [1078, 306] on icon "button" at bounding box center [1083, 307] width 12 height 12
click at [1096, 148] on link "[PERSON_NAME]" at bounding box center [1126, 155] width 98 height 18
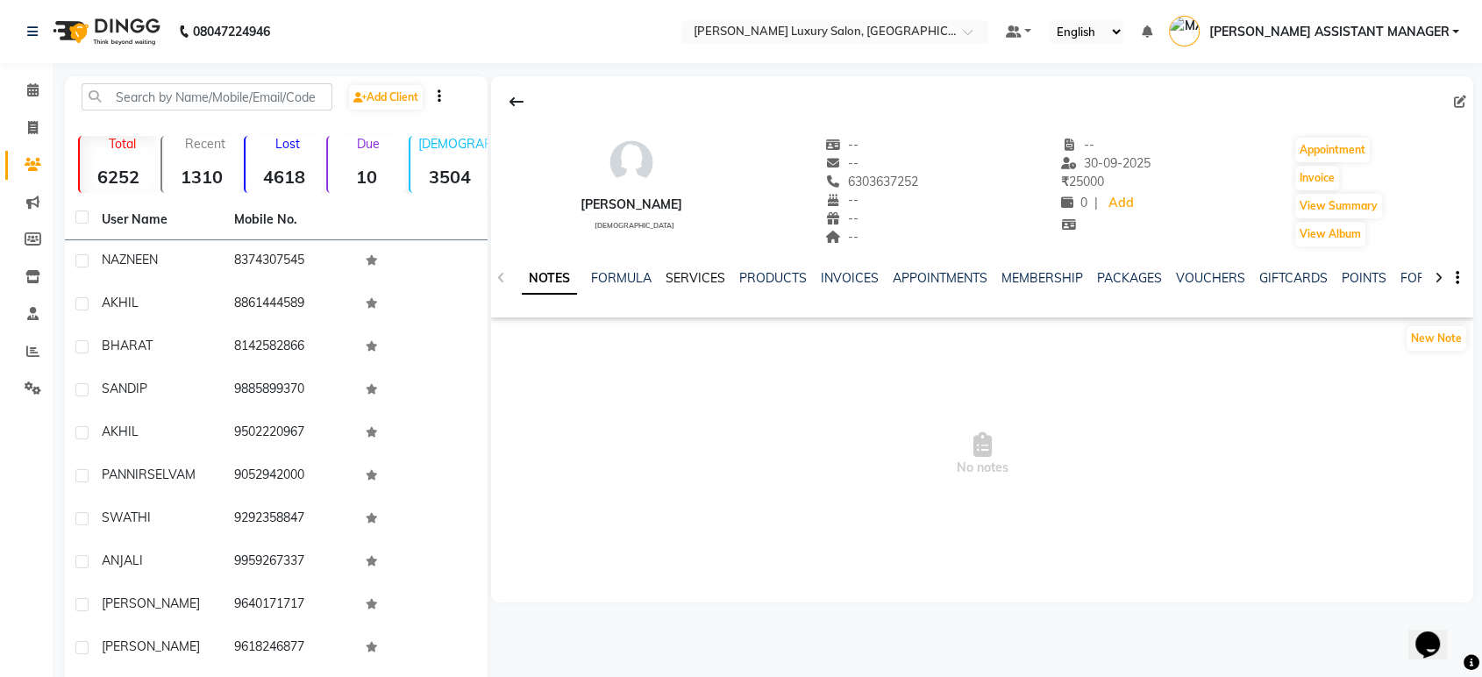
click at [709, 278] on link "SERVICES" at bounding box center [695, 278] width 60 height 16
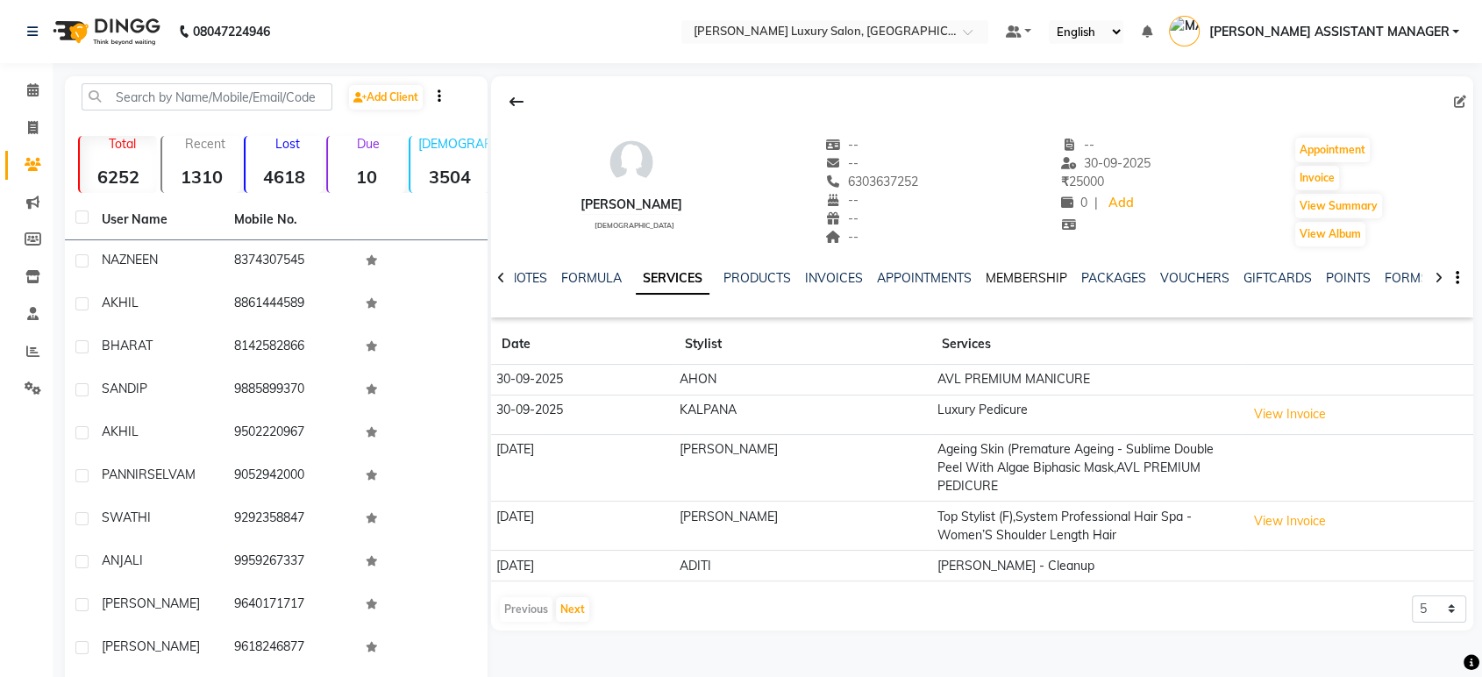
click at [1047, 281] on link "MEMBERSHIP" at bounding box center [1026, 278] width 82 height 16
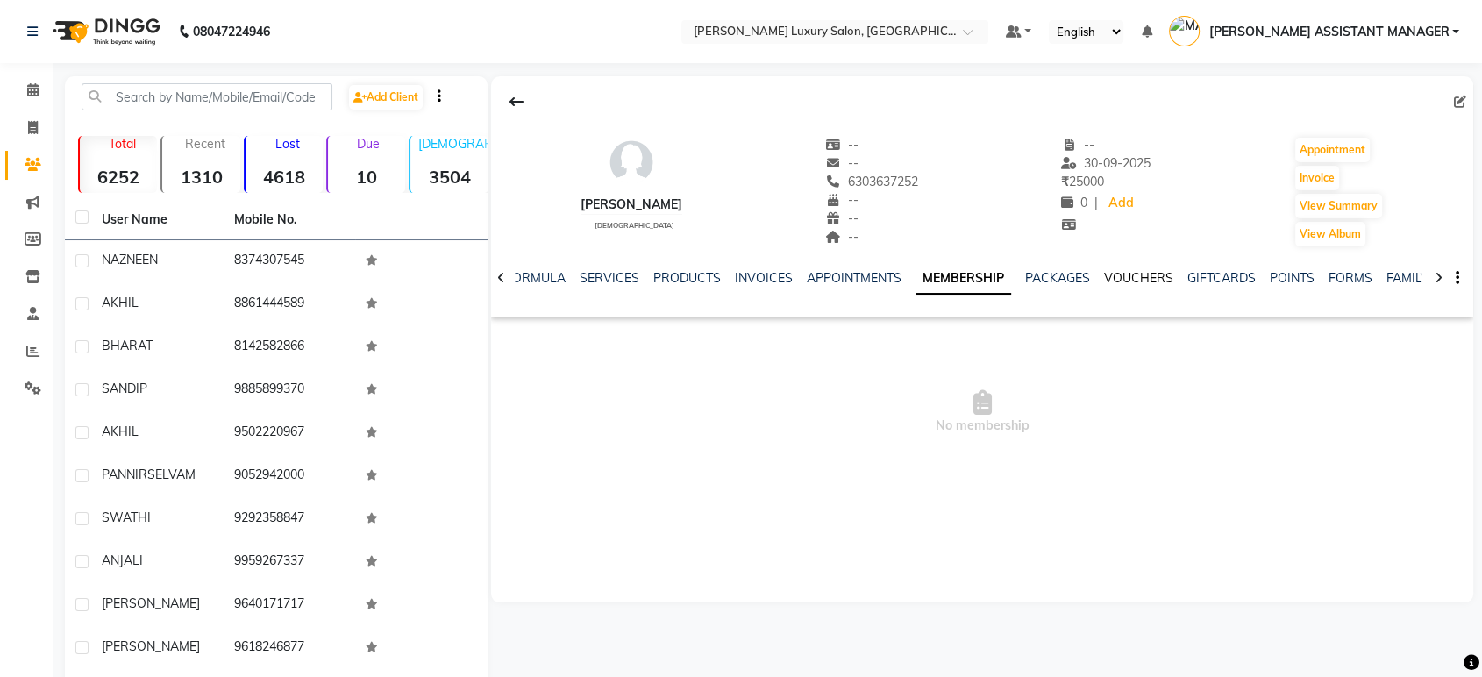
click at [1130, 276] on link "VOUCHERS" at bounding box center [1138, 278] width 69 height 16
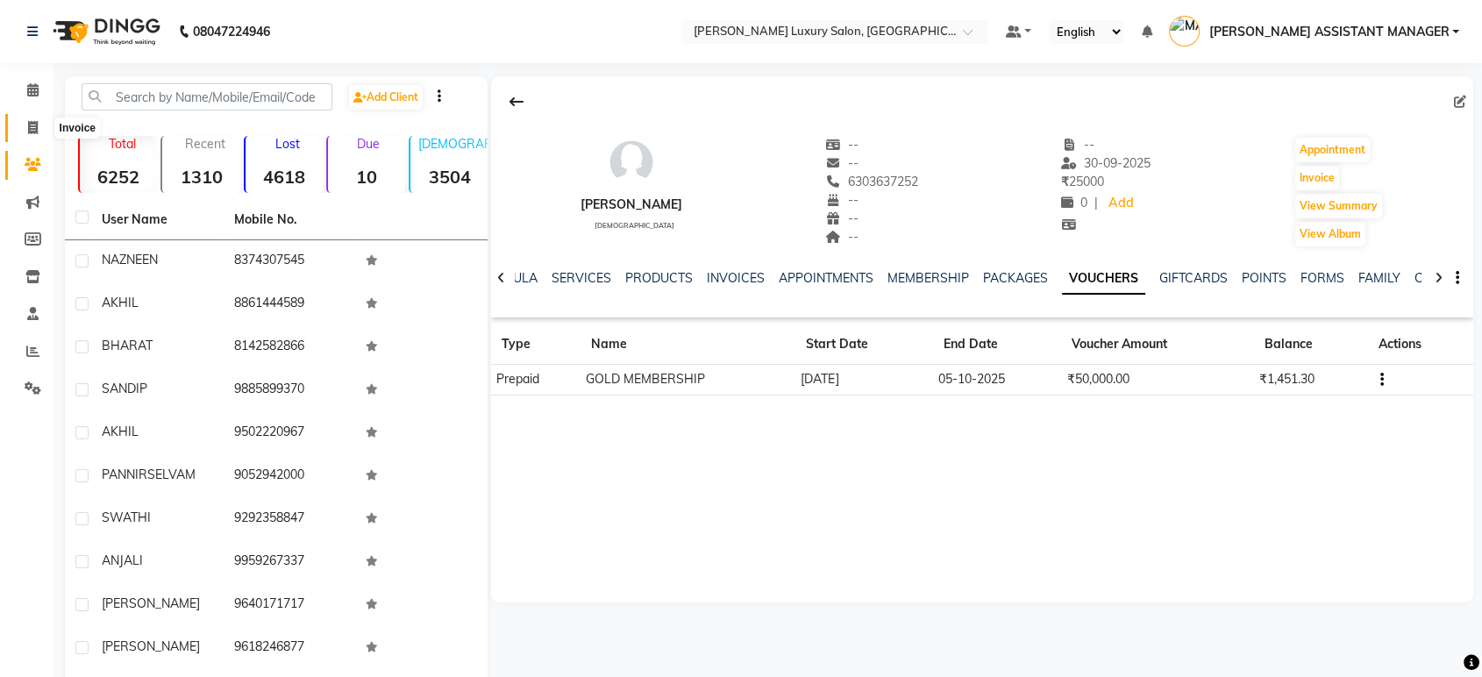
click at [38, 123] on span at bounding box center [33, 128] width 31 height 20
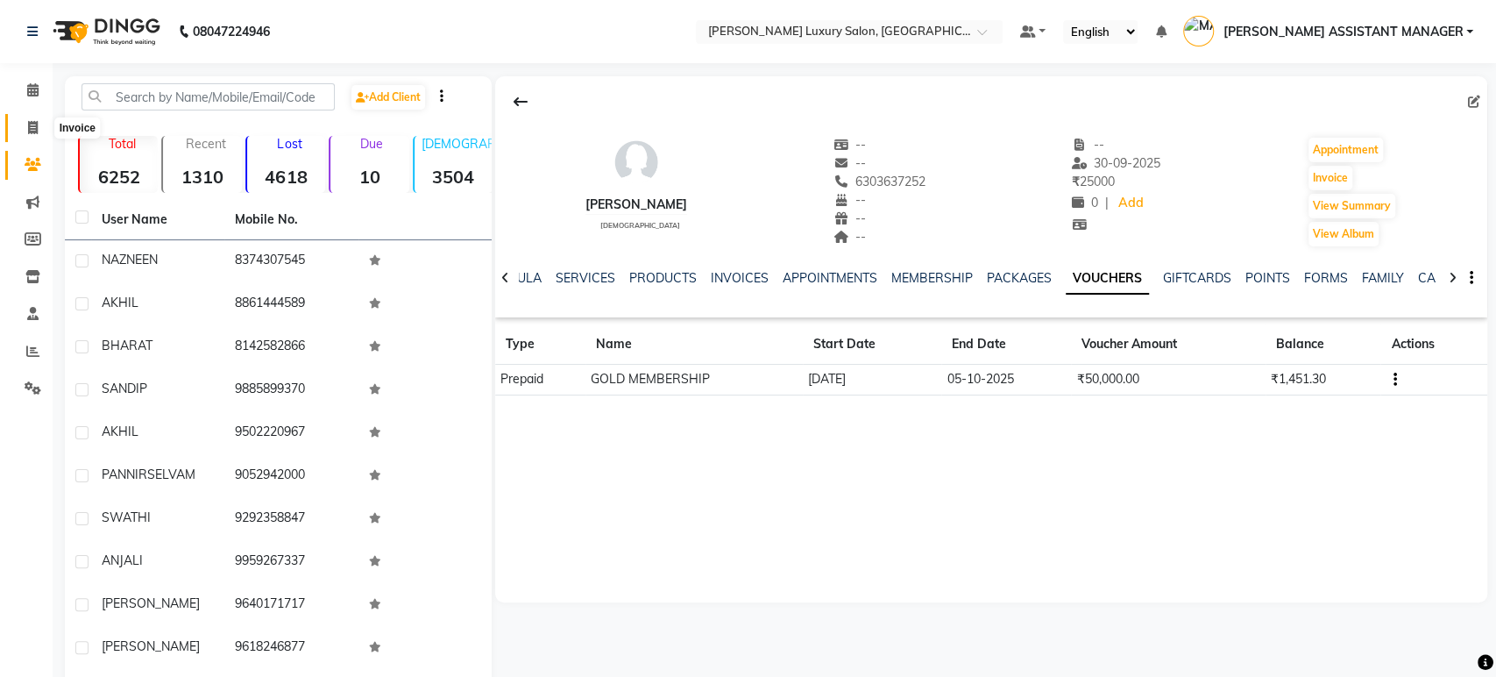
select select "4712"
select select "service"
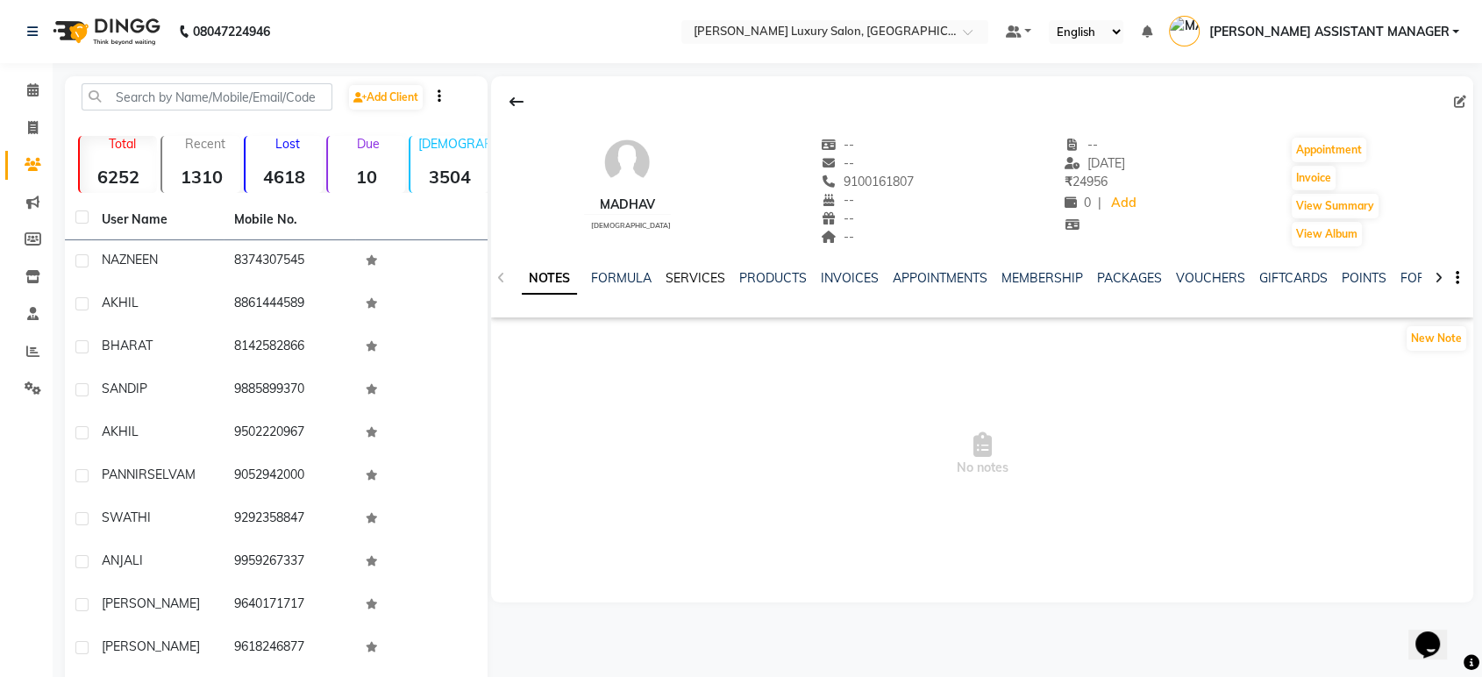
click at [702, 283] on link "SERVICES" at bounding box center [695, 278] width 60 height 16
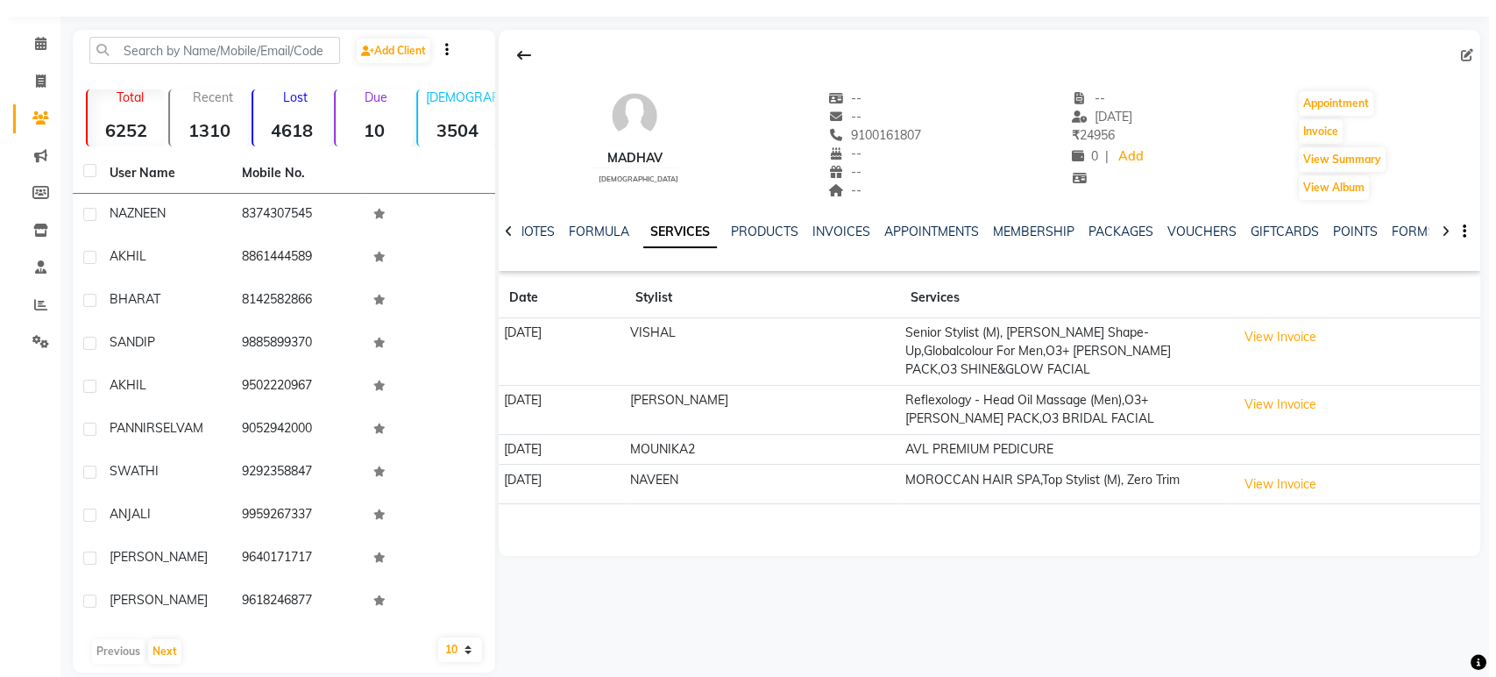
scroll to position [68, 0]
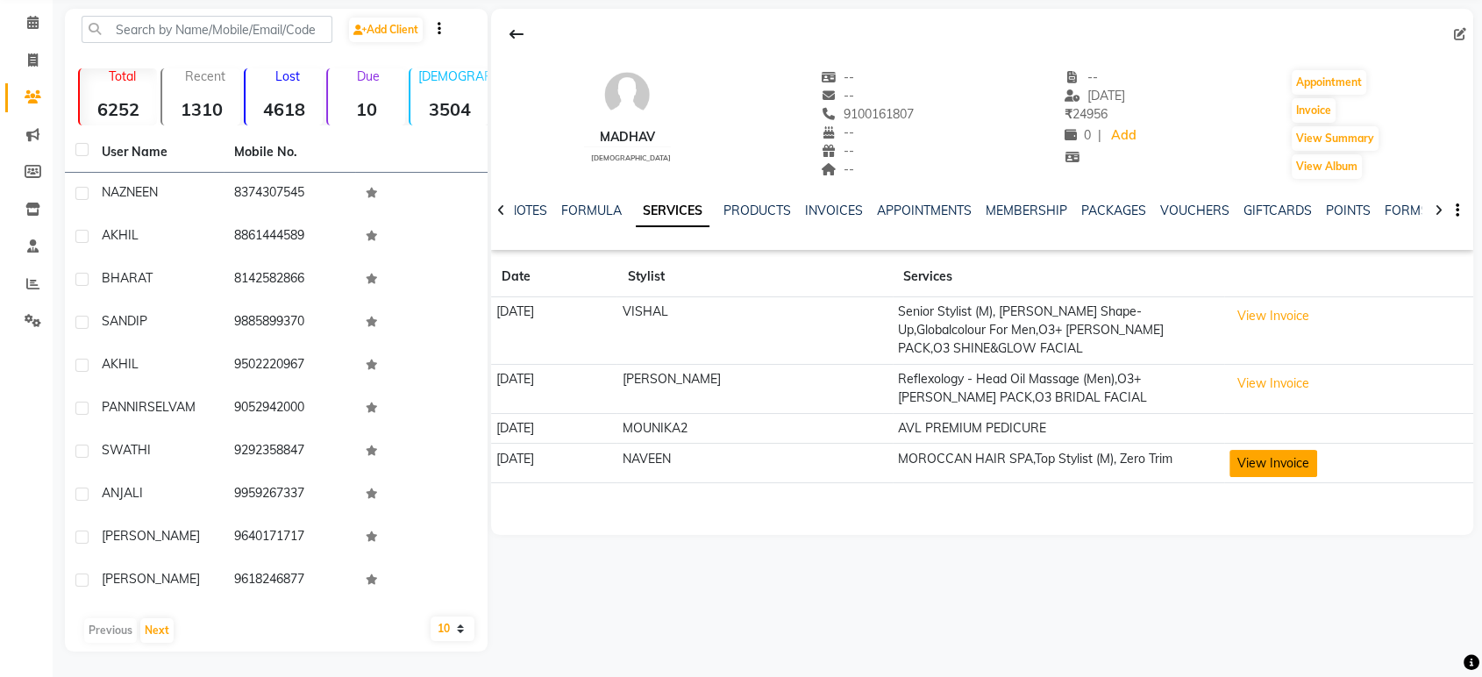
click at [1243, 450] on button "View Invoice" at bounding box center [1273, 463] width 88 height 27
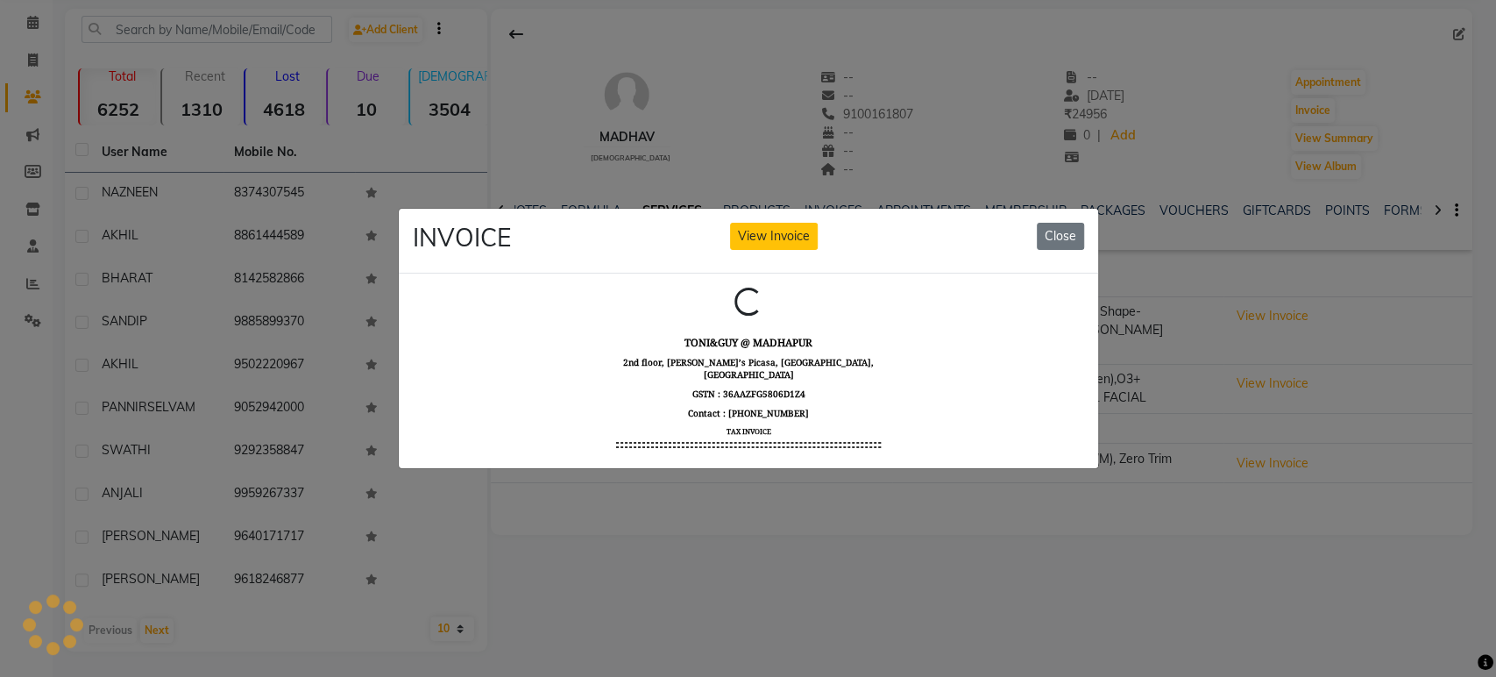
scroll to position [0, 0]
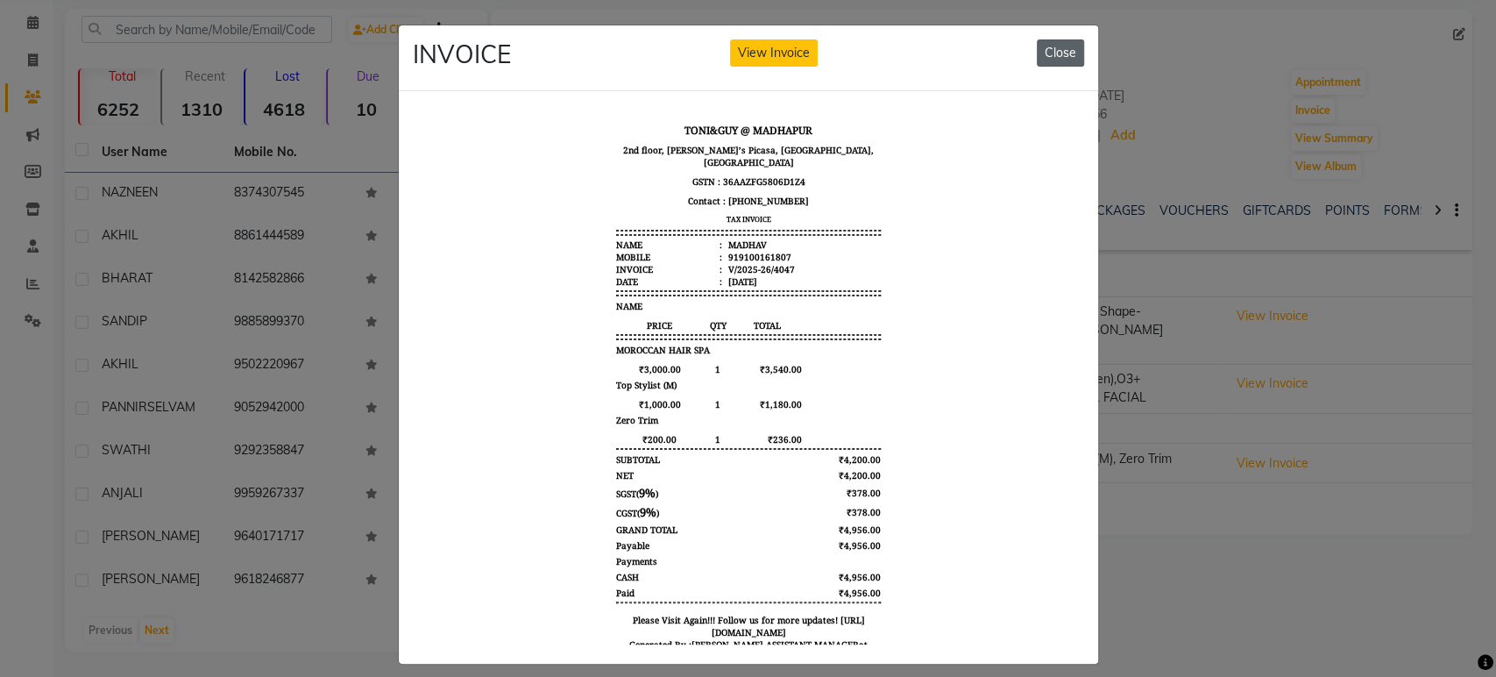
click at [1051, 50] on button "Close" at bounding box center [1060, 52] width 47 height 27
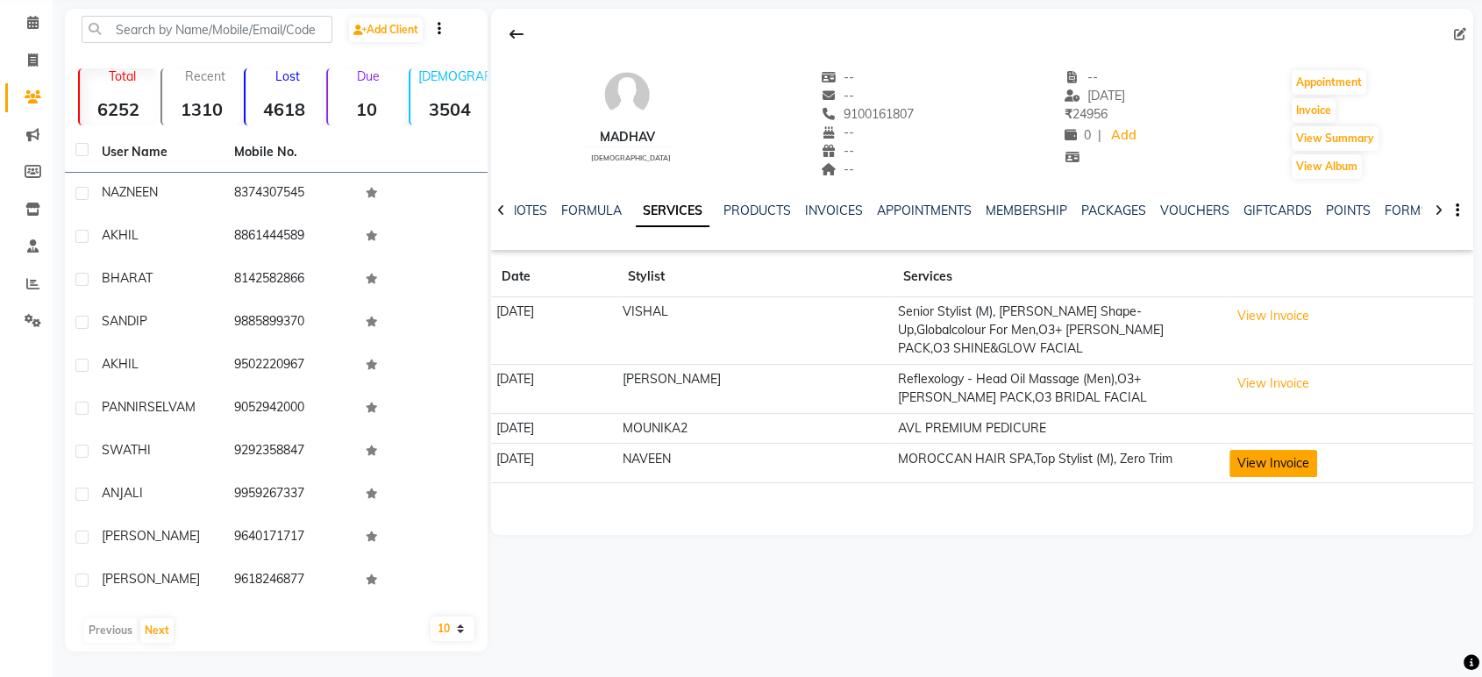
click at [1268, 450] on button "View Invoice" at bounding box center [1273, 463] width 88 height 27
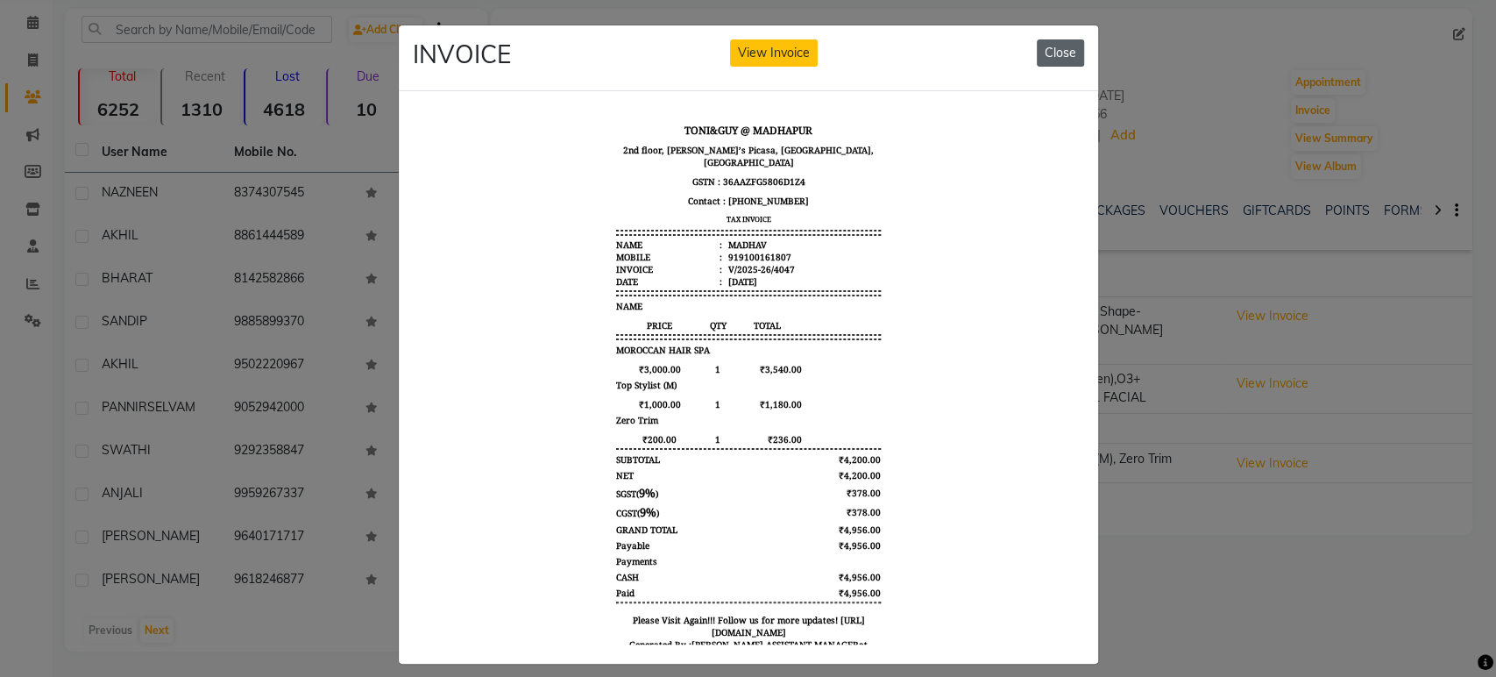
click at [1059, 45] on button "Close" at bounding box center [1060, 52] width 47 height 27
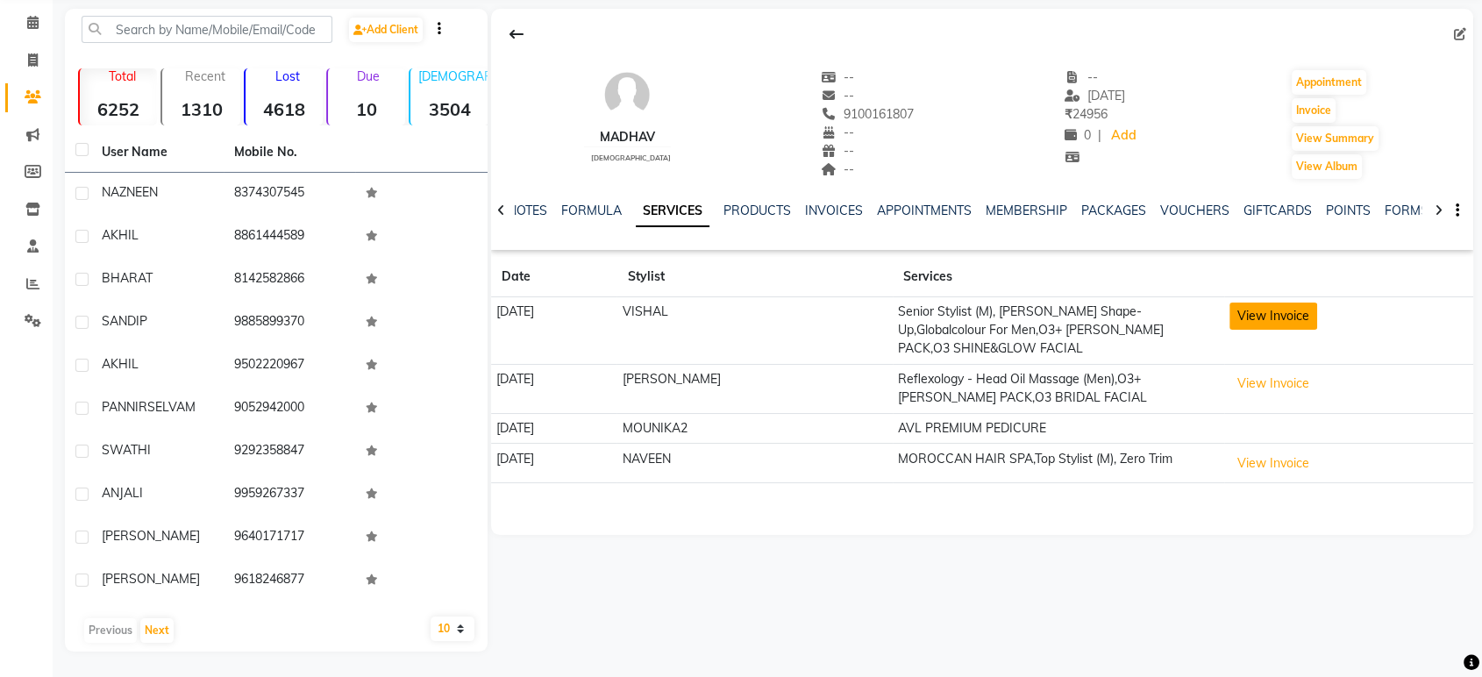
click at [1262, 311] on button "View Invoice" at bounding box center [1273, 315] width 88 height 27
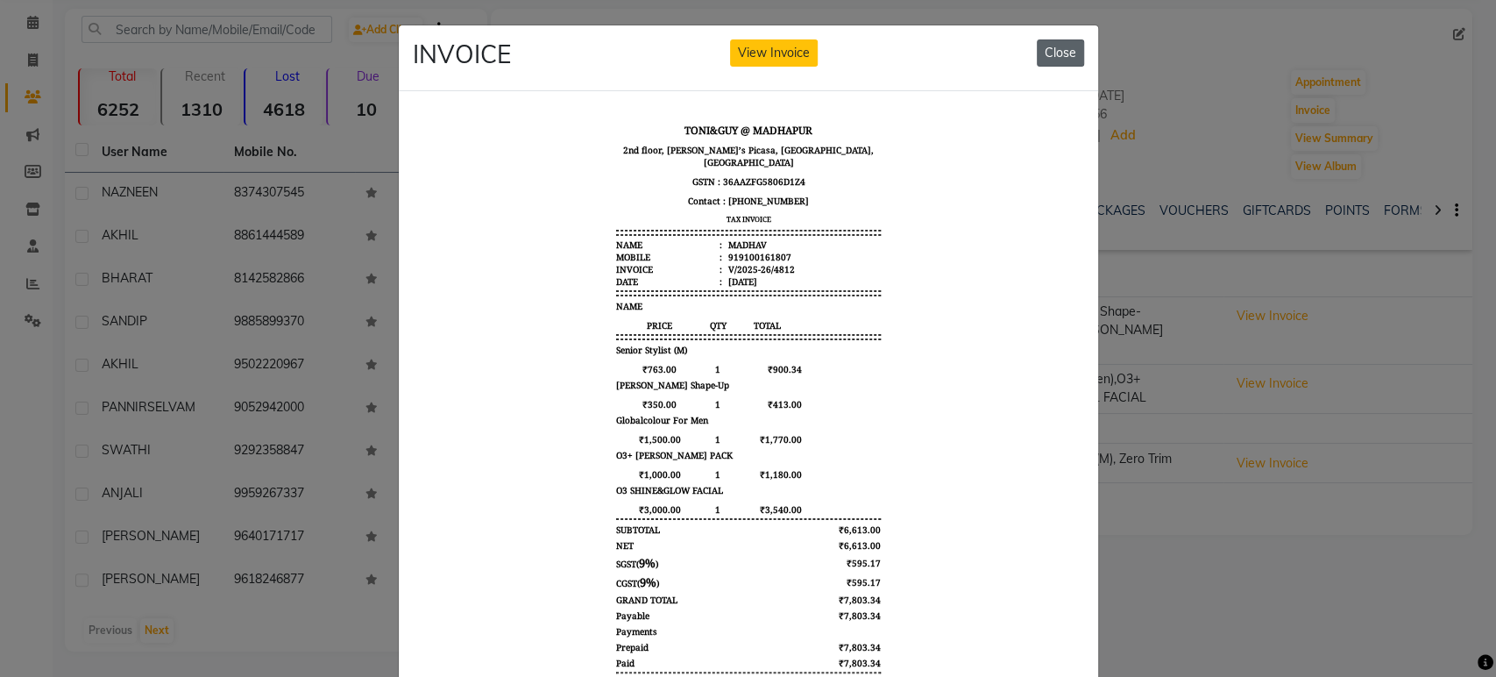
click at [1042, 54] on button "Close" at bounding box center [1060, 52] width 47 height 27
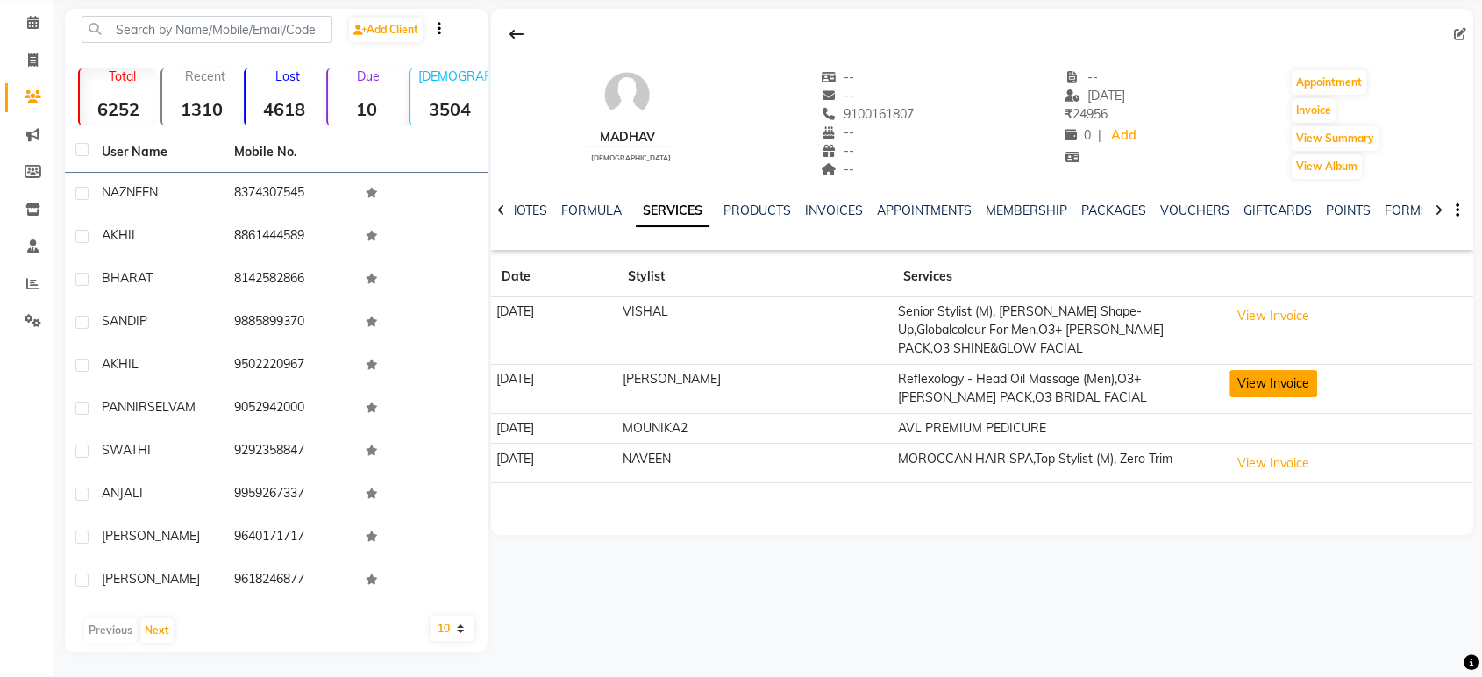
click at [1271, 370] on button "View Invoice" at bounding box center [1273, 383] width 88 height 27
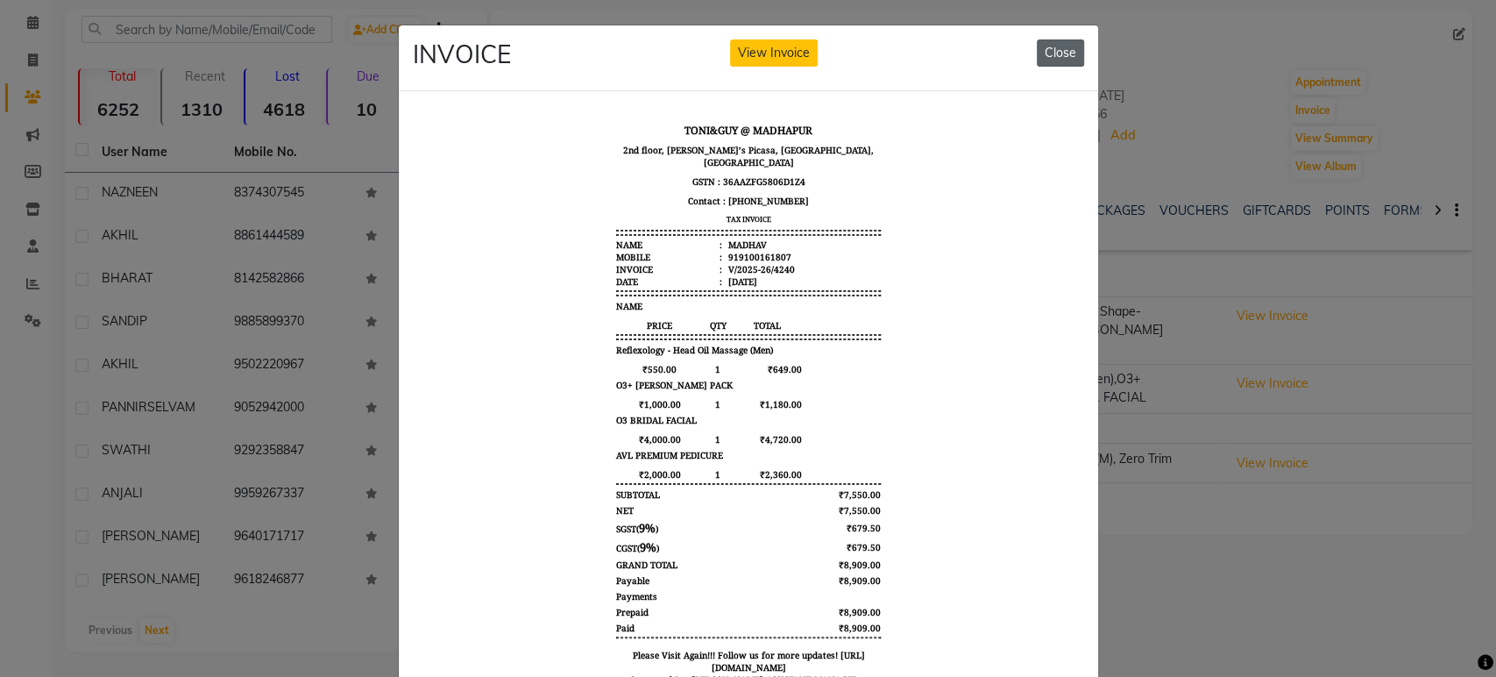
click at [1041, 54] on button "Close" at bounding box center [1060, 52] width 47 height 27
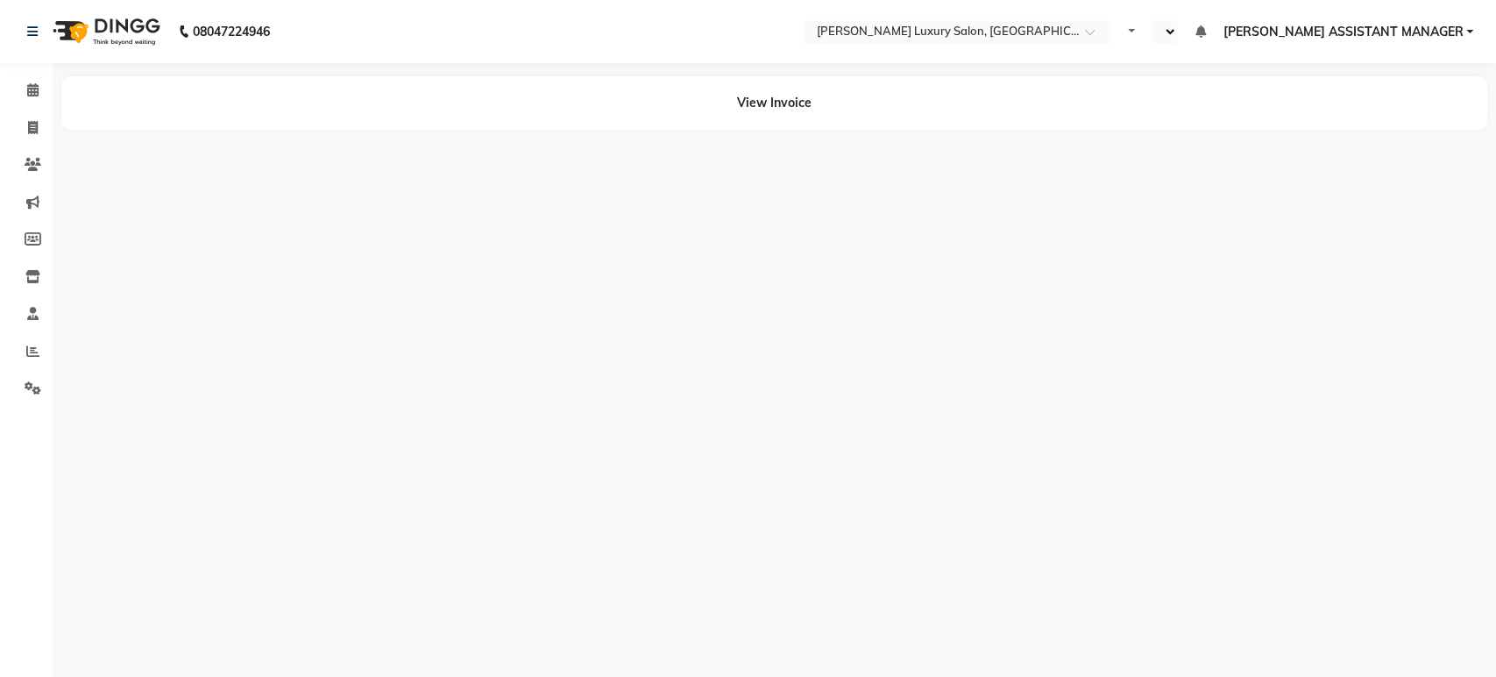
select select "en"
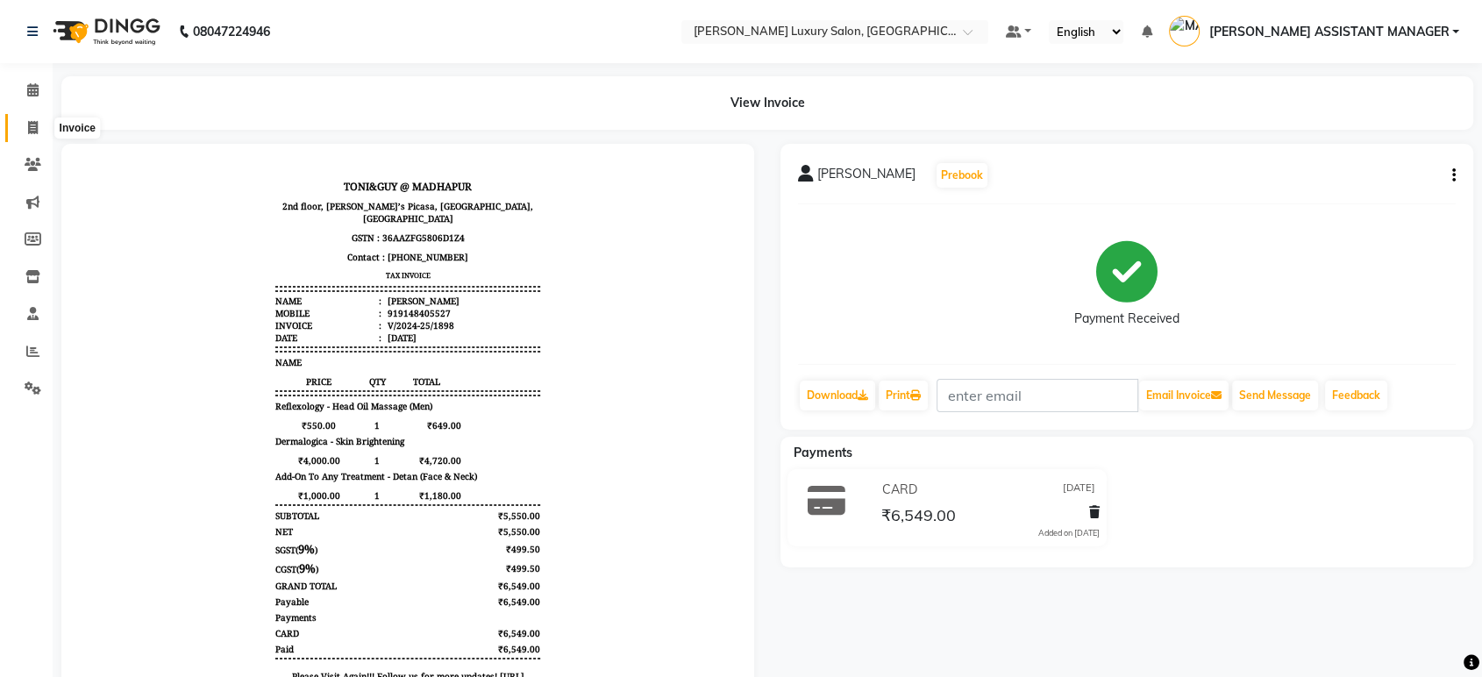
click at [30, 131] on icon at bounding box center [33, 127] width 10 height 13
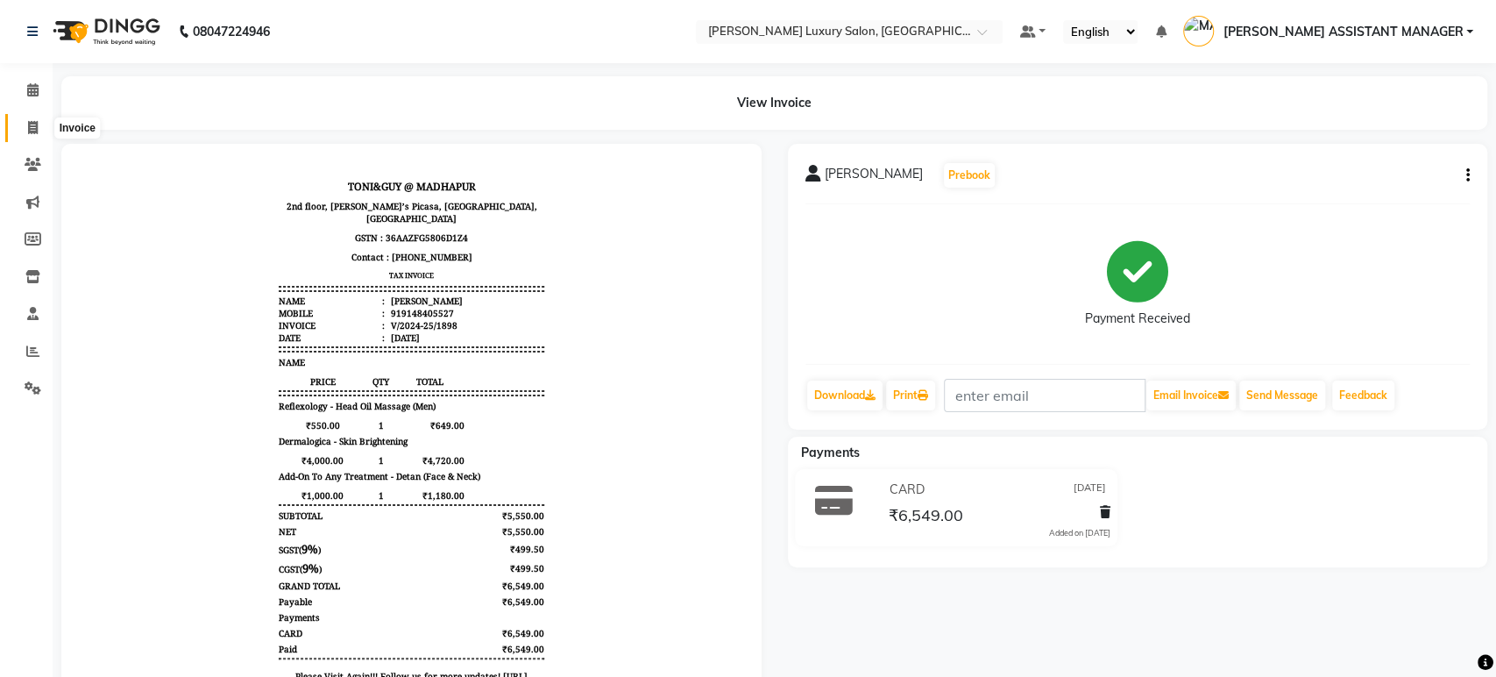
select select "4712"
select select "service"
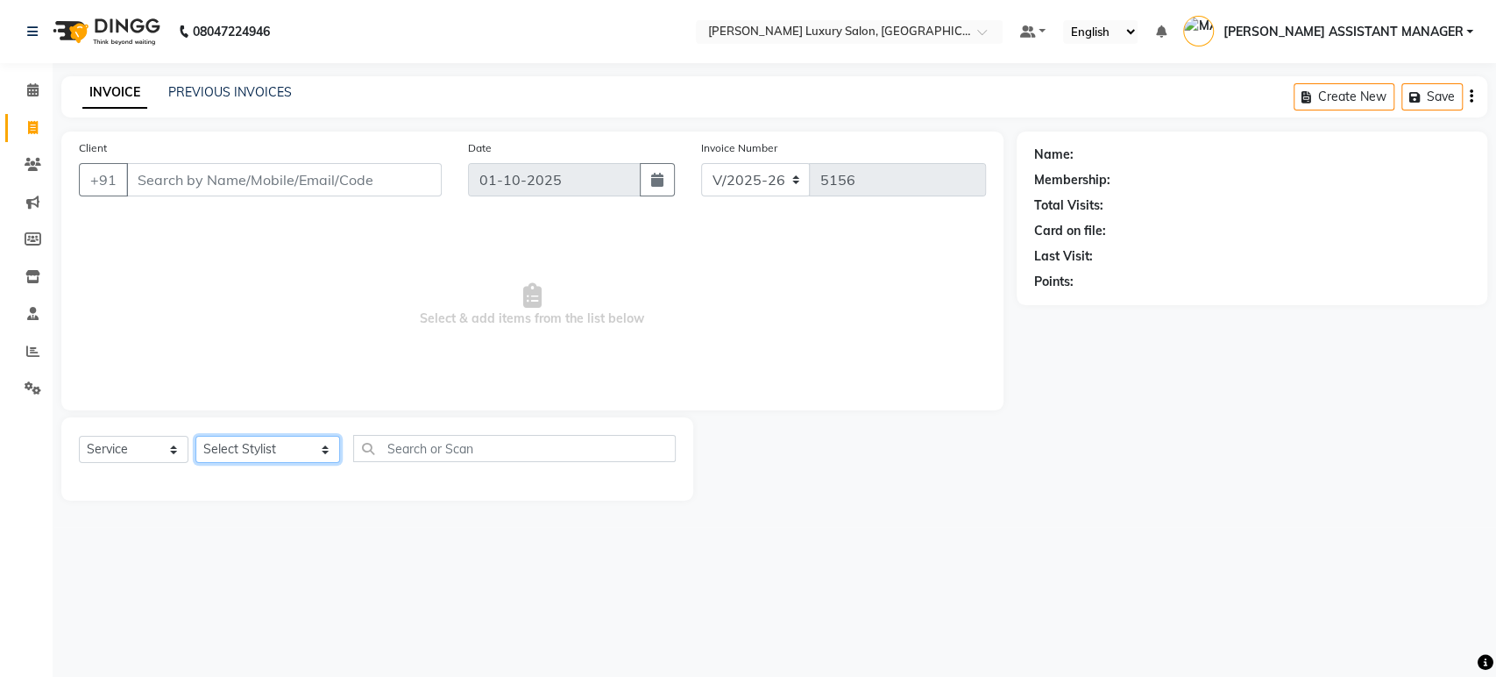
click at [274, 440] on select "Select Stylist [PERSON_NAME] ADITI ADITYA [PERSON_NAME] AHON [PERSON_NAME] [PER…" at bounding box center [267, 449] width 145 height 27
click at [274, 451] on select "Select Stylist [PERSON_NAME] ADITI ADITYA [PERSON_NAME] AHON [PERSON_NAME] [PER…" at bounding box center [267, 449] width 145 height 27
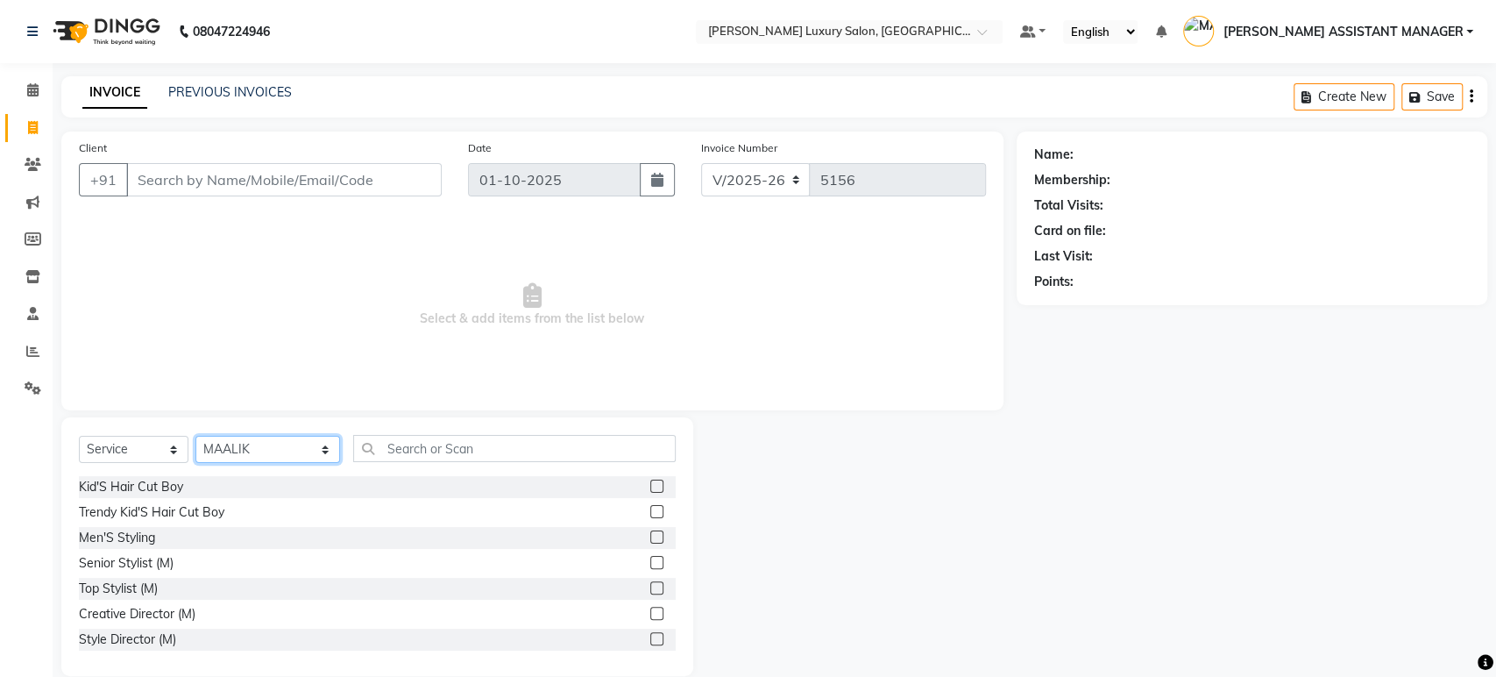
select select "38537"
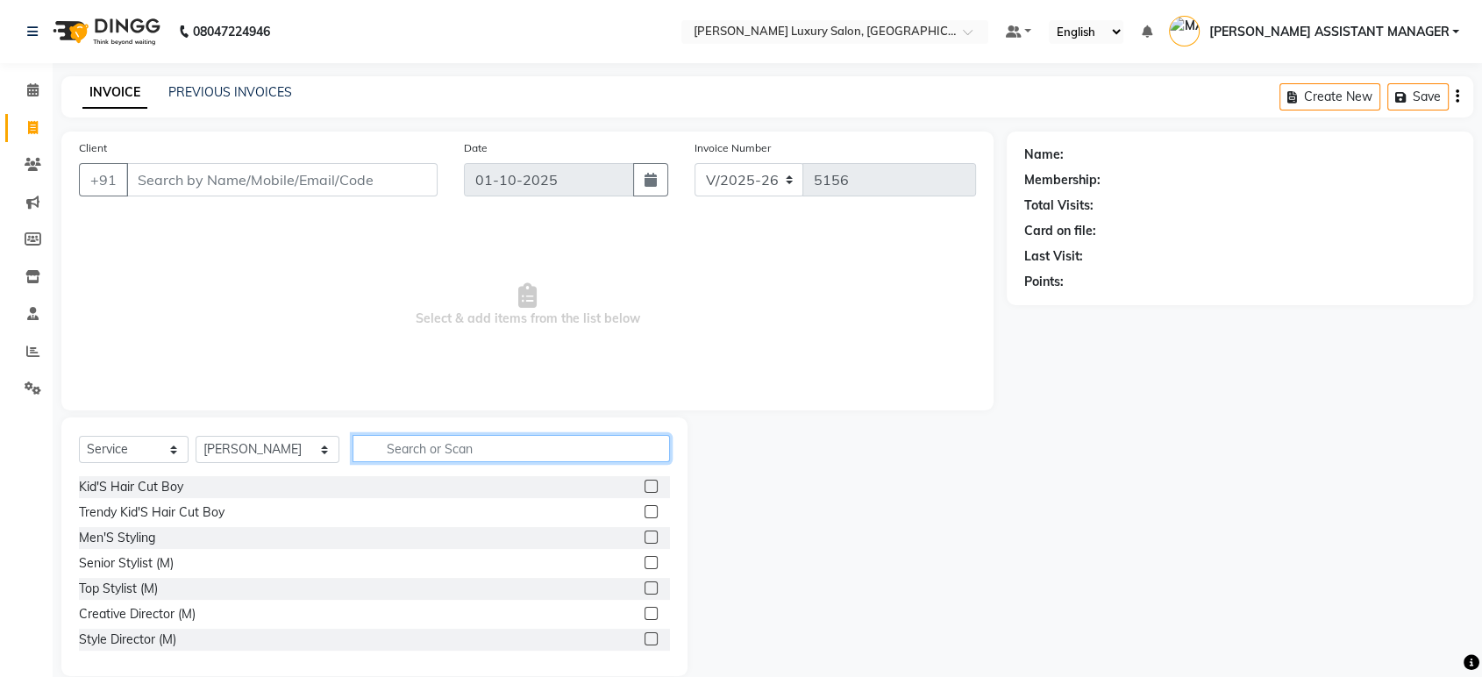
click at [467, 454] on input "text" at bounding box center [510, 448] width 317 height 27
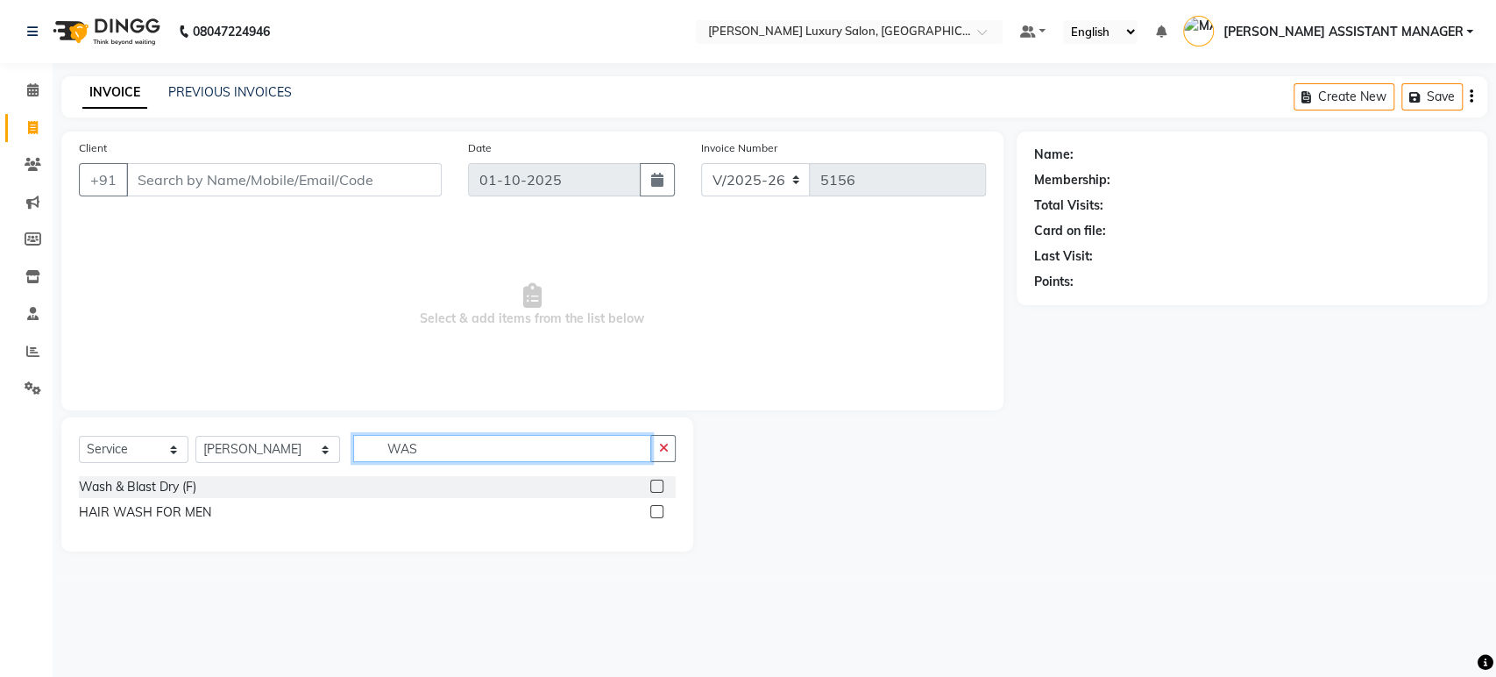
type input "WAS"
click at [657, 483] on label at bounding box center [656, 486] width 13 height 13
click at [657, 483] on input "checkbox" at bounding box center [655, 486] width 11 height 11
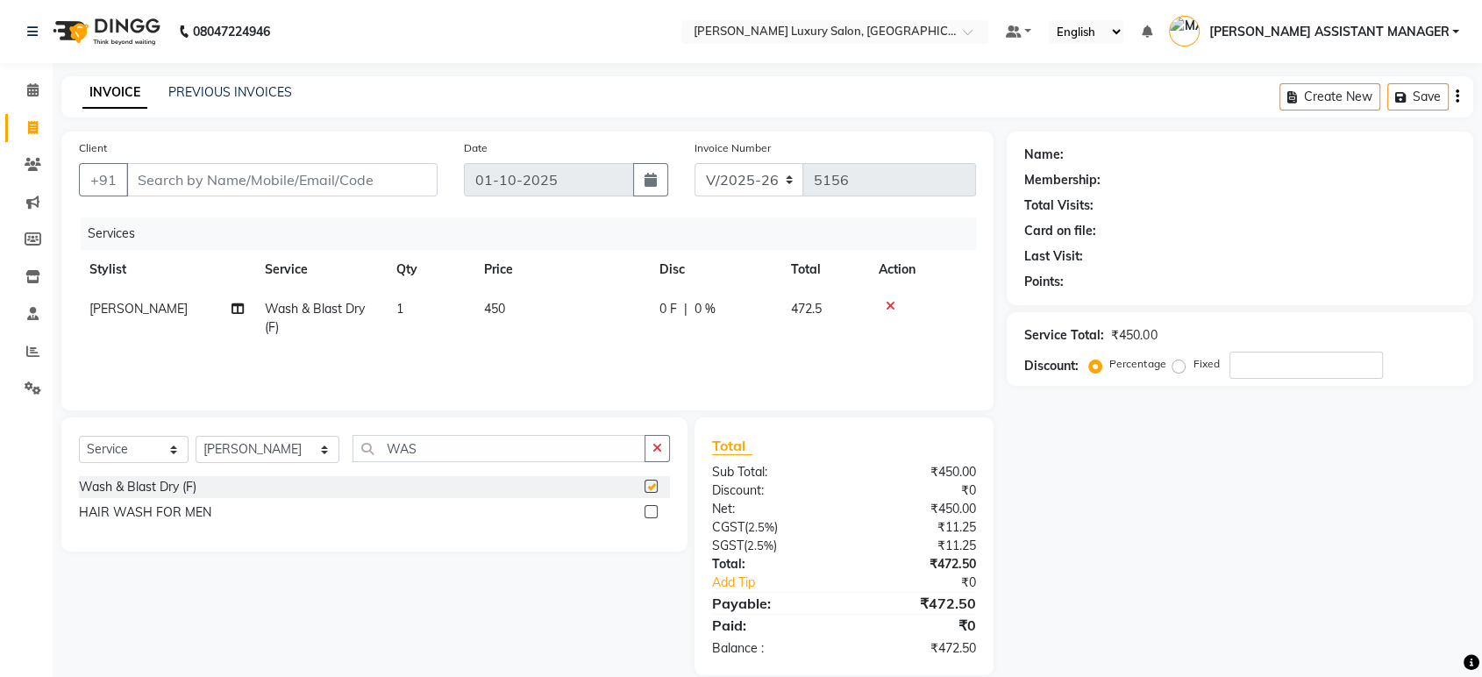
checkbox input "false"
click at [309, 185] on input "Client" at bounding box center [281, 179] width 311 height 33
type input "9"
type input "0"
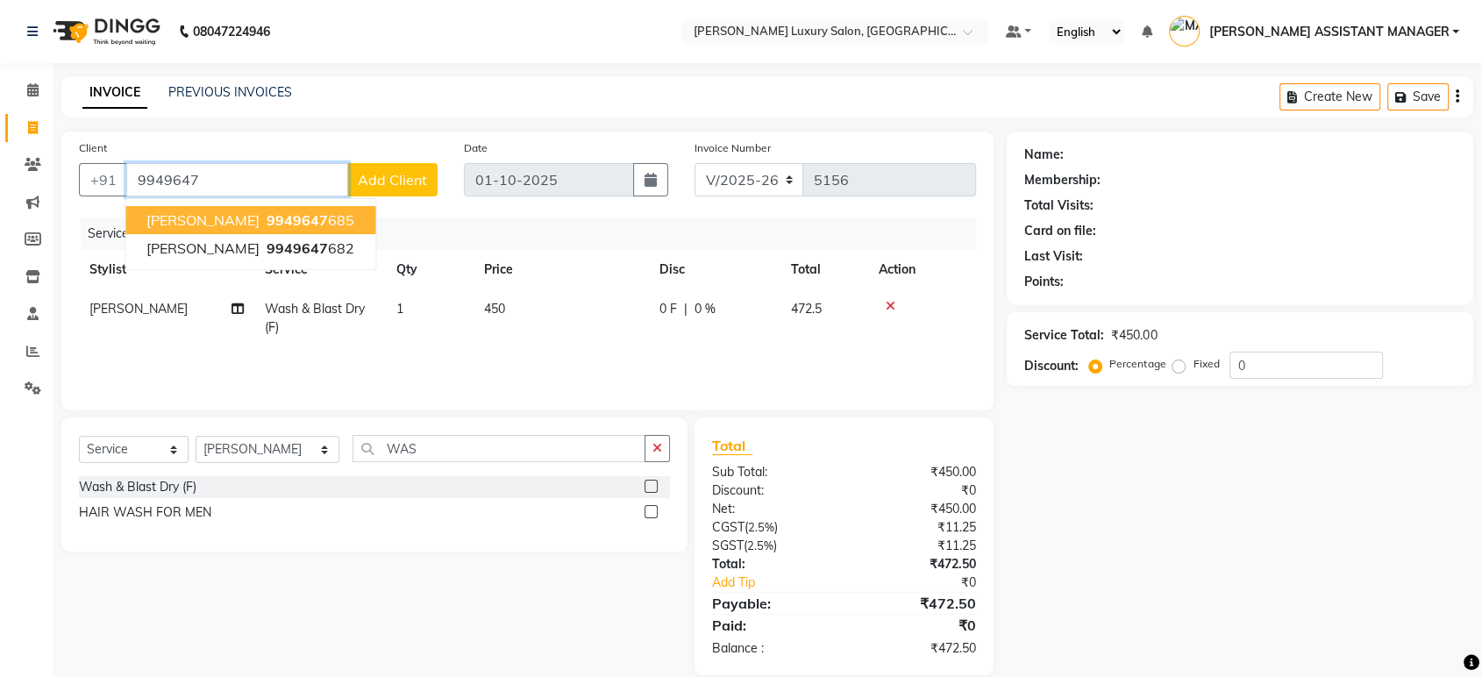
click at [299, 214] on button "PREETHI 9949647 685" at bounding box center [250, 220] width 250 height 28
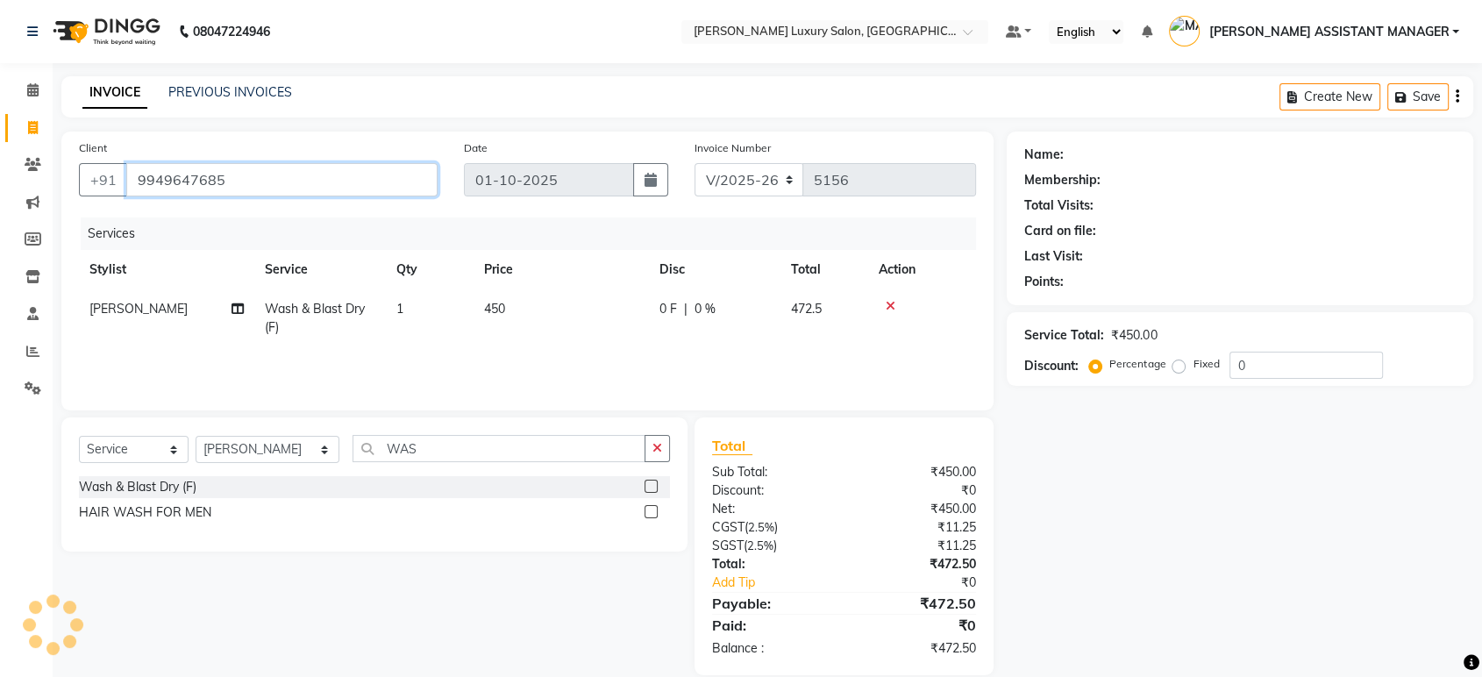
type input "9949647685"
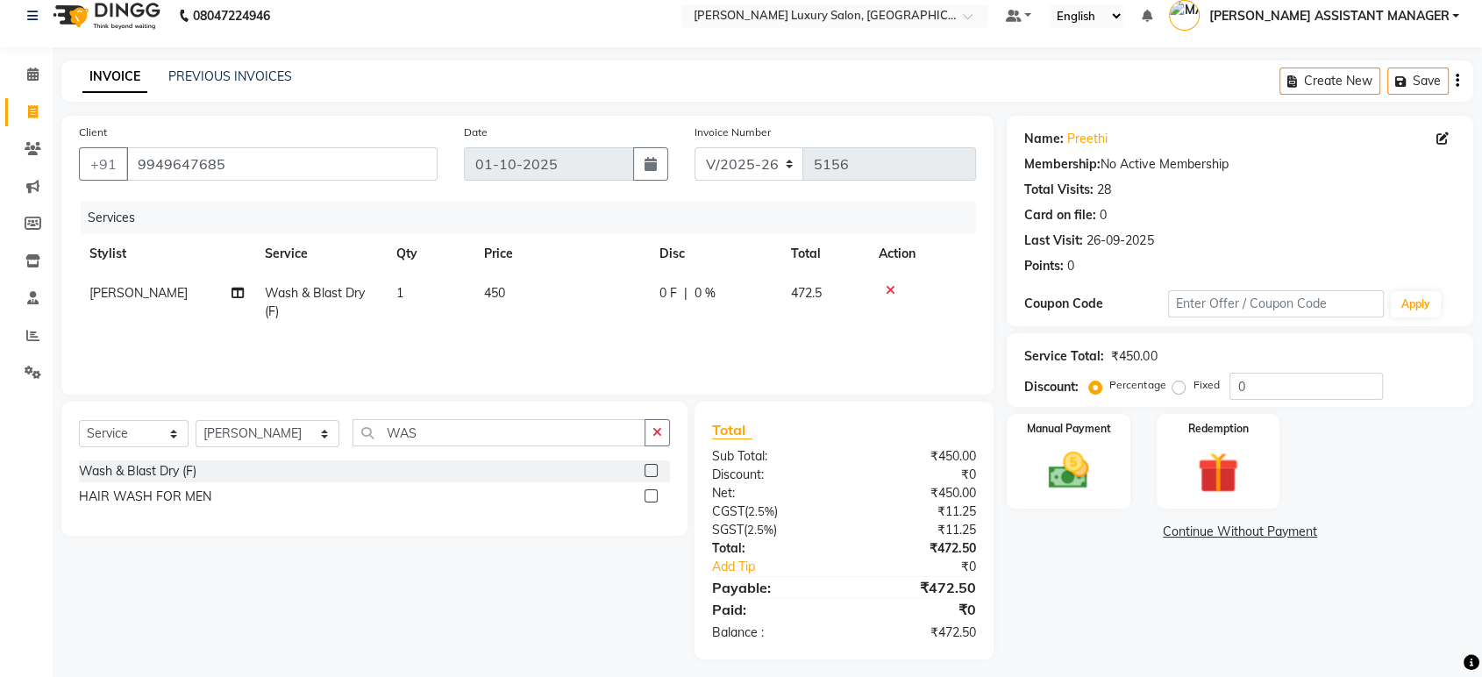
scroll to position [23, 0]
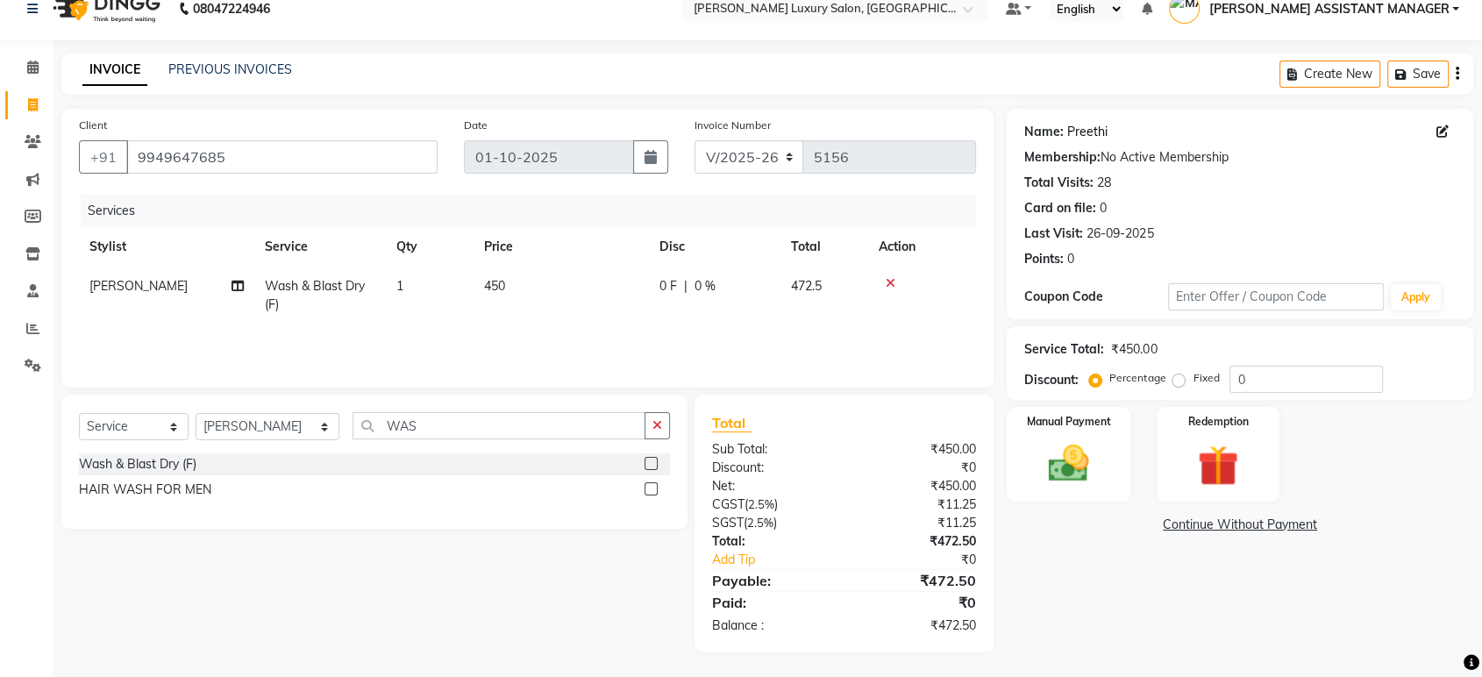
click at [1087, 130] on link "Preethi" at bounding box center [1087, 132] width 40 height 18
click at [1070, 437] on div "Manual Payment" at bounding box center [1069, 454] width 128 height 98
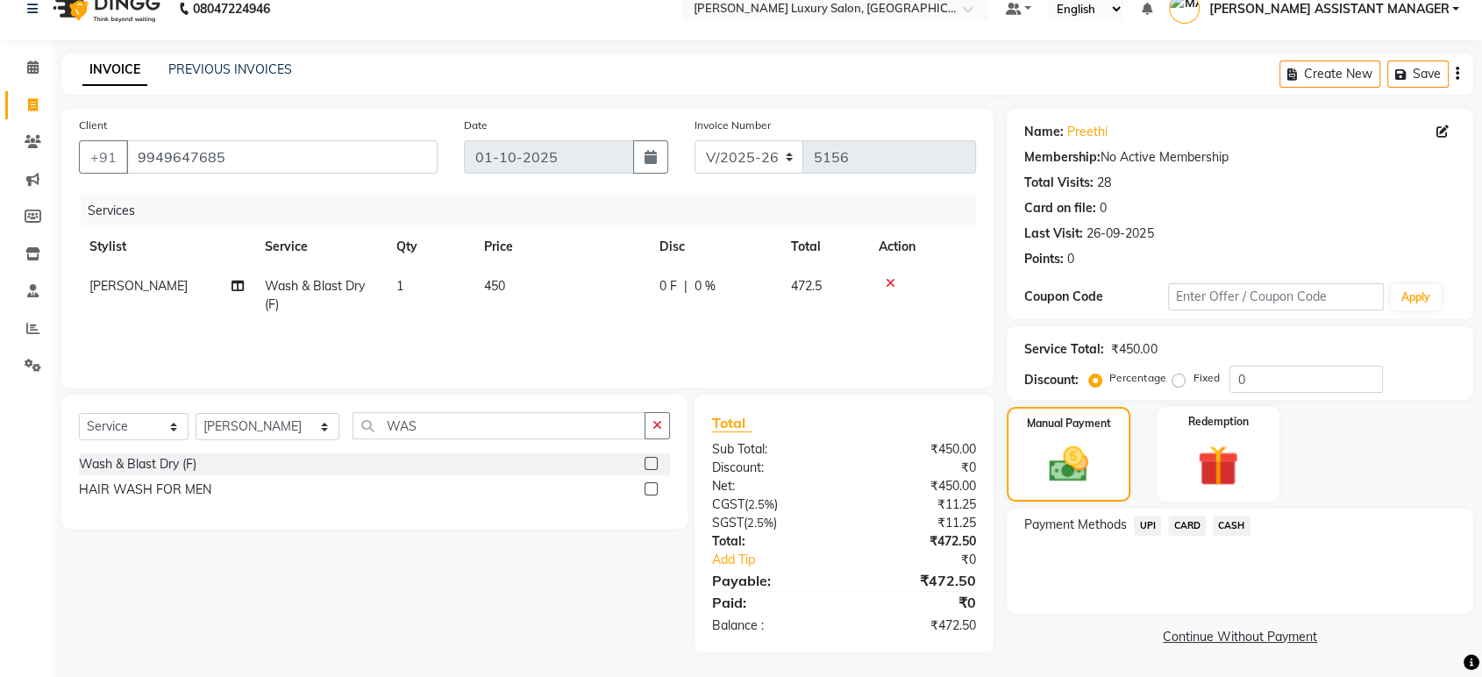
click at [1148, 525] on span "UPI" at bounding box center [1146, 525] width 27 height 20
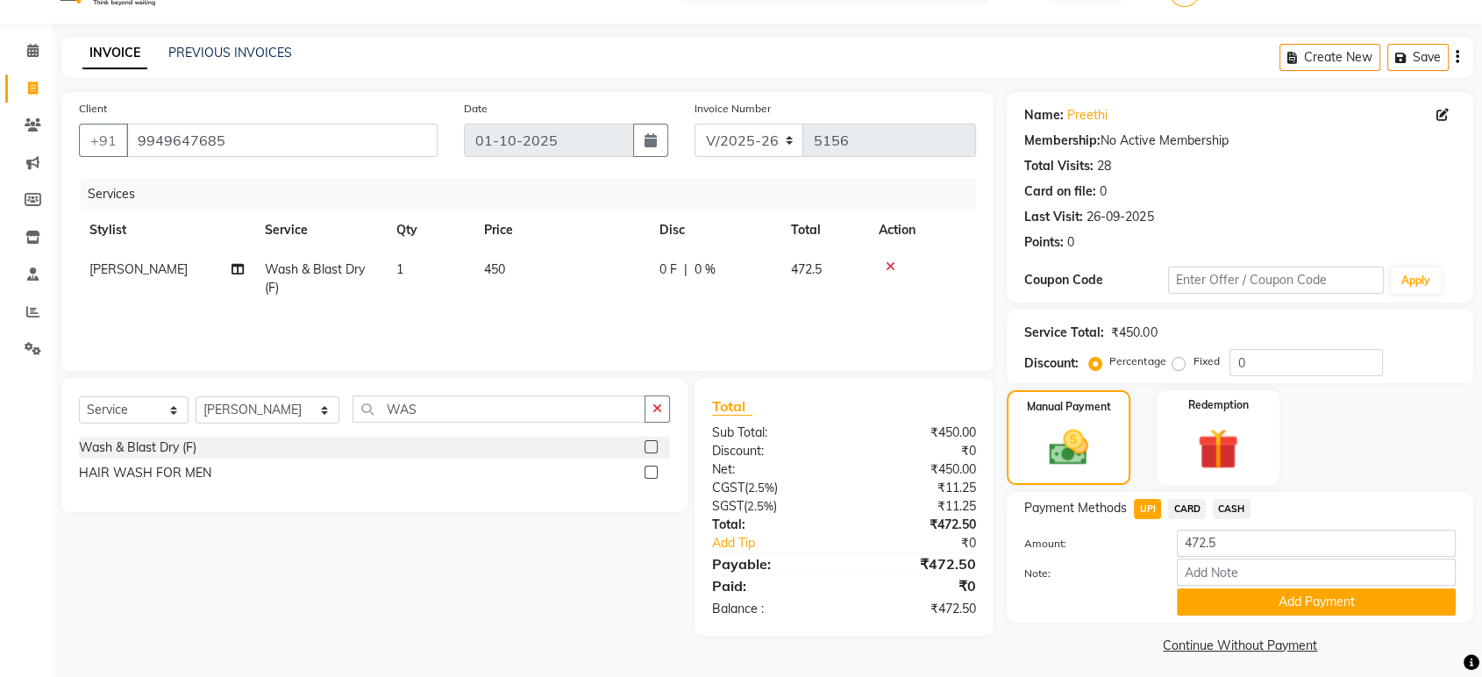
scroll to position [46, 0]
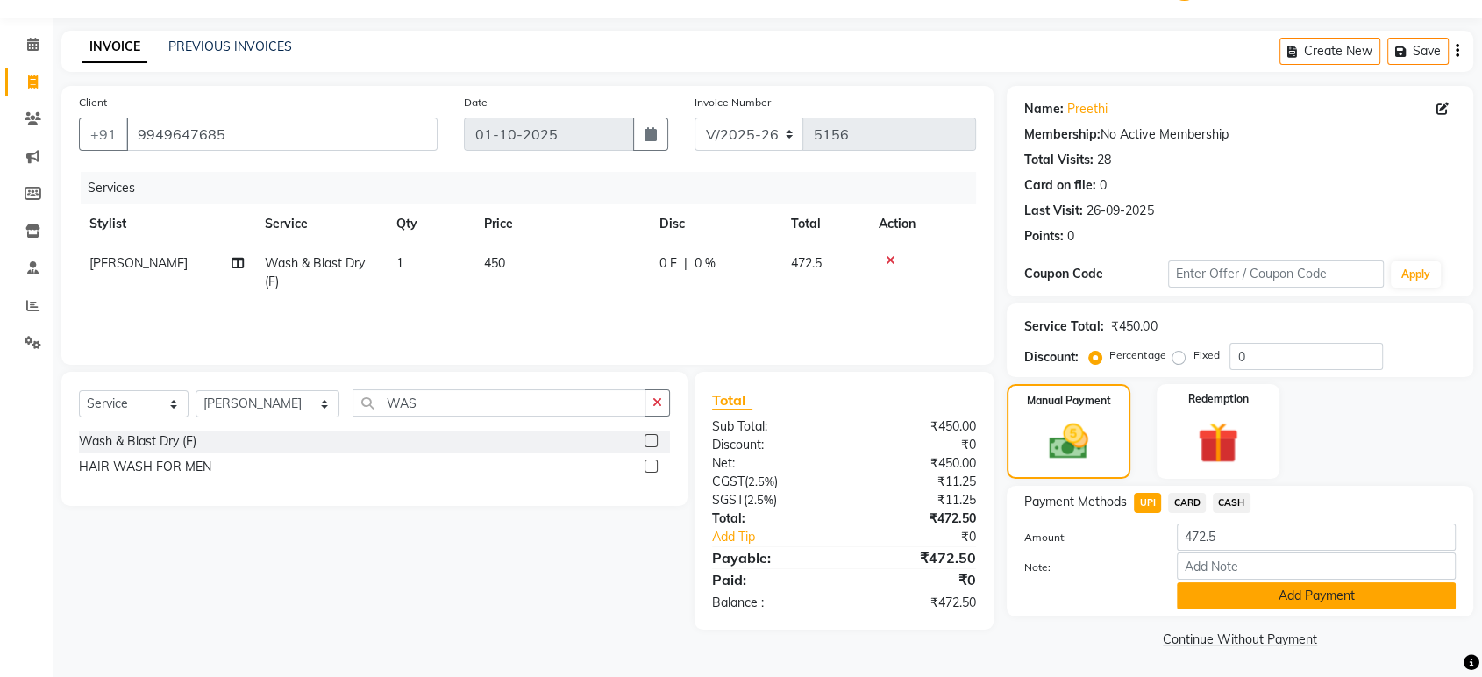
click at [1248, 584] on button "Add Payment" at bounding box center [1315, 595] width 279 height 27
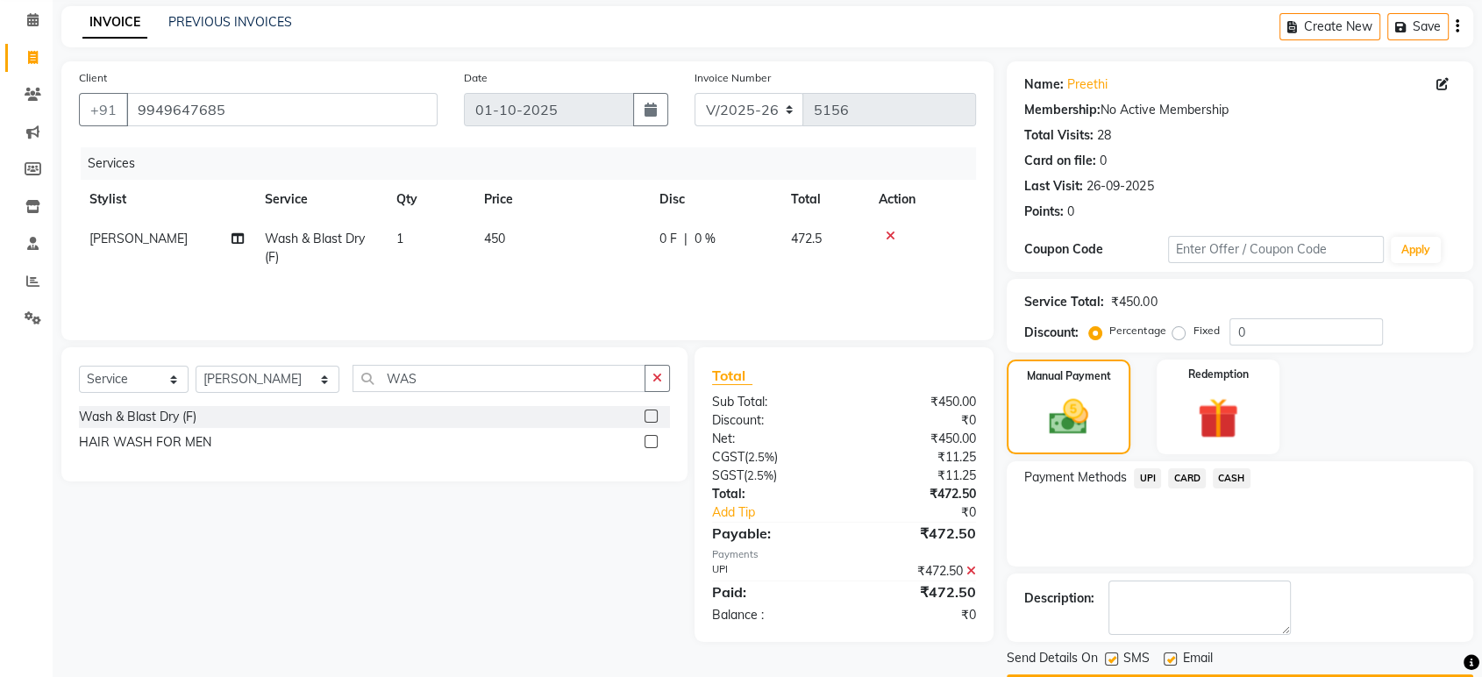
scroll to position [119, 0]
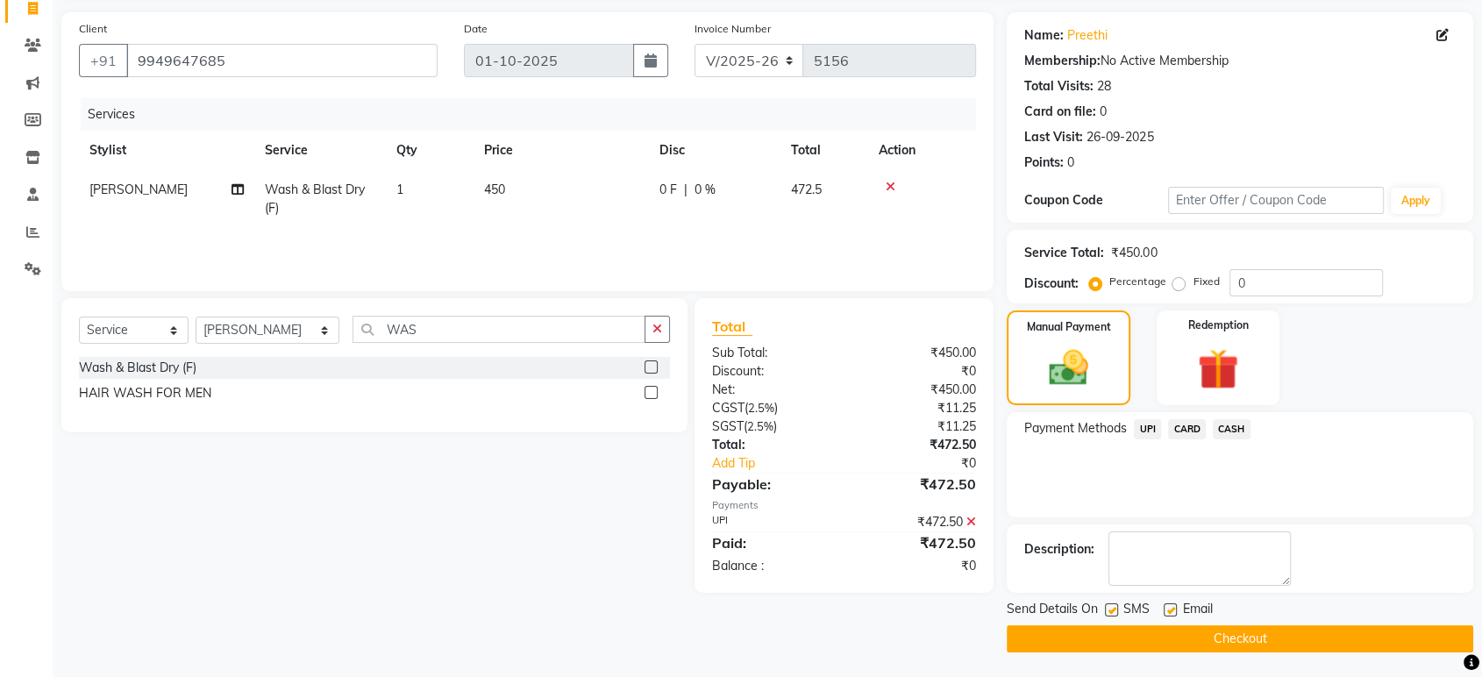
click at [1192, 634] on button "Checkout" at bounding box center [1239, 638] width 466 height 27
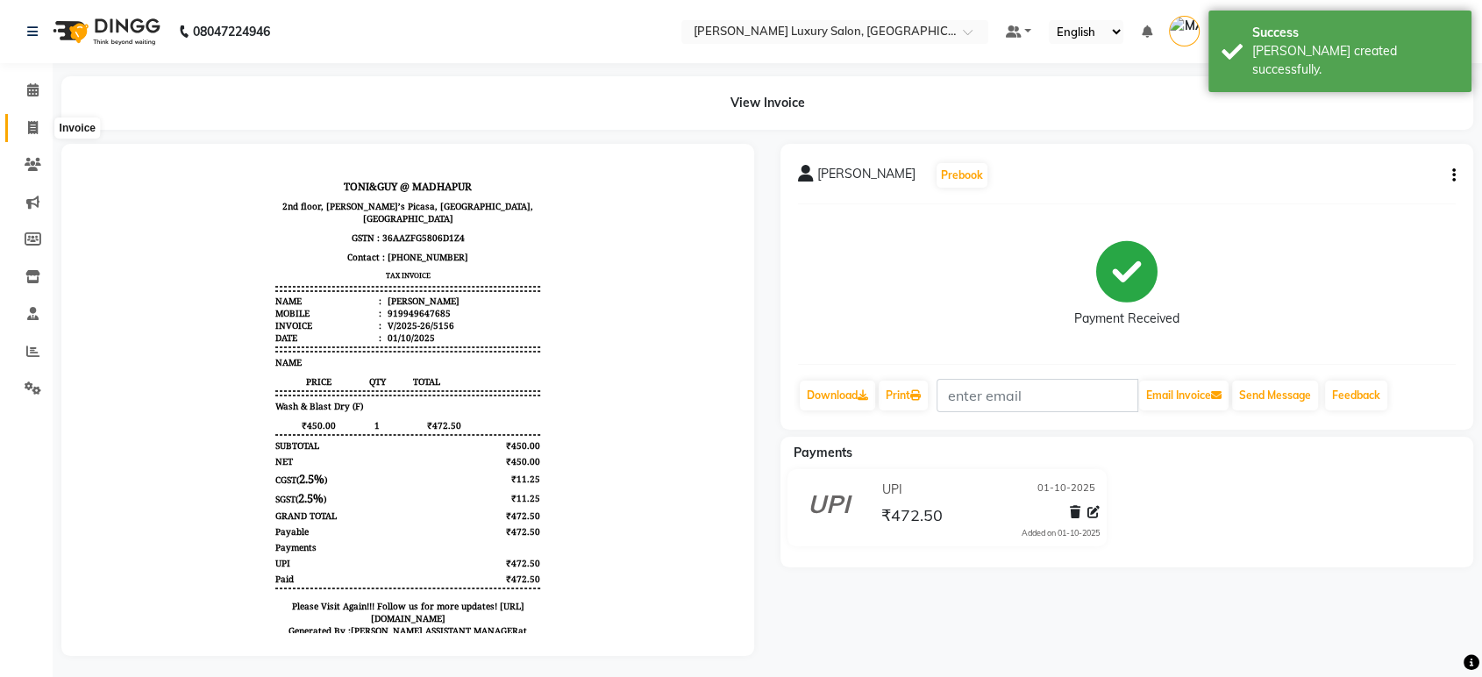
click at [24, 132] on span at bounding box center [33, 128] width 31 height 20
select select "service"
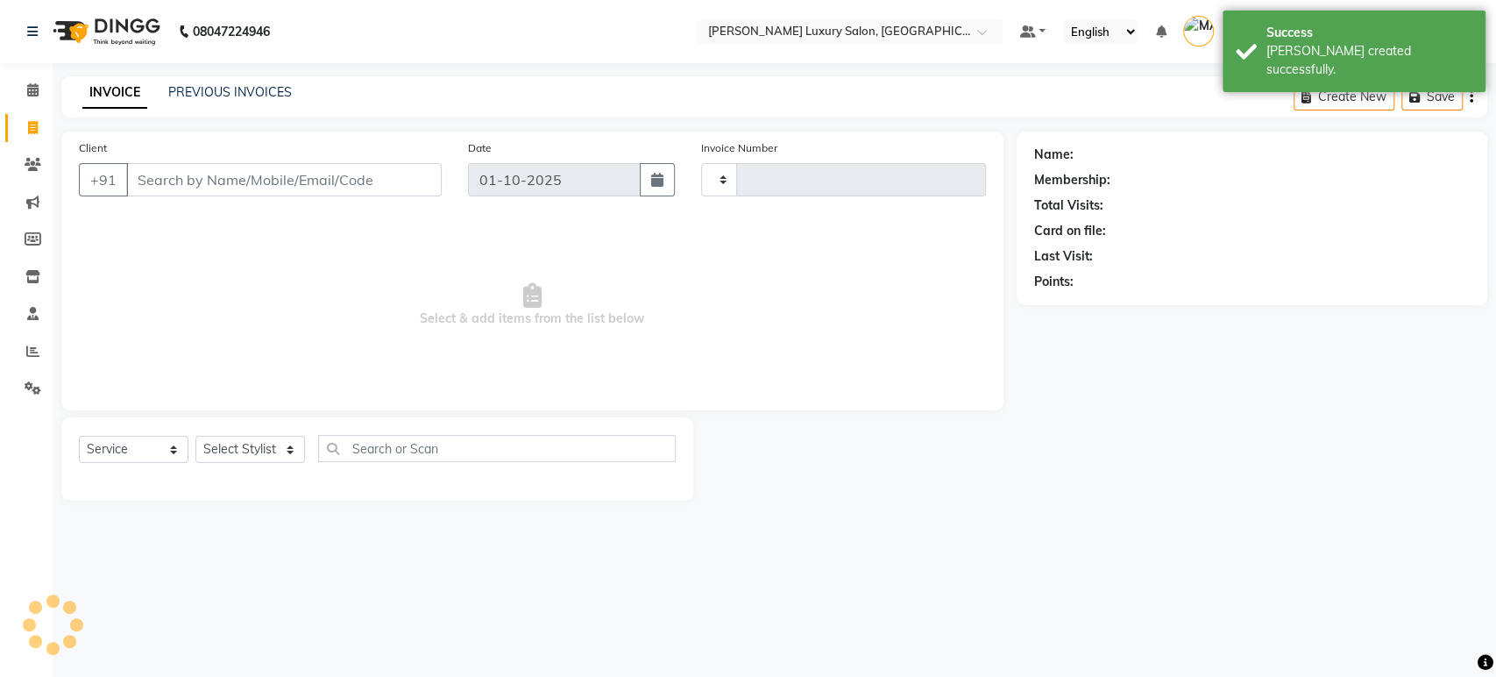
type input "5157"
select select "4712"
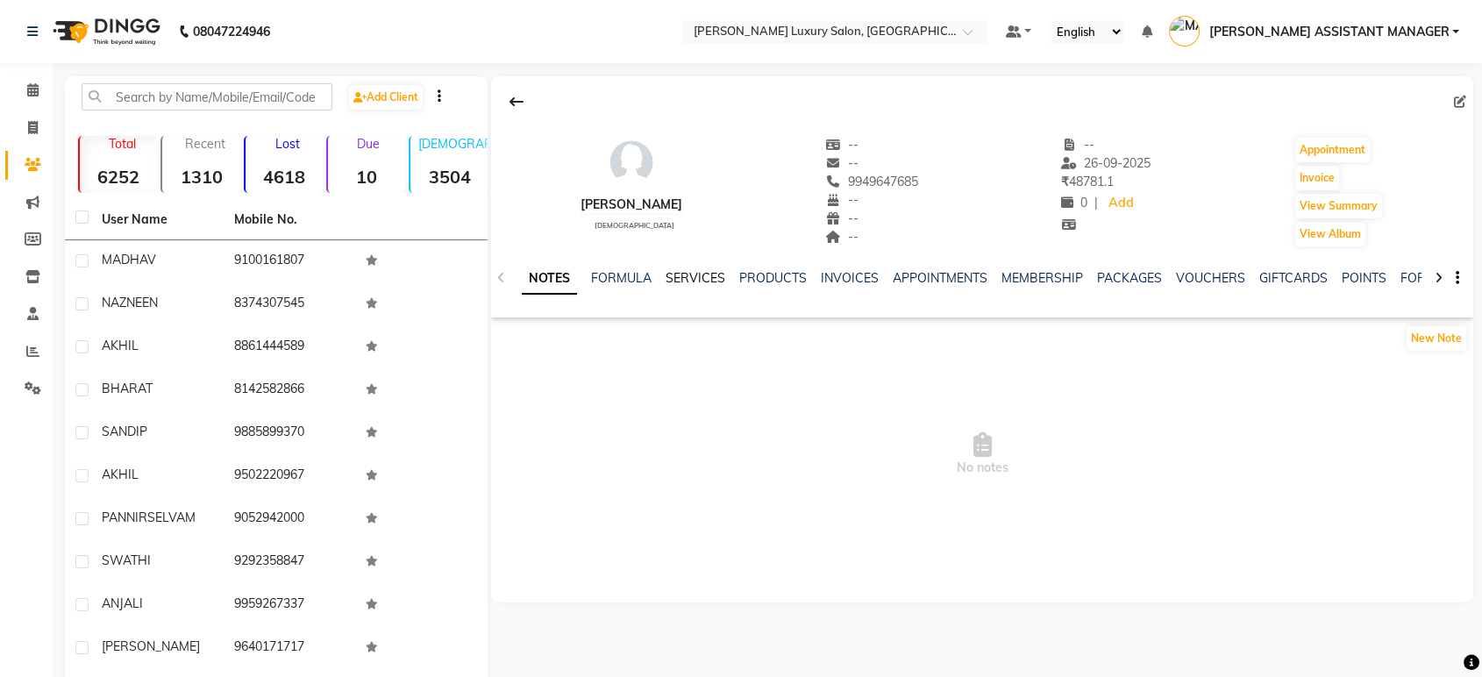
click at [687, 276] on link "SERVICES" at bounding box center [695, 278] width 60 height 16
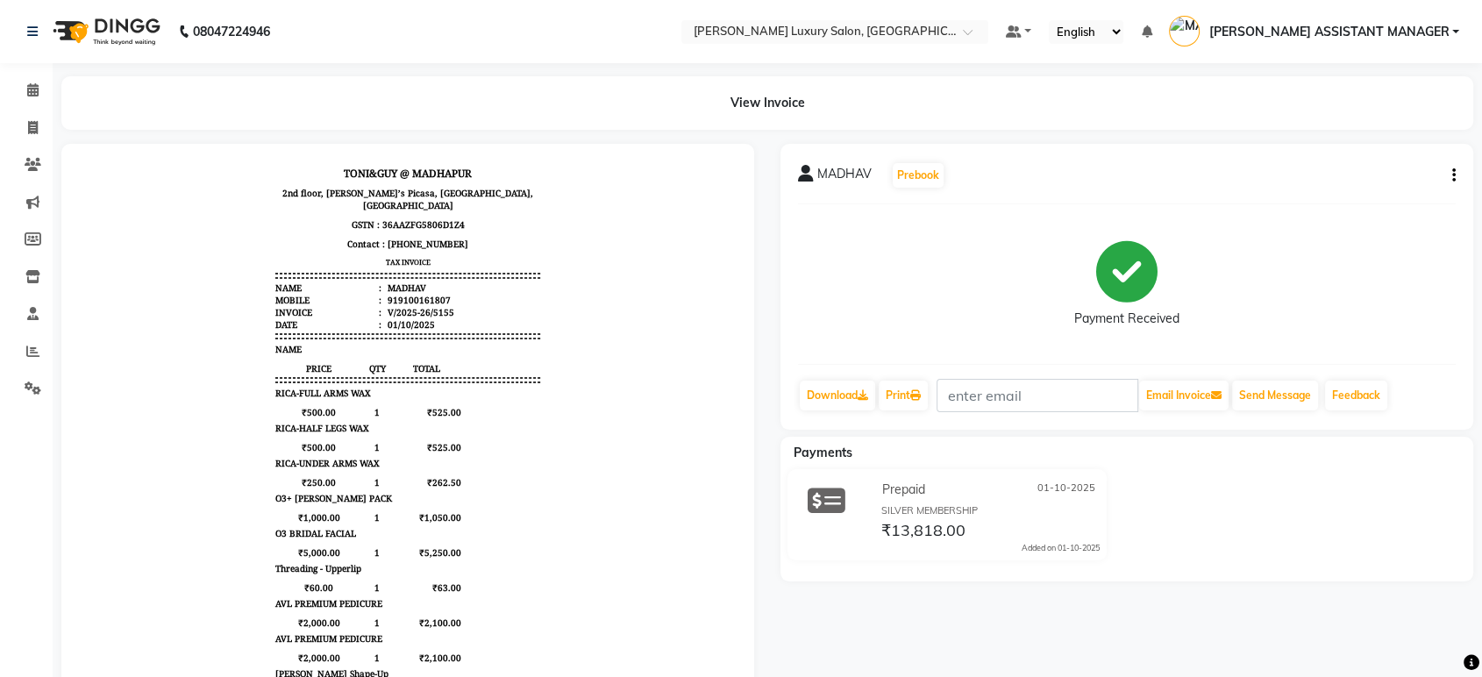
scroll to position [97, 0]
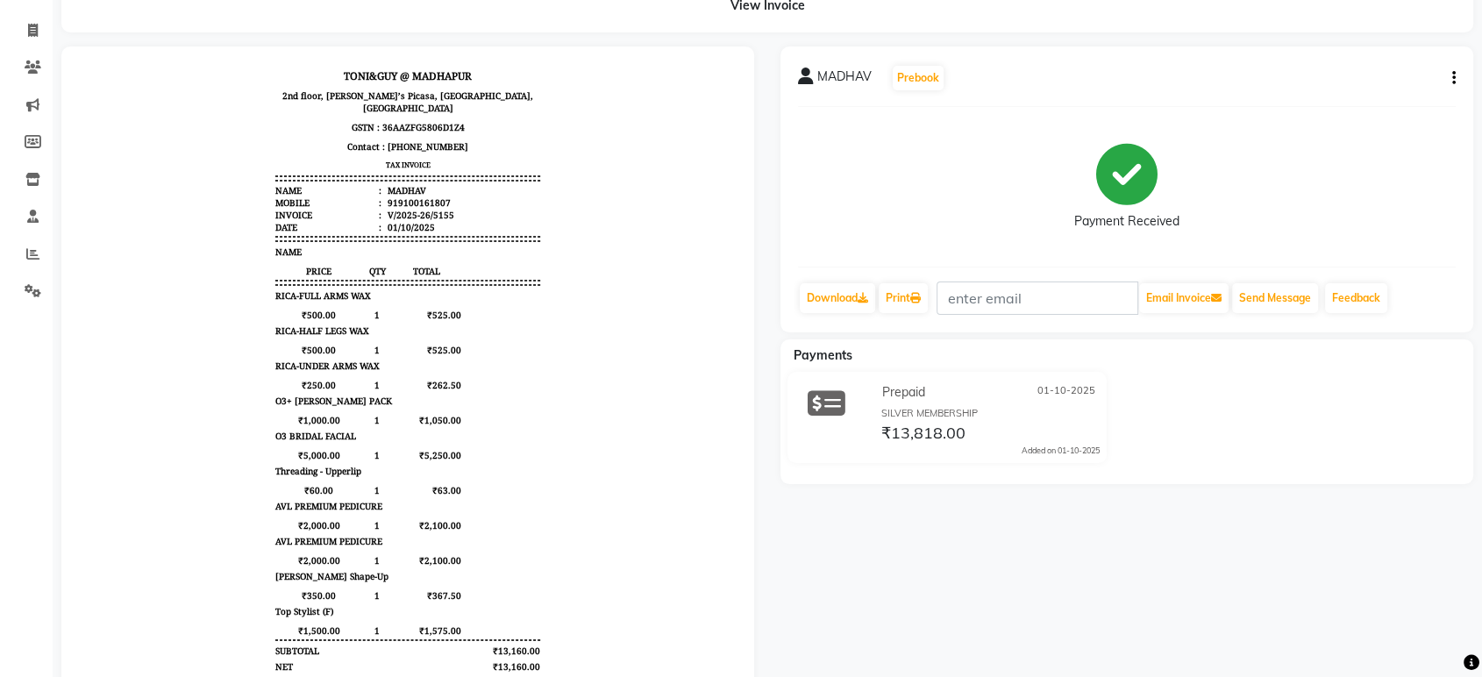
click at [1453, 79] on icon "button" at bounding box center [1454, 78] width 4 height 1
click at [1360, 96] on div "Edit Invoice" at bounding box center [1365, 89] width 120 height 22
select select "service"
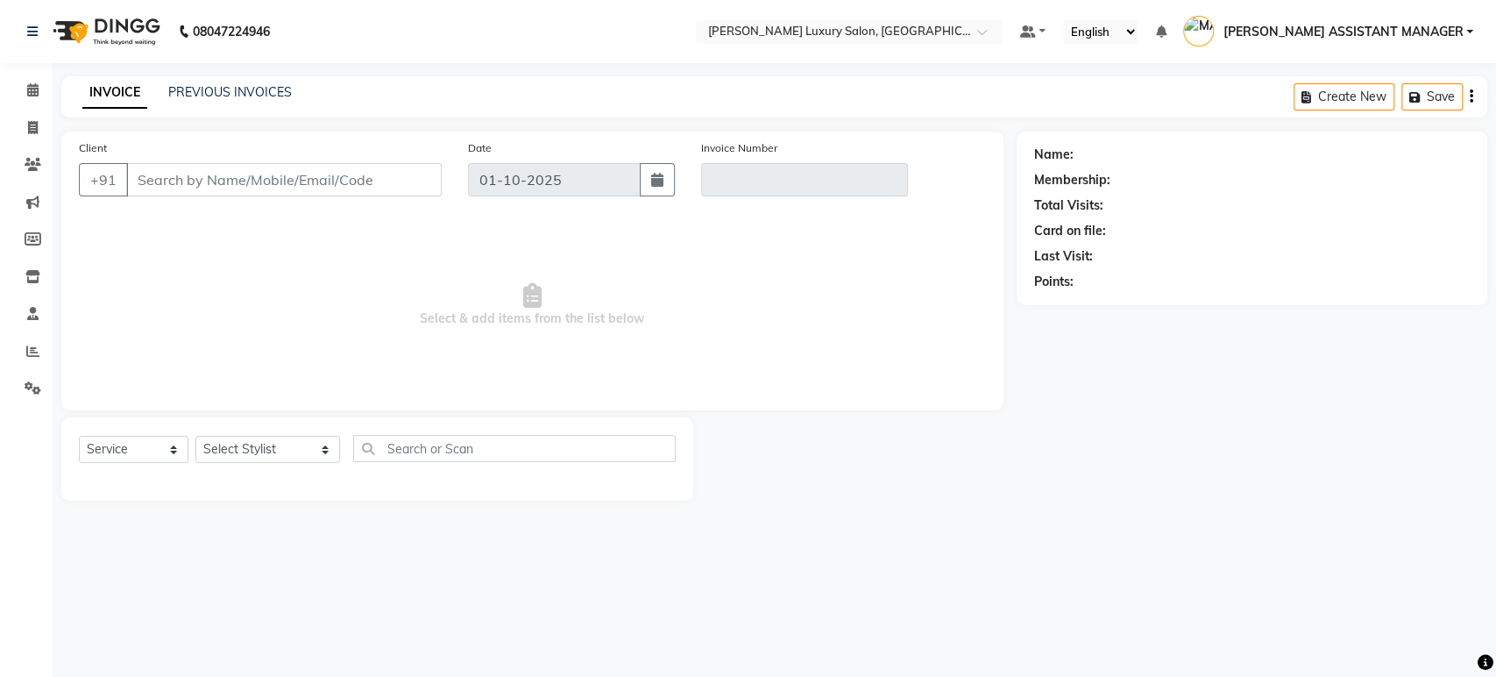
type input "9100161807"
type input "V/2025-26/5155"
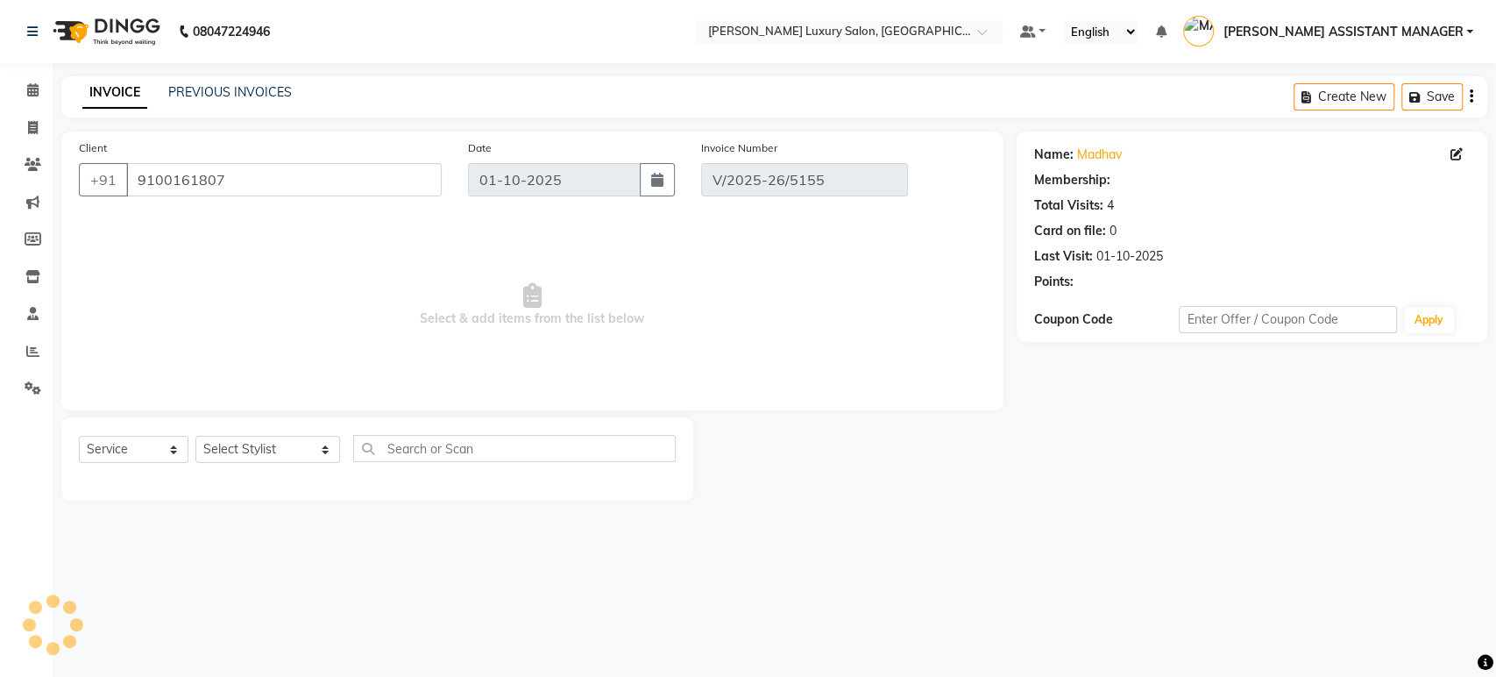
select select "select"
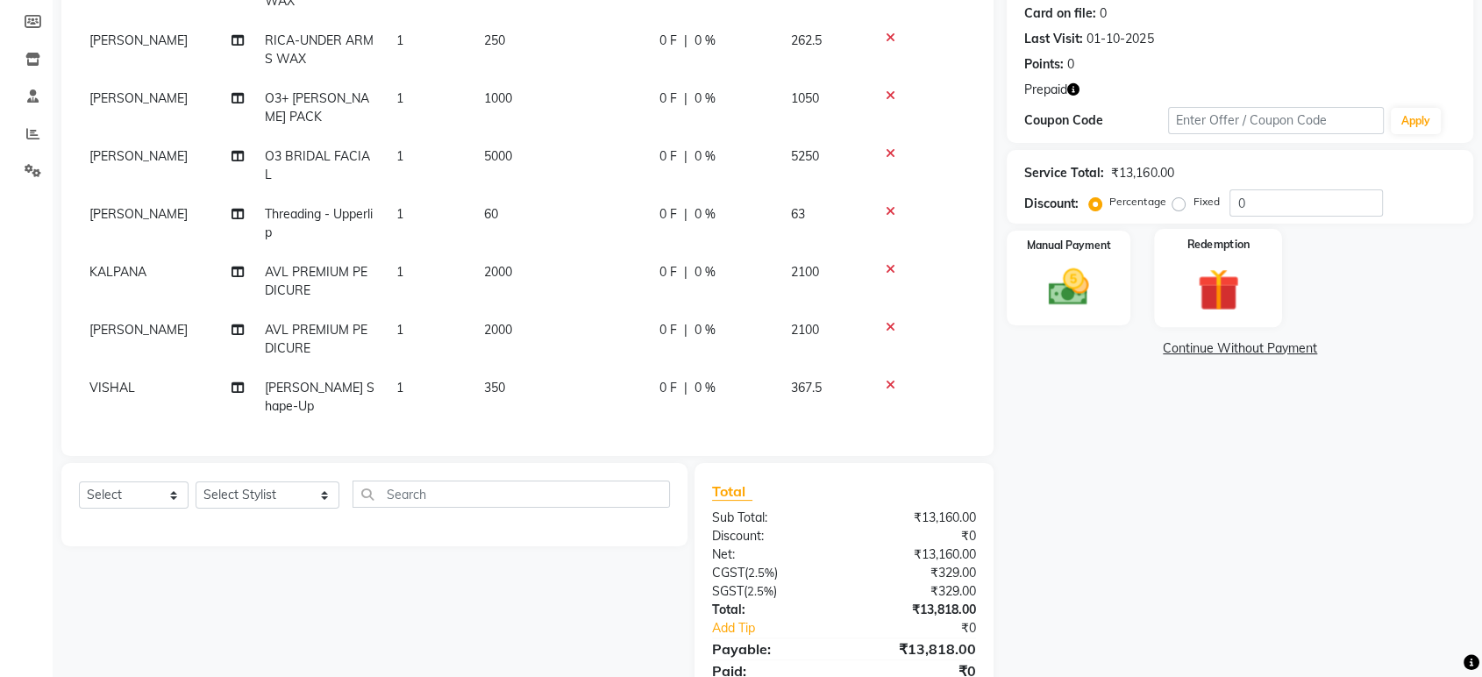
scroll to position [287, 0]
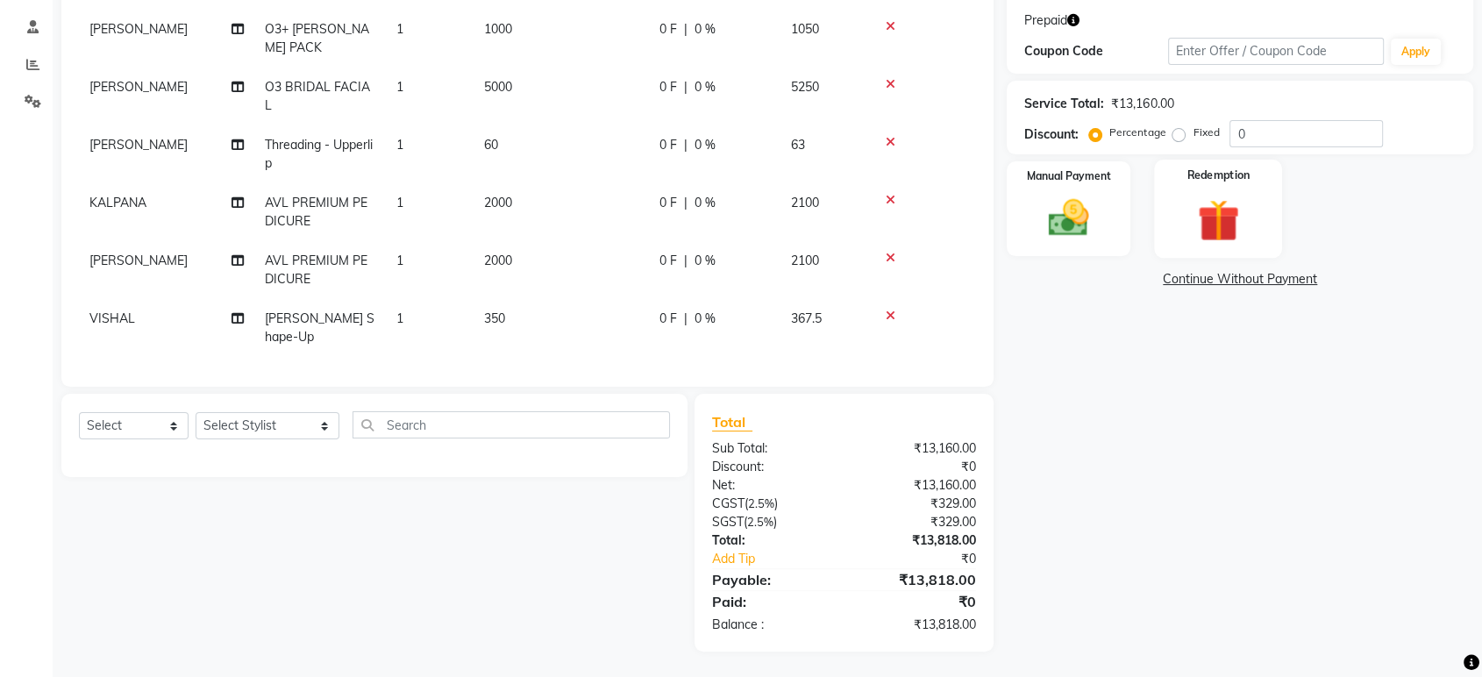
click at [1239, 210] on img at bounding box center [1217, 220] width 68 height 53
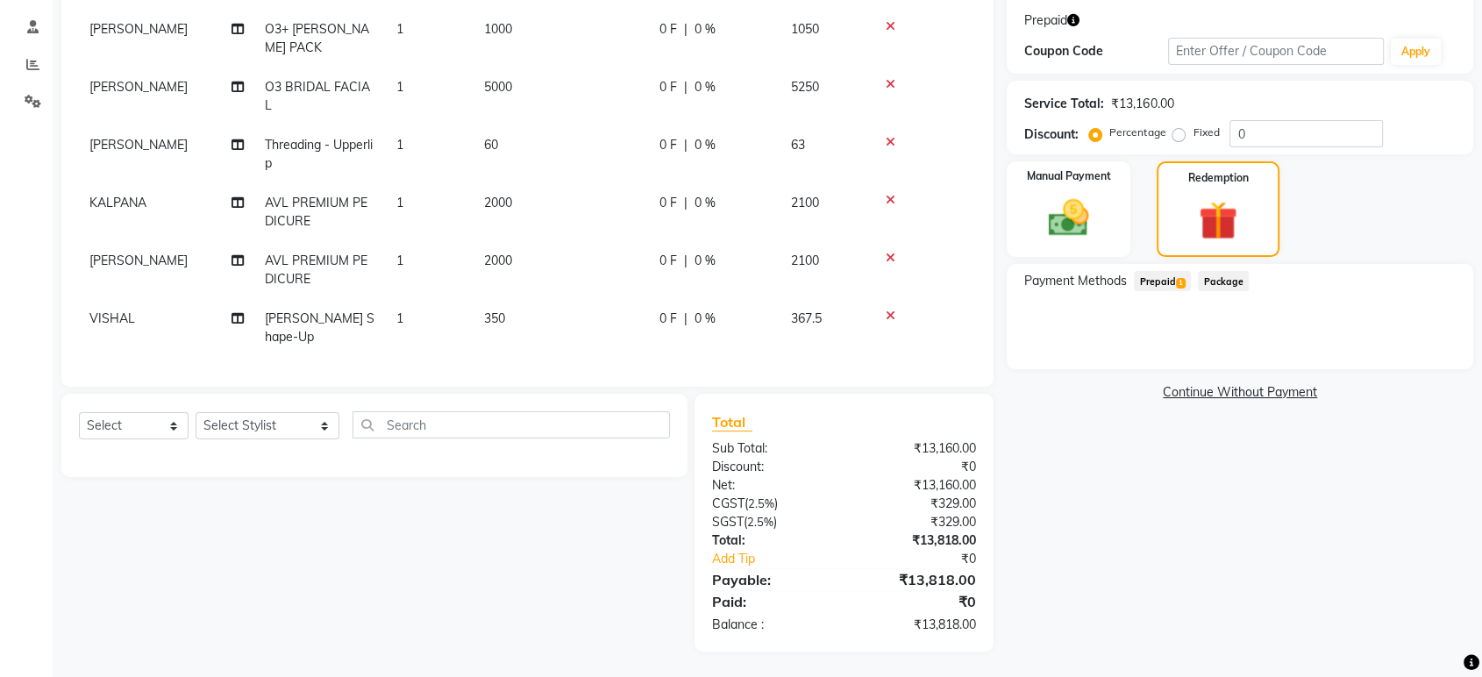
click at [1177, 279] on span "1" at bounding box center [1181, 283] width 10 height 11
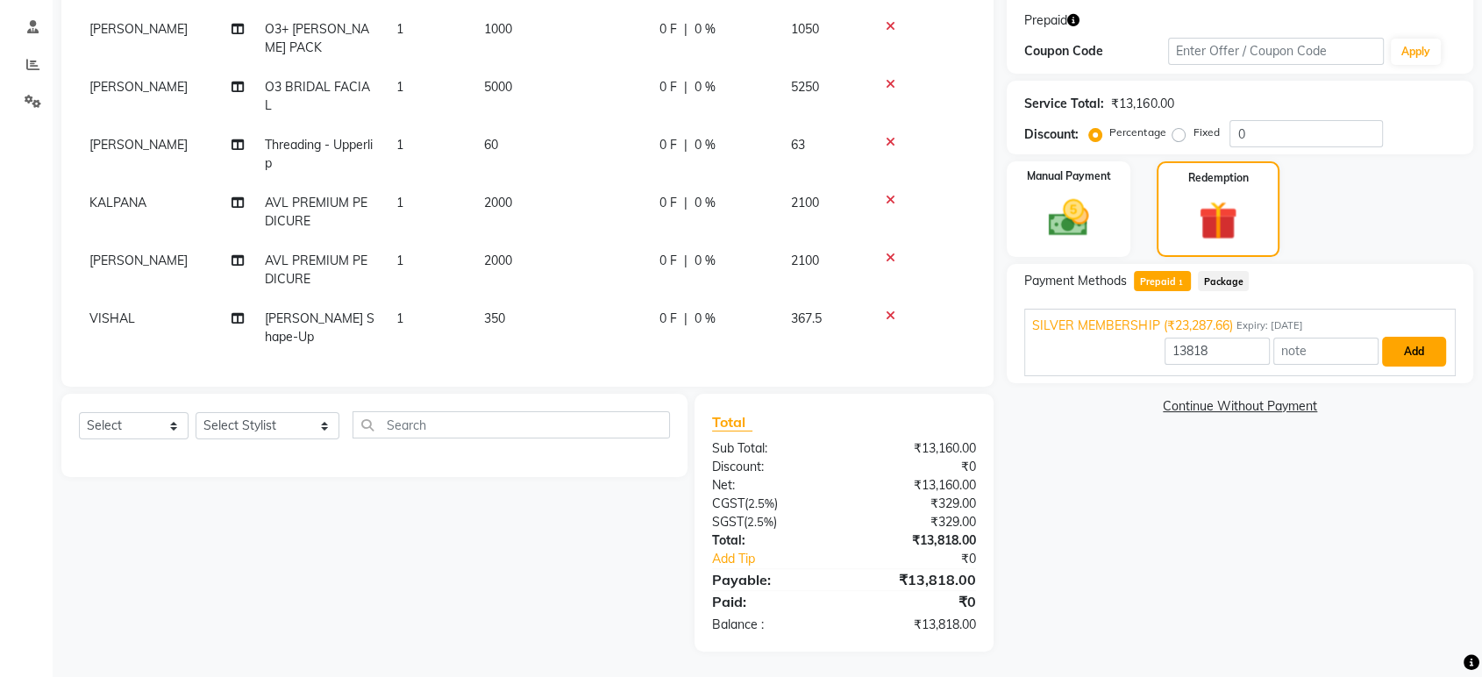
click at [1421, 356] on button "Add" at bounding box center [1414, 352] width 64 height 30
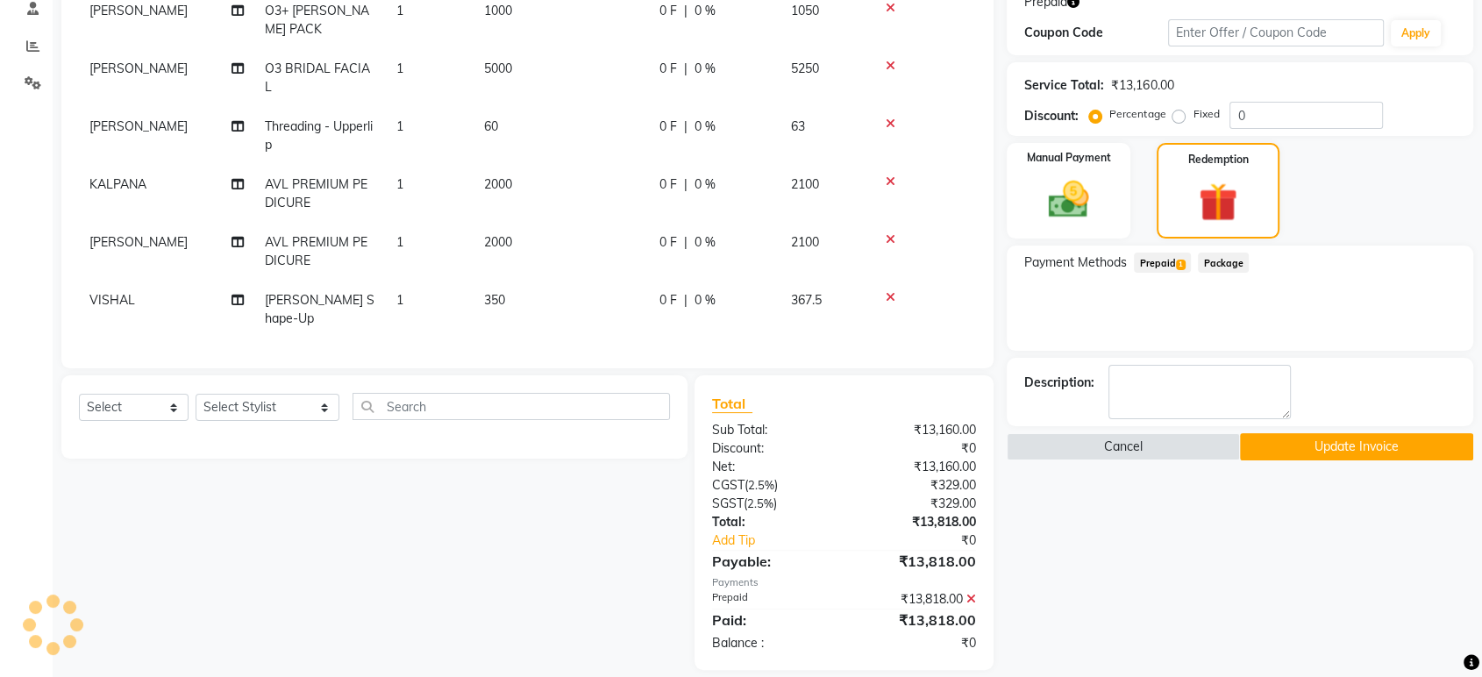
scroll to position [323, 0]
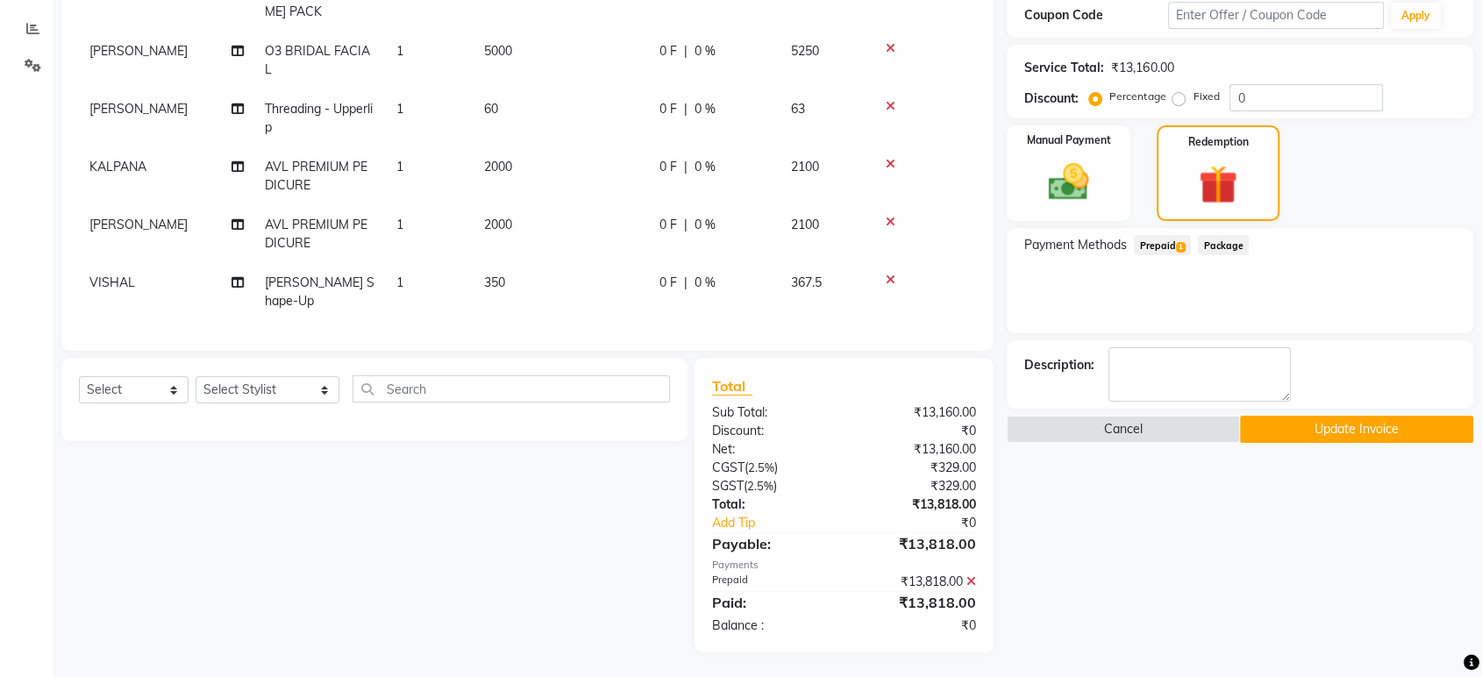
click at [1375, 426] on button "Update Invoice" at bounding box center [1356, 429] width 233 height 27
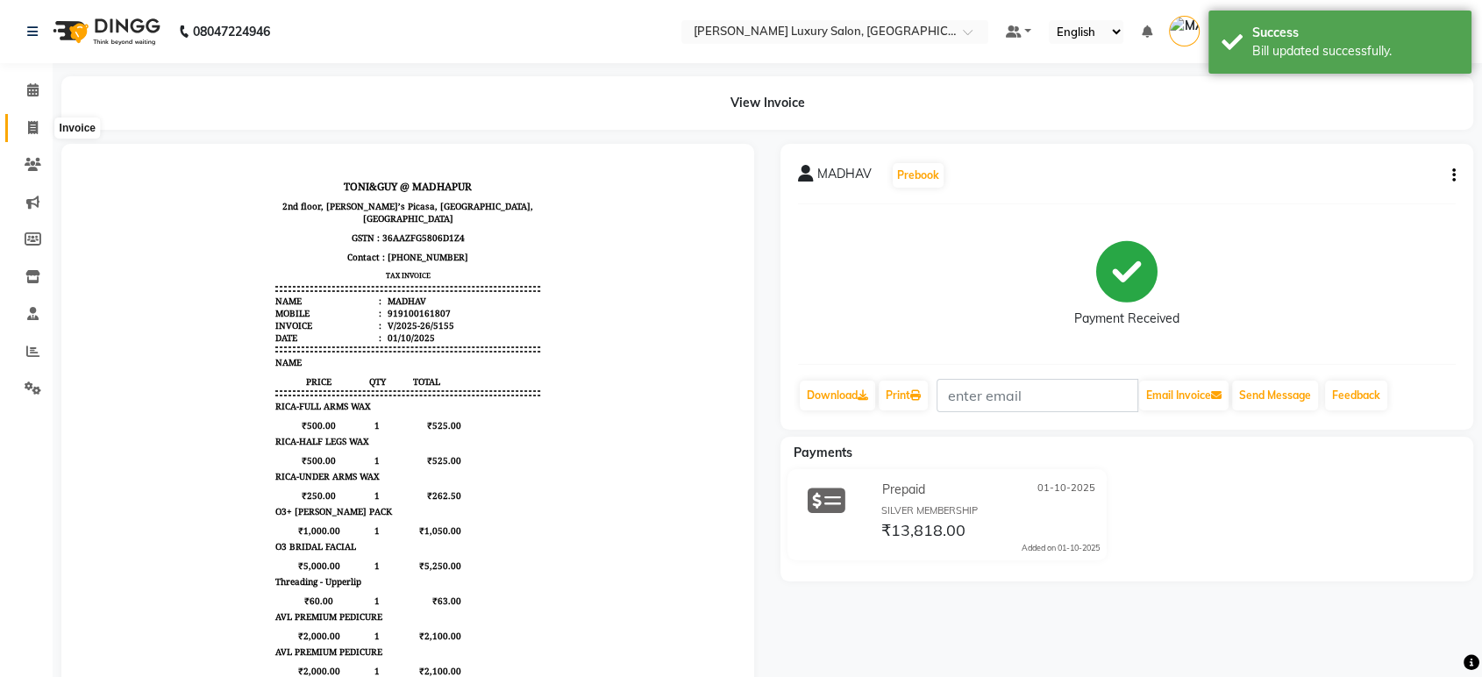
click at [23, 122] on span at bounding box center [33, 128] width 31 height 20
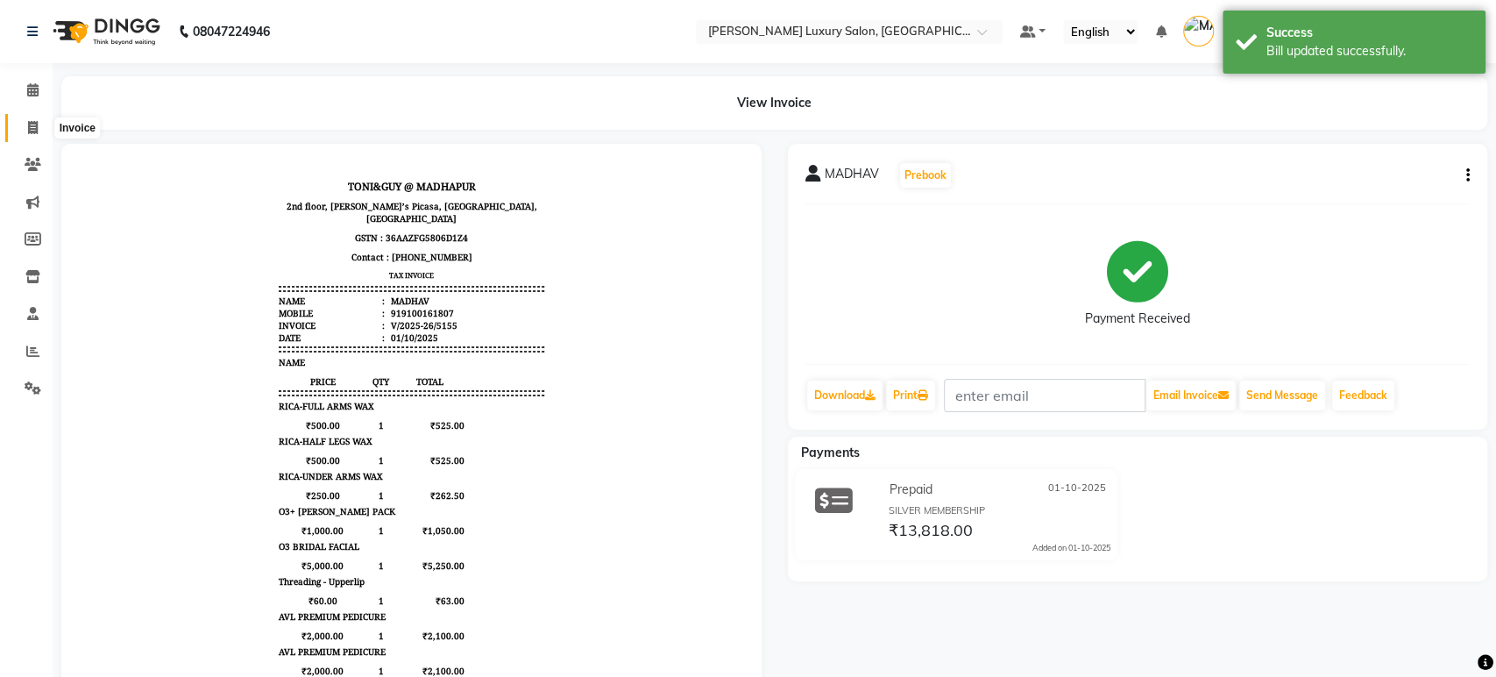
select select "4712"
select select "service"
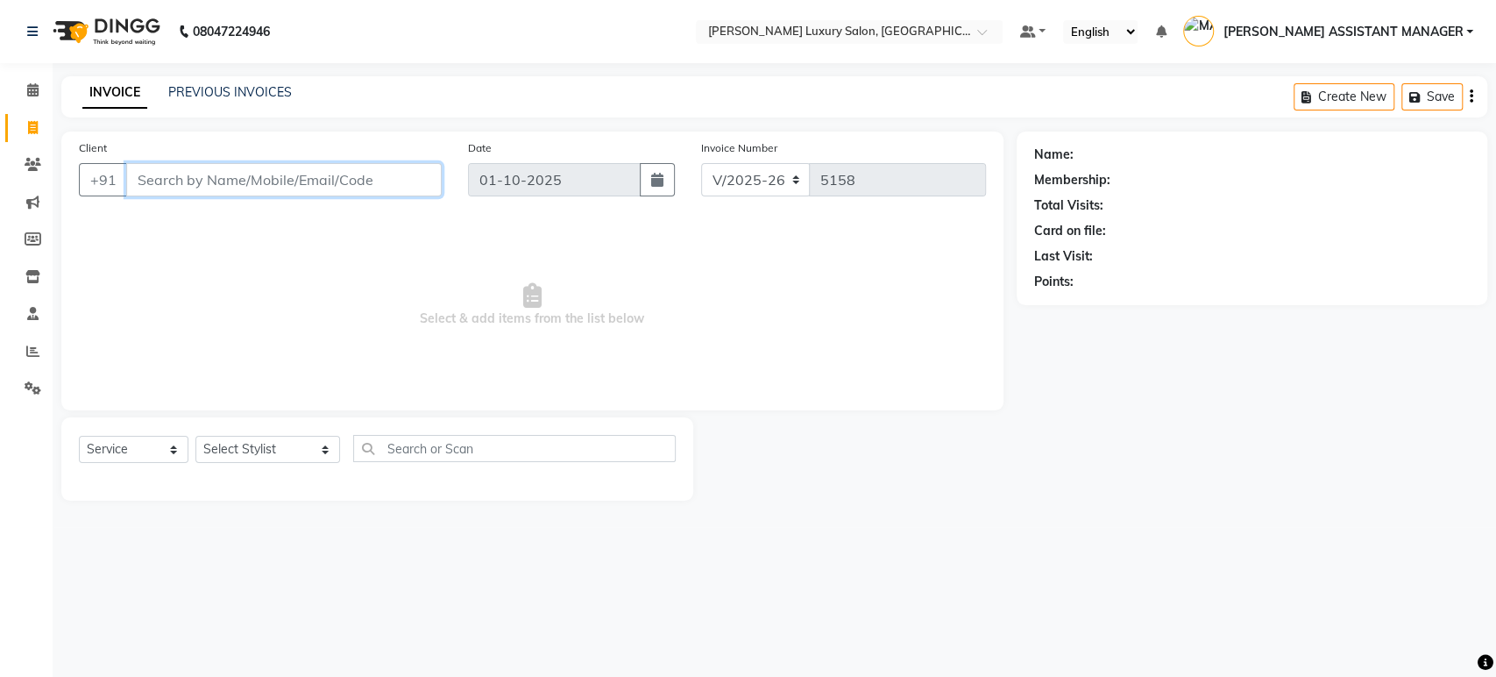
click at [212, 169] on input "Client" at bounding box center [284, 179] width 316 height 33
paste input "9133505652"
type input "9133505652"
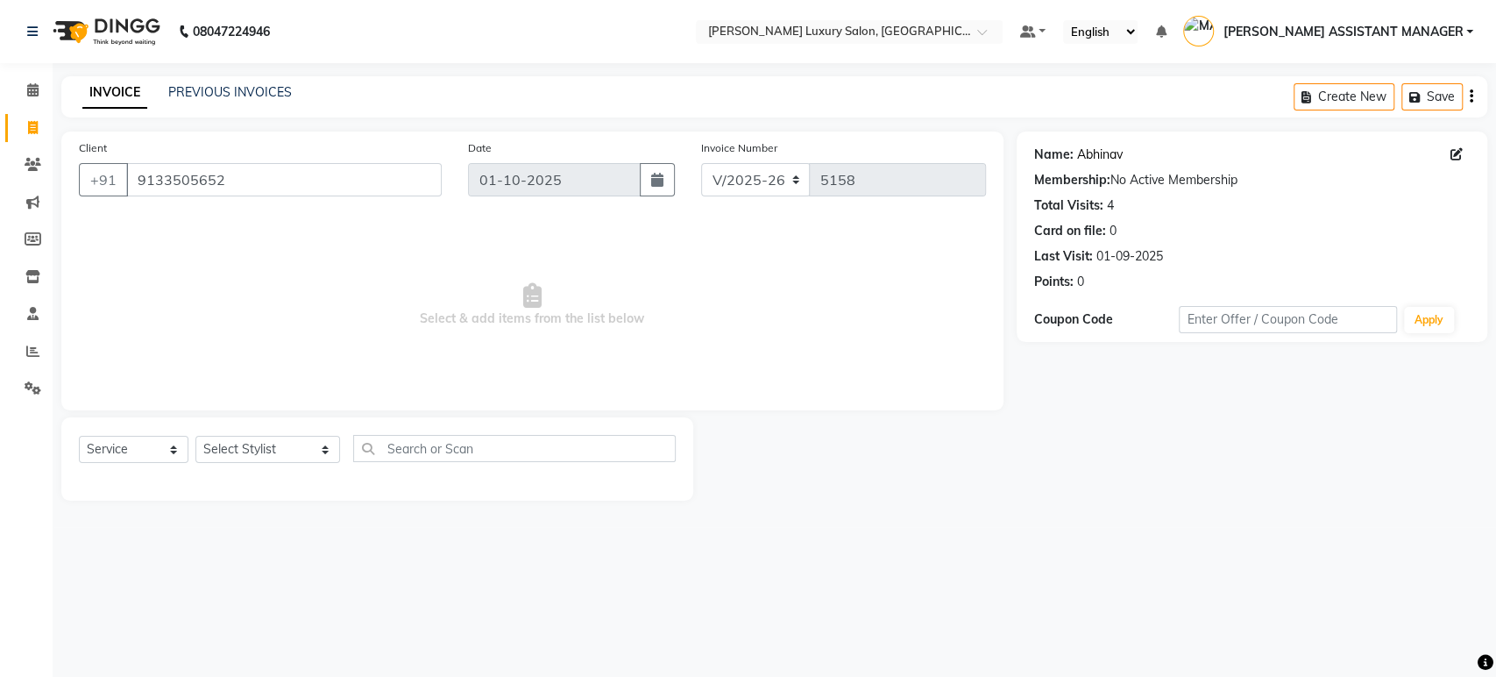
click at [1095, 147] on link "Abhinav" at bounding box center [1100, 155] width 46 height 18
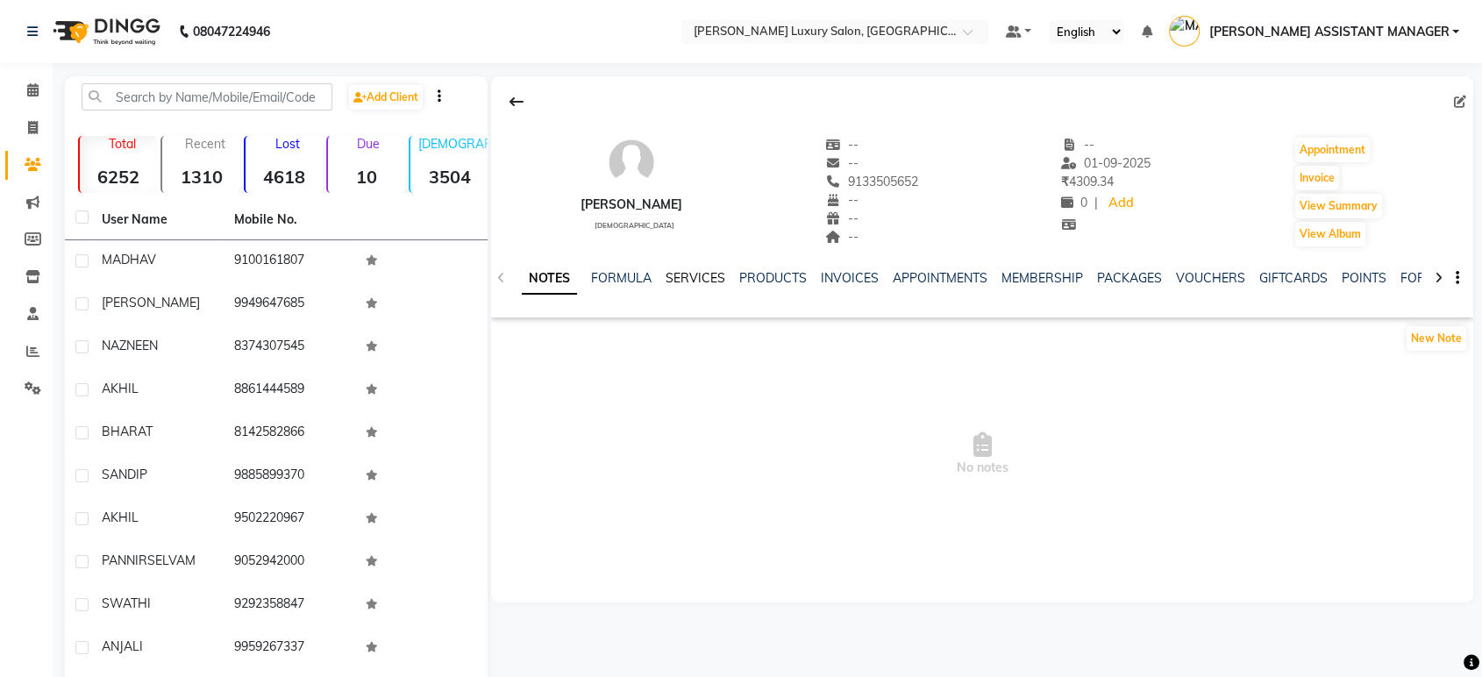
click at [717, 281] on link "SERVICES" at bounding box center [695, 278] width 60 height 16
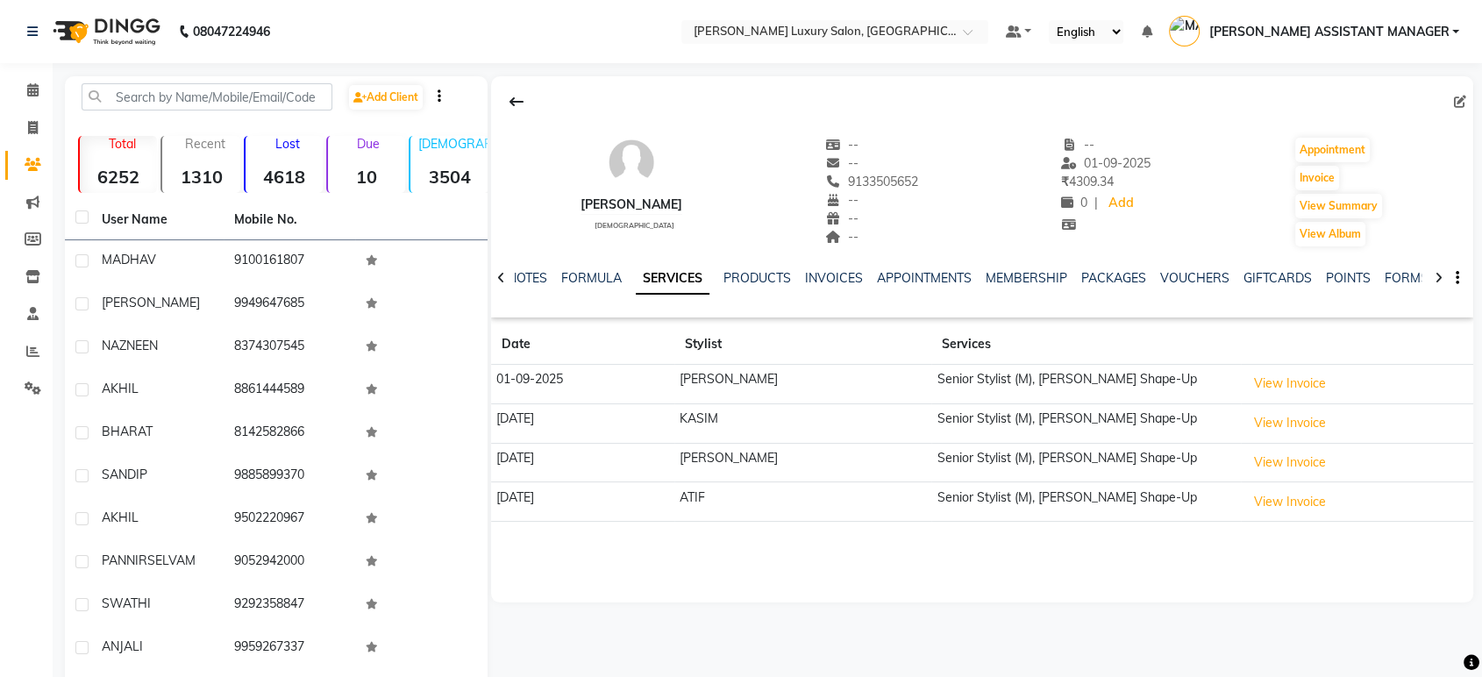
click at [744, 366] on td "[PERSON_NAME]" at bounding box center [802, 384] width 257 height 39
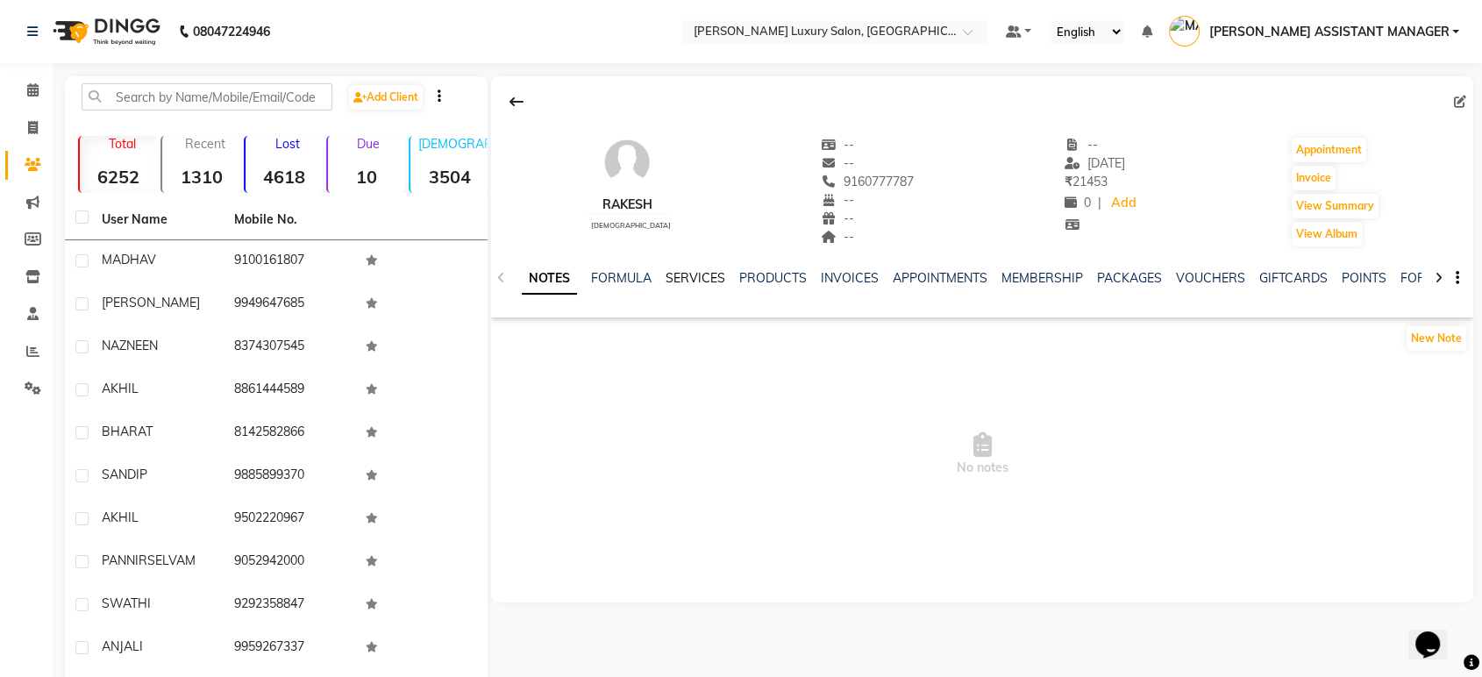
click at [714, 276] on link "SERVICES" at bounding box center [695, 278] width 60 height 16
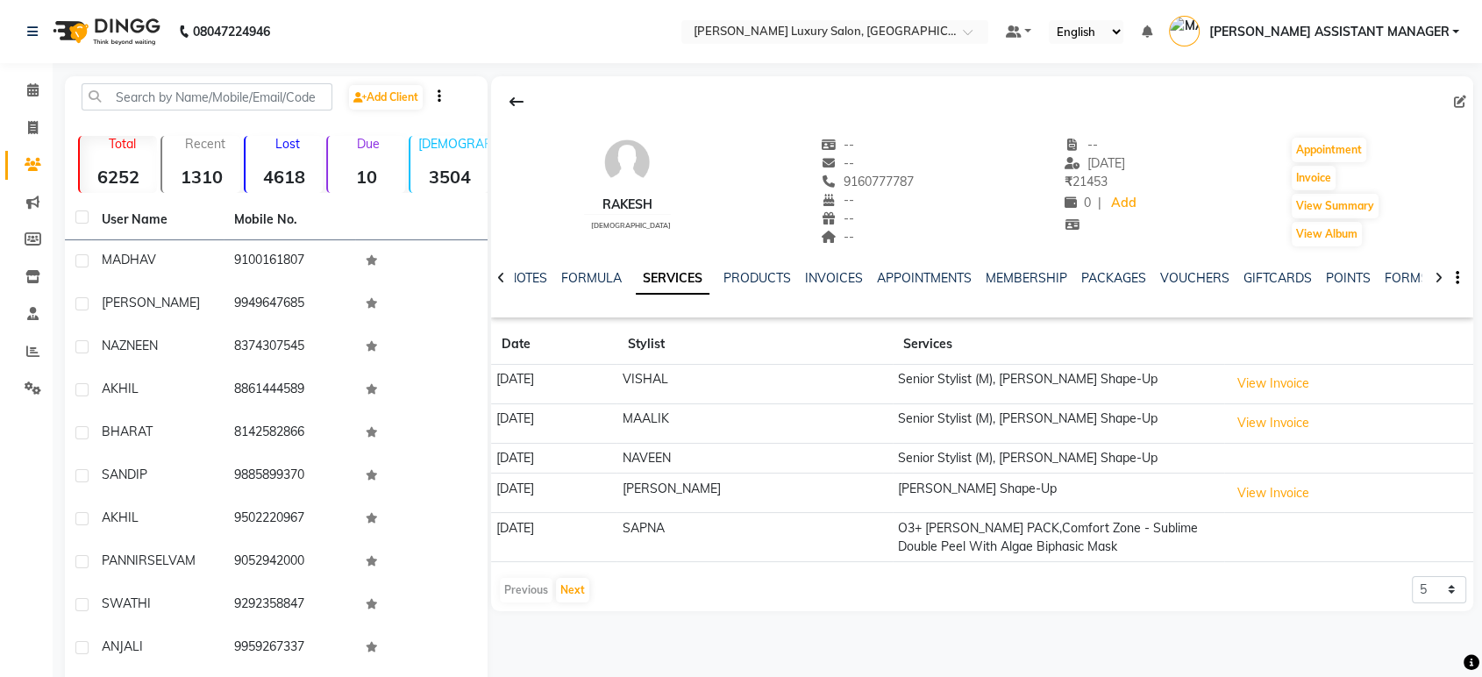
drag, startPoint x: 698, startPoint y: 386, endPoint x: 687, endPoint y: 400, distance: 17.5
click at [617, 386] on td "[DATE]" at bounding box center [554, 384] width 126 height 39
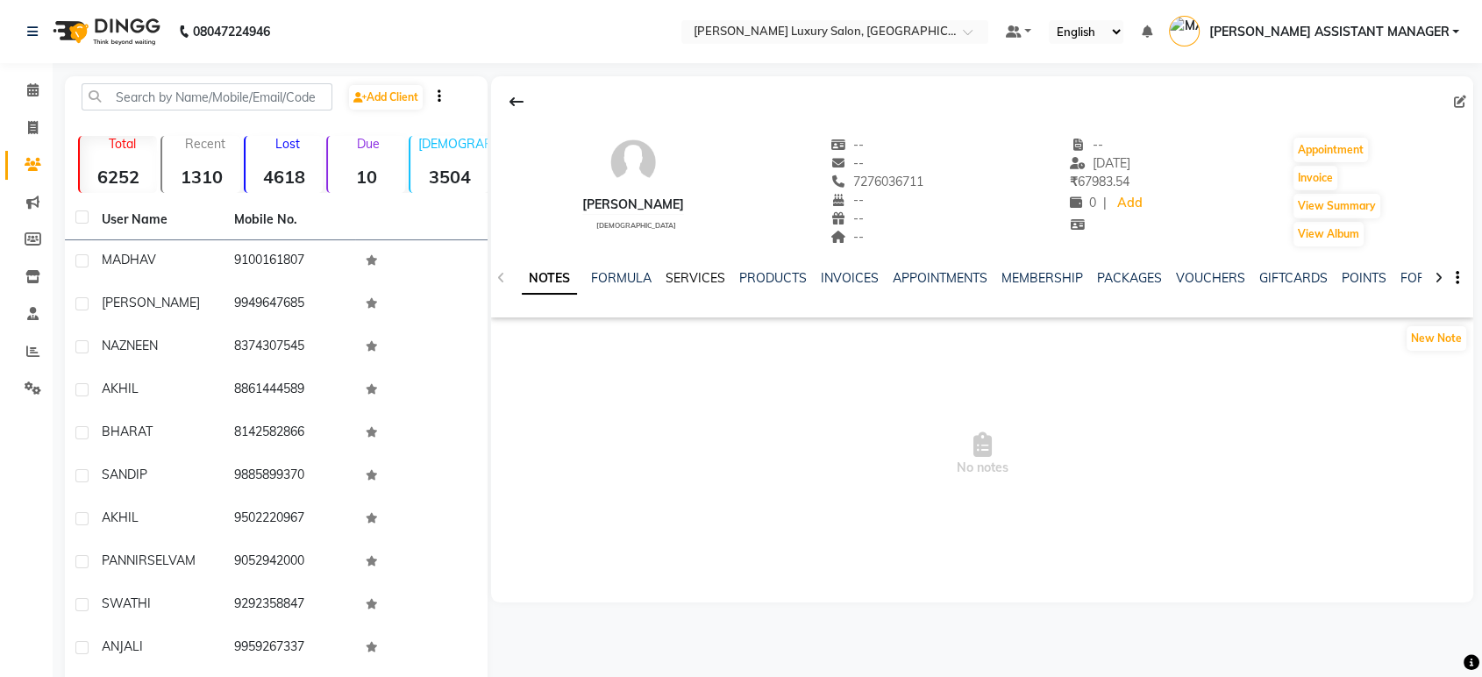
click at [702, 275] on link "SERVICES" at bounding box center [695, 278] width 60 height 16
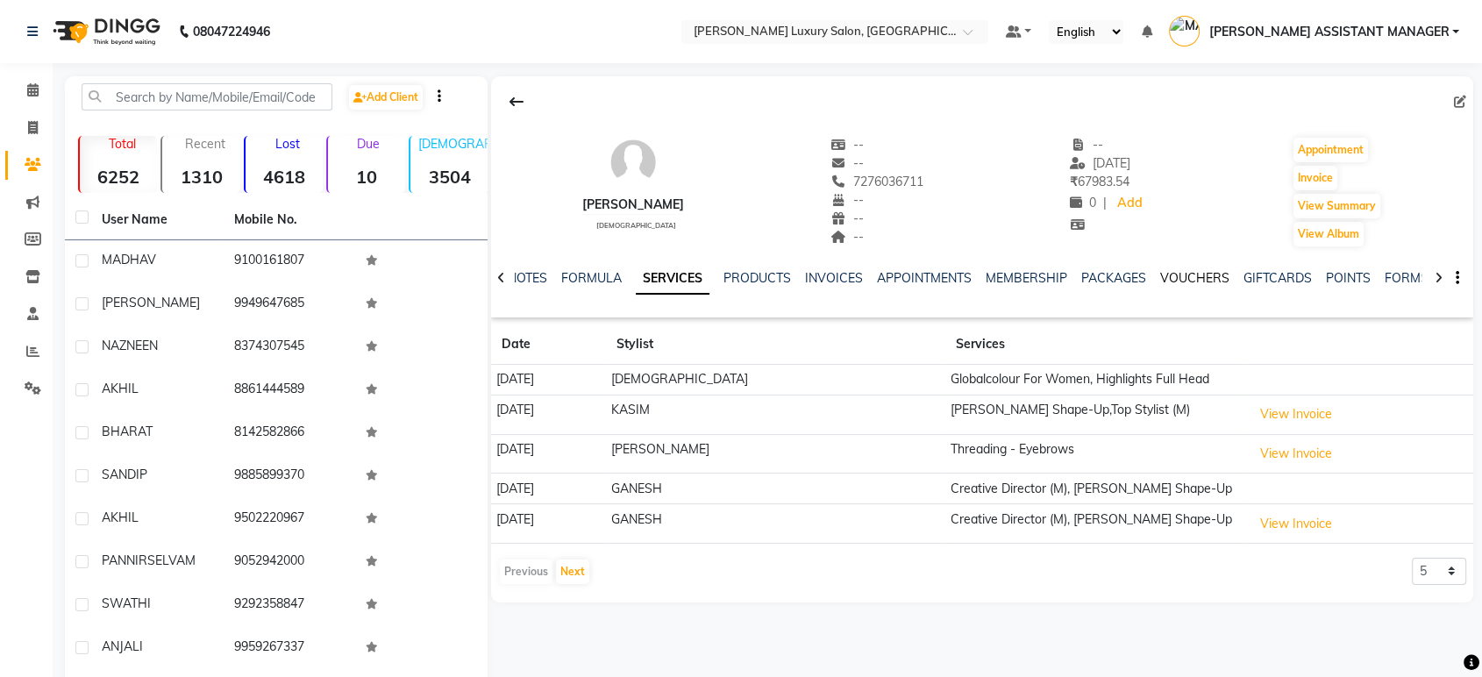
click at [1168, 274] on link "VOUCHERS" at bounding box center [1194, 278] width 69 height 16
